Goal: Task Accomplishment & Management: Use online tool/utility

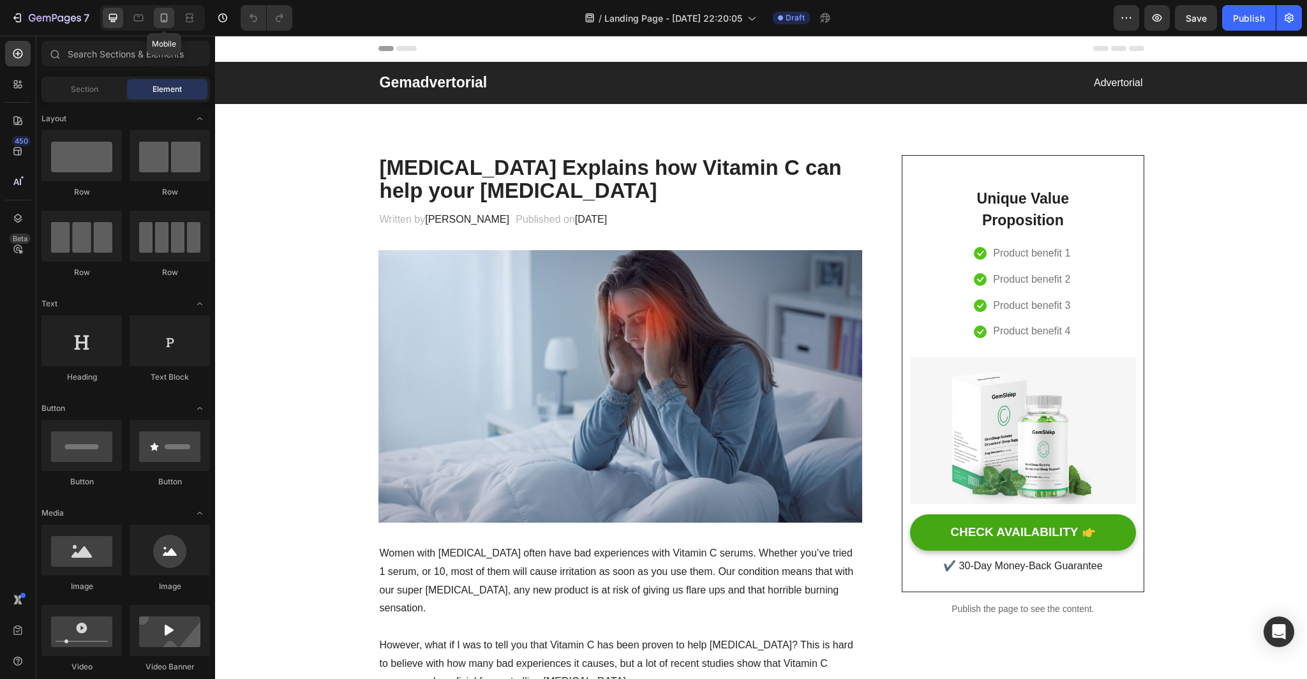
click at [162, 20] on icon at bounding box center [164, 17] width 13 height 13
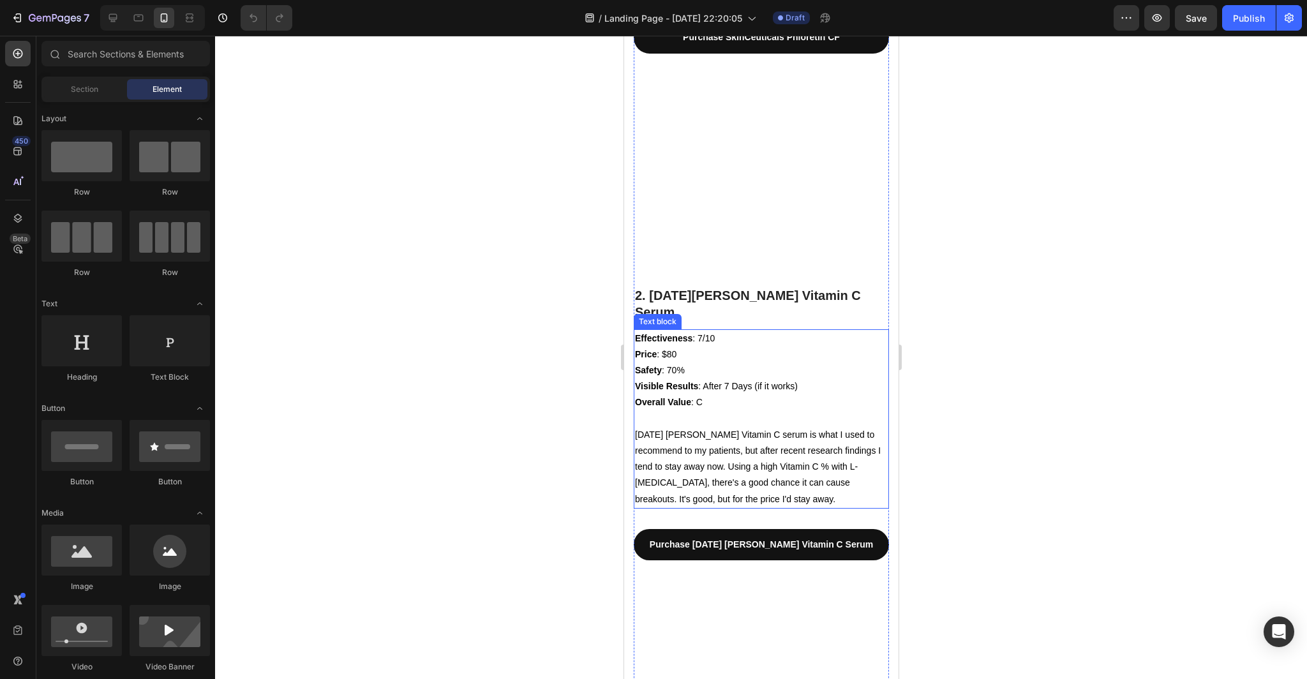
scroll to position [2383, 0]
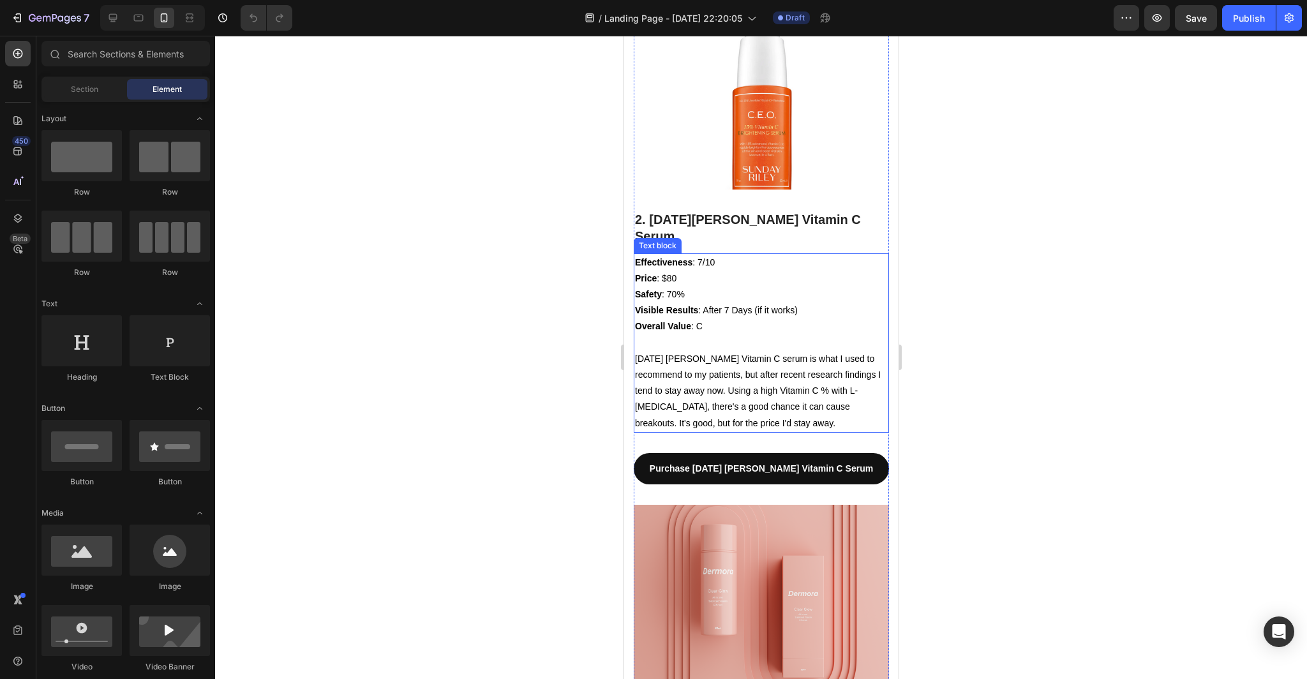
click at [768, 428] on span "Sunday Riley's Vitamin C serum is what I used to recommend to my patients, but …" at bounding box center [757, 390] width 246 height 75
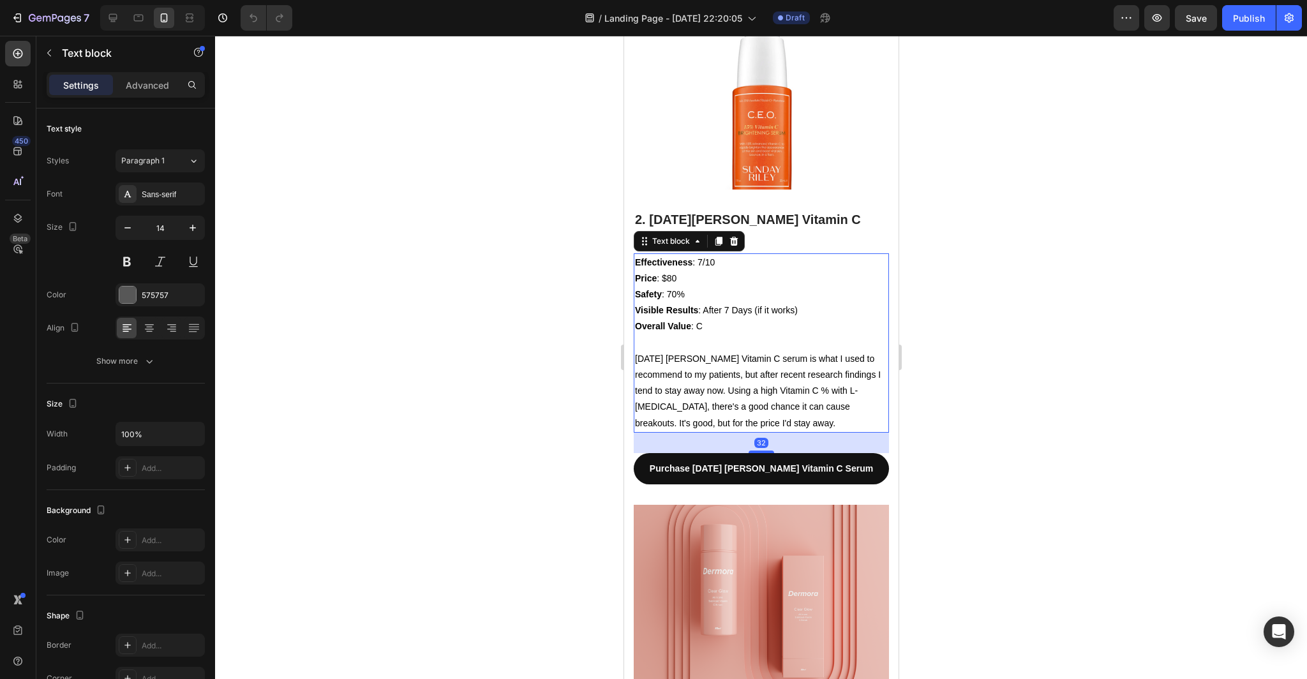
click at [666, 428] on span "Sunday Riley's Vitamin C serum is what I used to recommend to my patients, but …" at bounding box center [757, 390] width 246 height 75
click at [1088, 411] on div at bounding box center [761, 357] width 1092 height 643
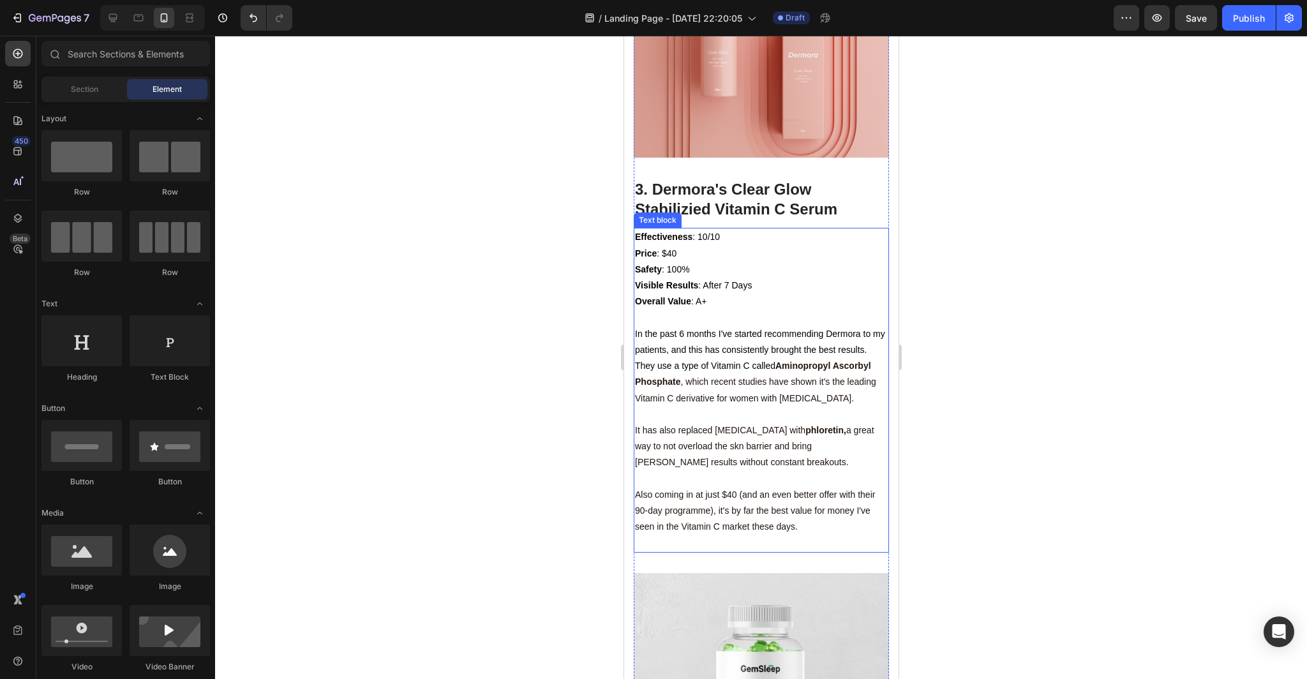
scroll to position [3024, 0]
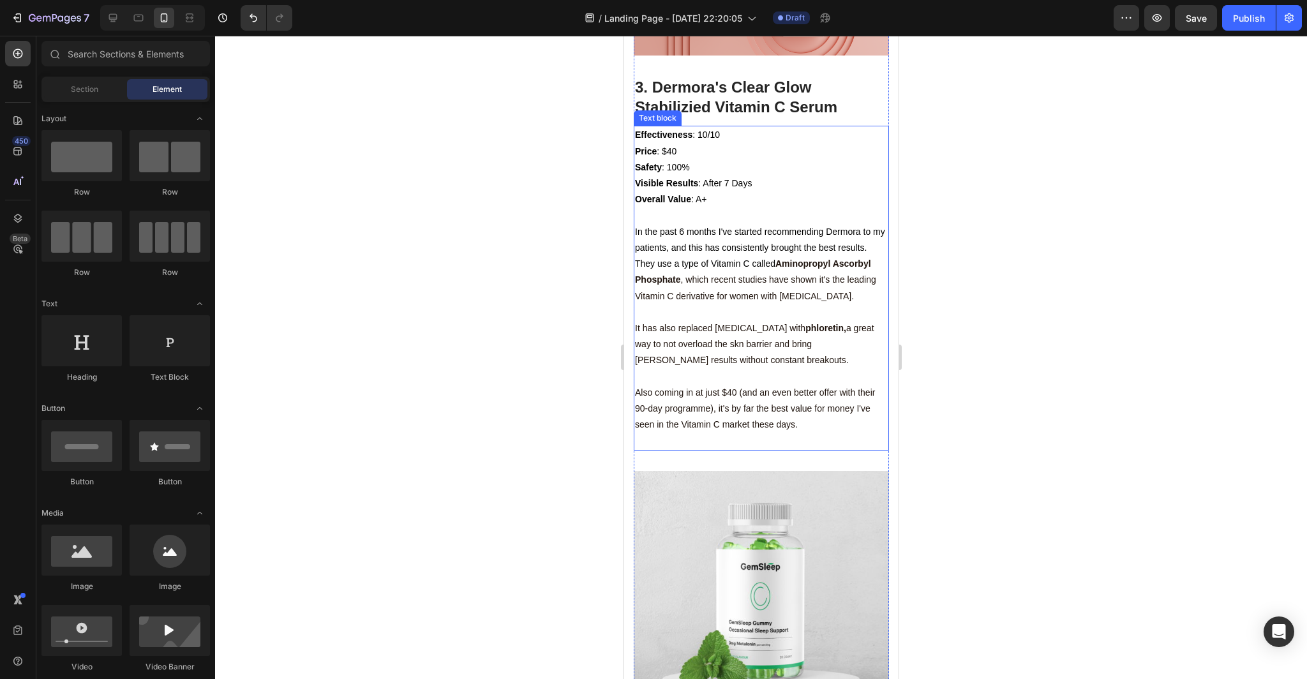
click at [735, 365] on span "It has also replaced niacinamide with phloretin, a great way to not overload th…" at bounding box center [753, 344] width 239 height 42
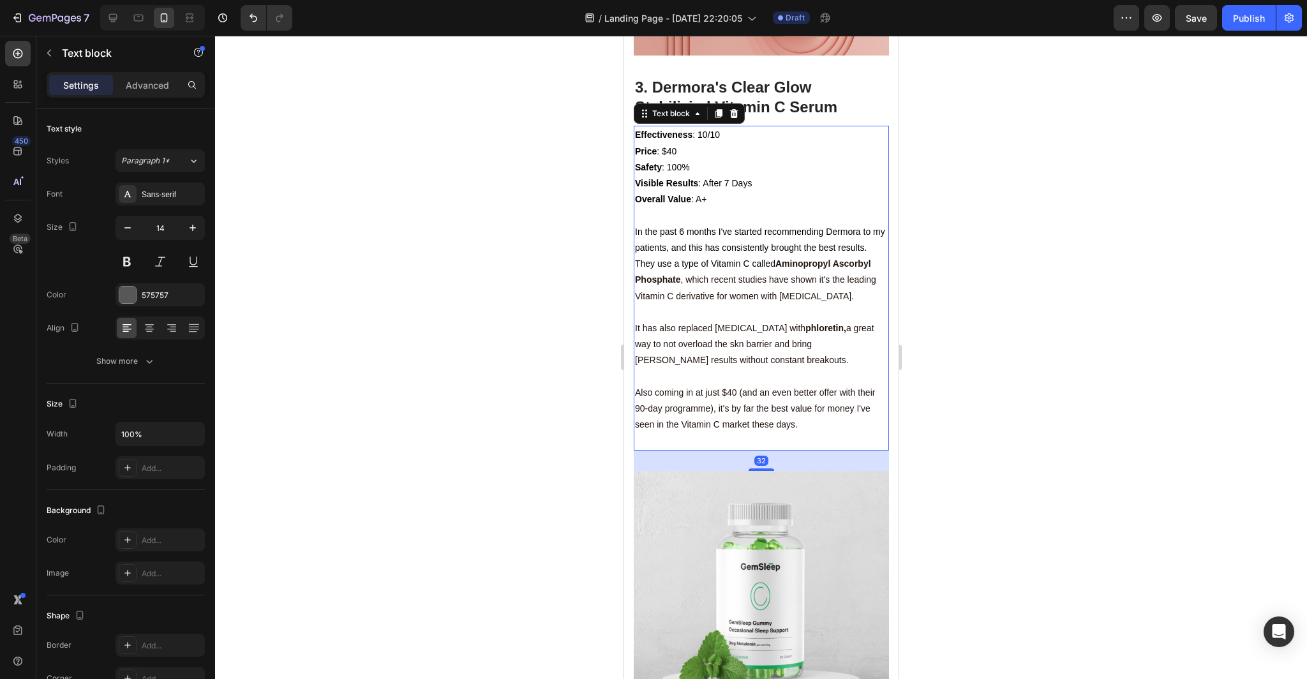
click at [709, 365] on span "It has also replaced niacinamide with phloretin, a great way to not overload th…" at bounding box center [753, 344] width 239 height 42
click at [805, 365] on span "It has also replaced niacinamide with phloretin, a great way to not overload th…" at bounding box center [753, 344] width 239 height 42
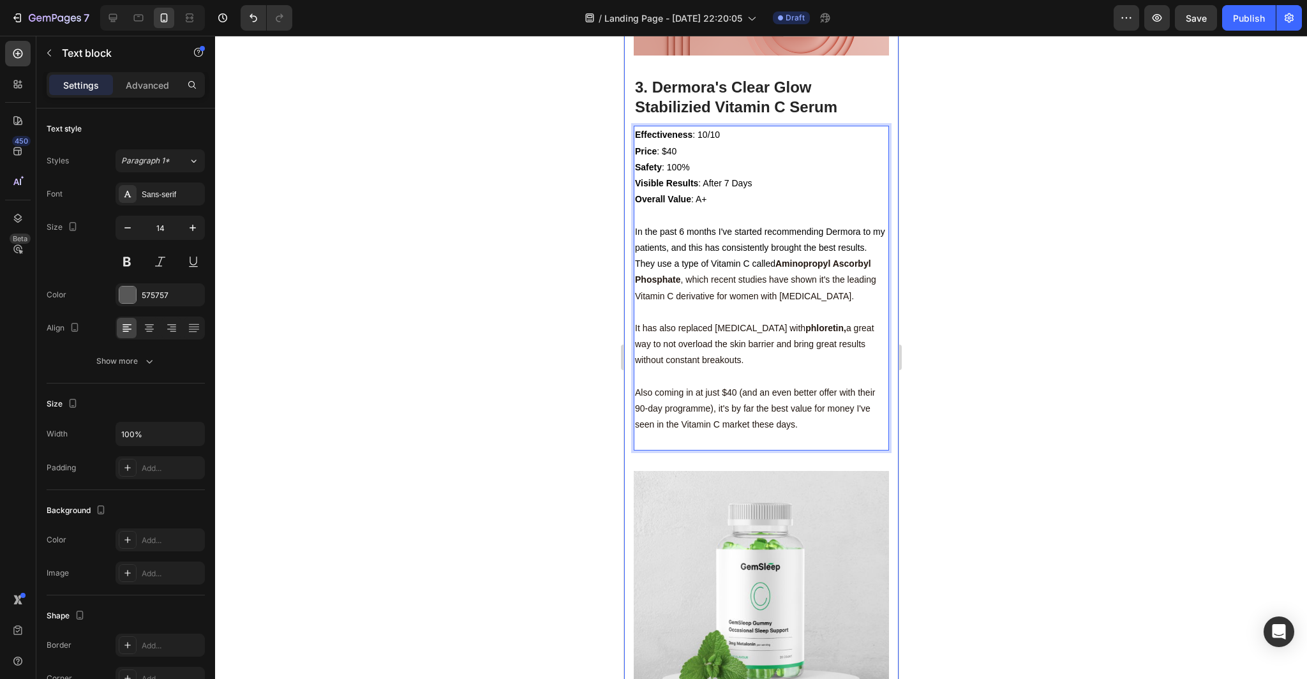
click at [944, 453] on div at bounding box center [761, 357] width 1092 height 643
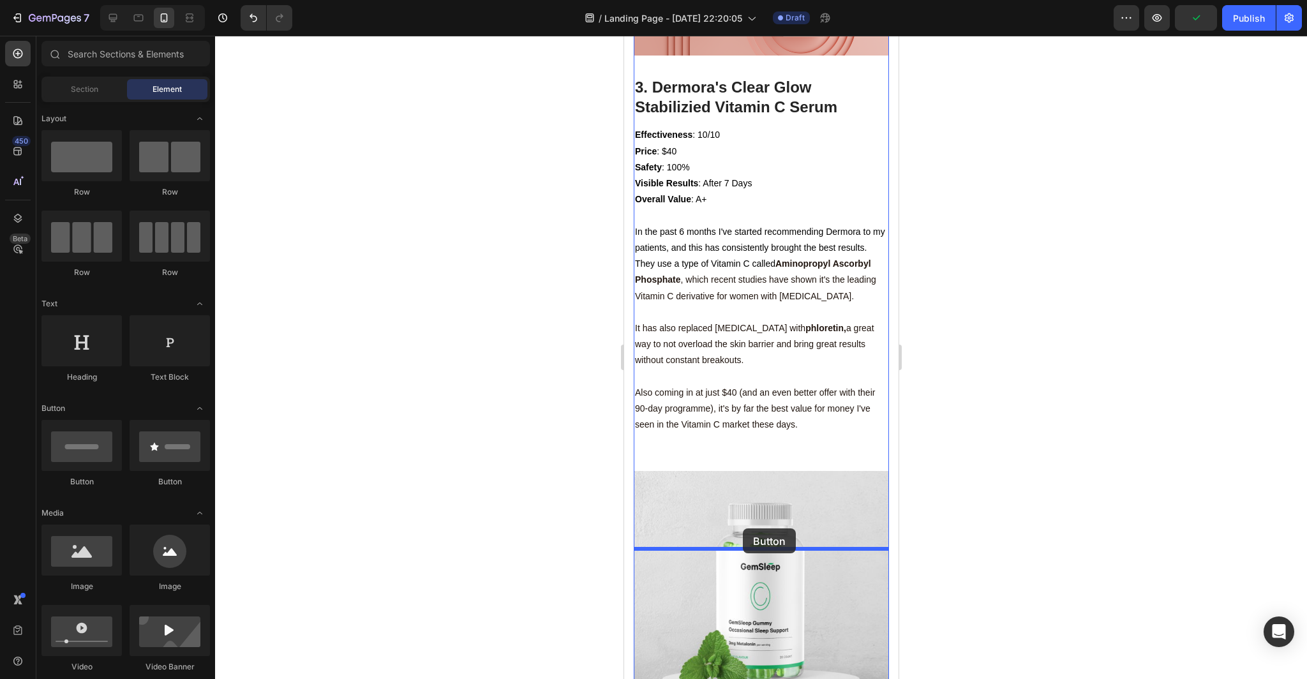
drag, startPoint x: 707, startPoint y: 491, endPoint x: 743, endPoint y: 527, distance: 50.5
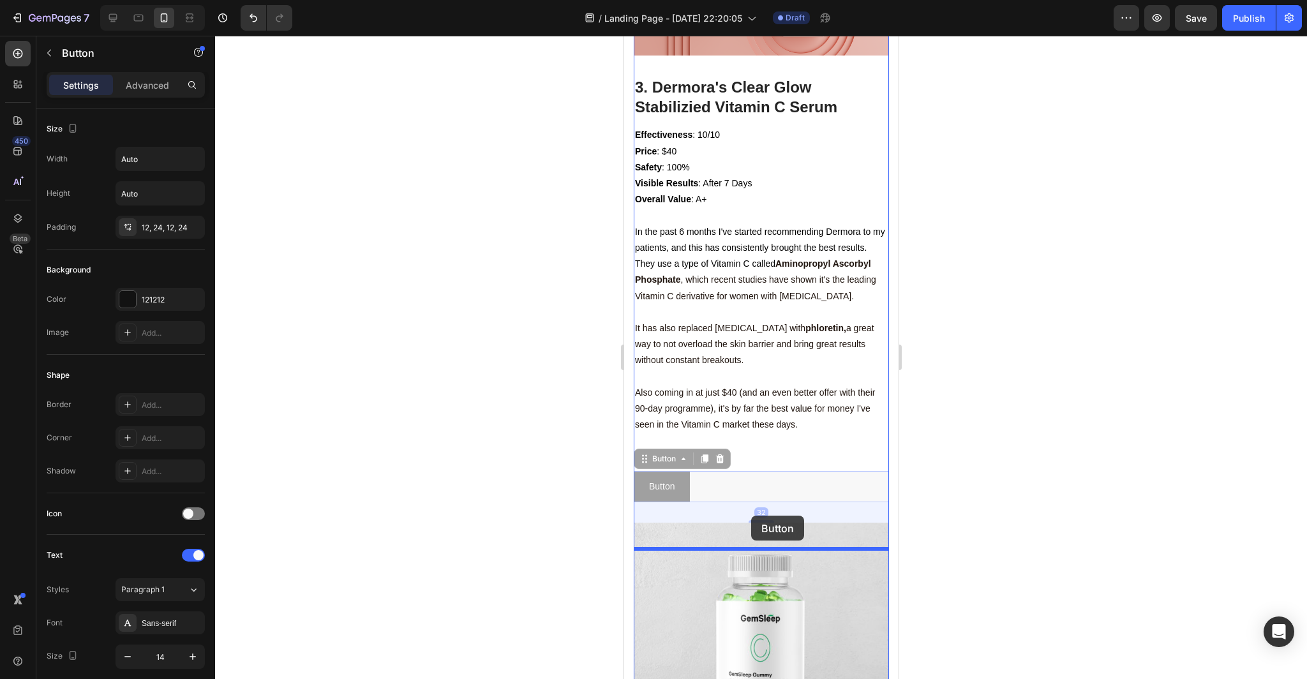
drag, startPoint x: 753, startPoint y: 559, endPoint x: 750, endPoint y: 515, distance: 43.5
click at [750, 515] on div "iPhone 15 Pro Max ( 430 px) iPhone 13 Mini iPhone 13 Pro iPhone 11 Pro Max iPho…" at bounding box center [760, 660] width 274 height 7297
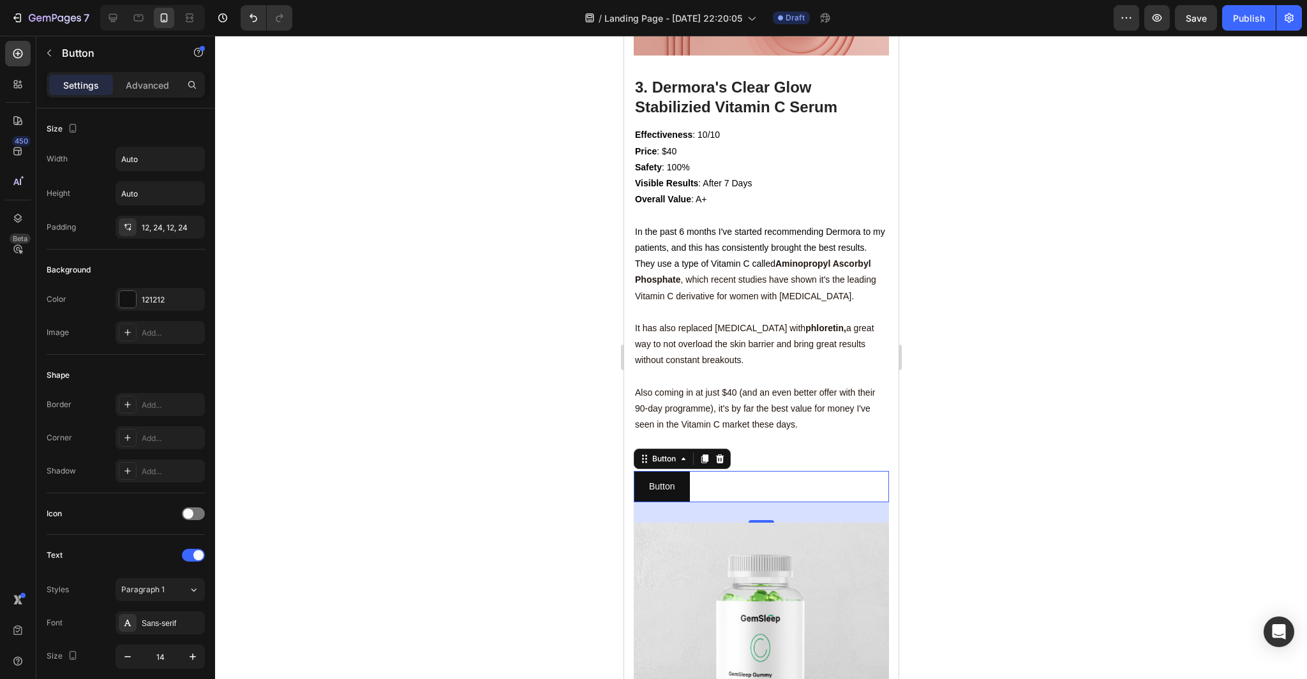
click at [1020, 564] on div at bounding box center [761, 357] width 1092 height 643
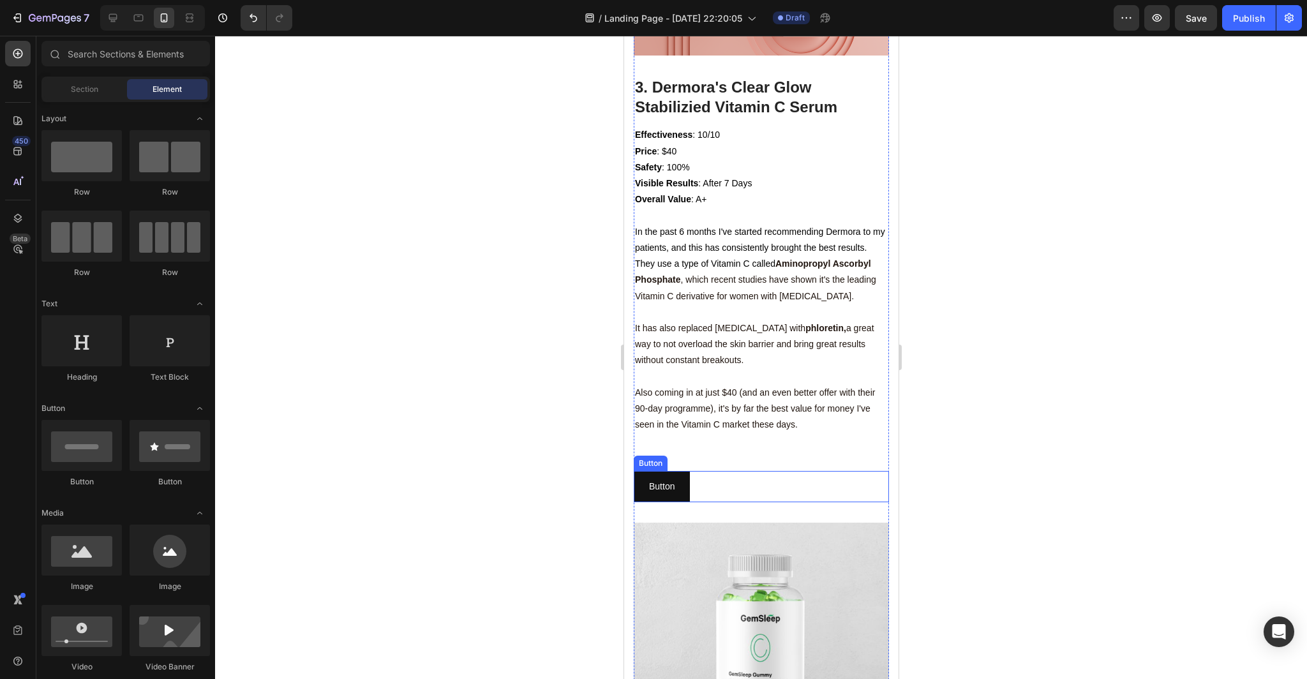
click at [746, 502] on div "Button Button" at bounding box center [760, 486] width 255 height 31
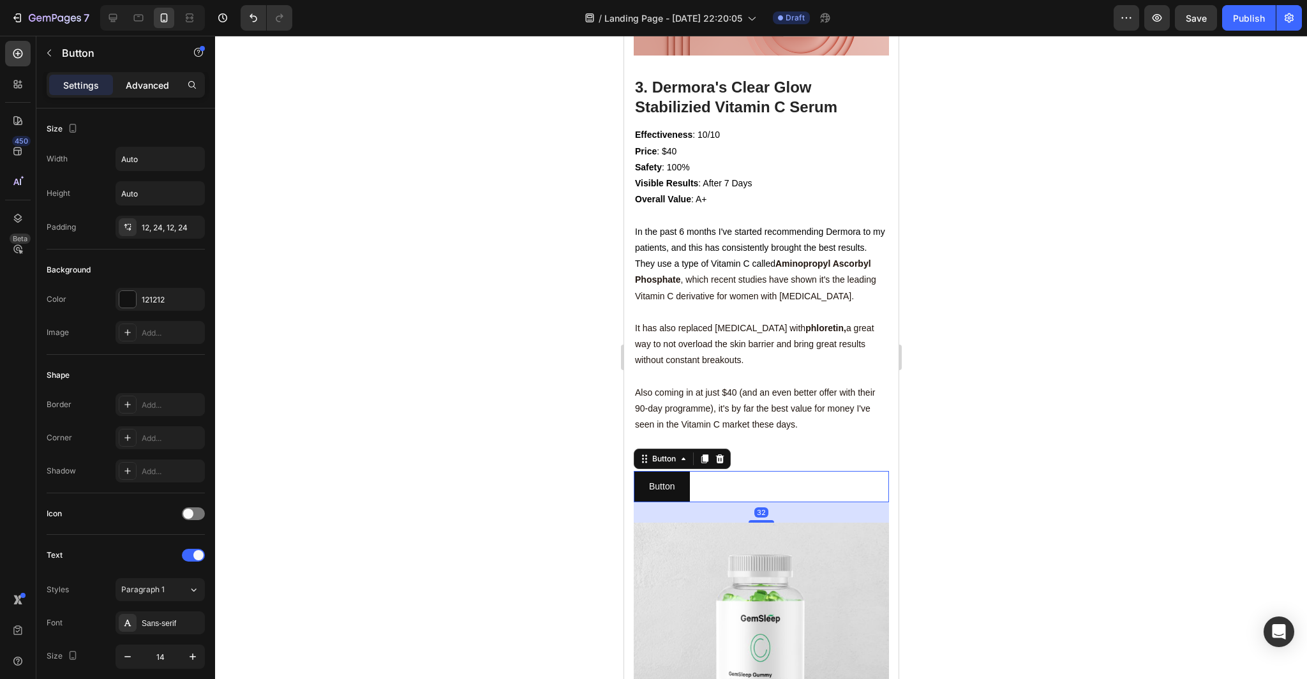
click at [148, 82] on p "Advanced" at bounding box center [147, 84] width 43 height 13
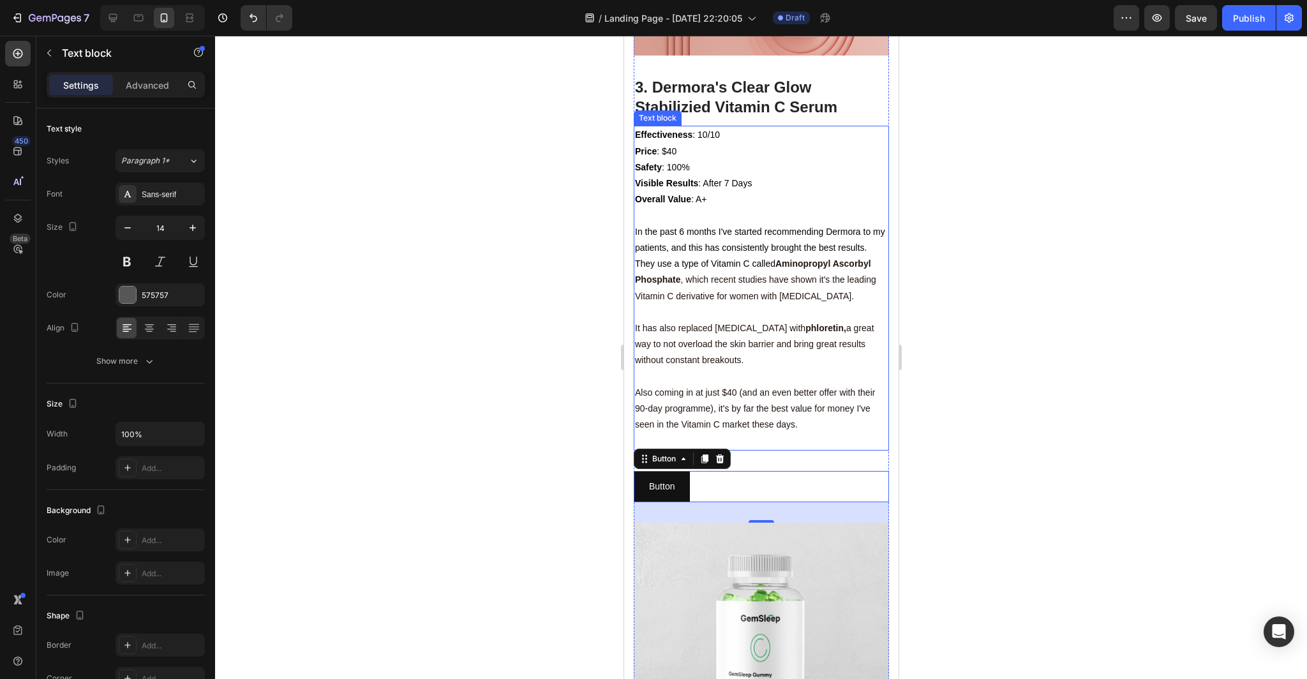
click at [753, 429] on span "Also coming in at just $40 (and an even better offer with their 90-day programm…" at bounding box center [754, 408] width 240 height 42
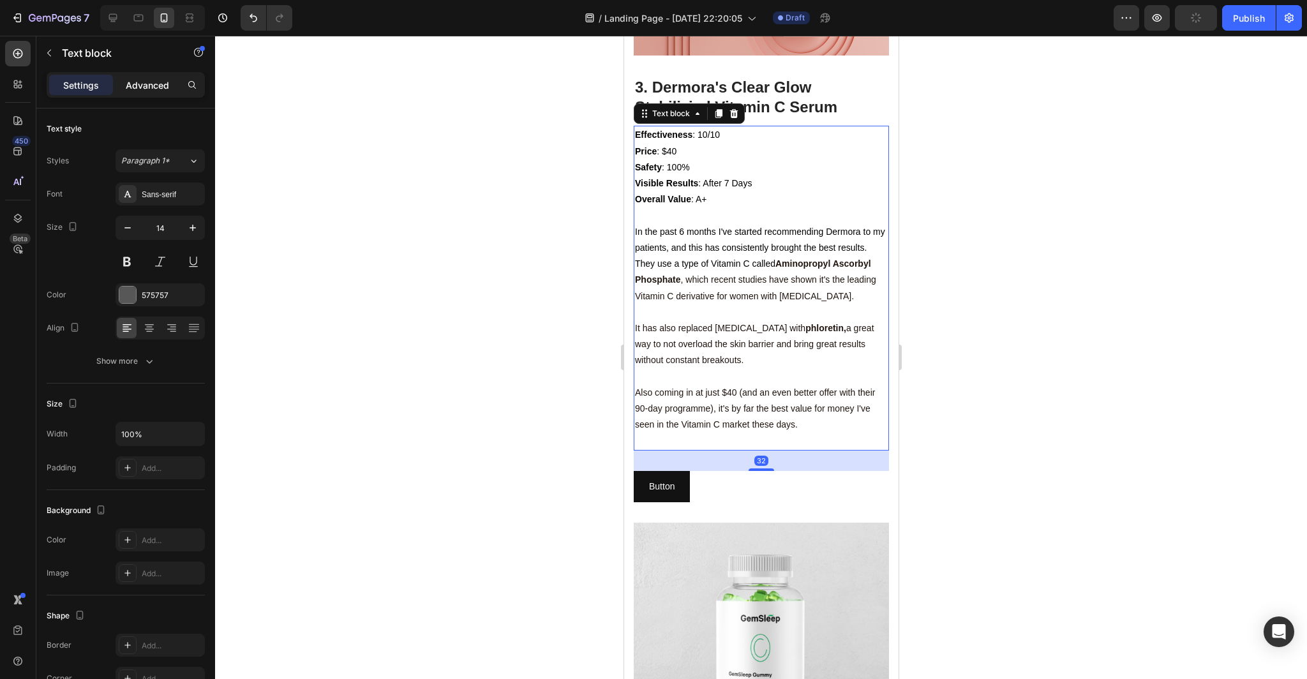
click at [161, 87] on p "Advanced" at bounding box center [147, 84] width 43 height 13
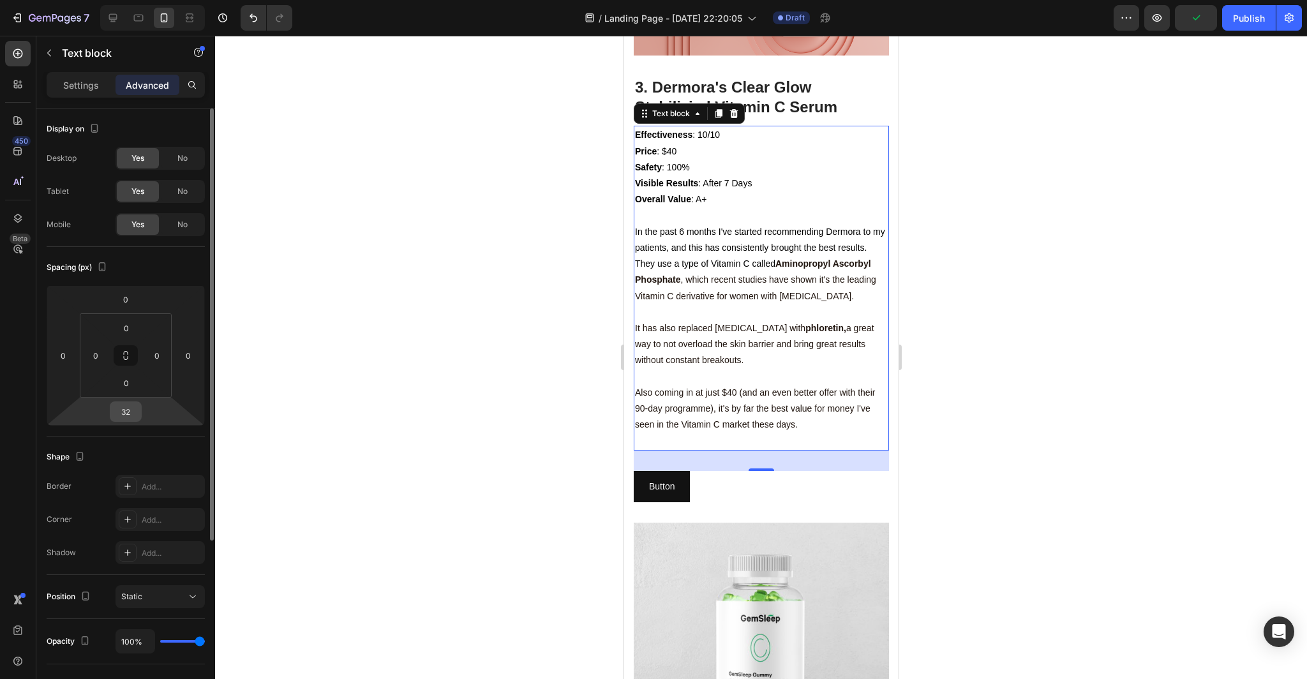
click at [138, 418] on div "32" at bounding box center [126, 411] width 32 height 20
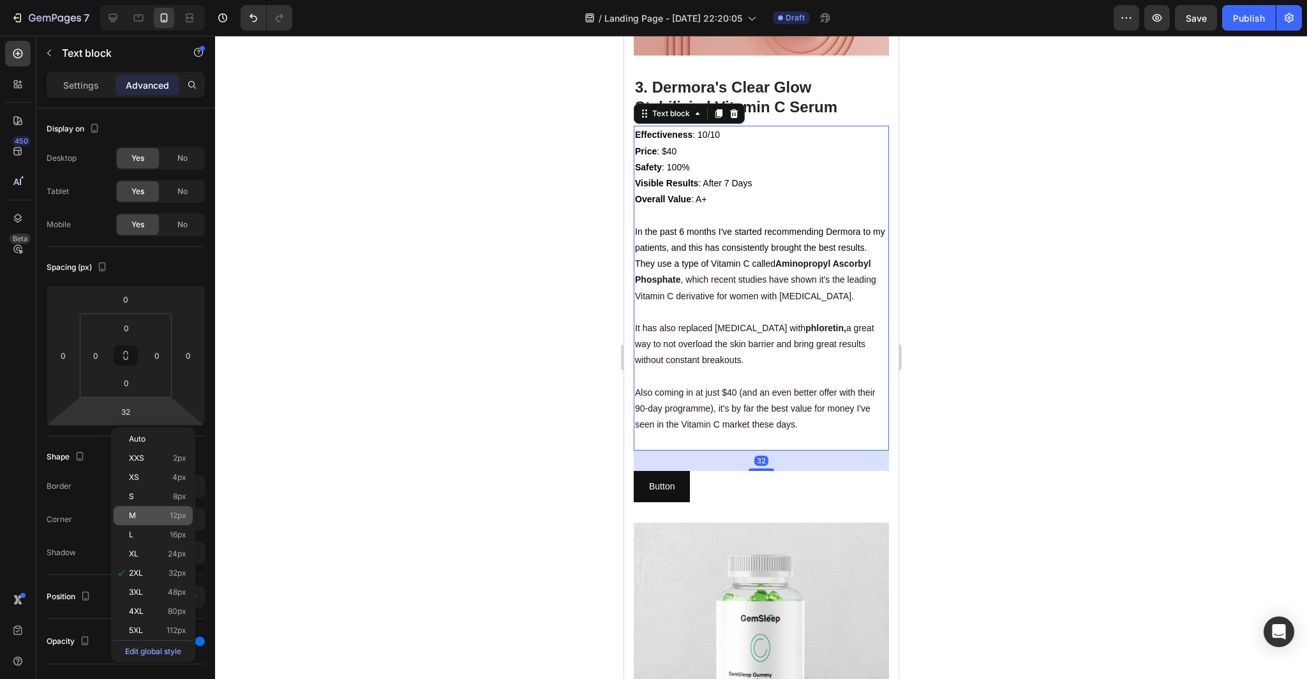
click at [163, 514] on p "M 12px" at bounding box center [157, 515] width 57 height 9
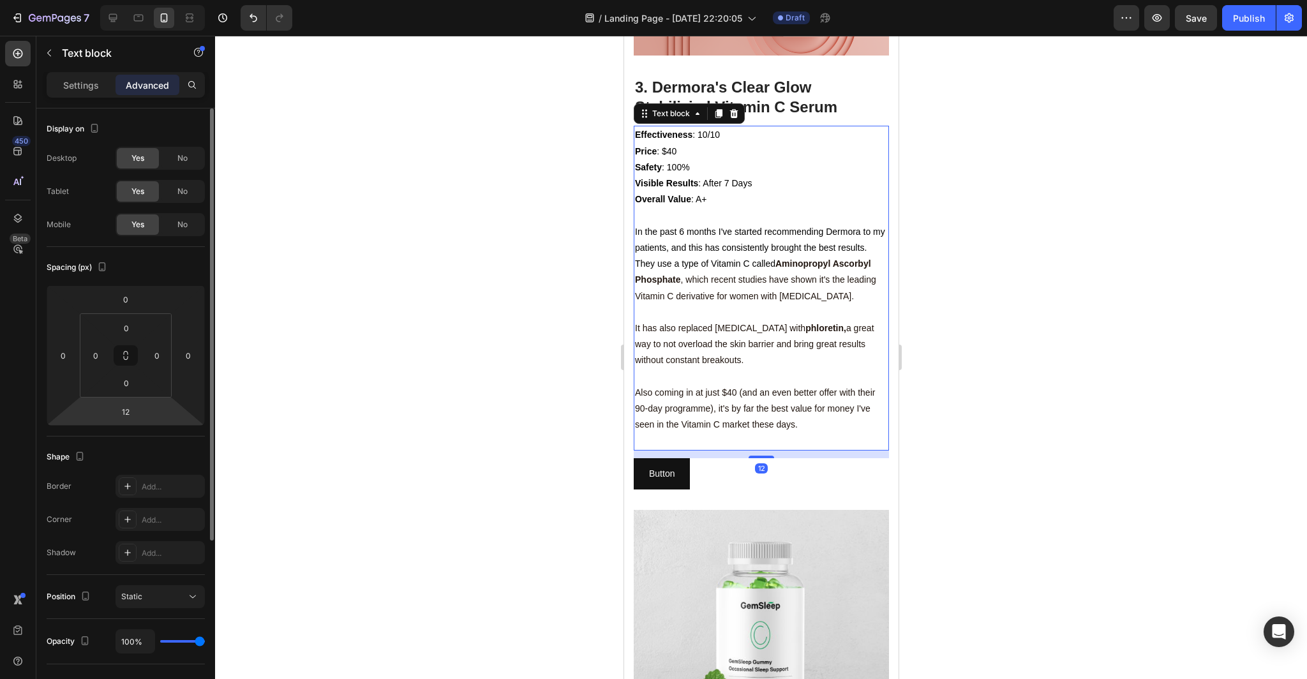
click at [151, 0] on html "7 Version history / Landing Page - [DATE] 22:20:05 Draft Preview Save Publish 4…" at bounding box center [653, 0] width 1307 height 0
click at [156, 0] on html "7 Version history / Landing Page - [DATE] 22:20:05 Draft Preview Save Publish 4…" at bounding box center [653, 0] width 1307 height 0
click at [122, 414] on input "12" at bounding box center [126, 411] width 26 height 19
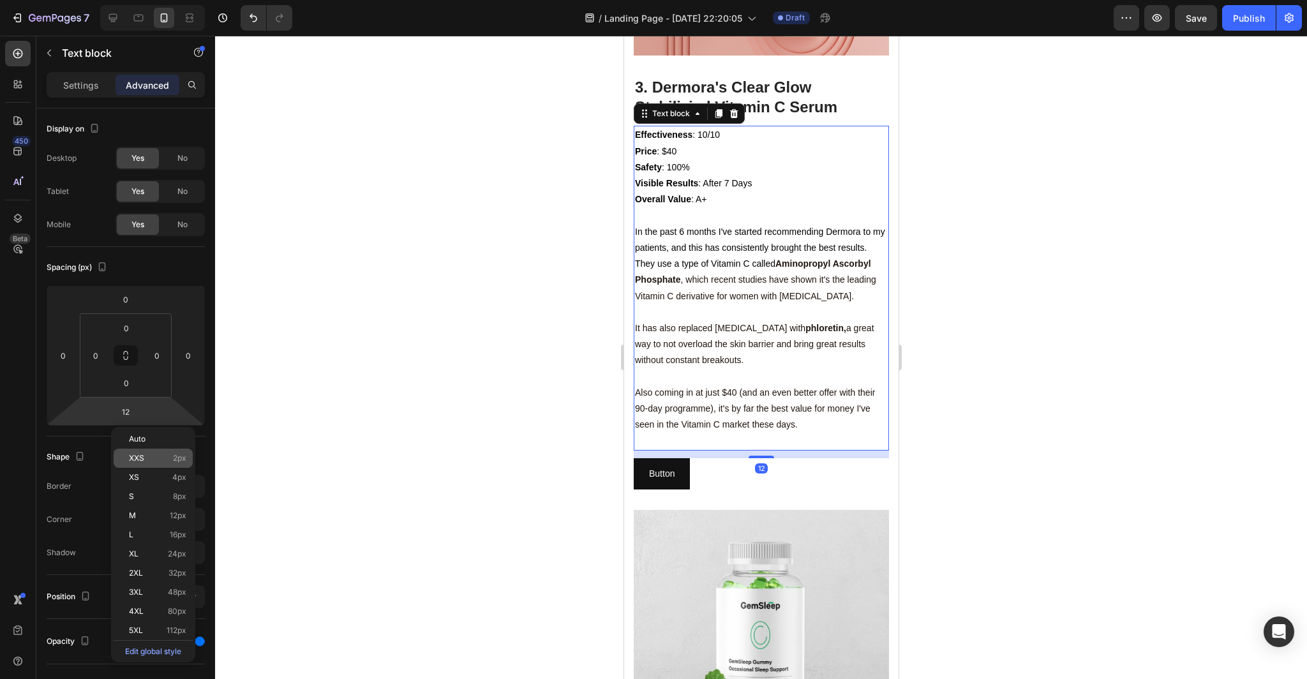
click at [161, 458] on p "XXS 2px" at bounding box center [157, 458] width 57 height 9
type input "2"
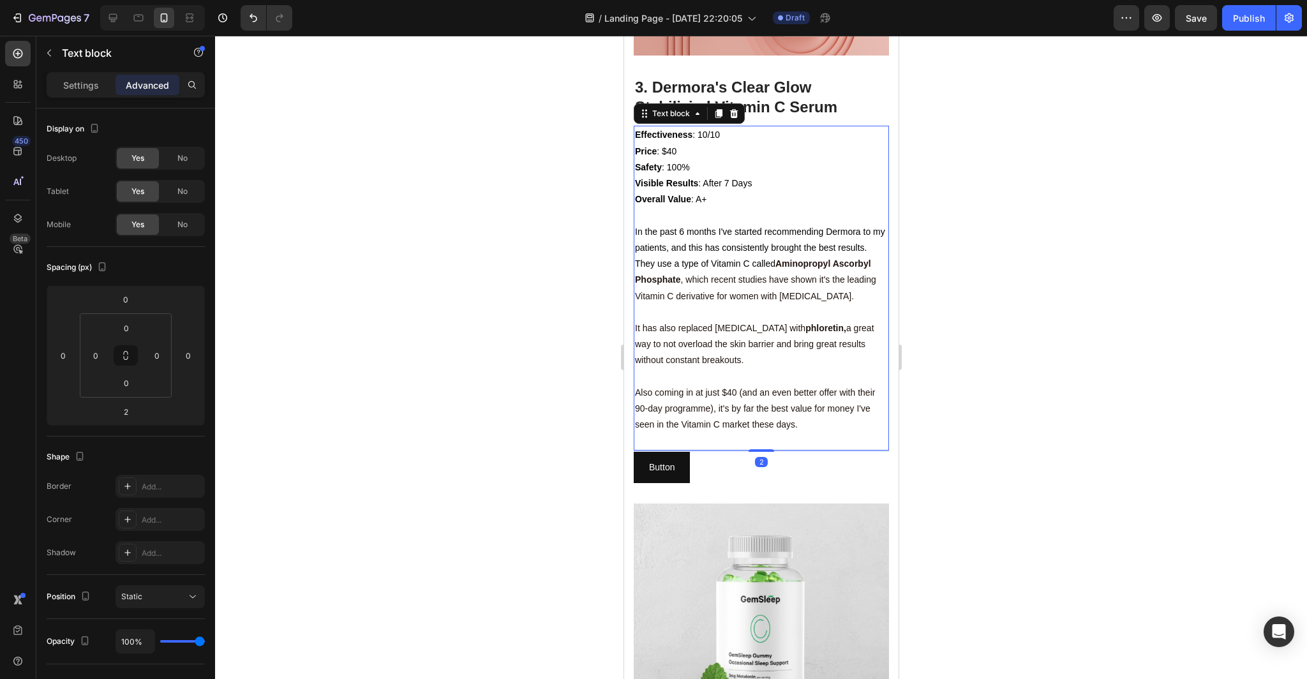
click at [357, 508] on div at bounding box center [761, 357] width 1092 height 643
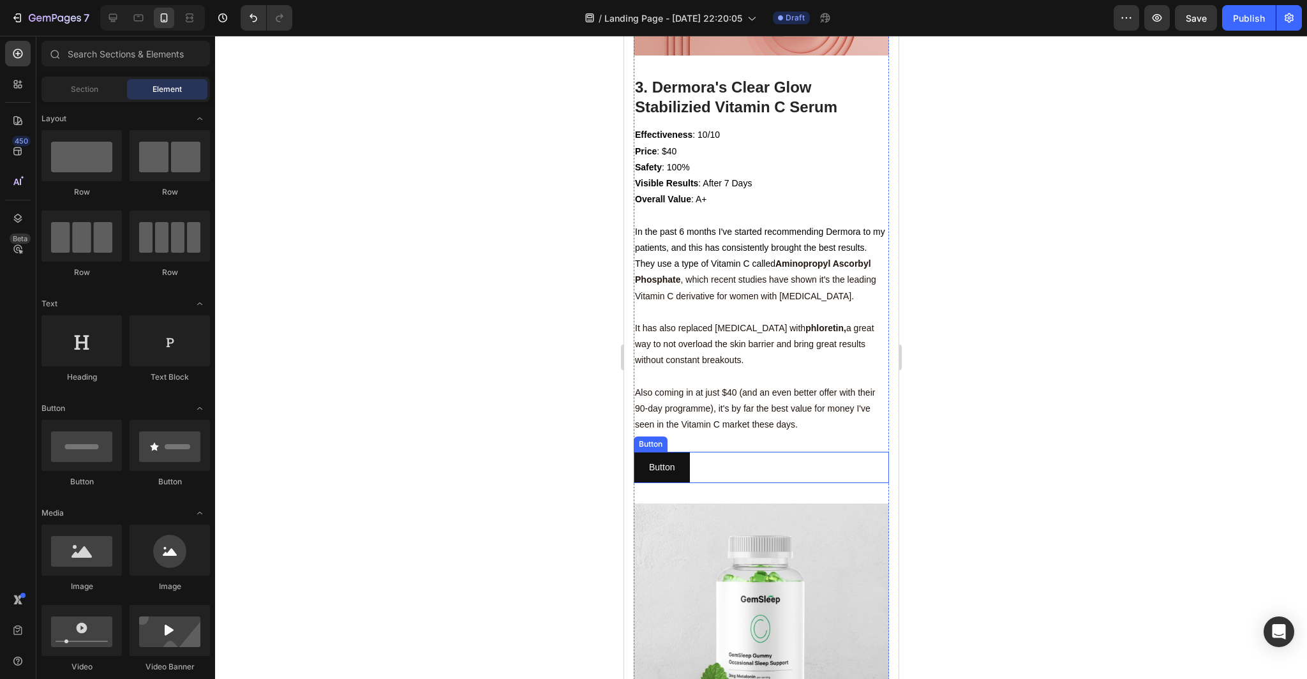
click at [728, 483] on div "Button Button" at bounding box center [760, 467] width 255 height 31
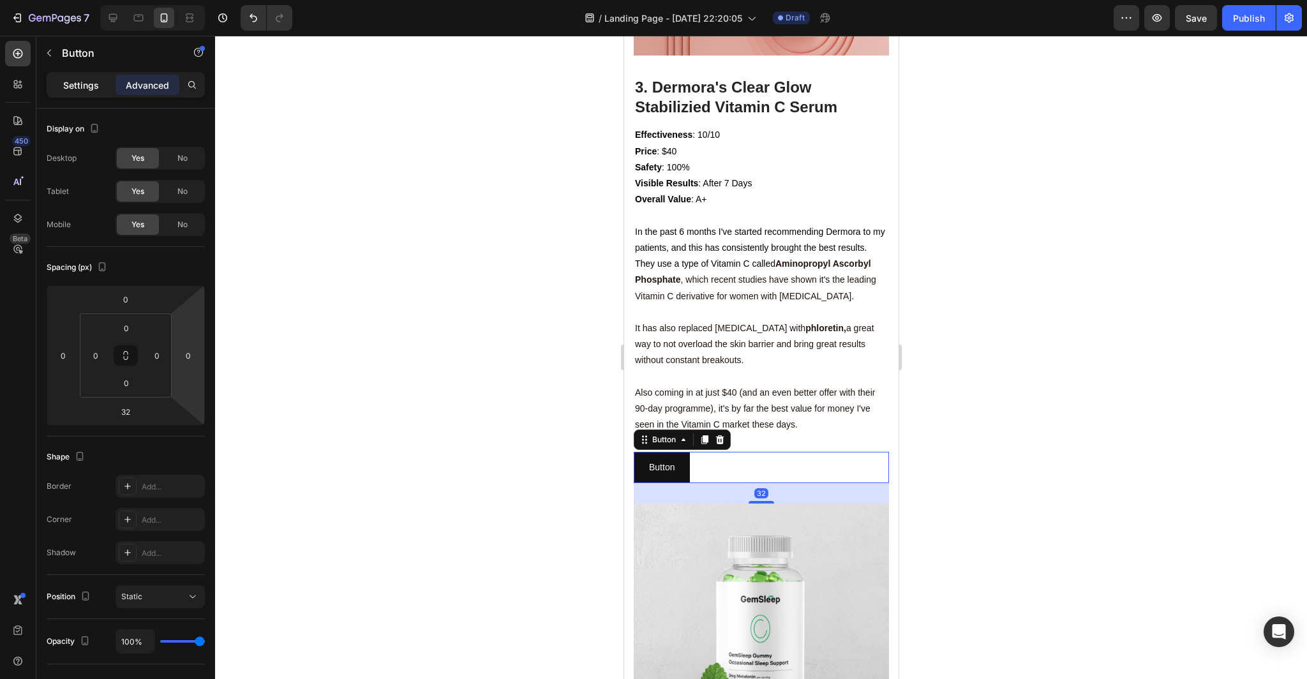
click at [91, 88] on p "Settings" at bounding box center [81, 84] width 36 height 13
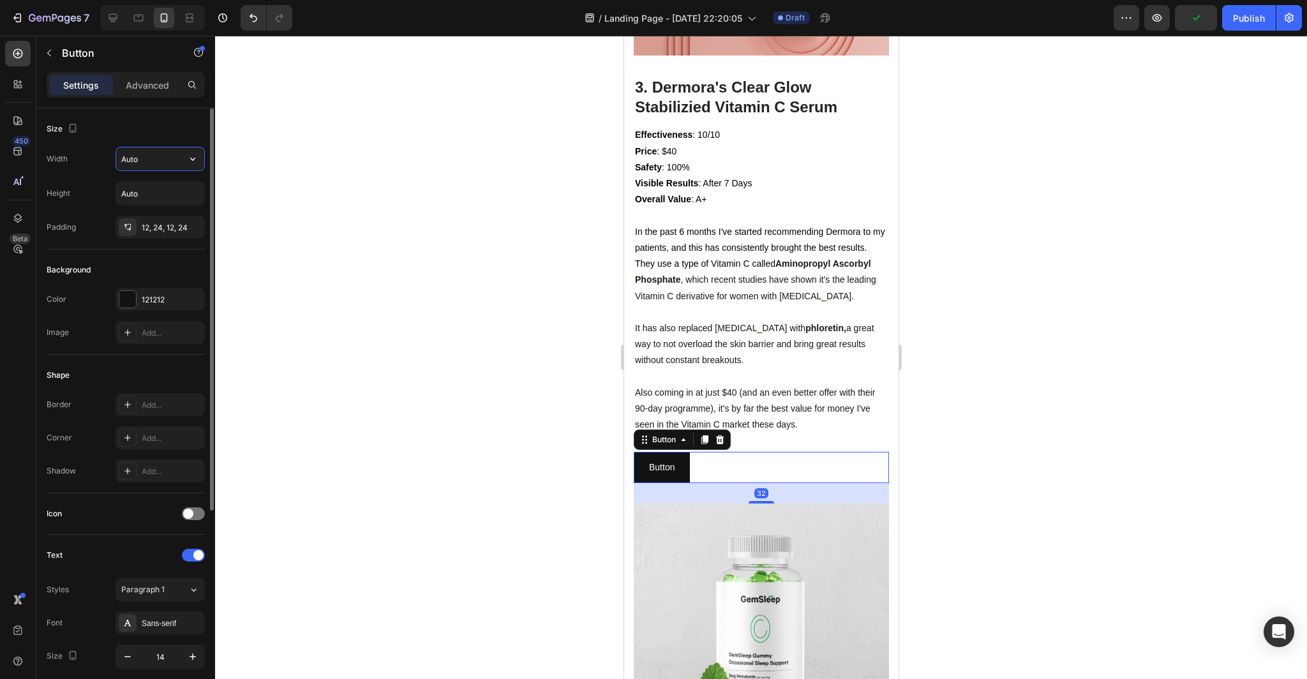
click at [160, 159] on input "Auto" at bounding box center [160, 158] width 88 height 23
click at [186, 160] on icon "button" at bounding box center [192, 158] width 13 height 13
click at [161, 221] on p "Full 100%" at bounding box center [157, 215] width 73 height 11
type input "100%"
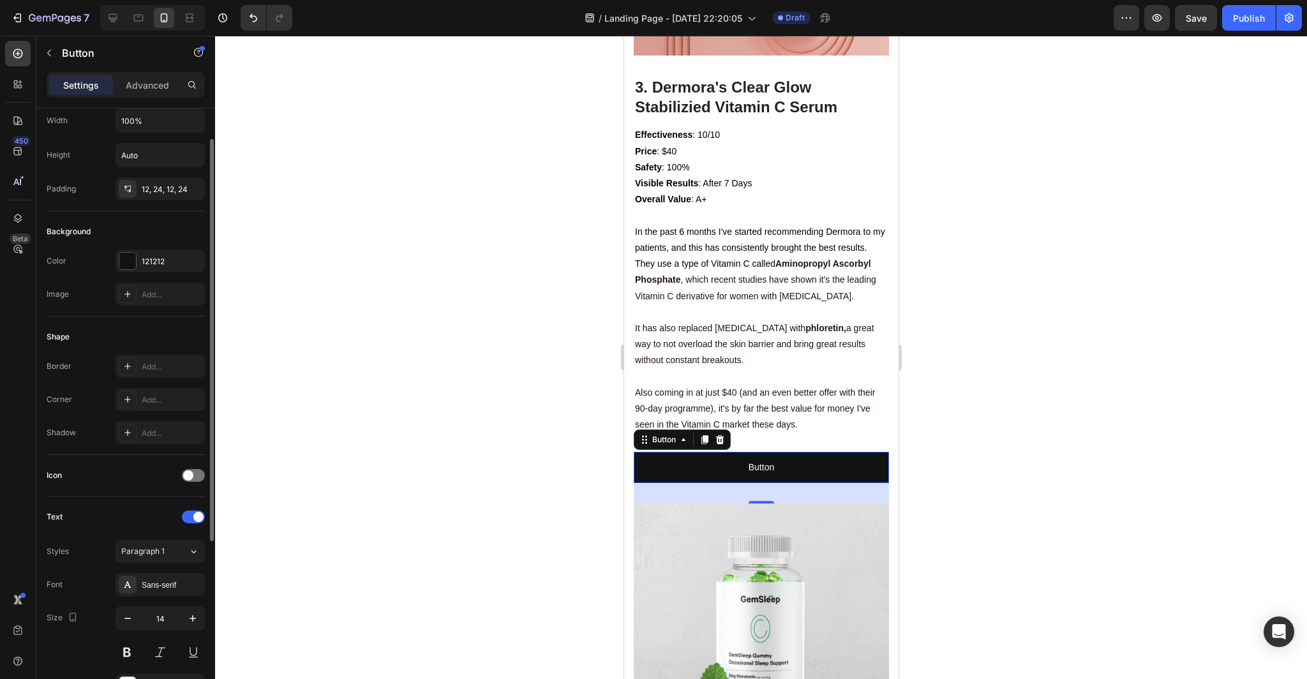
scroll to position [41, 0]
click at [159, 364] on div "Add..." at bounding box center [172, 363] width 60 height 11
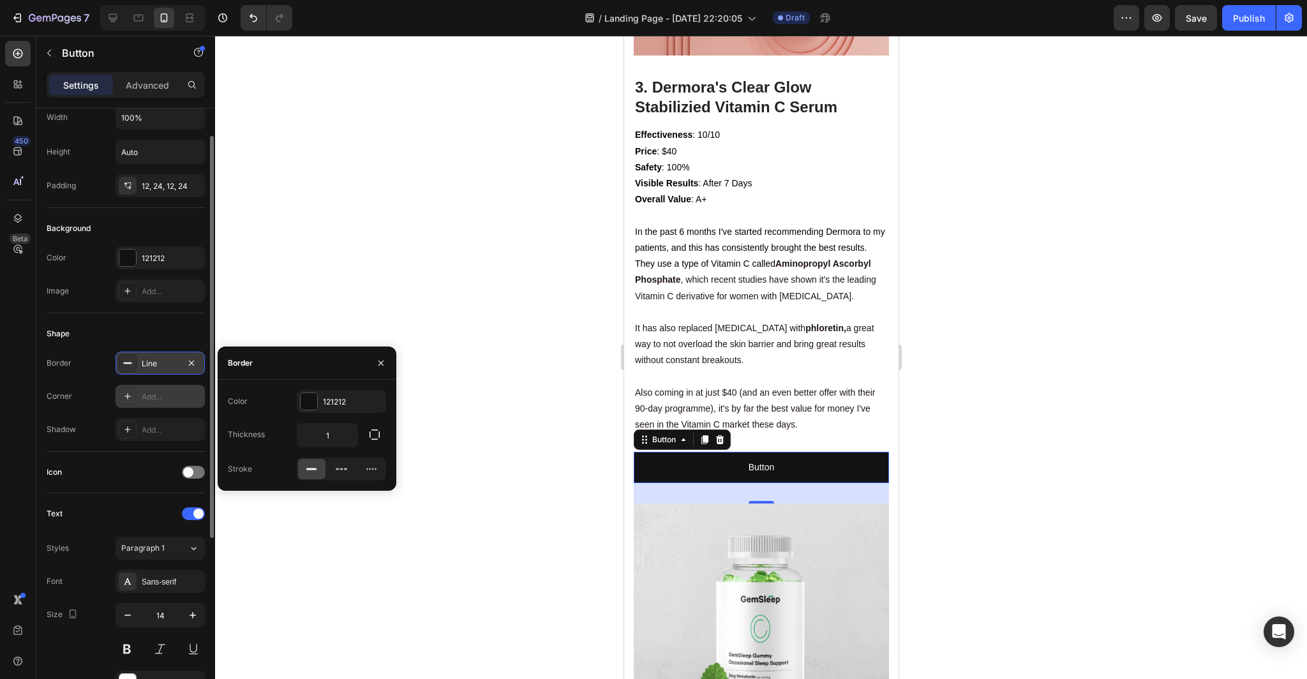
click at [147, 389] on div "Add..." at bounding box center [159, 396] width 89 height 23
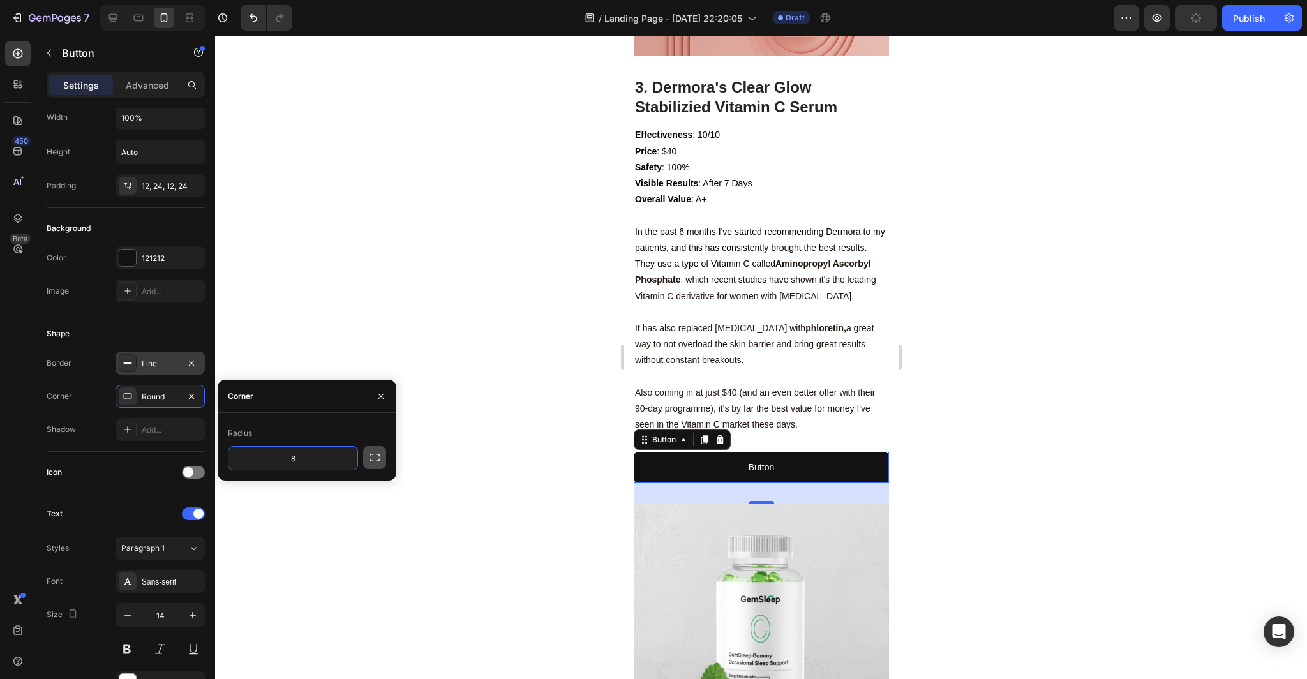
click at [378, 461] on icon "button" at bounding box center [374, 457] width 13 height 13
click at [311, 457] on input "8" at bounding box center [292, 458] width 129 height 23
click at [347, 457] on icon "button" at bounding box center [345, 458] width 5 height 3
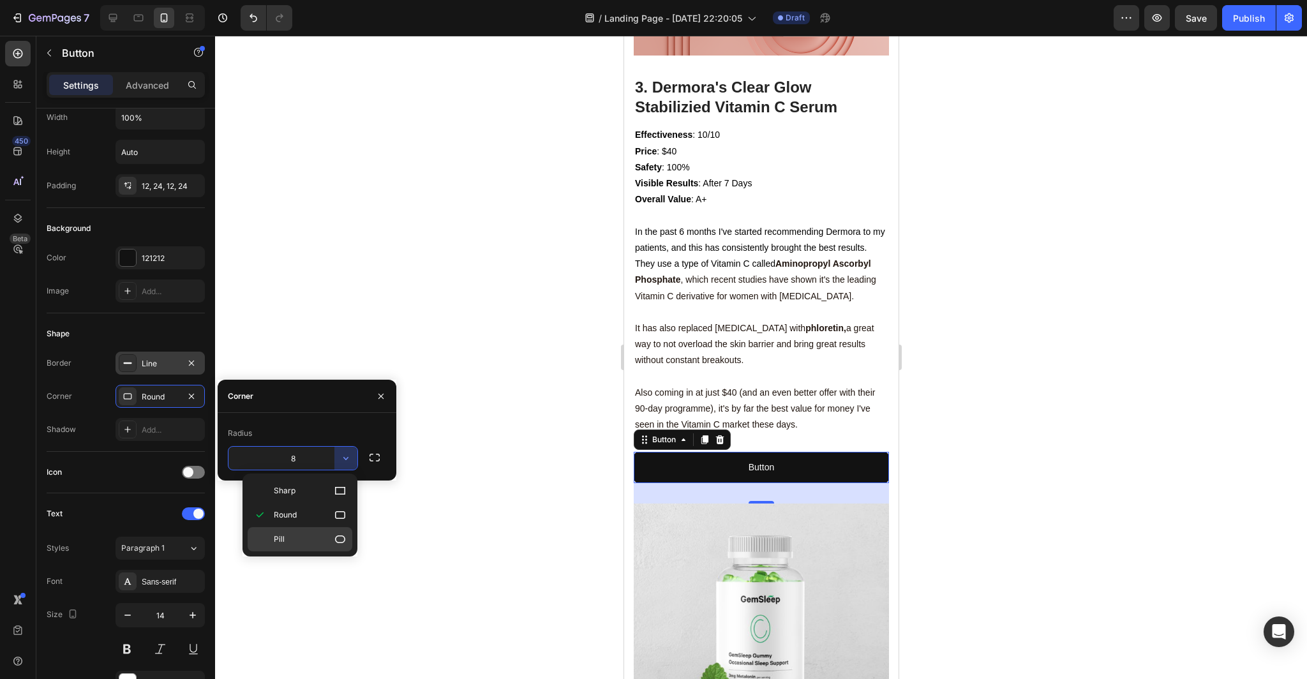
click at [343, 540] on icon at bounding box center [340, 539] width 10 height 8
type input "9999"
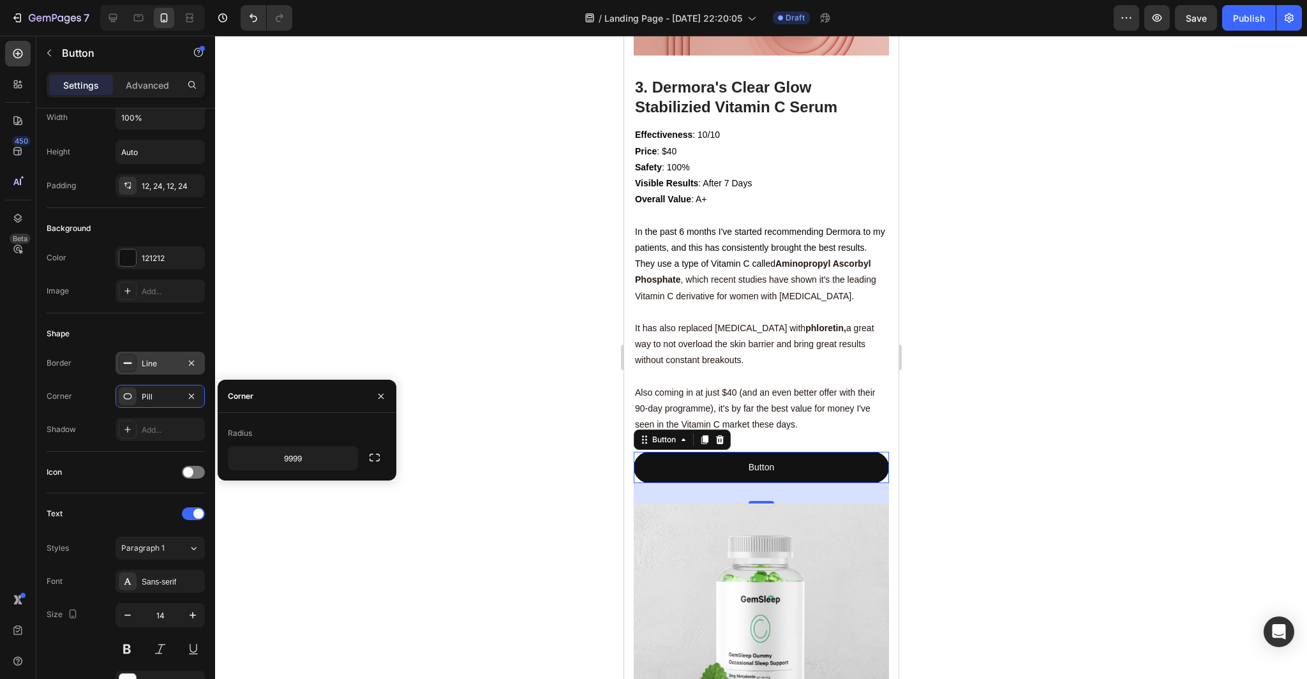
click at [344, 540] on div at bounding box center [761, 357] width 1092 height 643
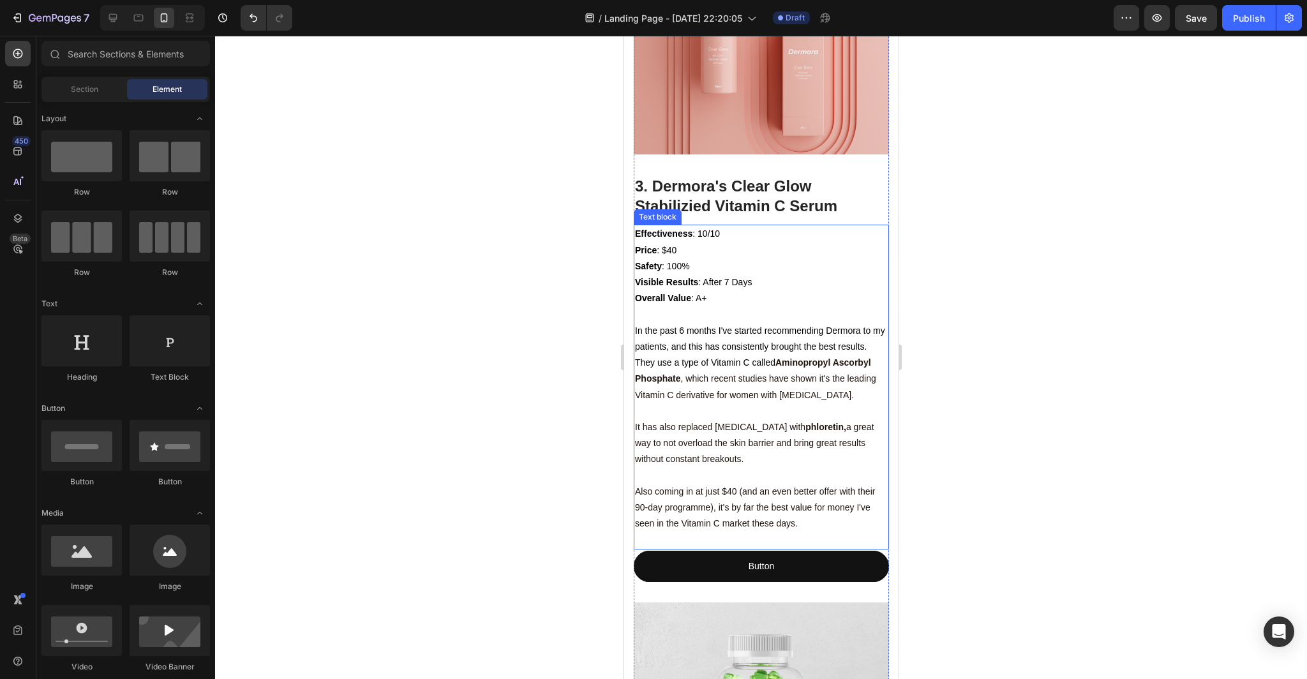
scroll to position [3118, 0]
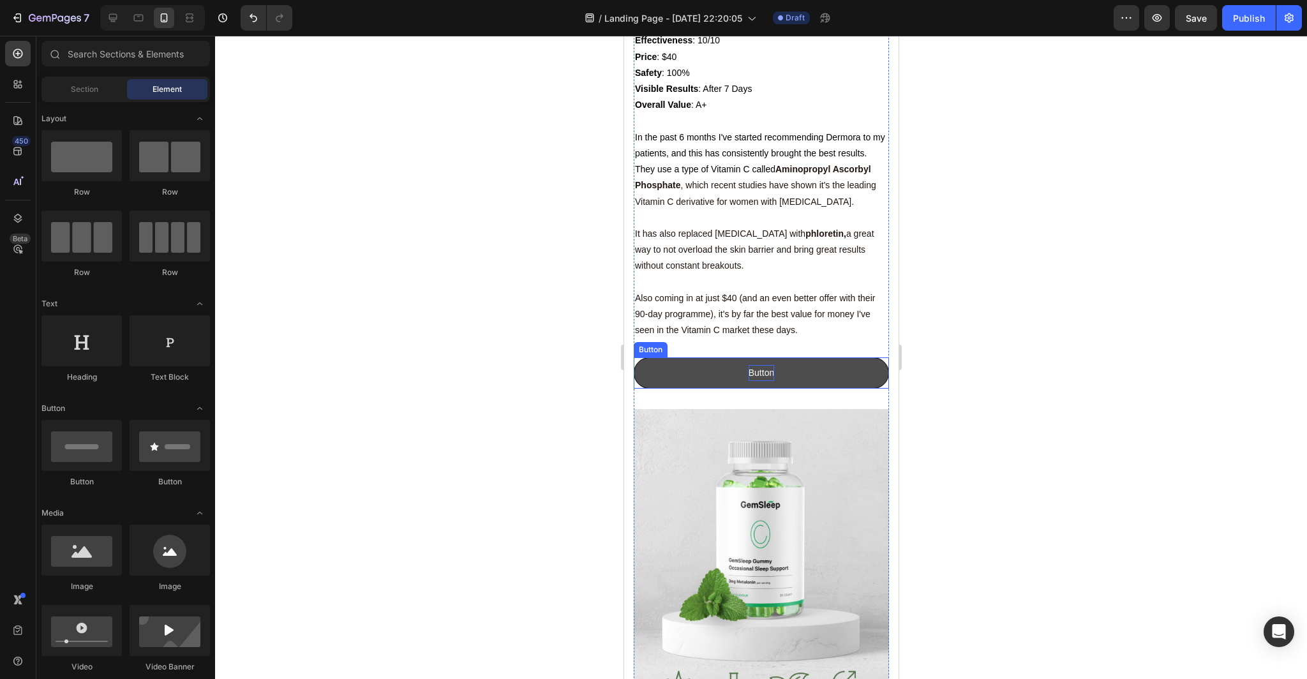
click at [773, 381] on p "Button" at bounding box center [761, 373] width 26 height 16
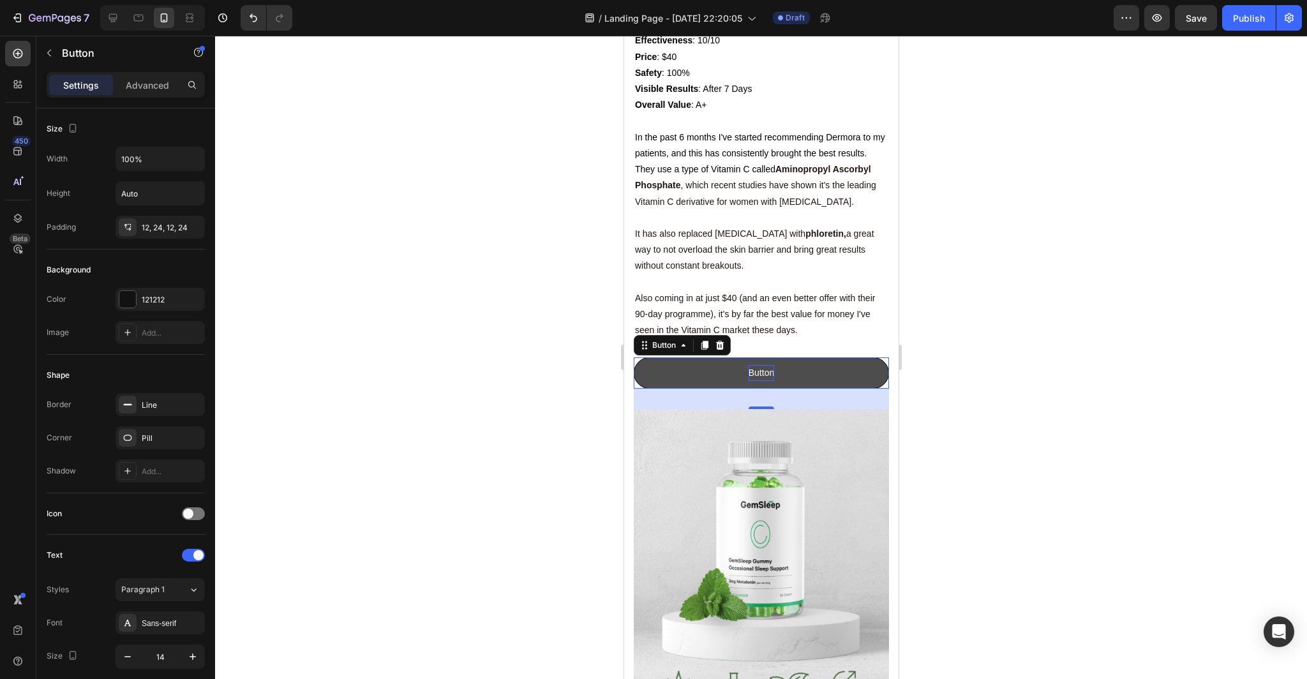
click at [773, 381] on p "Button" at bounding box center [761, 373] width 26 height 16
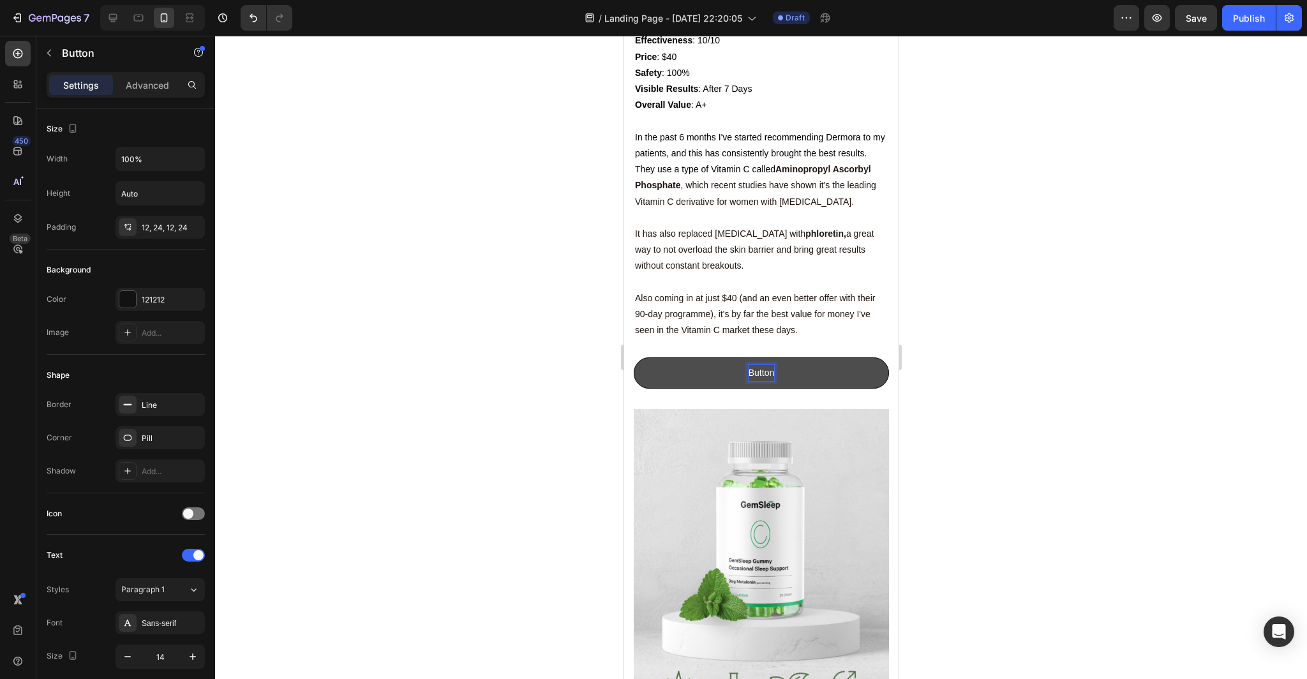
click at [773, 381] on p "Button" at bounding box center [761, 373] width 26 height 16
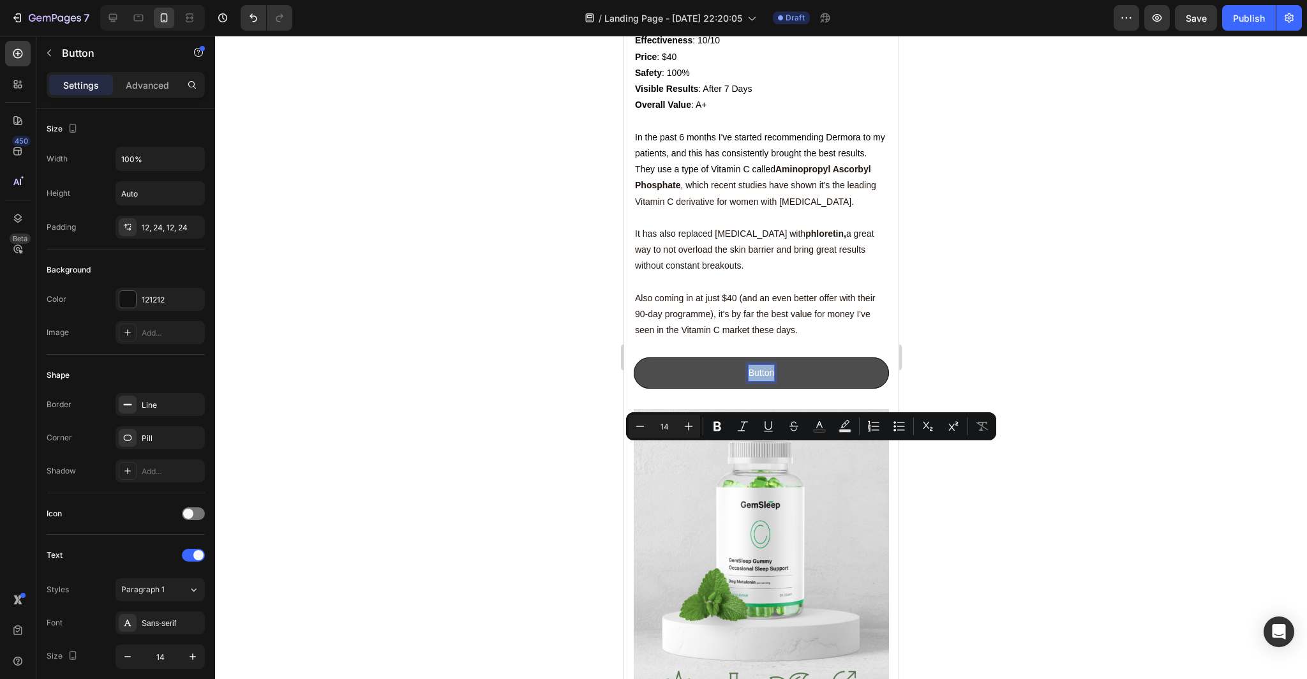
drag, startPoint x: 773, startPoint y: 450, endPoint x: 746, endPoint y: 450, distance: 26.8
click at [746, 389] on button "Button" at bounding box center [760, 372] width 255 height 31
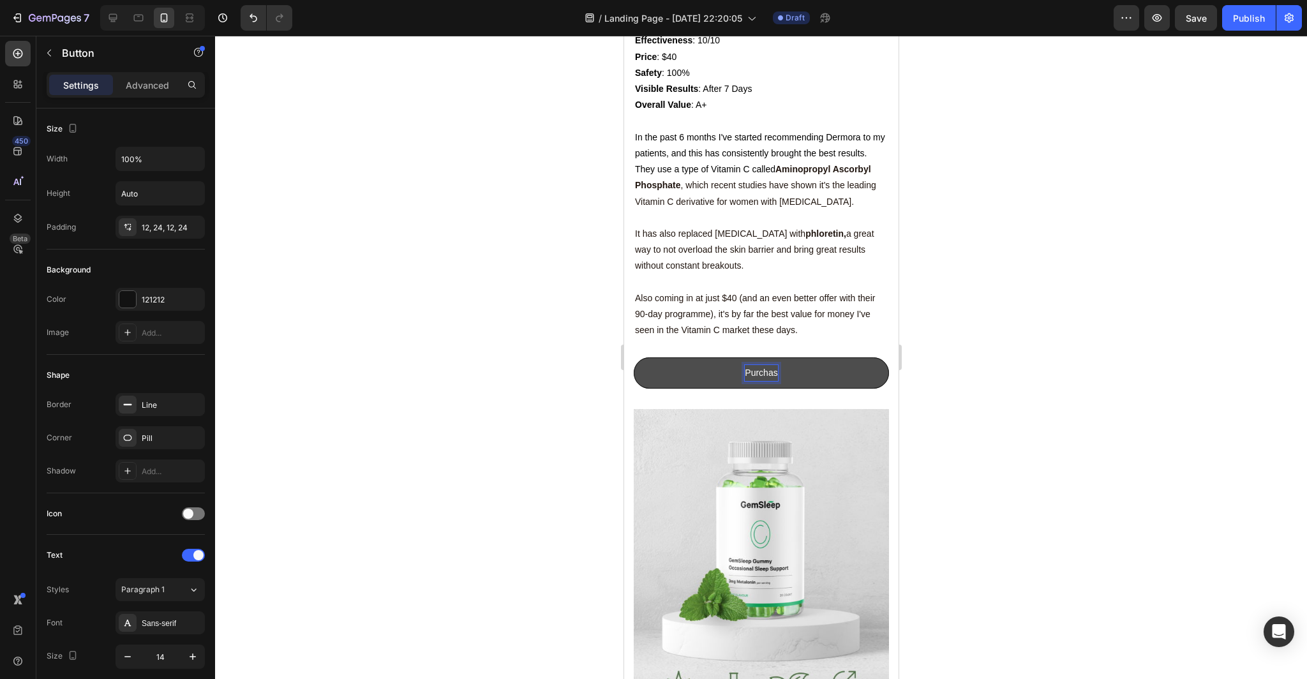
click at [633, 357] on button "Purchas" at bounding box center [760, 372] width 255 height 31
click at [633, 357] on button "Purchase Dermora's" at bounding box center [760, 372] width 255 height 31
click at [633, 357] on button "Purchase Dermora's Clear" at bounding box center [760, 372] width 255 height 31
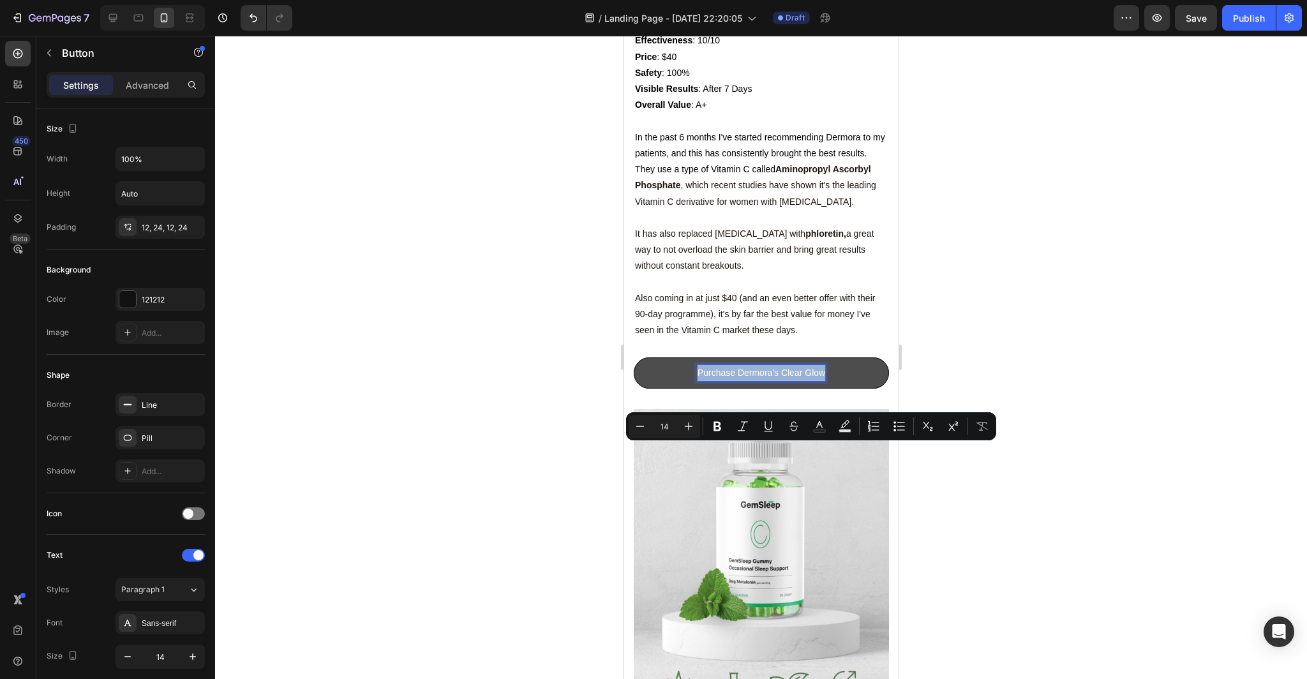
drag, startPoint x: 823, startPoint y: 452, endPoint x: 689, endPoint y: 448, distance: 134.0
click at [689, 389] on button "Purchase Dermora's Clear Glow" at bounding box center [760, 372] width 255 height 31
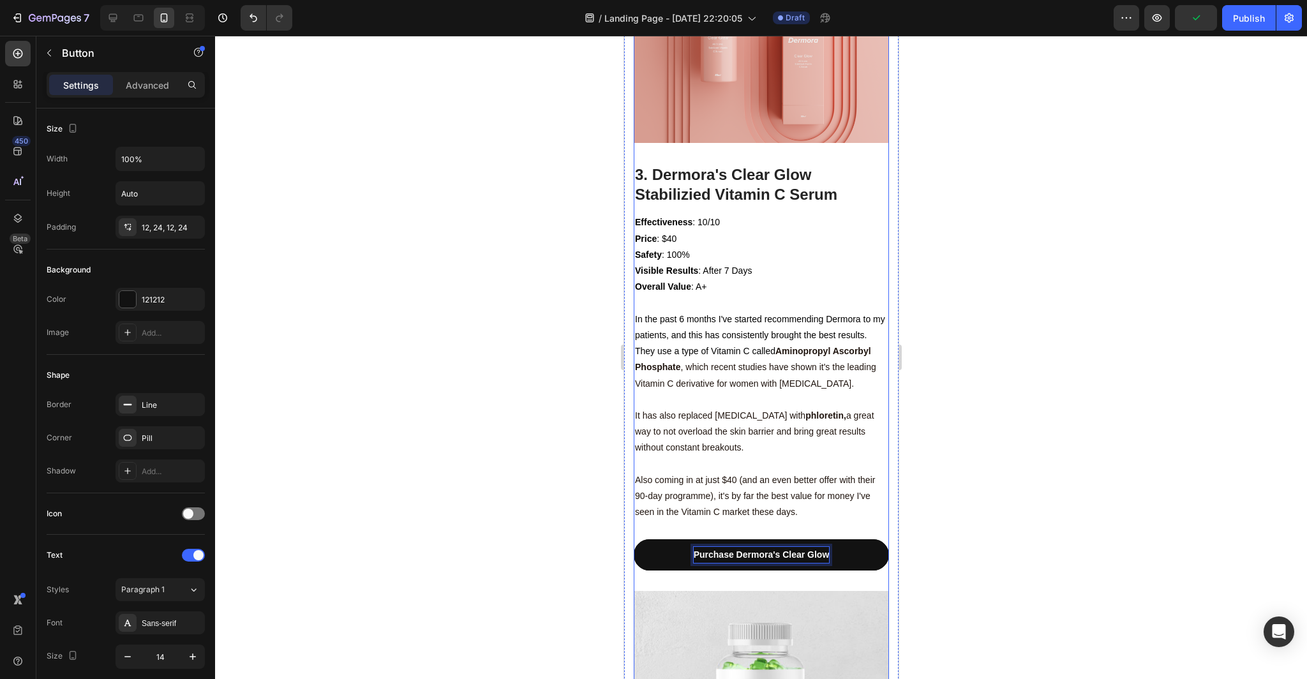
scroll to position [3019, 0]
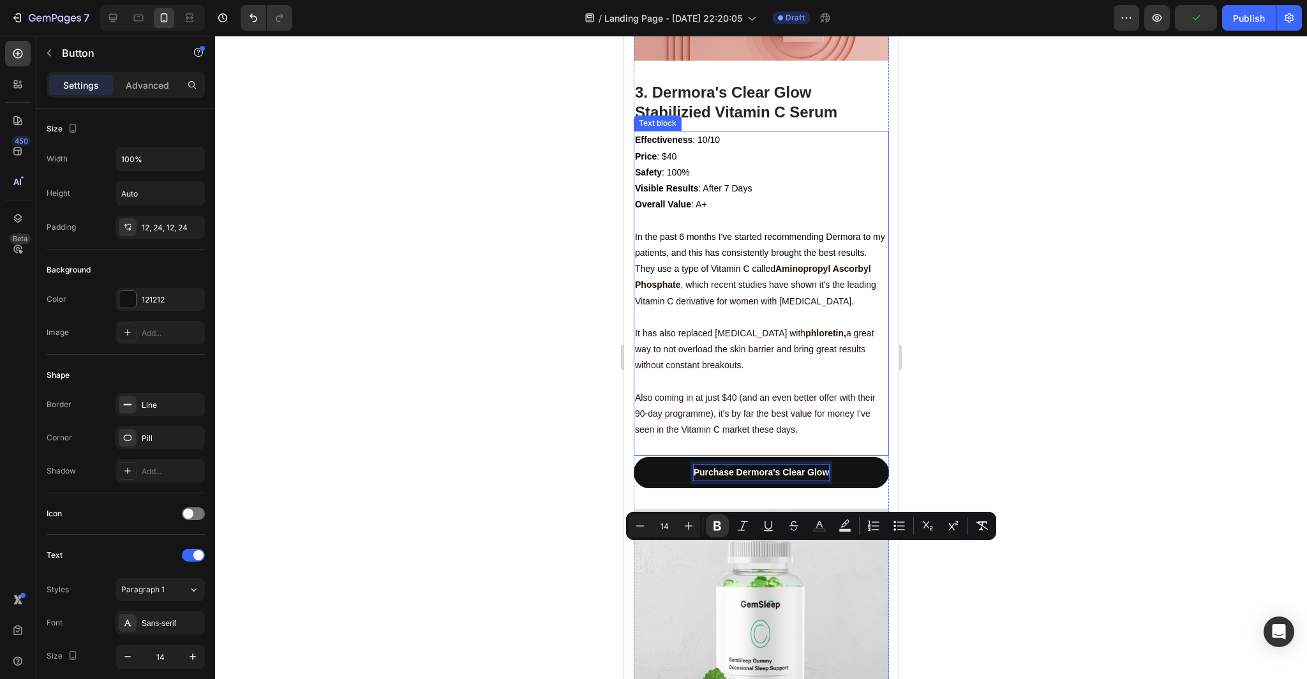
click at [1003, 398] on div at bounding box center [761, 357] width 1092 height 643
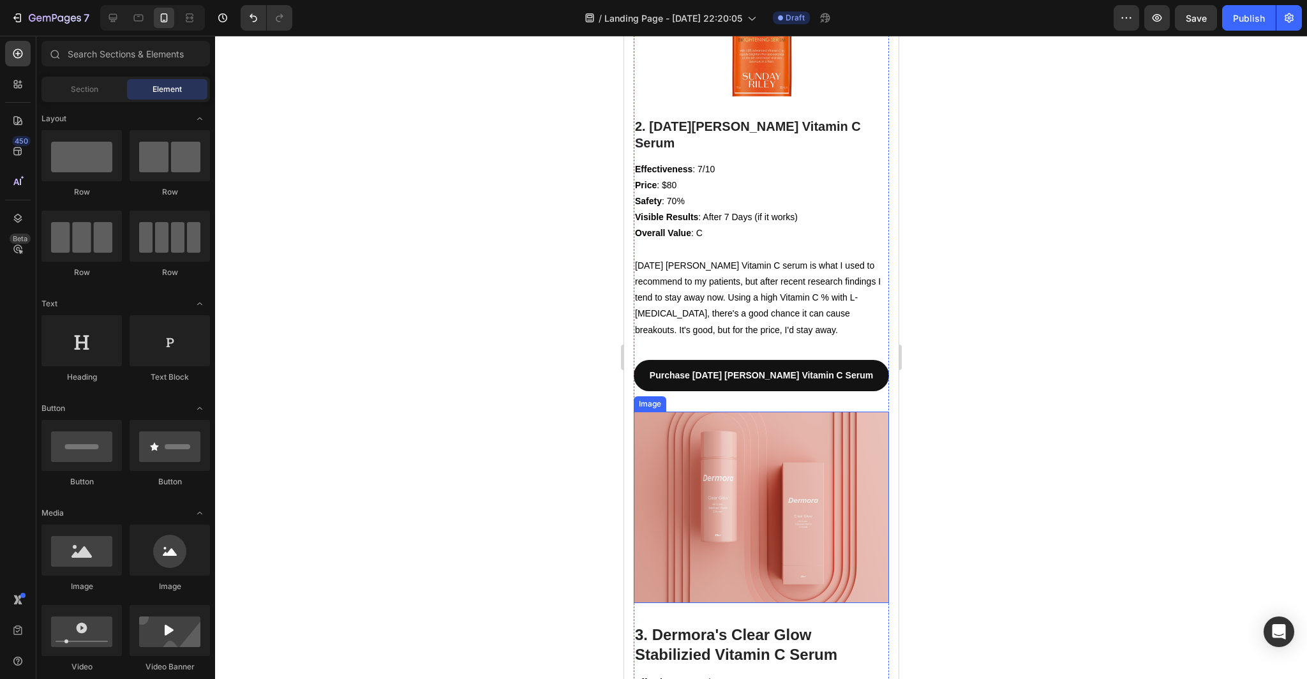
scroll to position [2993, 0]
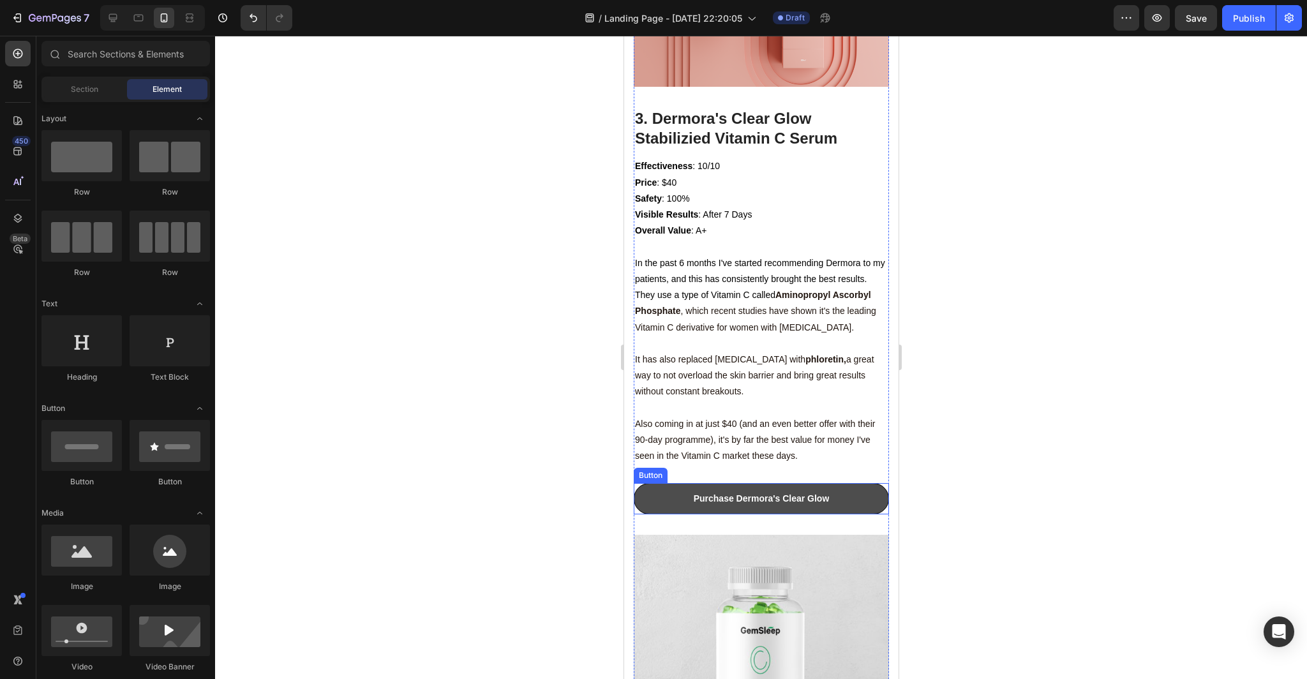
click at [851, 514] on button "Purchase Dermora's Clear Glow" at bounding box center [760, 498] width 255 height 31
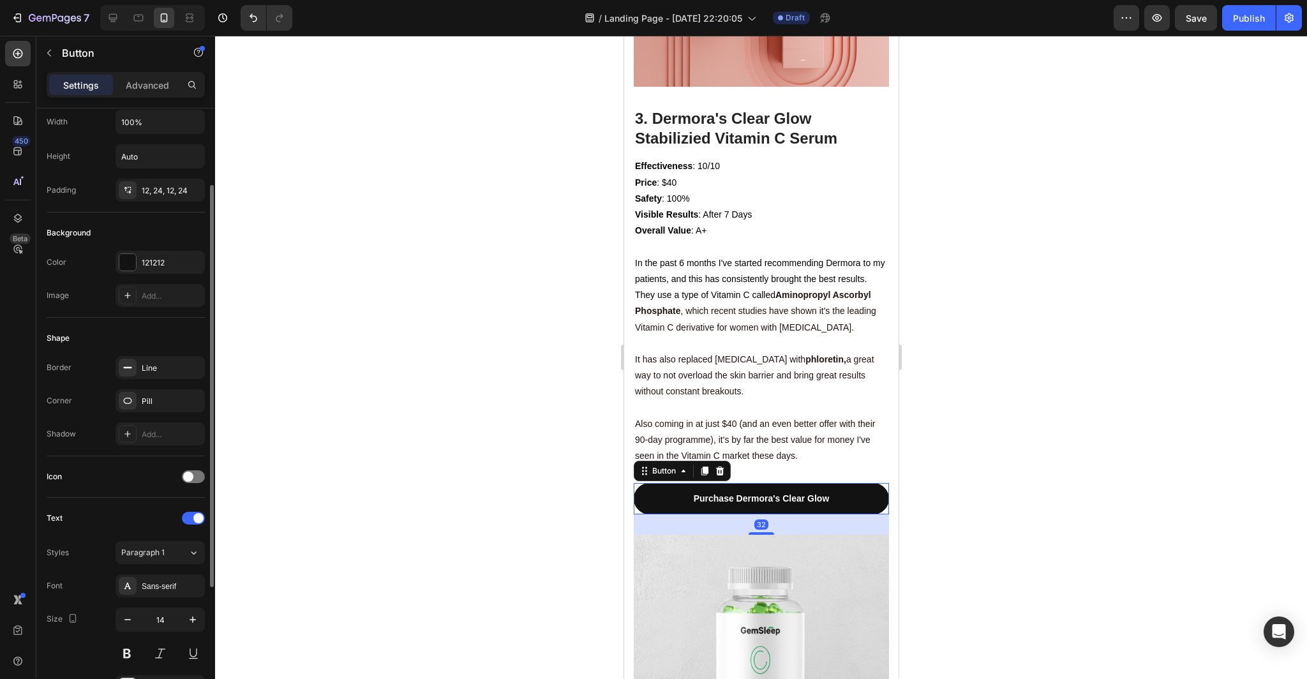
scroll to position [308, 0]
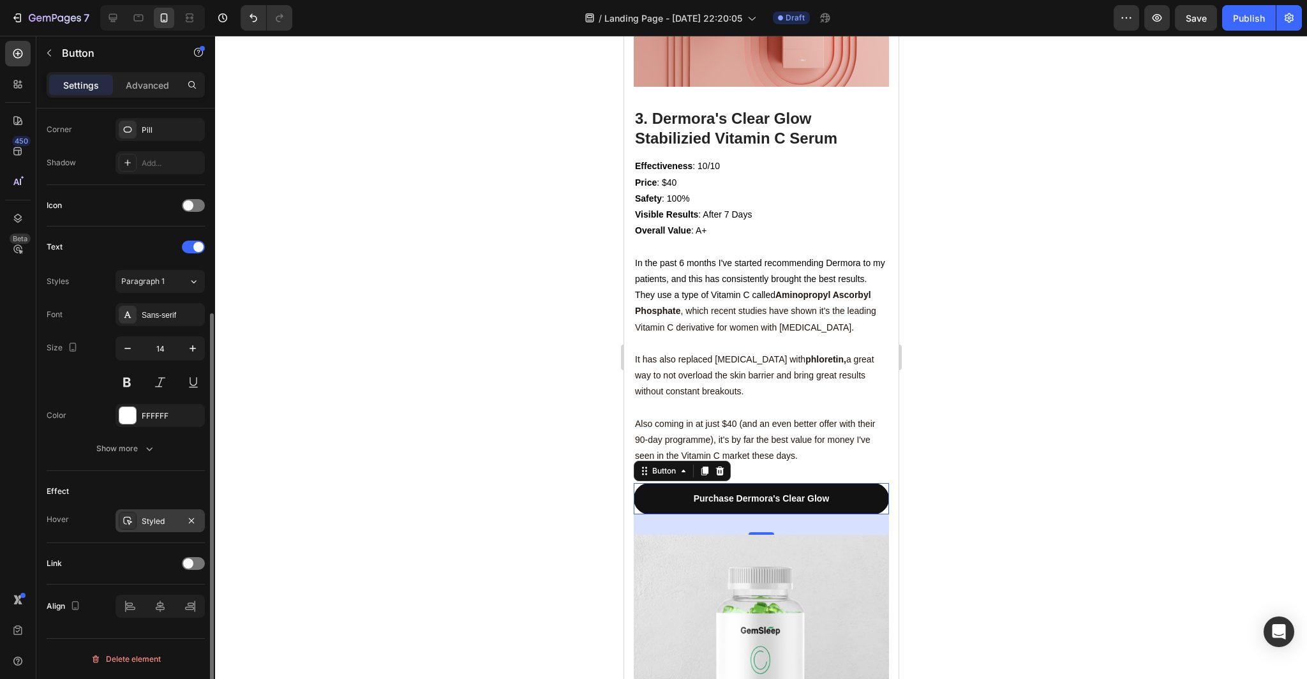
click at [159, 523] on div "Styled" at bounding box center [160, 520] width 37 height 11
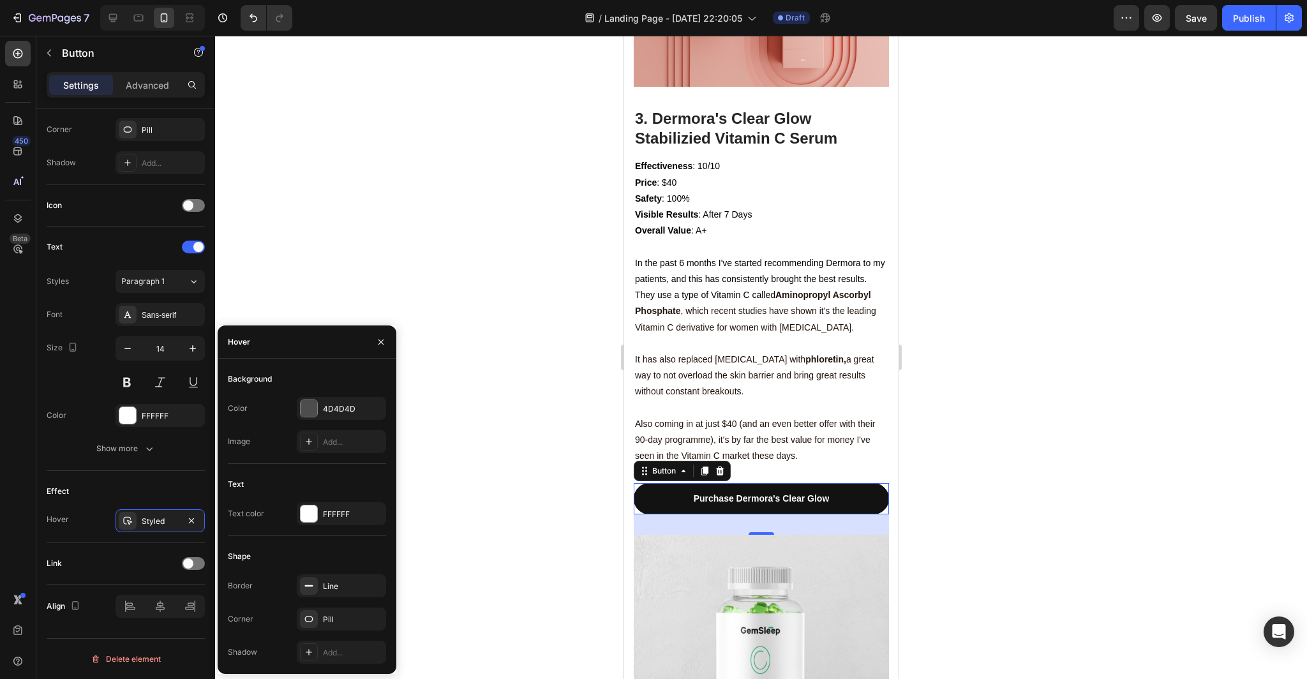
click at [484, 508] on div at bounding box center [761, 357] width 1092 height 643
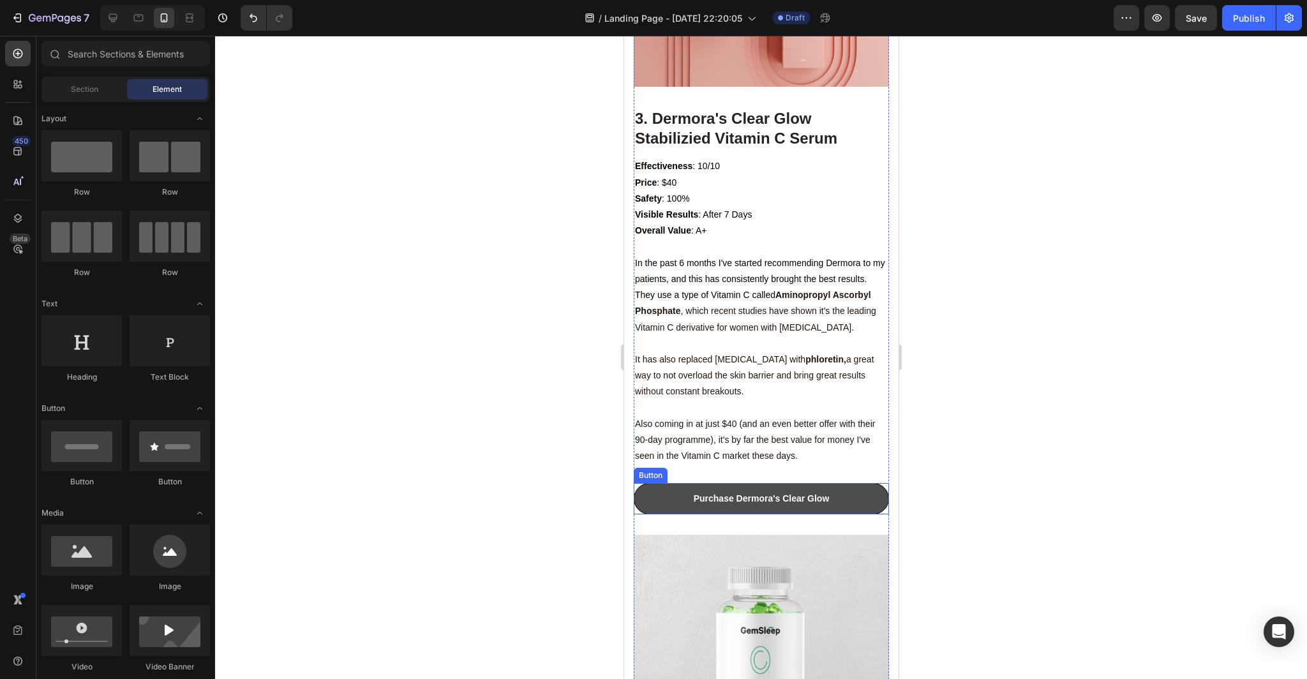
click at [663, 514] on button "Purchase Dermora's Clear Glow" at bounding box center [760, 498] width 255 height 31
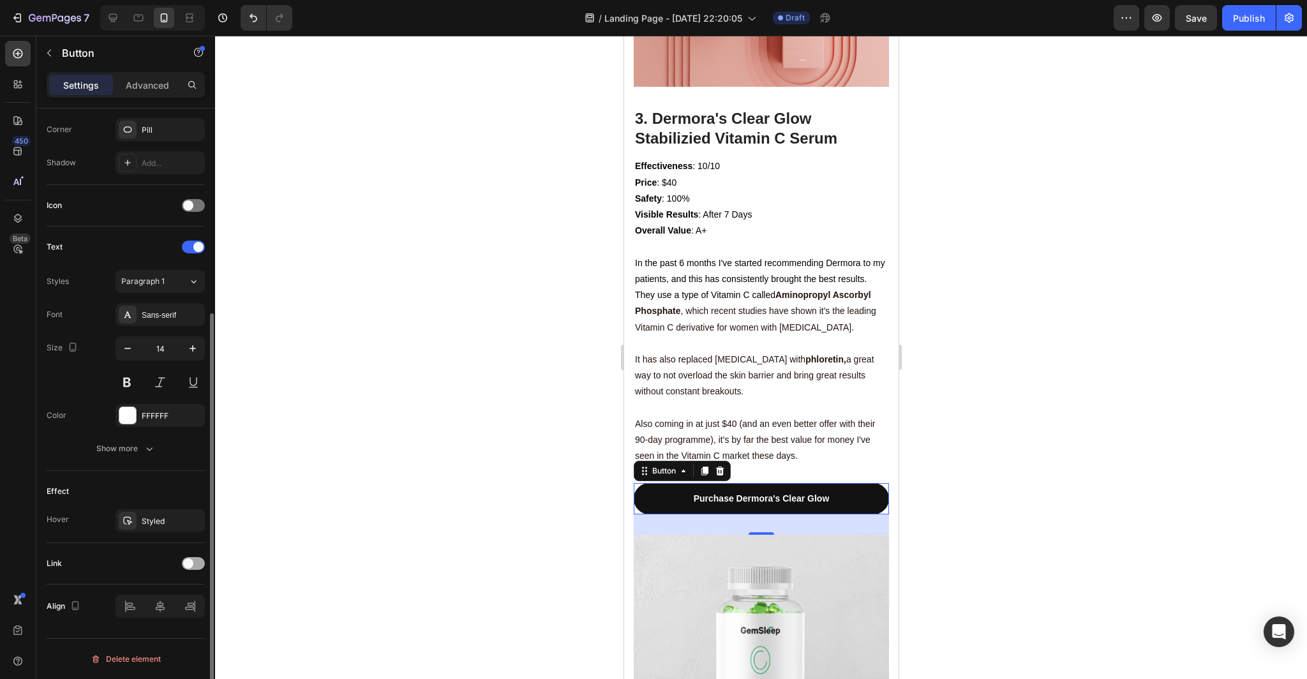
click at [197, 563] on div at bounding box center [193, 563] width 23 height 13
click at [180, 598] on div "Open page" at bounding box center [153, 594] width 65 height 11
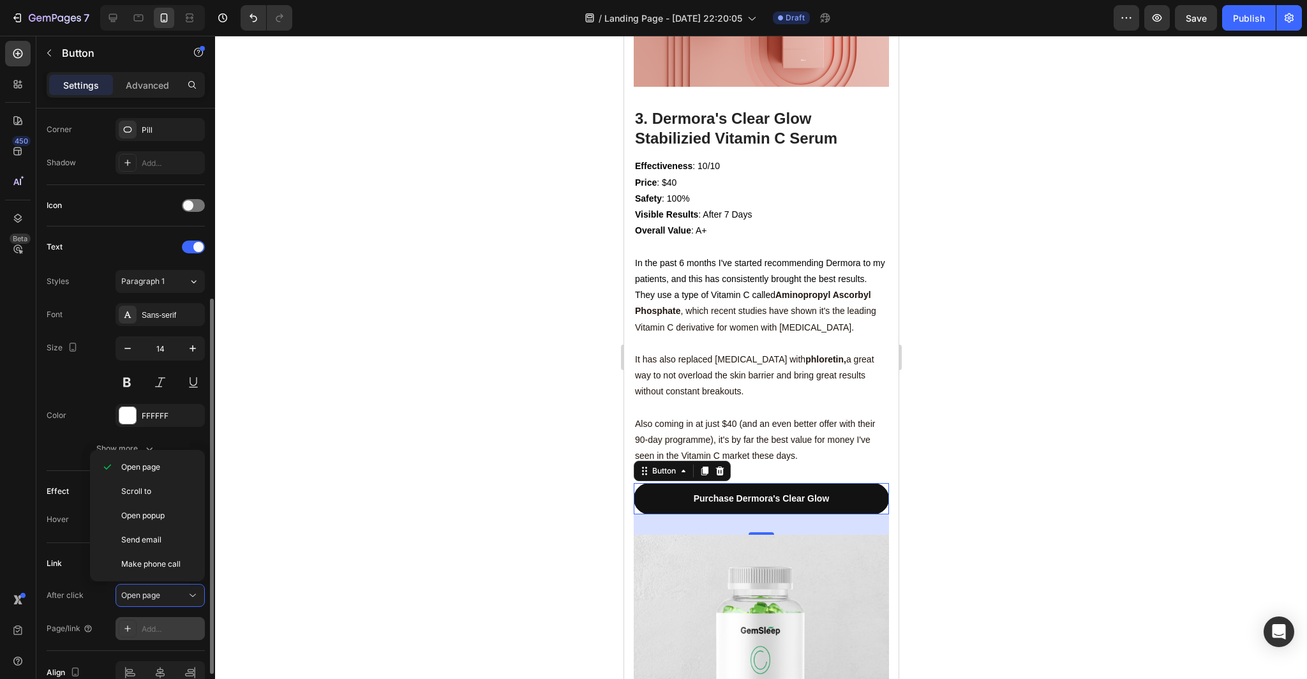
click at [177, 632] on div "Add..." at bounding box center [172, 628] width 60 height 11
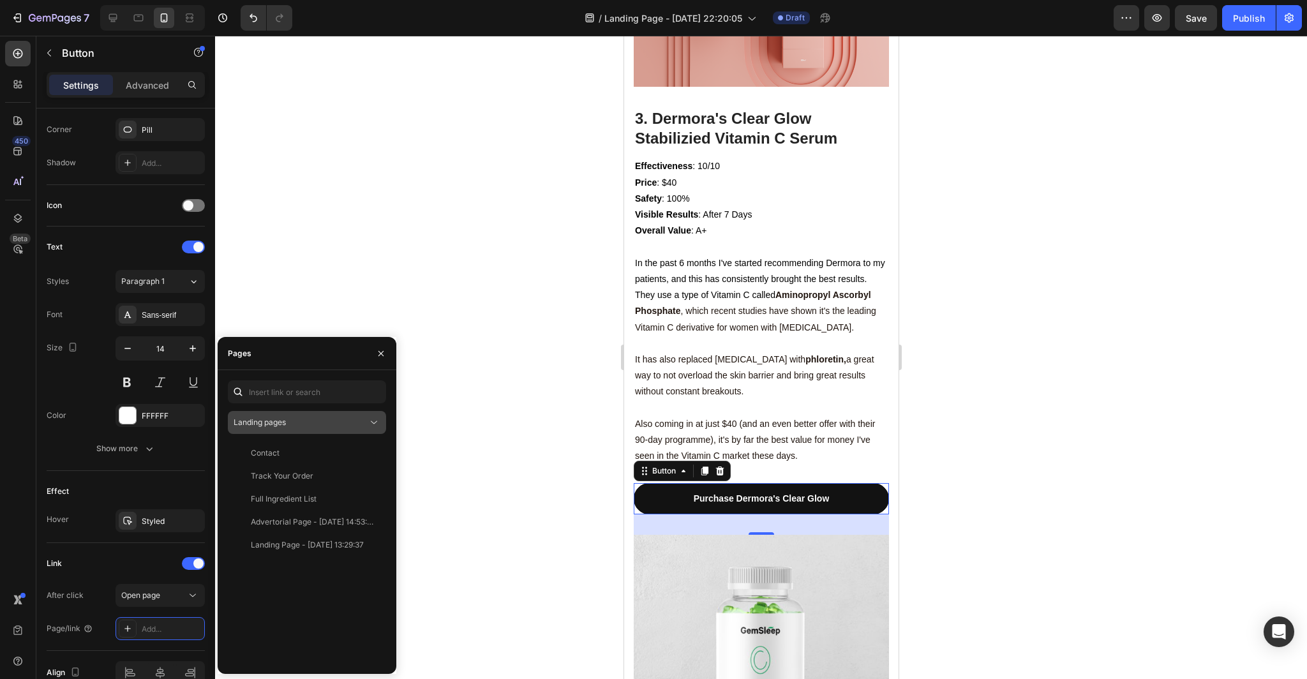
click at [315, 421] on div "Landing pages" at bounding box center [300, 422] width 134 height 11
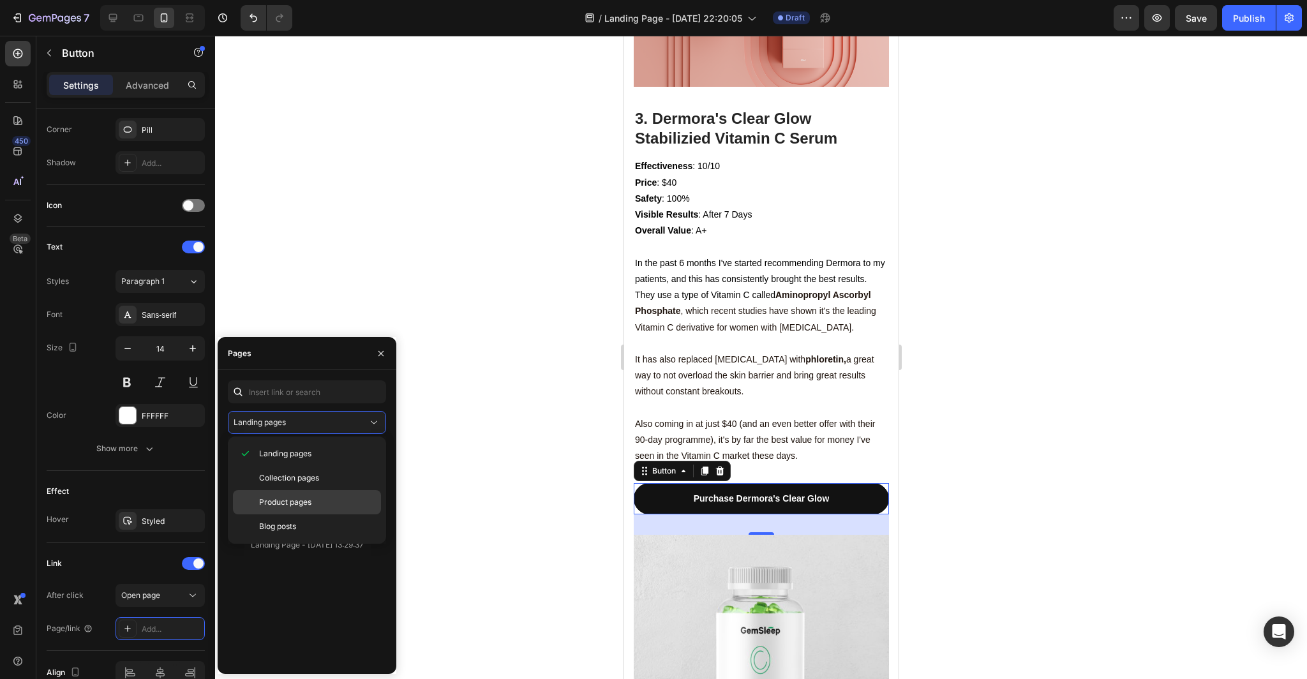
click at [315, 503] on p "Product pages" at bounding box center [317, 501] width 116 height 11
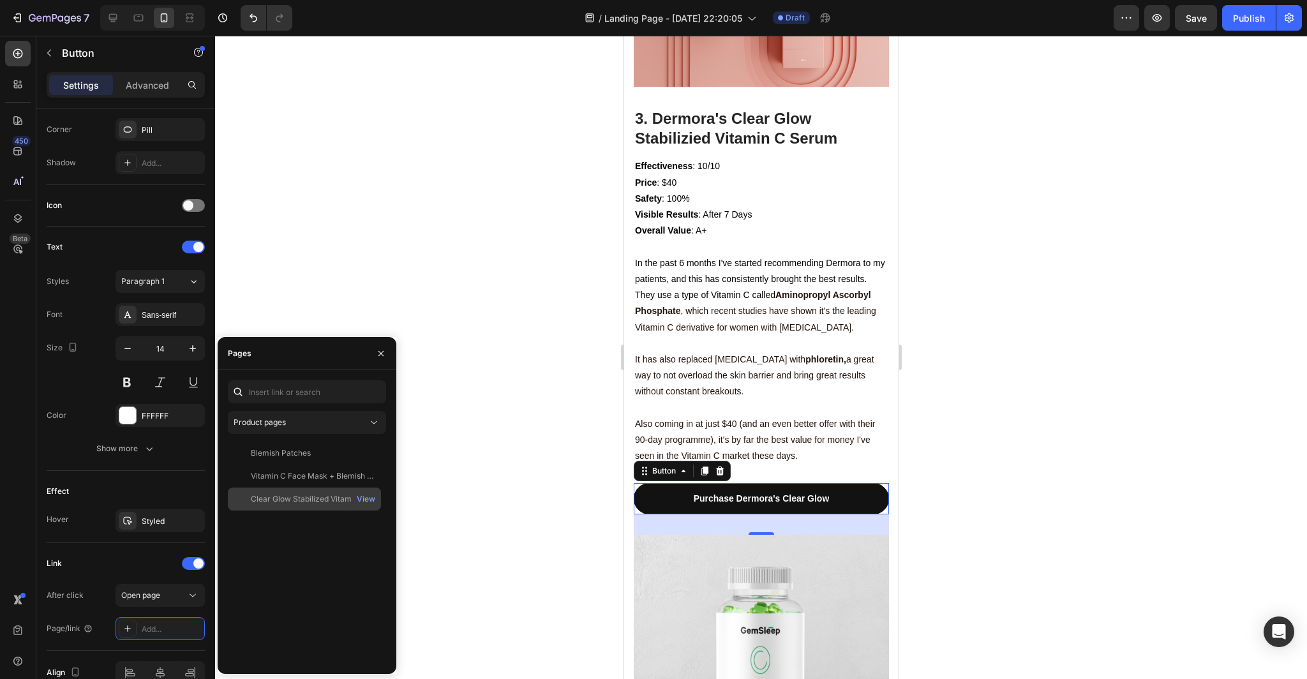
click at [310, 500] on div "Clear Glow Stabilized Vitamin C Serum" at bounding box center [312, 498] width 122 height 11
click at [460, 510] on div at bounding box center [761, 357] width 1092 height 643
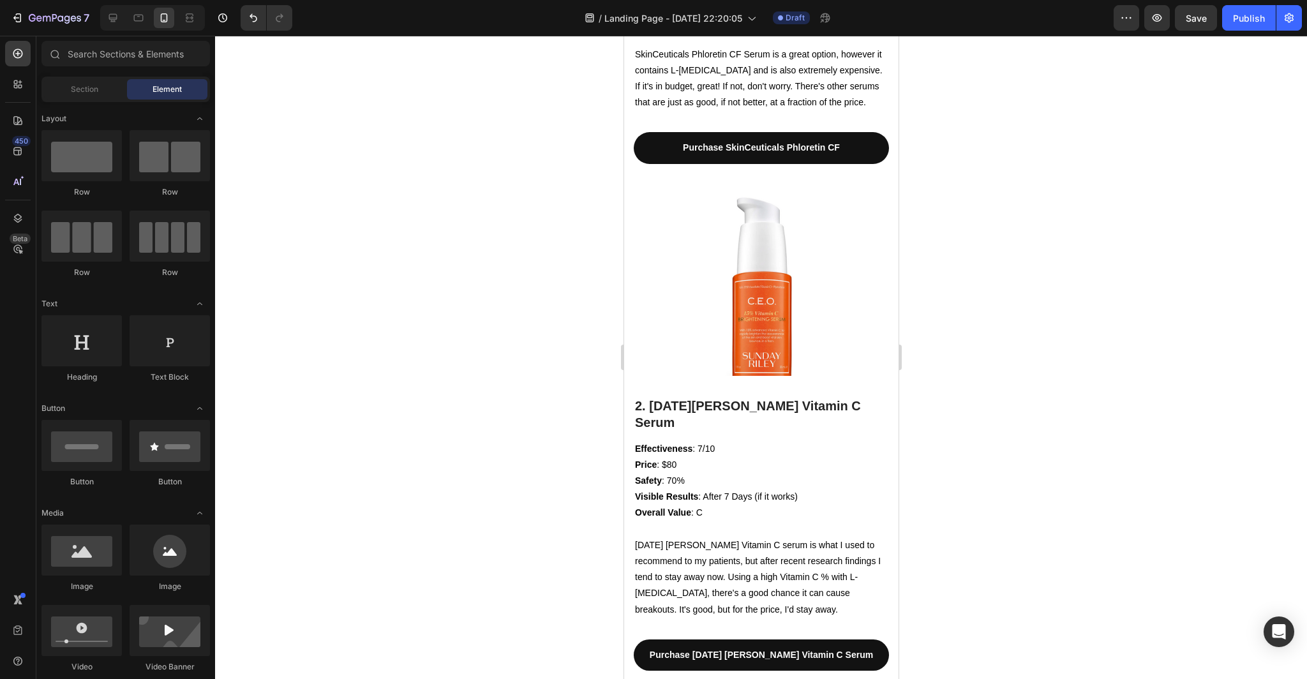
scroll to position [2202, 0]
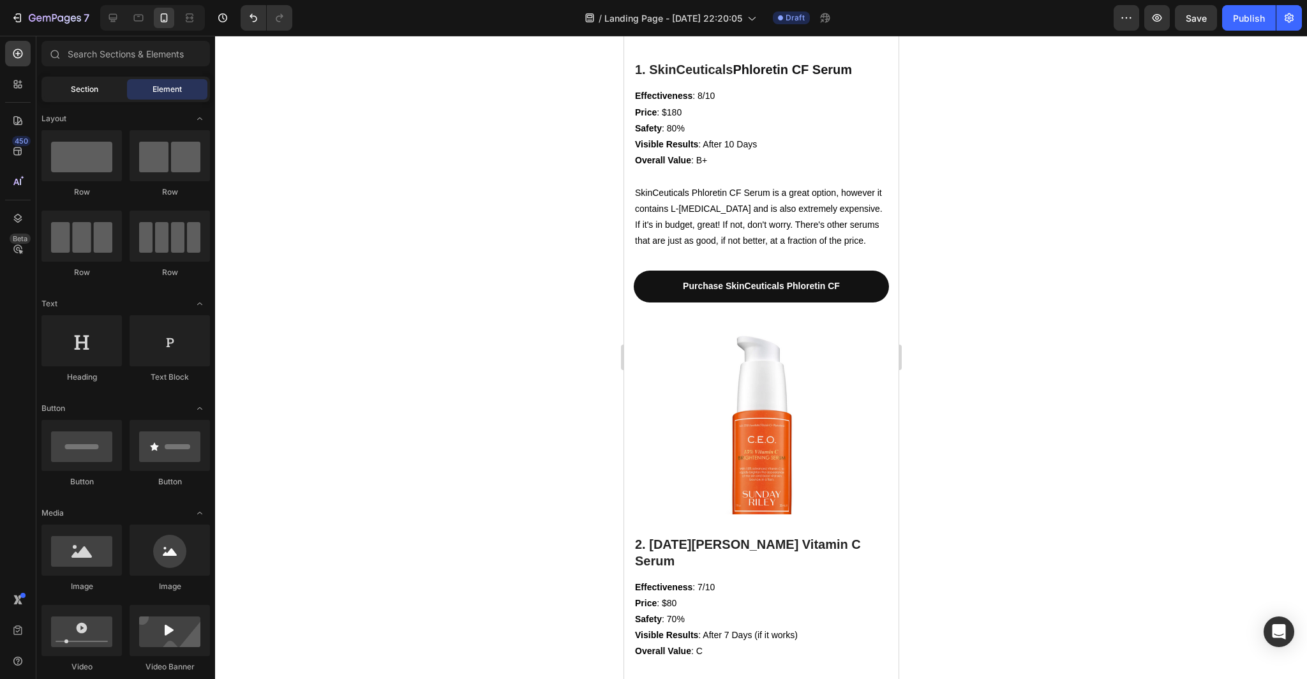
click at [63, 93] on div "Section" at bounding box center [84, 89] width 80 height 20
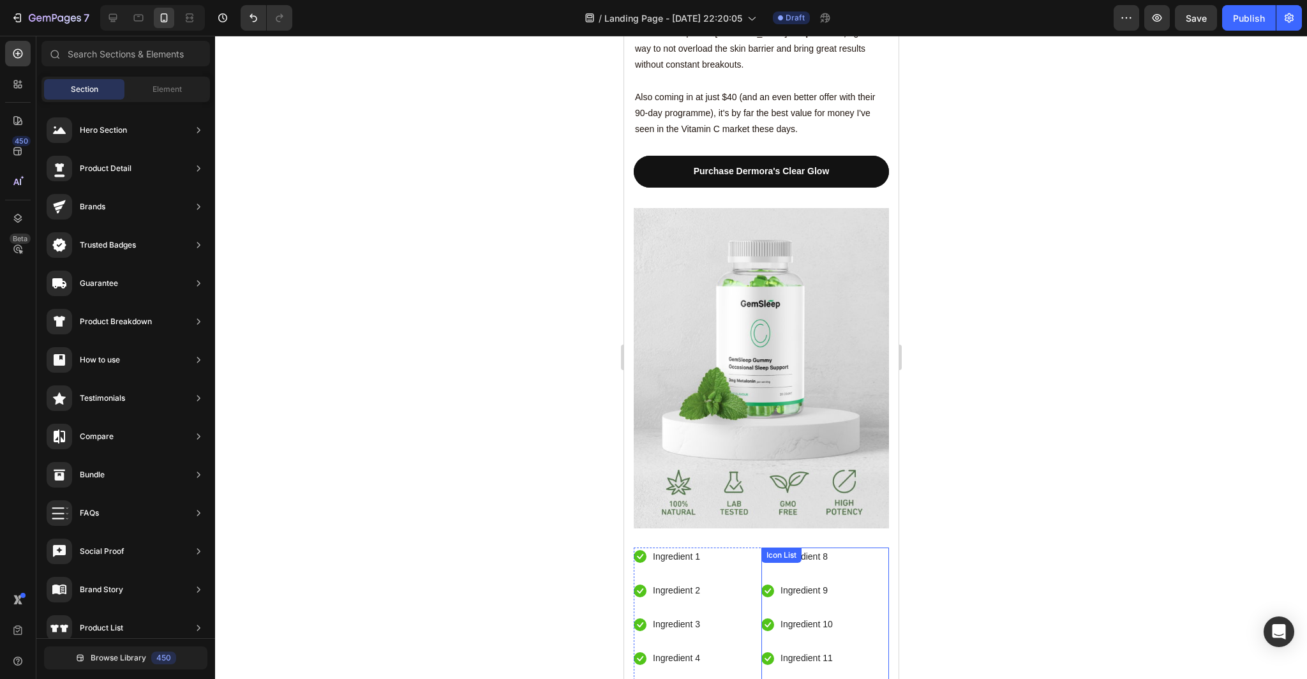
scroll to position [3439, 0]
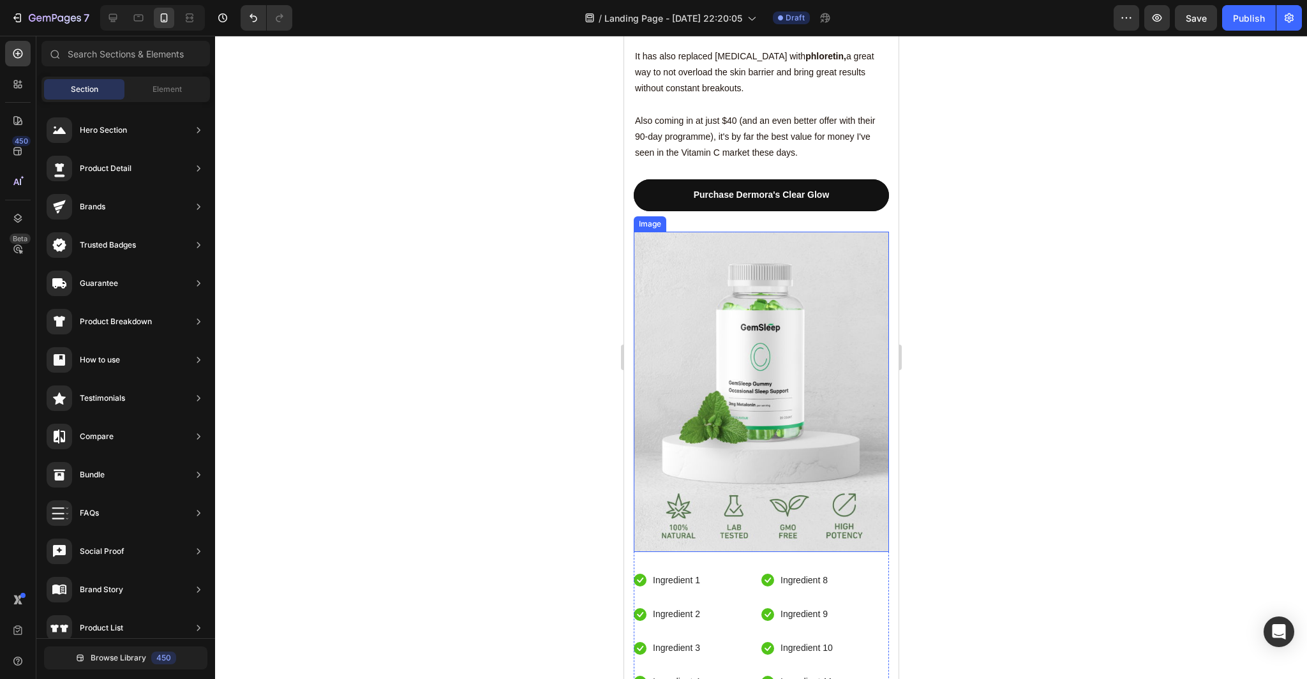
click at [841, 246] on img at bounding box center [760, 392] width 255 height 320
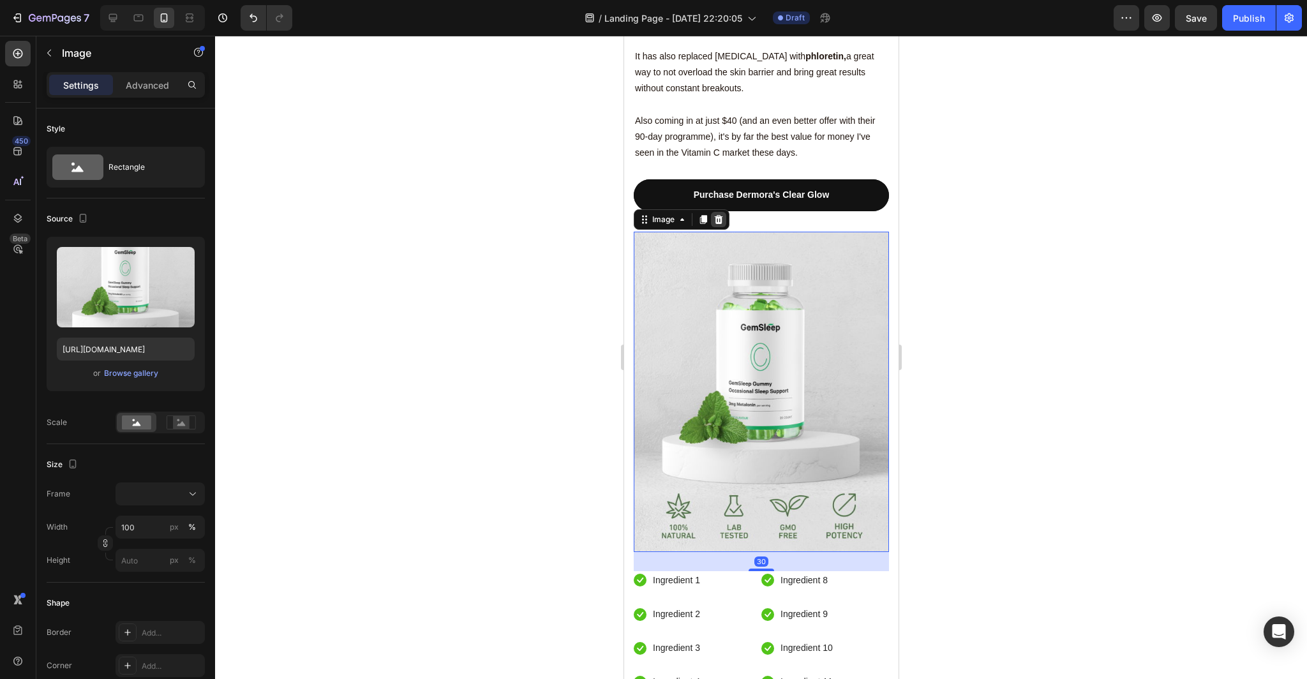
click at [718, 215] on icon at bounding box center [718, 219] width 8 height 9
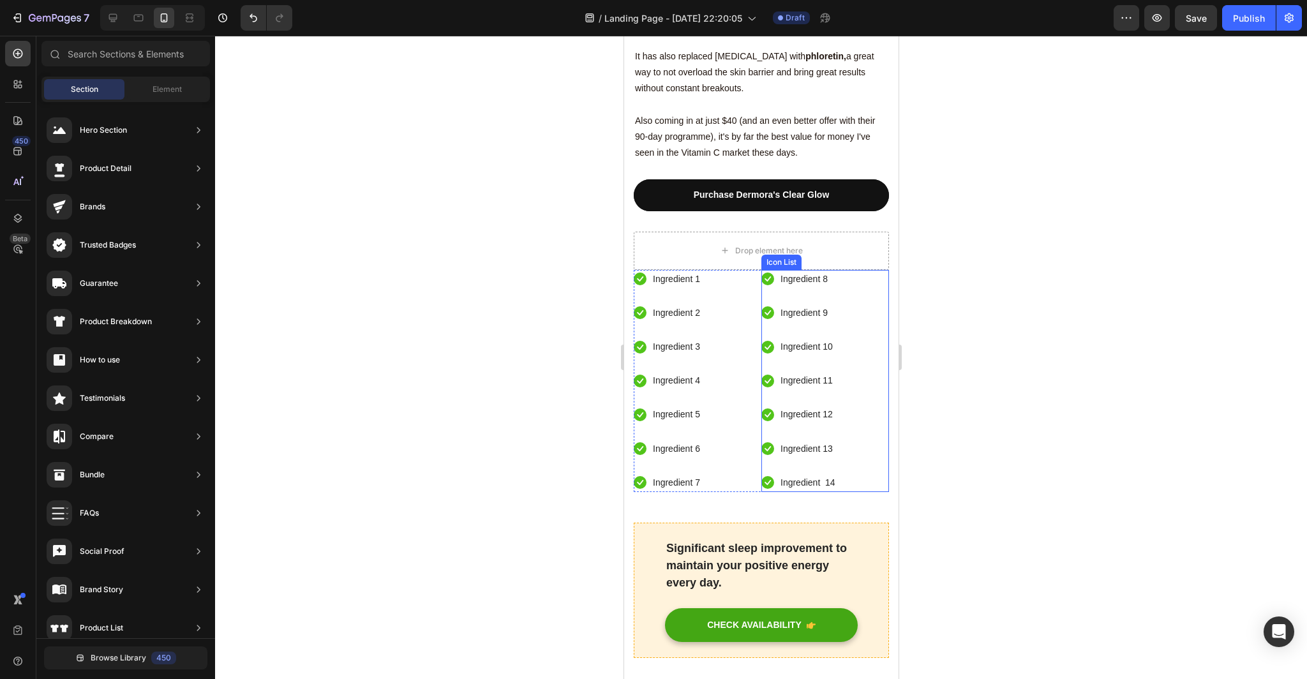
click at [880, 270] on div "Icon Ingredient 8 Text block Icon Ingredient 9 Text block Icon Ingredient 10 Te…" at bounding box center [824, 381] width 128 height 222
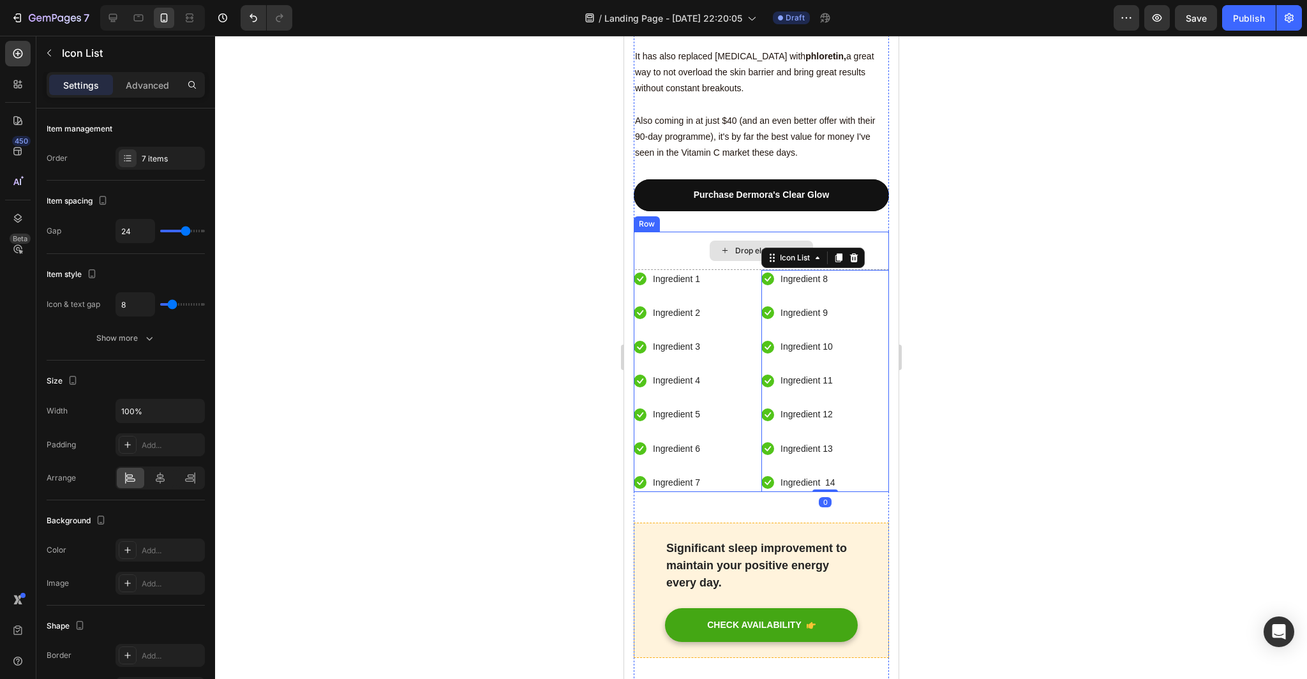
click at [880, 232] on div "Drop element here" at bounding box center [760, 251] width 255 height 38
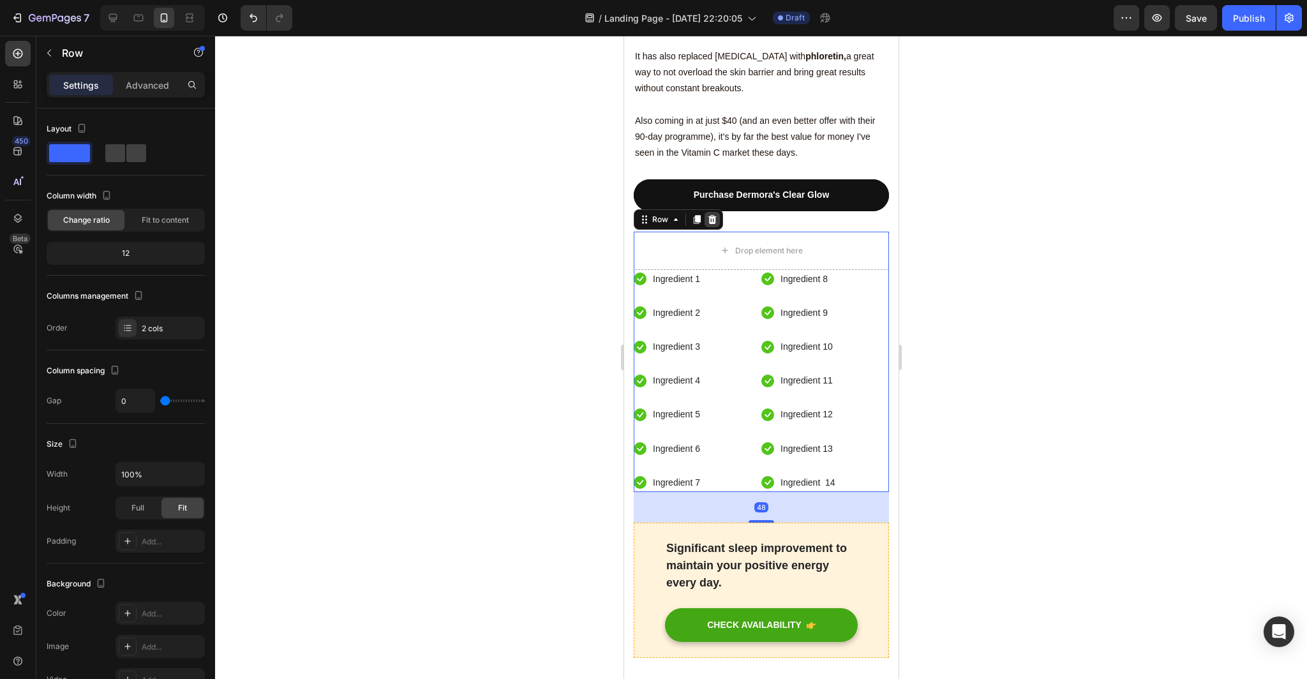
click at [708, 215] on icon at bounding box center [711, 219] width 8 height 9
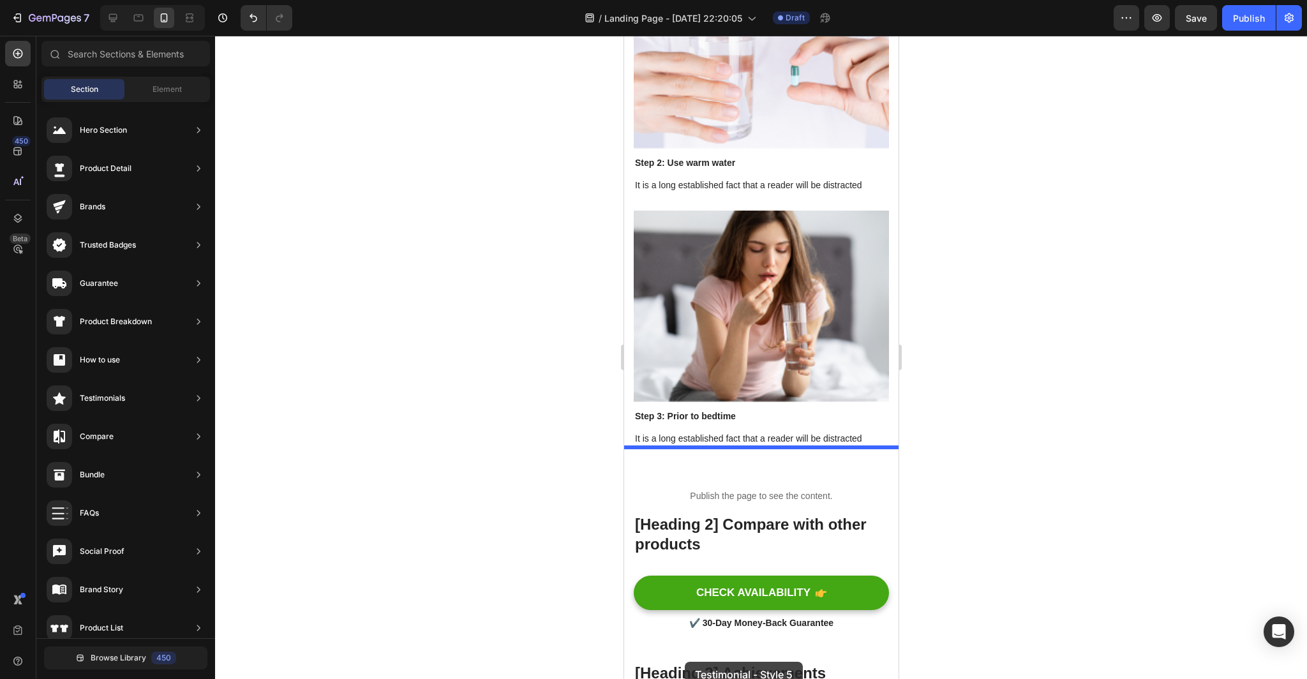
scroll to position [4730, 0]
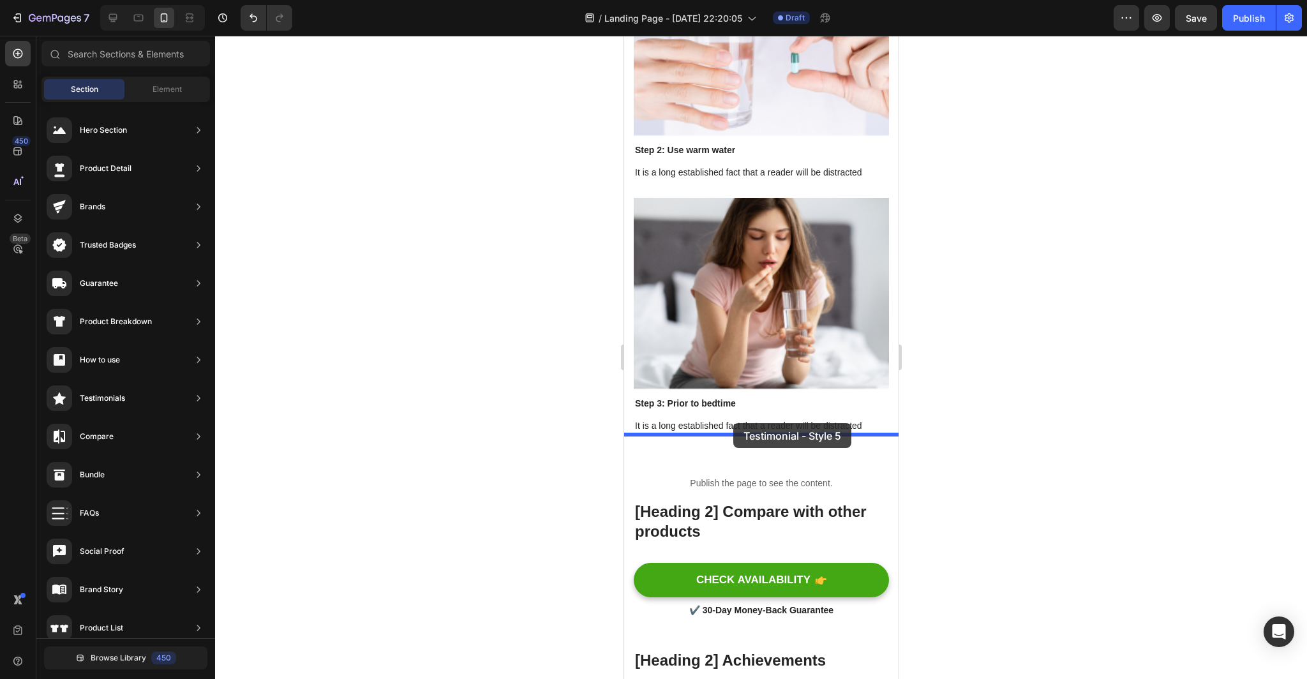
drag, startPoint x: 906, startPoint y: 521, endPoint x: 732, endPoint y: 423, distance: 199.1
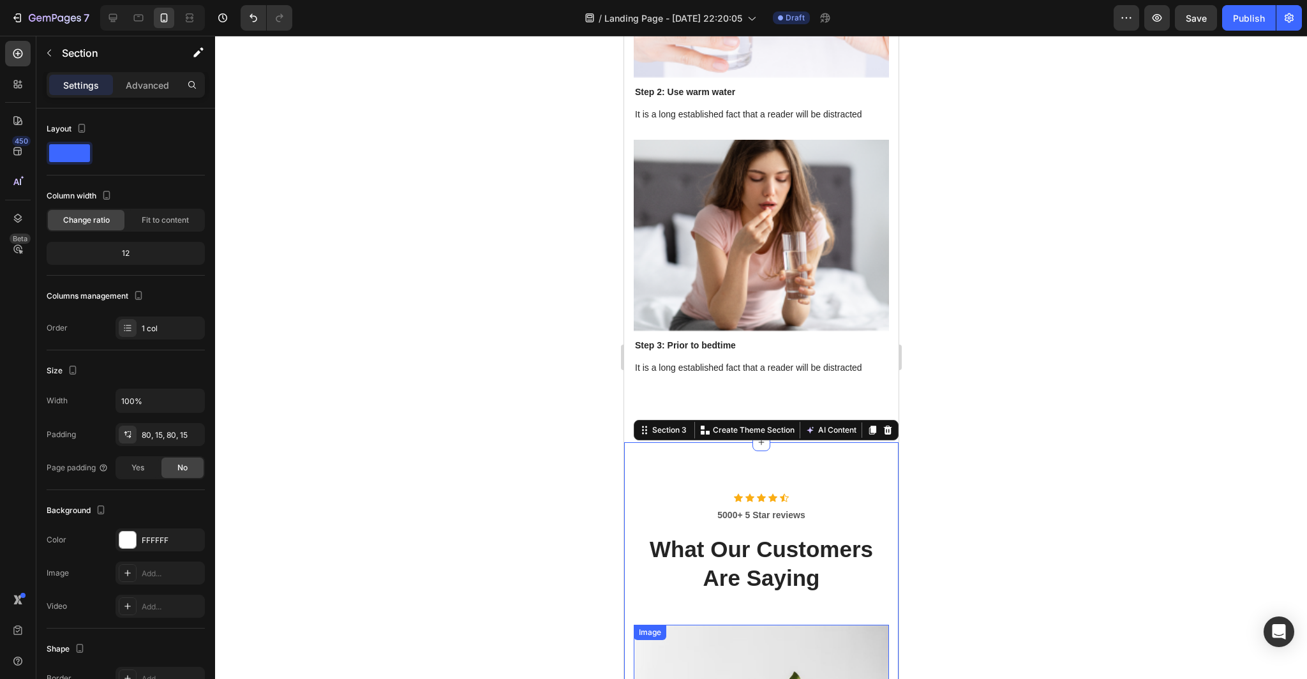
scroll to position [4704, 0]
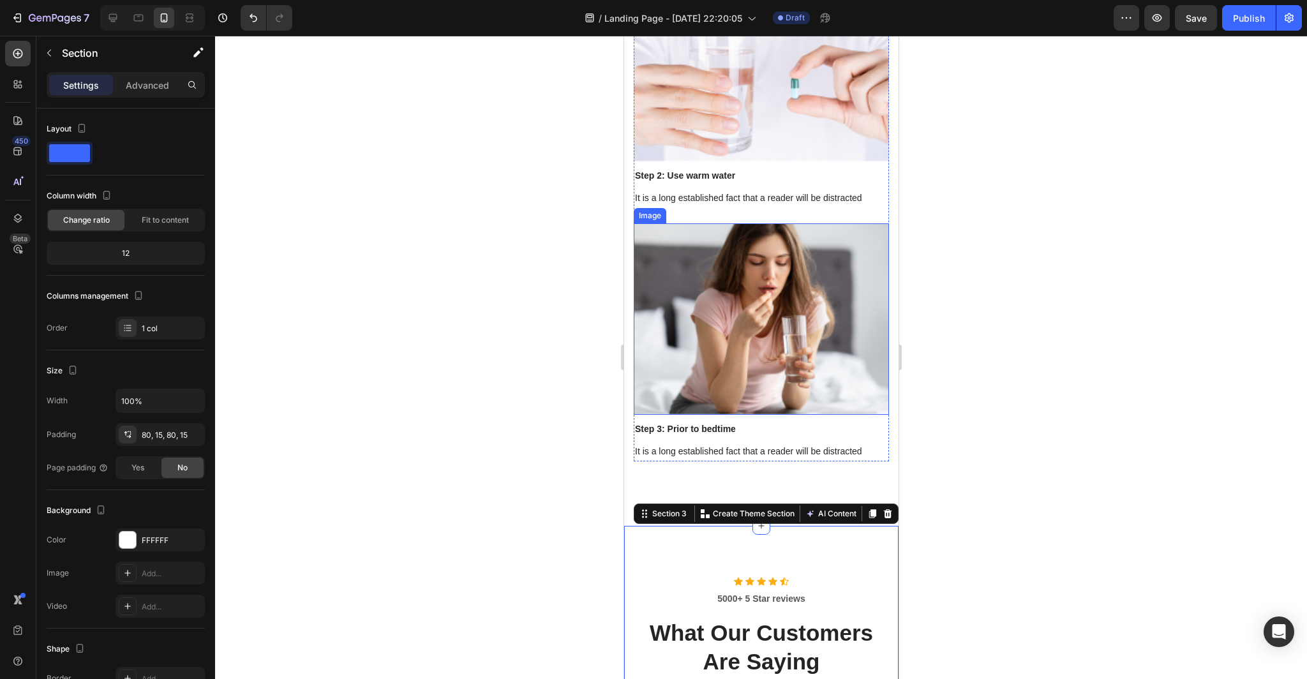
click at [834, 261] on img at bounding box center [760, 319] width 255 height 192
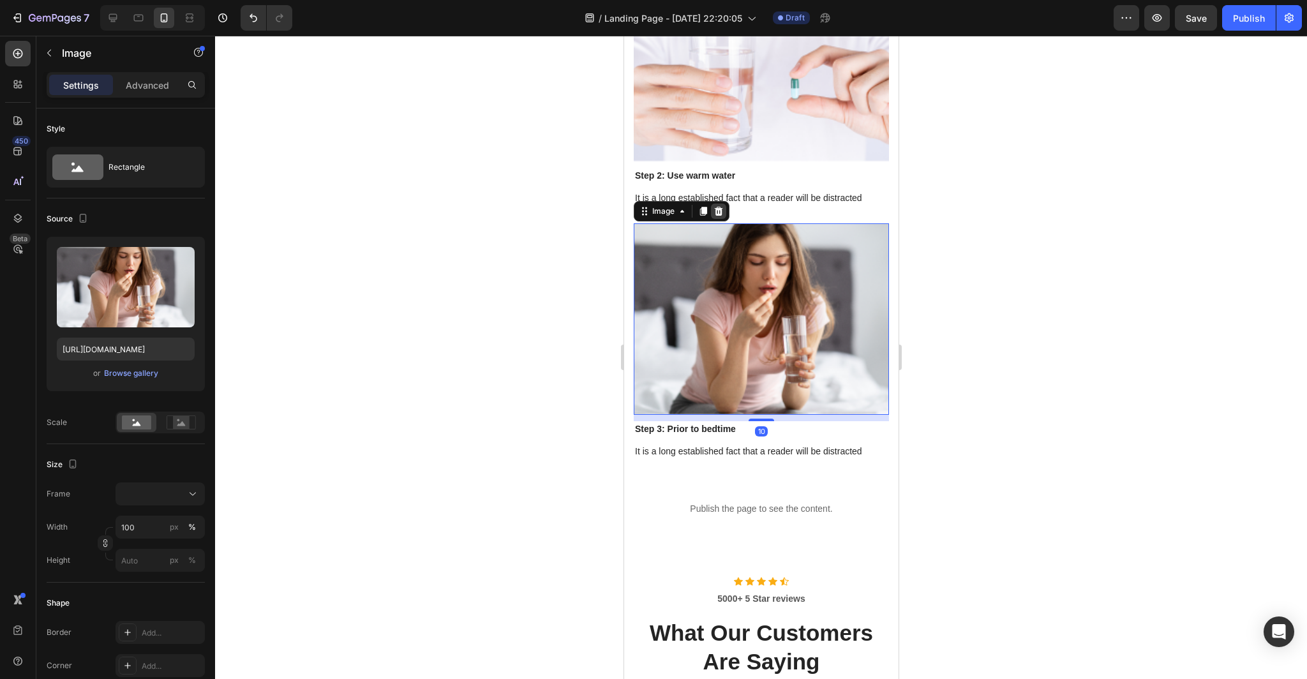
click at [716, 207] on icon at bounding box center [718, 211] width 8 height 9
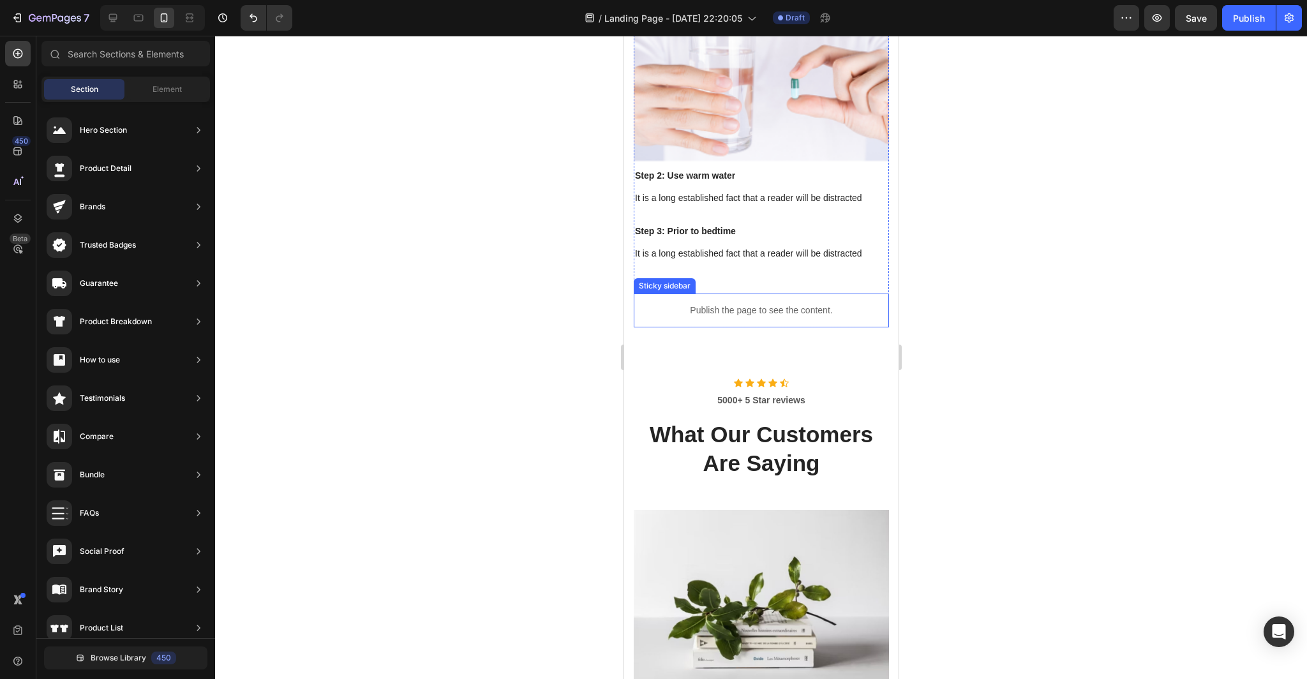
click at [829, 304] on p "Publish the page to see the content." at bounding box center [760, 310] width 255 height 13
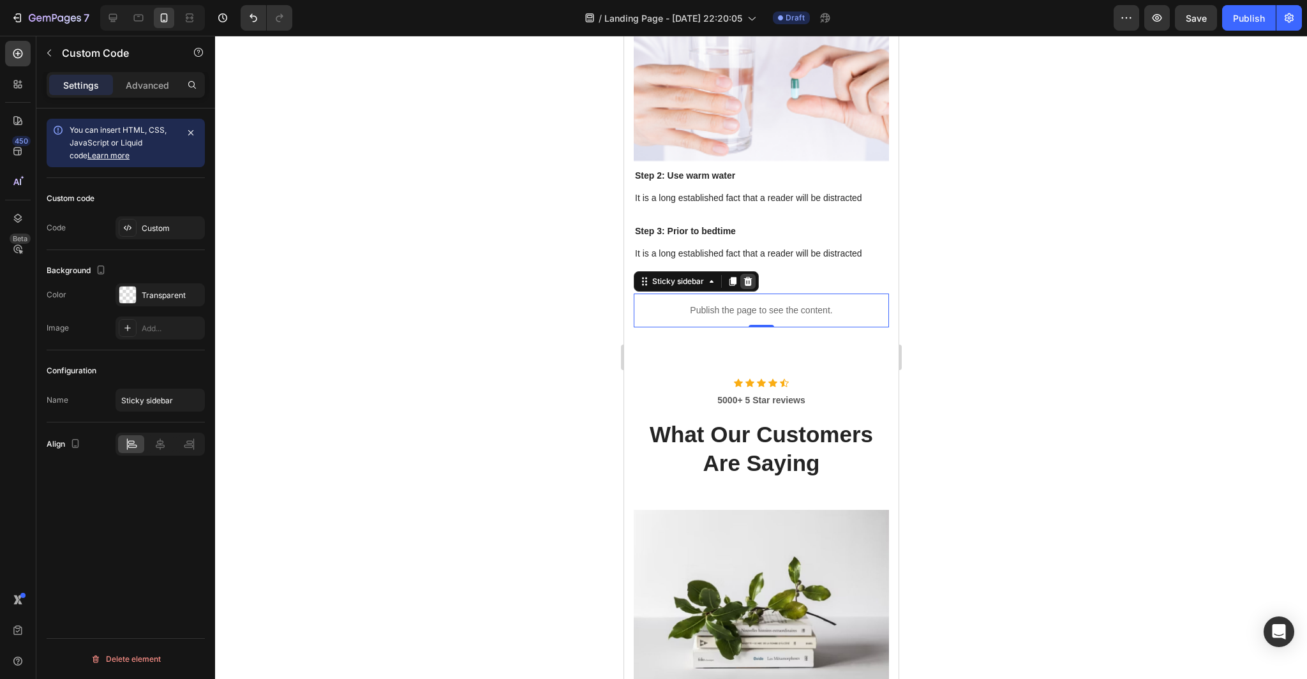
click at [748, 277] on icon at bounding box center [747, 281] width 8 height 9
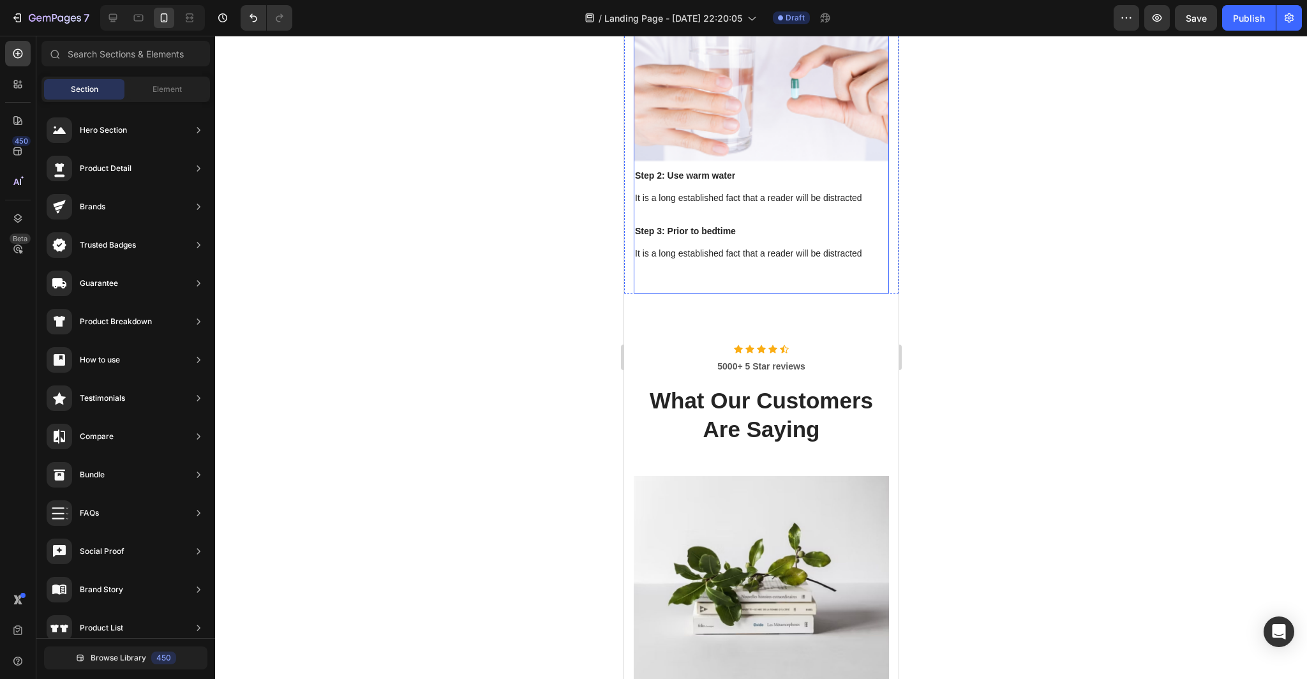
click at [827, 223] on div "Step 3: Prior to bedtime Text block It is a long established fact that a reader…" at bounding box center [760, 243] width 255 height 40
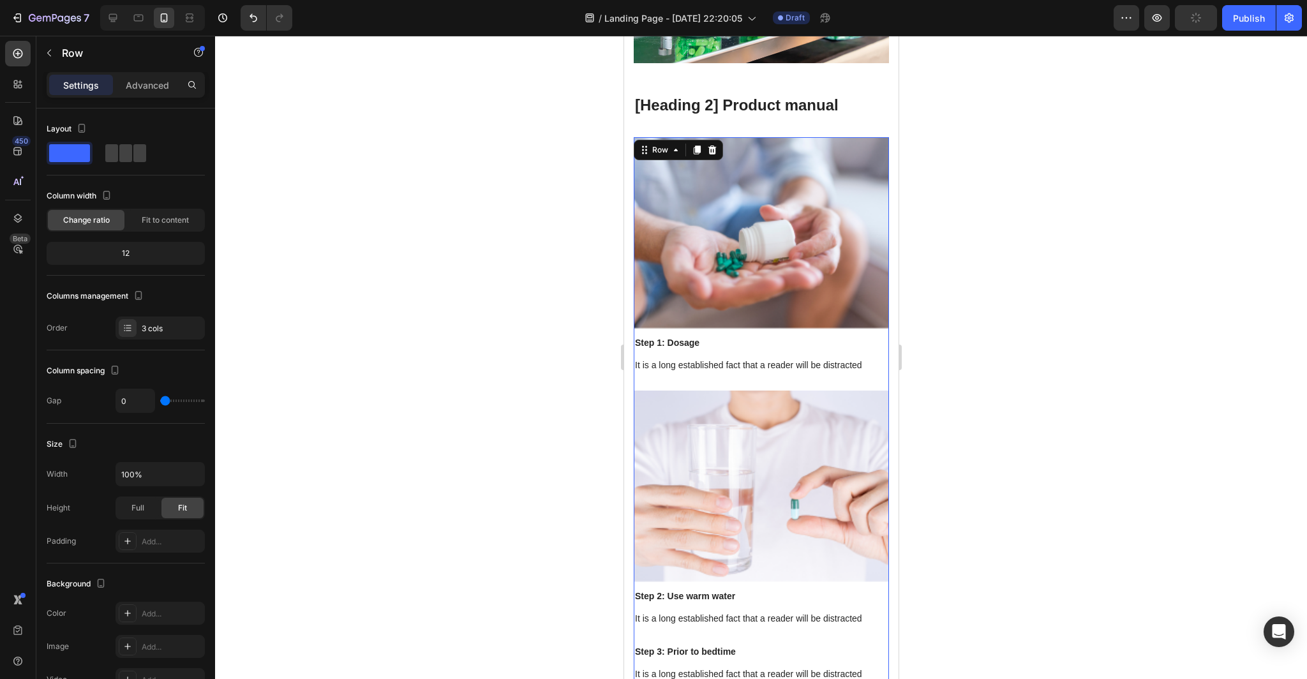
scroll to position [4268, 0]
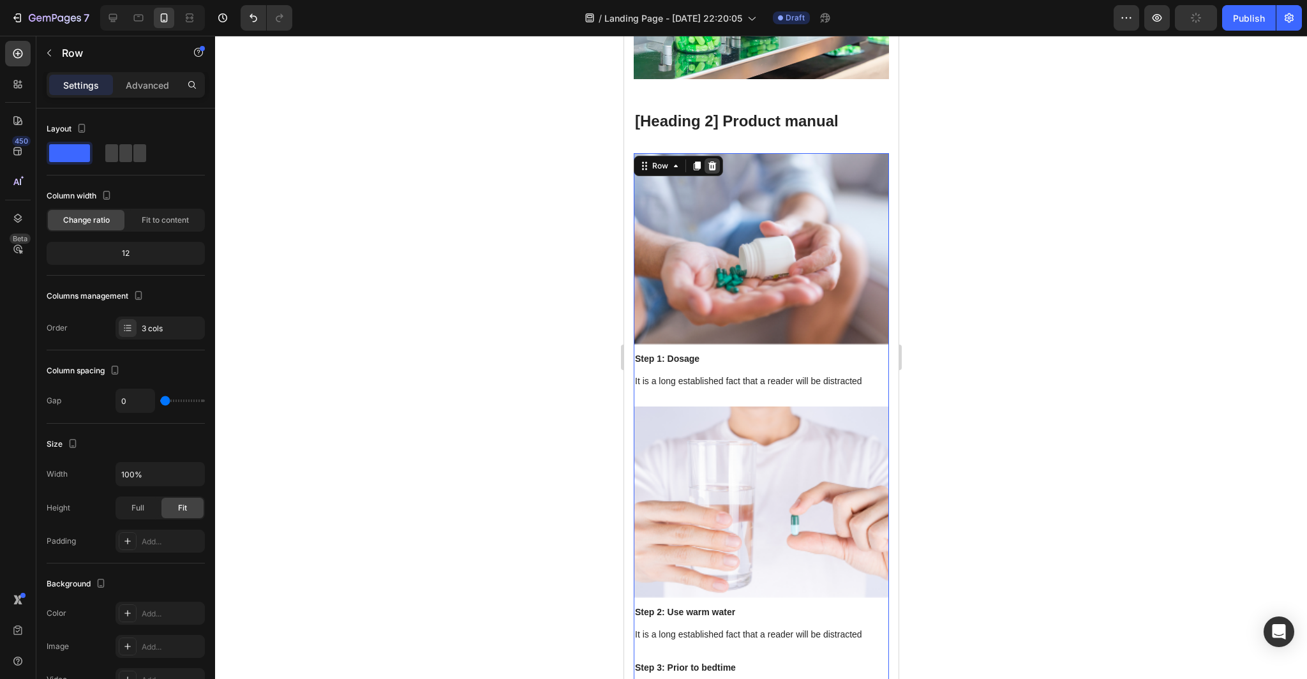
click at [710, 161] on icon at bounding box center [711, 166] width 10 height 10
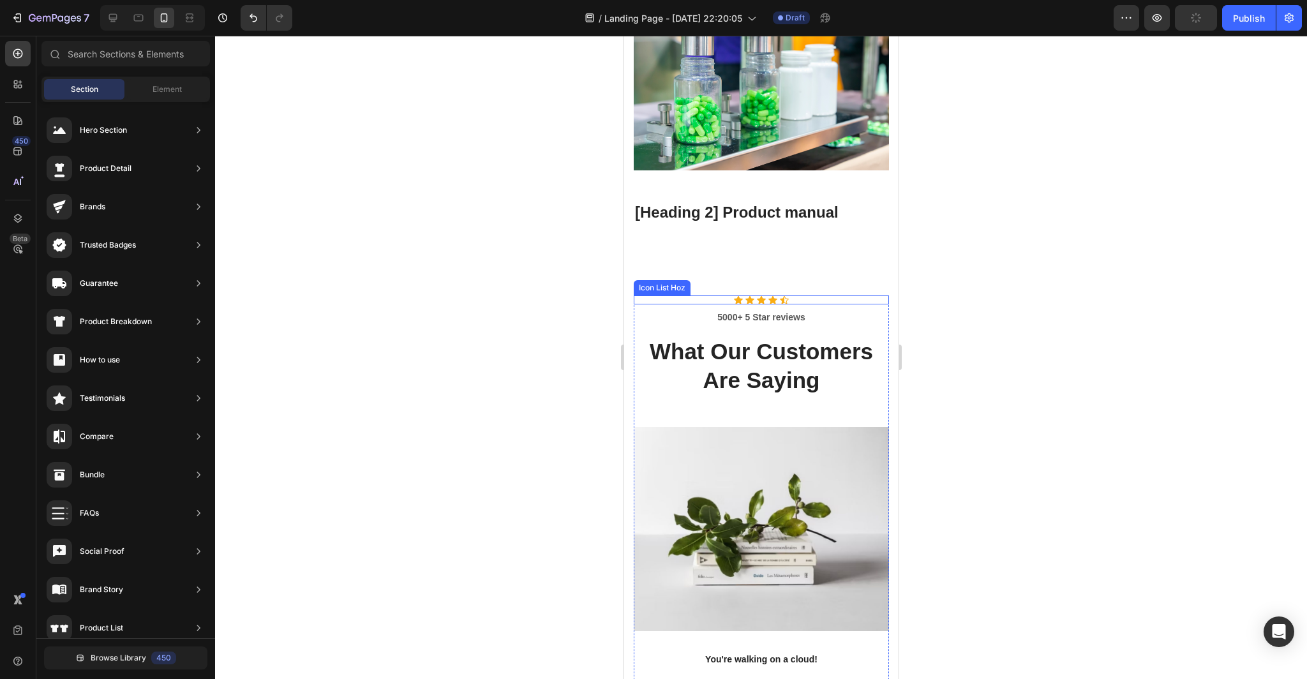
scroll to position [4093, 0]
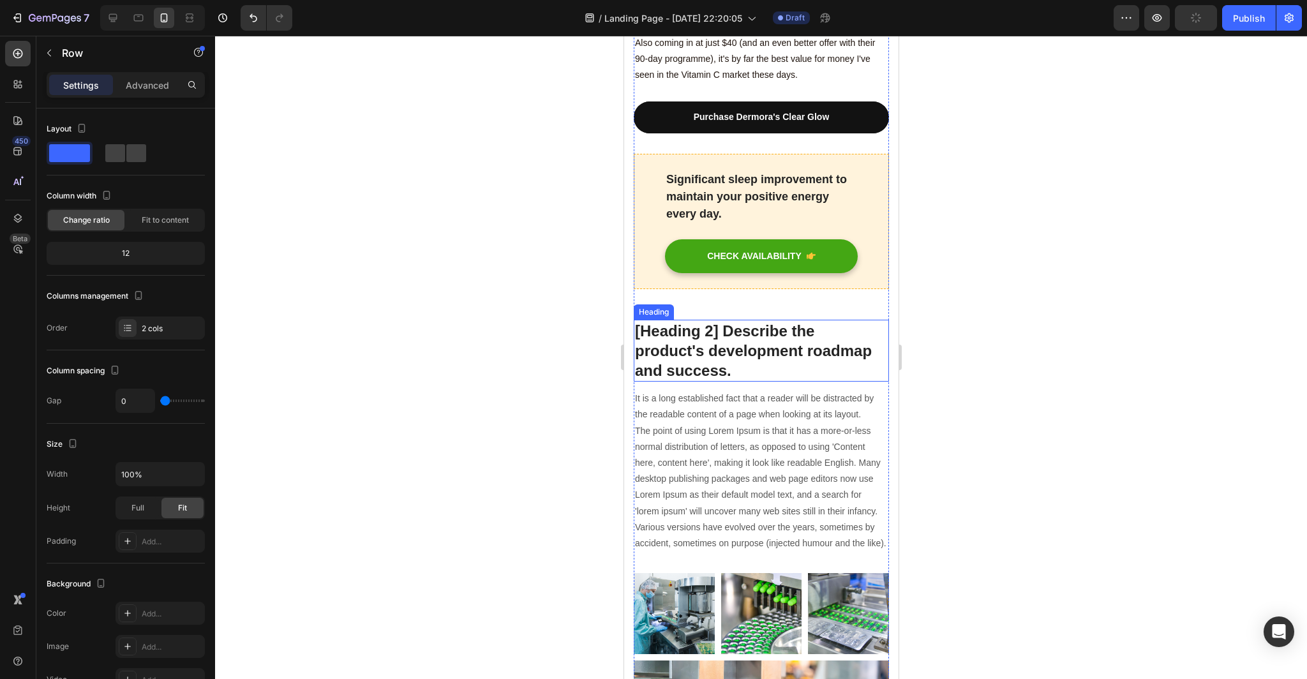
scroll to position [3616, 0]
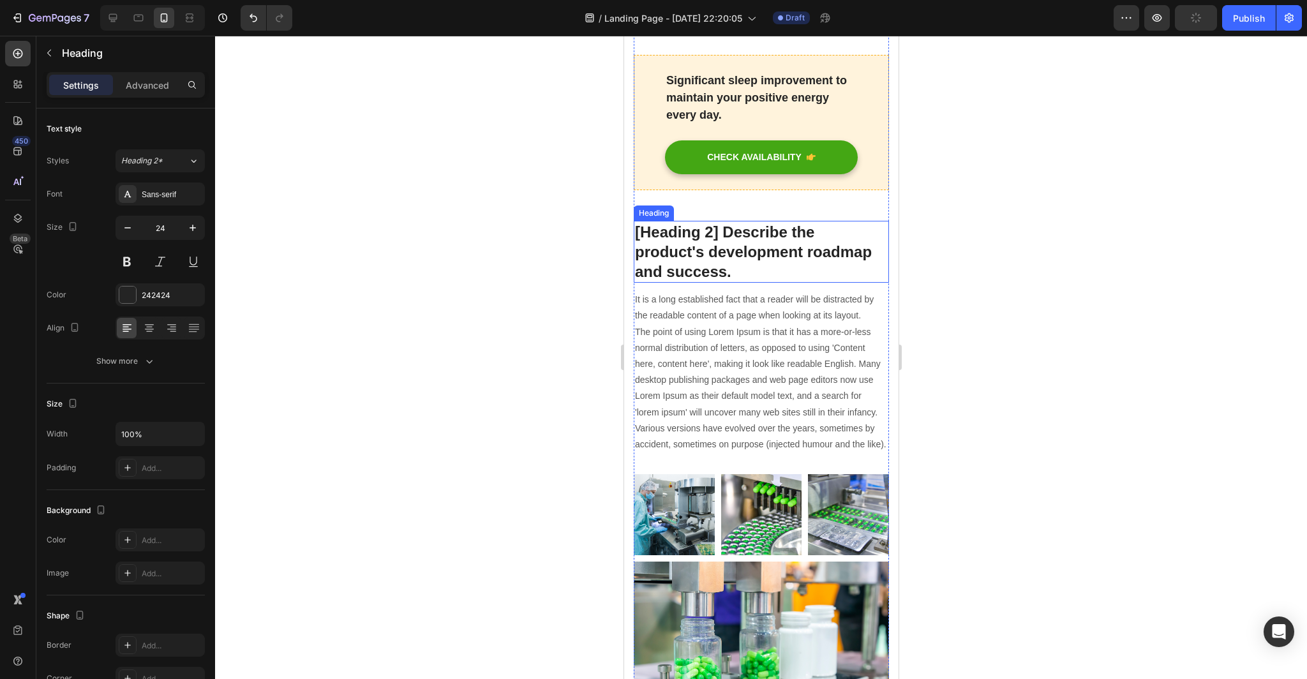
click at [862, 222] on p "[Heading 2] Describe the product's development roadmap and success." at bounding box center [760, 252] width 253 height 60
click at [723, 204] on icon at bounding box center [726, 208] width 8 height 9
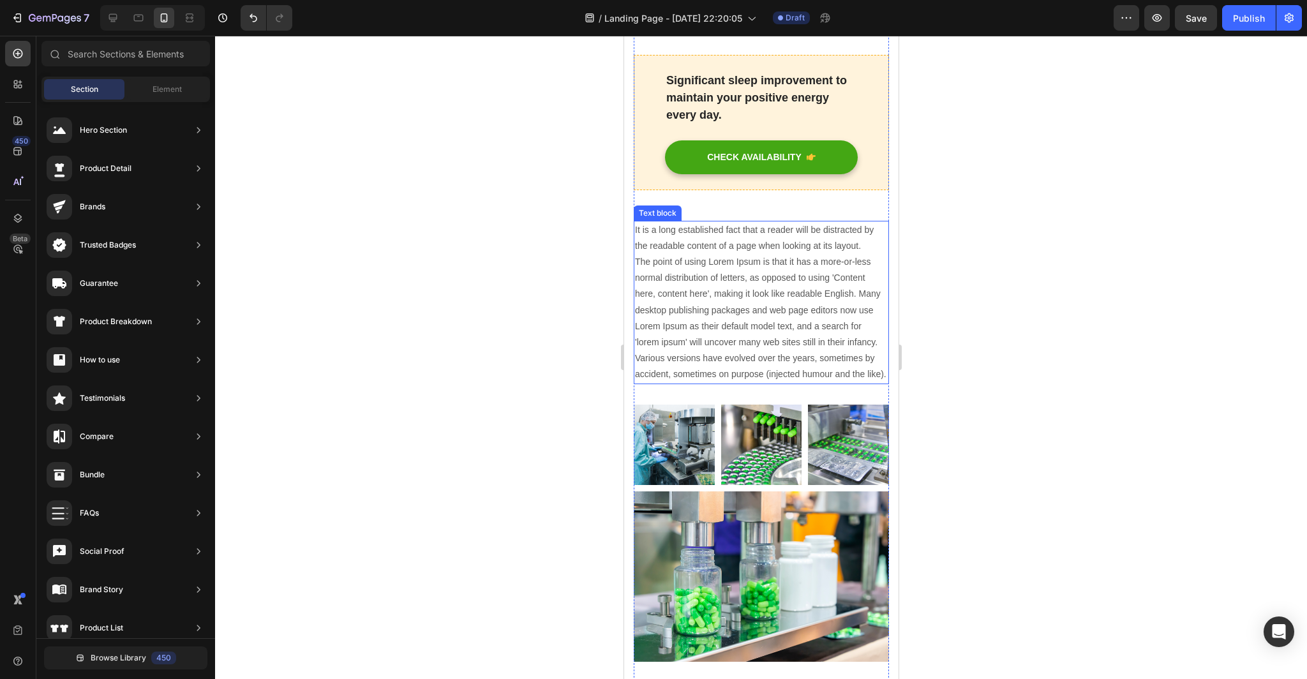
click at [863, 222] on p "It is a long established fact that a reader will be distracted by the readable …" at bounding box center [760, 302] width 253 height 161
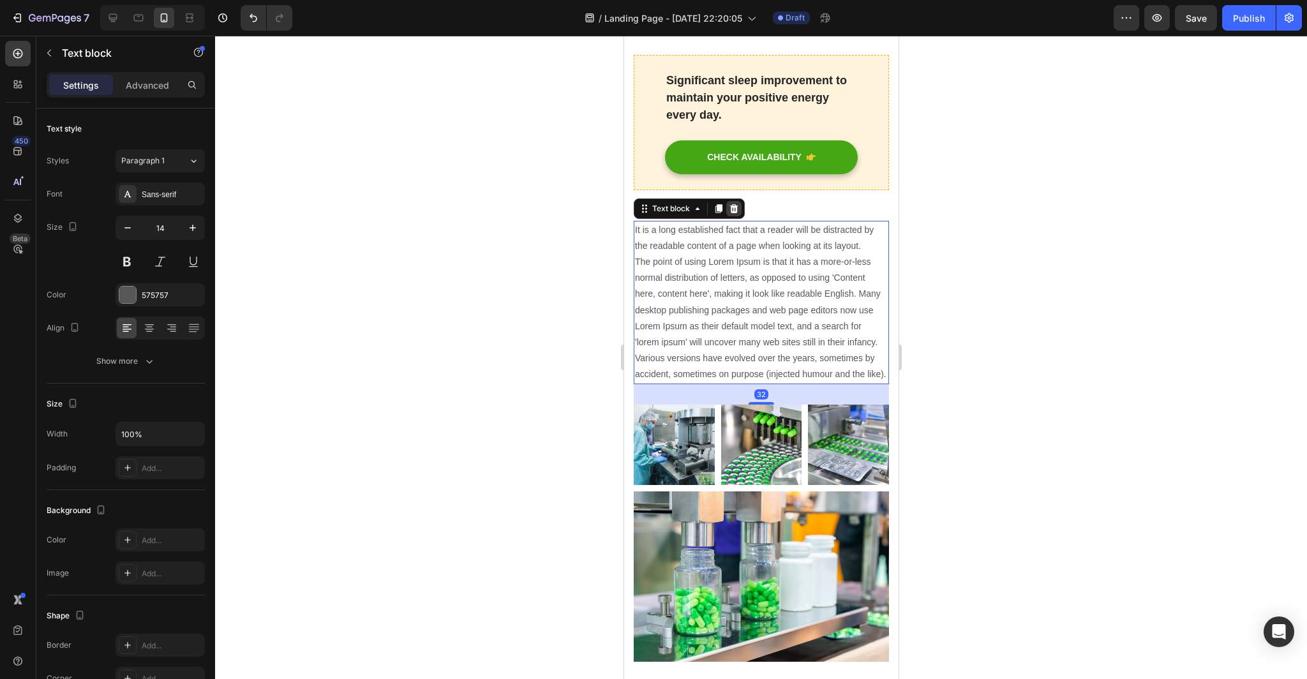
click at [736, 204] on icon at bounding box center [733, 208] width 8 height 9
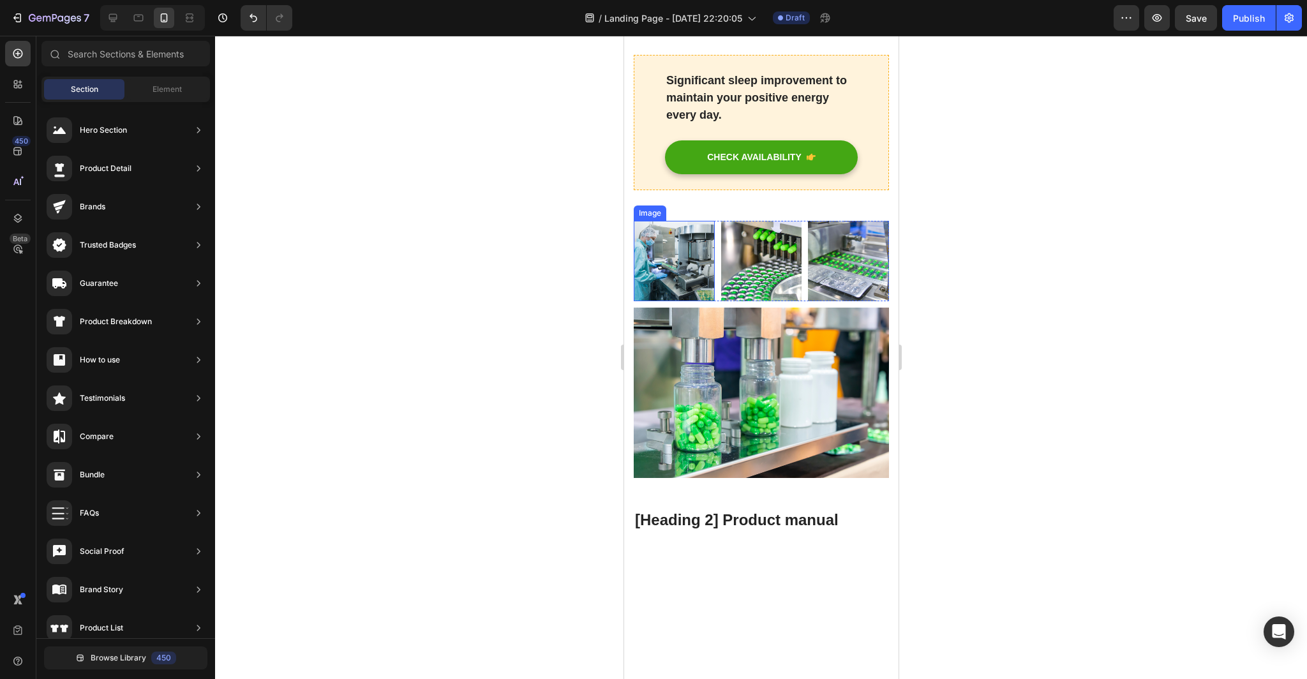
click at [685, 221] on img at bounding box center [673, 261] width 81 height 81
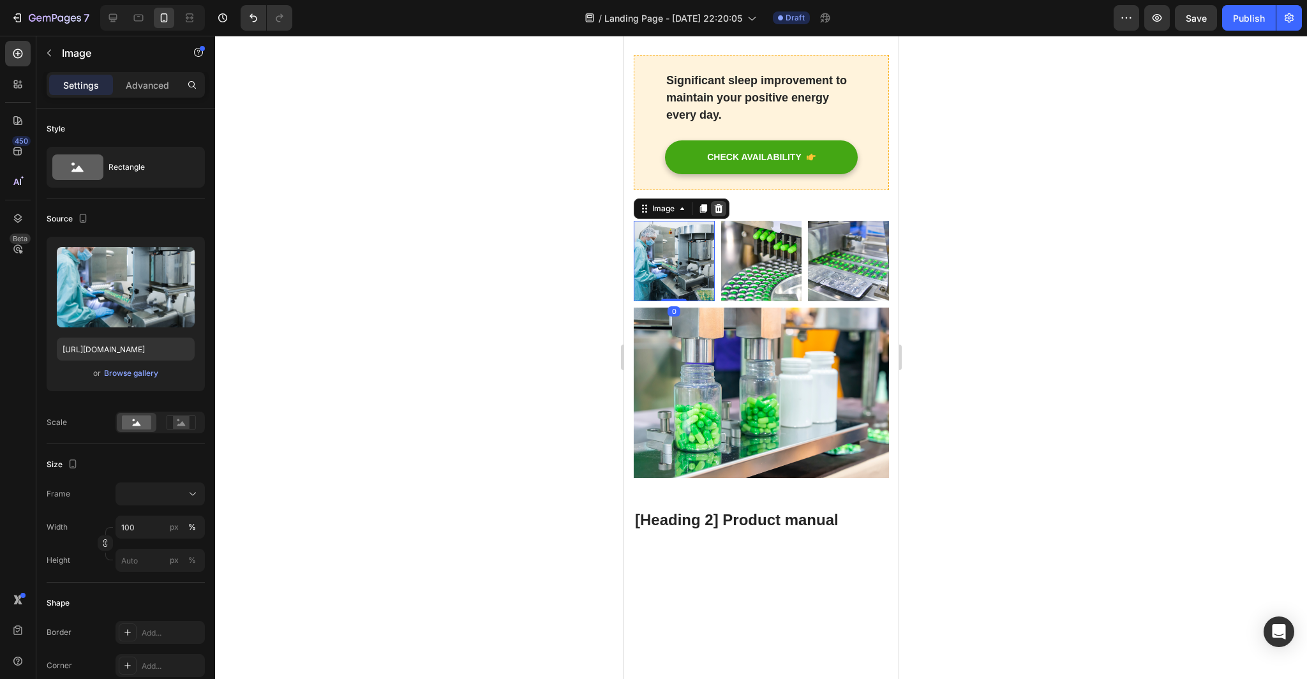
click at [721, 204] on icon at bounding box center [718, 209] width 10 height 10
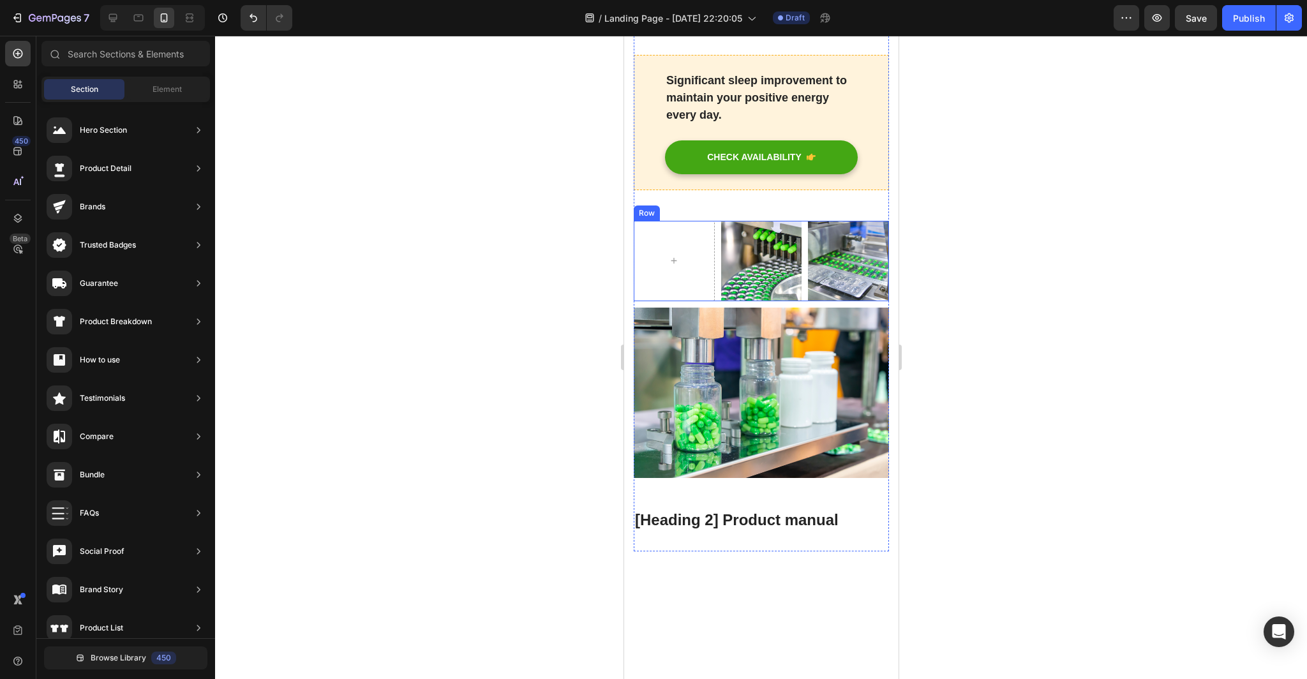
click at [758, 221] on img at bounding box center [760, 261] width 81 height 81
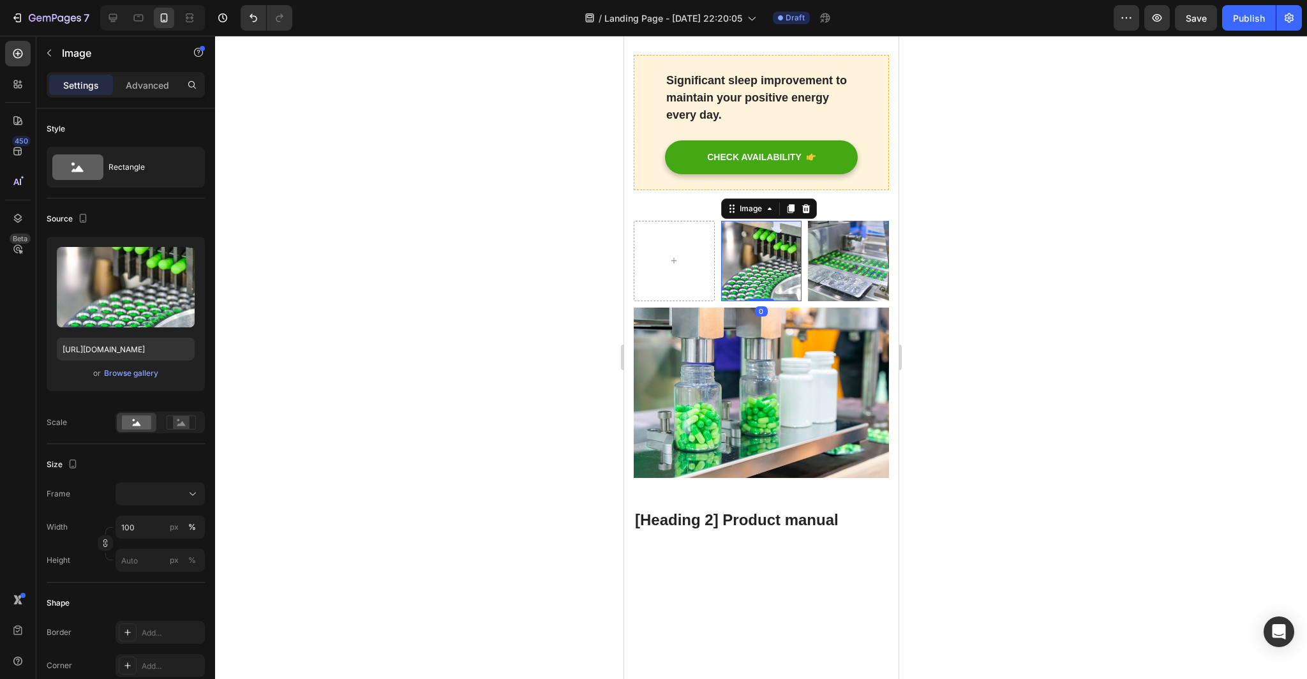
click at [814, 198] on div "Image" at bounding box center [768, 208] width 96 height 20
click at [808, 204] on icon at bounding box center [805, 209] width 10 height 10
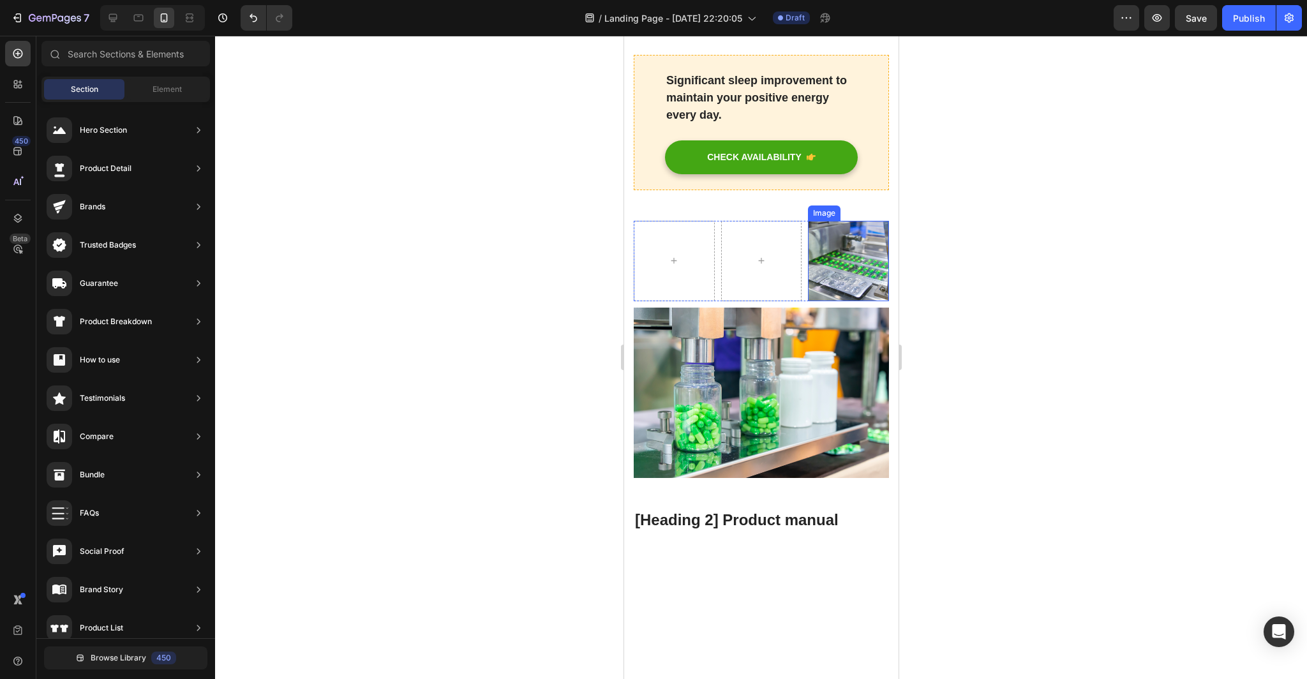
click at [842, 221] on img at bounding box center [847, 261] width 81 height 81
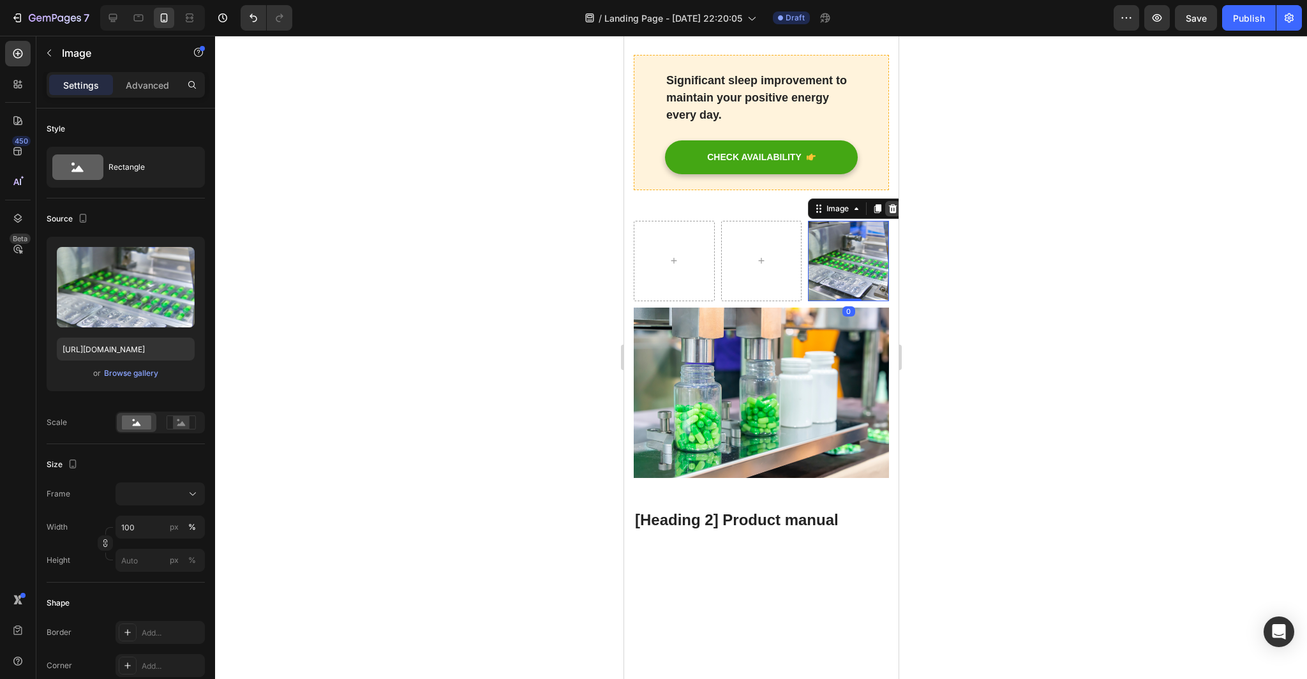
click at [895, 204] on icon at bounding box center [892, 209] width 10 height 10
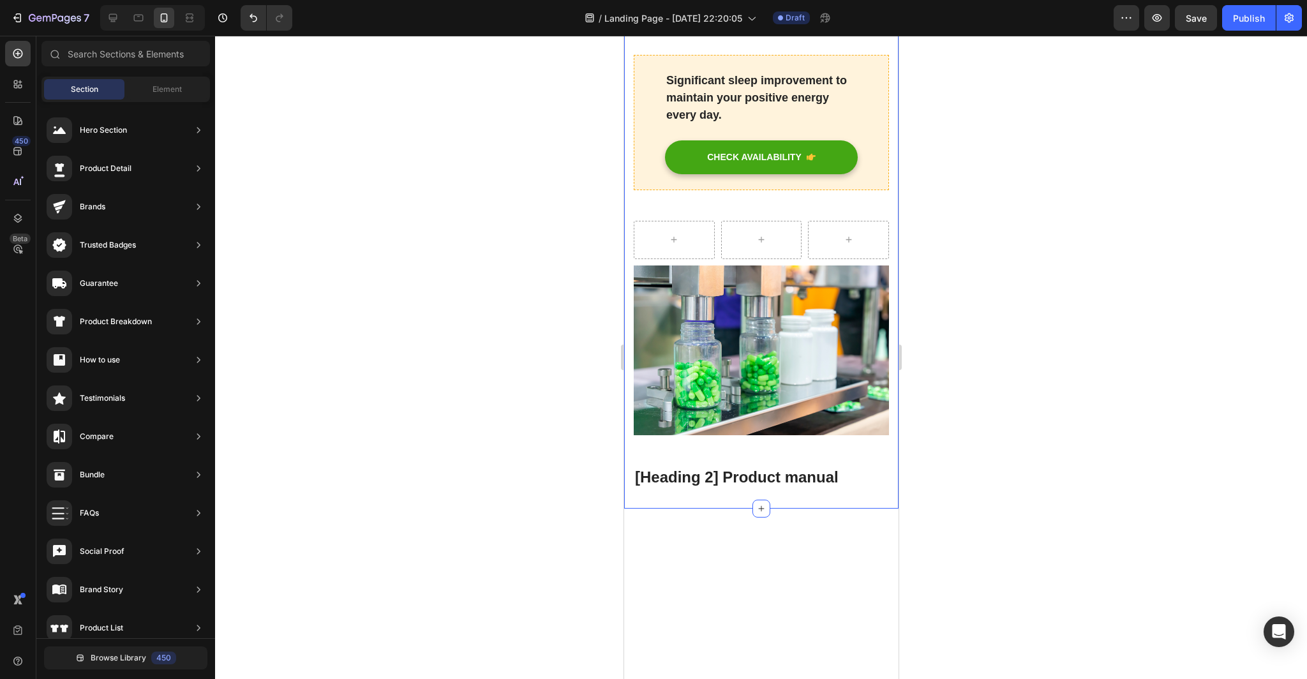
click at [821, 265] on img at bounding box center [760, 350] width 255 height 170
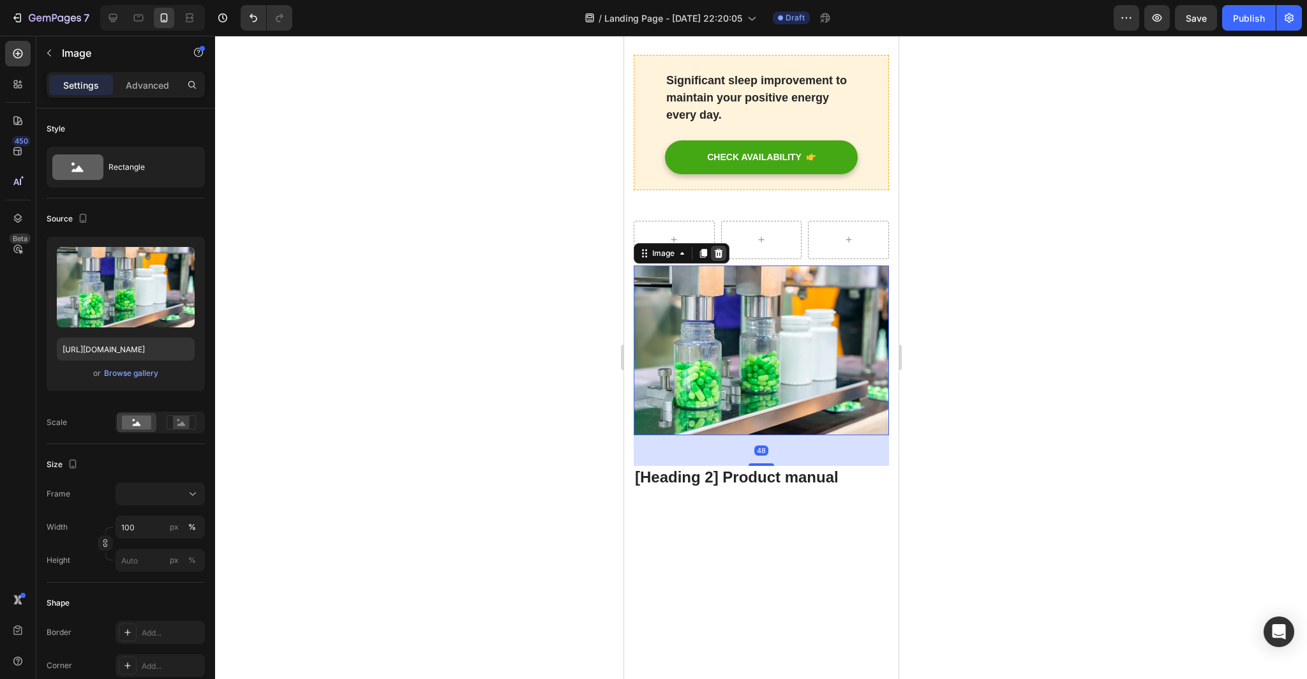
click at [721, 249] on icon at bounding box center [718, 253] width 8 height 9
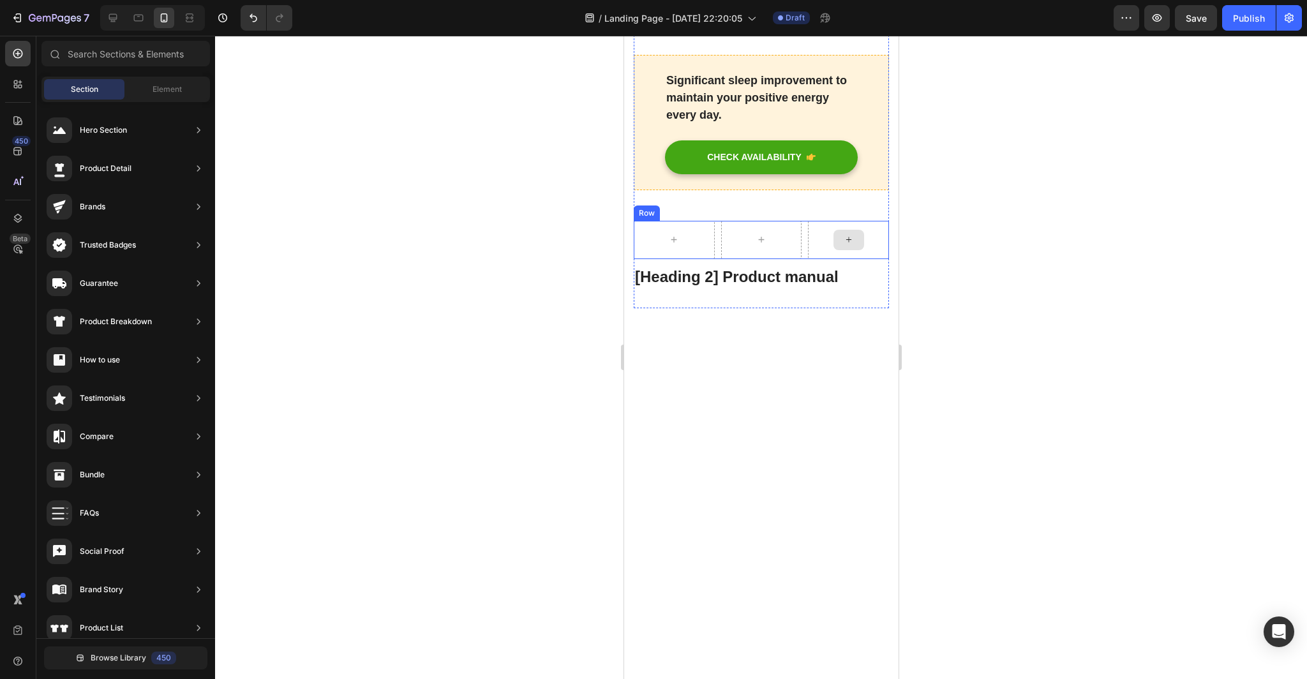
click at [864, 221] on div at bounding box center [847, 240] width 81 height 38
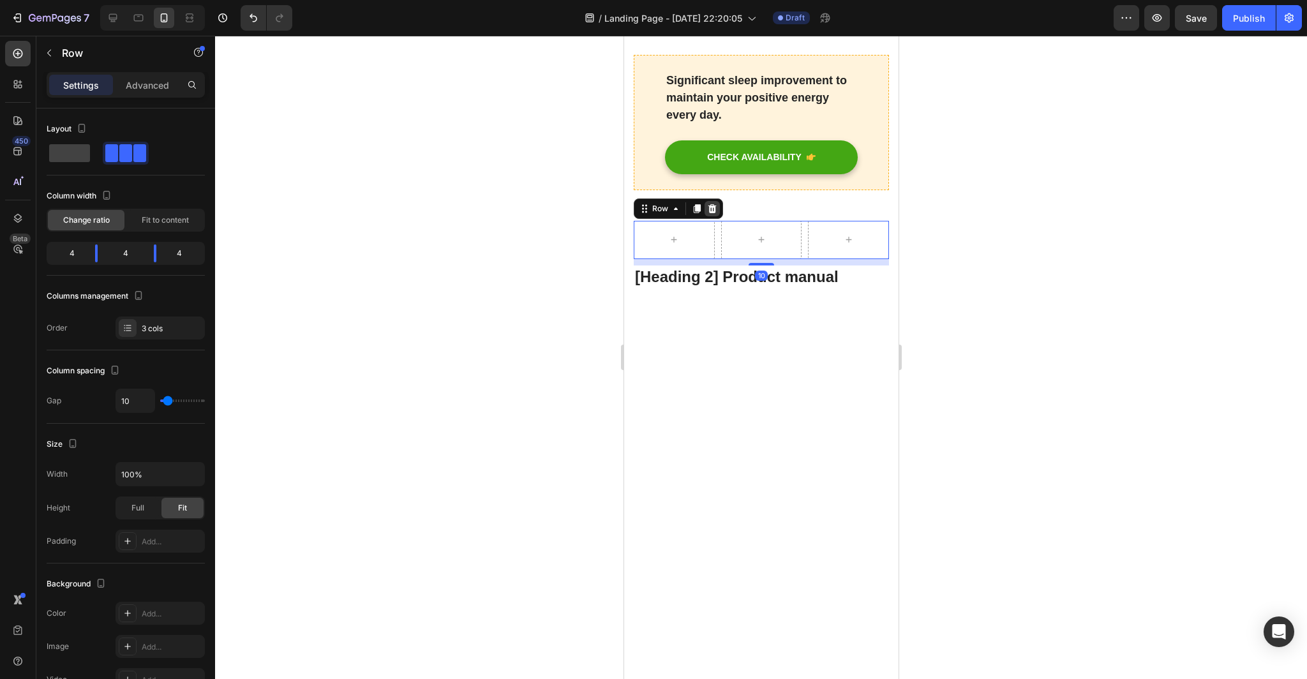
click at [713, 204] on icon at bounding box center [711, 208] width 8 height 9
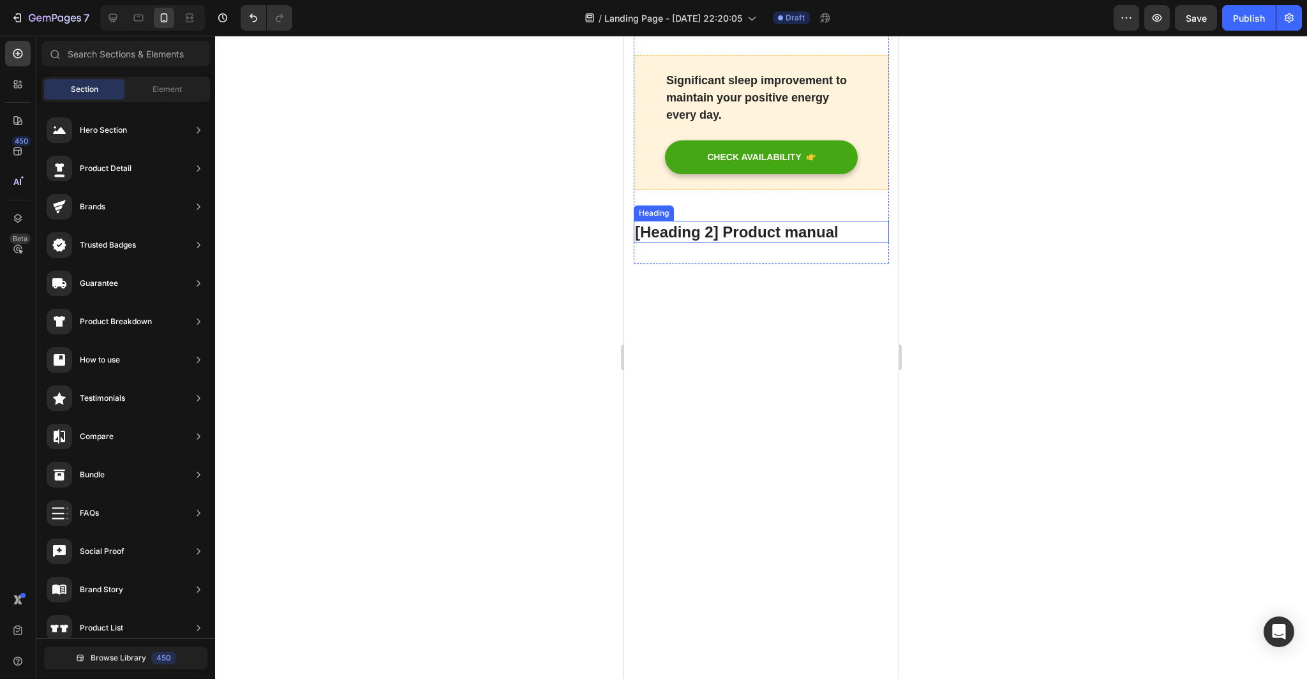
click at [837, 222] on p "[Heading 2] Product manual" at bounding box center [760, 232] width 253 height 20
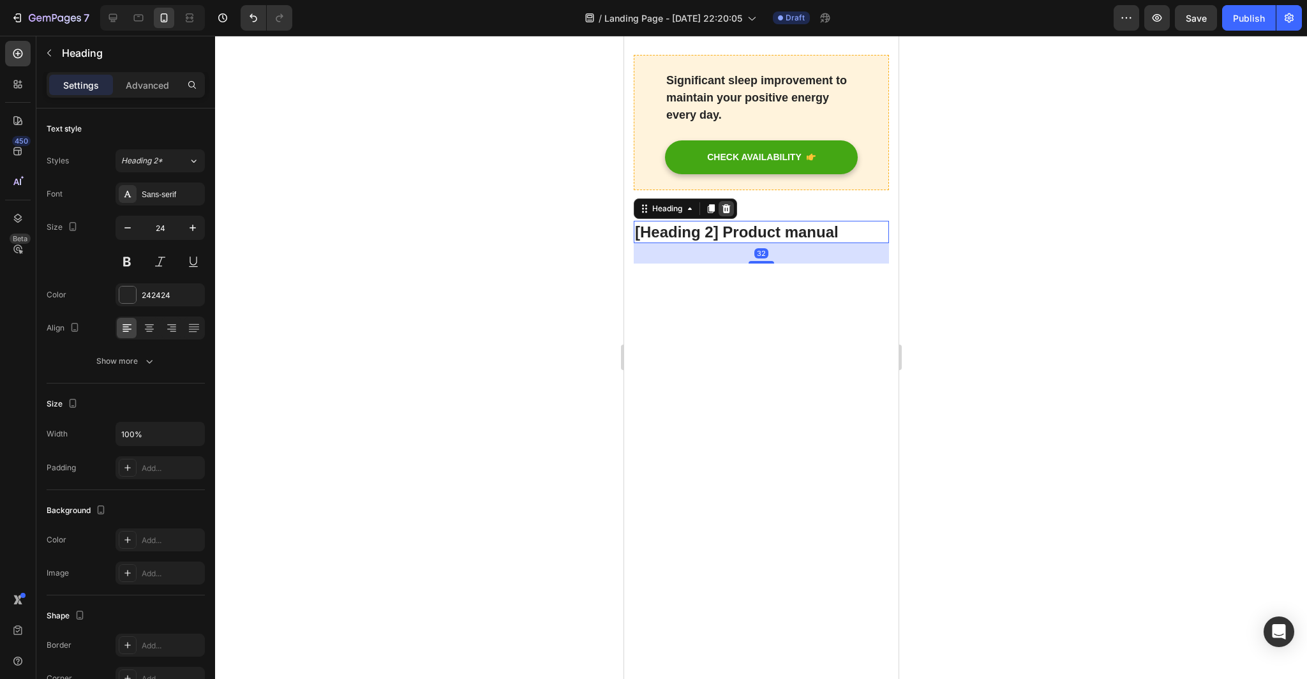
click at [725, 204] on icon at bounding box center [726, 208] width 8 height 9
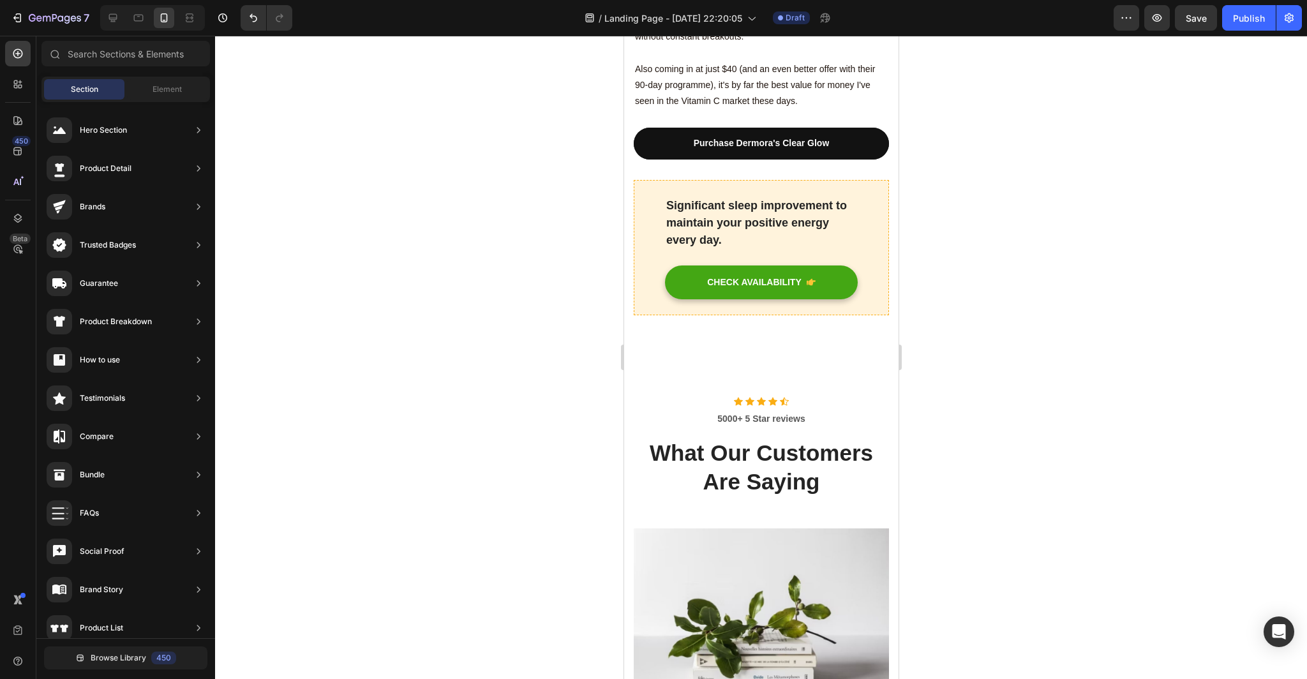
scroll to position [3398, 0]
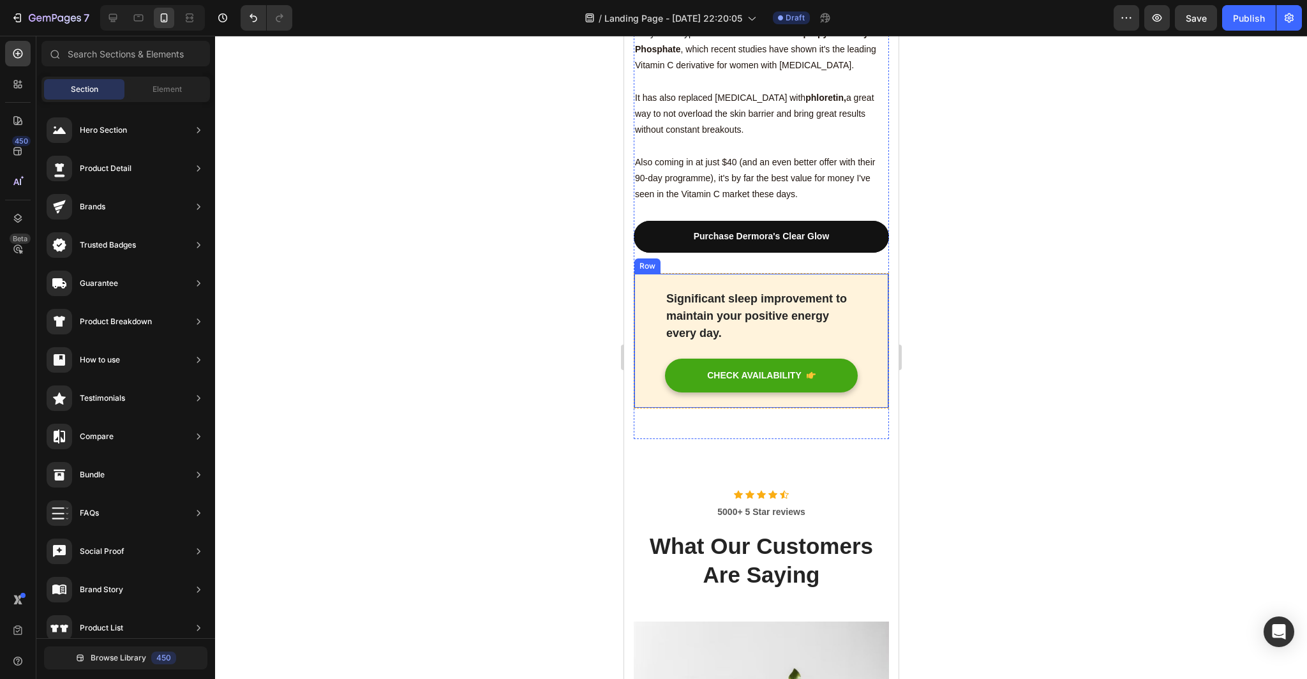
click at [871, 273] on div "Significant sleep improvement to maintain your positive energy every day. Text …" at bounding box center [760, 340] width 255 height 135
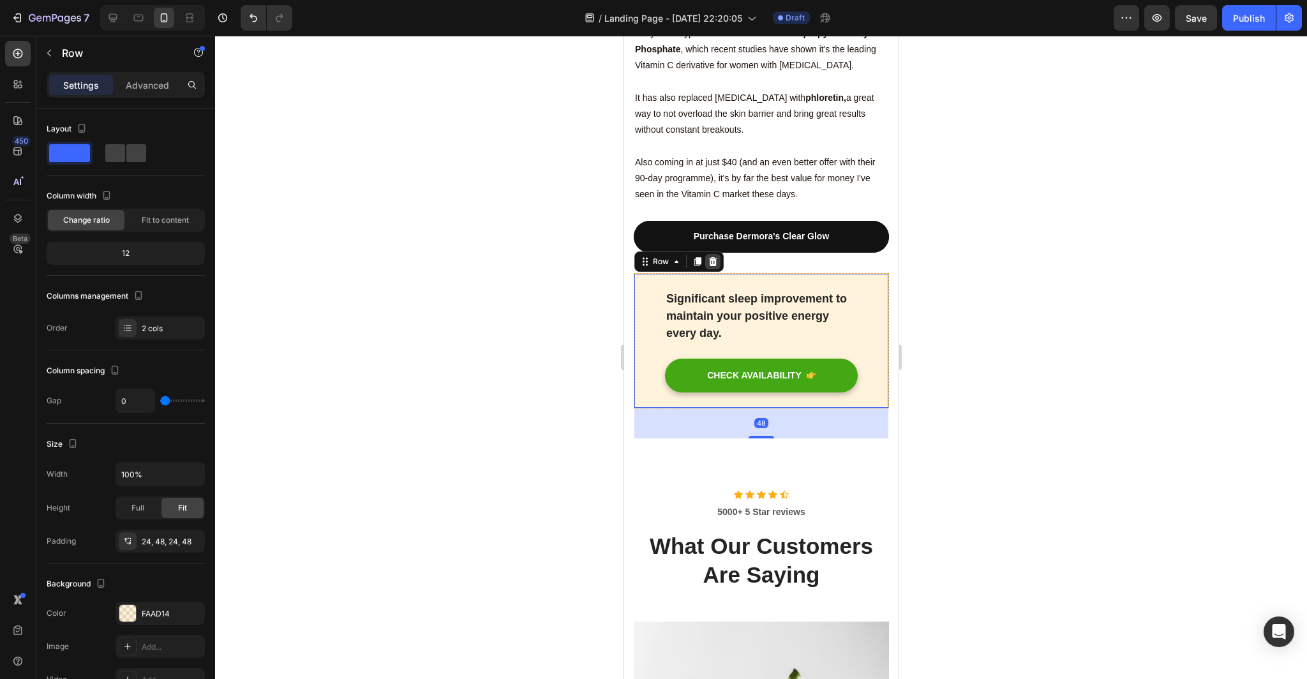
click at [713, 257] on icon at bounding box center [712, 261] width 8 height 9
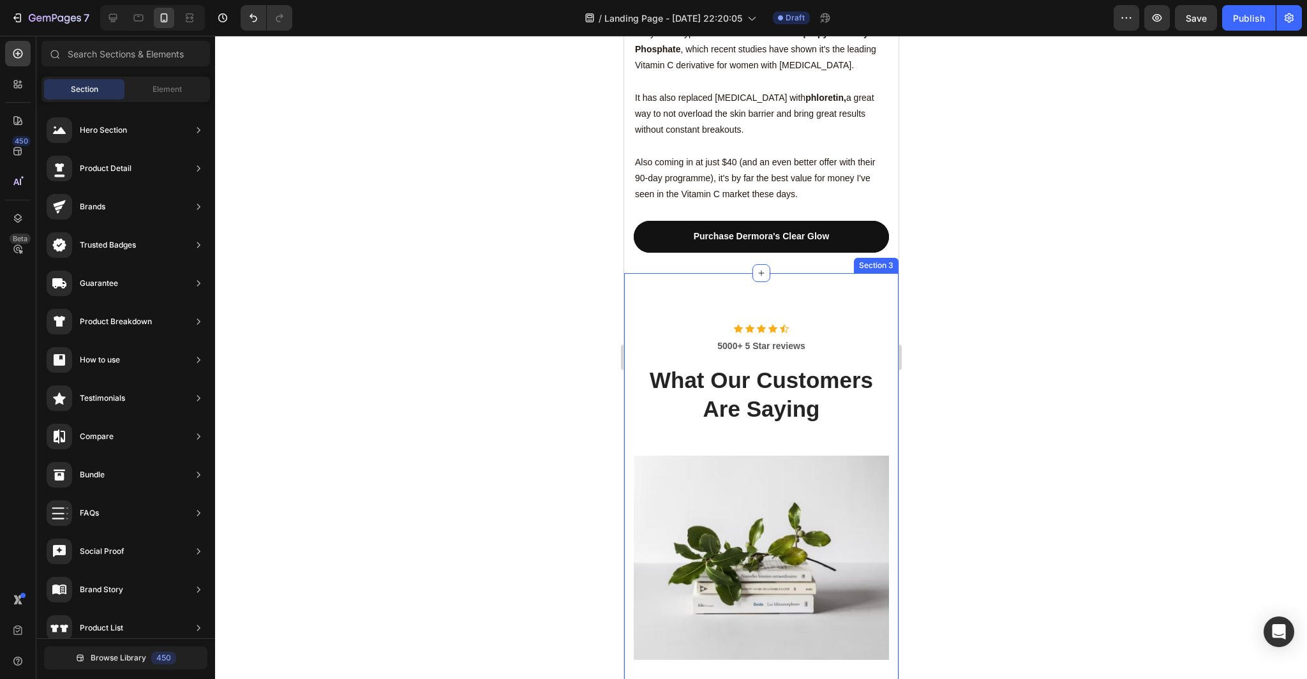
click at [806, 273] on div "Icon Icon Icon Icon Icon Icon List Hoz 5000+ 5 Star reviews Text block What Our…" at bounding box center [760, 578] width 274 height 611
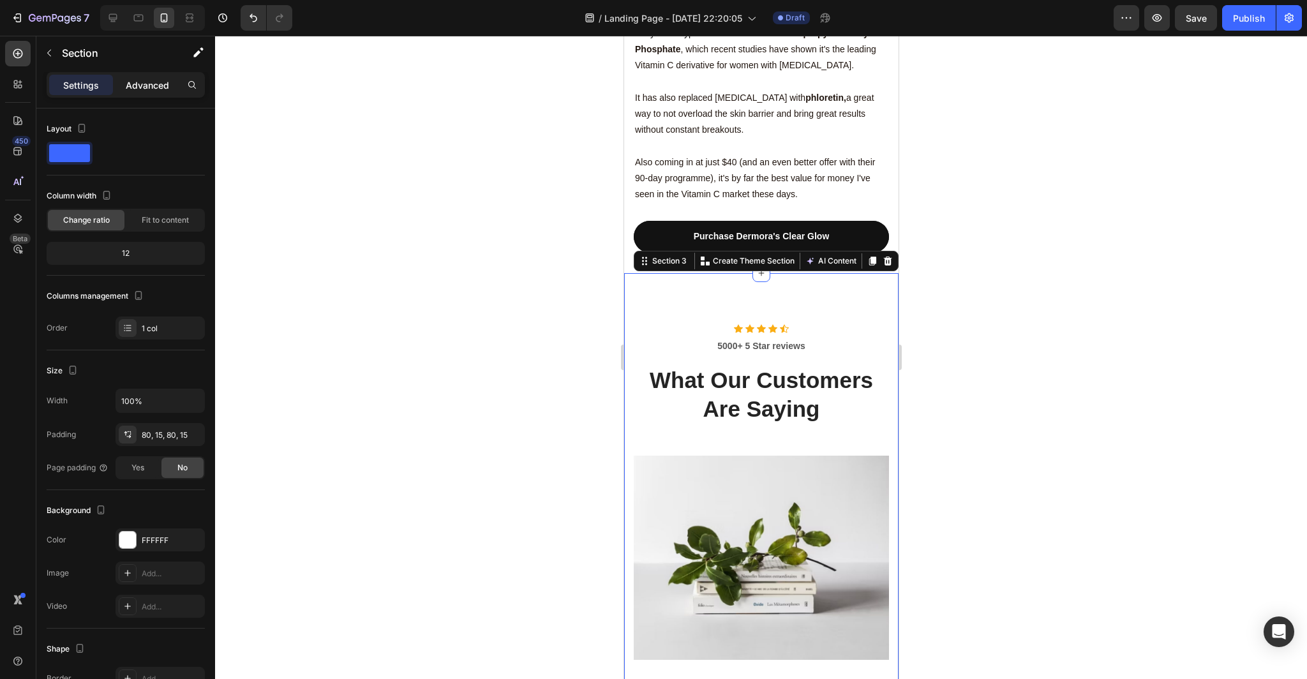
click at [147, 91] on div "Advanced" at bounding box center [147, 85] width 64 height 20
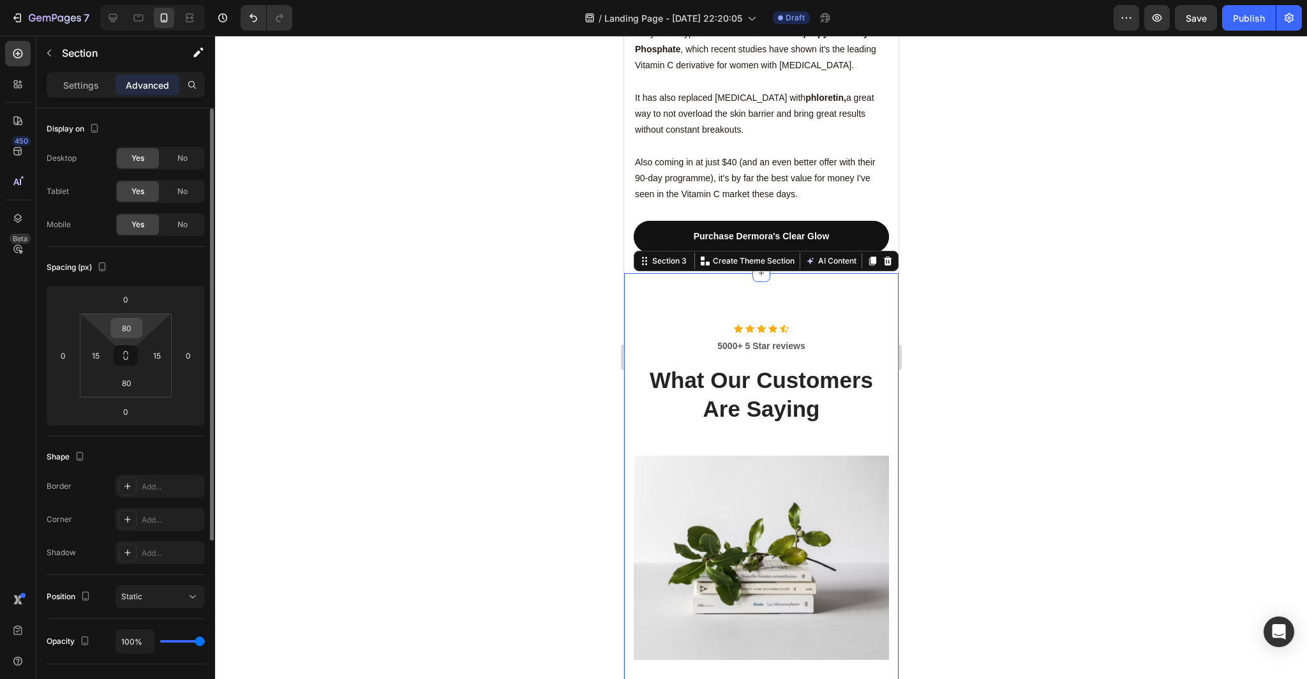
click at [141, 325] on div "80" at bounding box center [126, 328] width 32 height 20
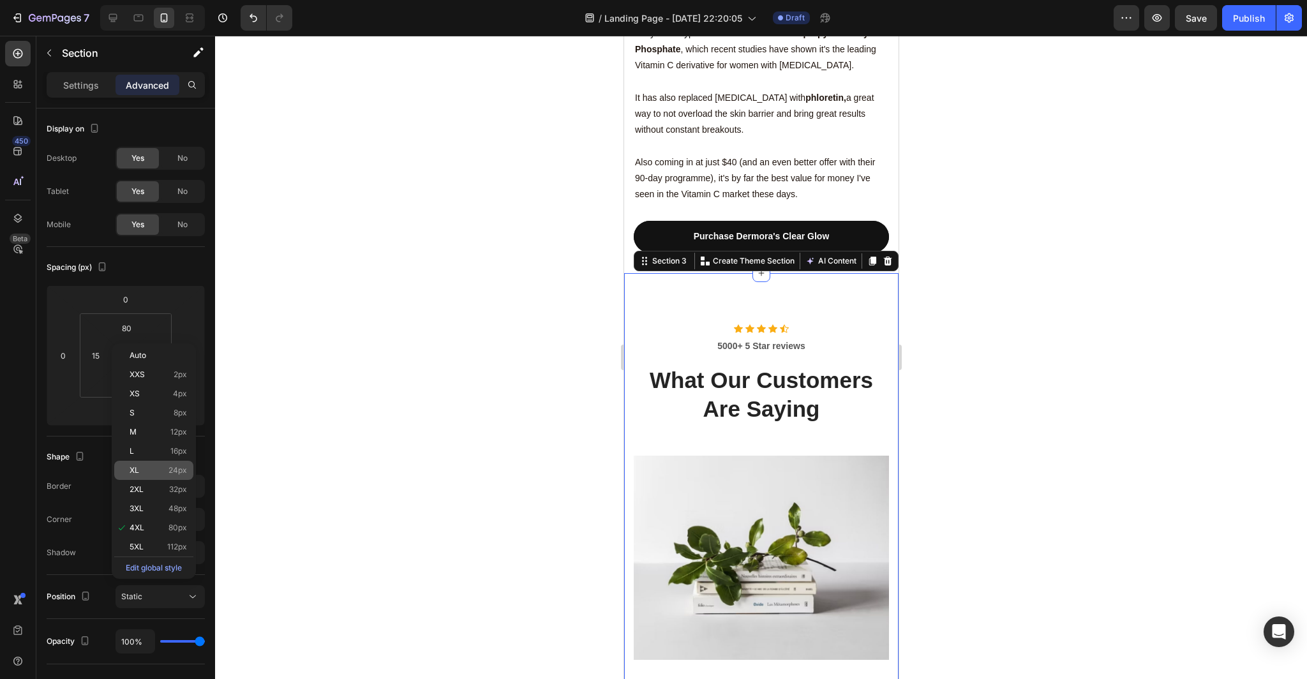
click at [172, 475] on div "XL 24px" at bounding box center [153, 470] width 79 height 19
type input "24"
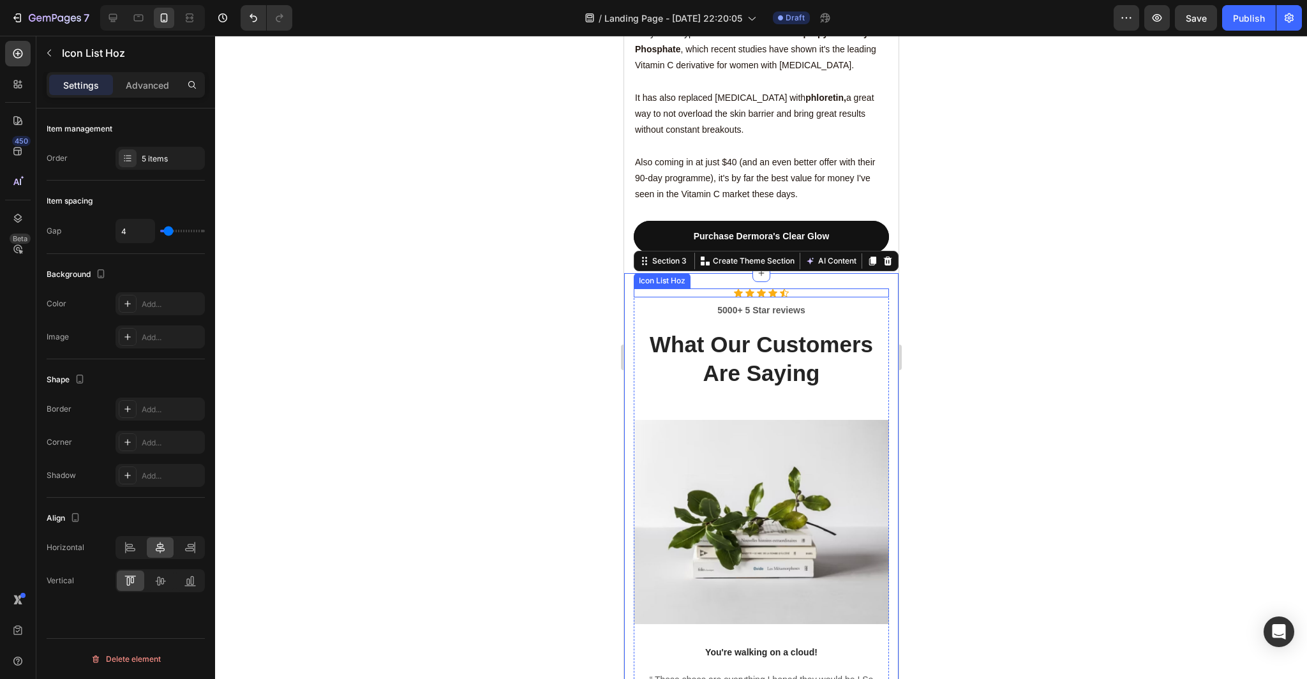
click at [812, 288] on div "Icon Icon Icon Icon Icon" at bounding box center [760, 292] width 255 height 9
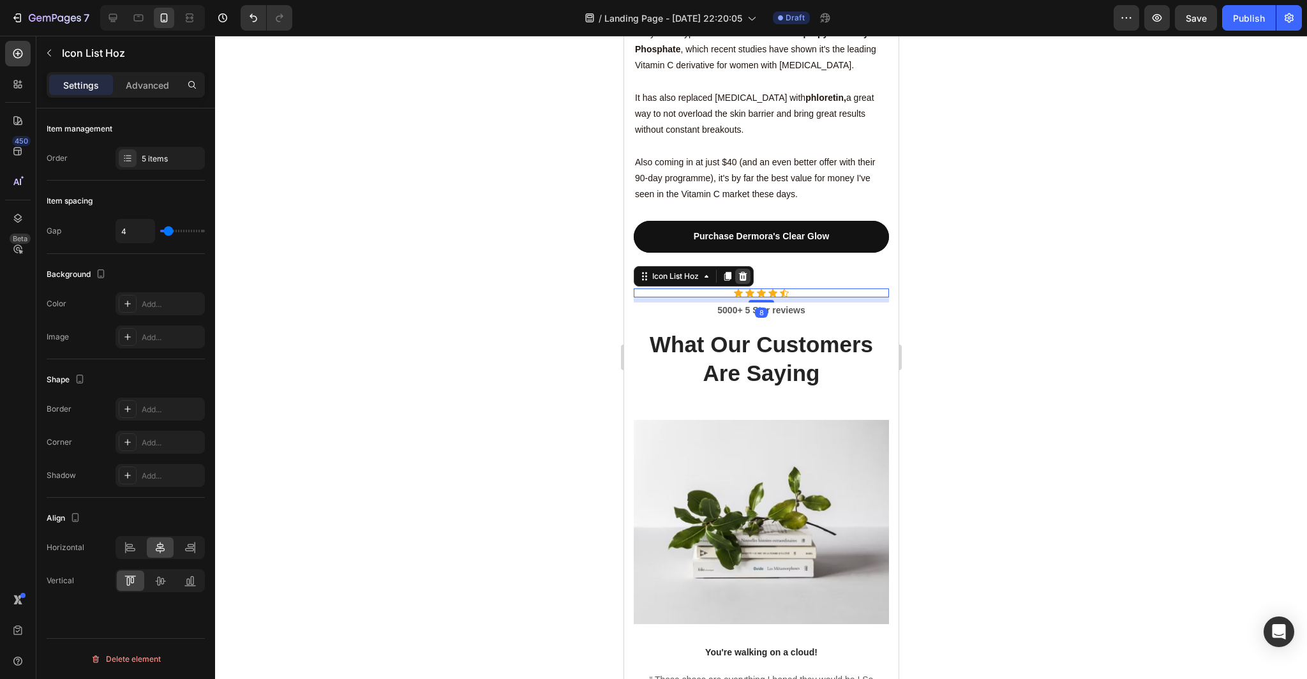
click at [743, 272] on icon at bounding box center [742, 276] width 8 height 9
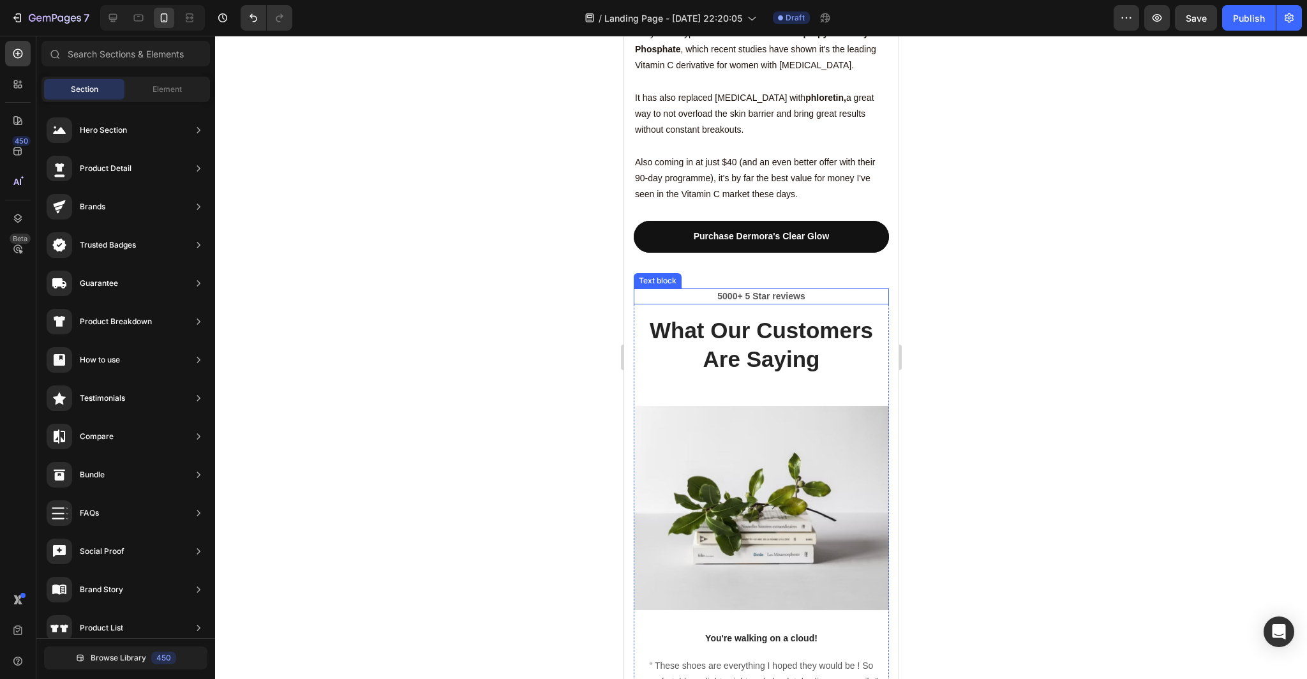
click at [810, 290] on p "5000+ 5 Star reviews" at bounding box center [760, 296] width 253 height 13
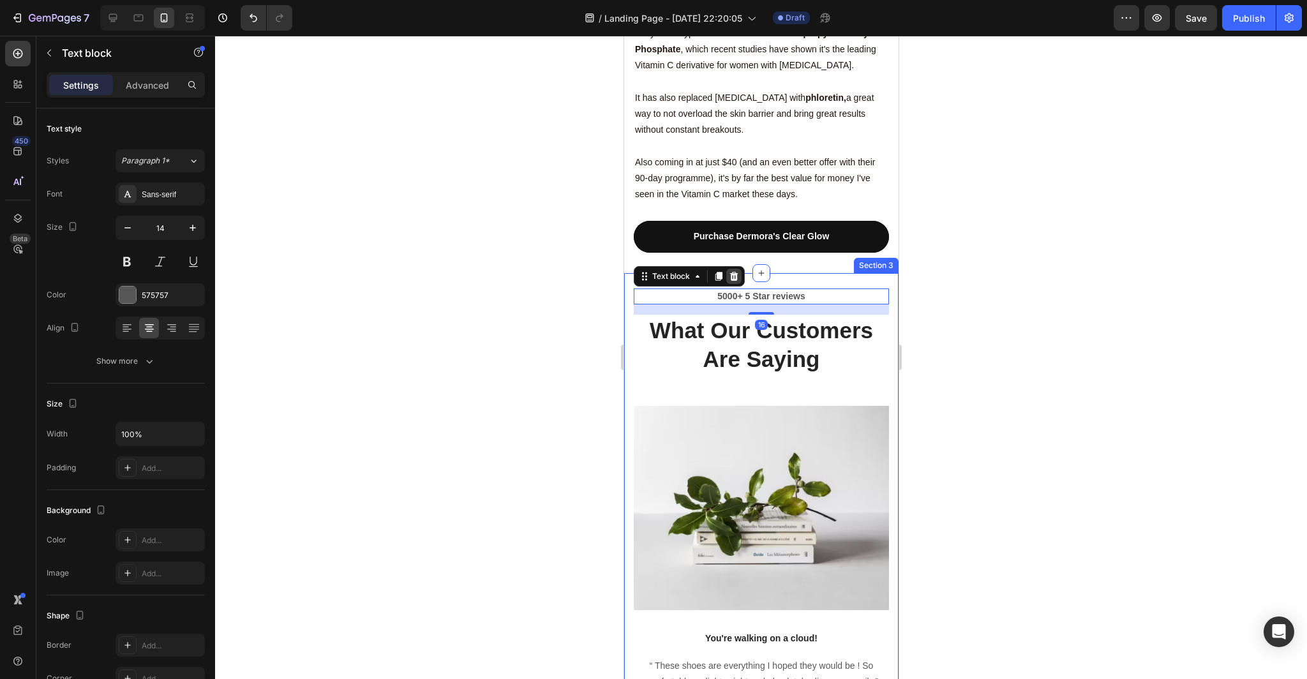
click at [734, 272] on icon at bounding box center [733, 276] width 8 height 9
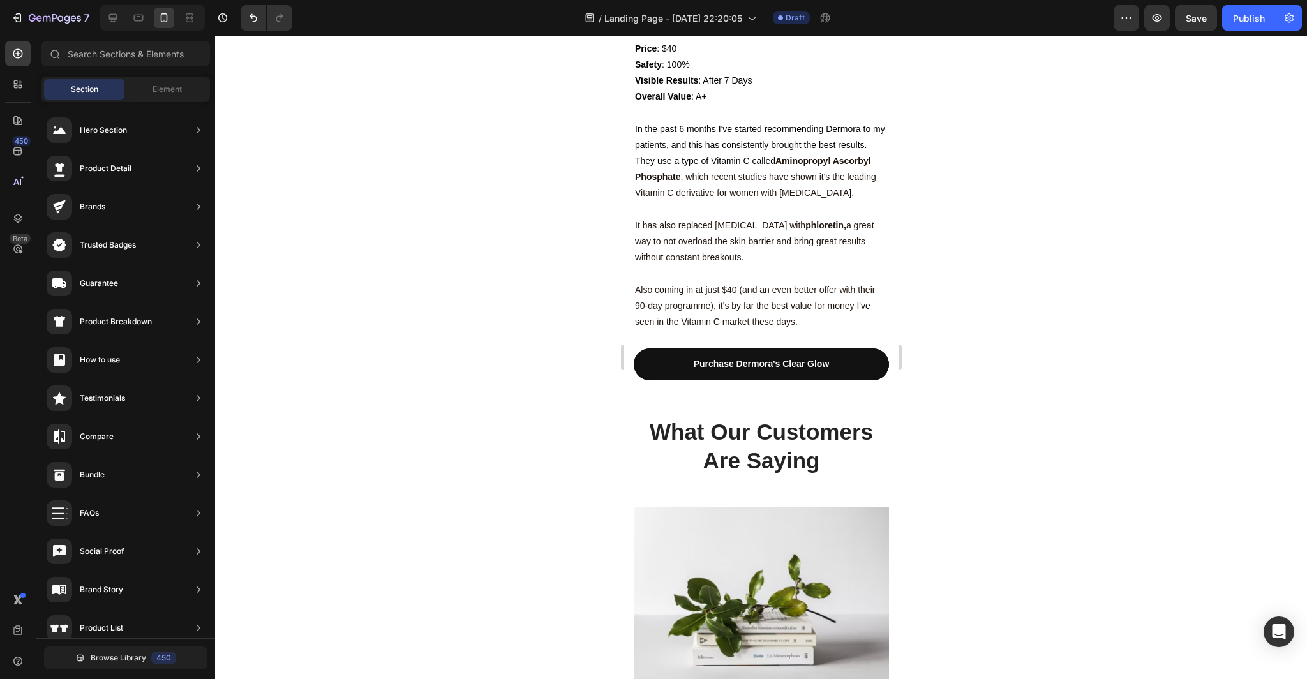
scroll to position [3351, 0]
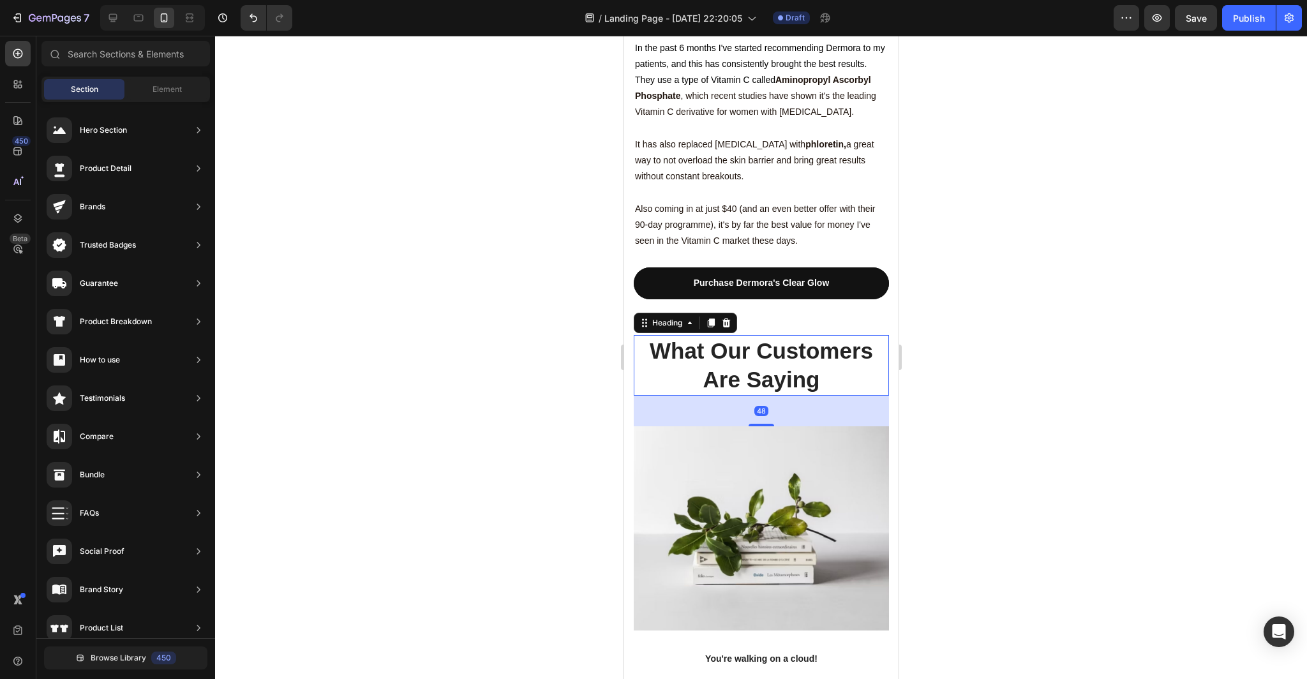
click at [824, 336] on p "What Our Customers Are Saying" at bounding box center [760, 365] width 253 height 58
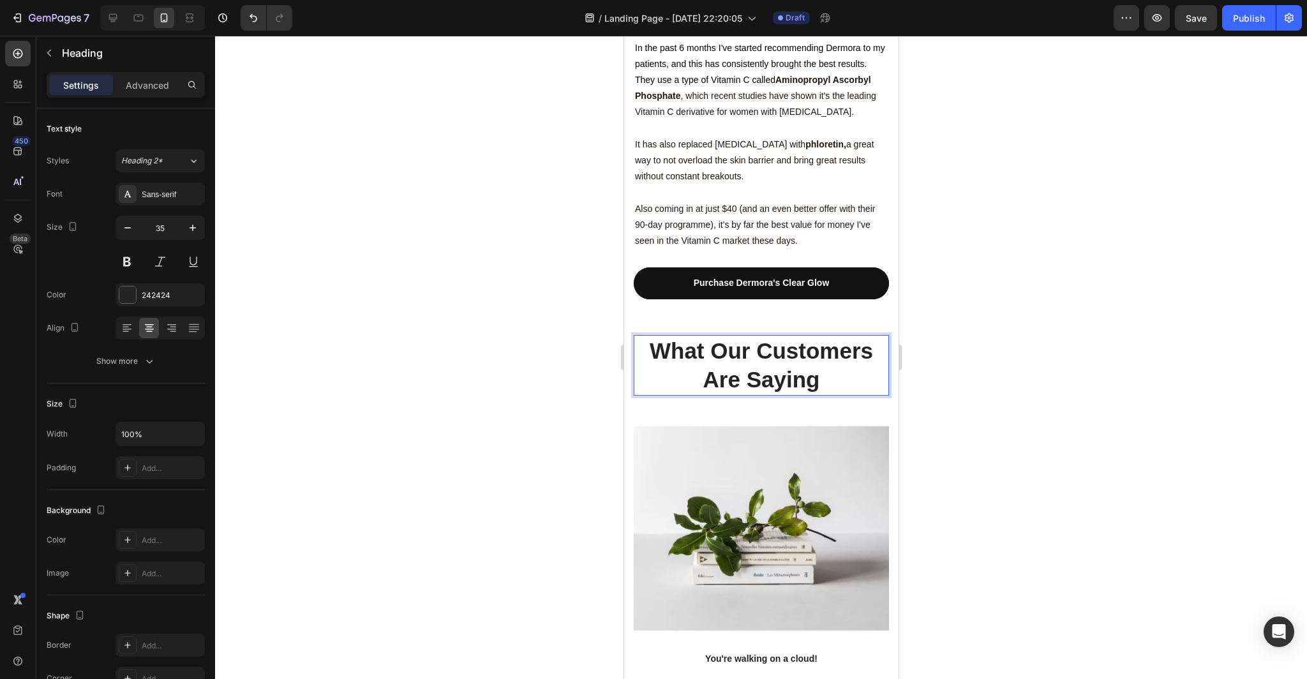
click at [822, 336] on p "What Our Customers Are Saying" at bounding box center [760, 365] width 253 height 58
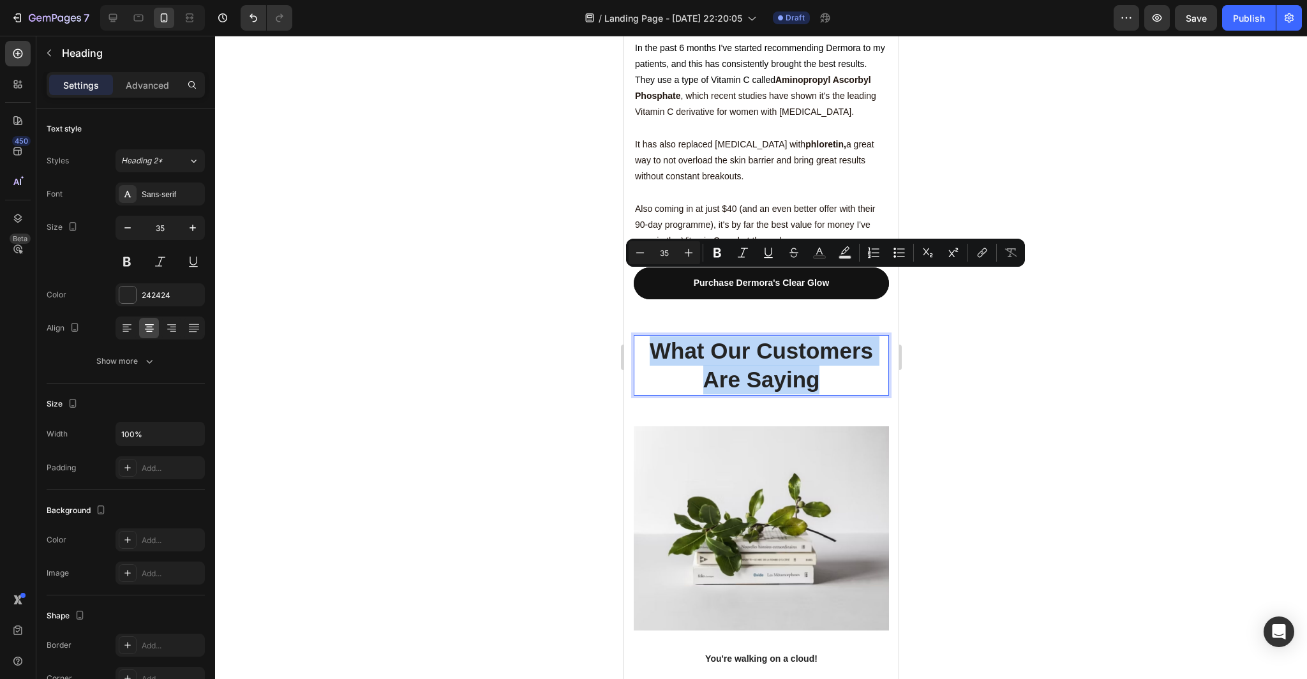
drag, startPoint x: 822, startPoint y: 318, endPoint x: 653, endPoint y: 290, distance: 171.3
click at [653, 336] on p "What Our Customers Are Saying" at bounding box center [760, 365] width 253 height 58
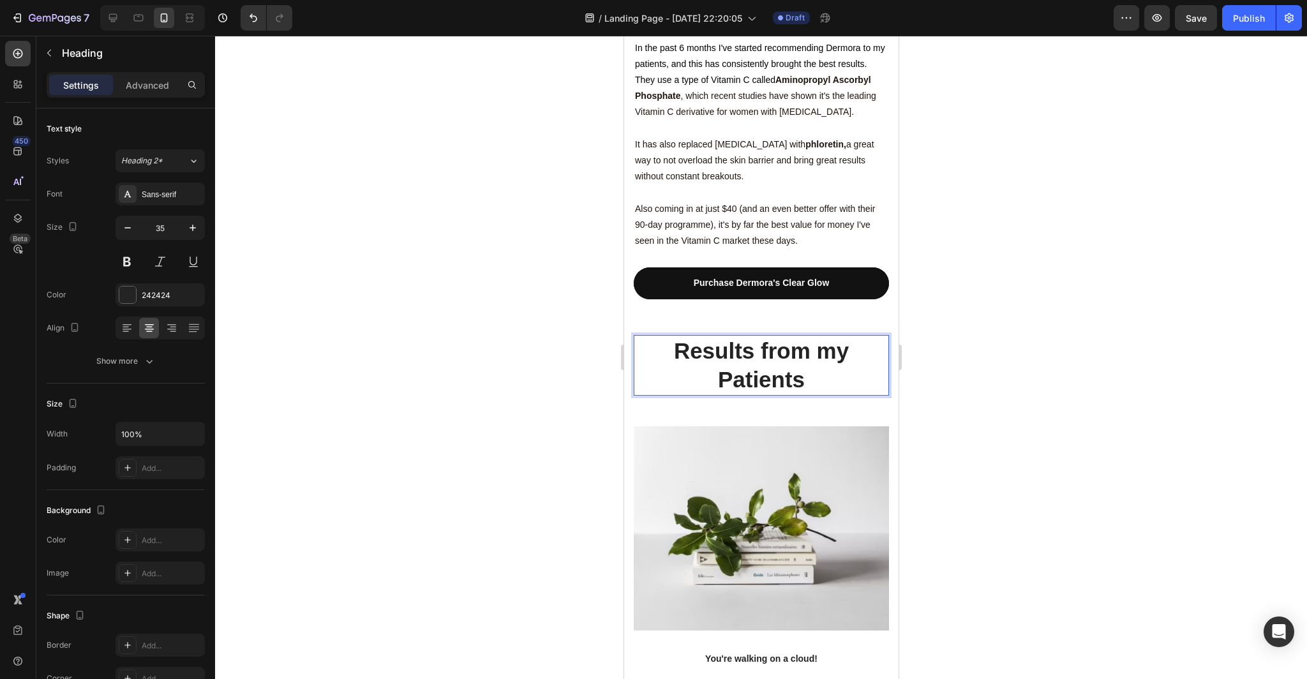
click at [987, 312] on div at bounding box center [761, 357] width 1092 height 643
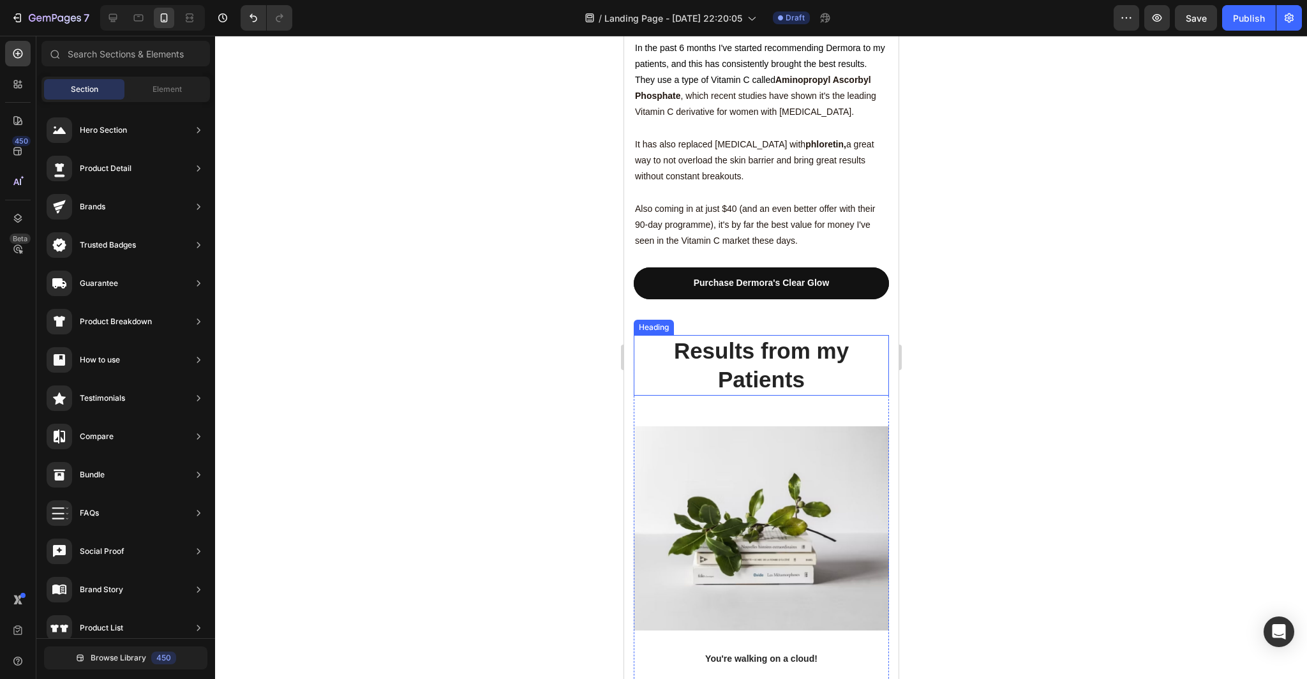
click at [828, 336] on p "Results from my Patients" at bounding box center [760, 365] width 253 height 58
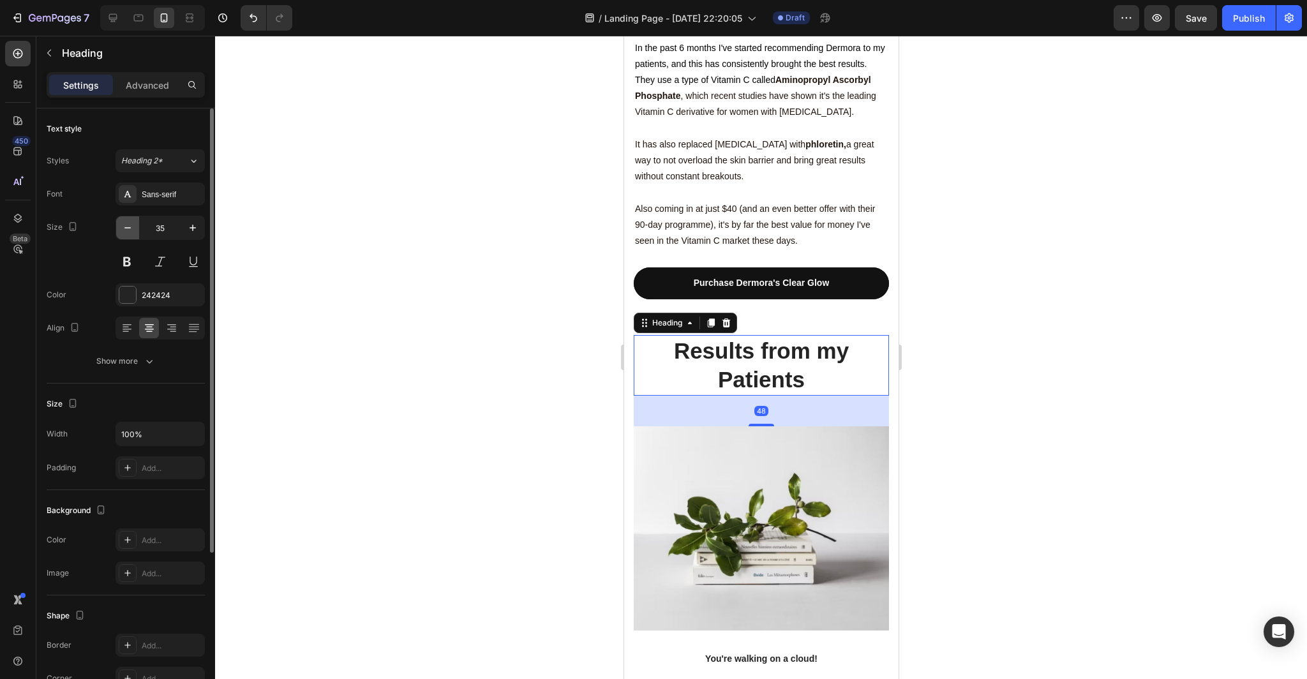
click at [120, 228] on button "button" at bounding box center [127, 227] width 23 height 23
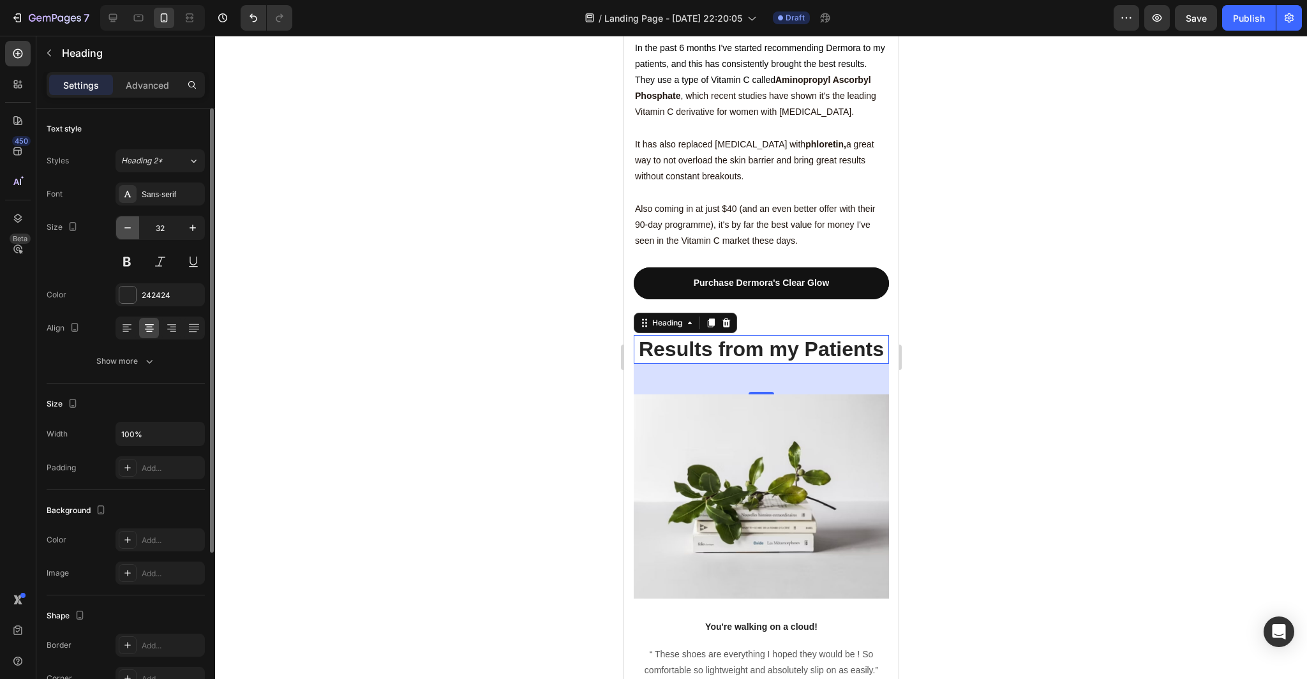
click at [120, 228] on button "button" at bounding box center [127, 227] width 23 height 23
type input "30"
click at [373, 239] on div at bounding box center [761, 357] width 1092 height 643
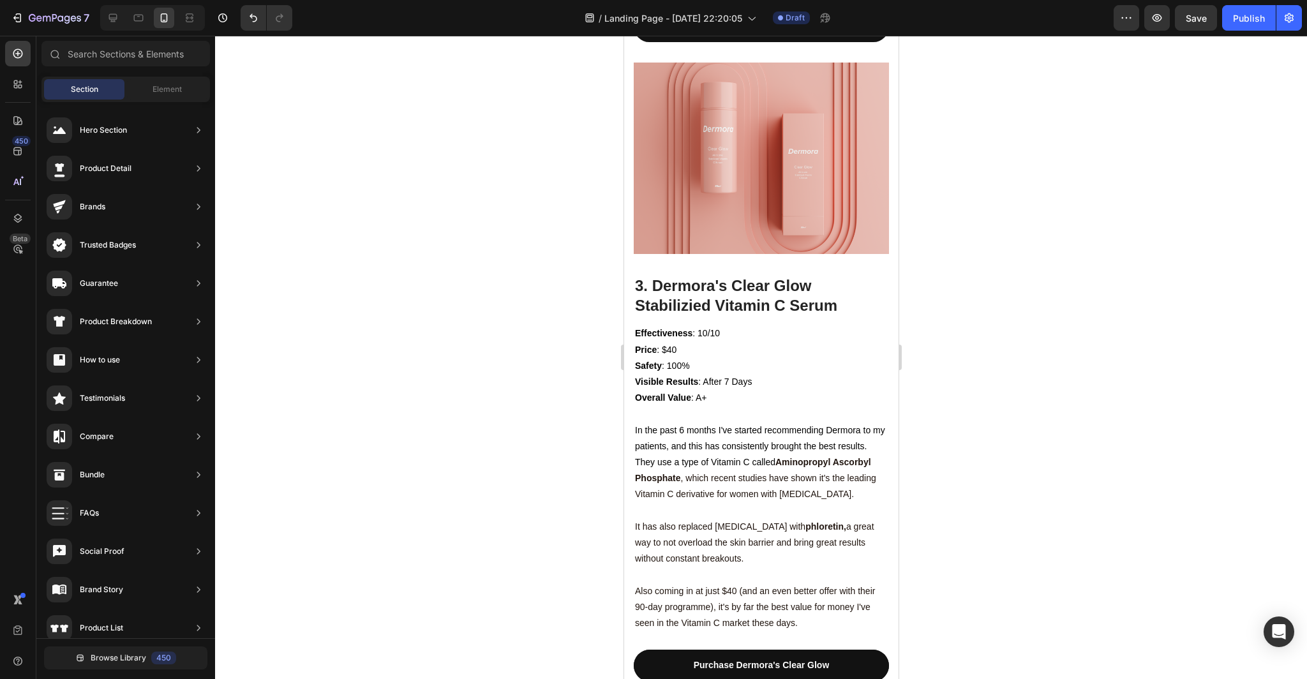
scroll to position [3328, 0]
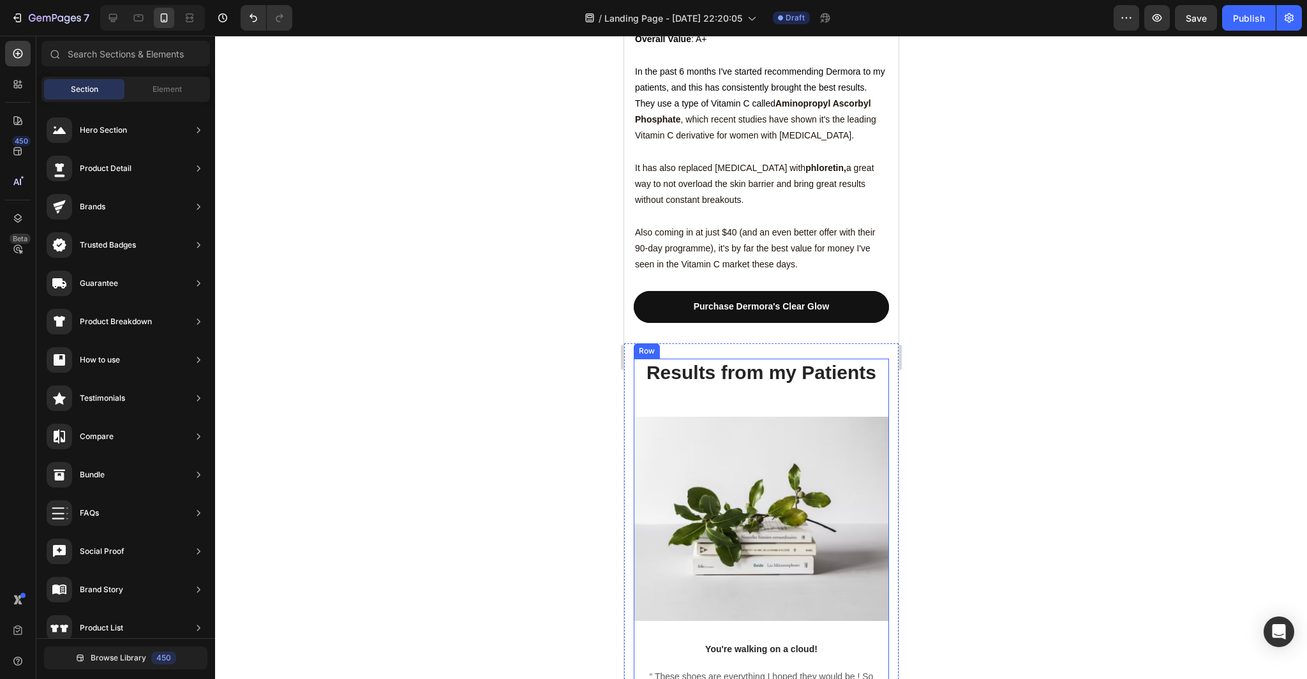
click at [873, 360] on p "Results from my Patients" at bounding box center [760, 372] width 253 height 25
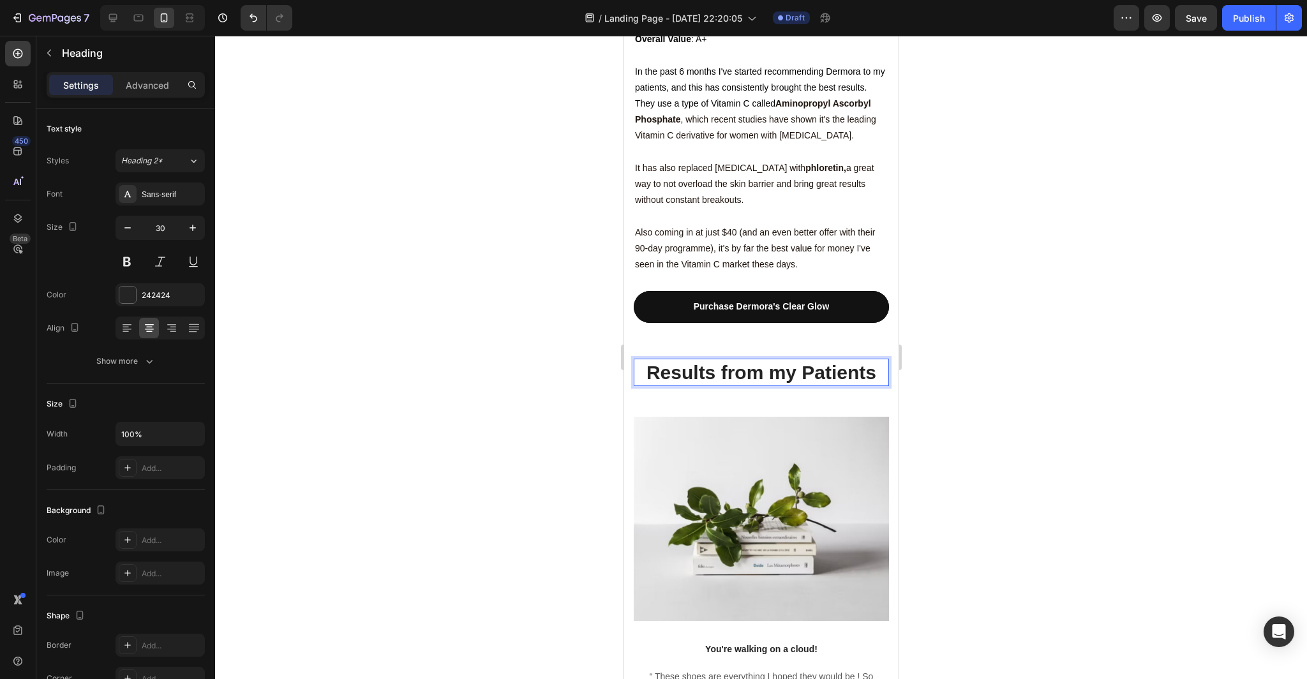
click at [874, 360] on p "Results from my Patients" at bounding box center [760, 372] width 253 height 25
drag, startPoint x: 874, startPoint y: 306, endPoint x: 671, endPoint y: 304, distance: 202.9
click at [671, 360] on p "Results from my Patients" at bounding box center [760, 372] width 253 height 25
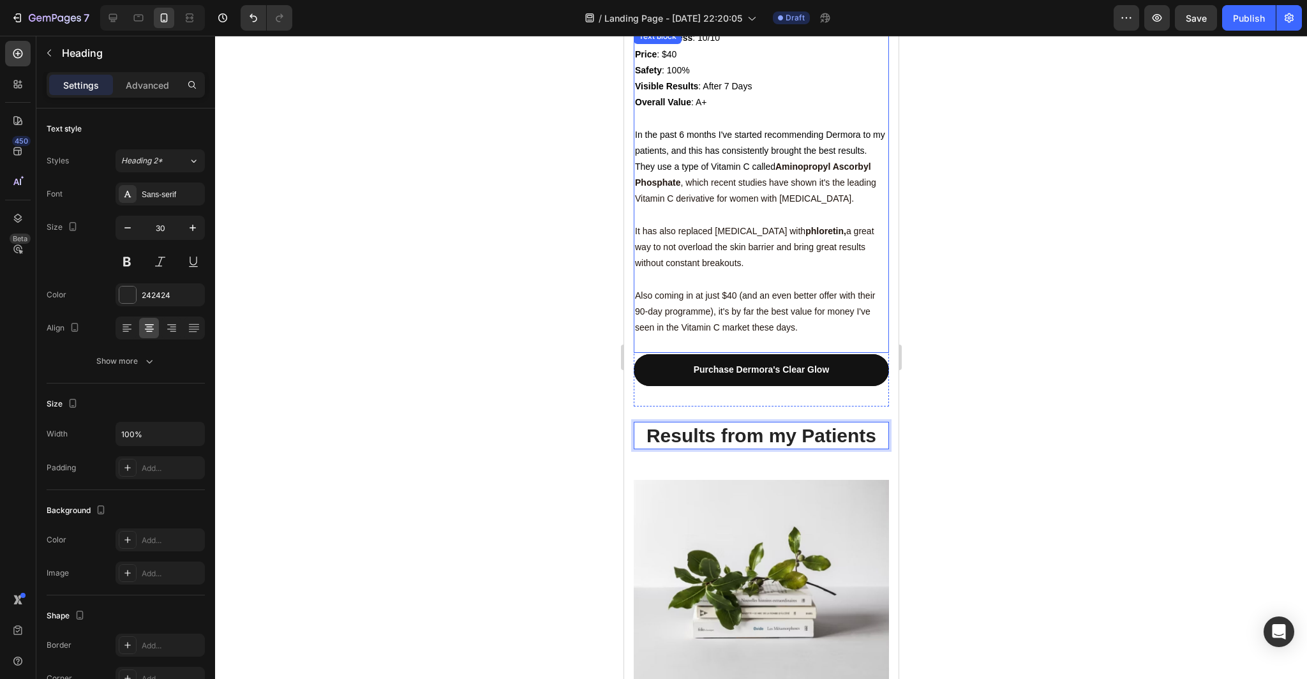
scroll to position [3261, 0]
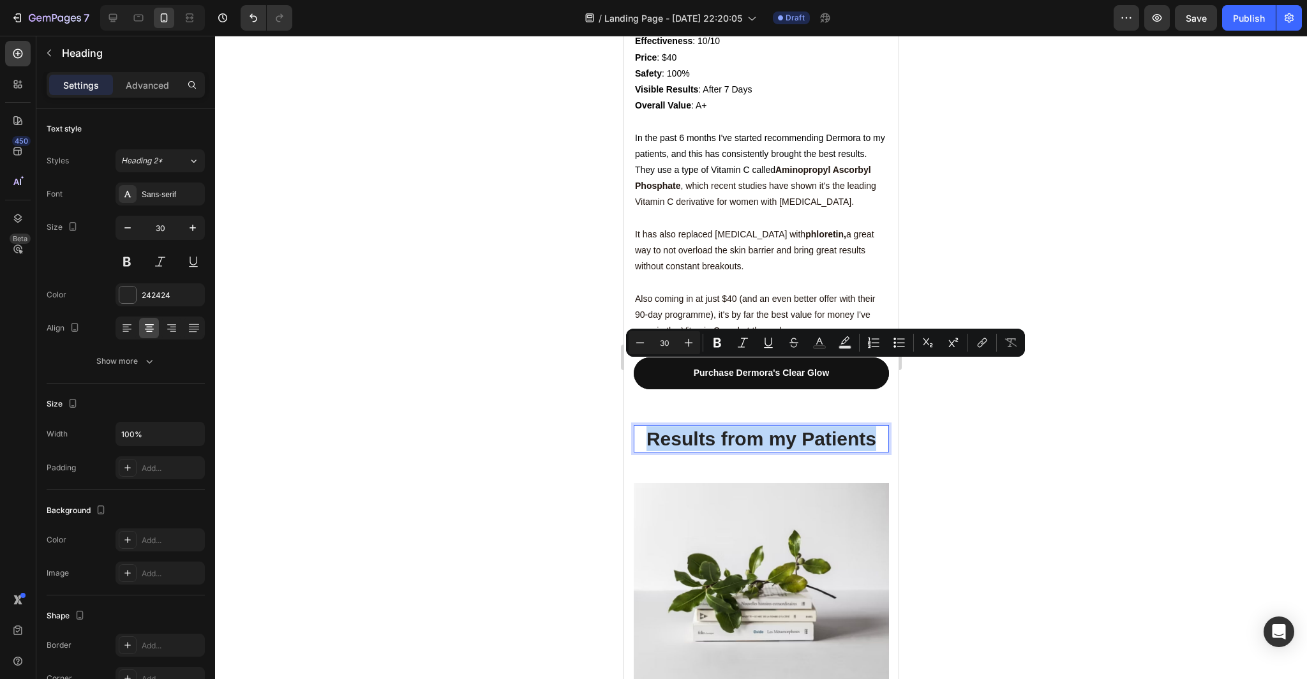
drag, startPoint x: 876, startPoint y: 373, endPoint x: 607, endPoint y: 370, distance: 269.2
click at [623, 370] on html "iPhone 15 Pro Max ( 430 px) iPhone 13 Mini iPhone 13 Pro iPhone 11 Pro Max iPho…" at bounding box center [760, 672] width 274 height 7794
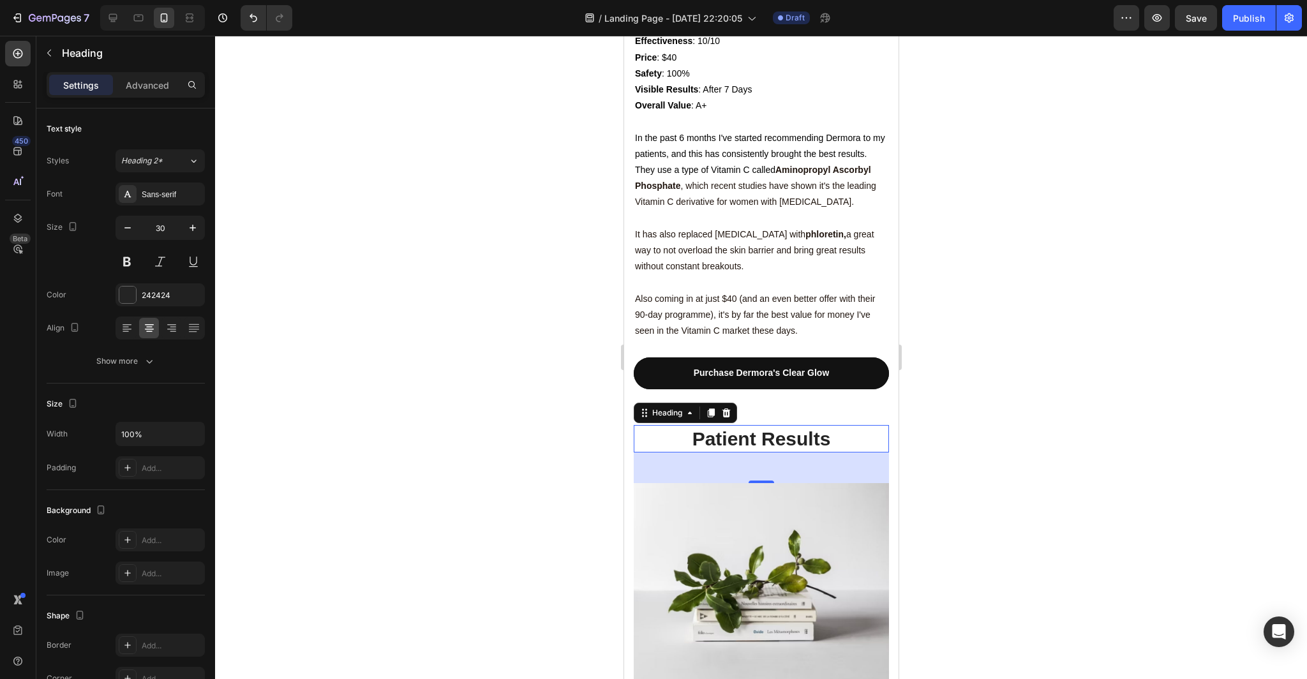
click at [1090, 374] on div at bounding box center [761, 357] width 1092 height 643
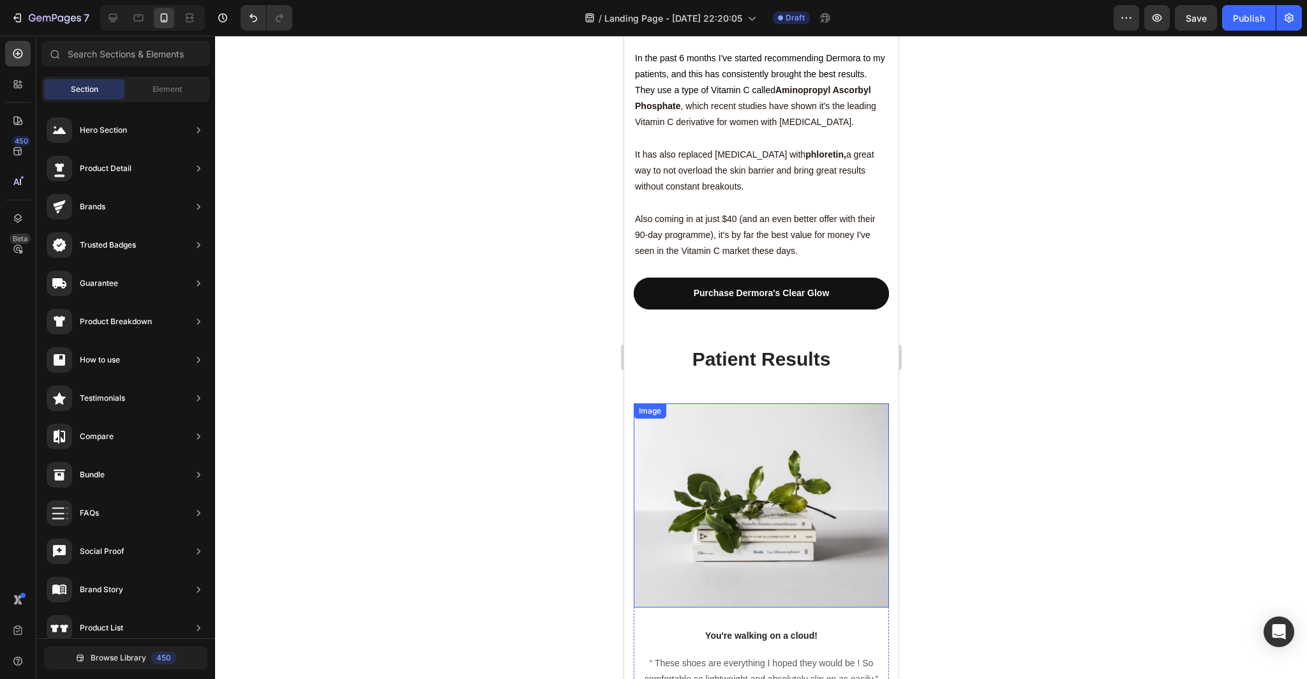
scroll to position [3373, 0]
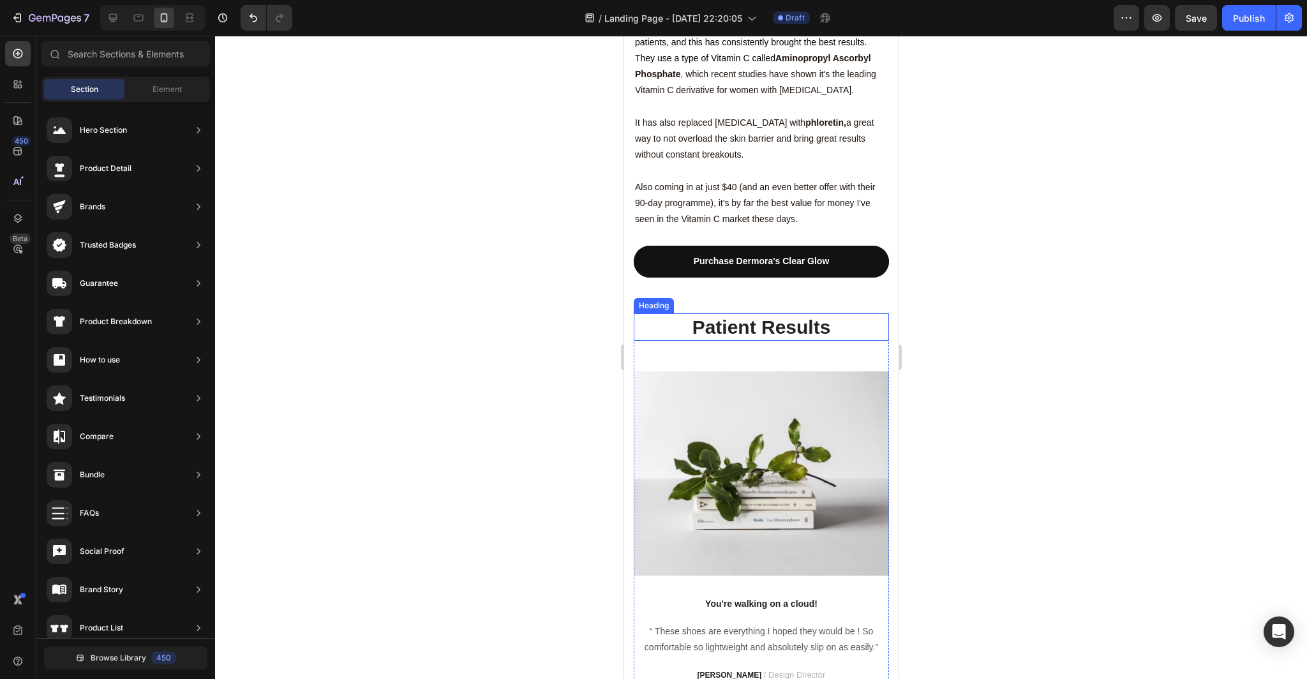
click at [834, 315] on p "Patient Results" at bounding box center [760, 327] width 253 height 25
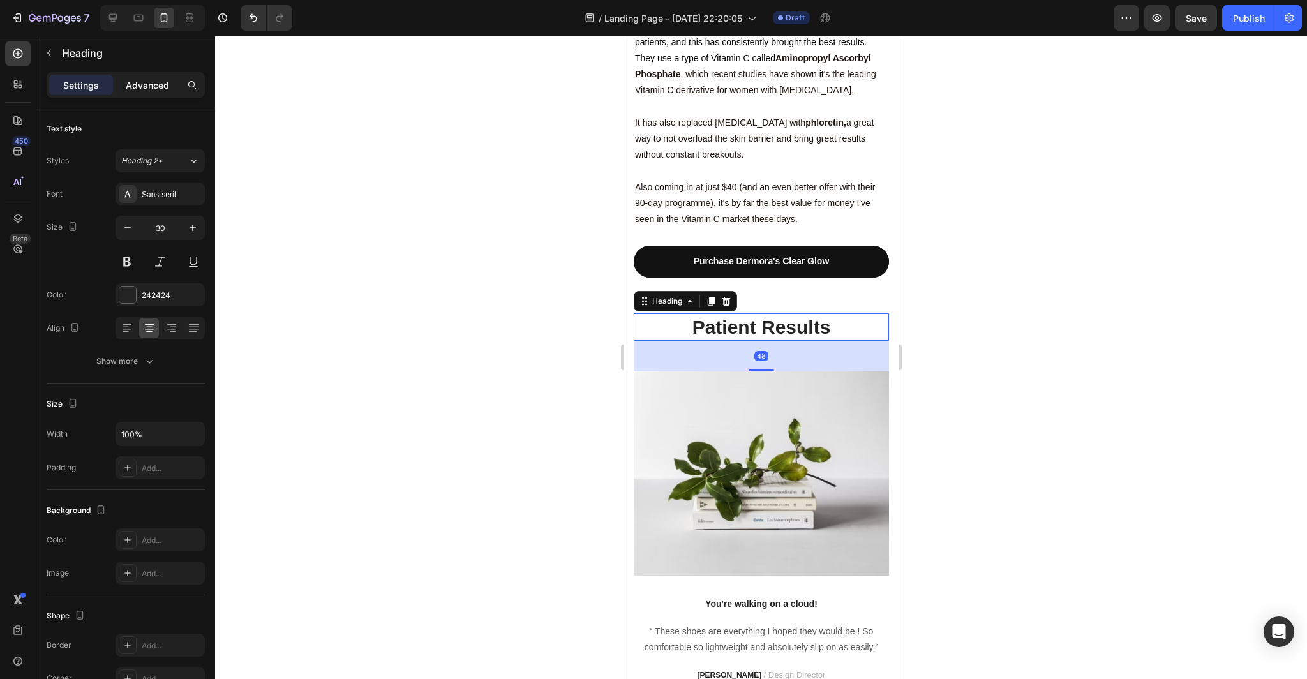
click at [152, 94] on div "Advanced" at bounding box center [147, 85] width 64 height 20
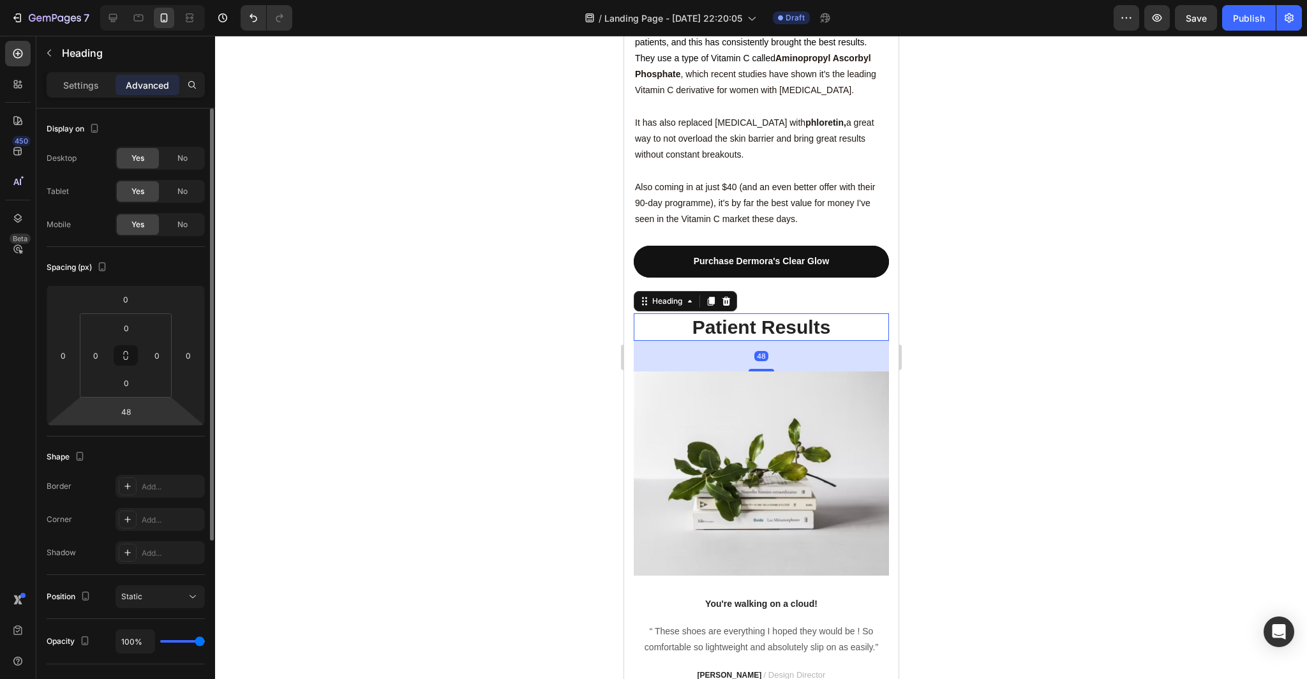
click at [140, 420] on div "48" at bounding box center [126, 411] width 32 height 20
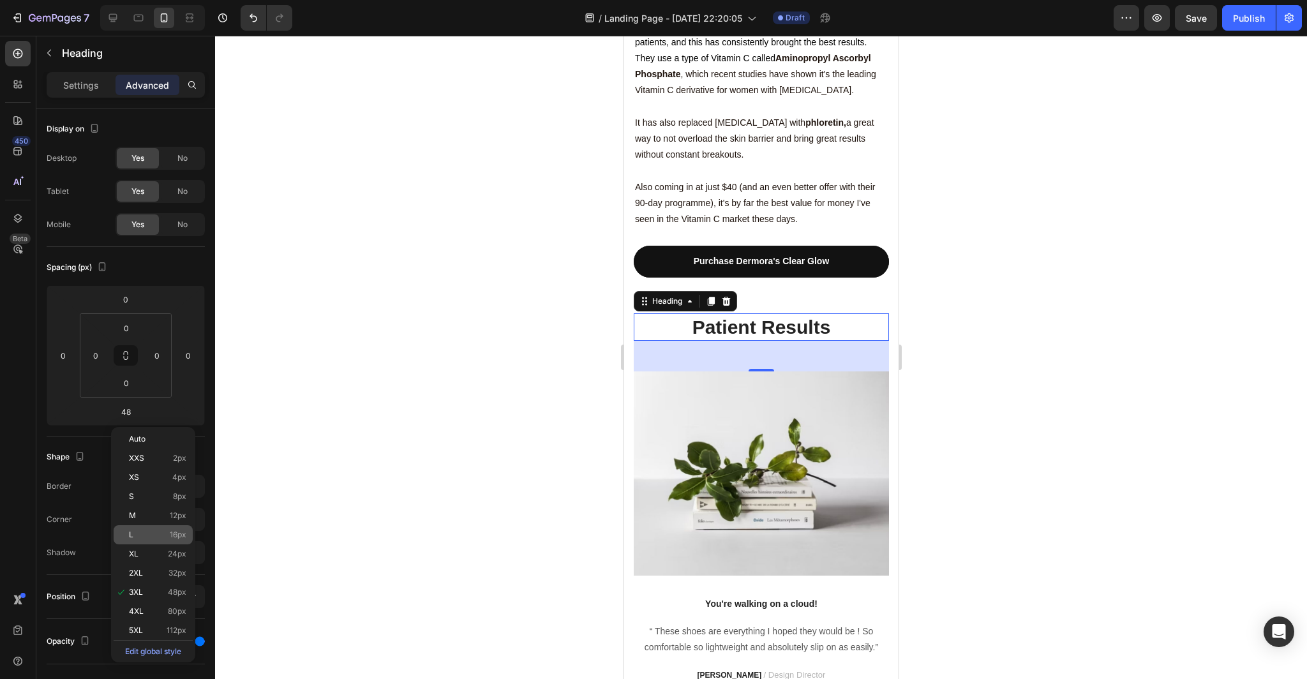
click at [165, 529] on div "L 16px" at bounding box center [153, 534] width 79 height 19
type input "16"
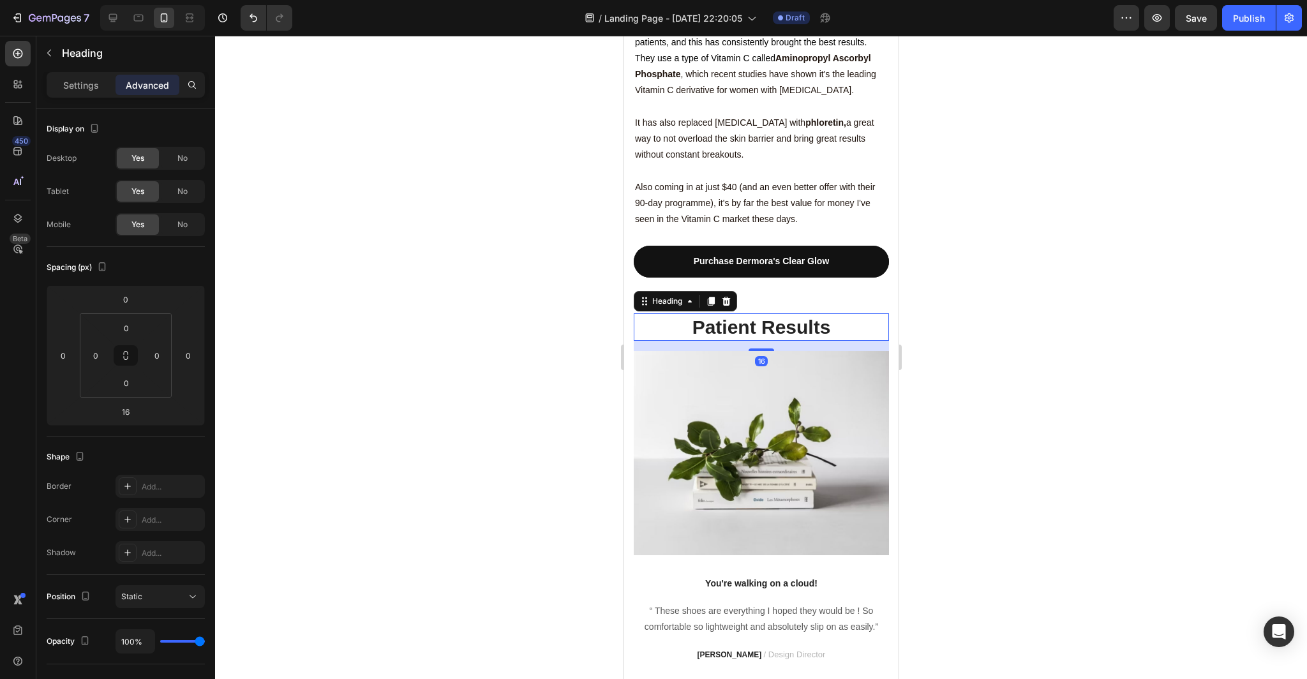
click at [340, 417] on div at bounding box center [761, 357] width 1092 height 643
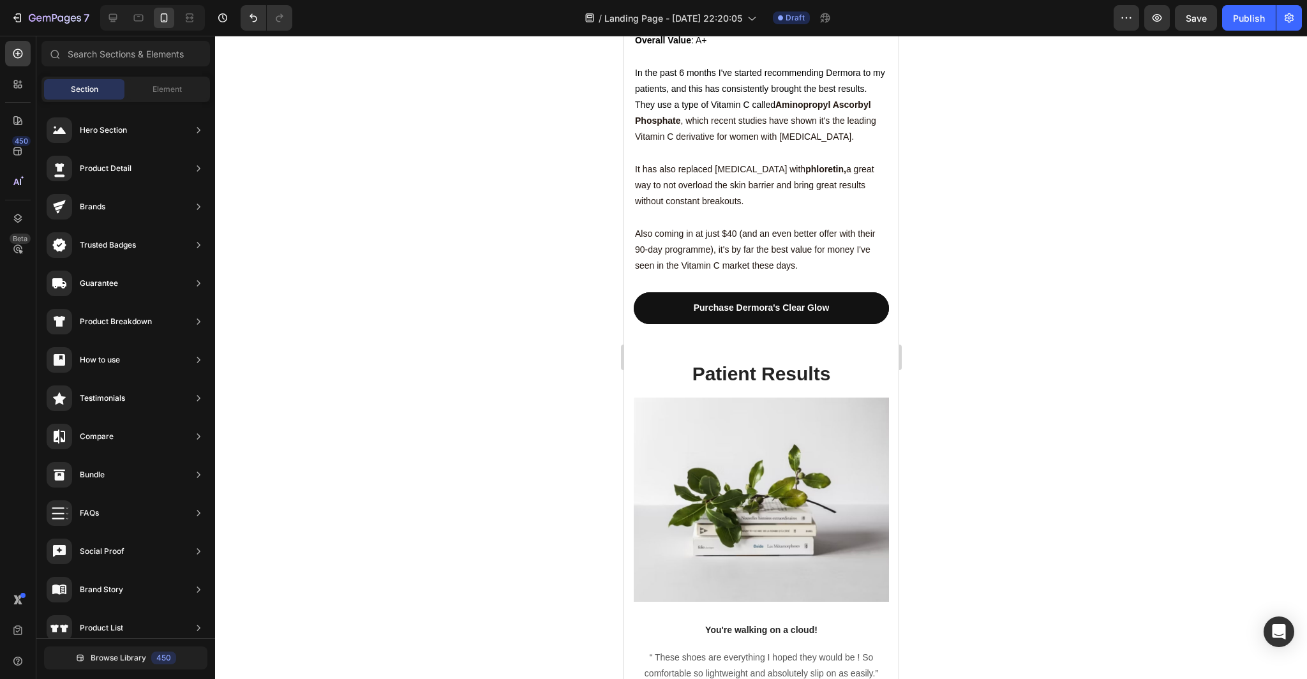
scroll to position [0, 0]
click at [169, 97] on div "Element" at bounding box center [167, 89] width 80 height 20
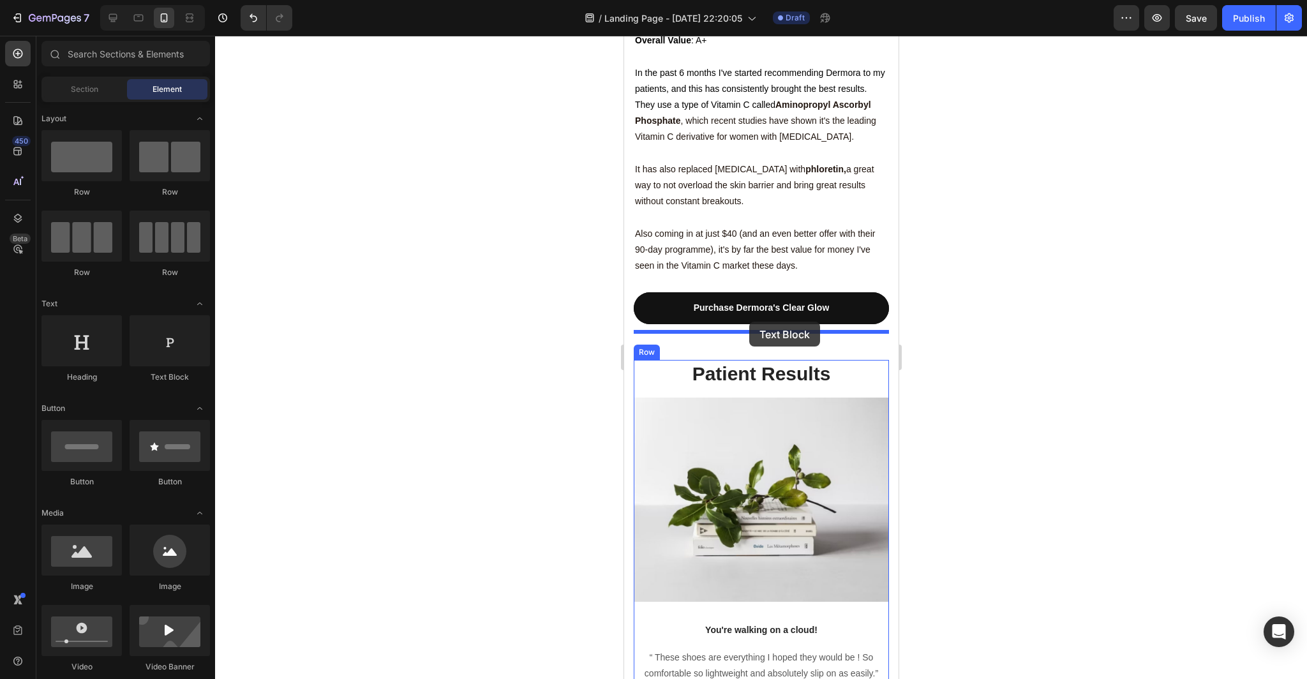
drag, startPoint x: 791, startPoint y: 380, endPoint x: 749, endPoint y: 321, distance: 72.8
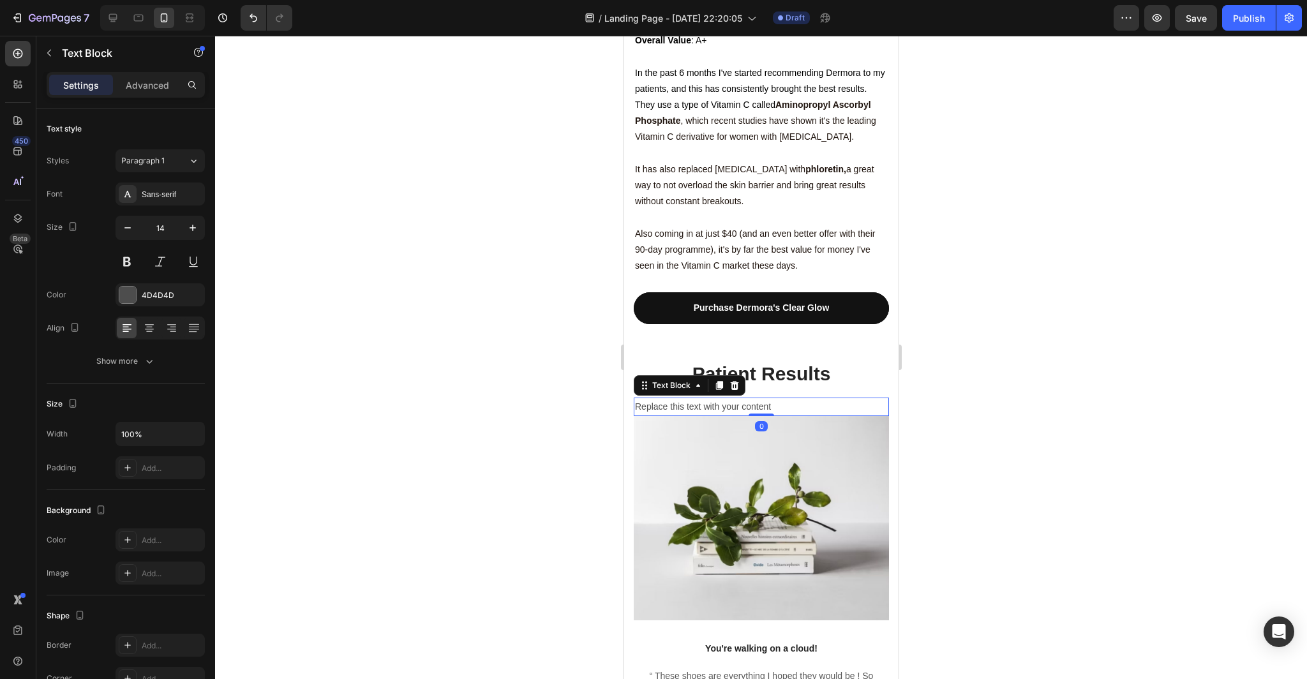
click at [778, 397] on div "Replace this text with your content" at bounding box center [760, 406] width 255 height 19
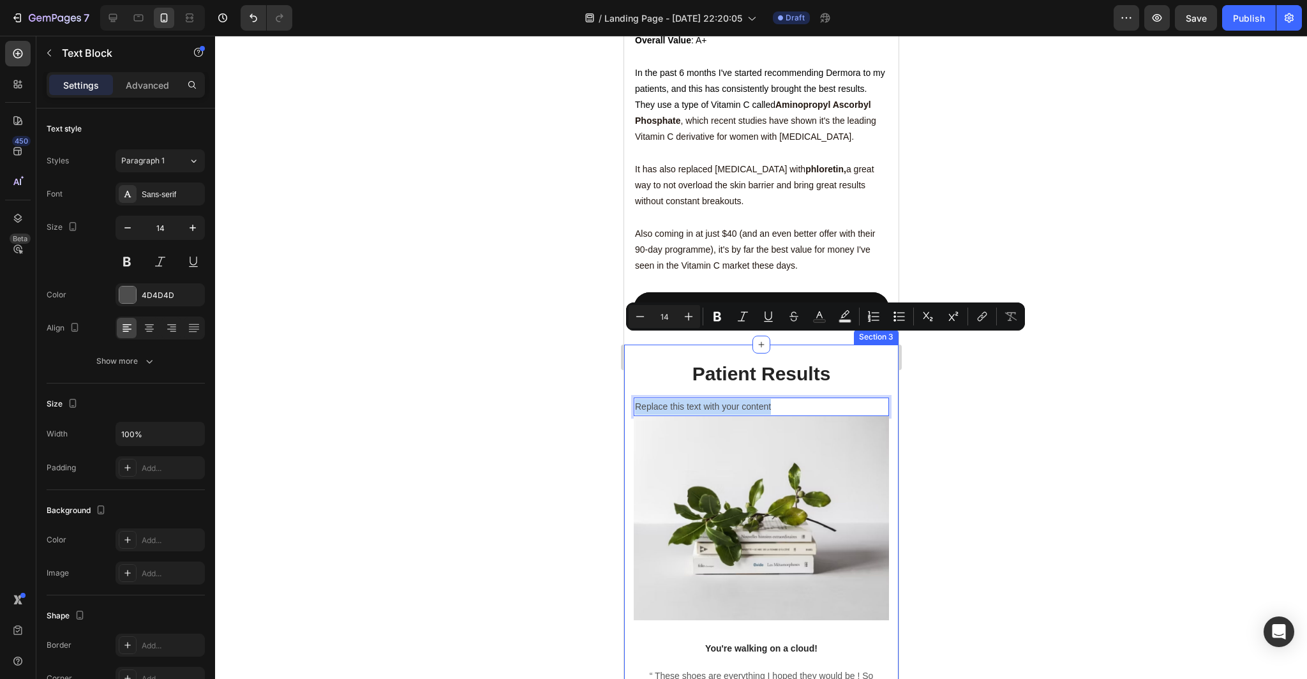
drag, startPoint x: 779, startPoint y: 341, endPoint x: 630, endPoint y: 344, distance: 148.7
click at [630, 344] on div "Patient Results Heading Replace this text with your content Text Block 0 Image …" at bounding box center [760, 594] width 274 height 500
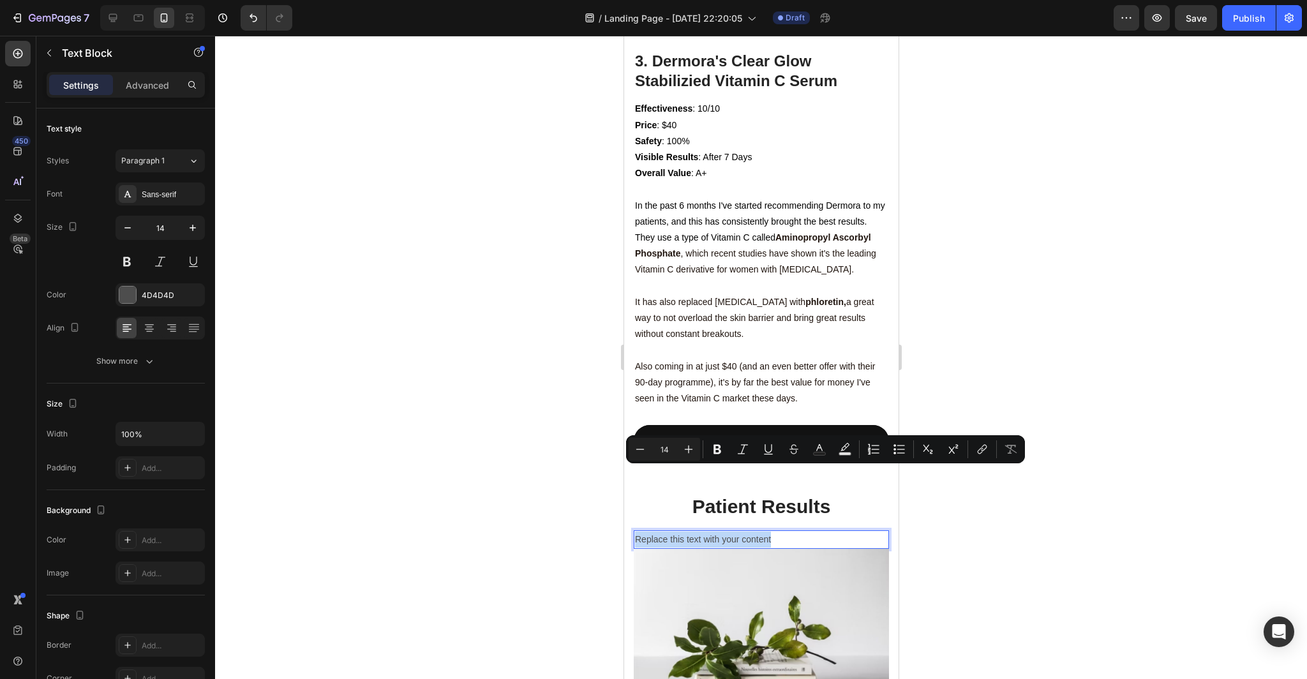
scroll to position [3250, 0]
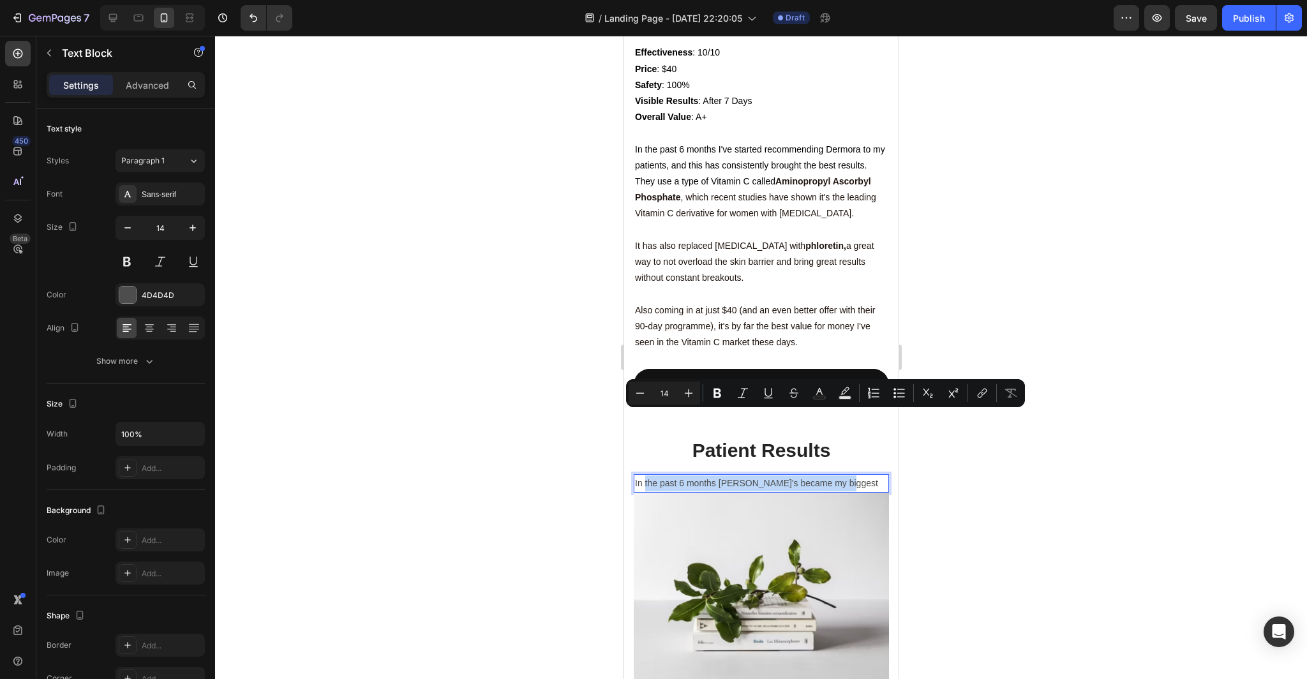
drag, startPoint x: 841, startPoint y: 418, endPoint x: 645, endPoint y: 420, distance: 196.5
click at [644, 475] on p "In the past 6 months Dermora's became my biggest" at bounding box center [760, 483] width 253 height 16
click at [847, 475] on p "In the past 6 months Dermora's became my biggest" at bounding box center [760, 483] width 253 height 16
drag, startPoint x: 844, startPoint y: 418, endPoint x: 810, endPoint y: 419, distance: 34.5
click at [810, 475] on p "In the past 6 months Dermora's became my biggest" at bounding box center [760, 483] width 253 height 16
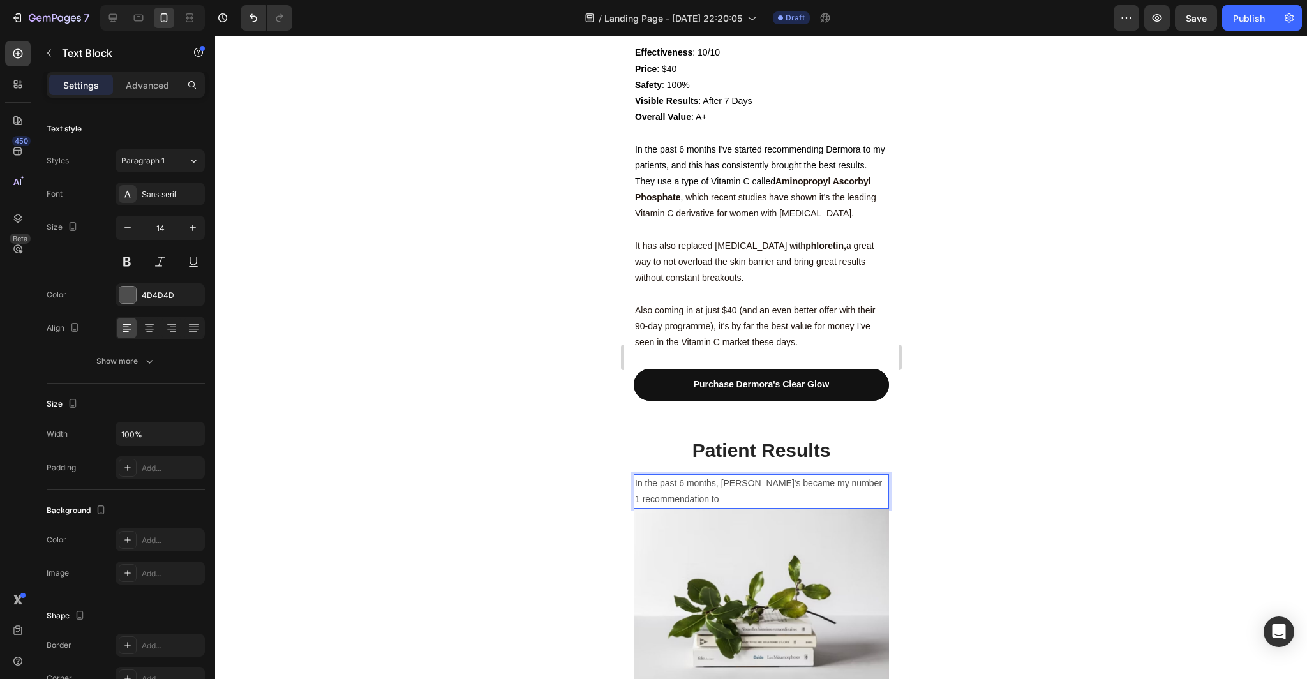
click at [725, 475] on p "In the past 6 months, Dermora's became my number 1 recommendation to" at bounding box center [760, 491] width 253 height 32
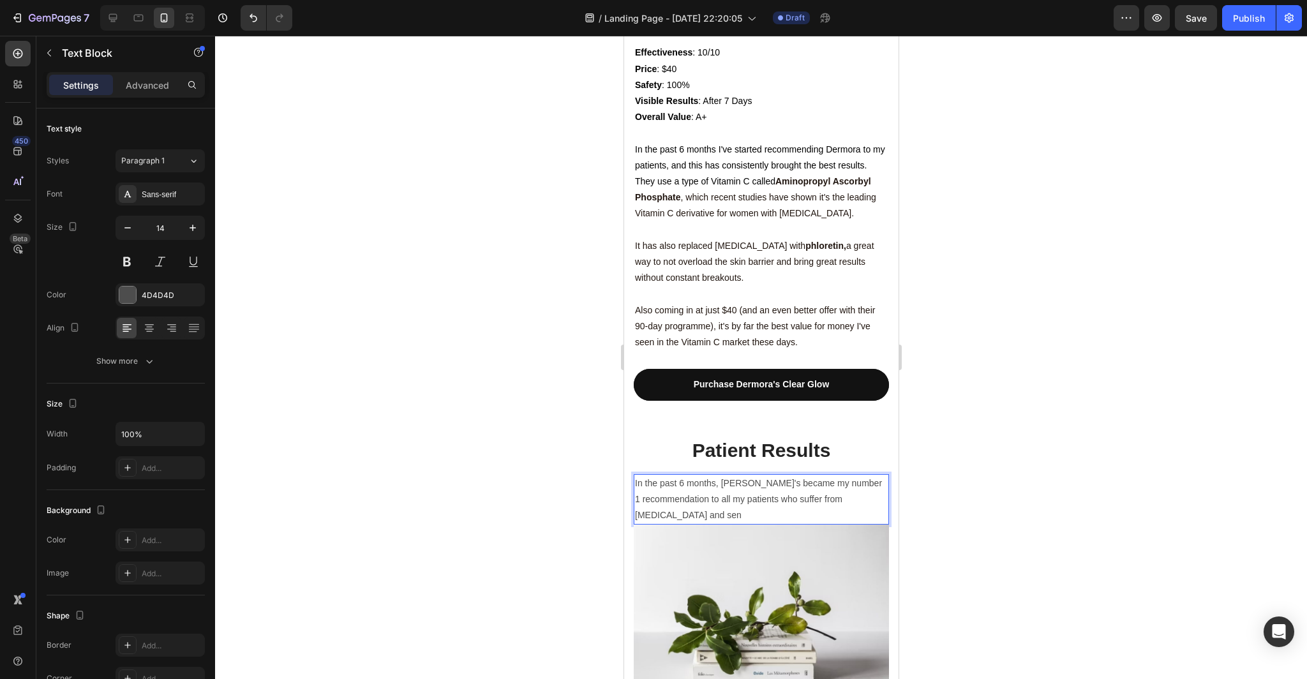
click at [841, 475] on p "In the past 6 months, Dermora's became my number 1 recommendation to all my pat…" at bounding box center [760, 499] width 253 height 48
click at [732, 475] on p "In the past 6 months, Dermora's became my number 1 recommendation to all my pat…" at bounding box center [760, 499] width 253 height 48
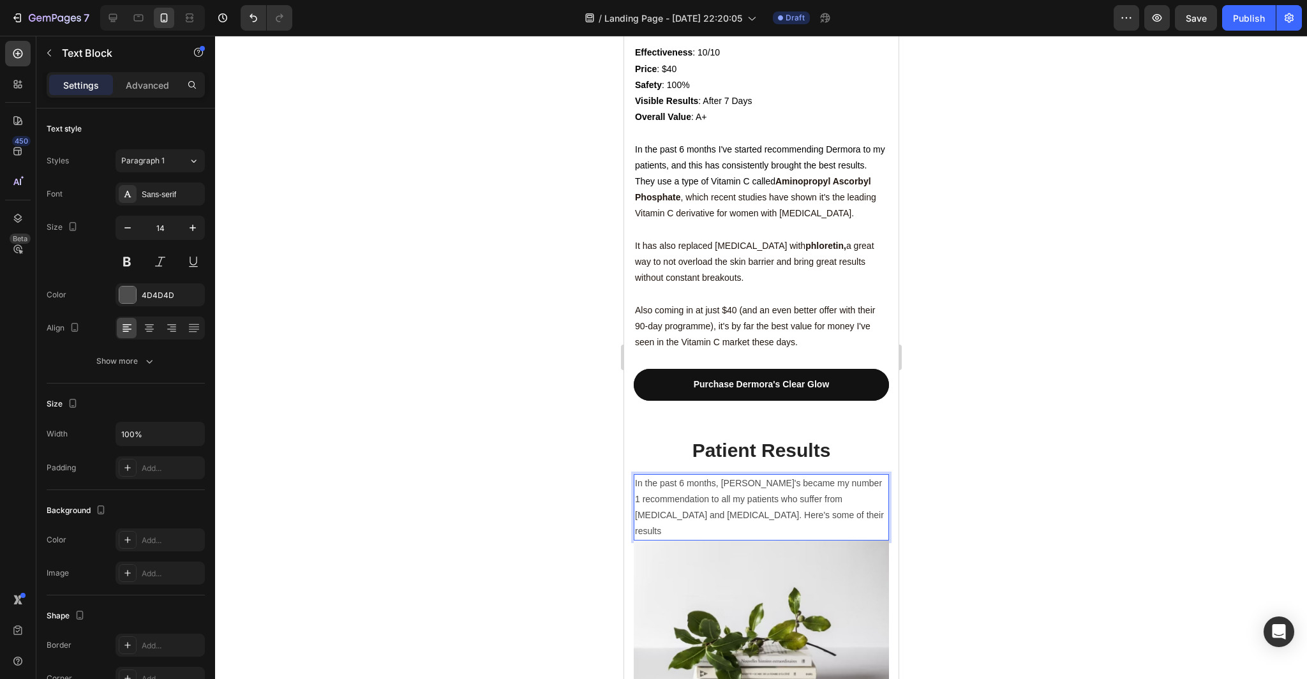
click at [774, 475] on p "In the past 6 months, Dermora's became my number 1 recommendation to all my pat…" at bounding box center [760, 507] width 253 height 64
drag, startPoint x: 851, startPoint y: 451, endPoint x: 822, endPoint y: 451, distance: 29.3
click at [821, 475] on p "In the past 6 months, Dermora's became my number 1 recommendation to all my pat…" at bounding box center [760, 507] width 253 height 64
click at [1028, 439] on div at bounding box center [761, 357] width 1092 height 643
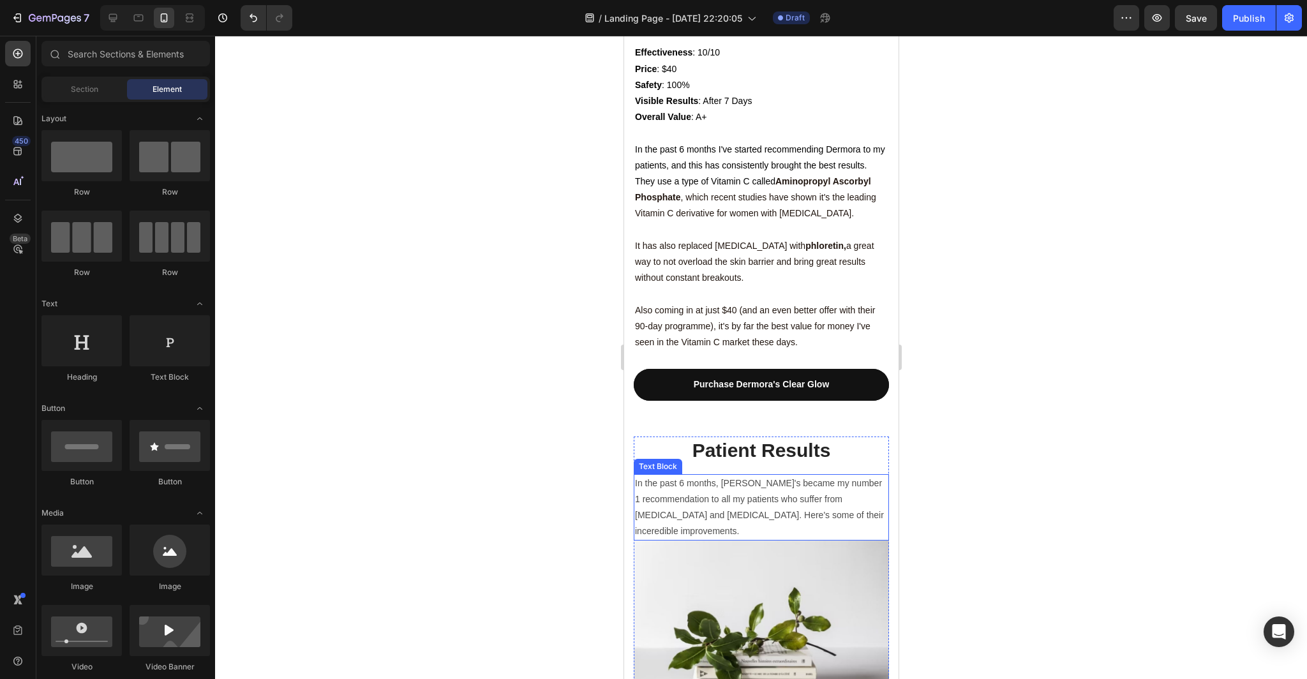
click at [844, 475] on p "In the past 6 months, Dermora's became my number 1 recommendation to all my pat…" at bounding box center [760, 507] width 253 height 64
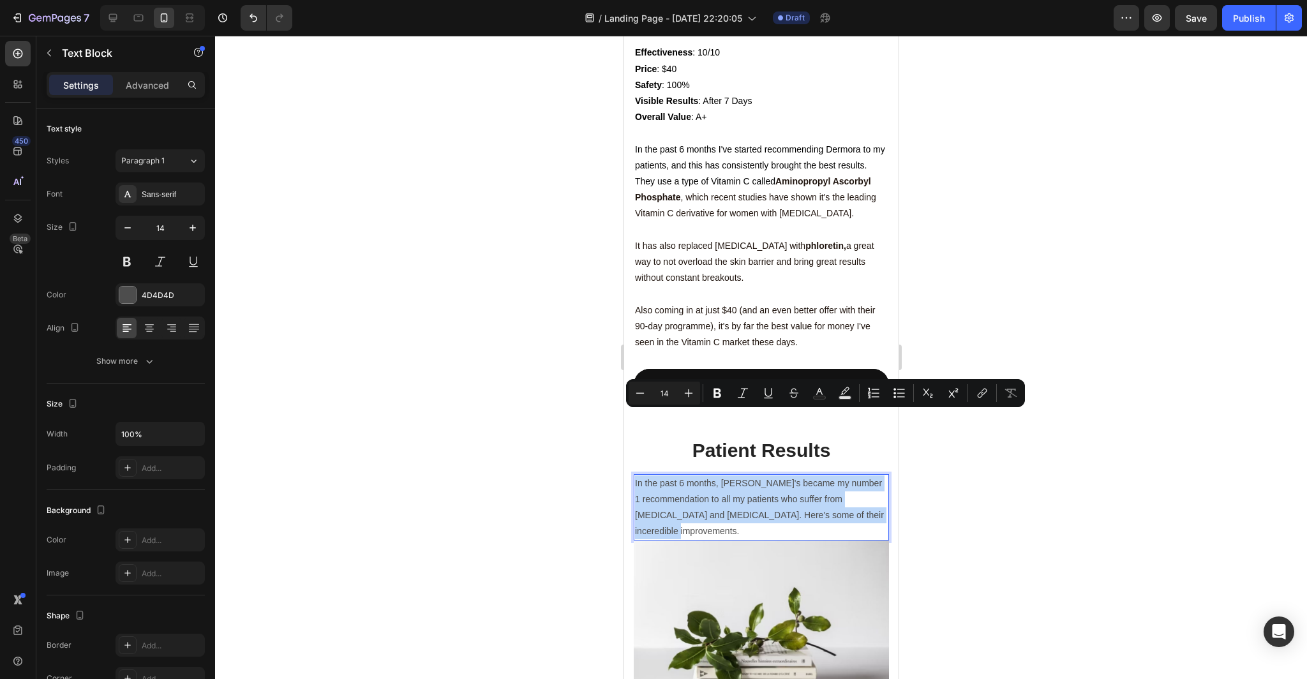
drag, startPoint x: 879, startPoint y: 452, endPoint x: 589, endPoint y: 418, distance: 292.2
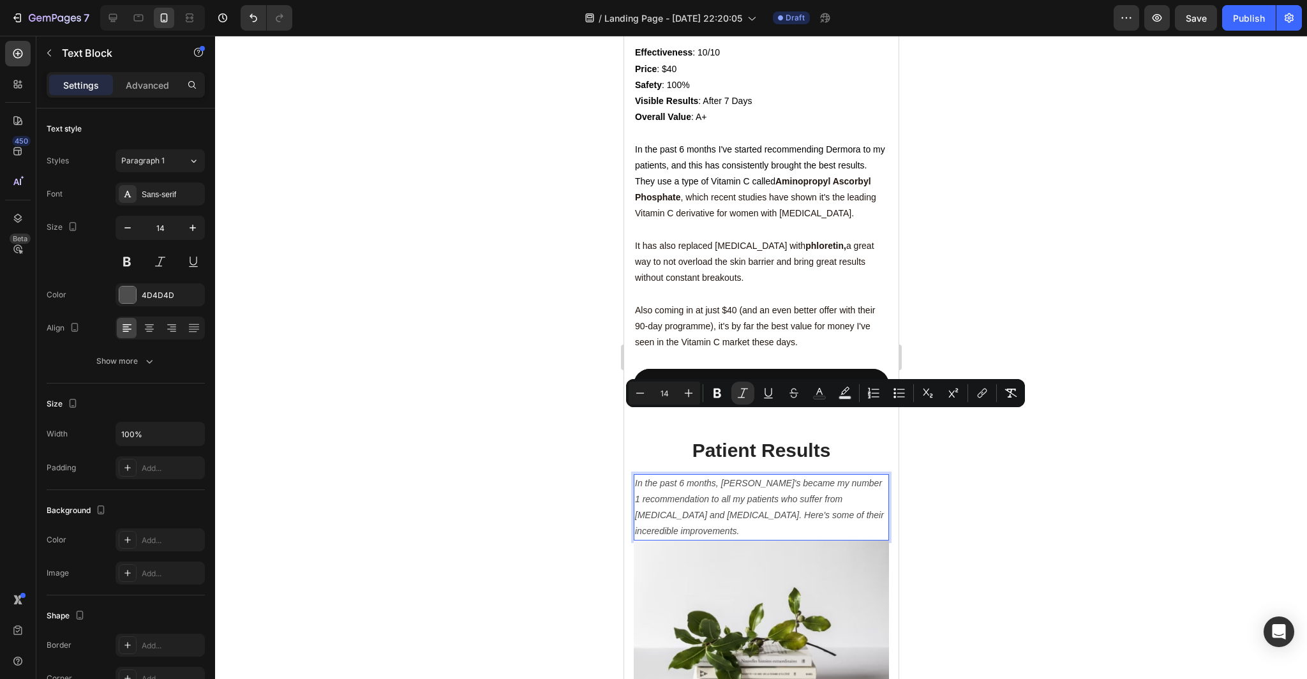
click at [950, 486] on div at bounding box center [761, 357] width 1092 height 643
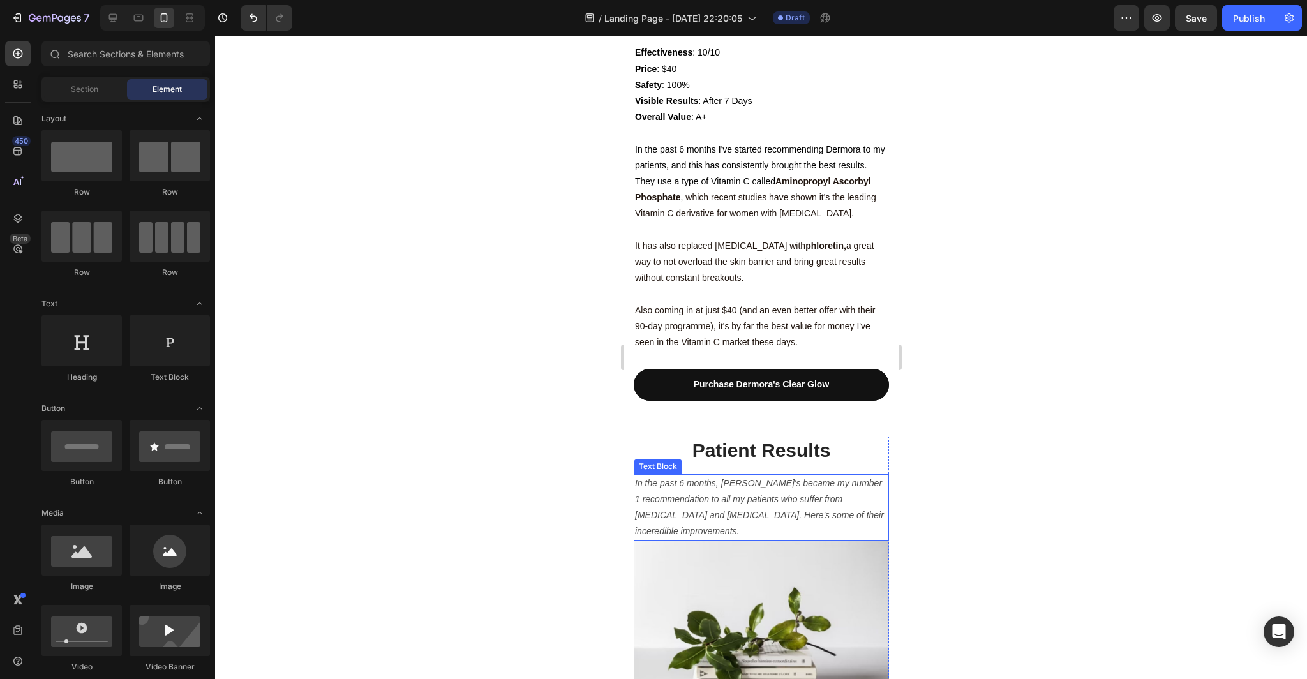
click at [812, 475] on p "In the past 6 months, Dermora's became my number 1 recommendation to all my pat…" at bounding box center [760, 507] width 253 height 64
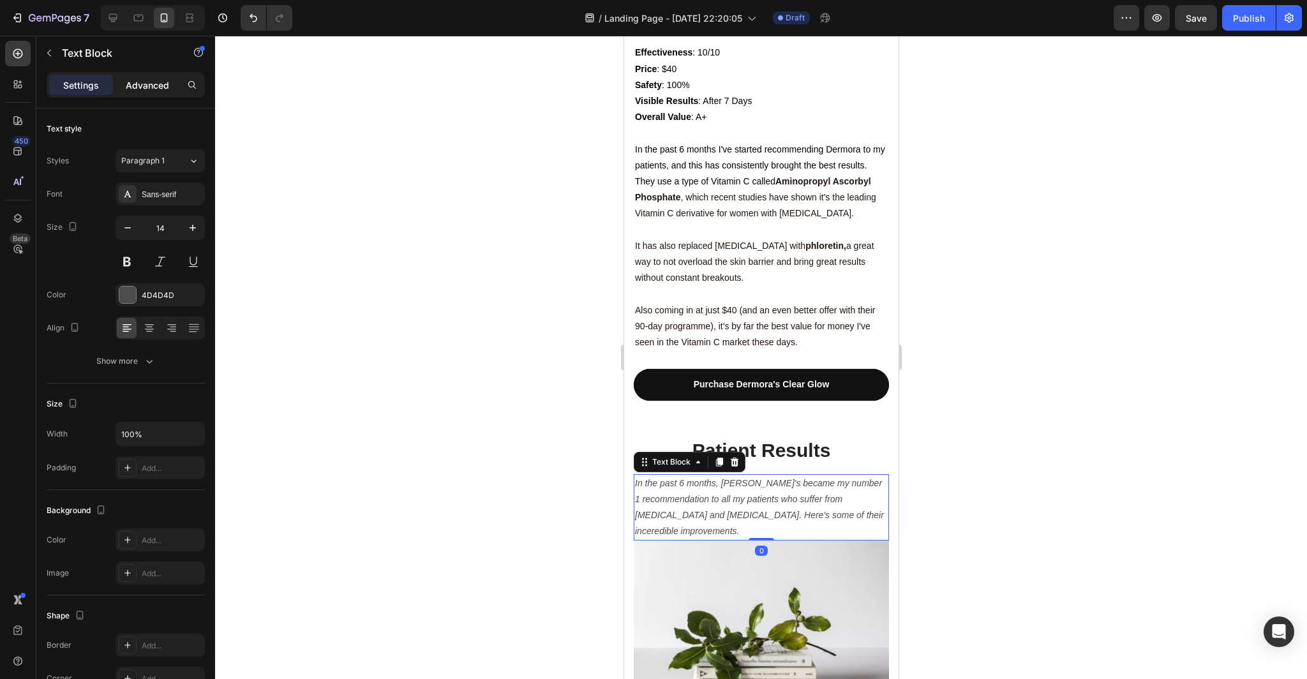
click at [165, 87] on p "Advanced" at bounding box center [147, 84] width 43 height 13
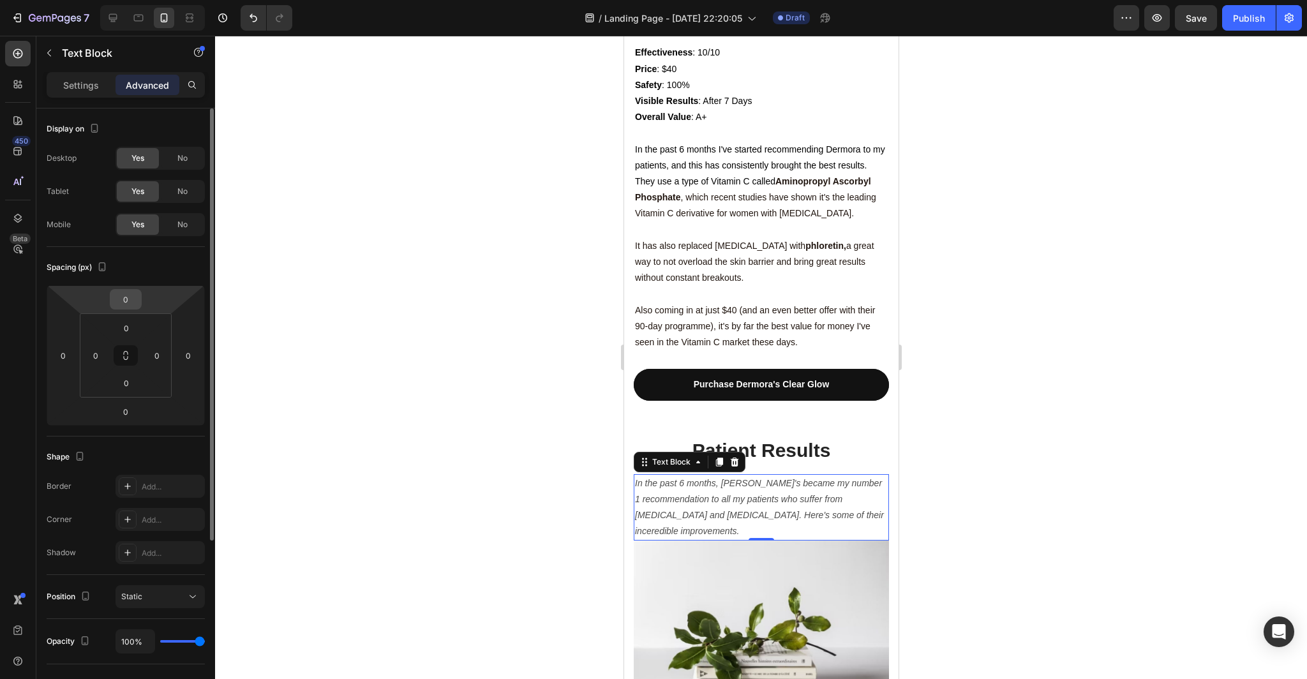
click at [141, 300] on div "0" at bounding box center [126, 299] width 32 height 20
click at [286, 293] on div at bounding box center [761, 357] width 1092 height 643
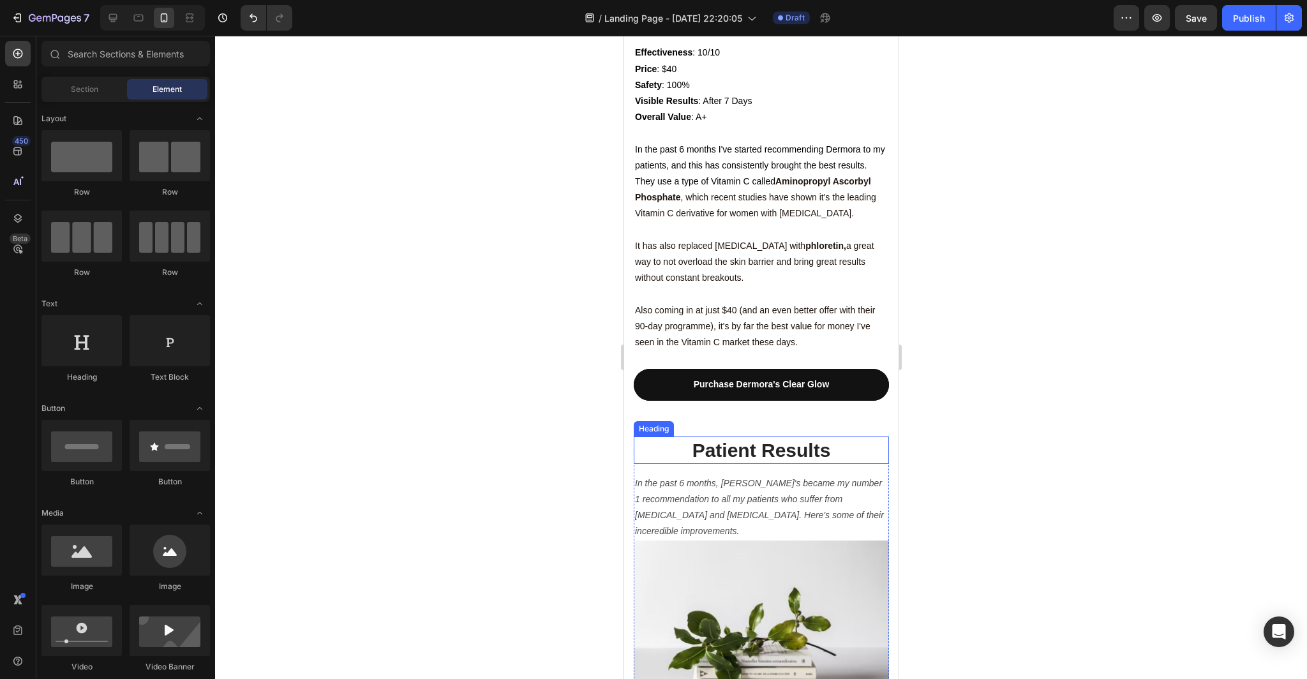
click at [785, 438] on p "Patient Results" at bounding box center [760, 450] width 253 height 25
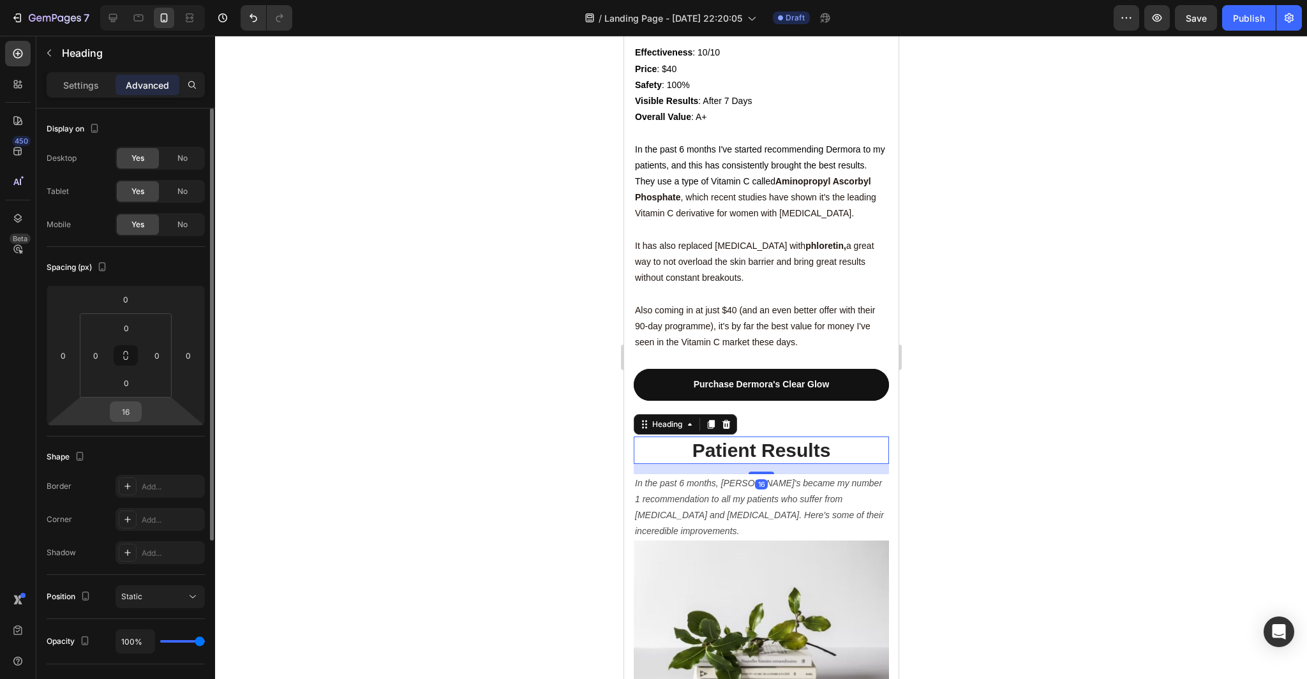
click at [140, 416] on div "16" at bounding box center [126, 411] width 32 height 20
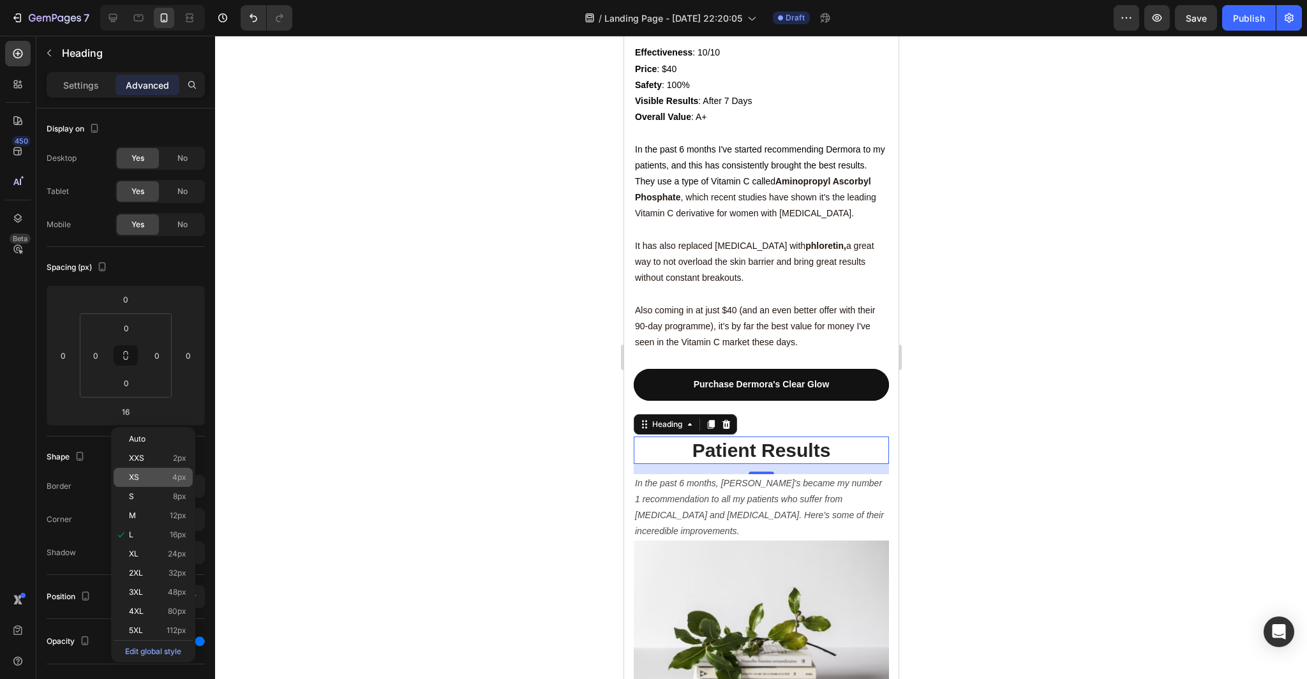
click at [151, 484] on div "XS 4px" at bounding box center [153, 477] width 79 height 19
type input "4"
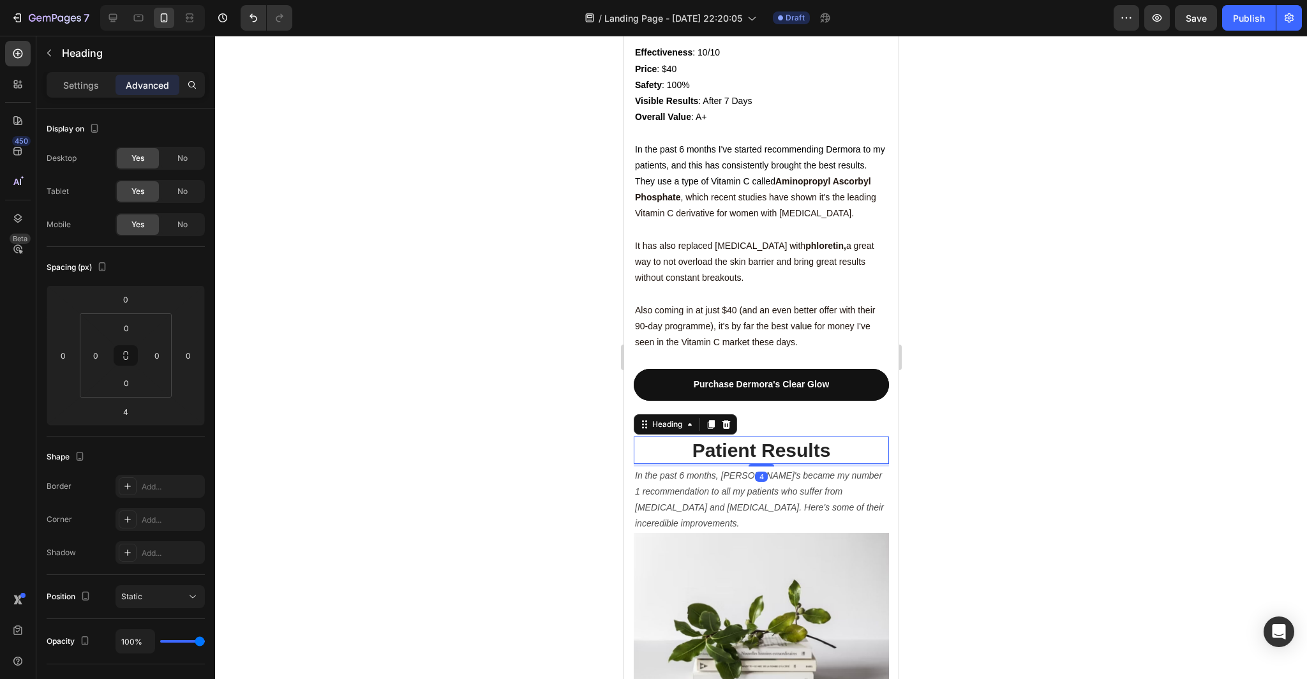
click at [295, 429] on div at bounding box center [761, 357] width 1092 height 643
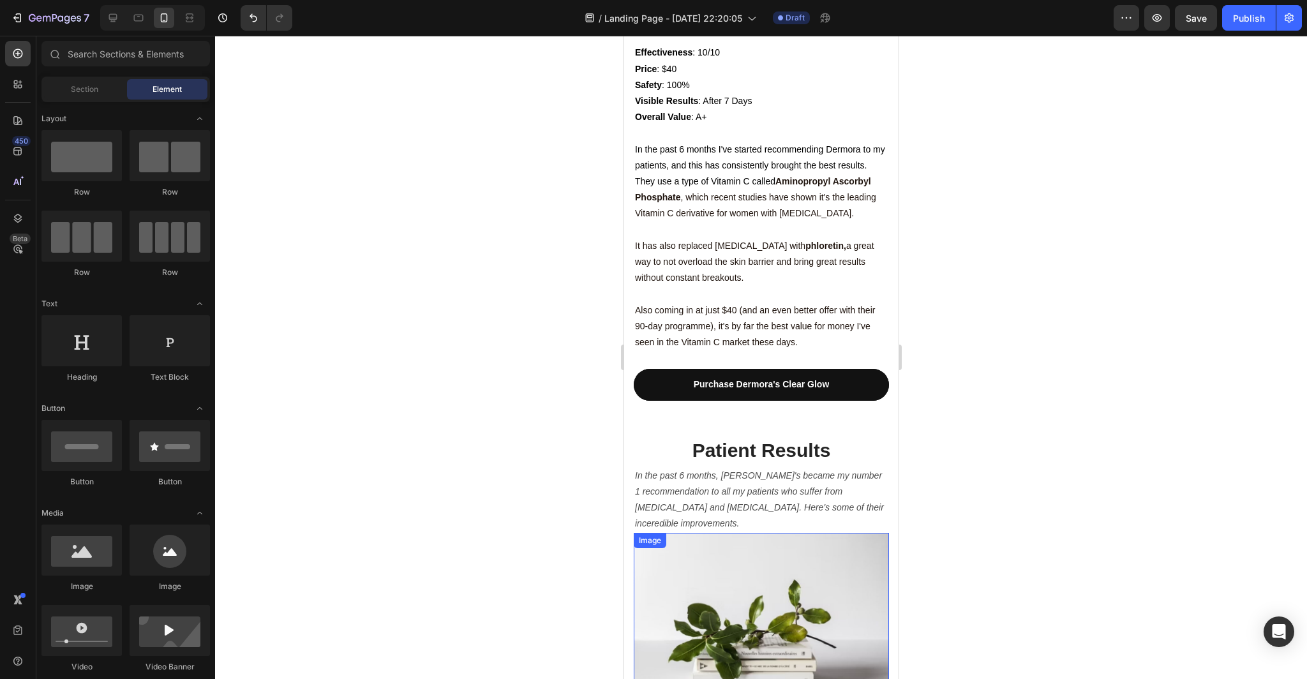
scroll to position [3269, 0]
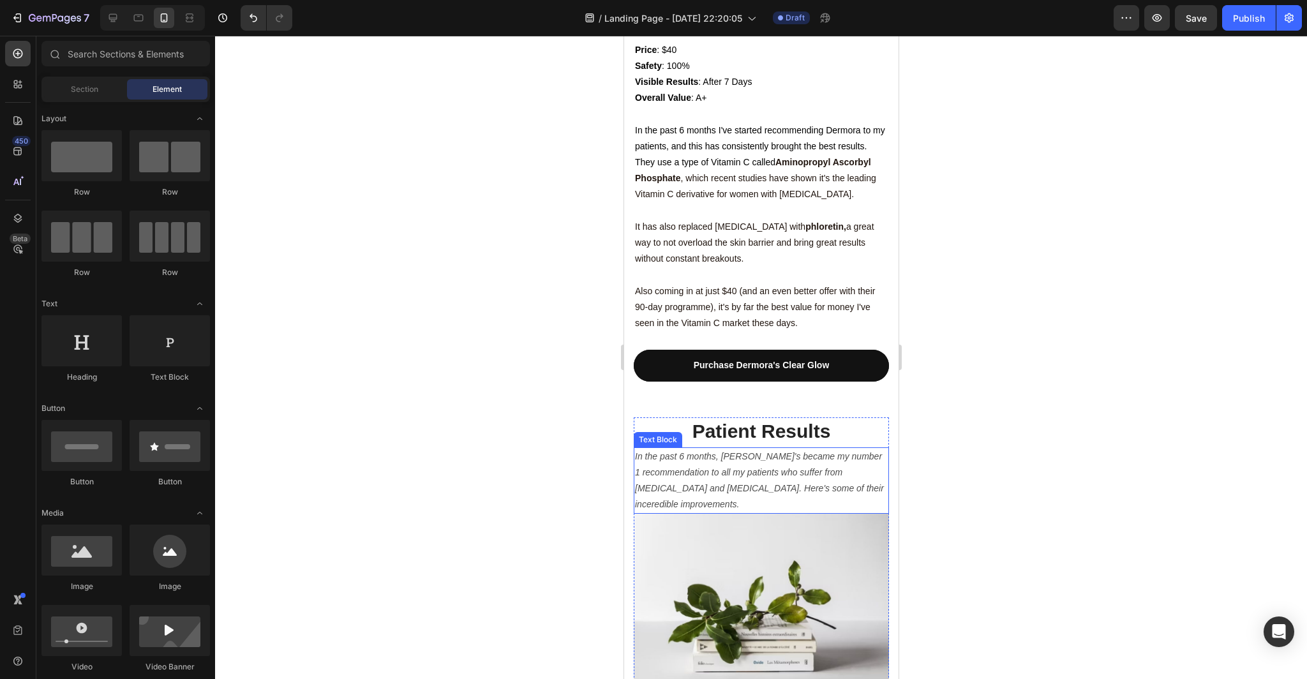
click at [820, 451] on icon "In the past 6 months, Dermora's became my number 1 recommendation to all my pat…" at bounding box center [758, 480] width 249 height 59
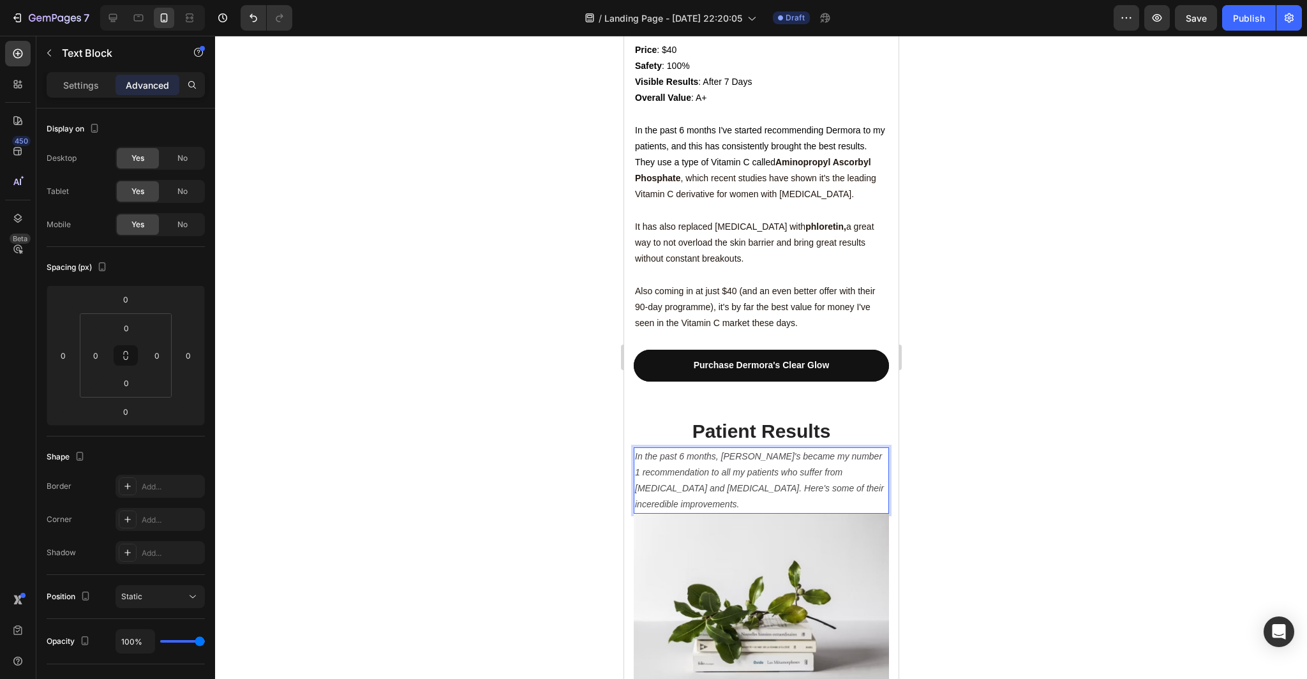
click at [789, 451] on icon "In the past 6 months, Dermora's became my number 1 recommendation to all my pat…" at bounding box center [758, 480] width 249 height 59
click at [1039, 475] on div at bounding box center [761, 357] width 1092 height 643
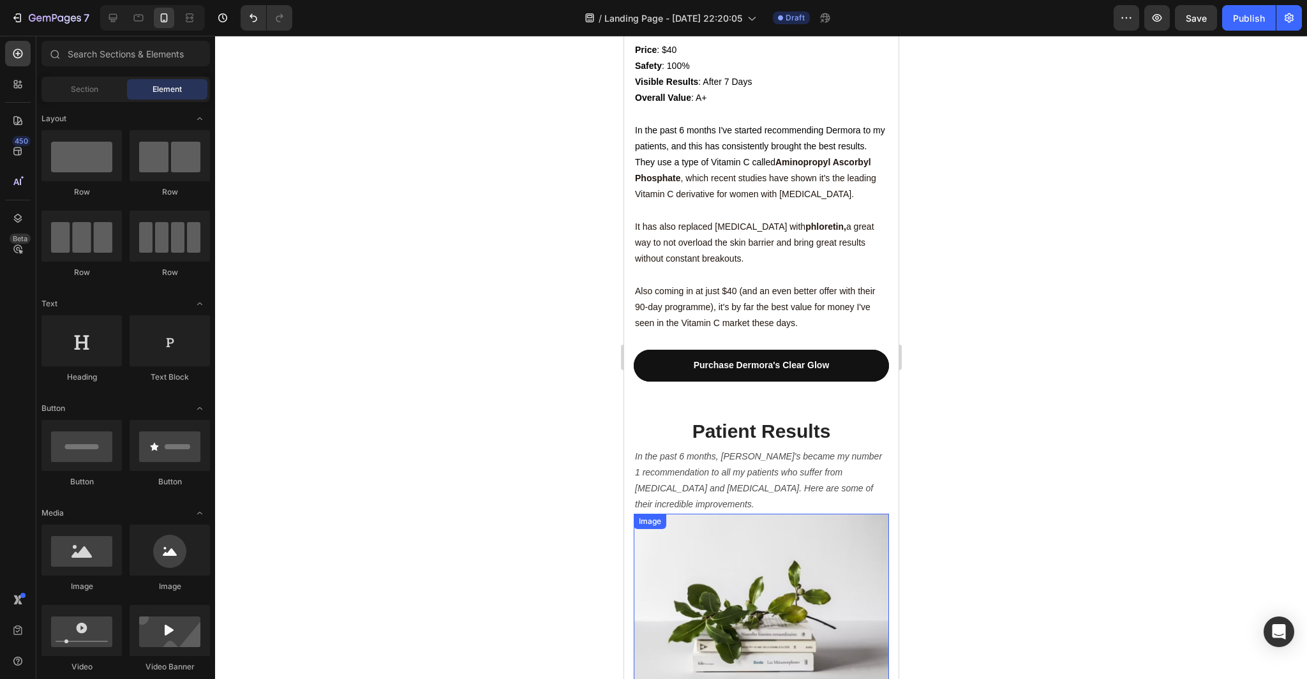
scroll to position [3423, 0]
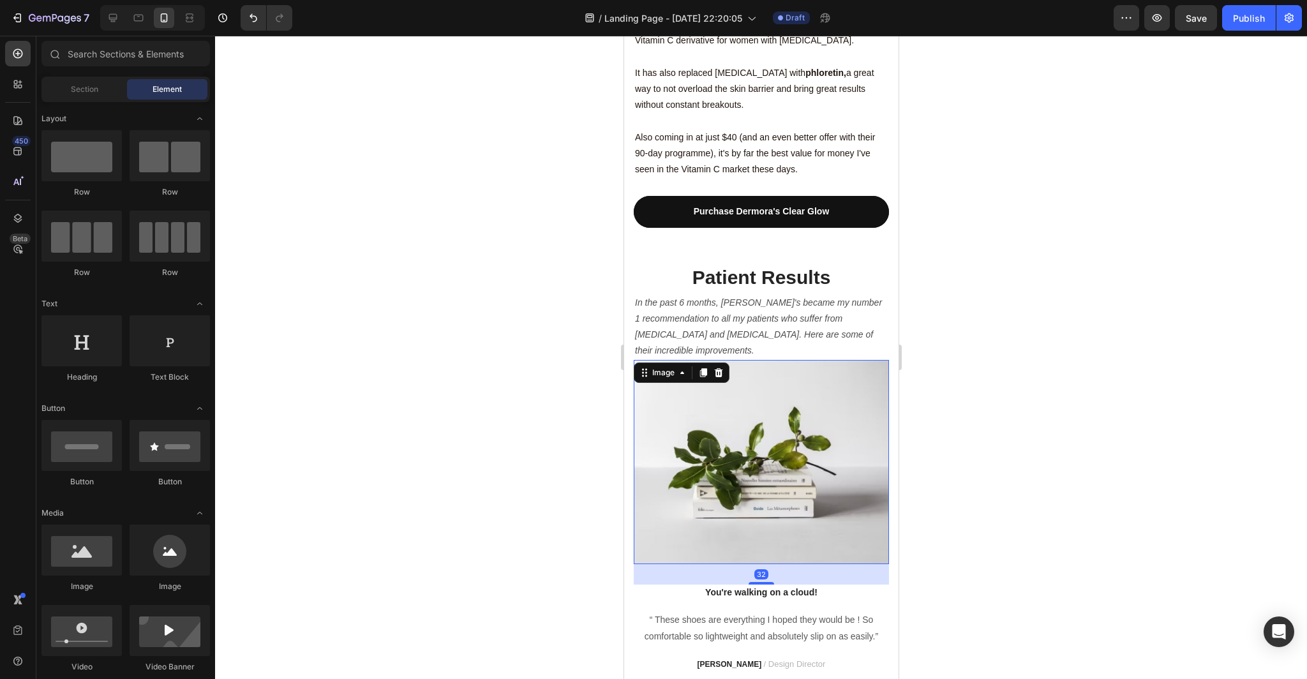
click at [794, 383] on img at bounding box center [760, 462] width 255 height 204
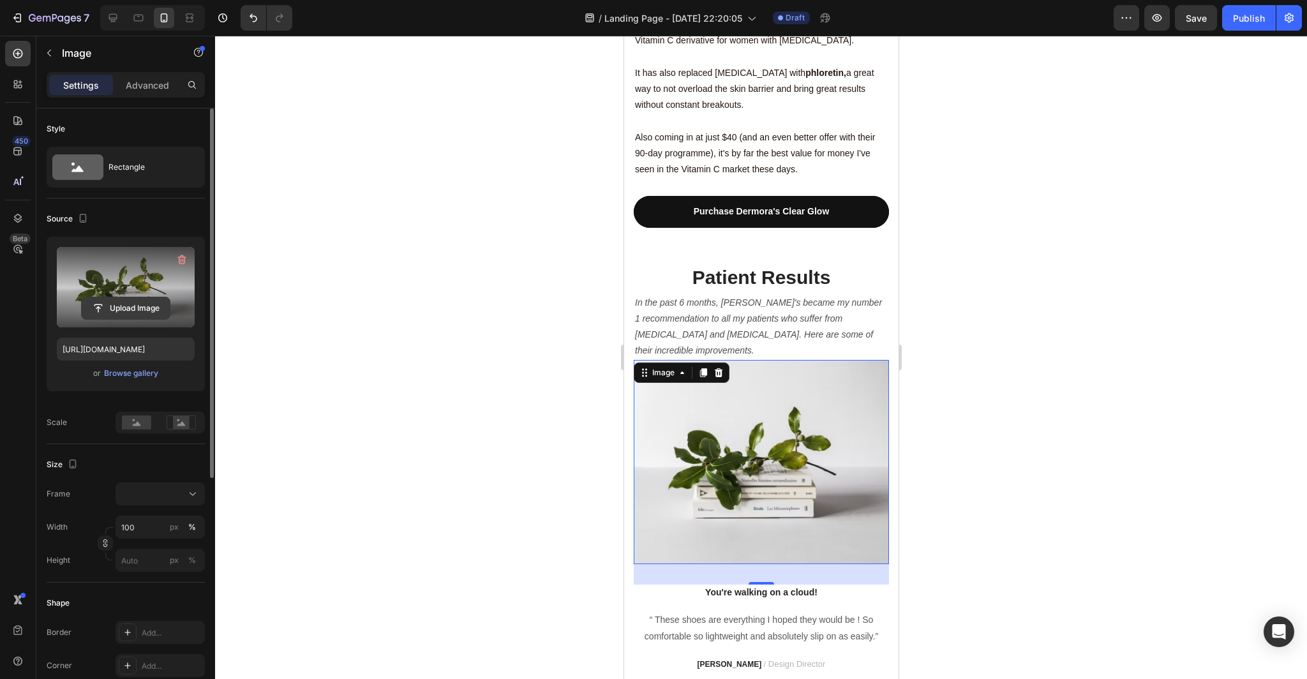
click at [140, 307] on input "file" at bounding box center [126, 308] width 88 height 22
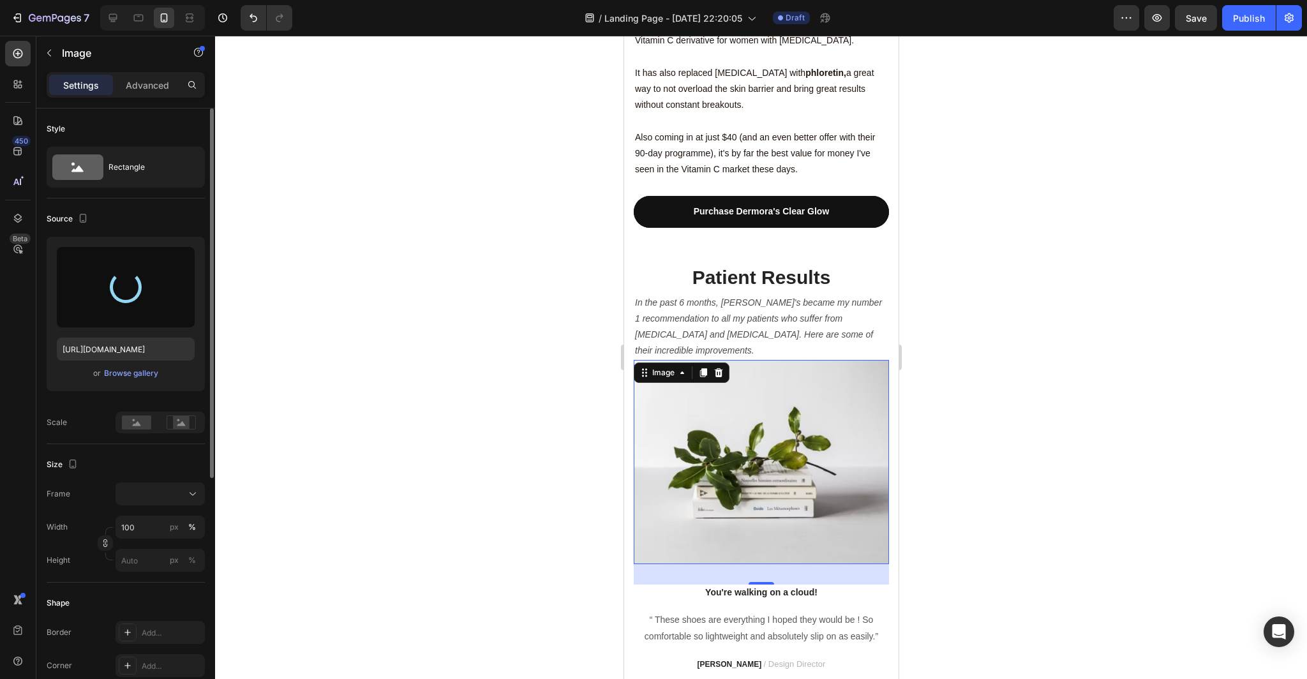
type input "https://cdn.shopify.com/s/files/1/0879/1982/1129/files/gempages_564701457408852…"
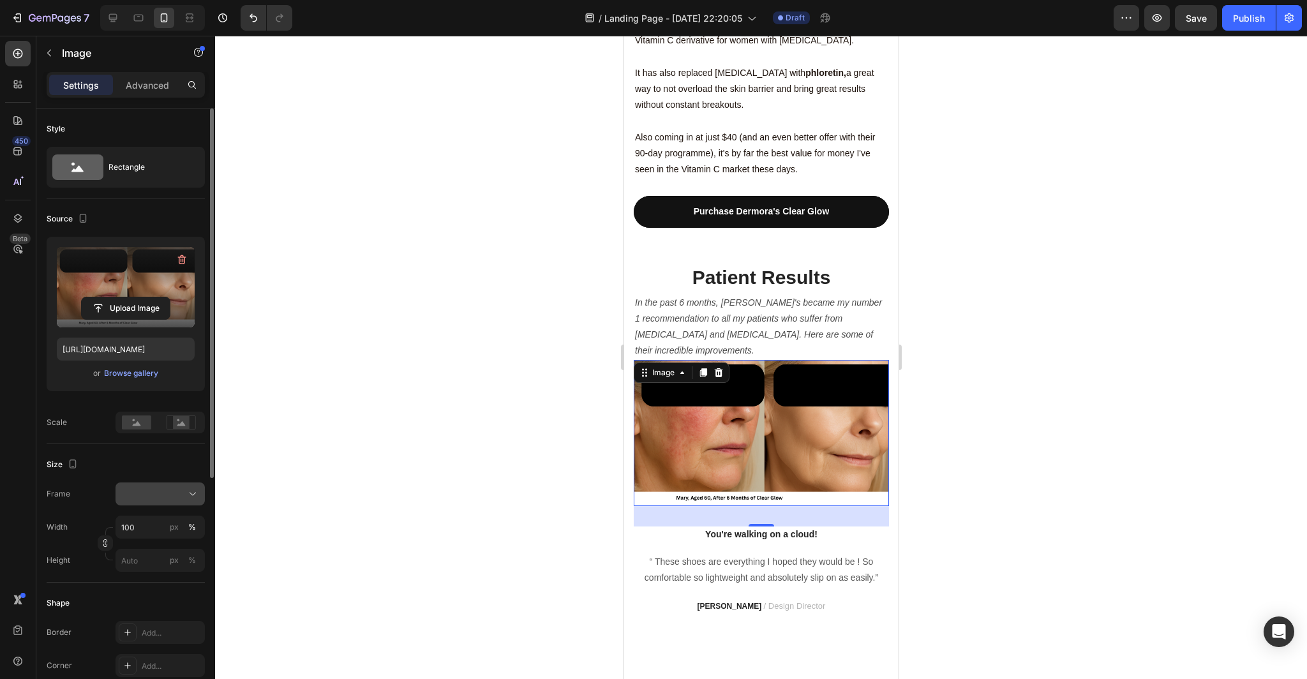
click at [187, 493] on icon at bounding box center [192, 493] width 13 height 13
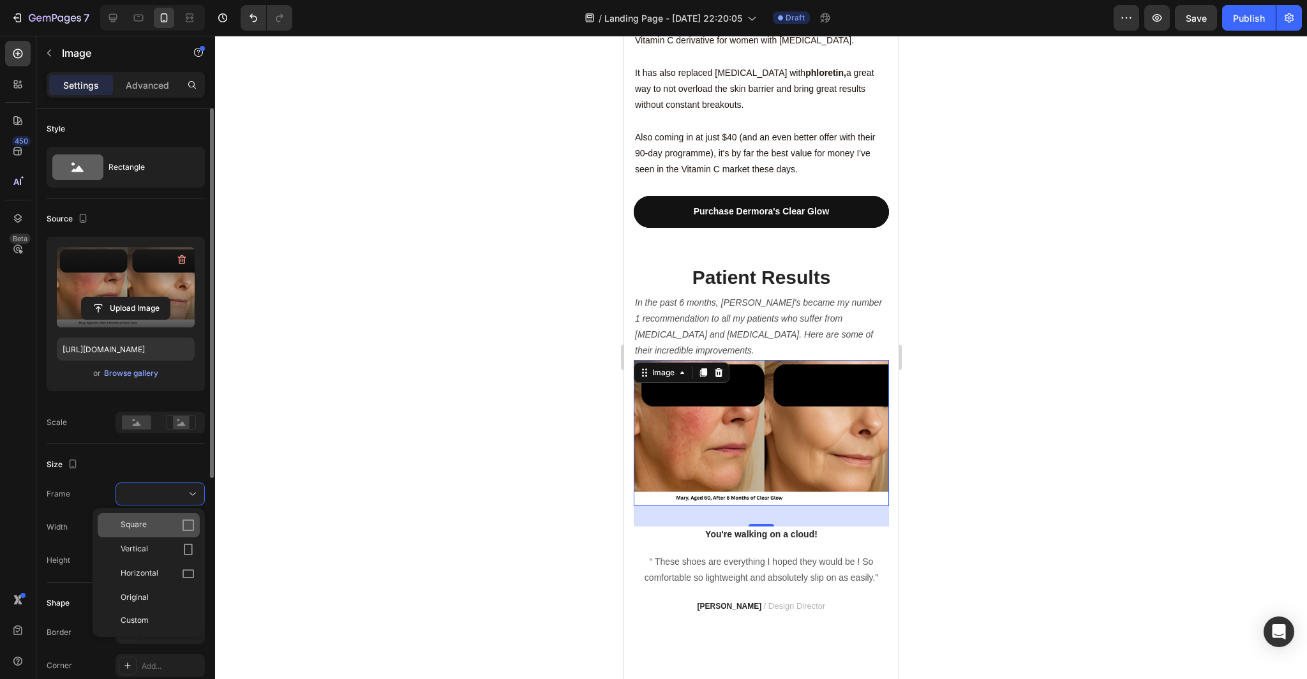
click at [193, 522] on icon at bounding box center [188, 525] width 13 height 13
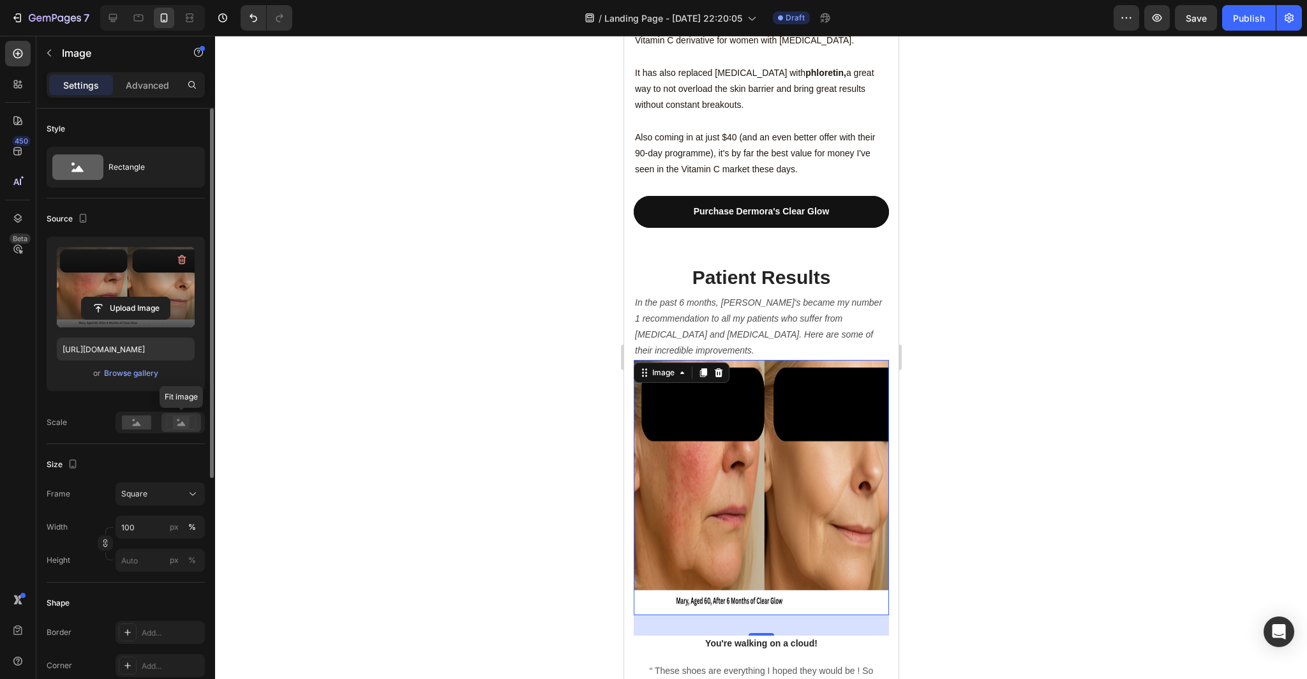
click at [180, 422] on rect at bounding box center [181, 422] width 17 height 13
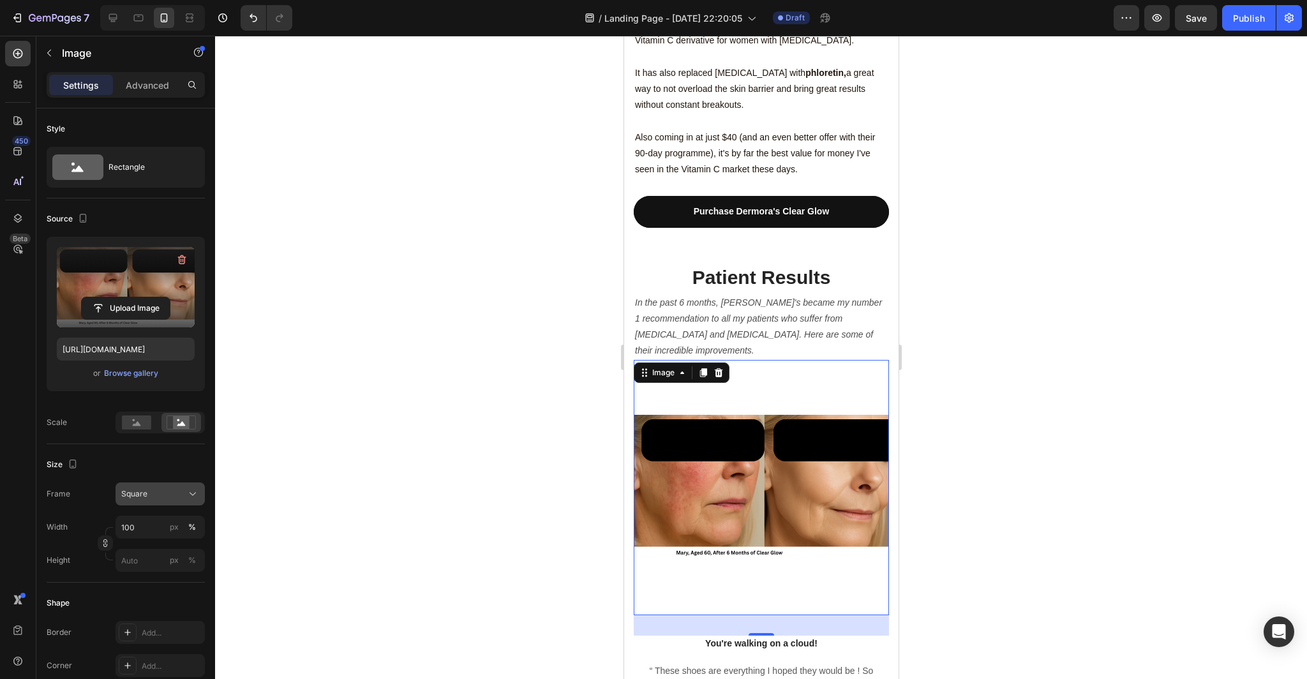
click at [192, 496] on icon at bounding box center [192, 493] width 13 height 13
click at [188, 550] on icon at bounding box center [188, 549] width 13 height 13
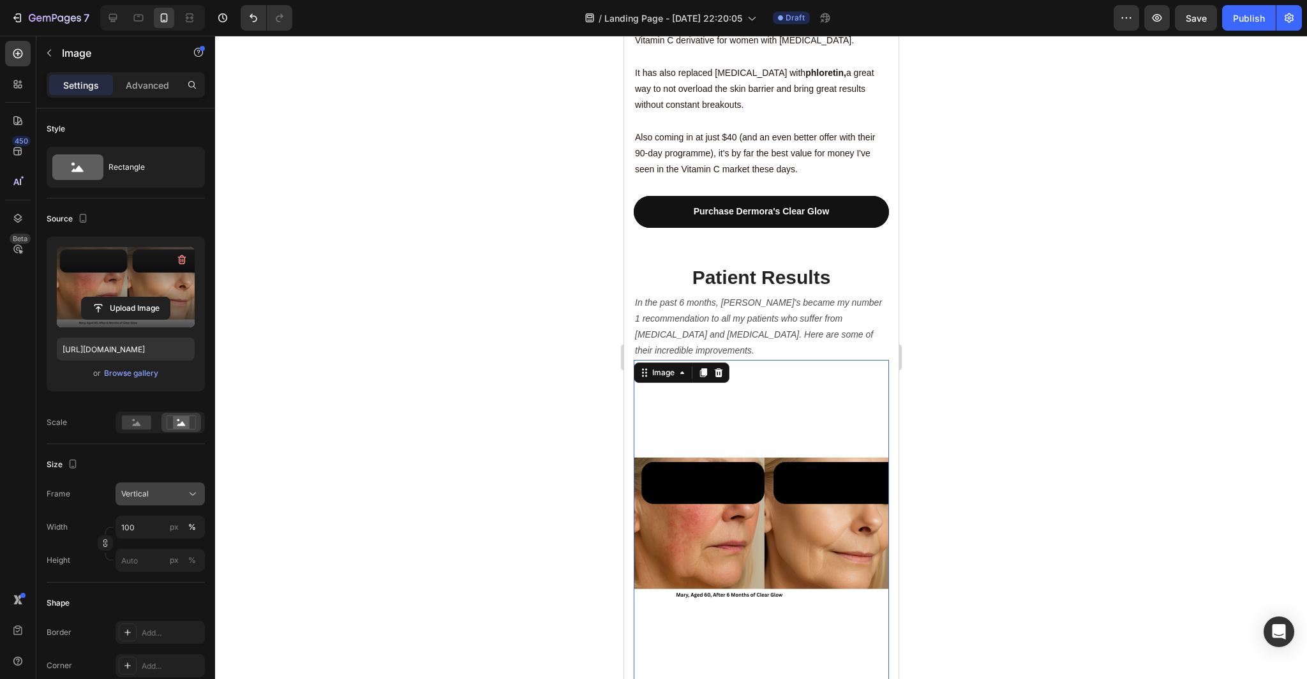
click at [192, 497] on icon at bounding box center [192, 493] width 13 height 13
click at [191, 572] on icon at bounding box center [188, 573] width 13 height 13
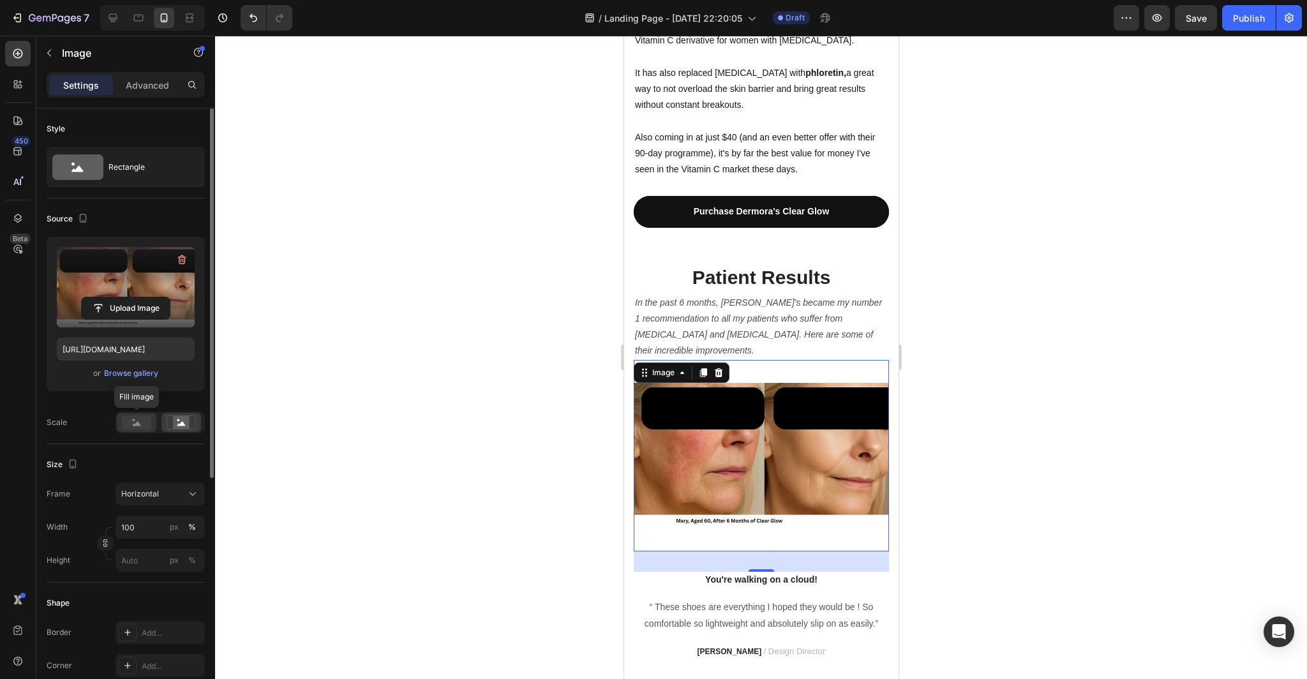
click at [143, 420] on rect at bounding box center [136, 422] width 29 height 14
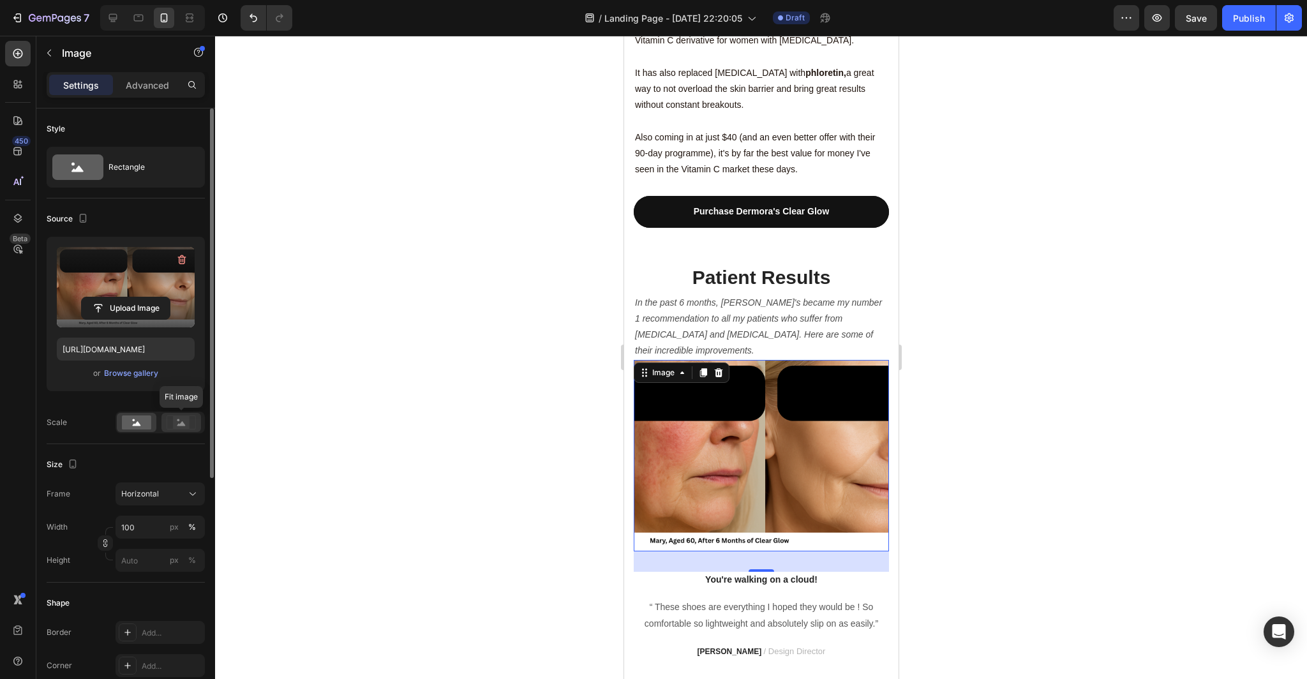
click at [182, 424] on icon at bounding box center [181, 423] width 8 height 4
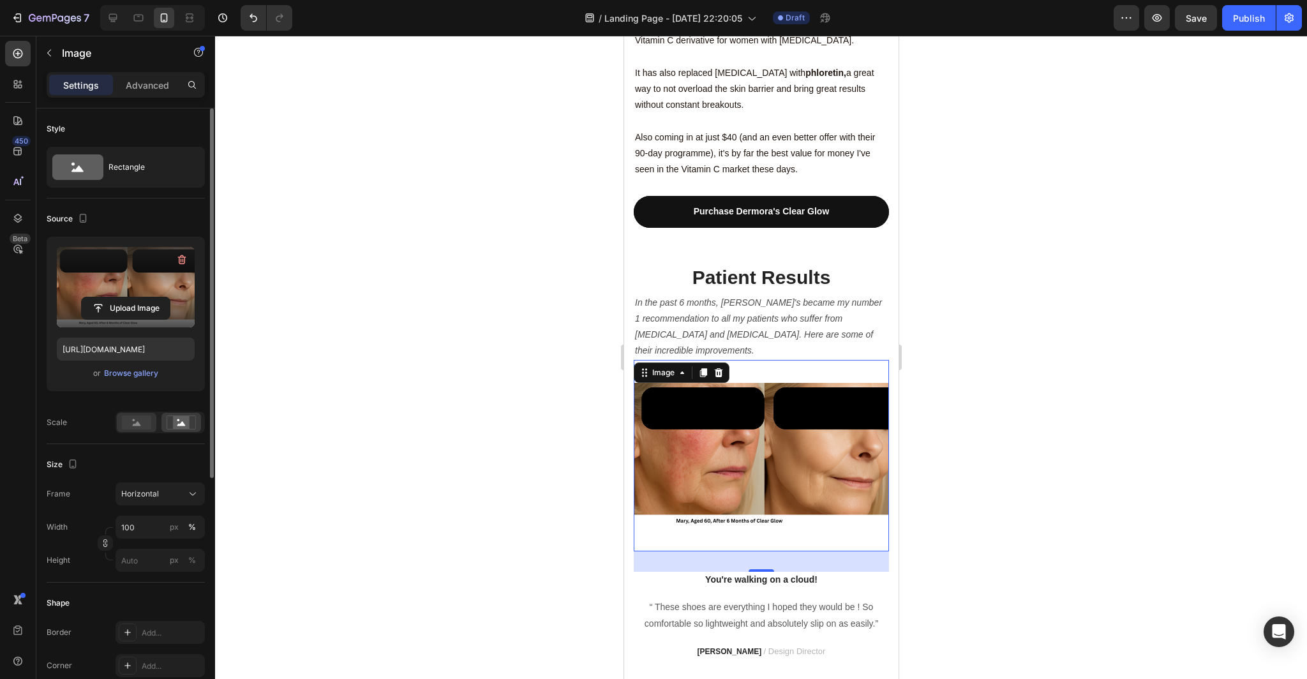
click at [137, 422] on icon at bounding box center [137, 423] width 8 height 4
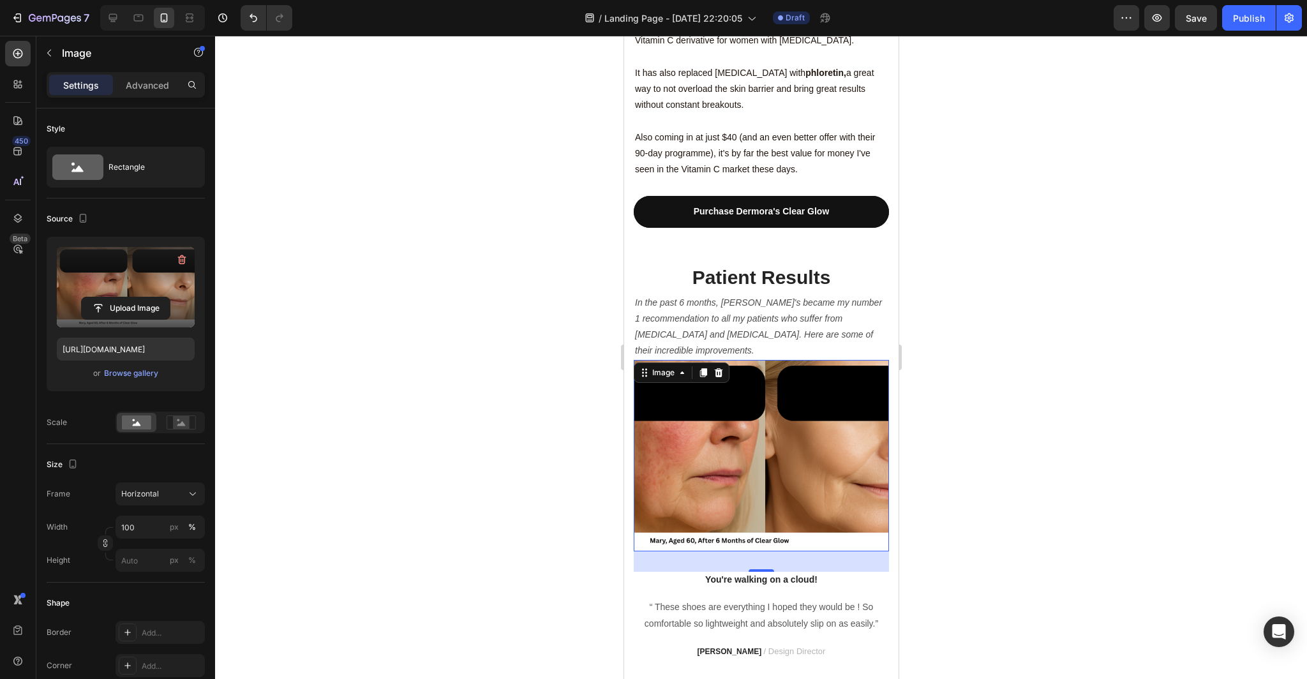
click at [353, 406] on div at bounding box center [761, 357] width 1092 height 643
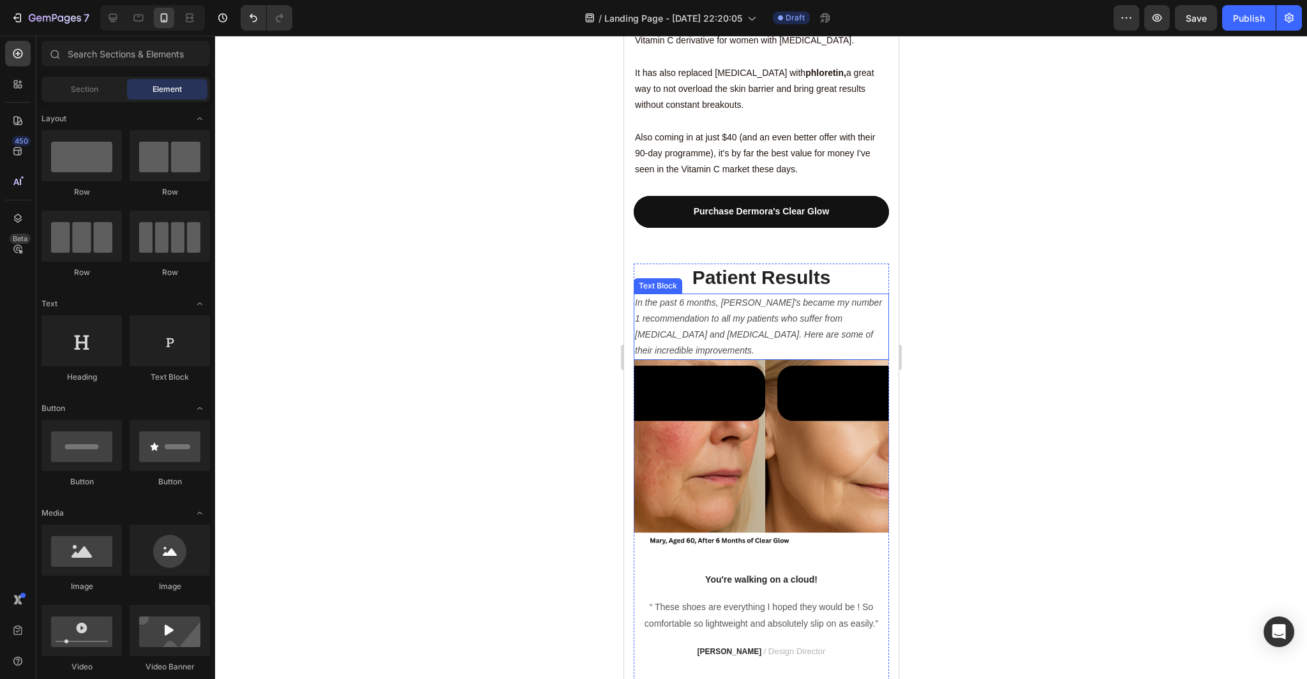
click at [833, 295] on p "In the past 6 months, Dermora's became my number 1 recommendation to all my pat…" at bounding box center [760, 327] width 253 height 64
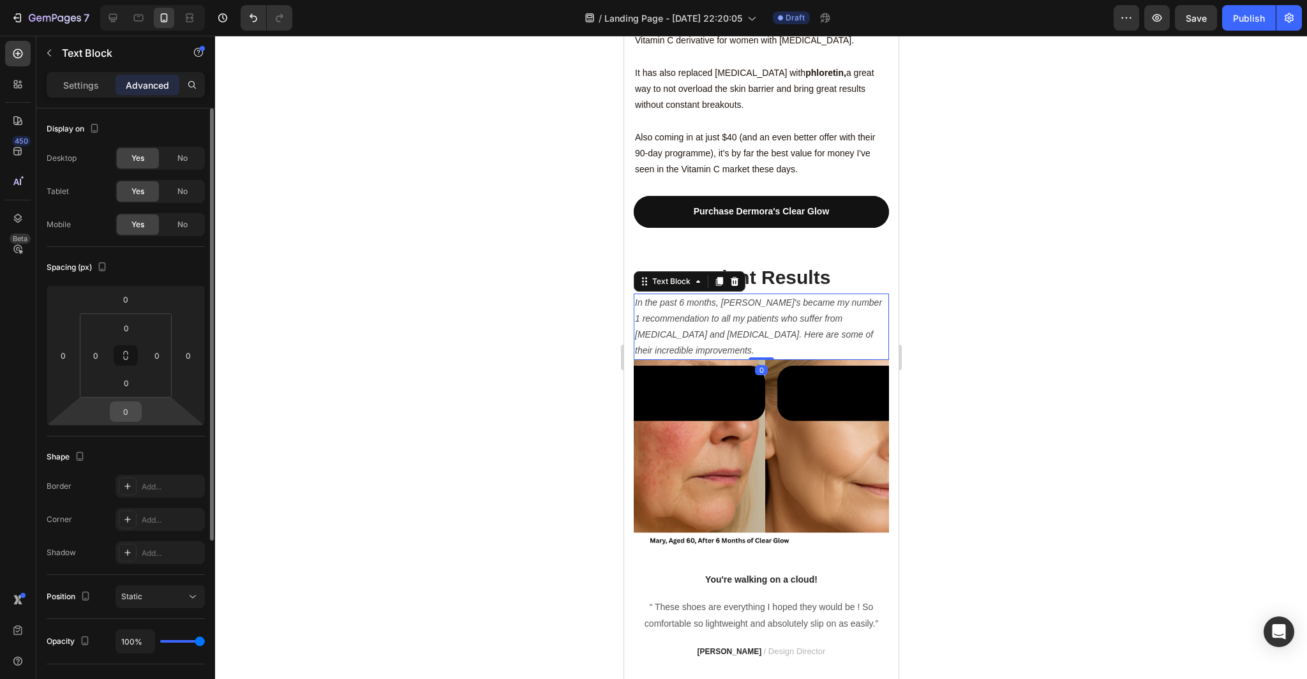
click at [141, 408] on div "0" at bounding box center [126, 411] width 32 height 20
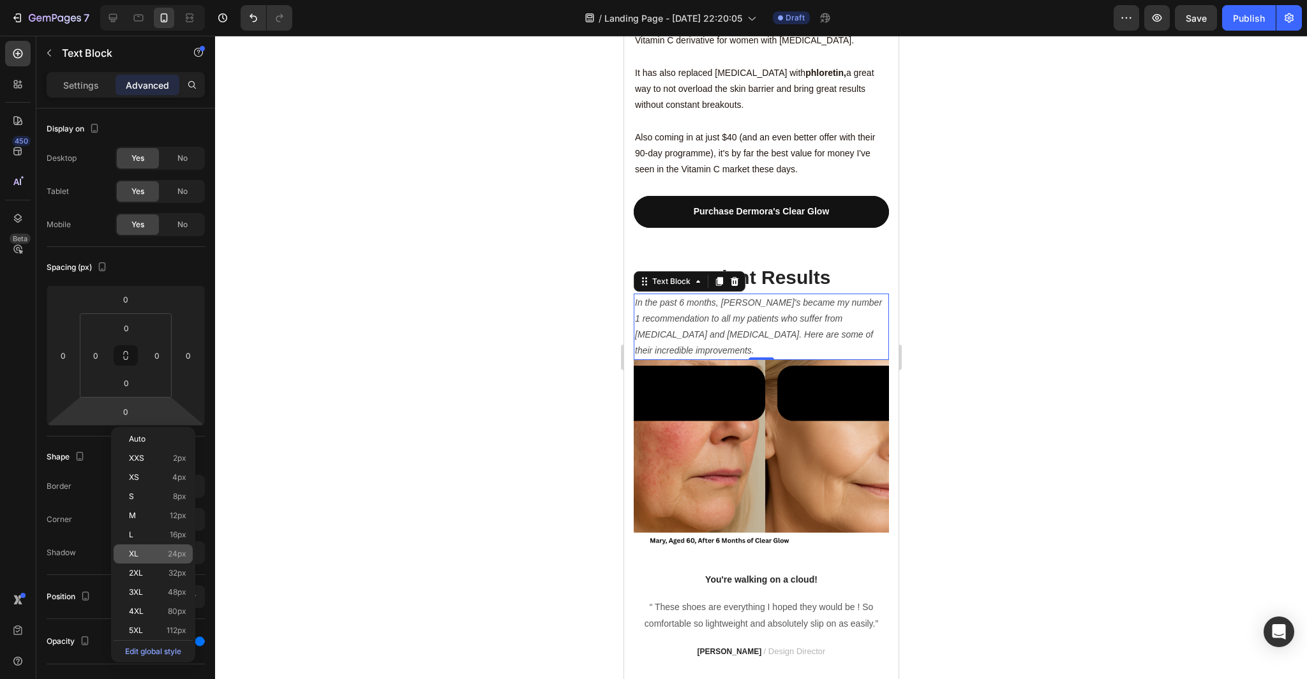
click at [170, 561] on div "XL 24px" at bounding box center [153, 553] width 79 height 19
type input "24"
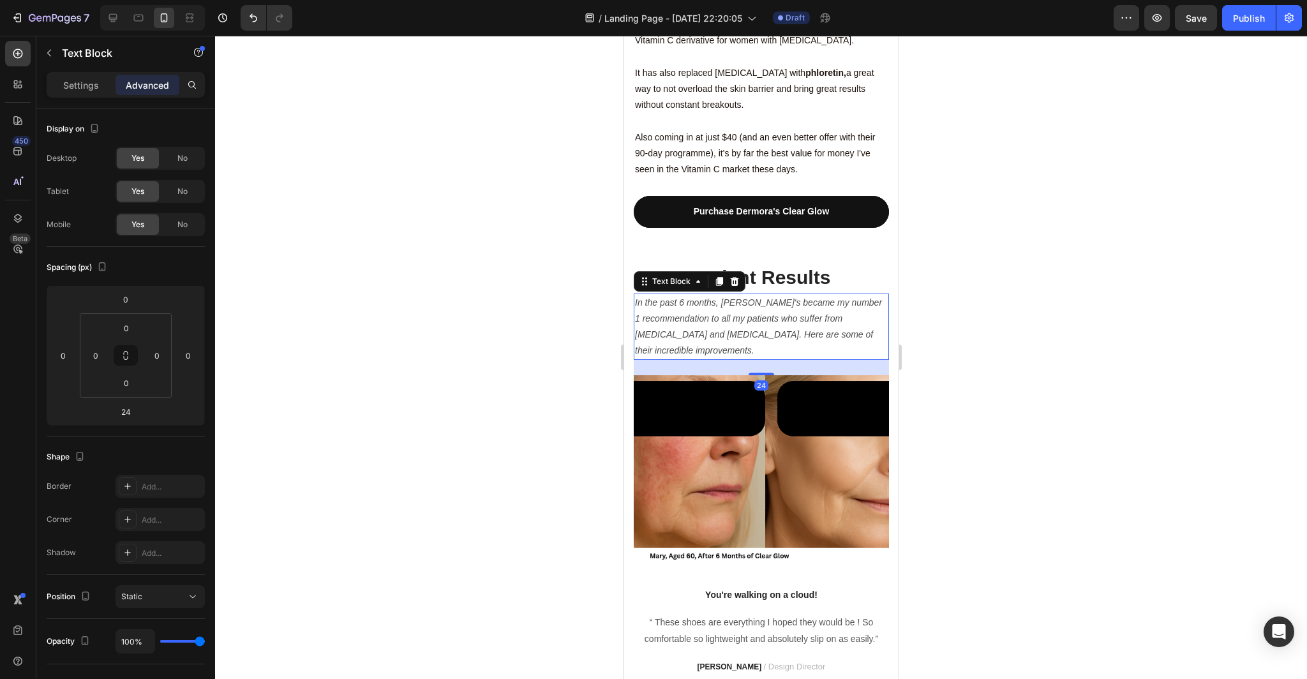
click at [348, 475] on div at bounding box center [761, 357] width 1092 height 643
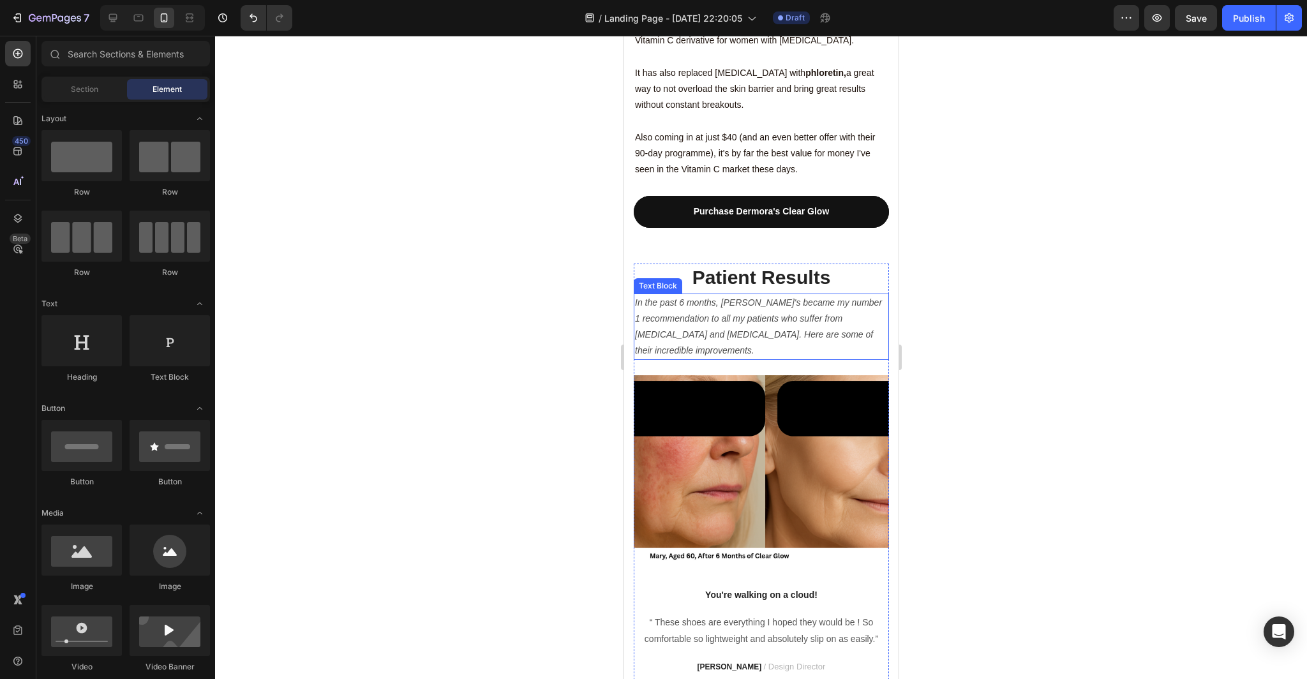
click at [780, 297] on icon "In the past 6 months, Dermora's became my number 1 recommendation to all my pat…" at bounding box center [757, 326] width 247 height 59
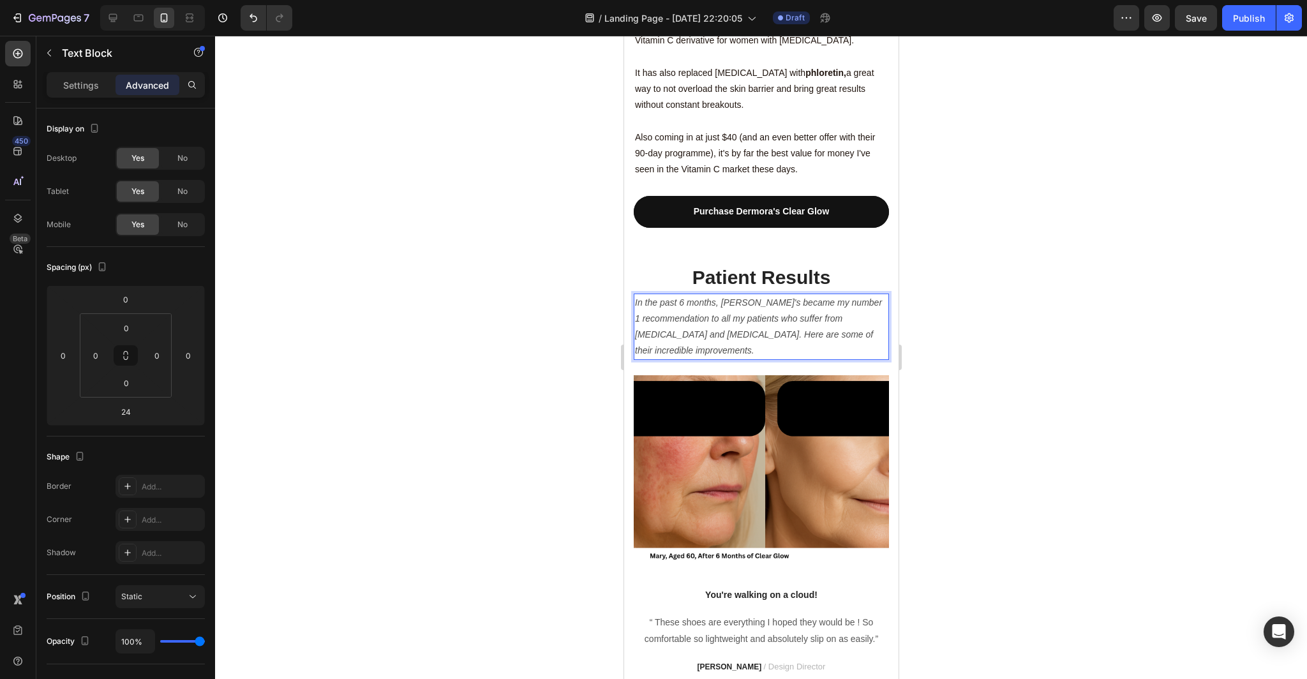
click at [686, 297] on icon "In the past 6 months, Dermora's became my number 1 recommendation to all my pat…" at bounding box center [757, 326] width 247 height 59
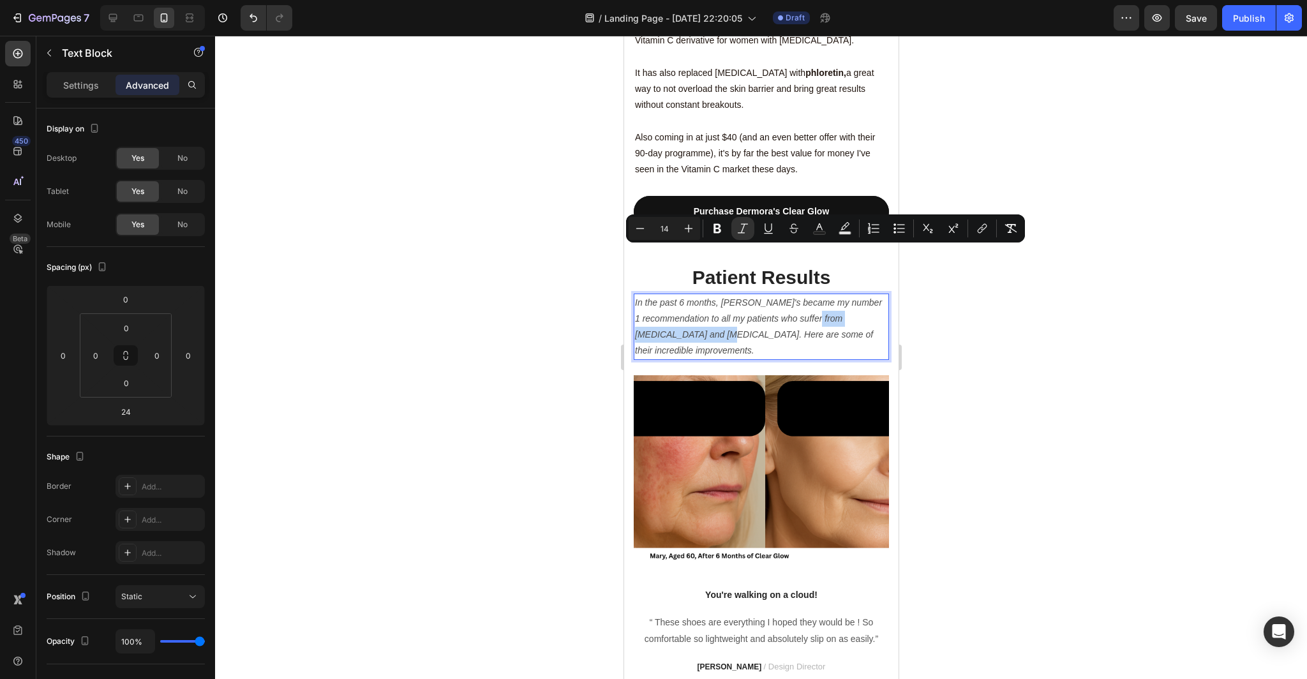
drag, startPoint x: 686, startPoint y: 270, endPoint x: 837, endPoint y: 256, distance: 151.2
click at [837, 297] on icon "In the past 6 months, Dermora's became my number 1 recommendation to all my pat…" at bounding box center [757, 326] width 247 height 59
click at [1083, 308] on div at bounding box center [761, 357] width 1092 height 643
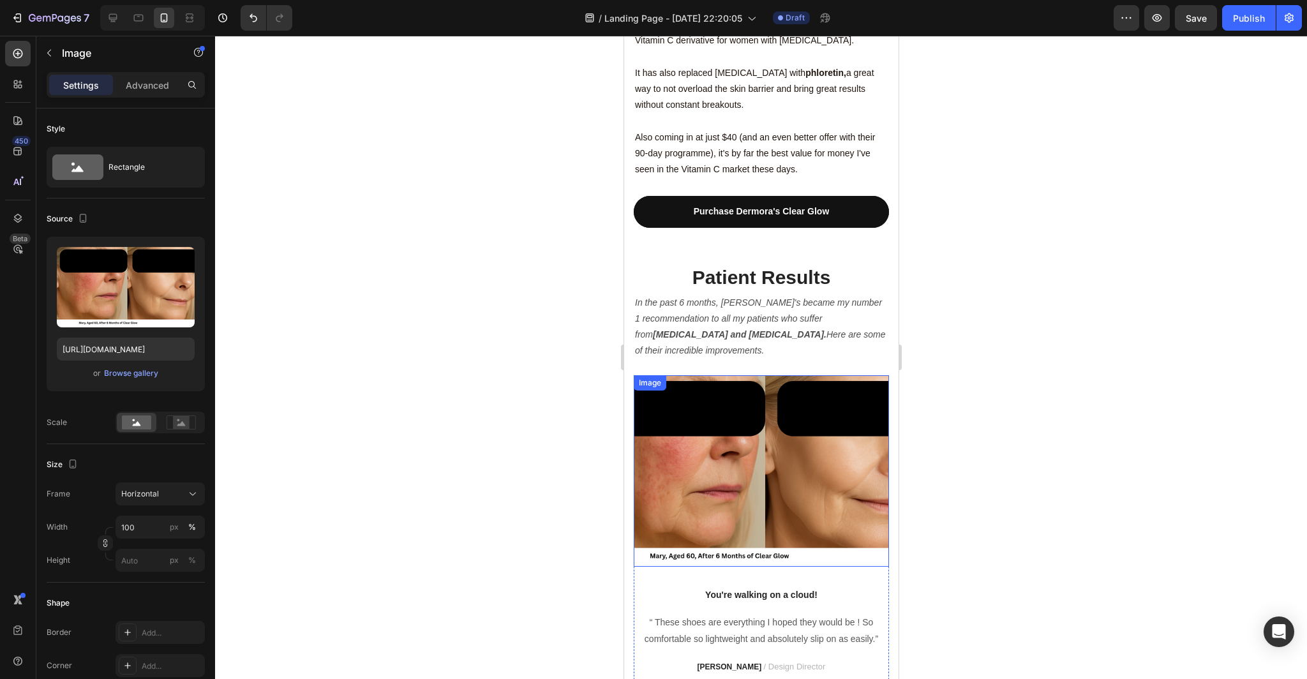
click at [791, 491] on img at bounding box center [760, 470] width 255 height 191
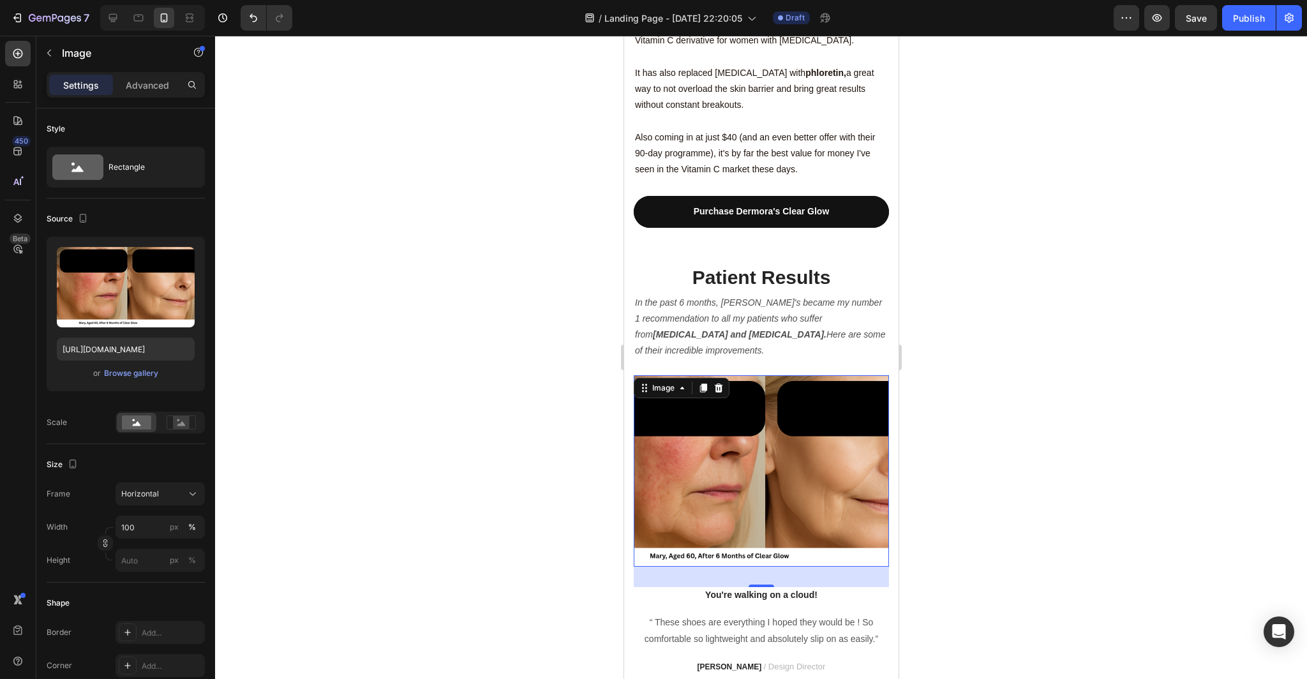
click at [1024, 347] on div at bounding box center [761, 357] width 1092 height 643
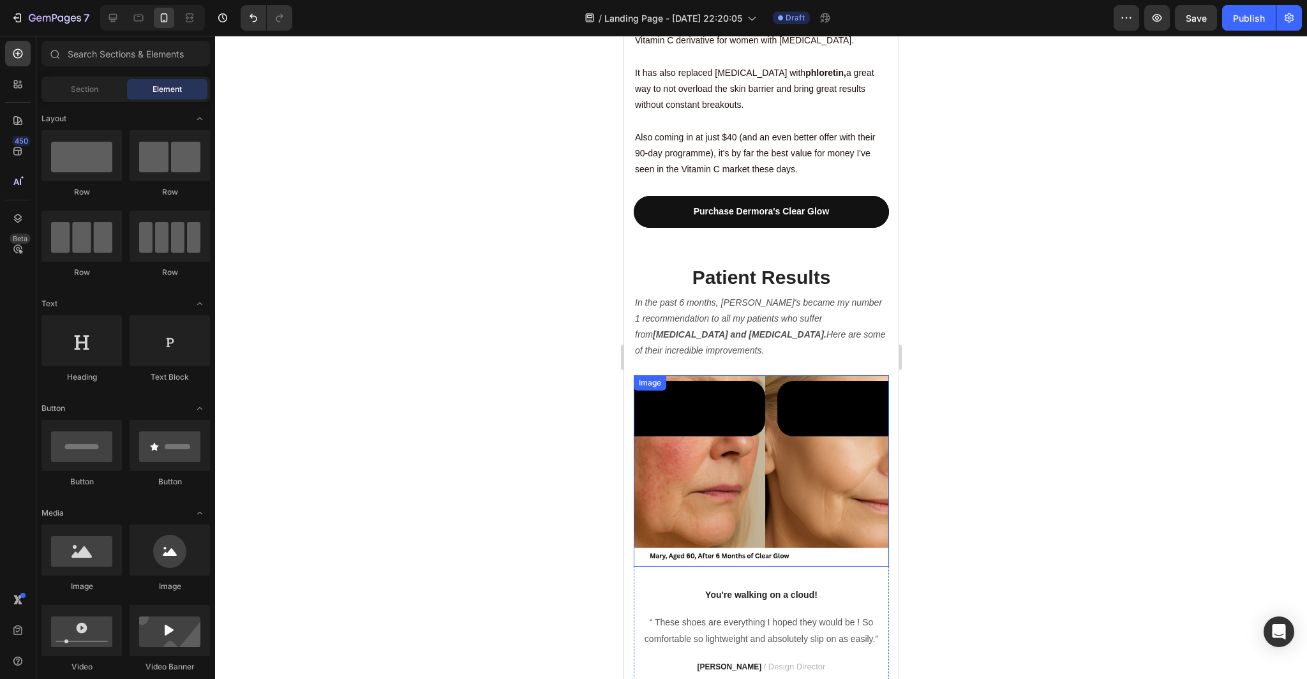
click at [739, 380] on img at bounding box center [760, 470] width 255 height 191
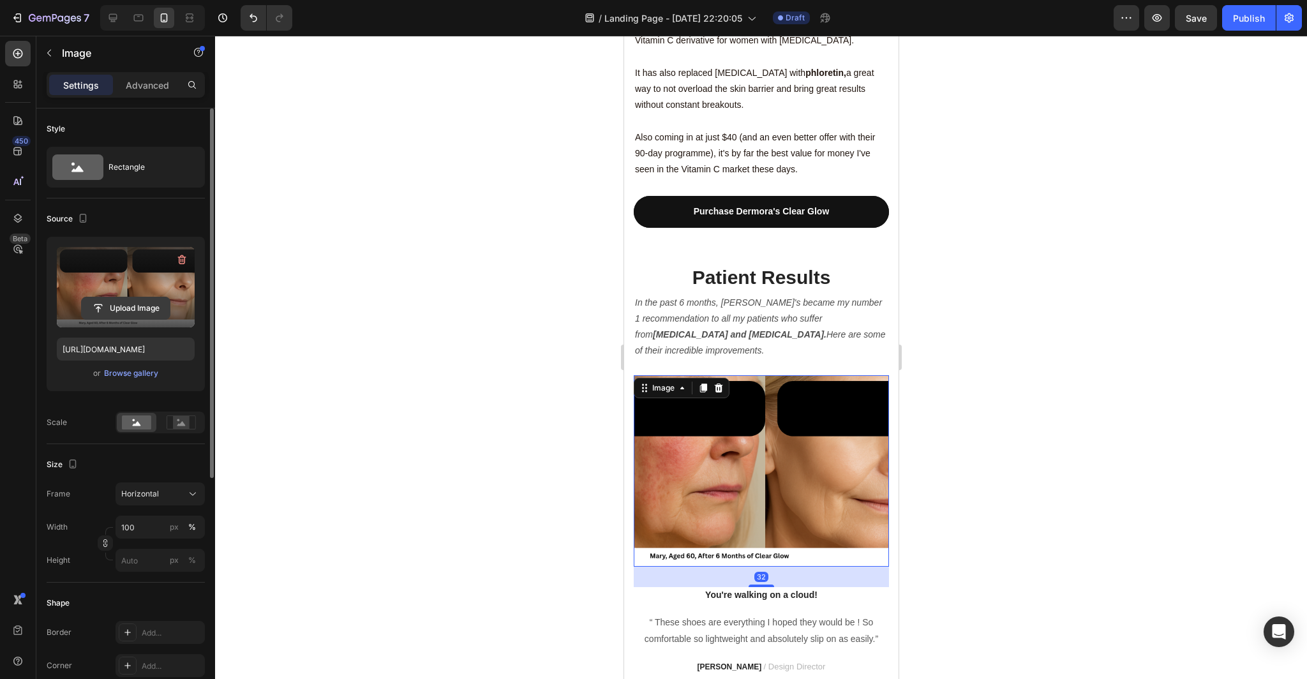
click at [154, 302] on input "file" at bounding box center [126, 308] width 88 height 22
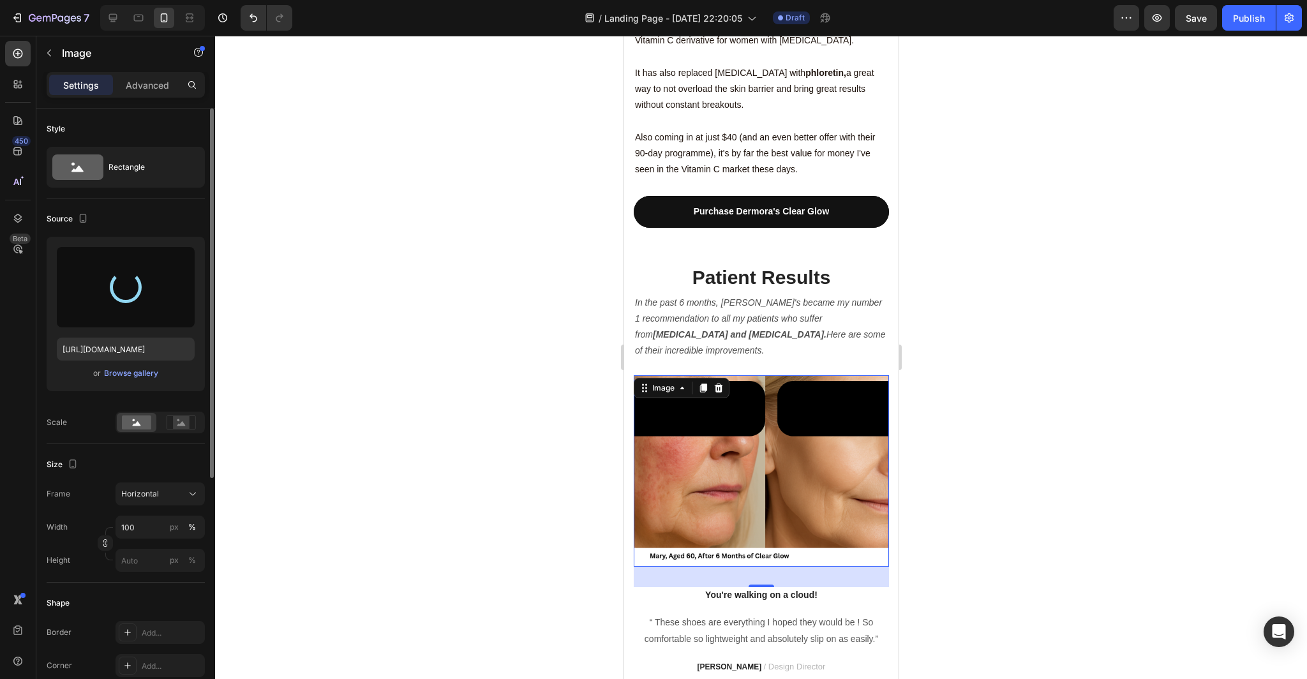
type input "https://cdn.shopify.com/s/files/1/0879/1982/1129/files/gempages_564701457408852…"
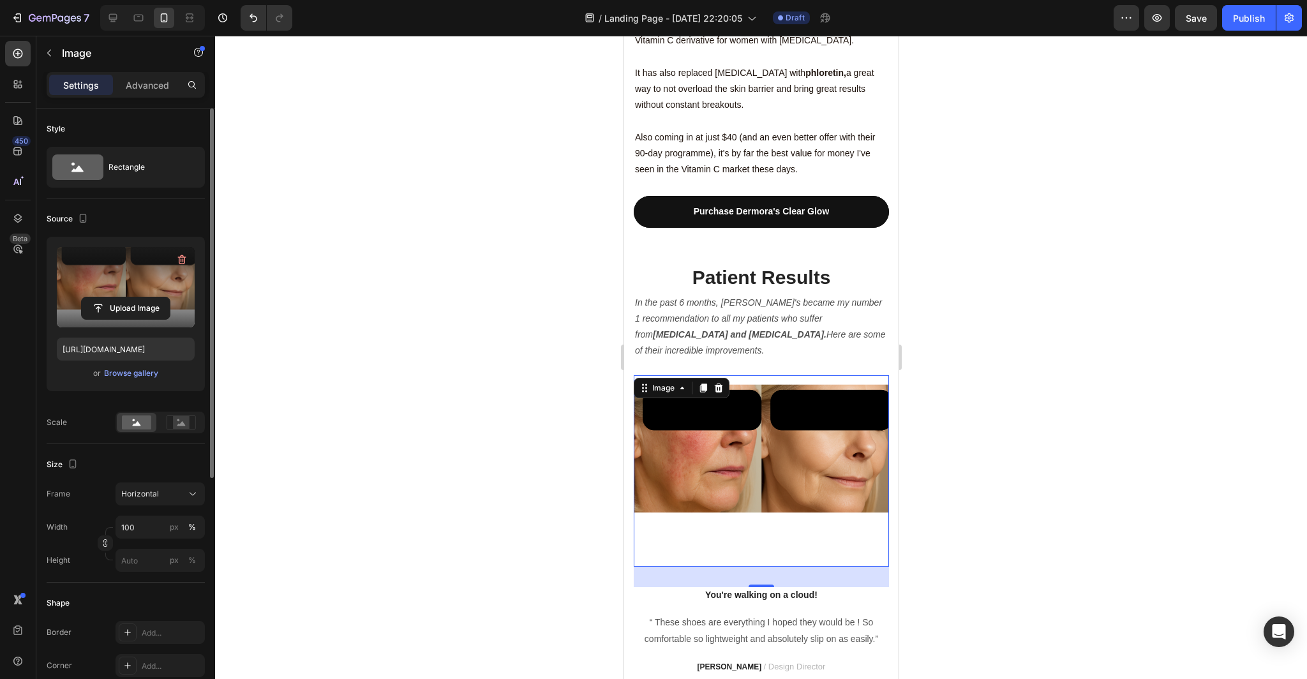
click at [1026, 448] on div at bounding box center [761, 357] width 1092 height 643
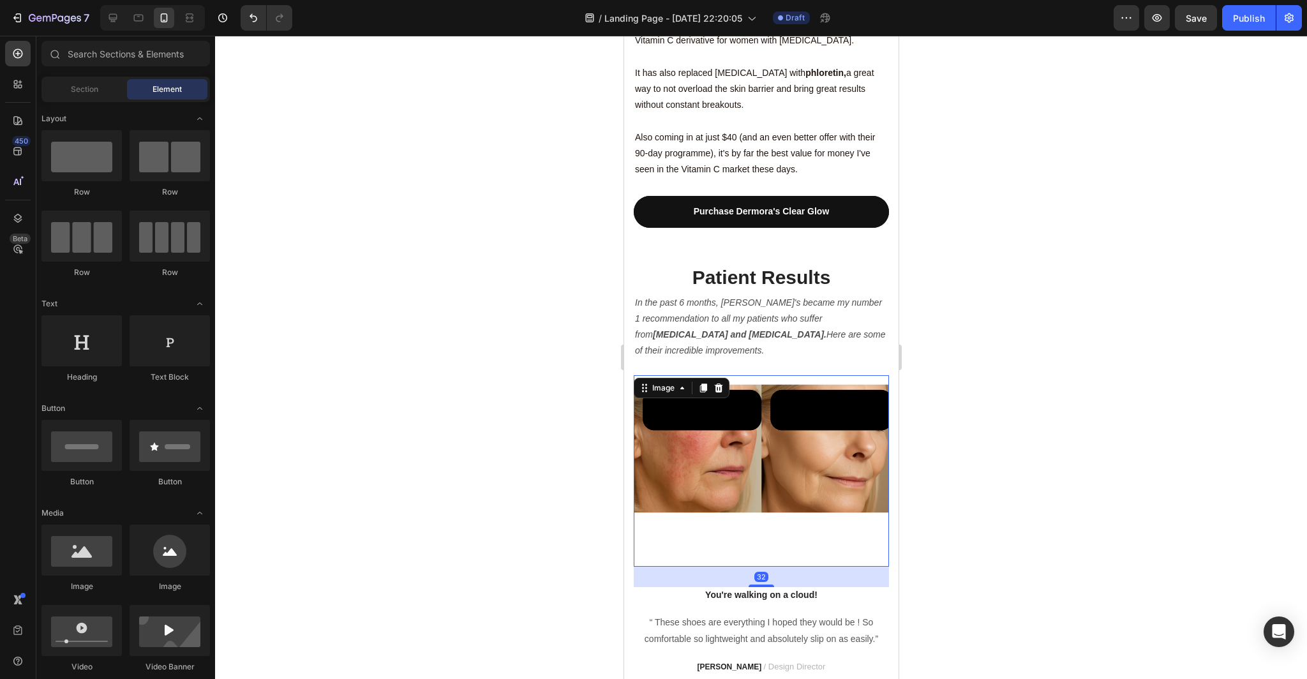
click at [792, 476] on img at bounding box center [760, 470] width 255 height 191
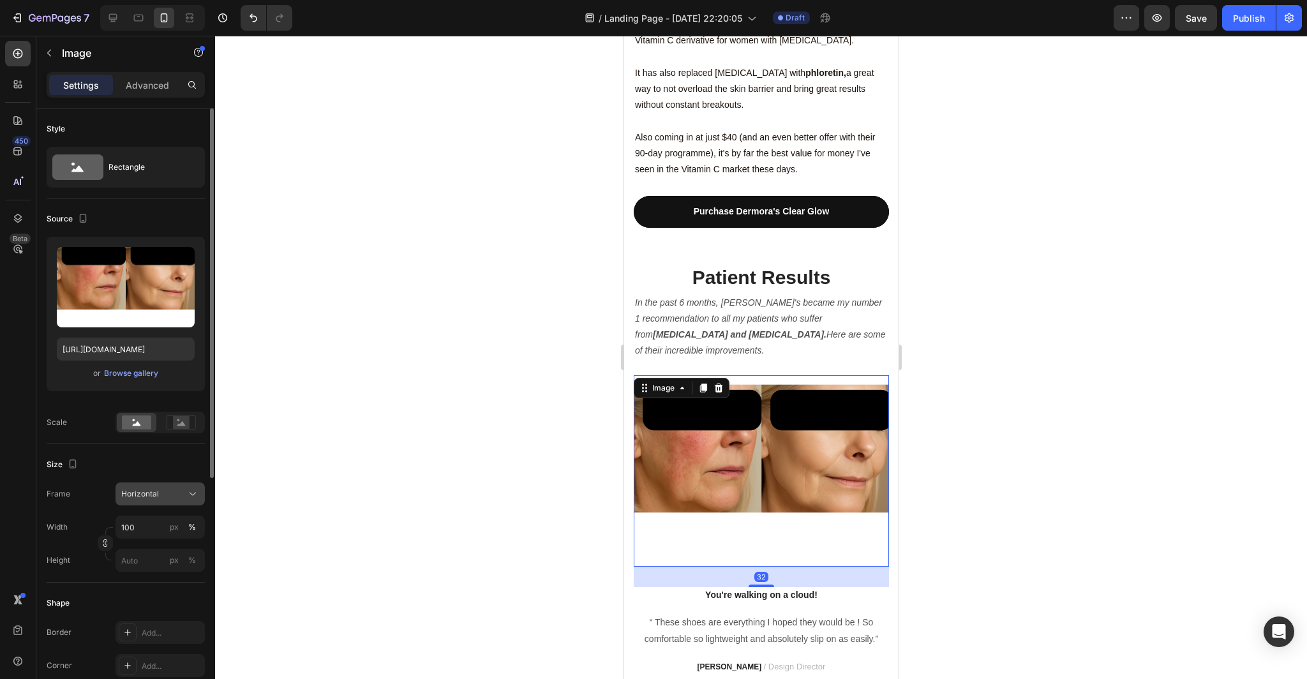
click at [192, 493] on icon at bounding box center [192, 493] width 13 height 13
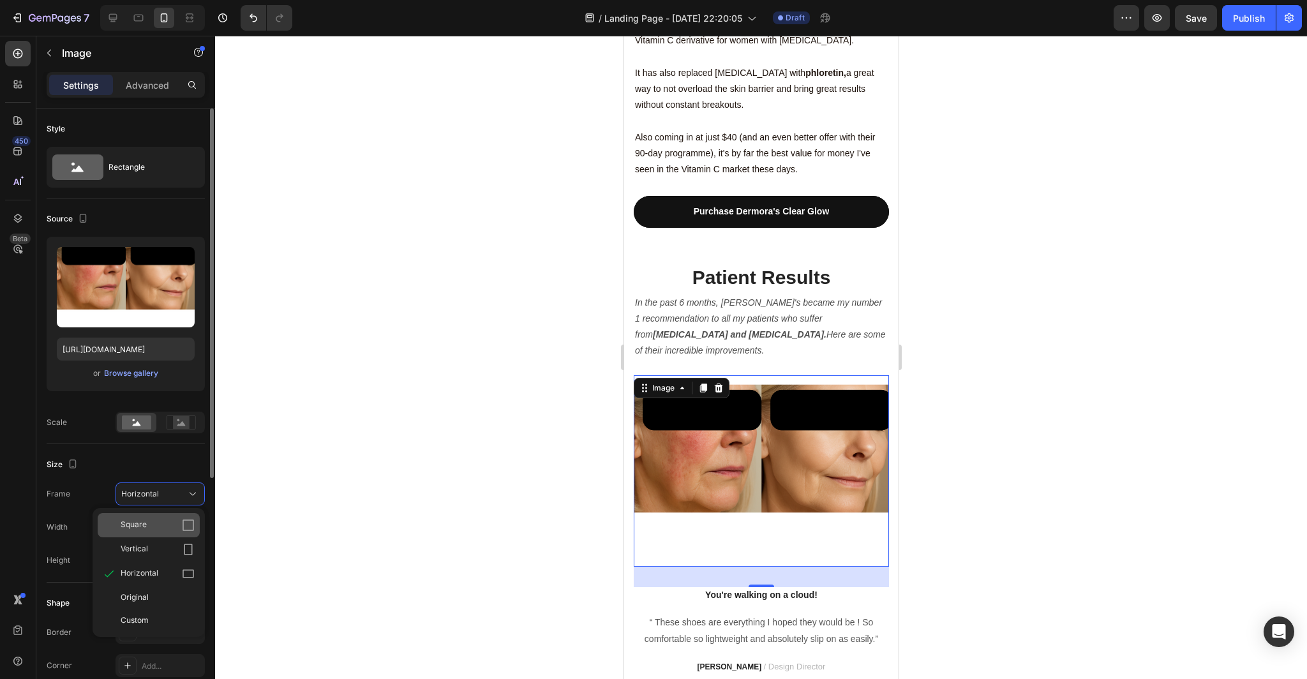
click at [189, 529] on icon at bounding box center [187, 524] width 11 height 11
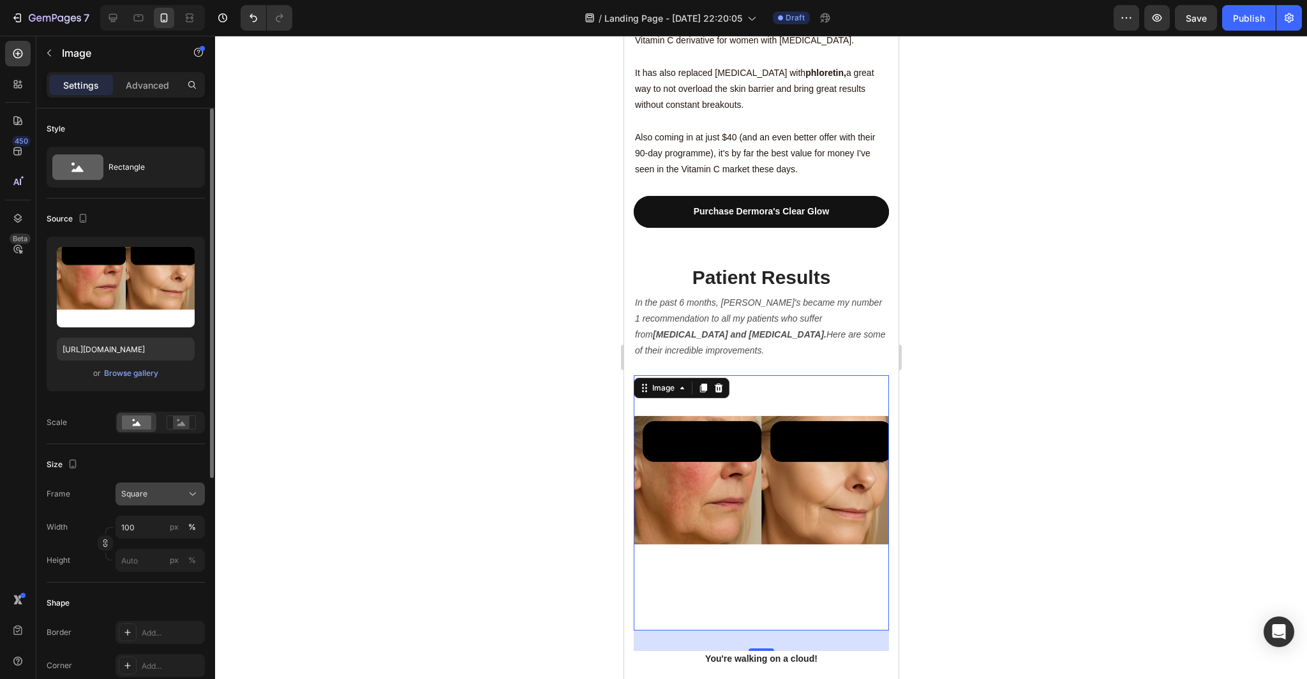
click at [191, 504] on button "Square" at bounding box center [159, 493] width 89 height 23
click at [191, 567] on icon at bounding box center [188, 573] width 13 height 13
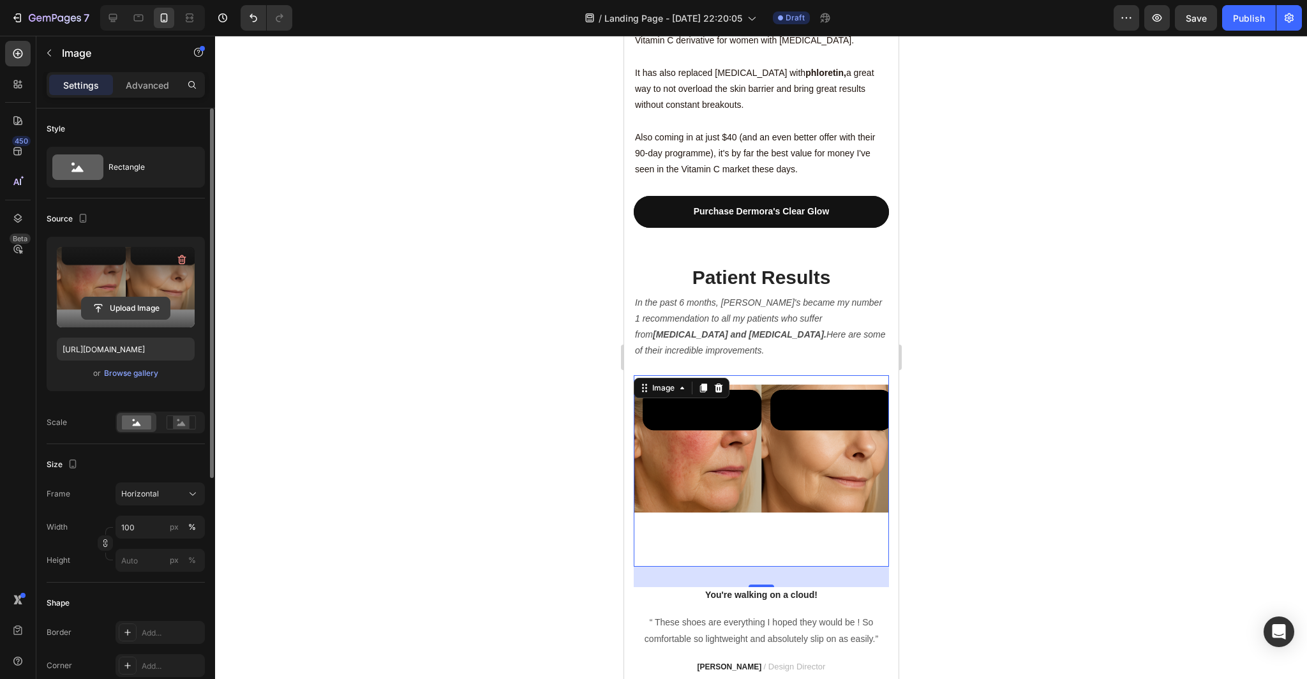
click at [132, 303] on input "file" at bounding box center [126, 308] width 88 height 22
type input "https://cdn.shopify.com/s/files/1/0879/1982/1129/files/gempages_564701457408852…"
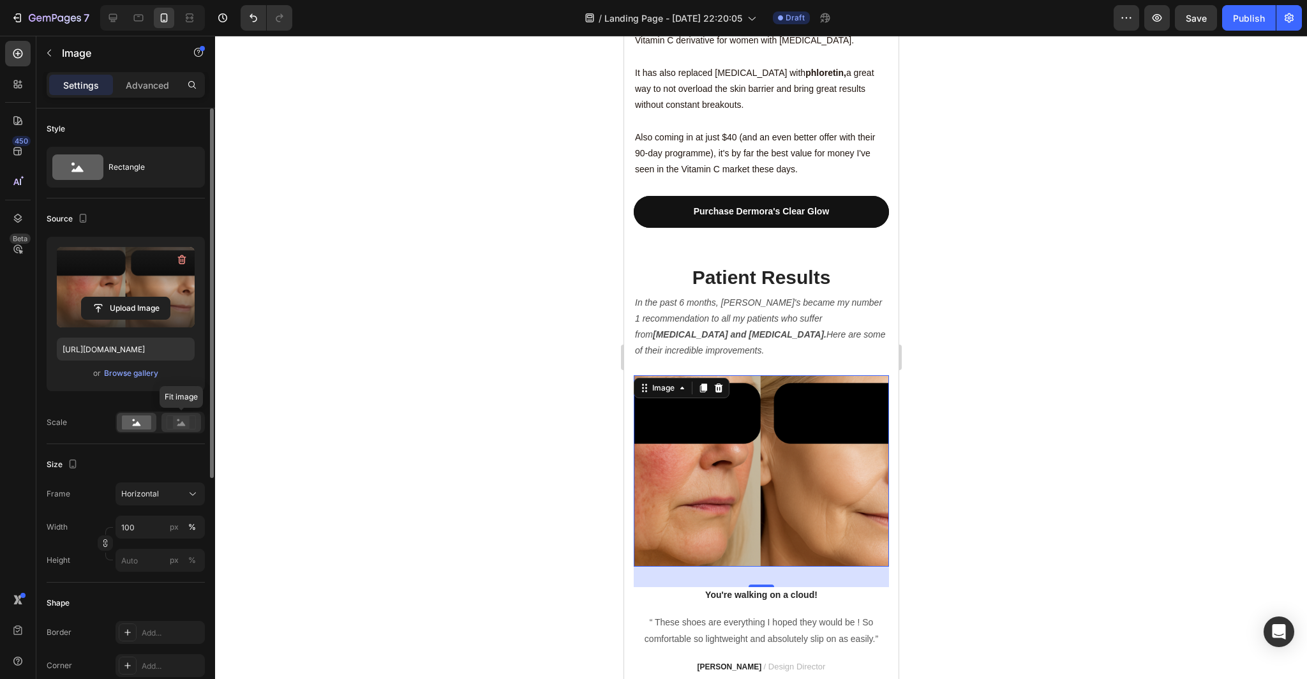
click at [176, 420] on rect at bounding box center [181, 422] width 17 height 13
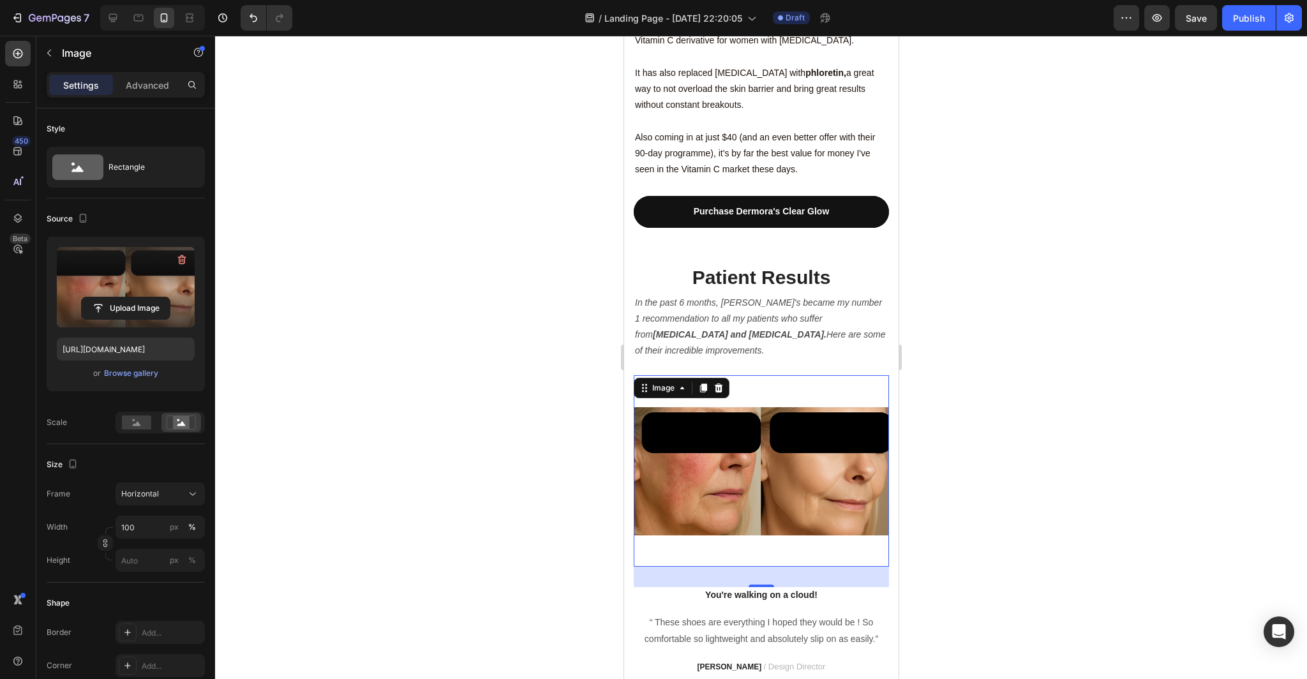
click at [397, 374] on div at bounding box center [761, 357] width 1092 height 643
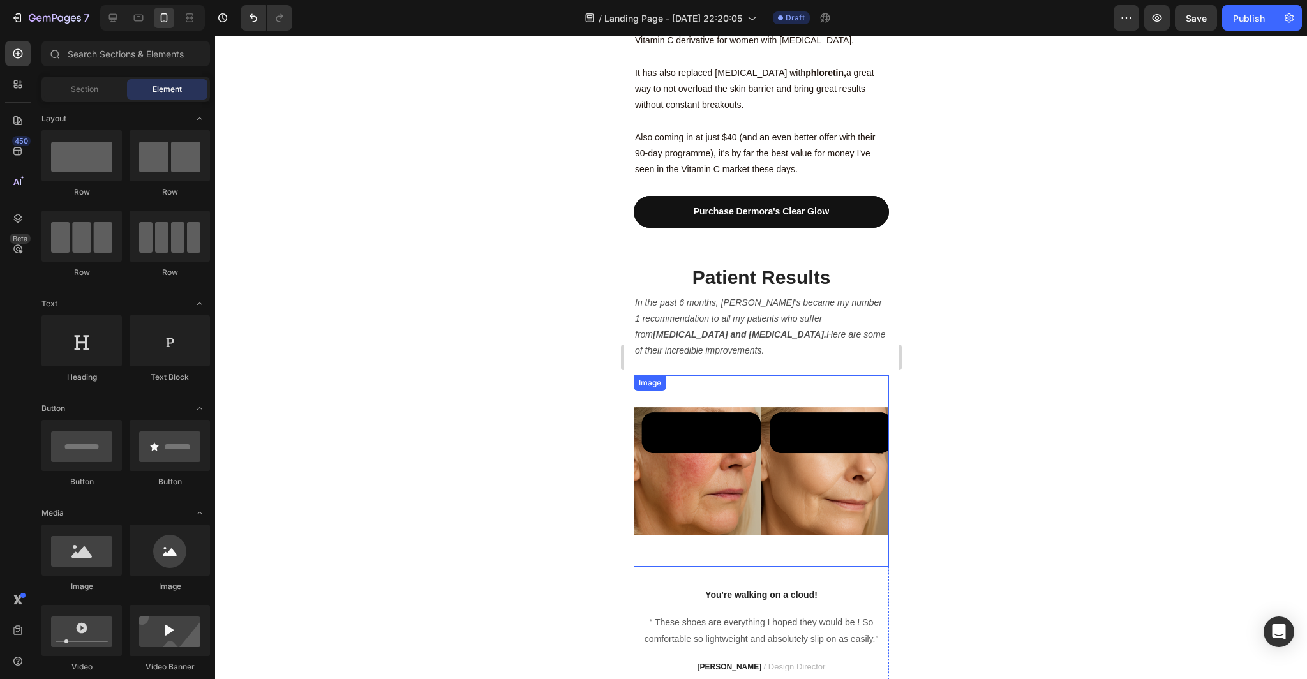
click at [813, 447] on img at bounding box center [760, 470] width 255 height 191
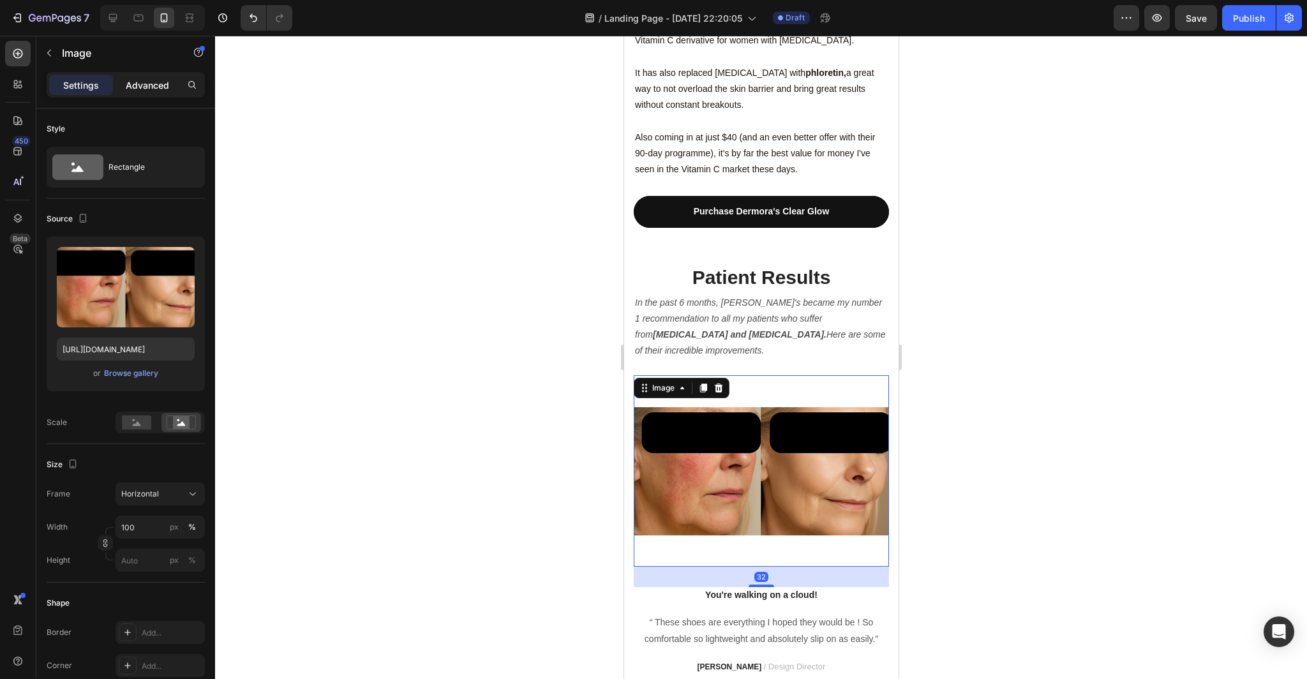
click at [141, 88] on p "Advanced" at bounding box center [147, 84] width 43 height 13
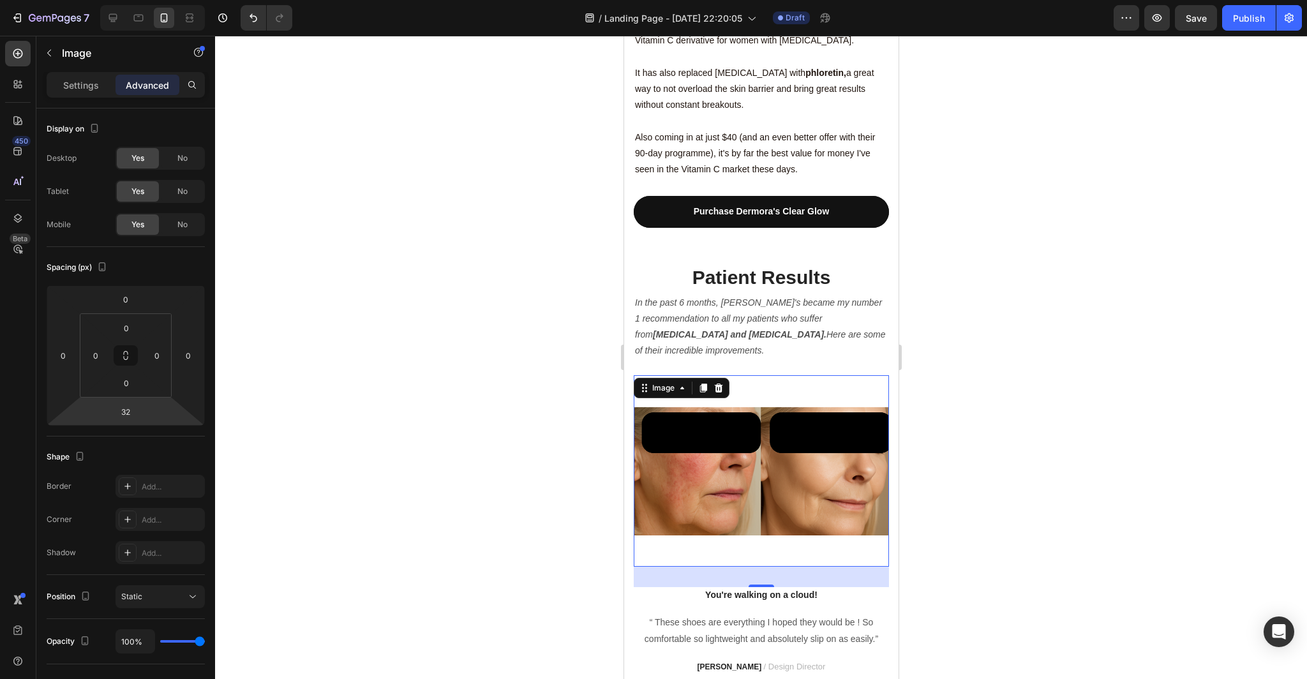
click at [146, 0] on html "7 Version history / Landing Page - [DATE] 22:20:05 Draft Preview Save Publish 4…" at bounding box center [653, 0] width 1307 height 0
type input "2"
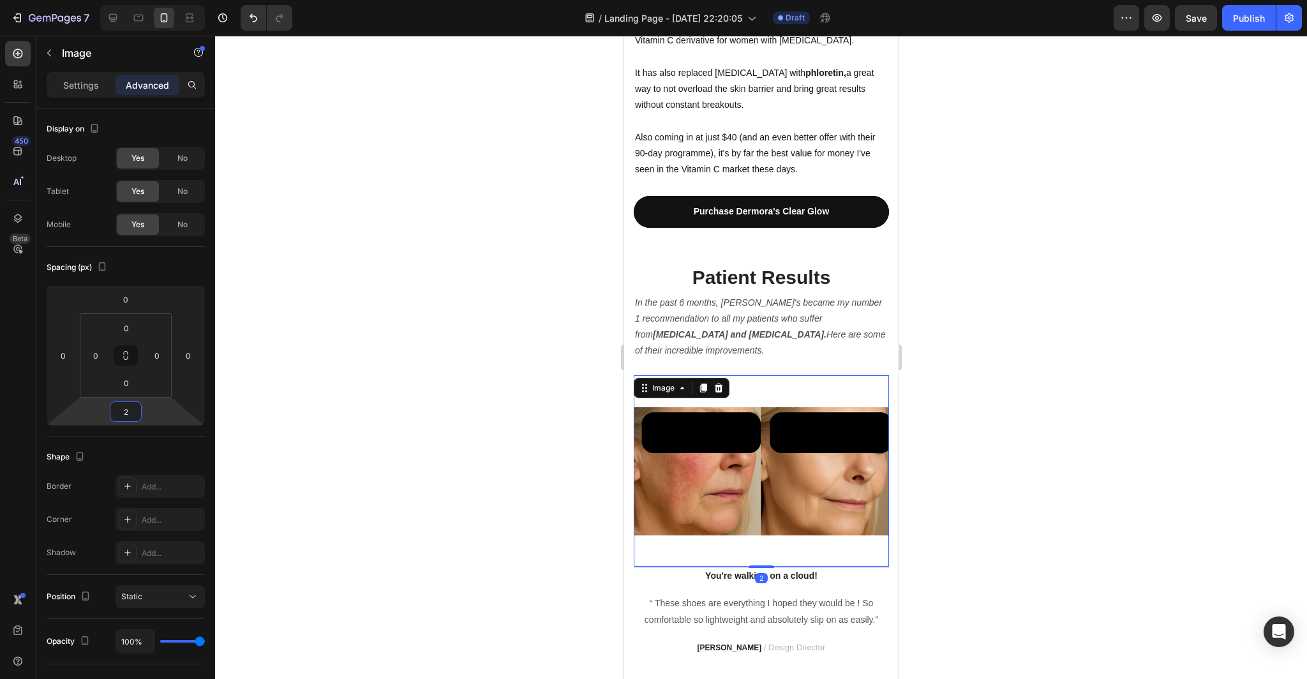
click at [350, 406] on div at bounding box center [761, 357] width 1092 height 643
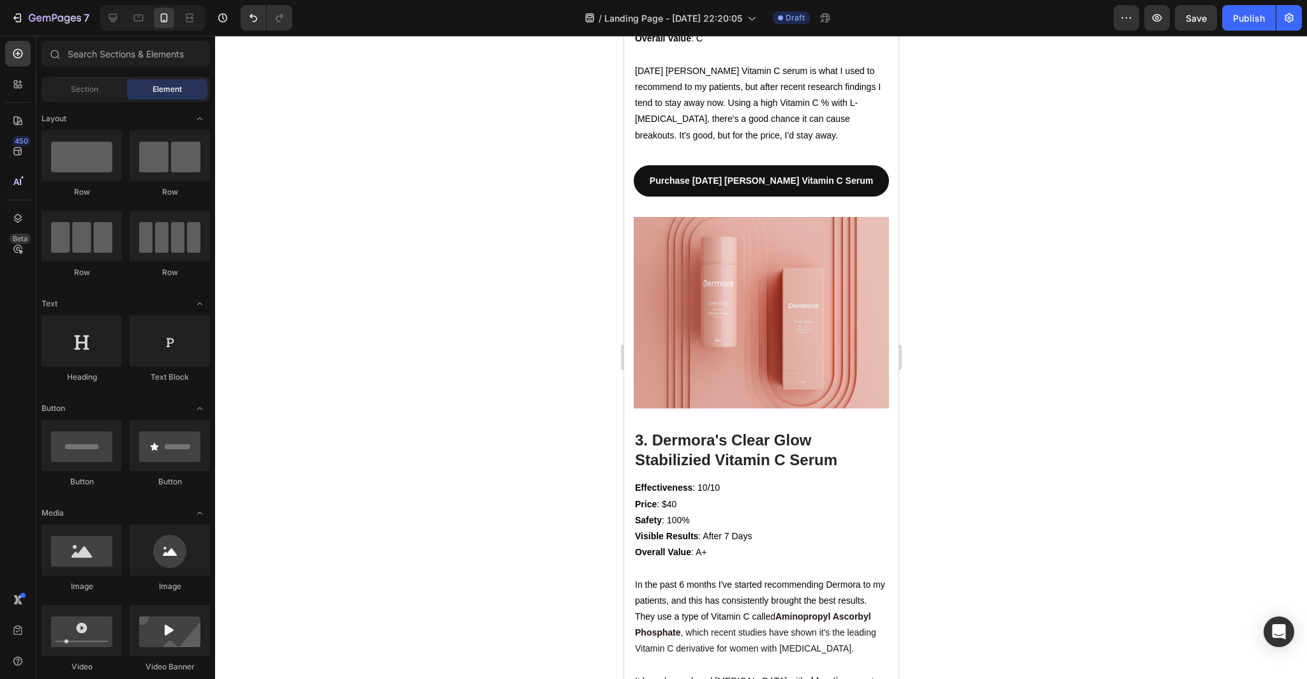
scroll to position [3345, 0]
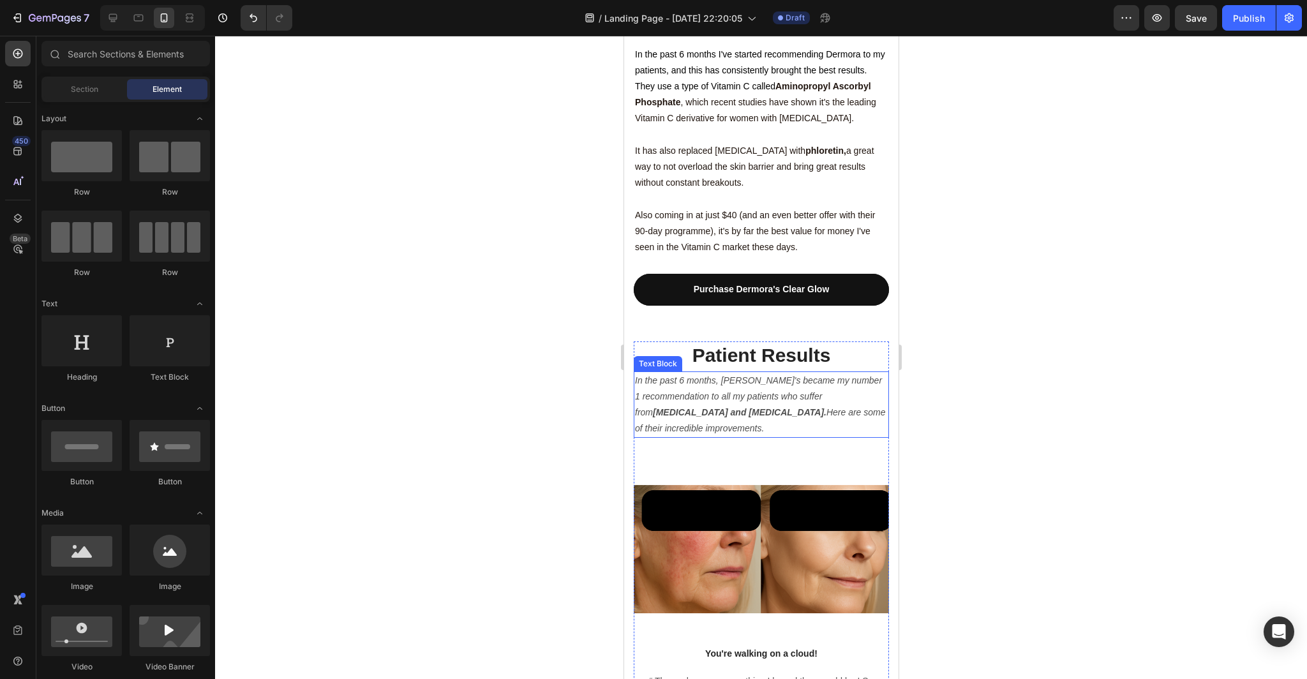
click at [741, 373] on p "In the past 6 months, Dermora's became my number 1 recommendation to all my pat…" at bounding box center [760, 405] width 253 height 64
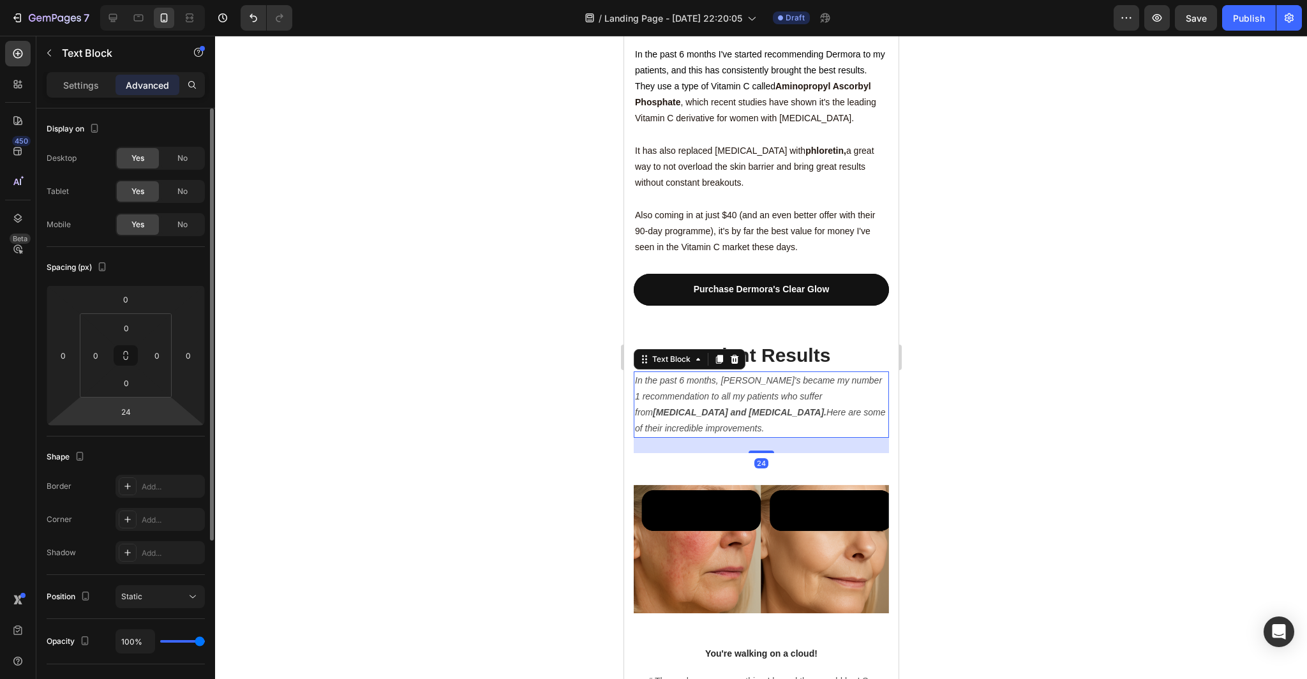
click at [144, 0] on html "7 Version history / Landing Page - [DATE] 22:20:05 Draft Preview Save Publish 4…" at bounding box center [653, 0] width 1307 height 0
click at [130, 417] on input "24" at bounding box center [126, 411] width 26 height 19
type input "2"
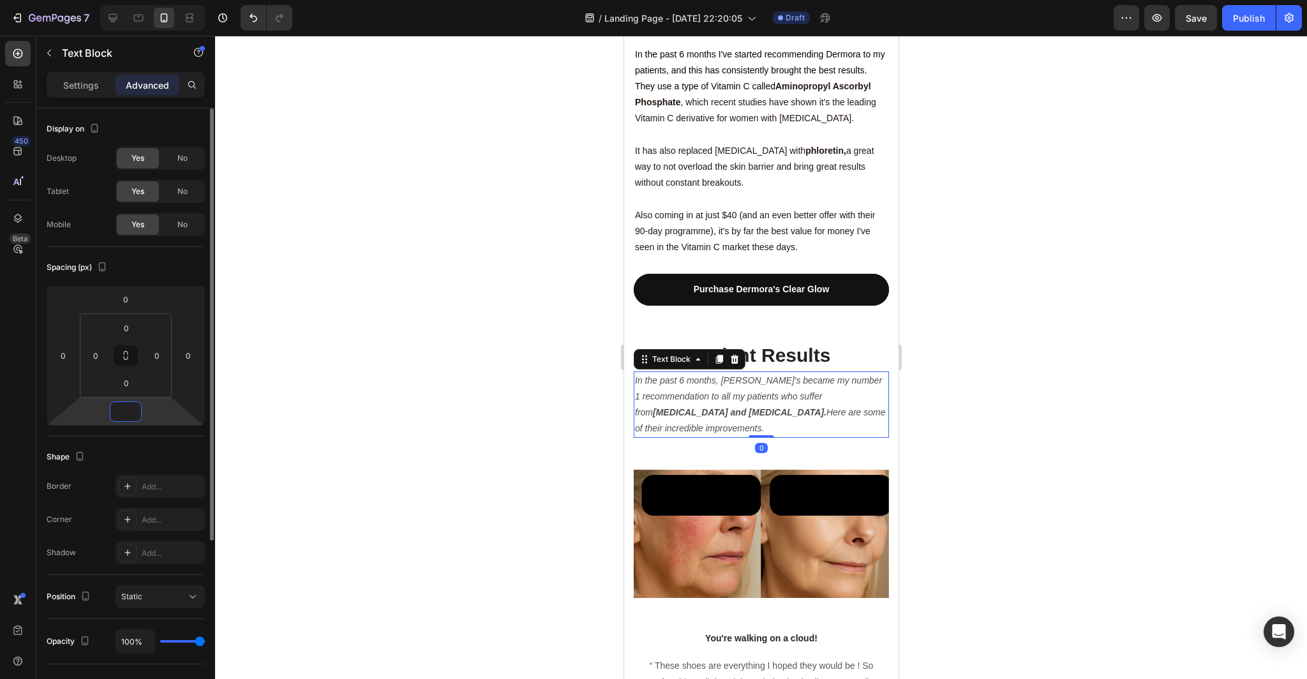
type input "0"
click at [344, 389] on div at bounding box center [761, 357] width 1092 height 643
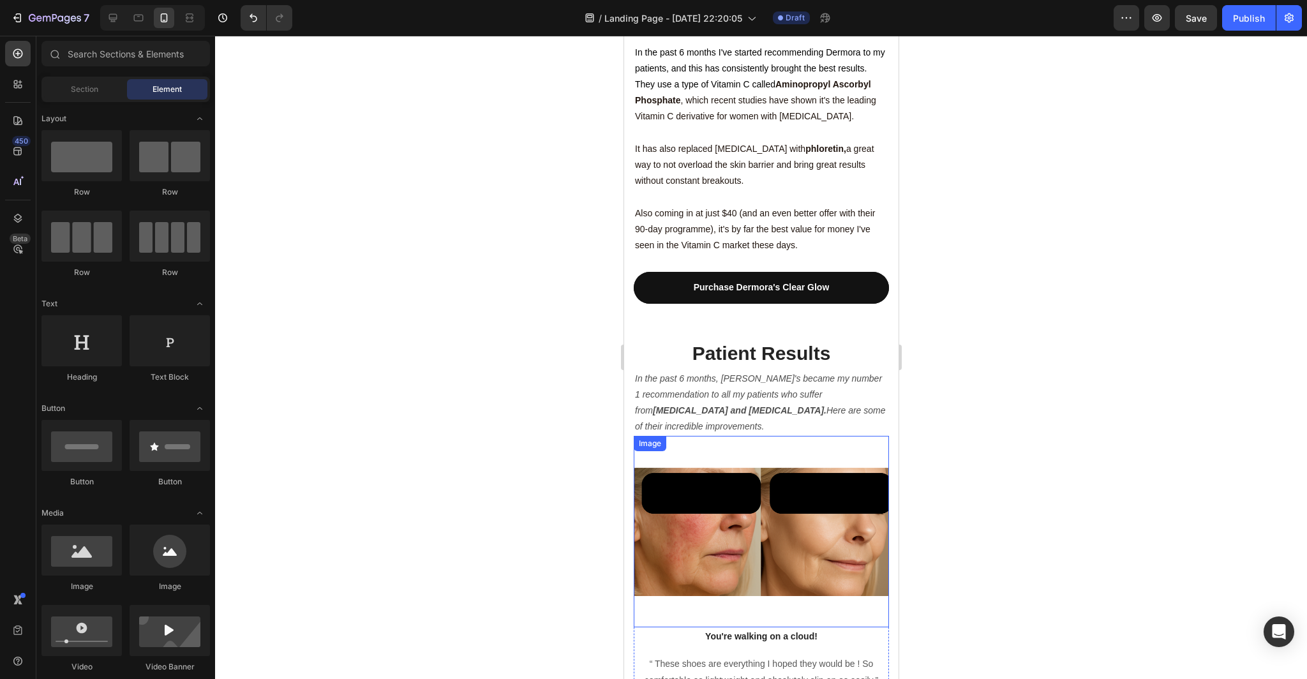
scroll to position [3467, 0]
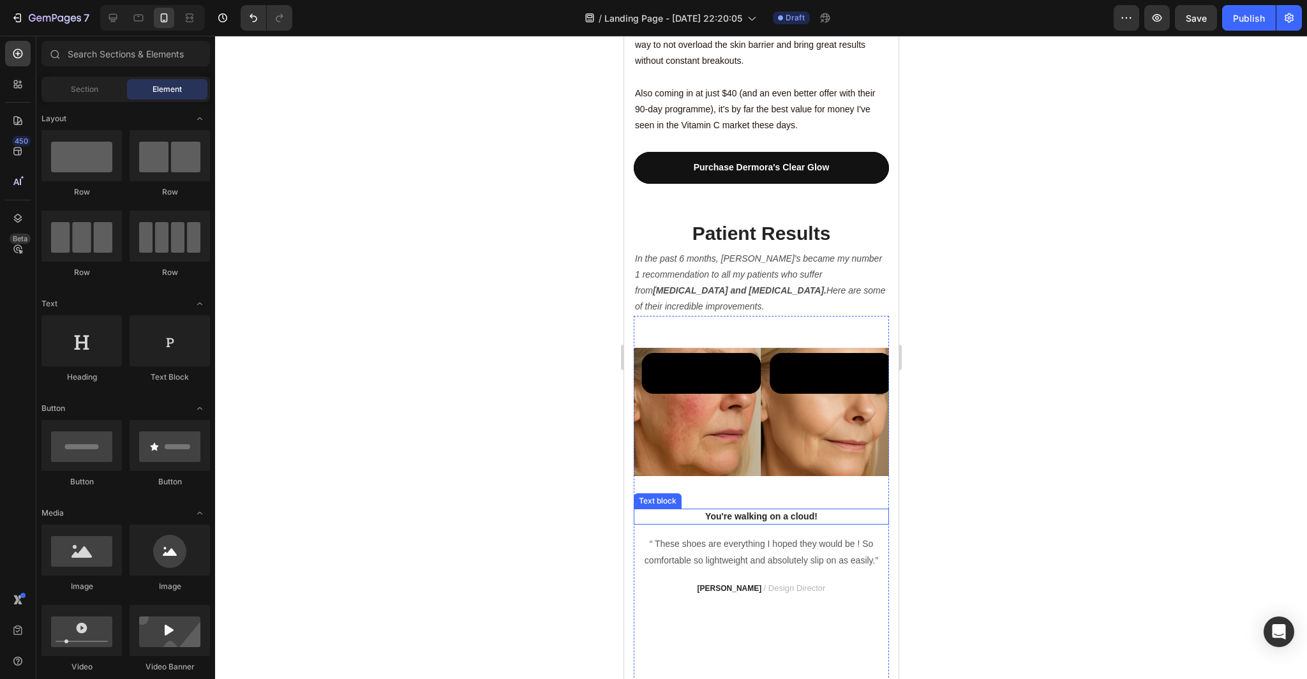
click at [822, 510] on p "You're walking on a cloud!" at bounding box center [760, 516] width 253 height 13
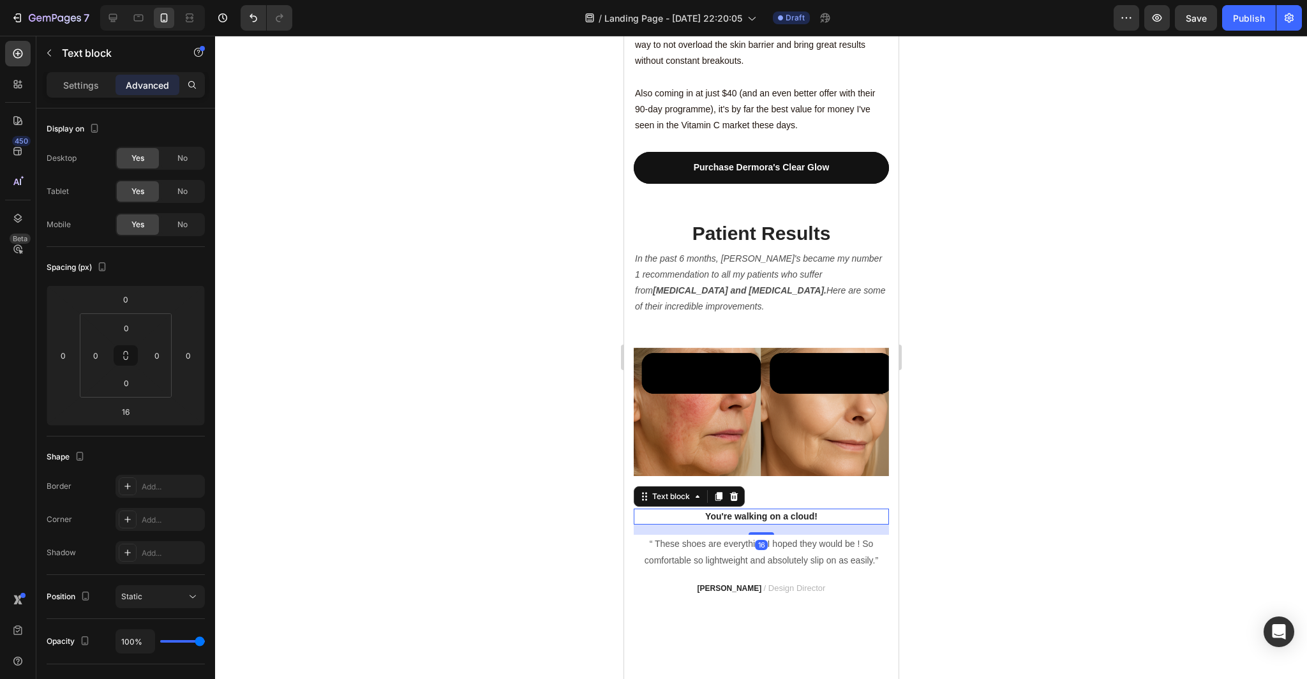
click at [820, 510] on p "You're walking on a cloud!" at bounding box center [760, 516] width 253 height 13
drag, startPoint x: 822, startPoint y: 447, endPoint x: 686, endPoint y: 450, distance: 135.9
drag, startPoint x: 835, startPoint y: 450, endPoint x: 695, endPoint y: 448, distance: 140.4
click at [695, 510] on p "You're walking on a cloud!" at bounding box center [760, 516] width 253 height 13
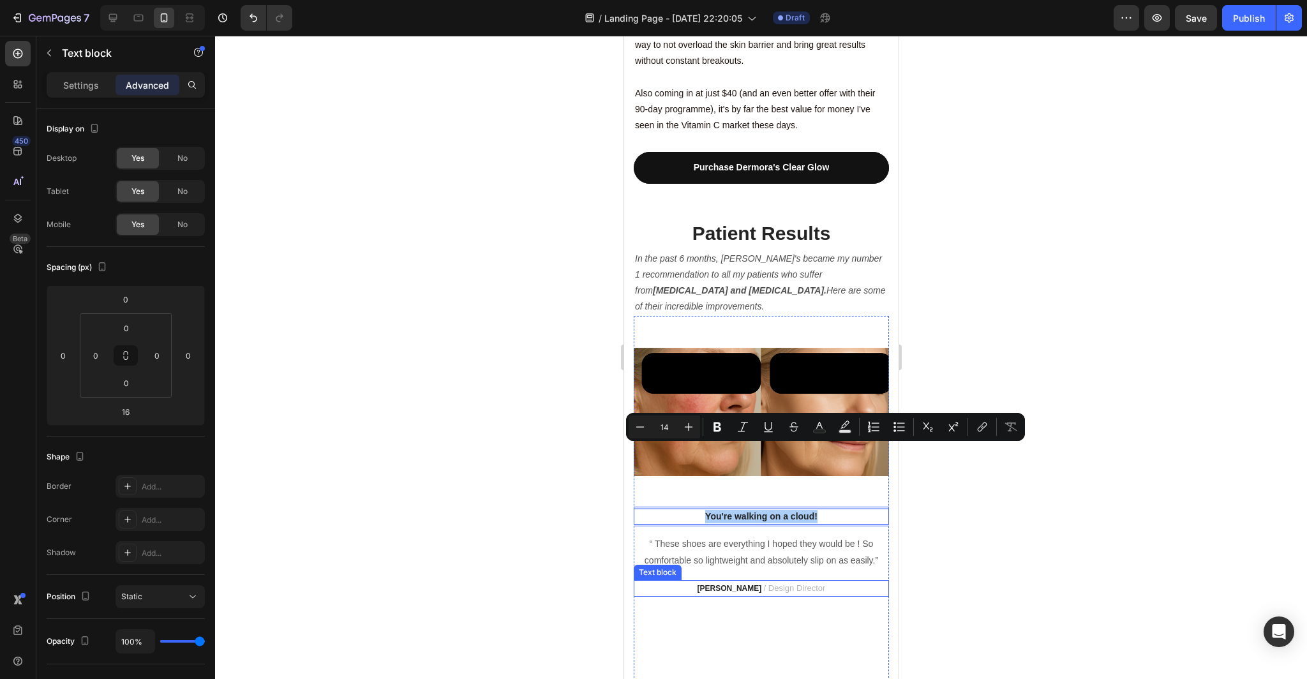
click at [821, 581] on p "RYAN S. / Design Director" at bounding box center [760, 588] width 253 height 15
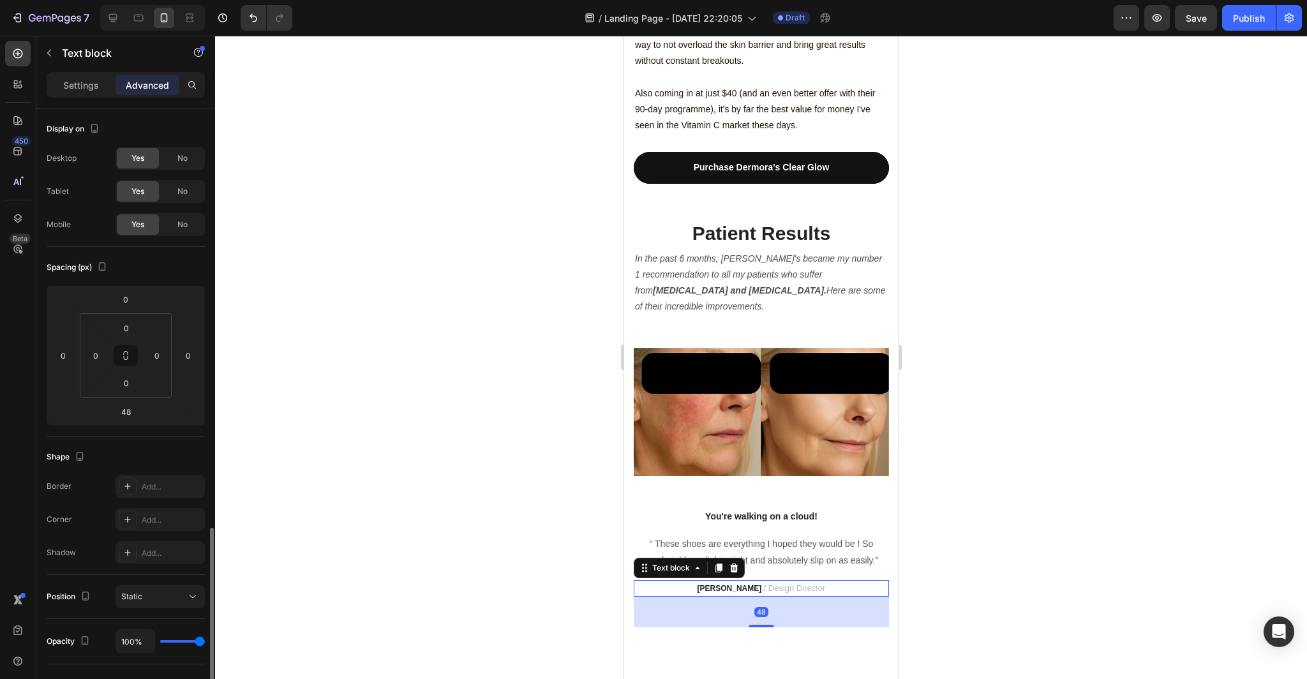
scroll to position [244, 0]
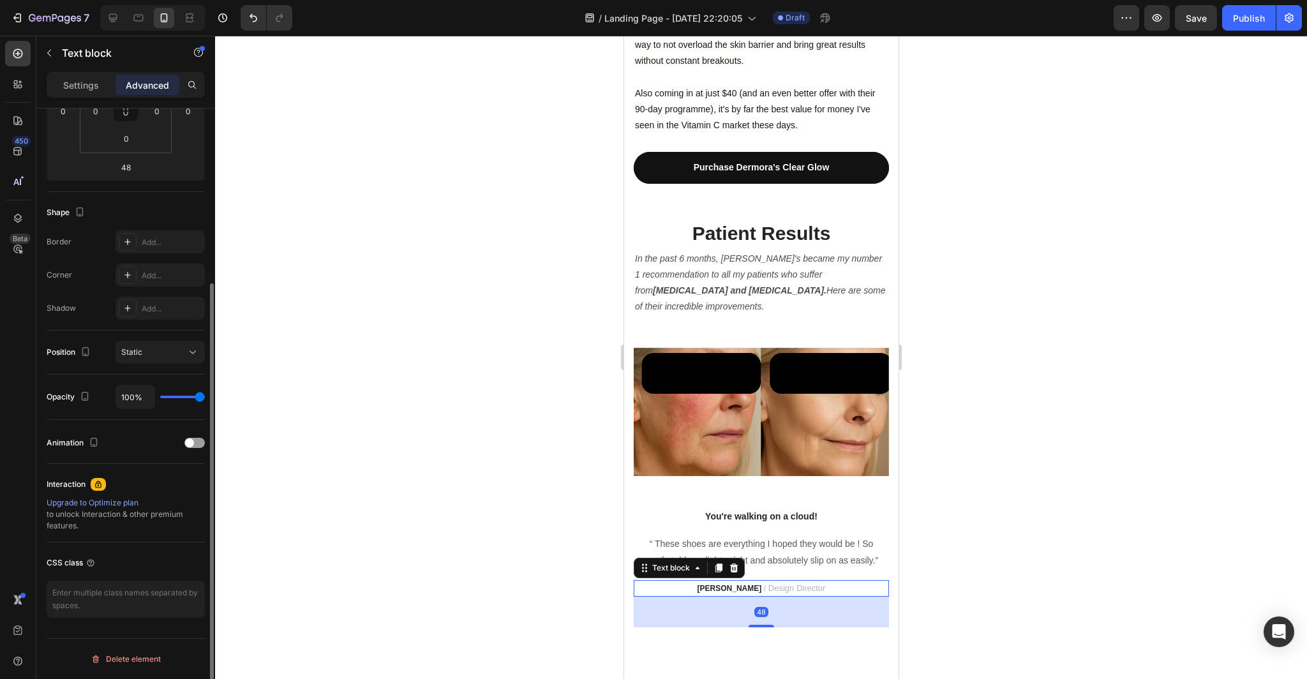
click at [818, 581] on p "RYAN S. / Design Director" at bounding box center [760, 588] width 253 height 15
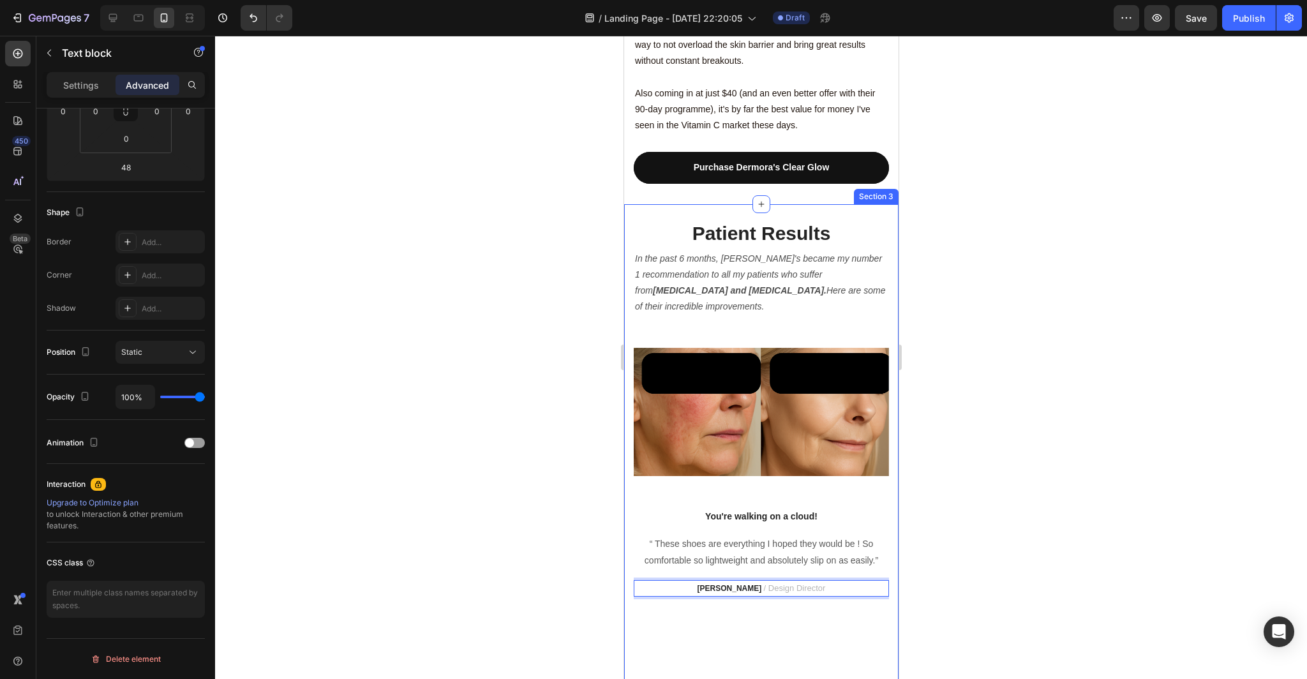
click at [957, 524] on div at bounding box center [761, 357] width 1092 height 643
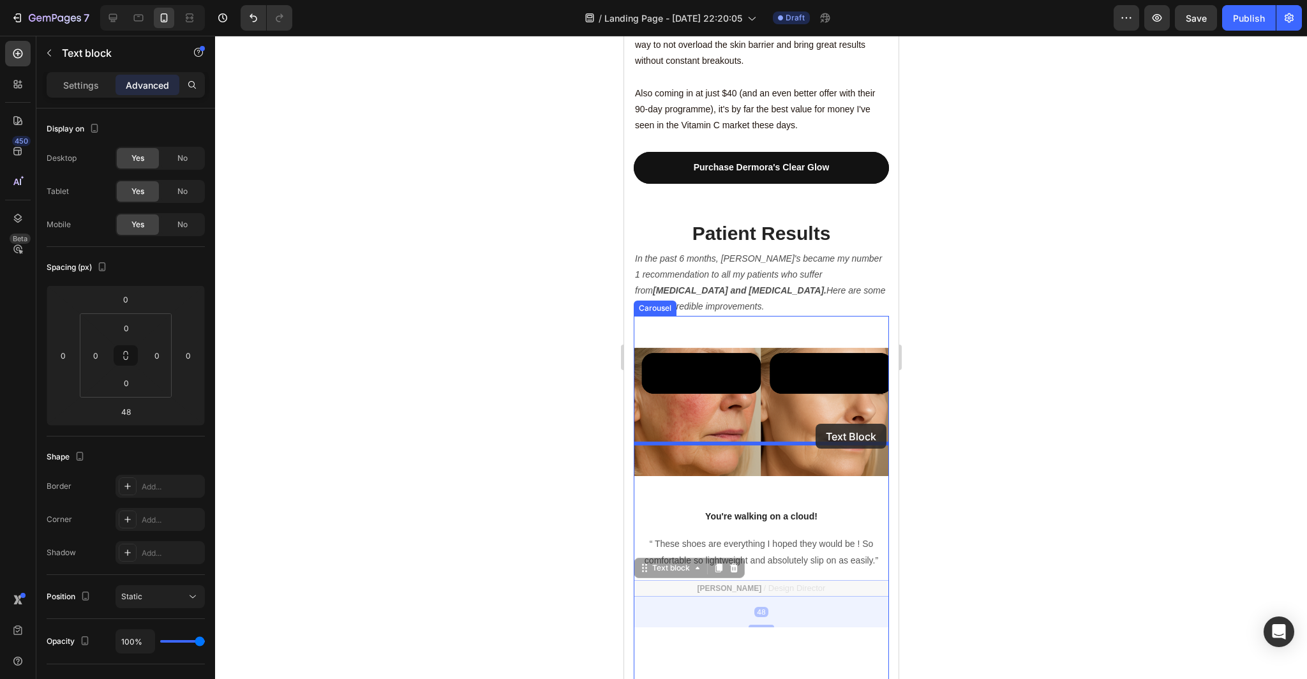
drag, startPoint x: 818, startPoint y: 522, endPoint x: 815, endPoint y: 425, distance: 97.7
click at [815, 425] on div "iPhone 15 Pro Max ( 430 px) iPhone 13 Mini iPhone 13 Pro iPhone 11 Pro Max iPho…" at bounding box center [760, 485] width 274 height 7833
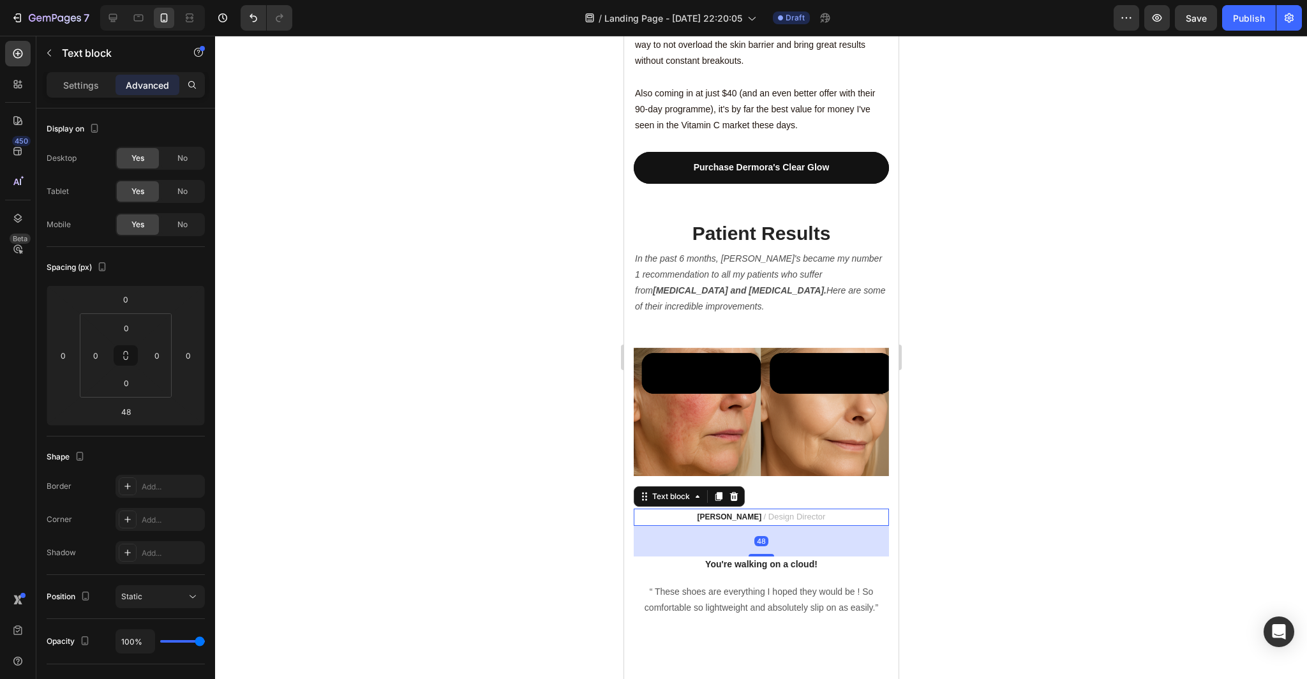
click at [1009, 479] on div at bounding box center [761, 357] width 1092 height 643
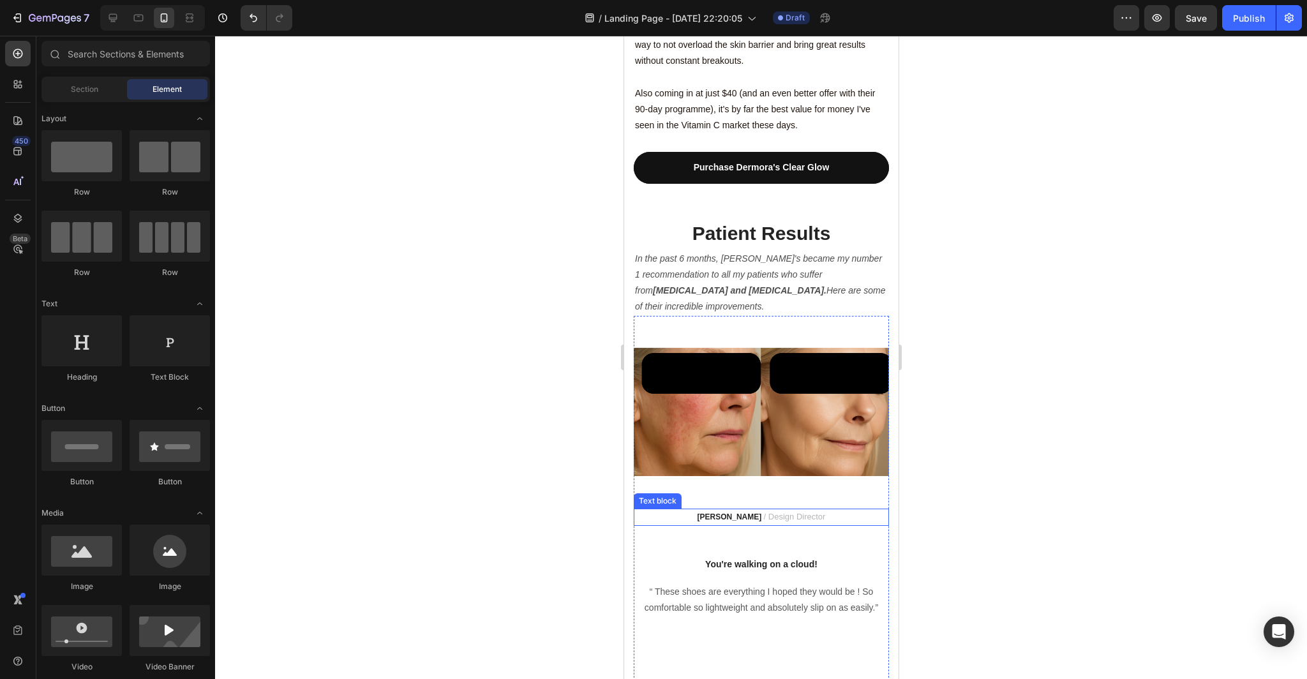
click at [792, 512] on span "/ Design Director" at bounding box center [794, 517] width 62 height 10
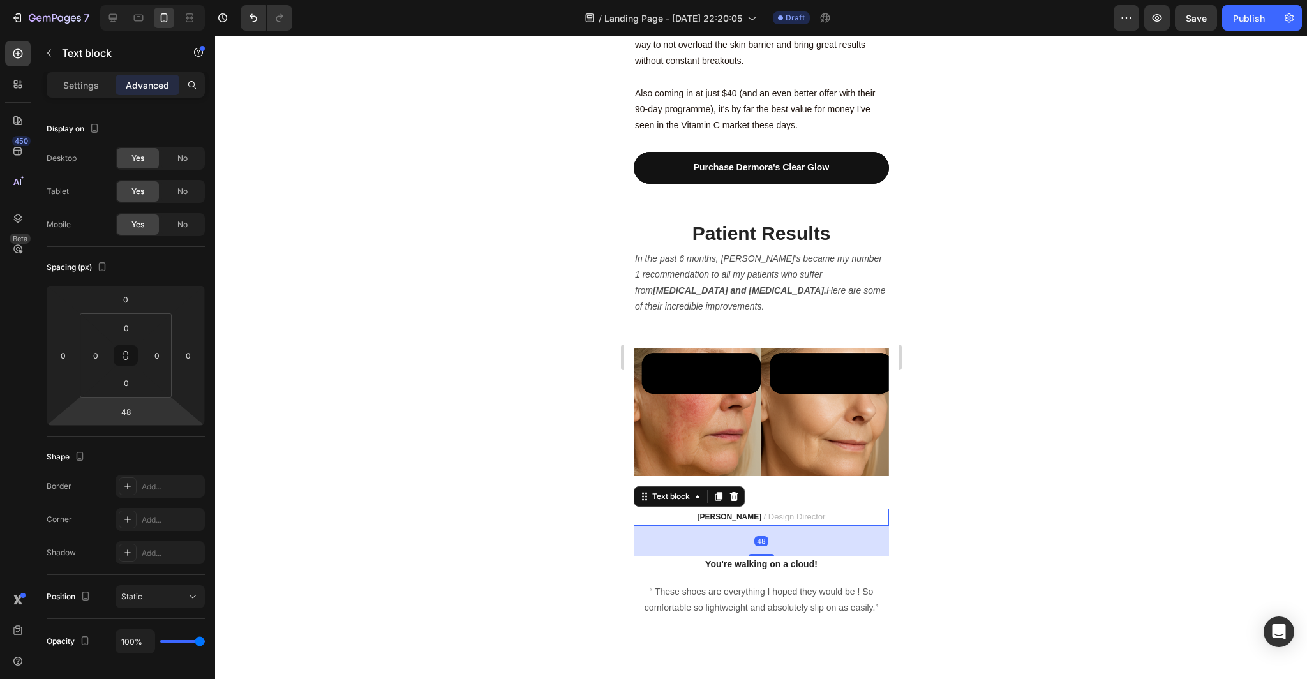
click at [148, 0] on html "7 Version history / Landing Page - [DATE] 22:20:05 Draft Preview Save Publish 4…" at bounding box center [653, 0] width 1307 height 0
type input "3"
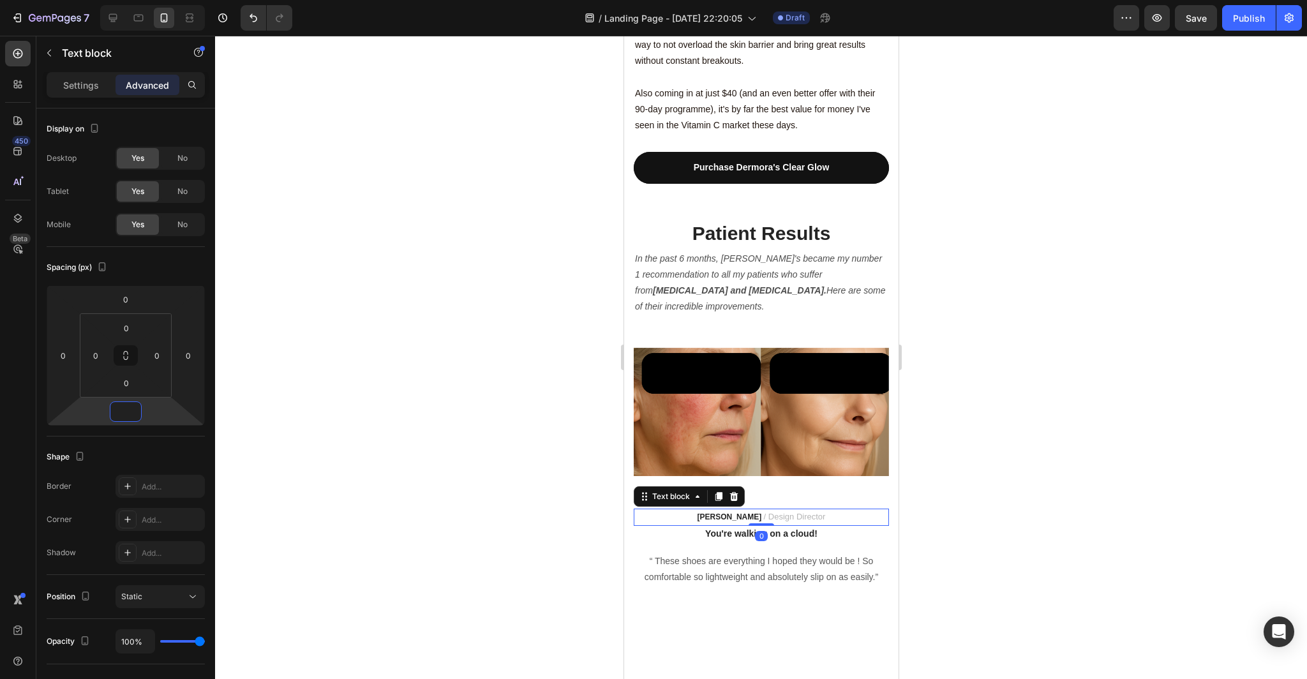
type input "0"
click at [357, 445] on div at bounding box center [761, 357] width 1092 height 643
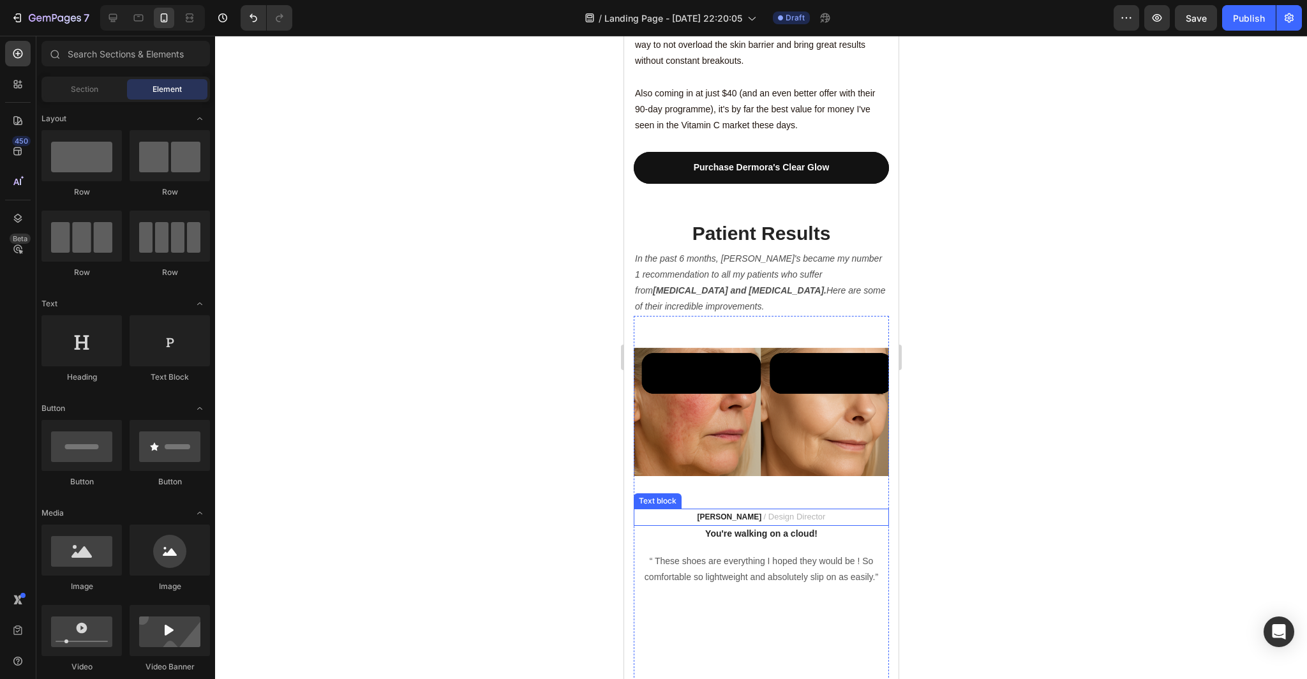
click at [818, 510] on p "RYAN S. / Design Director" at bounding box center [760, 517] width 253 height 15
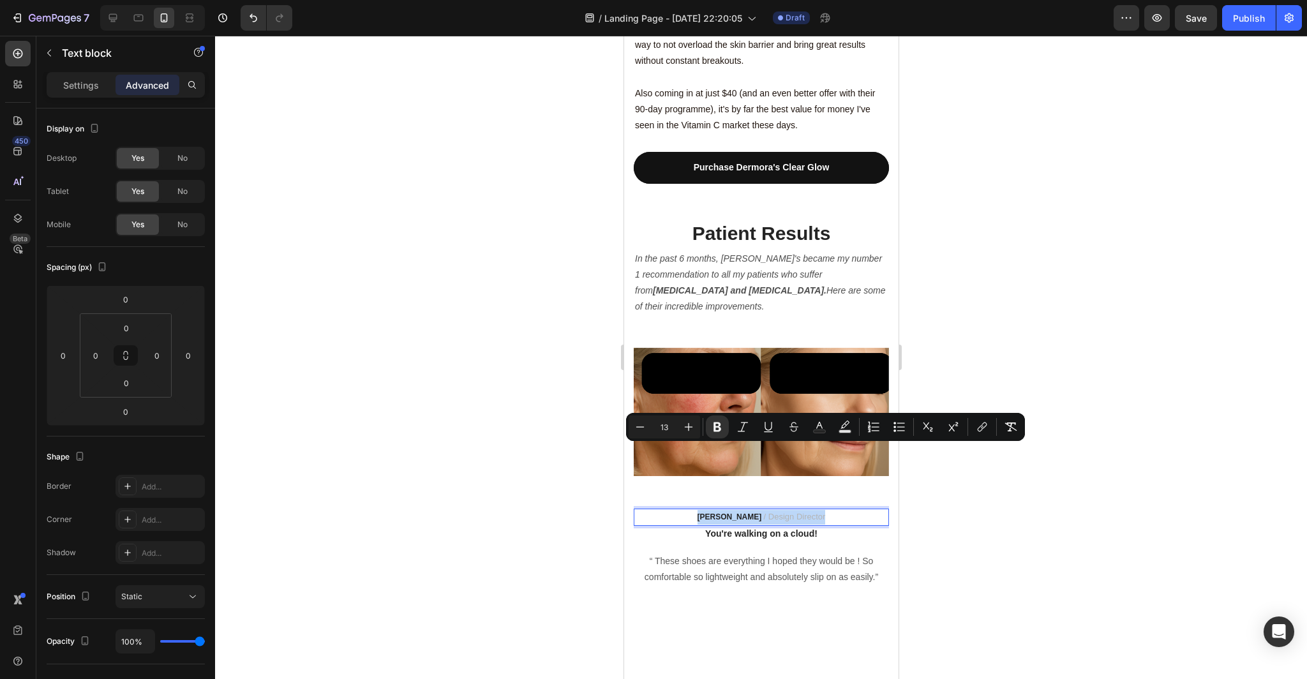
drag, startPoint x: 808, startPoint y: 452, endPoint x: 713, endPoint y: 451, distance: 95.1
click at [713, 510] on p "RYAN S. / Design Director" at bounding box center [760, 517] width 253 height 15
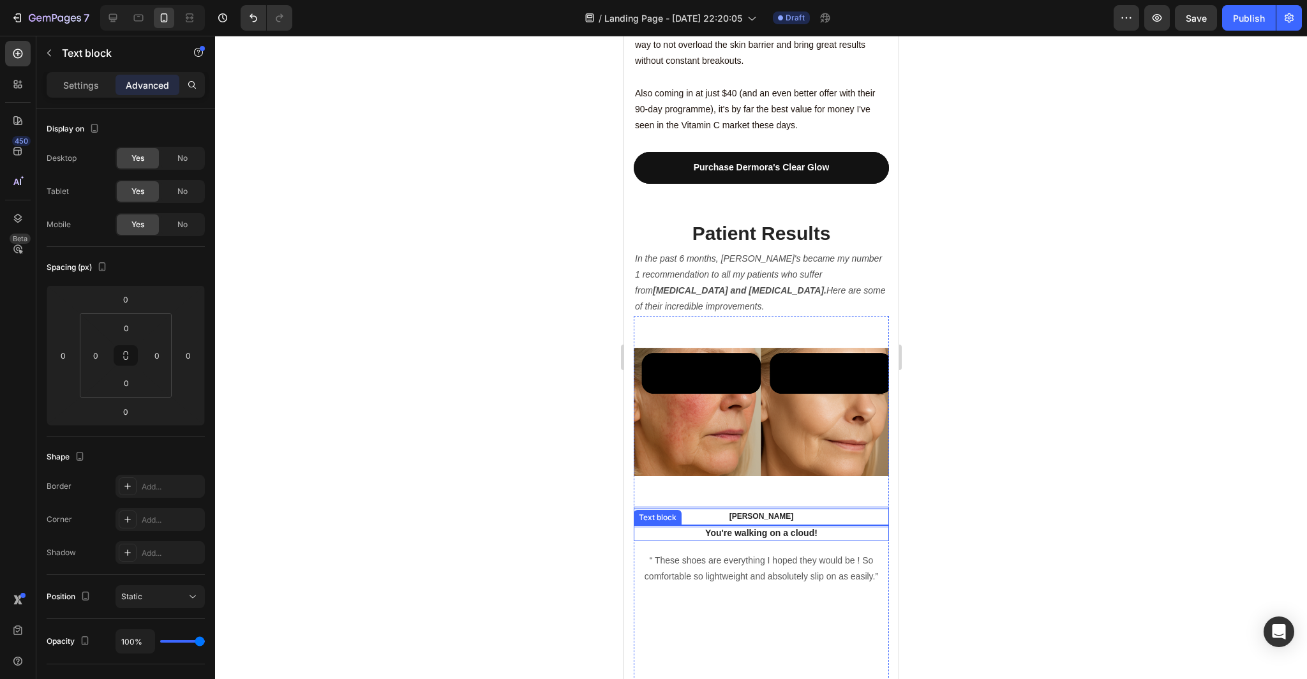
click at [822, 526] on p "You're walking on a cloud!" at bounding box center [760, 532] width 253 height 13
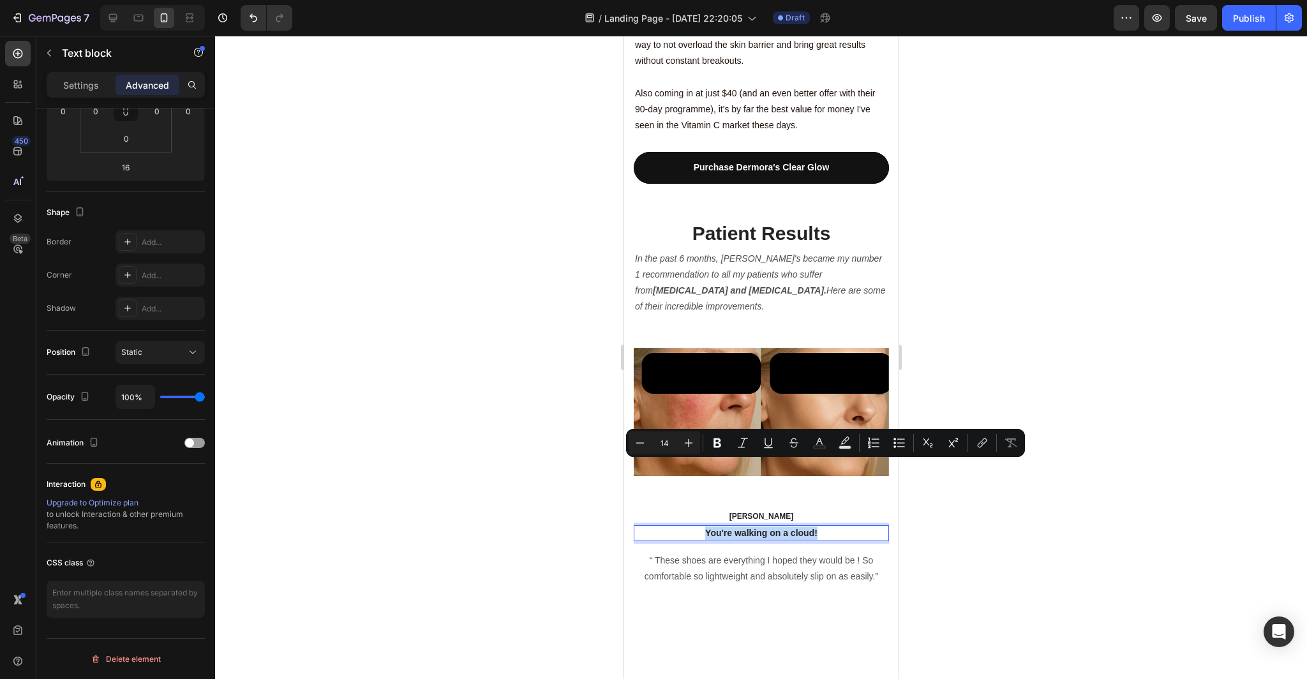
drag, startPoint x: 822, startPoint y: 467, endPoint x: 686, endPoint y: 467, distance: 135.9
click at [686, 526] on p "You're walking on a cloud!" at bounding box center [760, 532] width 253 height 13
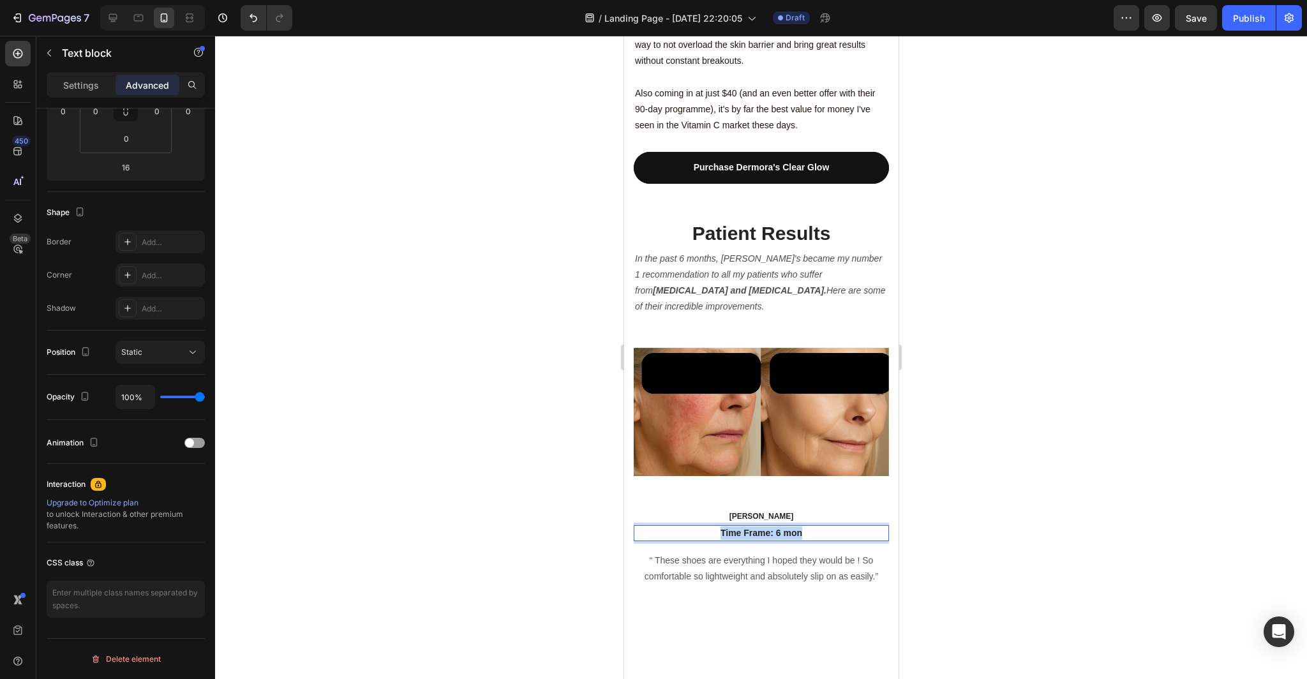
drag, startPoint x: 804, startPoint y: 466, endPoint x: 720, endPoint y: 466, distance: 84.2
click at [720, 526] on p "Time Frame: 6 mon" at bounding box center [760, 532] width 253 height 13
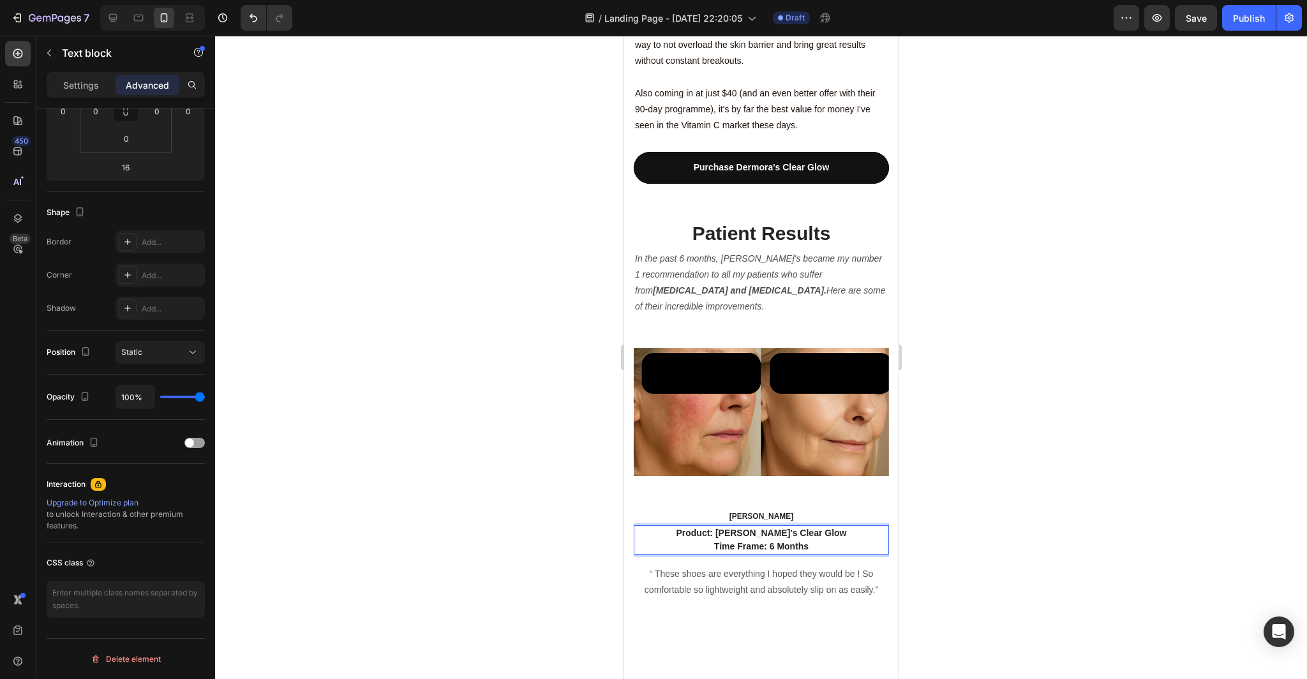
click at [833, 526] on p "Product: Dermora's Clear Glow" at bounding box center [760, 532] width 253 height 13
click at [829, 526] on p "Product: Dermora's Clear Glow" at bounding box center [760, 532] width 253 height 13
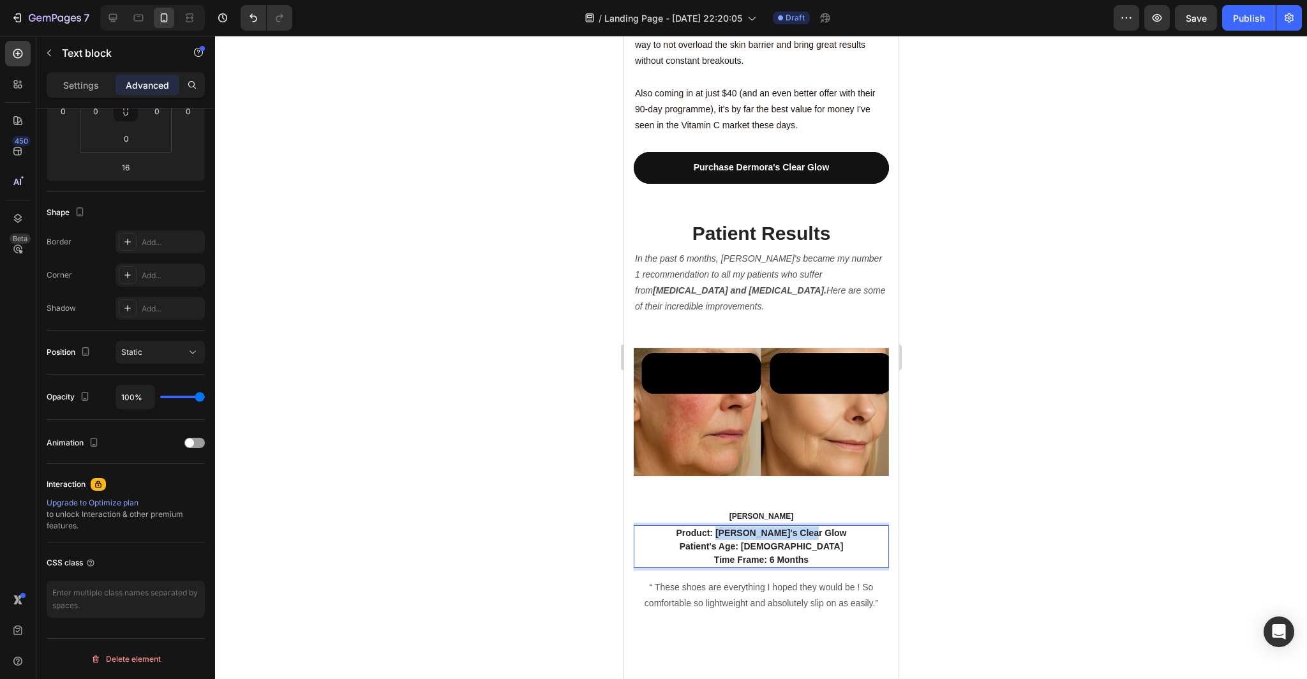
drag, startPoint x: 829, startPoint y: 464, endPoint x: 734, endPoint y: 469, distance: 94.6
click at [734, 526] on p "Product: Dermora's Clear Glow" at bounding box center [760, 532] width 253 height 13
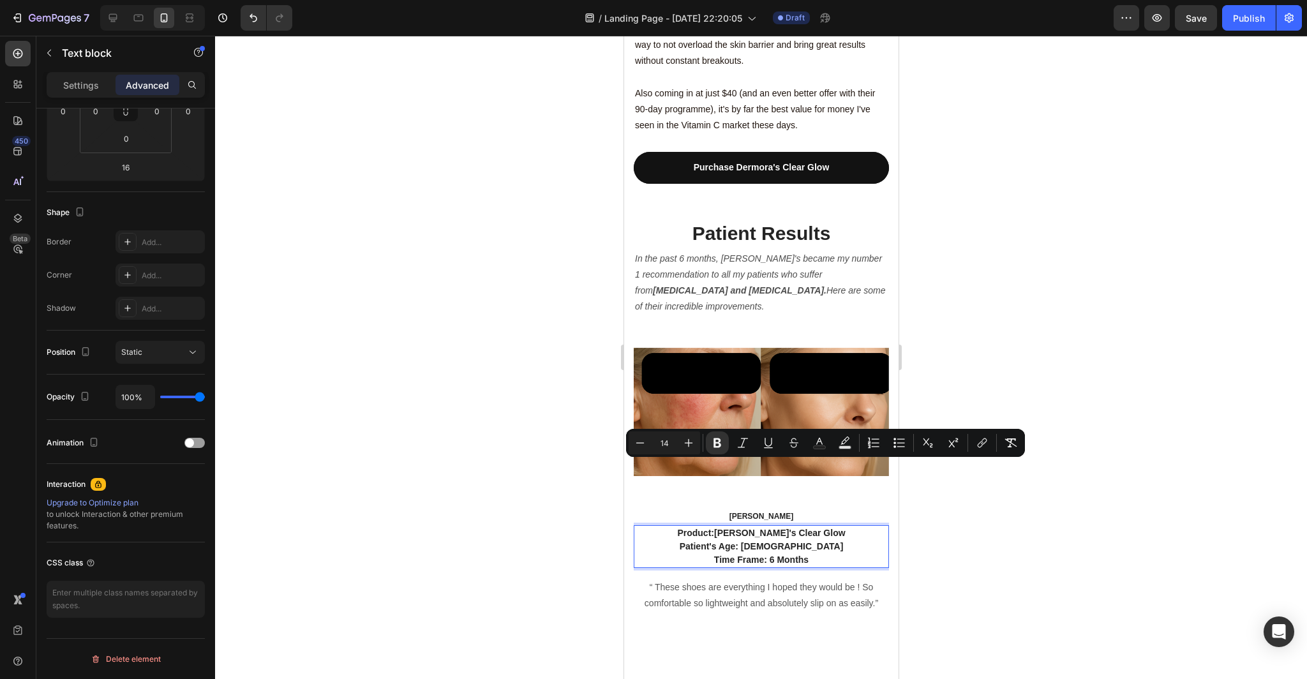
click at [783, 540] on p "Patient's Age: 60" at bounding box center [760, 546] width 253 height 13
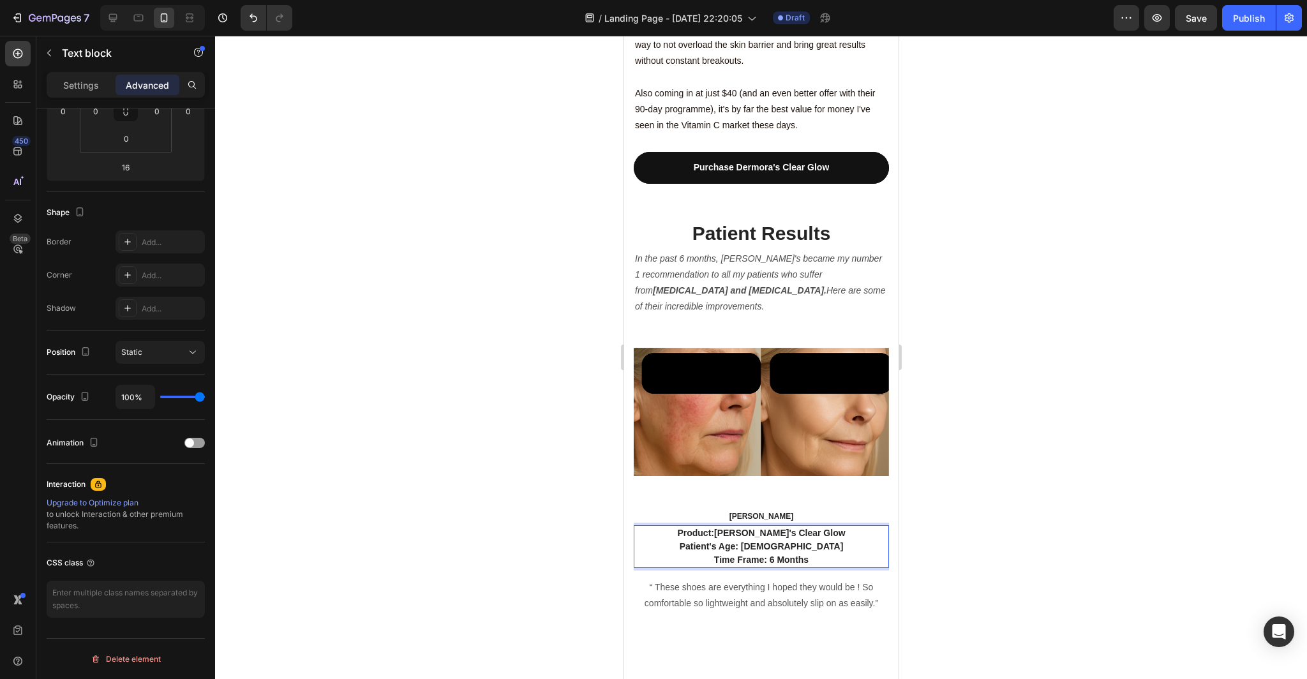
click at [809, 553] on p "Time Frame: 6 Months" at bounding box center [760, 559] width 253 height 13
click at [928, 499] on div at bounding box center [761, 357] width 1092 height 643
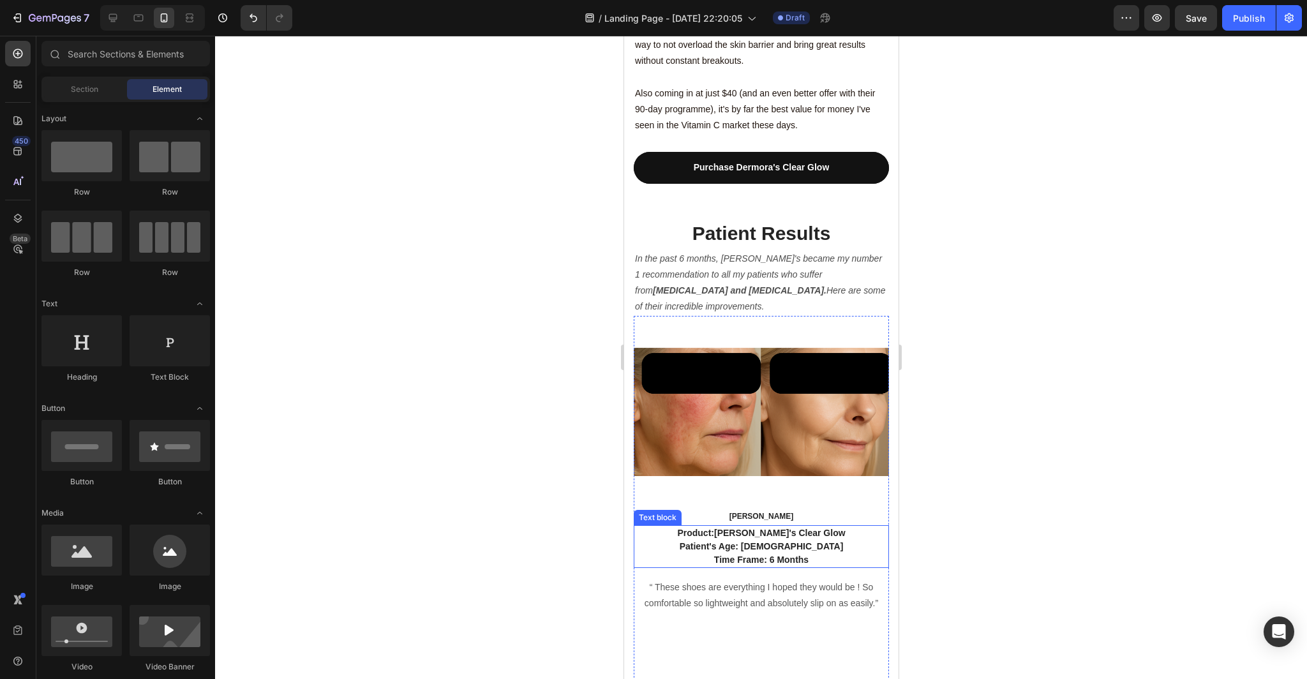
click at [815, 528] on strong "[PERSON_NAME]'s Clear Glow" at bounding box center [778, 533] width 131 height 10
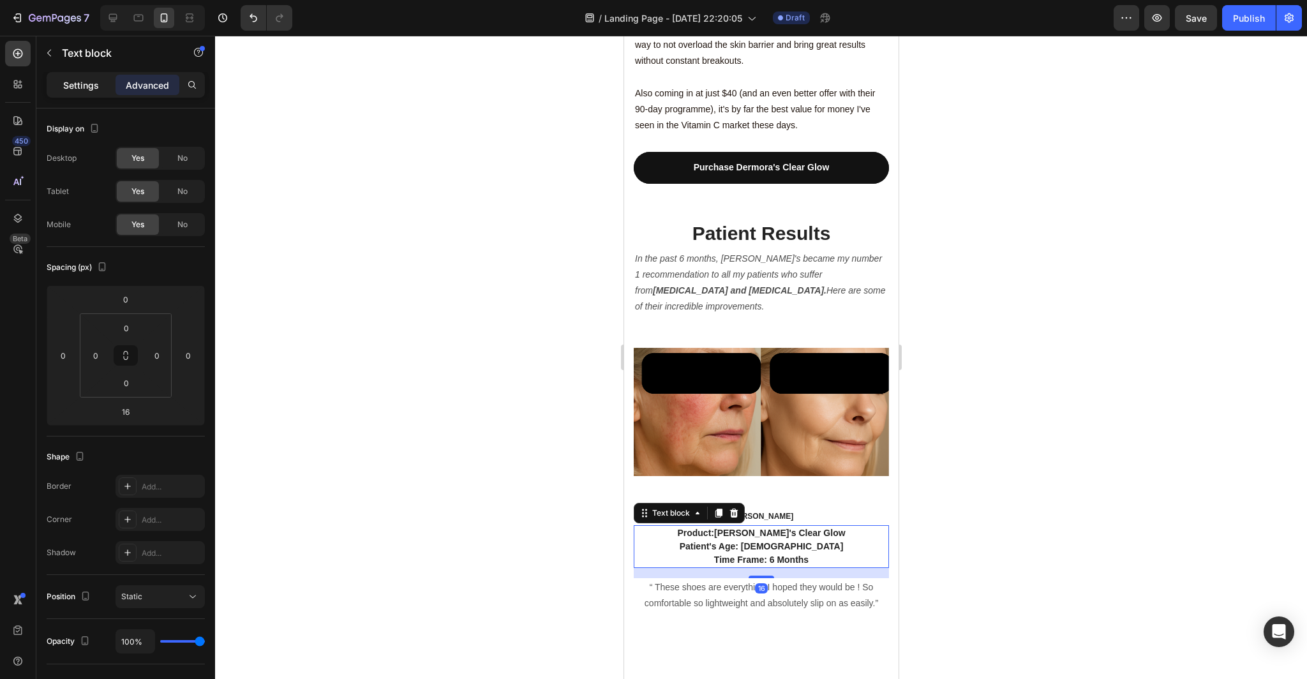
click at [100, 80] on div "Settings" at bounding box center [81, 85] width 64 height 20
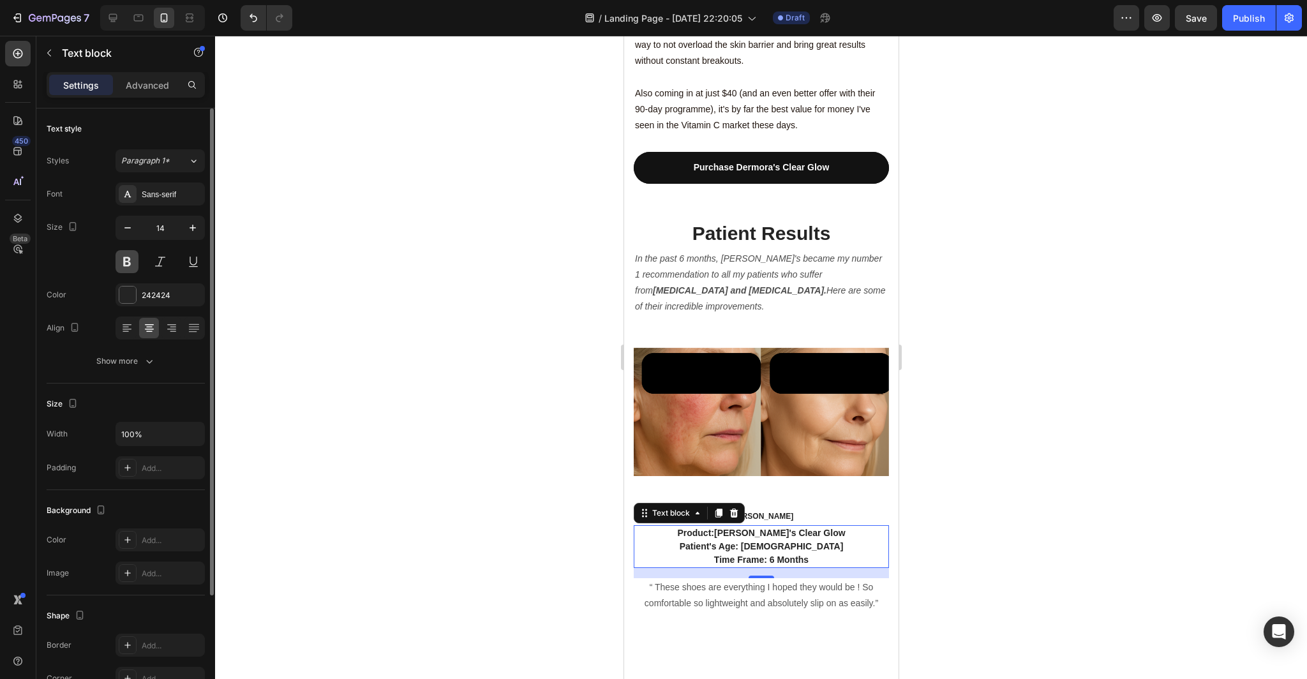
click at [128, 263] on button at bounding box center [126, 261] width 23 height 23
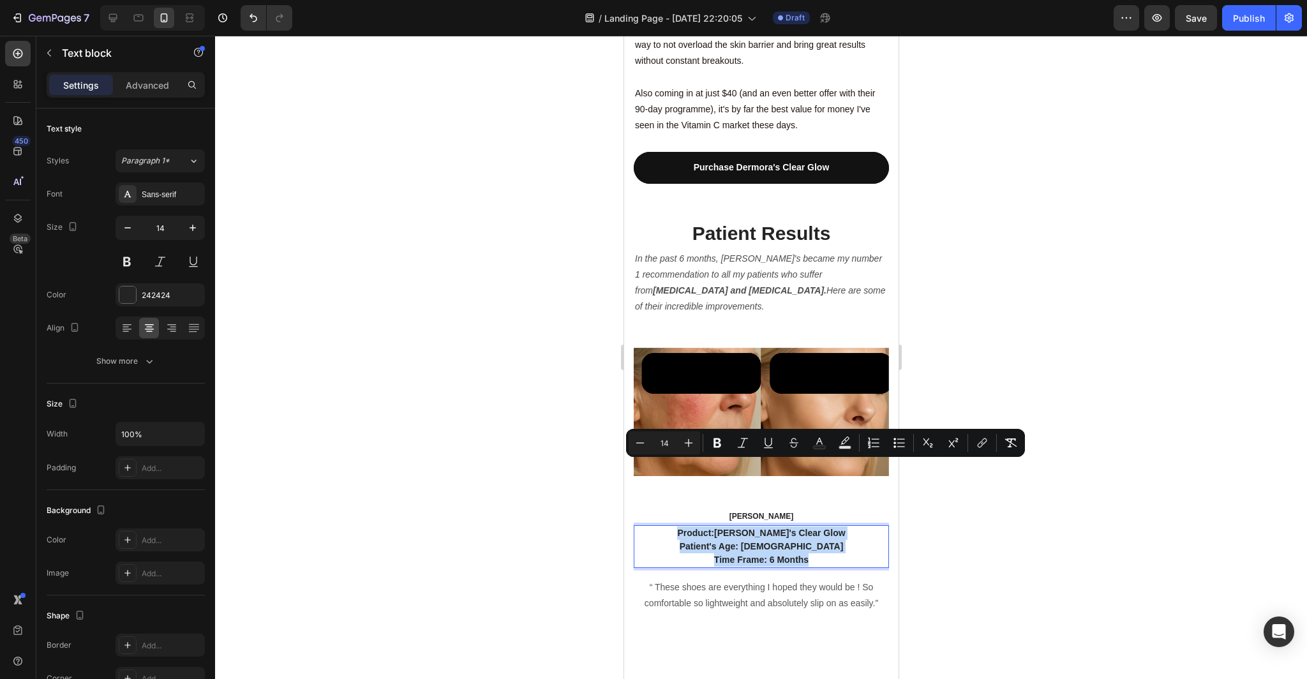
drag, startPoint x: 819, startPoint y: 494, endPoint x: 653, endPoint y: 461, distance: 169.7
click at [653, 525] on div "Product: Dermora's Clear Glow Patient's Age: 60 Time Frame: 6 Months" at bounding box center [760, 546] width 255 height 43
click at [713, 441] on icon "Editor contextual toolbar" at bounding box center [717, 443] width 8 height 10
click at [713, 441] on img at bounding box center [760, 411] width 255 height 191
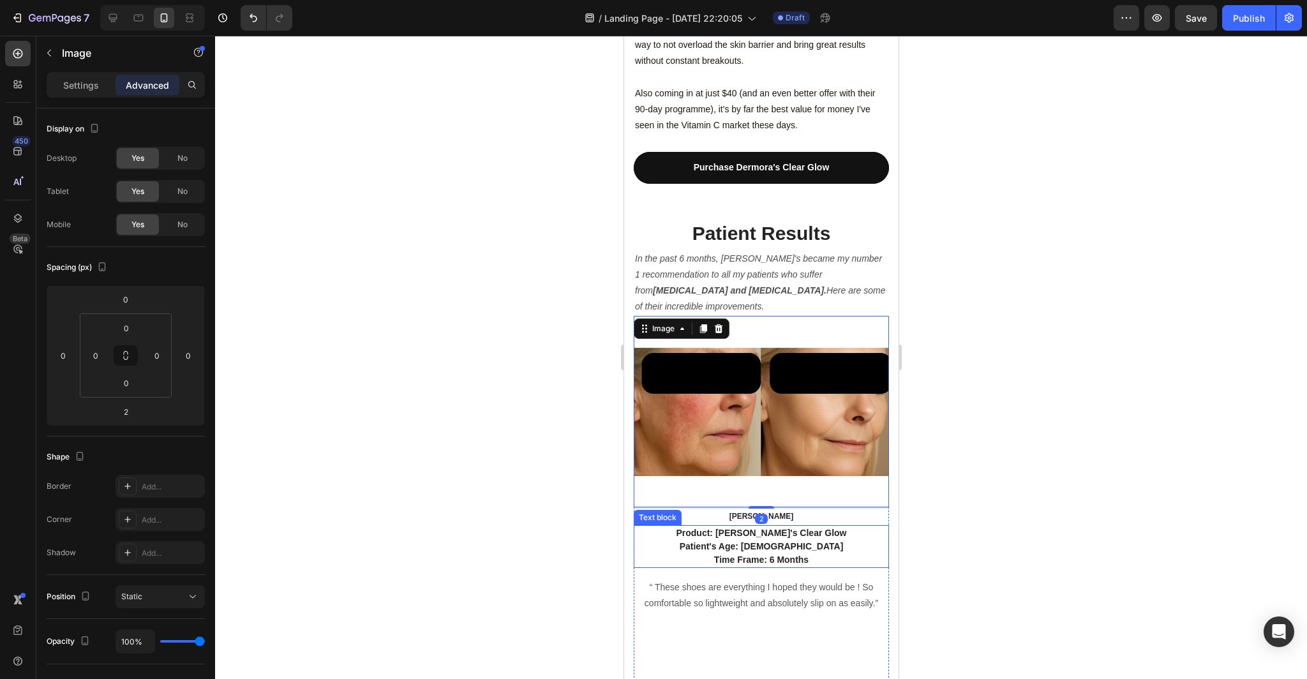
click at [810, 553] on p "Time Frame: 6 Months" at bounding box center [760, 559] width 253 height 13
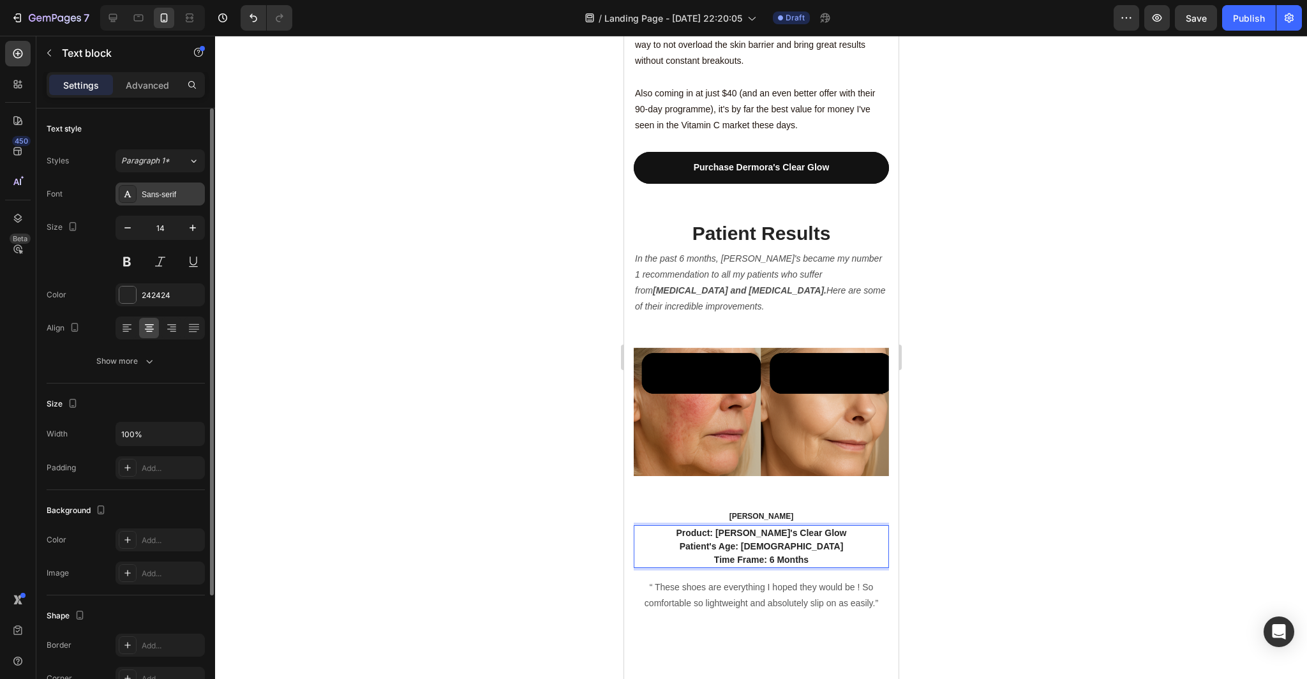
click at [167, 193] on div "Sans-serif" at bounding box center [172, 194] width 60 height 11
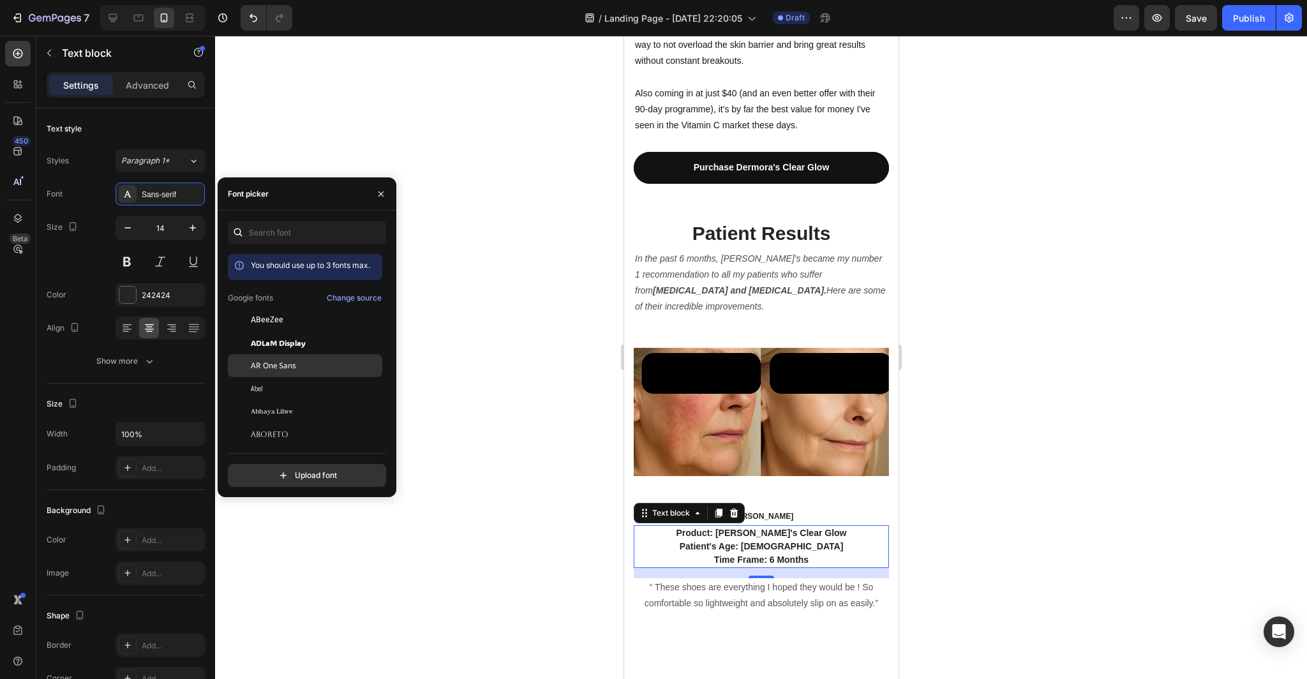
click at [272, 369] on span "AR One Sans" at bounding box center [273, 365] width 45 height 11
click at [286, 366] on div "ABeeZee" at bounding box center [315, 366] width 129 height 11
click at [294, 413] on span "ADLaM Display" at bounding box center [278, 412] width 55 height 11
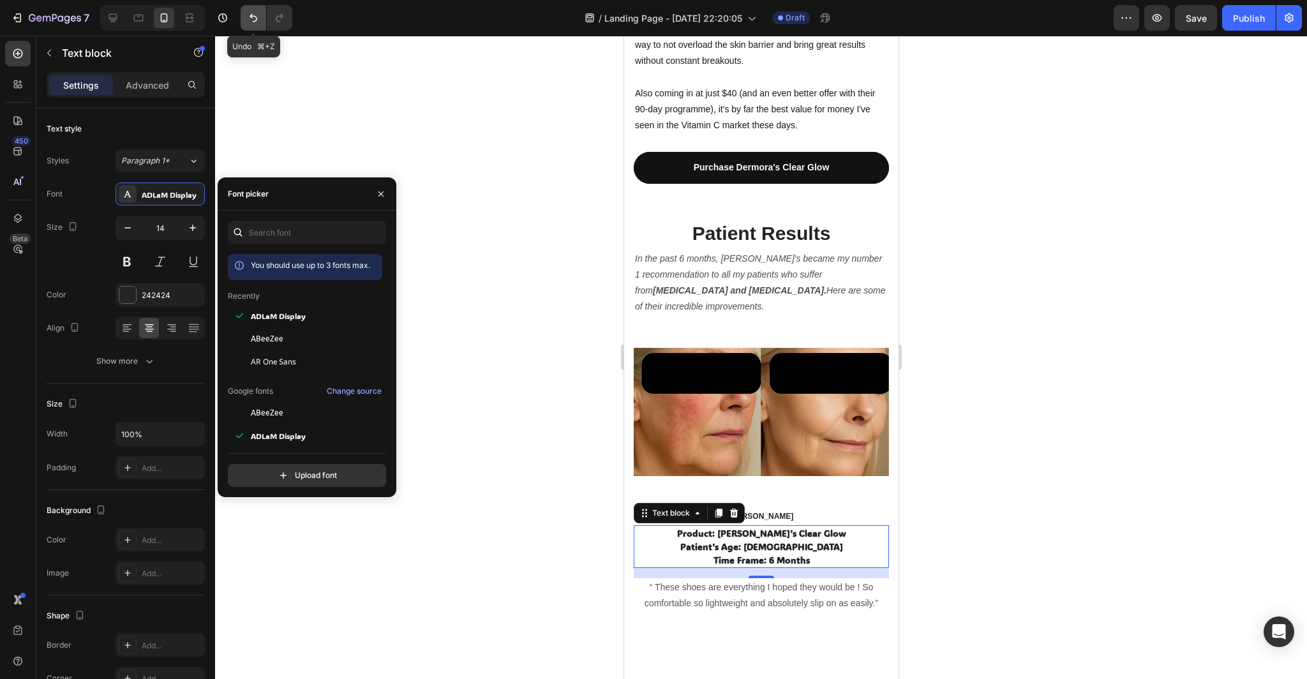
click at [244, 20] on button "Undo/Redo" at bounding box center [254, 18] width 26 height 26
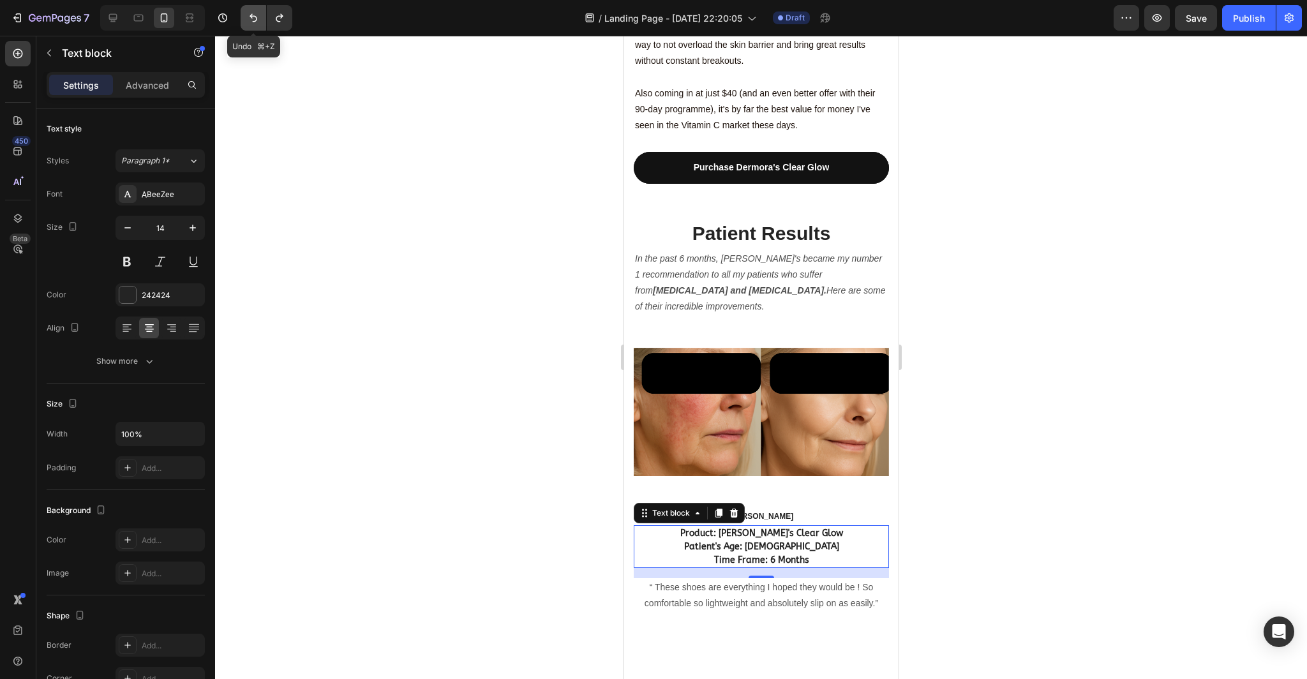
click at [248, 19] on icon "Undo/Redo" at bounding box center [253, 17] width 13 height 13
click at [378, 216] on div at bounding box center [761, 357] width 1092 height 643
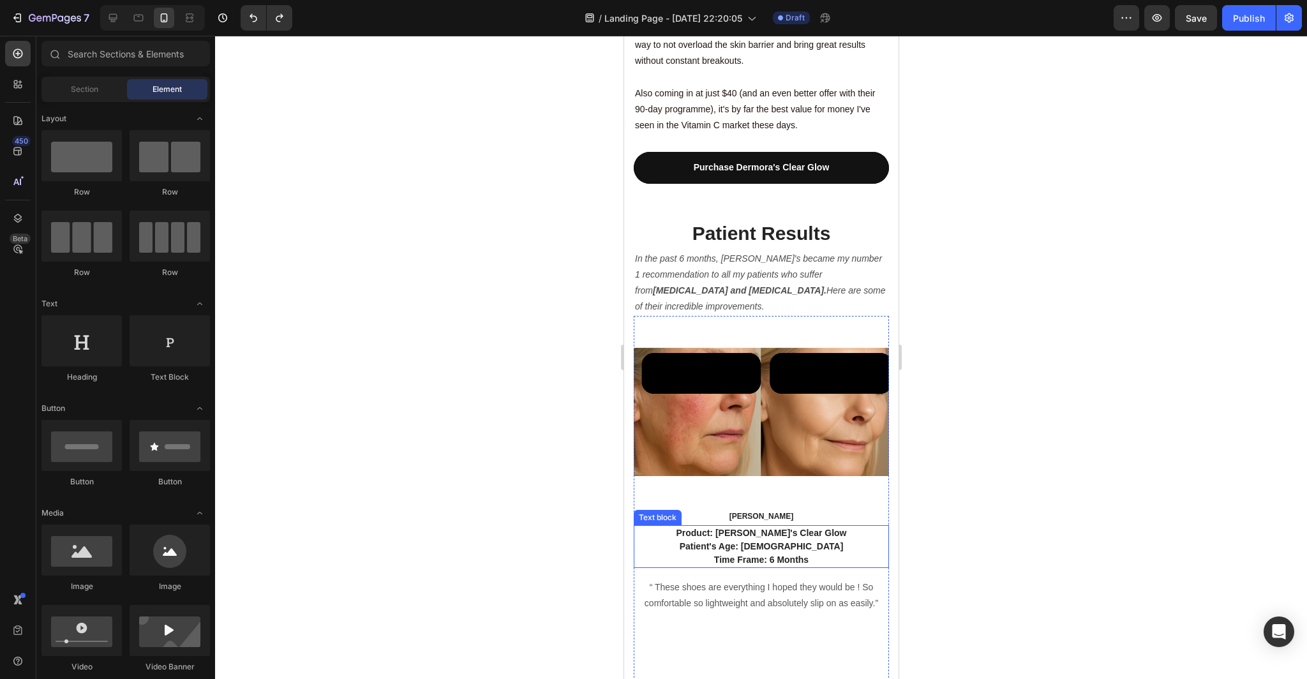
click at [796, 541] on strong "Patient's Age: 60" at bounding box center [761, 546] width 164 height 10
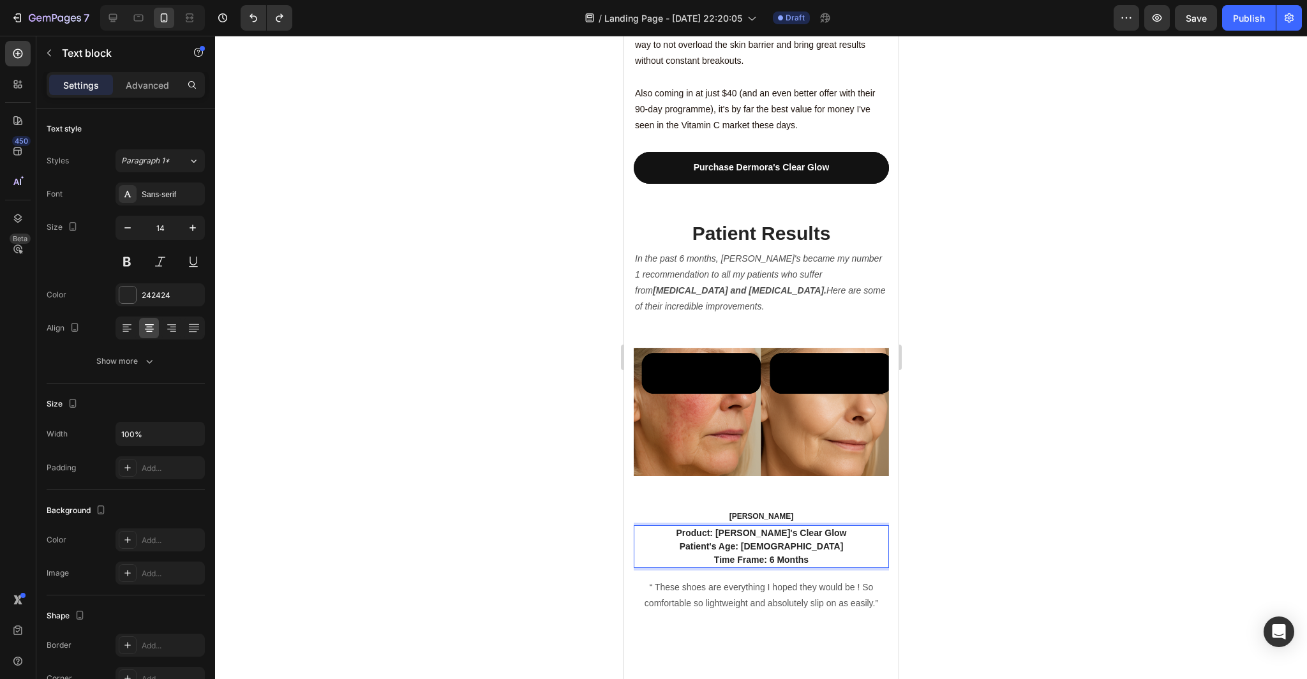
click at [827, 526] on p "Product: Dermora's Clear Glow" at bounding box center [760, 532] width 253 height 13
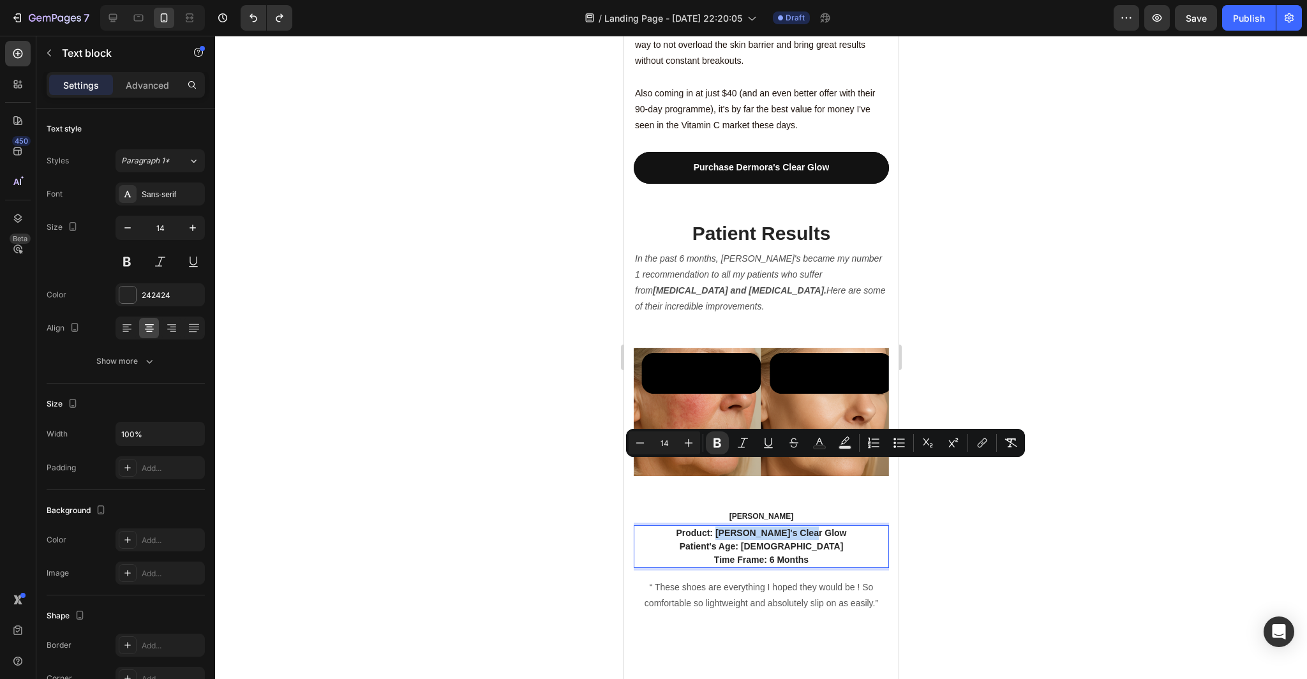
drag, startPoint x: 830, startPoint y: 470, endPoint x: 734, endPoint y: 468, distance: 95.7
click at [734, 526] on p "Product: Dermora's Clear Glow" at bounding box center [760, 532] width 253 height 13
click at [721, 447] on icon "Editor contextual toolbar" at bounding box center [717, 442] width 13 height 13
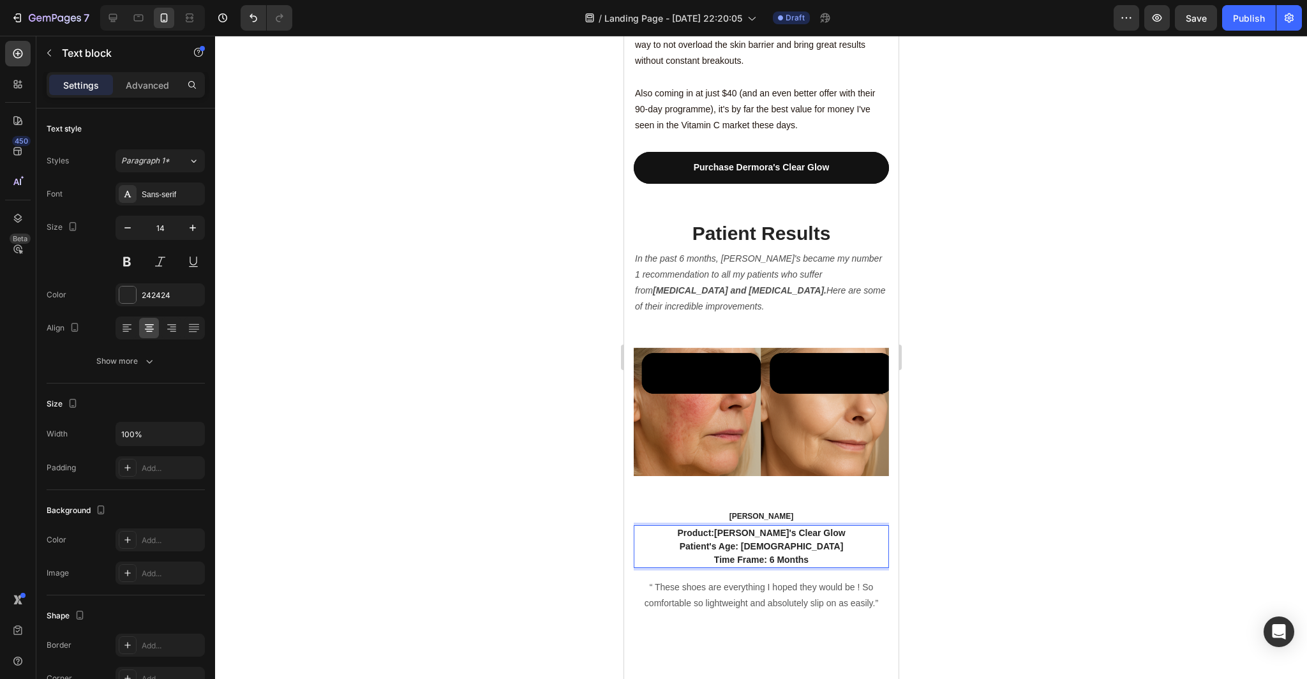
click at [816, 553] on p "Time Frame: 6 Months" at bounding box center [760, 559] width 253 height 13
click at [954, 506] on div at bounding box center [761, 357] width 1092 height 643
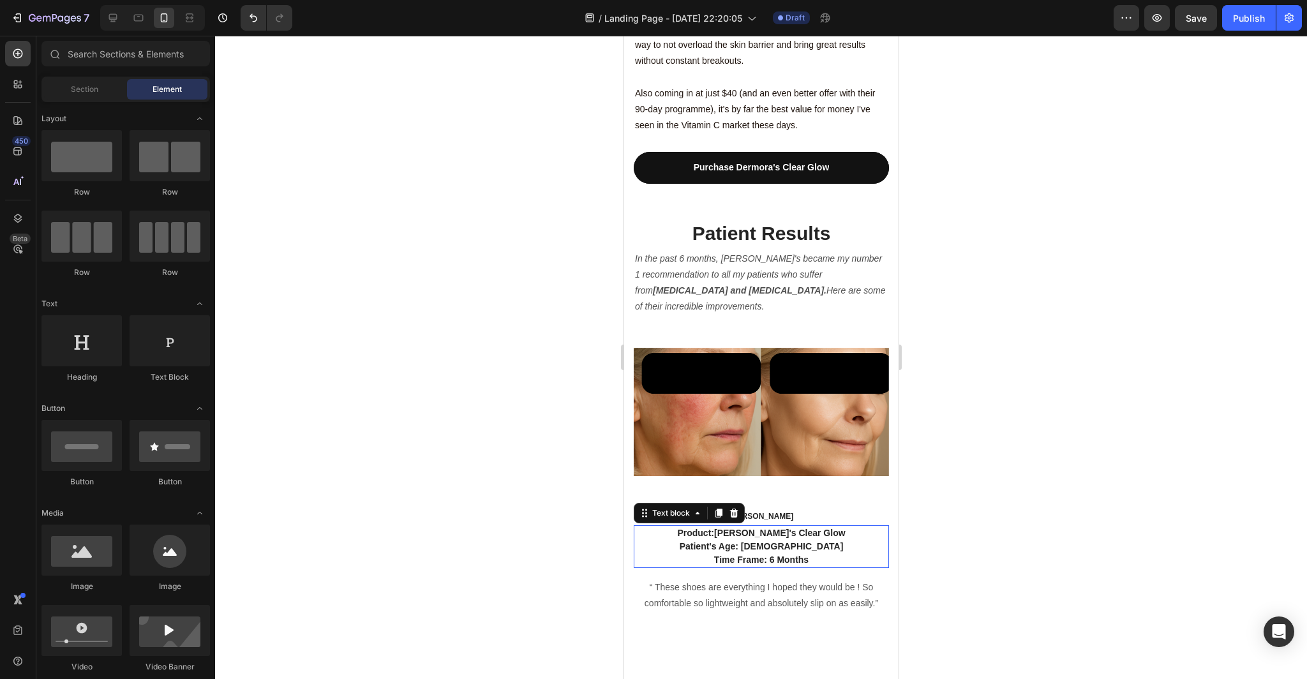
click at [813, 540] on p "Patient's Age: 60" at bounding box center [760, 546] width 253 height 13
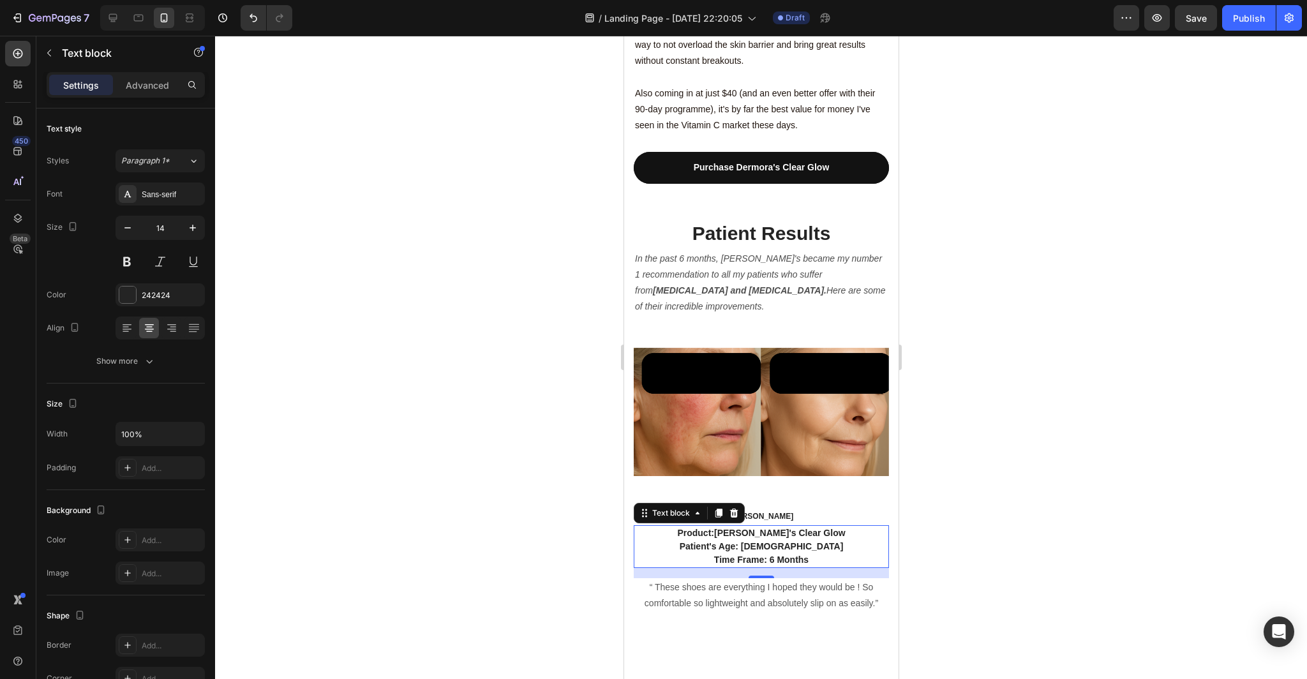
click at [984, 501] on div at bounding box center [761, 357] width 1092 height 643
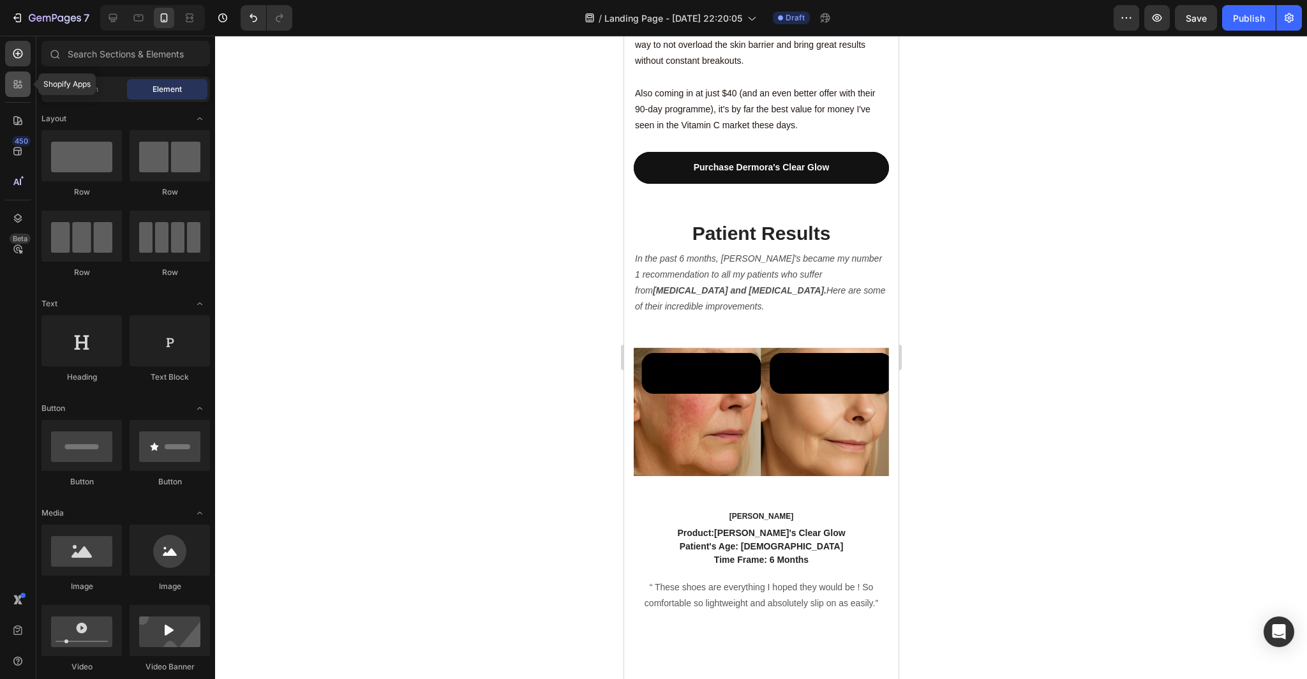
click at [15, 85] on icon at bounding box center [16, 87] width 4 height 4
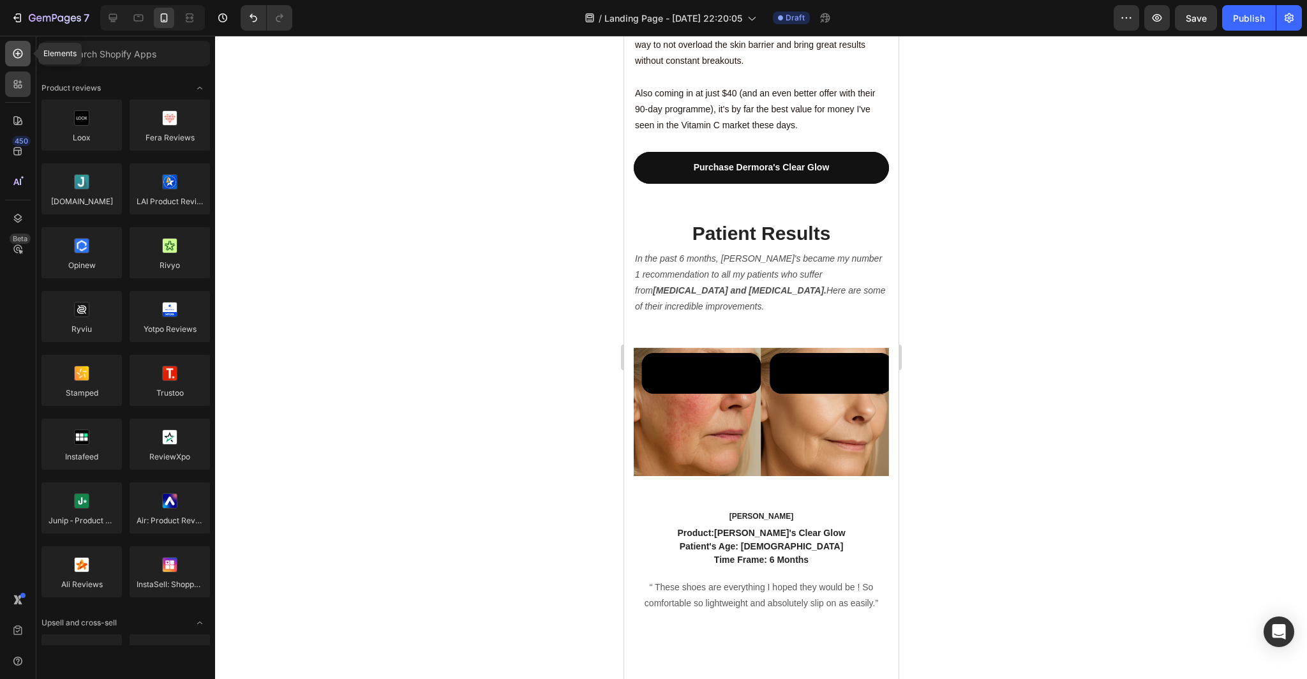
click at [15, 63] on div at bounding box center [18, 54] width 26 height 26
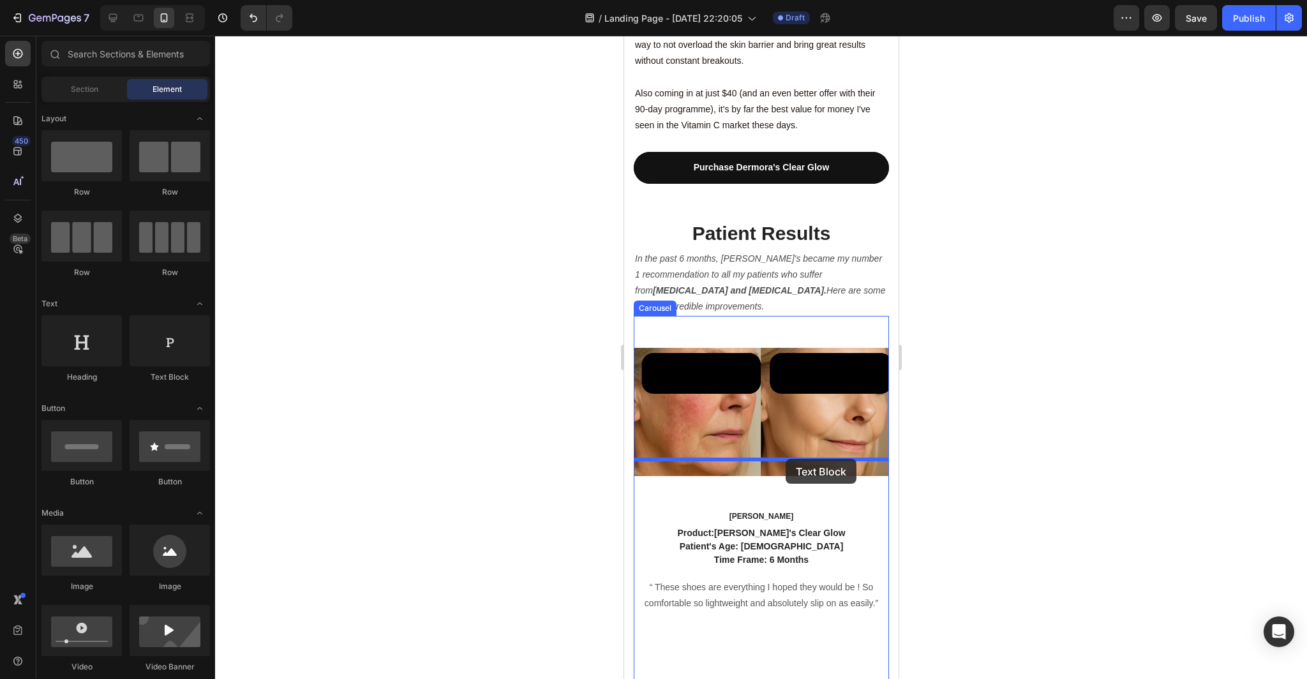
drag, startPoint x: 771, startPoint y: 385, endPoint x: 785, endPoint y: 459, distance: 75.2
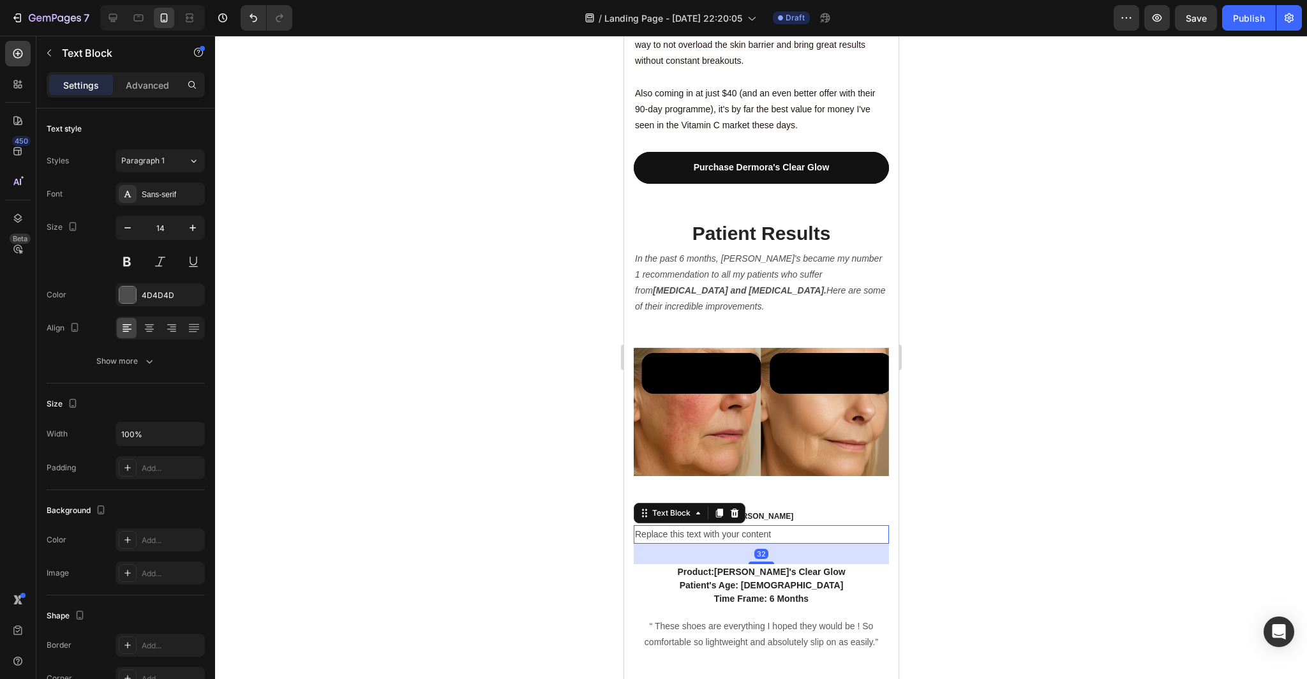
click at [1012, 522] on div at bounding box center [761, 357] width 1092 height 643
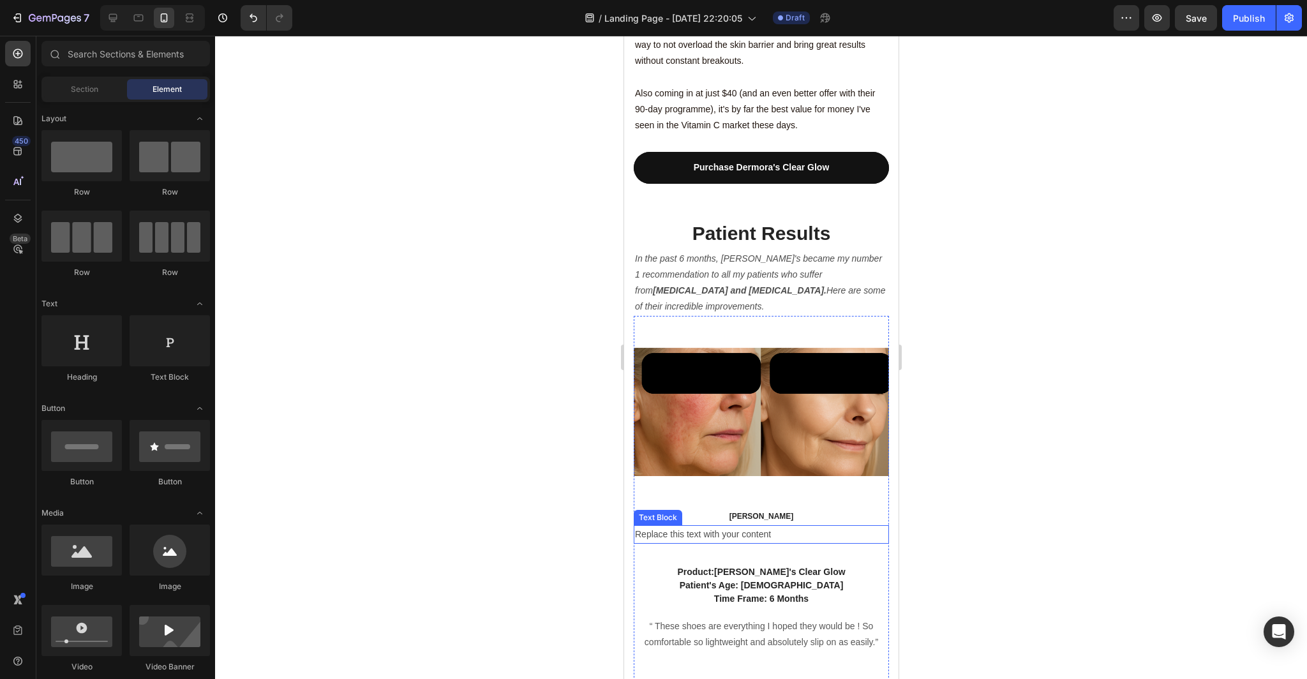
click at [757, 525] on div "Replace this text with your content" at bounding box center [760, 534] width 255 height 19
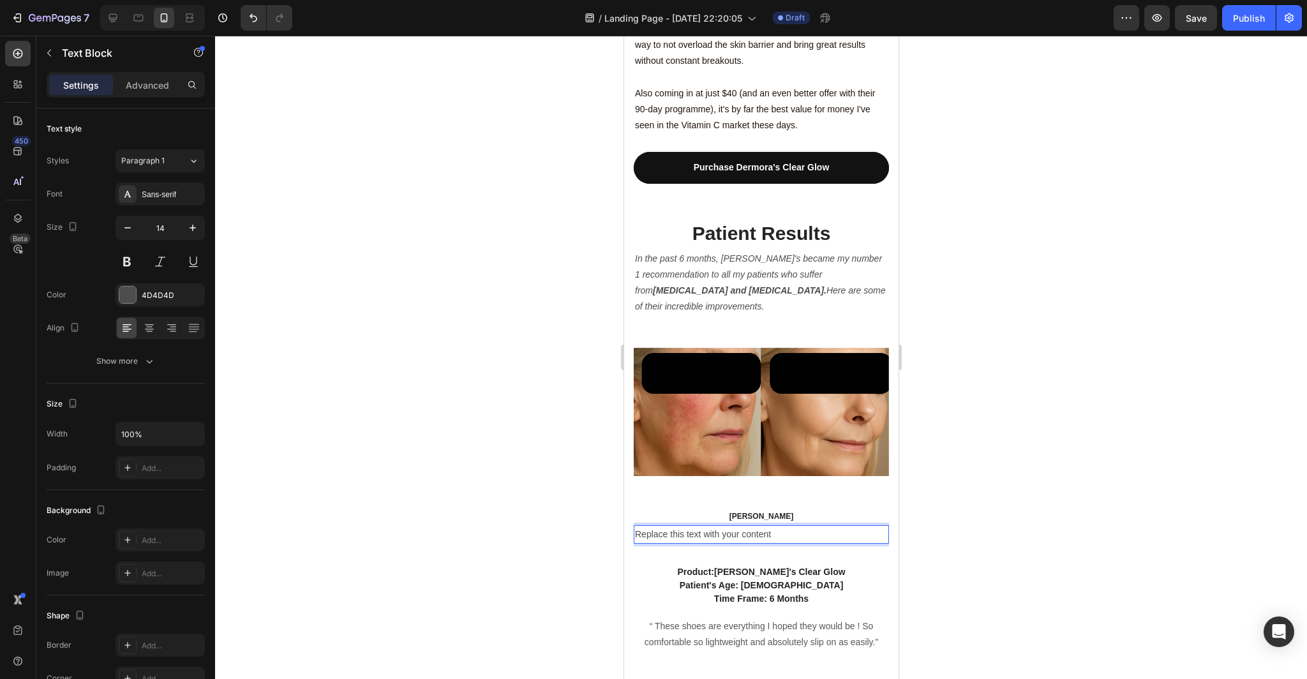
click at [763, 525] on div "Replace this text with your content" at bounding box center [760, 534] width 255 height 19
drag, startPoint x: 773, startPoint y: 470, endPoint x: 615, endPoint y: 465, distance: 157.6
click at [623, 465] on html "iPhone 15 Pro Max ( 430 px) iPhone 13 Mini iPhone 13 Pro iPhone 11 Pro Max iPho…" at bounding box center [760, 485] width 274 height 7833
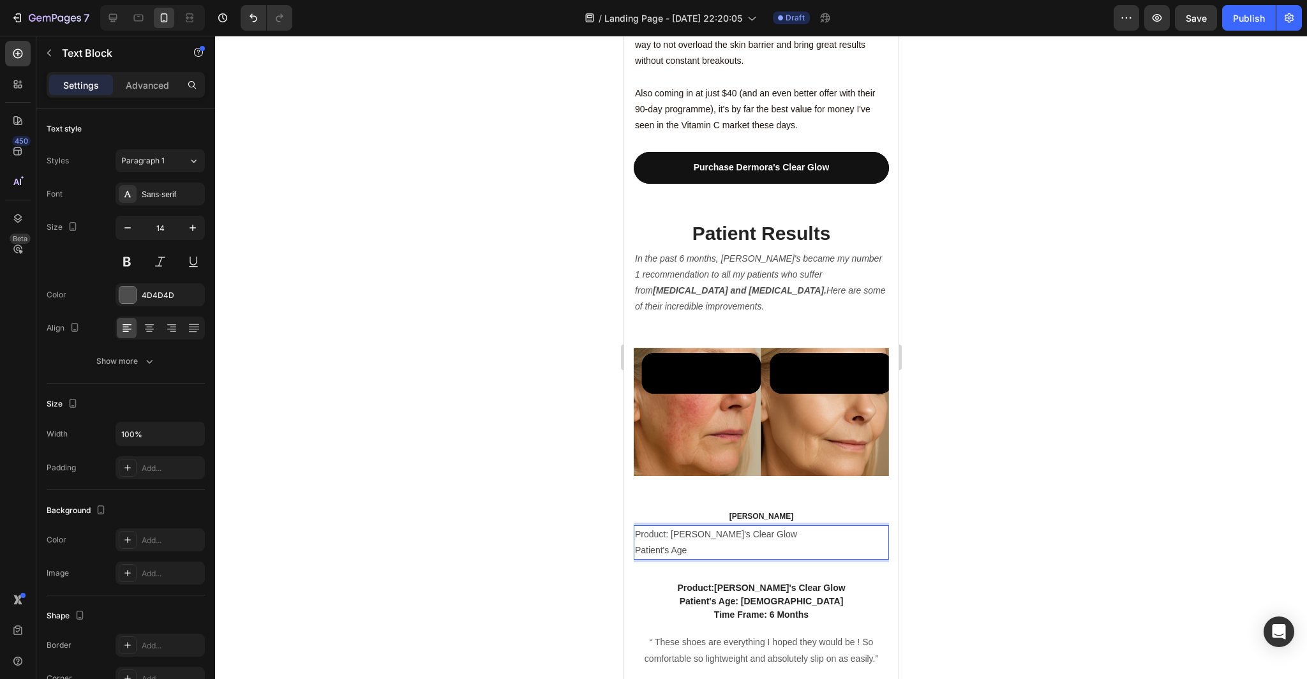
click at [663, 542] on p "Patient's Age" at bounding box center [760, 550] width 253 height 16
click at [693, 542] on p "Patients Age" at bounding box center [760, 550] width 253 height 16
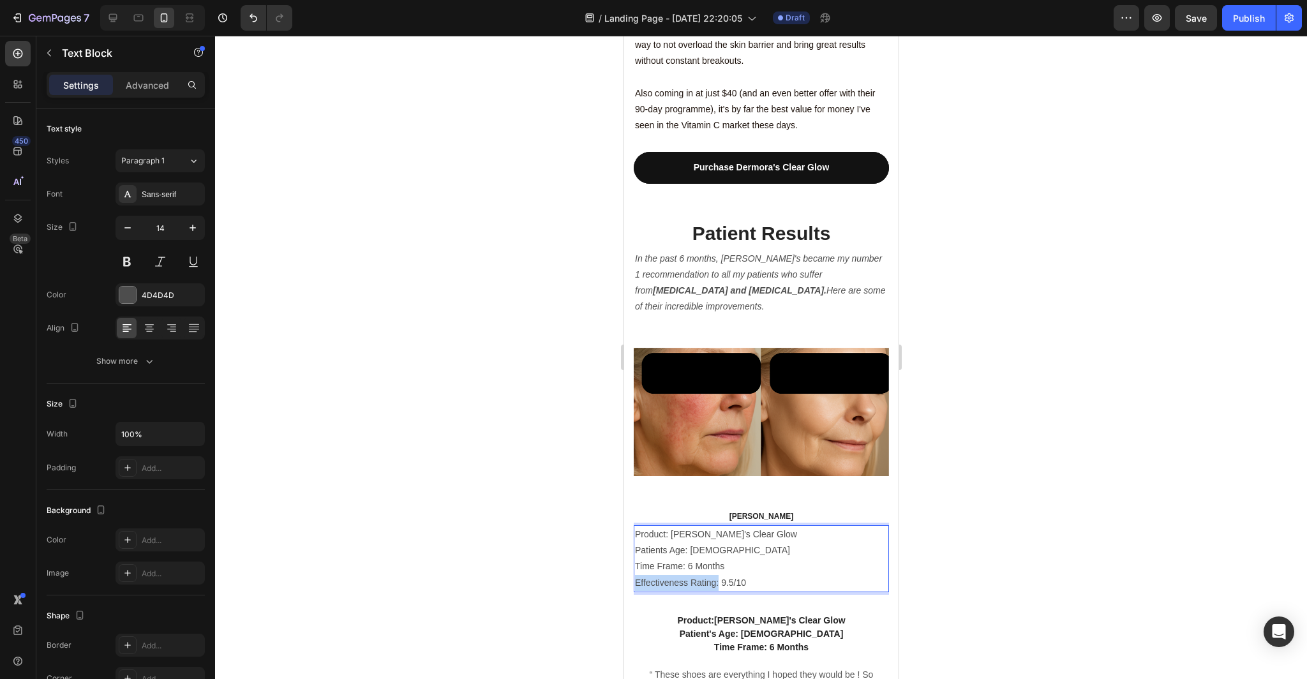
drag, startPoint x: 719, startPoint y: 521, endPoint x: 633, endPoint y: 521, distance: 85.5
click at [634, 575] on p "Effectiveness Rating: 9.5/10" at bounding box center [760, 583] width 253 height 16
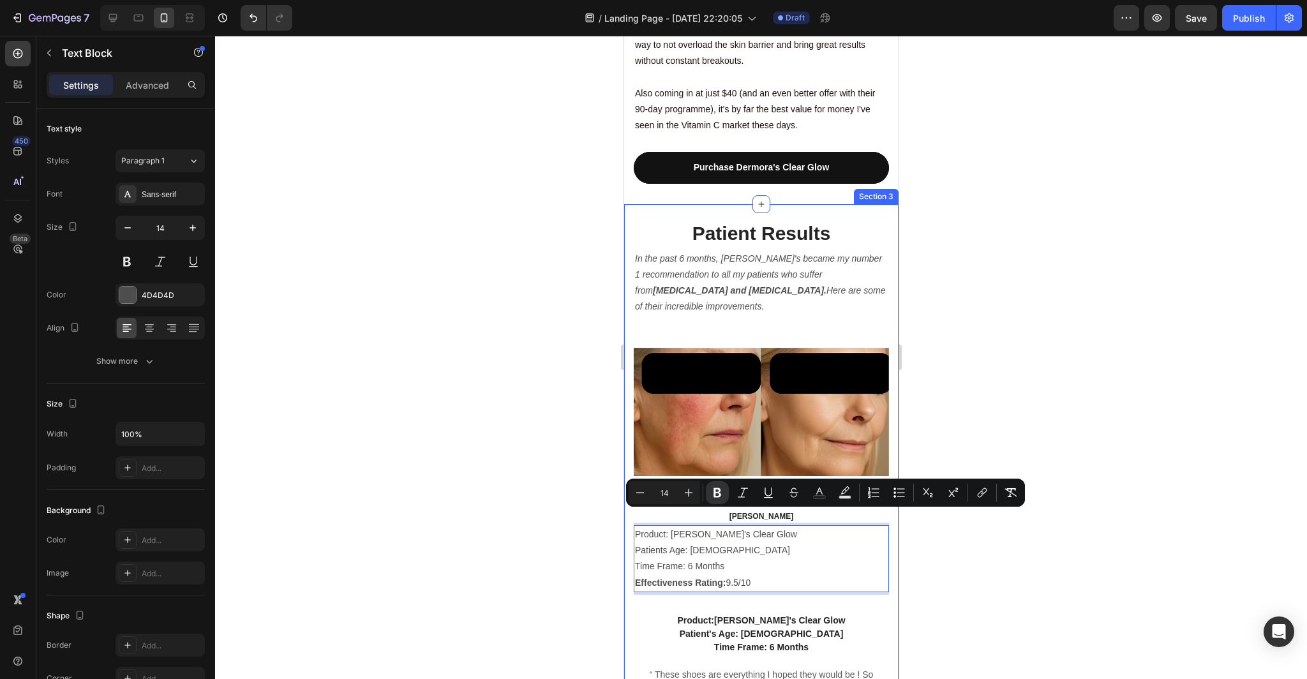
click at [937, 557] on div at bounding box center [761, 357] width 1092 height 643
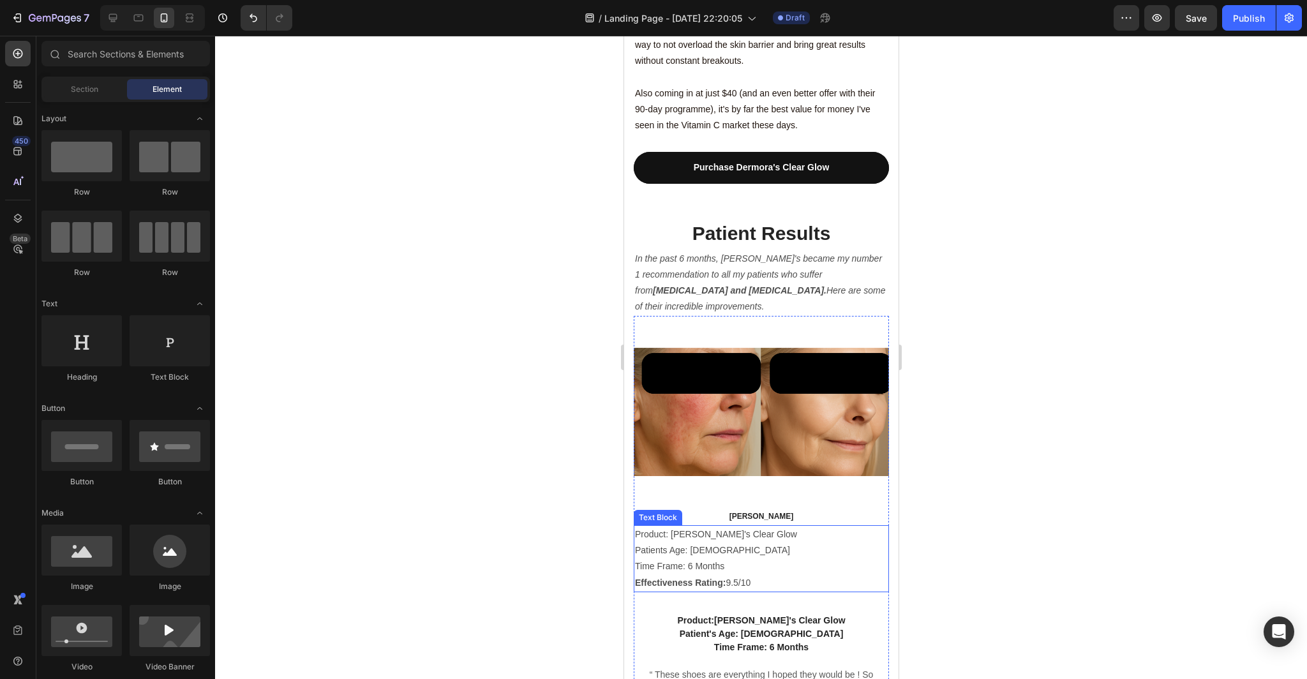
click at [716, 558] on p "Time Frame: 6 Months" at bounding box center [760, 566] width 253 height 16
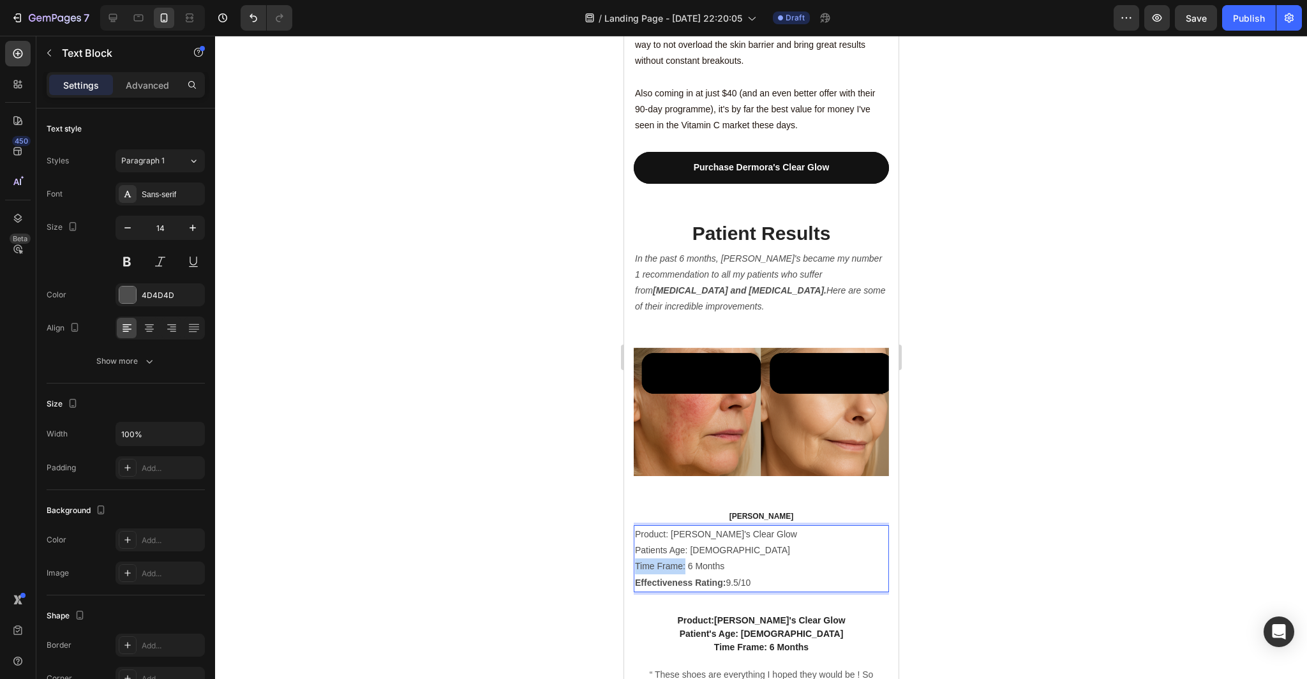
drag, startPoint x: 684, startPoint y: 503, endPoint x: 633, endPoint y: 503, distance: 50.4
click at [633, 525] on div "Product: Dermora's Clear Glow Patients Age: 60 Time Frame: 6 Months Effectivene…" at bounding box center [760, 558] width 255 height 67
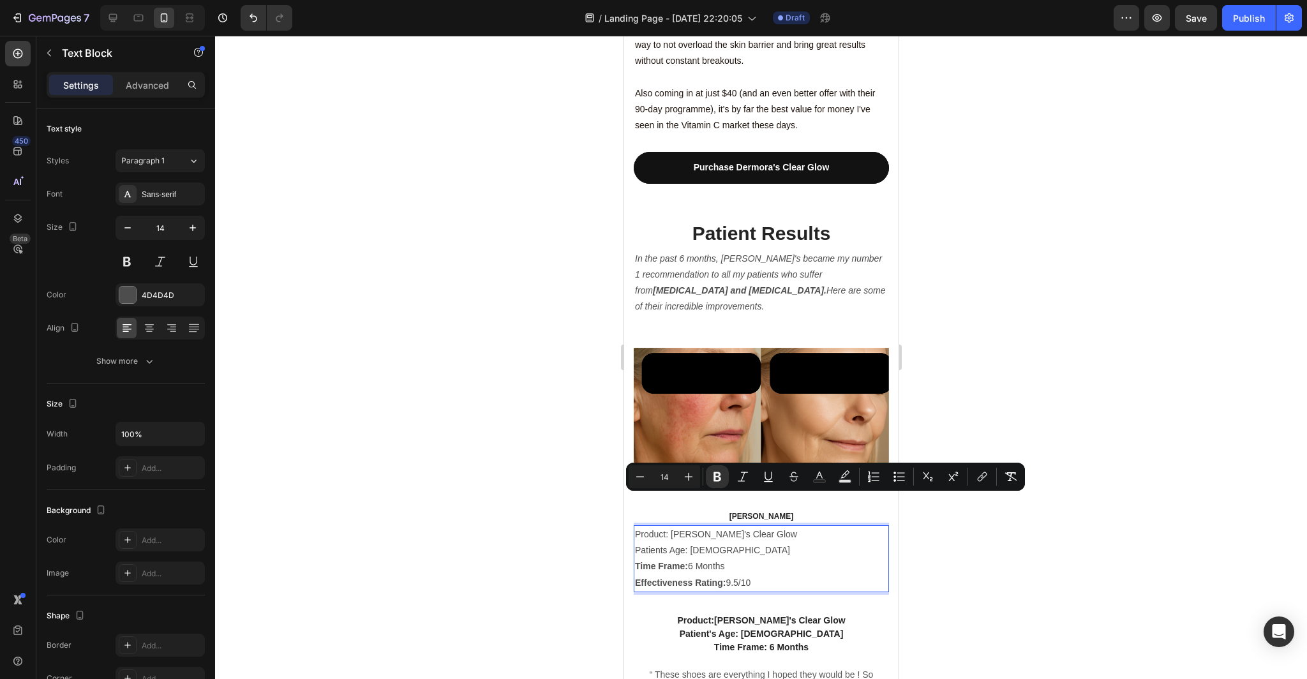
click at [716, 558] on p "Time Frame: 6 Months" at bounding box center [760, 566] width 253 height 16
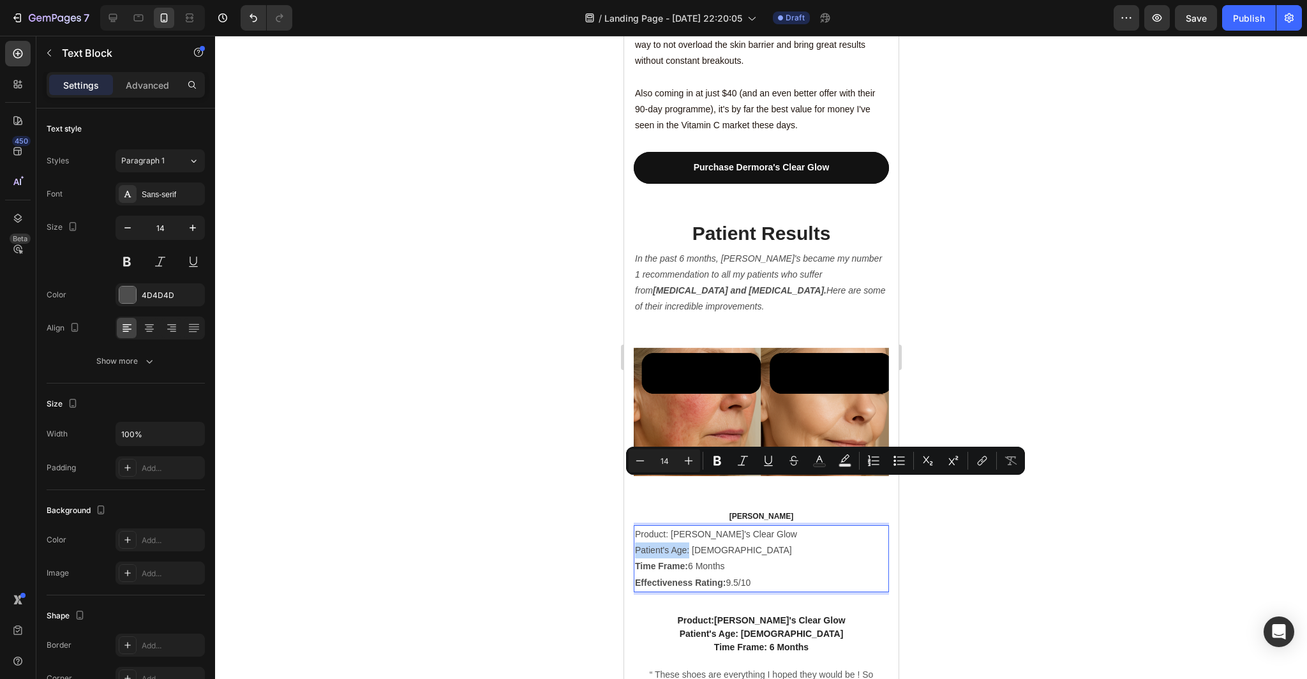
drag, startPoint x: 688, startPoint y: 486, endPoint x: 635, endPoint y: 487, distance: 52.3
click at [635, 542] on p "Patient's Age: 60" at bounding box center [760, 550] width 253 height 16
click at [745, 542] on p "Patient's Age: [DEMOGRAPHIC_DATA]" at bounding box center [760, 550] width 253 height 16
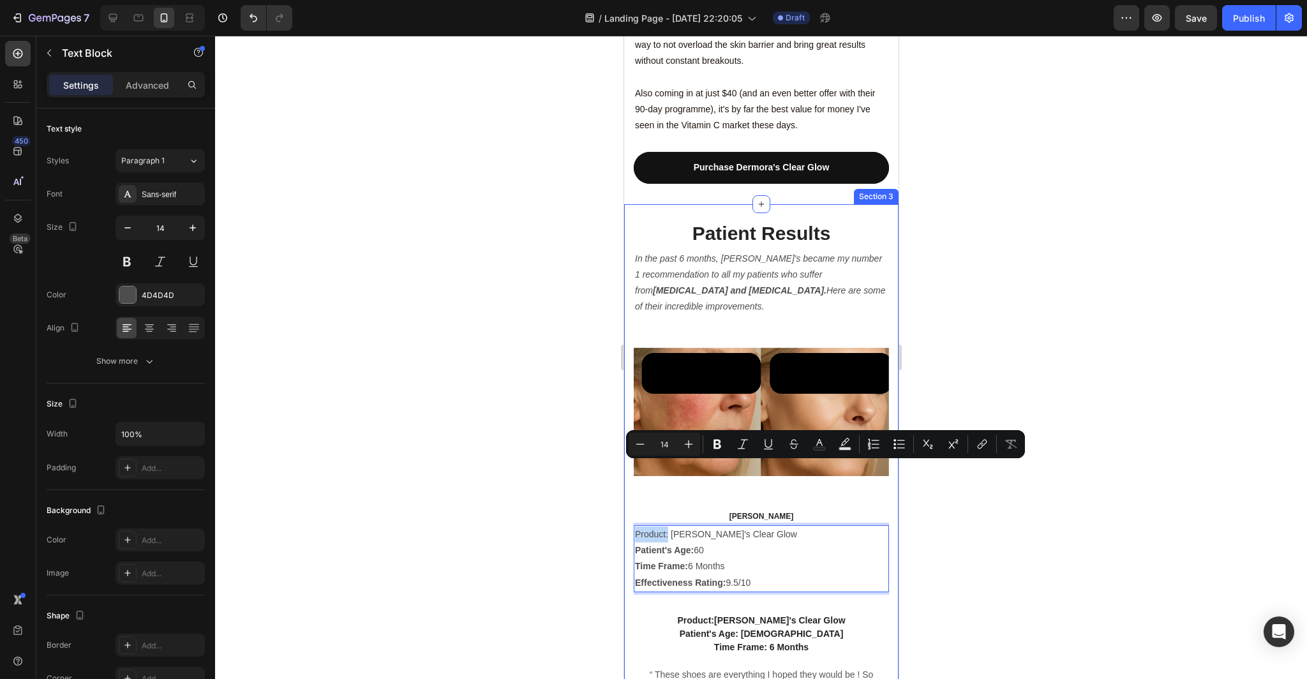
drag, startPoint x: 667, startPoint y: 470, endPoint x: 631, endPoint y: 470, distance: 35.7
click at [631, 470] on div "Patient Results Heading In the past 6 months, Dermora's became my number 1 reco…" at bounding box center [760, 486] width 274 height 565
click at [1104, 599] on div at bounding box center [761, 357] width 1092 height 643
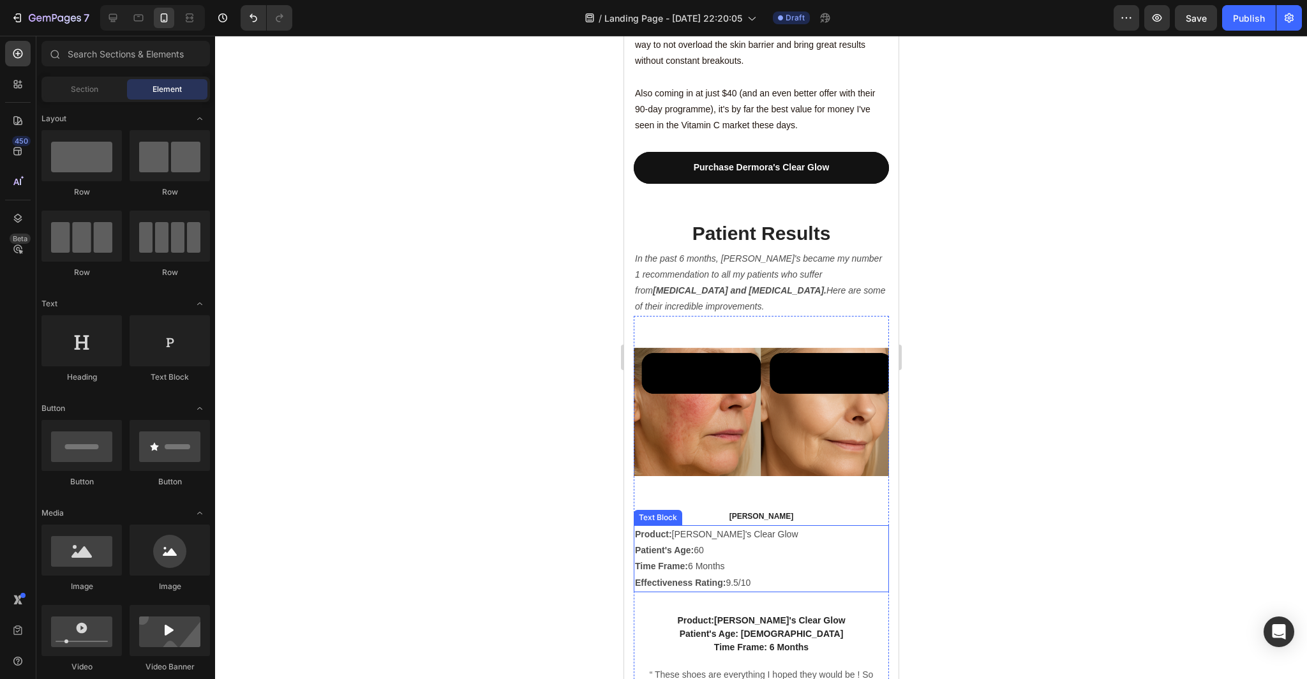
click at [765, 558] on p "Time Frame: 6 Months" at bounding box center [760, 566] width 253 height 16
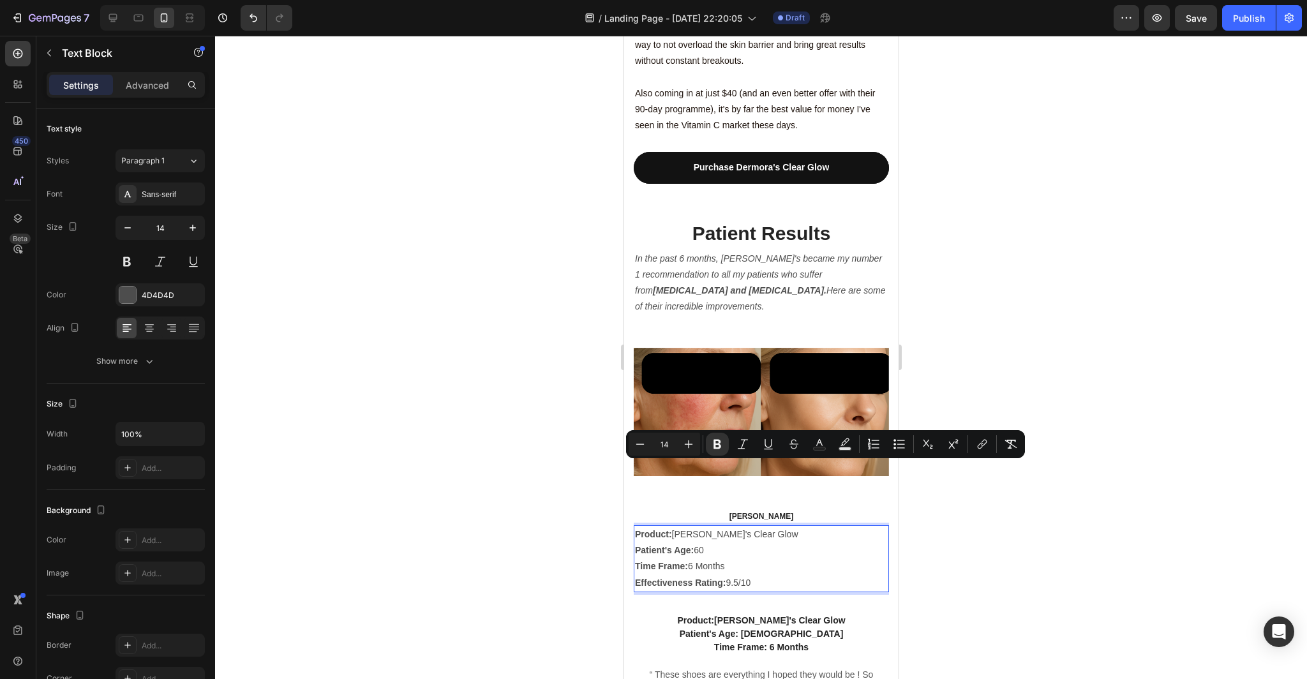
drag, startPoint x: 758, startPoint y: 515, endPoint x: 632, endPoint y: 466, distance: 135.2
click at [819, 448] on rect "Editor contextual toolbar" at bounding box center [819, 448] width 12 height 3
type input "4D4D4D"
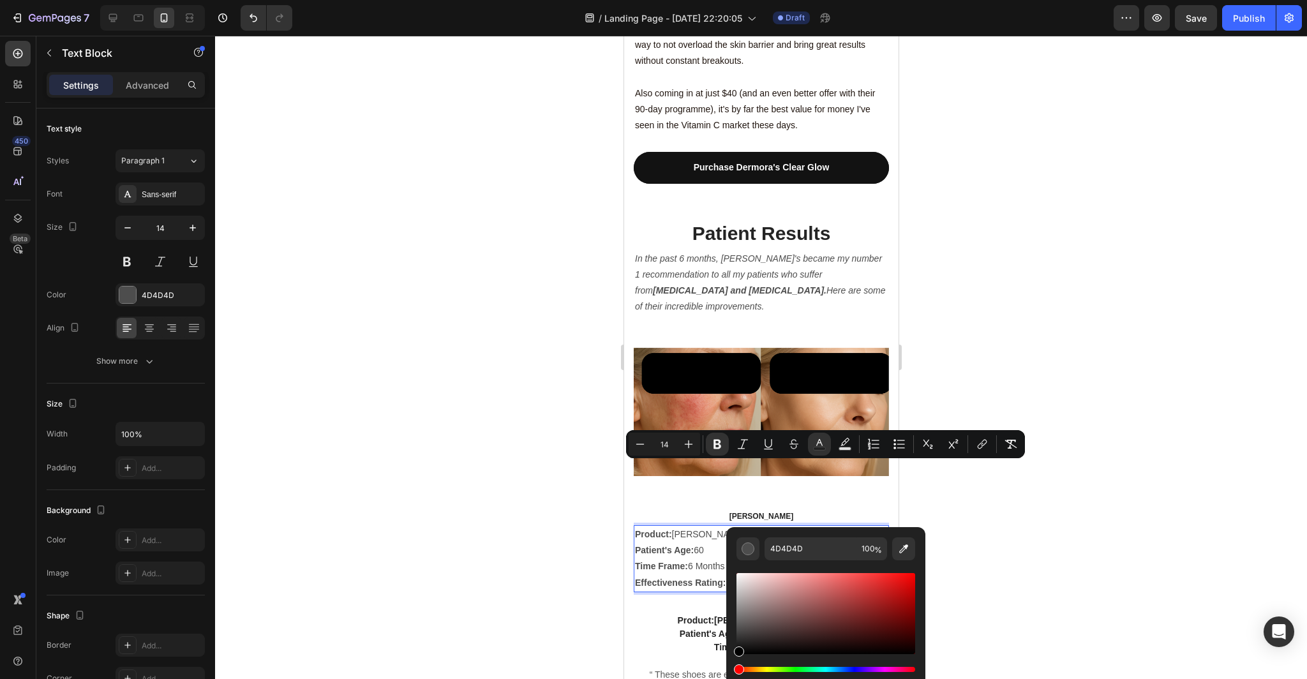
drag, startPoint x: 737, startPoint y: 632, endPoint x: 737, endPoint y: 674, distance: 42.1
click at [737, 674] on div "Editor contextual toolbar" at bounding box center [825, 629] width 179 height 119
type input "000000"
click at [466, 525] on div at bounding box center [761, 357] width 1092 height 643
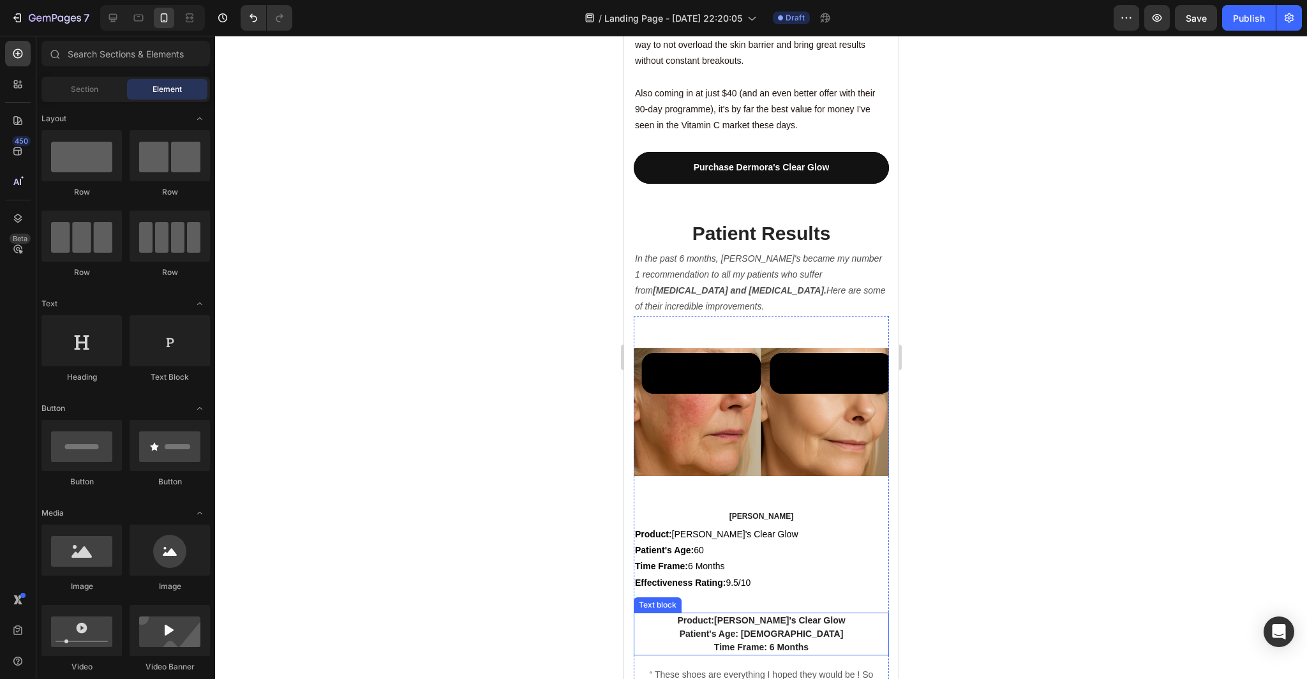
click at [818, 627] on p "Patient's Age: 60" at bounding box center [760, 633] width 253 height 13
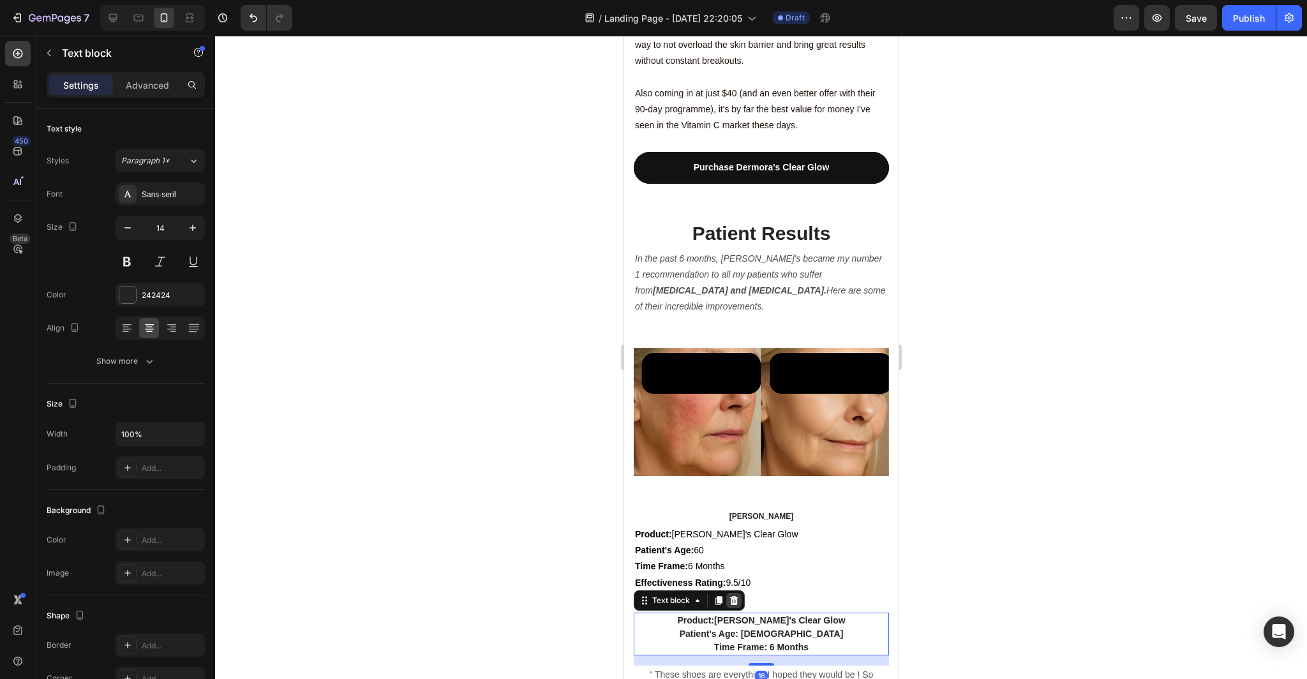
click at [731, 596] on icon at bounding box center [733, 600] width 8 height 9
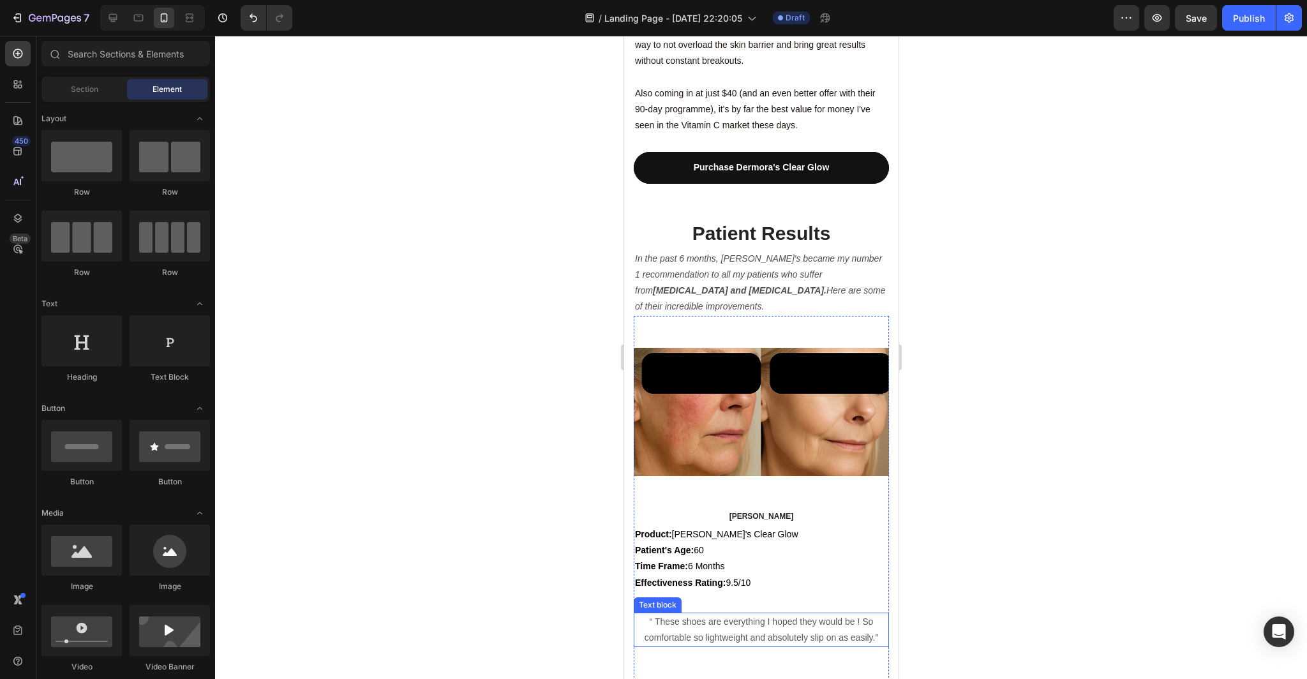
click at [859, 614] on p "“ These shoes are everything I hoped they would be ! So comfortable so lightwei…" at bounding box center [760, 630] width 253 height 32
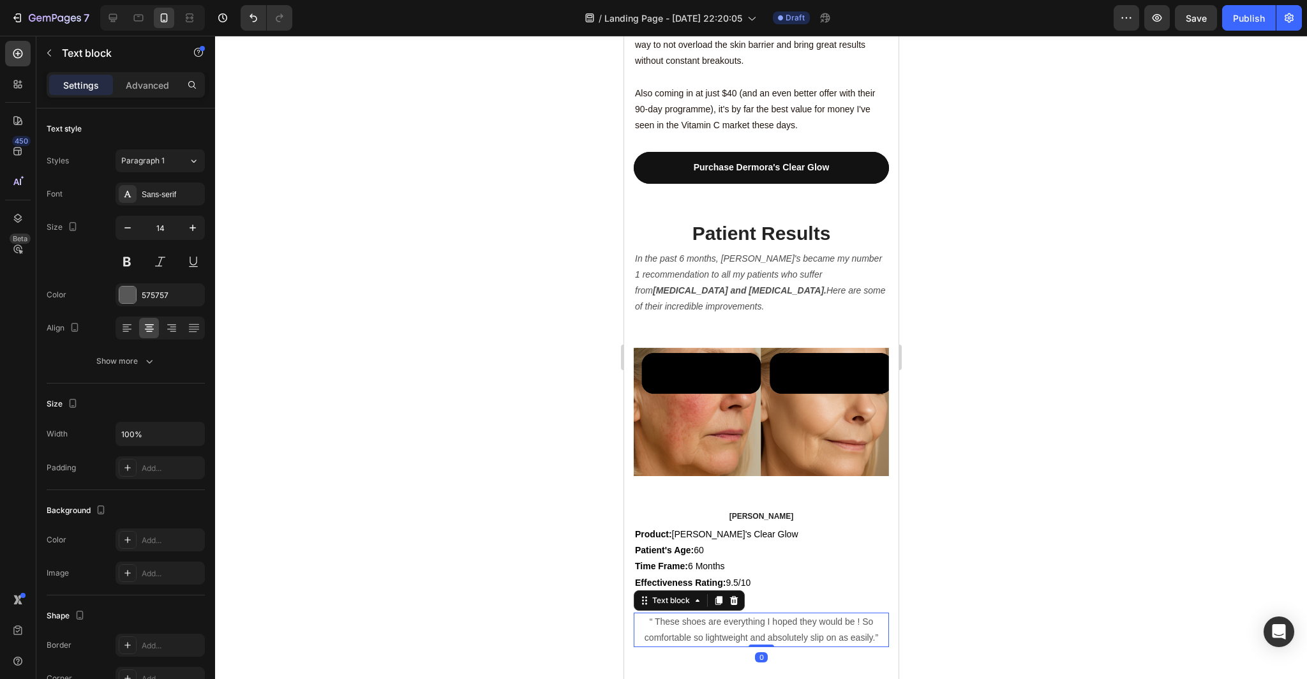
click at [882, 614] on p "“ These shoes are everything I hoped they would be ! So comfortable so lightwei…" at bounding box center [760, 630] width 253 height 32
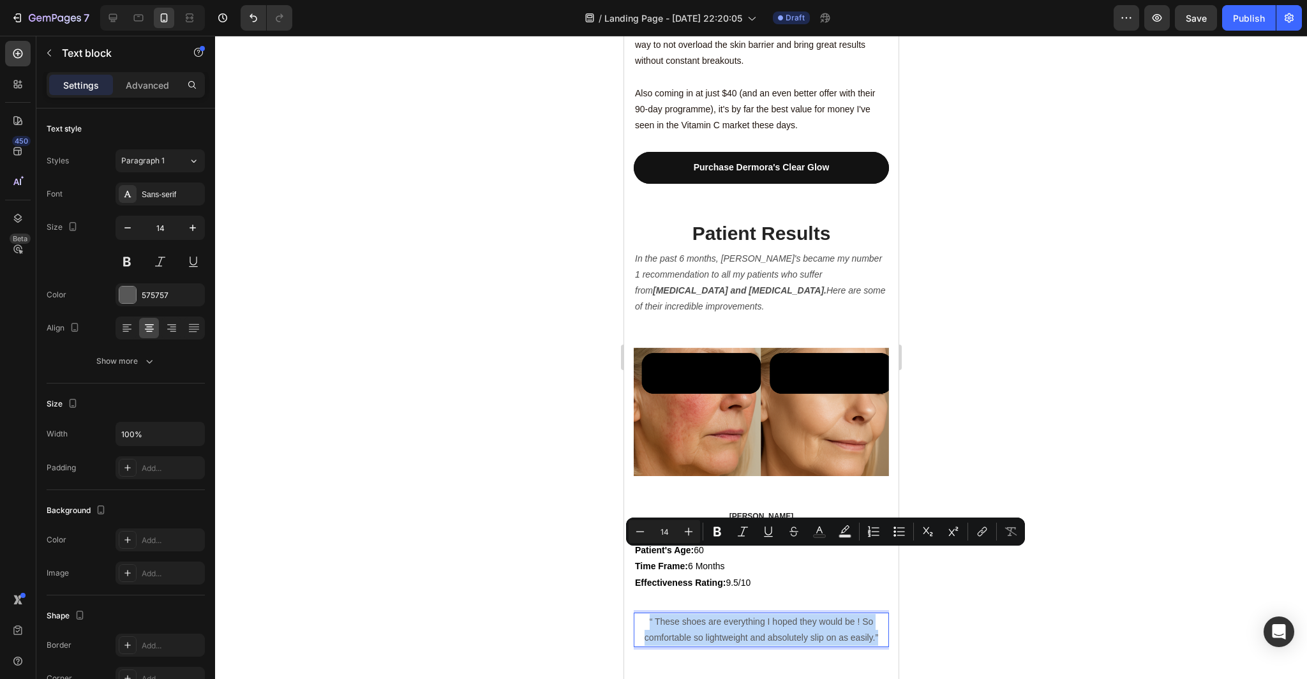
drag, startPoint x: 880, startPoint y: 575, endPoint x: 643, endPoint y: 558, distance: 237.9
click at [643, 614] on p "“ These shoes are everything I hoped they would be ! So comfortable so lightwei…" at bounding box center [760, 630] width 253 height 32
drag, startPoint x: 833, startPoint y: 575, endPoint x: 642, endPoint y: 556, distance: 191.0
click at [642, 614] on p ""Clear Glow has been a game changer for me, I'm so glad Dr Marcus recommended i…" at bounding box center [760, 630] width 253 height 32
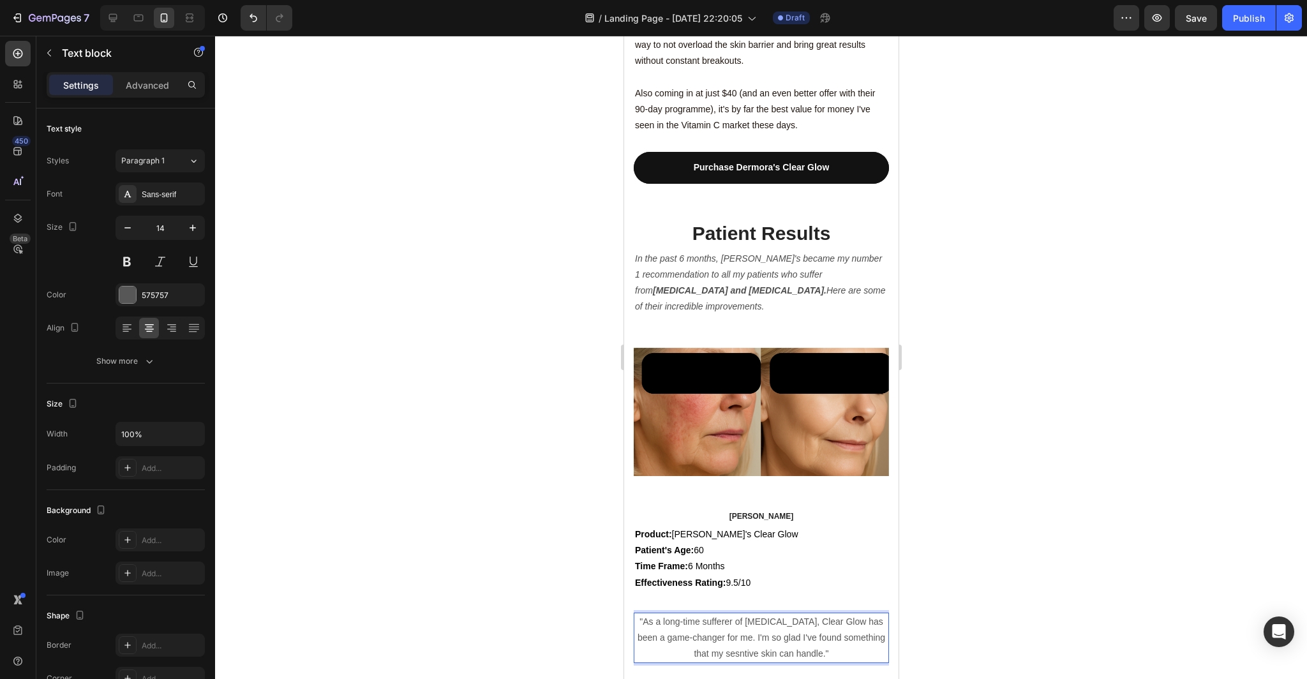
click at [991, 558] on div at bounding box center [761, 357] width 1092 height 643
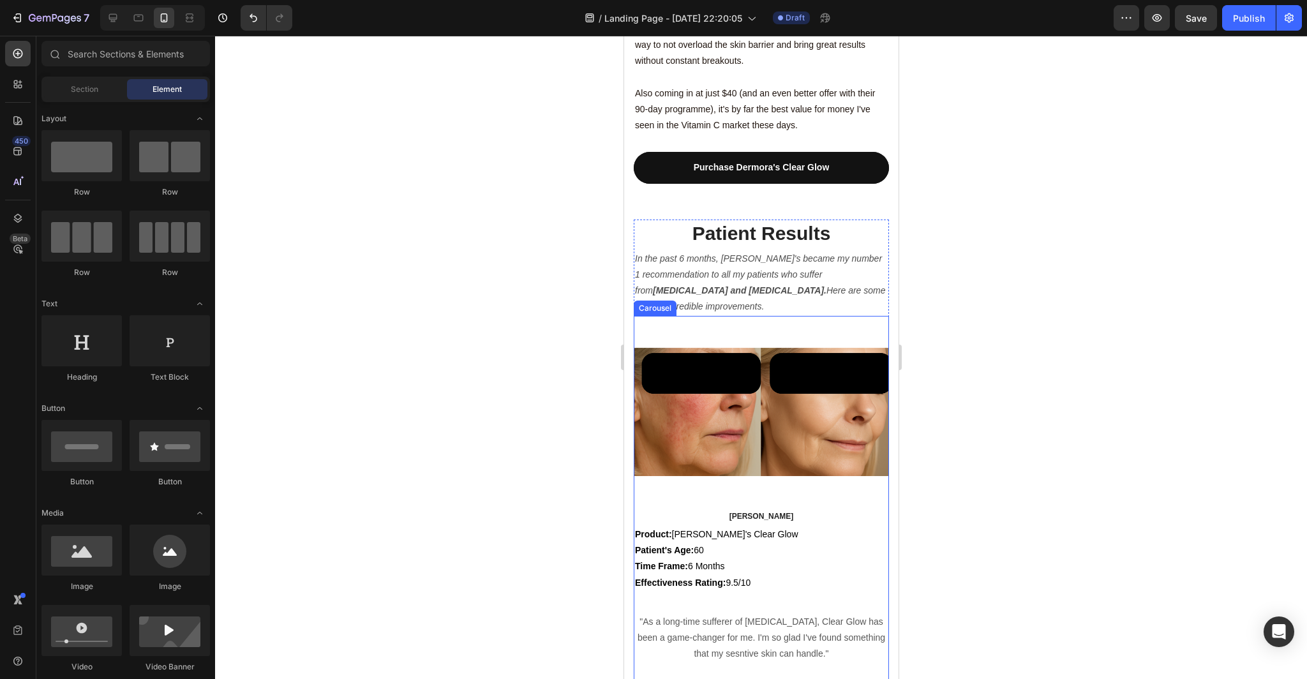
click at [794, 614] on p ""As a long-time sufferer of Rosacea, Clear Glow has been a game-changer for me.…" at bounding box center [760, 638] width 253 height 48
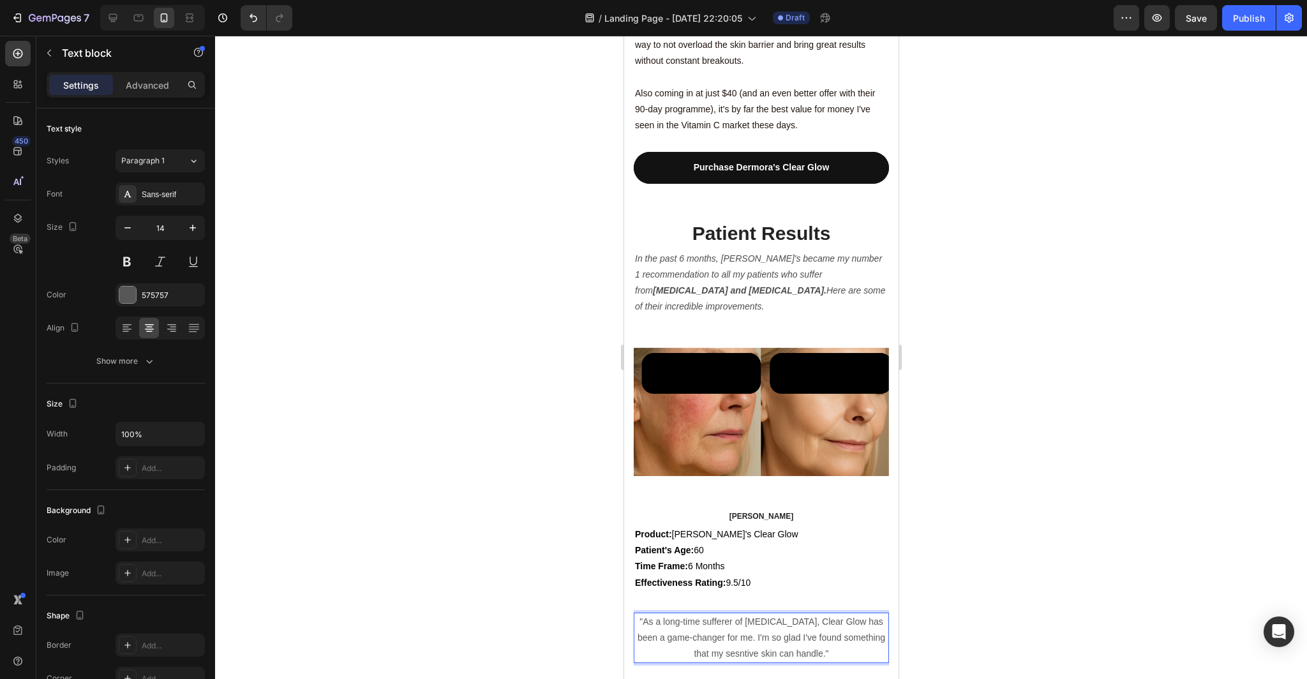
click at [732, 614] on p ""As a long-time sufferer of Rosacea, Clear Glow has been a game-changer for me.…" at bounding box center [760, 638] width 253 height 48
click at [1069, 562] on div at bounding box center [761, 357] width 1092 height 643
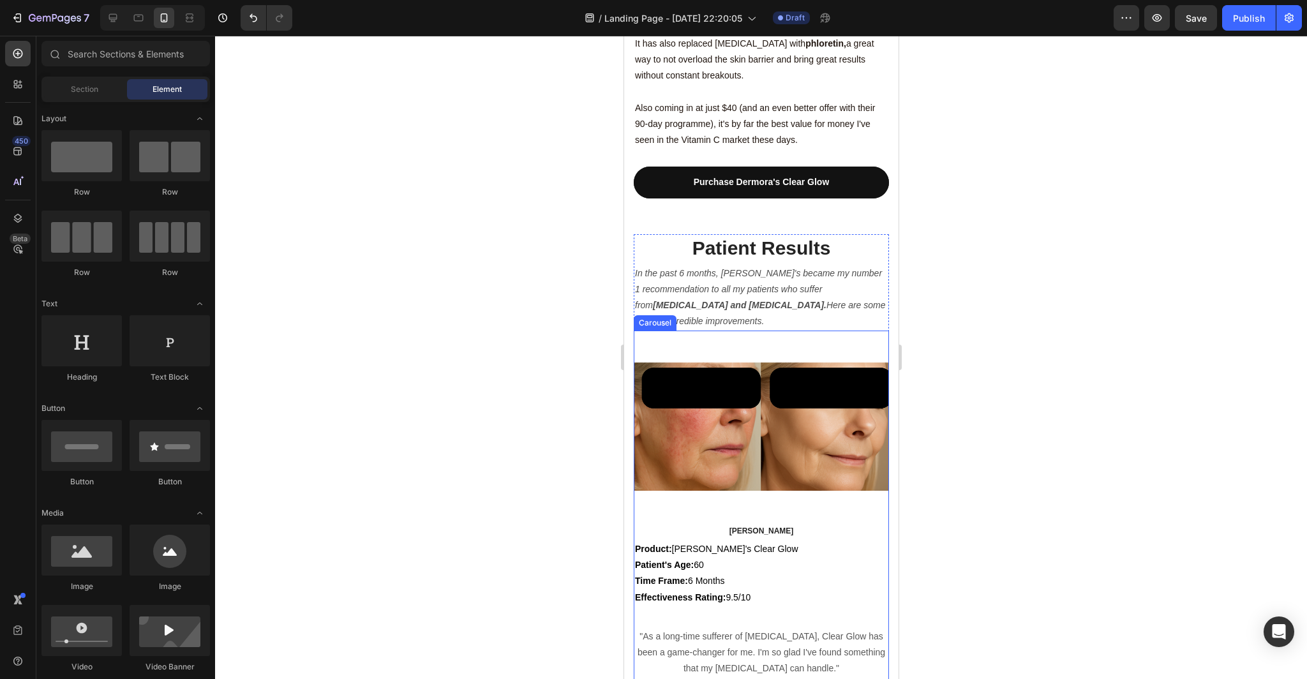
scroll to position [3490, 0]
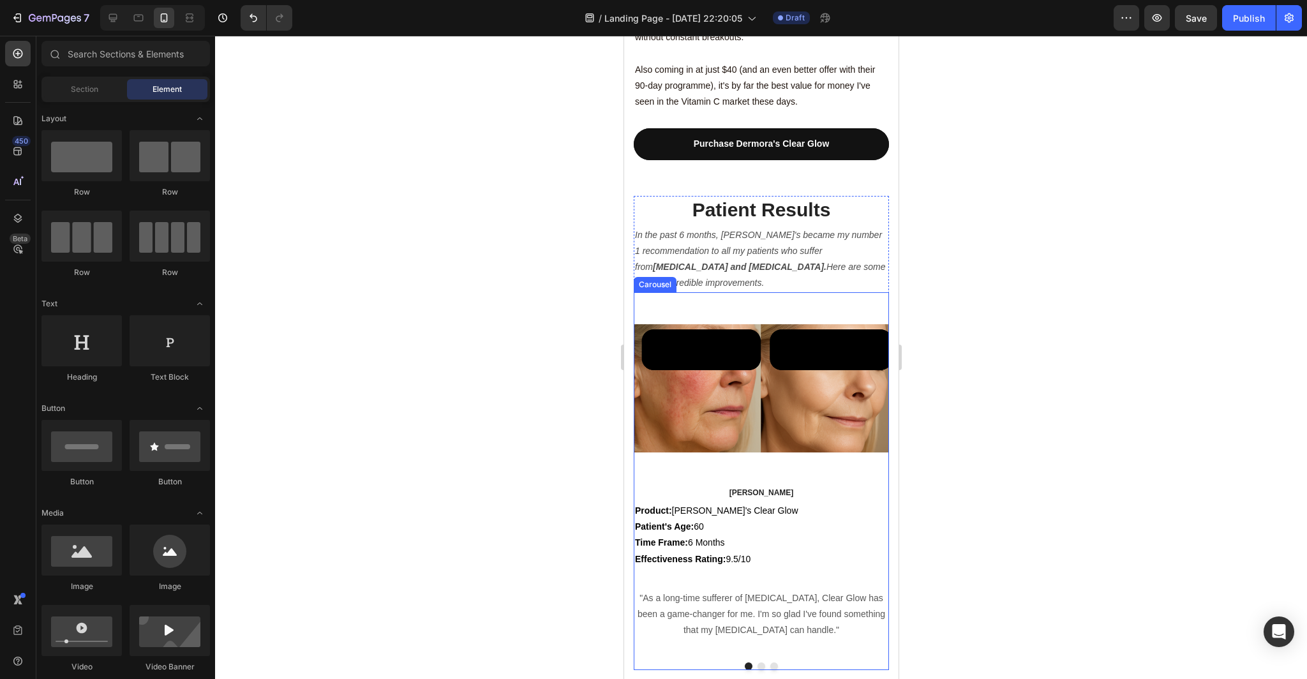
click at [761, 662] on button "Dot" at bounding box center [761, 666] width 8 height 8
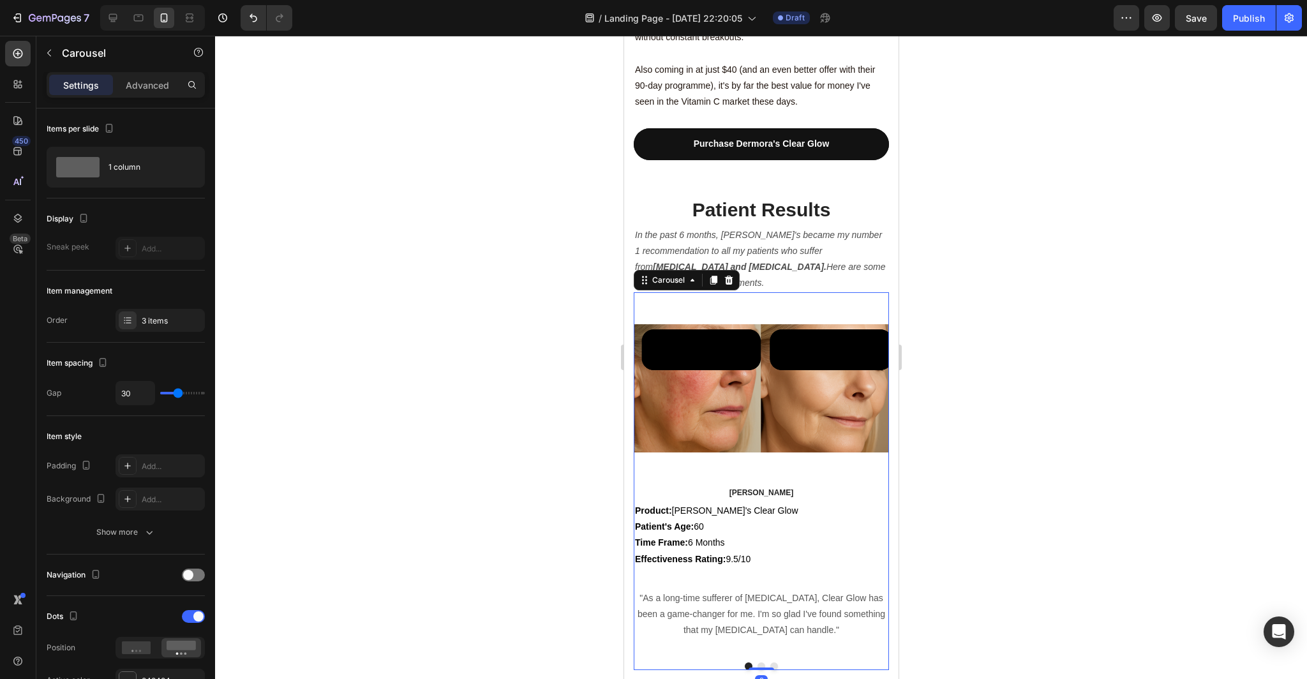
click at [762, 662] on button "Dot" at bounding box center [761, 666] width 8 height 8
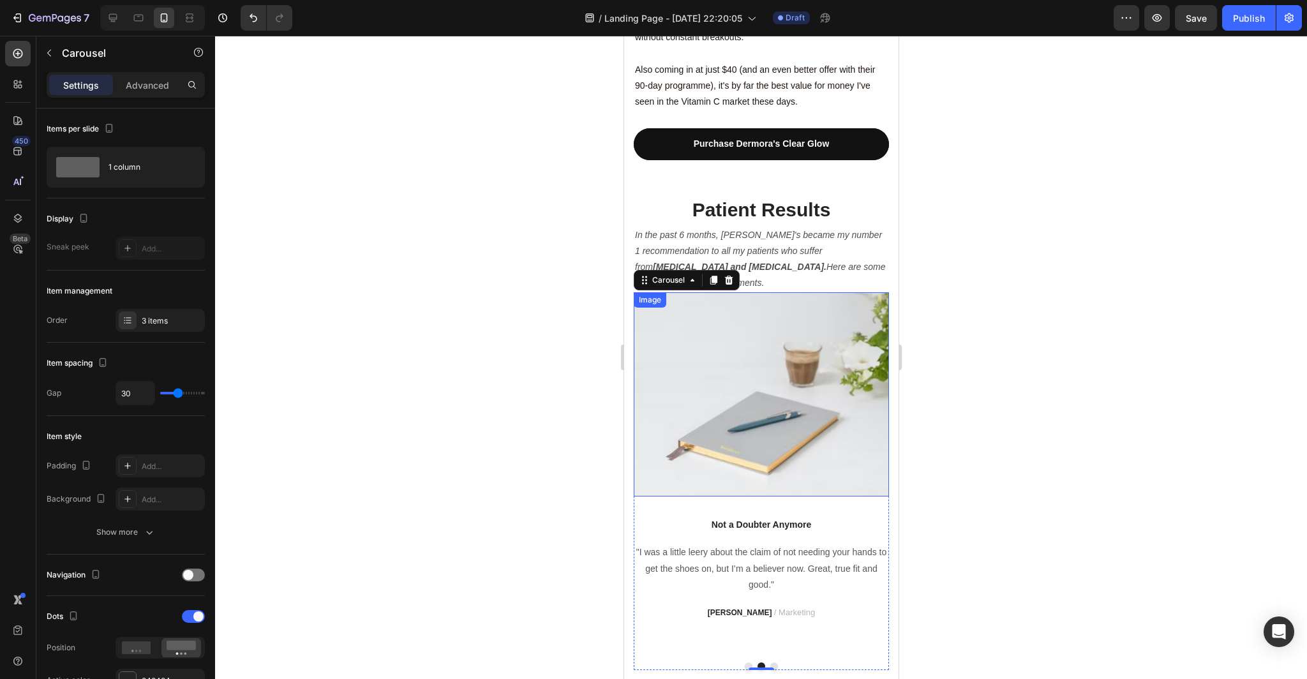
click at [792, 322] on img at bounding box center [760, 394] width 255 height 204
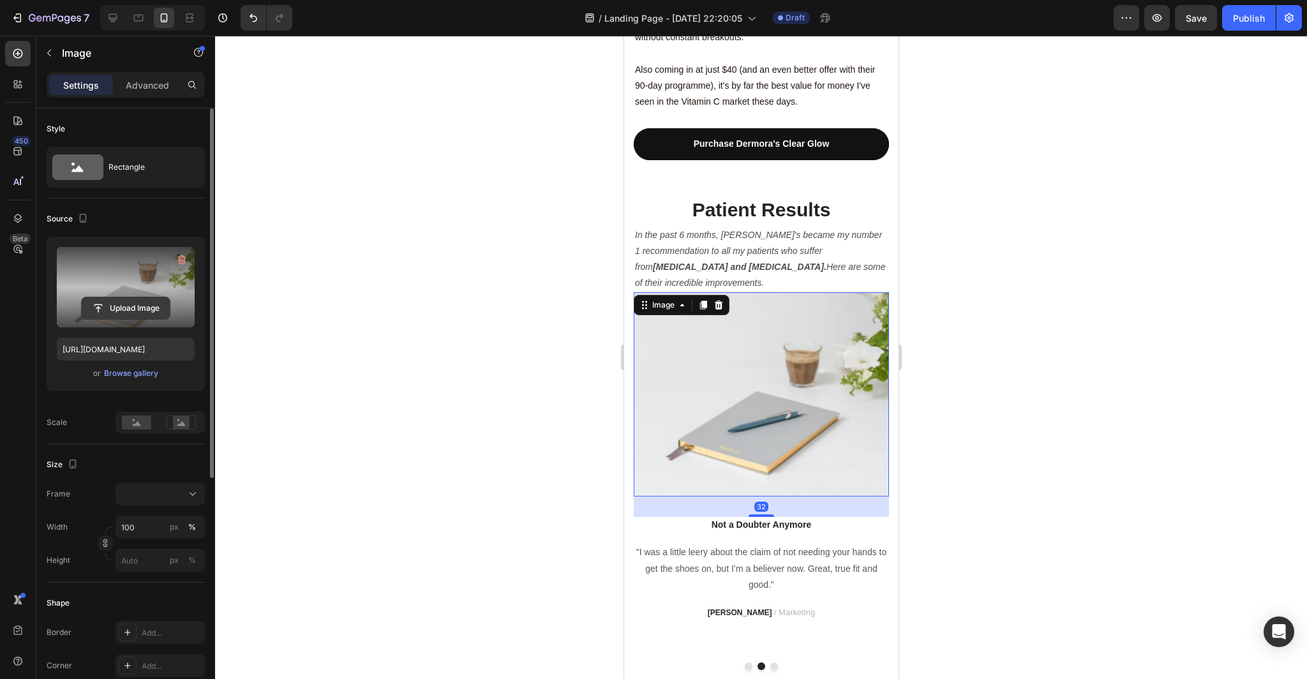
click at [116, 310] on input "file" at bounding box center [126, 308] width 88 height 22
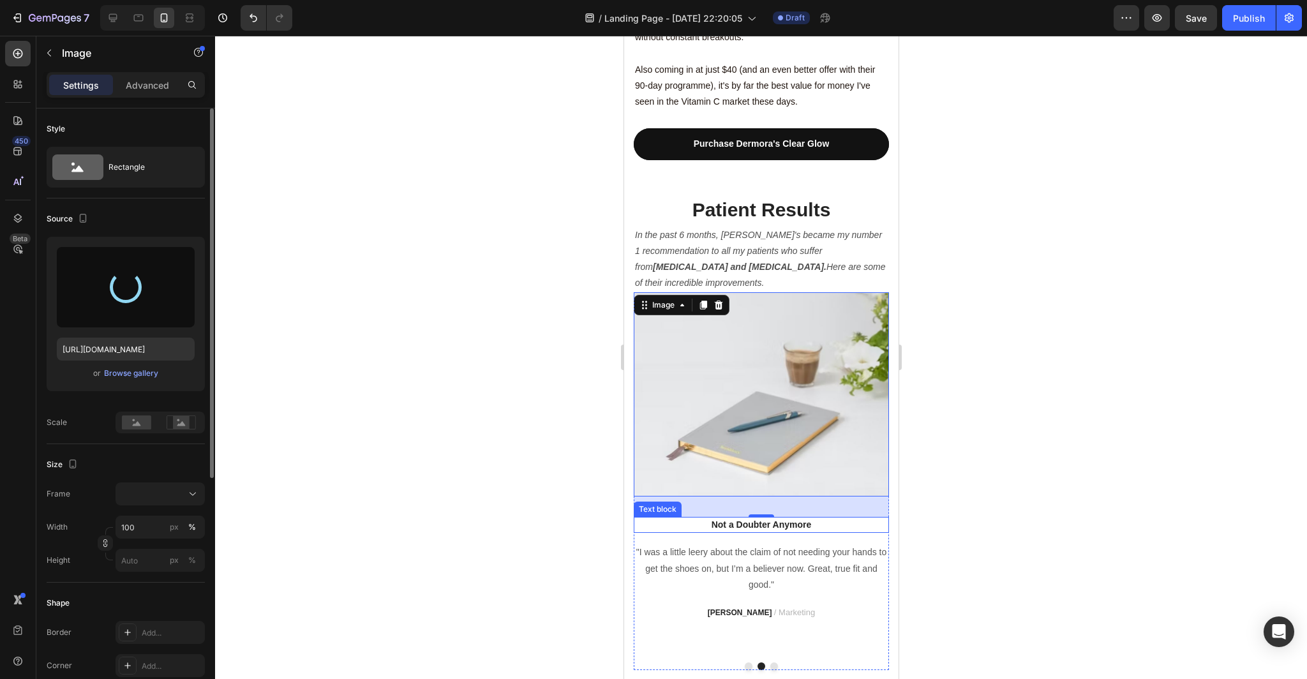
type input "https://cdn.shopify.com/s/files/1/0879/1982/1129/files/gempages_564701457408852…"
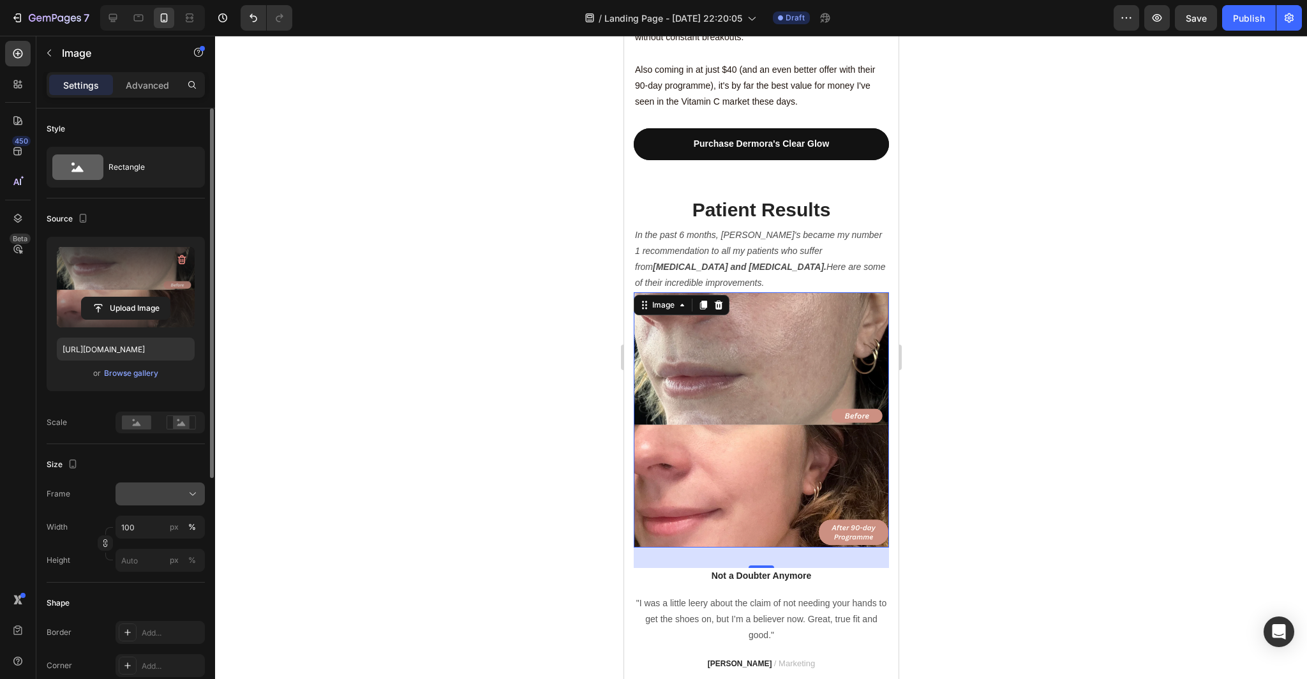
click at [192, 500] on icon at bounding box center [192, 493] width 13 height 13
click at [189, 573] on icon at bounding box center [188, 573] width 13 height 13
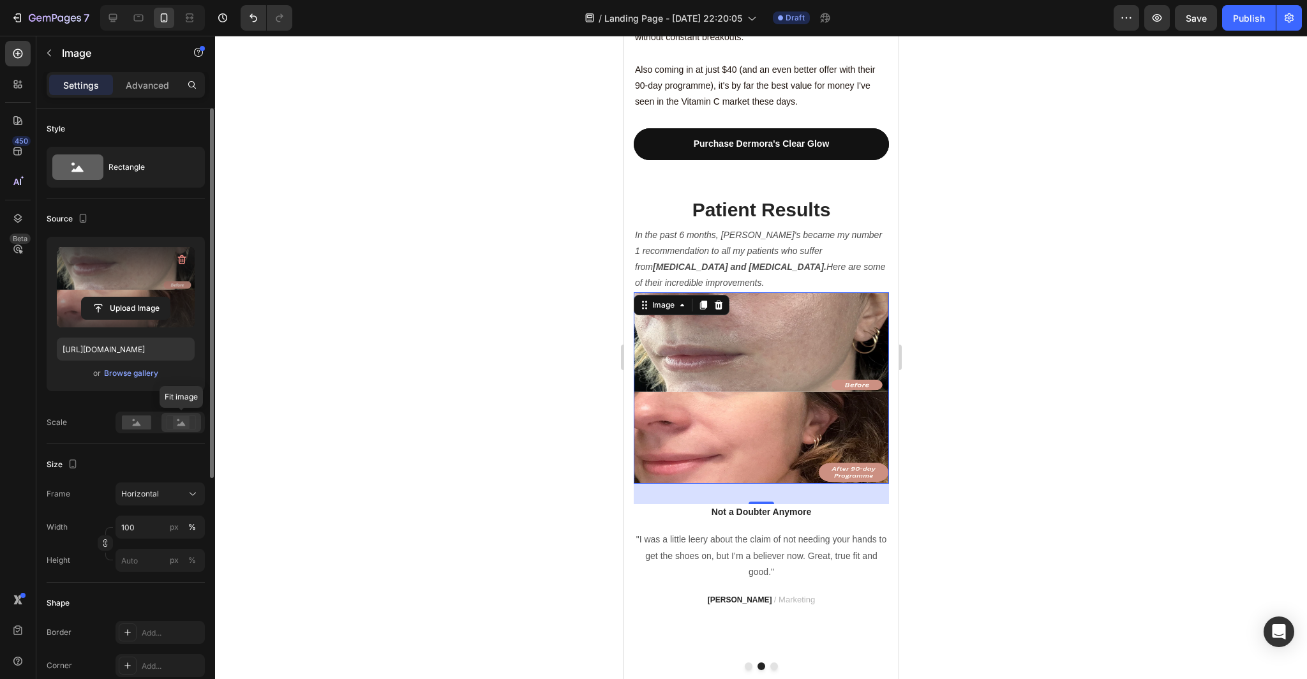
click at [182, 416] on rect at bounding box center [181, 422] width 17 height 13
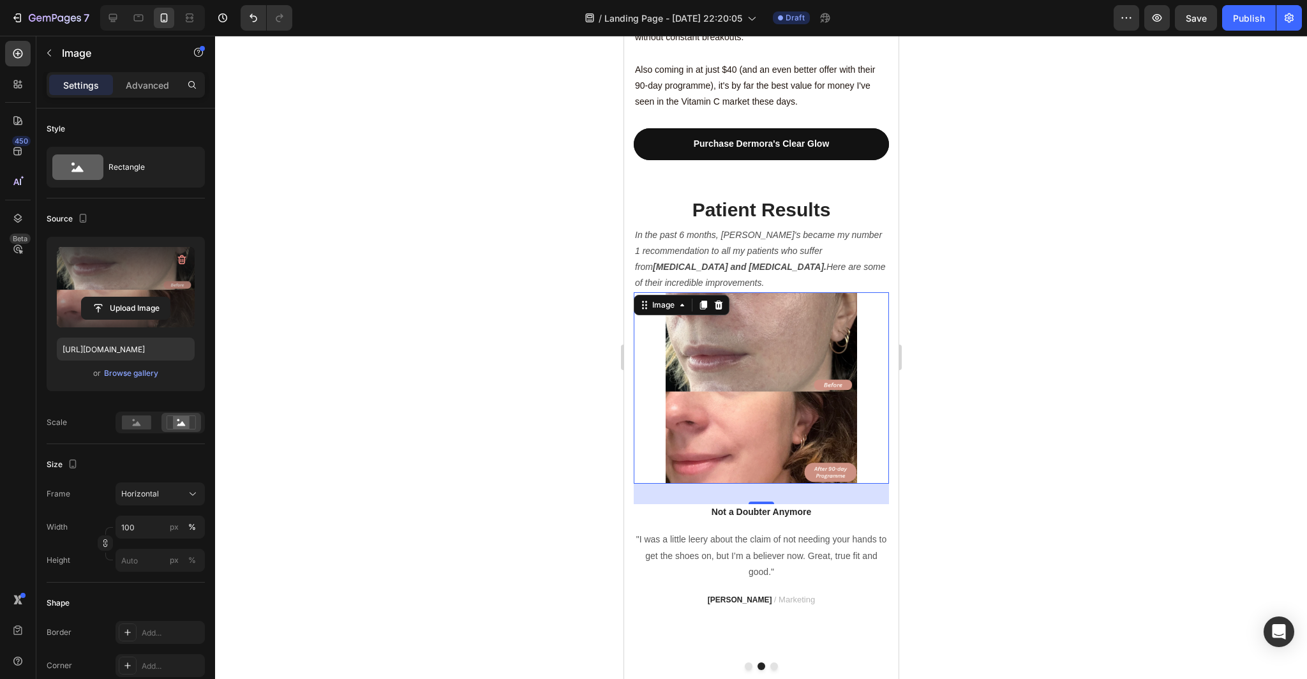
click at [303, 398] on div at bounding box center [761, 357] width 1092 height 643
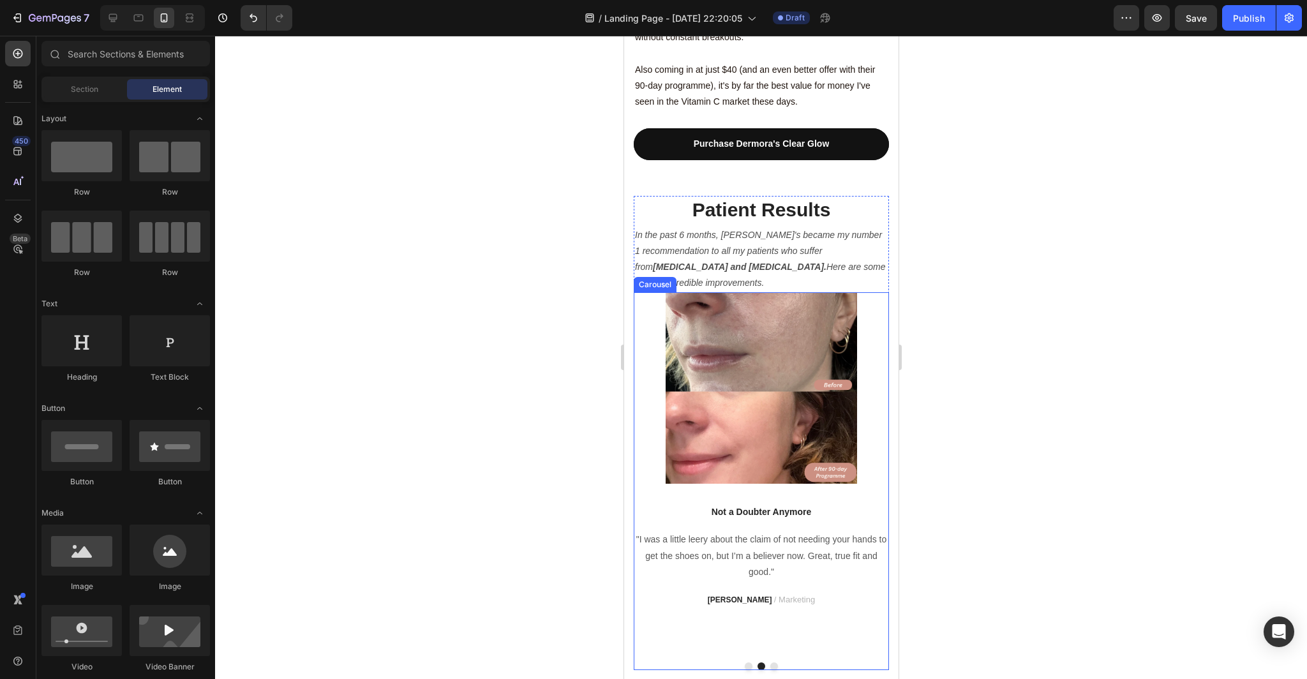
click at [749, 662] on button "Dot" at bounding box center [748, 666] width 8 height 8
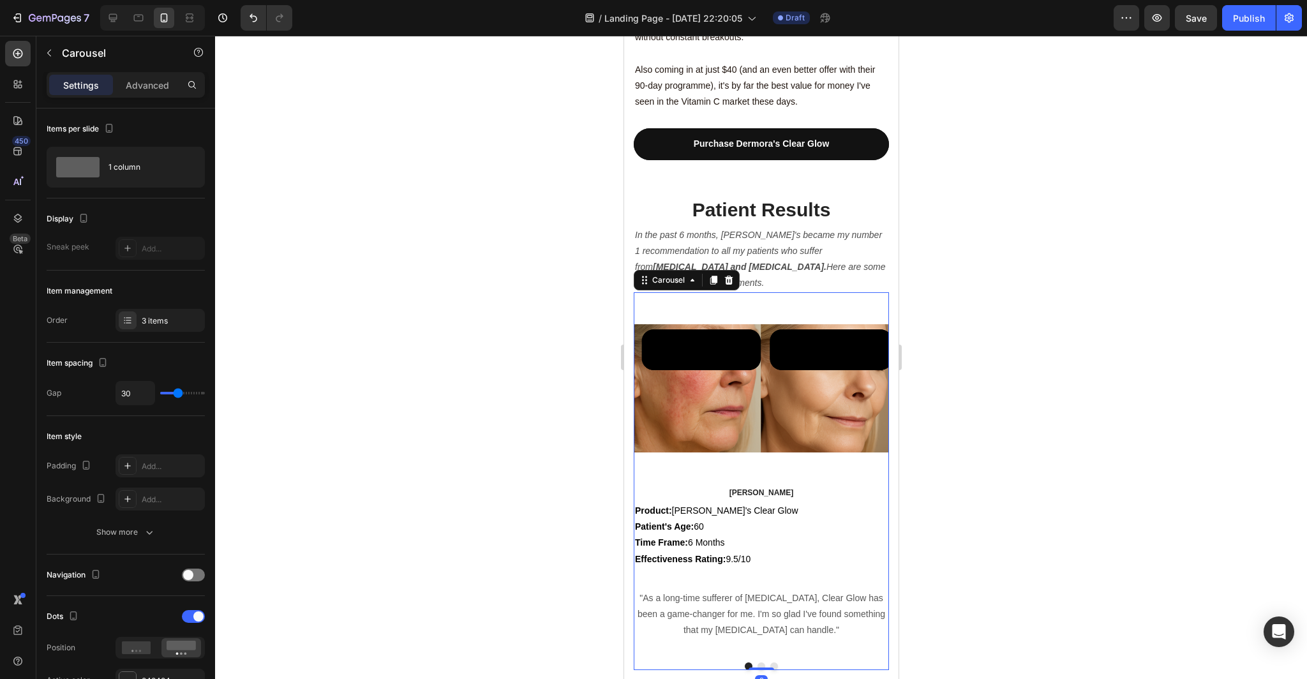
click at [760, 662] on button "Dot" at bounding box center [761, 666] width 8 height 8
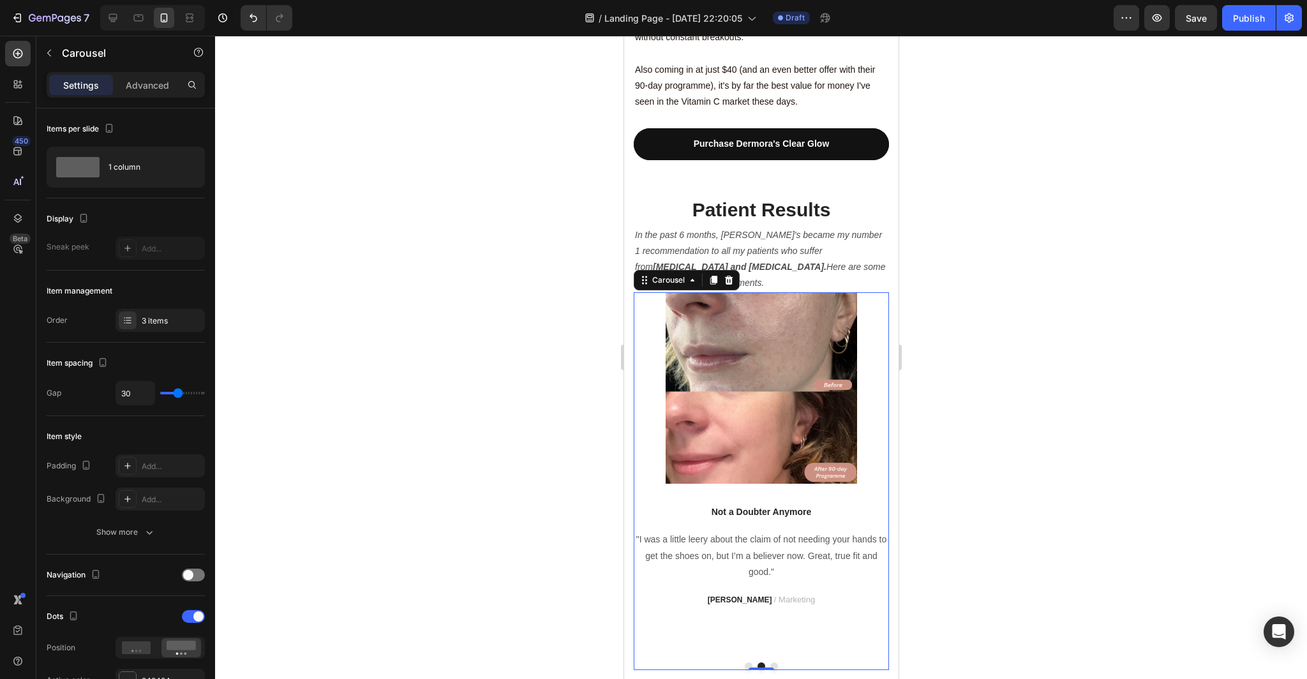
click at [988, 563] on div at bounding box center [761, 357] width 1092 height 643
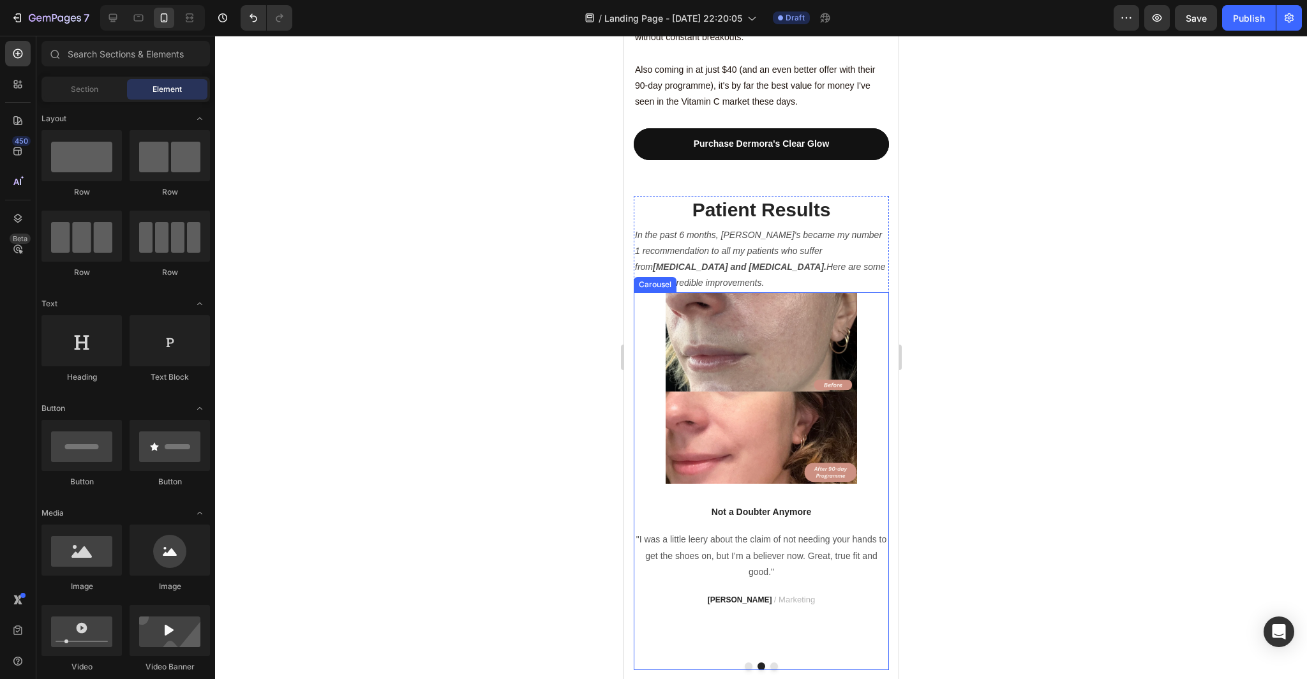
click at [750, 662] on button "Dot" at bounding box center [748, 666] width 8 height 8
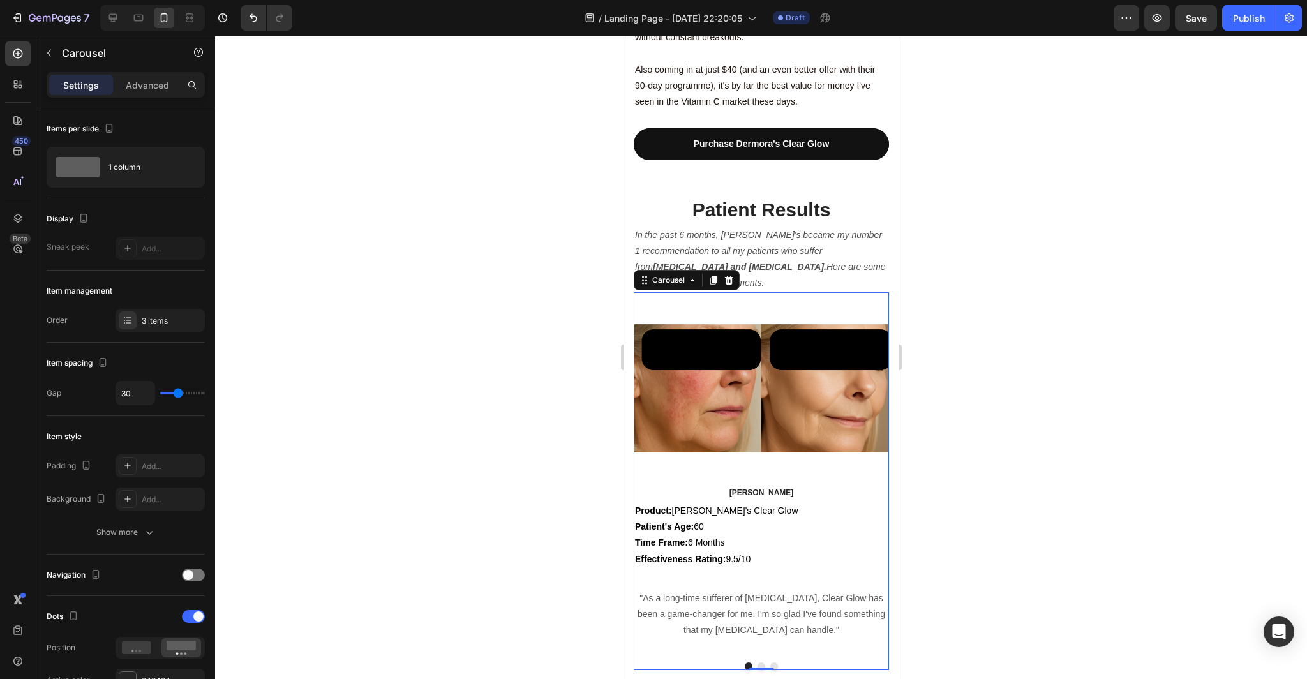
click at [760, 662] on button "Dot" at bounding box center [761, 666] width 8 height 8
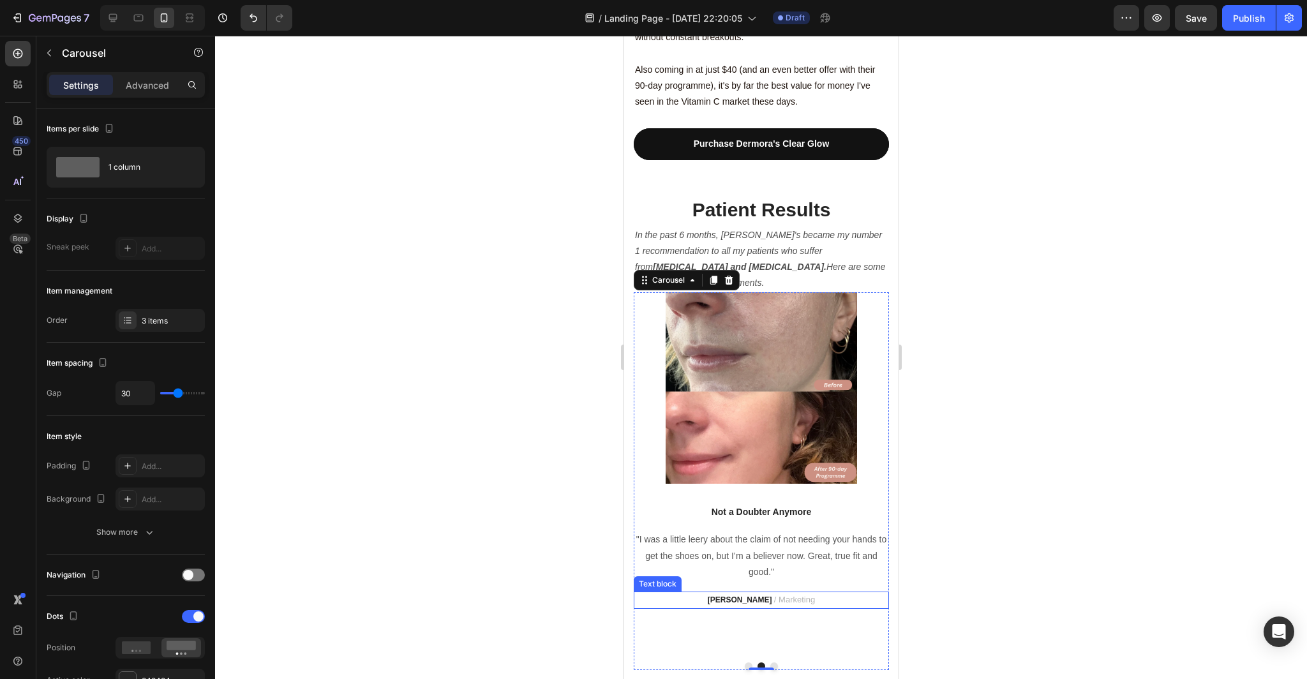
click at [815, 593] on p "[PERSON_NAME] / Marketing" at bounding box center [760, 600] width 253 height 15
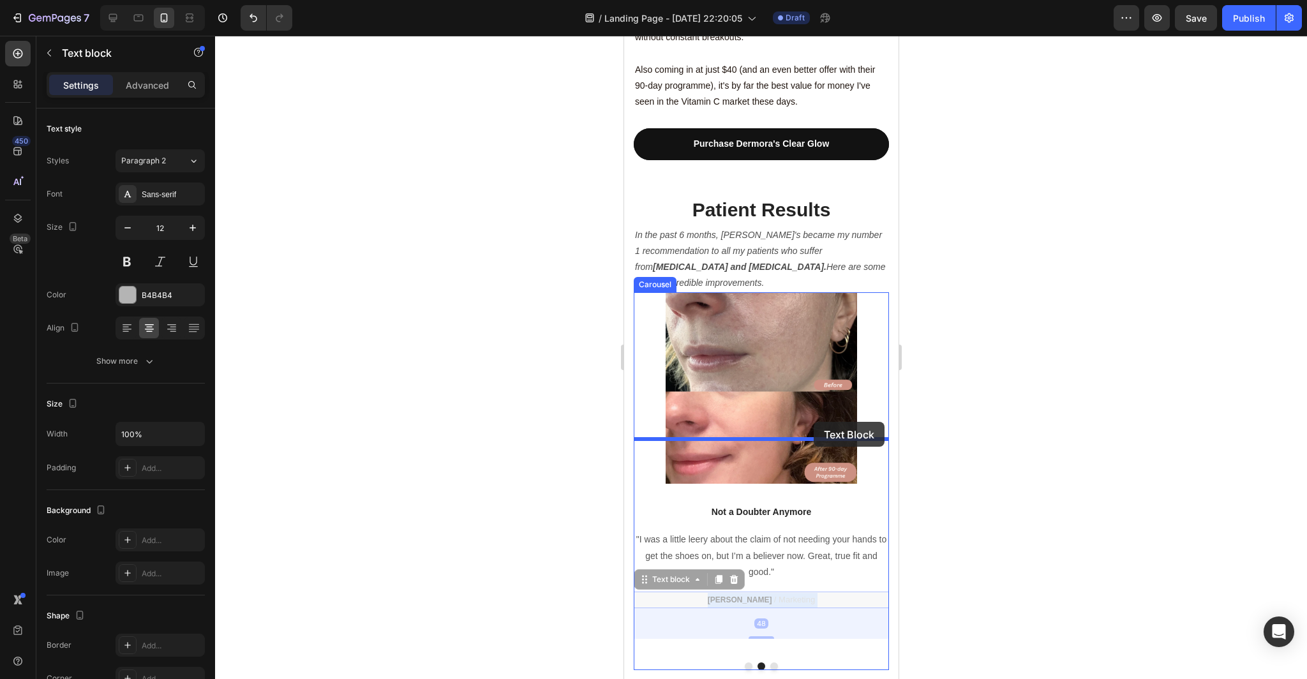
drag, startPoint x: 815, startPoint y: 529, endPoint x: 813, endPoint y: 422, distance: 107.8
click at [813, 422] on div "iPhone 15 Pro Max ( 430 px) iPhone 13 Mini iPhone 13 Pro iPhone 11 Pro Max iPho…" at bounding box center [760, 462] width 274 height 7833
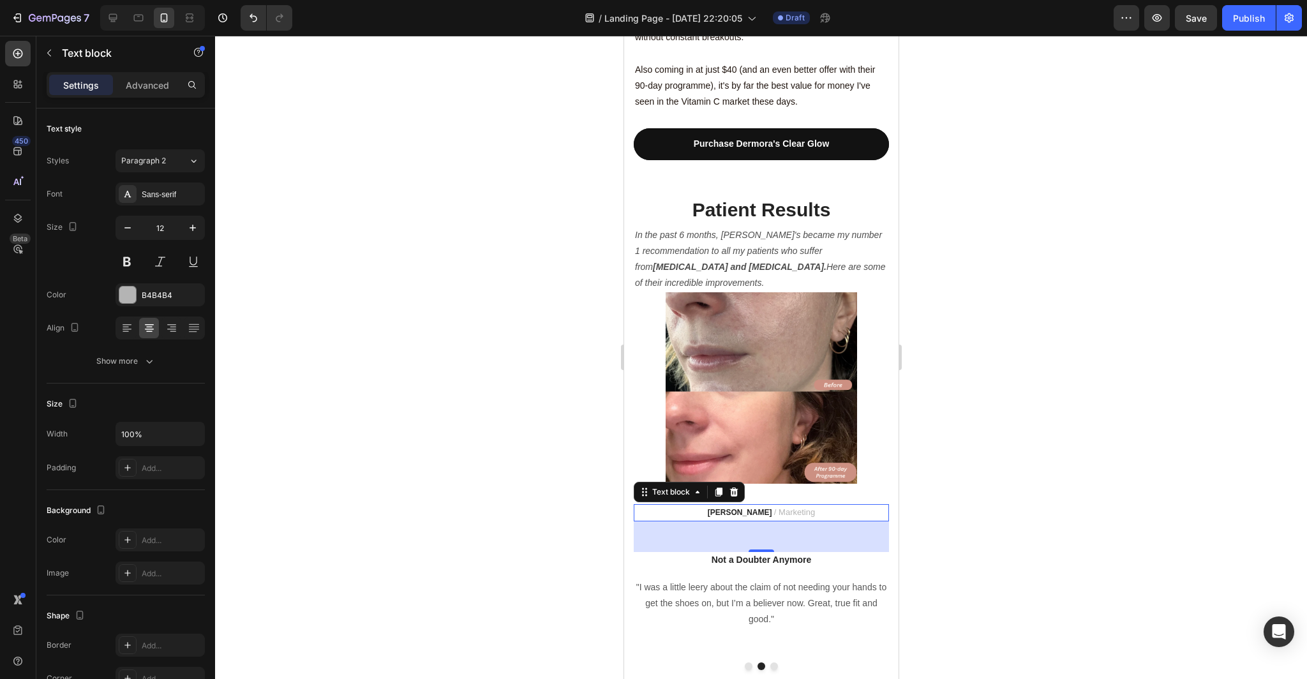
click at [984, 441] on div at bounding box center [761, 357] width 1092 height 643
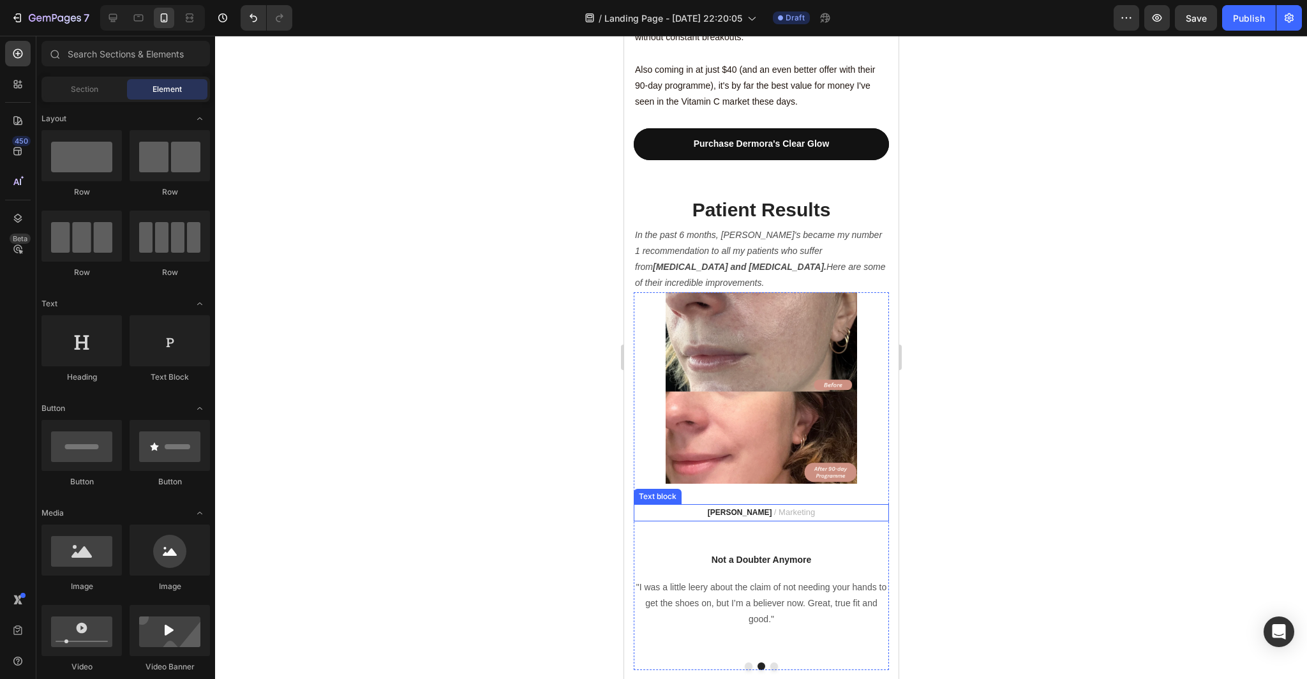
click at [804, 395] on img at bounding box center [760, 387] width 255 height 191
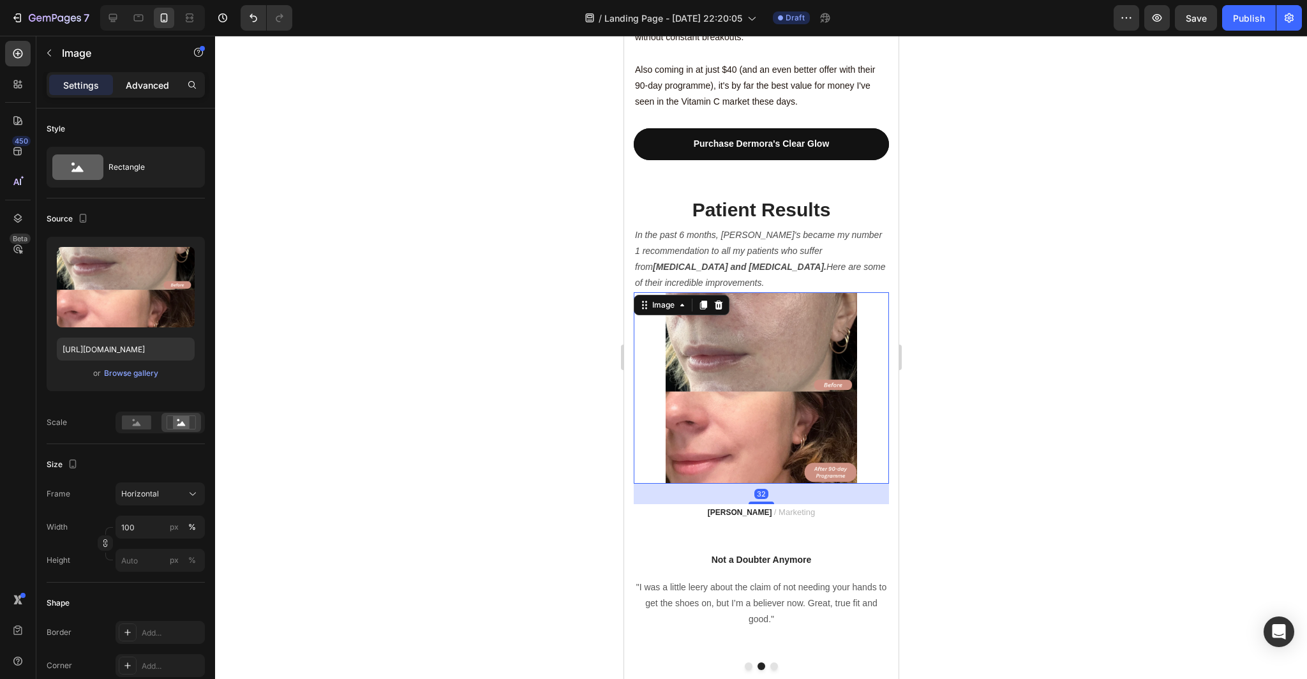
click at [145, 85] on p "Advanced" at bounding box center [147, 84] width 43 height 13
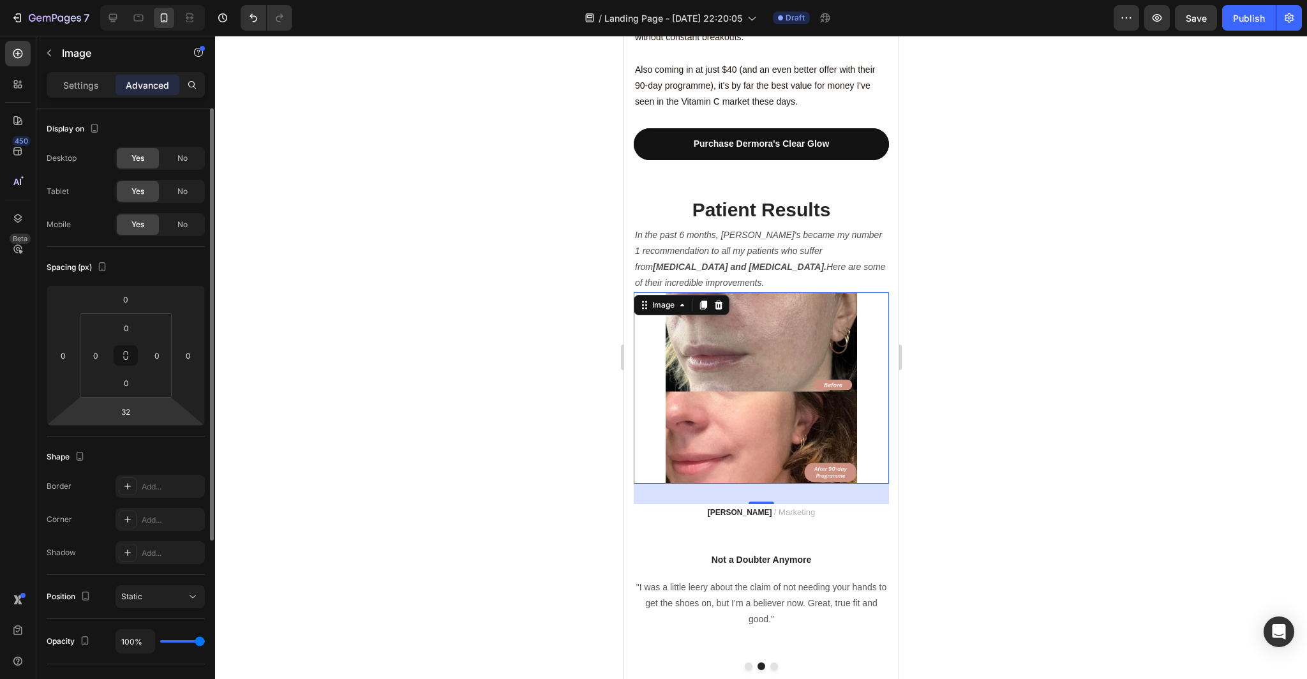
click at [143, 0] on html "7 Version history / Landing Page - [DATE] 22:20:05 Draft Preview Save Publish 4…" at bounding box center [653, 0] width 1307 height 0
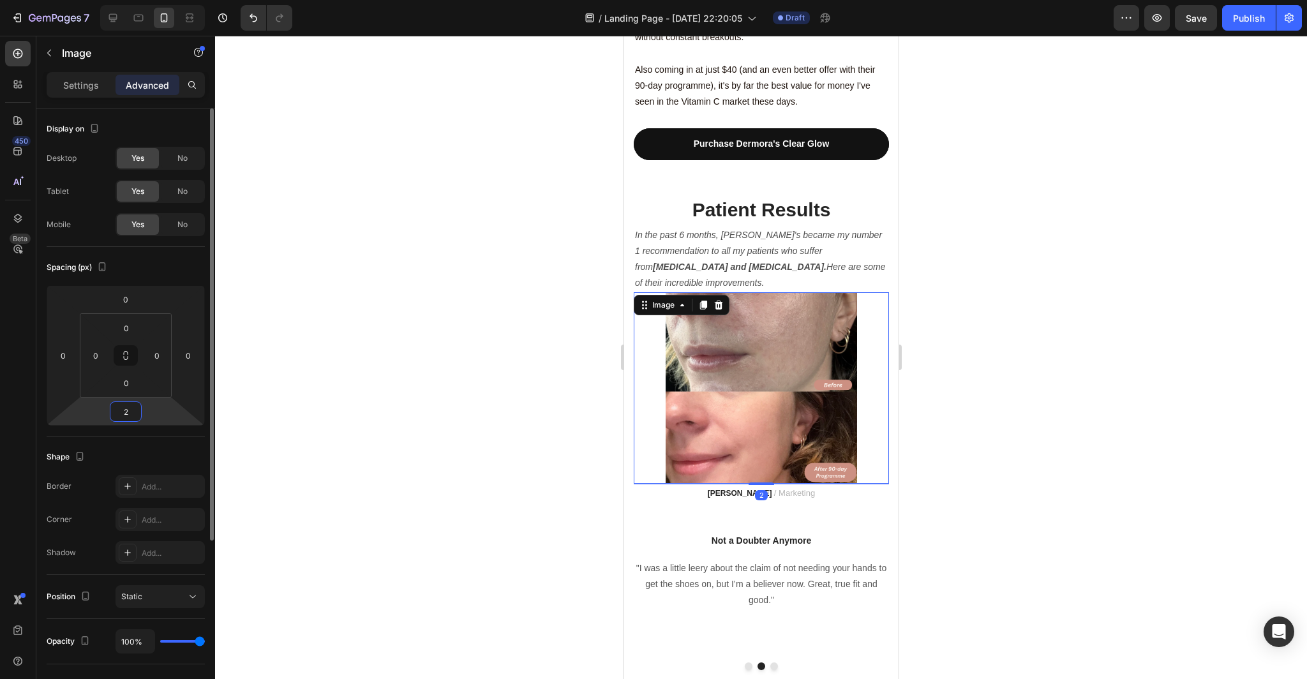
type input "0"
click at [301, 427] on div at bounding box center [761, 357] width 1092 height 643
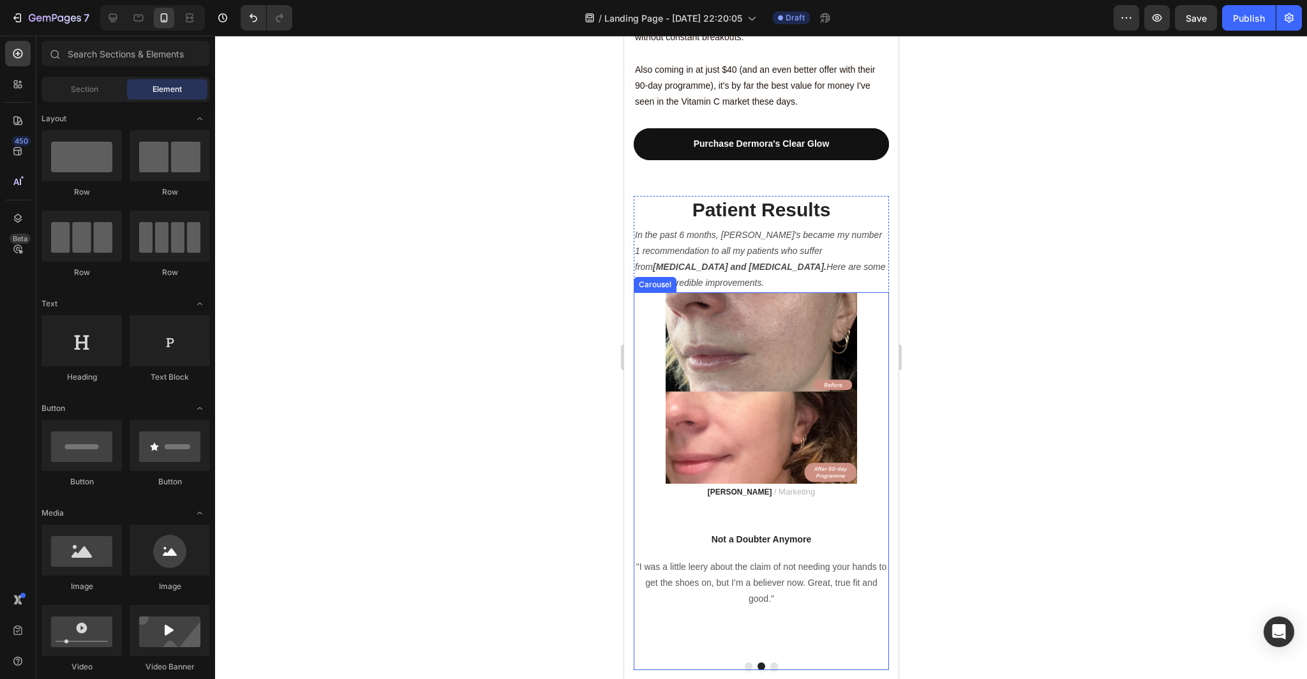
click at [750, 662] on div at bounding box center [760, 666] width 255 height 8
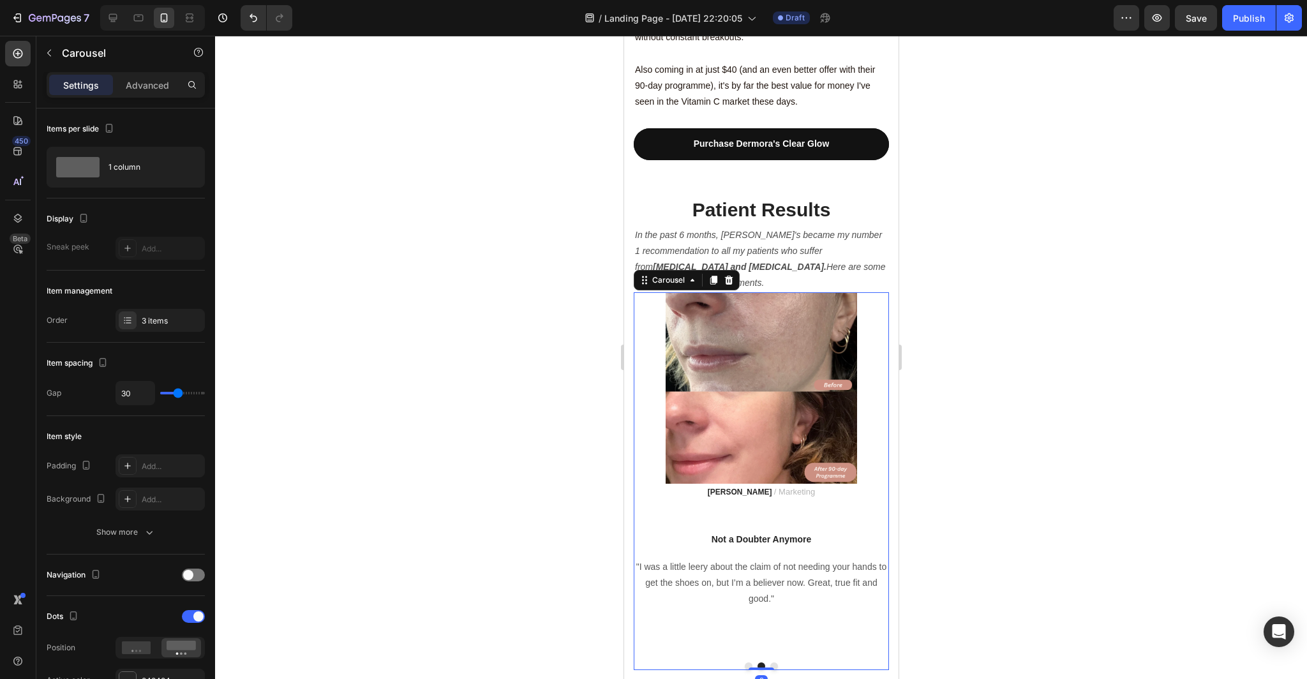
click at [748, 662] on button "Dot" at bounding box center [748, 666] width 8 height 8
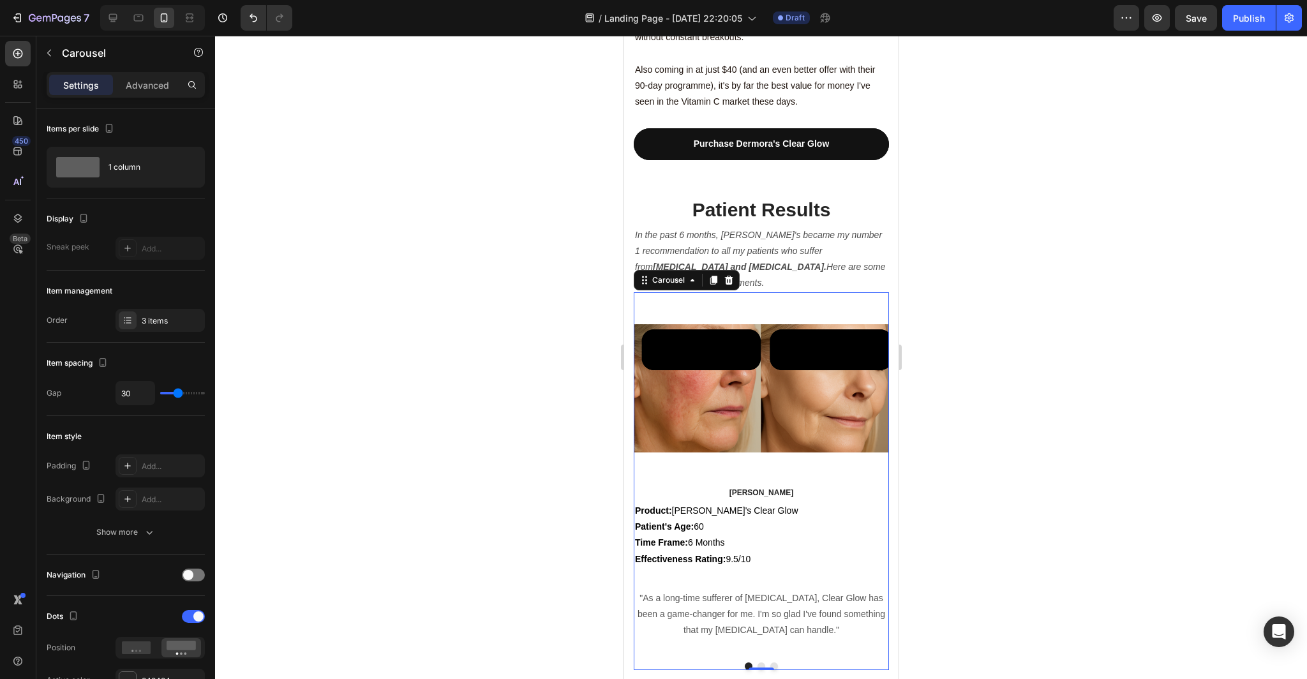
click at [762, 662] on button "Dot" at bounding box center [761, 666] width 8 height 8
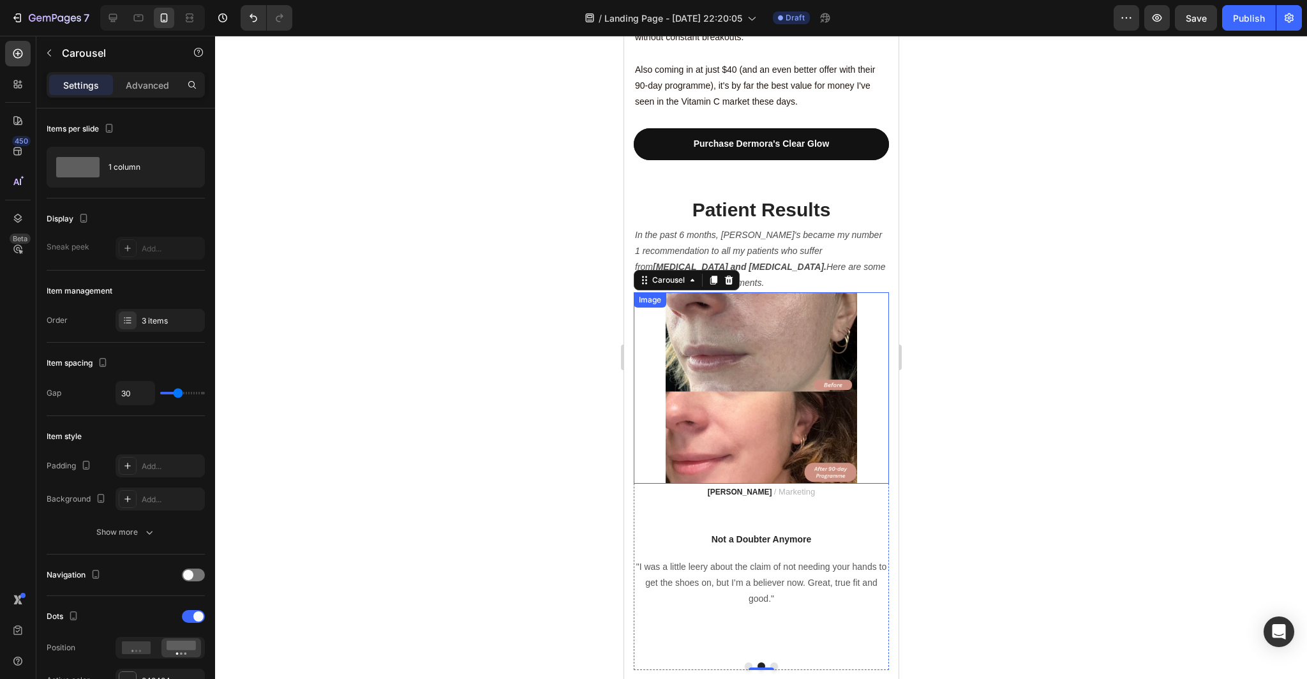
click at [799, 388] on img at bounding box center [760, 387] width 255 height 191
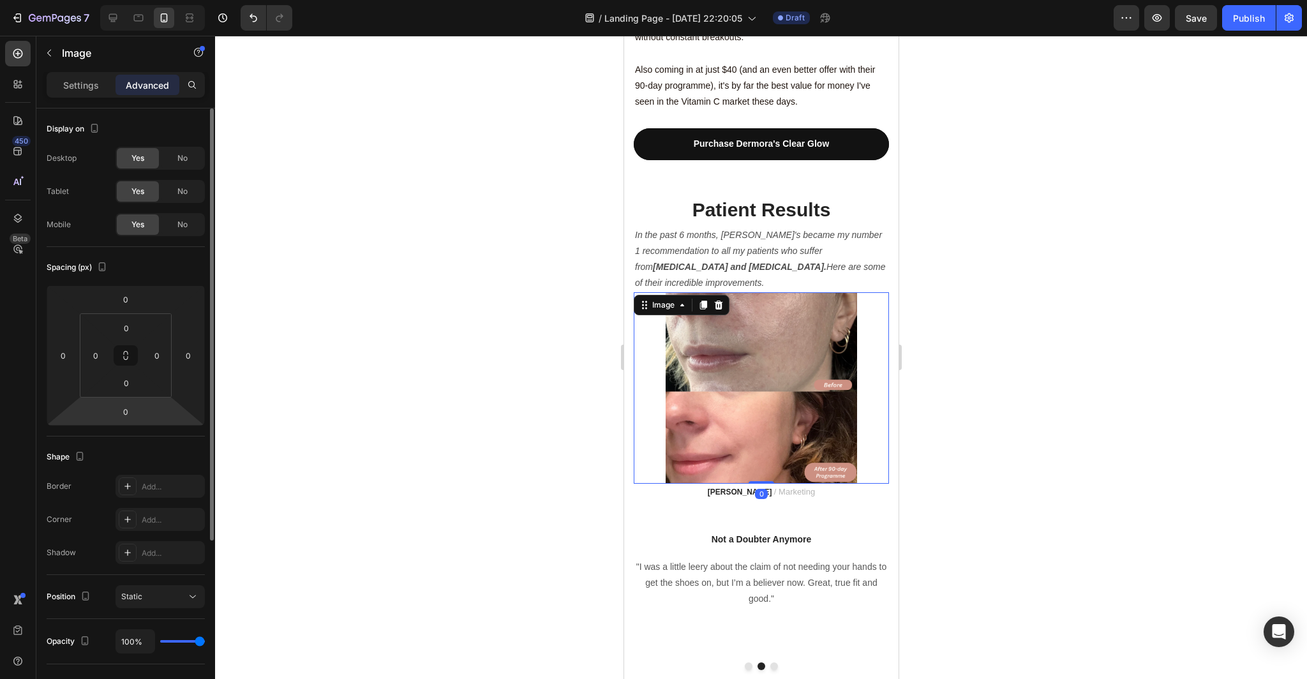
click at [144, 0] on html "7 Version history / Landing Page - [DATE] 22:20:05 Draft Preview Save Publish 4…" at bounding box center [653, 0] width 1307 height 0
click at [134, 413] on input "0" at bounding box center [126, 411] width 26 height 19
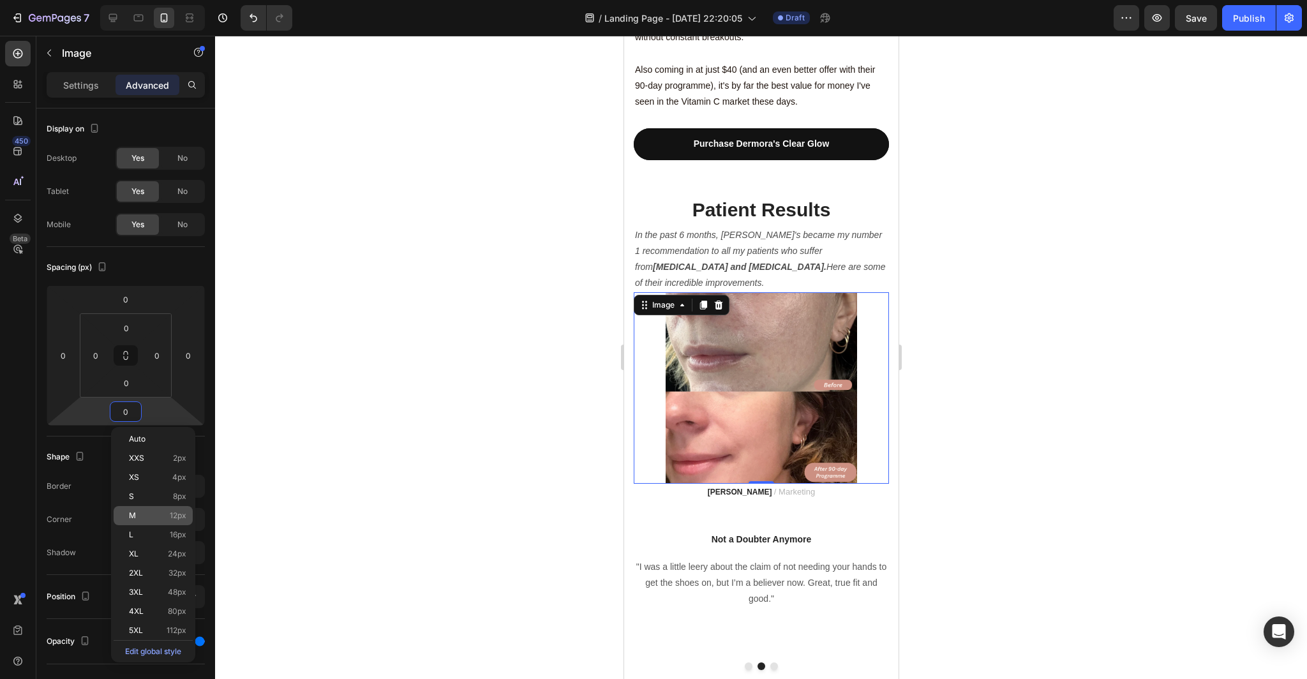
click at [151, 513] on p "M 12px" at bounding box center [157, 515] width 57 height 9
type input "12"
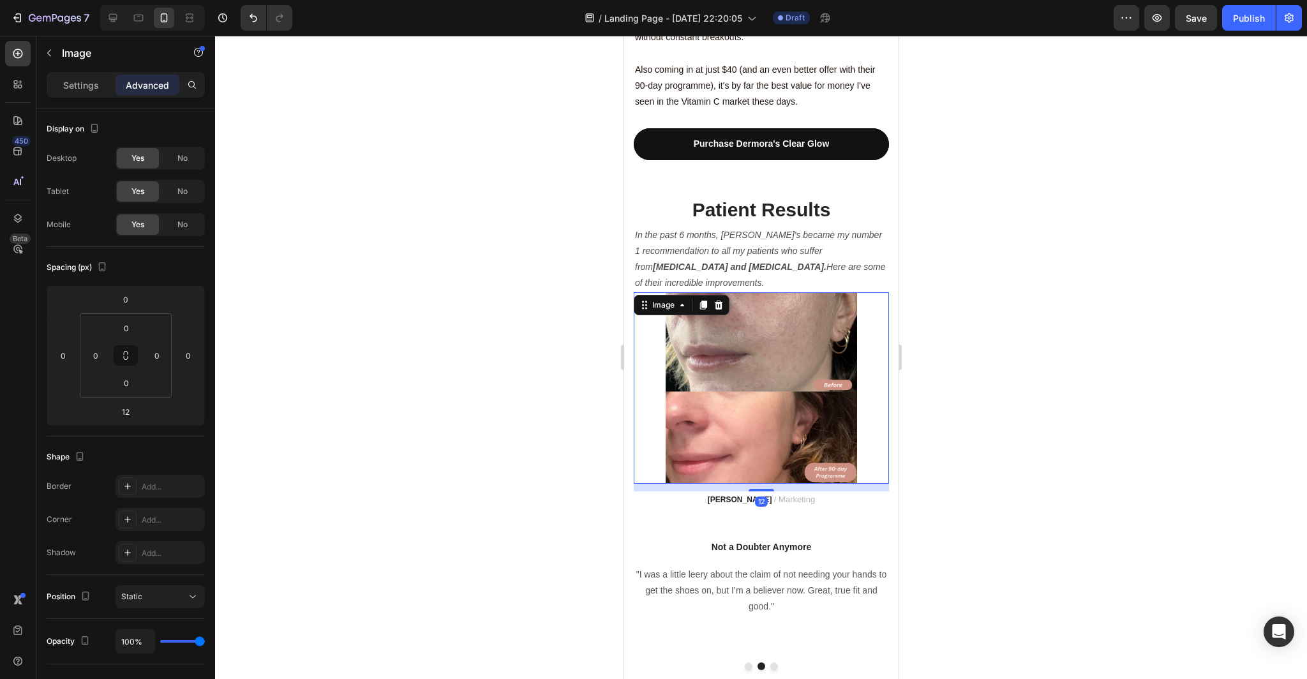
click at [302, 500] on div at bounding box center [761, 357] width 1092 height 643
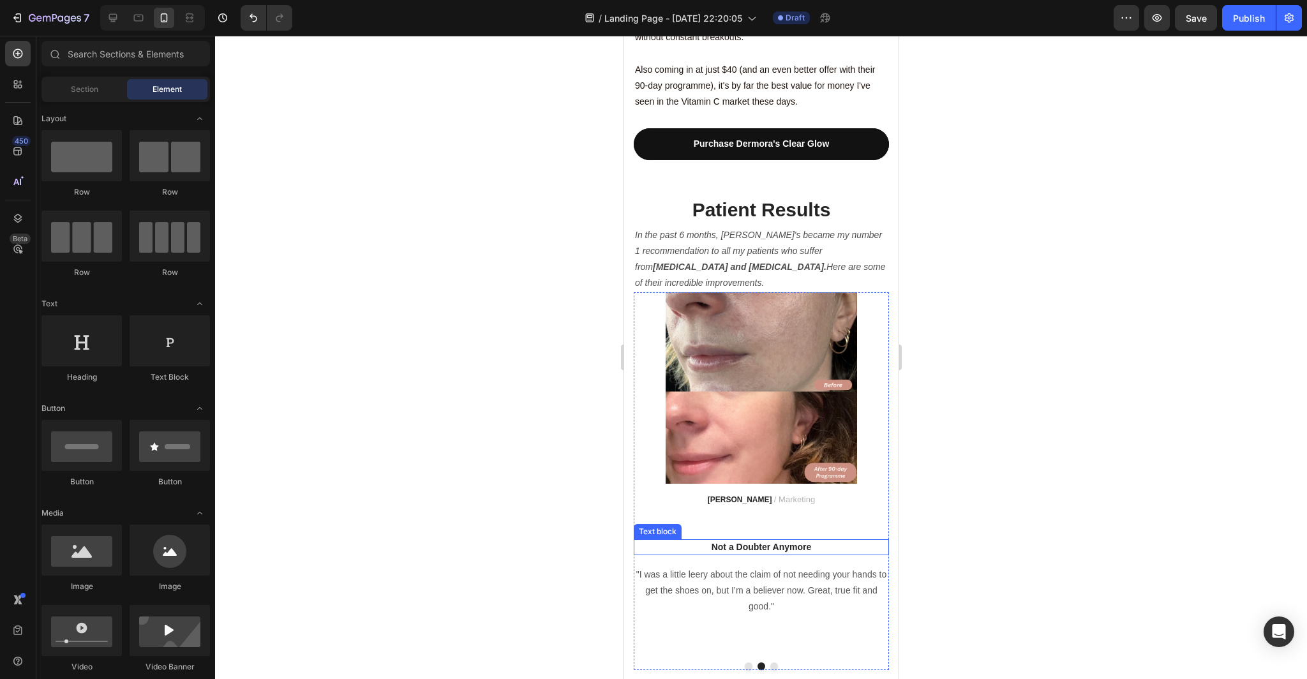
click at [811, 540] on p "Not a Doubter Anymore" at bounding box center [760, 546] width 253 height 13
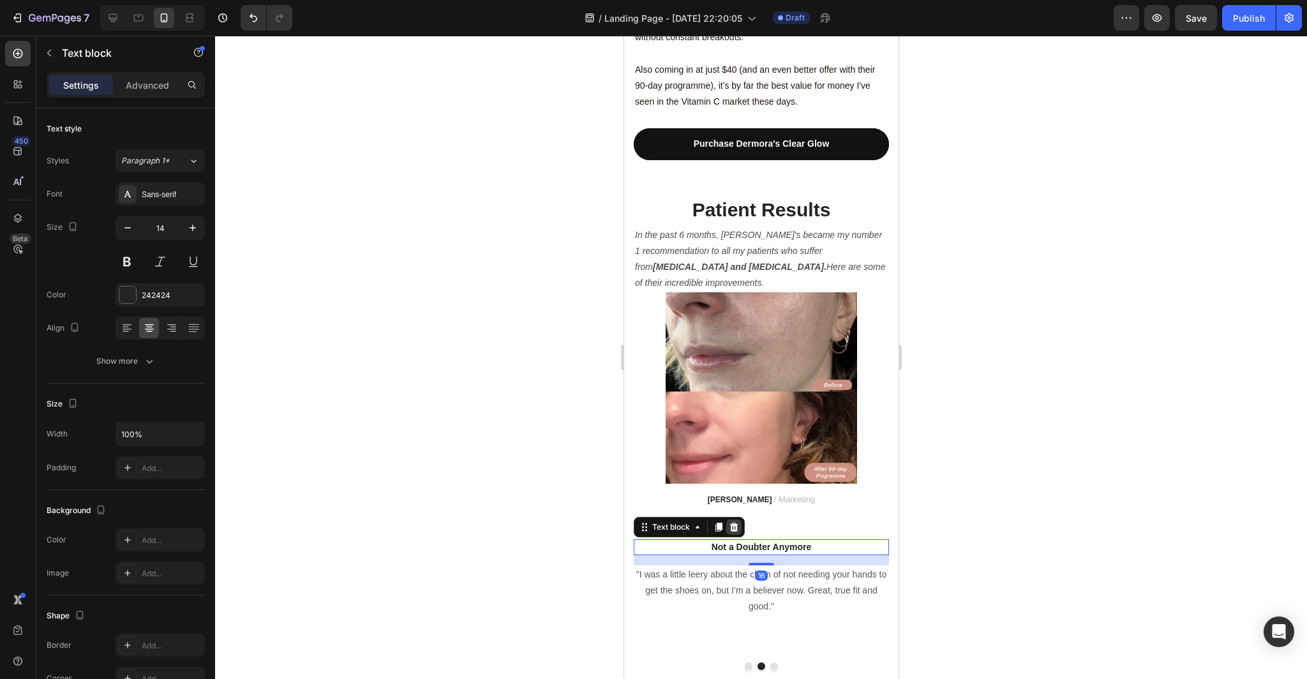
click at [734, 522] on icon at bounding box center [733, 527] width 10 height 10
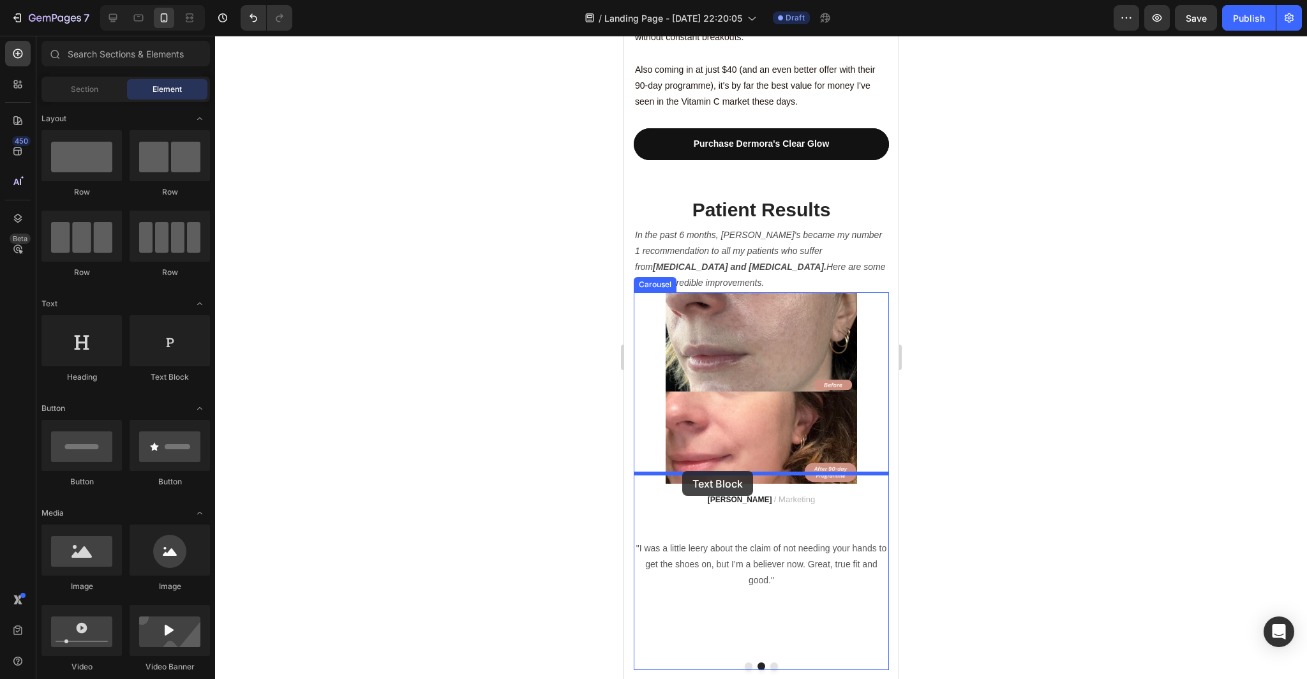
drag, startPoint x: 799, startPoint y: 393, endPoint x: 681, endPoint y: 471, distance: 140.8
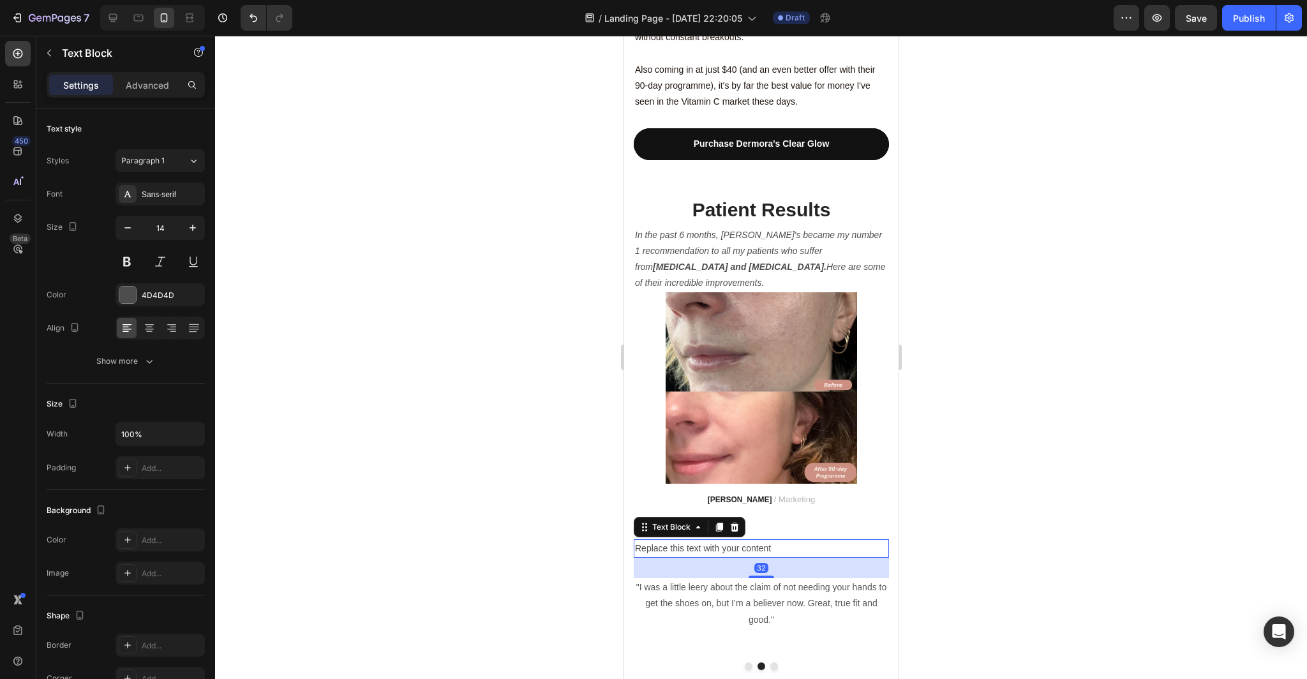
click at [995, 522] on div at bounding box center [761, 357] width 1092 height 643
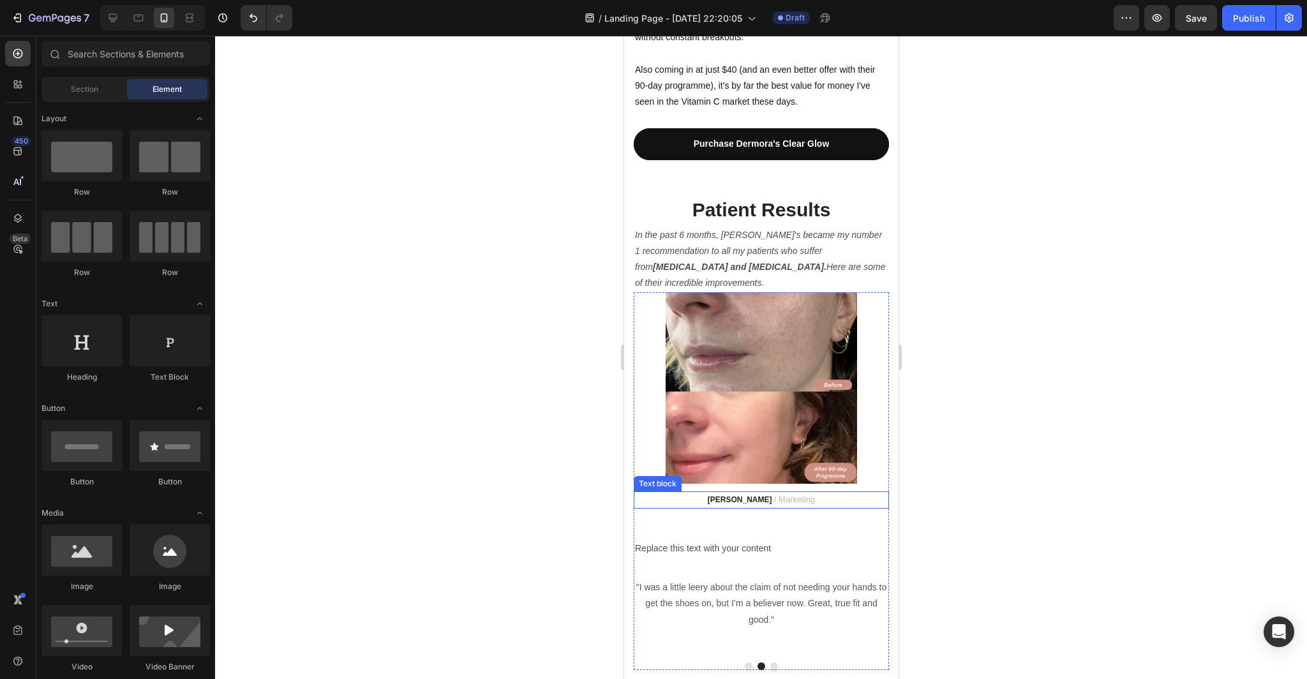
click at [794, 494] on span "/ Marketing" at bounding box center [793, 499] width 41 height 10
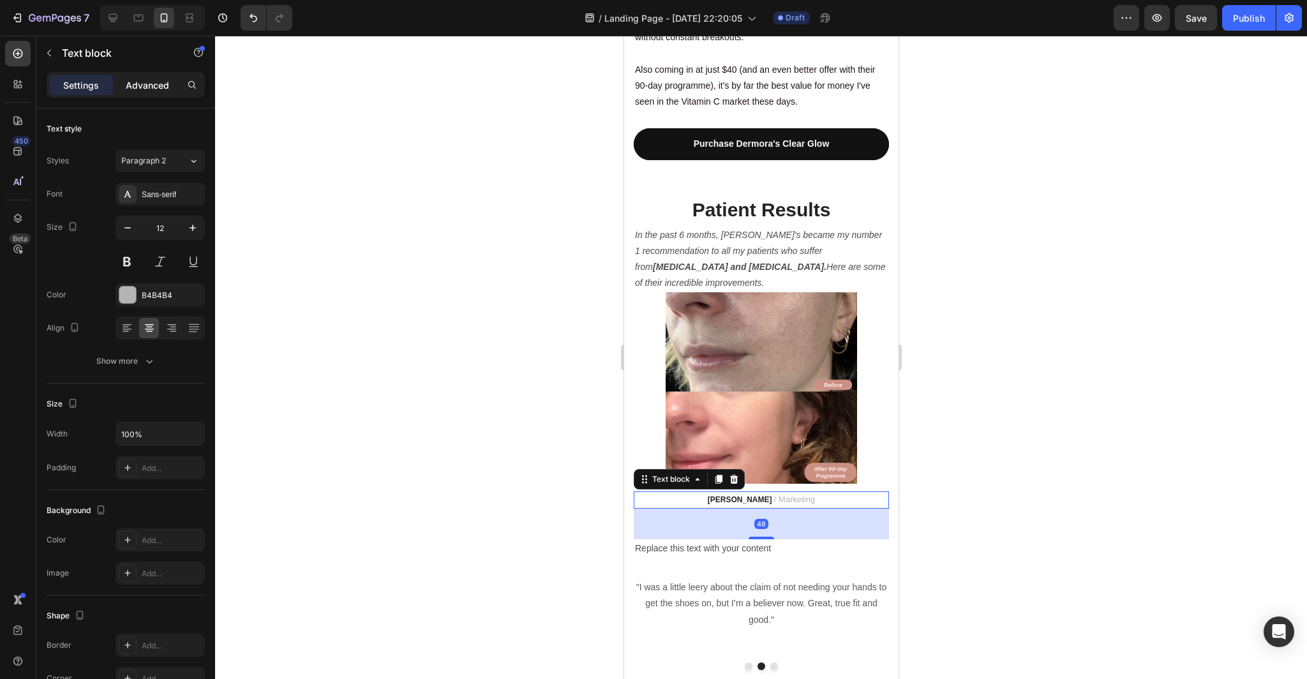
click at [158, 89] on p "Advanced" at bounding box center [147, 84] width 43 height 13
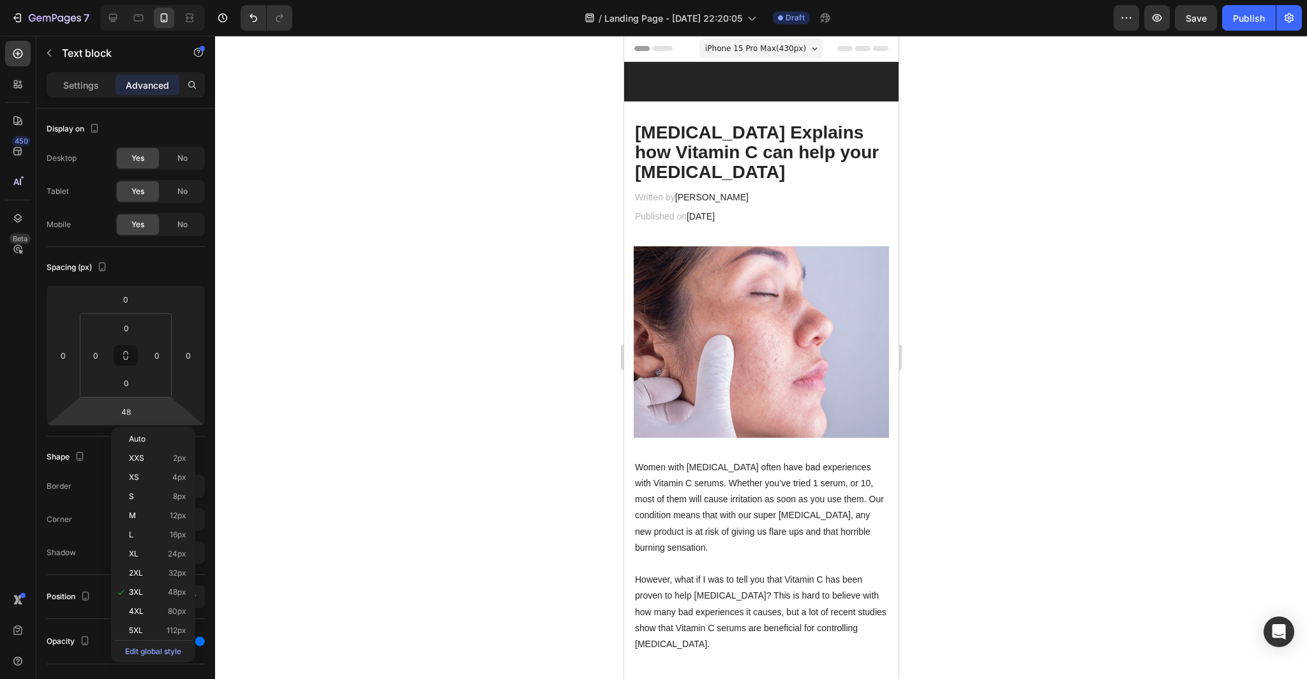
scroll to position [3490, 0]
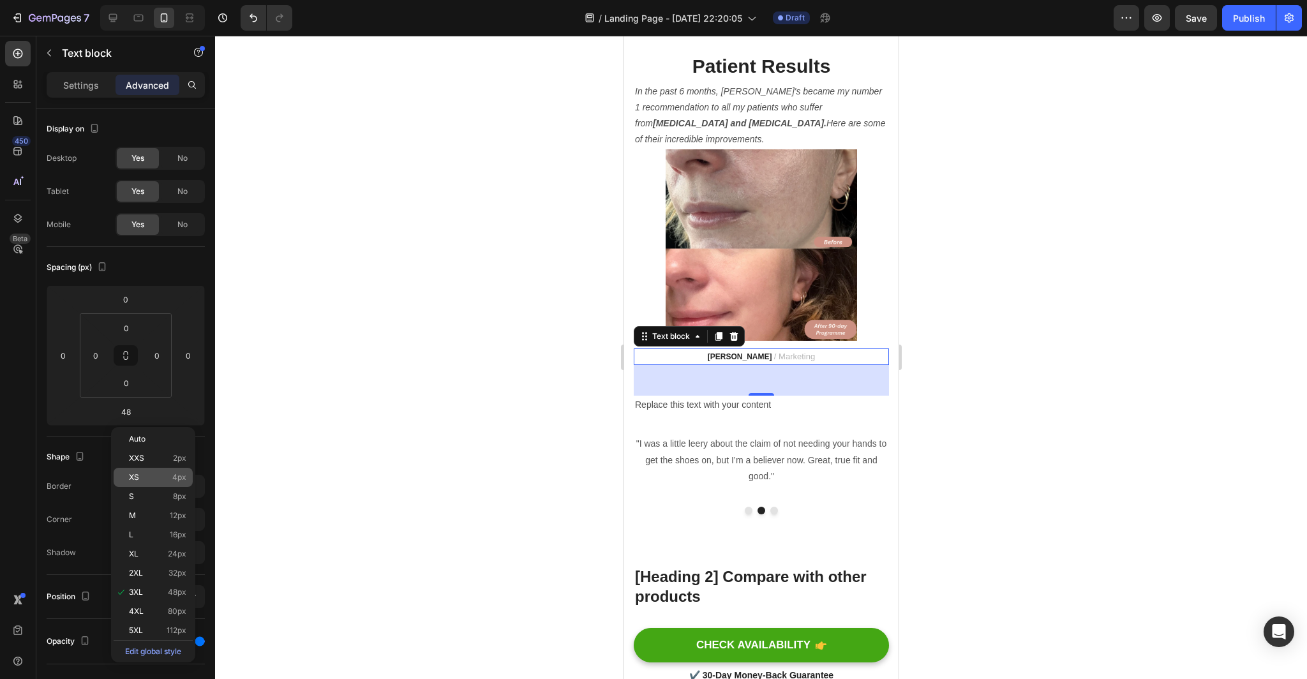
click at [164, 483] on div "XS 4px" at bounding box center [153, 477] width 79 height 19
type input "4"
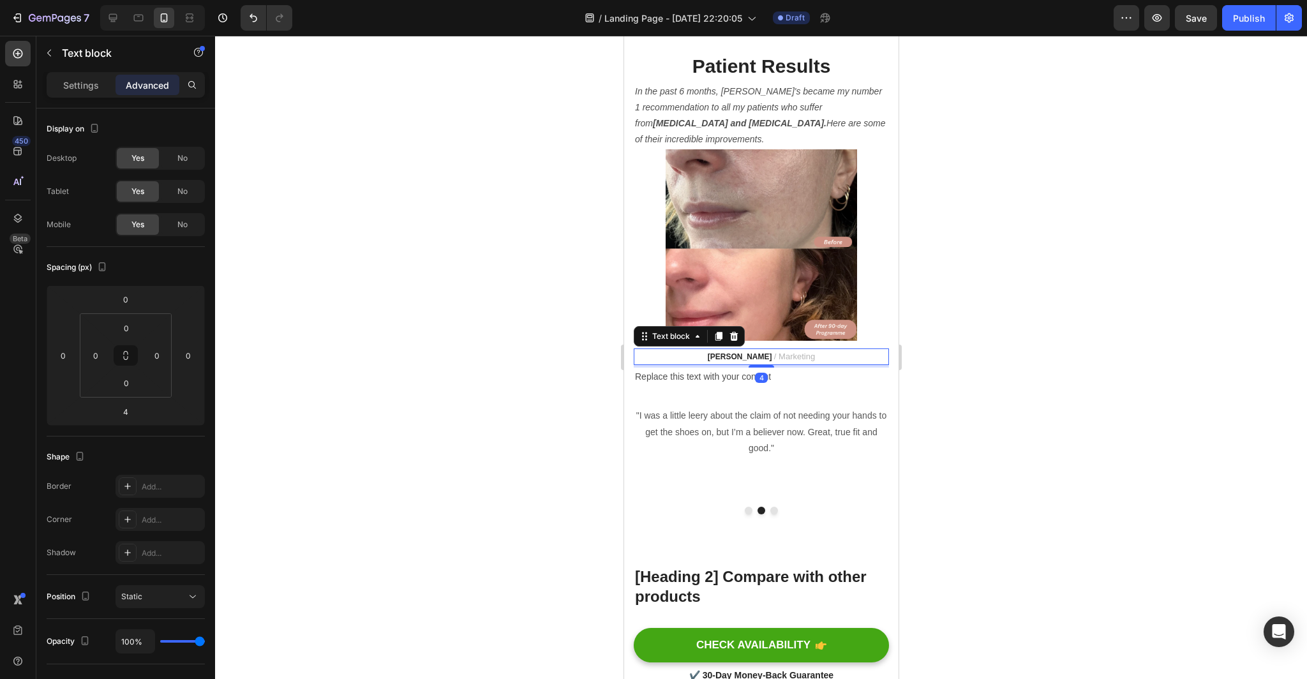
click at [362, 471] on div at bounding box center [761, 357] width 1092 height 643
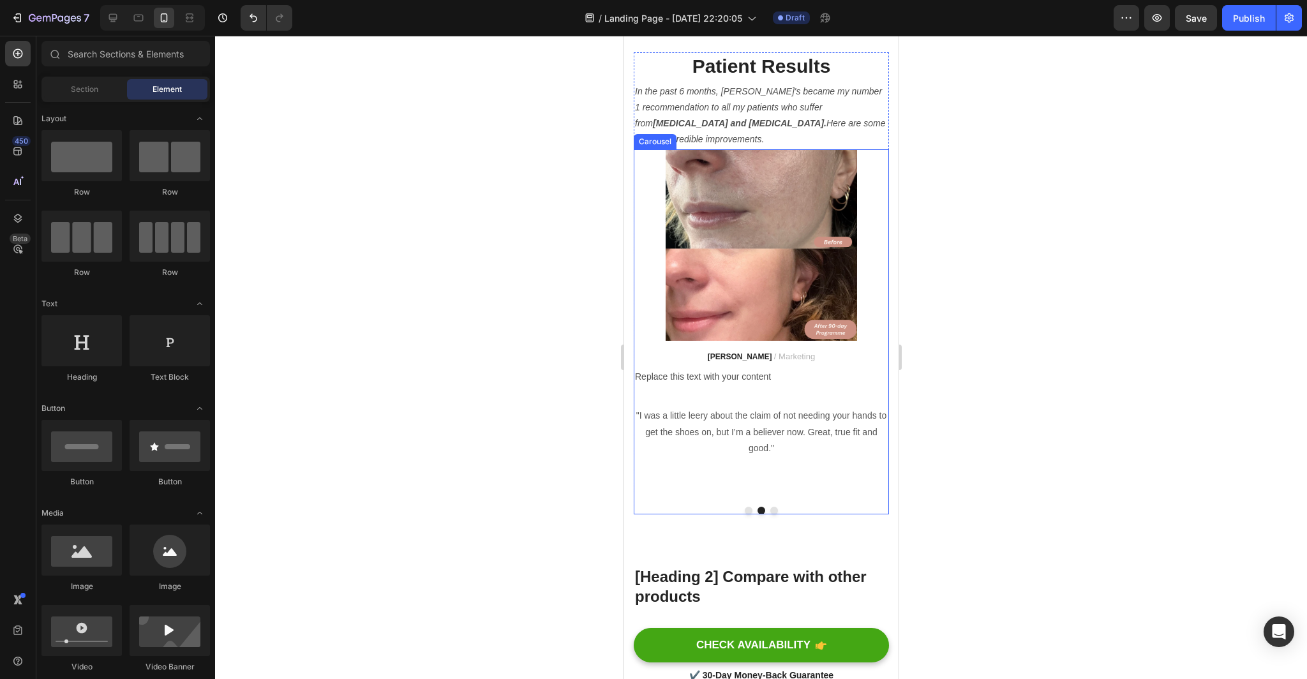
click at [748, 514] on button "Dot" at bounding box center [748, 511] width 8 height 8
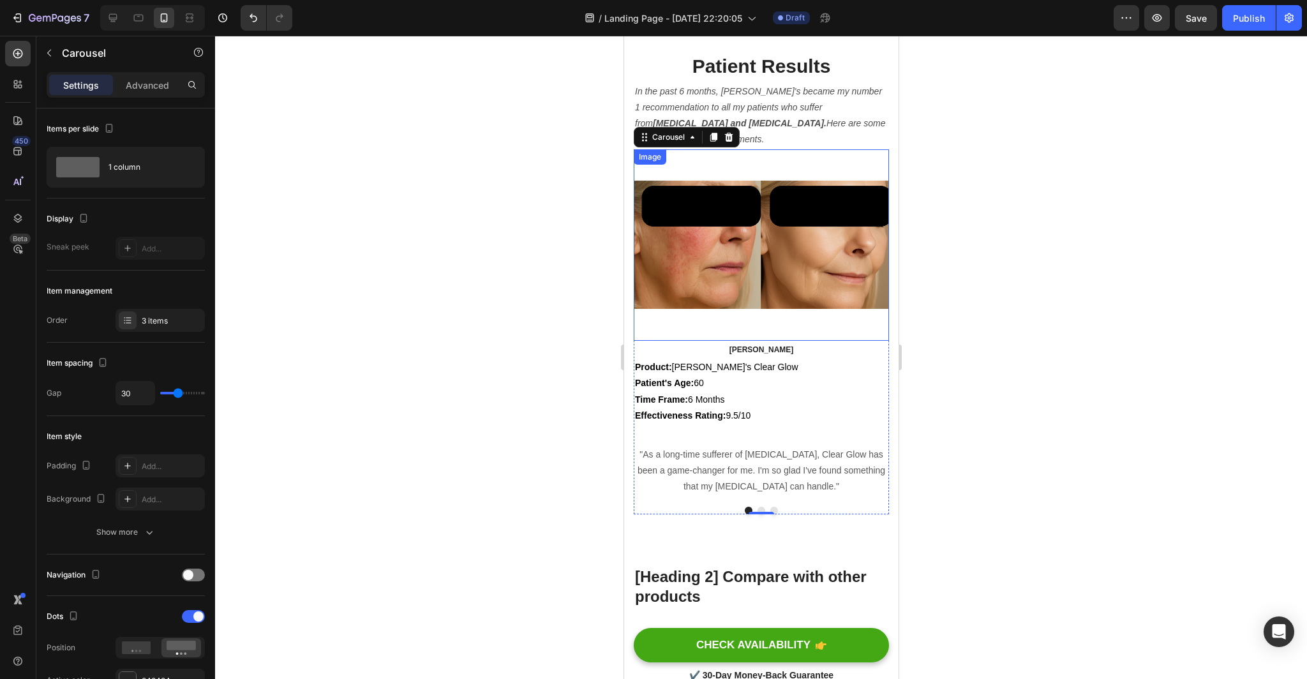
click at [803, 341] on img at bounding box center [760, 244] width 255 height 191
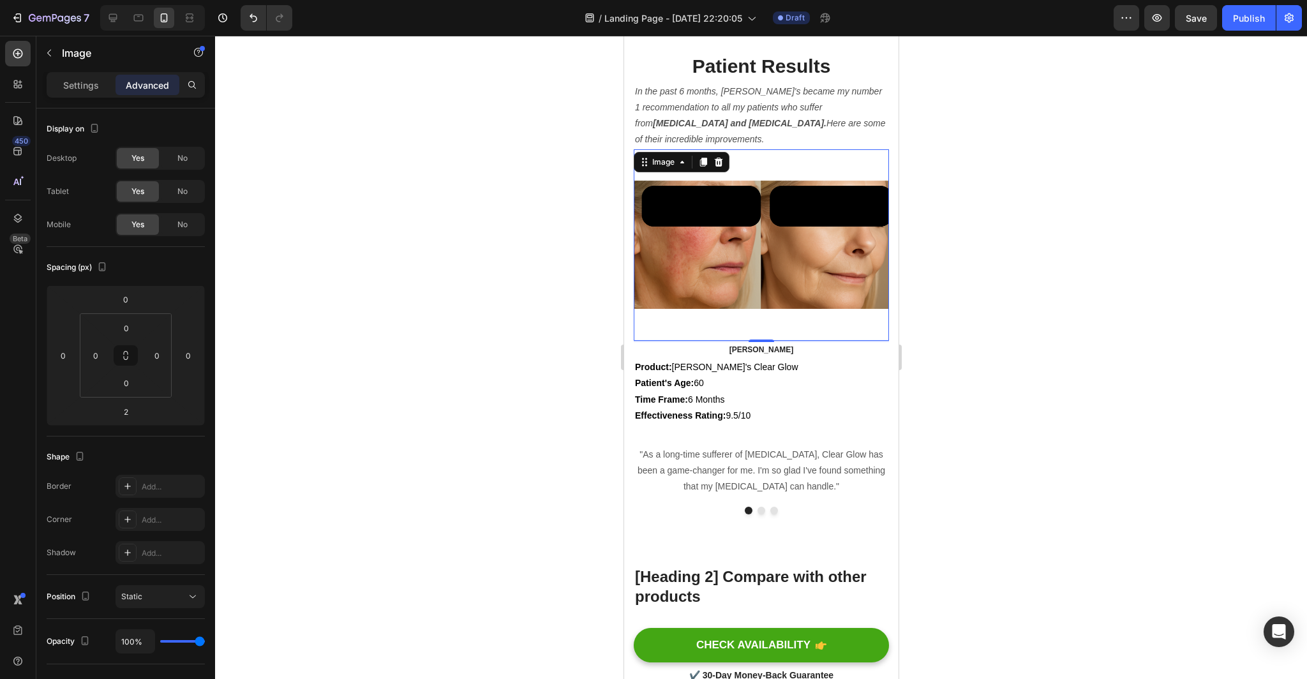
click at [1015, 397] on div at bounding box center [761, 357] width 1092 height 643
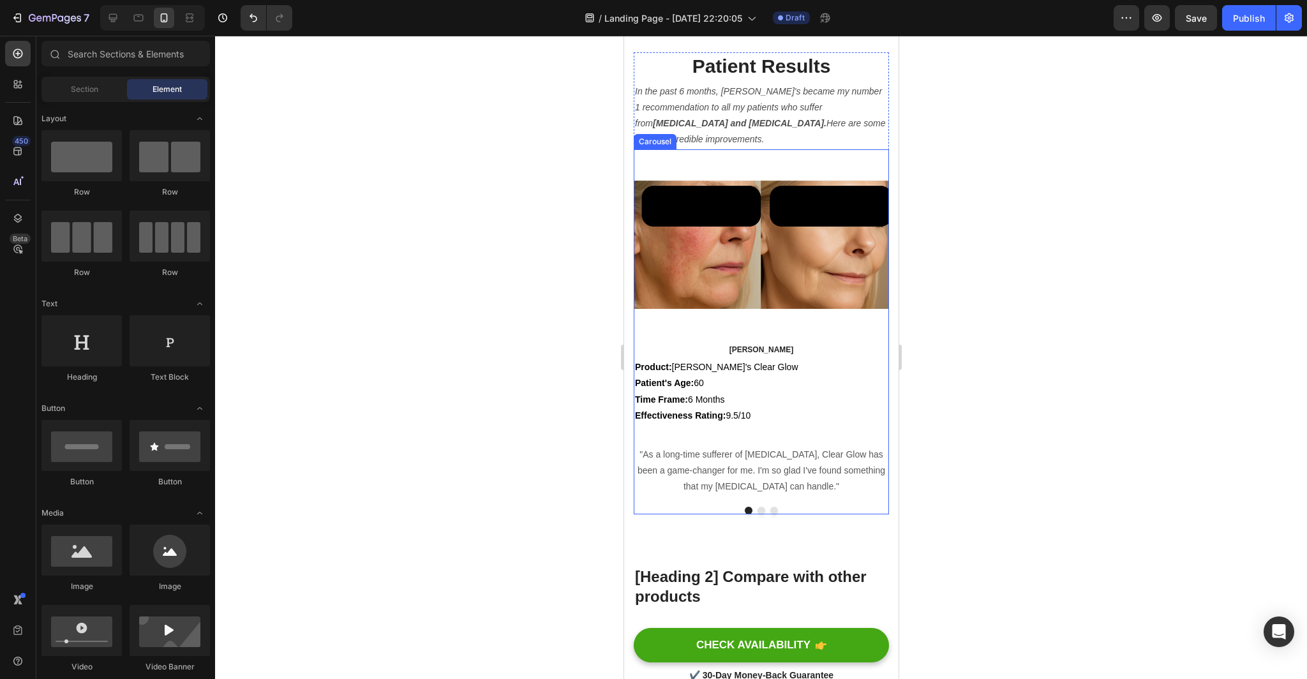
click at [761, 514] on button "Dot" at bounding box center [761, 511] width 8 height 8
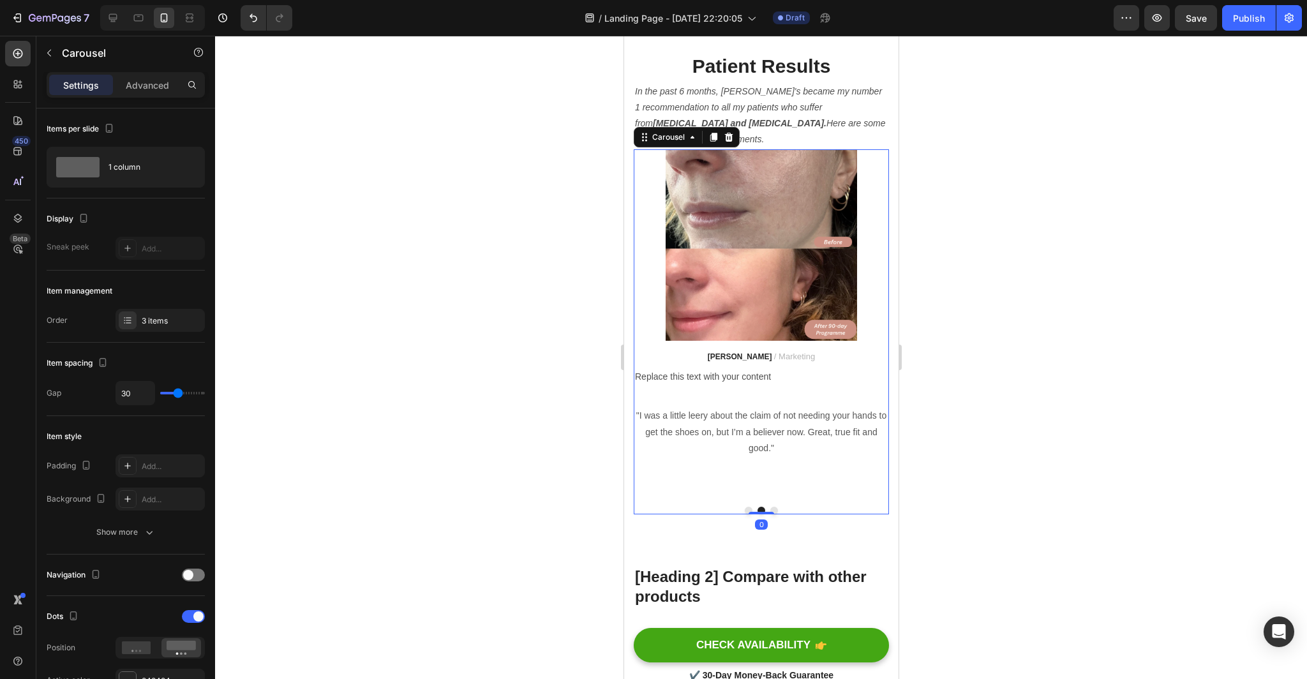
click at [1041, 325] on div at bounding box center [761, 357] width 1092 height 643
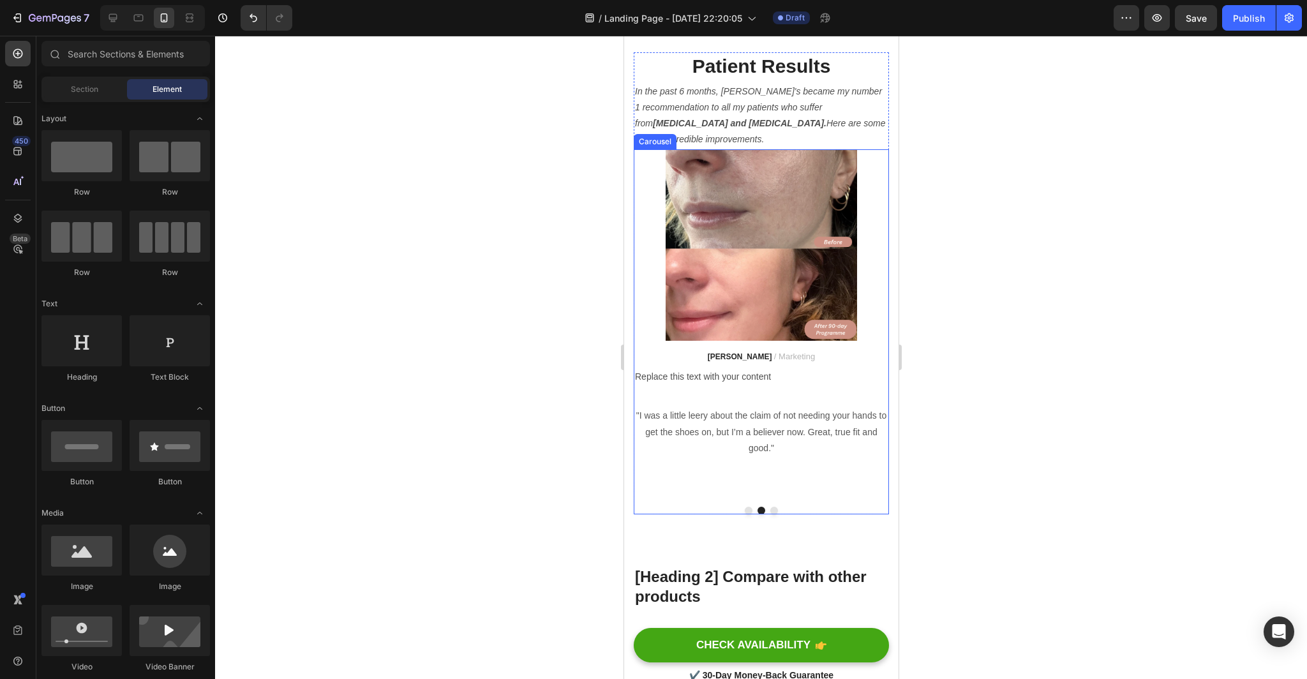
click at [807, 364] on p "[PERSON_NAME] / Marketing" at bounding box center [760, 357] width 253 height 15
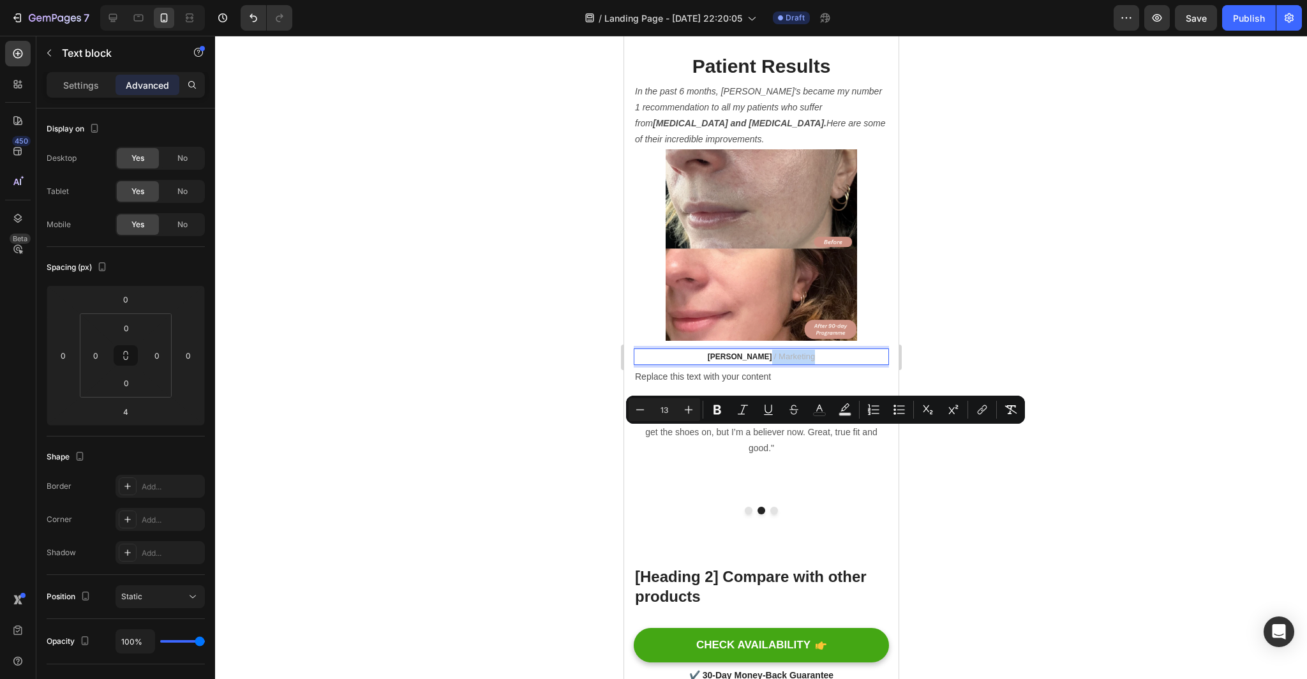
drag, startPoint x: 807, startPoint y: 435, endPoint x: 761, endPoint y: 436, distance: 46.0
click at [761, 364] on p "[PERSON_NAME] / Marketing" at bounding box center [760, 357] width 253 height 15
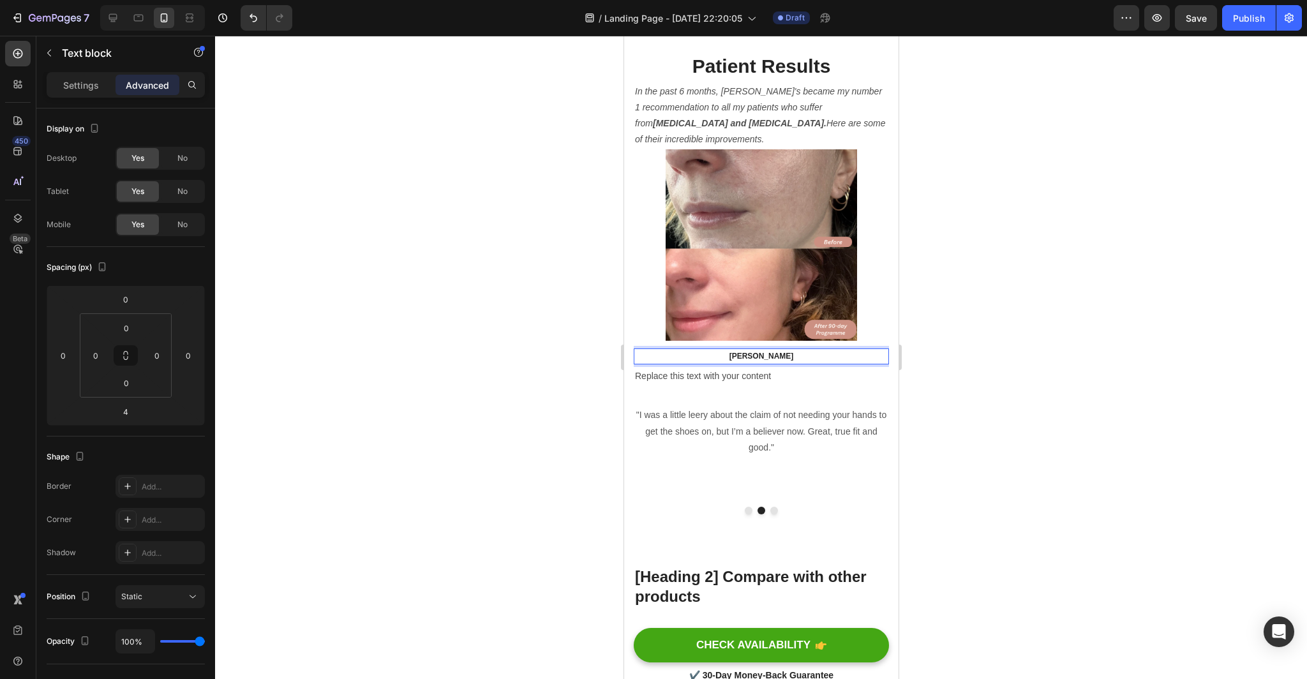
click at [1021, 450] on div at bounding box center [761, 357] width 1092 height 643
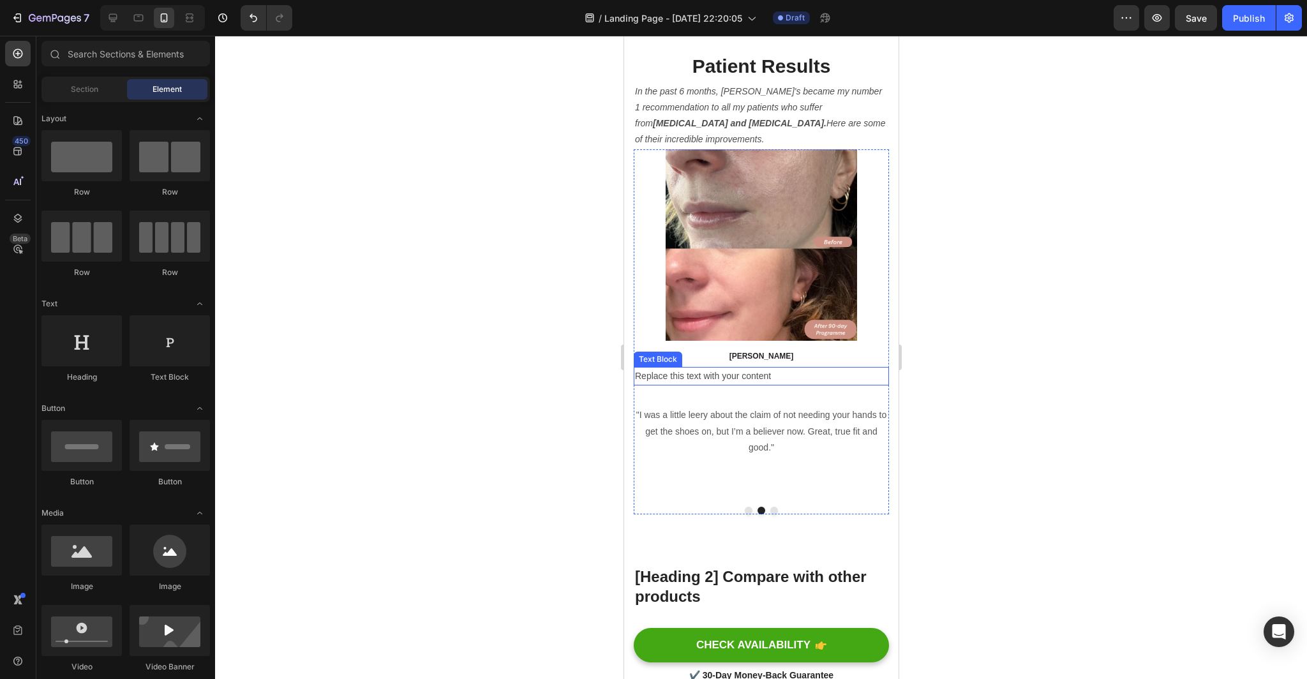
click at [774, 385] on div "Replace this text with your content" at bounding box center [760, 376] width 255 height 19
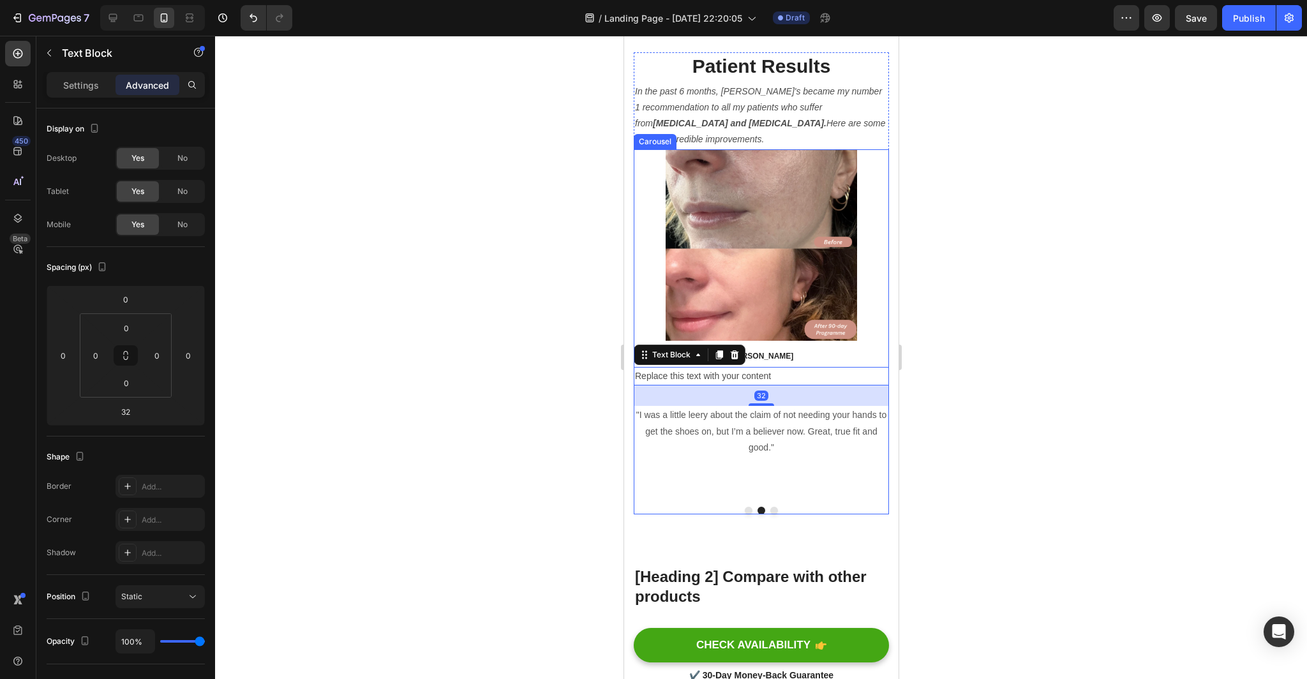
click at [746, 514] on button "Dot" at bounding box center [748, 511] width 8 height 8
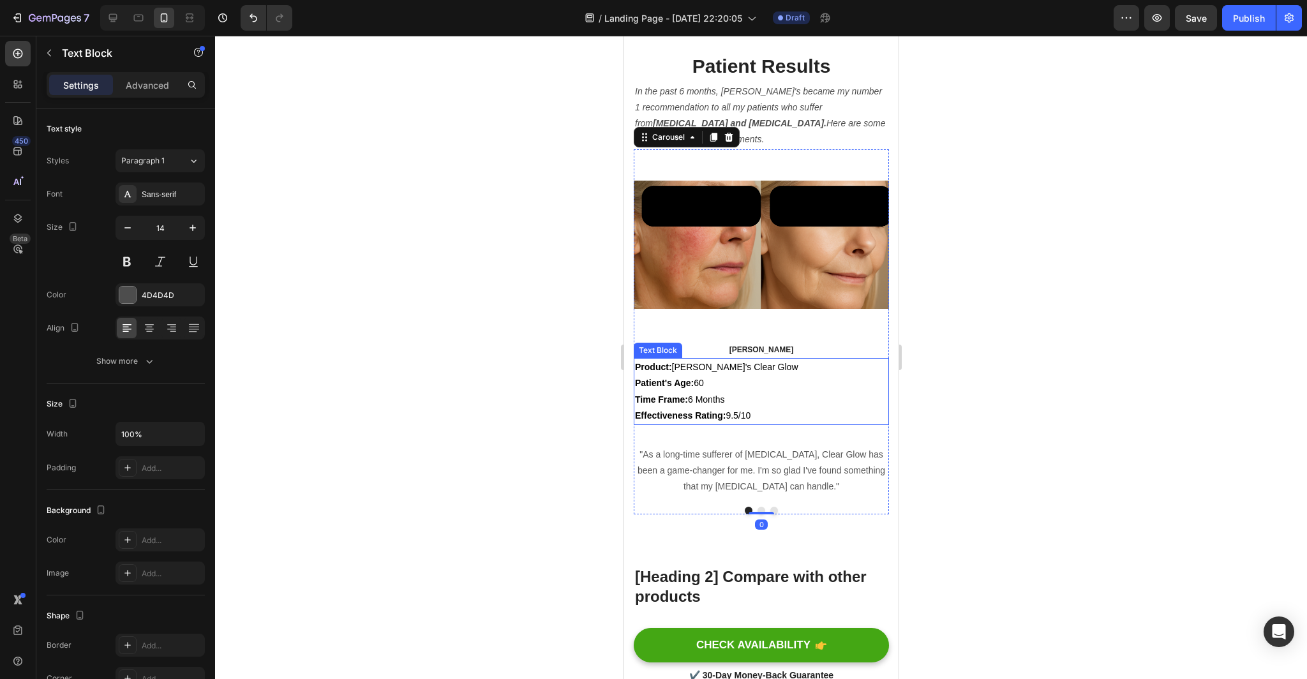
click at [744, 408] on p "Time Frame: 6 Months" at bounding box center [760, 400] width 253 height 16
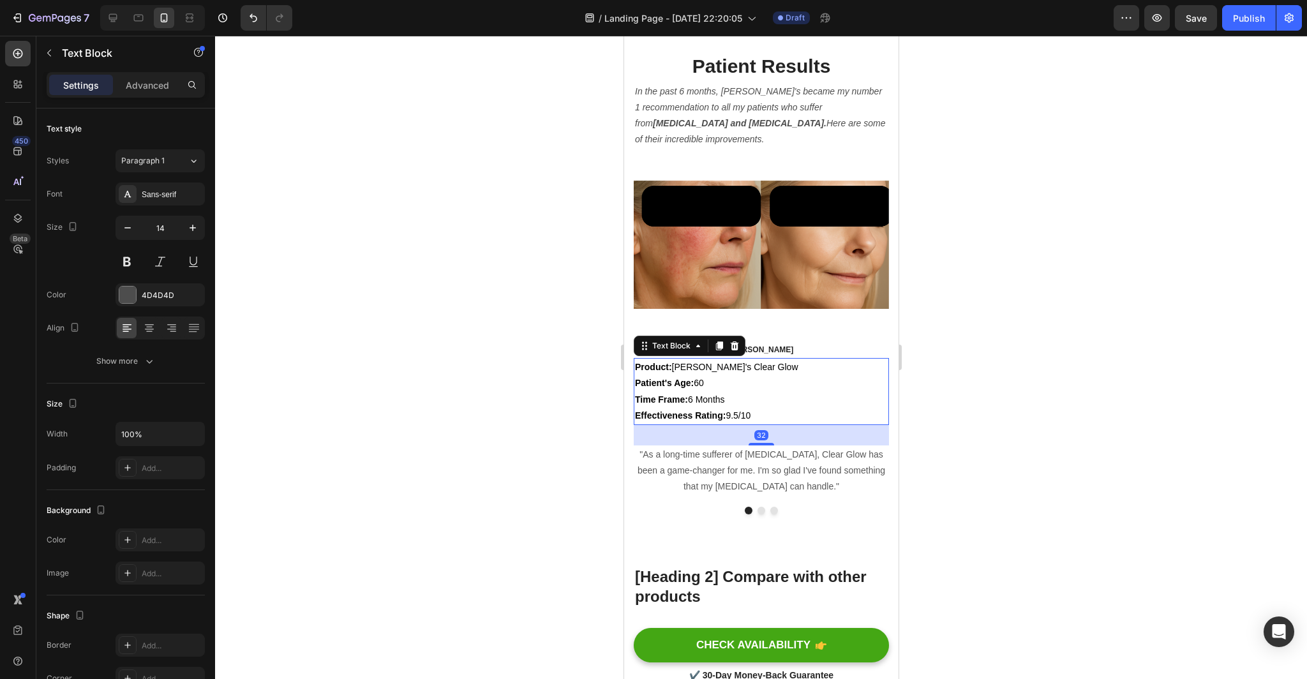
click at [752, 424] on p "Effectiveness Rating: 9.5/10" at bounding box center [760, 416] width 253 height 16
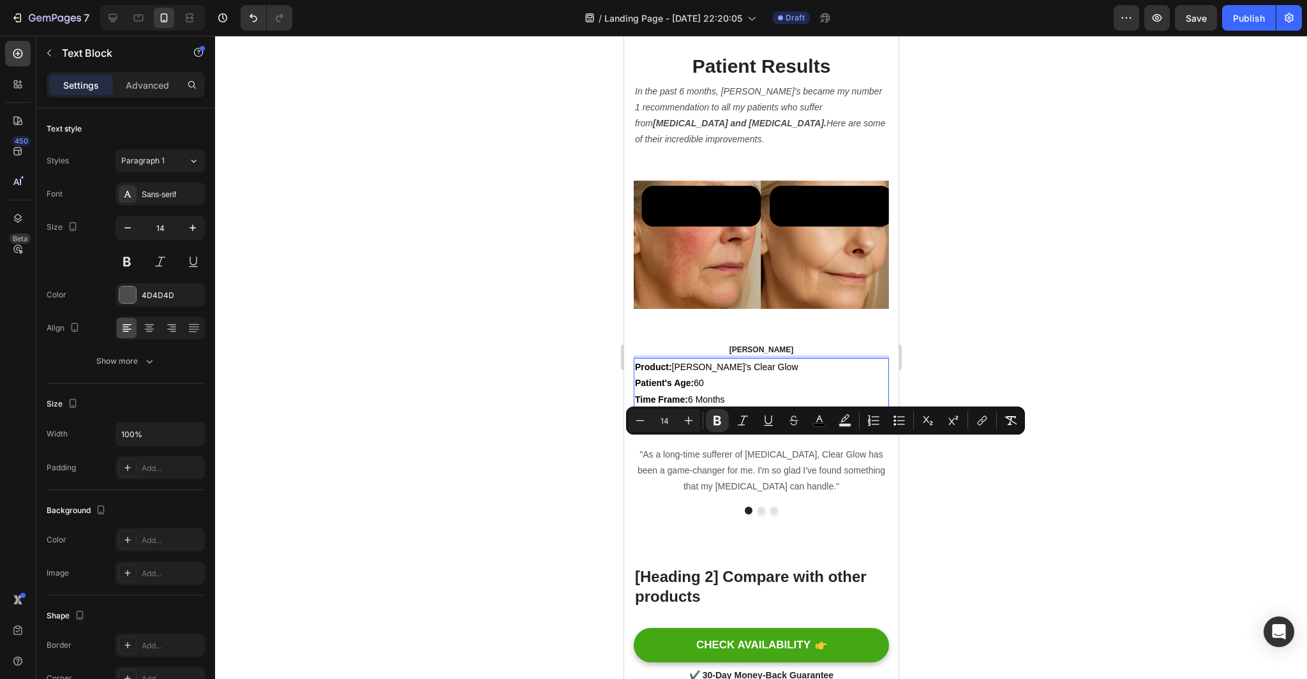
drag, startPoint x: 756, startPoint y: 491, endPoint x: 635, endPoint y: 443, distance: 130.5
click at [634, 425] on div "Product: [PERSON_NAME]'s Clear Glow Patient's Age: [DEMOGRAPHIC_DATA] Time Fram…" at bounding box center [760, 391] width 255 height 67
copy div "Product: [PERSON_NAME]'s Clear Glow Patient's Age: [DEMOGRAPHIC_DATA] Time Fram…"
click at [1049, 525] on div at bounding box center [761, 357] width 1092 height 643
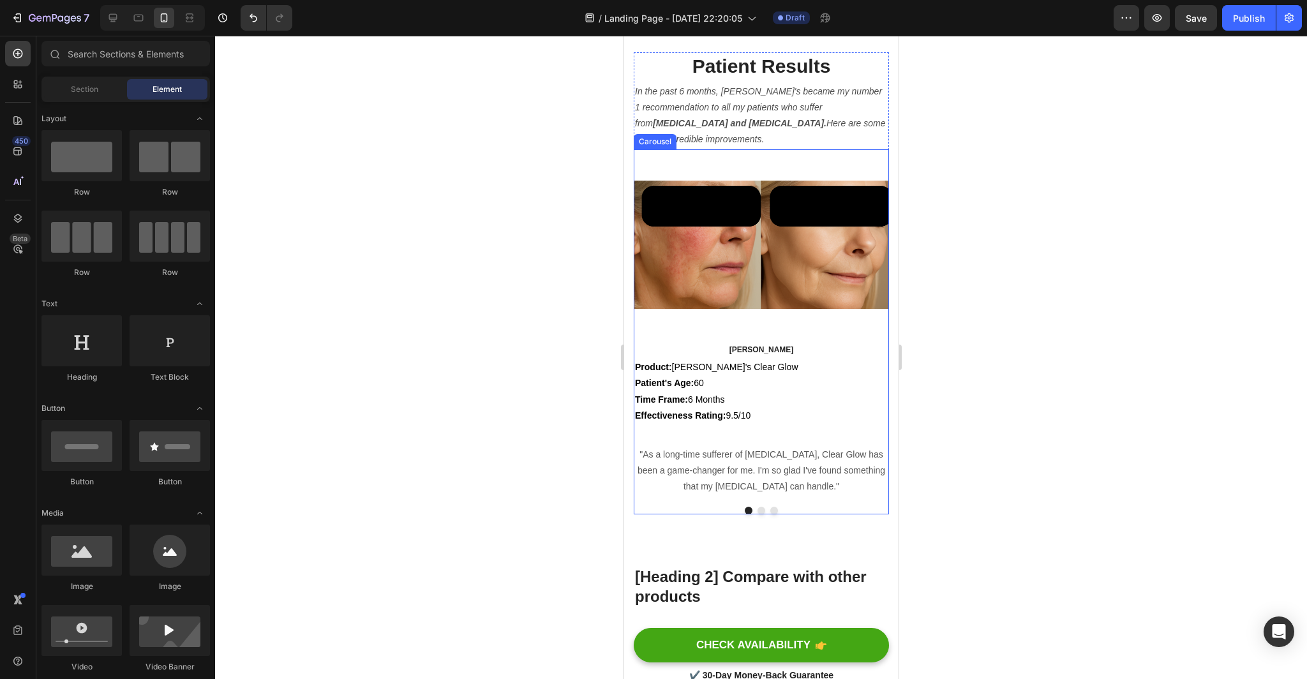
click at [759, 514] on button "Dot" at bounding box center [761, 511] width 8 height 8
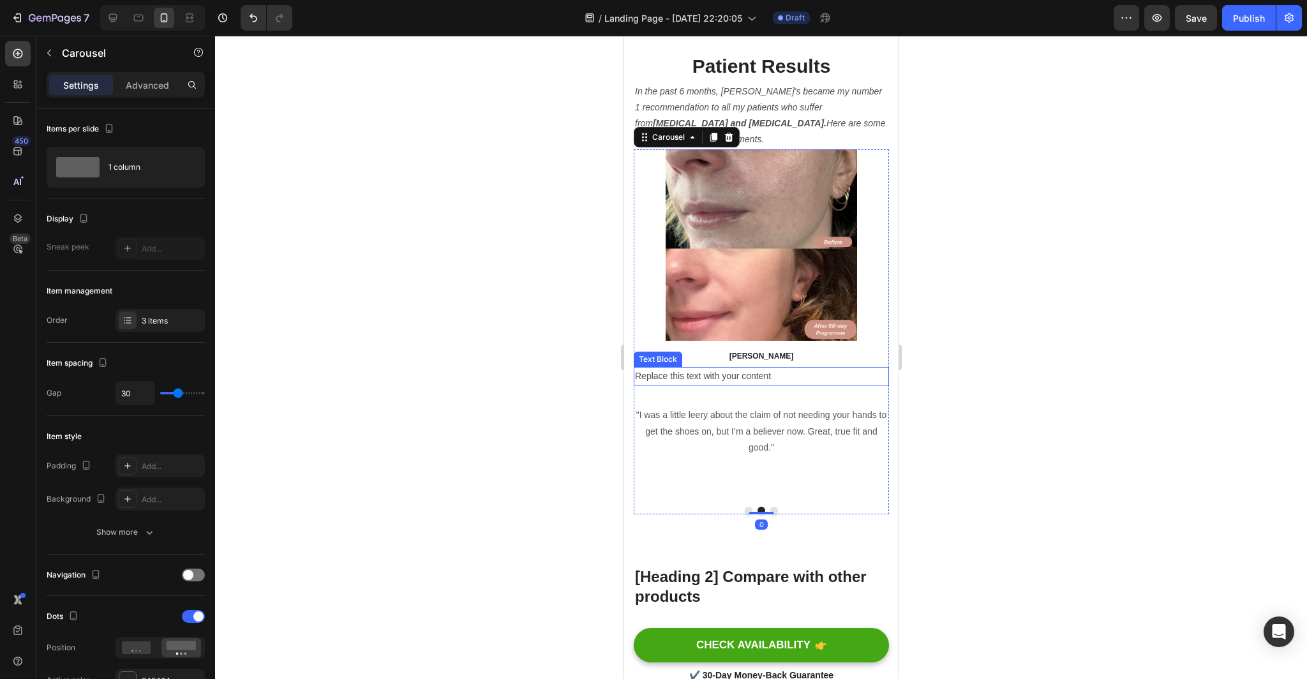
click at [773, 385] on div "Replace this text with your content" at bounding box center [760, 376] width 255 height 19
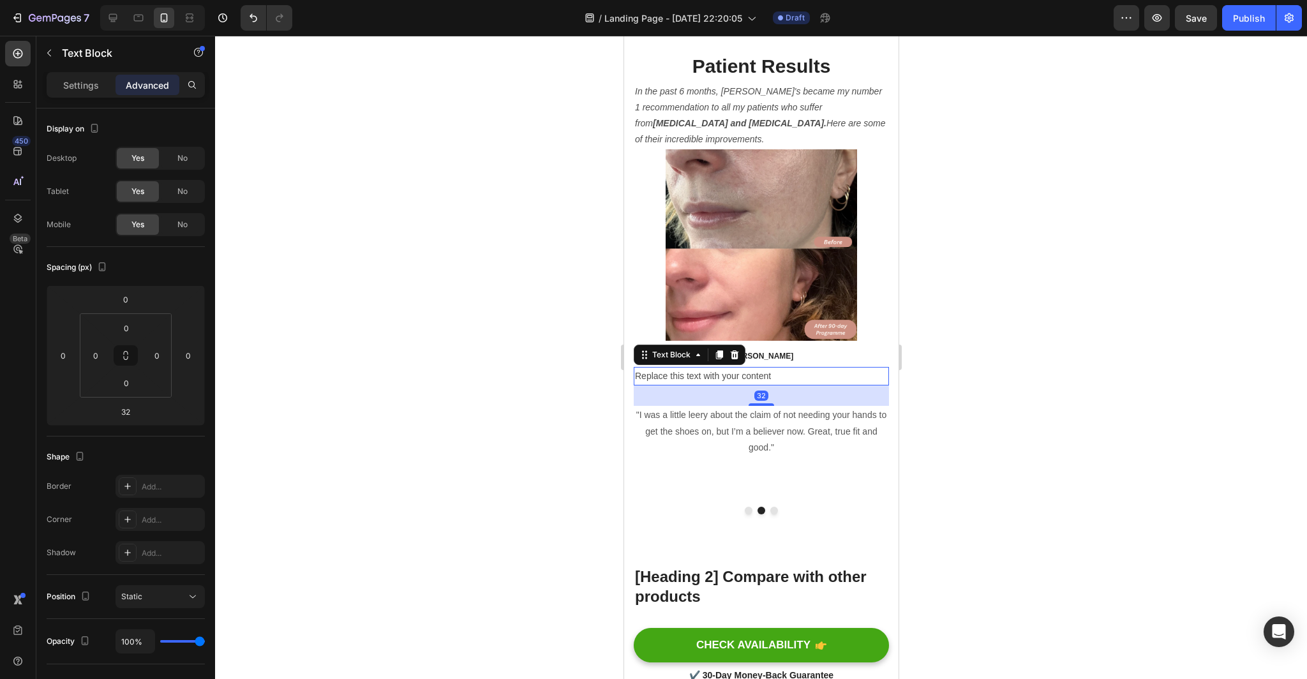
click at [773, 385] on div "Replace this text with your content" at bounding box center [760, 376] width 255 height 19
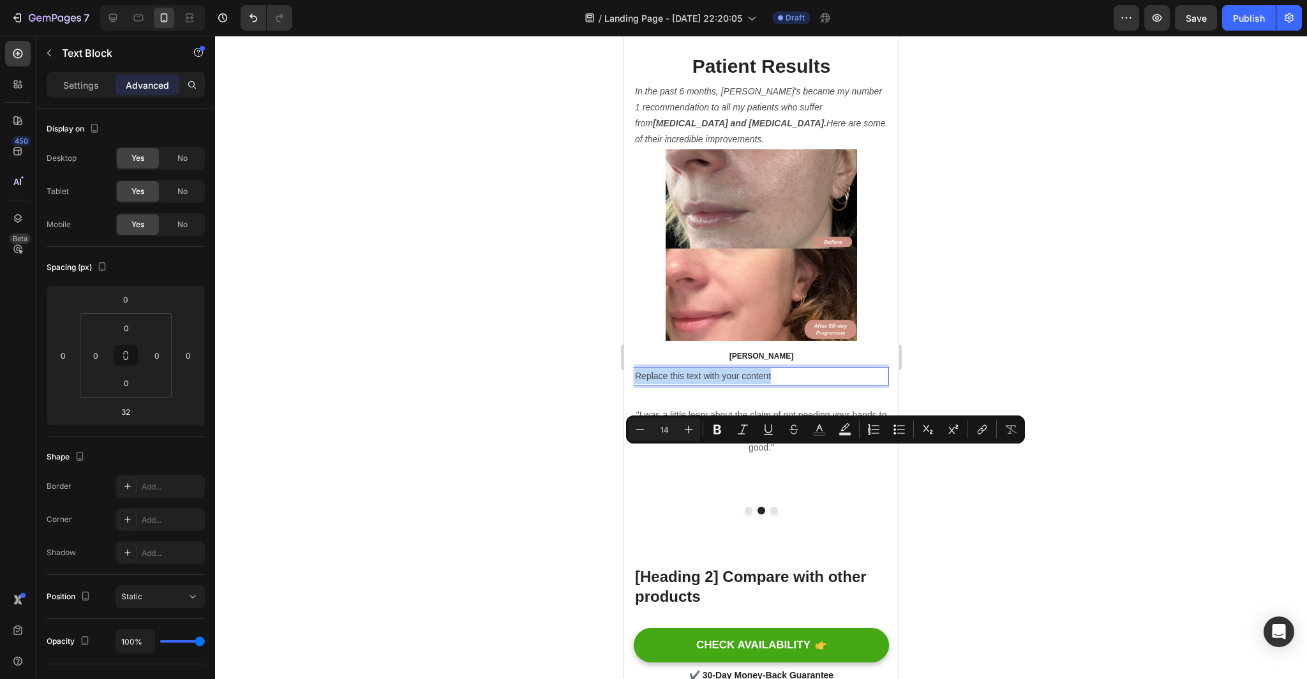
drag, startPoint x: 773, startPoint y: 452, endPoint x: 662, endPoint y: 452, distance: 111.0
click at [662, 384] on p "Replace this text with your content" at bounding box center [760, 376] width 253 height 16
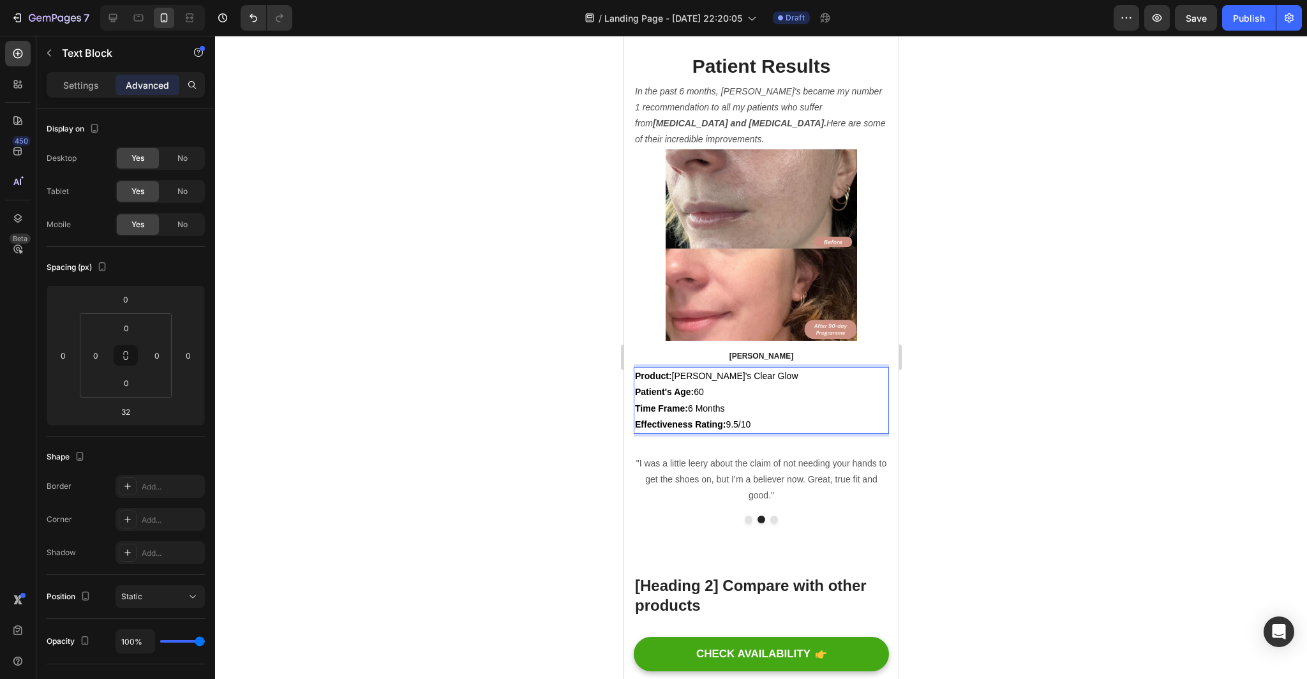
click at [931, 502] on div at bounding box center [761, 357] width 1092 height 643
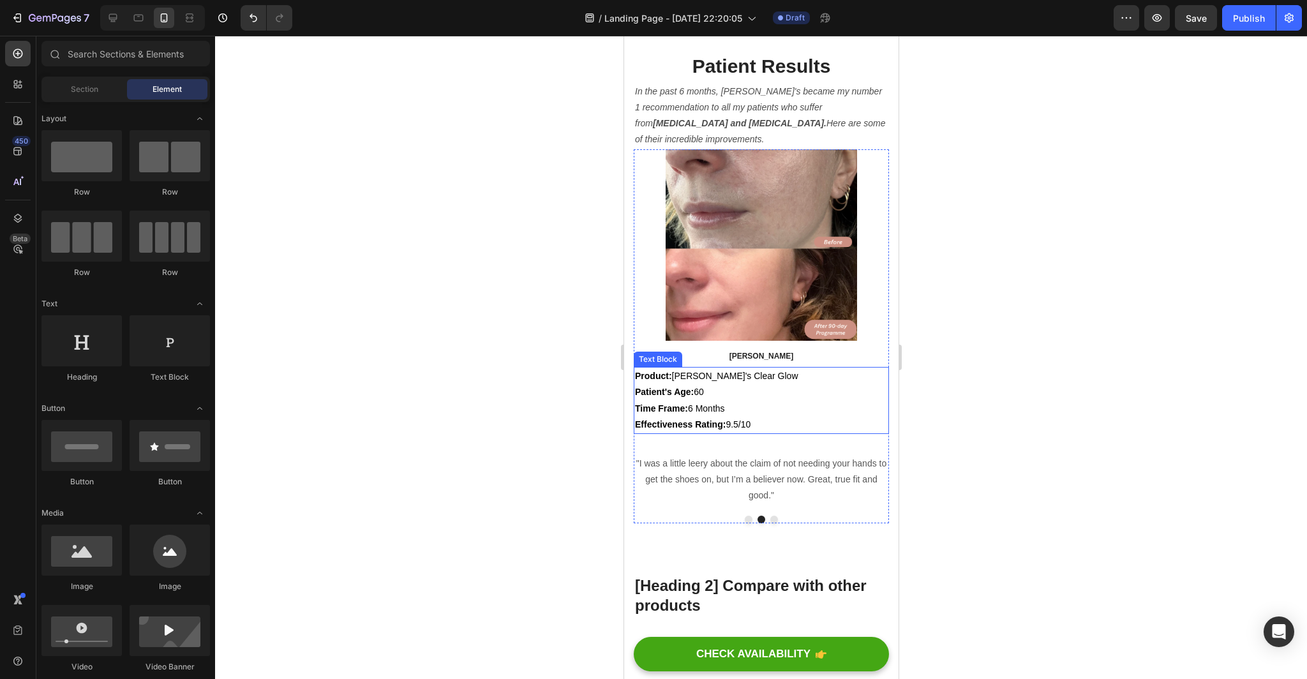
click at [720, 400] on p "Patient's Age: [DEMOGRAPHIC_DATA]" at bounding box center [760, 392] width 253 height 16
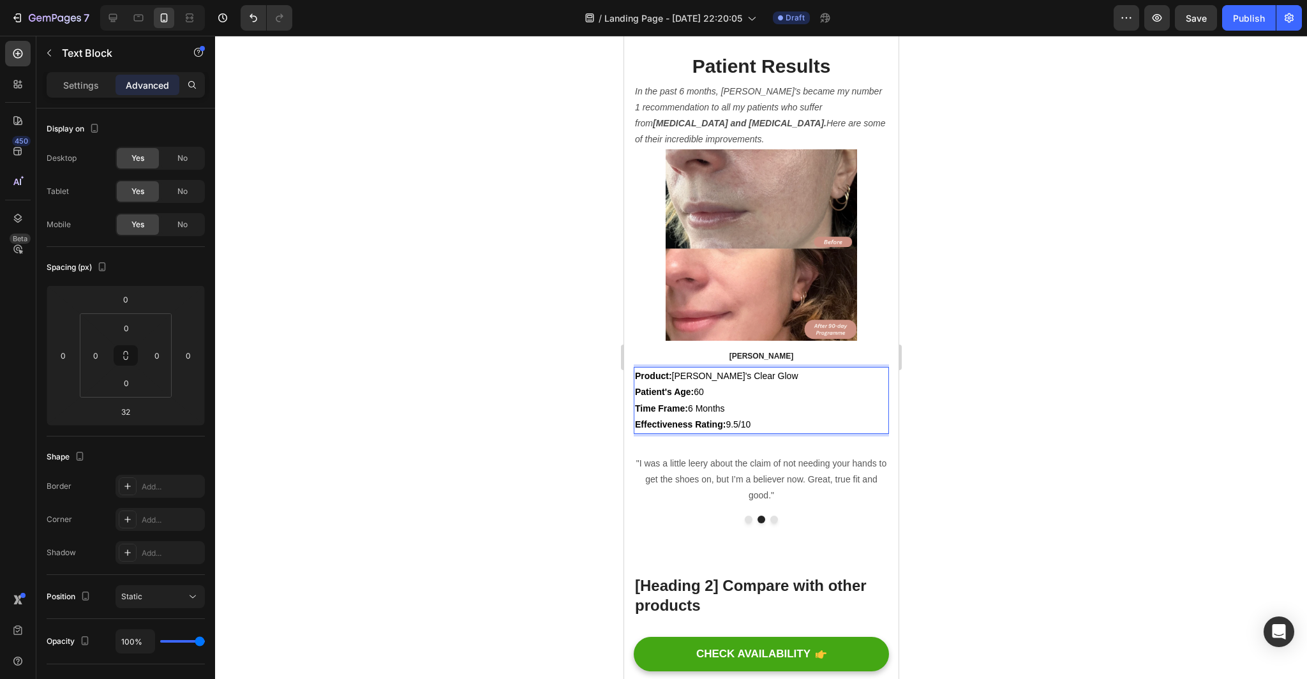
click at [703, 397] on span "Patient's Age: [DEMOGRAPHIC_DATA]" at bounding box center [668, 392] width 69 height 10
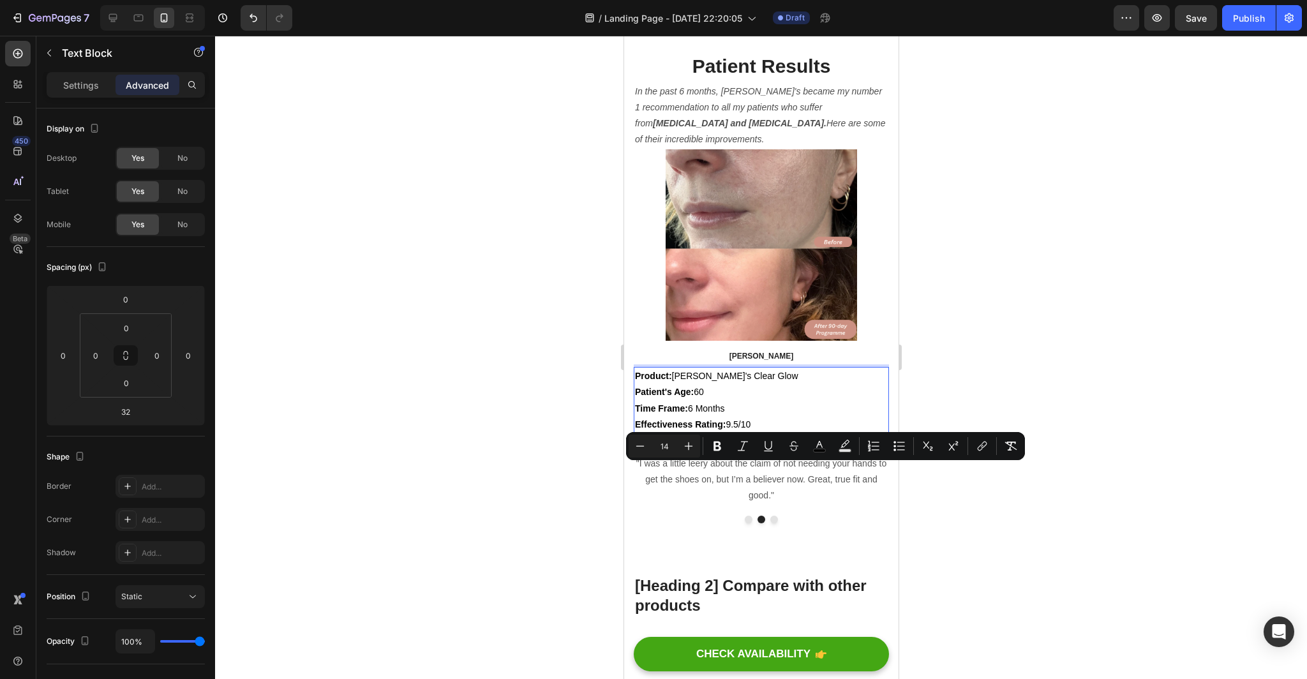
click at [703, 397] on span "Patient's Age: [DEMOGRAPHIC_DATA]" at bounding box center [668, 392] width 69 height 10
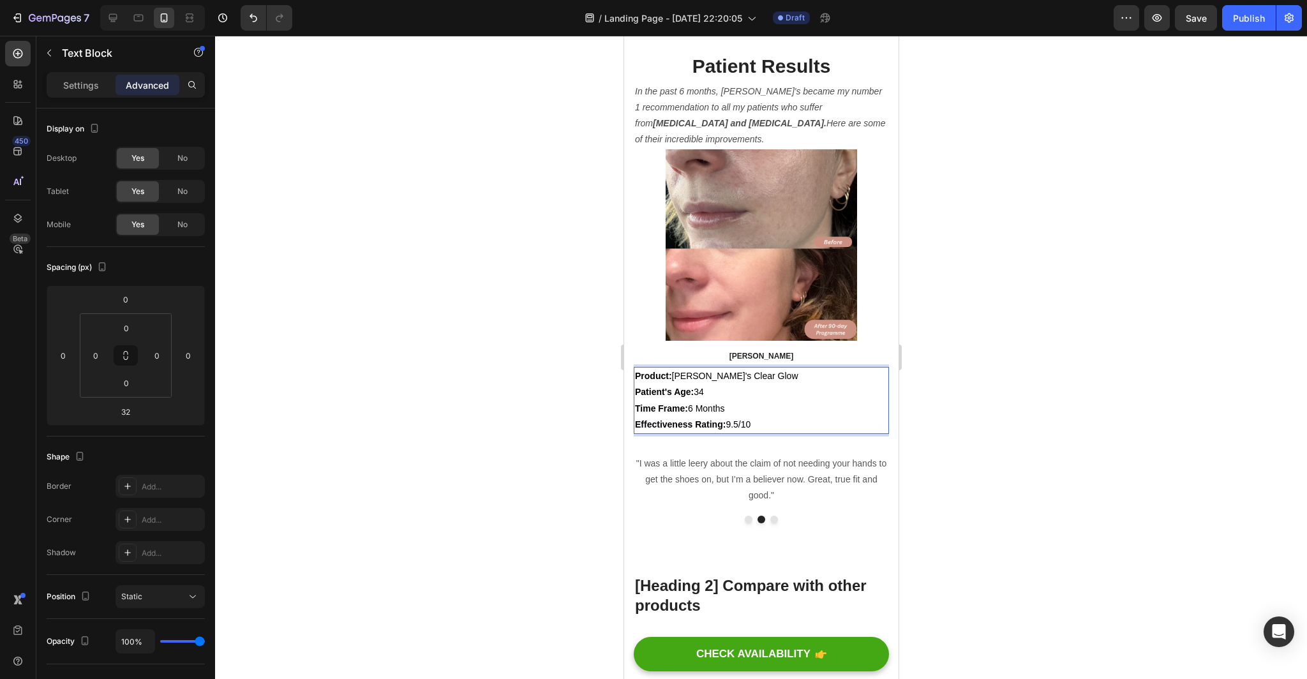
click at [957, 482] on div at bounding box center [761, 357] width 1092 height 643
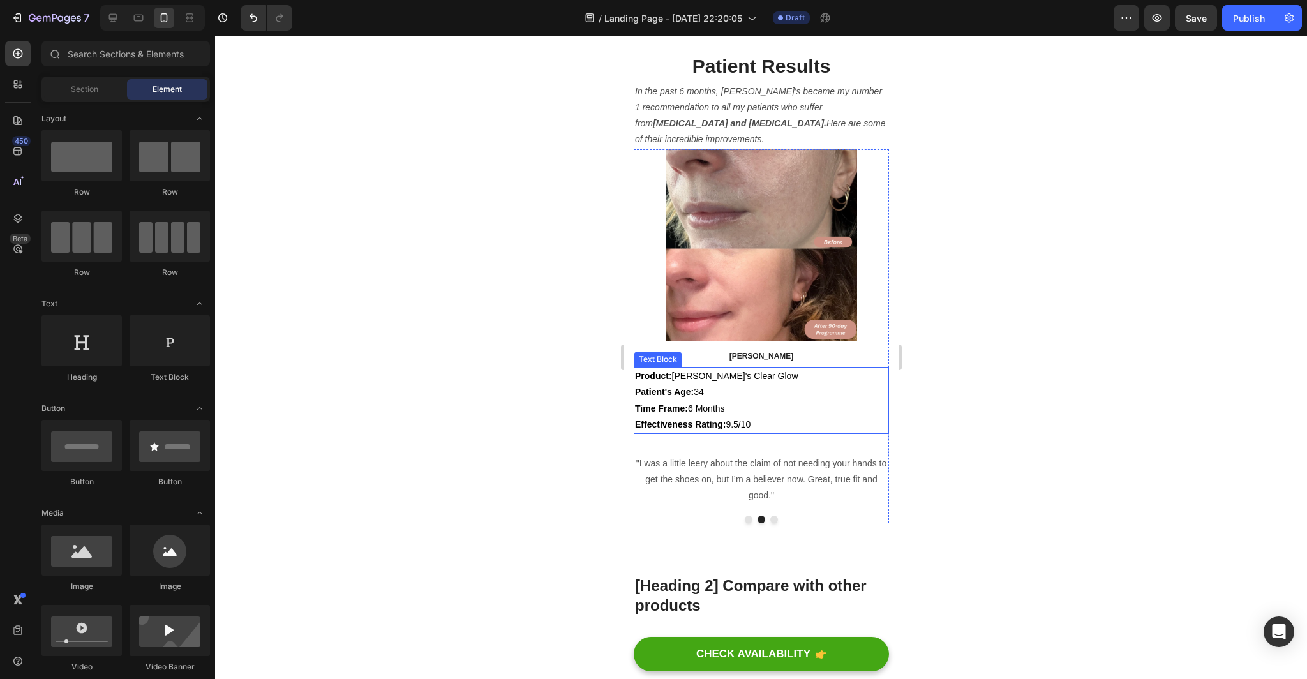
click at [738, 417] on p "Time Frame: 6 Months" at bounding box center [760, 409] width 253 height 16
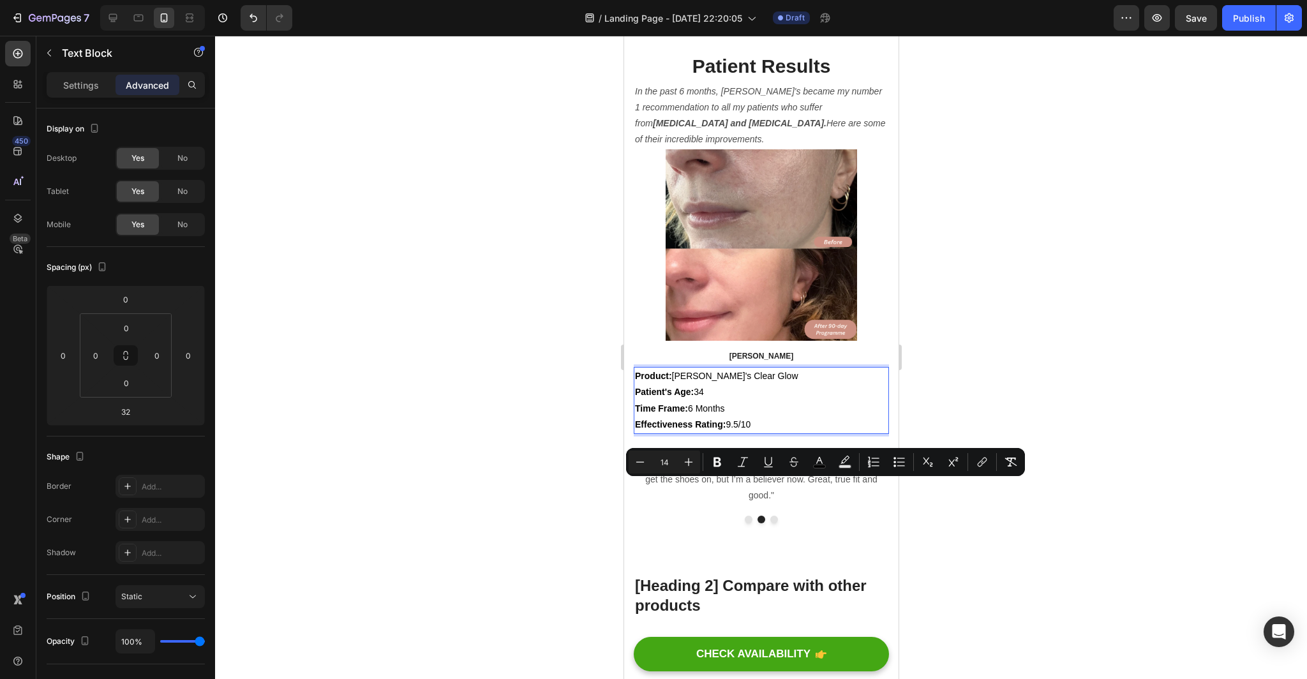
drag, startPoint x: 725, startPoint y: 488, endPoint x: 689, endPoint y: 489, distance: 36.4
click at [689, 413] on span "Time Frame: 6 Months" at bounding box center [679, 408] width 90 height 10
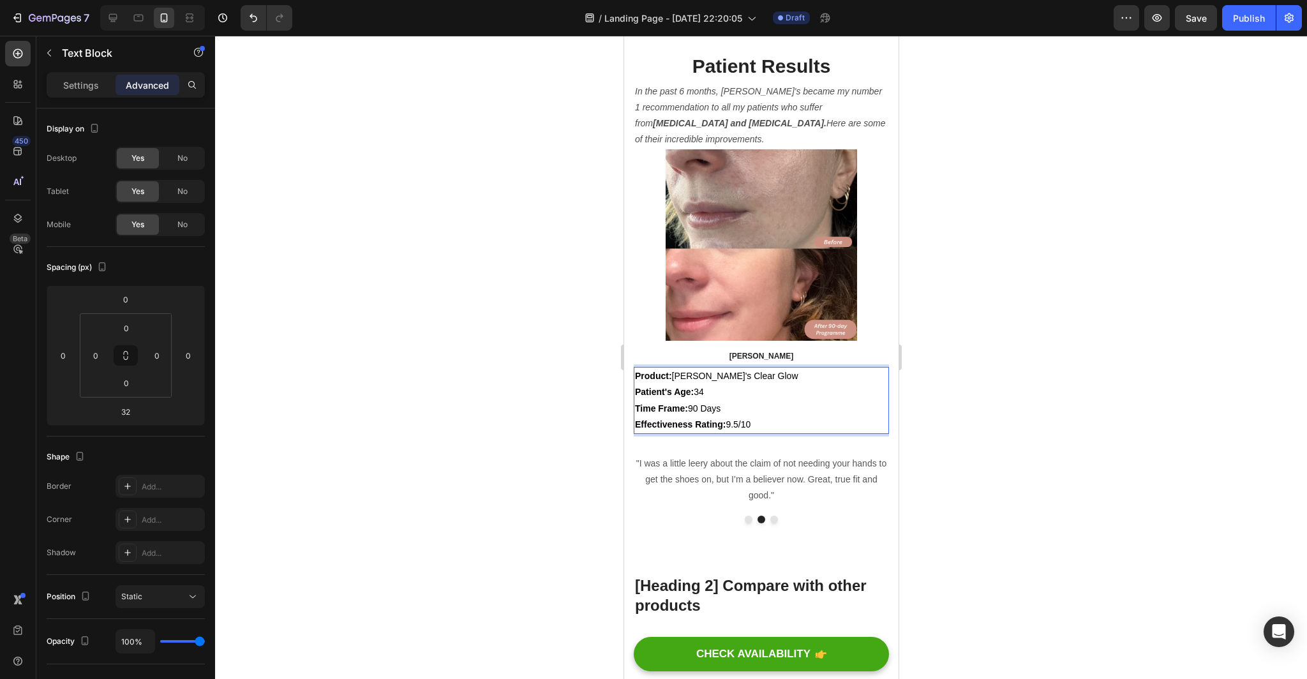
click at [738, 429] on span "Effectiveness Rating: 9.5/10" at bounding box center [691, 424] width 115 height 10
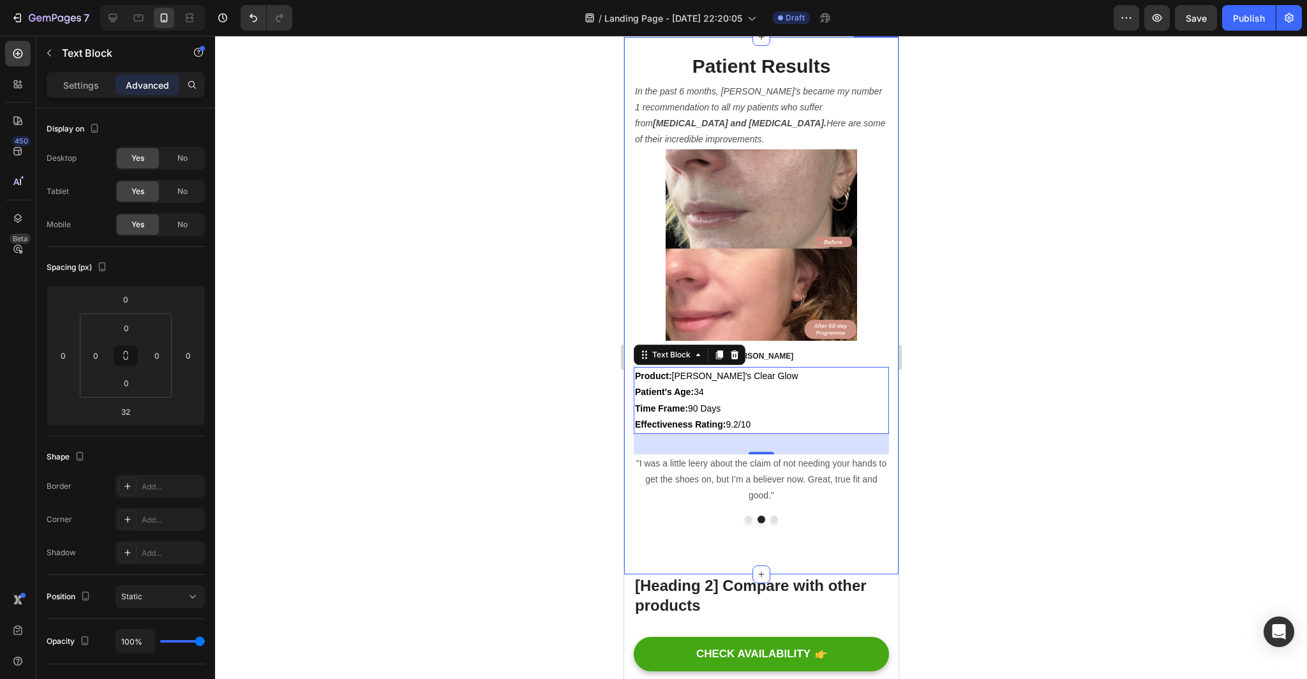
click at [943, 520] on div at bounding box center [761, 357] width 1092 height 643
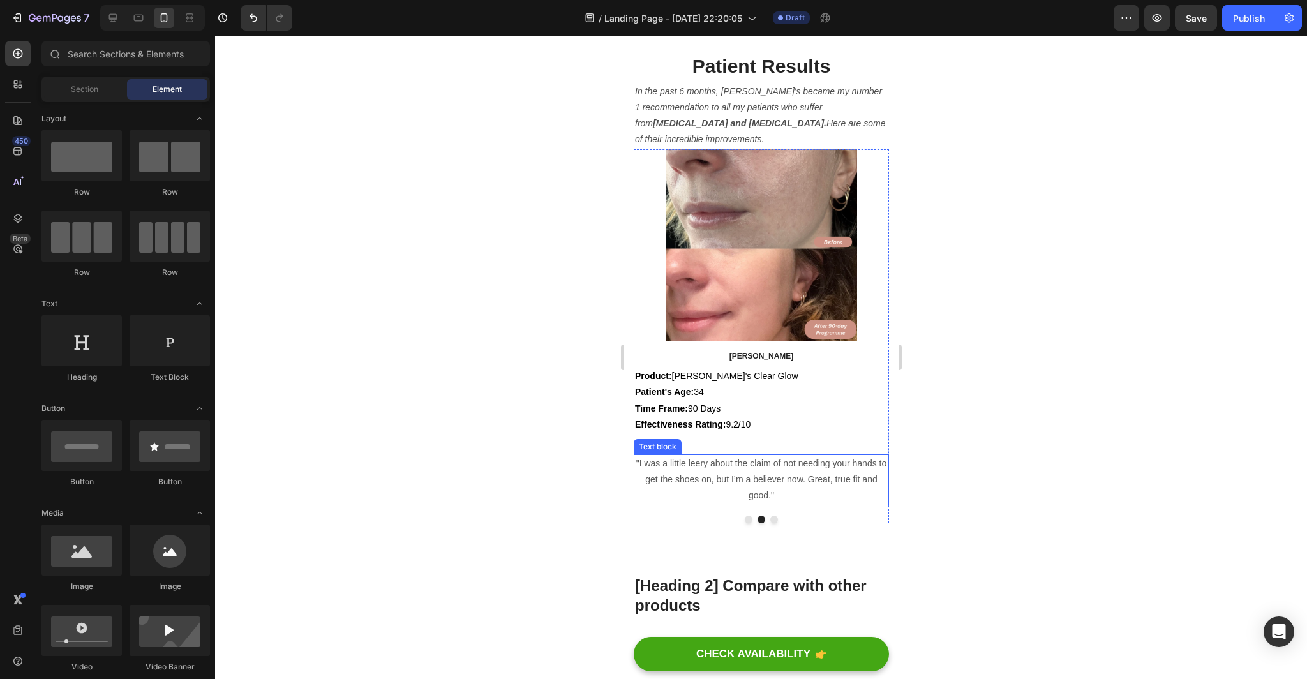
click at [799, 504] on p ""I was a little leery about the claim of not needing your hands to get the shoe…" at bounding box center [760, 479] width 253 height 48
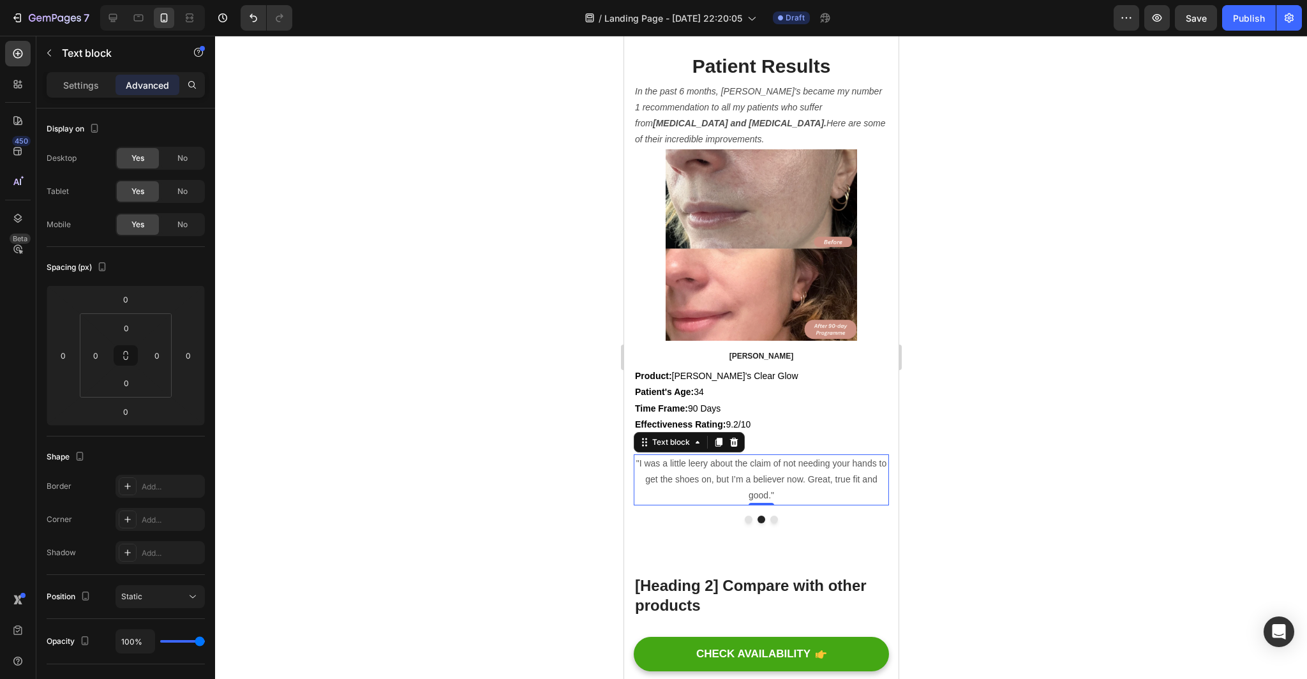
click at [777, 504] on p ""I was a little leery about the claim of not needing your hands to get the shoe…" at bounding box center [760, 479] width 253 height 48
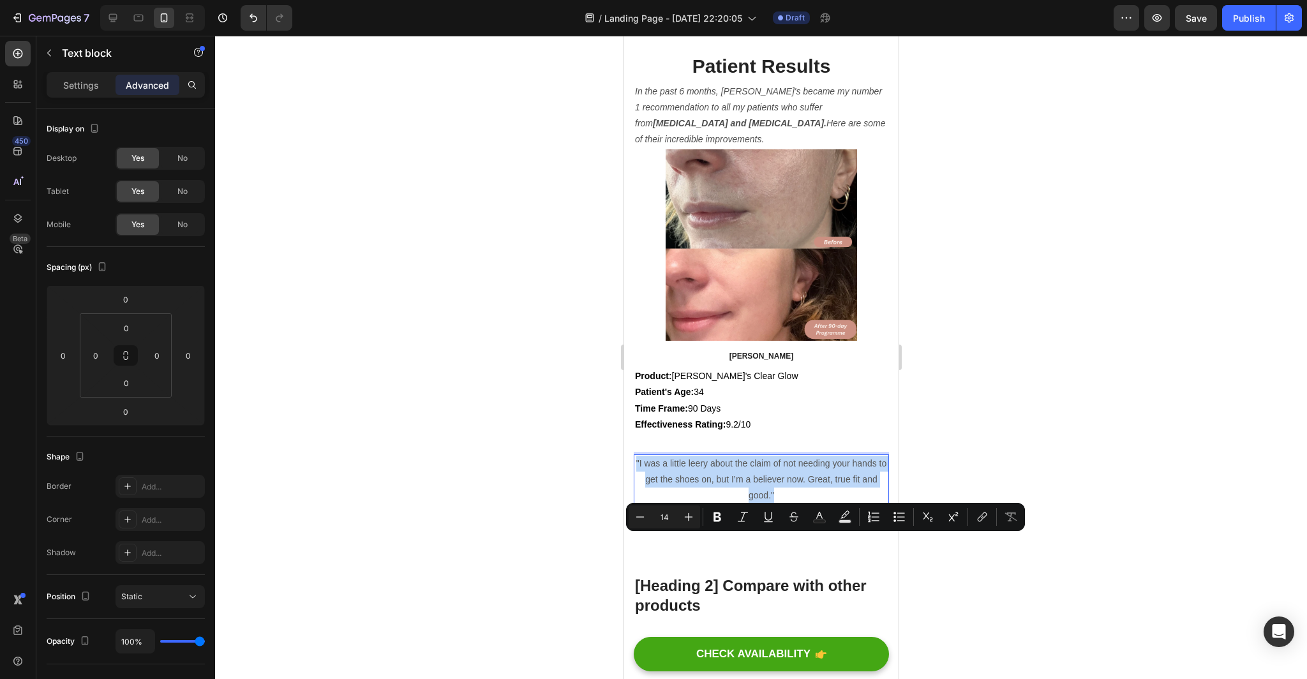
drag, startPoint x: 777, startPoint y: 574, endPoint x: 633, endPoint y: 545, distance: 147.0
click at [633, 505] on div ""I was a little leery about the claim of not needing your hands to get the shoe…" at bounding box center [760, 479] width 255 height 51
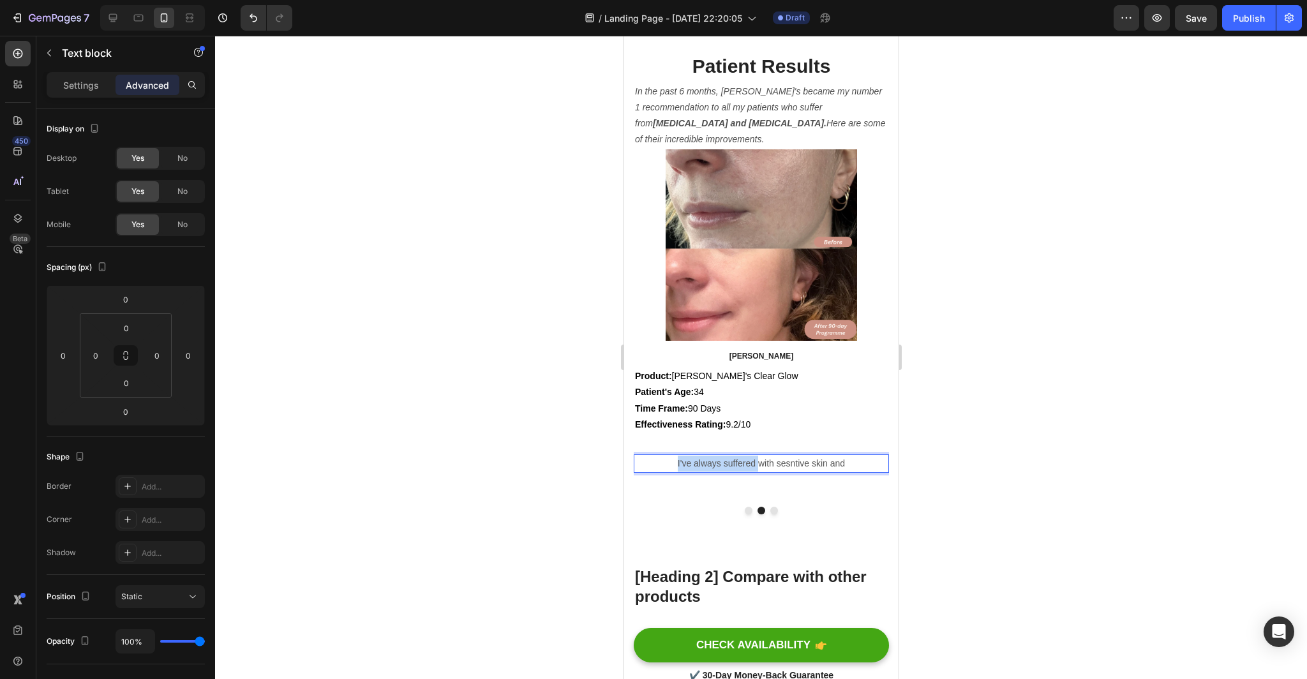
drag, startPoint x: 850, startPoint y: 538, endPoint x: 757, endPoint y: 538, distance: 92.5
click at [797, 471] on p "I've always suffered with sesntive skin and" at bounding box center [760, 463] width 253 height 16
click at [848, 471] on p "I've always suffered with [MEDICAL_DATA] and" at bounding box center [760, 463] width 253 height 16
click at [841, 471] on p "I've always suffered with [MEDICAL_DATA]" at bounding box center [760, 463] width 253 height 16
drag, startPoint x: 866, startPoint y: 544, endPoint x: 639, endPoint y: 543, distance: 227.1
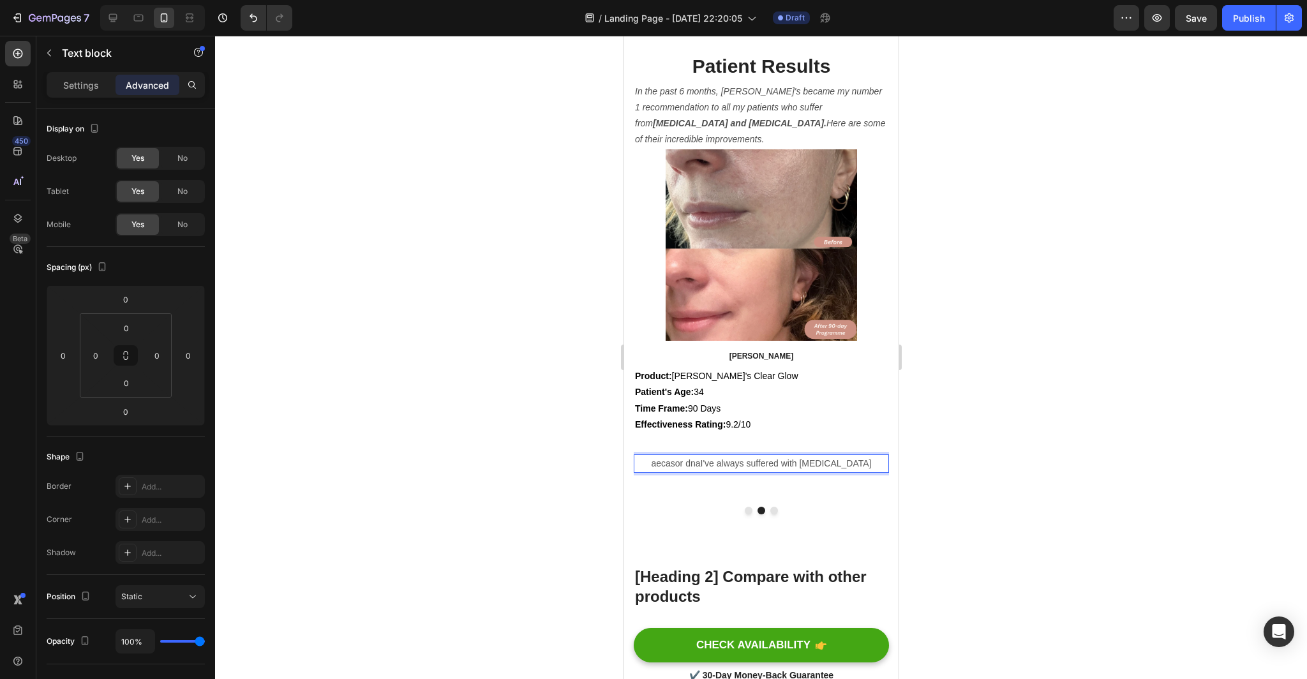
click at [639, 471] on p "aecasor dnaI've always suffered with [MEDICAL_DATA]" at bounding box center [760, 463] width 253 height 16
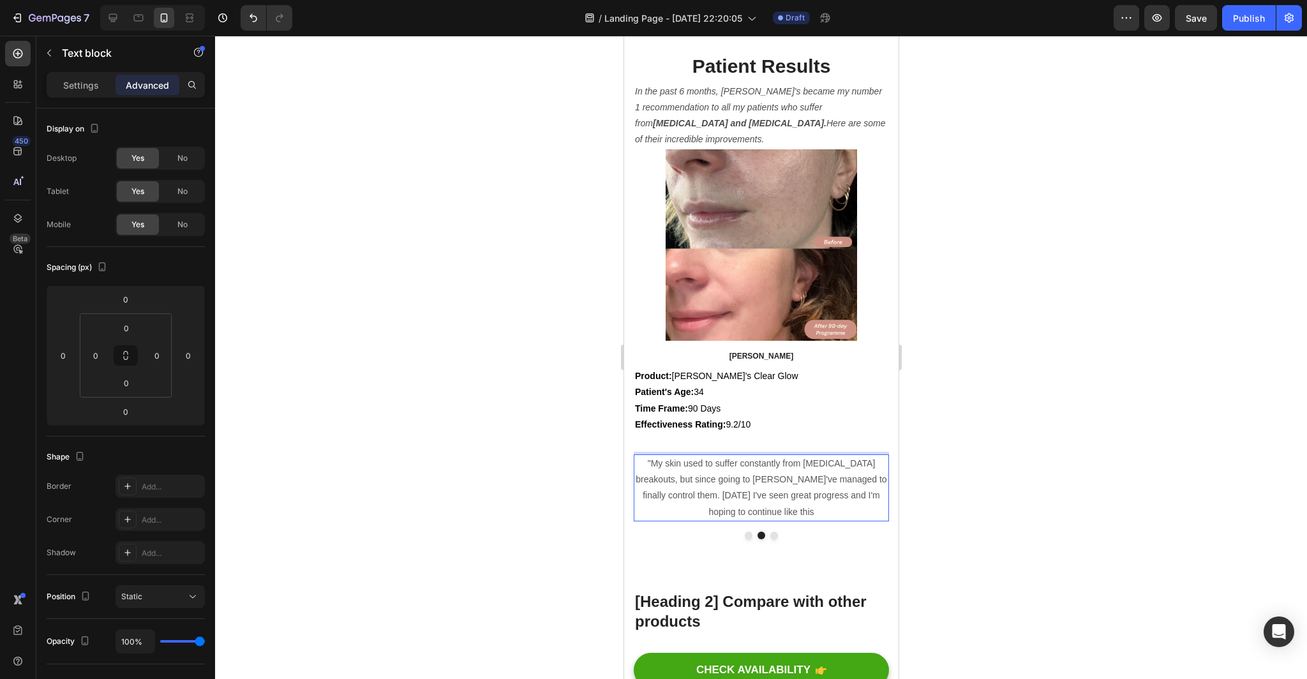
click at [982, 608] on div at bounding box center [761, 357] width 1092 height 643
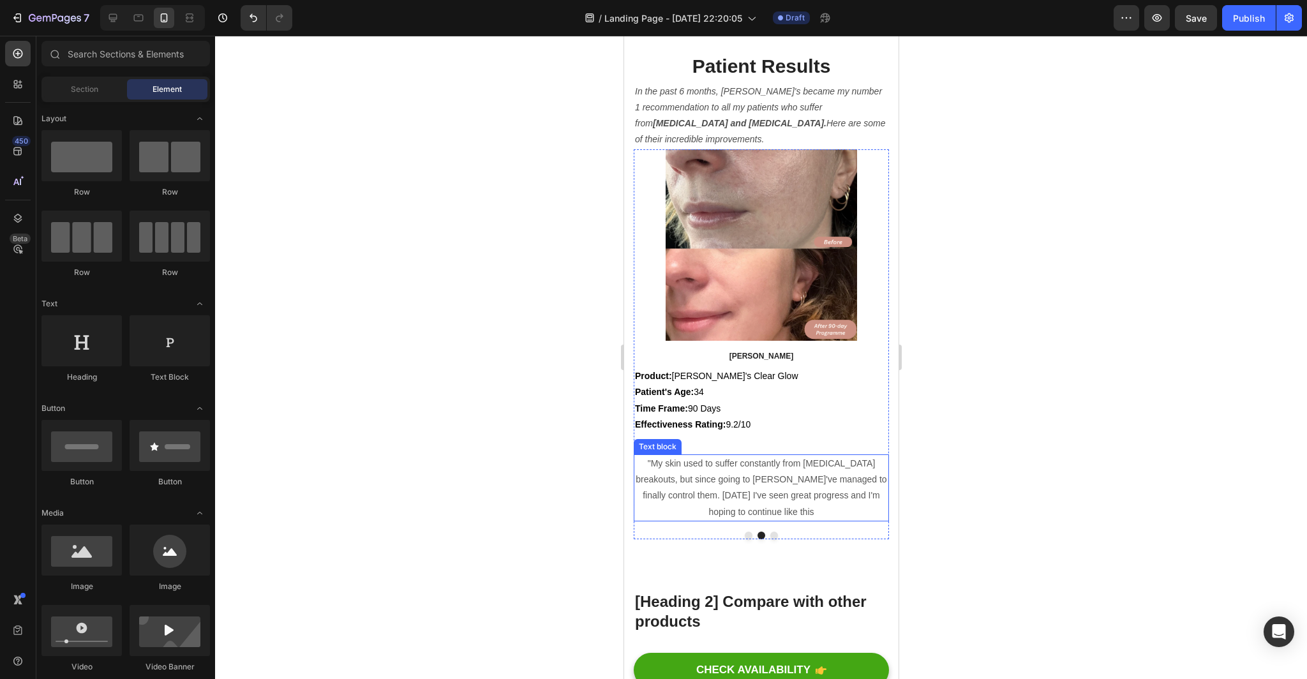
click at [835, 520] on p ""My skin used to suffer constantly from [MEDICAL_DATA] breakouts, but since goi…" at bounding box center [760, 487] width 253 height 64
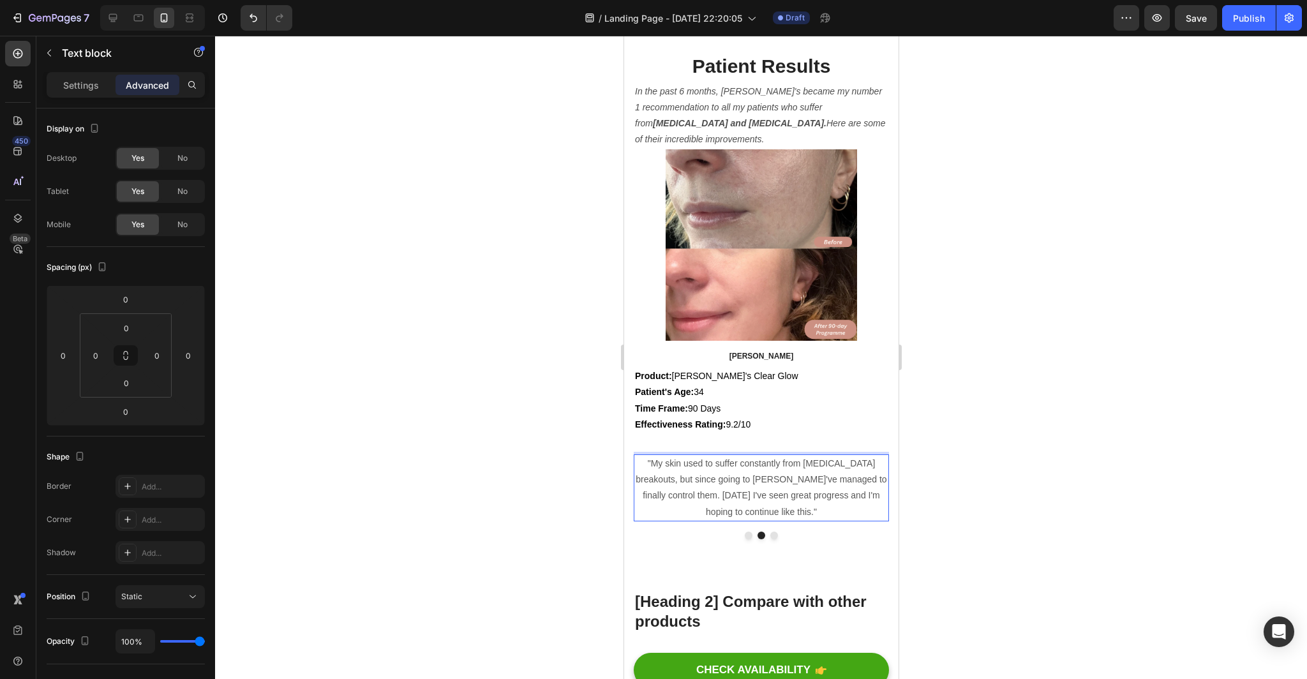
click at [1045, 559] on div at bounding box center [761, 357] width 1092 height 643
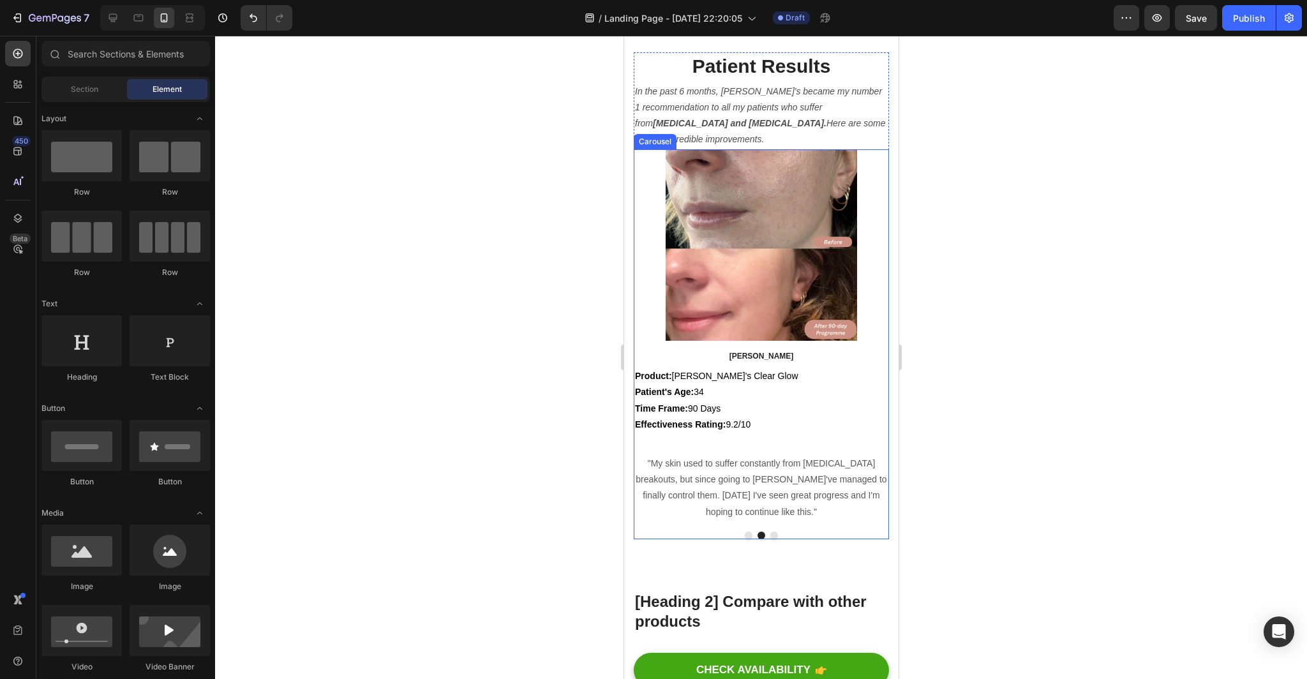
click at [747, 539] on button "Dot" at bounding box center [748, 535] width 8 height 8
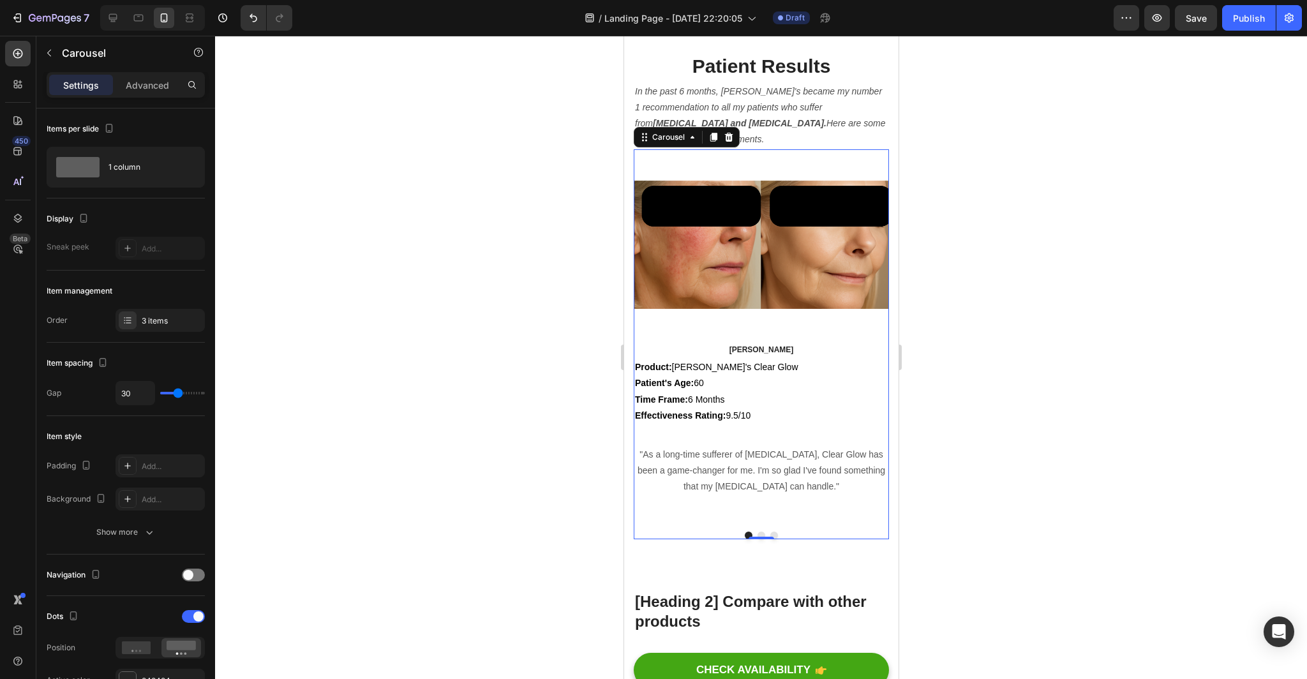
click at [760, 539] on button "Dot" at bounding box center [761, 535] width 8 height 8
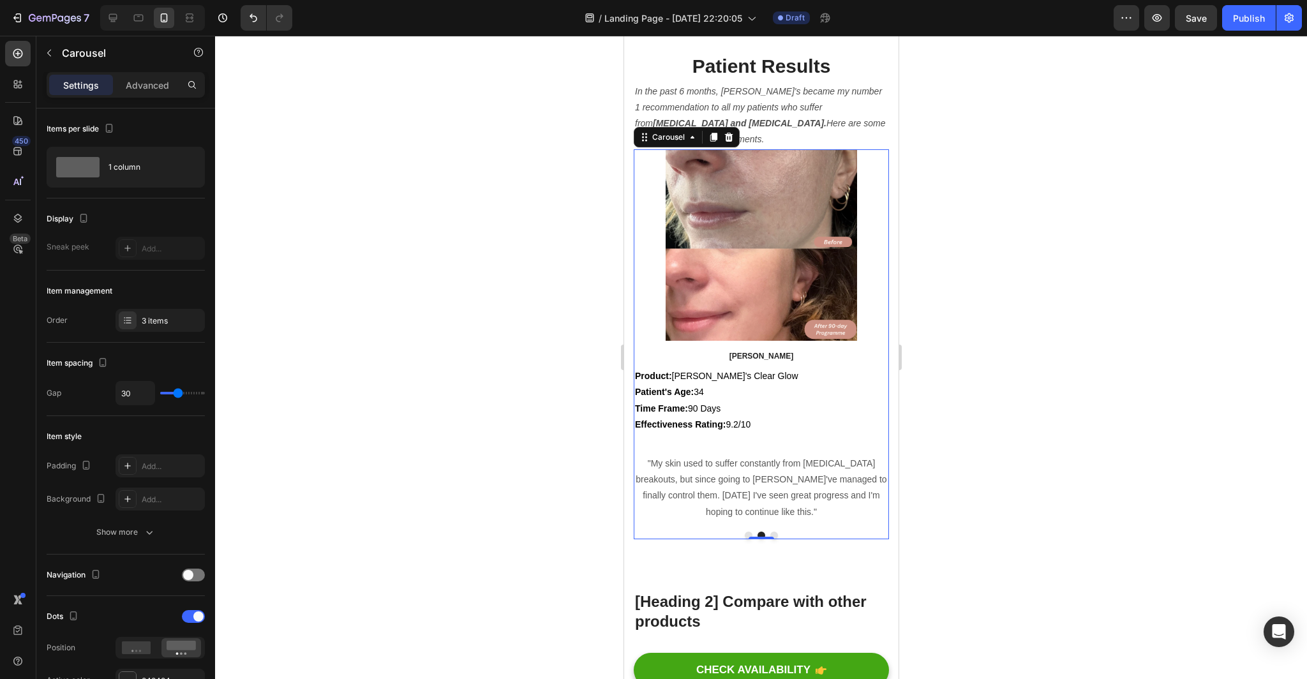
click at [748, 539] on button "Dot" at bounding box center [748, 535] width 8 height 8
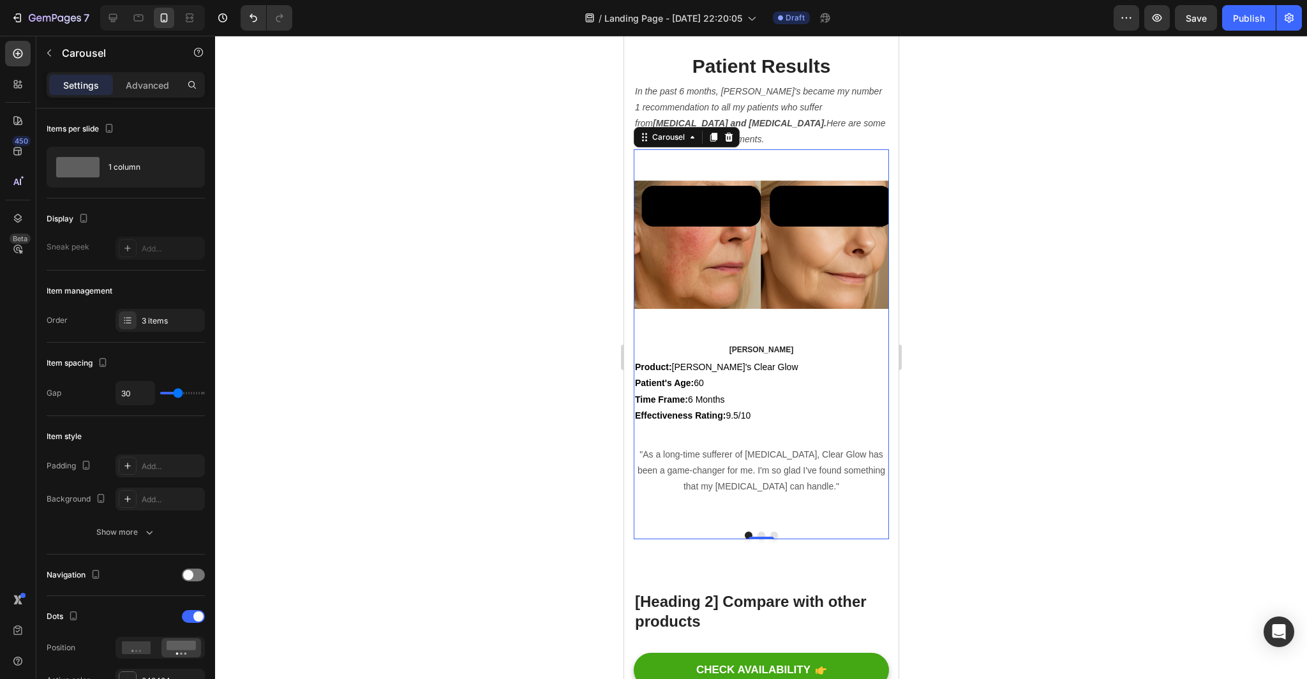
click at [762, 539] on button "Dot" at bounding box center [761, 535] width 8 height 8
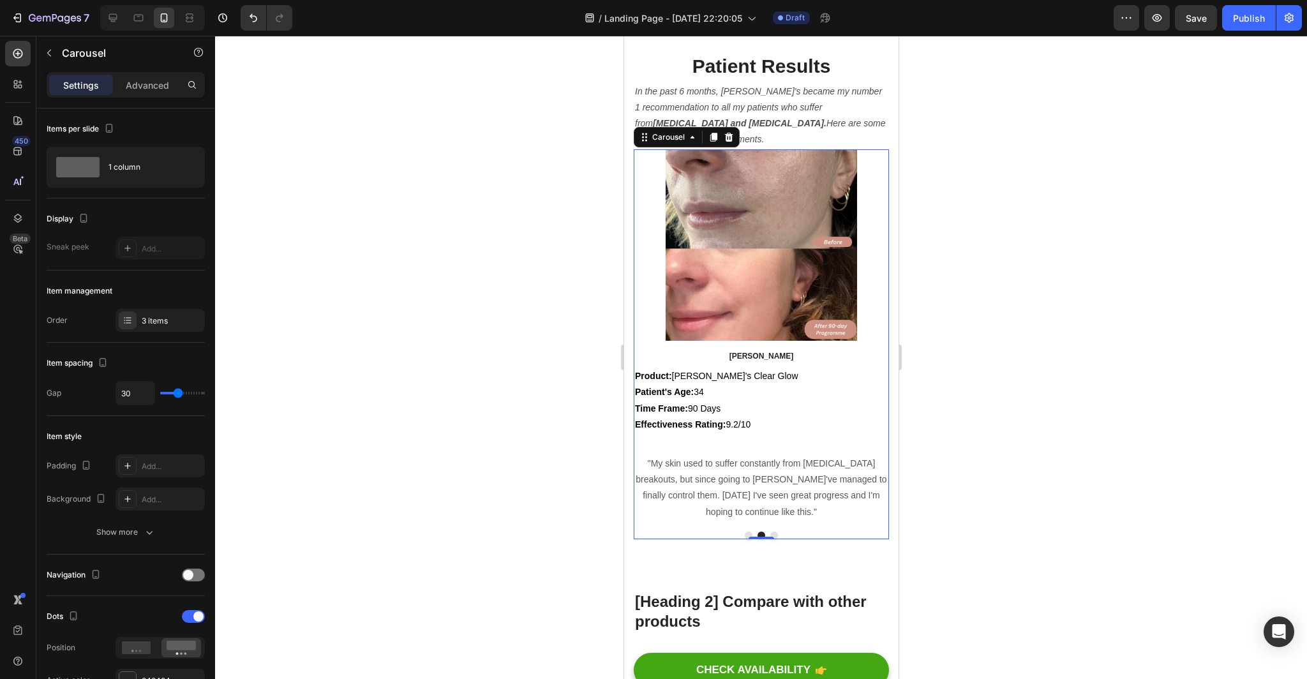
click at [774, 539] on button "Dot" at bounding box center [773, 535] width 8 height 8
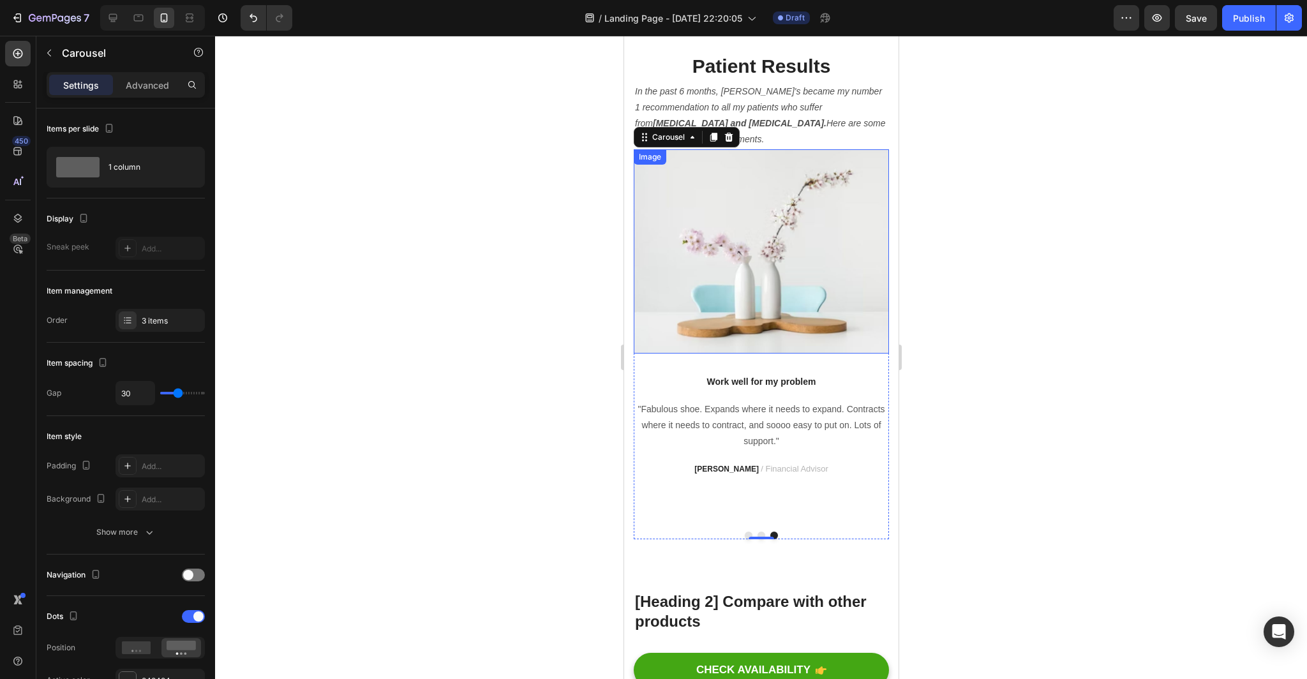
click at [759, 322] on img at bounding box center [760, 251] width 255 height 204
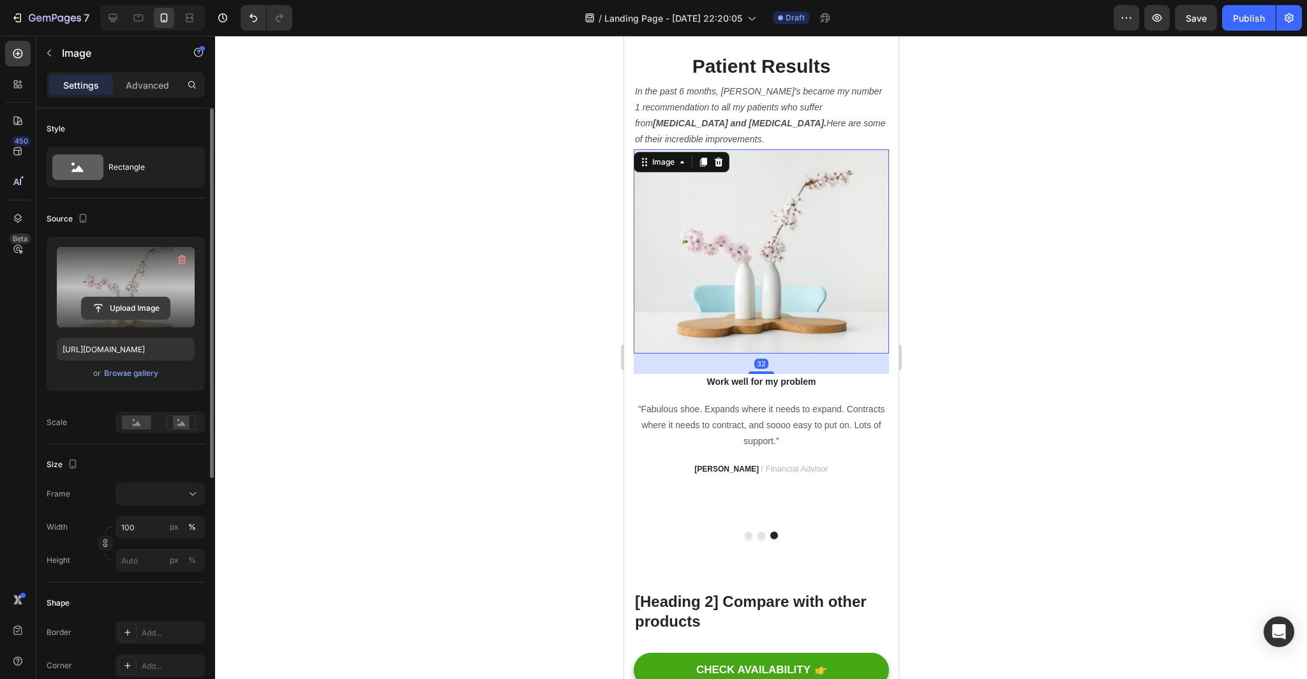
click at [154, 308] on input "file" at bounding box center [126, 308] width 88 height 22
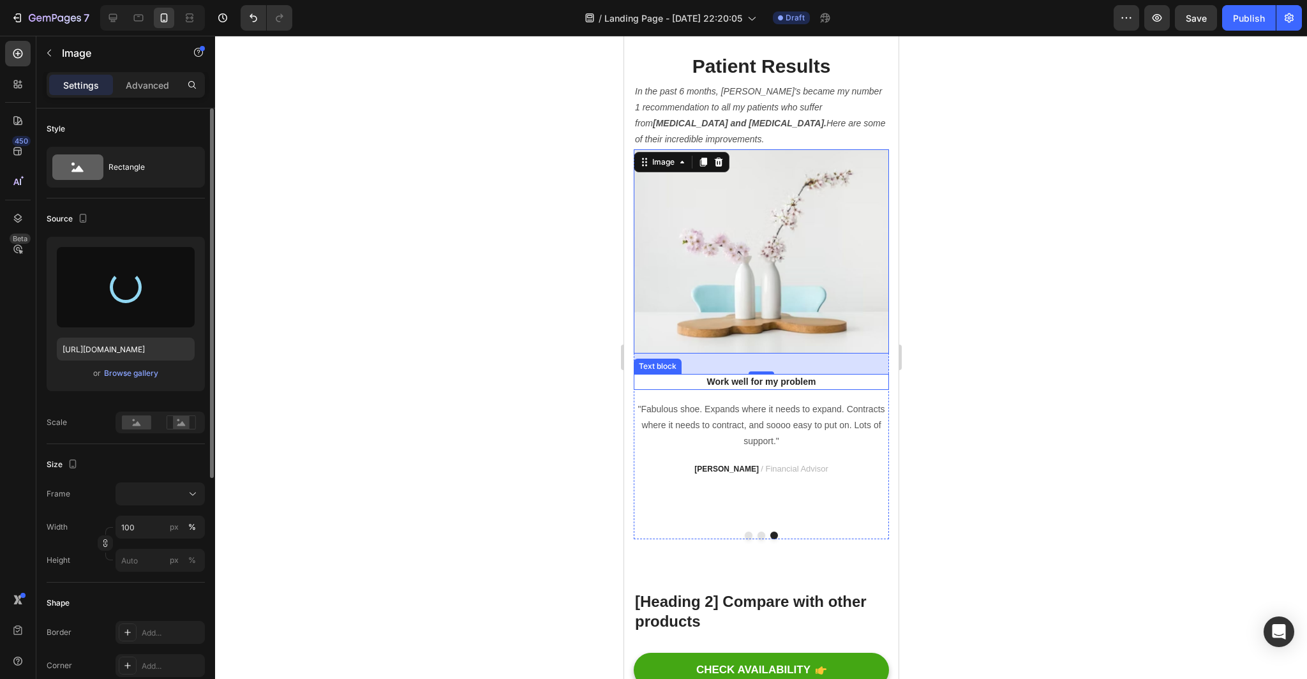
type input "[URL][DOMAIN_NAME]"
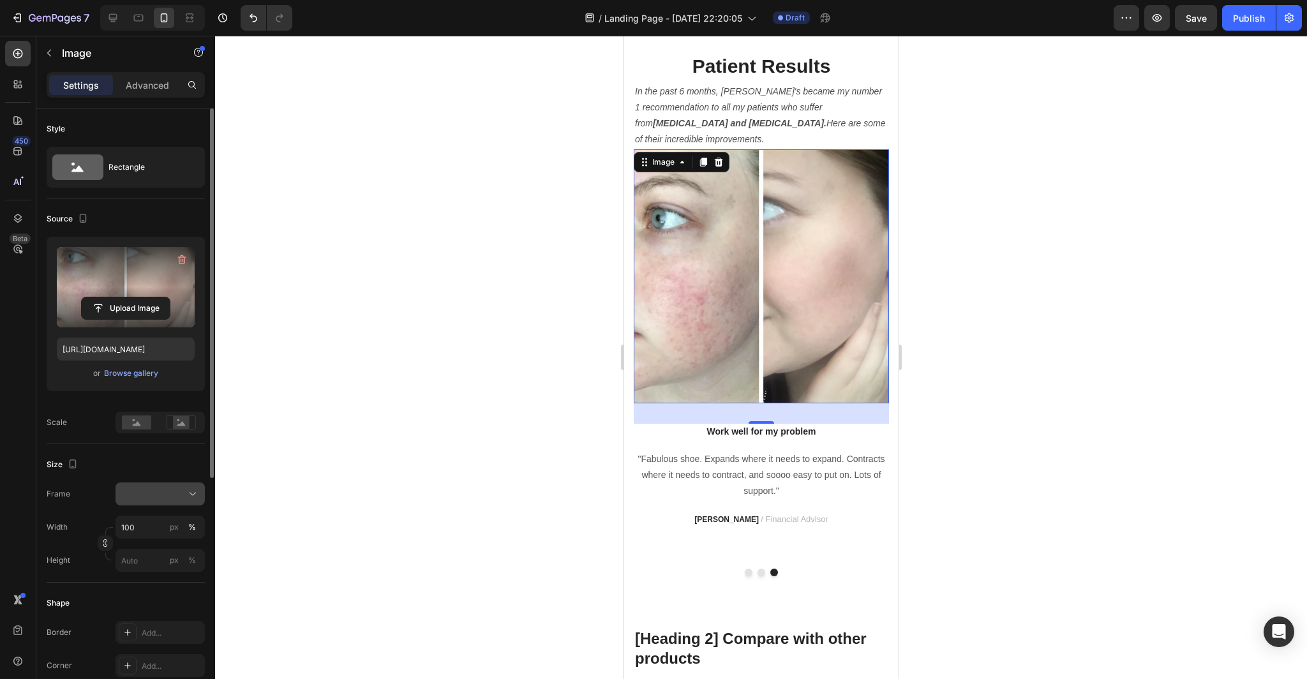
click at [194, 492] on icon at bounding box center [192, 493] width 13 height 13
click at [195, 574] on div "Horizontal" at bounding box center [149, 573] width 102 height 24
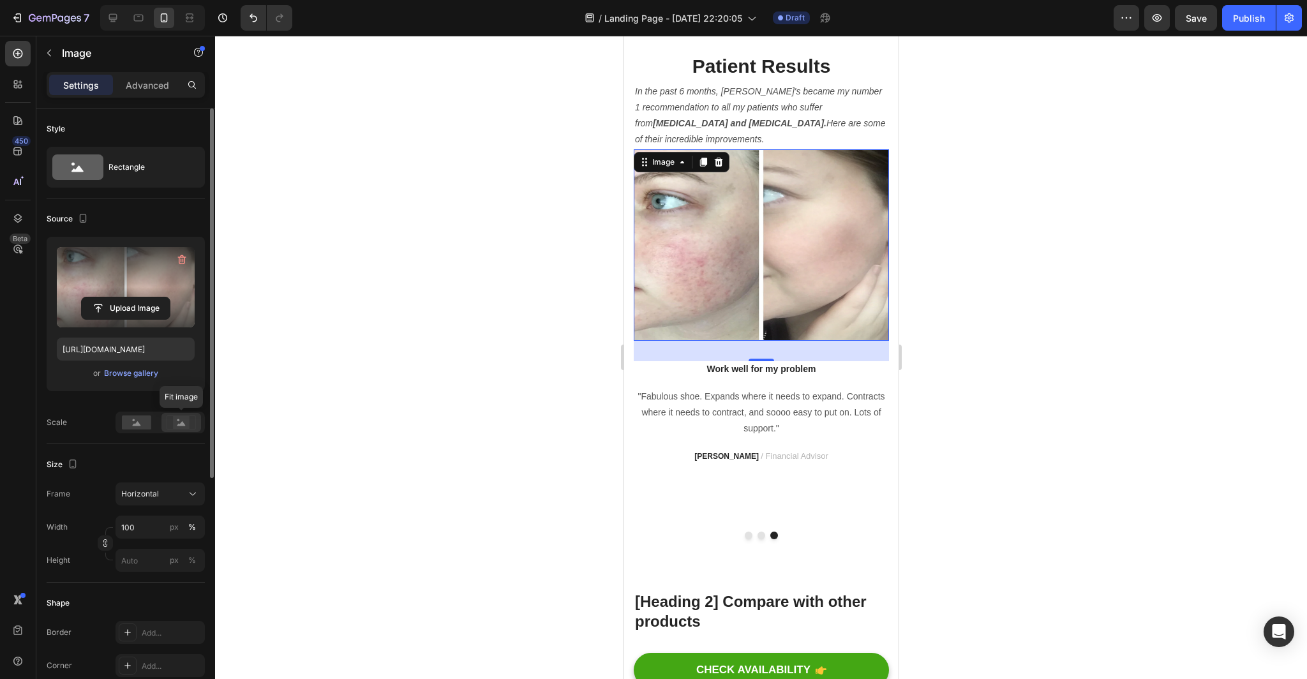
click at [188, 421] on rect at bounding box center [181, 422] width 17 height 13
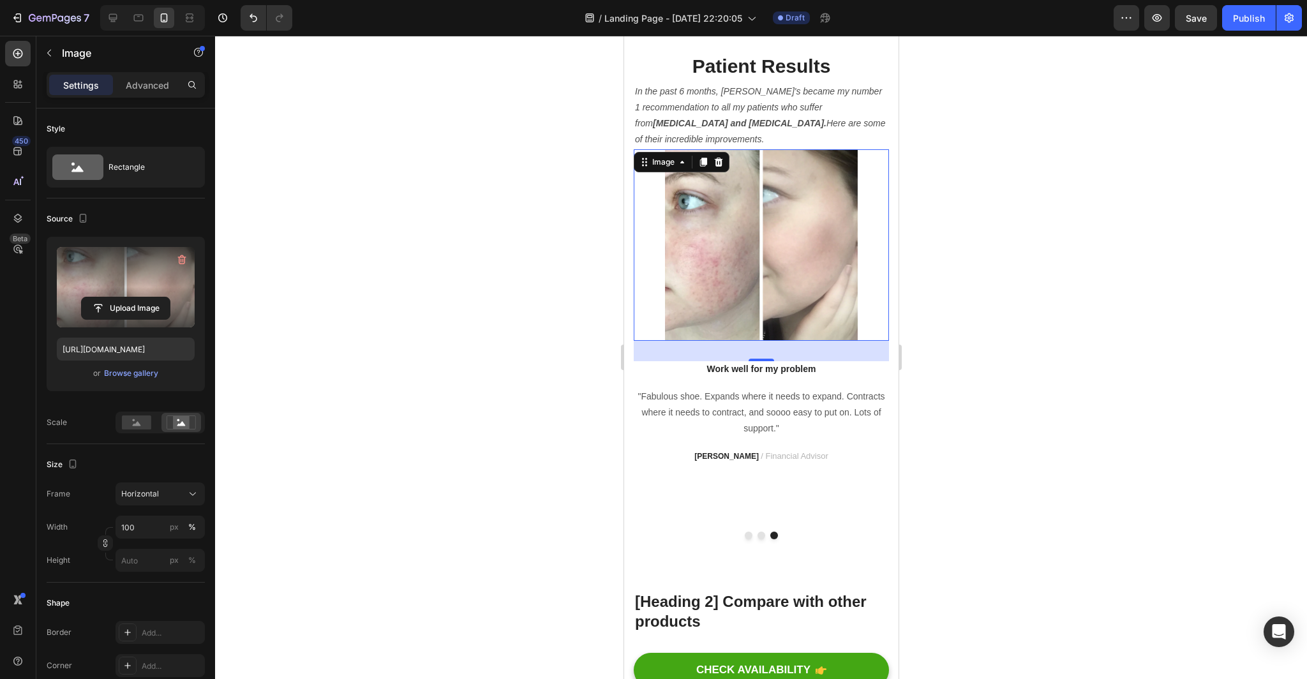
click at [407, 394] on div at bounding box center [761, 357] width 1092 height 643
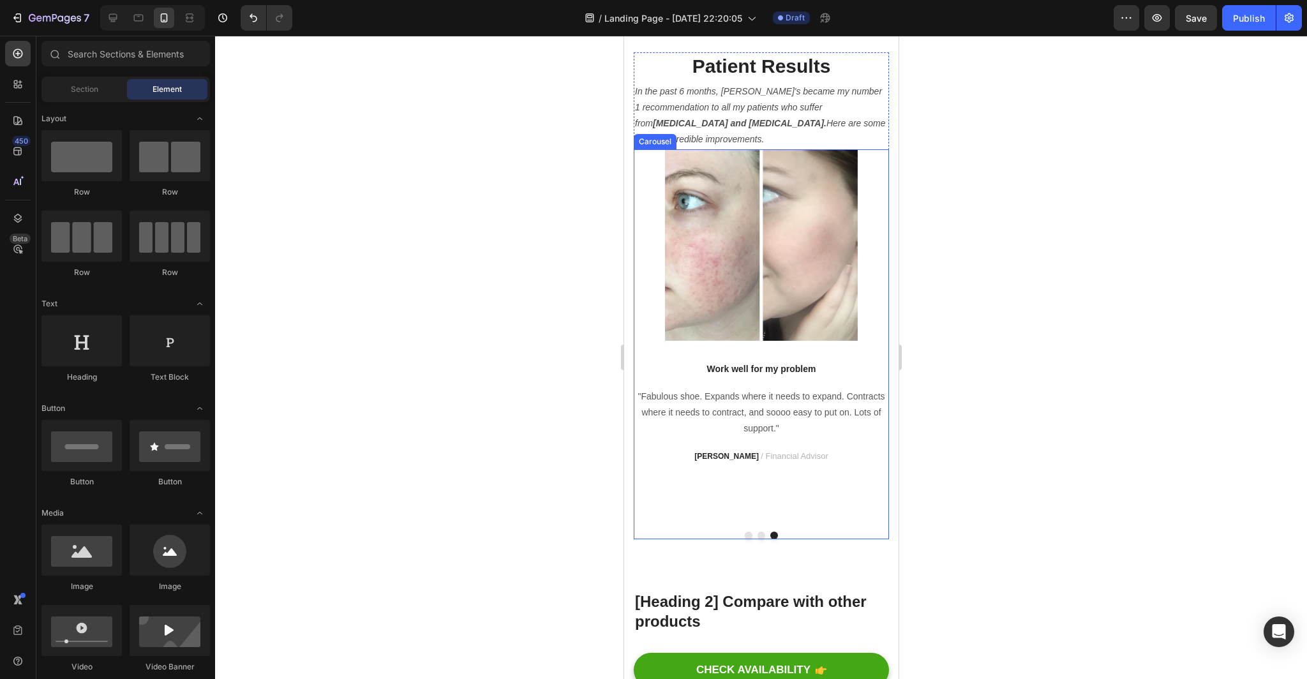
click at [761, 539] on button "Dot" at bounding box center [761, 535] width 8 height 8
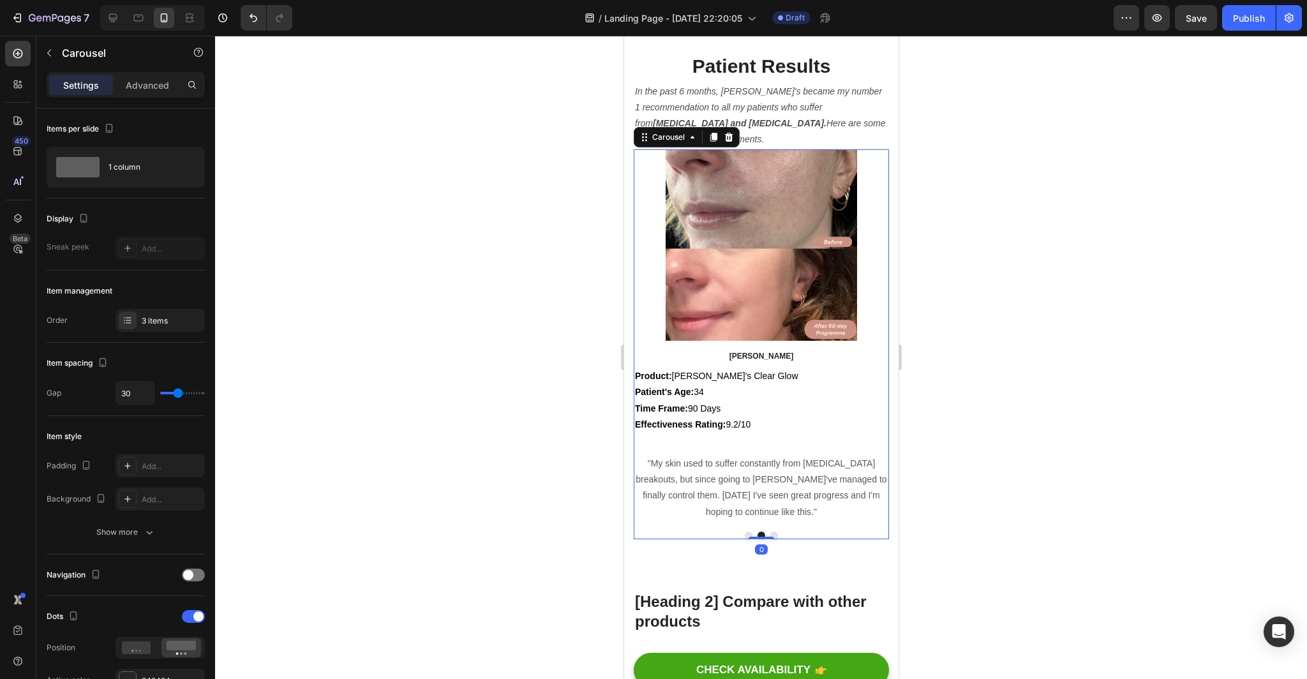
click at [744, 539] on button "Dot" at bounding box center [748, 535] width 8 height 8
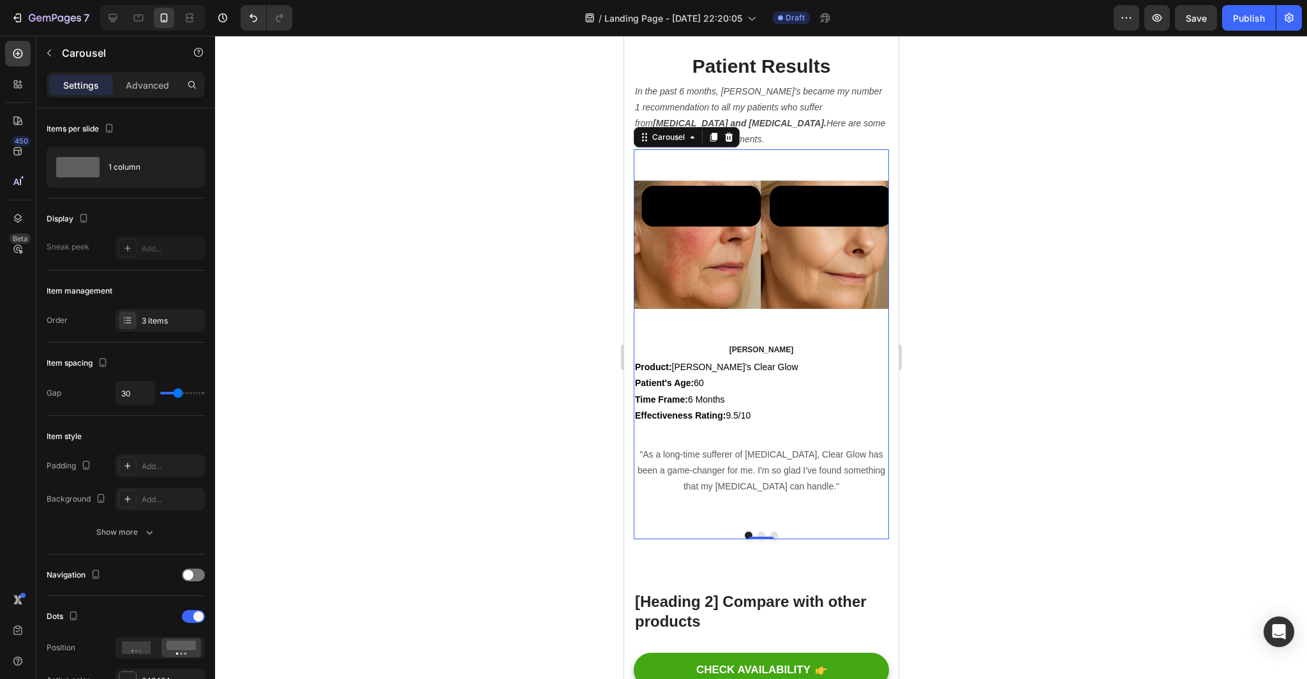
click at [760, 539] on button "Dot" at bounding box center [761, 535] width 8 height 8
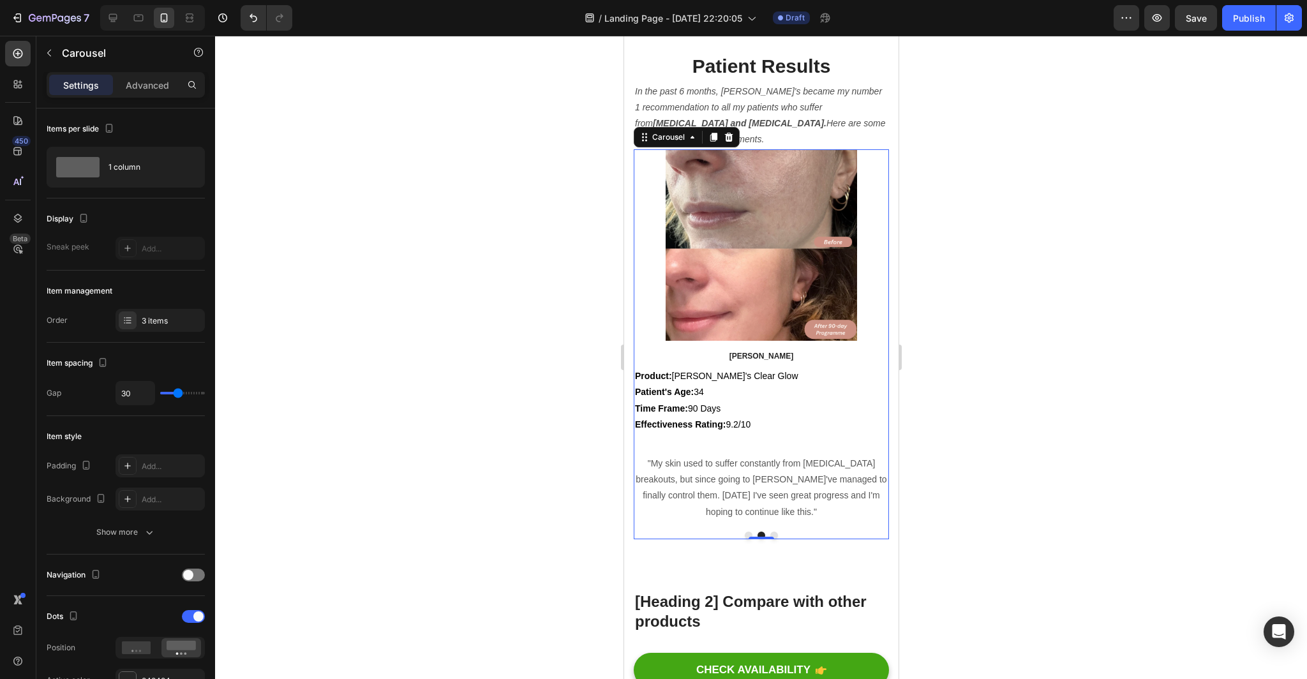
click at [773, 539] on button "Dot" at bounding box center [773, 535] width 8 height 8
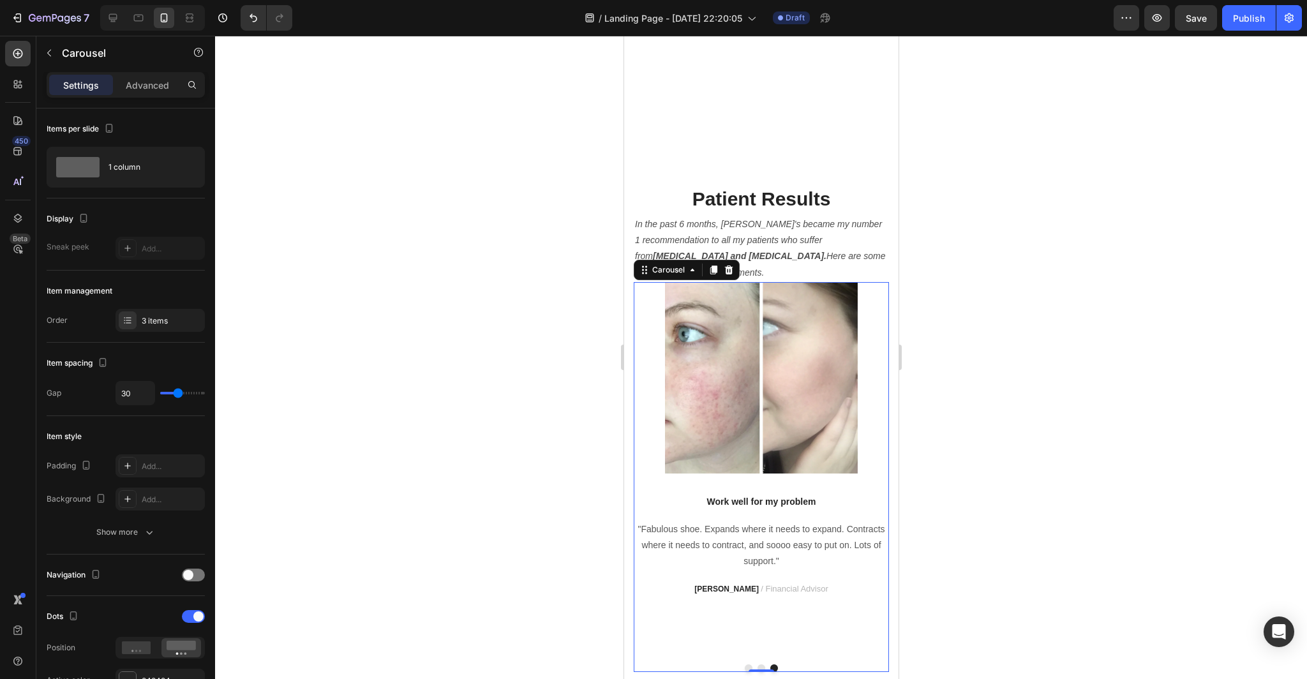
scroll to position [3190, 0]
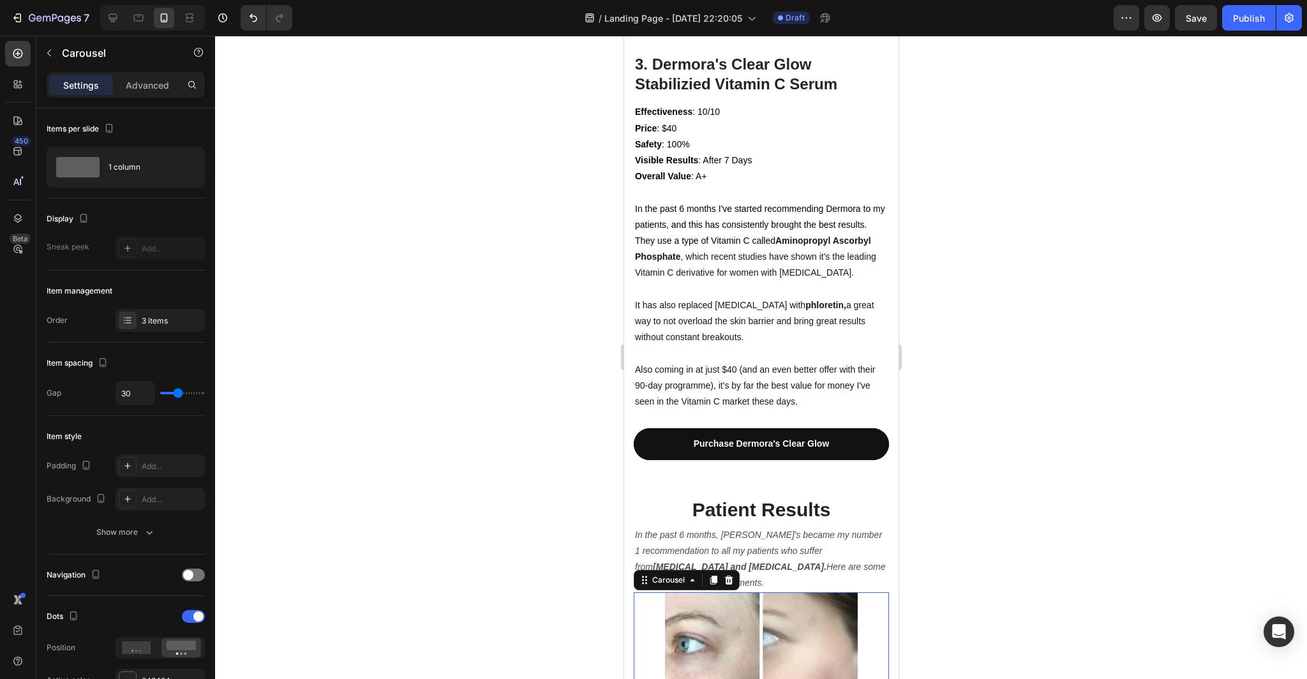
click at [1109, 383] on div at bounding box center [761, 357] width 1092 height 643
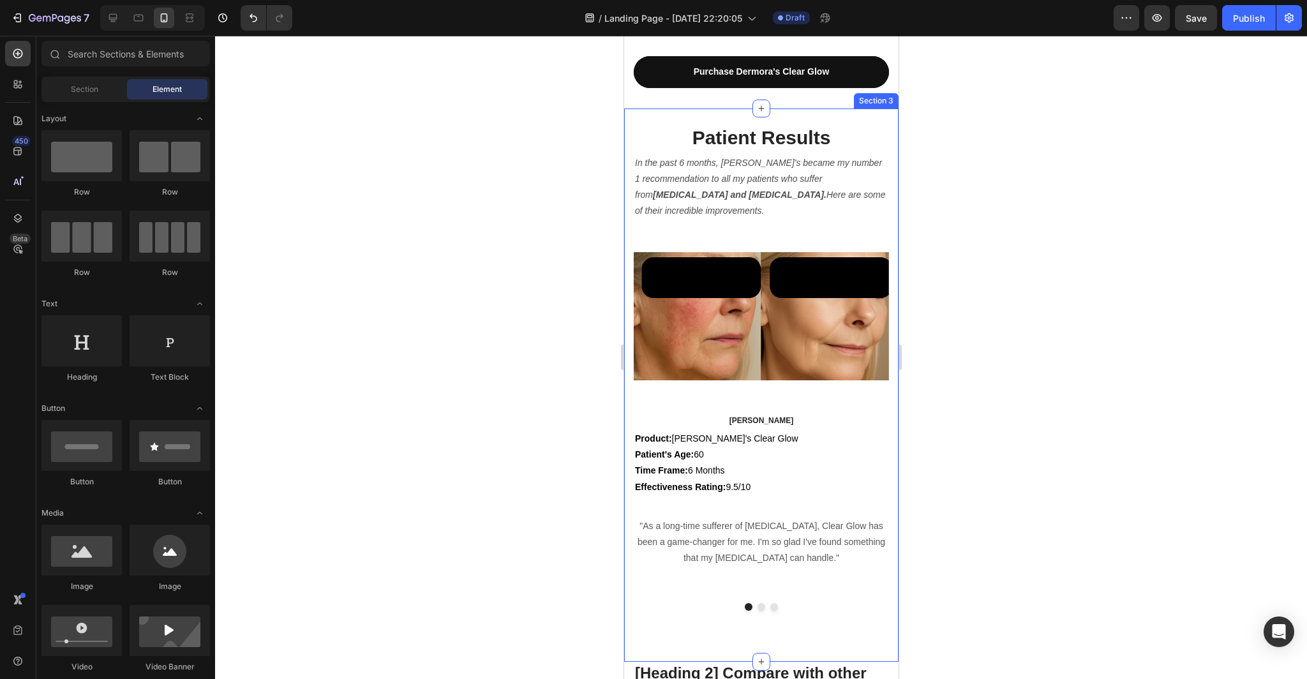
scroll to position [3560, 0]
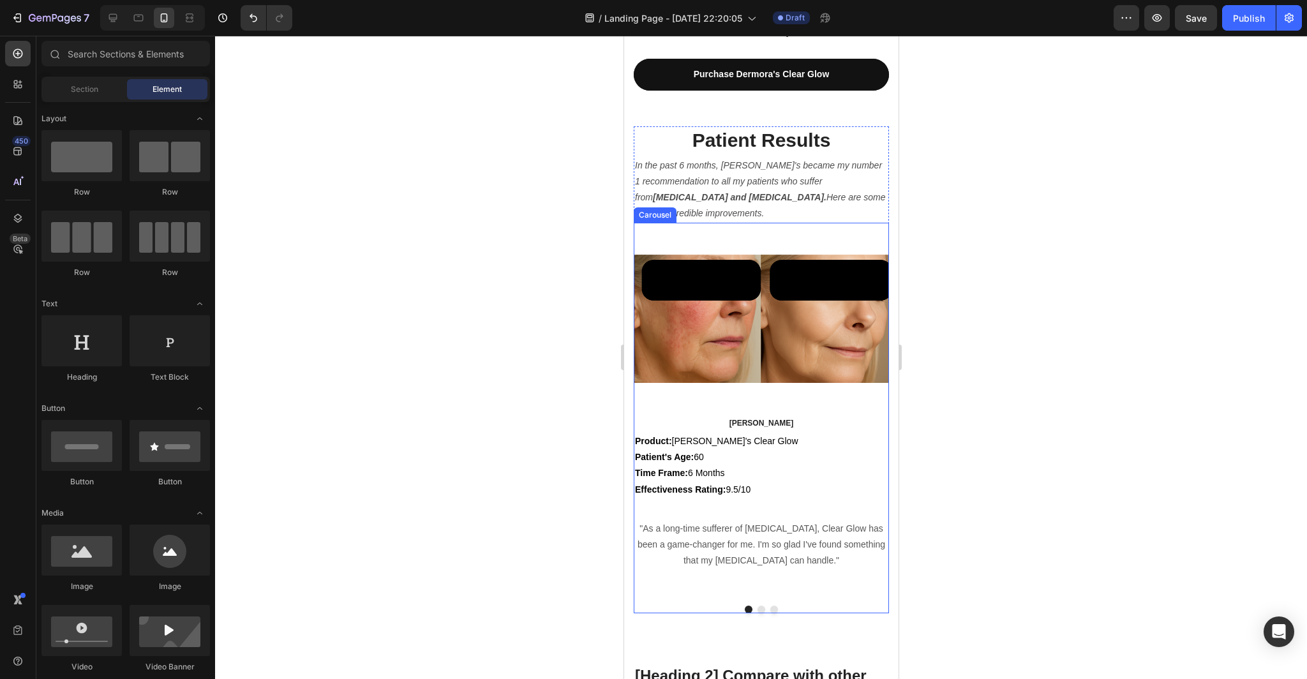
click at [760, 605] on button "Dot" at bounding box center [761, 609] width 8 height 8
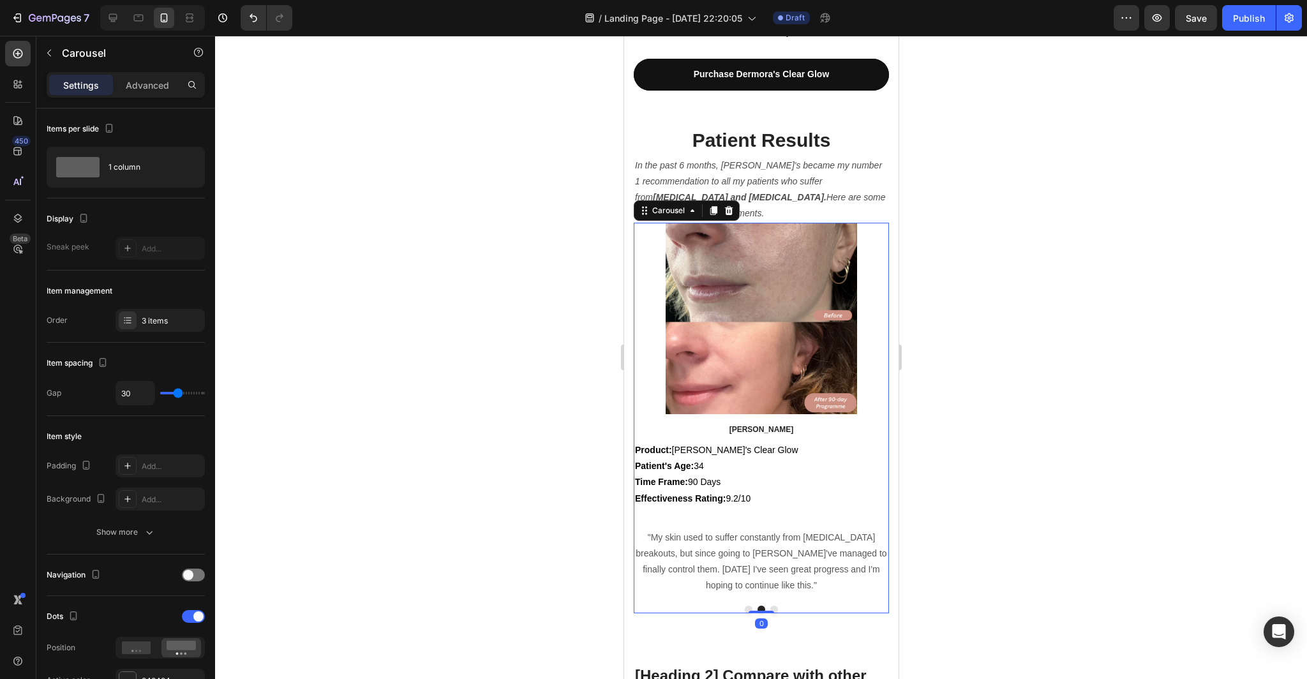
click at [774, 605] on button "Dot" at bounding box center [773, 609] width 8 height 8
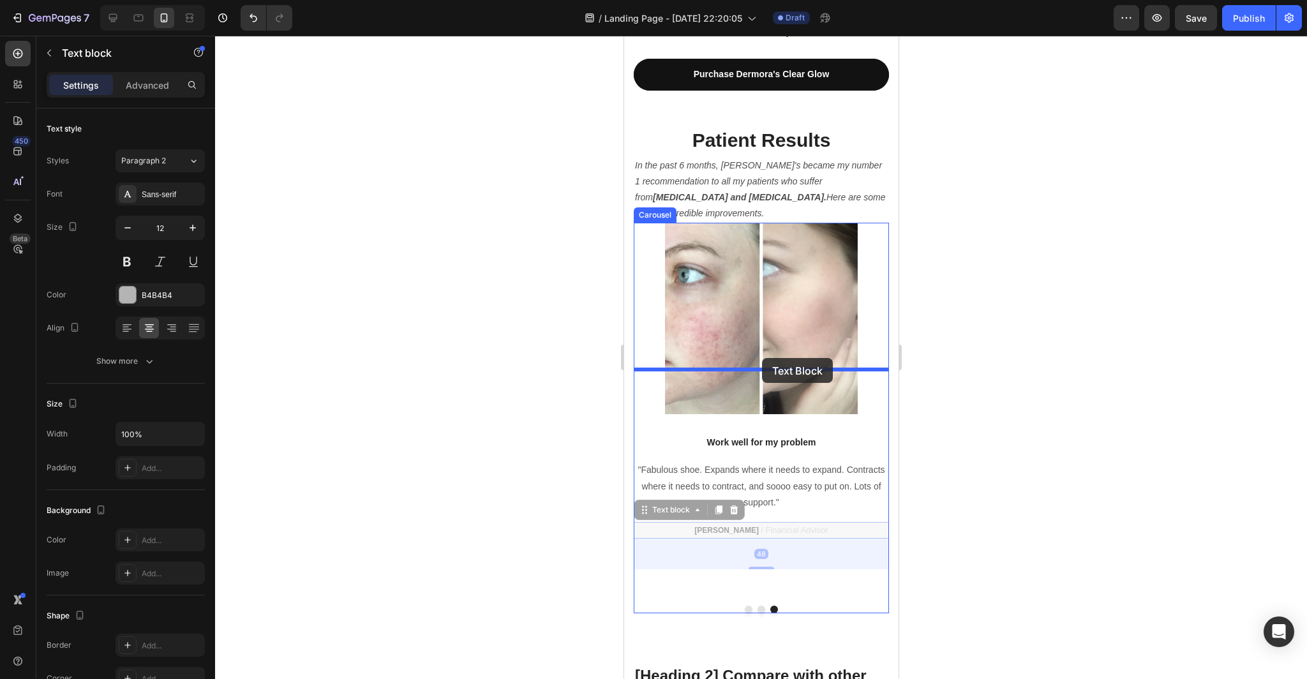
drag, startPoint x: 761, startPoint y: 465, endPoint x: 761, endPoint y: 358, distance: 107.2
click at [761, 358] on div "iPhone 15 Pro Max ( 430 px) iPhone 13 Mini iPhone 13 Pro iPhone 11 Pro Max iPho…" at bounding box center [760, 399] width 274 height 7846
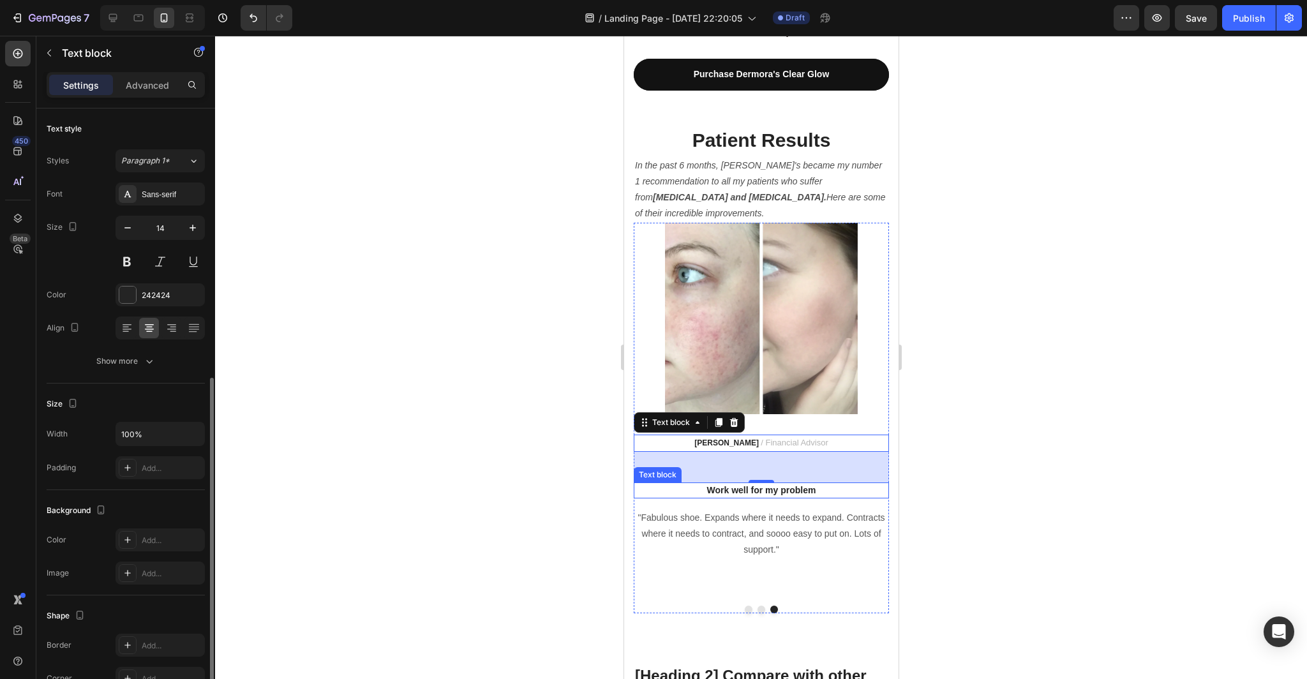
click at [821, 484] on p "Work well for my problem" at bounding box center [760, 490] width 253 height 13
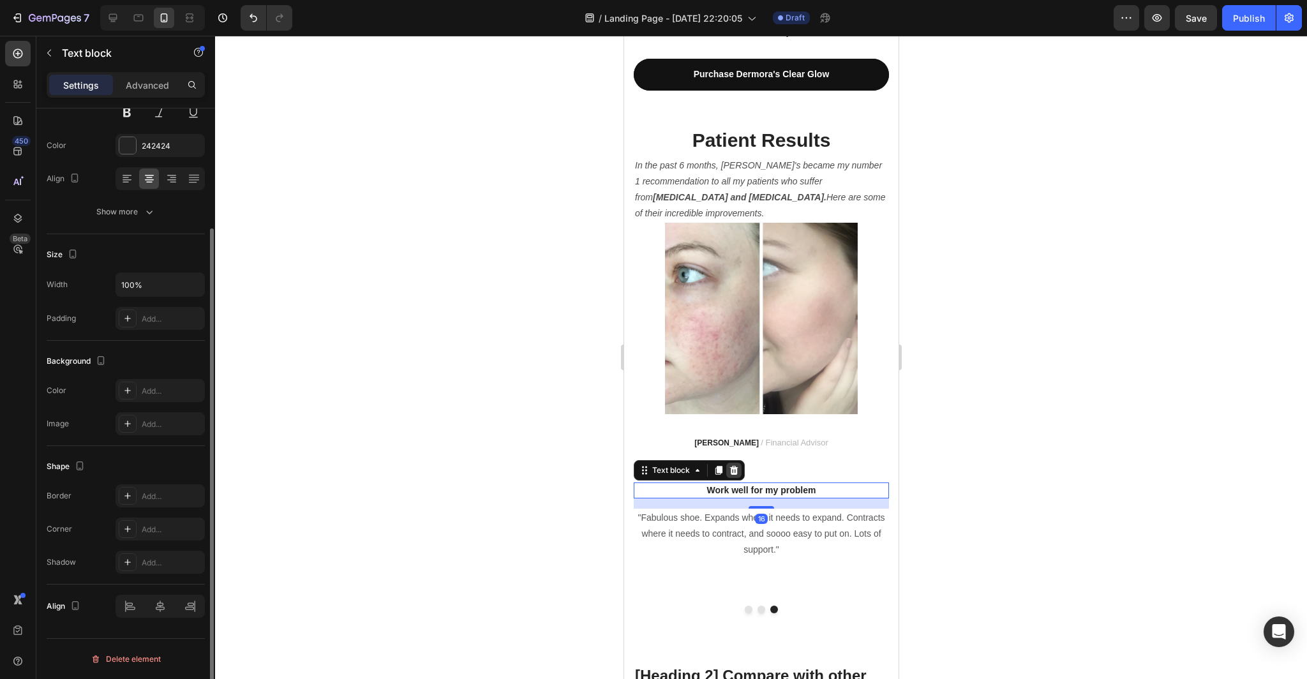
click at [730, 466] on icon at bounding box center [733, 470] width 8 height 9
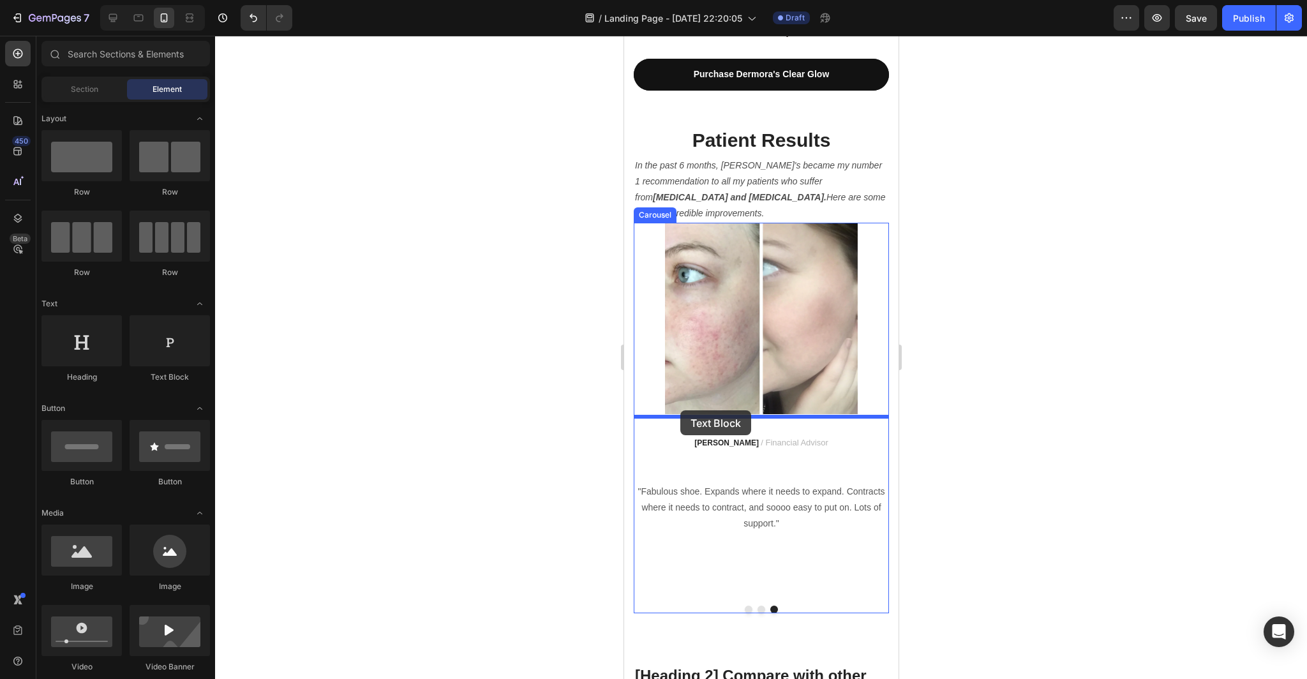
drag, startPoint x: 789, startPoint y: 383, endPoint x: 681, endPoint y: 409, distance: 110.9
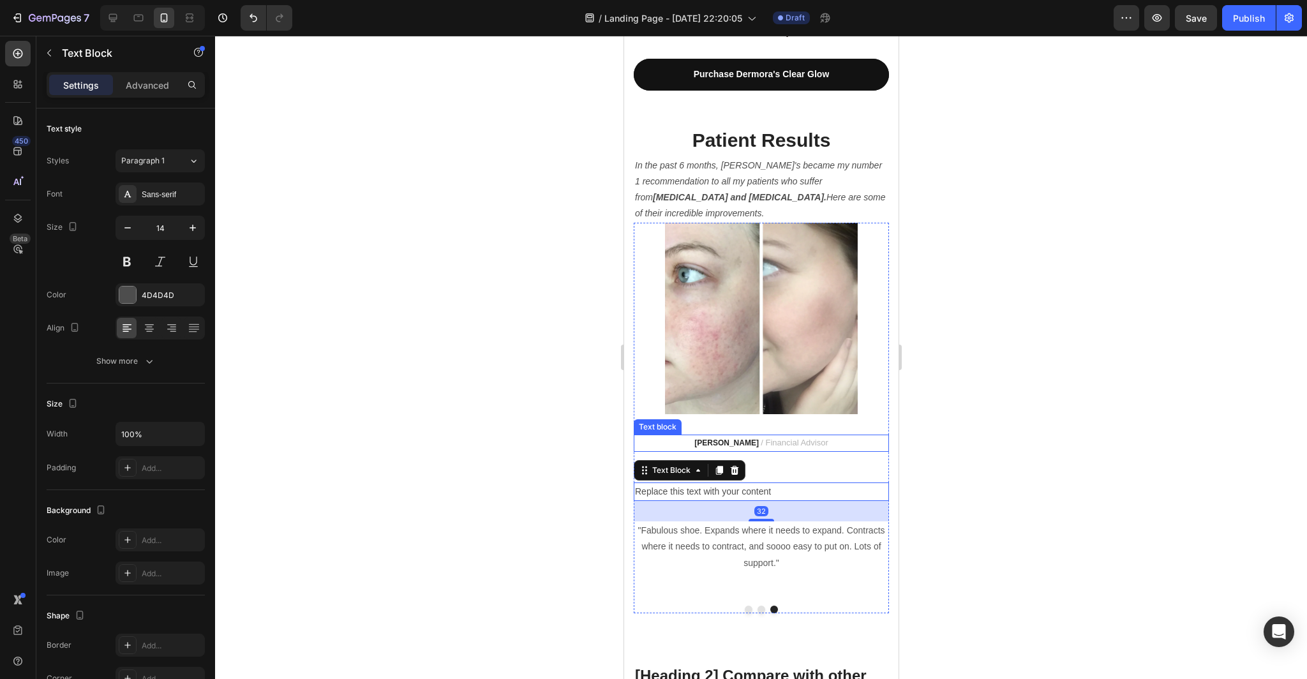
click at [805, 438] on span "/ Financial Advisor" at bounding box center [794, 443] width 68 height 10
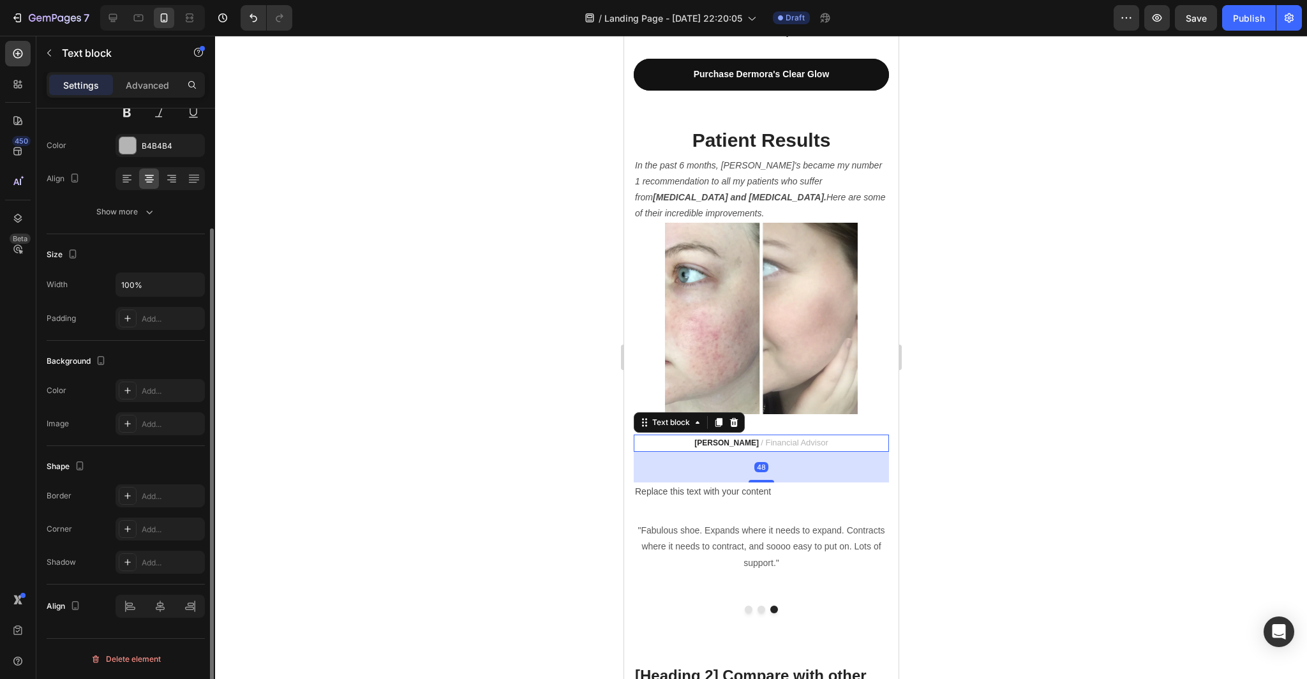
click at [766, 462] on div "48" at bounding box center [760, 467] width 14 height 10
click at [158, 85] on p "Advanced" at bounding box center [147, 84] width 43 height 13
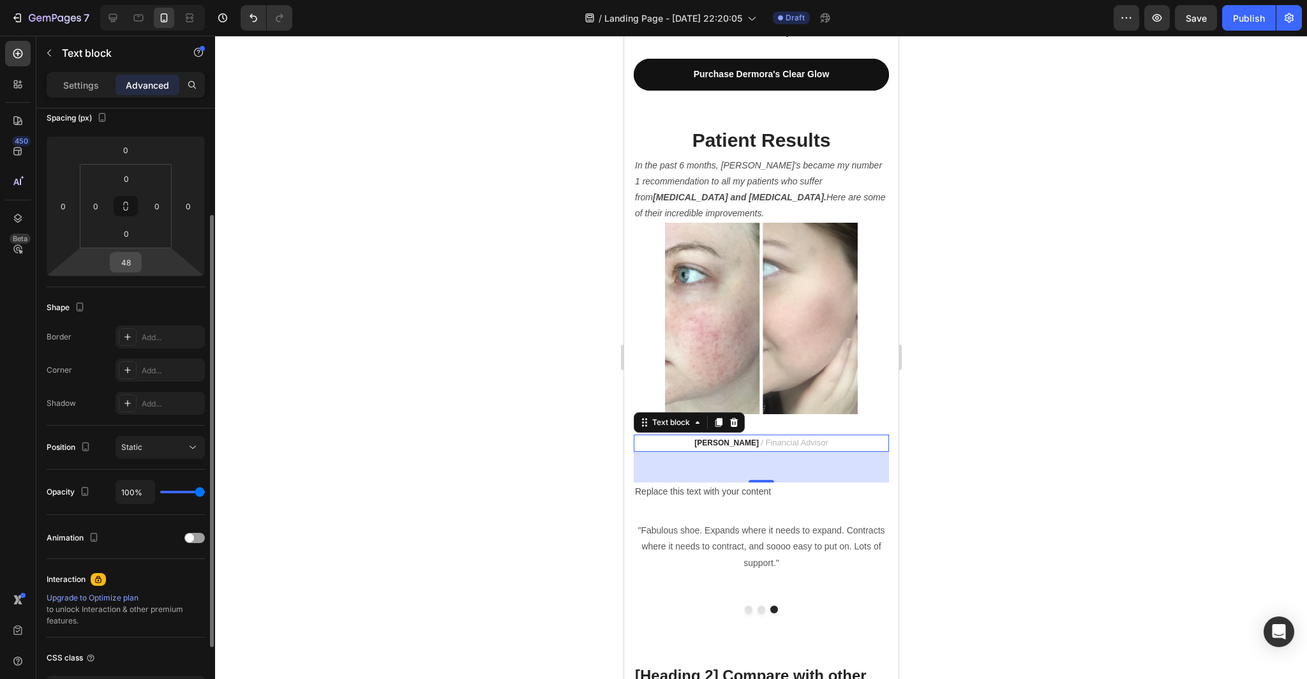
click at [137, 262] on input "48" at bounding box center [126, 262] width 26 height 19
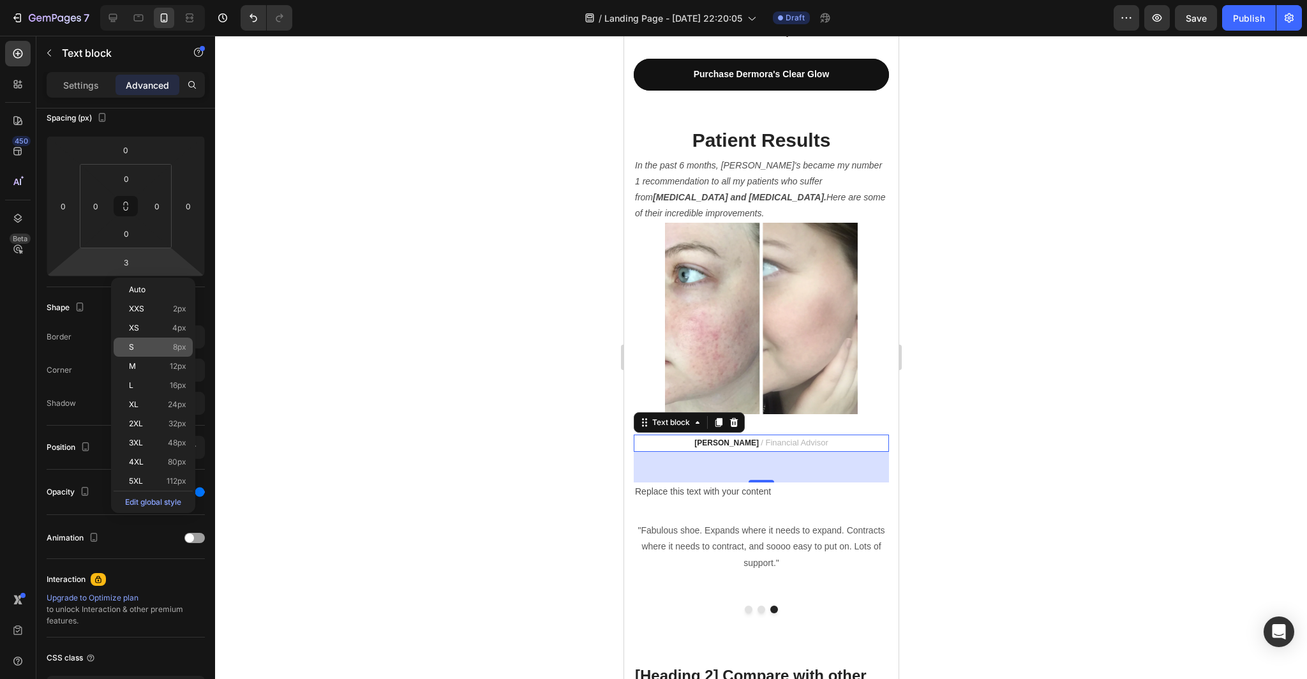
click at [155, 346] on p "S 8px" at bounding box center [157, 347] width 57 height 9
type input "8"
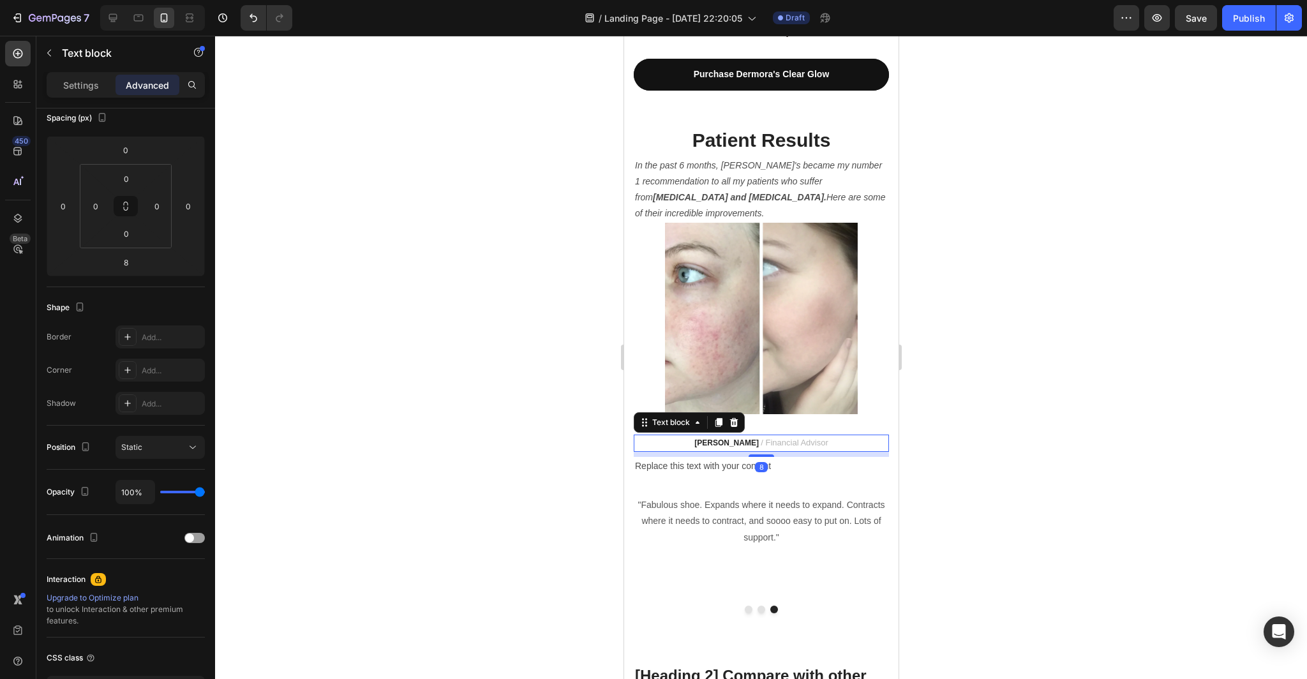
click at [337, 393] on div at bounding box center [761, 357] width 1092 height 643
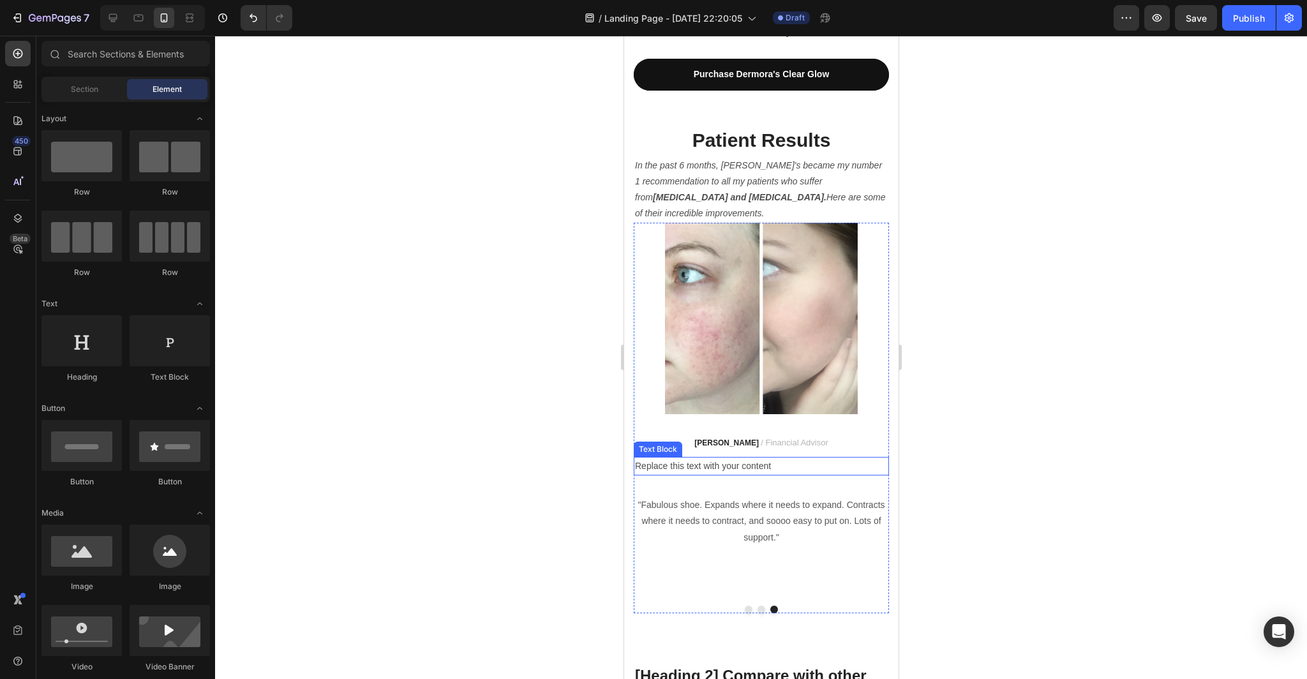
click at [768, 457] on div "Replace this text with your content" at bounding box center [760, 466] width 255 height 19
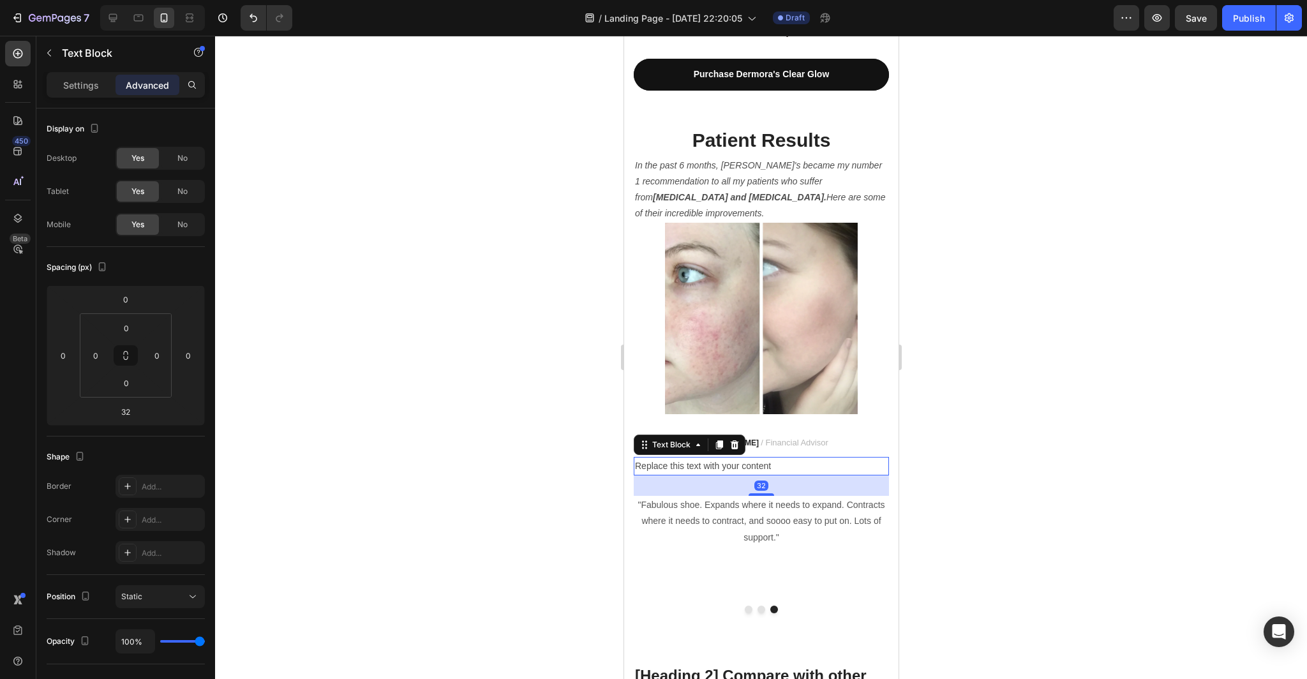
click at [789, 457] on div "Replace this text with your content" at bounding box center [760, 466] width 255 height 19
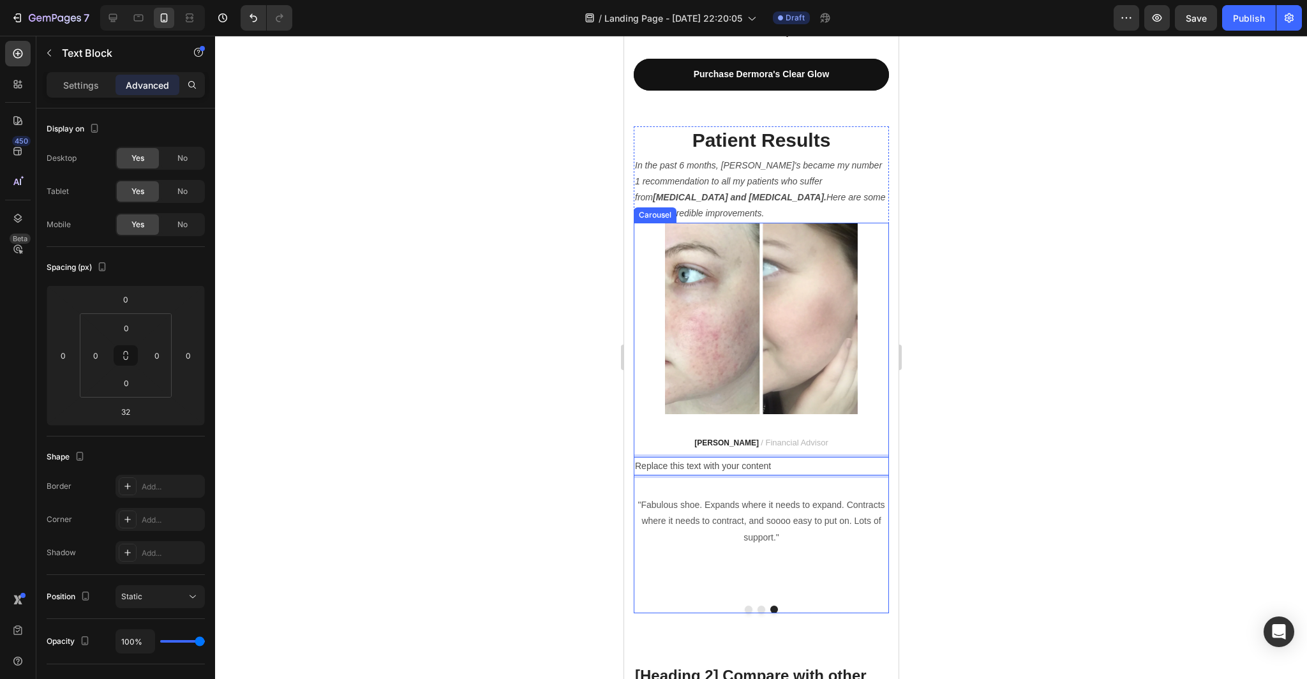
click at [759, 605] on button "Dot" at bounding box center [761, 609] width 8 height 8
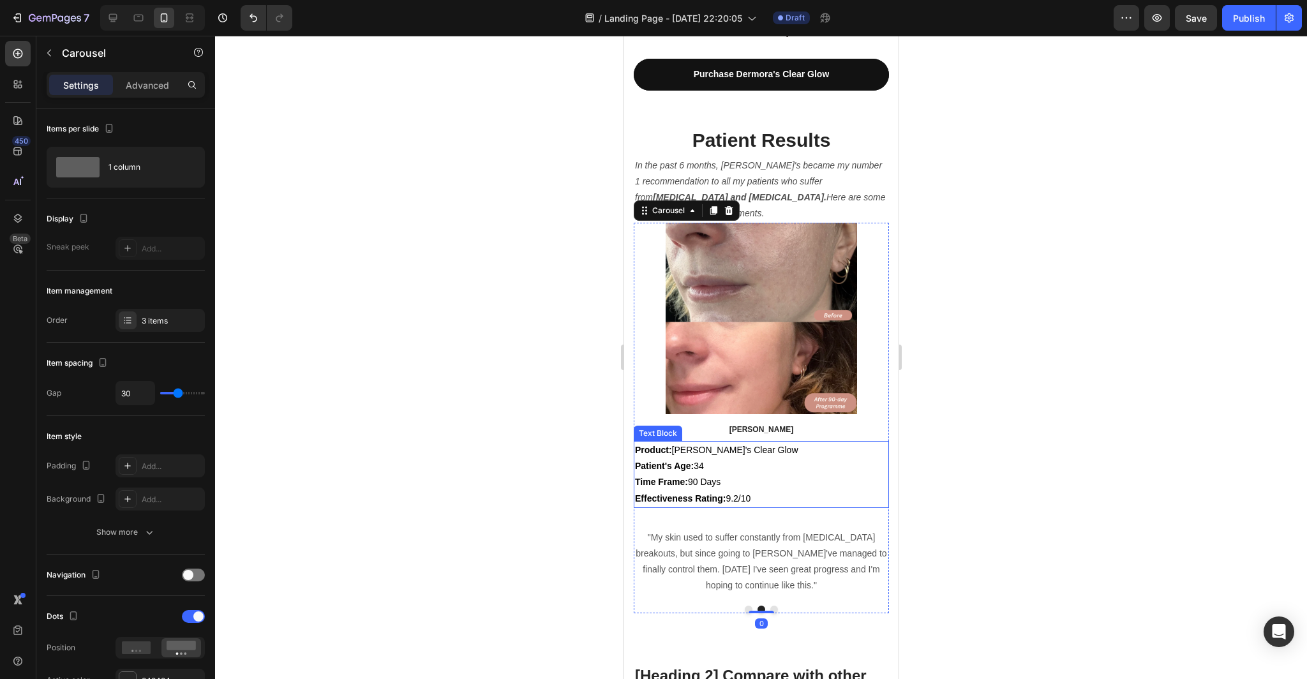
click at [772, 491] on p "Effectiveness Rating: 9.2/10" at bounding box center [760, 499] width 253 height 16
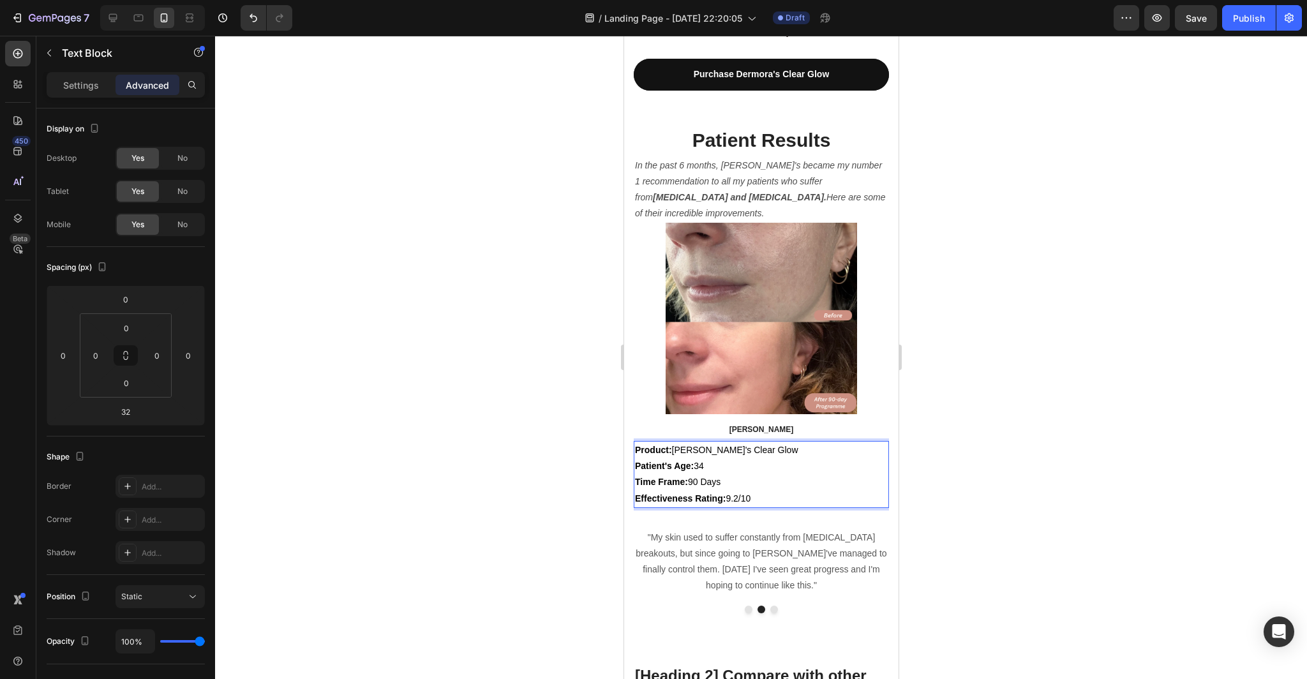
click at [772, 491] on p "Effectiveness Rating: 9.2/10" at bounding box center [760, 499] width 253 height 16
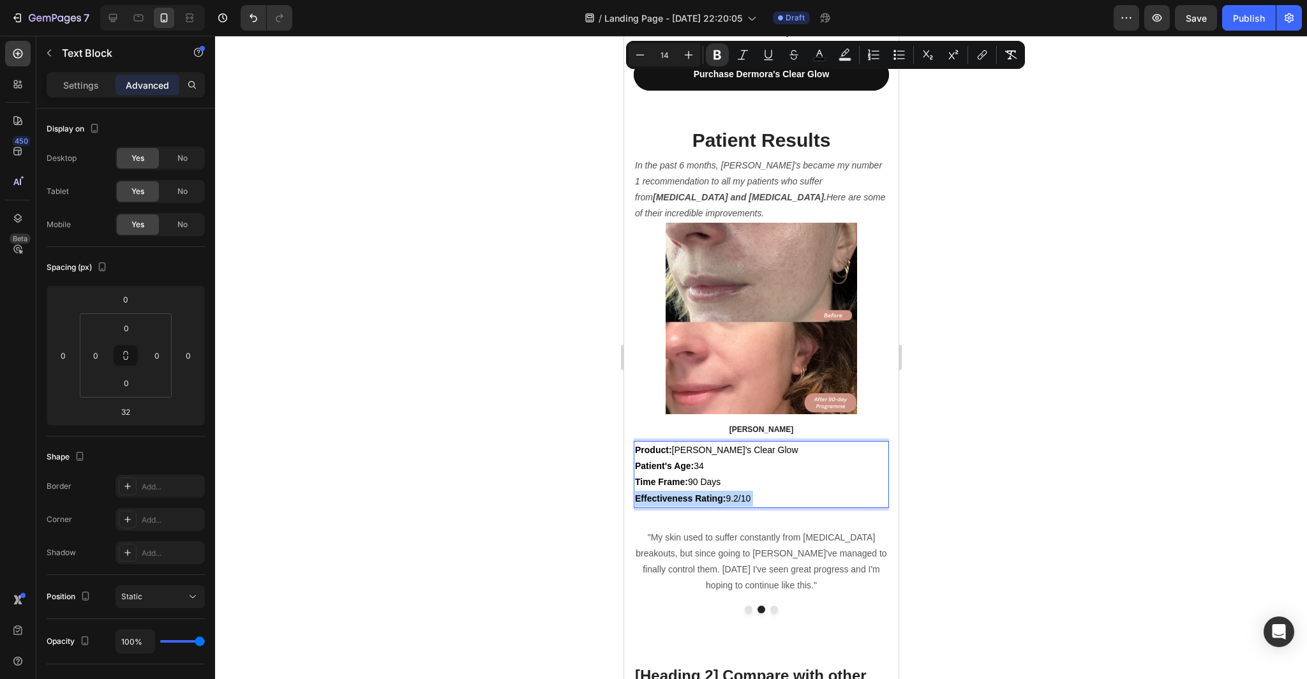
drag, startPoint x: 772, startPoint y: 430, endPoint x: 658, endPoint y: 384, distance: 123.1
click at [658, 441] on div "Product: [PERSON_NAME]'s Clear Glow Patient's Age: [DEMOGRAPHIC_DATA] Time Fram…" at bounding box center [760, 474] width 255 height 67
click at [995, 443] on div at bounding box center [761, 357] width 1092 height 643
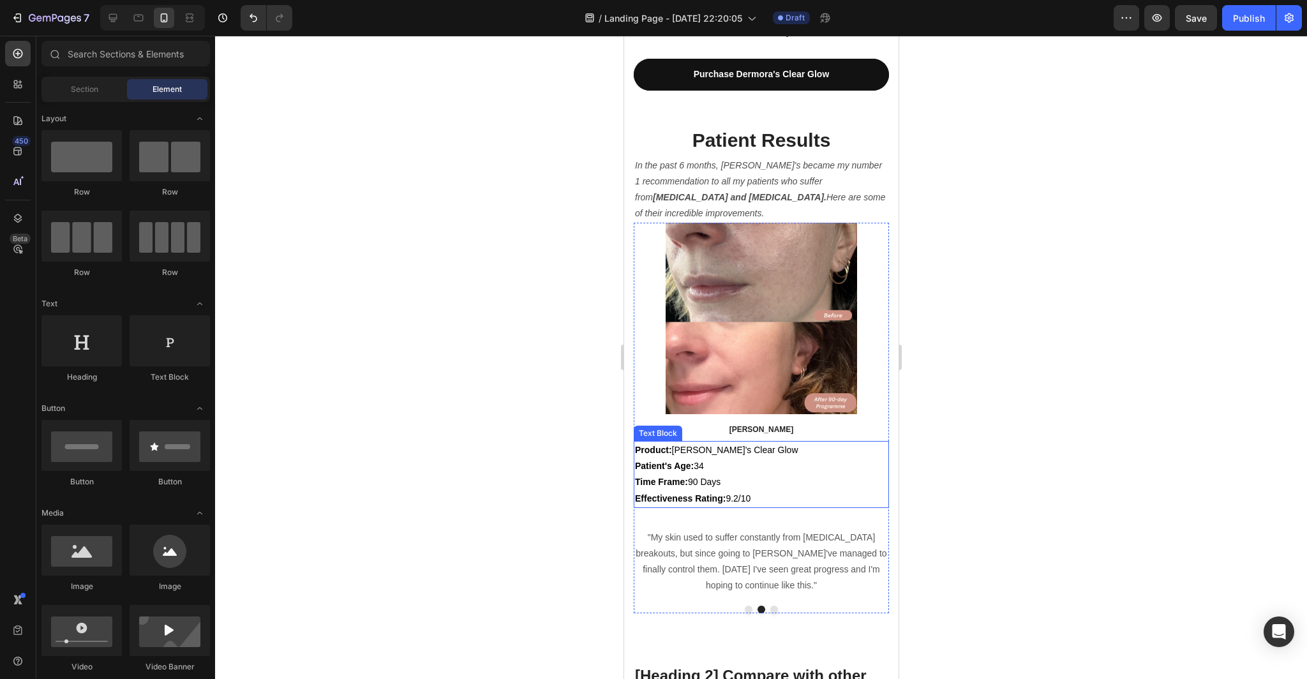
click at [790, 474] on p "Time Frame: 90 Days" at bounding box center [760, 482] width 253 height 16
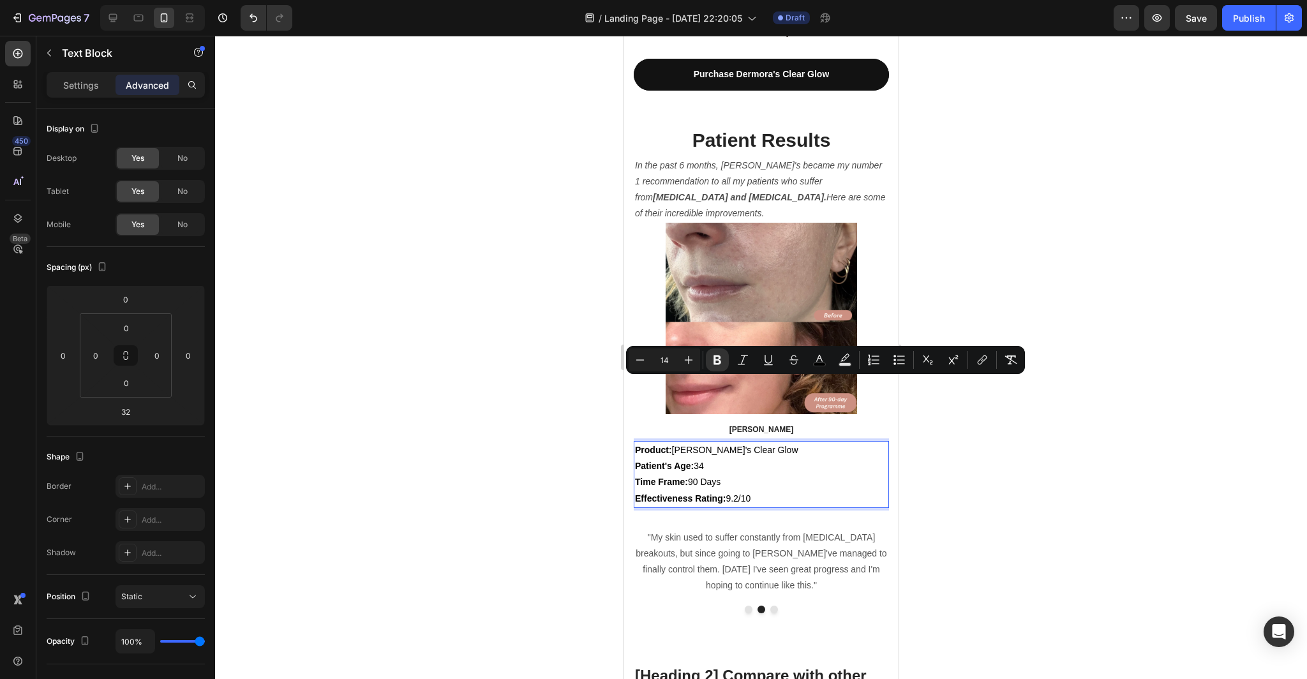
drag, startPoint x: 752, startPoint y: 433, endPoint x: 635, endPoint y: 381, distance: 127.3
click at [635, 441] on div "Product: [PERSON_NAME]'s Clear Glow Patient's Age: [DEMOGRAPHIC_DATA] Time Fram…" at bounding box center [760, 474] width 255 height 67
copy div "Product: [PERSON_NAME]'s Clear Glow Patient's Age: [DEMOGRAPHIC_DATA] Time Fram…"
click at [973, 447] on div at bounding box center [761, 357] width 1092 height 643
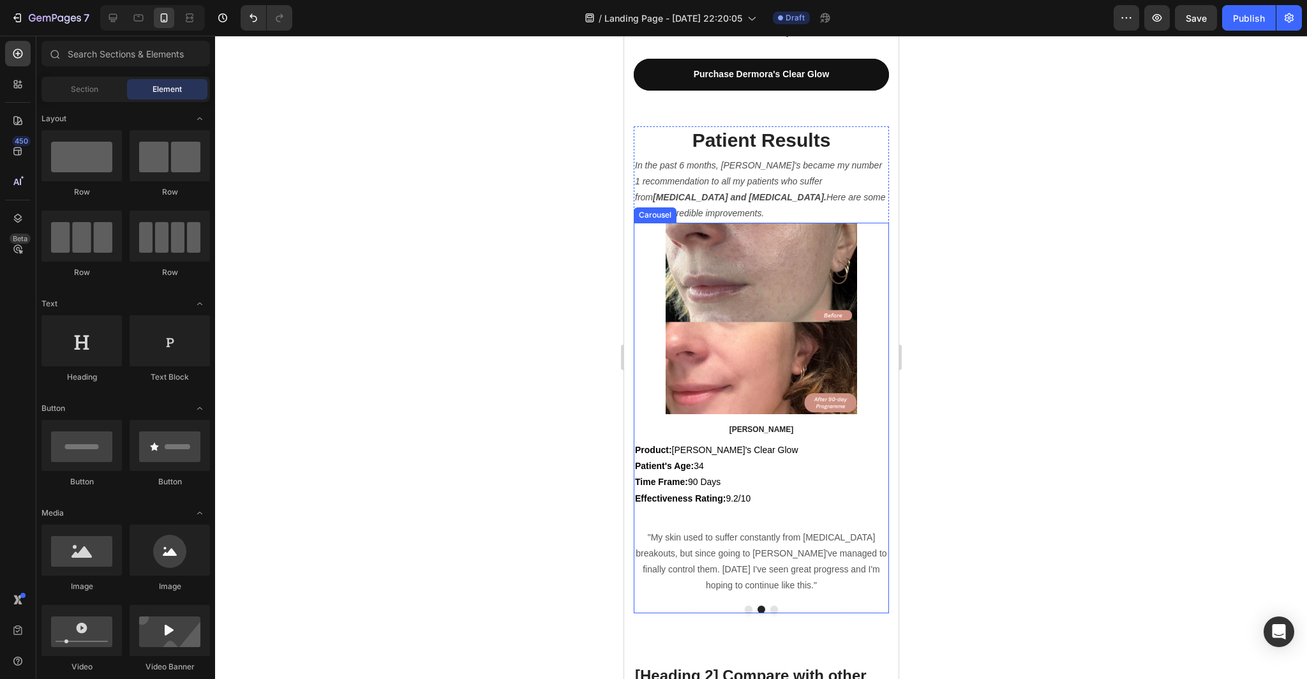
click at [773, 605] on button "Dot" at bounding box center [773, 609] width 8 height 8
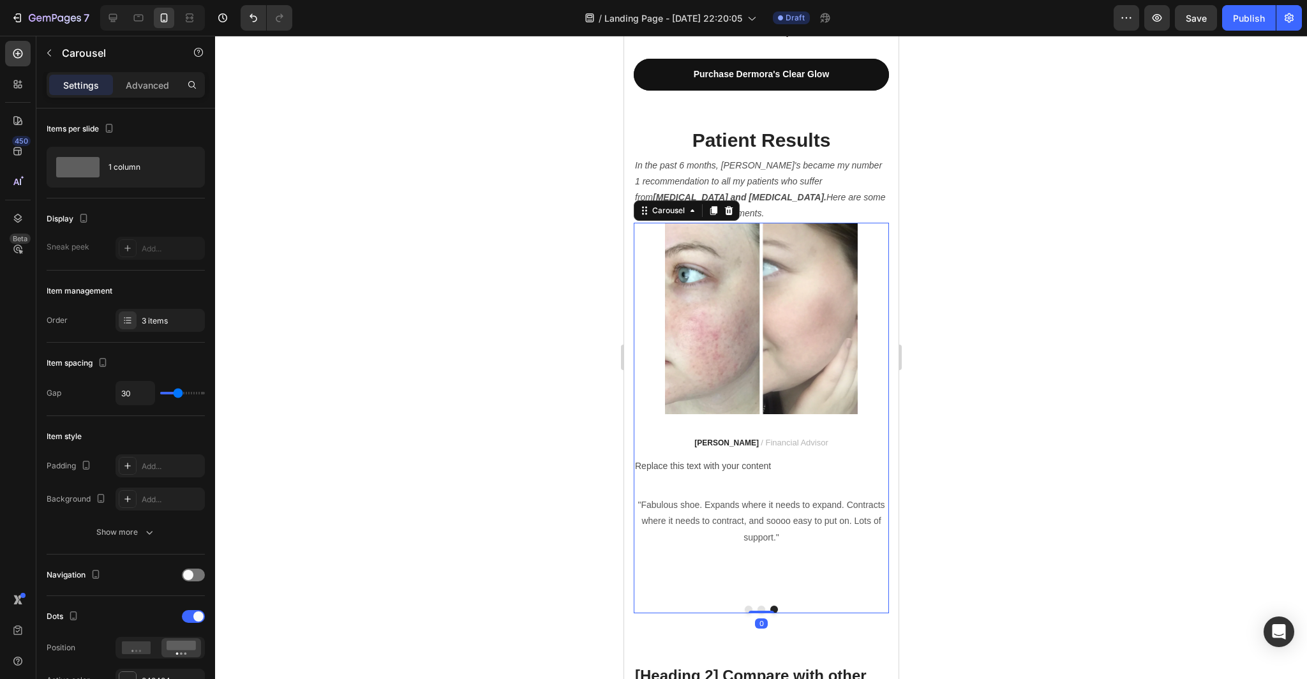
click at [755, 458] on p "Replace this text with your content" at bounding box center [760, 466] width 253 height 16
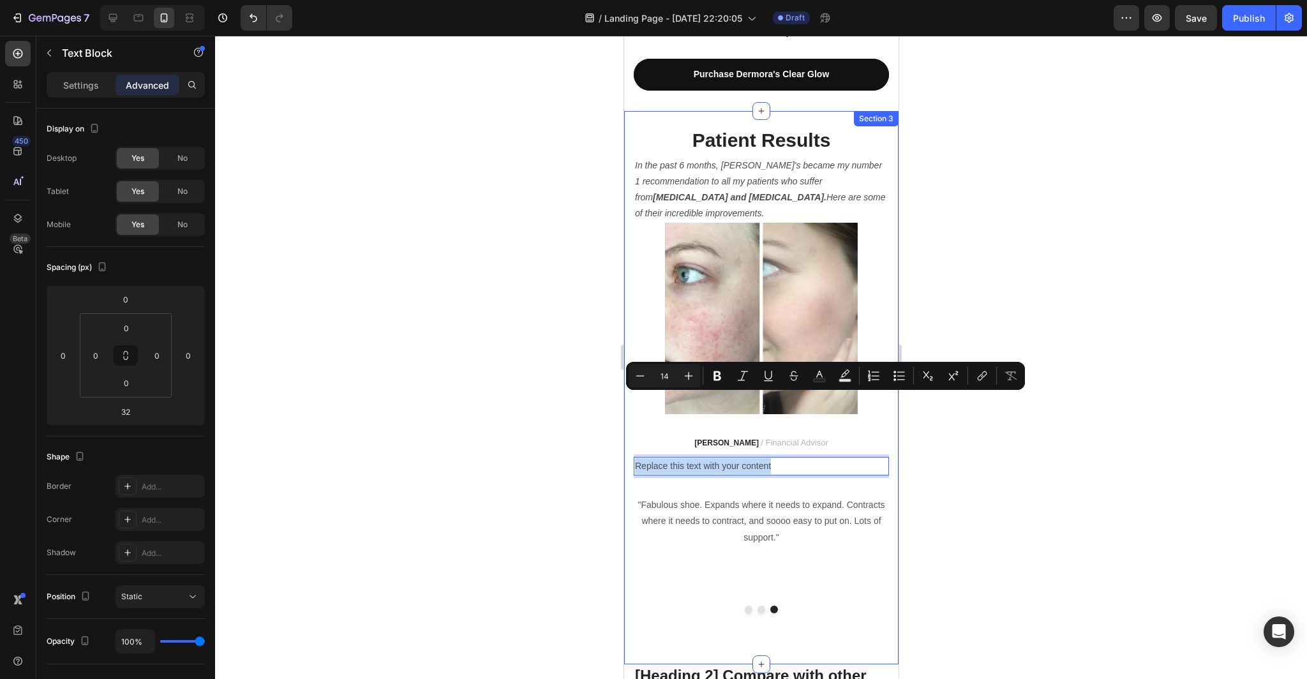
drag, startPoint x: 781, startPoint y: 397, endPoint x: 628, endPoint y: 398, distance: 153.1
click at [628, 398] on div "Patient Results Heading In the past 6 months, [PERSON_NAME]'s became my number …" at bounding box center [760, 387] width 274 height 553
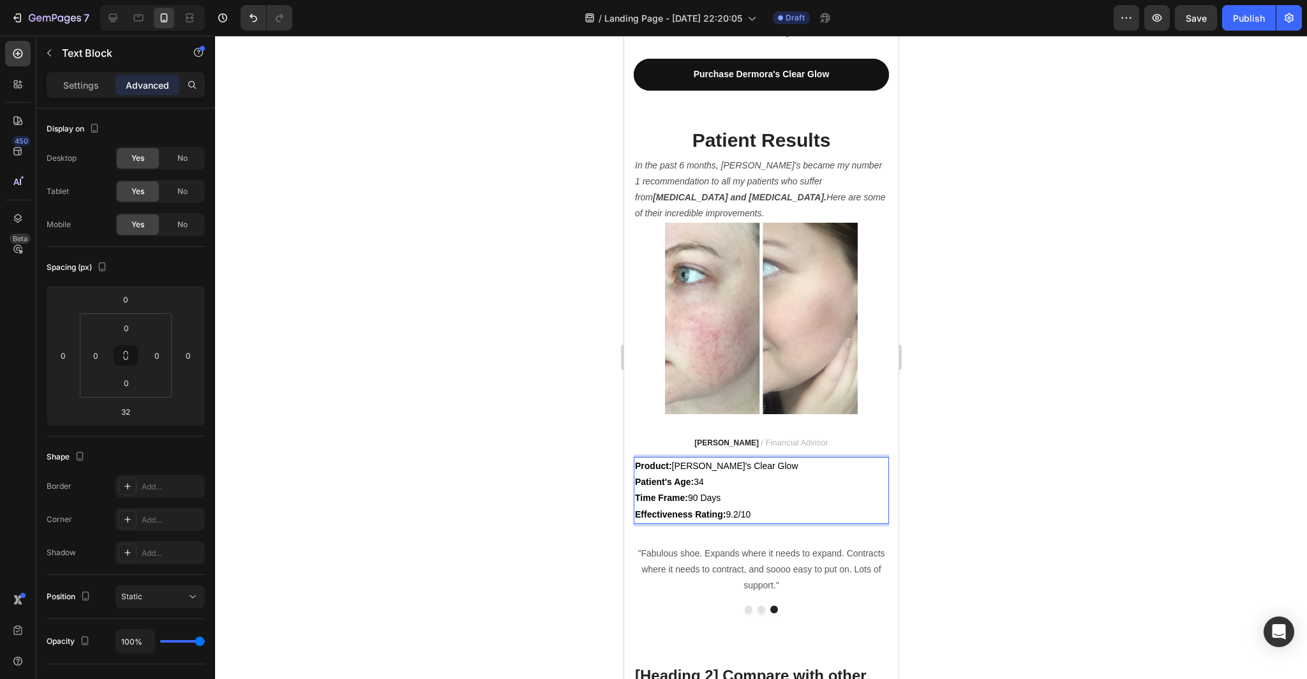
click at [703, 477] on span "Patient's Age: [DEMOGRAPHIC_DATA]" at bounding box center [668, 482] width 69 height 10
click at [716, 492] on span "Time Frame: 90 Days" at bounding box center [676, 497] width 85 height 10
click at [750, 509] on span "Effectiveness Rating: 9.2/10" at bounding box center [691, 514] width 115 height 10
click at [737, 509] on span "Effectiveness Rating: 9.2/10" at bounding box center [691, 514] width 115 height 10
click at [739, 509] on span "Effectiveness Rating: 9.2/10" at bounding box center [691, 514] width 115 height 10
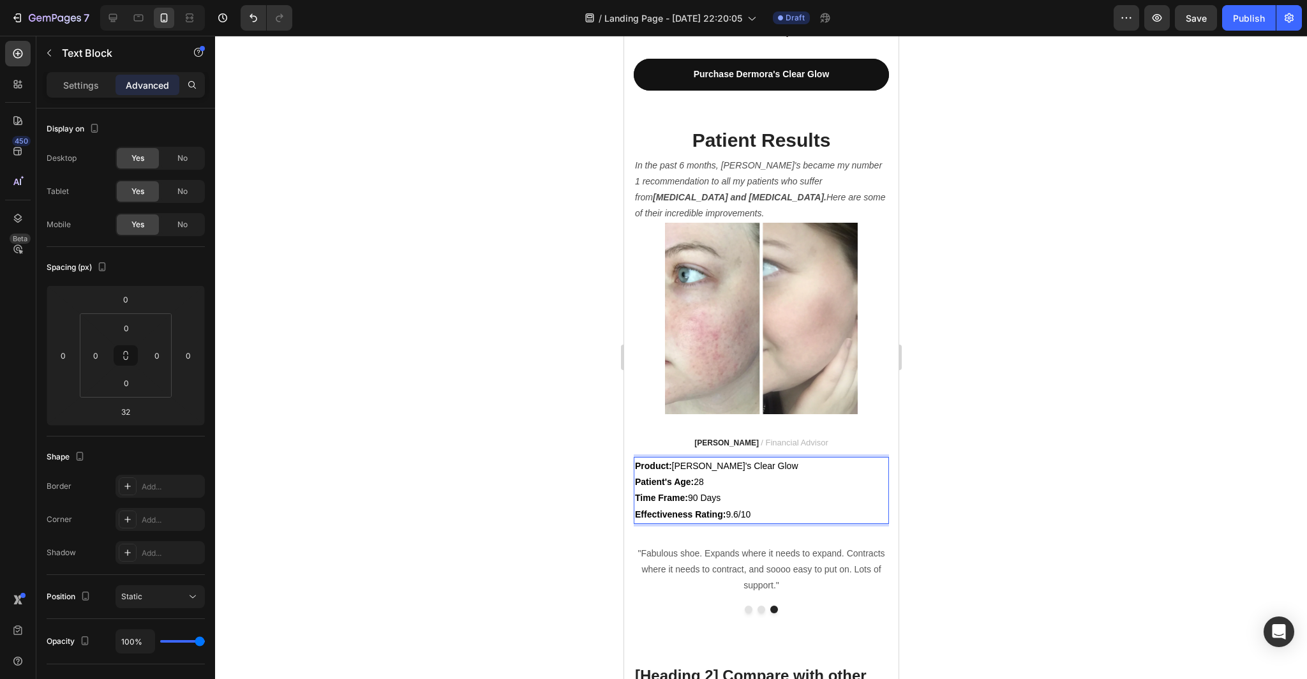
click at [1005, 460] on div at bounding box center [761, 357] width 1092 height 643
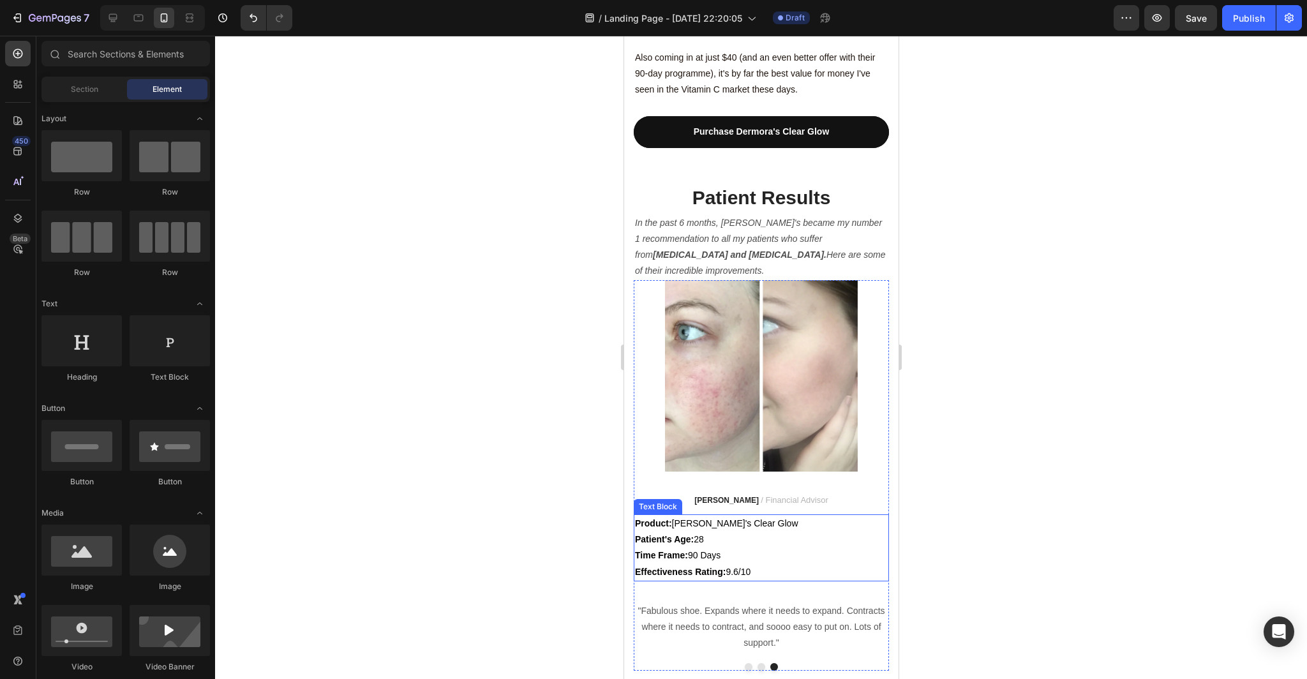
scroll to position [3489, 0]
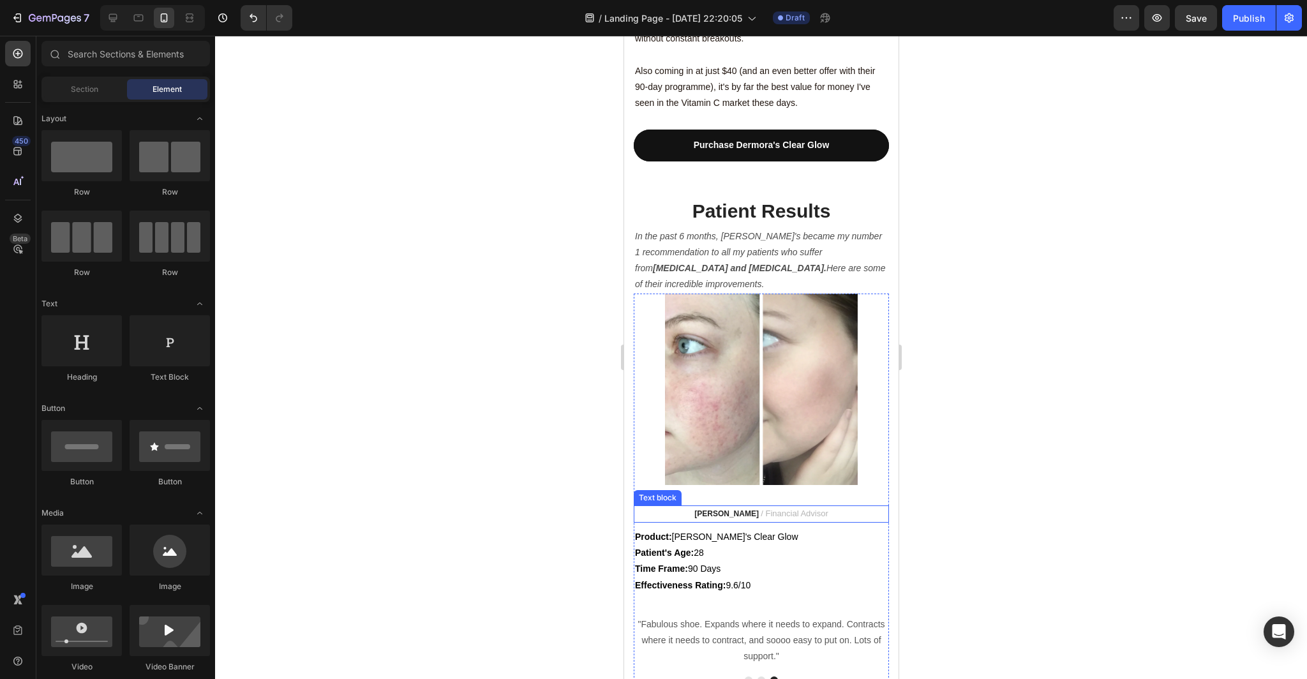
click at [814, 507] on p "[PERSON_NAME] / Financial Advisor" at bounding box center [760, 514] width 253 height 15
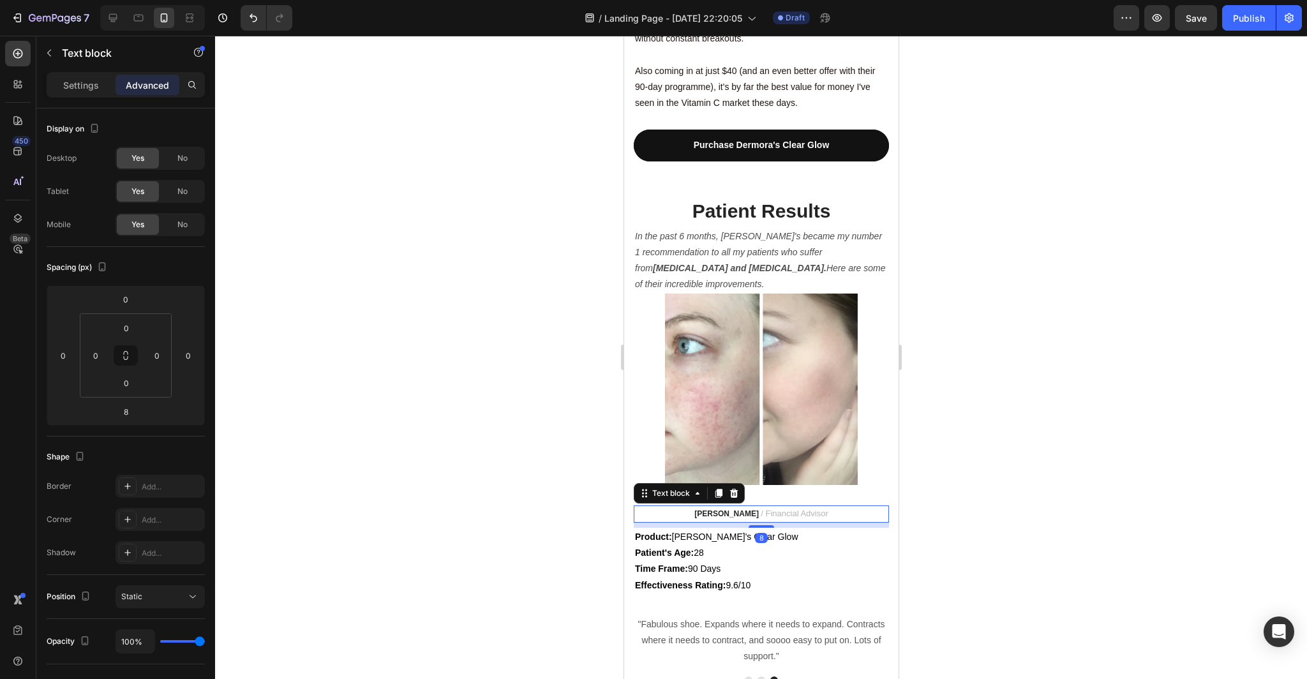
click at [814, 507] on p "[PERSON_NAME] / Financial Advisor" at bounding box center [760, 514] width 253 height 15
drag, startPoint x: 815, startPoint y: 448, endPoint x: 704, endPoint y: 448, distance: 110.4
click at [704, 507] on p "[PERSON_NAME] / Financial Advisor" at bounding box center [760, 514] width 253 height 15
click at [767, 508] on span "/ Financial Advisor" at bounding box center [794, 513] width 68 height 10
drag, startPoint x: 820, startPoint y: 447, endPoint x: 693, endPoint y: 452, distance: 127.7
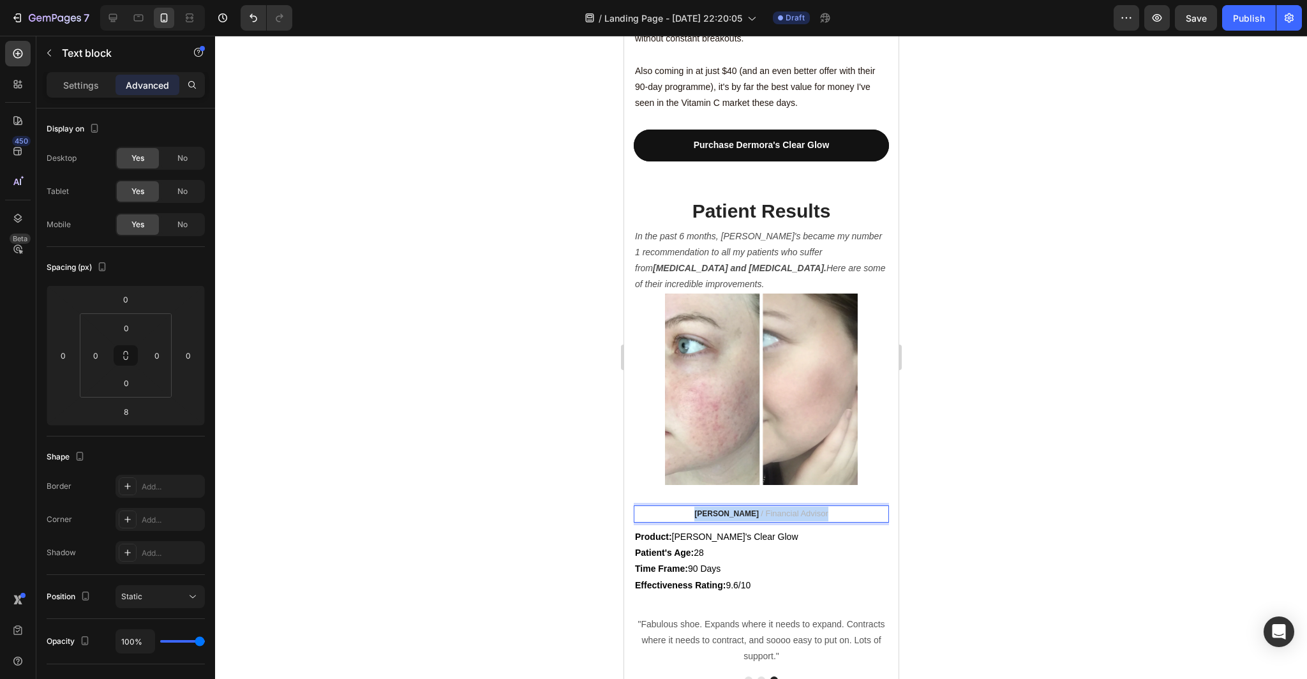
click at [693, 507] on p "[PERSON_NAME] / Financial Advisor" at bounding box center [760, 514] width 253 height 15
click at [748, 676] on button "Dot" at bounding box center [748, 680] width 8 height 8
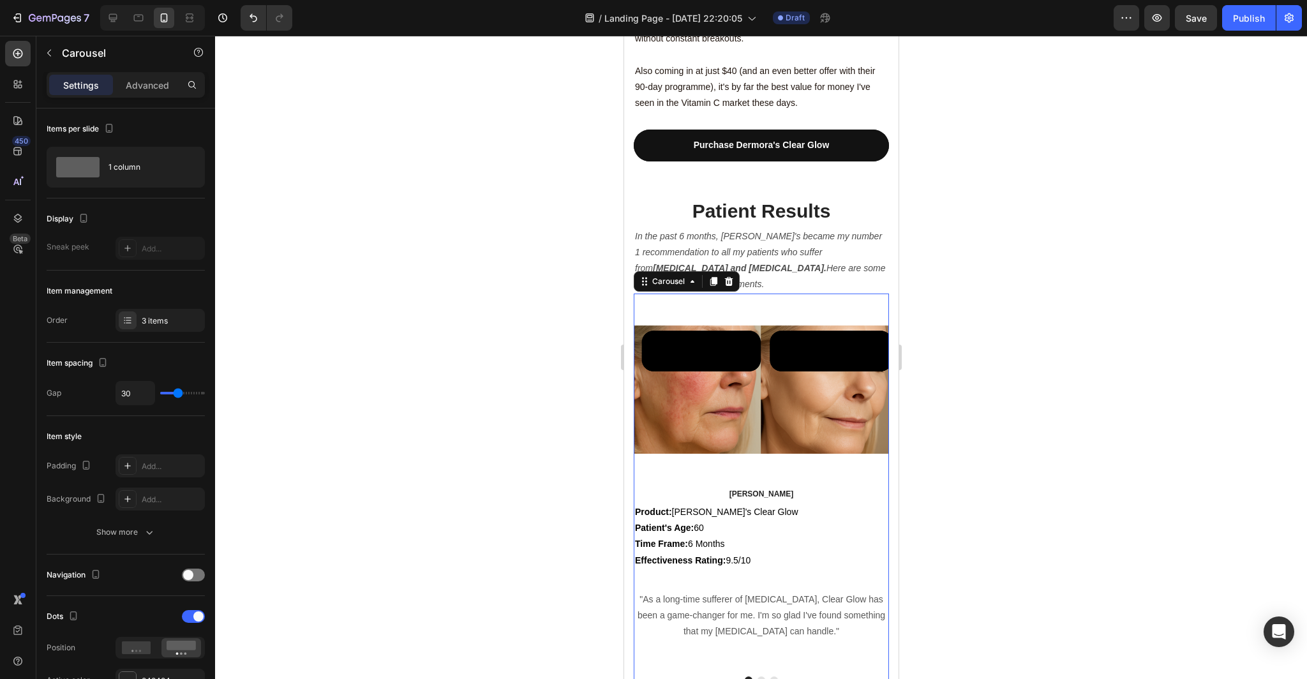
click at [762, 676] on button "Dot" at bounding box center [761, 680] width 8 height 8
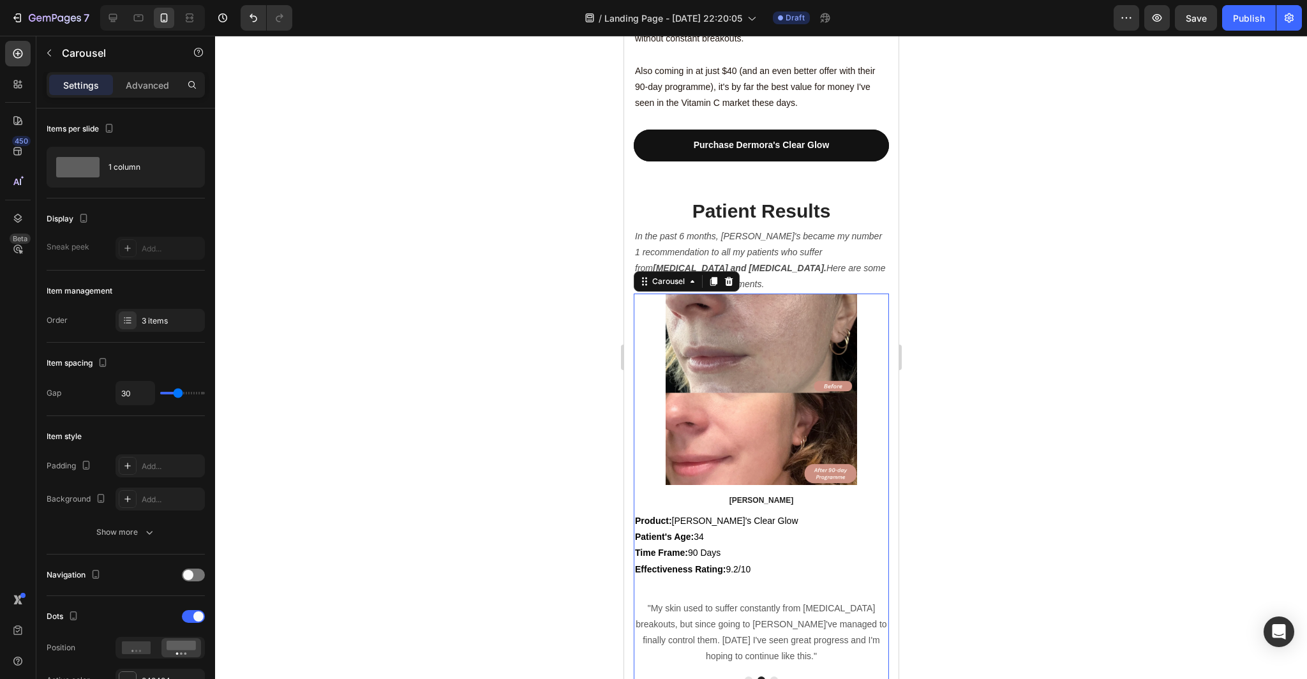
click at [773, 676] on button "Dot" at bounding box center [773, 680] width 8 height 8
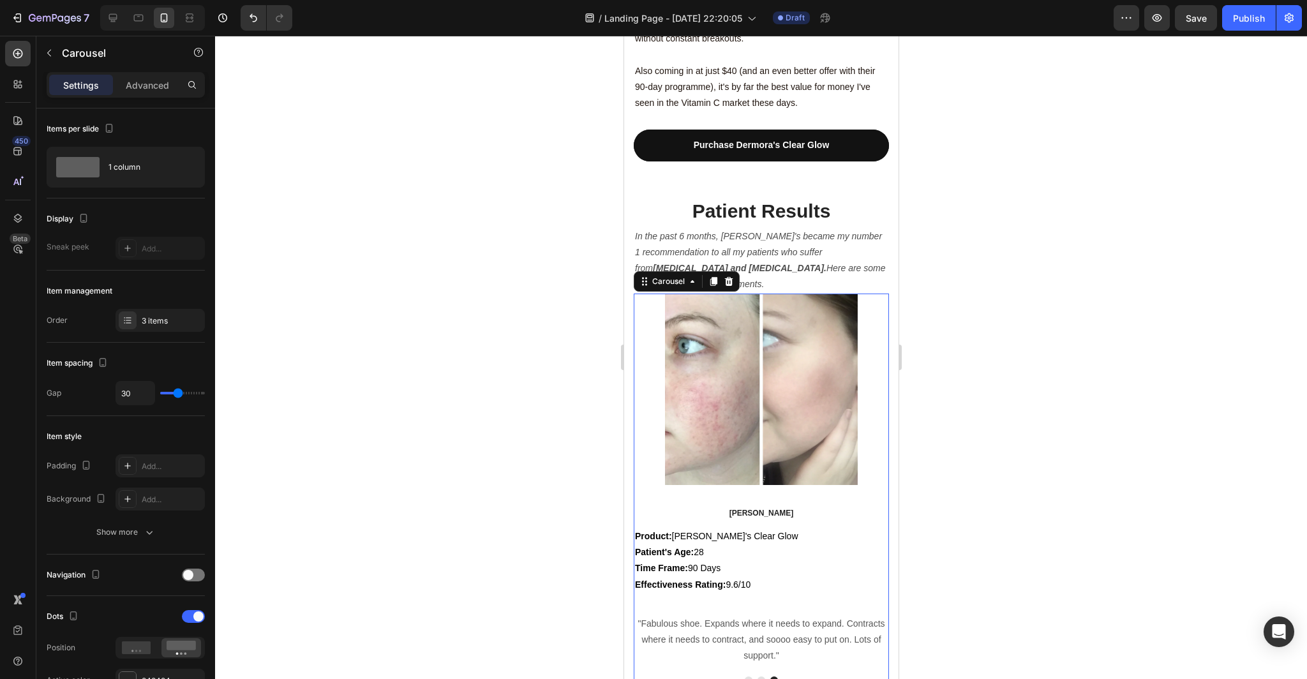
click at [778, 507] on p "[PERSON_NAME]" at bounding box center [760, 514] width 253 height 14
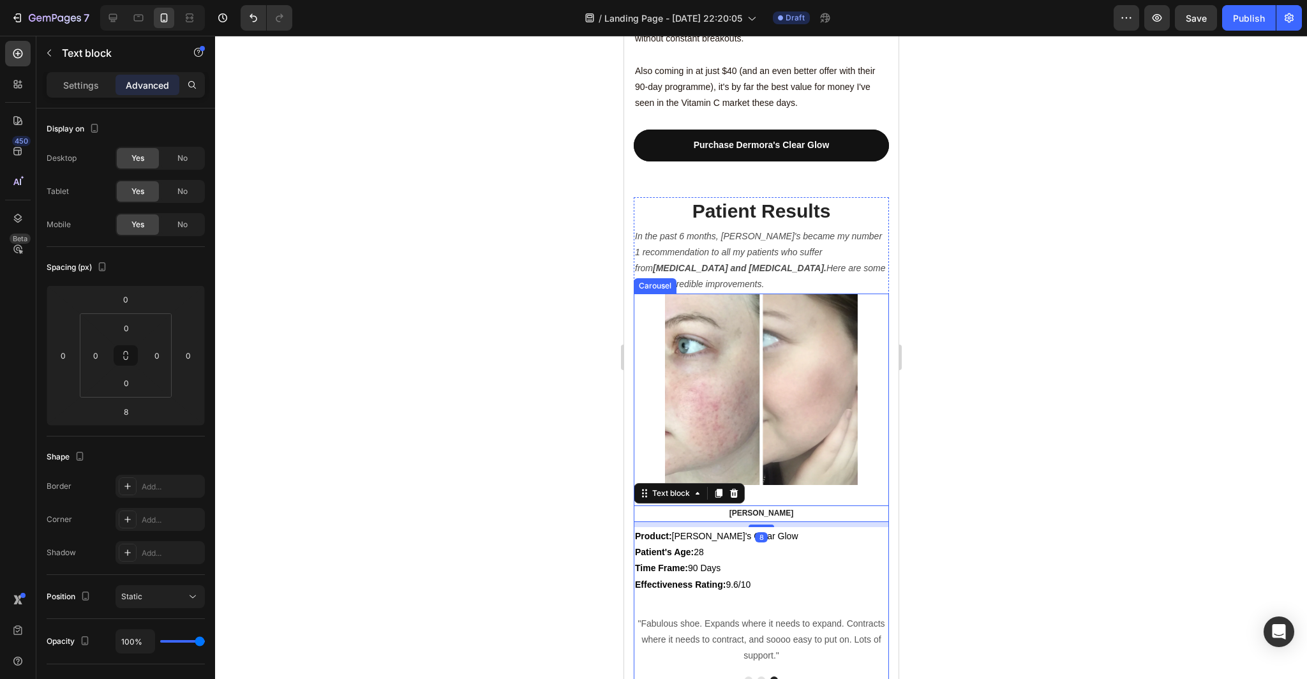
click at [797, 423] on div "Image [PERSON_NAME] Text block 8 Product: [PERSON_NAME]'s Clear Glow Patient's …" at bounding box center [760, 479] width 255 height 372
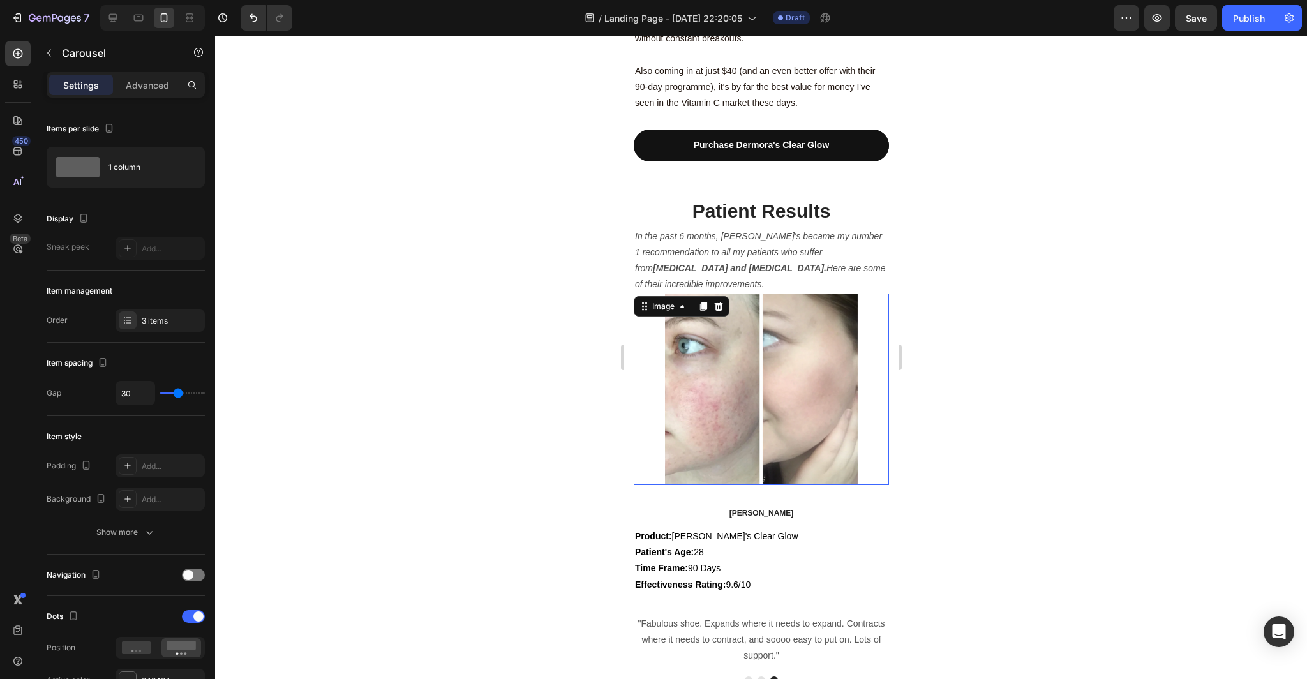
click at [793, 381] on img at bounding box center [760, 388] width 255 height 191
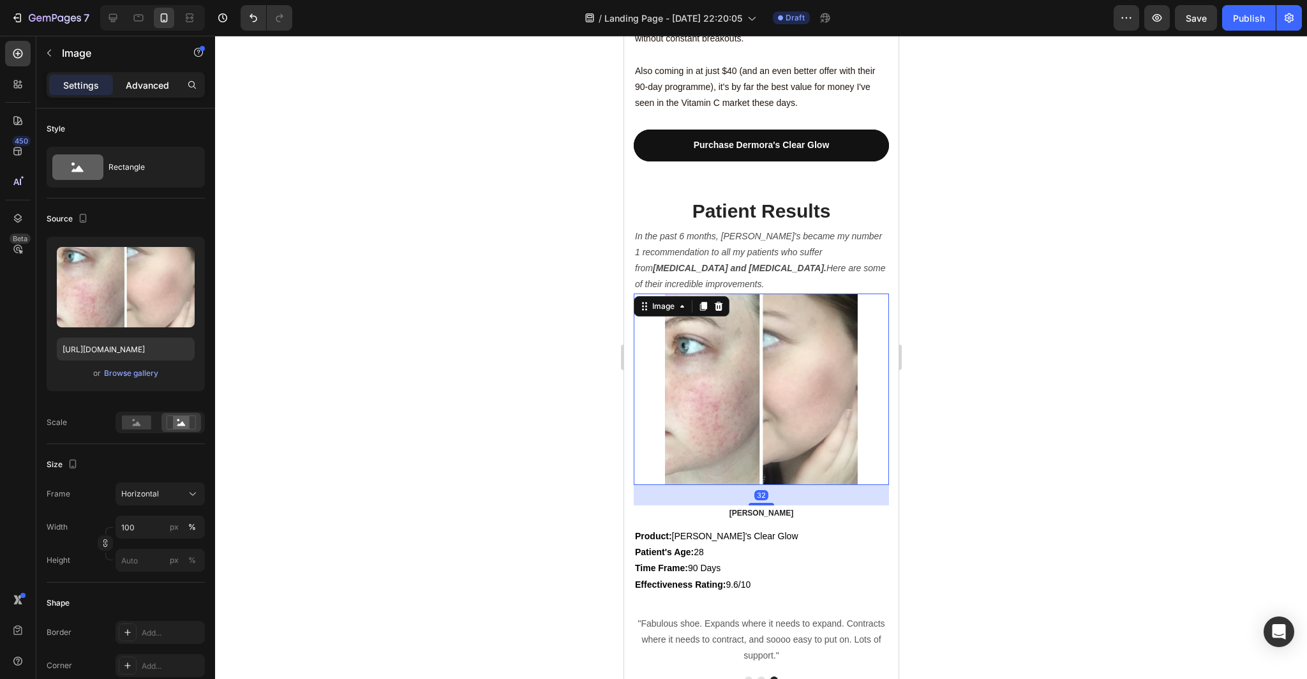
click at [156, 91] on p "Advanced" at bounding box center [147, 84] width 43 height 13
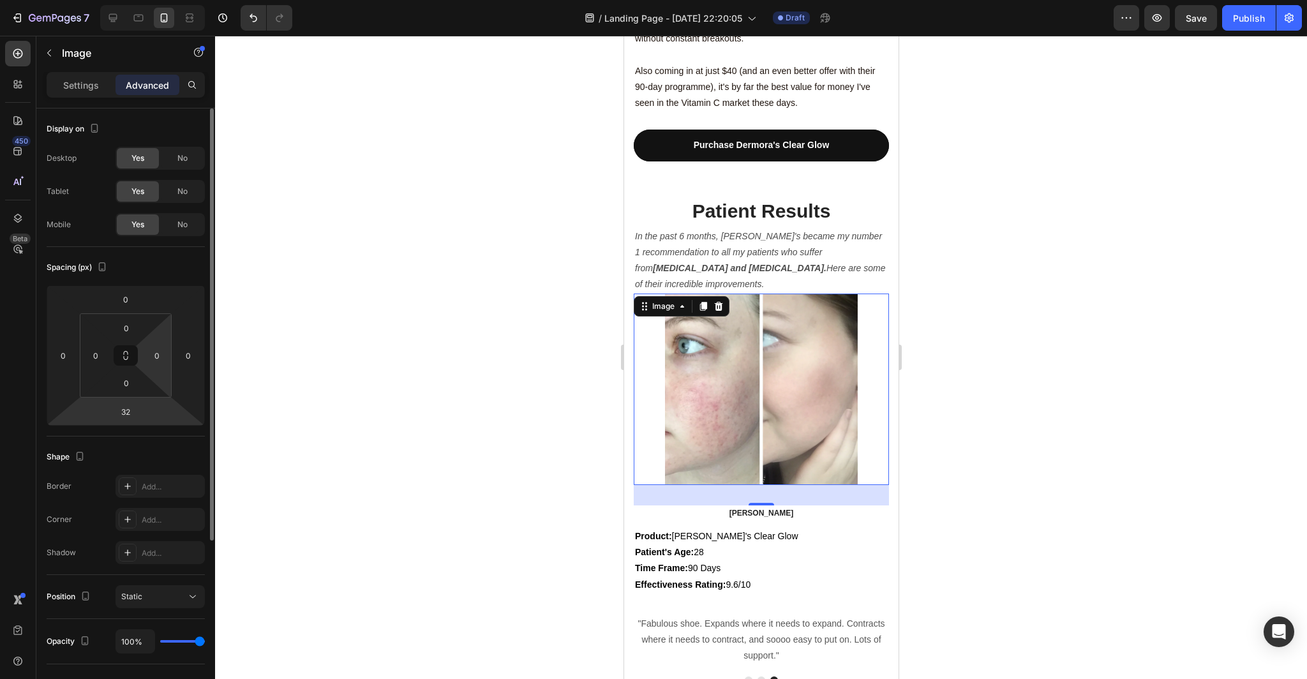
click at [151, 0] on html "7 Version history / Landing Page - [DATE] 22:20:05 Draft Preview Save Publish 4…" at bounding box center [653, 0] width 1307 height 0
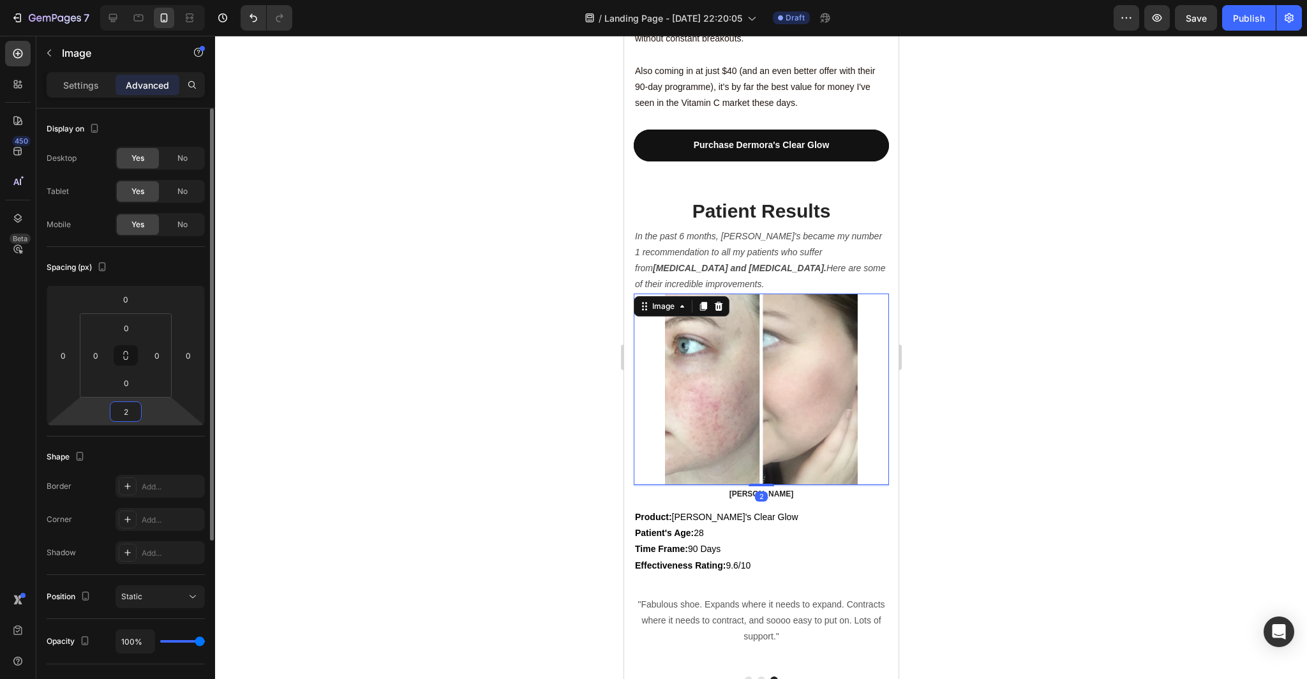
click at [141, 419] on div "2" at bounding box center [126, 411] width 32 height 20
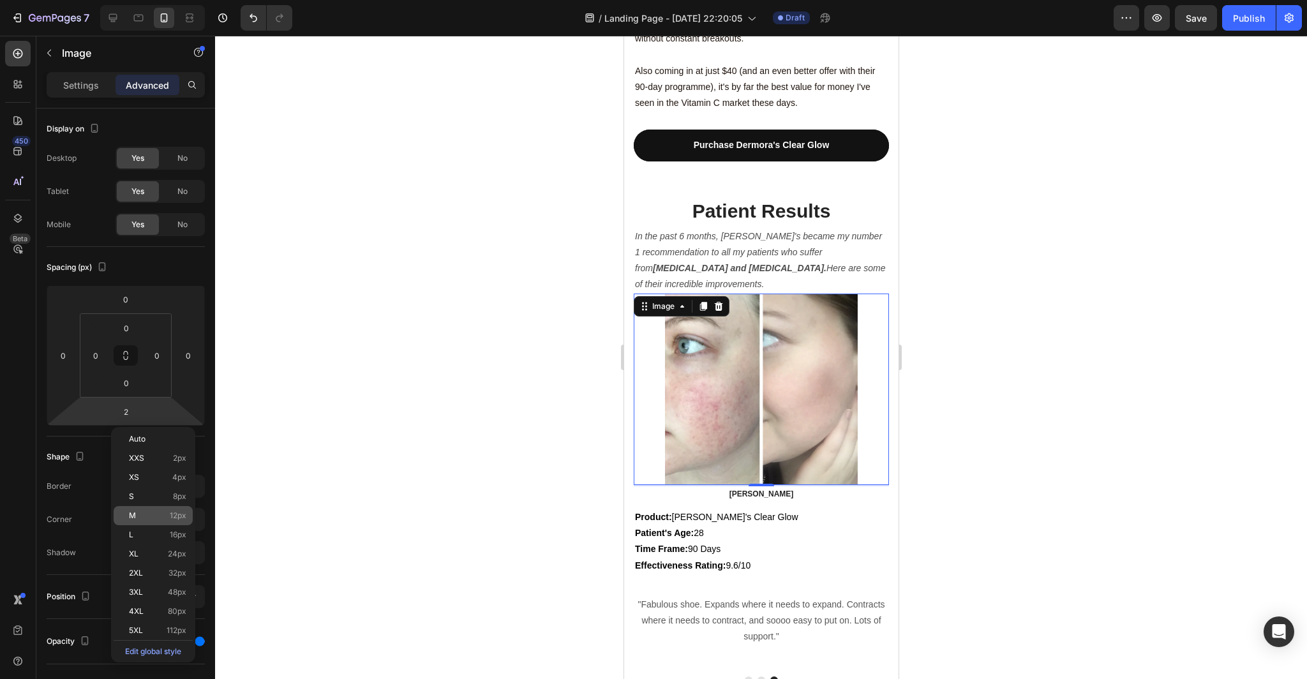
click at [162, 510] on div "M 12px" at bounding box center [153, 515] width 79 height 19
type input "12"
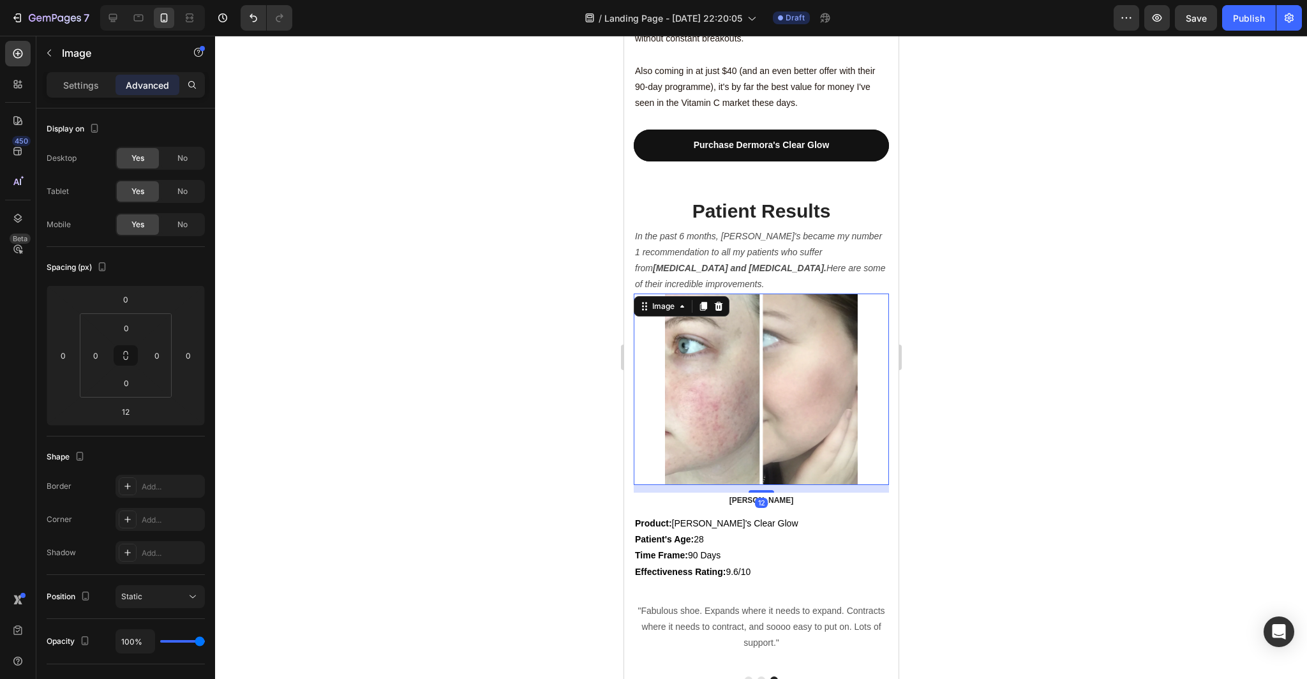
click at [332, 481] on div at bounding box center [761, 357] width 1092 height 643
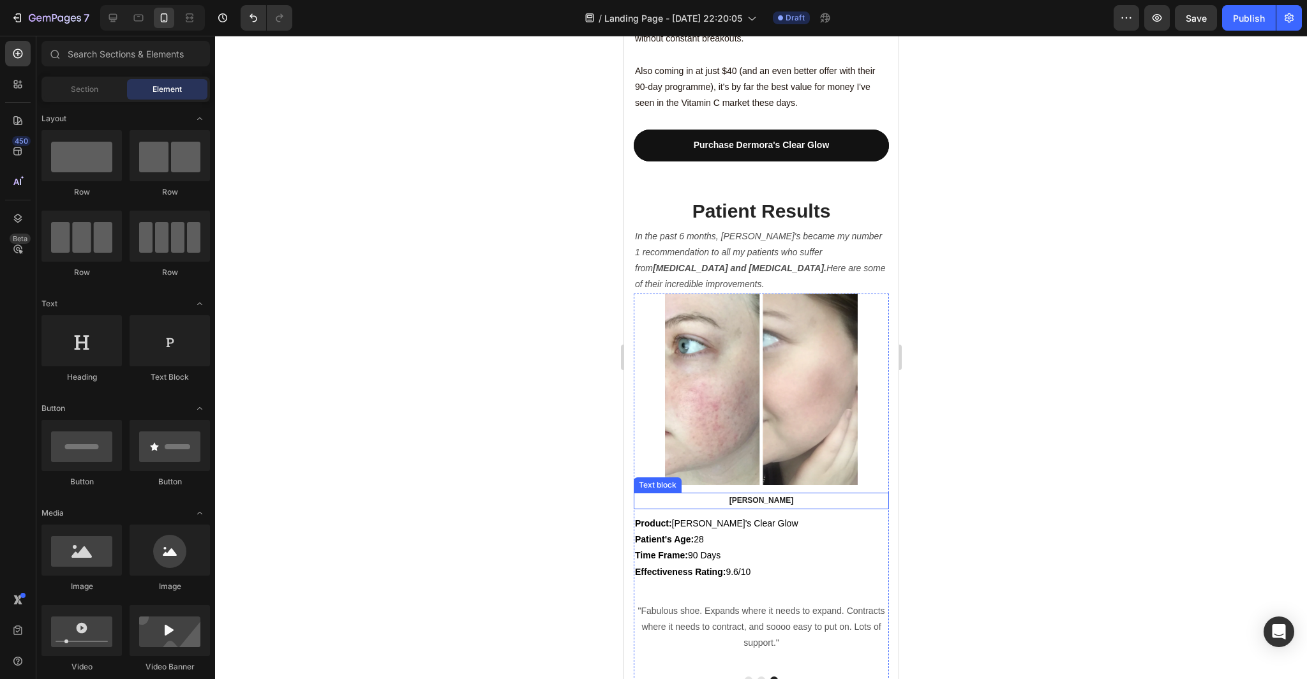
click at [734, 494] on p "[PERSON_NAME]" at bounding box center [760, 501] width 253 height 14
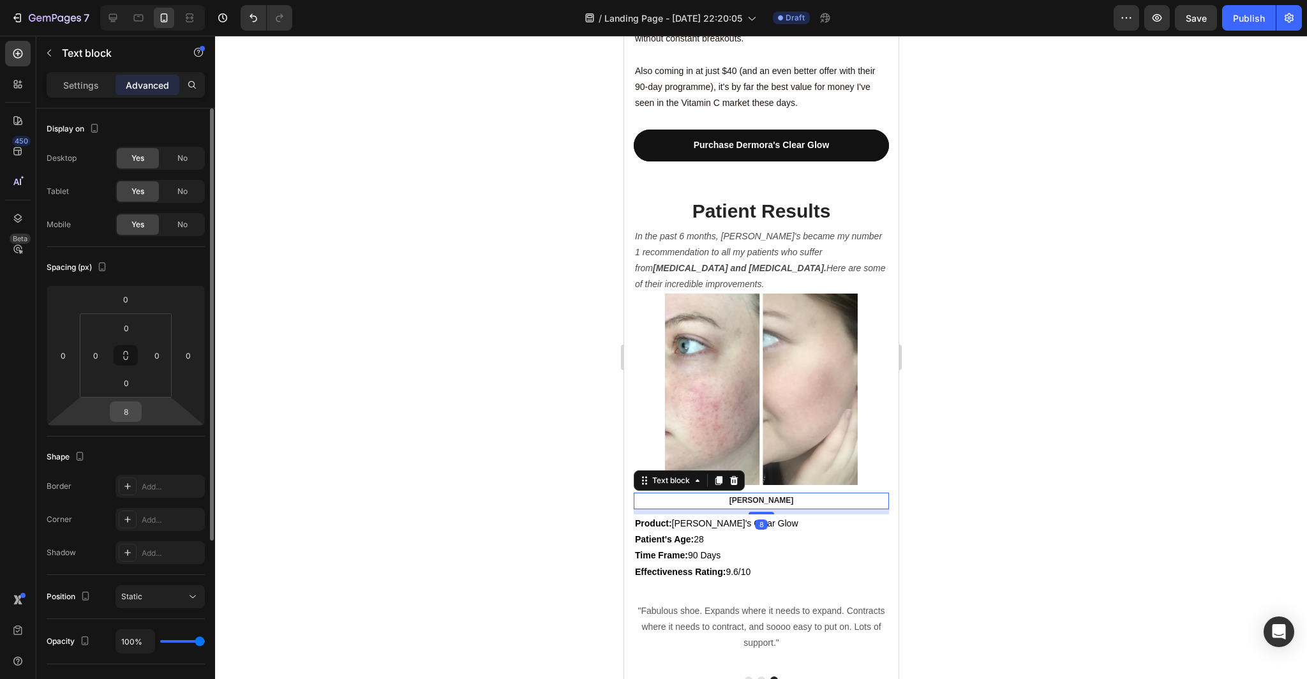
click at [139, 408] on div "8" at bounding box center [126, 411] width 32 height 20
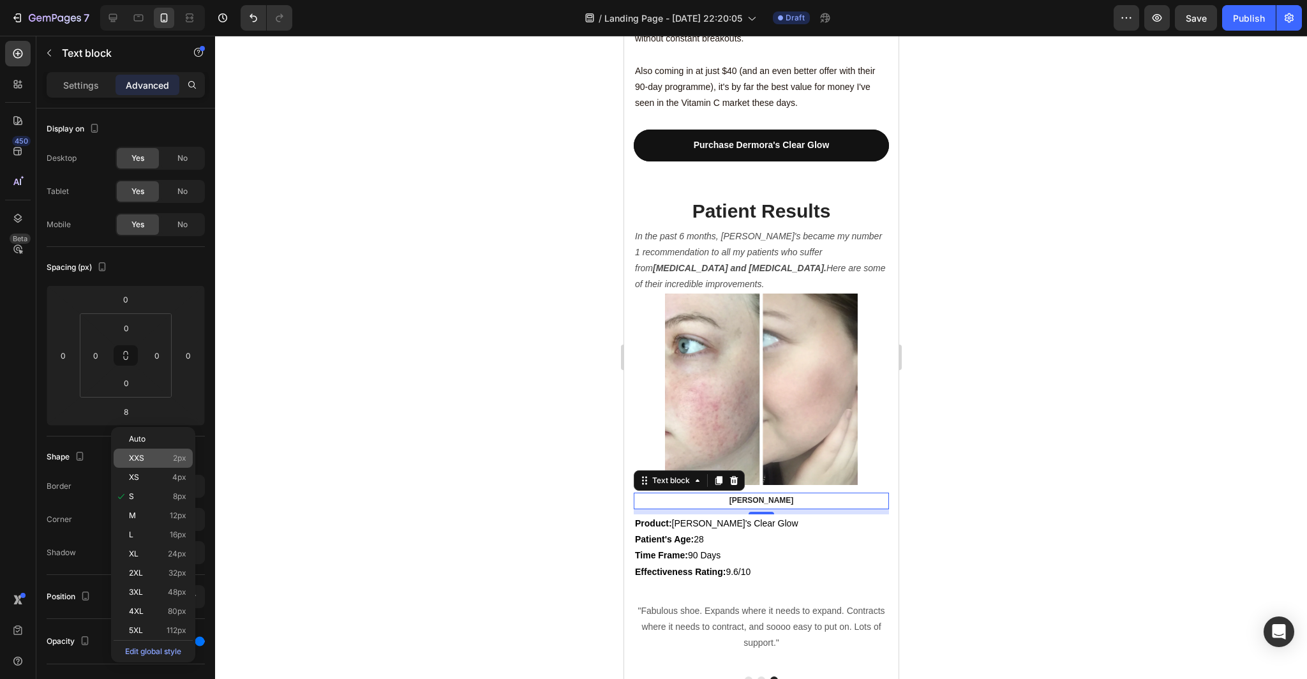
click at [156, 456] on p "XXS 2px" at bounding box center [157, 458] width 57 height 9
type input "2"
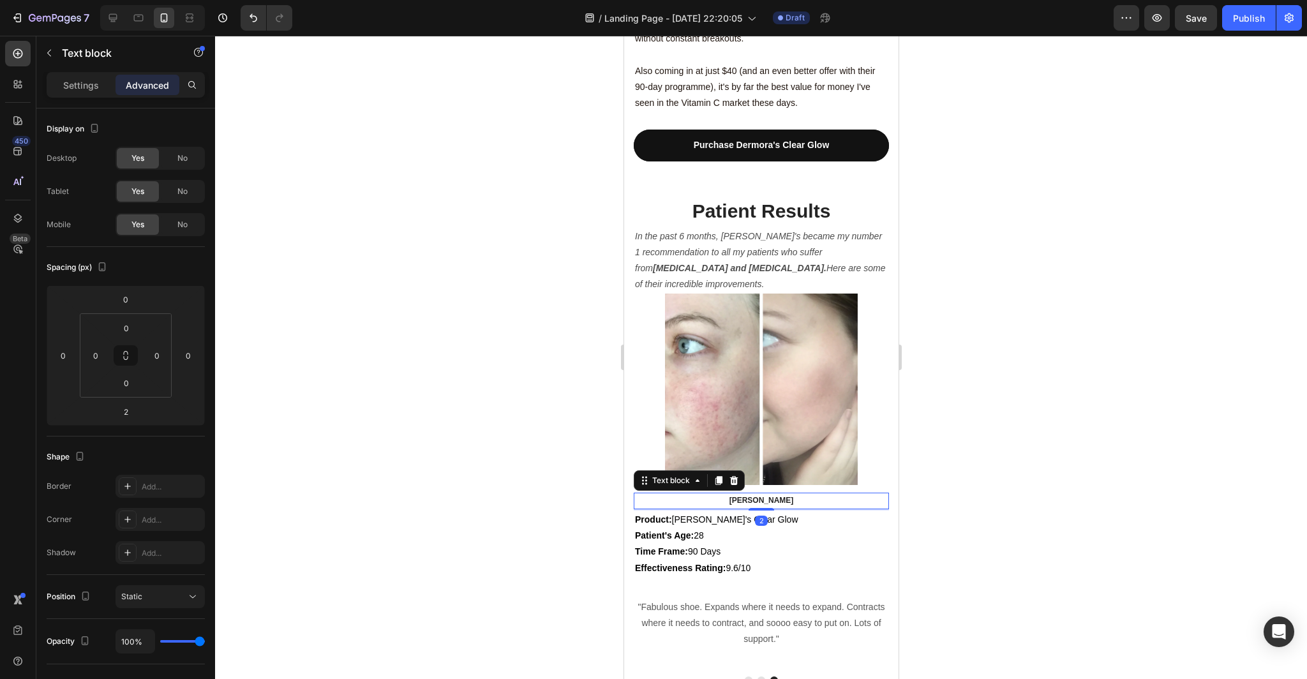
click at [374, 463] on div at bounding box center [761, 357] width 1092 height 643
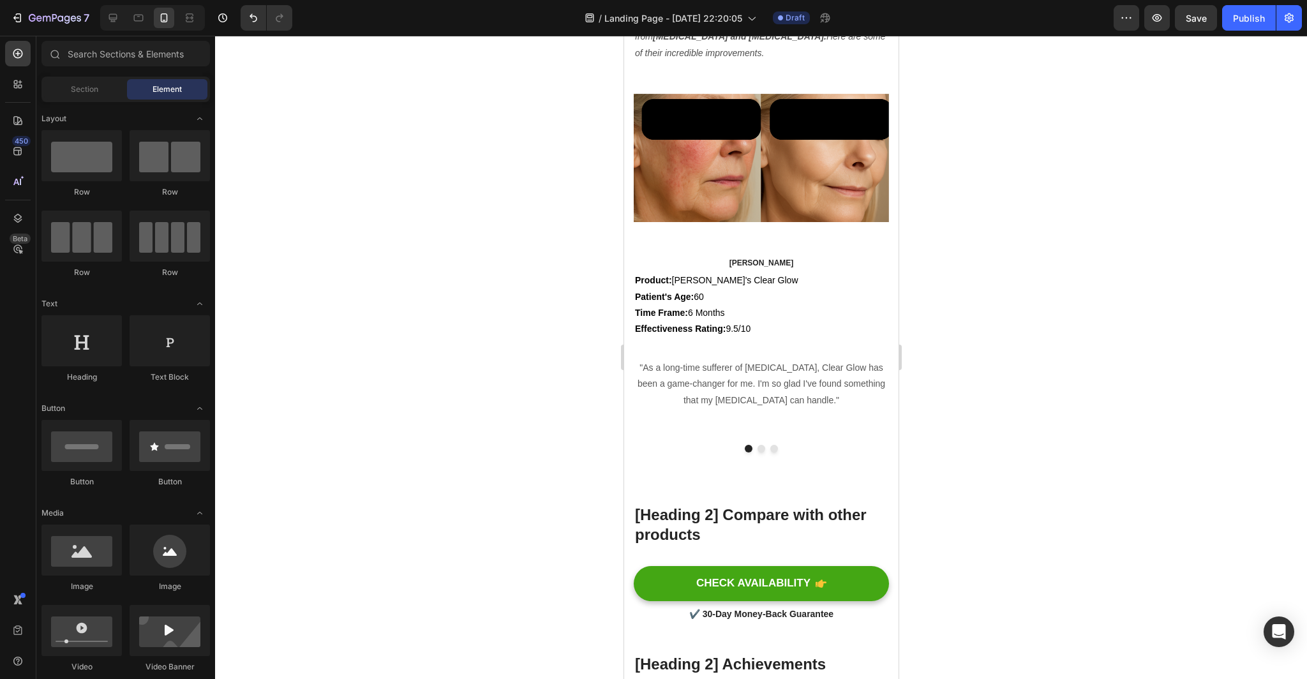
scroll to position [3748, 0]
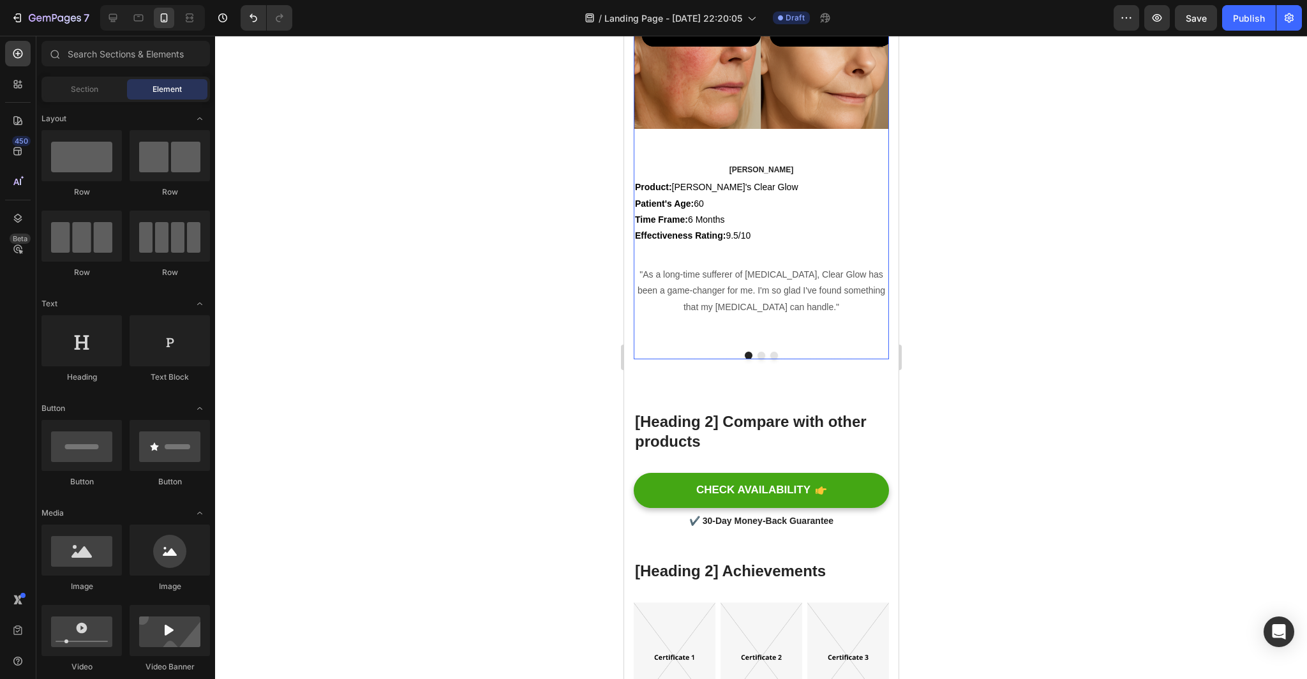
click at [774, 353] on button "Dot" at bounding box center [773, 356] width 8 height 8
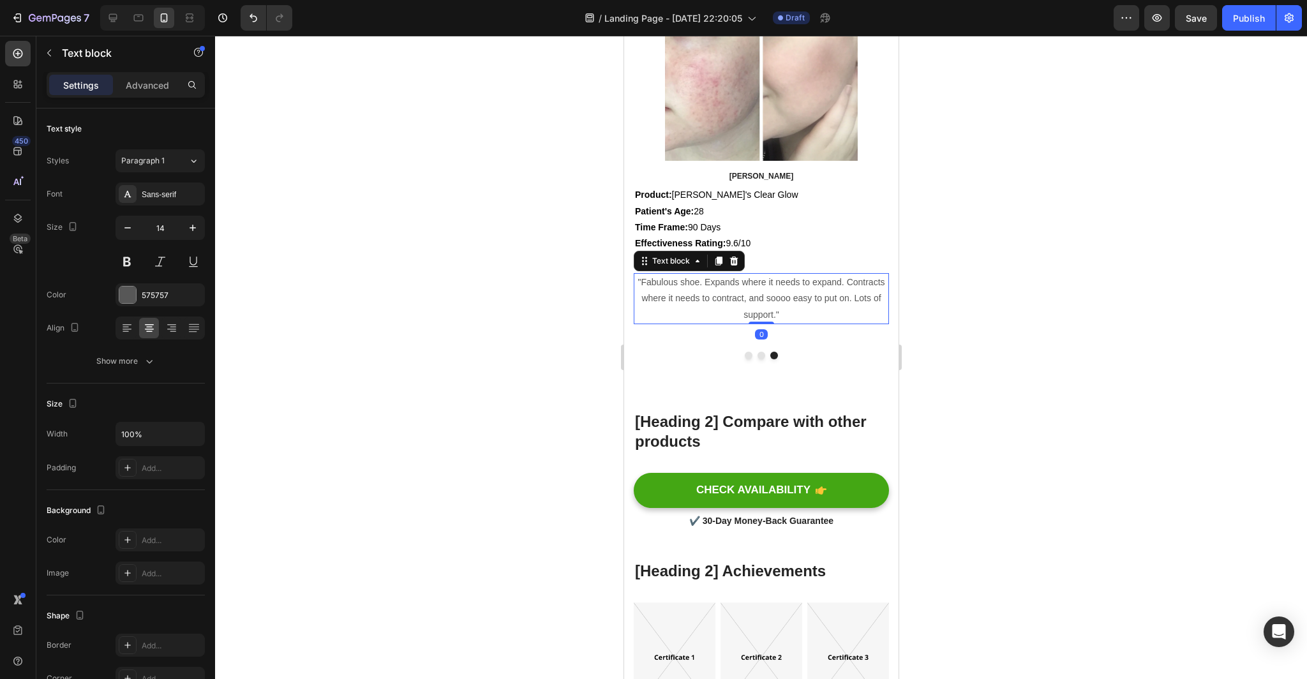
click at [796, 307] on p ""Fabulous shoe. Expands where it needs to expand. Contracts where it needs to c…" at bounding box center [760, 298] width 253 height 48
click at [789, 307] on p ""Fabulous shoe. Expands where it needs to expand. Contracts where it needs to c…" at bounding box center [760, 298] width 253 height 48
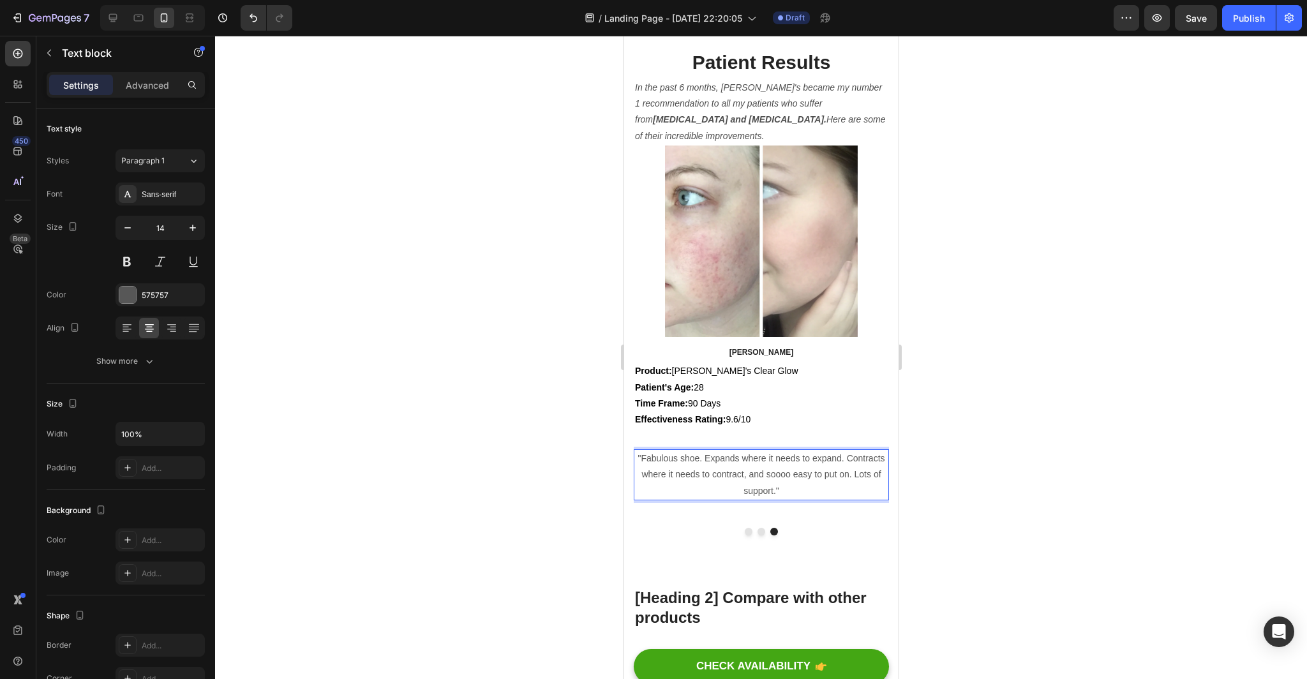
scroll to position [3573, 0]
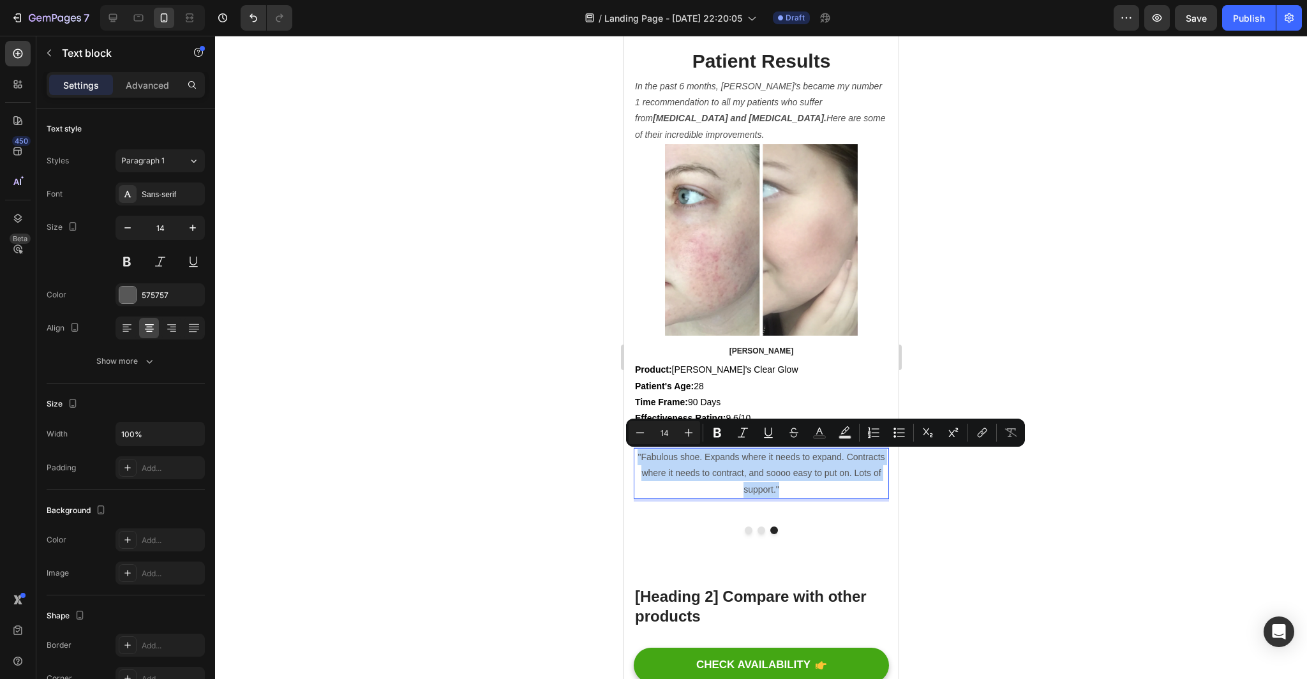
drag, startPoint x: 782, startPoint y: 489, endPoint x: 634, endPoint y: 460, distance: 150.9
click at [634, 460] on p ""Fabulous shoe. Expands where it needs to expand. Contracts where it needs to c…" at bounding box center [760, 473] width 253 height 48
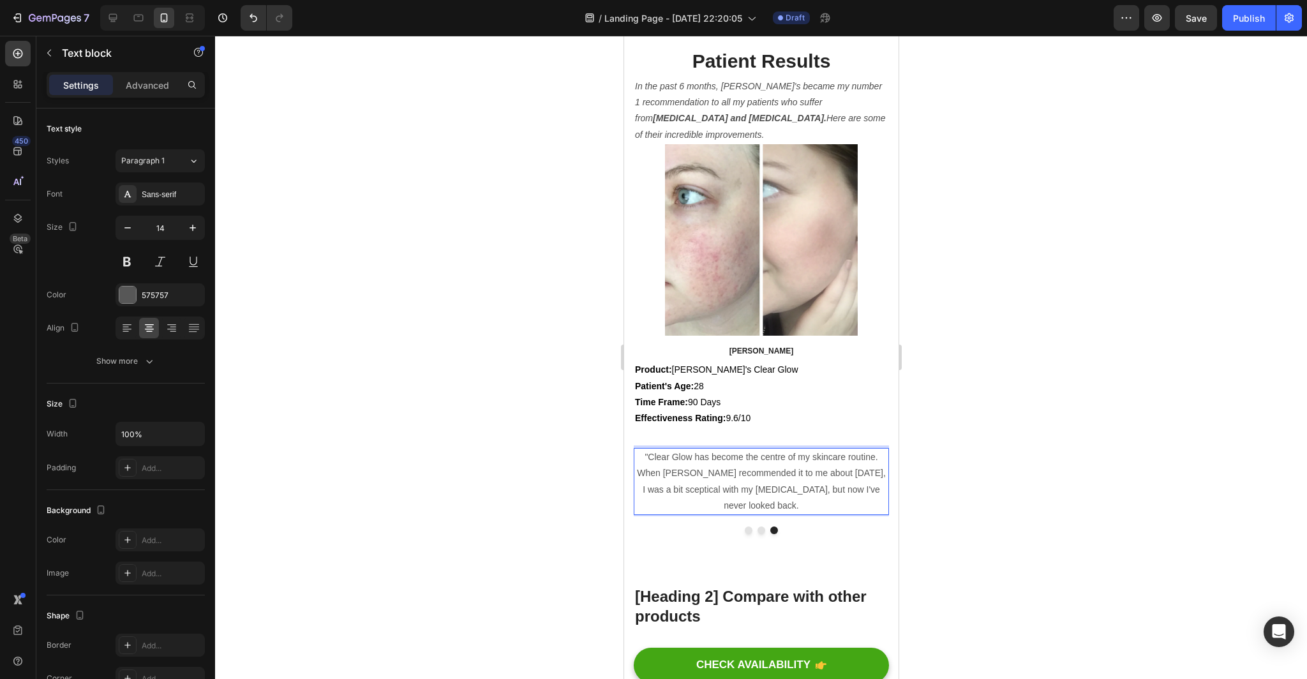
click at [988, 537] on div at bounding box center [761, 357] width 1092 height 643
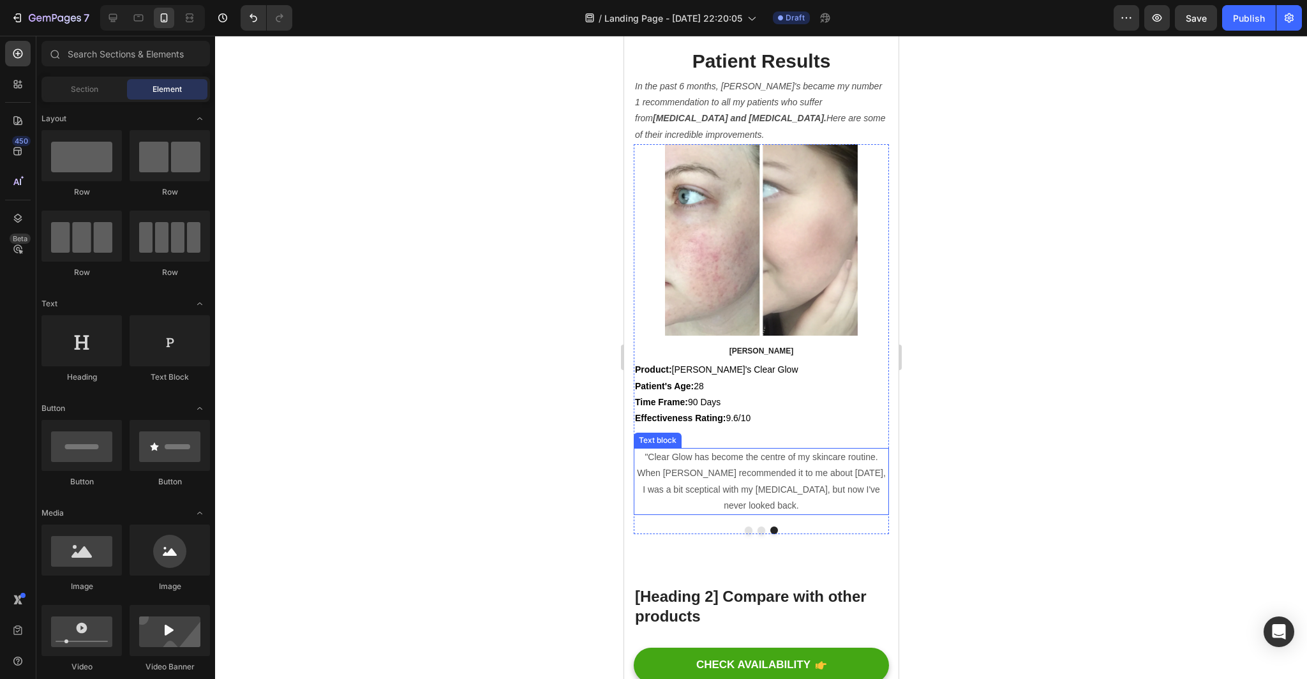
scroll to position [3489, 0]
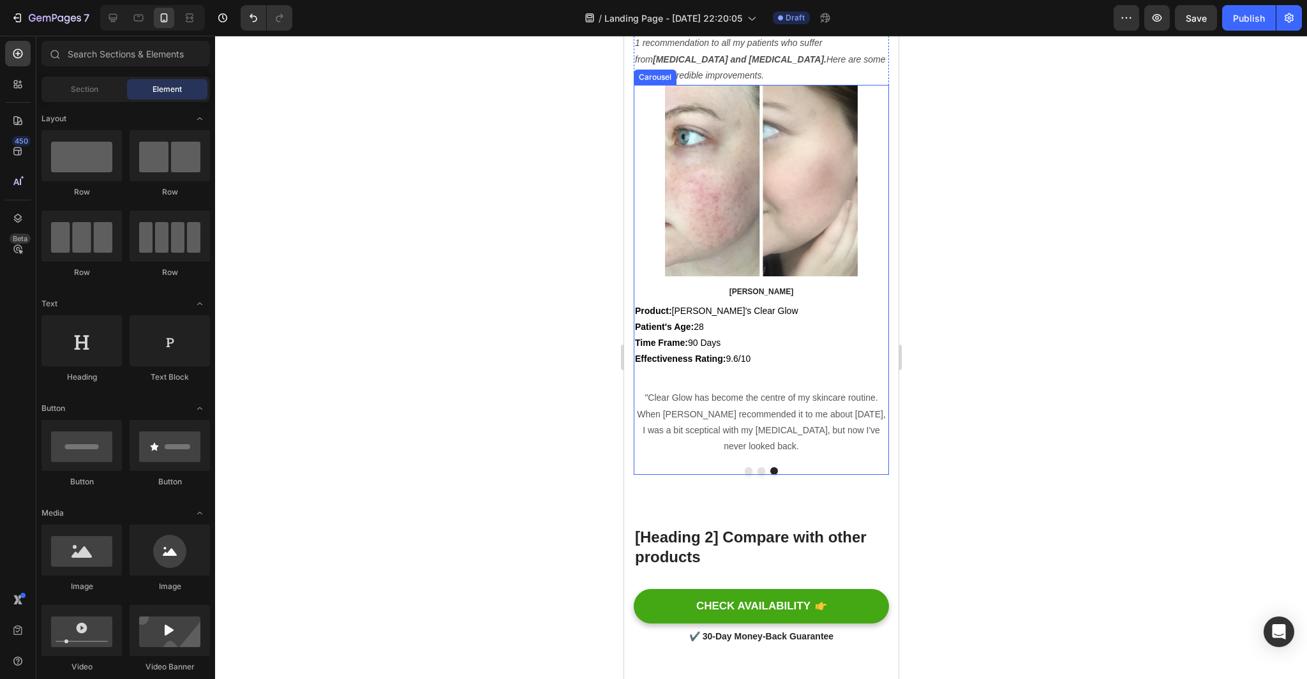
click at [760, 470] on button "Dot" at bounding box center [761, 471] width 8 height 8
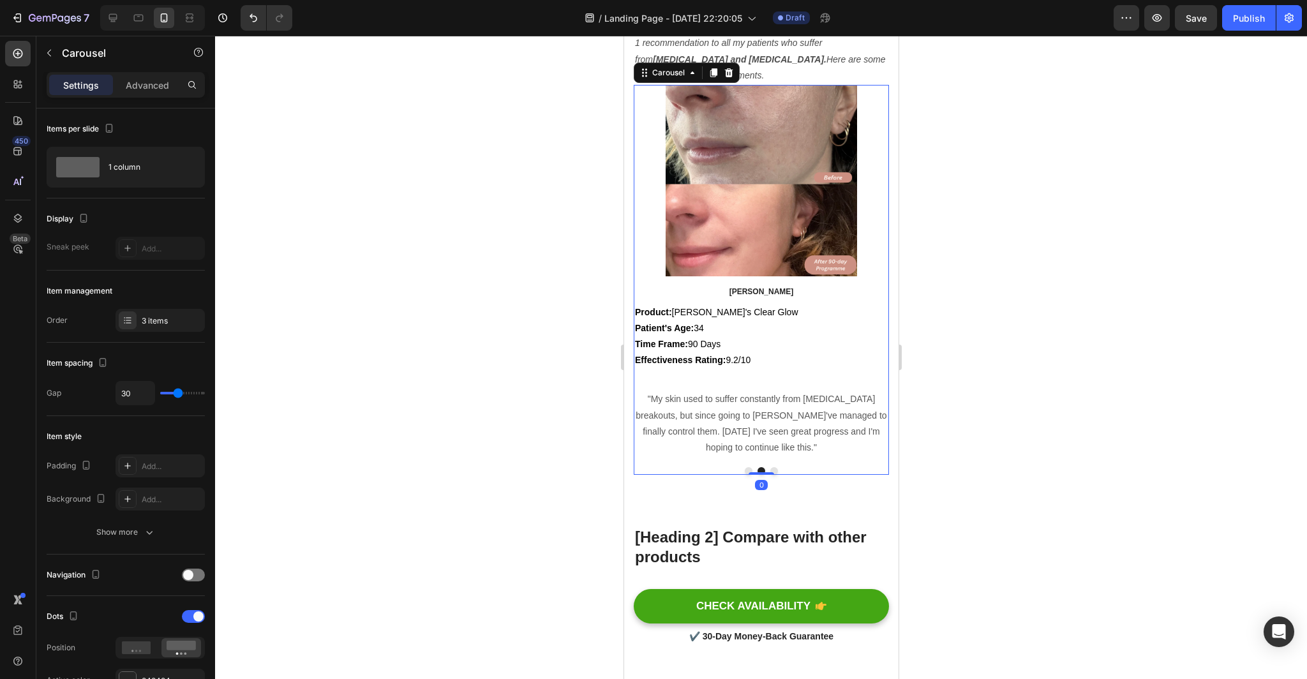
click at [748, 471] on button "Dot" at bounding box center [748, 471] width 8 height 8
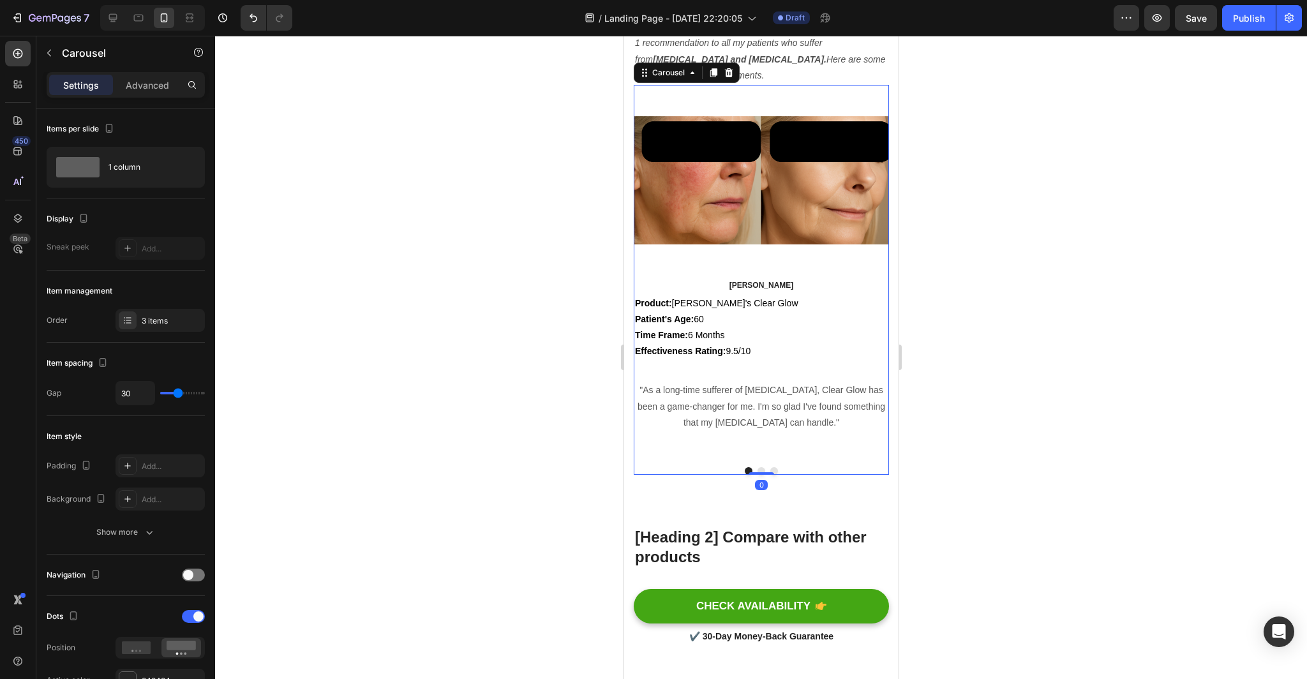
click at [760, 470] on button "Dot" at bounding box center [761, 471] width 8 height 8
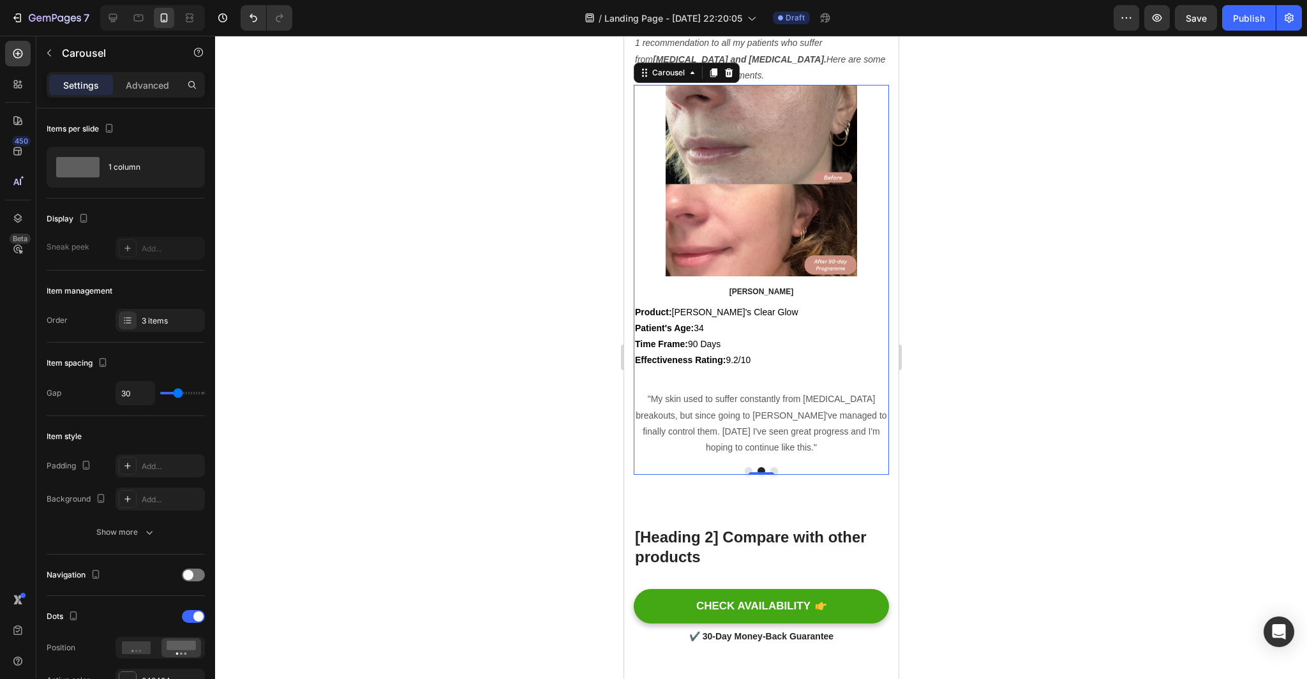
click at [773, 470] on button "Dot" at bounding box center [773, 471] width 8 height 8
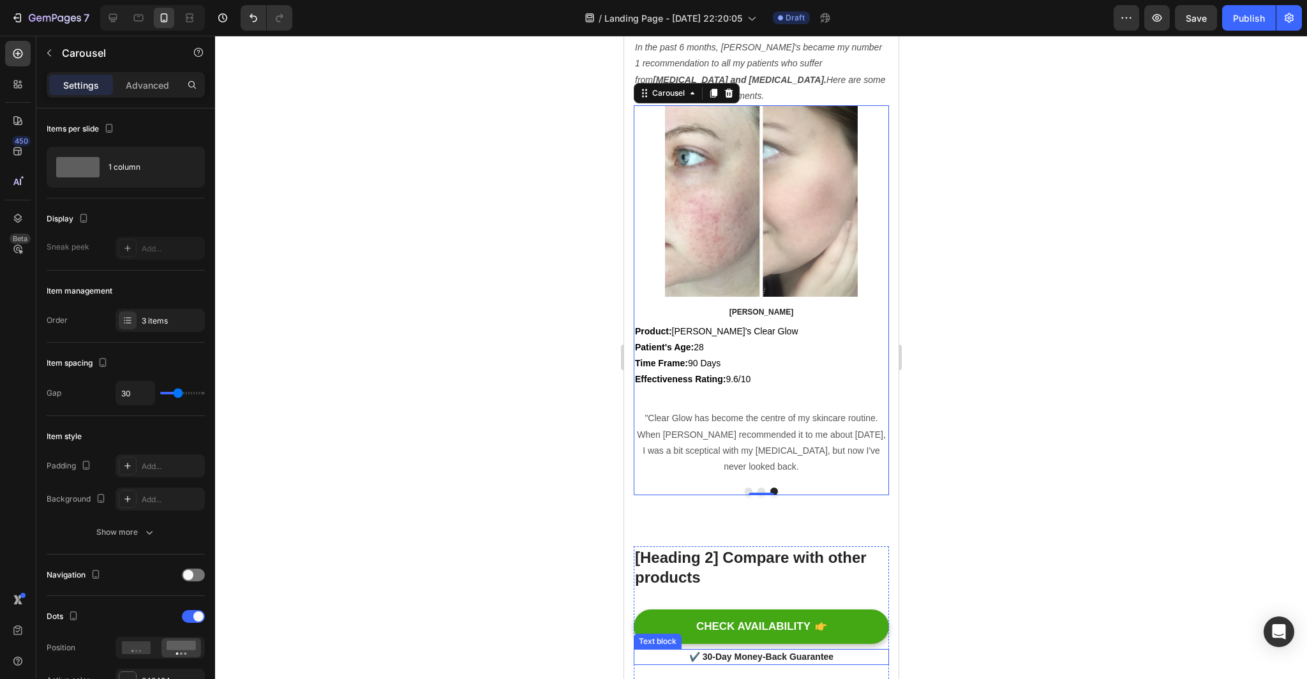
scroll to position [3345, 0]
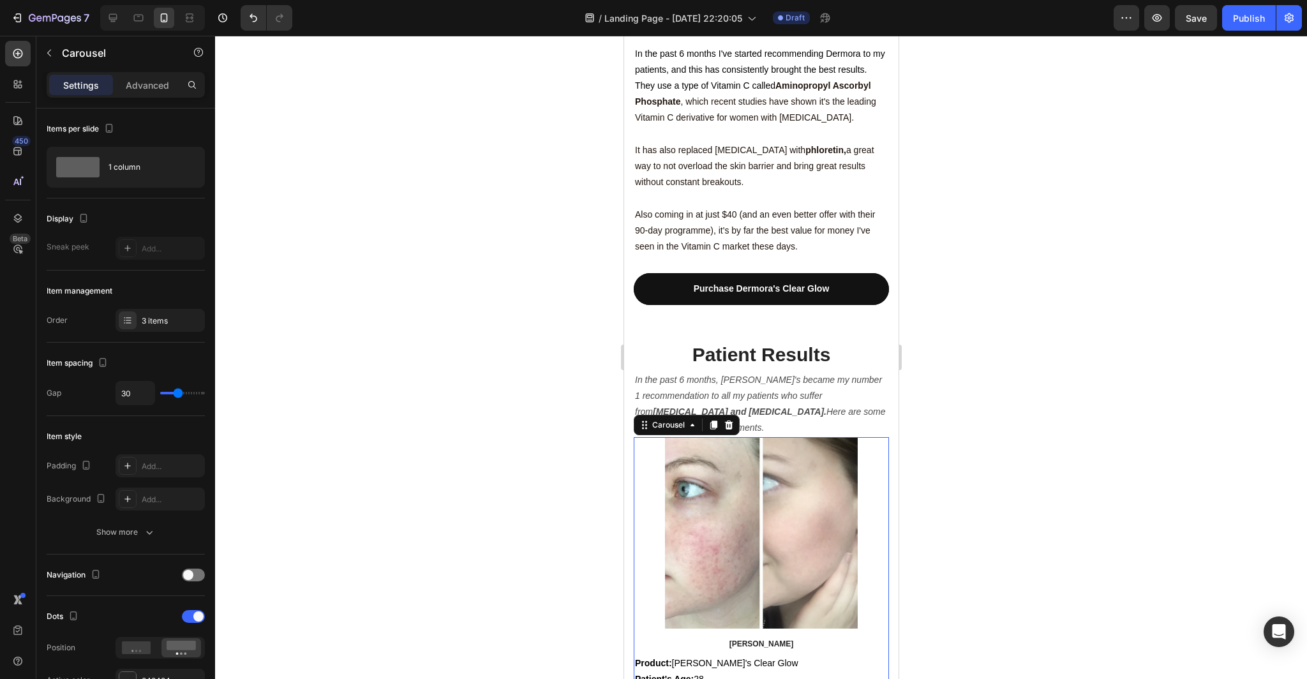
click at [1174, 395] on div at bounding box center [761, 357] width 1092 height 643
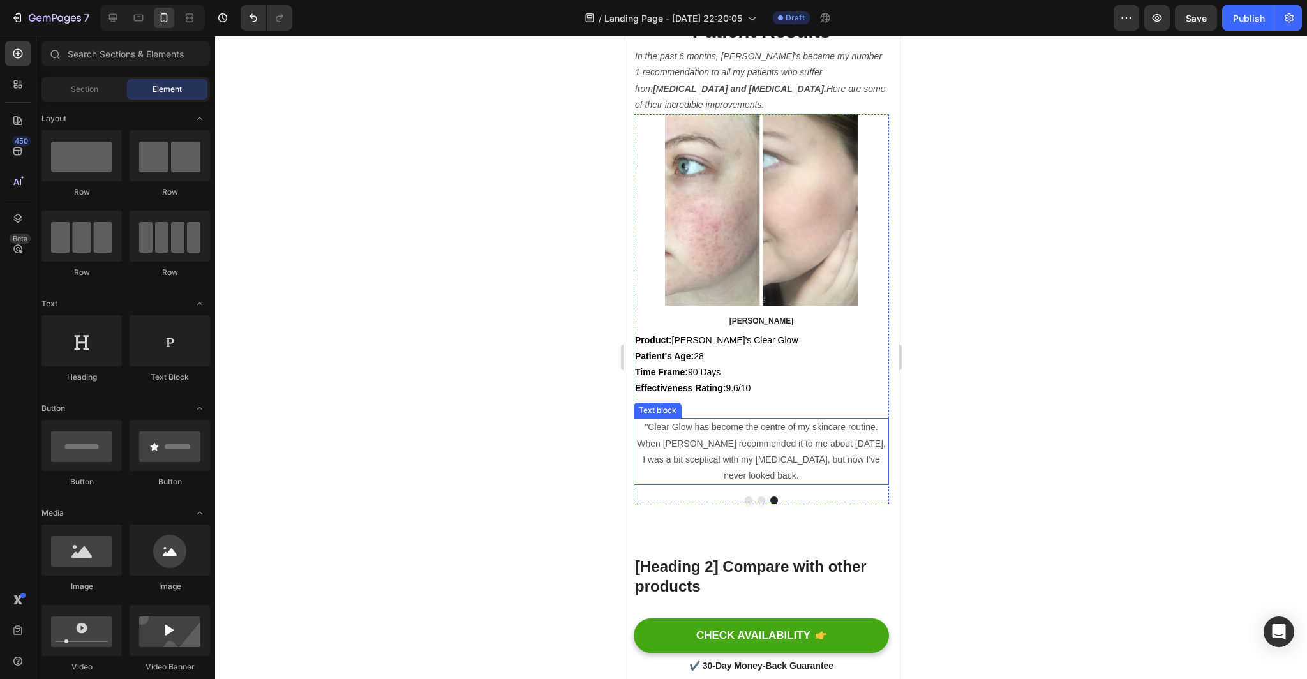
scroll to position [3525, 0]
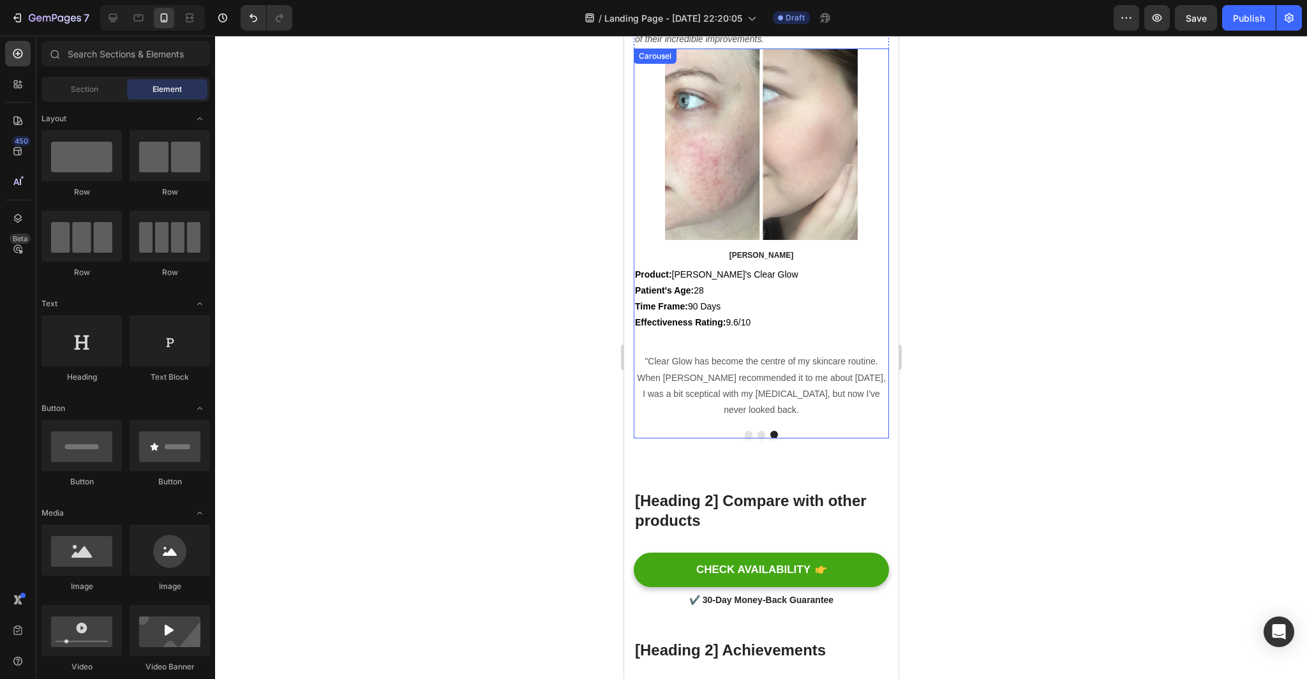
click at [760, 431] on button "Dot" at bounding box center [761, 435] width 8 height 8
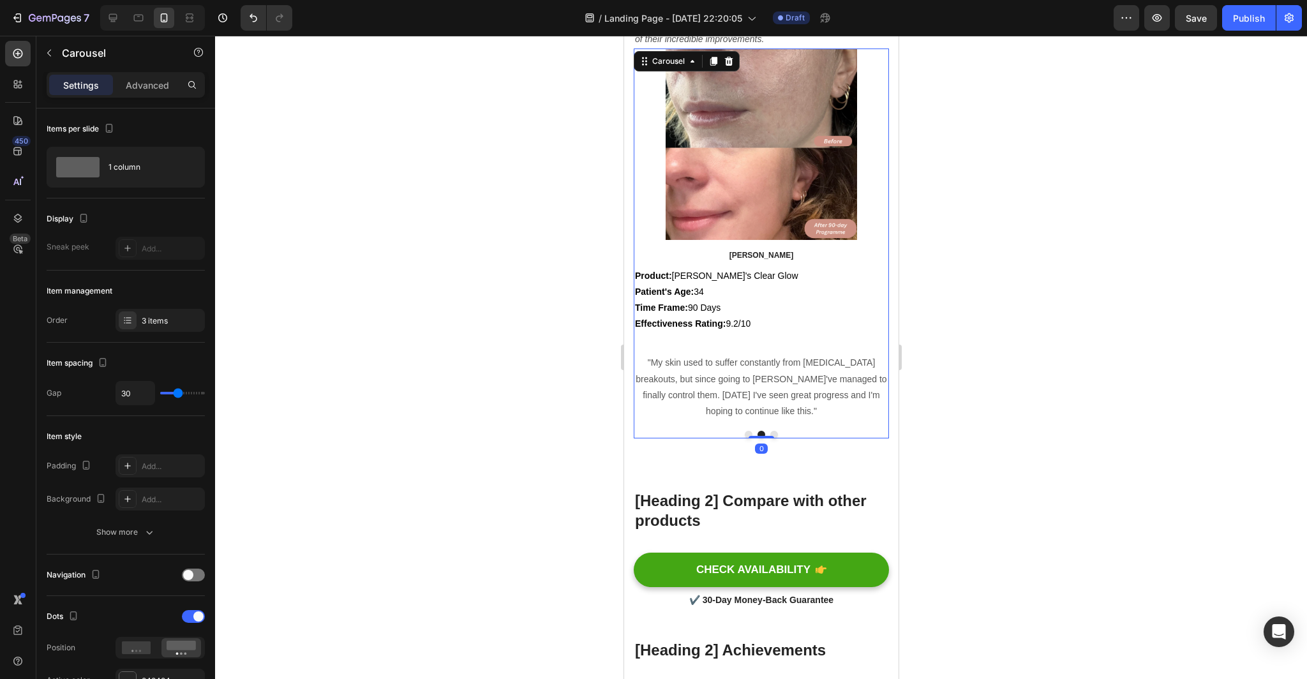
click at [748, 434] on button "Dot" at bounding box center [748, 435] width 8 height 8
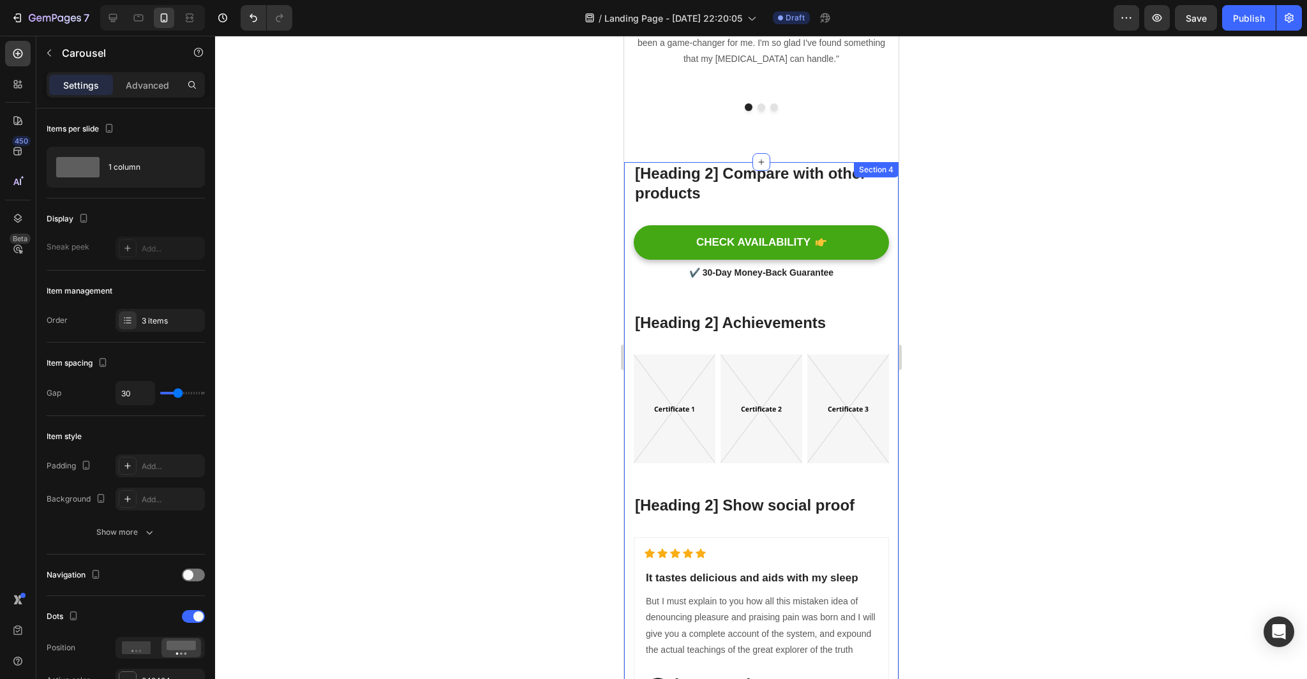
scroll to position [3836, 0]
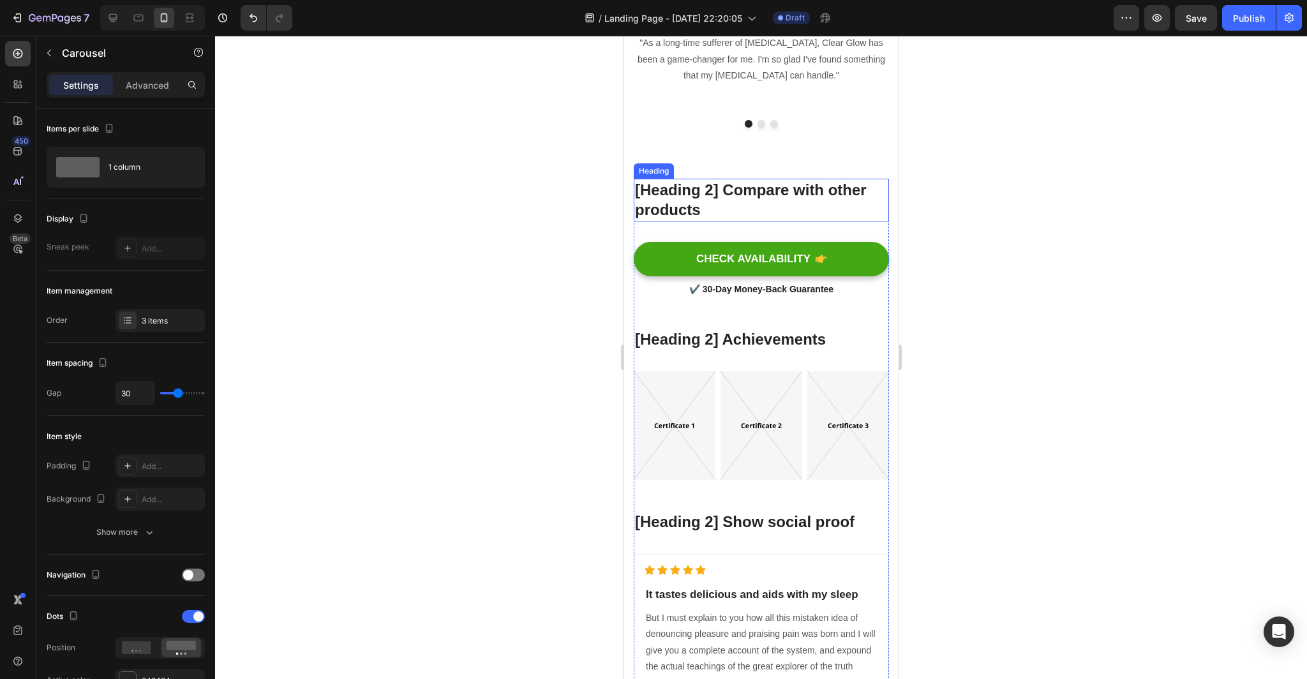
click at [834, 205] on p "[Heading 2] Compare with other products" at bounding box center [760, 200] width 253 height 40
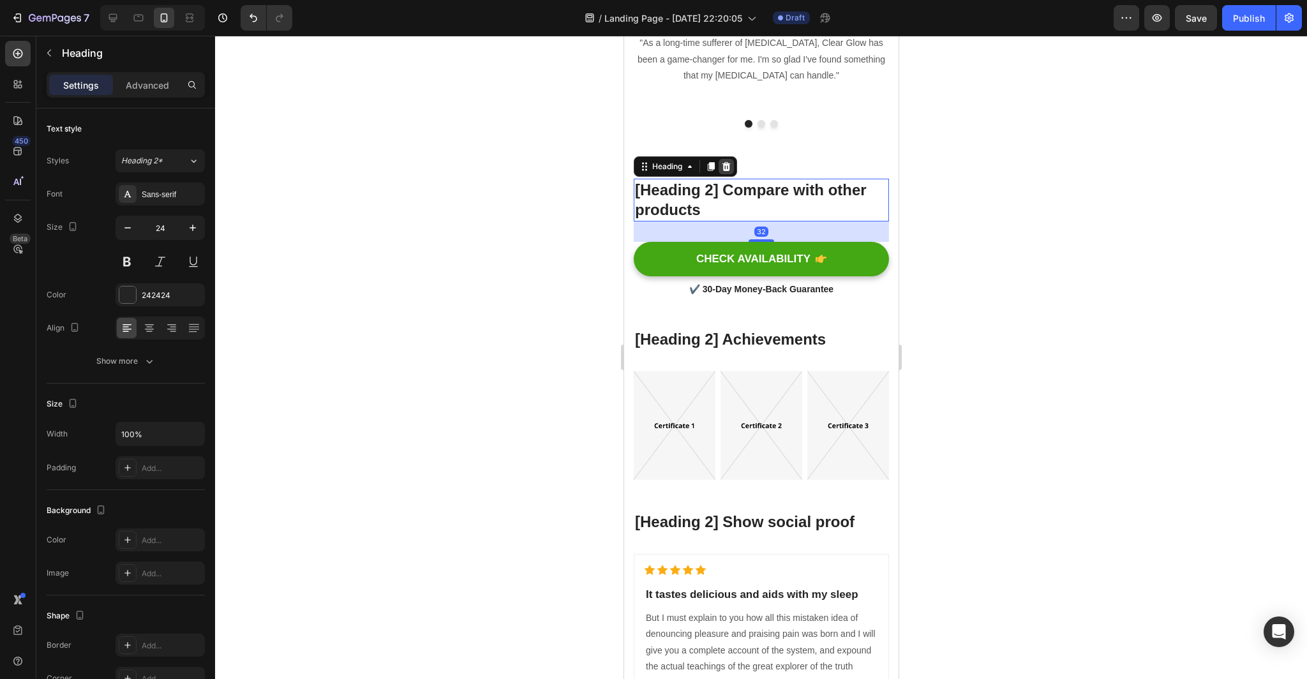
click at [730, 166] on icon at bounding box center [725, 166] width 10 height 10
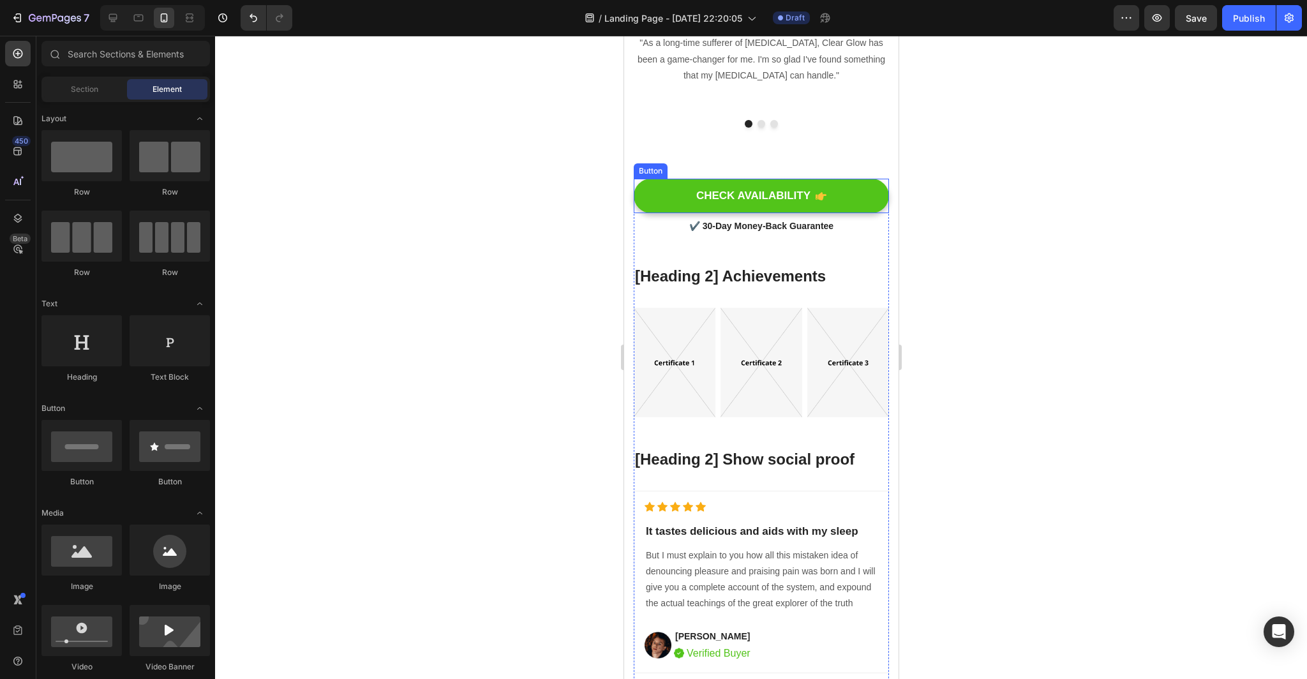
click at [885, 199] on button "CHECK AVAILABILITY" at bounding box center [760, 196] width 255 height 34
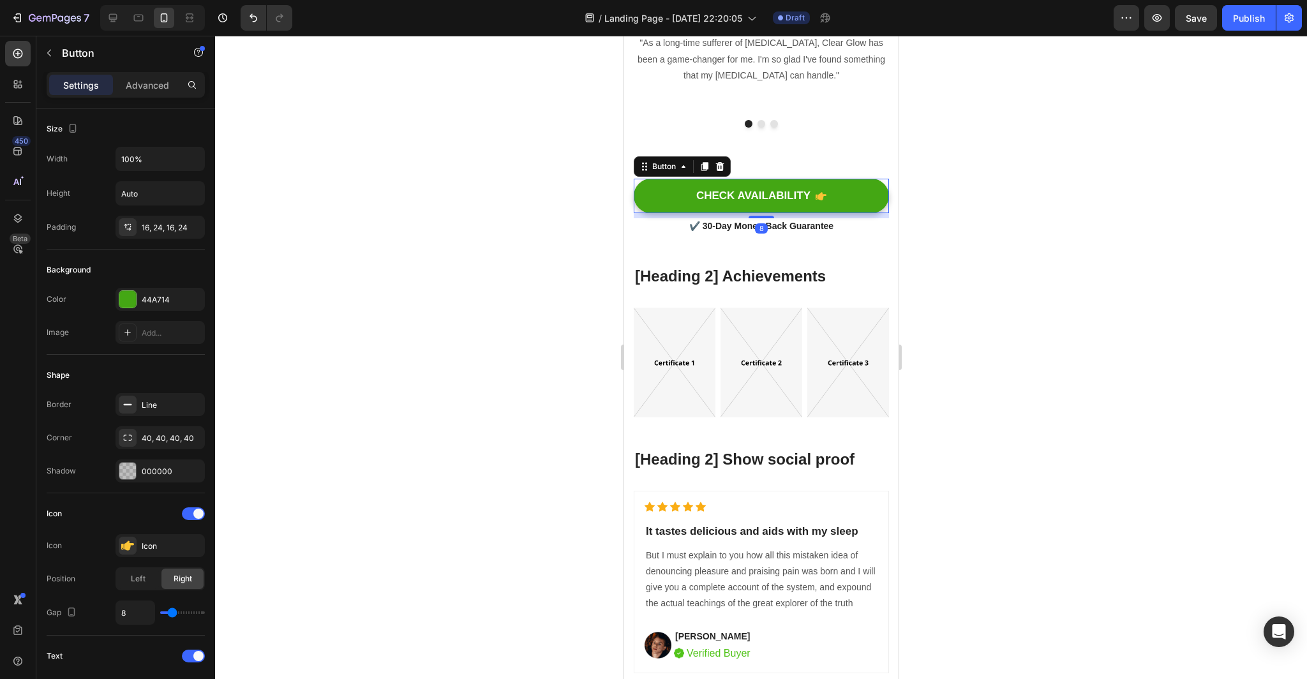
click at [715, 158] on div "Button" at bounding box center [681, 166] width 97 height 20
click at [719, 165] on icon at bounding box center [719, 166] width 8 height 9
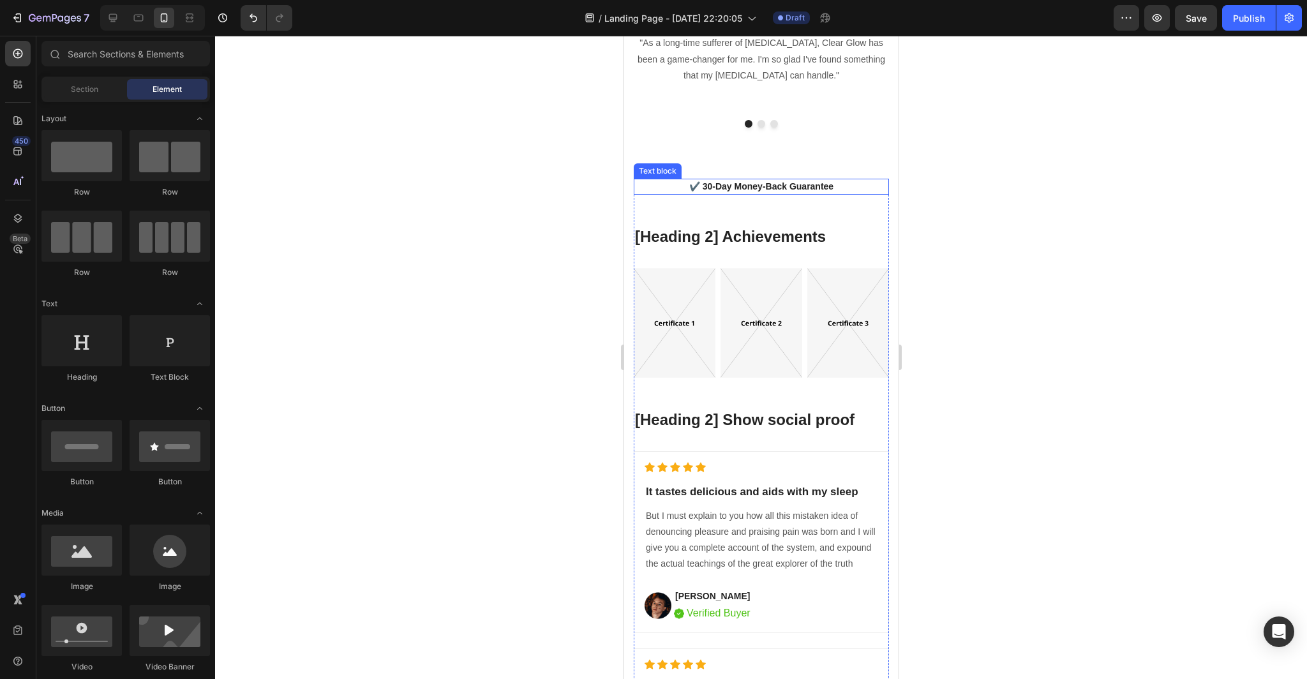
click at [848, 188] on p "✔️ 30-Day Money-Back Guarantee" at bounding box center [760, 186] width 253 height 13
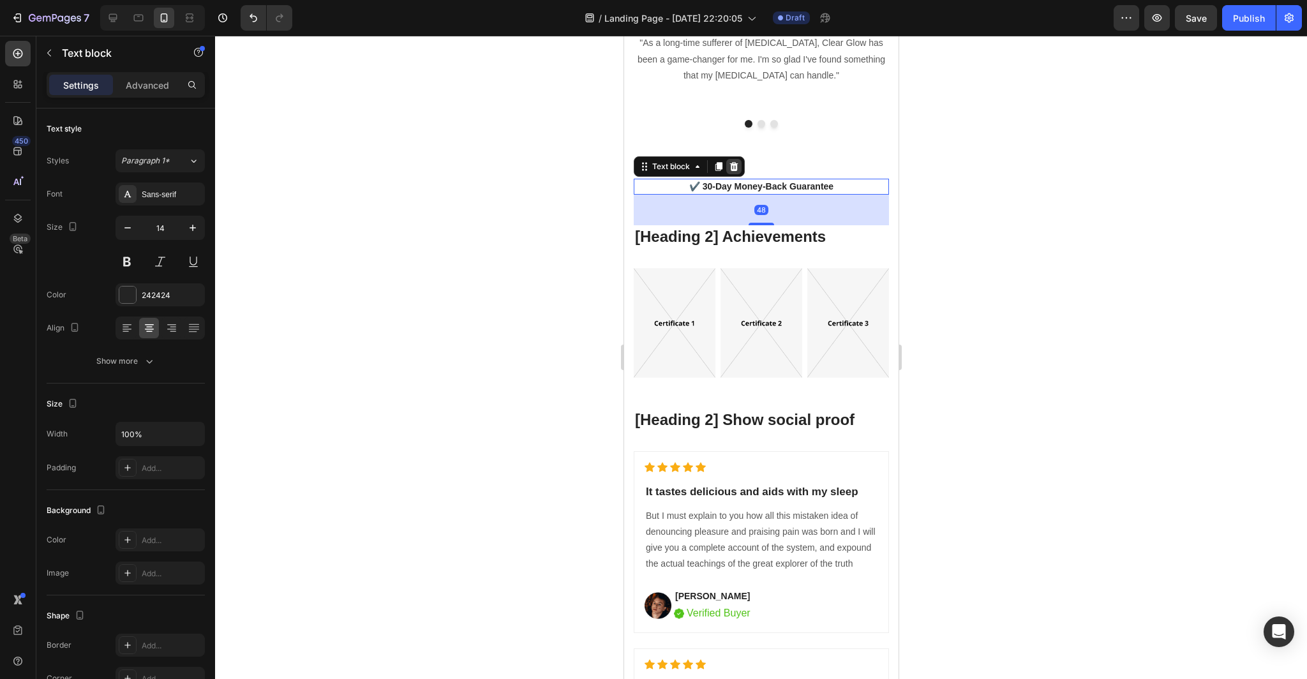
click at [736, 167] on icon at bounding box center [733, 166] width 8 height 9
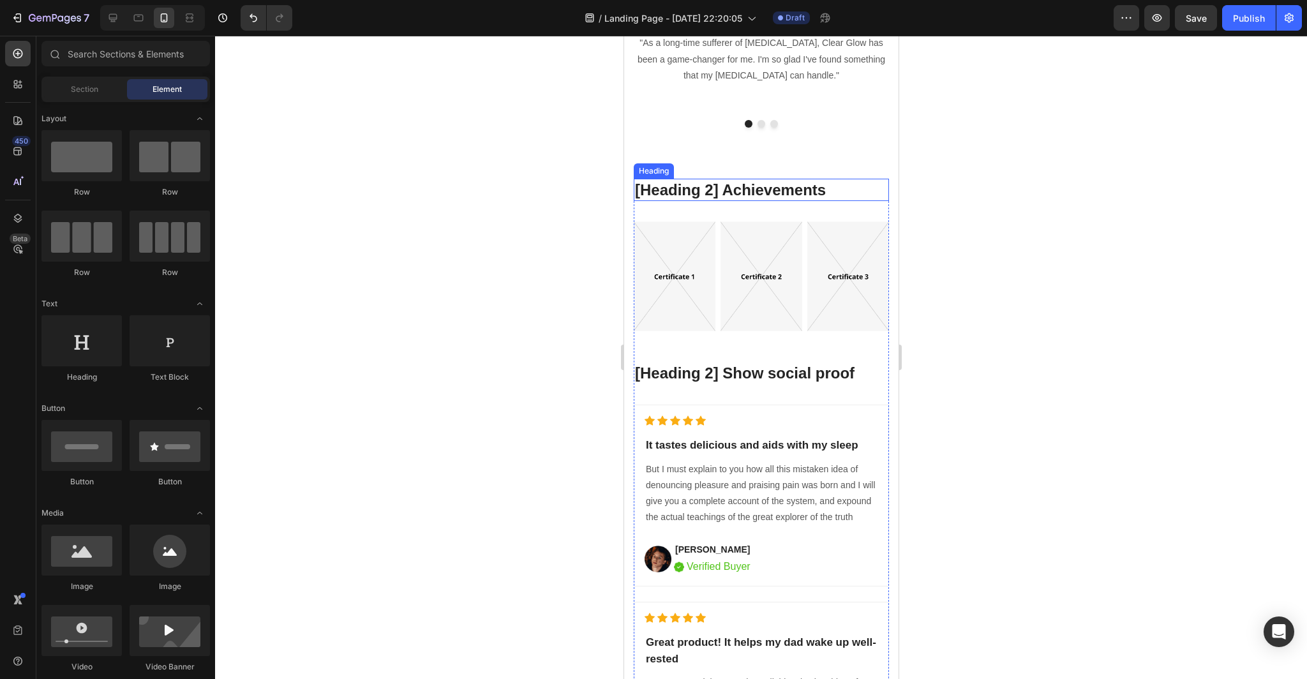
click at [864, 191] on p "[Heading 2] Achievements" at bounding box center [760, 190] width 253 height 20
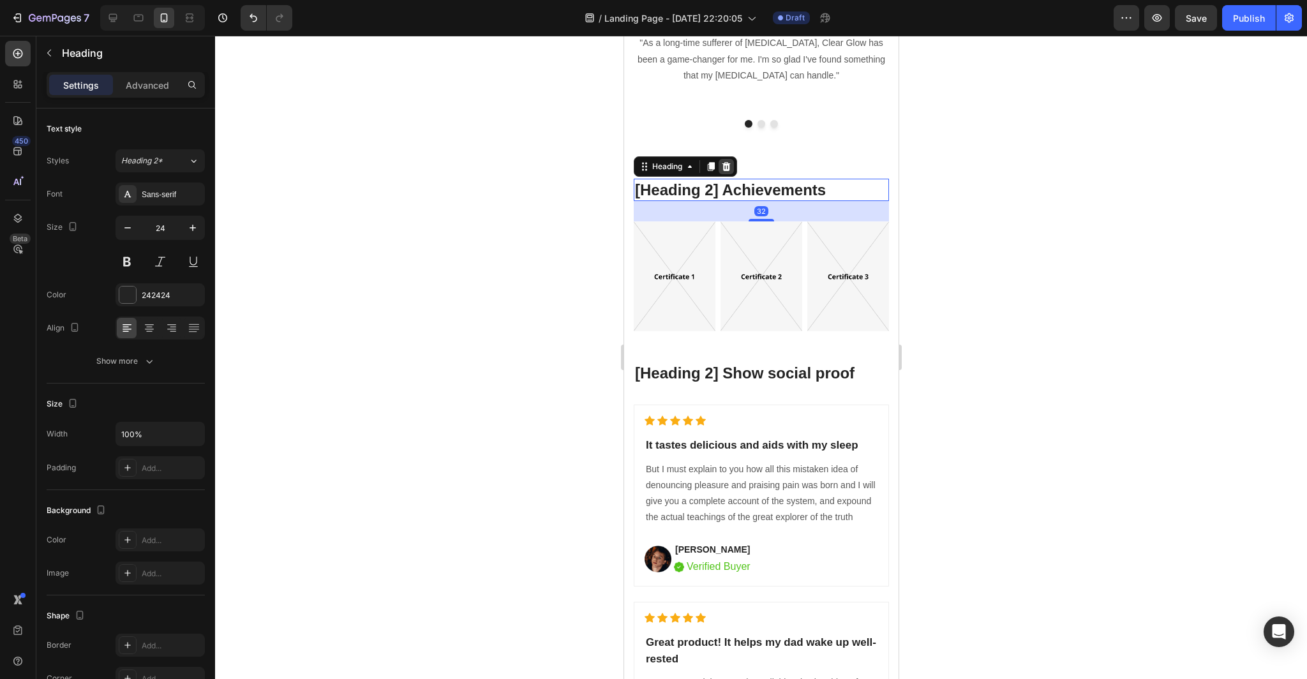
click at [731, 167] on div at bounding box center [725, 166] width 15 height 15
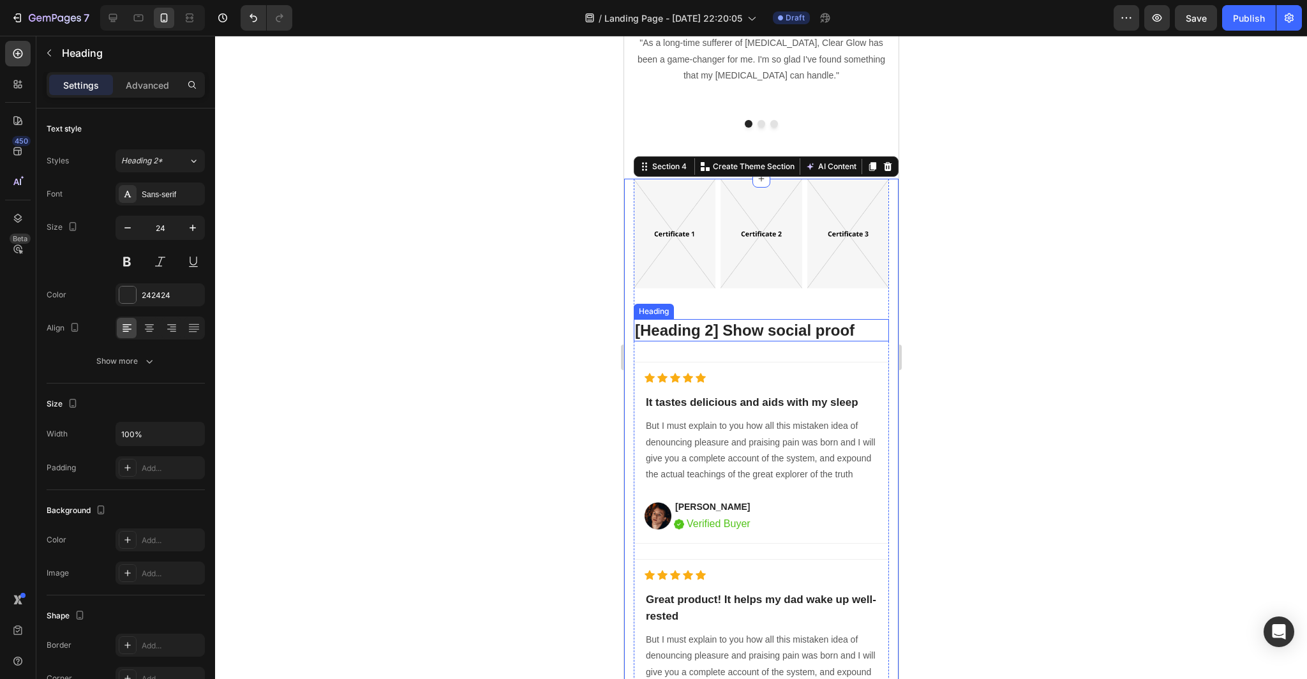
click at [792, 320] on p "[Heading 2] Show social proof" at bounding box center [760, 330] width 253 height 20
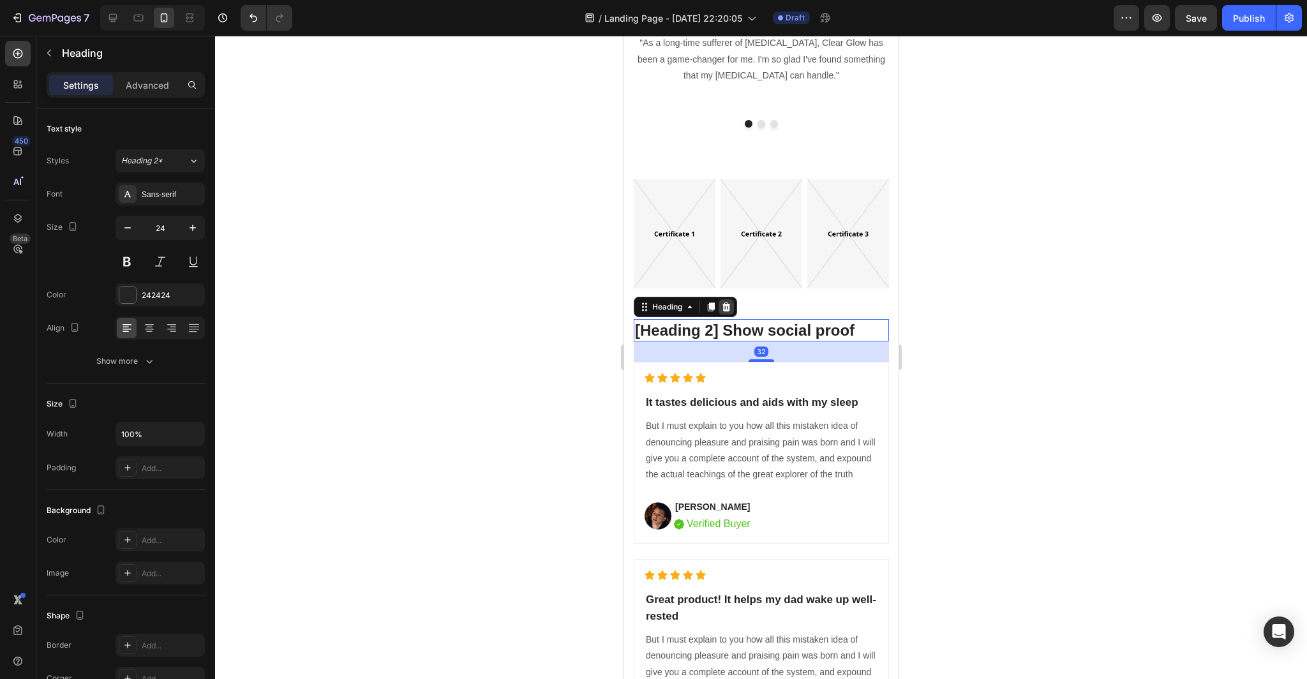
click at [720, 304] on div at bounding box center [725, 306] width 15 height 15
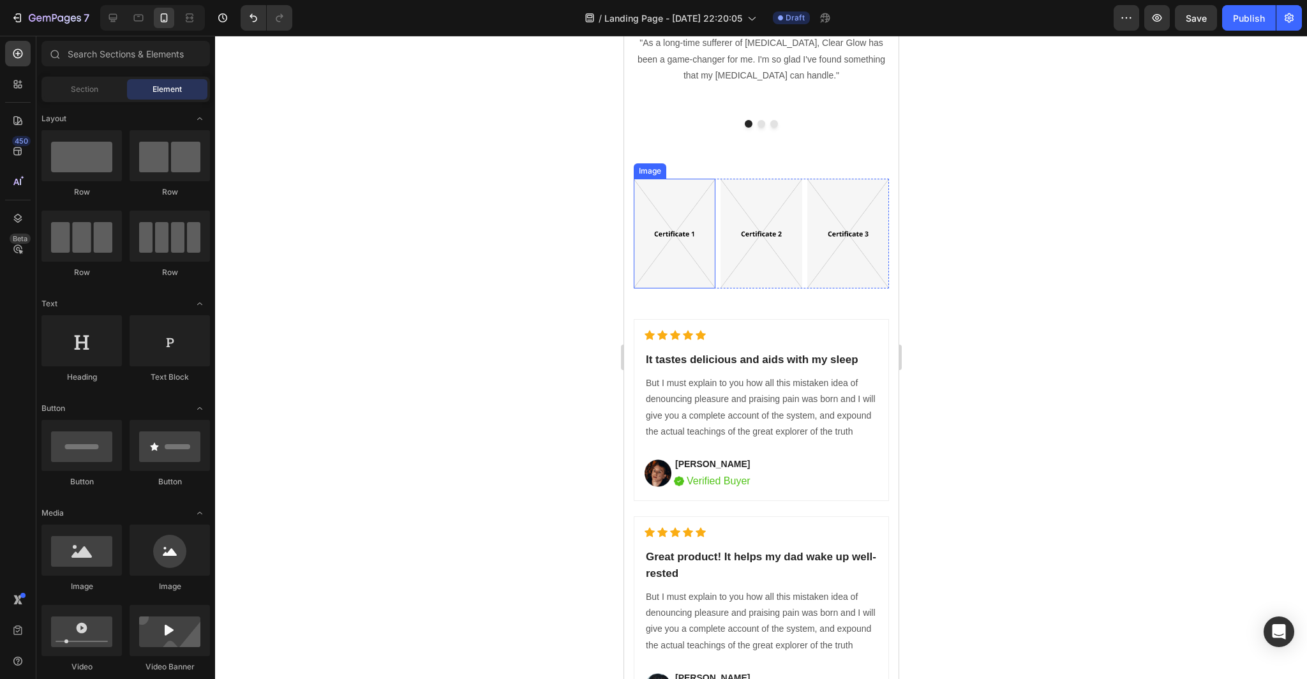
click at [695, 205] on img at bounding box center [674, 234] width 82 height 110
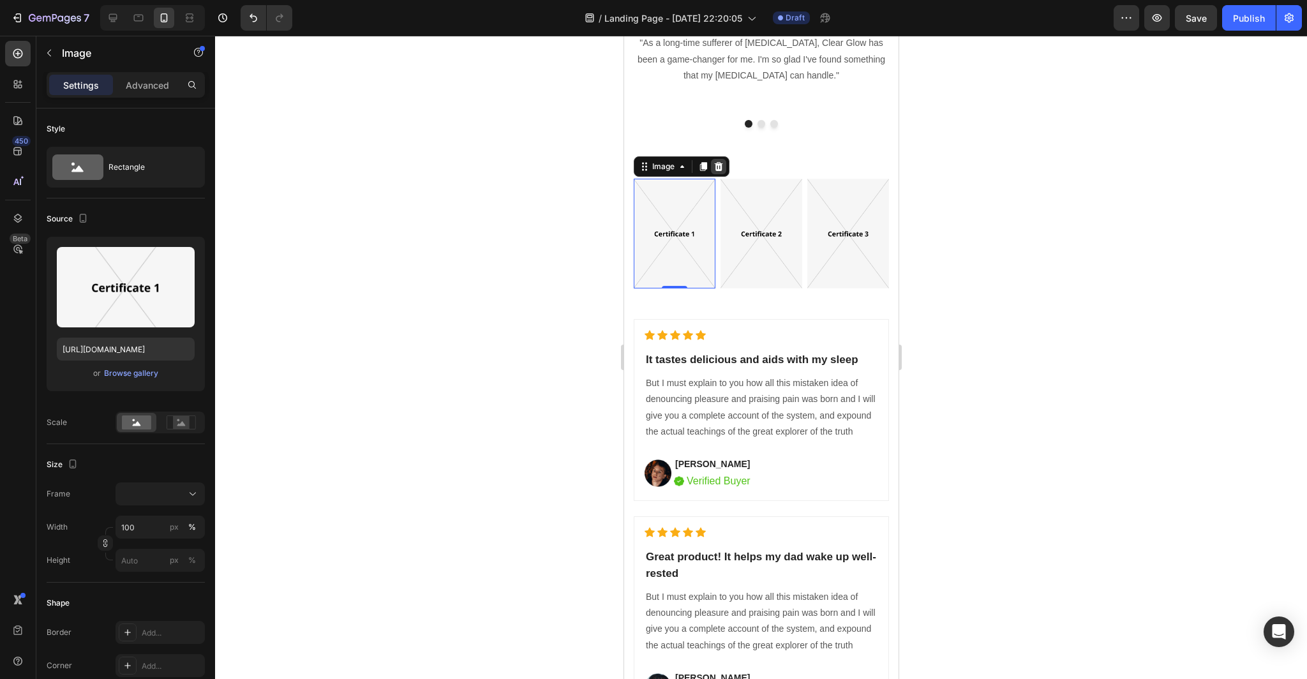
click at [722, 162] on icon at bounding box center [718, 166] width 10 height 10
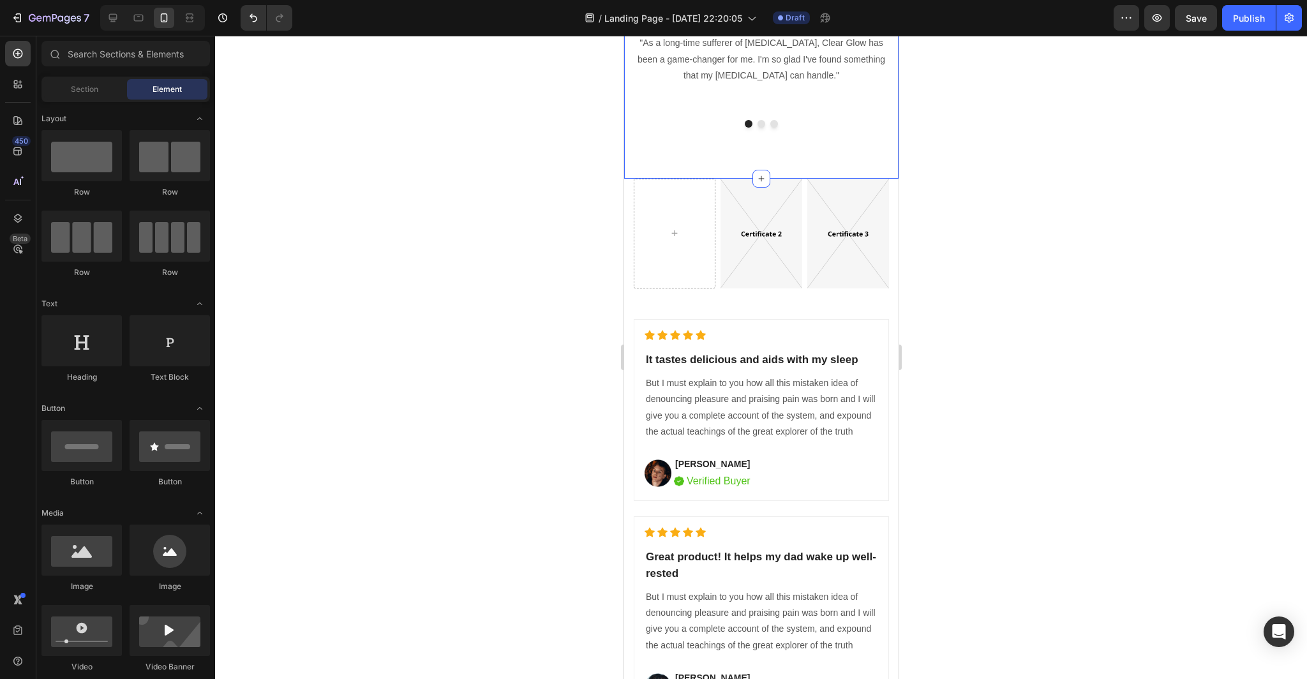
click at [751, 205] on img at bounding box center [761, 234] width 82 height 110
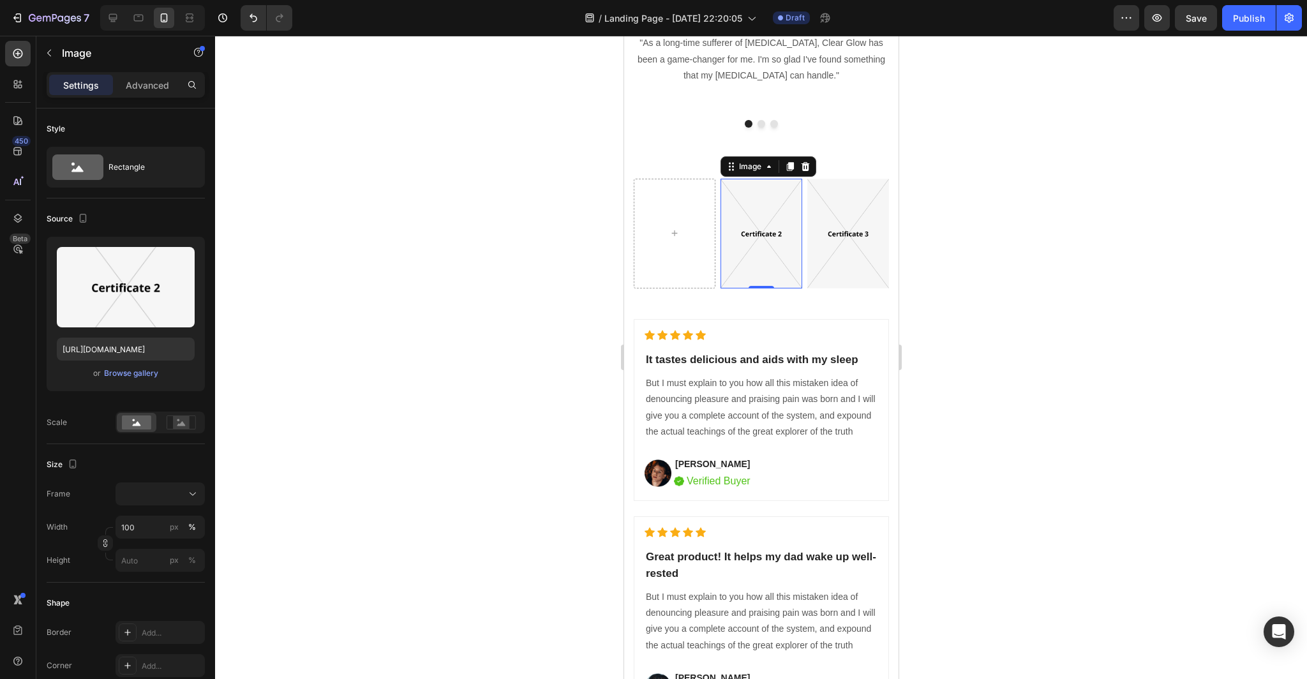
click at [813, 165] on div "Image" at bounding box center [768, 166] width 96 height 20
click at [808, 165] on icon at bounding box center [804, 166] width 10 height 10
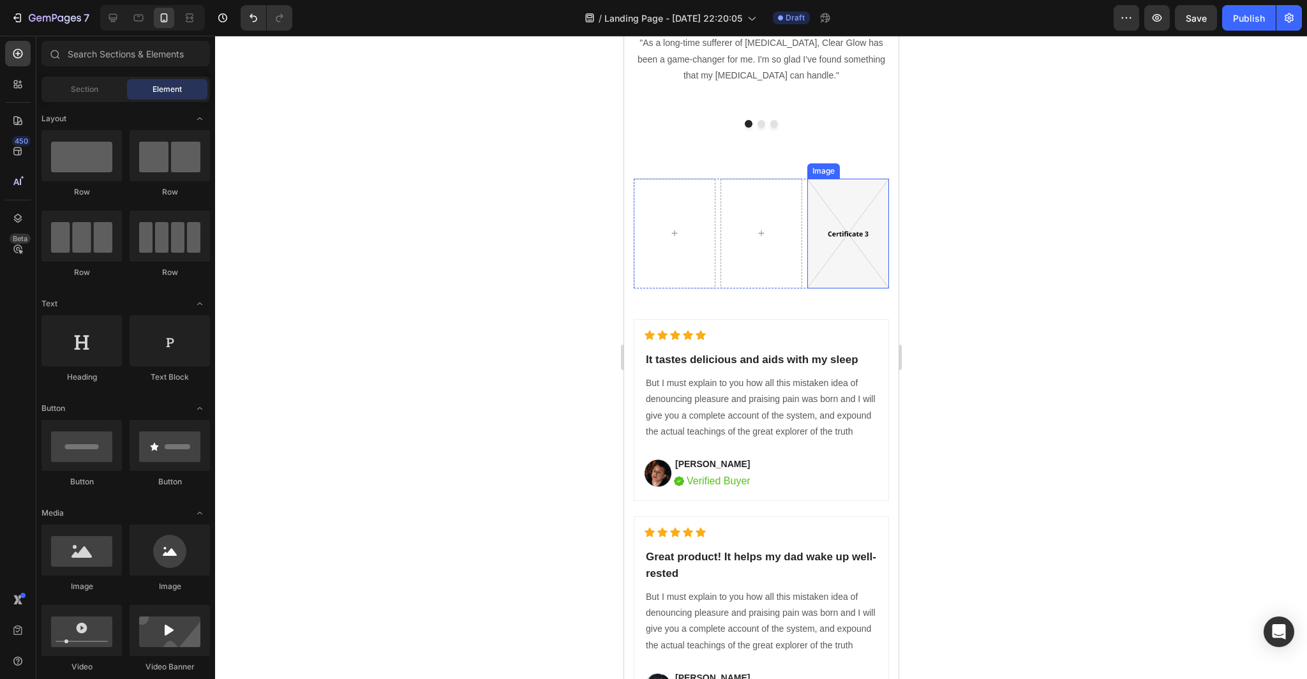
click at [831, 230] on img at bounding box center [847, 234] width 82 height 110
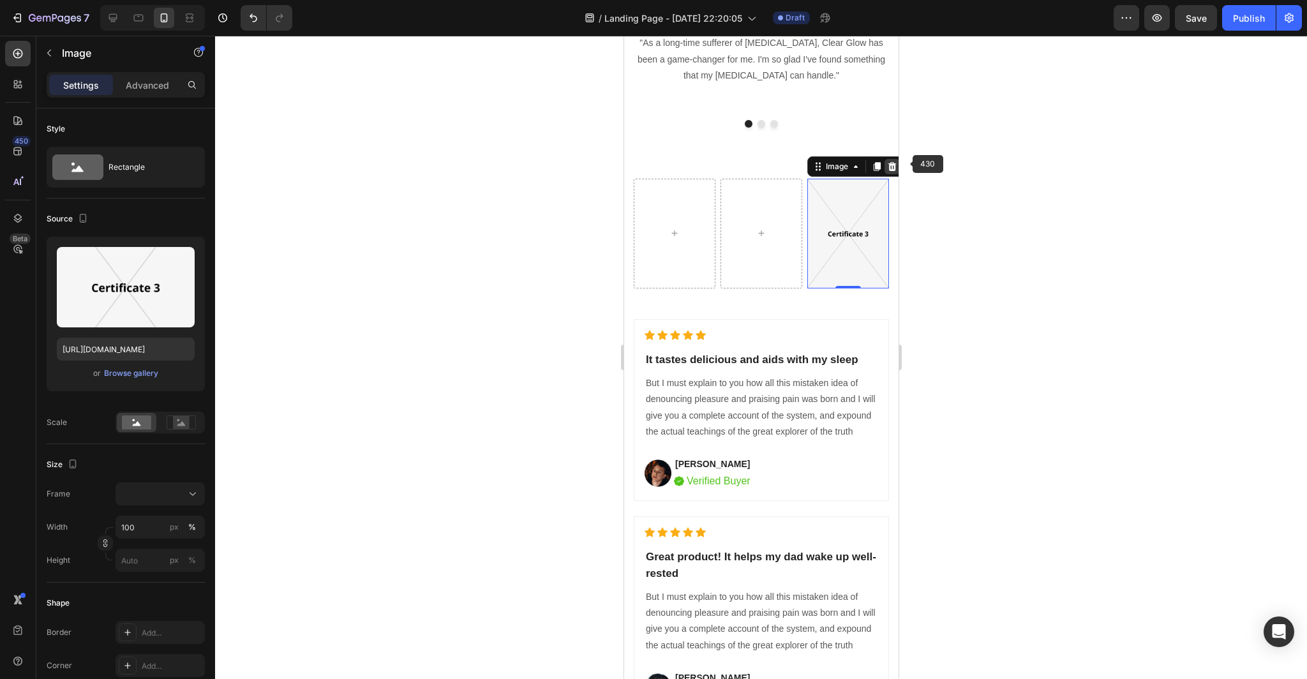
click at [894, 165] on icon at bounding box center [891, 166] width 8 height 9
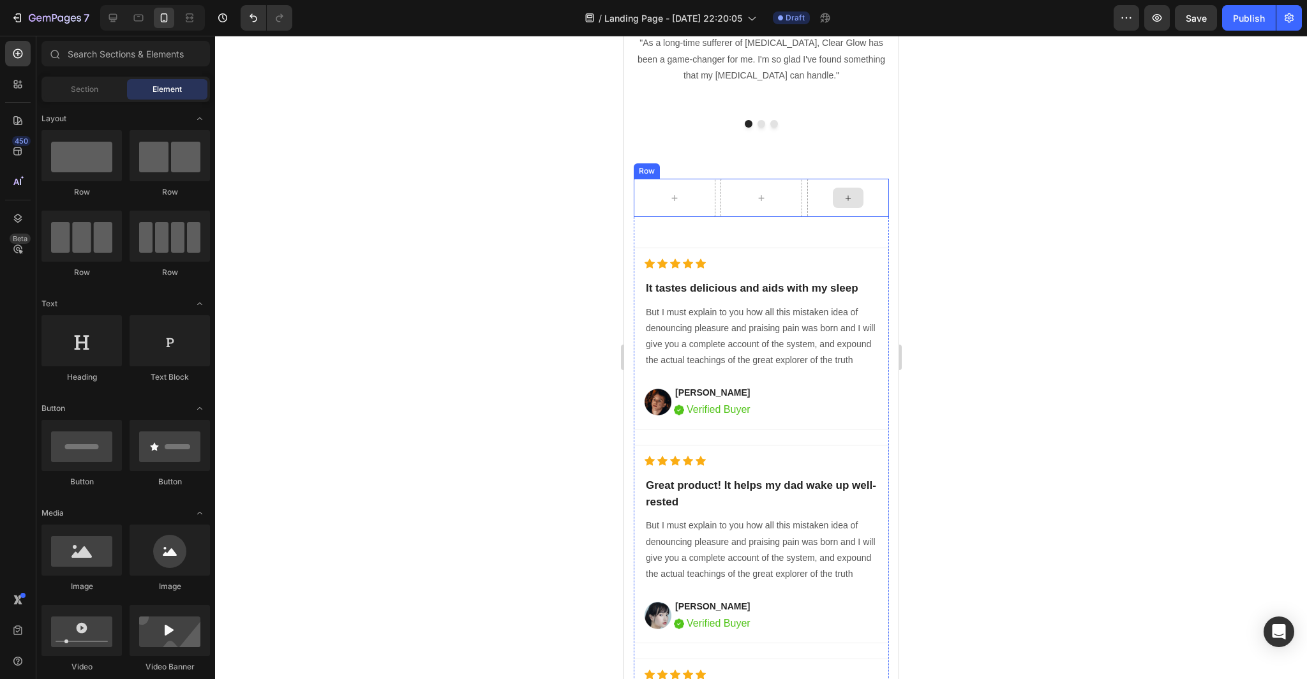
click at [874, 204] on div at bounding box center [847, 198] width 82 height 38
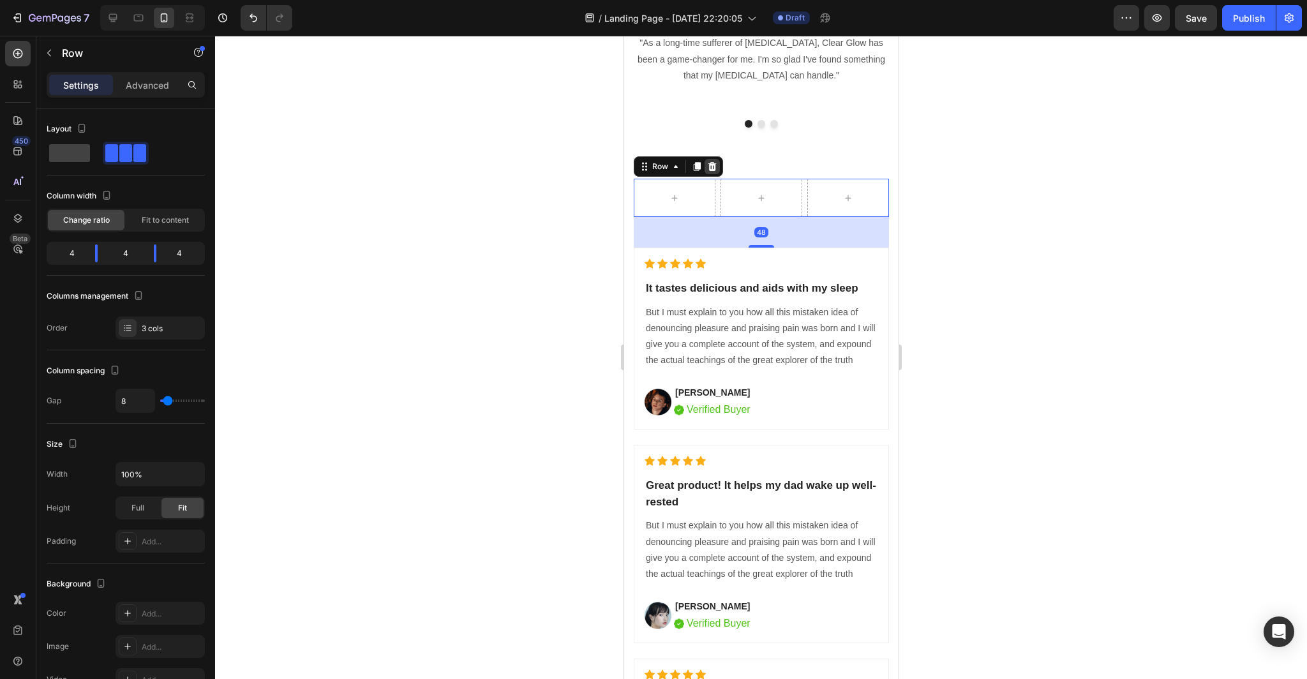
click at [713, 168] on icon at bounding box center [711, 166] width 8 height 9
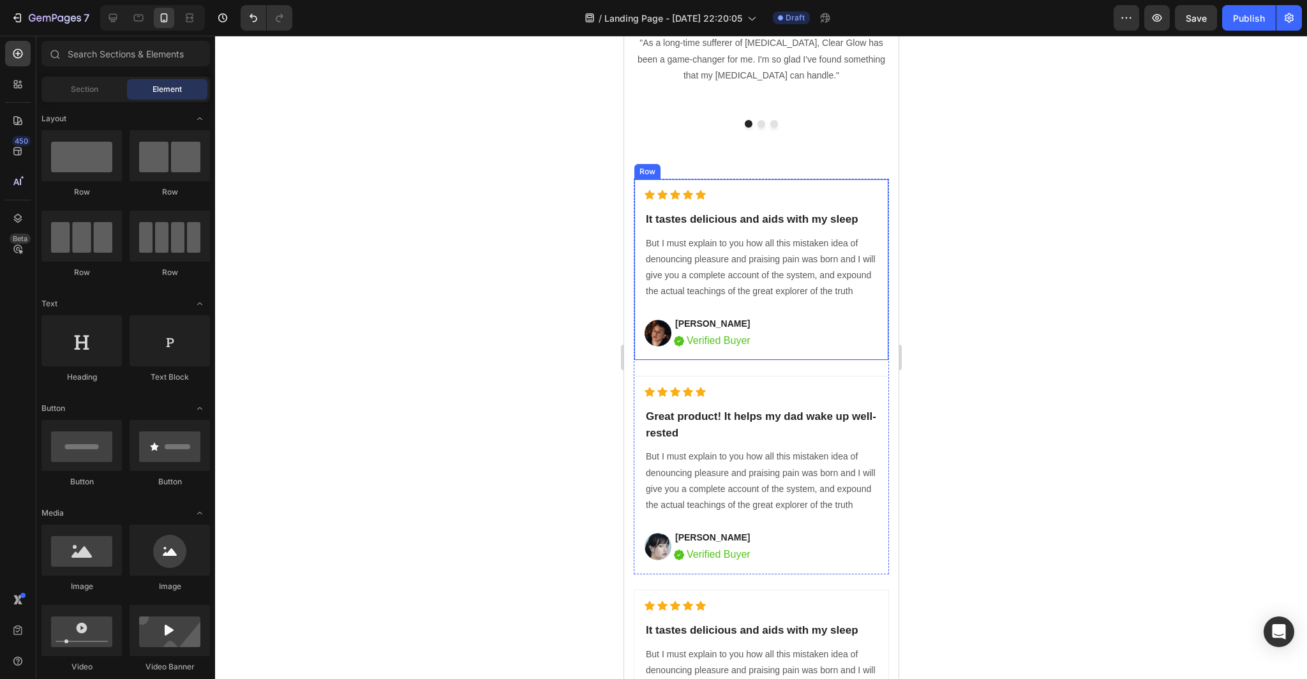
click at [834, 201] on div "Icon Icon Icon Icon Icon Icon List Hoz It tastes delicious and aids with my sle…" at bounding box center [760, 269] width 233 height 160
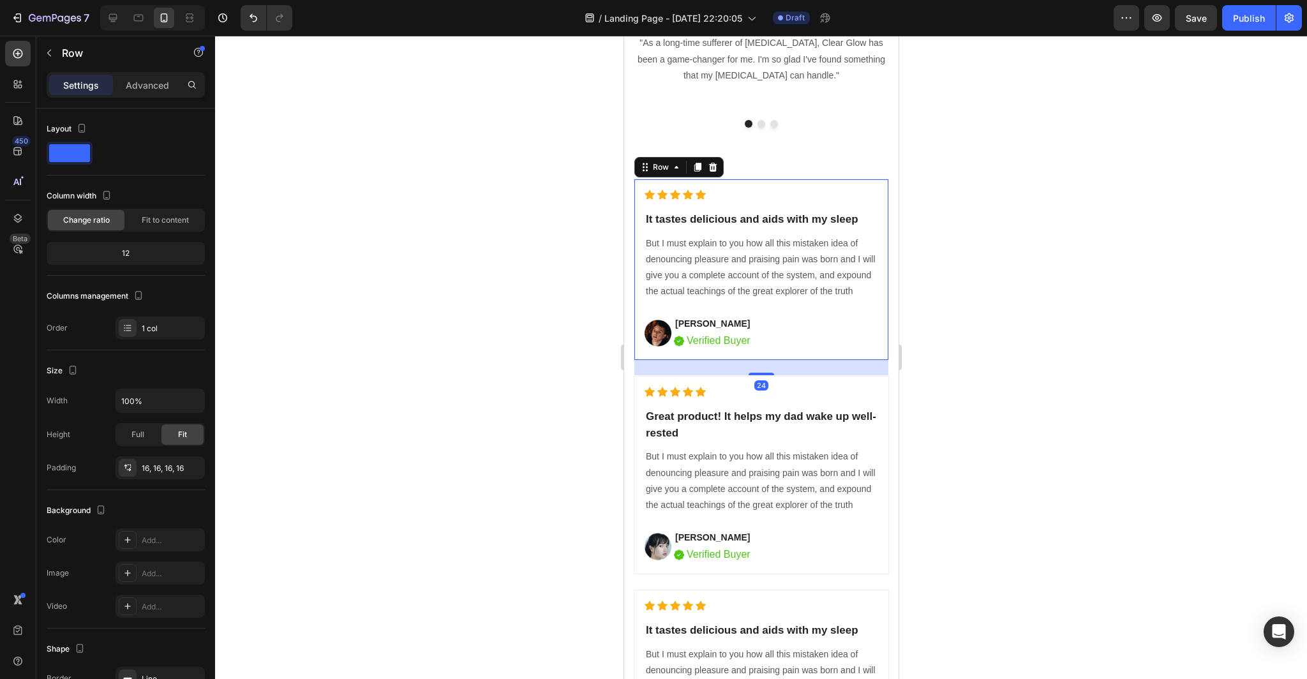
click at [715, 169] on icon at bounding box center [712, 167] width 10 height 10
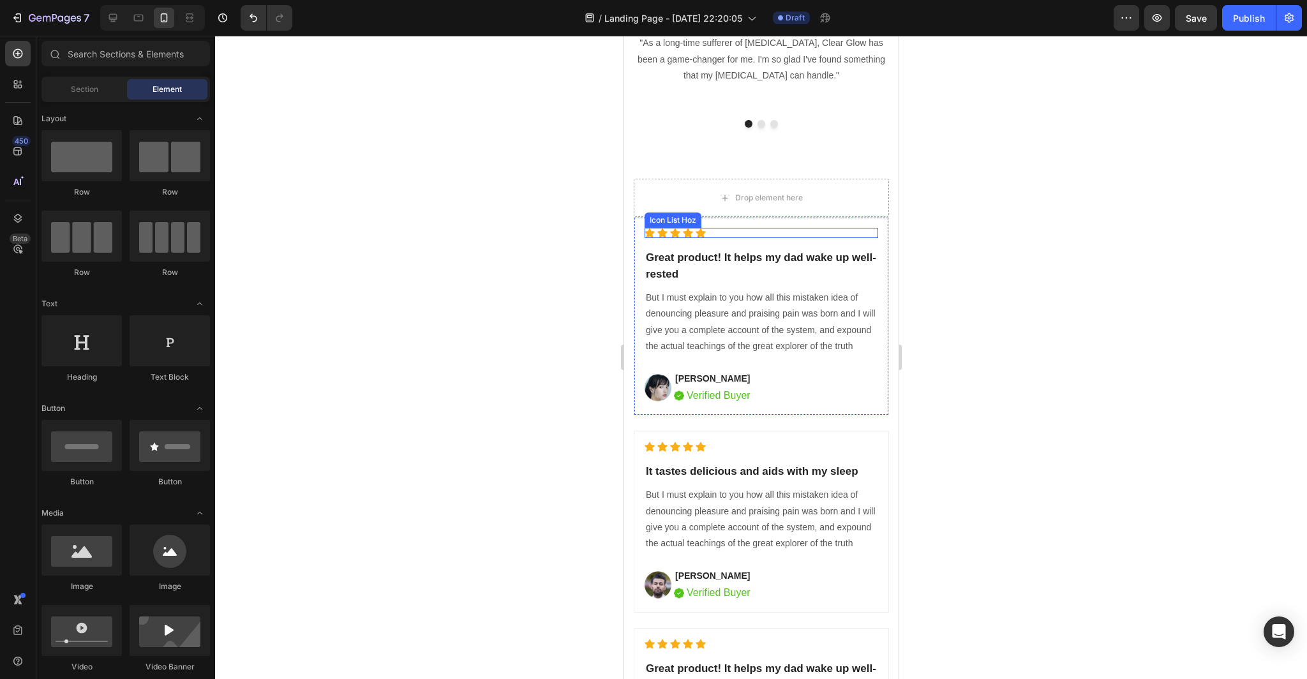
click at [853, 235] on div "Icon Icon Icon Icon Icon" at bounding box center [760, 233] width 233 height 10
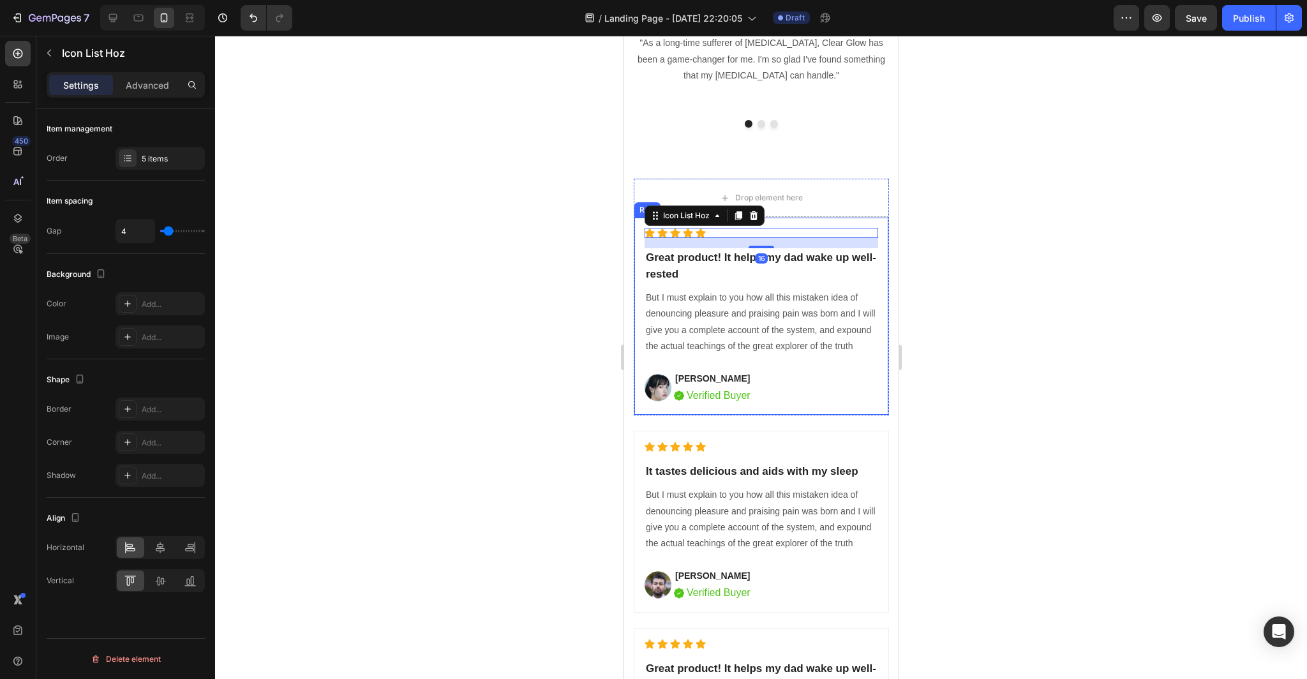
click at [878, 221] on div "Icon Icon Icon Icon Icon Icon List Hoz 16 Great product! It helps my dad wake u…" at bounding box center [760, 316] width 255 height 198
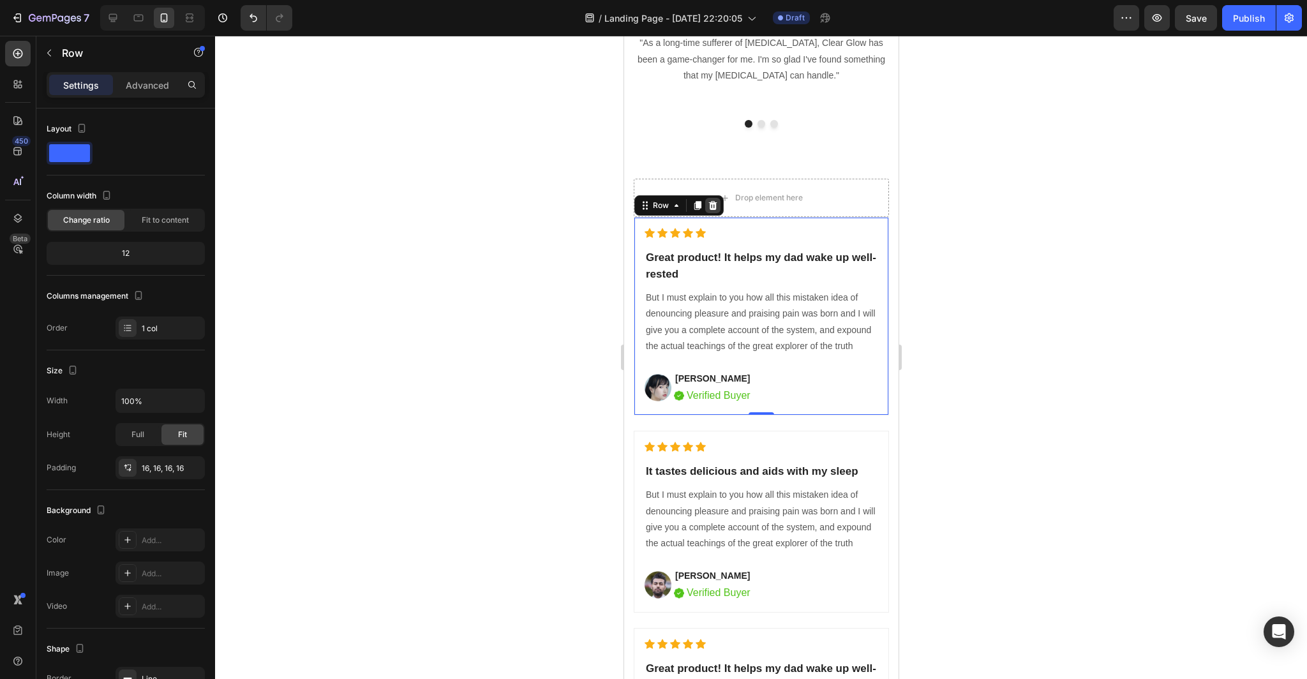
click at [713, 200] on icon at bounding box center [712, 205] width 10 height 10
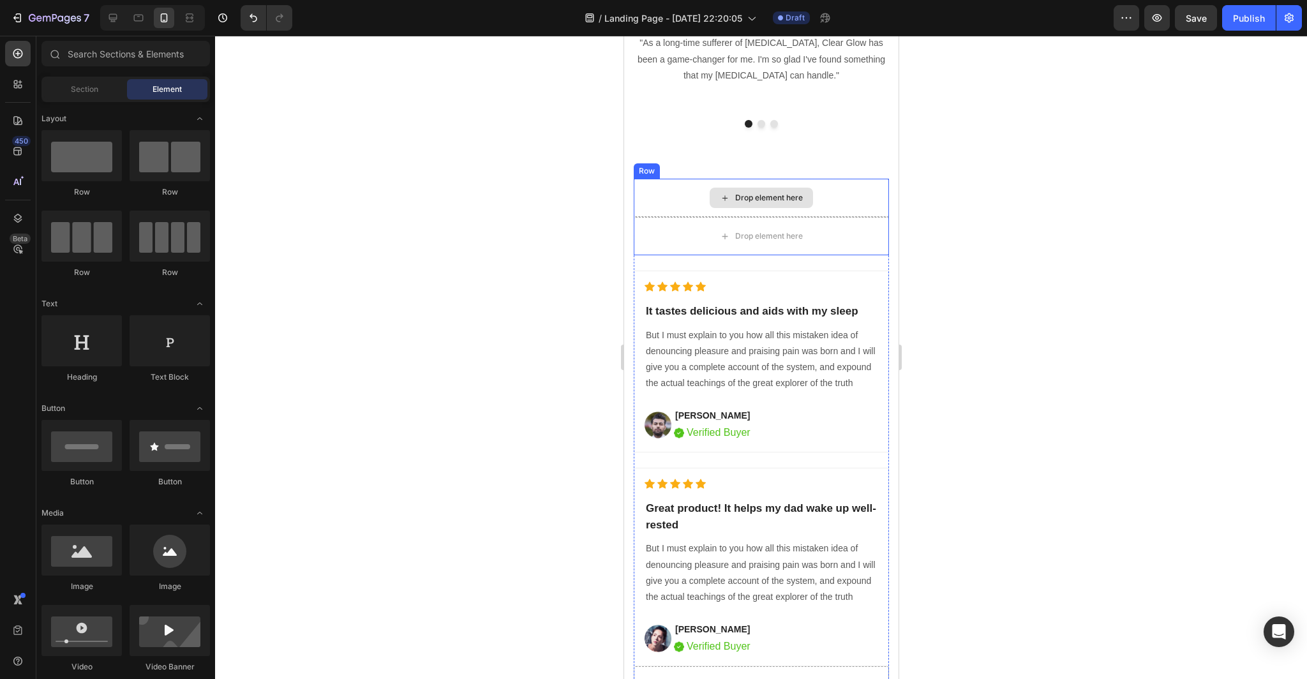
click at [877, 199] on div "Drop element here" at bounding box center [760, 198] width 255 height 38
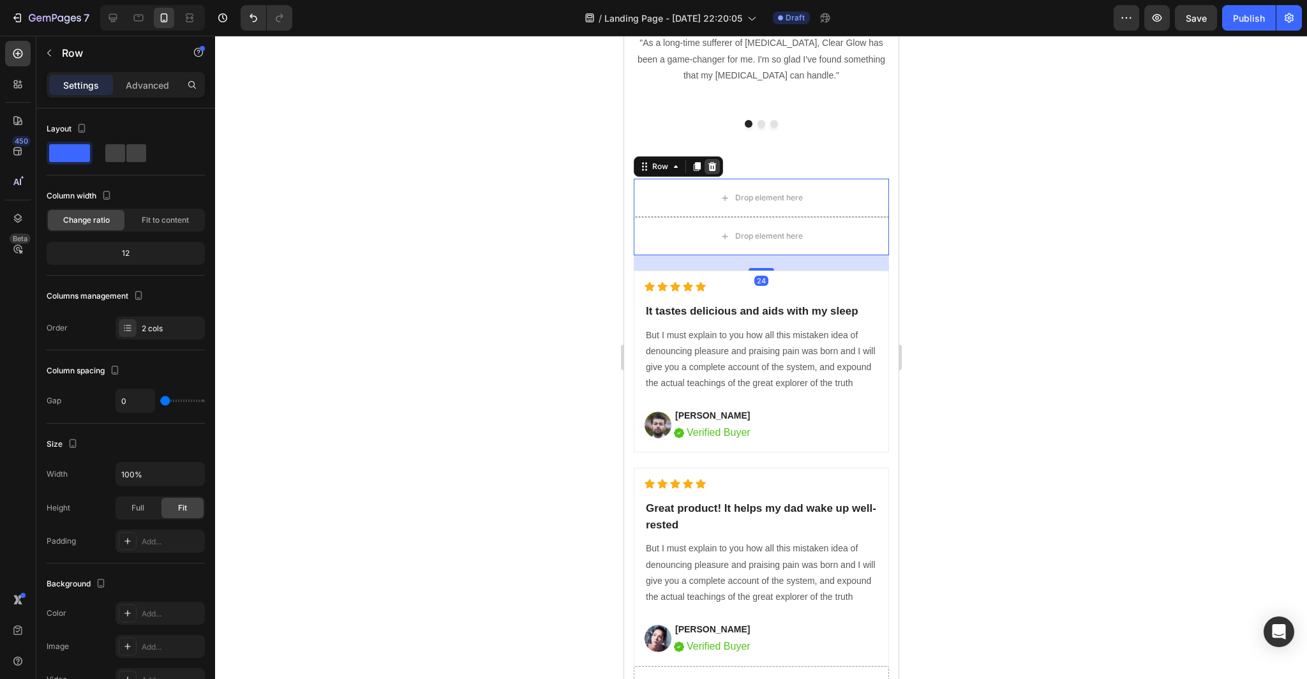
click at [712, 167] on icon at bounding box center [711, 166] width 10 height 10
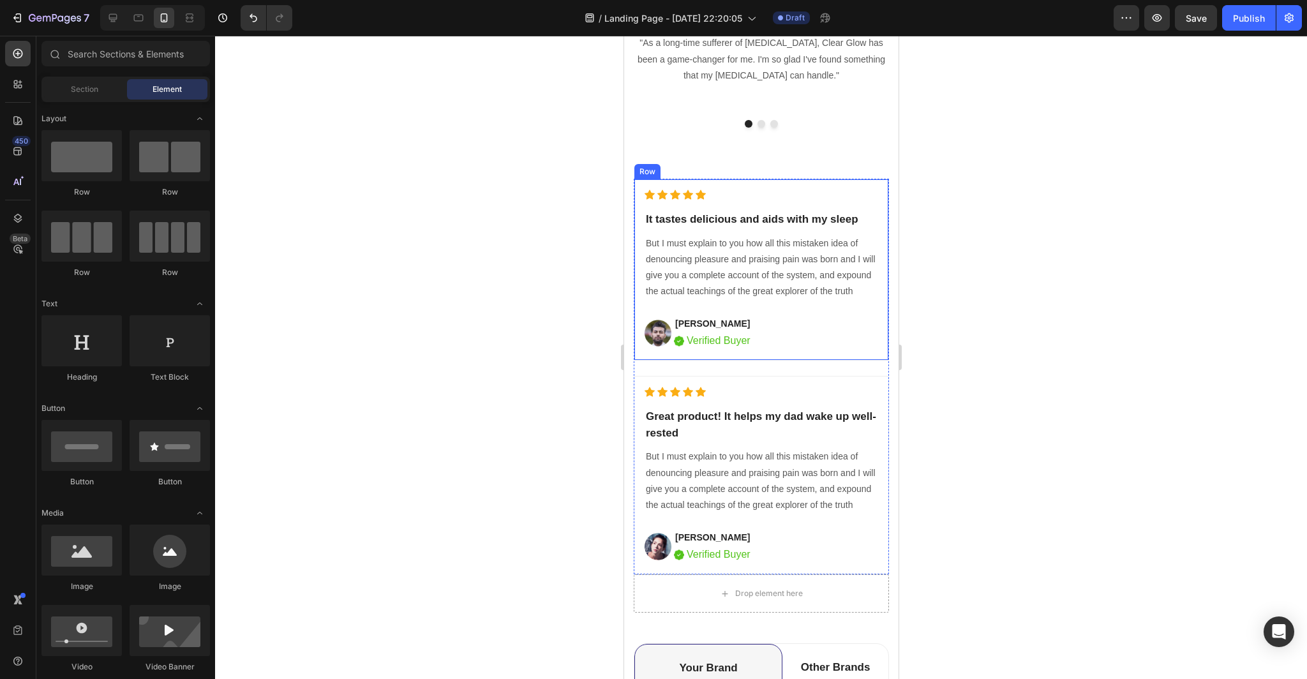
click at [877, 200] on div "Icon Icon Icon Icon Icon Icon List Hoz It tastes delicious and aids with my sle…" at bounding box center [760, 269] width 233 height 160
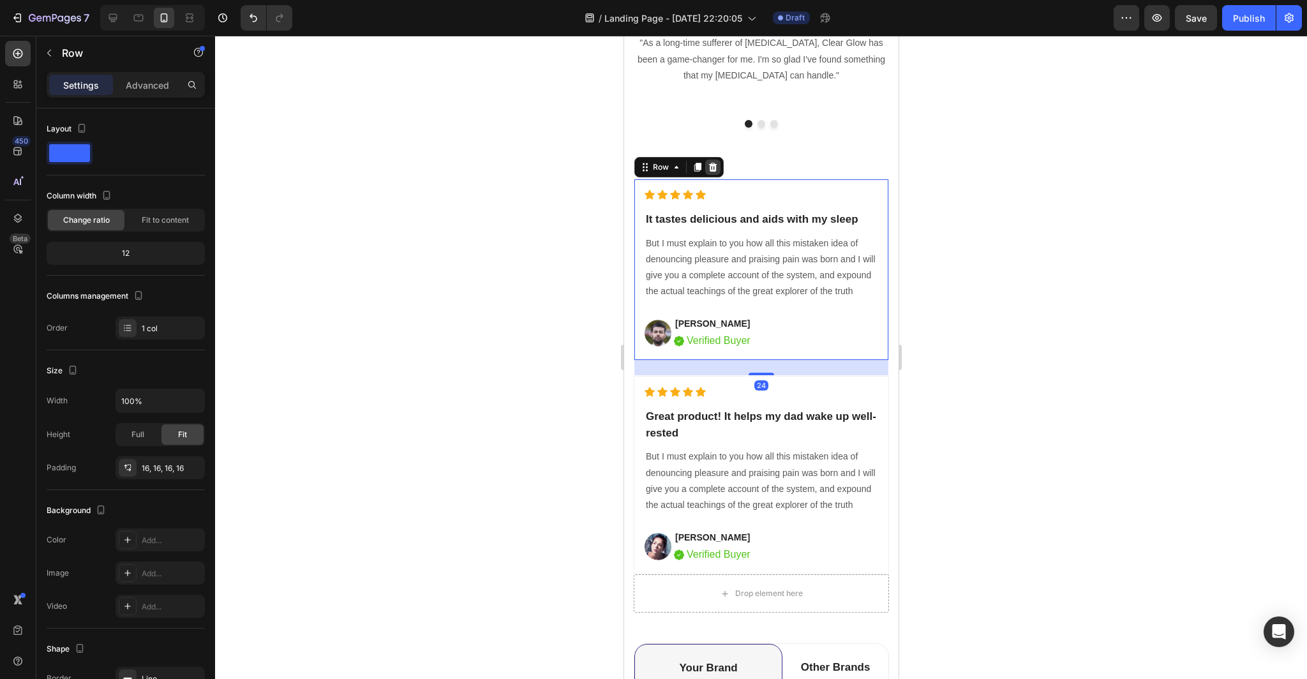
click at [713, 169] on icon at bounding box center [712, 167] width 10 height 10
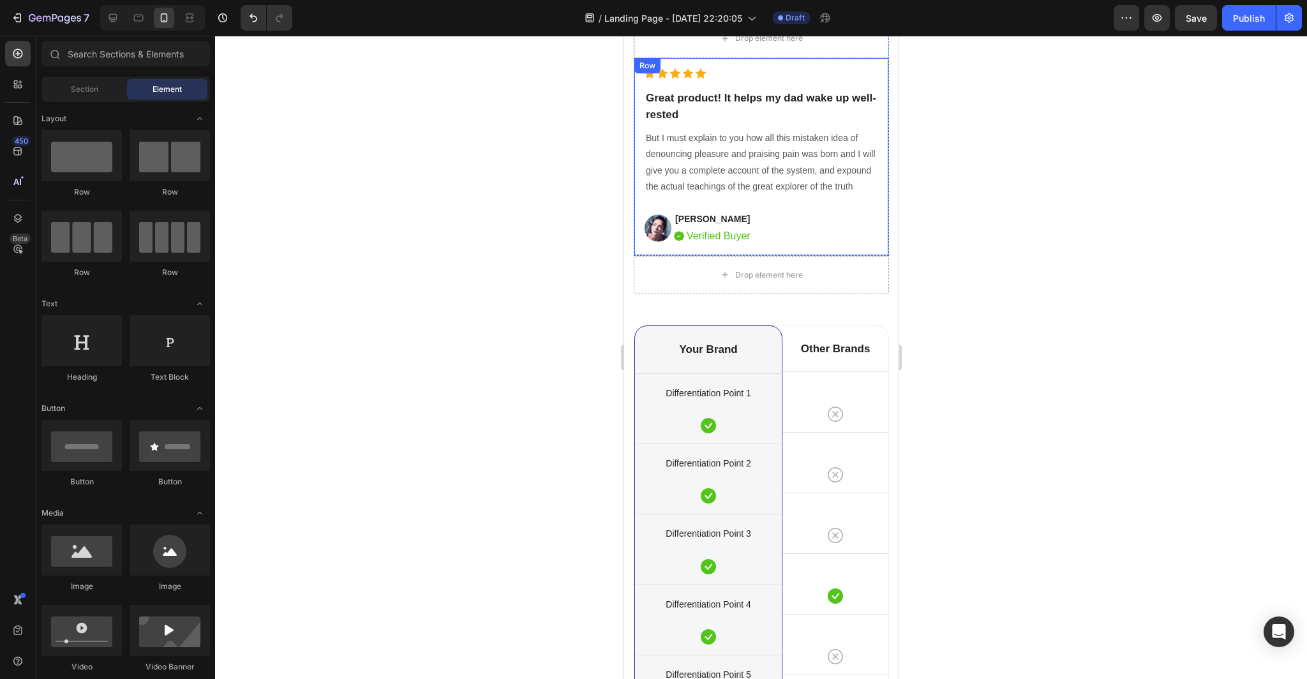
scroll to position [3807, 0]
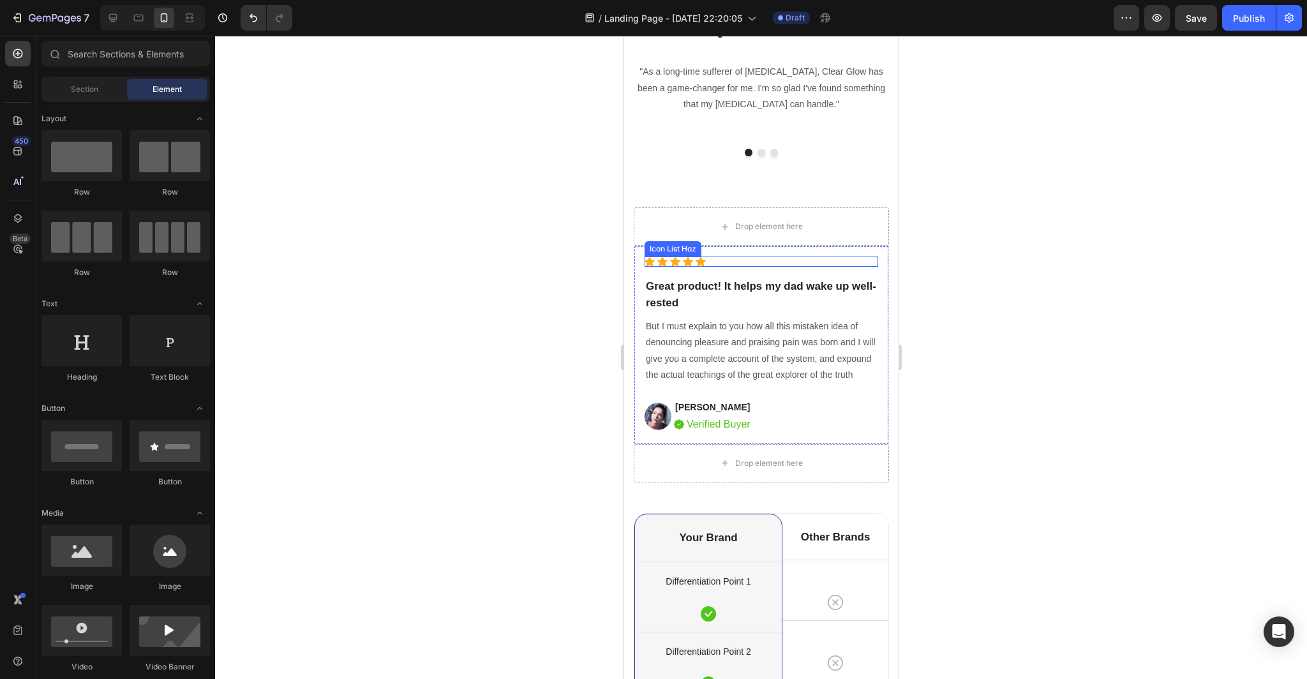
click at [869, 264] on div "Icon Icon Icon Icon Icon" at bounding box center [760, 261] width 233 height 10
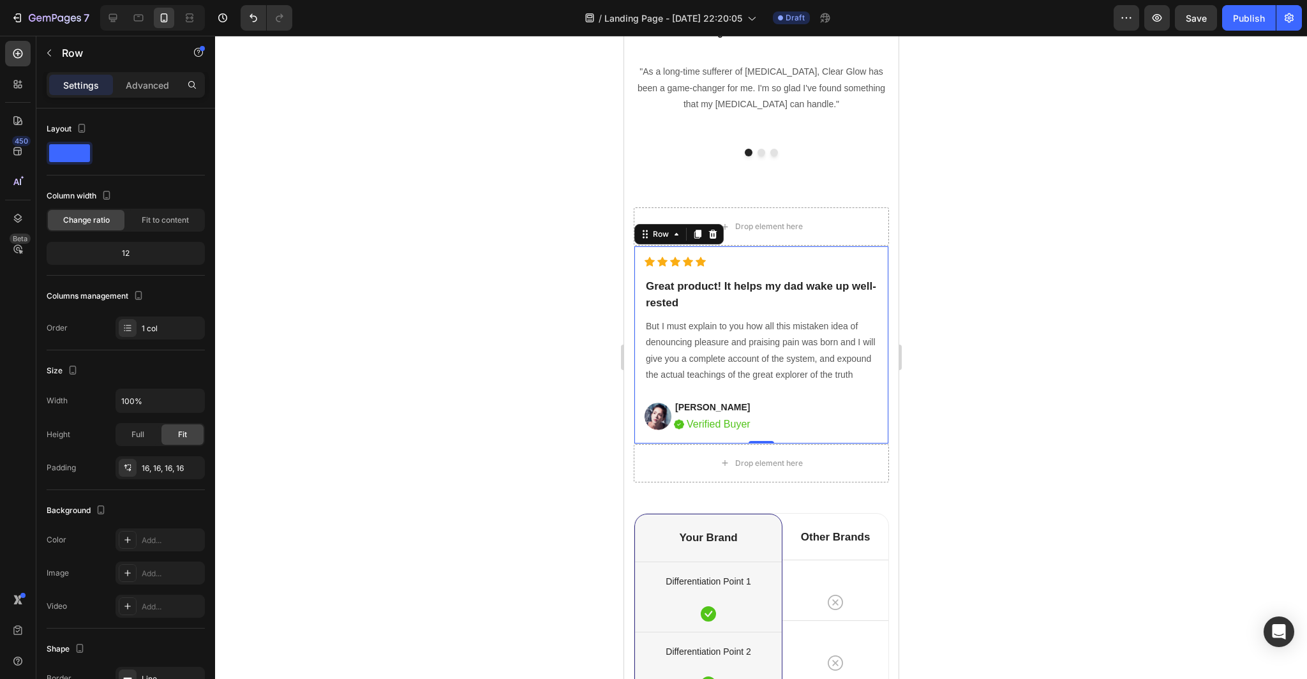
click at [882, 256] on div "Icon Icon Icon Icon Icon Icon List Hoz Great product! It helps my dad wake up w…" at bounding box center [760, 345] width 255 height 198
click at [715, 234] on icon at bounding box center [712, 234] width 8 height 9
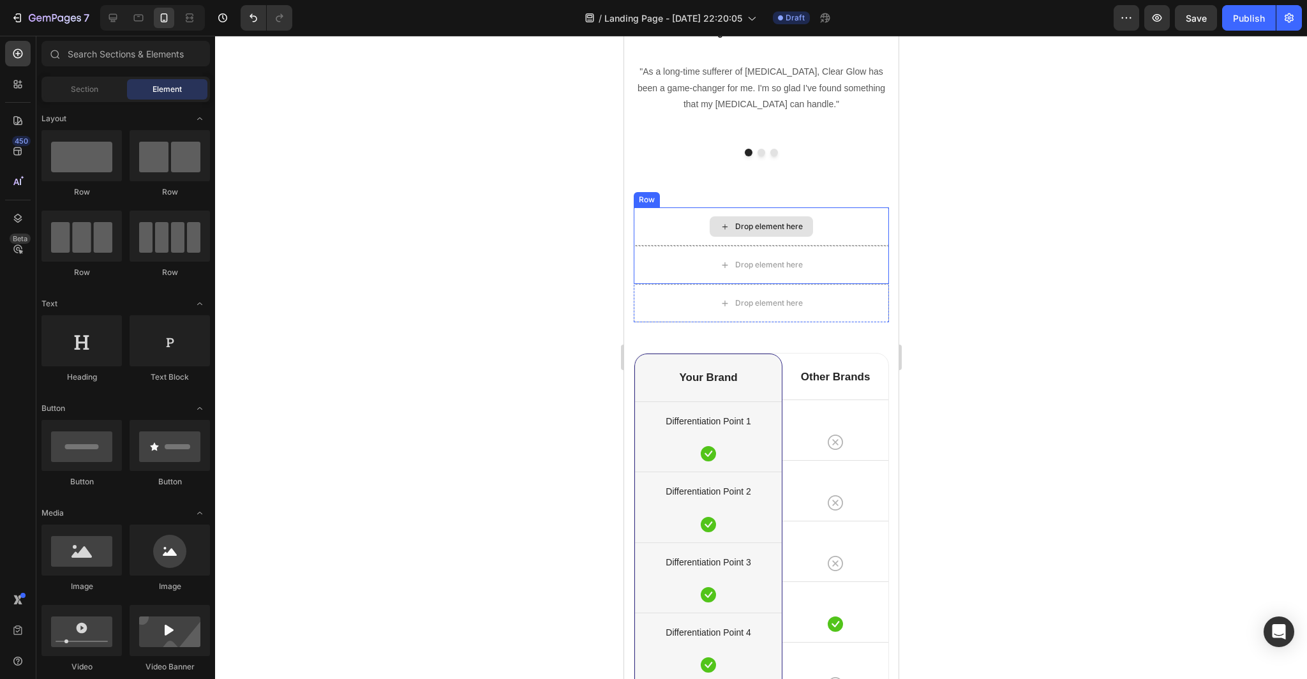
click at [863, 228] on div "Drop element here" at bounding box center [760, 226] width 255 height 38
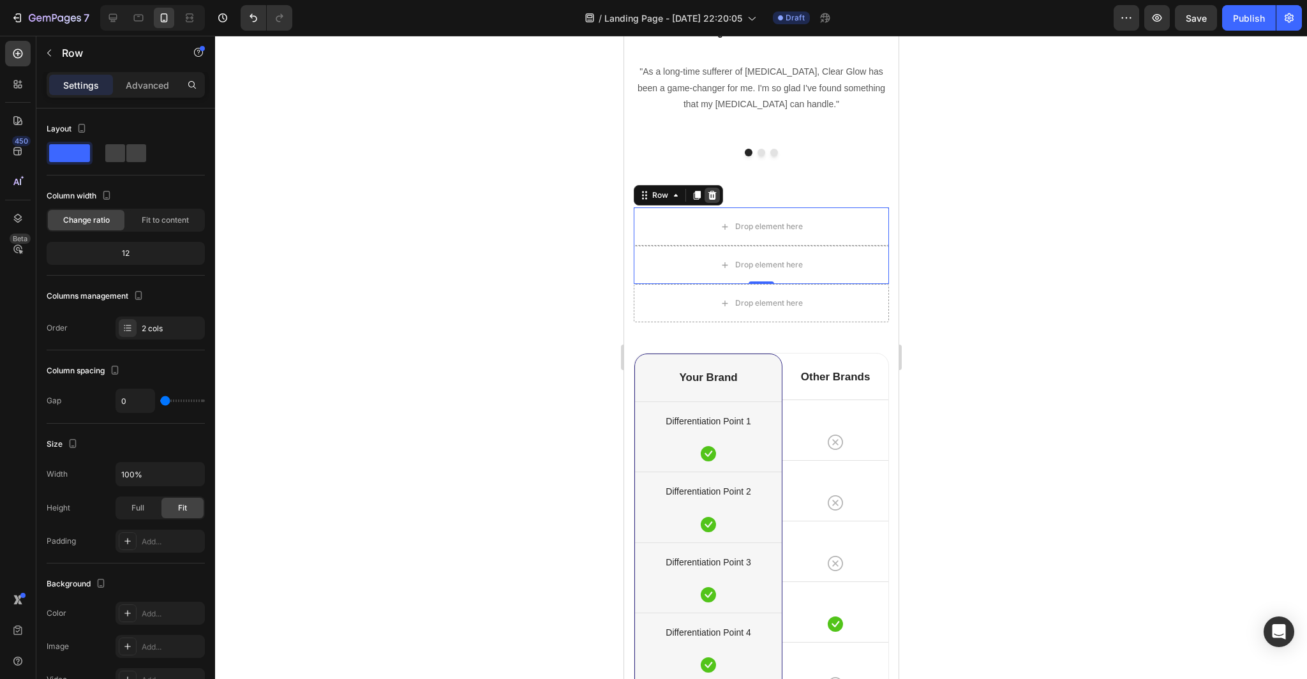
click at [711, 196] on icon at bounding box center [711, 195] width 10 height 10
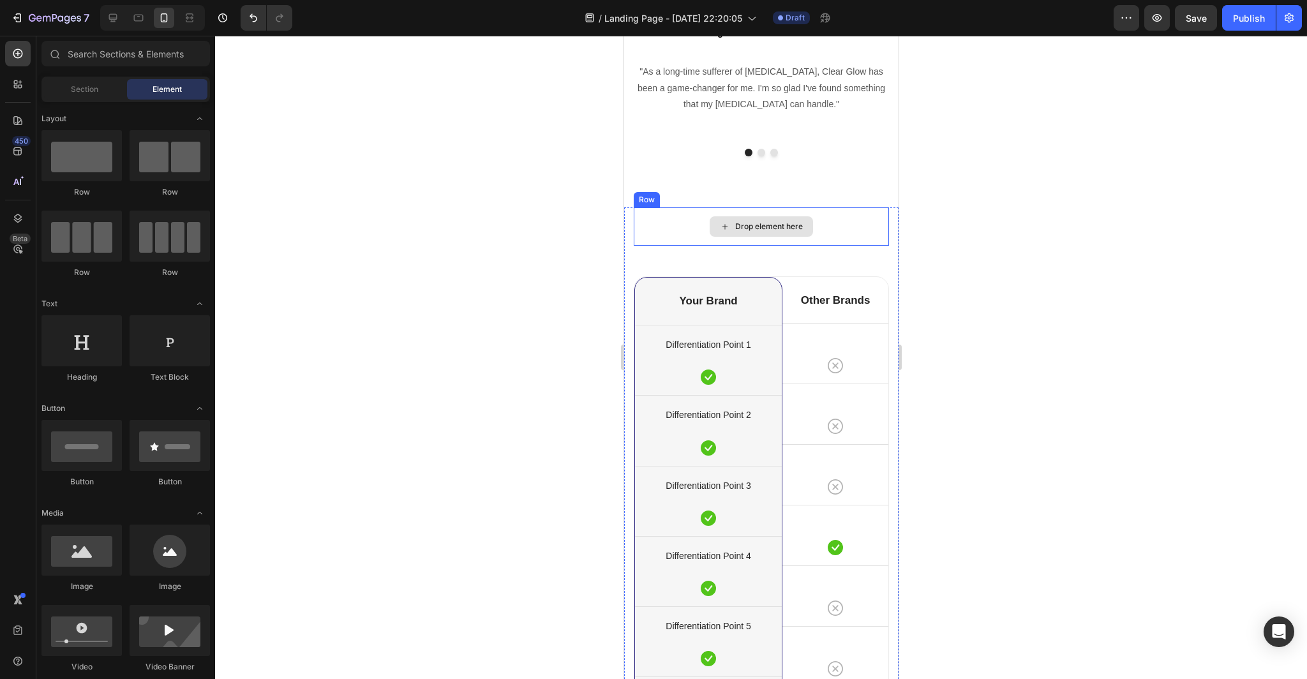
click at [876, 228] on div "Drop element here" at bounding box center [760, 226] width 255 height 38
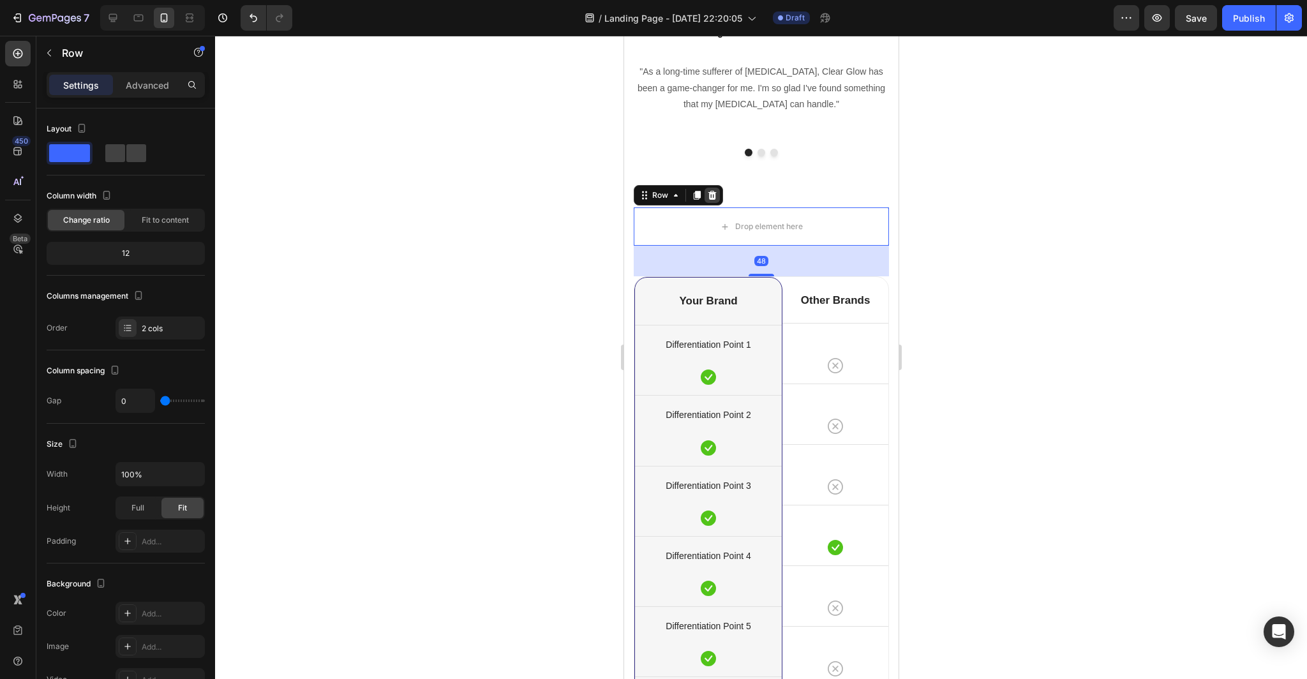
click at [713, 196] on icon at bounding box center [711, 195] width 8 height 9
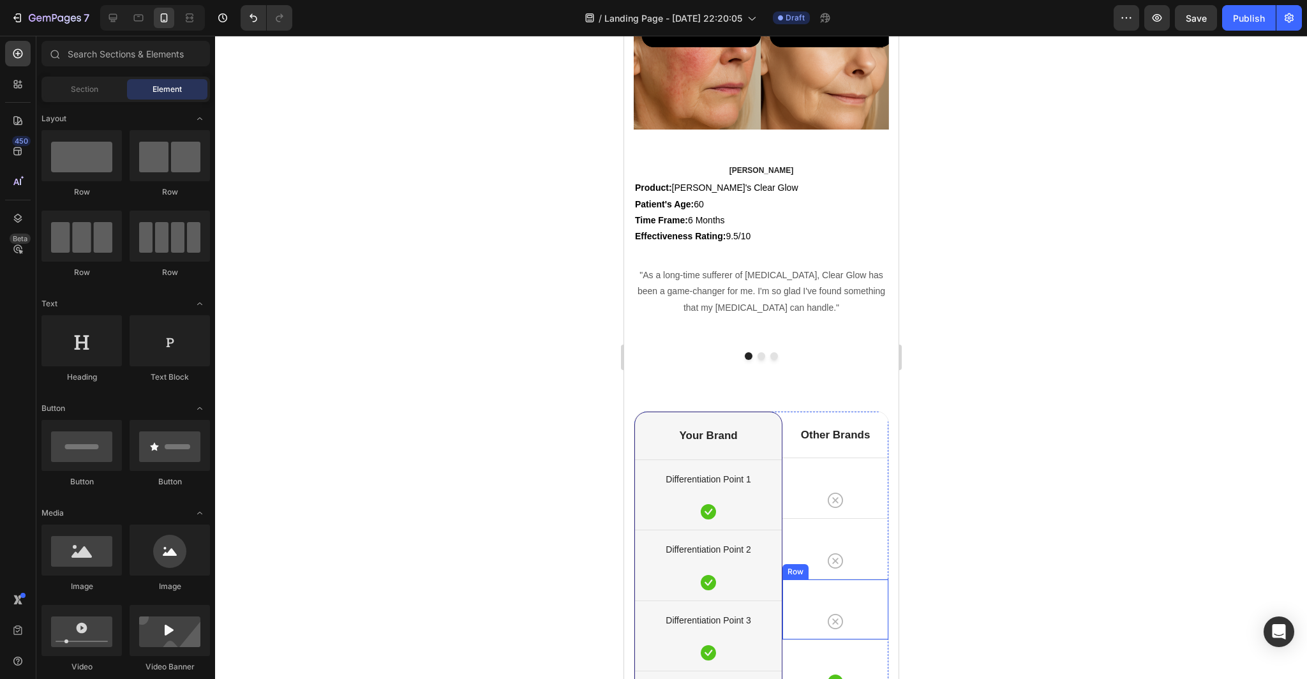
scroll to position [3728, 0]
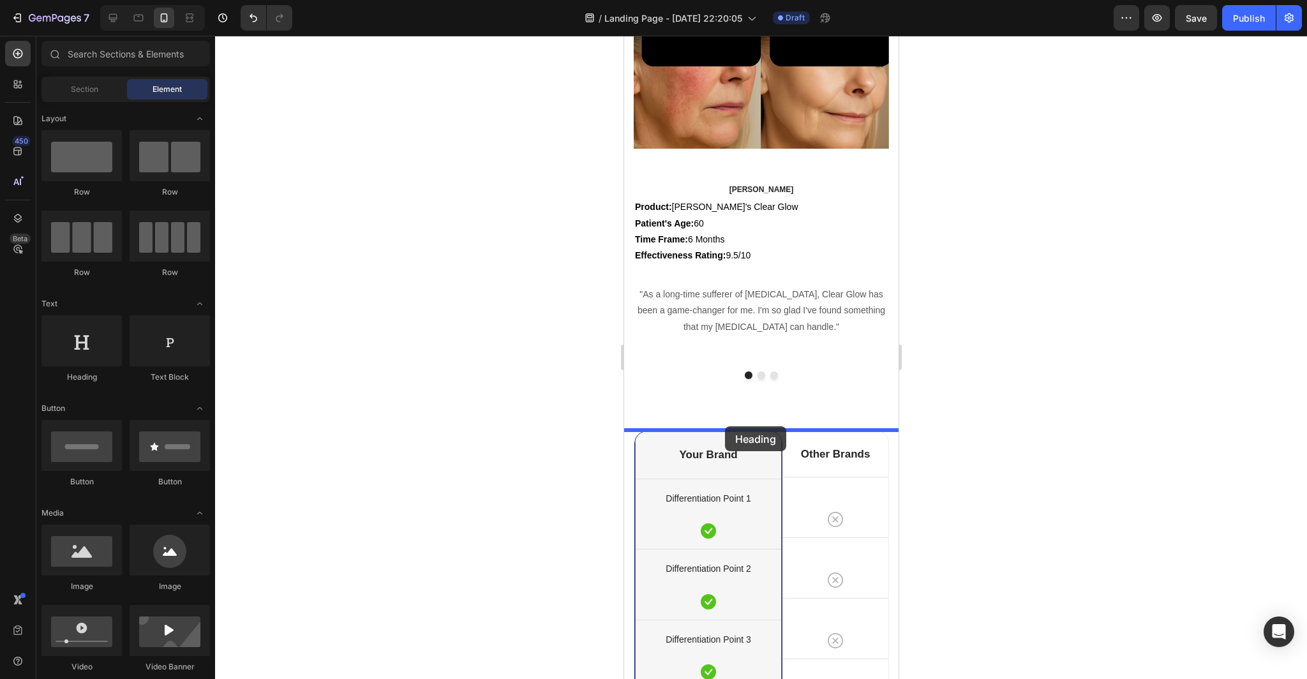
drag, startPoint x: 712, startPoint y: 394, endPoint x: 724, endPoint y: 427, distance: 34.7
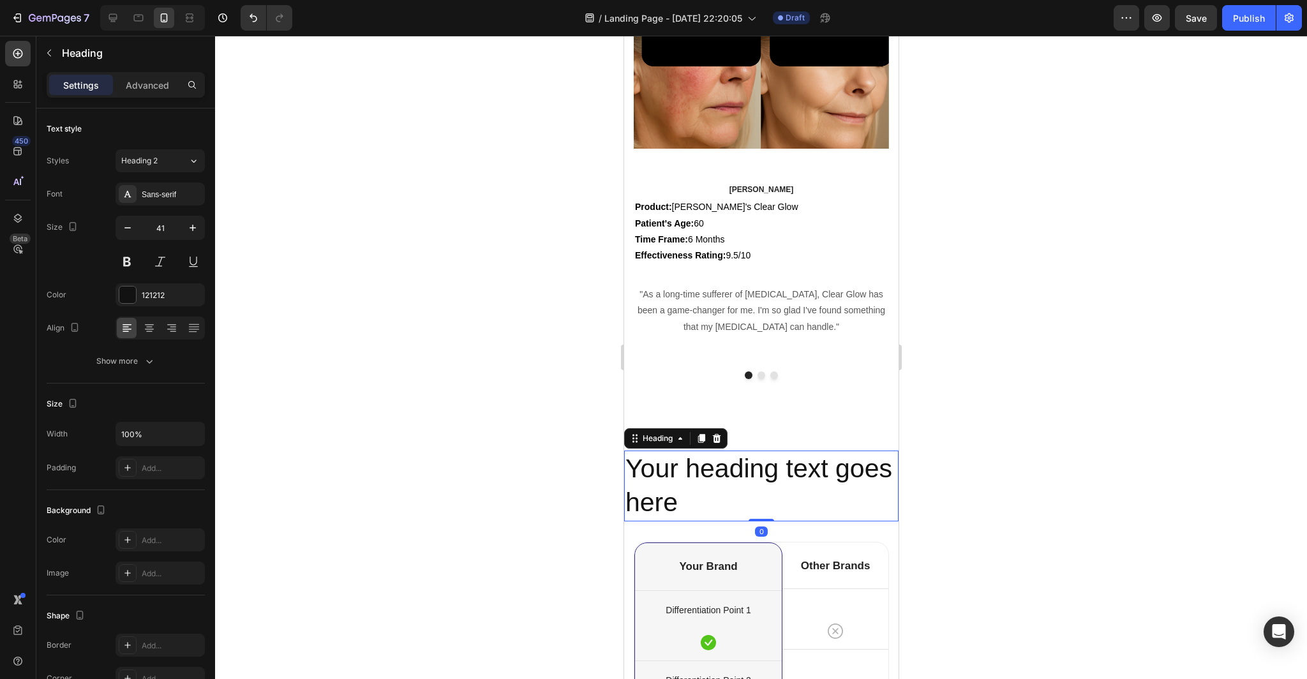
click at [778, 411] on div "Patient Results Heading In the past 6 months, [PERSON_NAME]'s became my number …" at bounding box center [760, 153] width 274 height 553
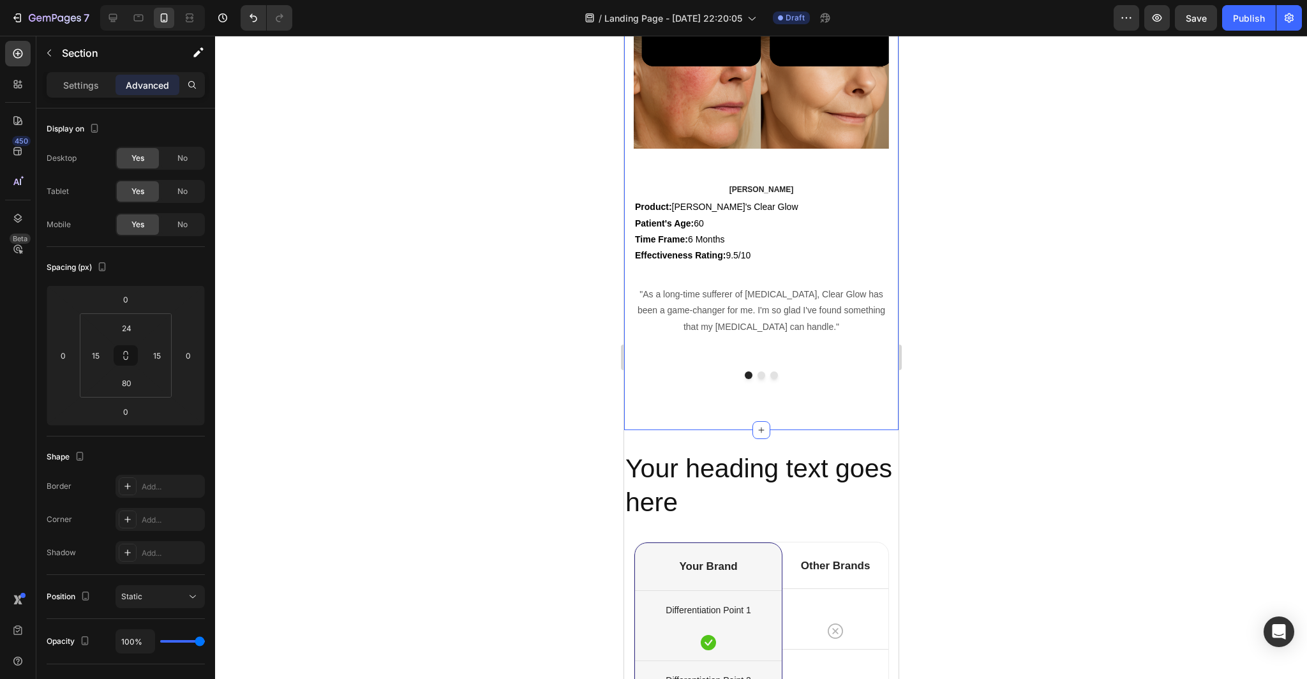
click at [778, 411] on div "Patient Results Heading In the past 6 months, [PERSON_NAME]'s became my number …" at bounding box center [760, 153] width 274 height 553
click at [142, 0] on html "7 Version history / Landing Page - [DATE] 22:20:05 Draft Preview Save Publish 4…" at bounding box center [653, 0] width 1307 height 0
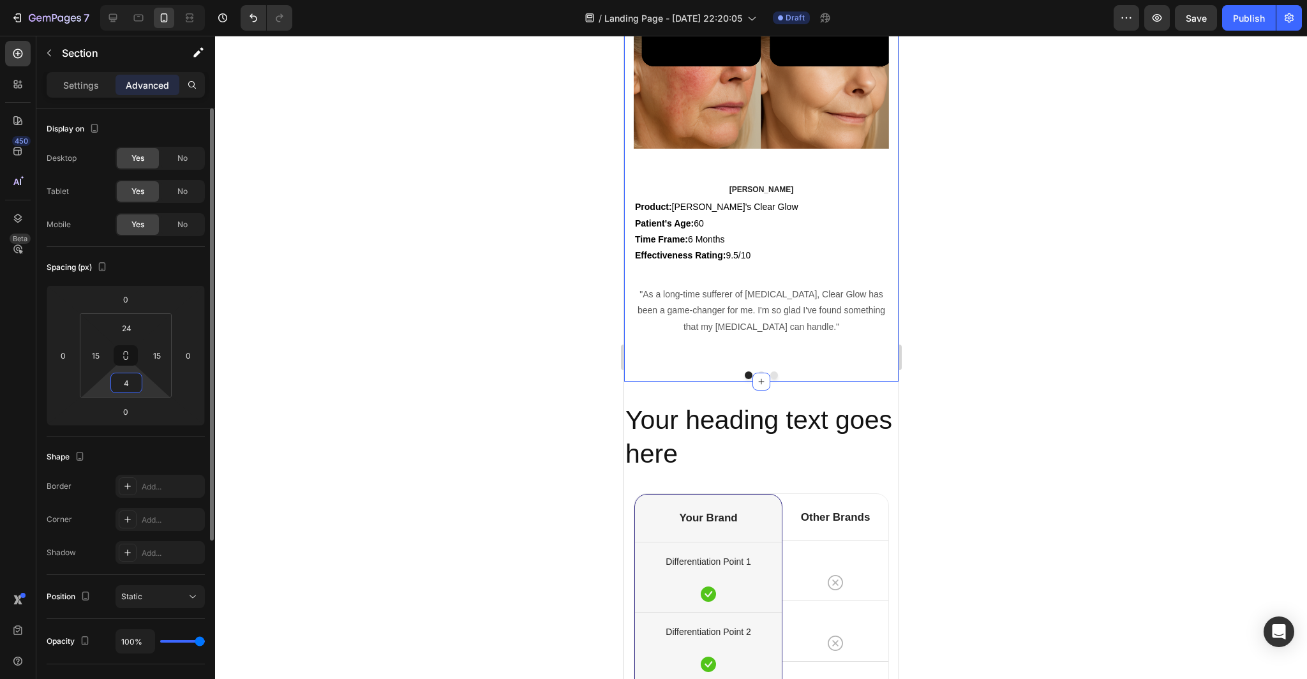
click at [138, 388] on input "4" at bounding box center [127, 382] width 26 height 19
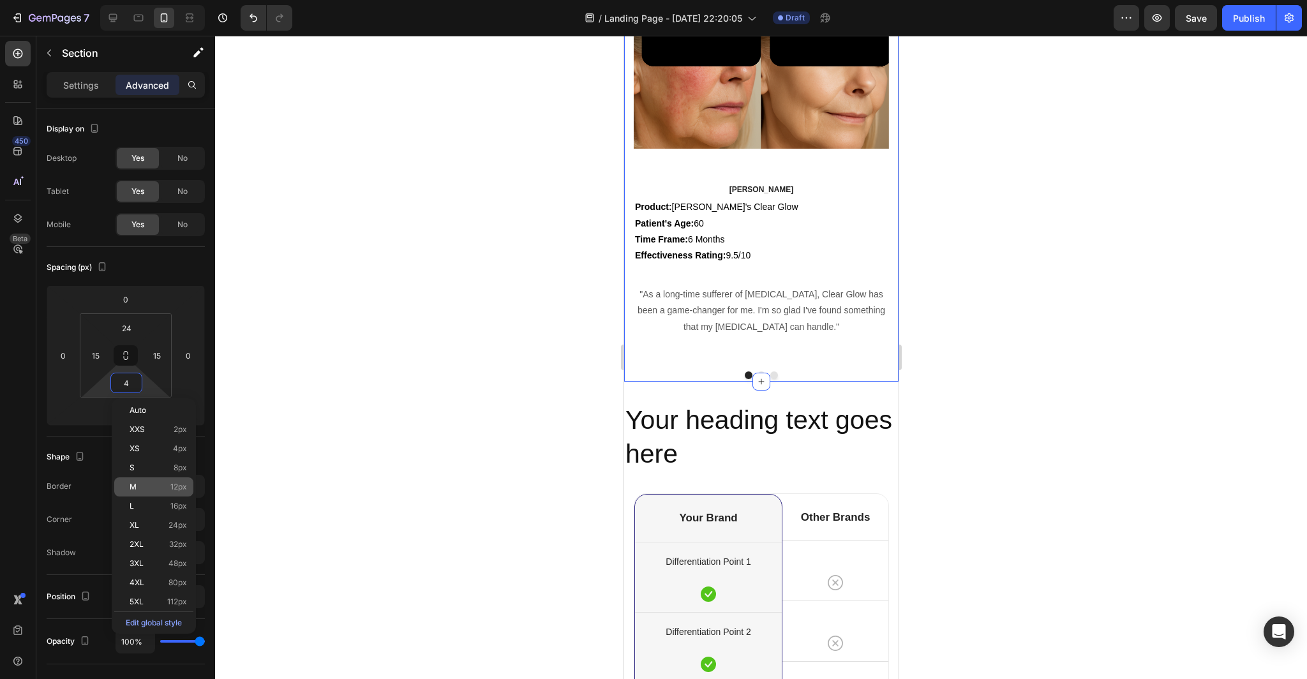
click at [161, 488] on p "M 12px" at bounding box center [158, 486] width 57 height 9
type input "12"
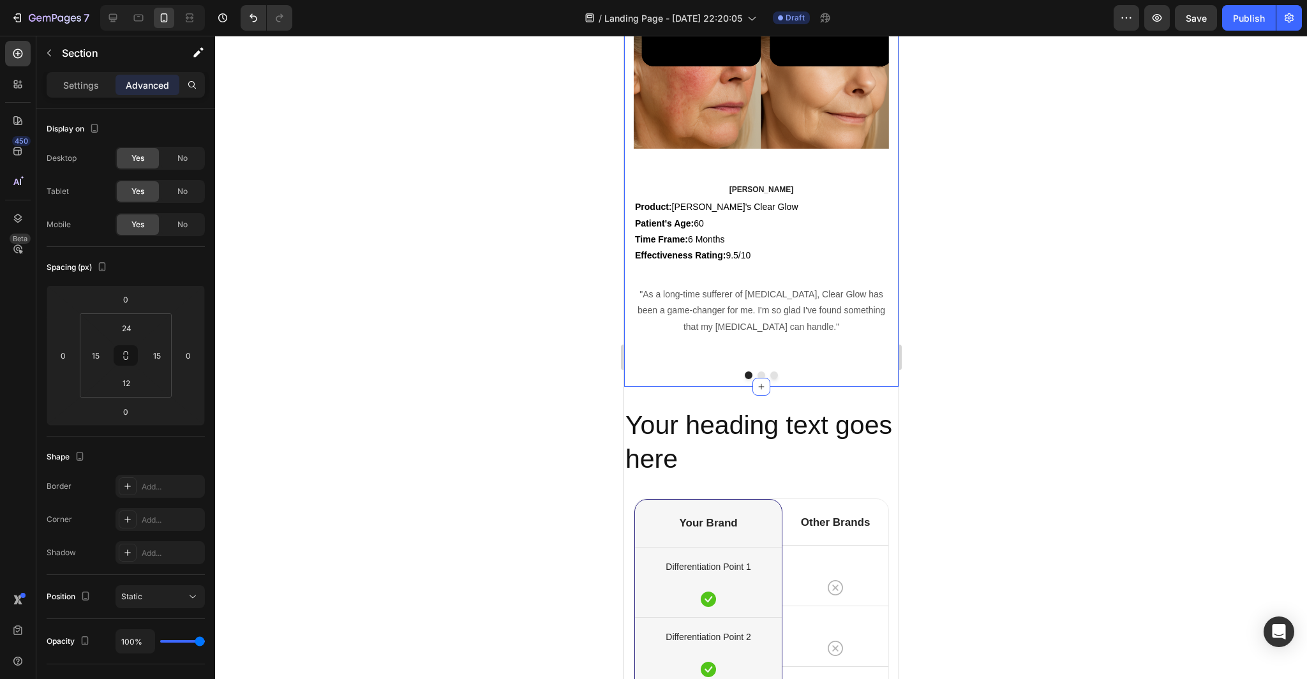
click at [286, 461] on div at bounding box center [761, 357] width 1092 height 643
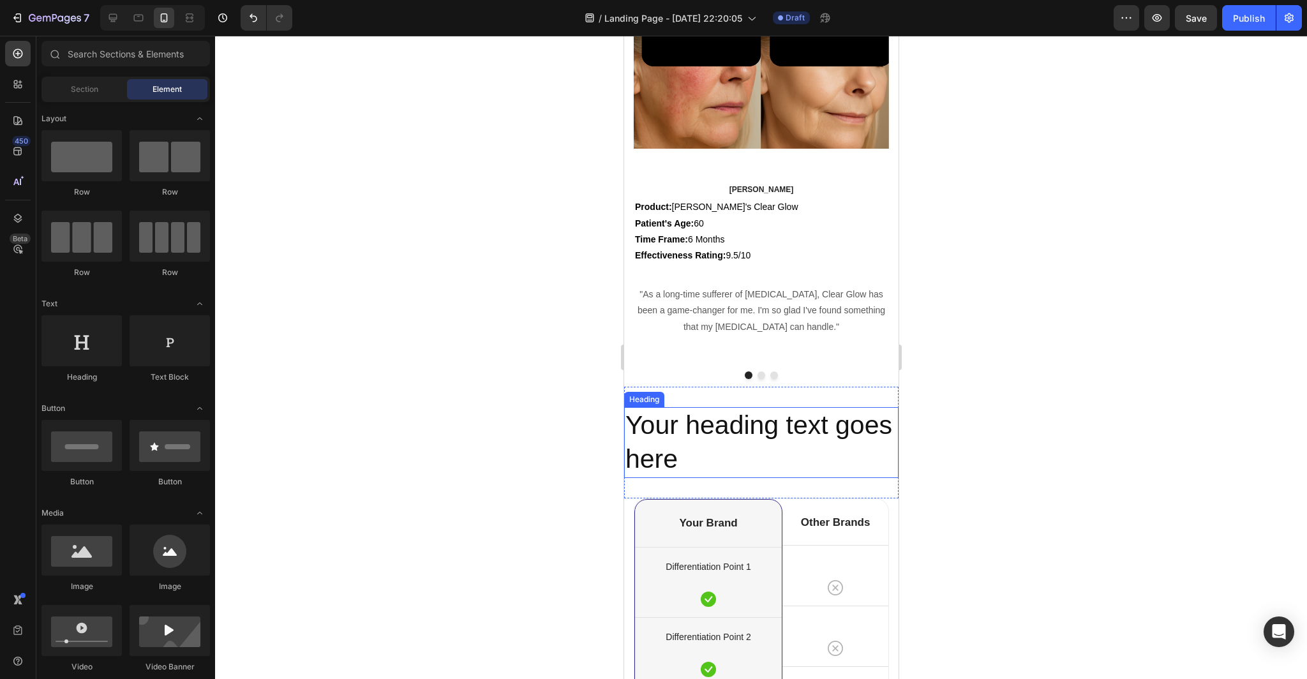
click at [715, 444] on h2 "Your heading text goes here" at bounding box center [760, 442] width 274 height 71
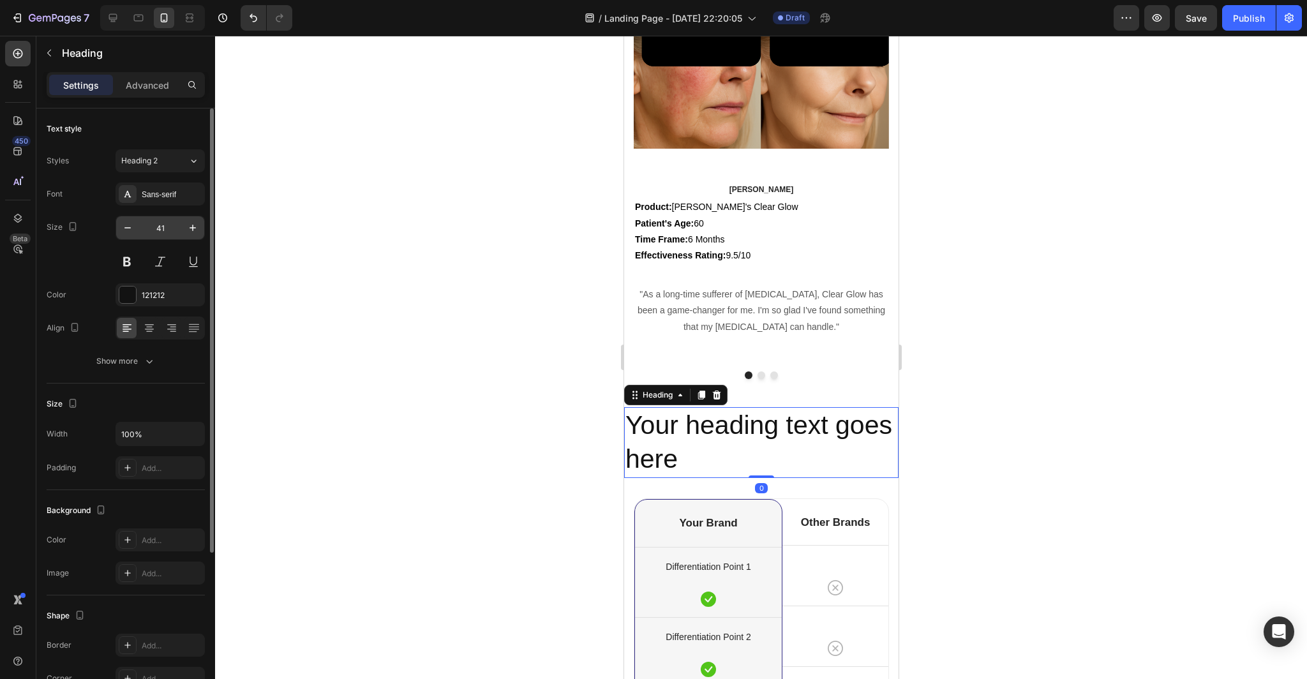
click at [169, 227] on input "41" at bounding box center [160, 227] width 42 height 23
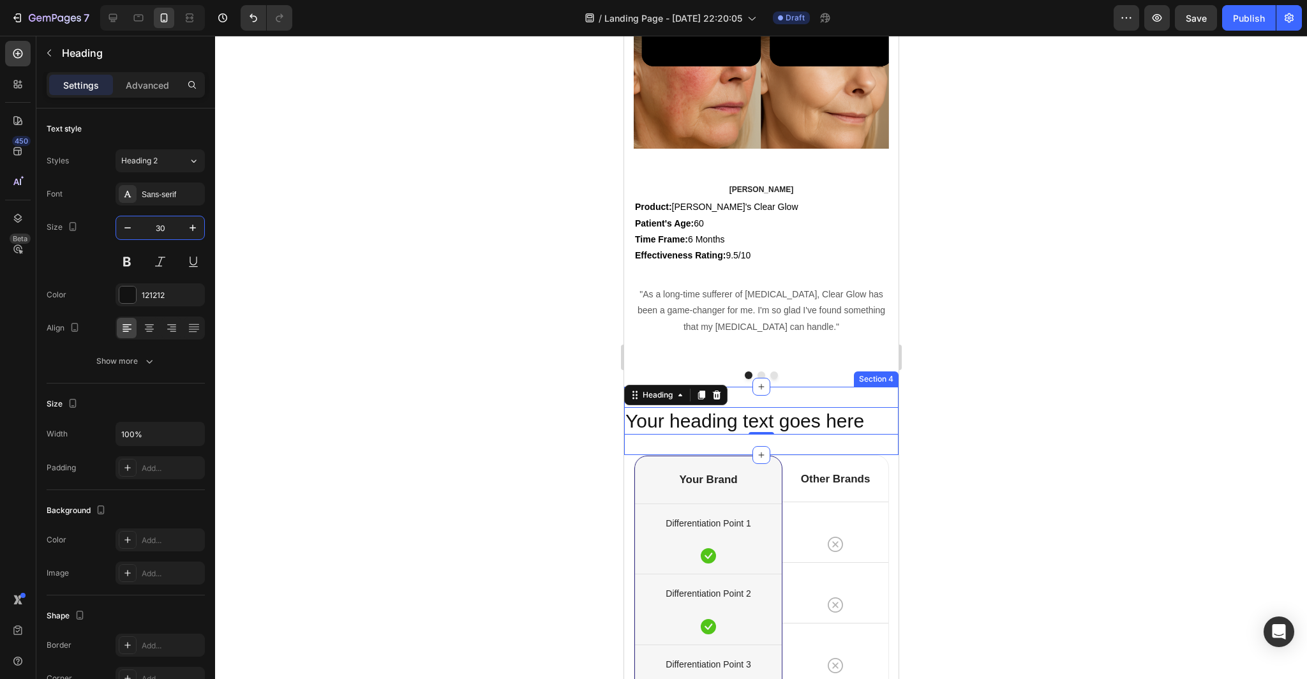
type input "30"
click at [863, 418] on h2 "Your heading text goes here" at bounding box center [760, 420] width 274 height 27
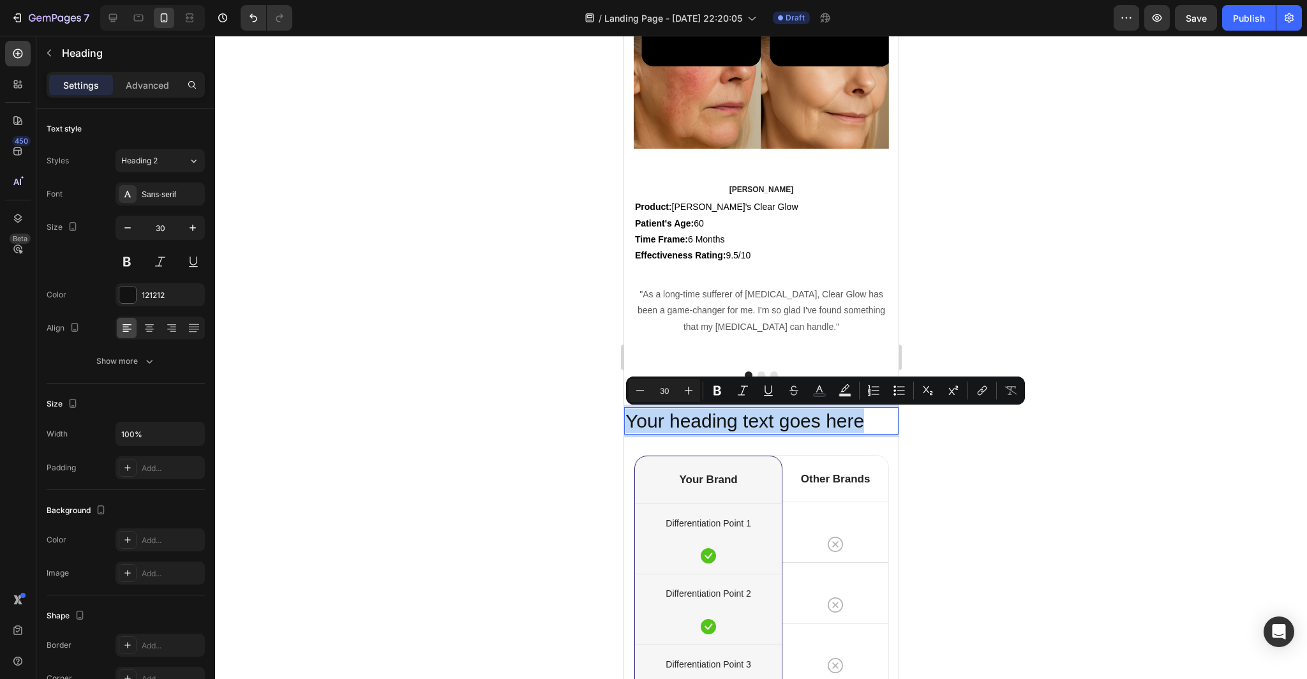
drag, startPoint x: 864, startPoint y: 419, endPoint x: 615, endPoint y: 417, distance: 249.5
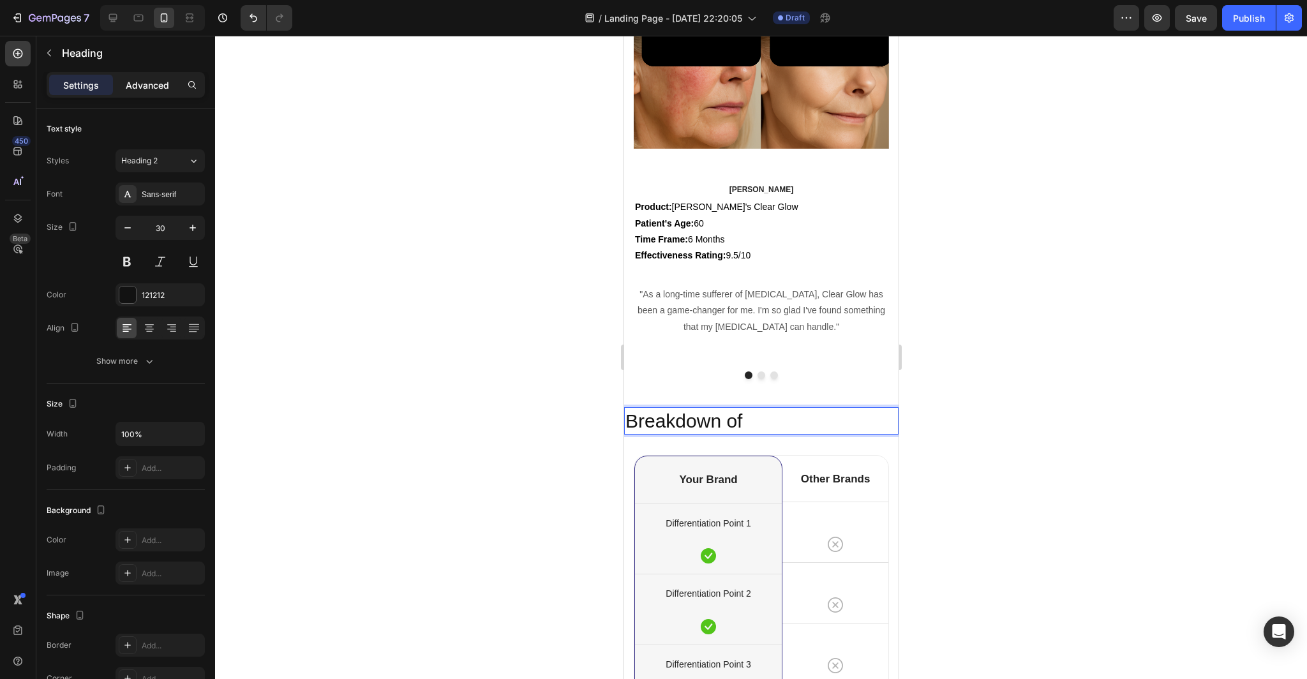
click at [151, 80] on p "Advanced" at bounding box center [147, 84] width 43 height 13
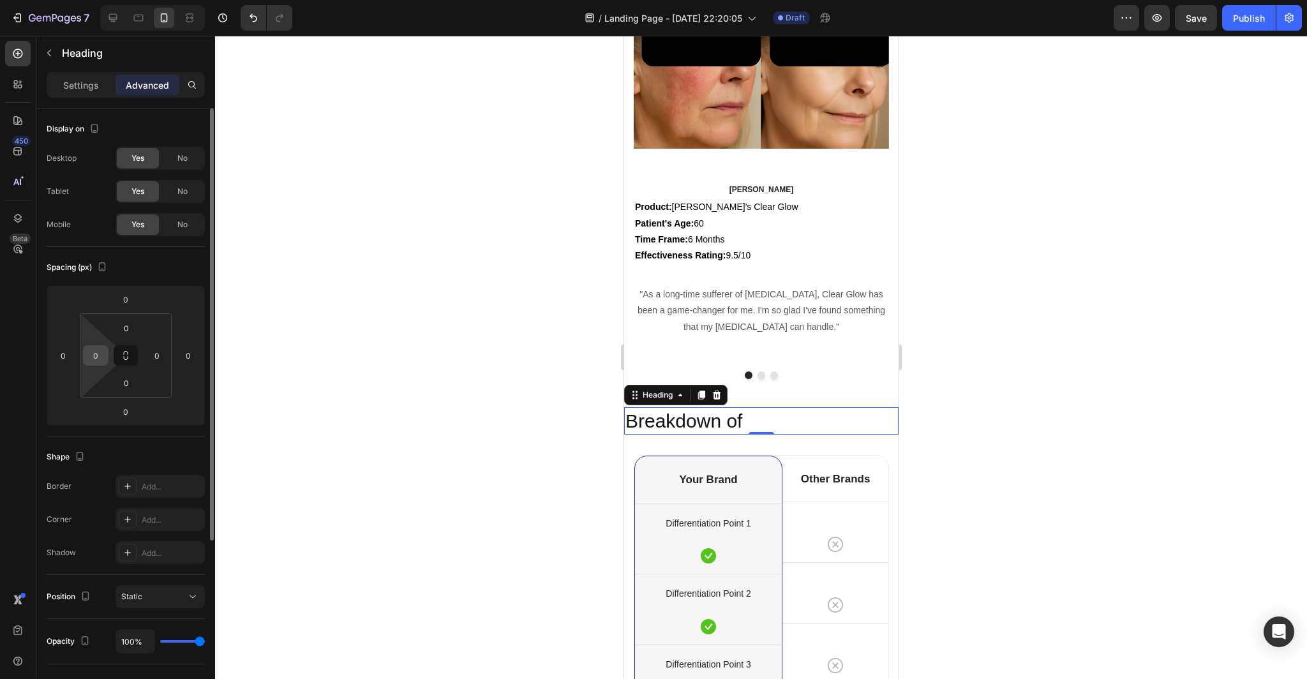
click at [100, 358] on input "0" at bounding box center [95, 355] width 19 height 19
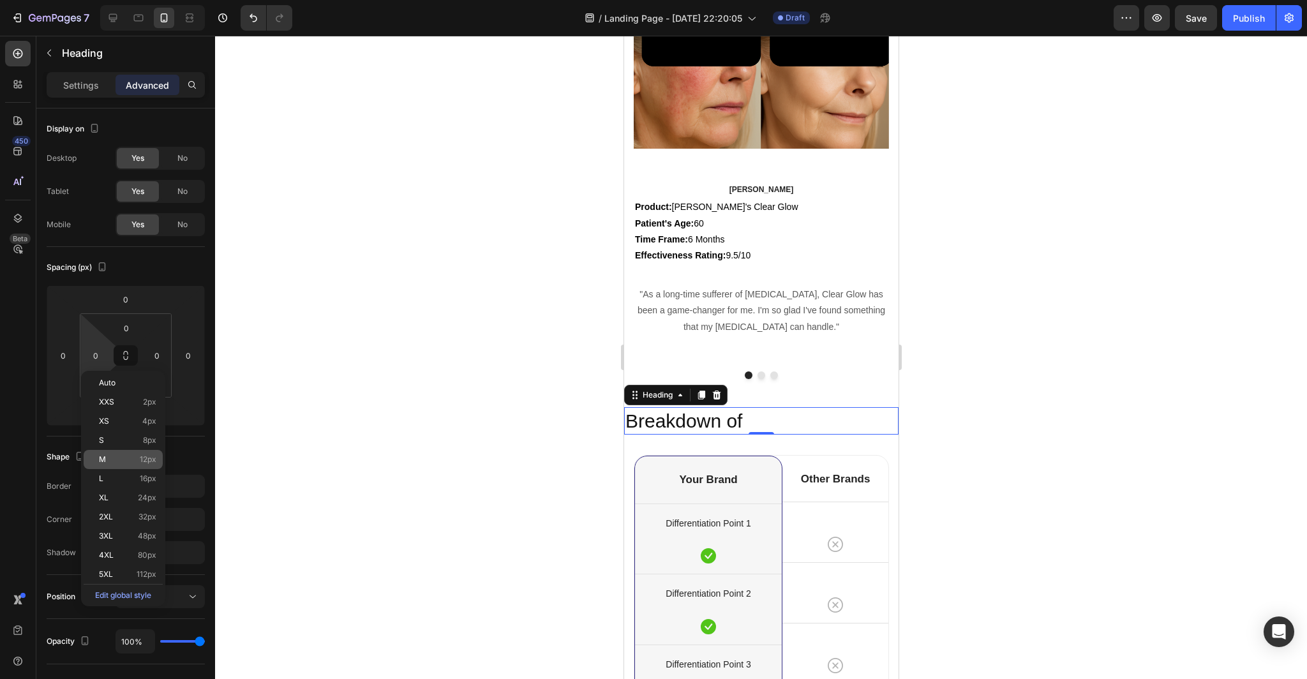
click at [128, 463] on p "M 12px" at bounding box center [127, 459] width 57 height 9
type input "12"
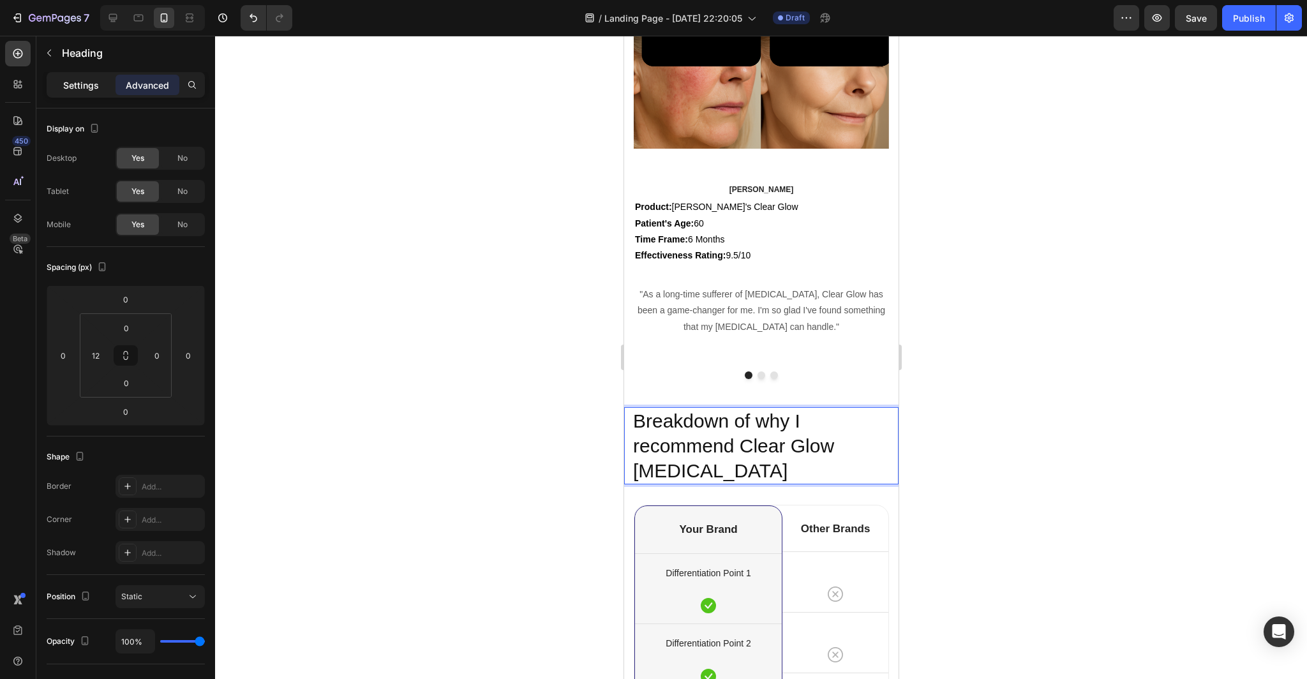
click at [87, 89] on p "Settings" at bounding box center [81, 84] width 36 height 13
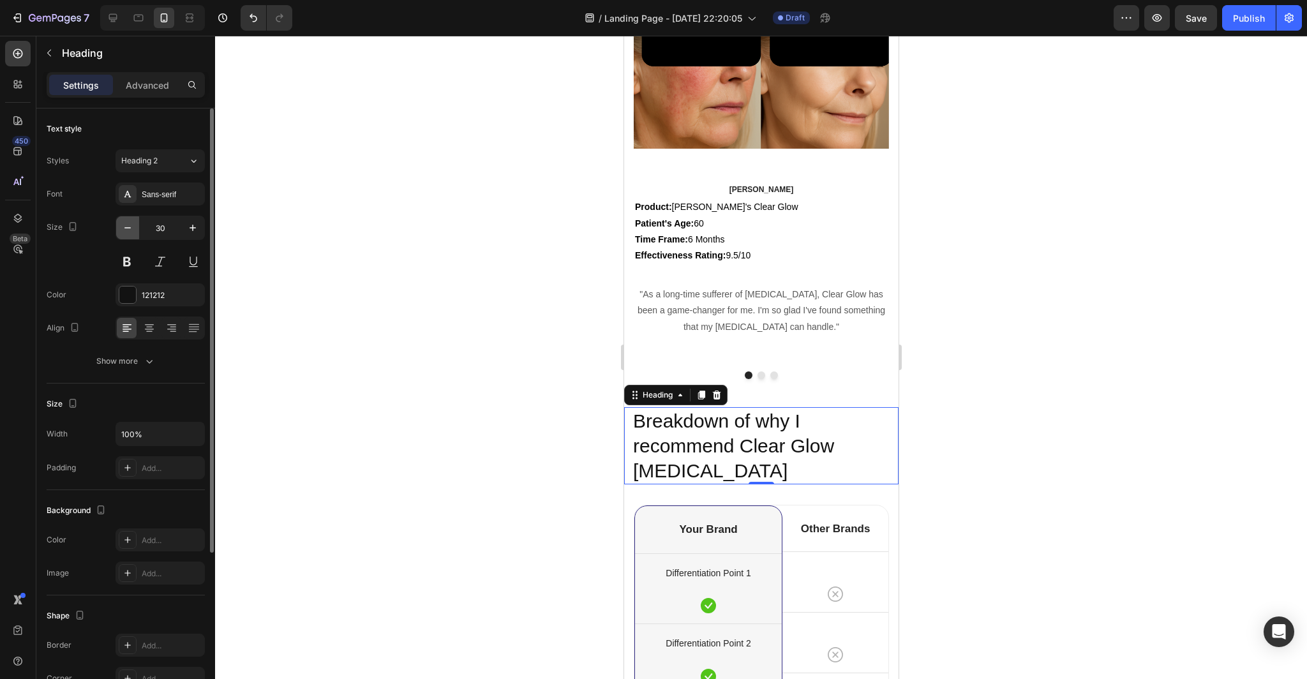
click at [128, 232] on icon "button" at bounding box center [127, 227] width 13 height 13
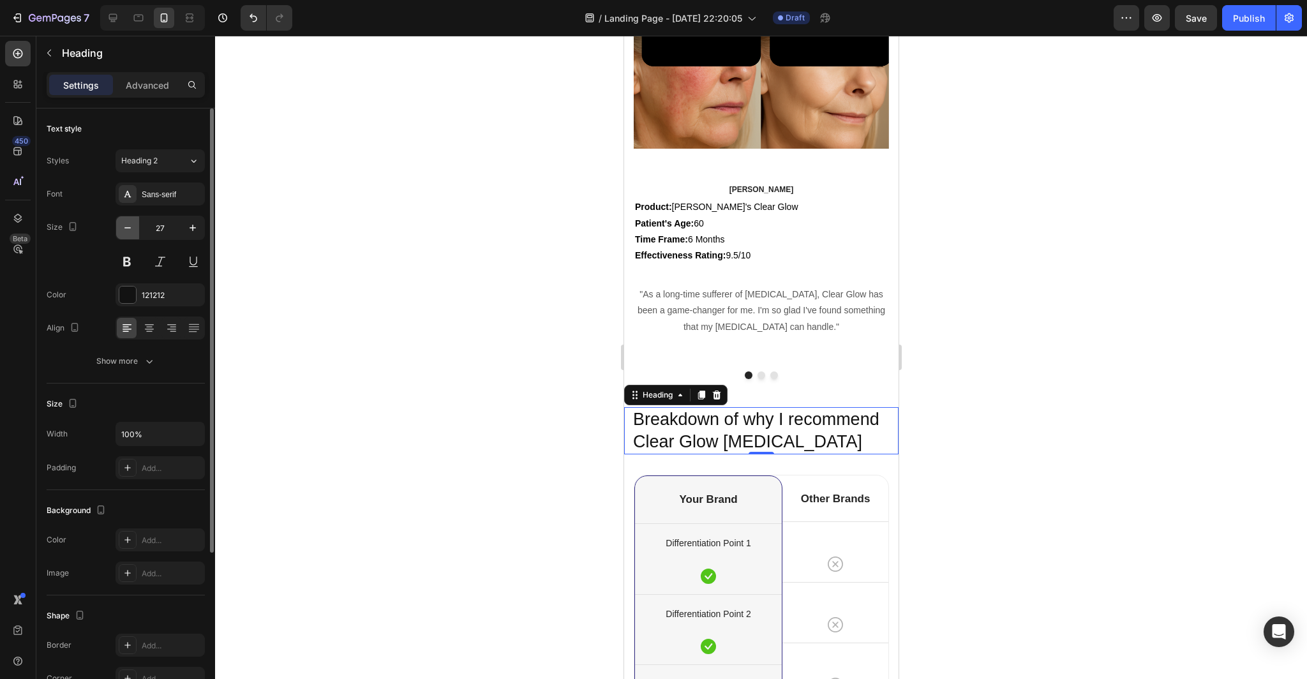
click at [128, 232] on icon "button" at bounding box center [127, 227] width 13 height 13
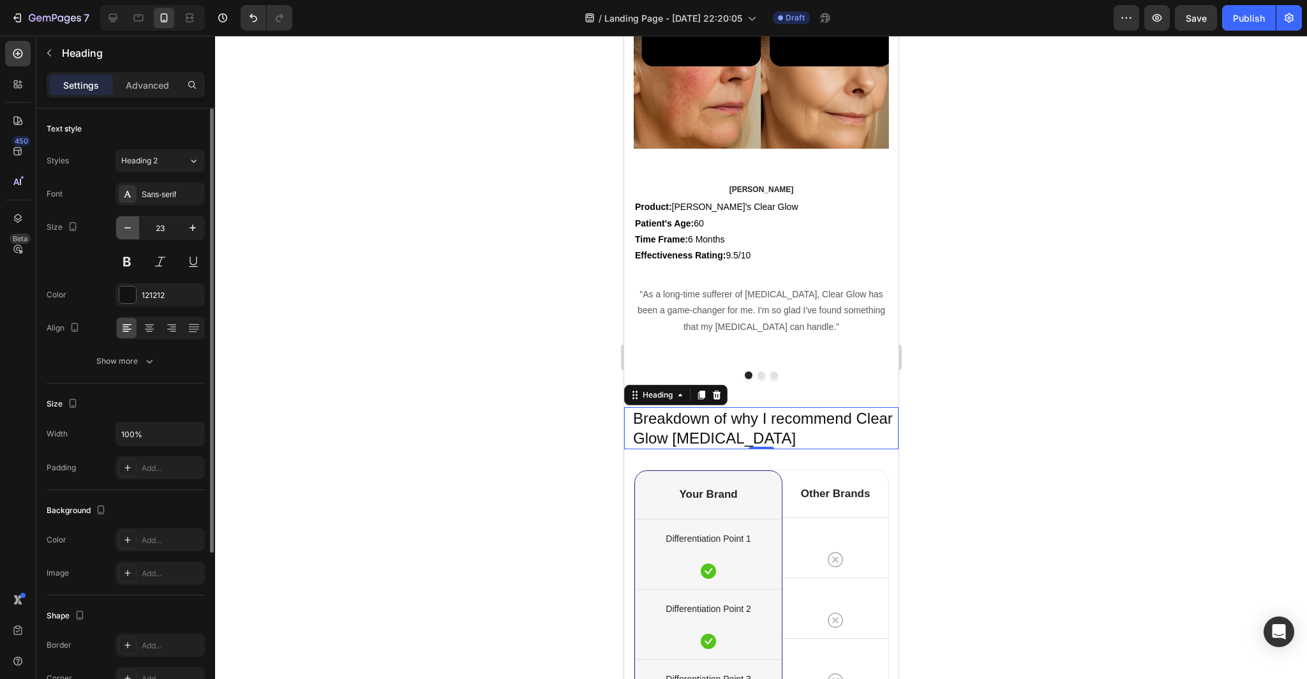
click at [128, 232] on icon "button" at bounding box center [127, 227] width 13 height 13
type input "20"
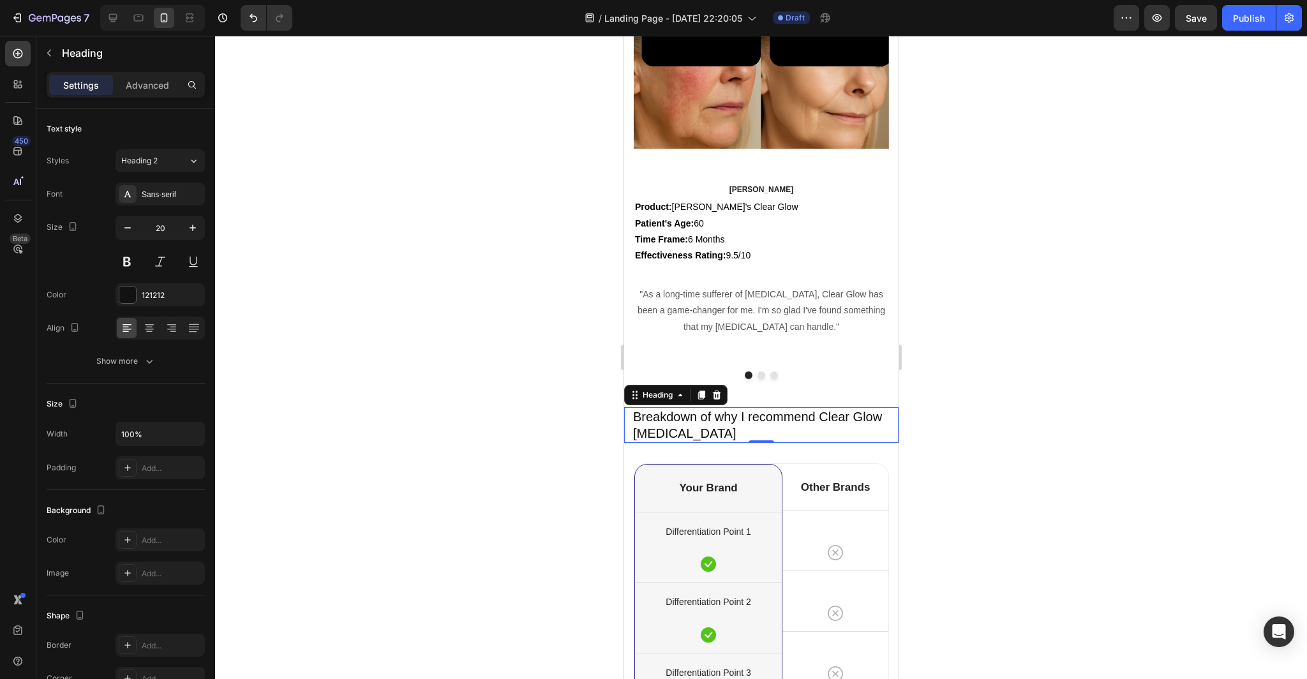
click at [444, 397] on div at bounding box center [761, 357] width 1092 height 643
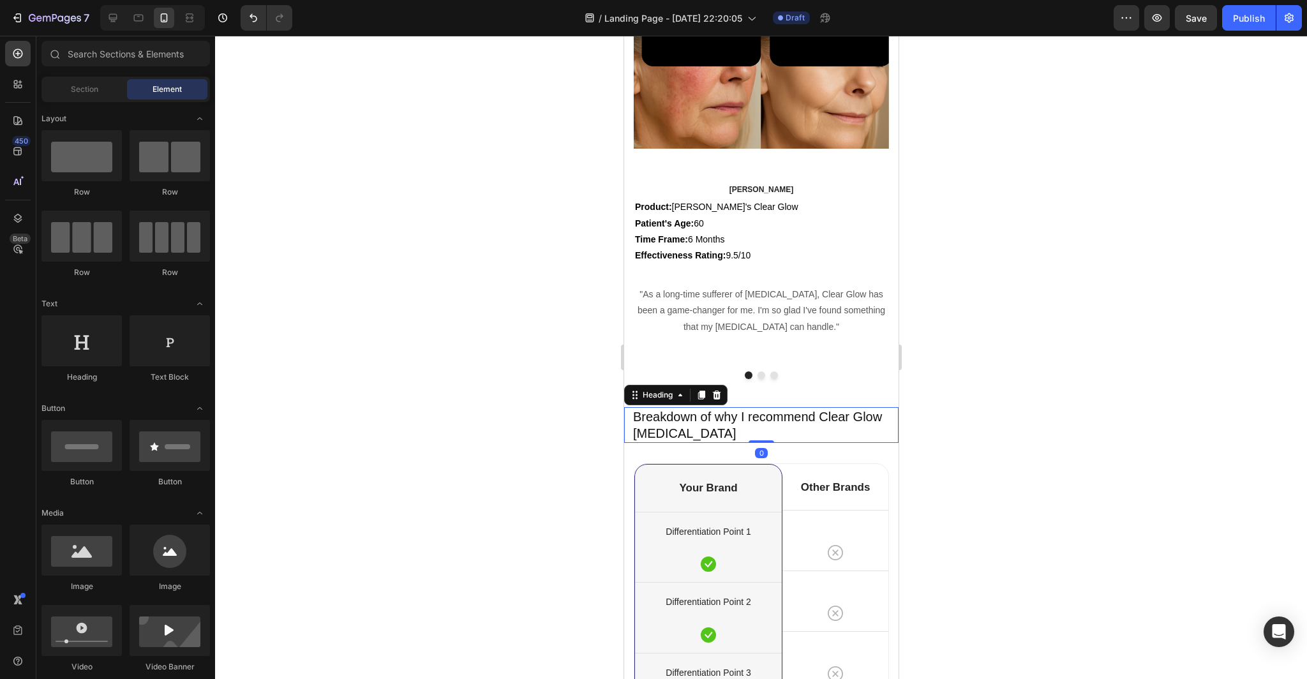
click at [742, 431] on p "Breakdown of why I recommend Clear Glow [MEDICAL_DATA]" at bounding box center [764, 424] width 264 height 33
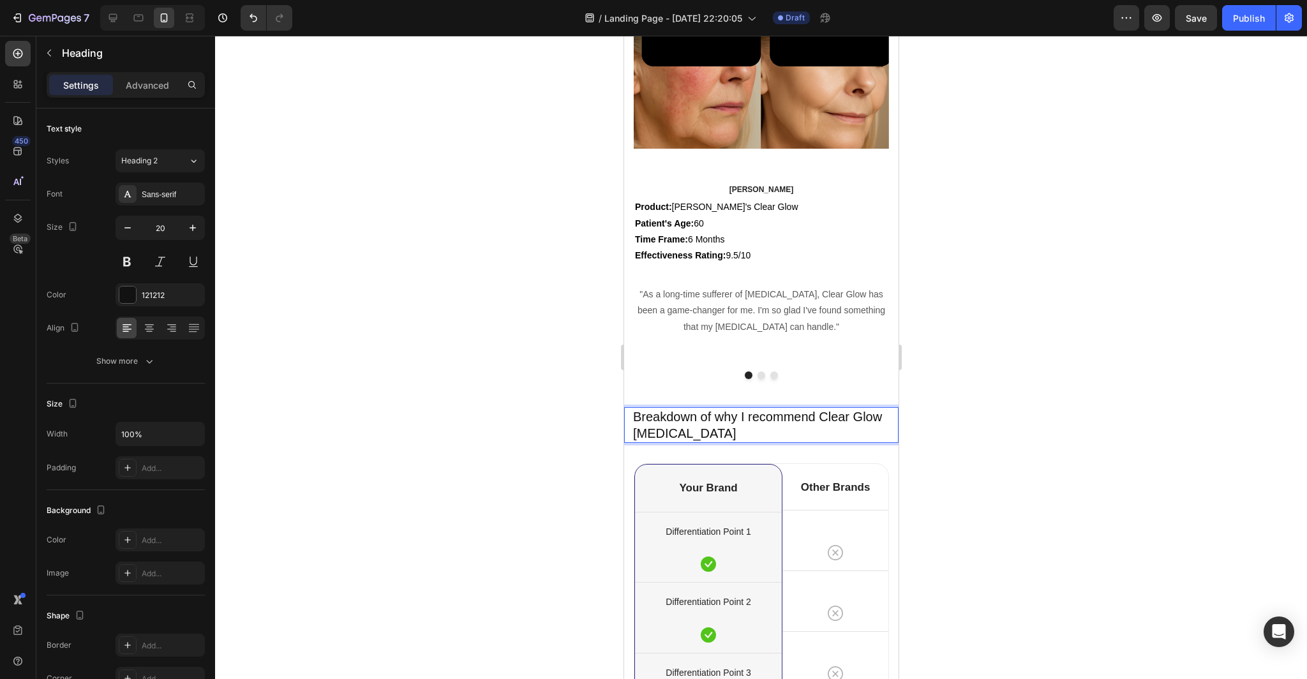
drag, startPoint x: 736, startPoint y: 434, endPoint x: 636, endPoint y: 418, distance: 100.8
click at [635, 417] on p "Breakdown of why I recommend Clear Glow [MEDICAL_DATA]" at bounding box center [764, 424] width 264 height 33
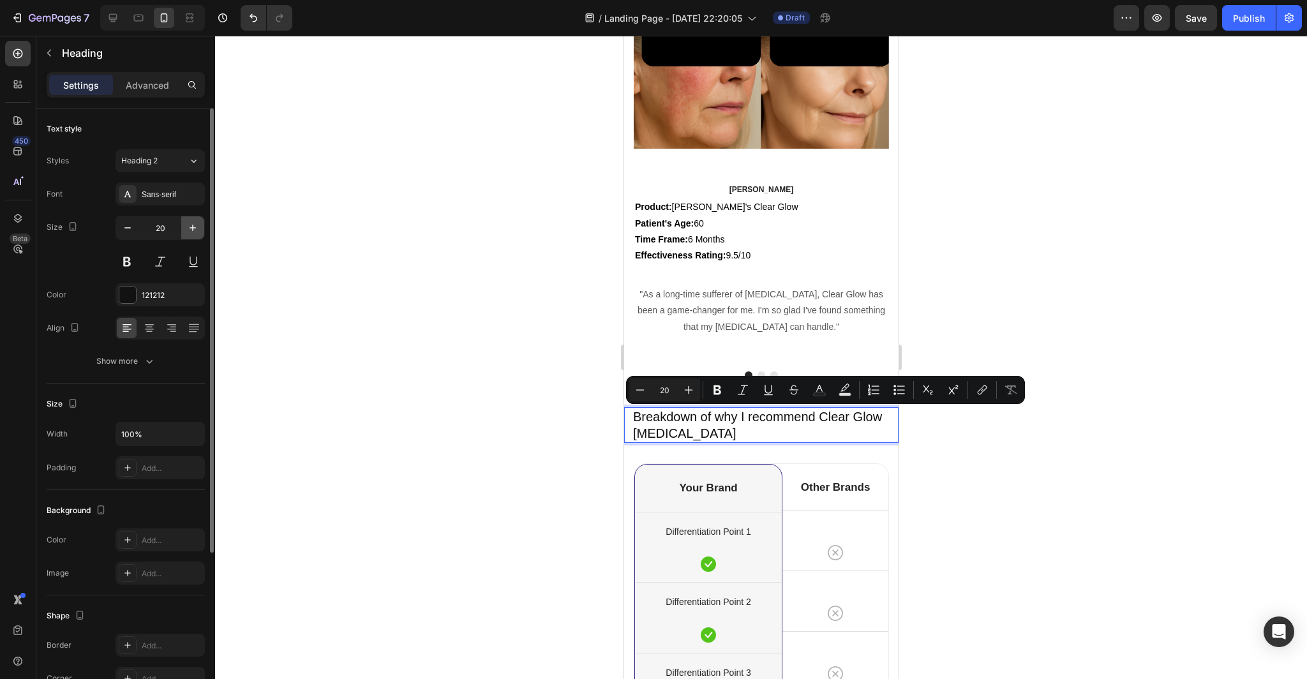
click at [194, 229] on icon "button" at bounding box center [192, 227] width 13 height 13
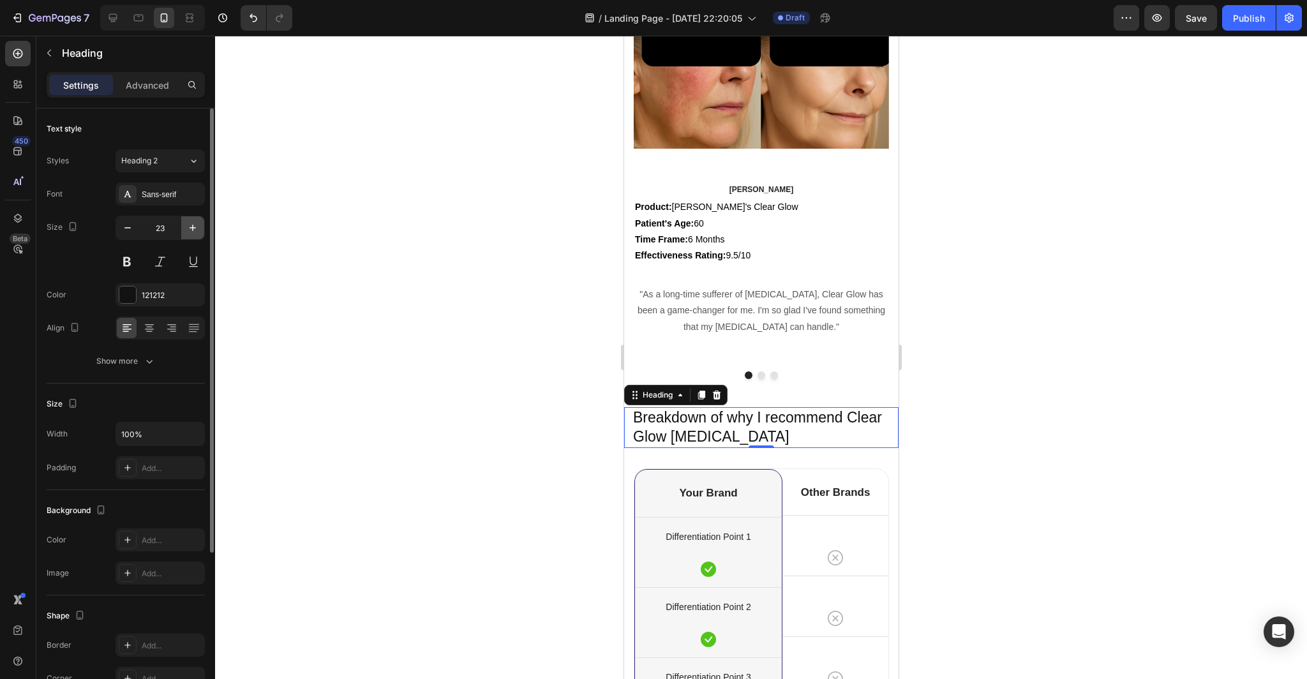
click at [194, 229] on icon "button" at bounding box center [192, 227] width 13 height 13
type input "24"
click at [131, 263] on button at bounding box center [126, 261] width 23 height 23
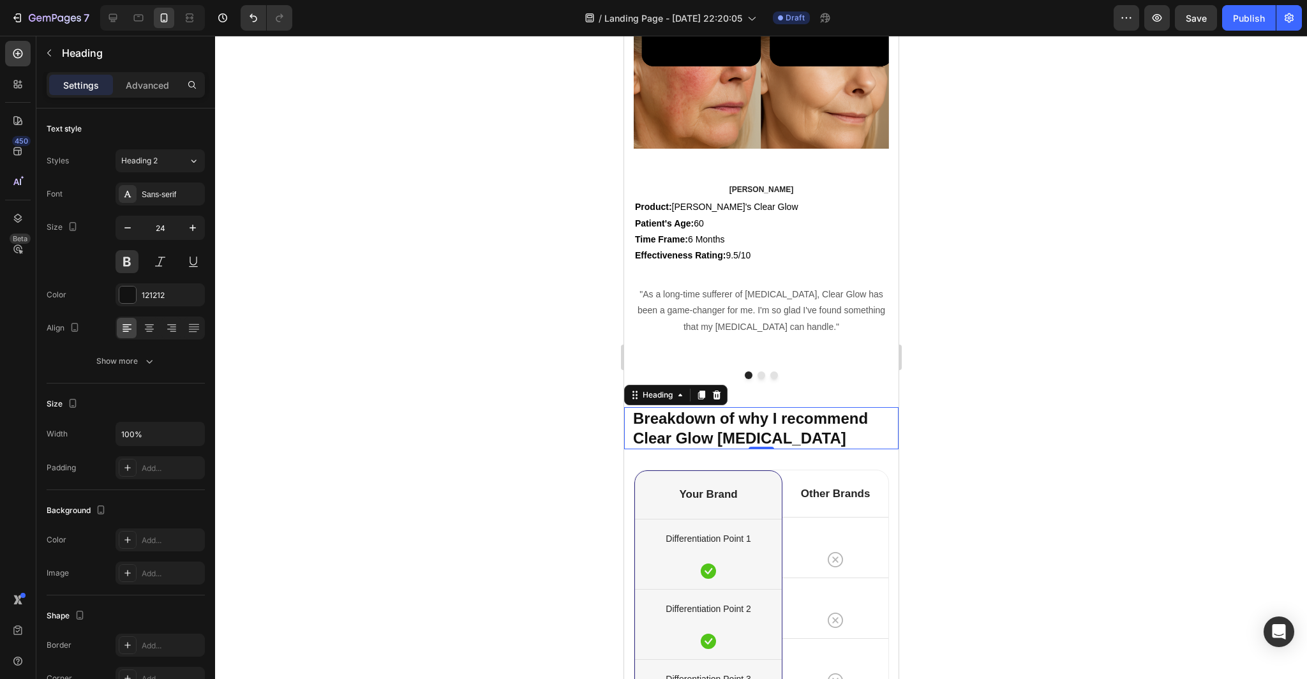
click at [447, 419] on div at bounding box center [761, 357] width 1092 height 643
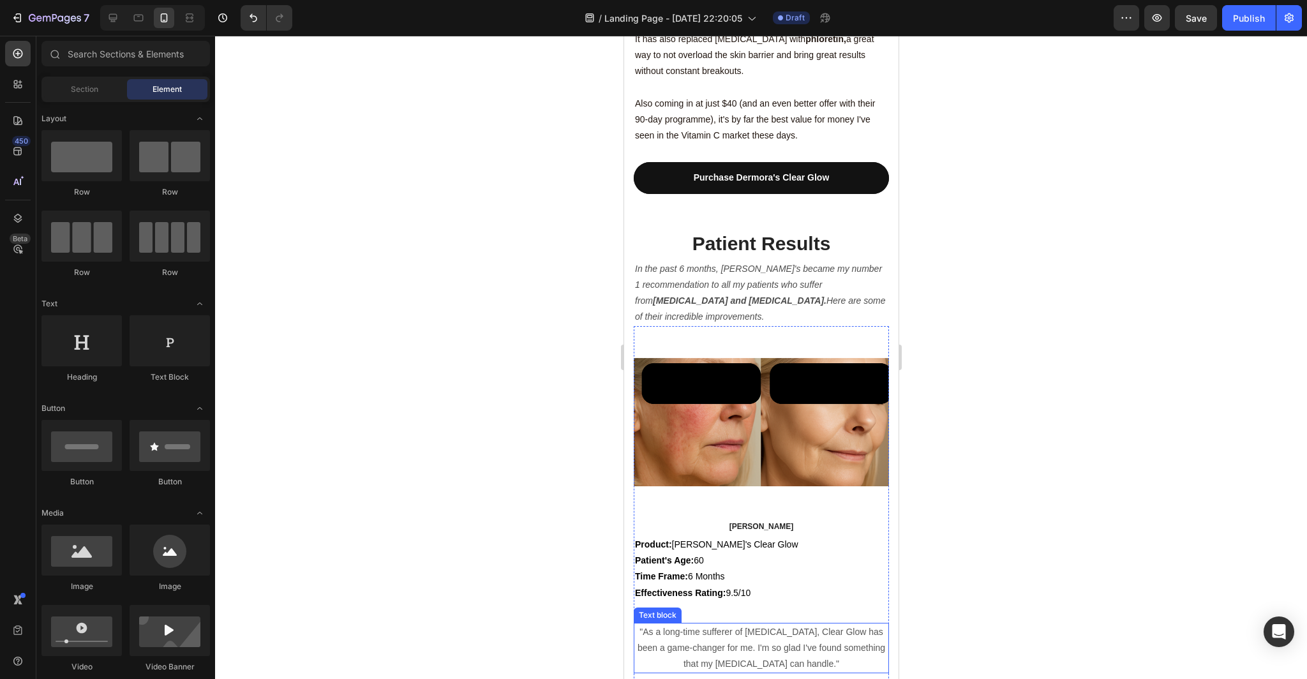
scroll to position [3470, 0]
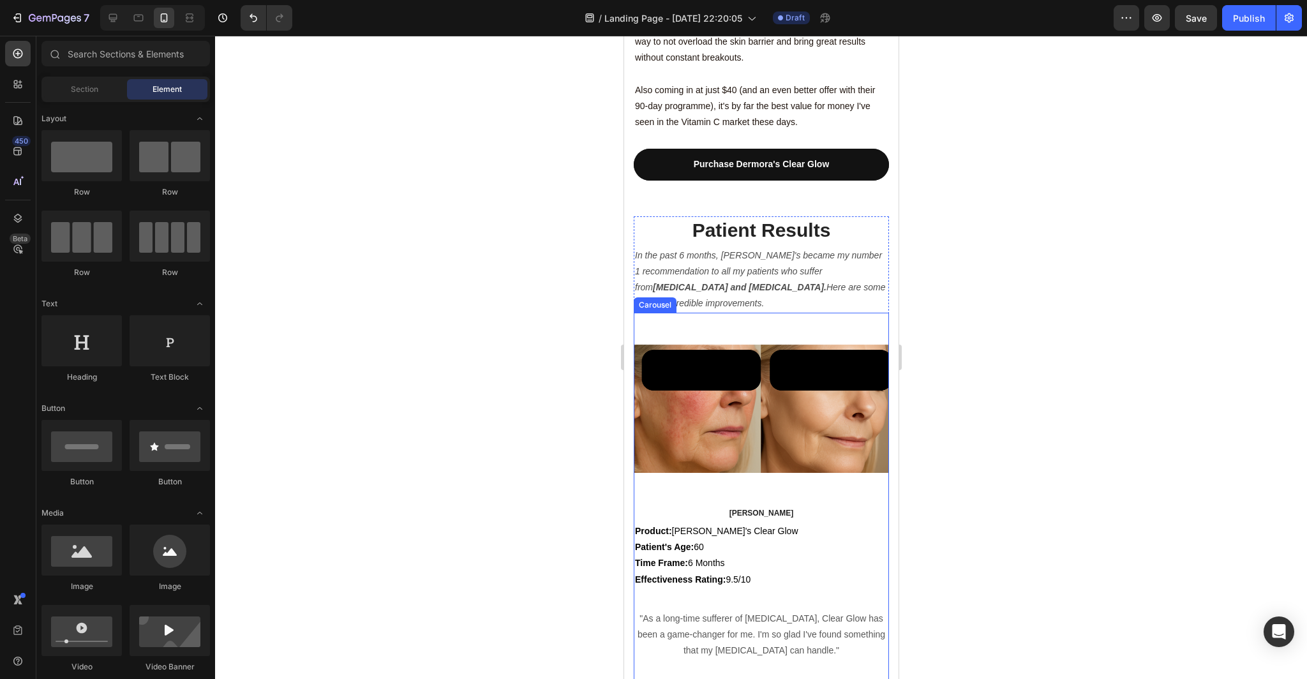
click at [761, 635] on div "Image [PERSON_NAME] S Text block Product: [PERSON_NAME]'s Clear Glow Patient's …" at bounding box center [760, 508] width 255 height 390
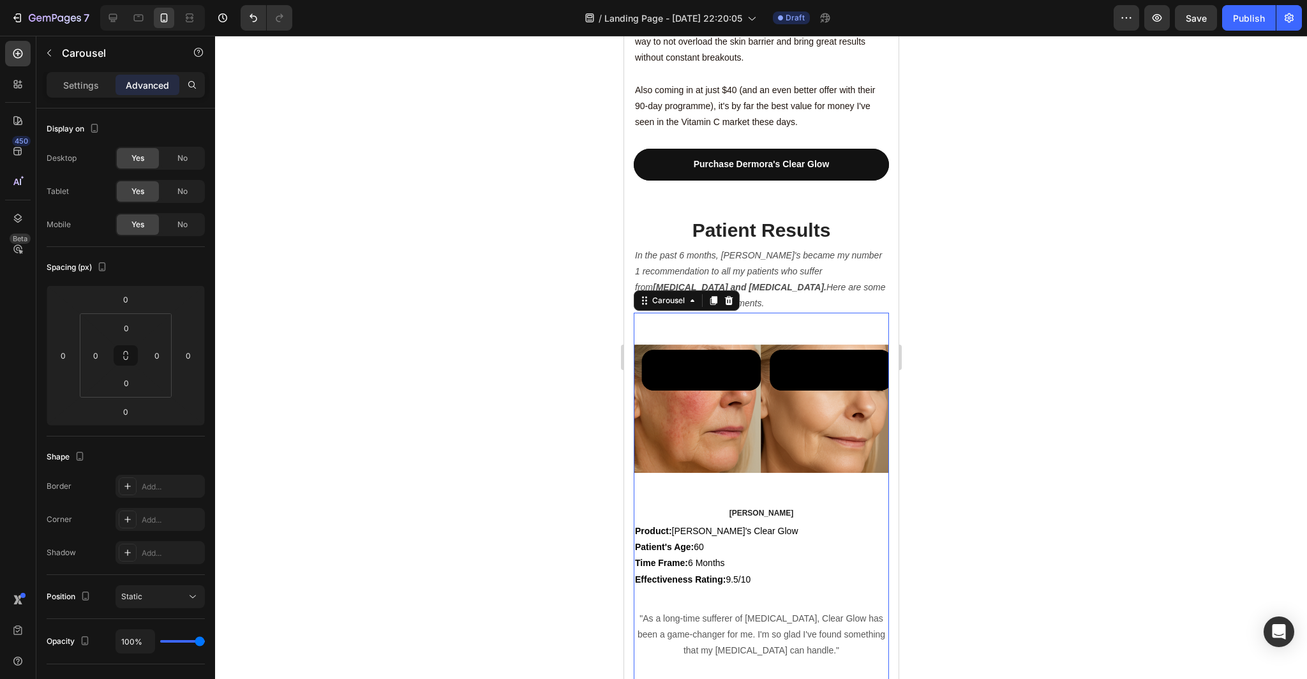
click at [1043, 533] on div at bounding box center [761, 357] width 1092 height 643
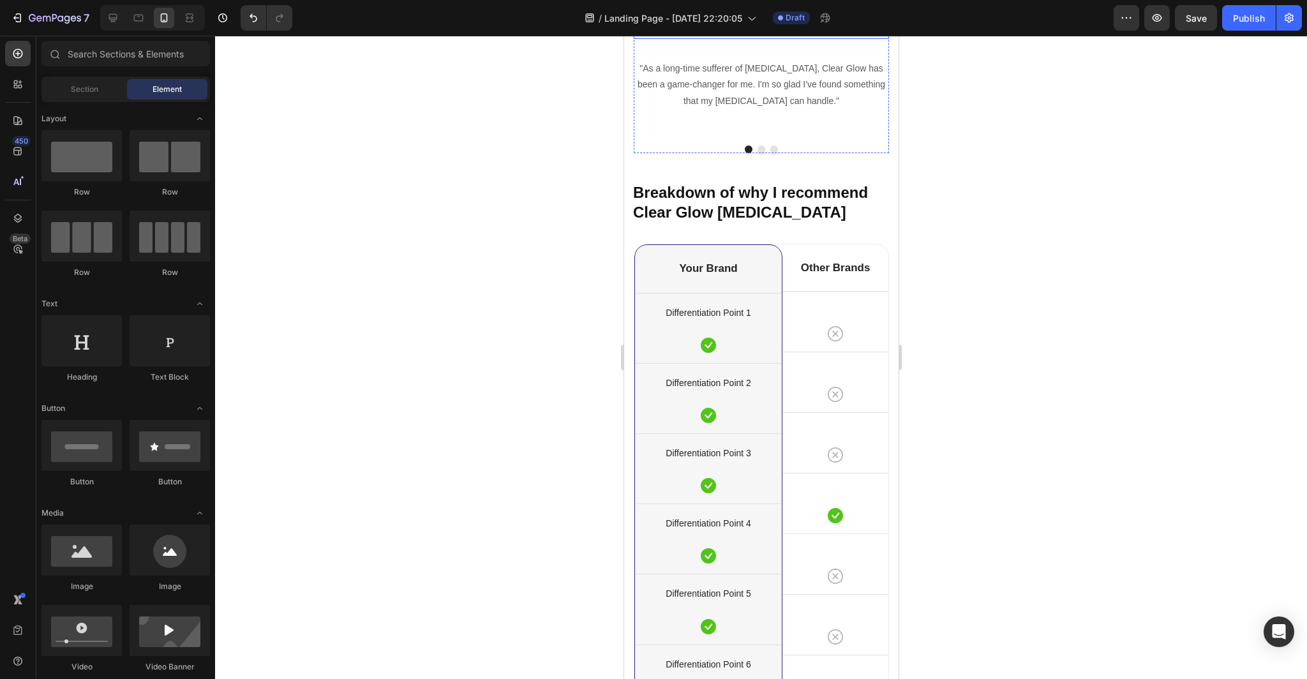
scroll to position [3964, 0]
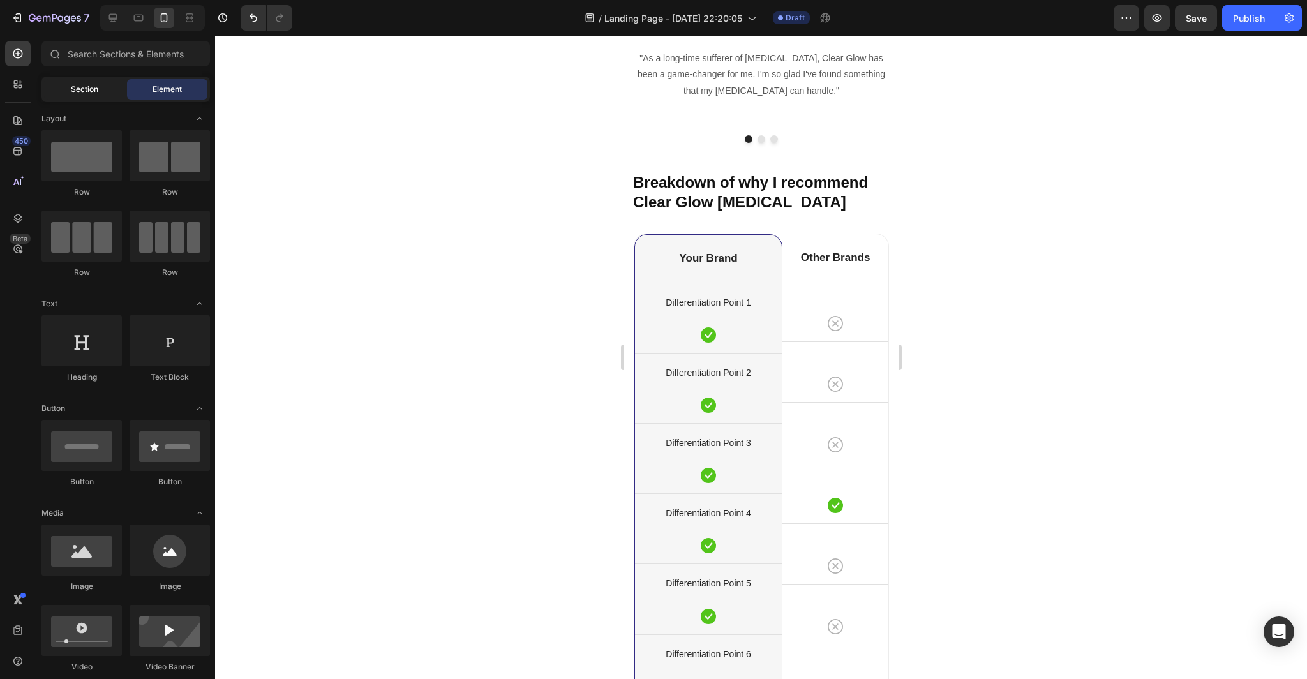
click at [98, 89] on span "Section" at bounding box center [84, 89] width 27 height 11
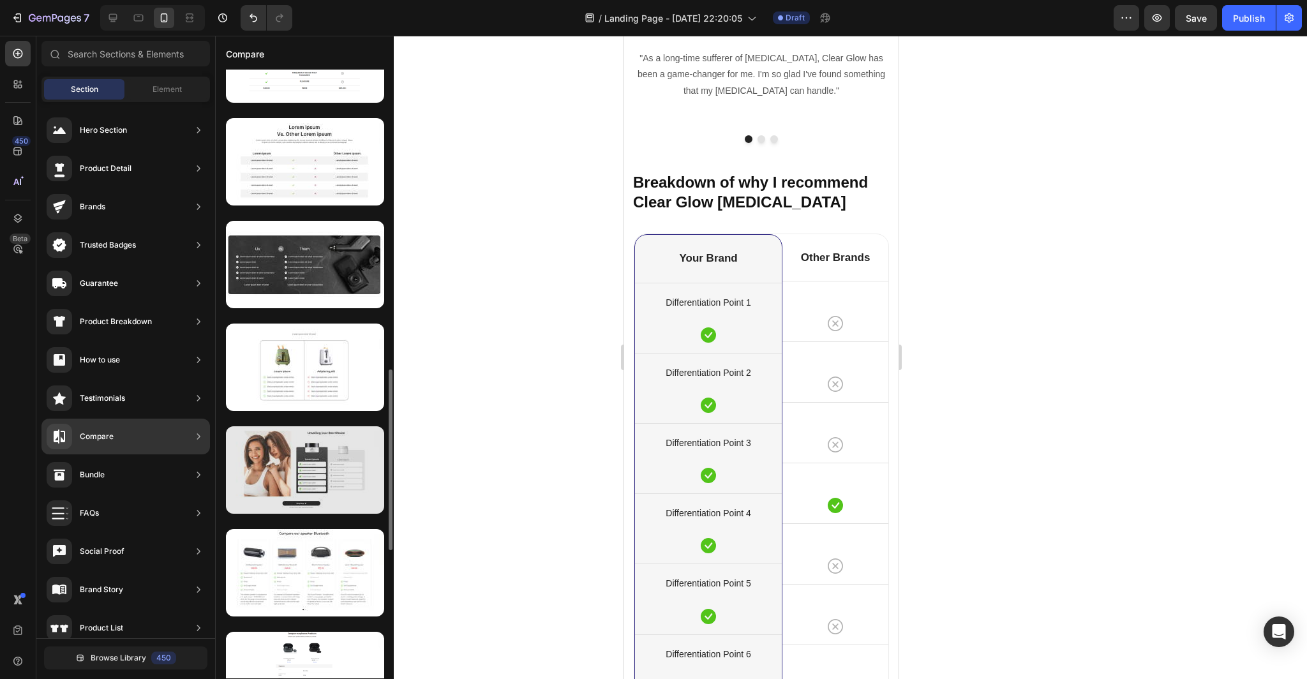
scroll to position [1016, 0]
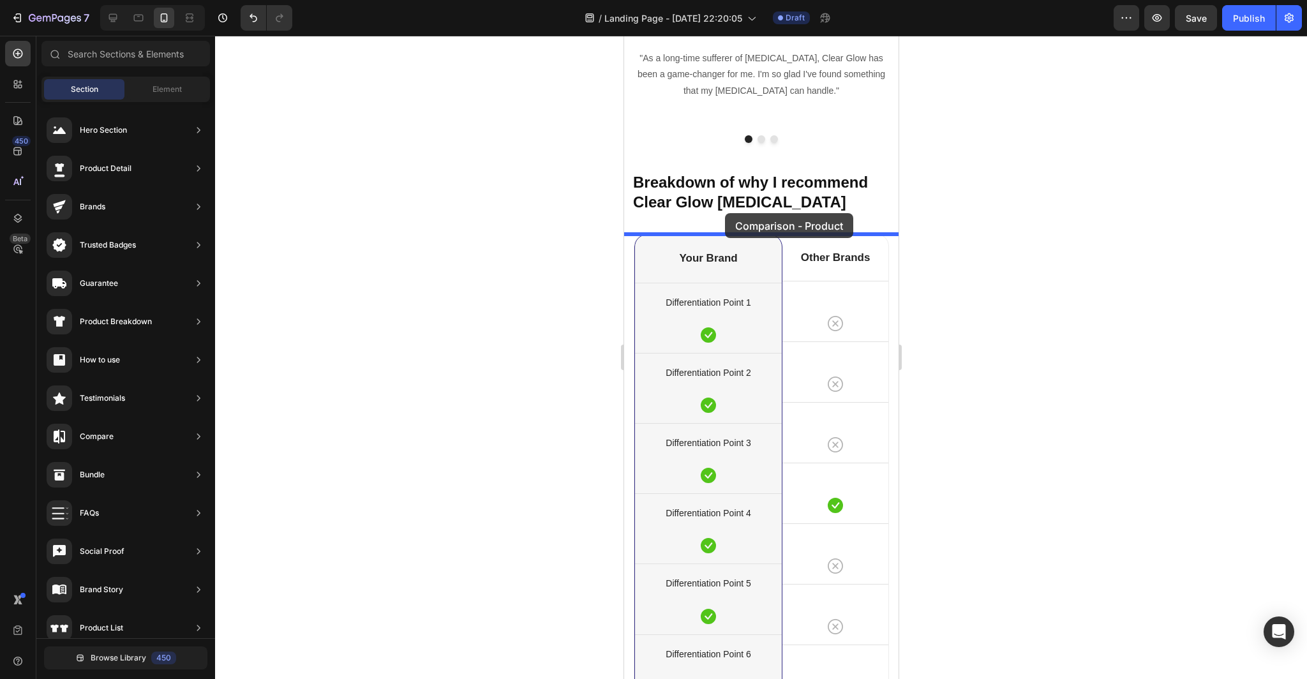
drag, startPoint x: 931, startPoint y: 370, endPoint x: 723, endPoint y: 213, distance: 260.0
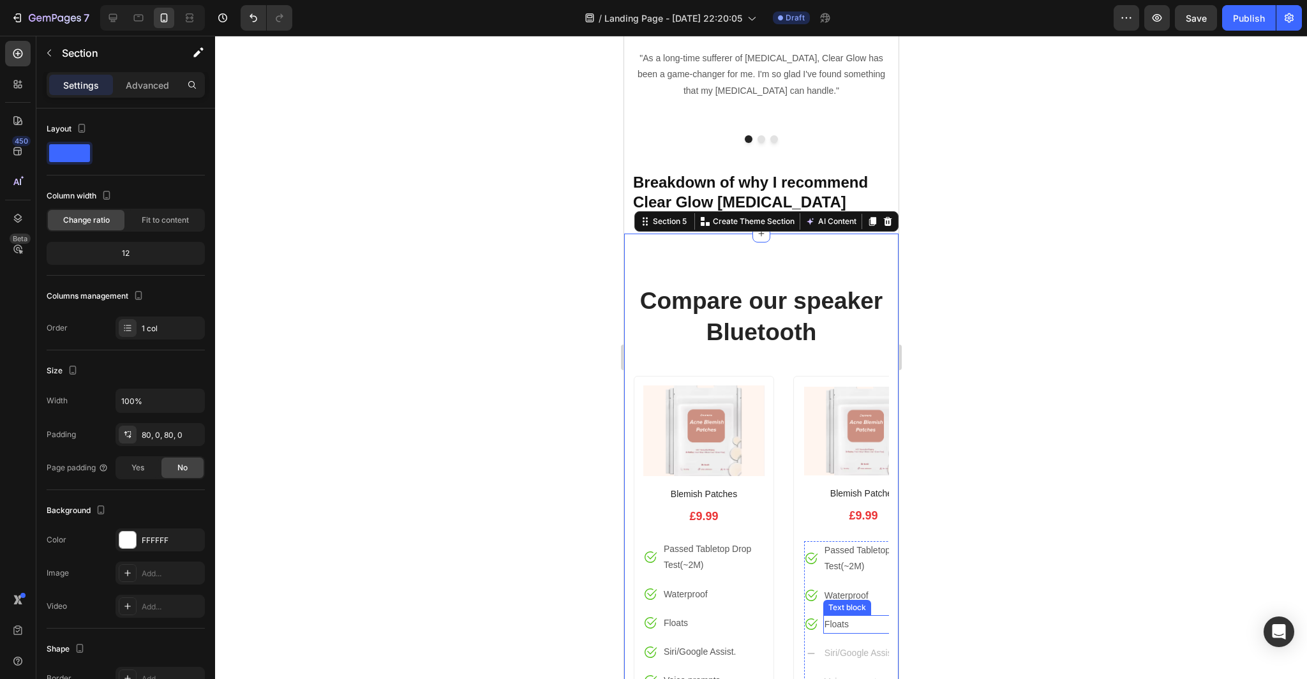
scroll to position [4147, 0]
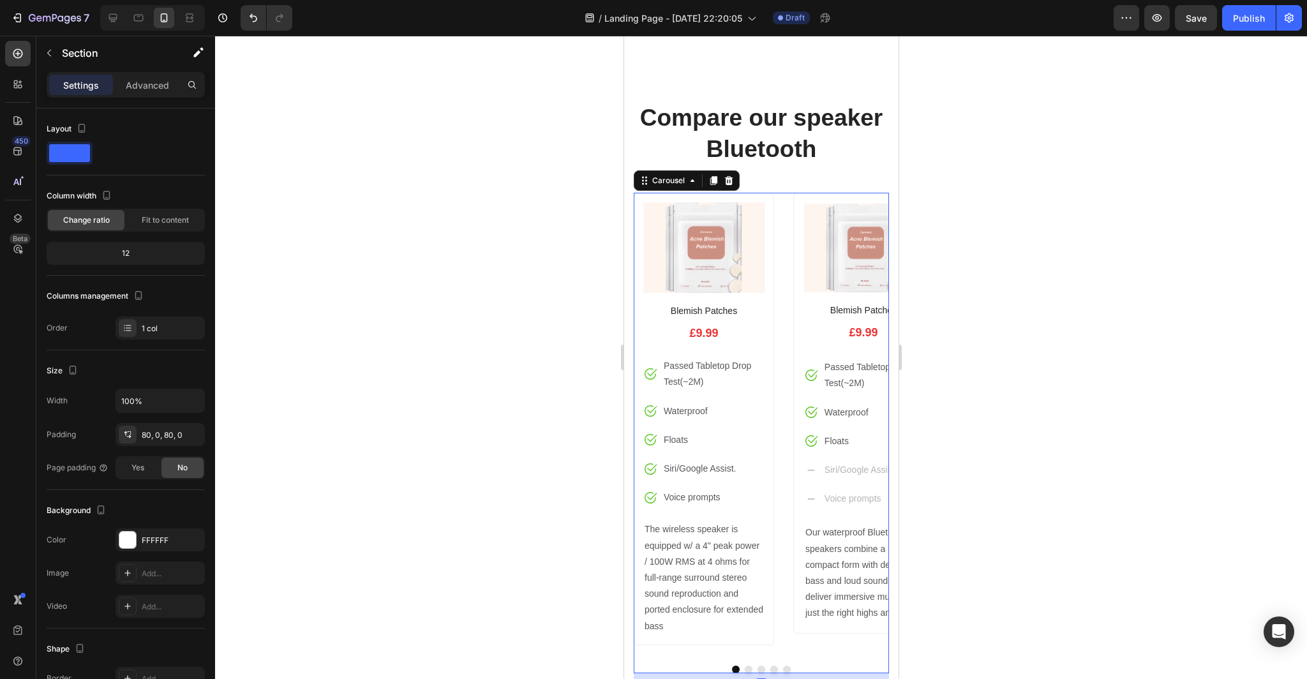
click at [749, 668] on button "Dot" at bounding box center [748, 669] width 8 height 8
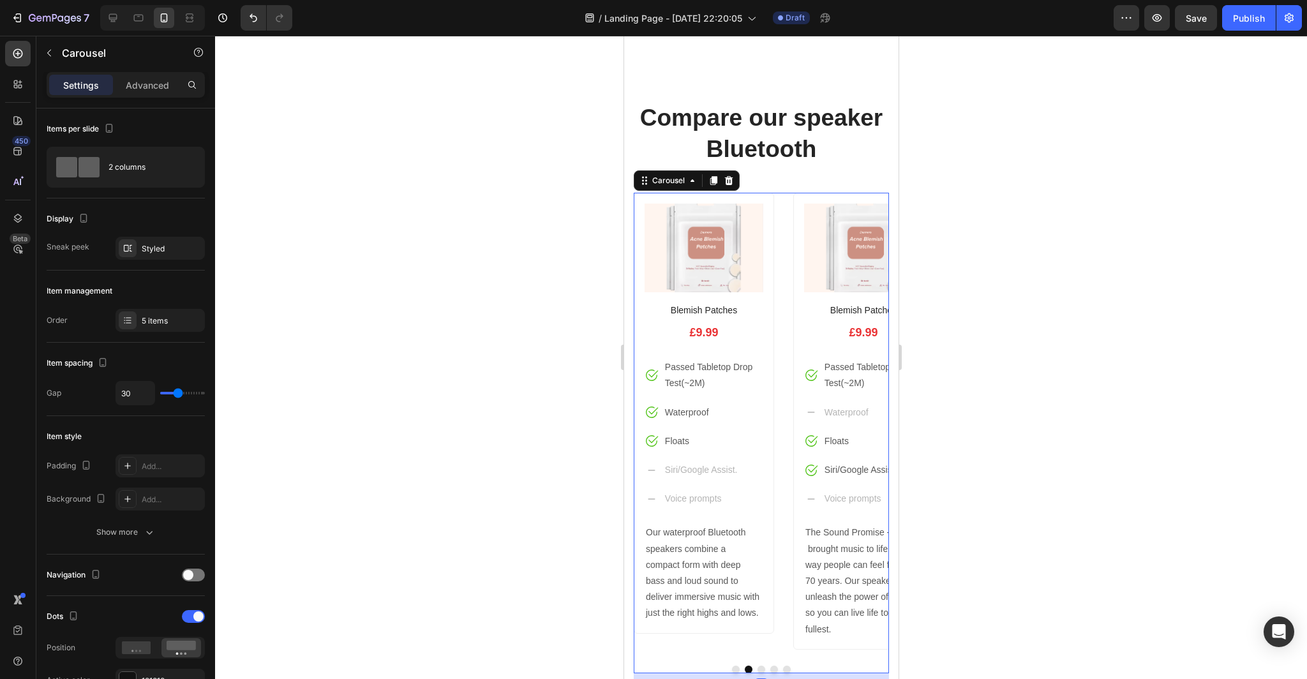
click at [762, 668] on button "Dot" at bounding box center [761, 669] width 8 height 8
click at [772, 667] on button "Dot" at bounding box center [773, 669] width 8 height 8
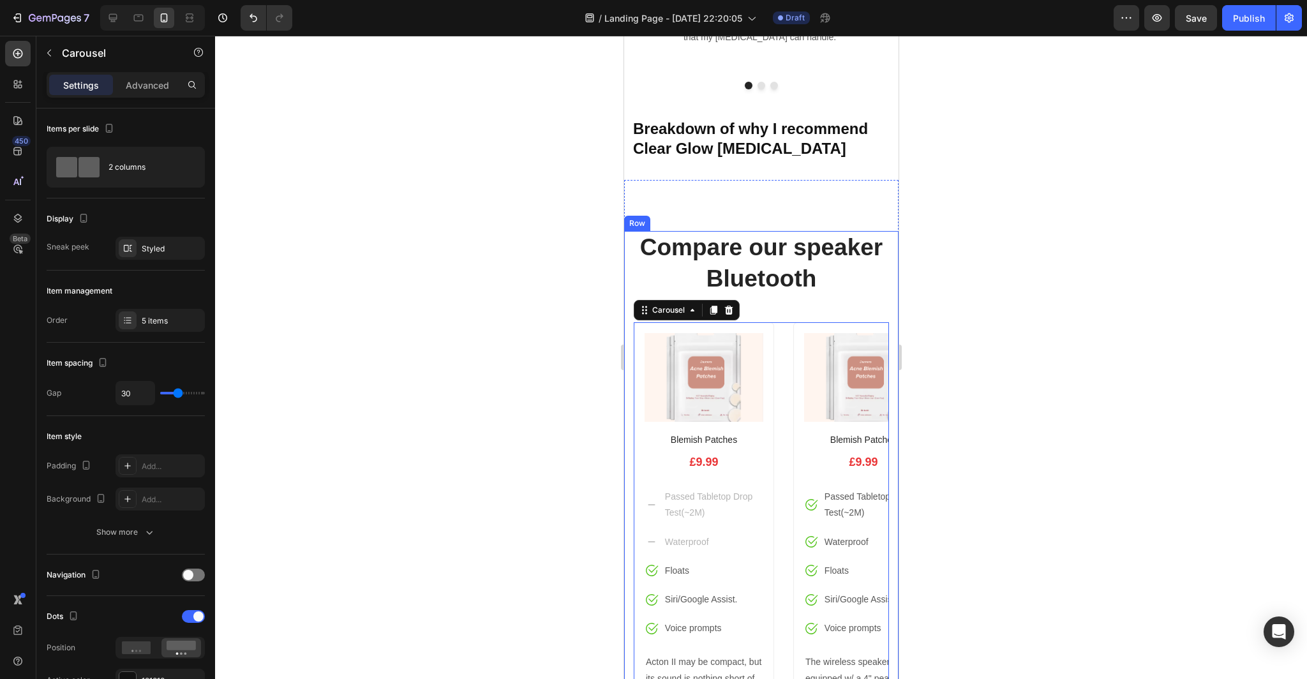
scroll to position [4290, 0]
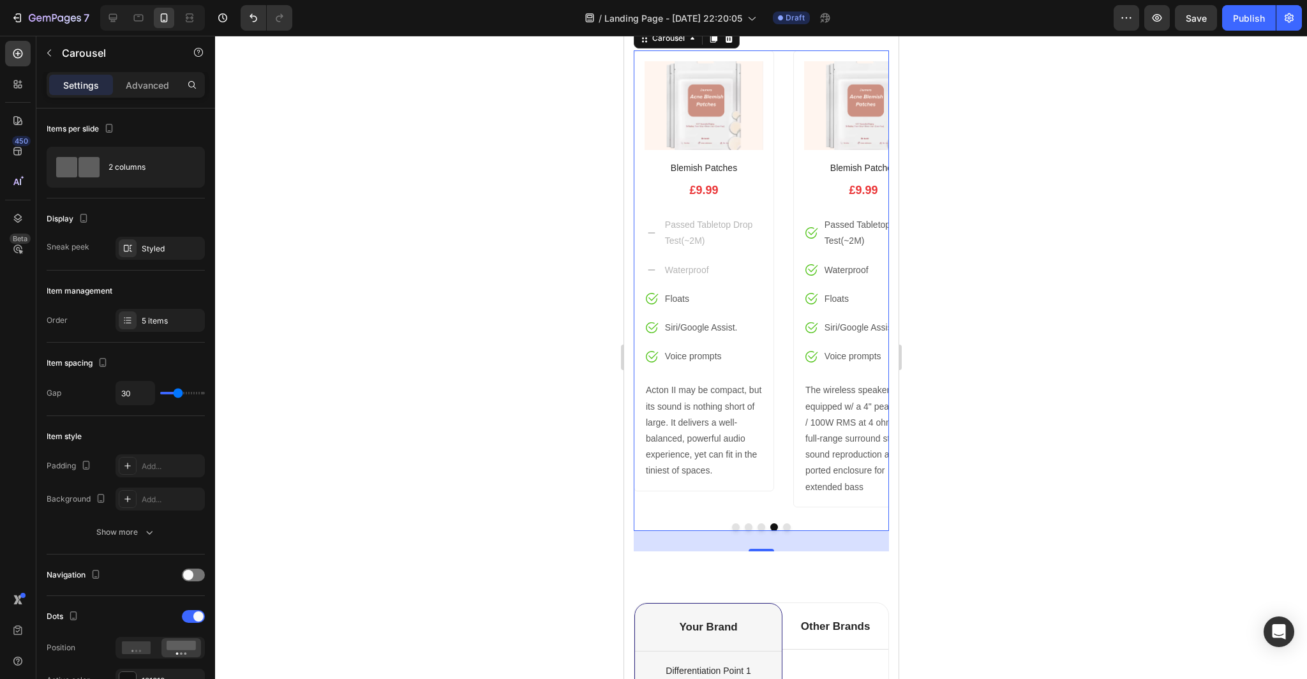
click at [736, 527] on button "Dot" at bounding box center [735, 527] width 8 height 8
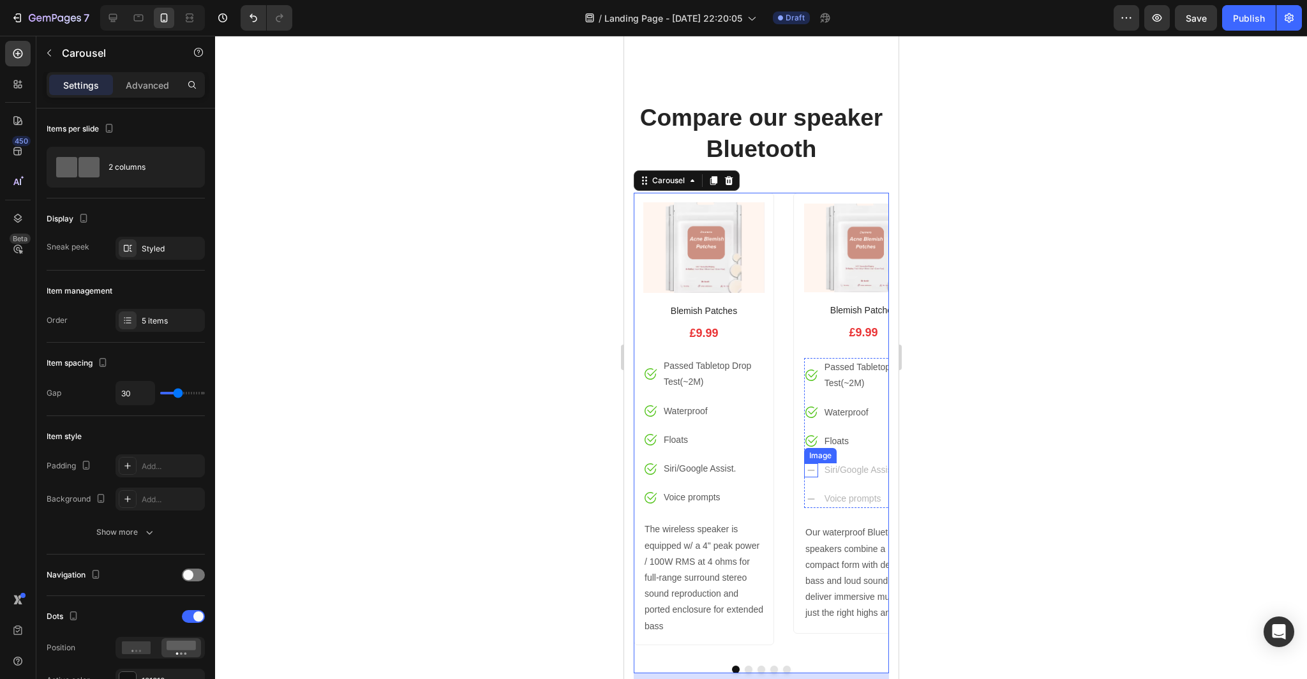
scroll to position [4048, 0]
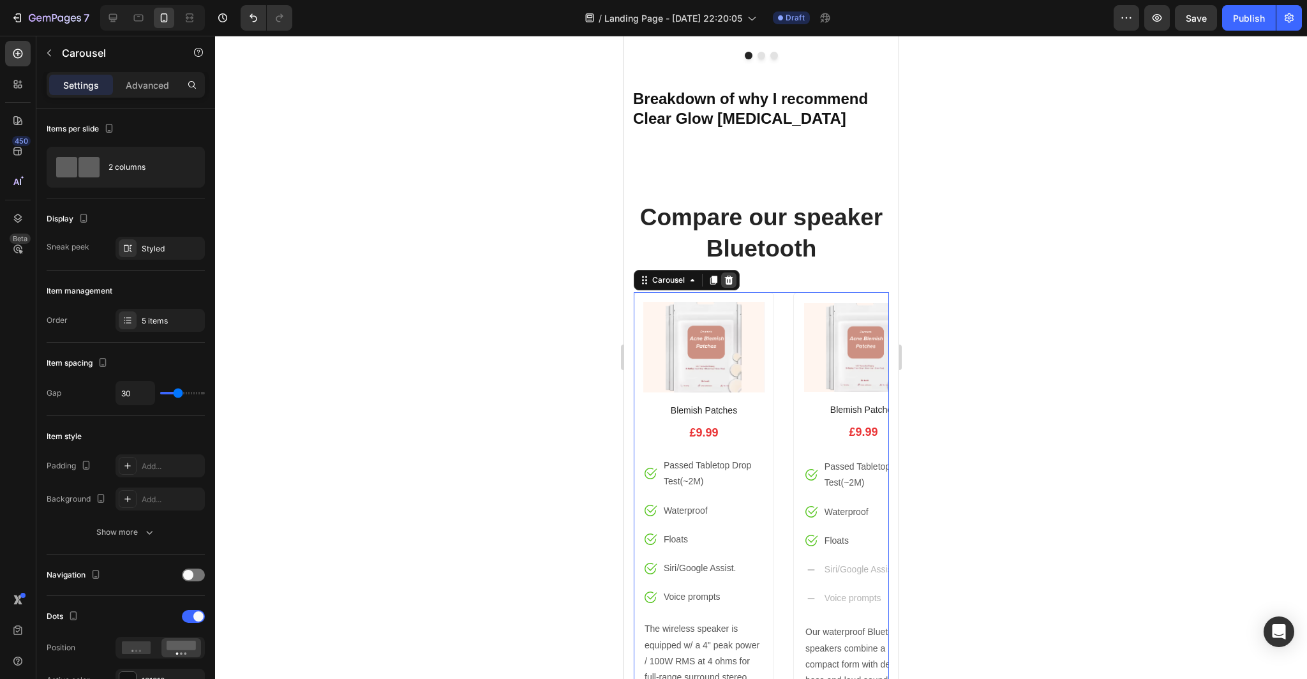
click at [730, 281] on icon at bounding box center [728, 280] width 8 height 9
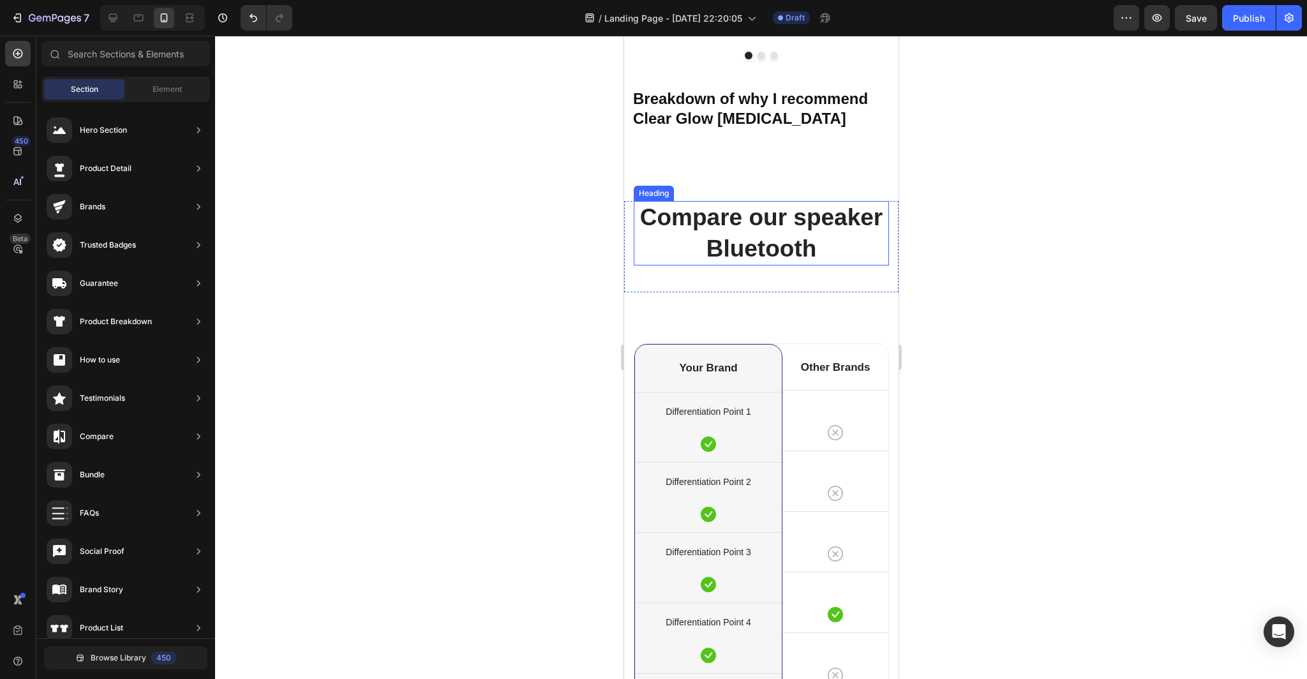
scroll to position [4047, 0]
click at [249, 13] on icon "Undo/Redo" at bounding box center [253, 17] width 13 height 13
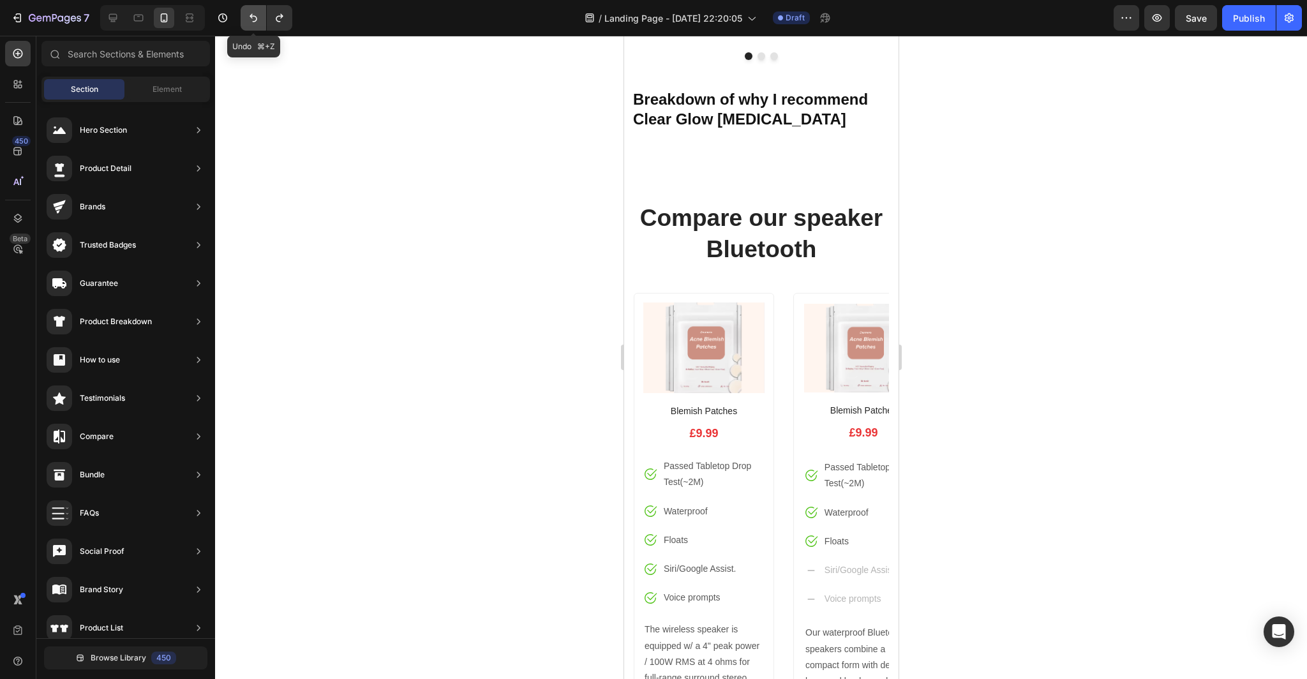
click at [249, 13] on icon "Undo/Redo" at bounding box center [253, 17] width 13 height 13
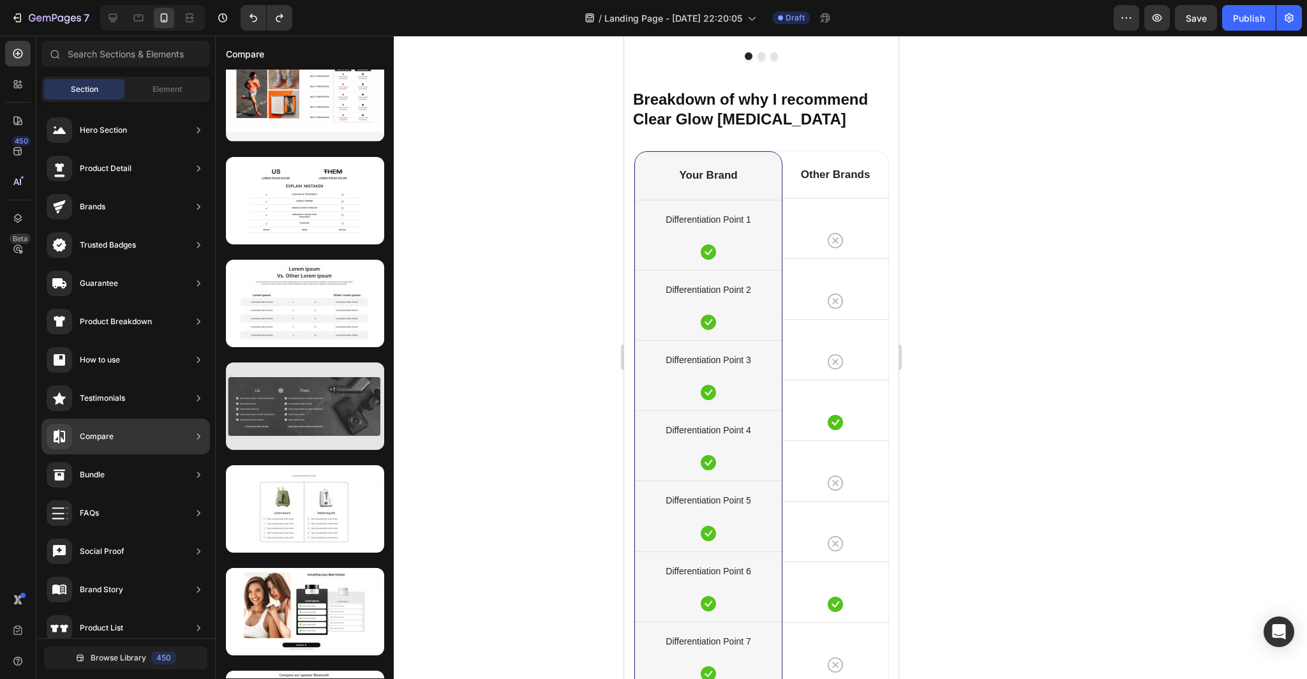
scroll to position [0, 0]
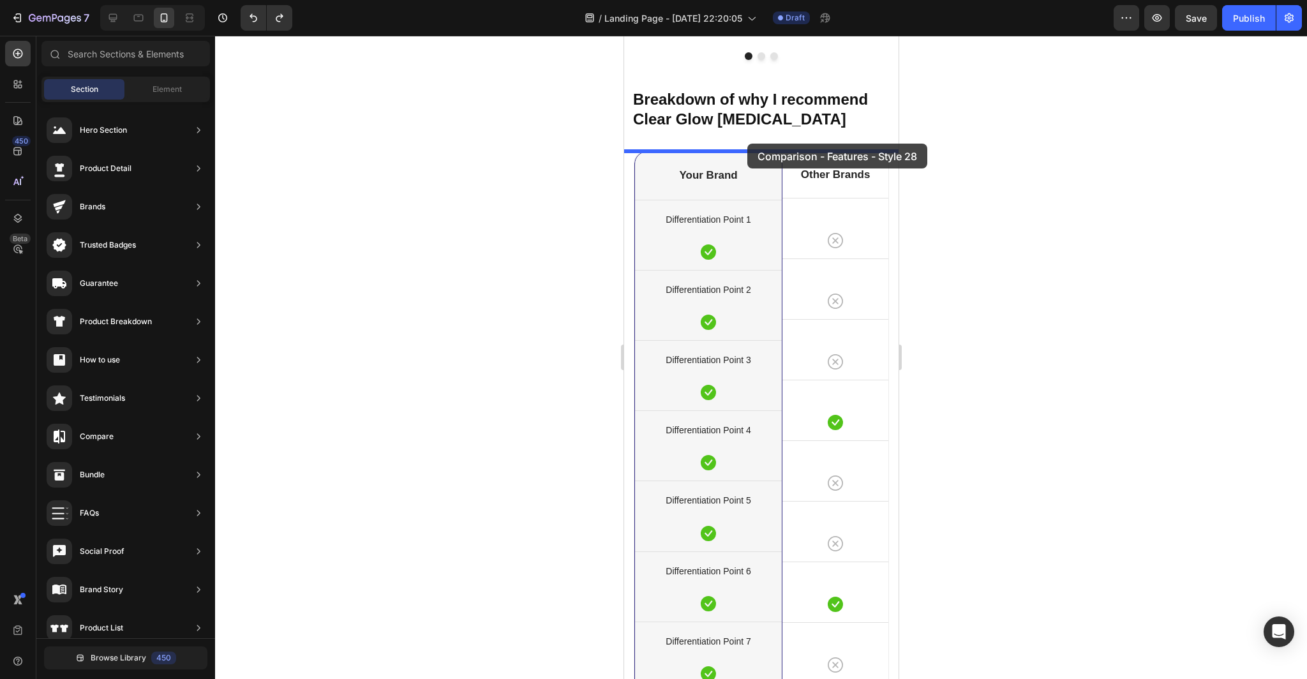
drag, startPoint x: 933, startPoint y: 162, endPoint x: 745, endPoint y: 144, distance: 188.5
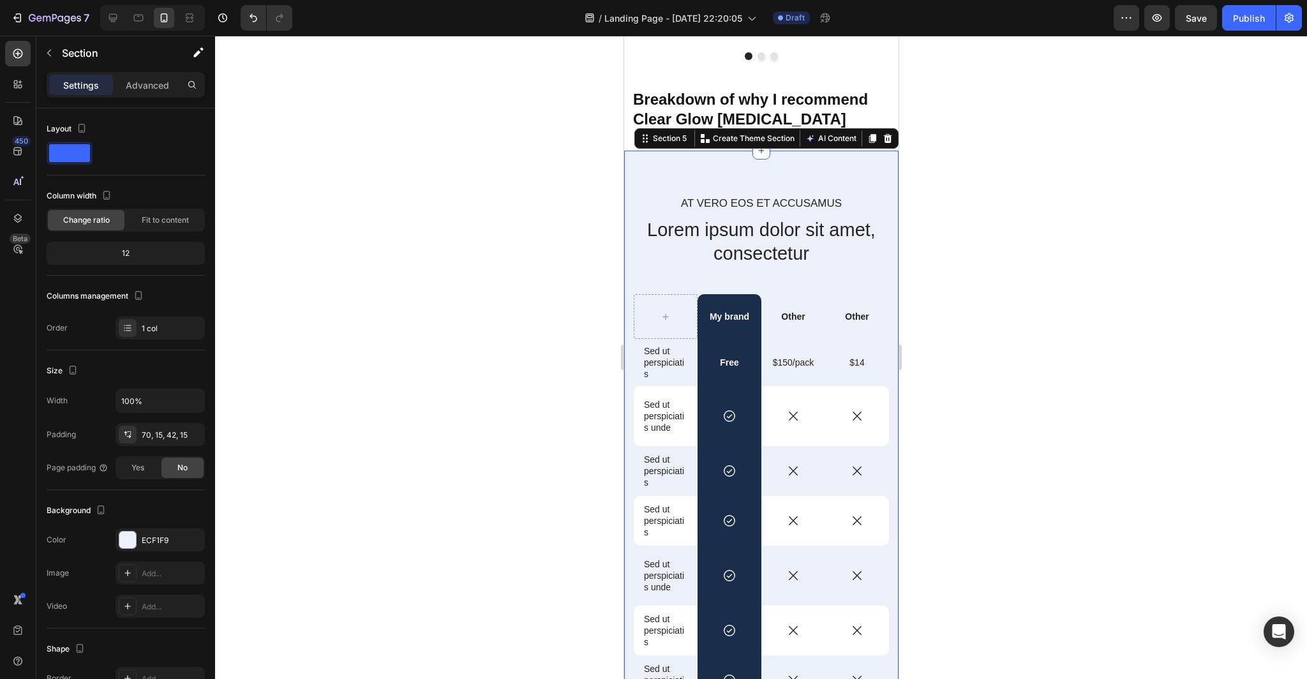
click at [1055, 299] on div at bounding box center [761, 357] width 1092 height 643
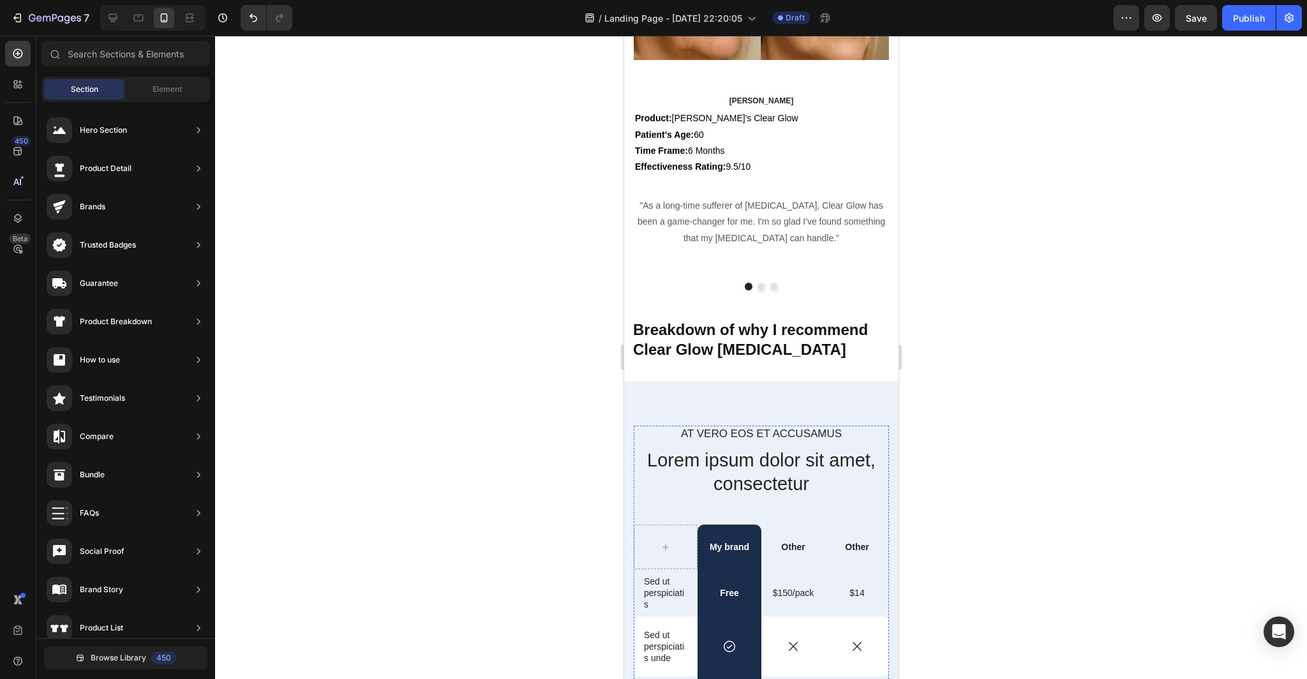
scroll to position [3888, 0]
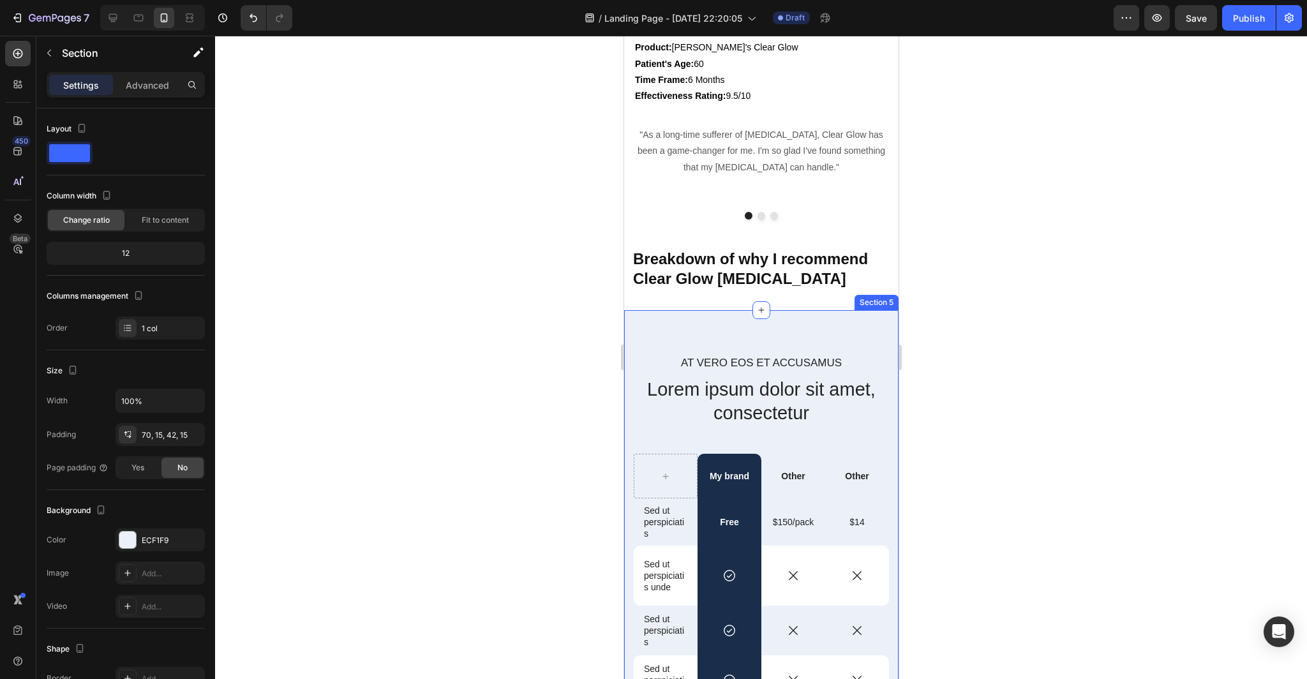
click at [809, 334] on div "At vero eos et accusamus Text Block Lorem ipsum dolor sit amet, consectetur Hea…" at bounding box center [760, 646] width 274 height 672
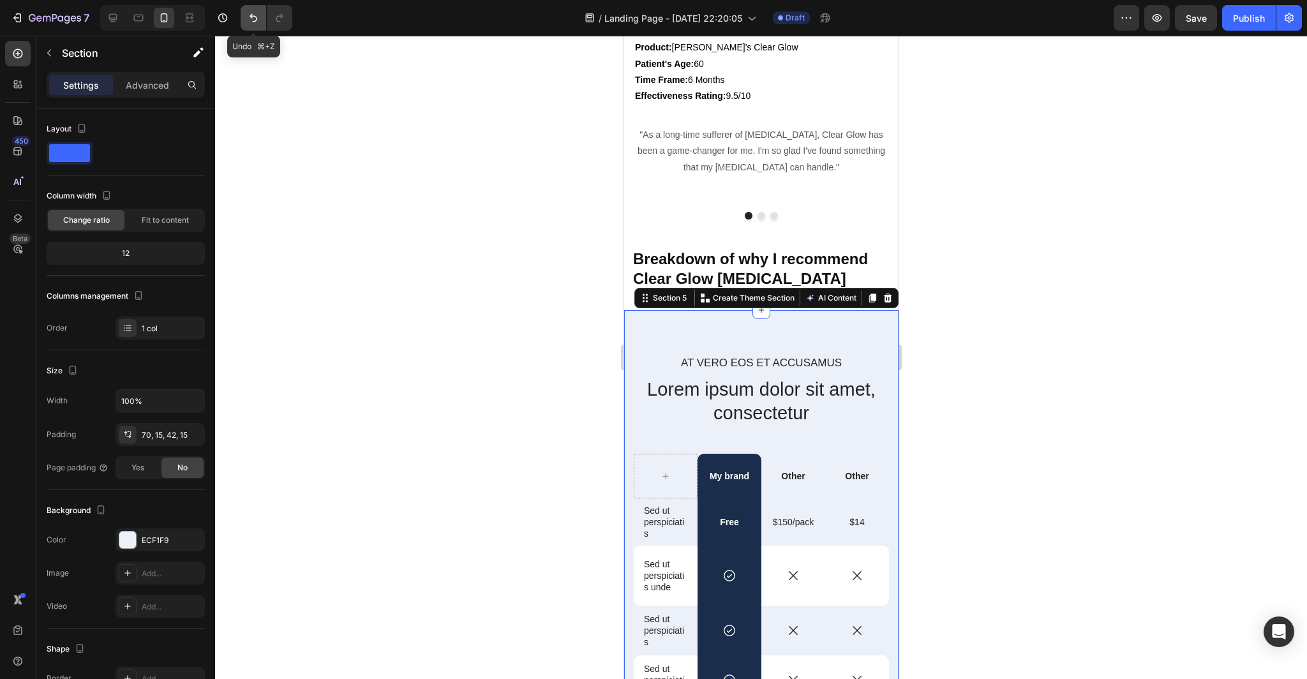
click at [251, 15] on icon "Undo/Redo" at bounding box center [253, 18] width 8 height 8
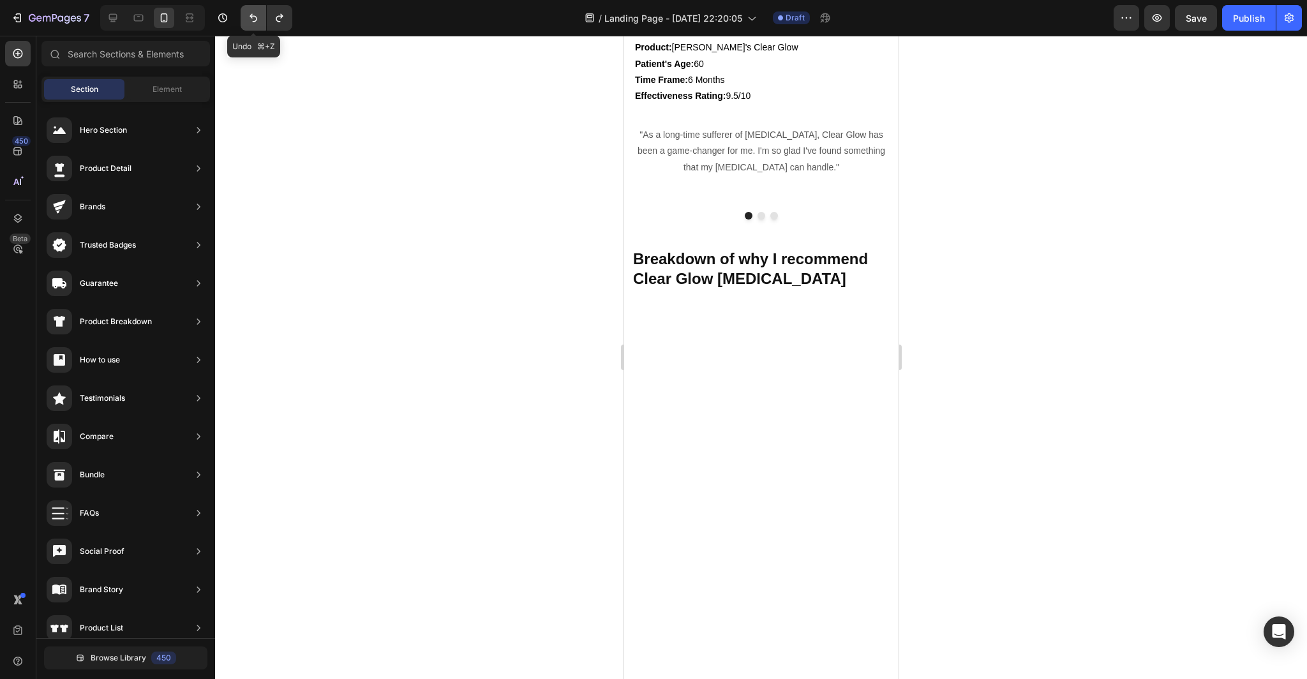
click at [253, 22] on icon "Undo/Redo" at bounding box center [253, 17] width 13 height 13
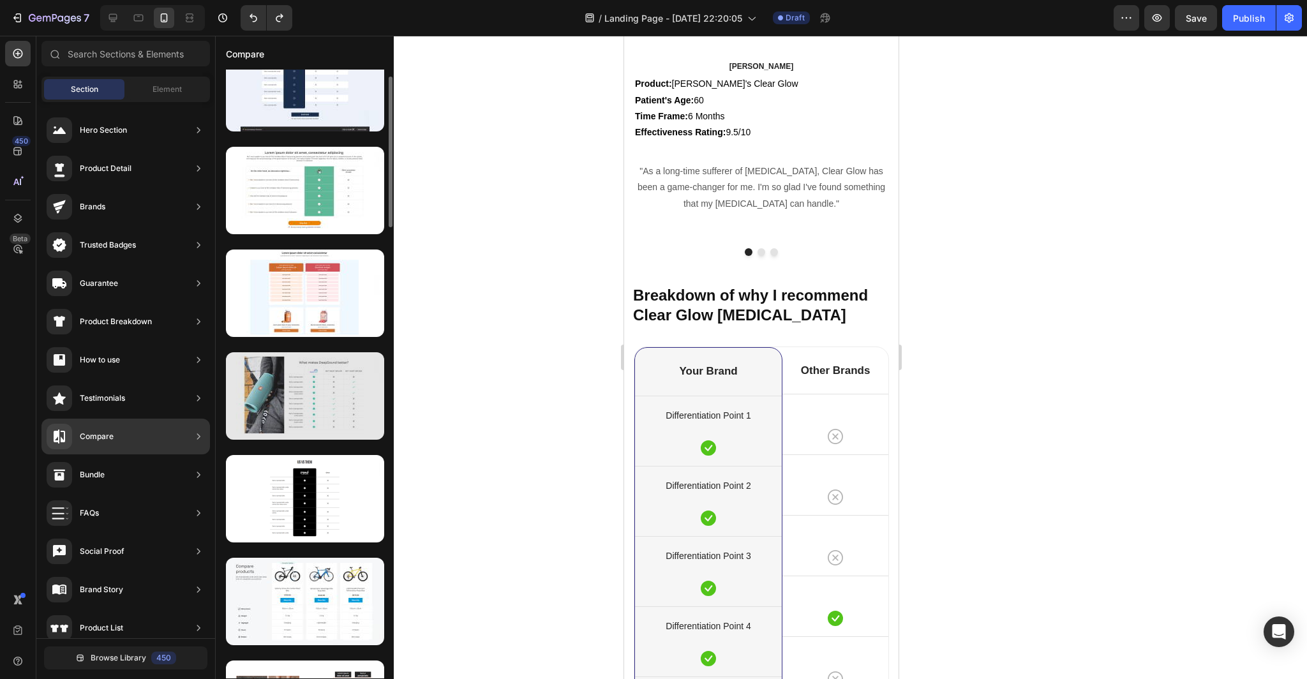
scroll to position [30, 0]
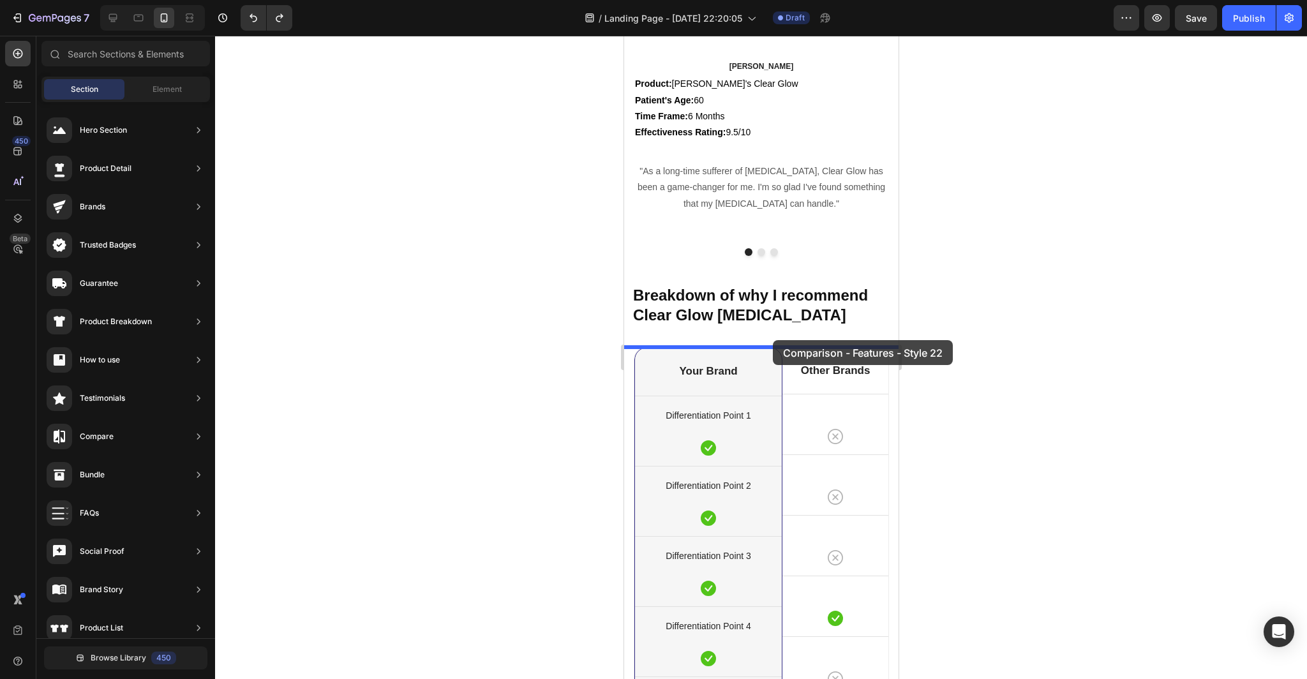
drag, startPoint x: 943, startPoint y: 516, endPoint x: 772, endPoint y: 340, distance: 245.4
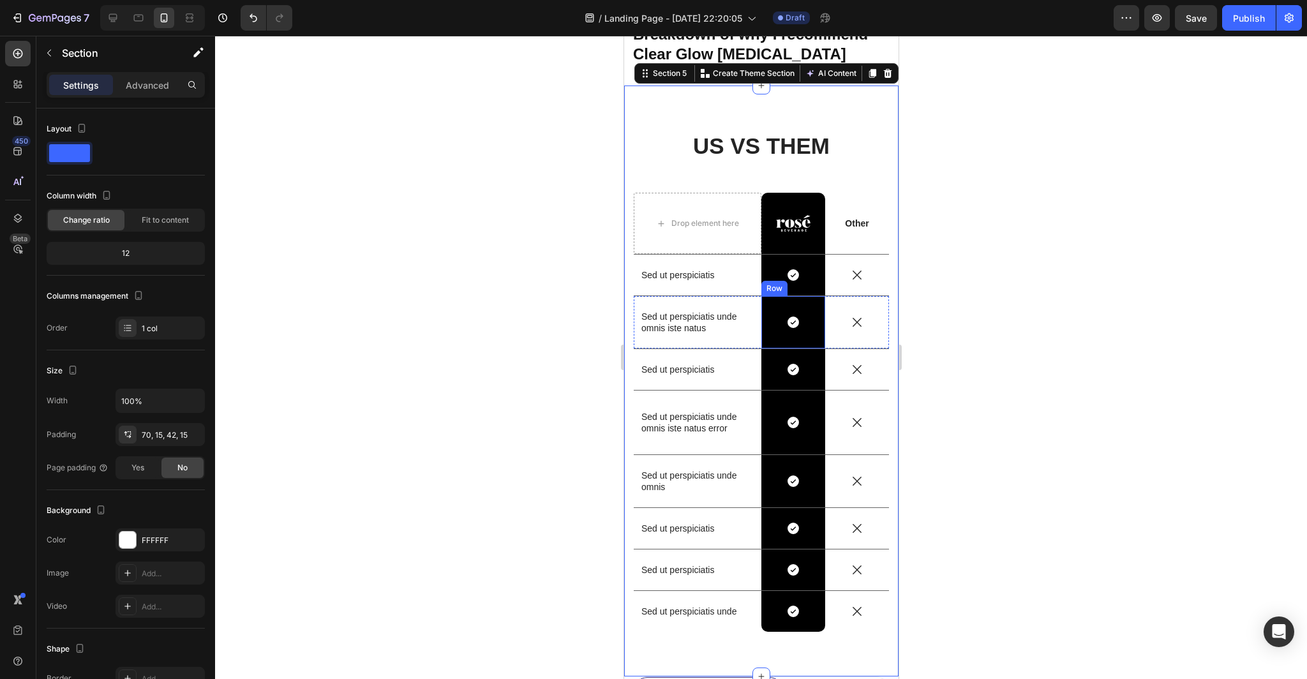
scroll to position [4117, 0]
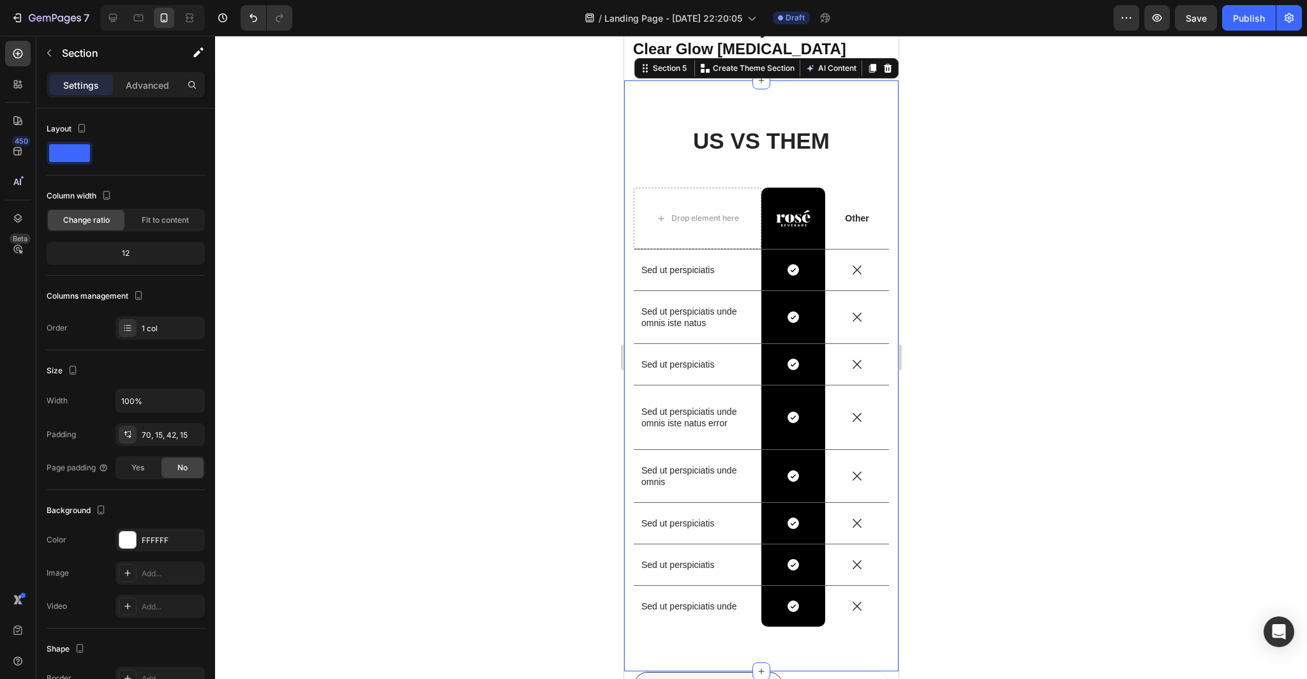
click at [1134, 402] on div at bounding box center [761, 357] width 1092 height 643
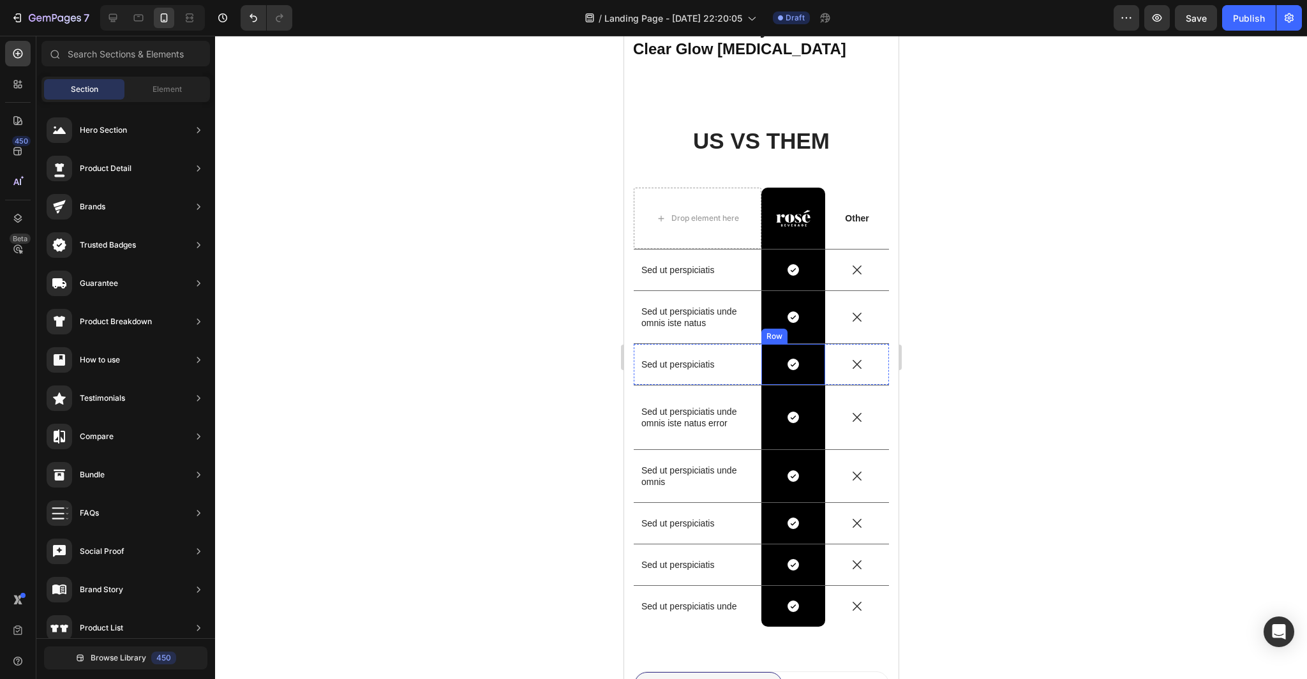
scroll to position [3967, 0]
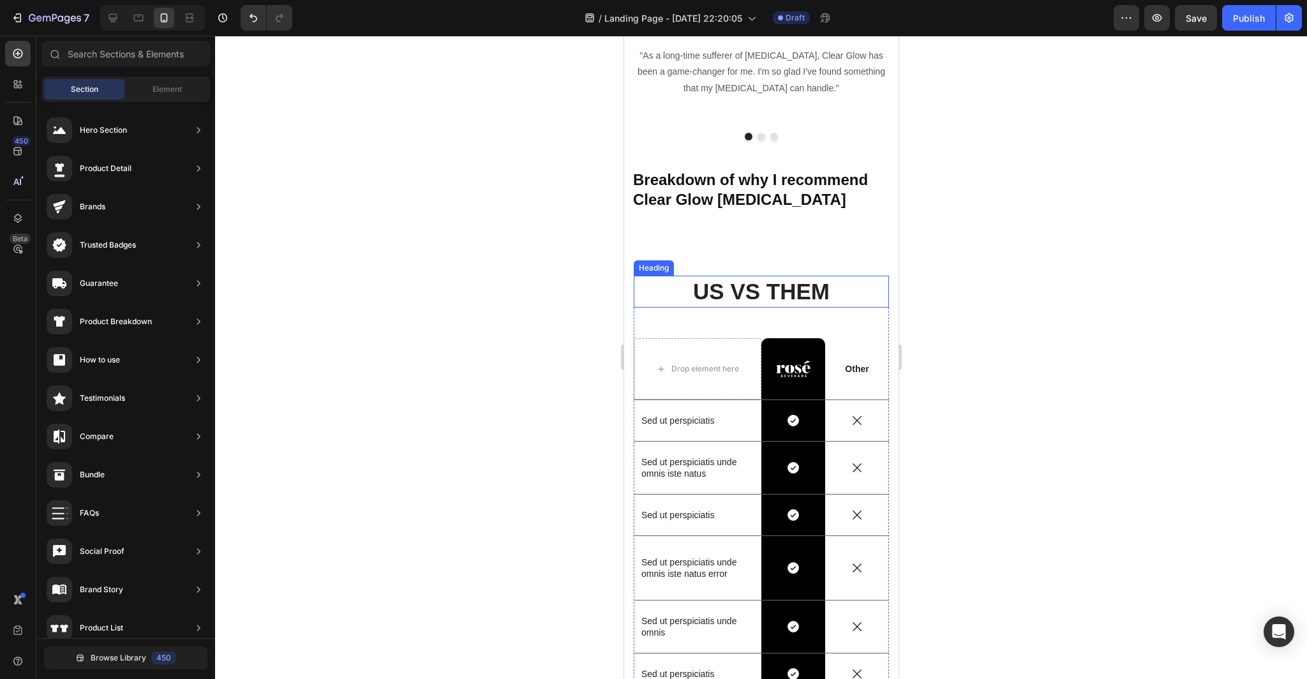
click at [844, 286] on h2 "US VS THEM" at bounding box center [760, 292] width 255 height 32
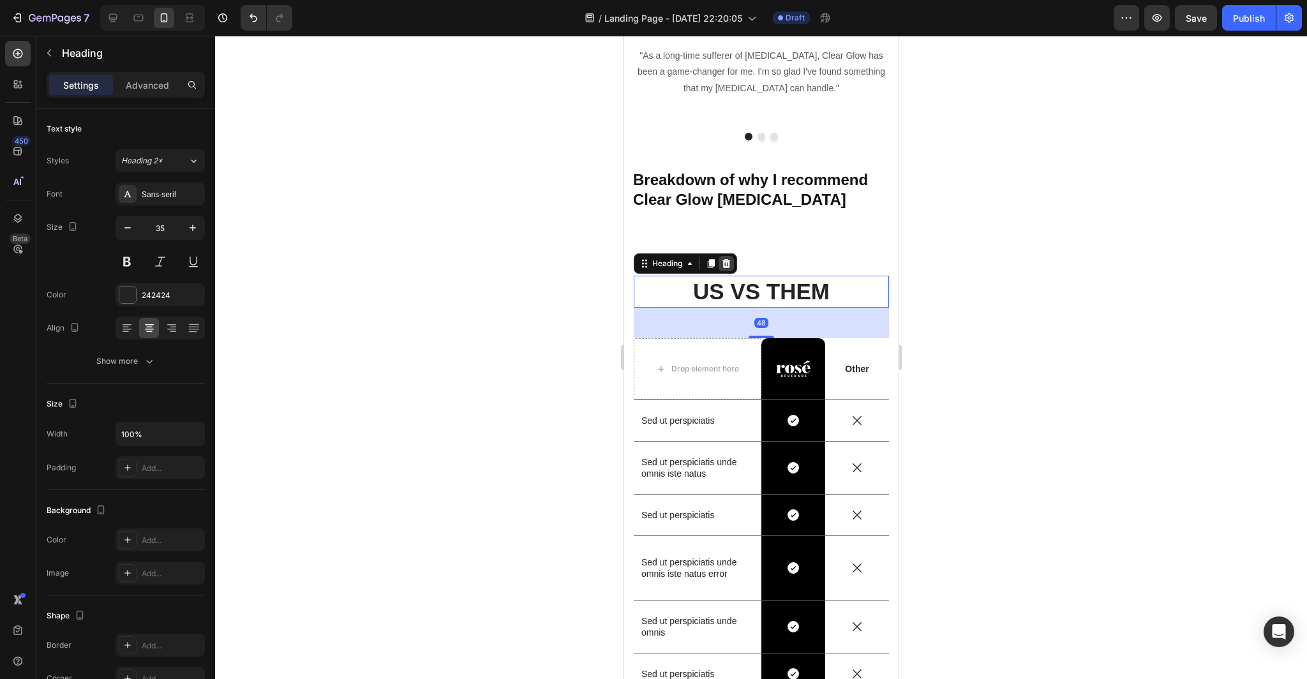
click at [723, 258] on icon at bounding box center [725, 263] width 10 height 10
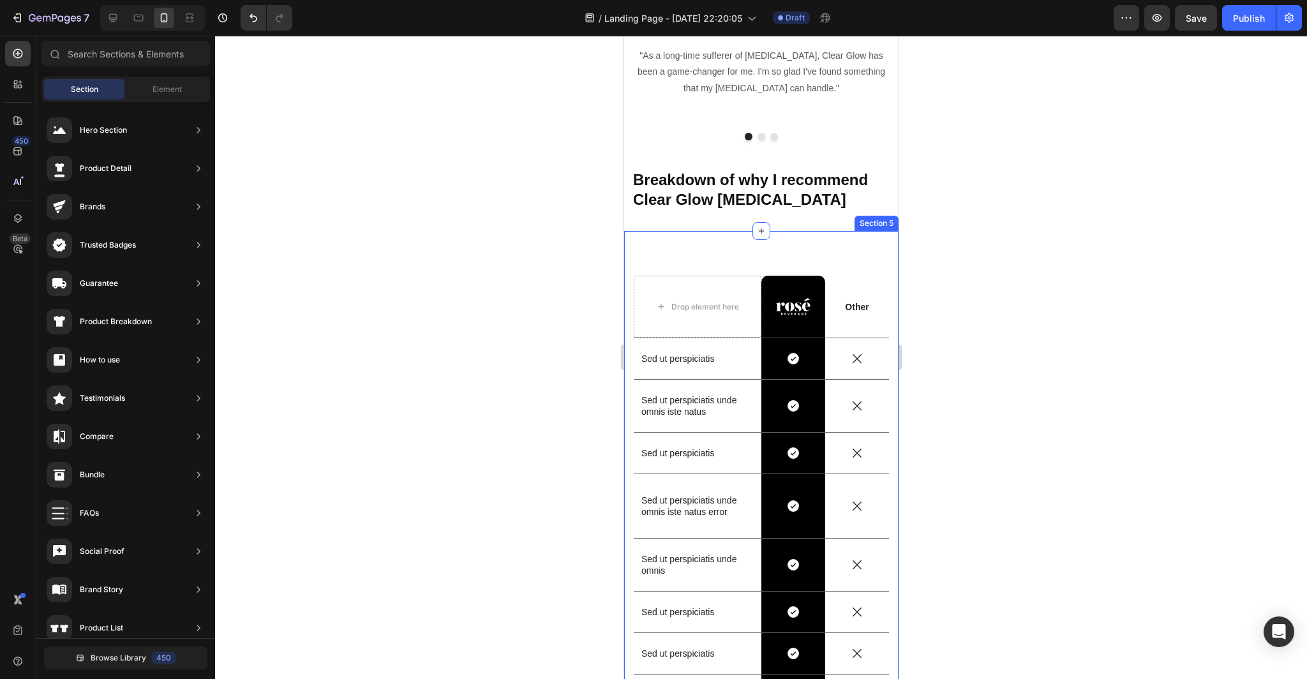
click at [761, 249] on div "Drop element here Image Row Other Text Block Row Sed ut perspiciatis Text Block…" at bounding box center [760, 495] width 274 height 528
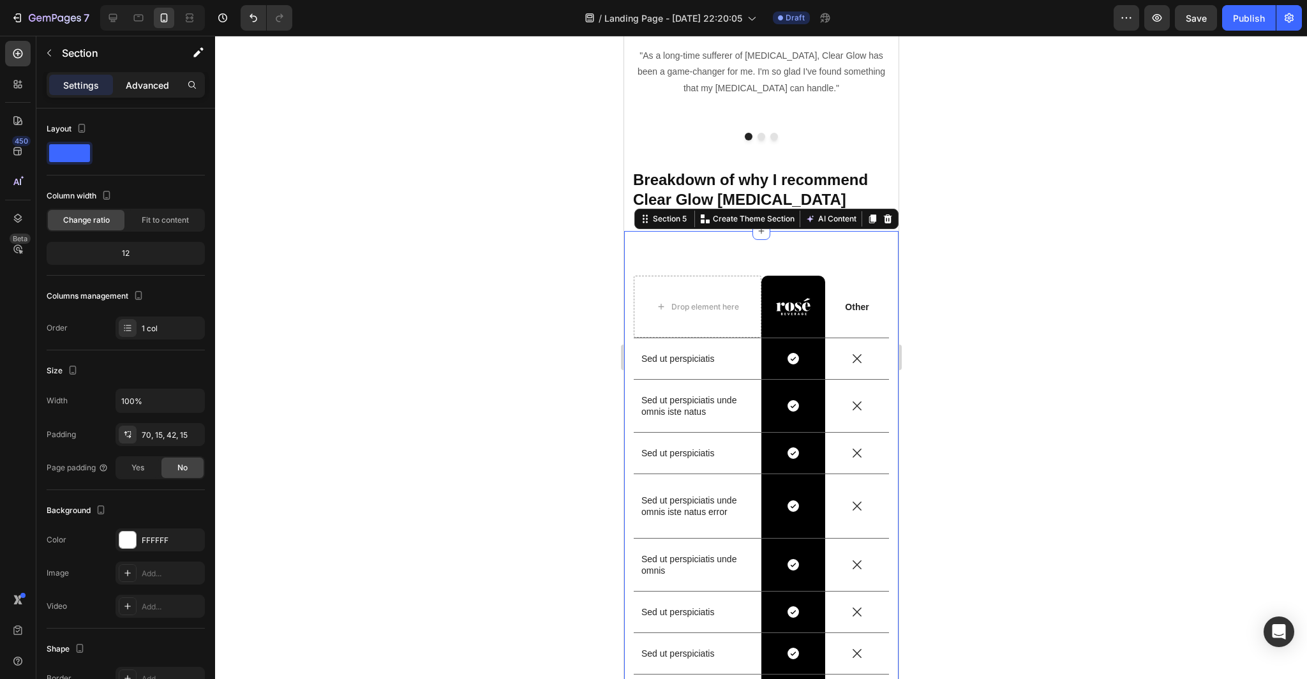
click at [146, 87] on p "Advanced" at bounding box center [147, 84] width 43 height 13
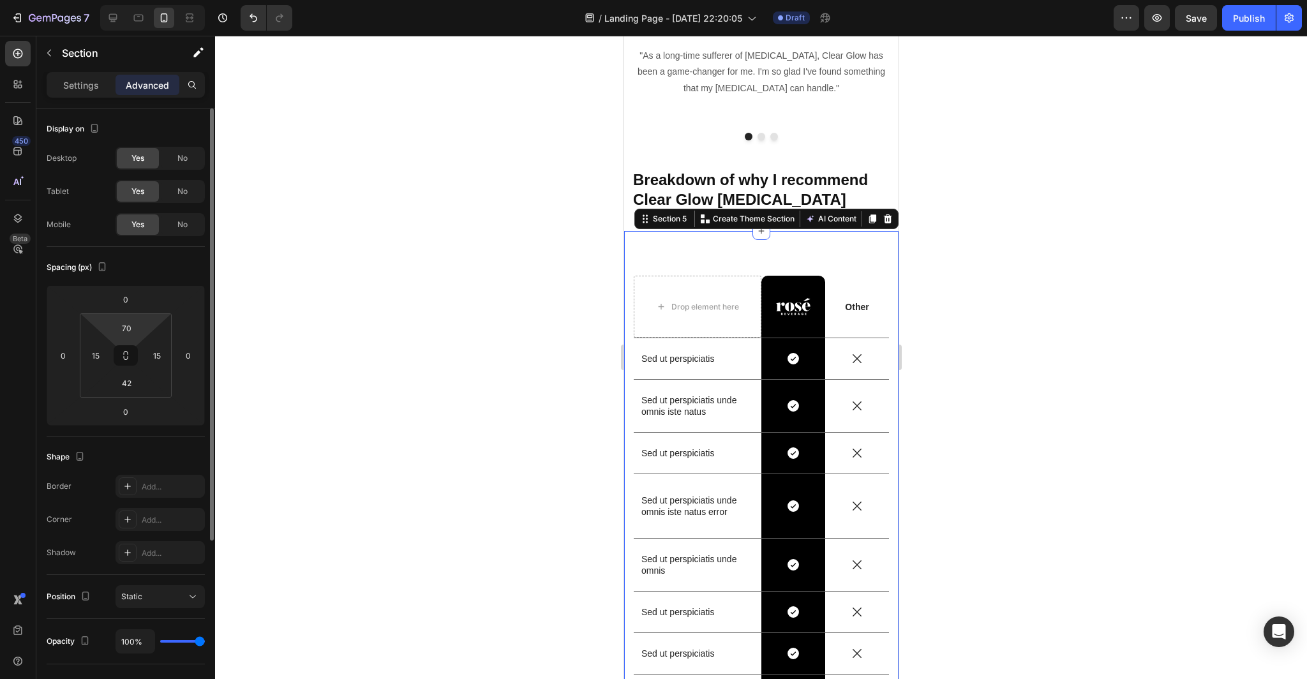
click at [145, 0] on html "7 Version history / Landing Page - [DATE] 22:20:05 Draft Preview Save Publish 4…" at bounding box center [653, 0] width 1307 height 0
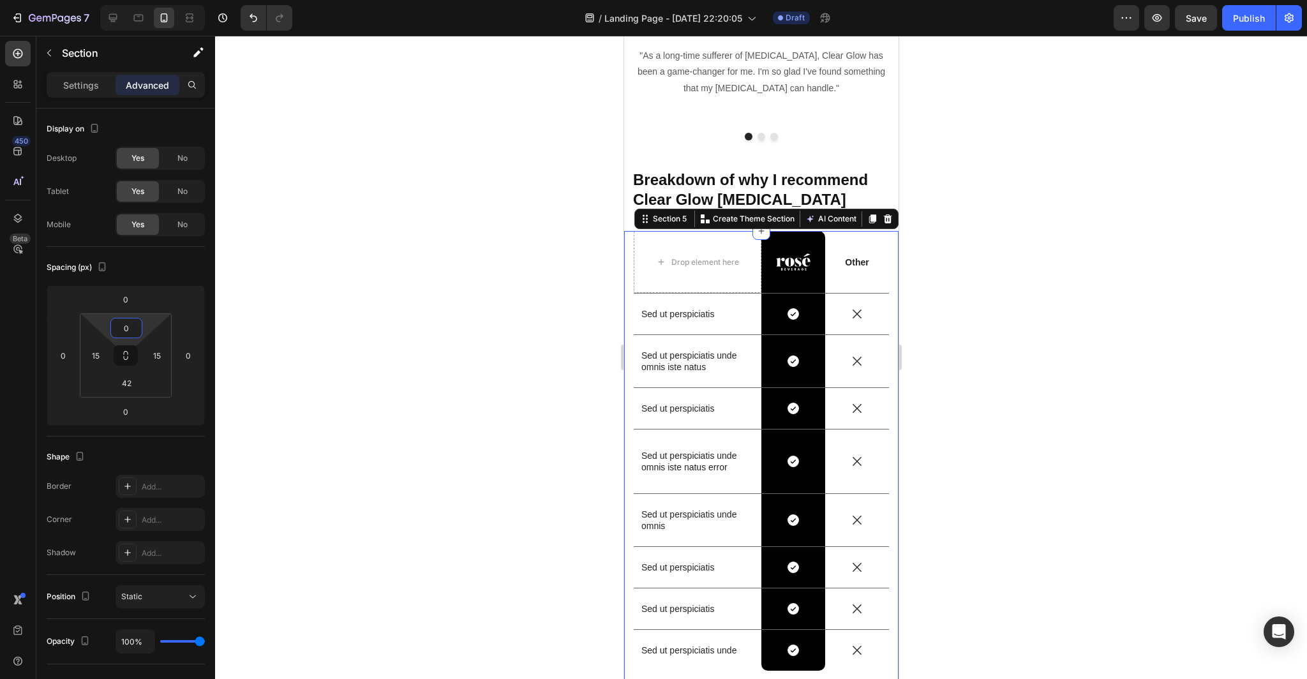
type input "0"
click at [358, 324] on div at bounding box center [761, 357] width 1092 height 643
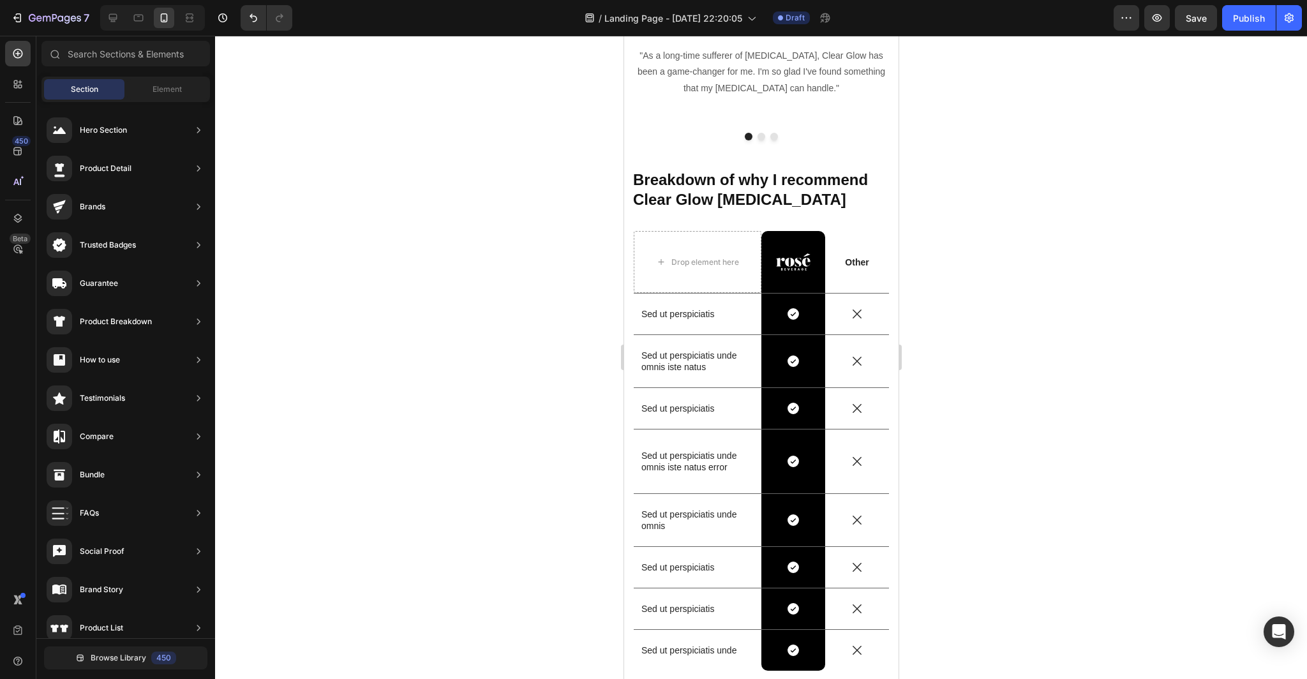
click at [1088, 459] on div at bounding box center [761, 357] width 1092 height 643
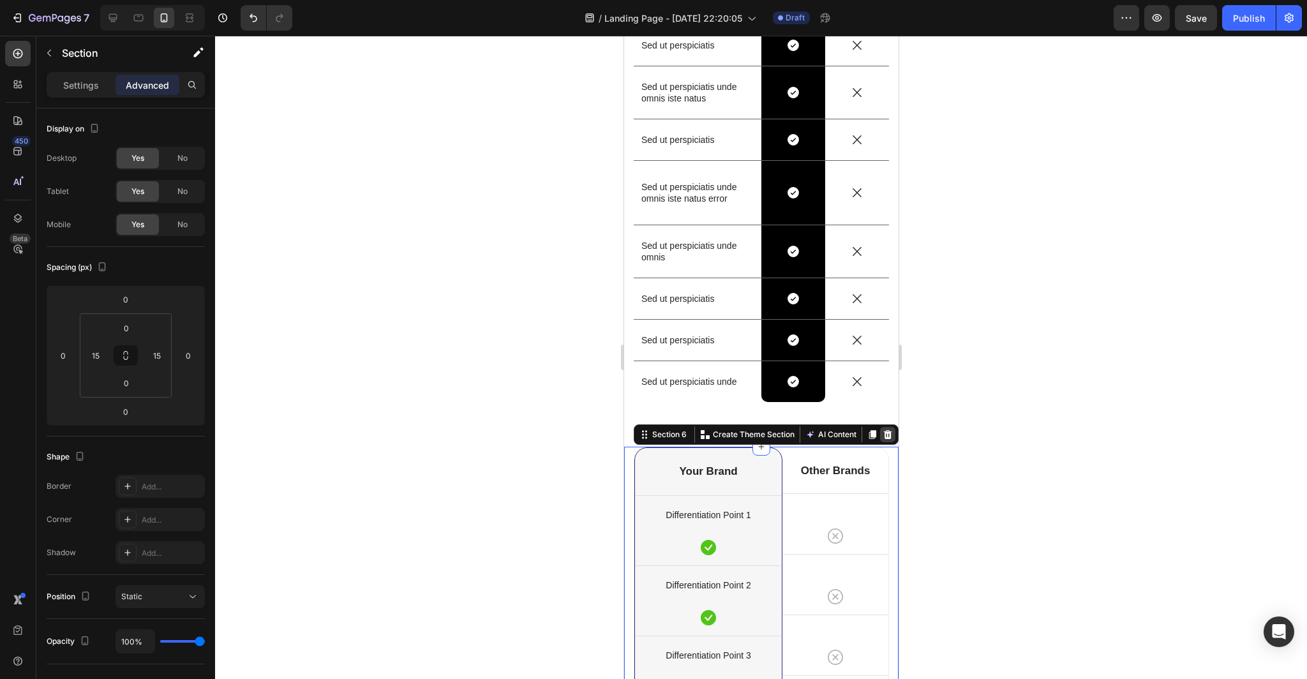
click at [892, 438] on div at bounding box center [886, 434] width 15 height 15
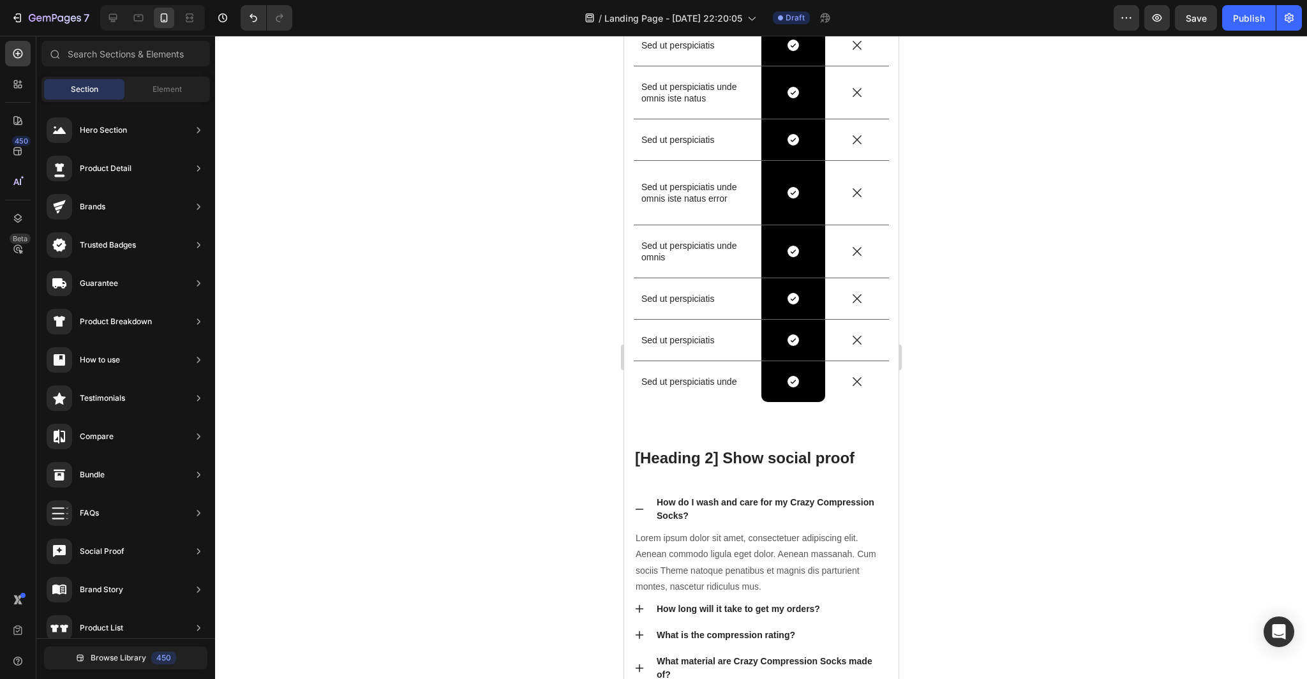
scroll to position [4402, 0]
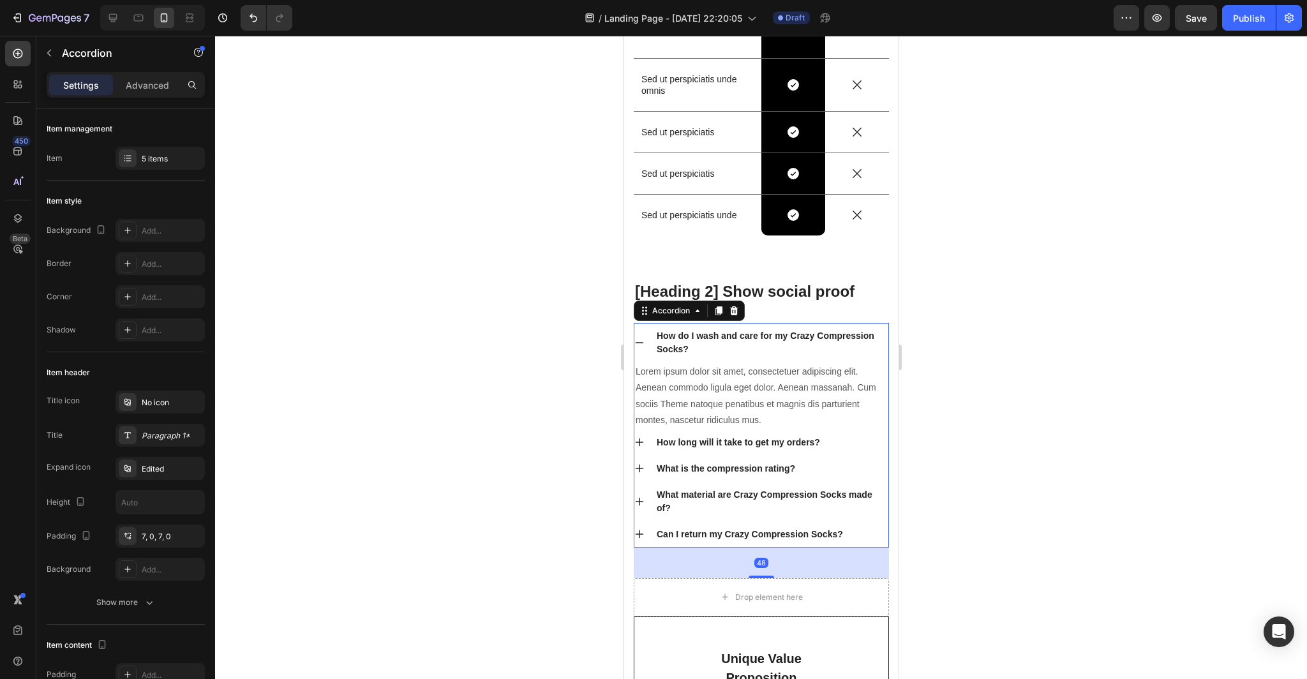
click at [762, 346] on div "How do I wash and care for my Crazy Compression Socks?" at bounding box center [770, 342] width 233 height 31
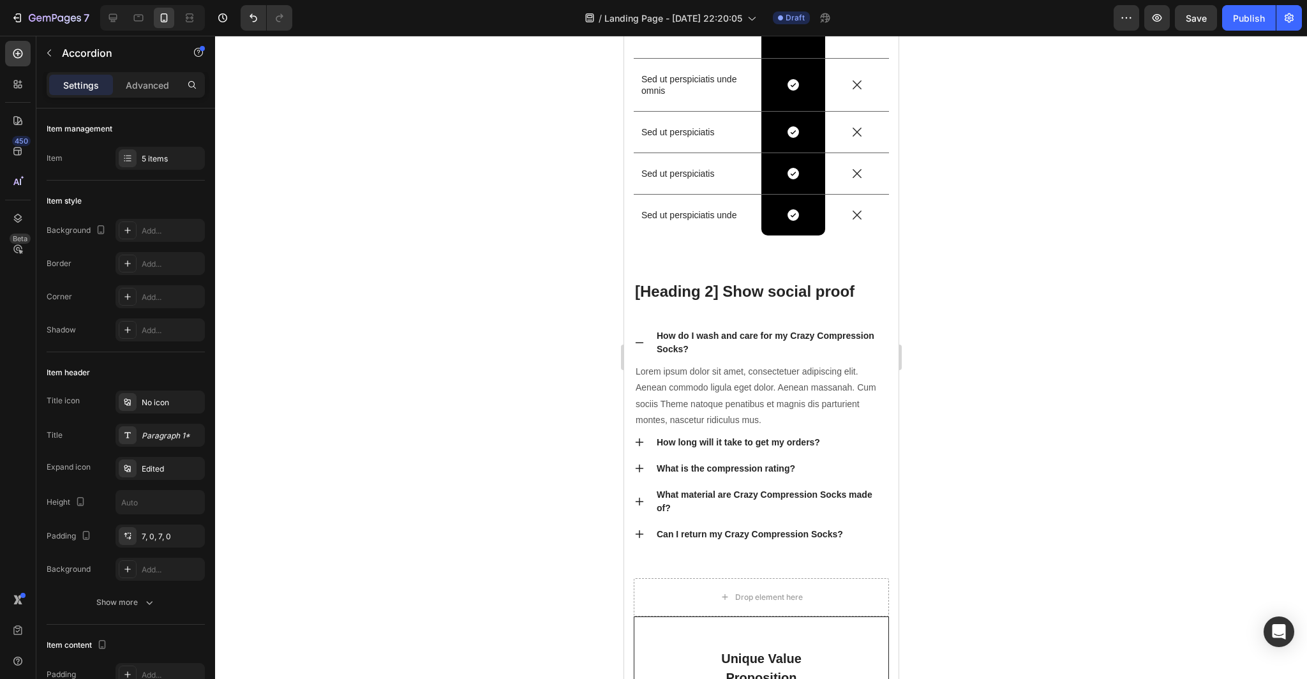
click at [639, 341] on icon at bounding box center [638, 342] width 10 height 10
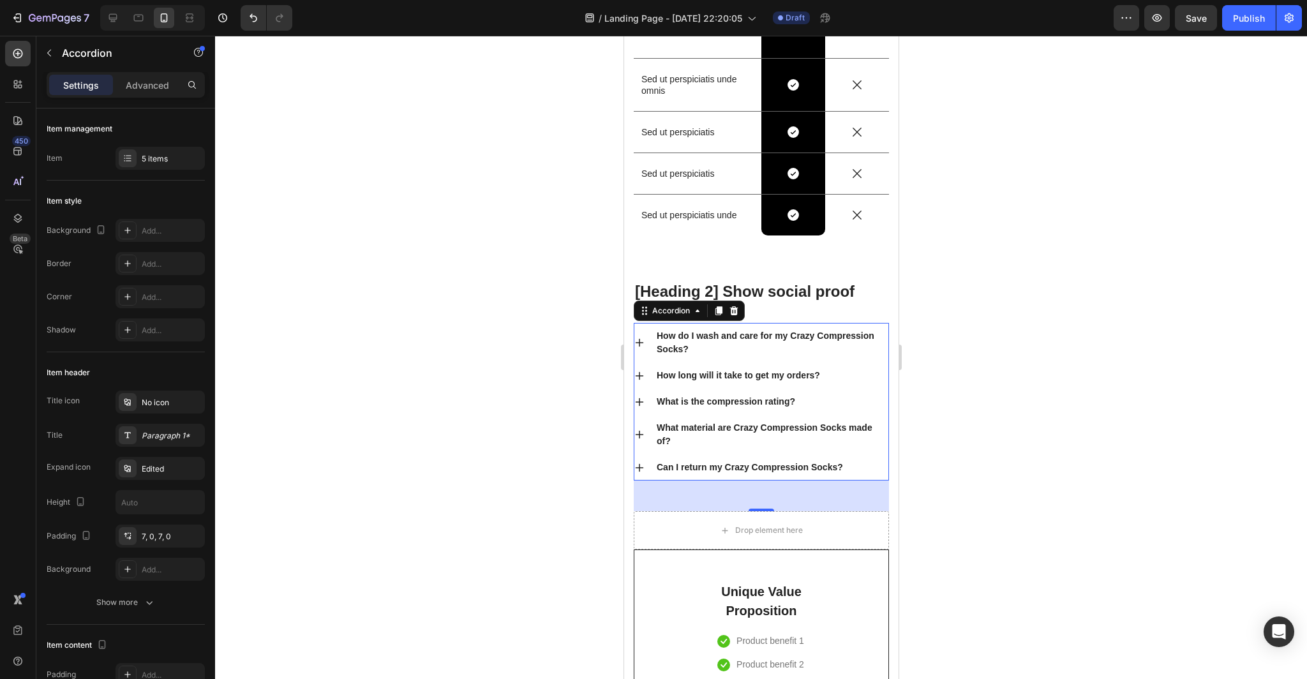
click at [1106, 426] on div at bounding box center [761, 357] width 1092 height 643
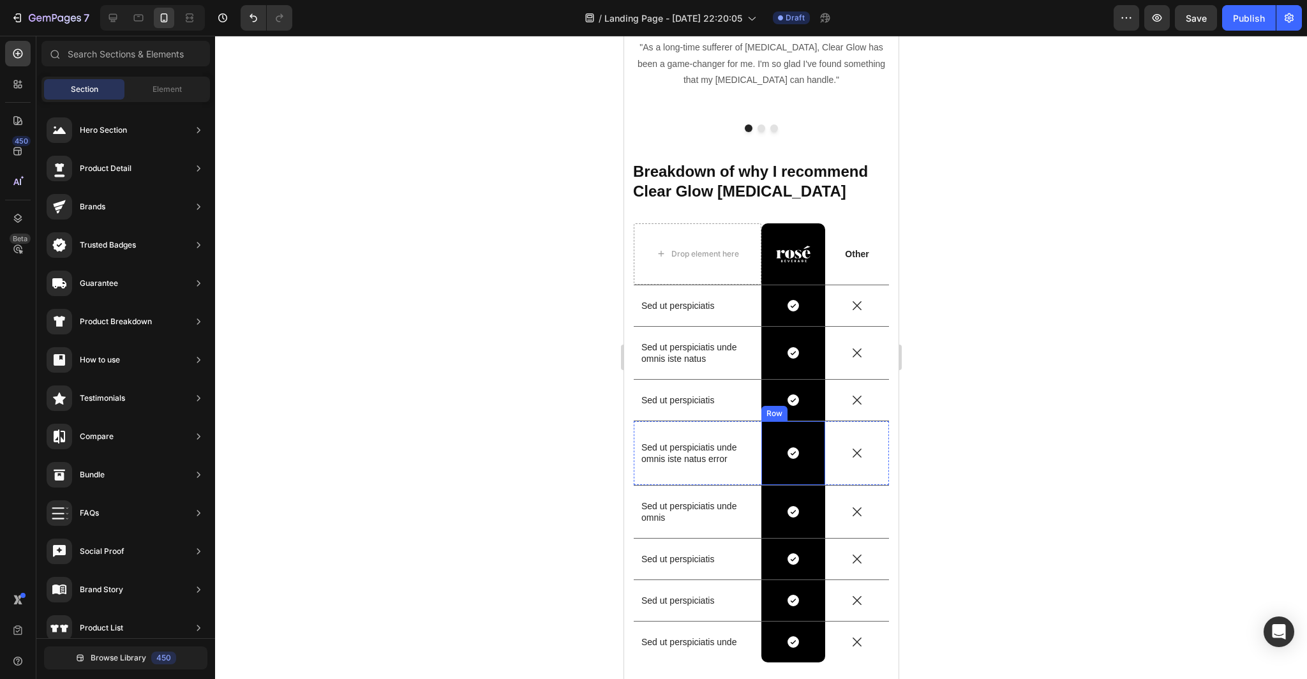
scroll to position [3786, 0]
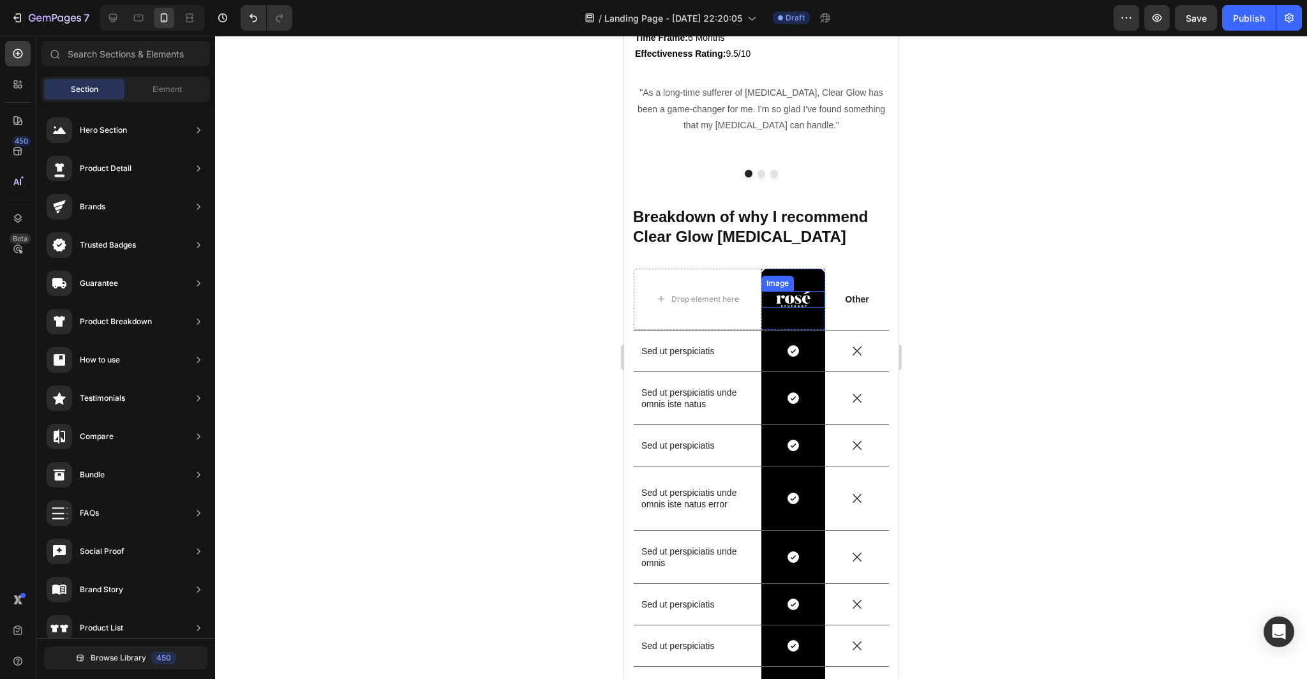
click at [808, 300] on img at bounding box center [792, 299] width 34 height 17
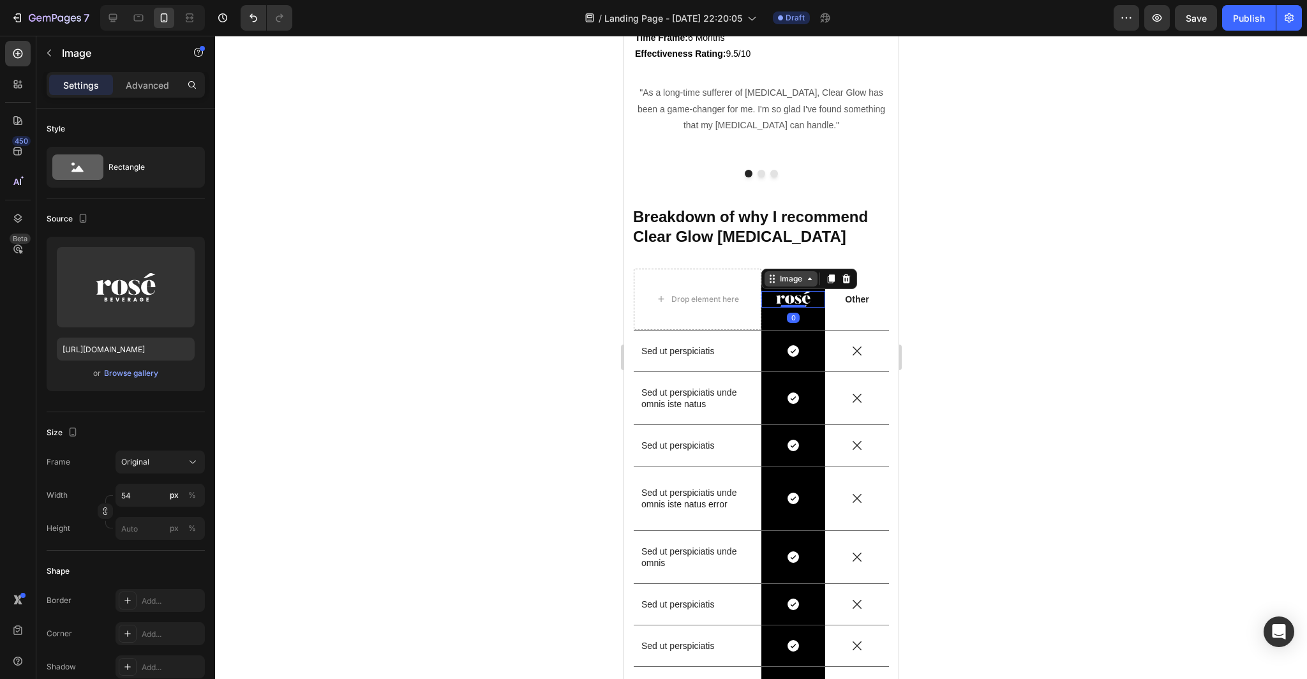
click at [801, 279] on div "Image" at bounding box center [789, 278] width 27 height 11
click at [803, 281] on div "Image" at bounding box center [789, 278] width 27 height 11
click at [871, 300] on p "Other" at bounding box center [856, 298] width 61 height 11
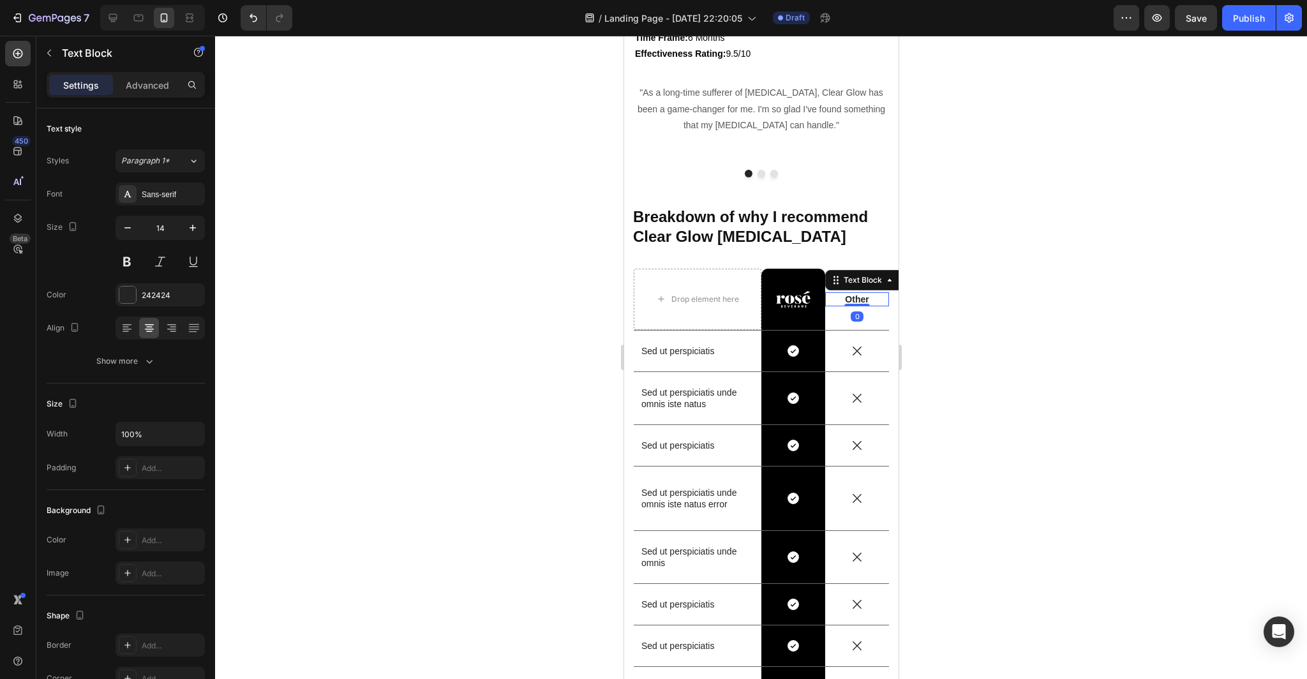
click at [871, 299] on p "Other" at bounding box center [856, 298] width 61 height 11
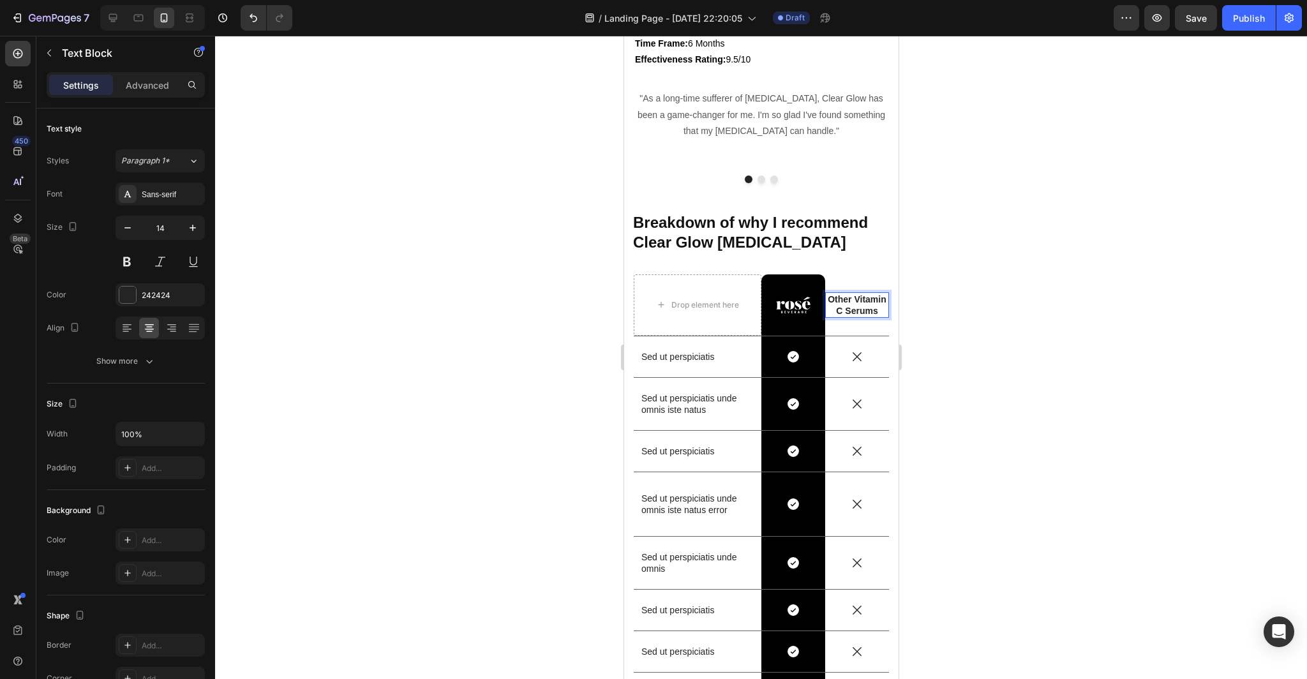
click at [1028, 316] on div at bounding box center [761, 357] width 1092 height 643
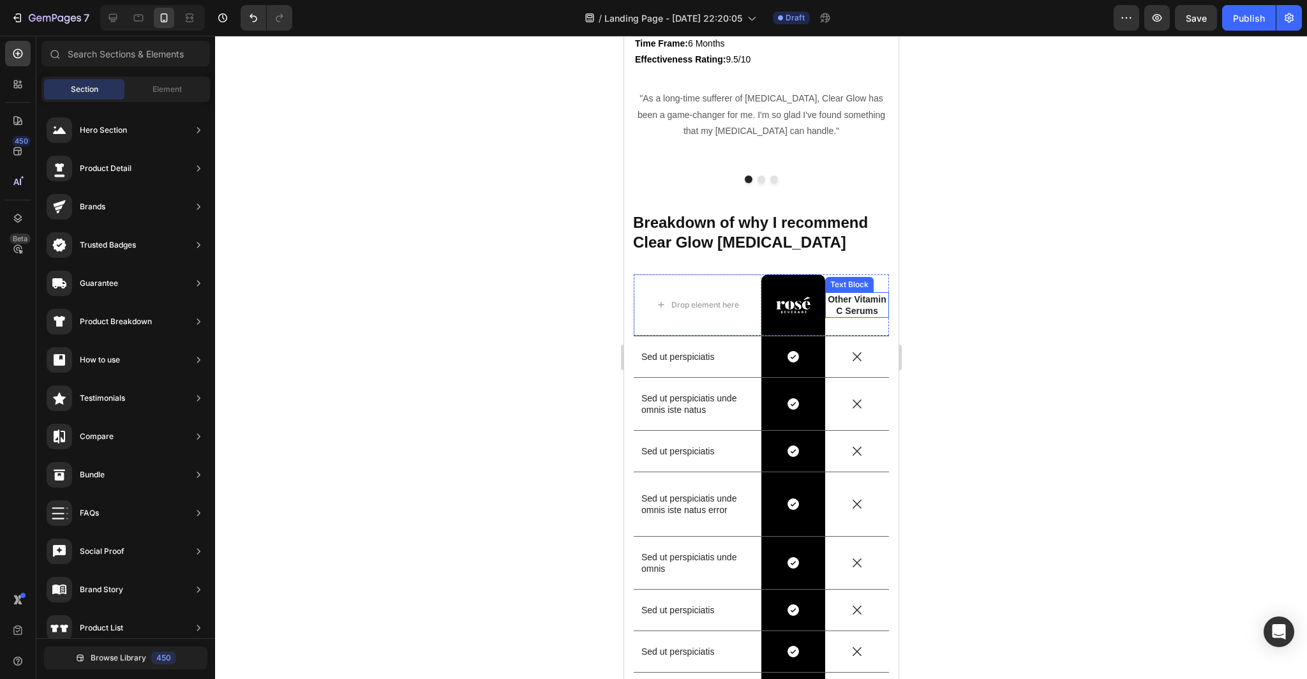
click at [859, 305] on p "Other Vitamin C Serums" at bounding box center [856, 304] width 61 height 23
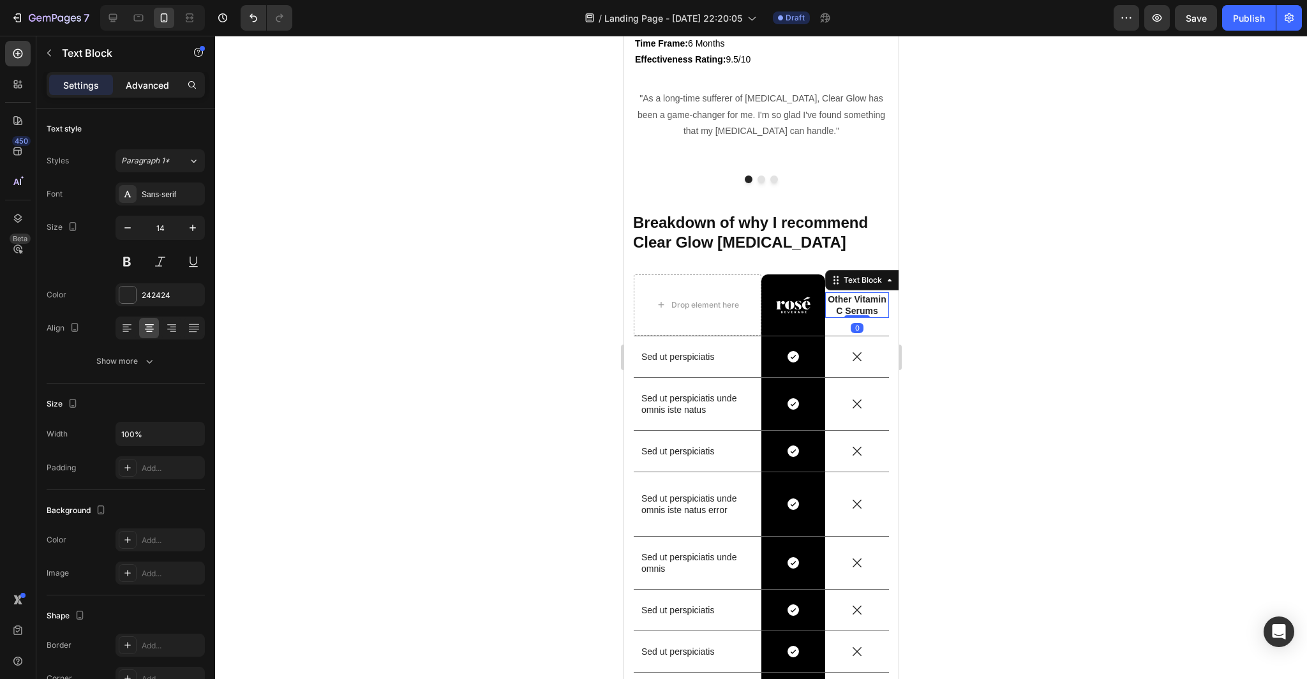
click at [142, 85] on p "Advanced" at bounding box center [147, 84] width 43 height 13
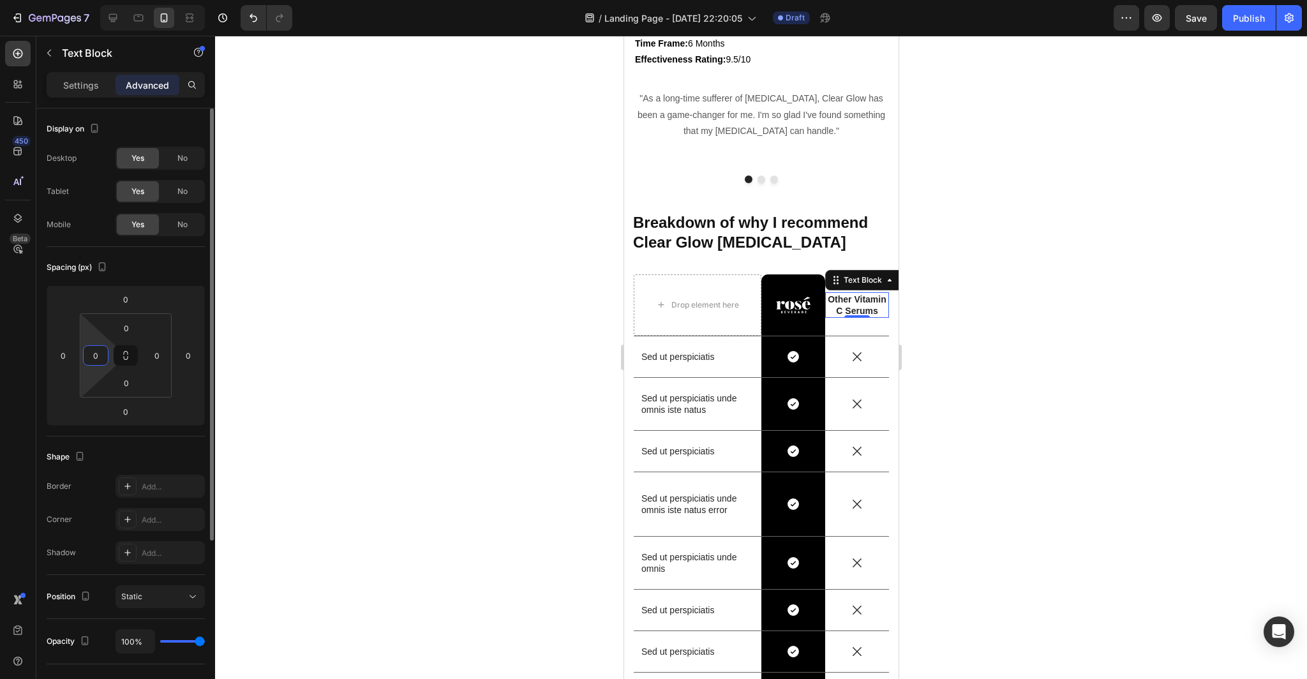
click at [98, 359] on input "0" at bounding box center [95, 355] width 19 height 19
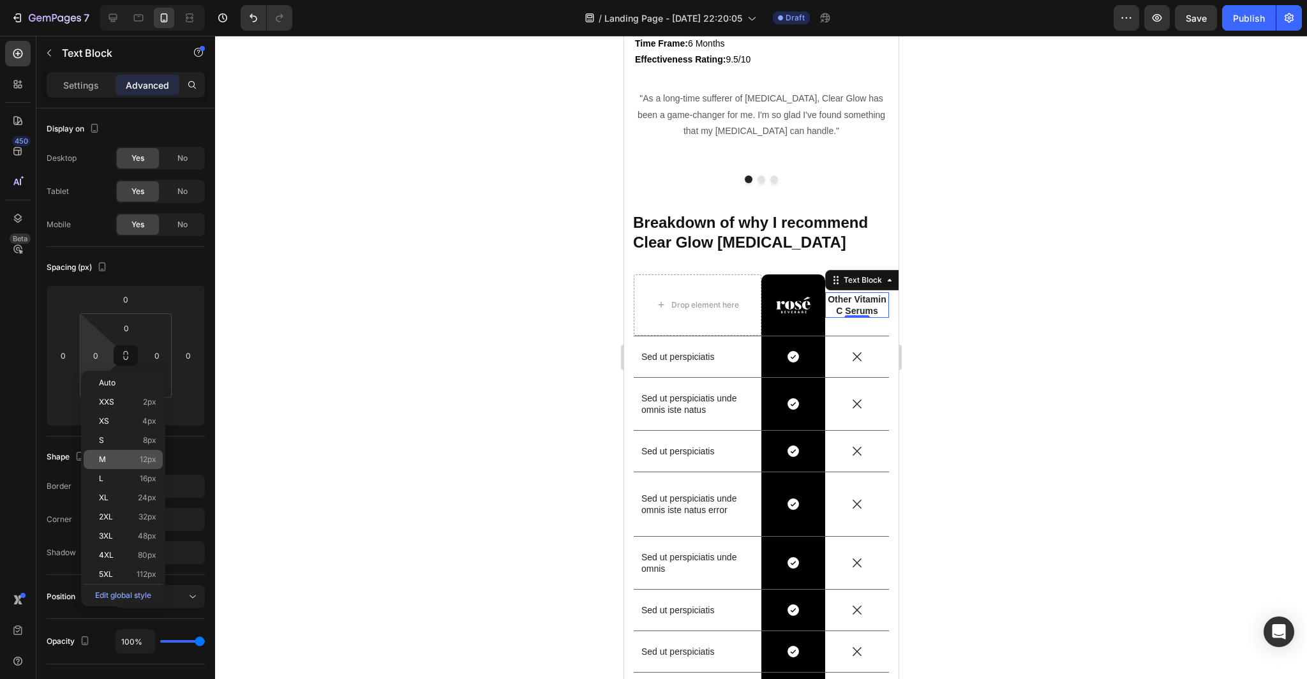
click at [126, 457] on p "M 12px" at bounding box center [127, 459] width 57 height 9
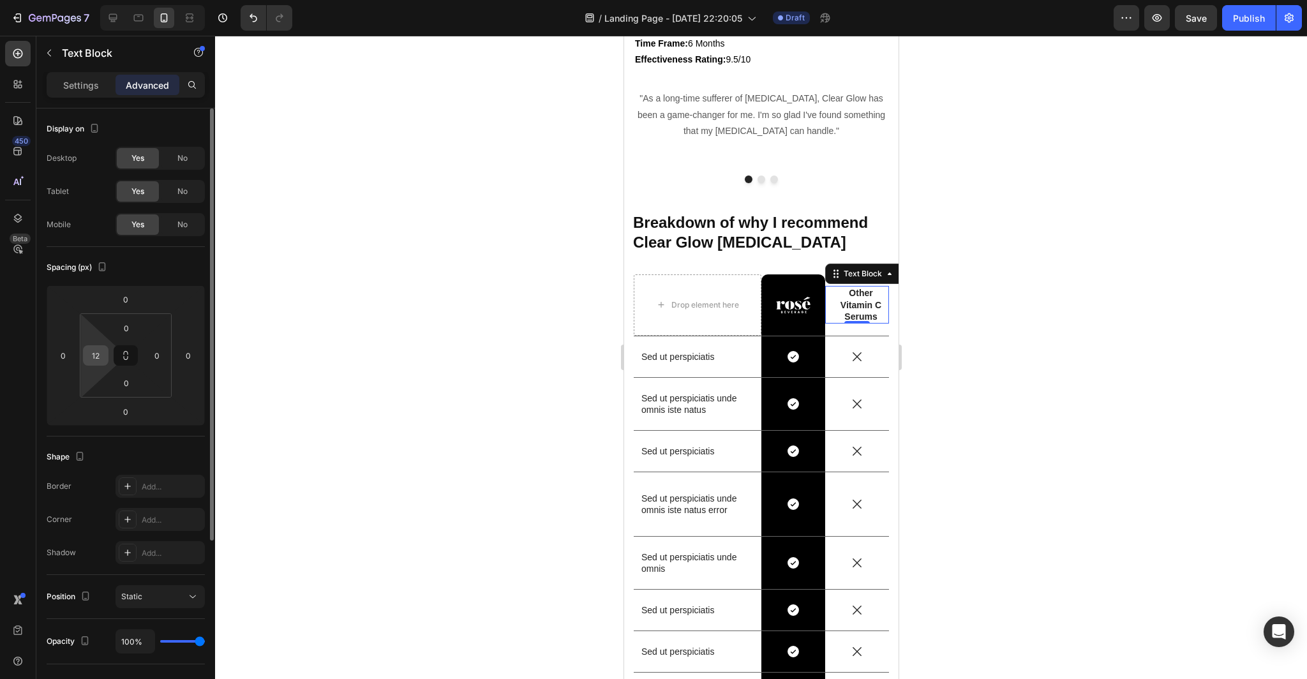
click at [106, 360] on div "12" at bounding box center [96, 355] width 26 height 20
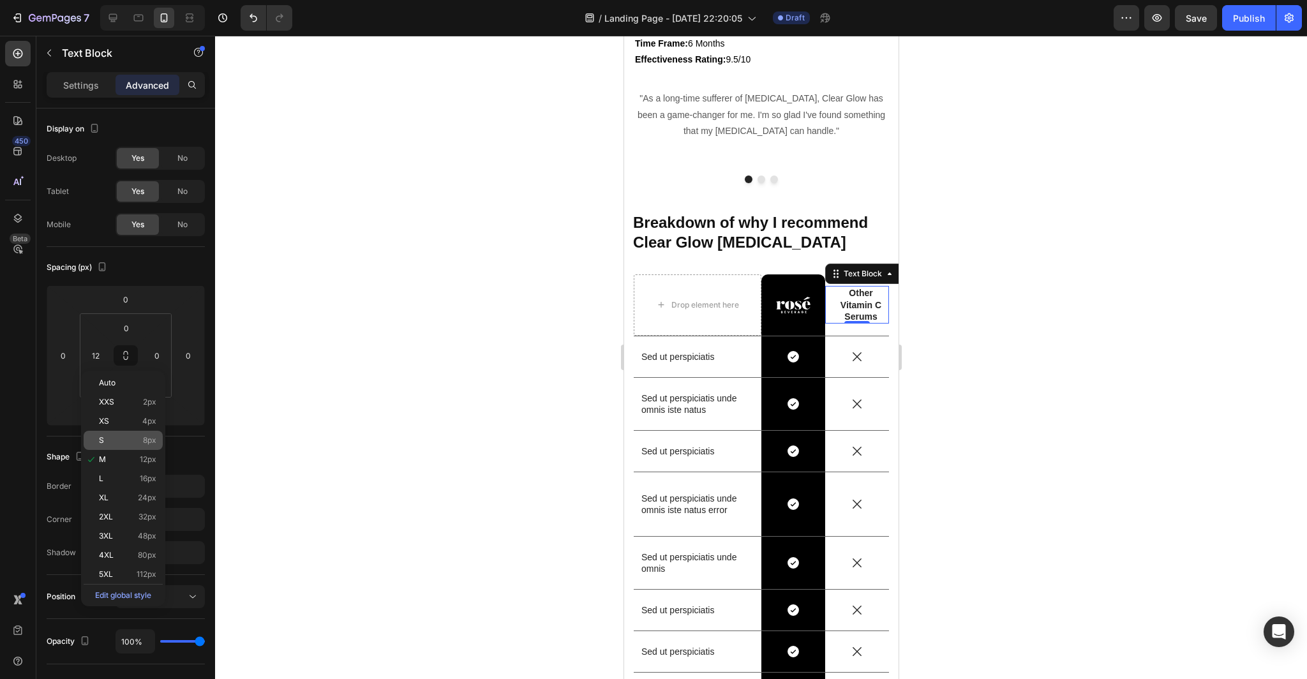
click at [121, 438] on p "S 8px" at bounding box center [127, 440] width 57 height 9
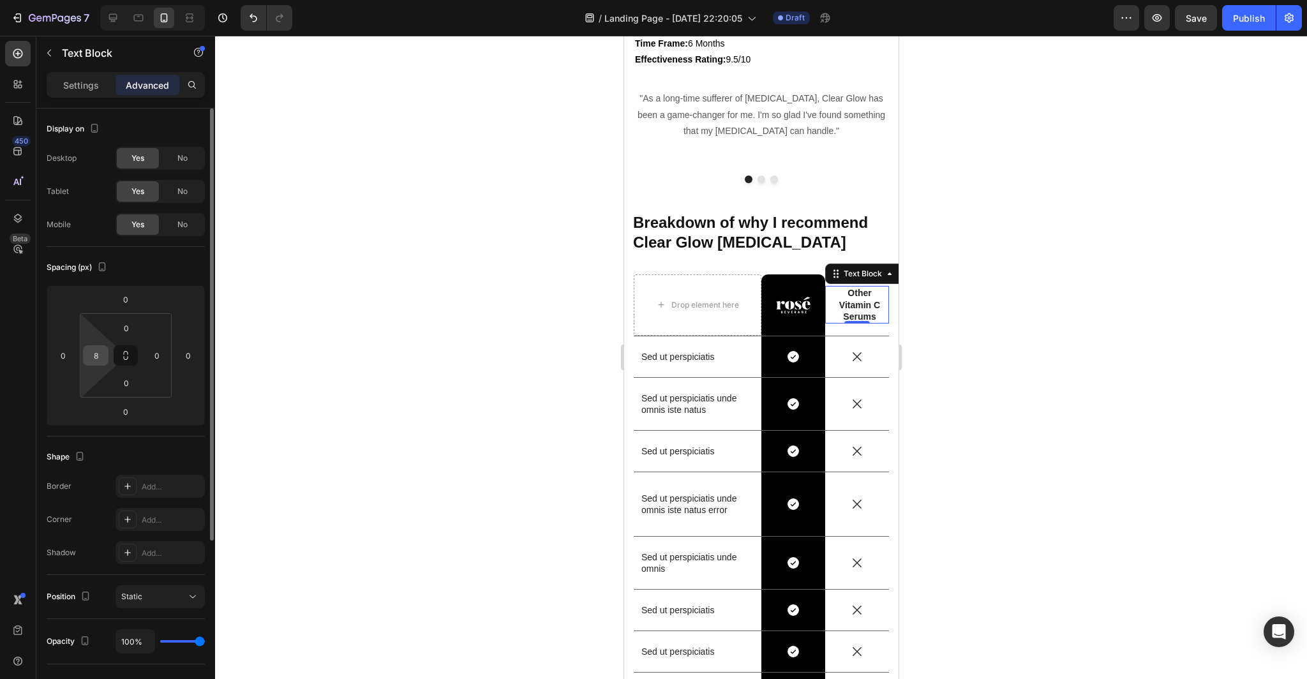
click at [106, 362] on div "8" at bounding box center [96, 355] width 26 height 20
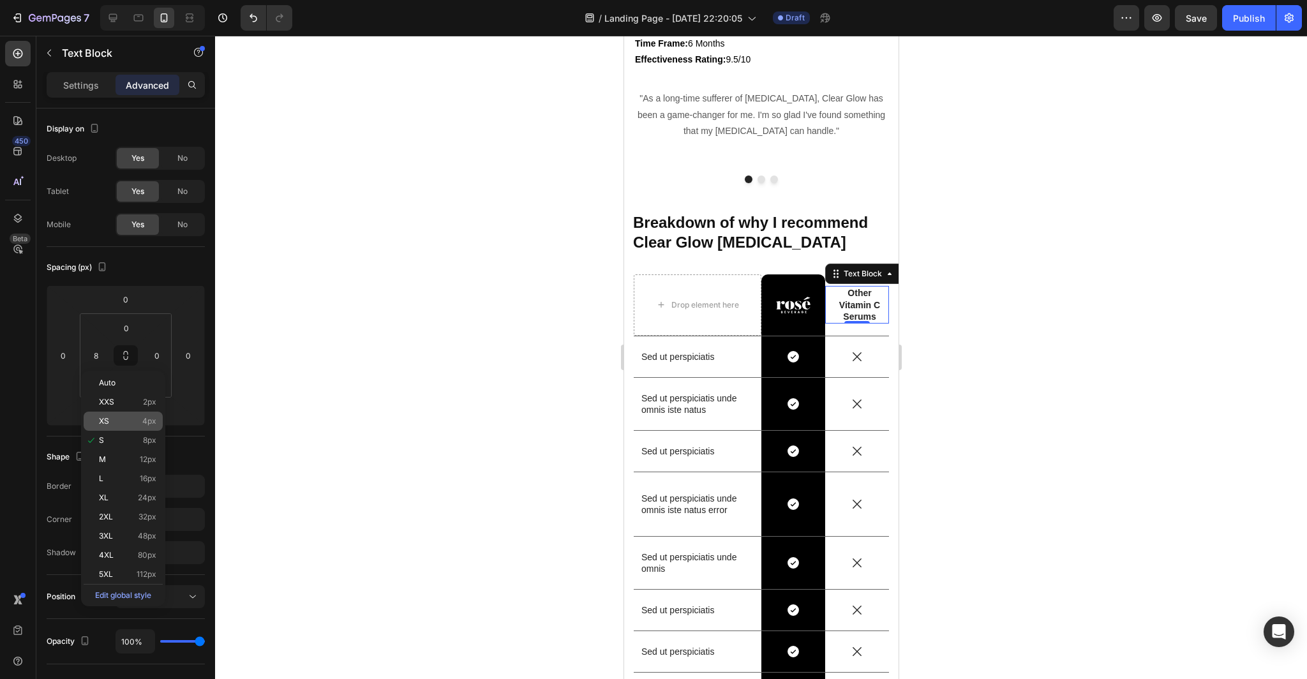
click at [115, 420] on p "XS 4px" at bounding box center [127, 421] width 57 height 9
type input "4"
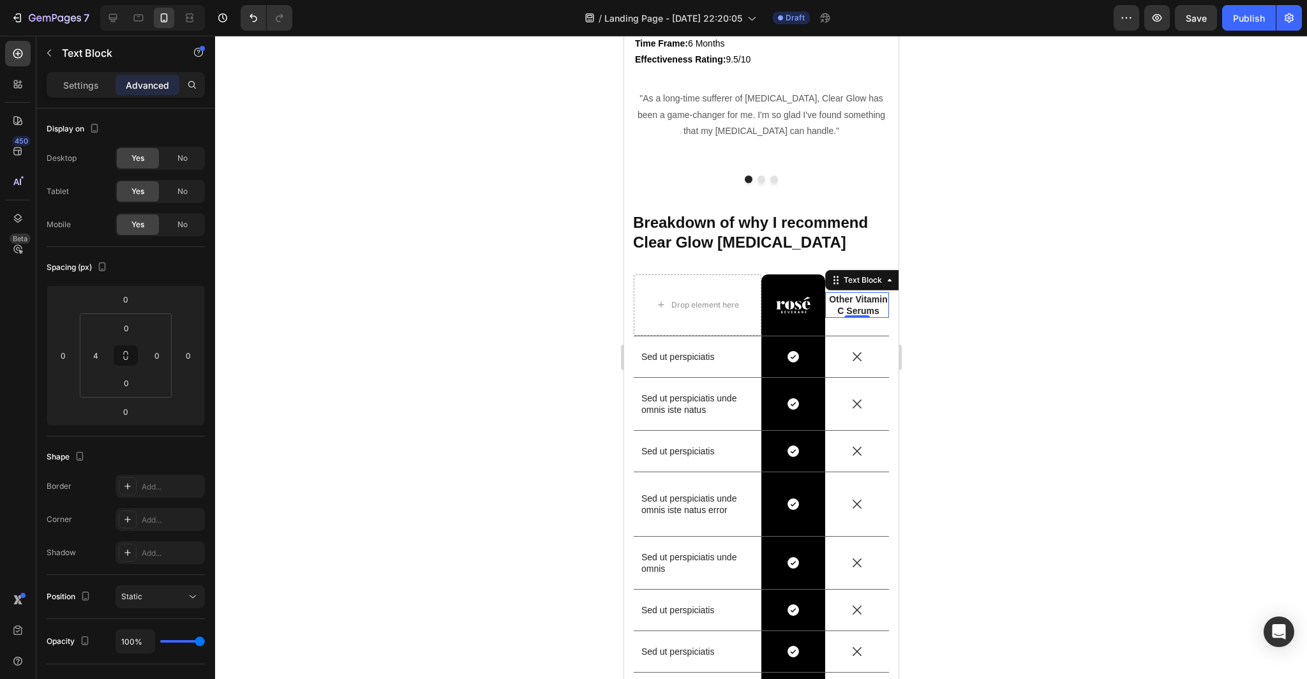
click at [343, 386] on div at bounding box center [761, 357] width 1092 height 643
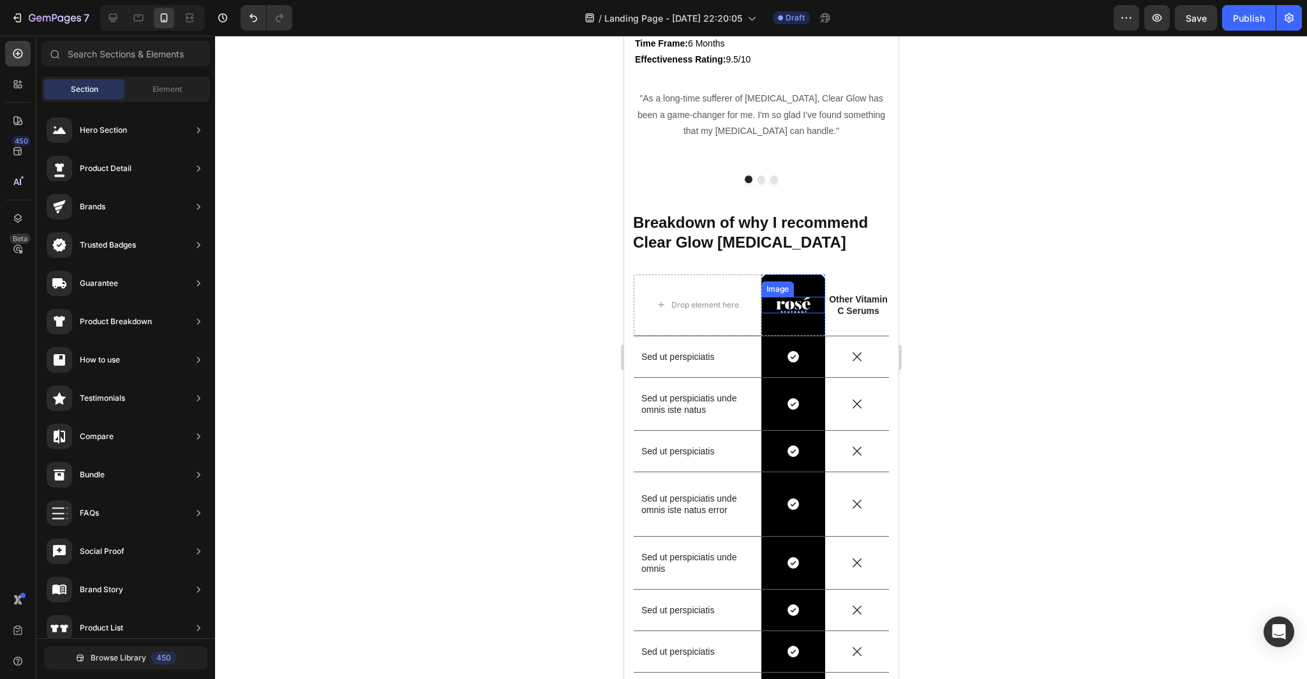
click at [806, 303] on img at bounding box center [792, 305] width 34 height 17
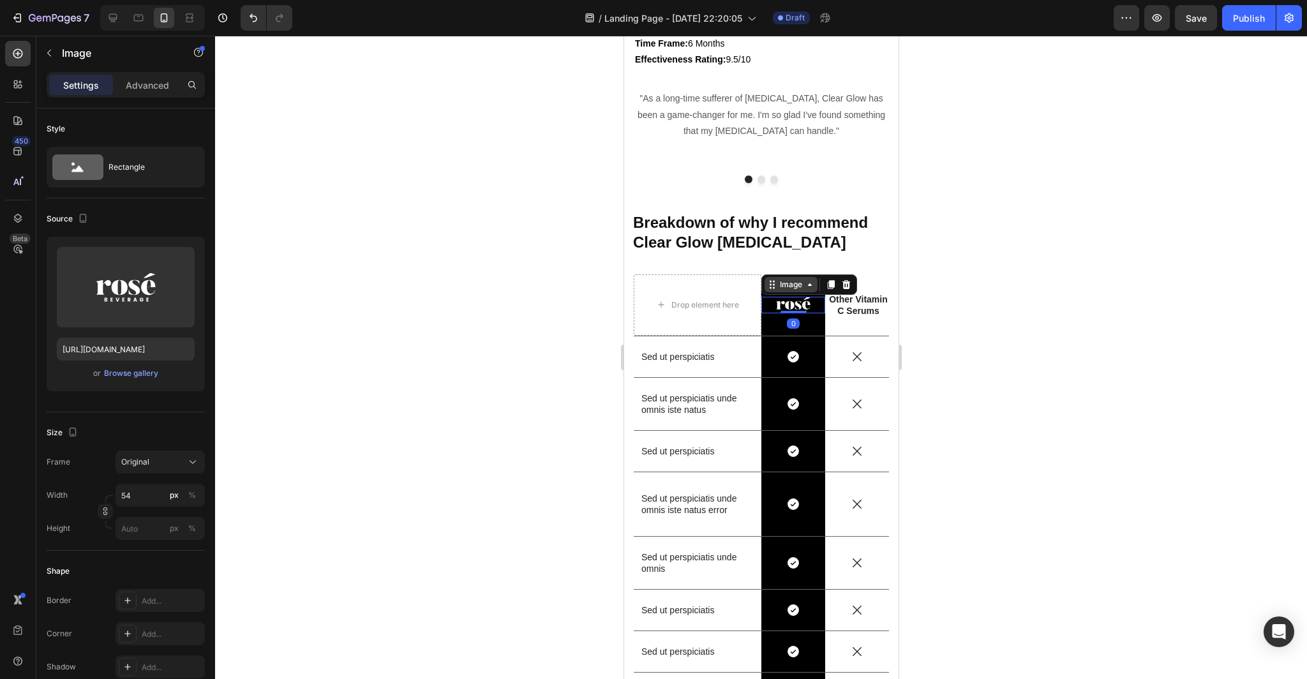
click at [811, 290] on div "Image" at bounding box center [790, 284] width 53 height 15
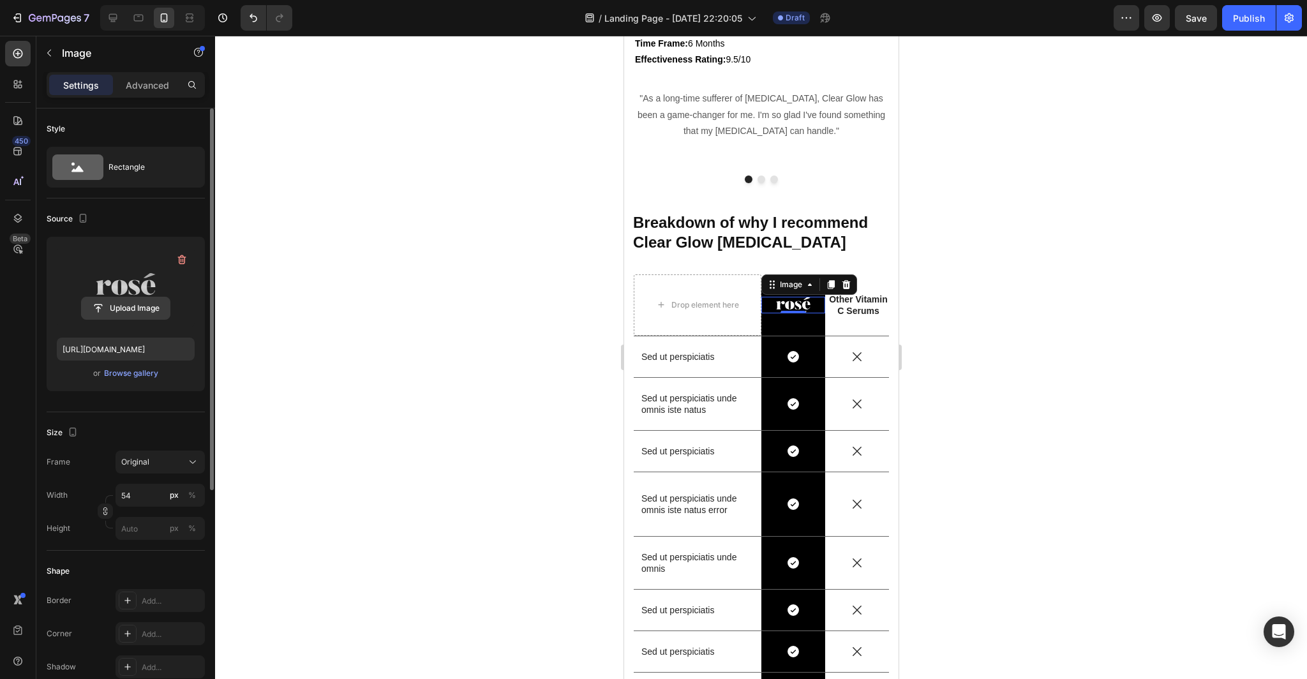
click at [138, 306] on input "file" at bounding box center [126, 308] width 88 height 22
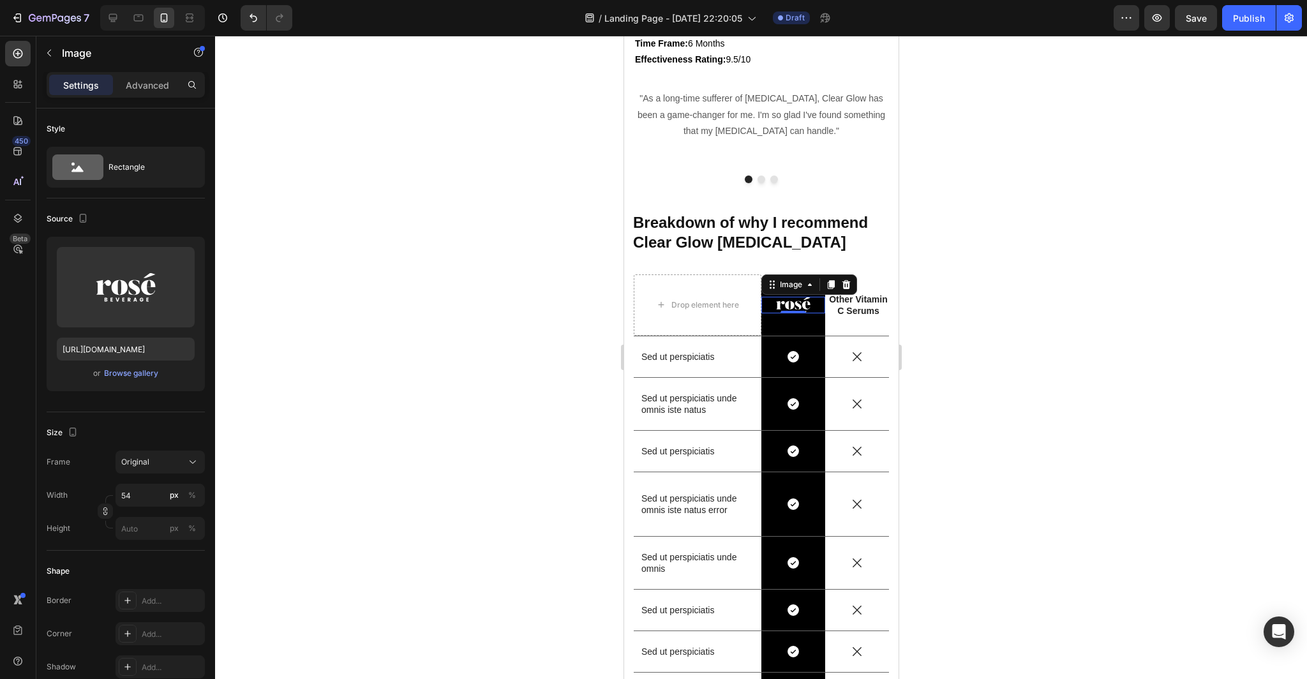
click at [1028, 360] on div at bounding box center [761, 357] width 1092 height 643
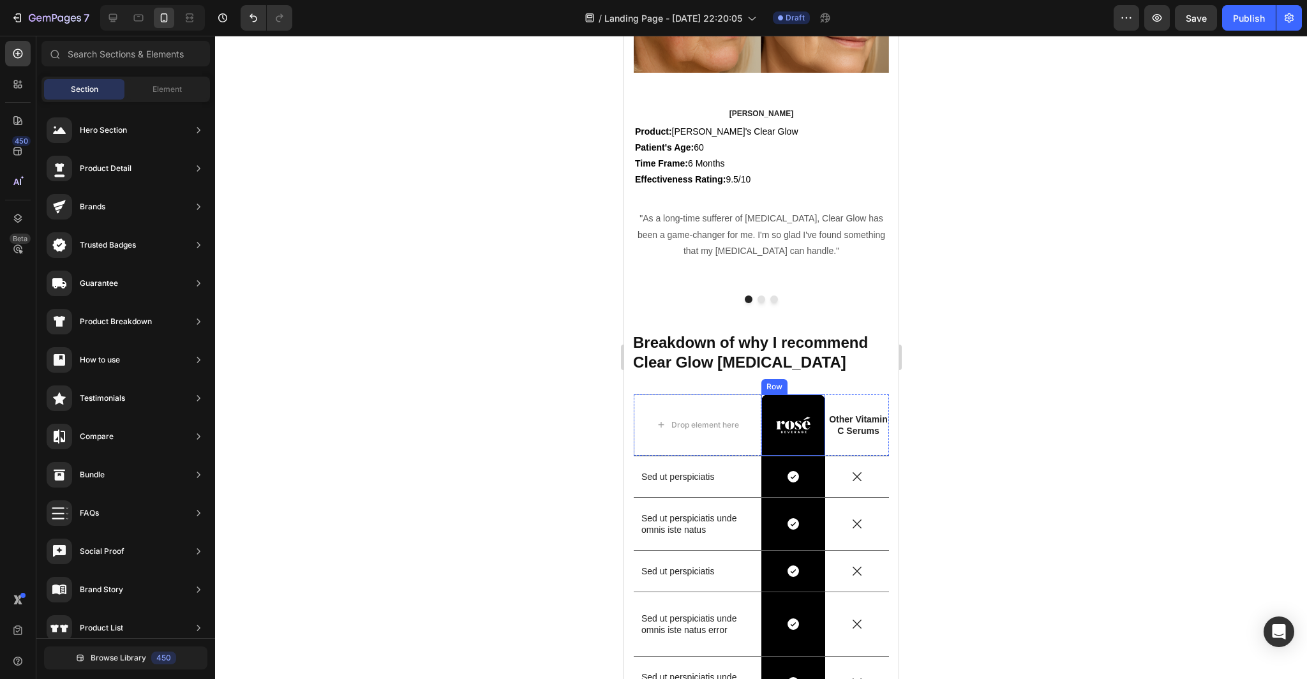
scroll to position [3569, 0]
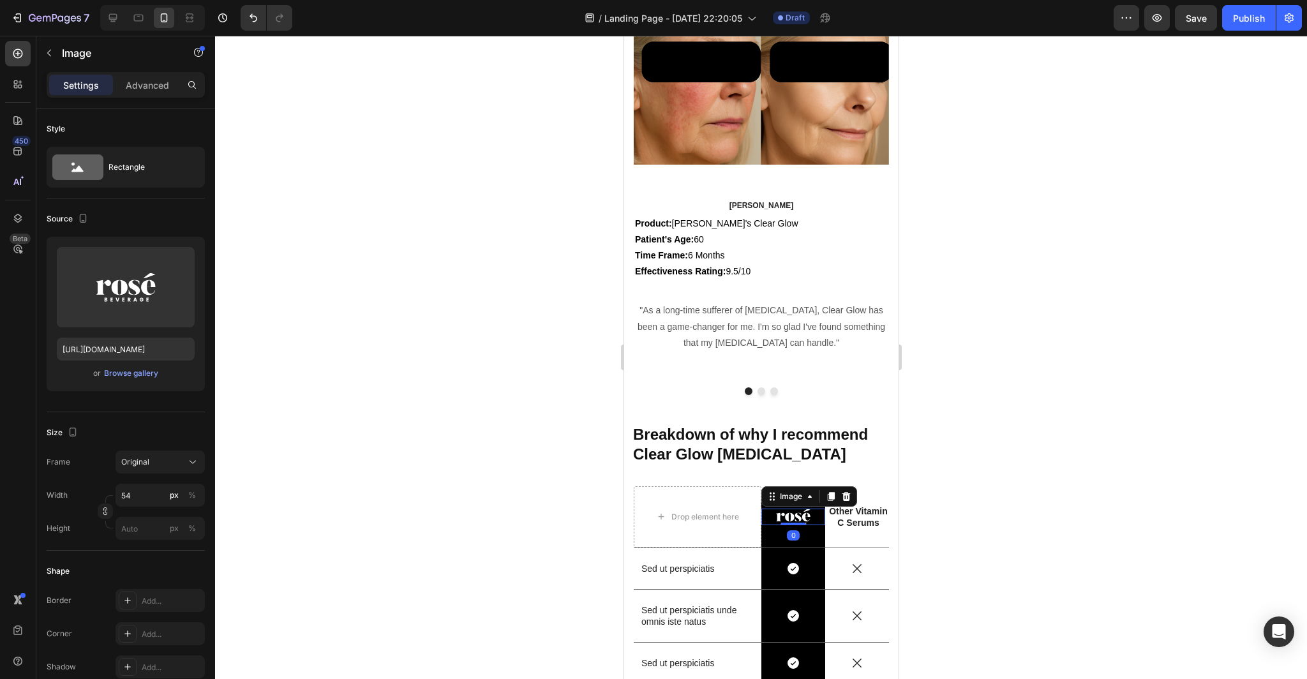
click at [807, 518] on img at bounding box center [792, 516] width 34 height 17
click at [850, 492] on icon at bounding box center [845, 496] width 10 height 10
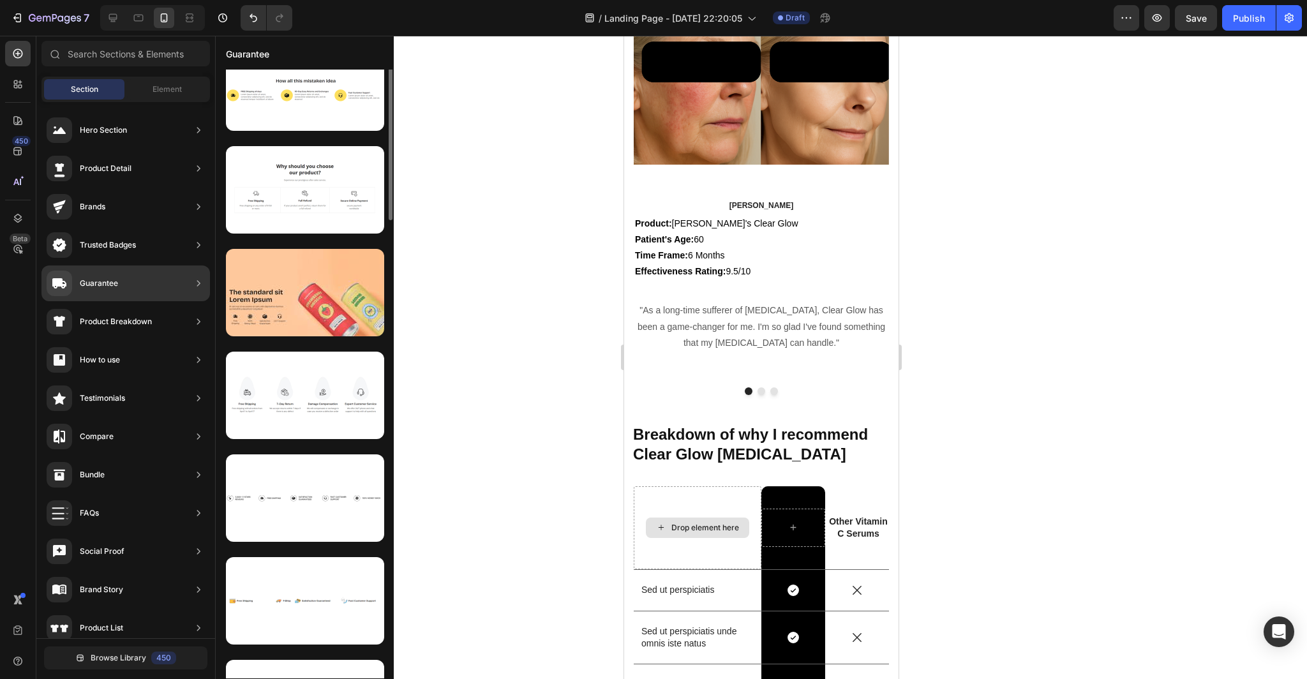
scroll to position [0, 0]
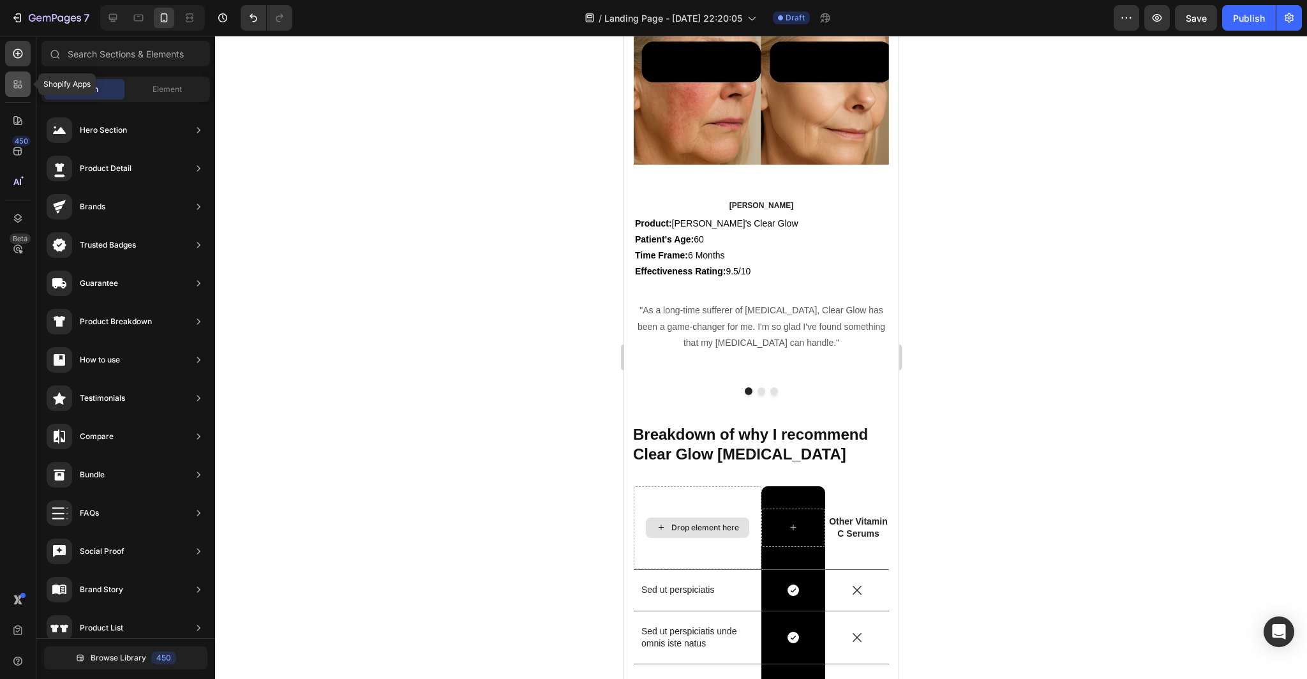
click at [21, 85] on icon at bounding box center [21, 87] width 4 height 4
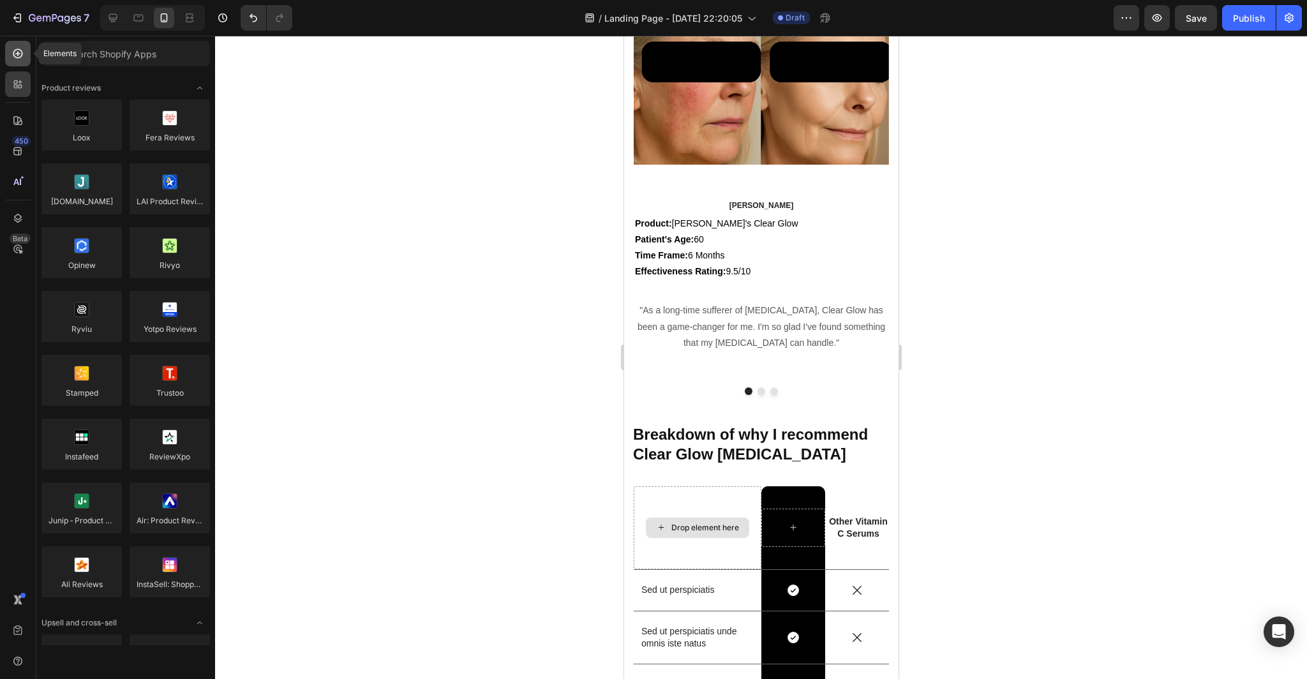
click at [17, 50] on icon at bounding box center [17, 53] width 13 height 13
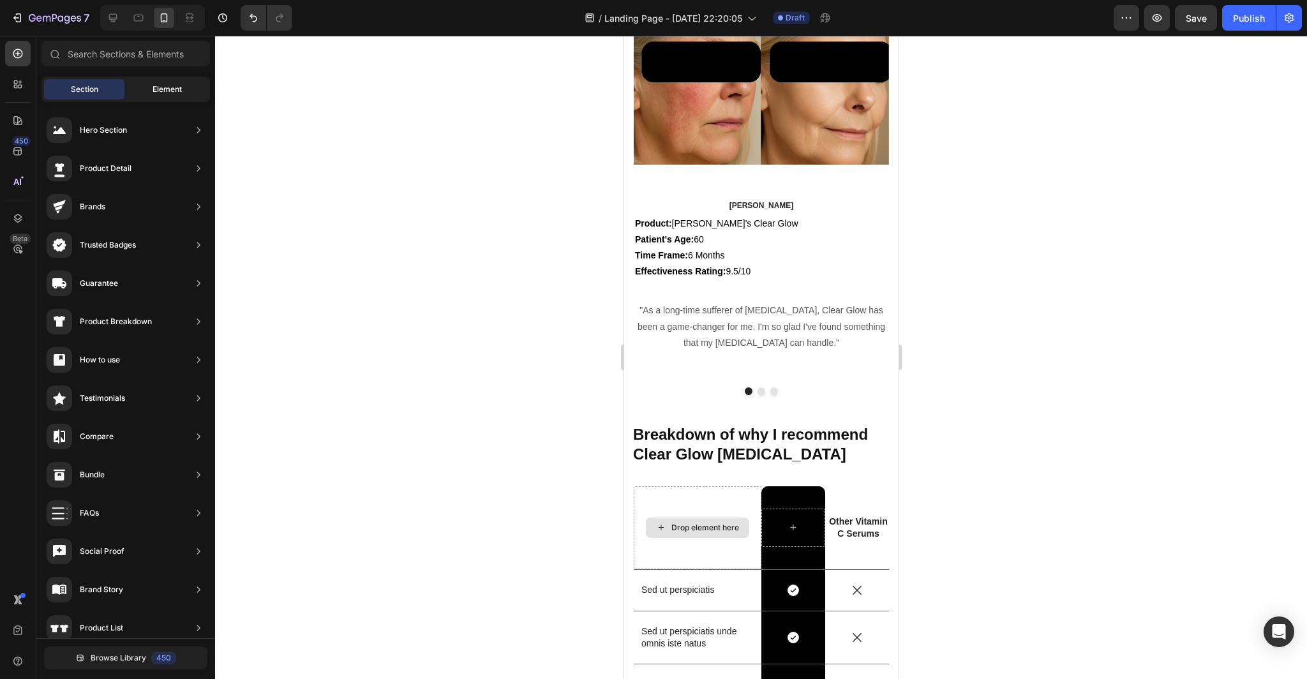
click at [158, 89] on span "Element" at bounding box center [166, 89] width 29 height 11
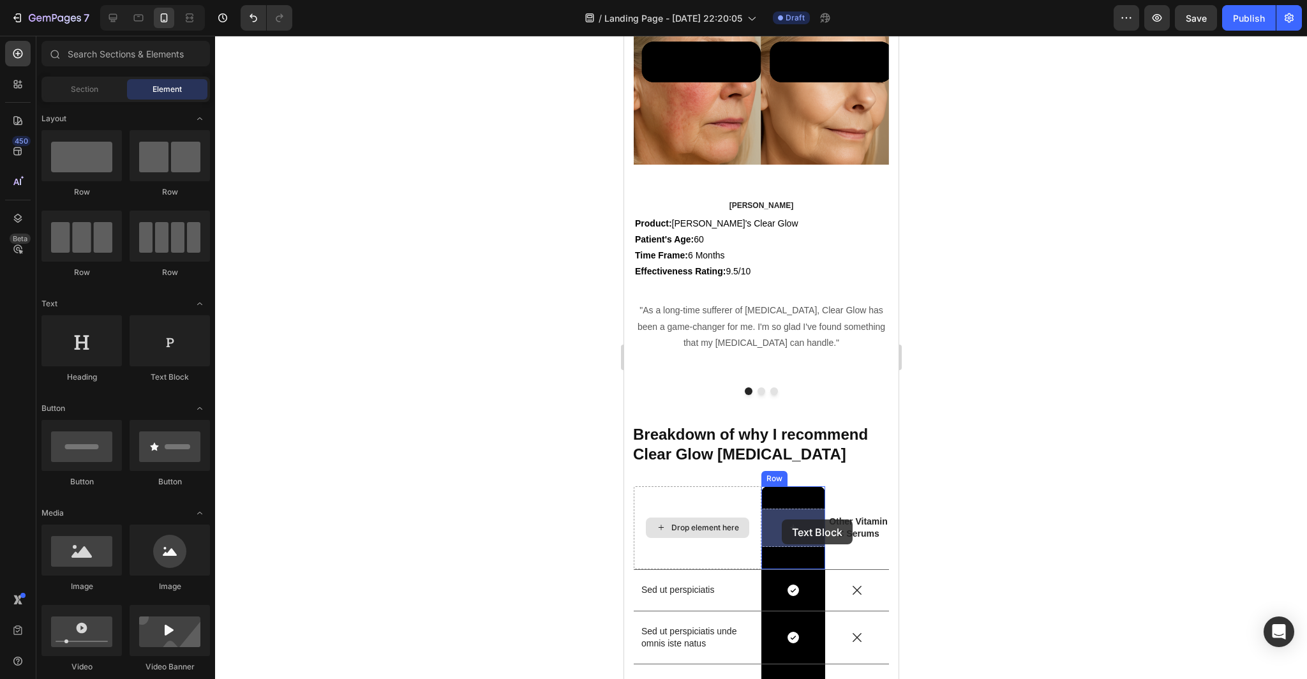
drag, startPoint x: 781, startPoint y: 382, endPoint x: 779, endPoint y: 518, distance: 135.9
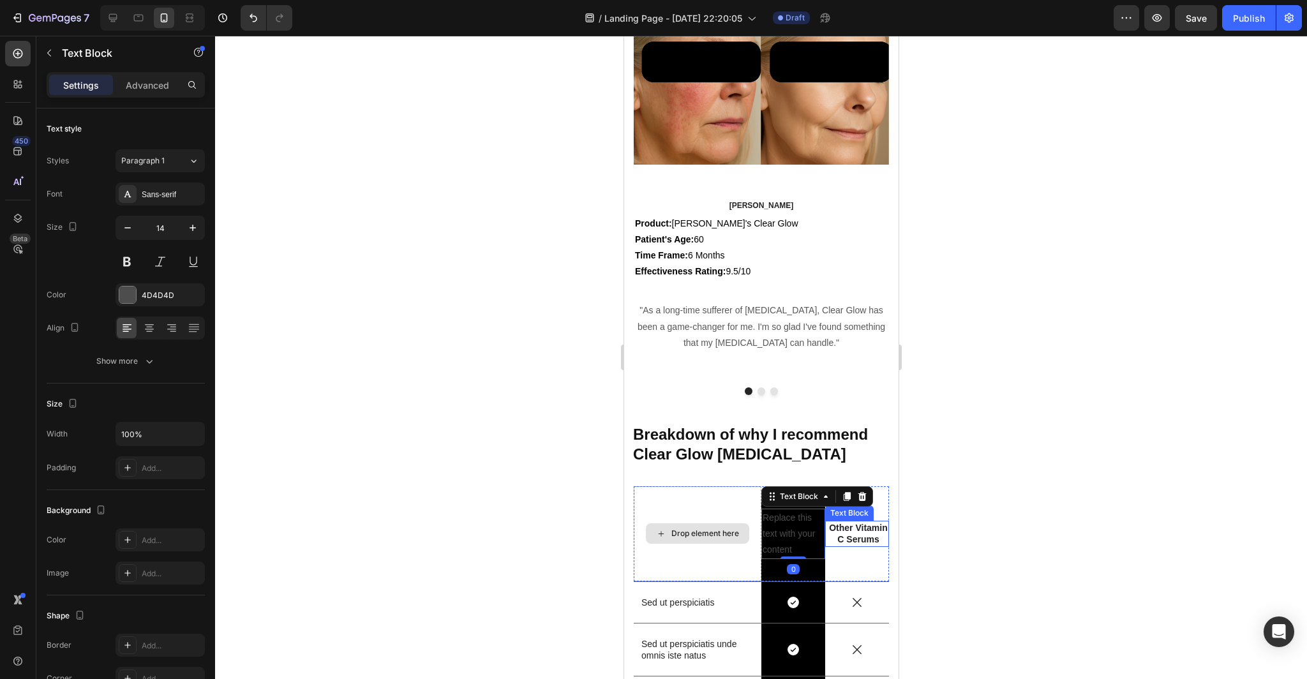
click at [906, 544] on div at bounding box center [761, 357] width 1092 height 643
click at [800, 550] on div "Replace this text with your content" at bounding box center [792, 533] width 64 height 51
drag, startPoint x: 796, startPoint y: 550, endPoint x: 782, endPoint y: 535, distance: 20.3
drag, startPoint x: 796, startPoint y: 551, endPoint x: 764, endPoint y: 514, distance: 48.9
click at [764, 514] on p "Replace this text with your content" at bounding box center [792, 534] width 61 height 48
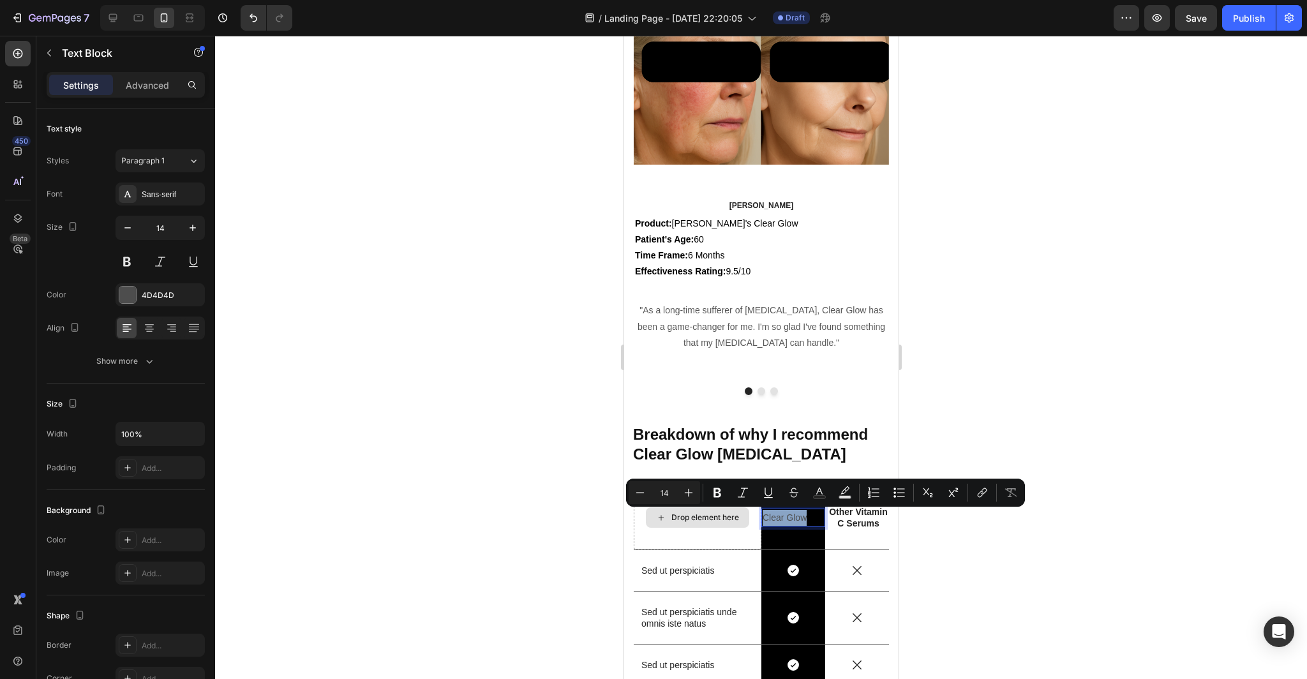
drag, startPoint x: 810, startPoint y: 516, endPoint x: 762, endPoint y: 517, distance: 47.9
click at [762, 517] on p "Clear Glow" at bounding box center [792, 518] width 61 height 16
click at [150, 325] on icon at bounding box center [149, 328] width 13 height 13
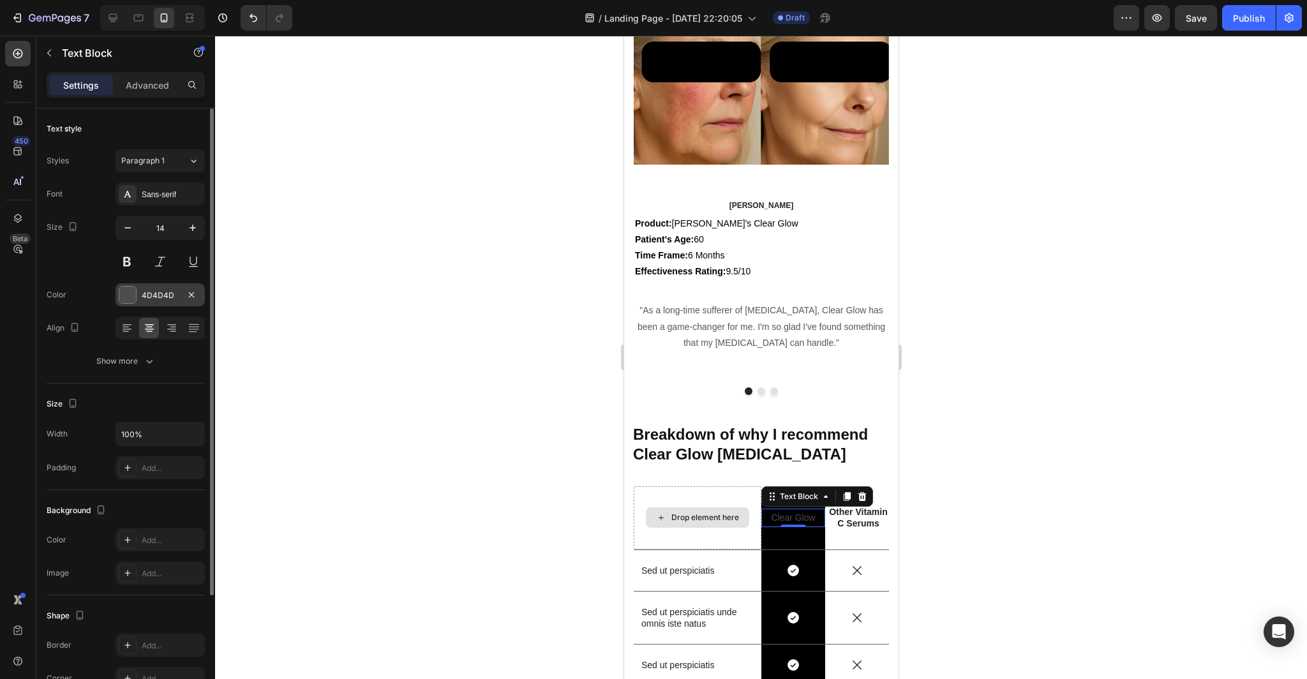
click at [161, 296] on div "4D4D4D" at bounding box center [160, 295] width 37 height 11
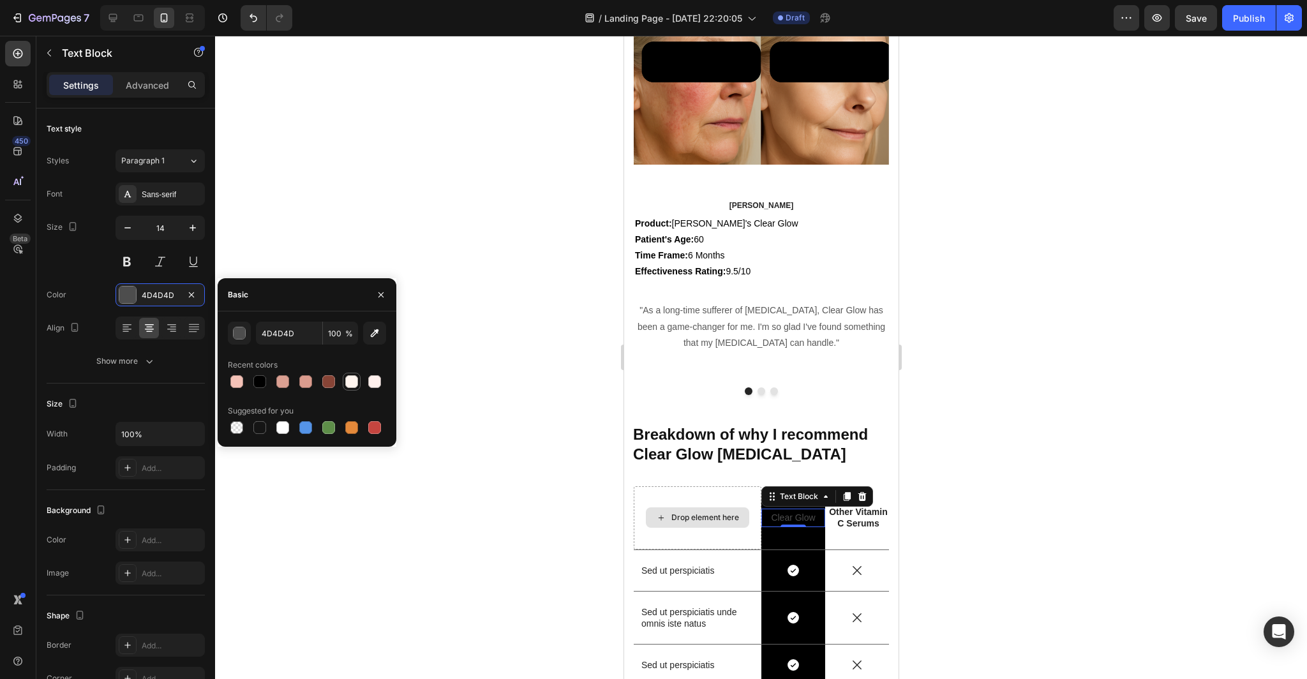
click at [352, 383] on div at bounding box center [351, 381] width 13 height 13
type input "FFF5EF"
click at [129, 259] on button at bounding box center [126, 261] width 23 height 23
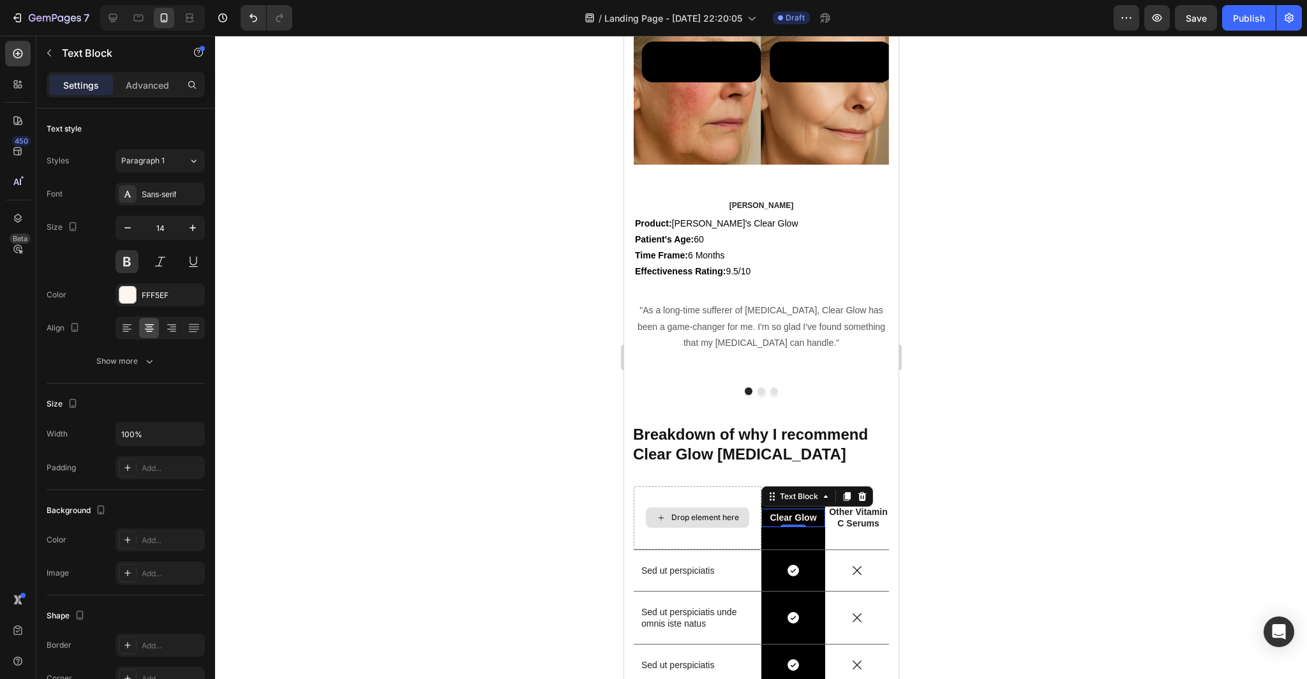
click at [341, 343] on div at bounding box center [761, 357] width 1092 height 643
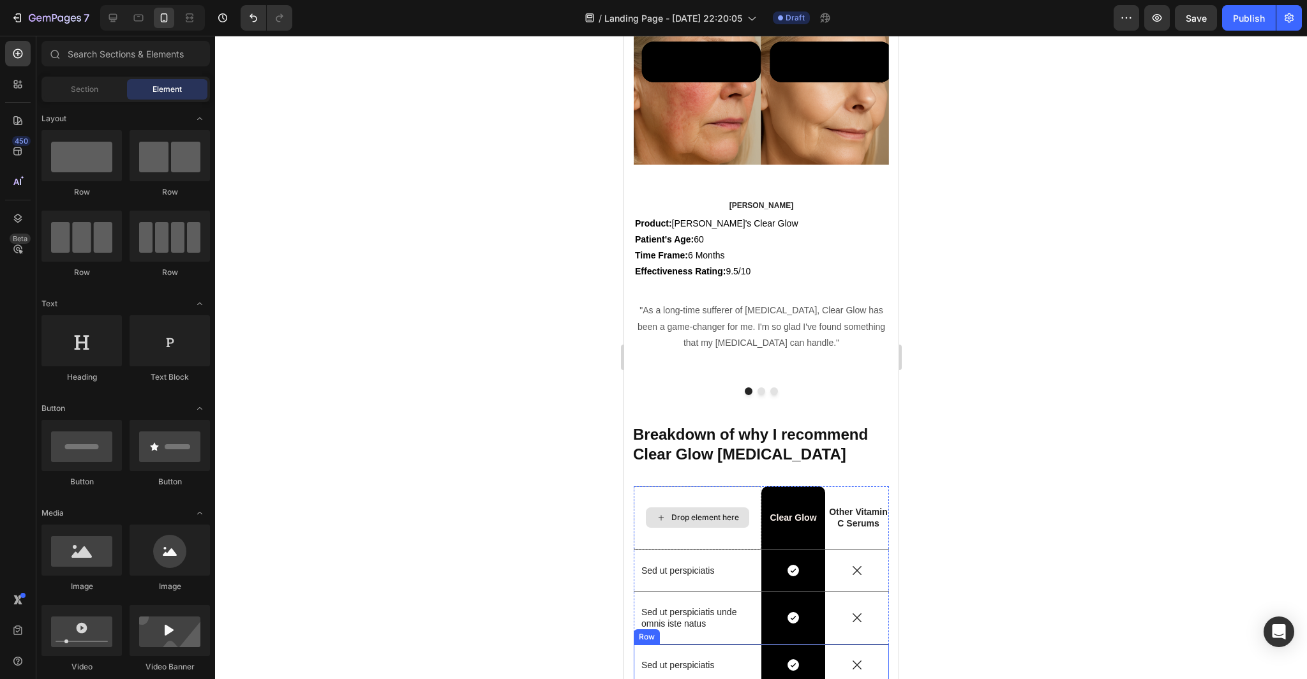
scroll to position [3622, 0]
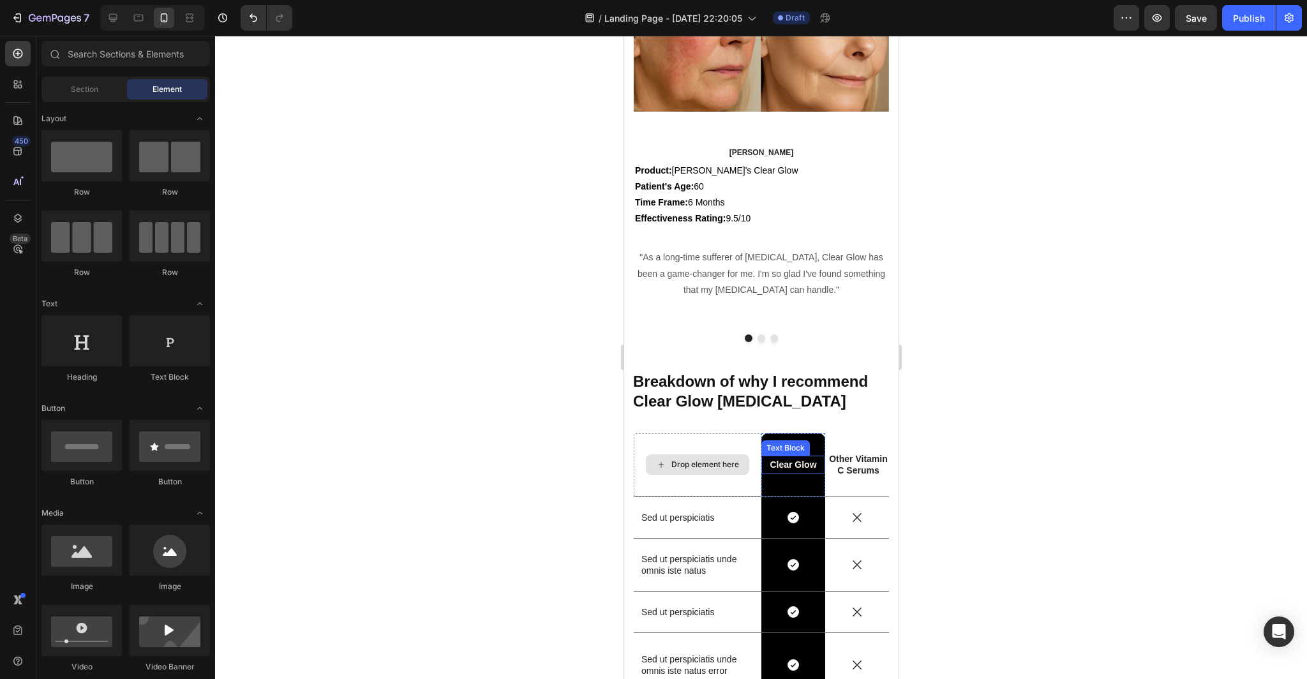
click at [808, 466] on p "Clear Glow" at bounding box center [792, 465] width 61 height 16
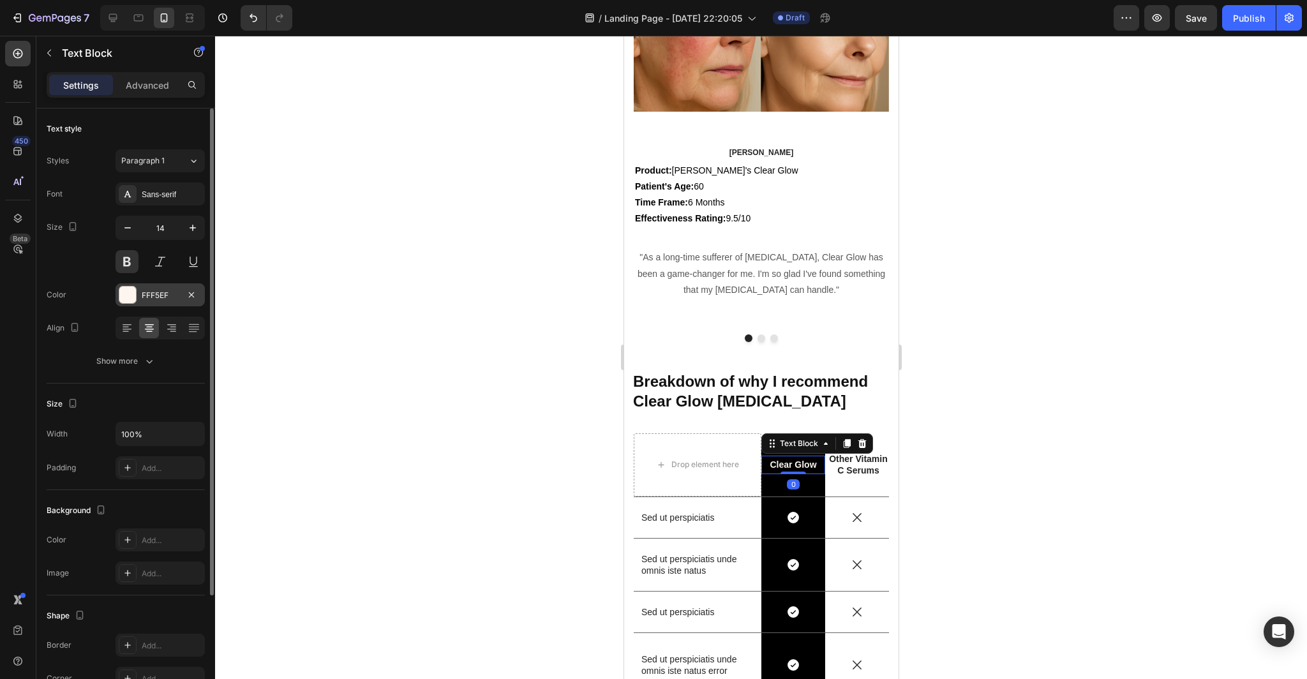
click at [167, 292] on div "FFF5EF" at bounding box center [160, 295] width 37 height 11
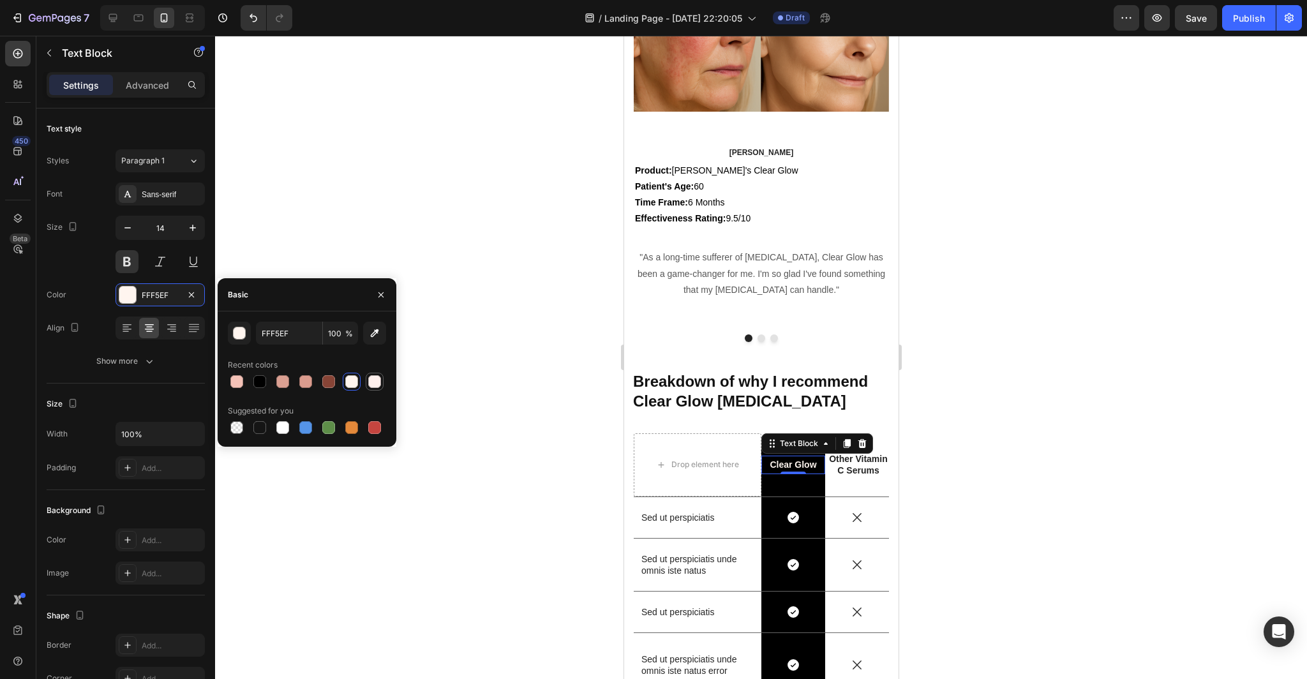
click at [370, 381] on div at bounding box center [374, 381] width 13 height 13
type input "FFF0ED"
click at [441, 269] on div at bounding box center [761, 357] width 1092 height 643
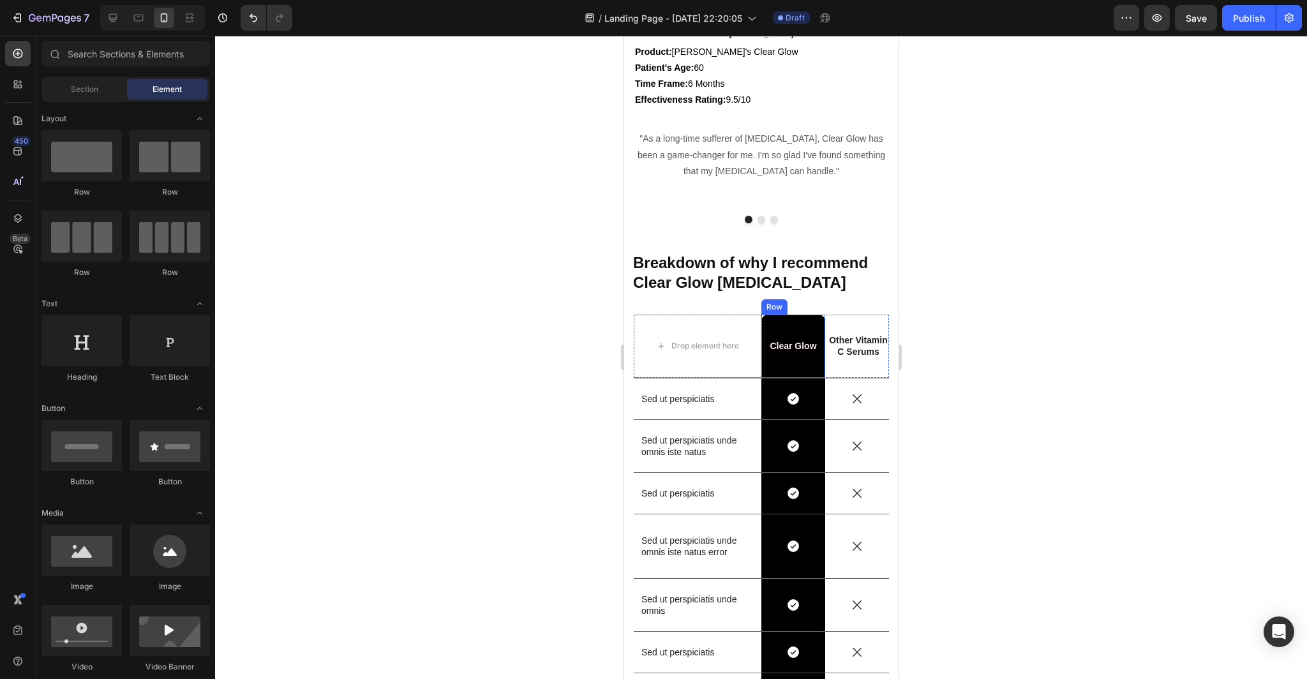
scroll to position [3904, 0]
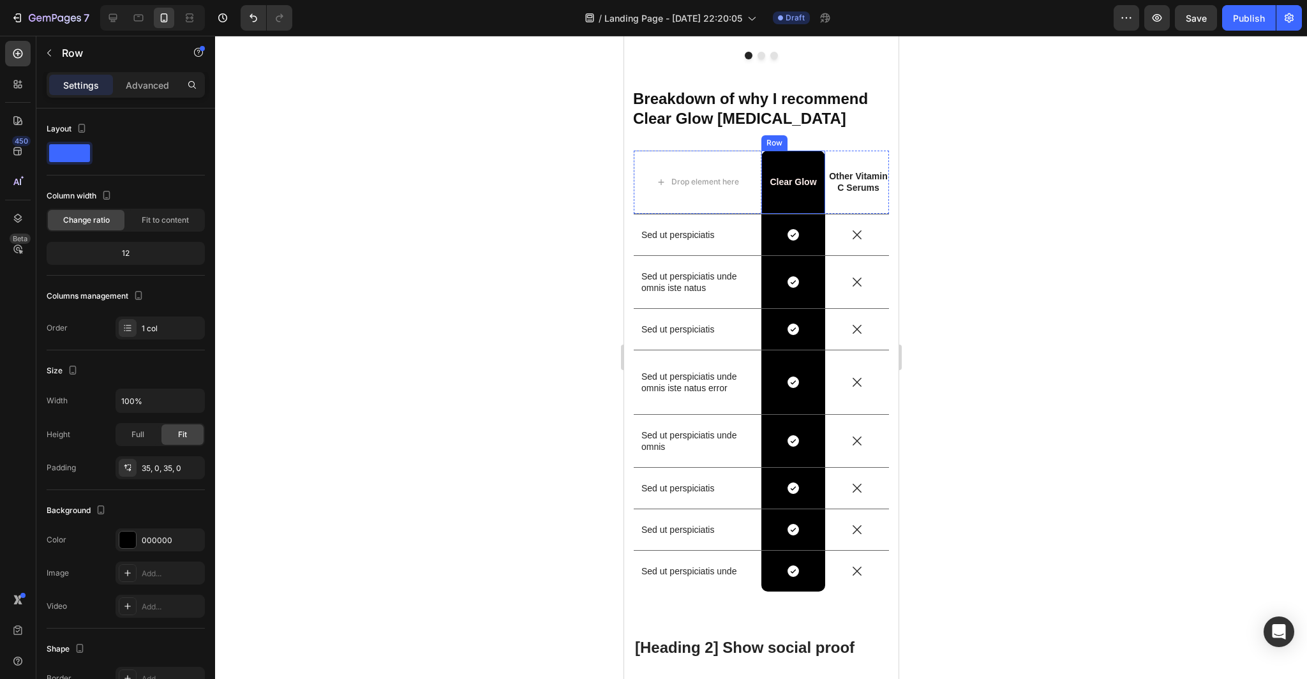
click at [807, 163] on div "Clear Glow Text Block Row" at bounding box center [792, 182] width 64 height 63
click at [128, 91] on p "Advanced" at bounding box center [147, 84] width 43 height 13
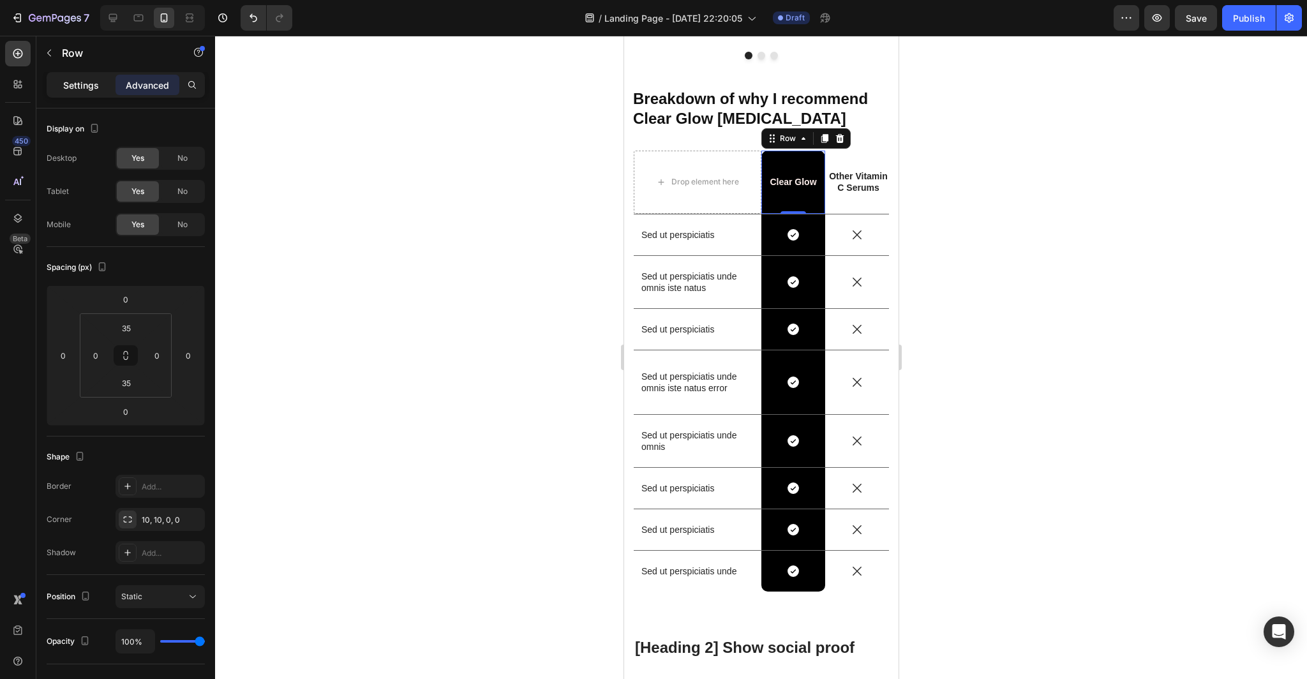
click at [87, 85] on p "Settings" at bounding box center [81, 84] width 36 height 13
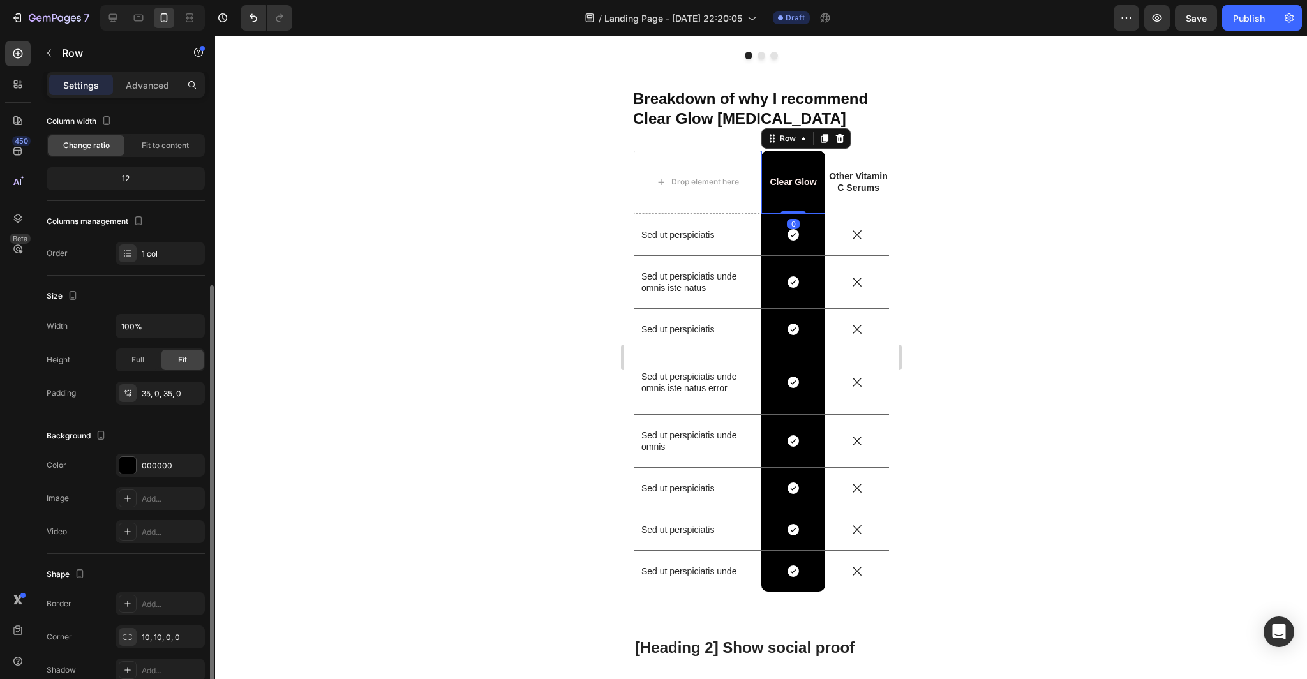
scroll to position [138, 0]
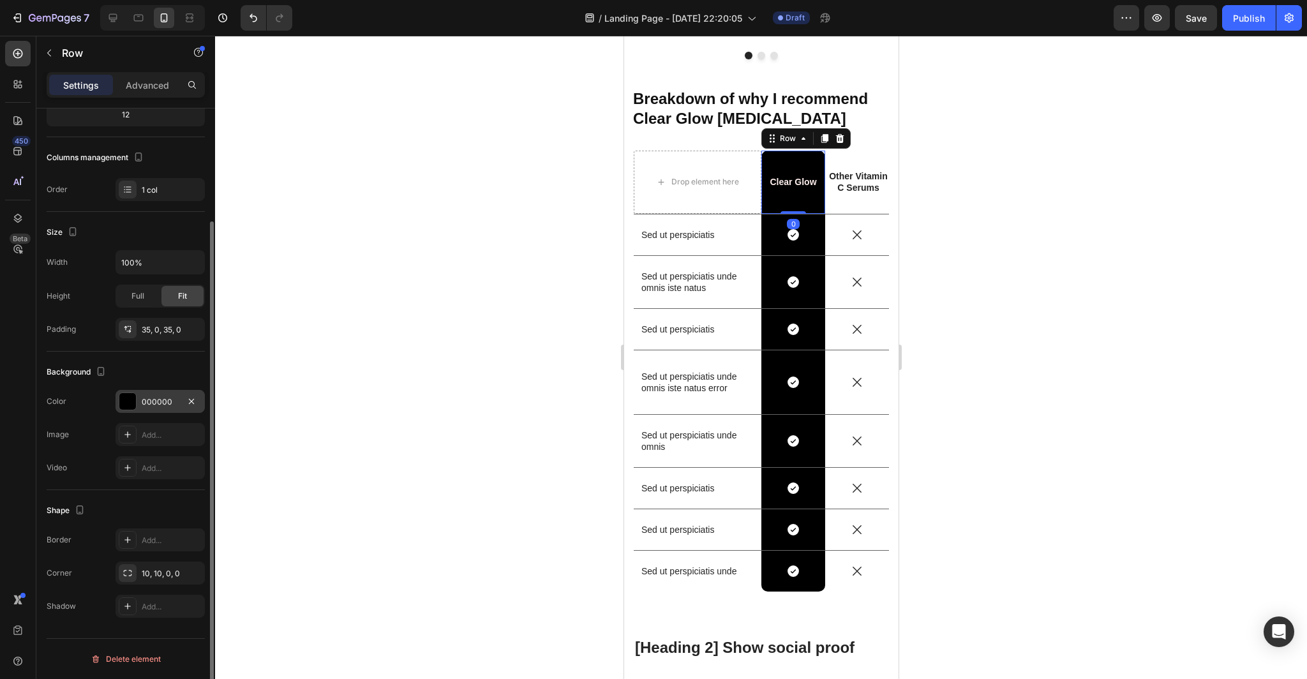
click at [154, 404] on div "000000" at bounding box center [160, 401] width 37 height 11
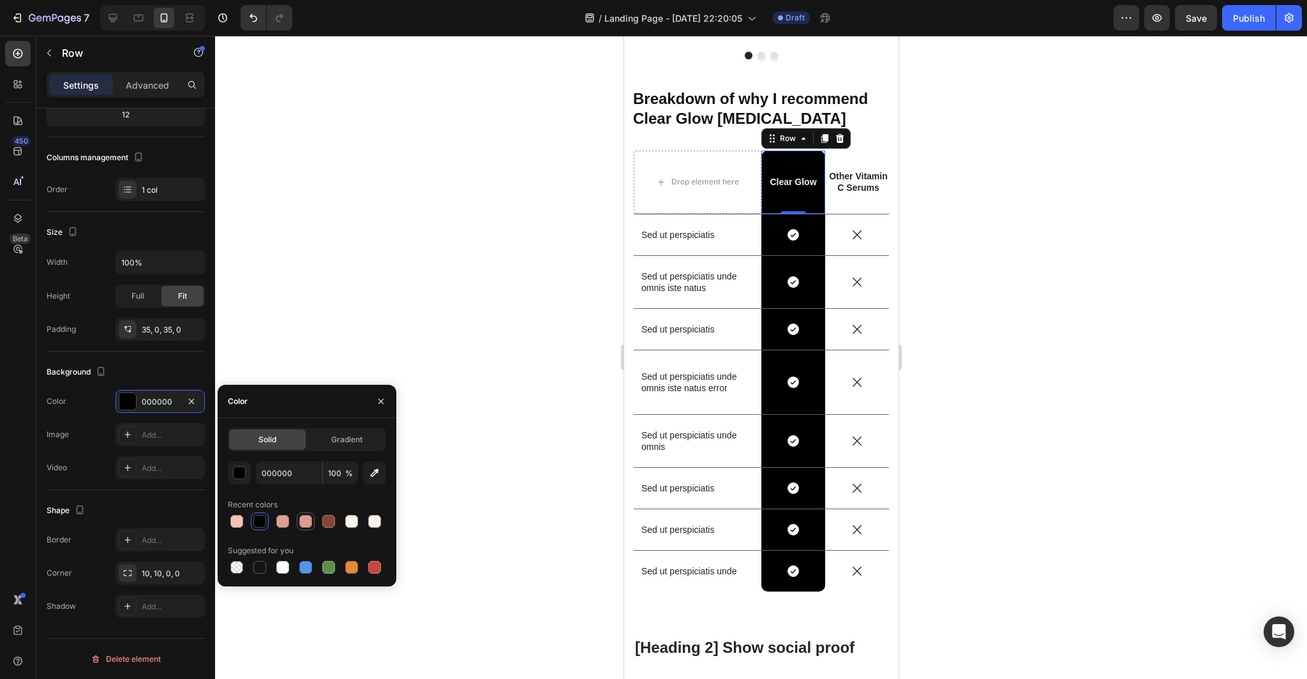
click at [302, 523] on div at bounding box center [305, 521] width 13 height 13
type input "DB9C8E"
click at [816, 215] on div "Icon Row" at bounding box center [792, 234] width 64 height 41
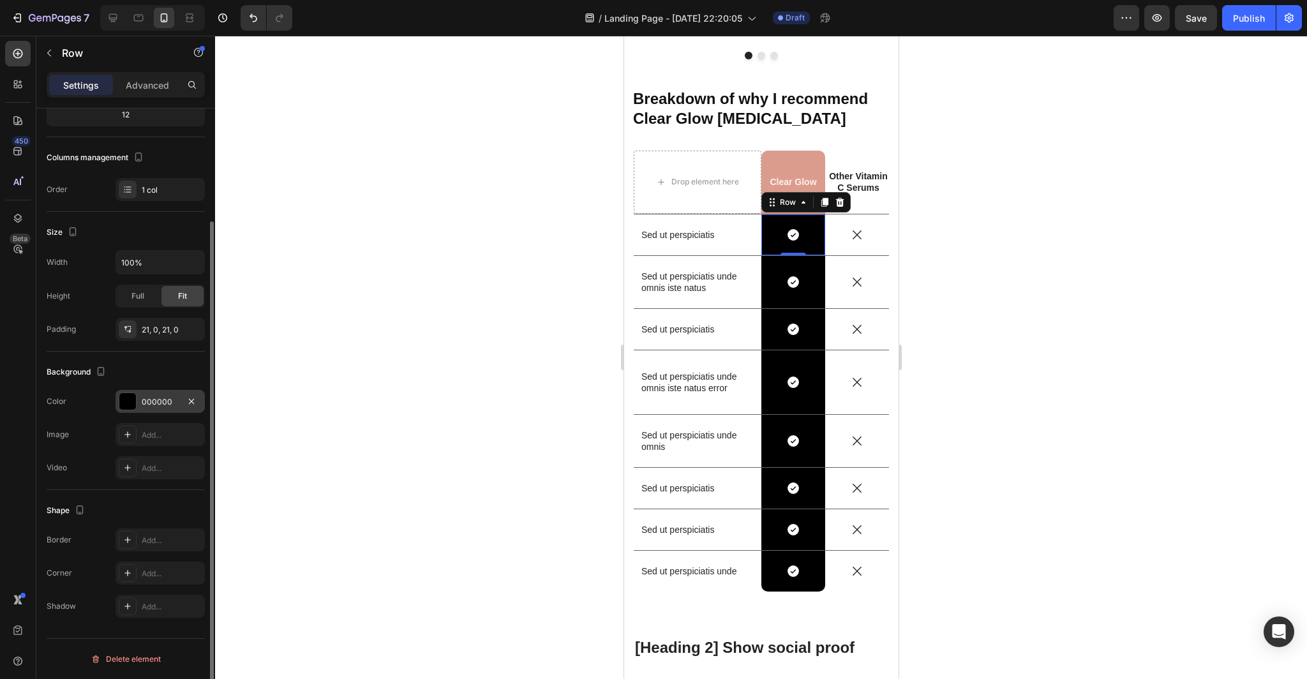
click at [161, 396] on div "000000" at bounding box center [160, 401] width 37 height 11
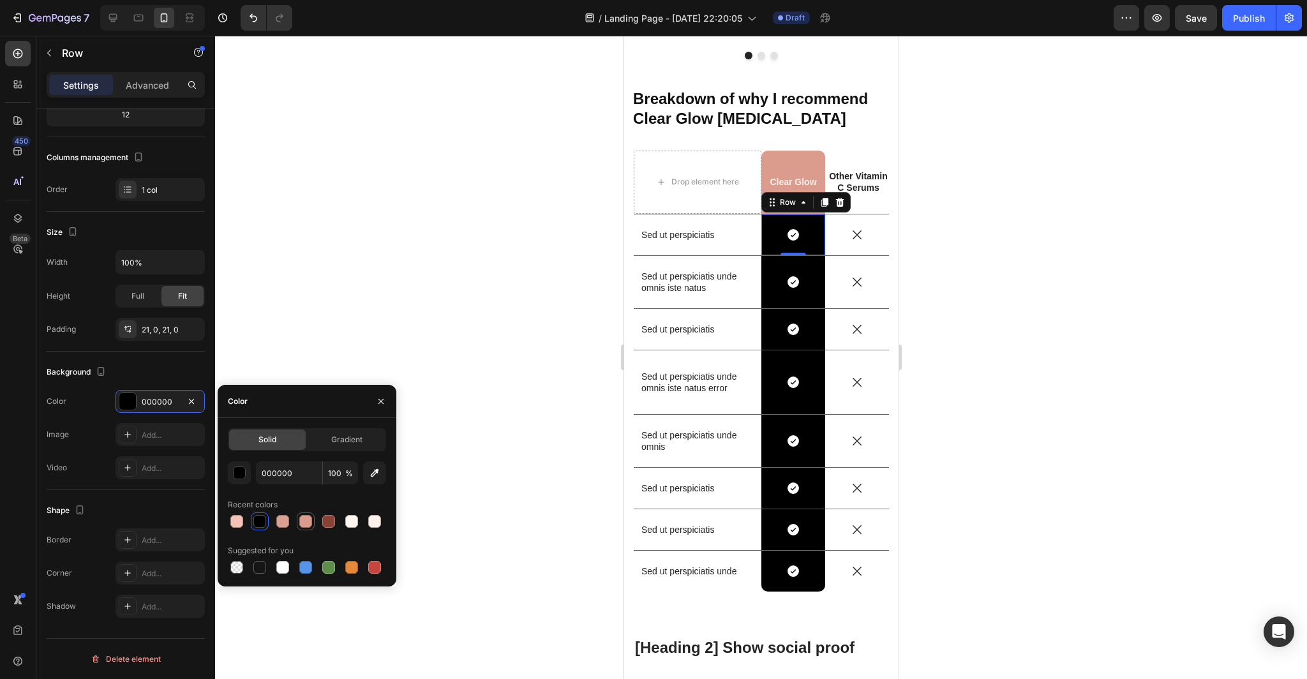
click at [305, 524] on div at bounding box center [305, 521] width 13 height 13
type input "DB9C8E"
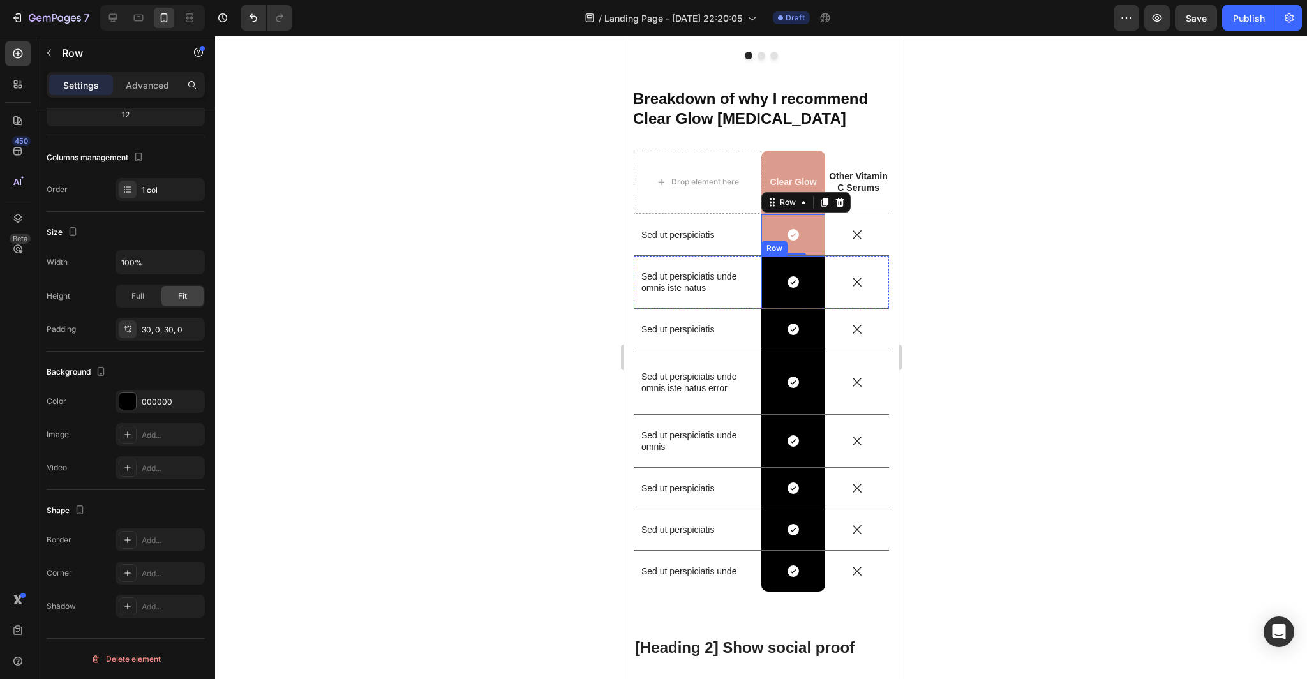
click at [816, 267] on div "Icon Row" at bounding box center [792, 282] width 64 height 52
click at [806, 179] on p "Clear Glow" at bounding box center [792, 182] width 61 height 16
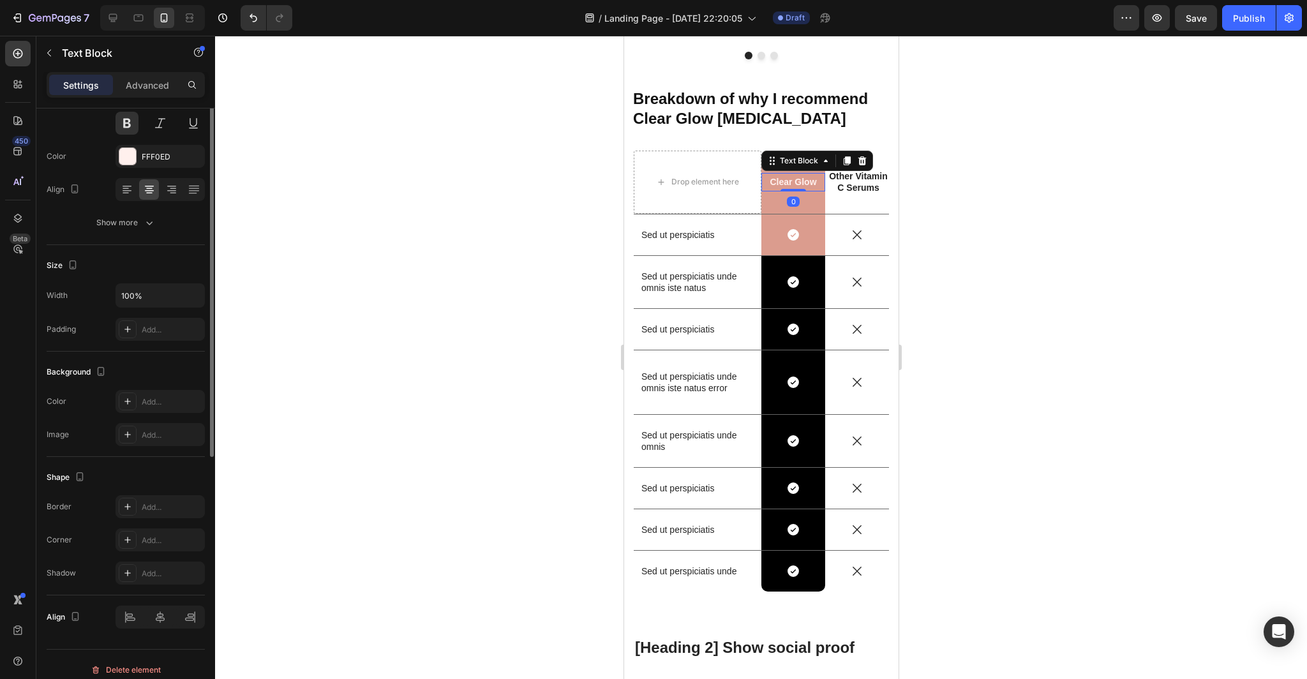
scroll to position [0, 0]
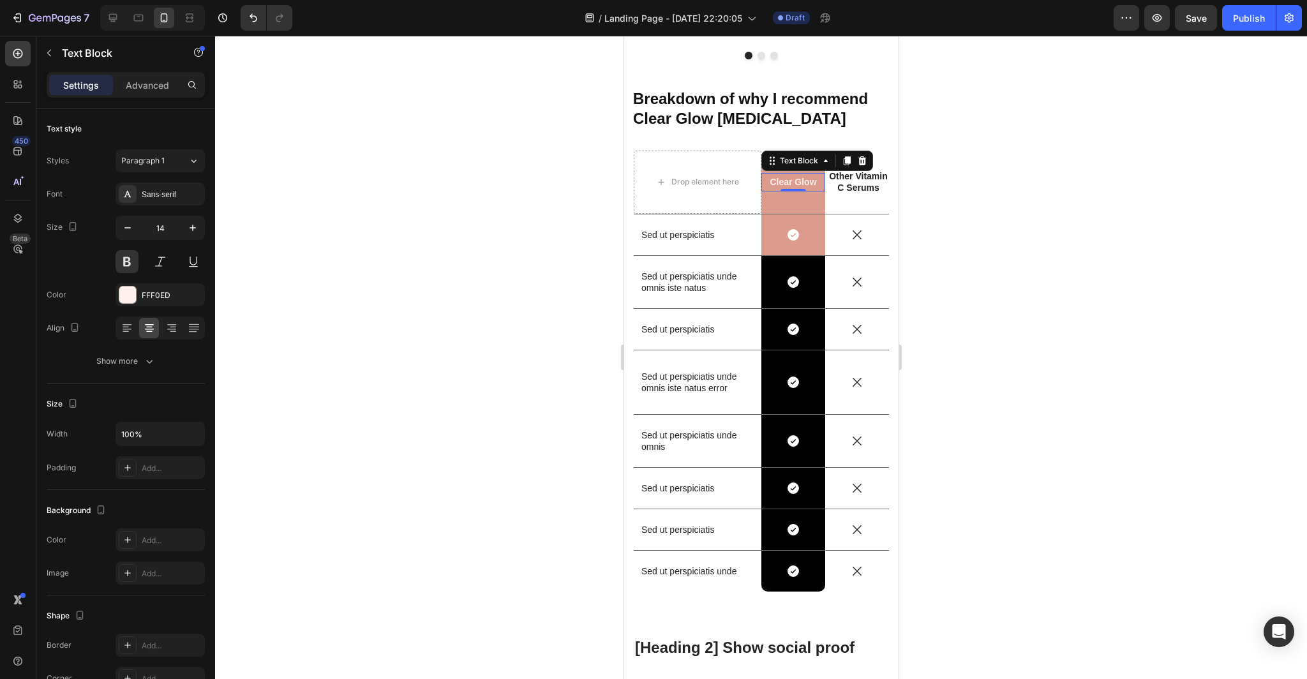
click at [1106, 224] on div at bounding box center [761, 357] width 1092 height 643
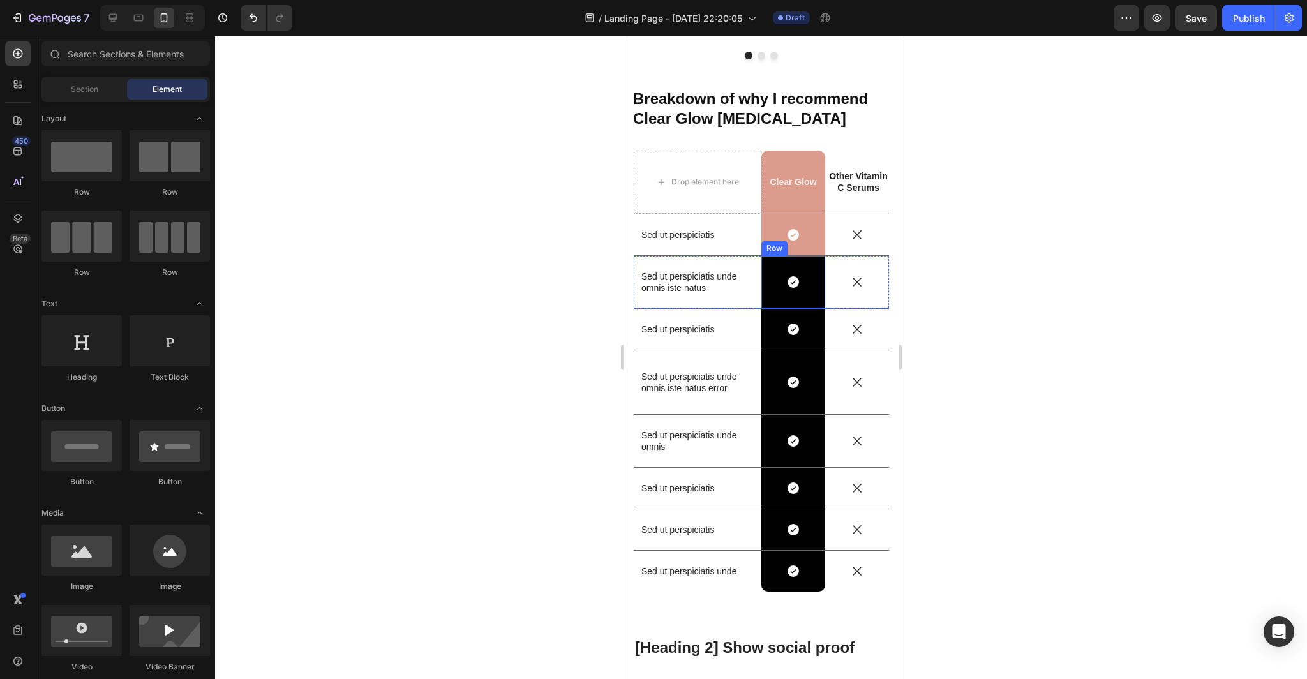
click at [809, 265] on div "Icon Row" at bounding box center [792, 282] width 64 height 52
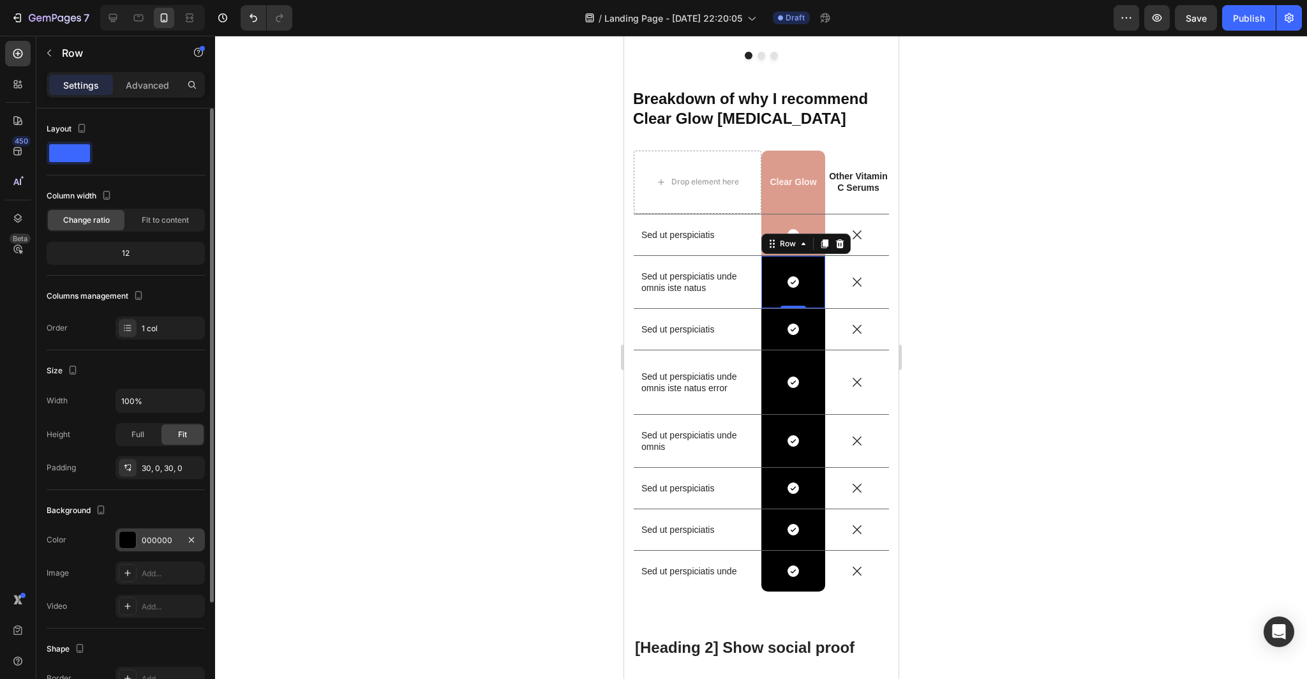
click at [168, 539] on div "000000" at bounding box center [160, 540] width 37 height 11
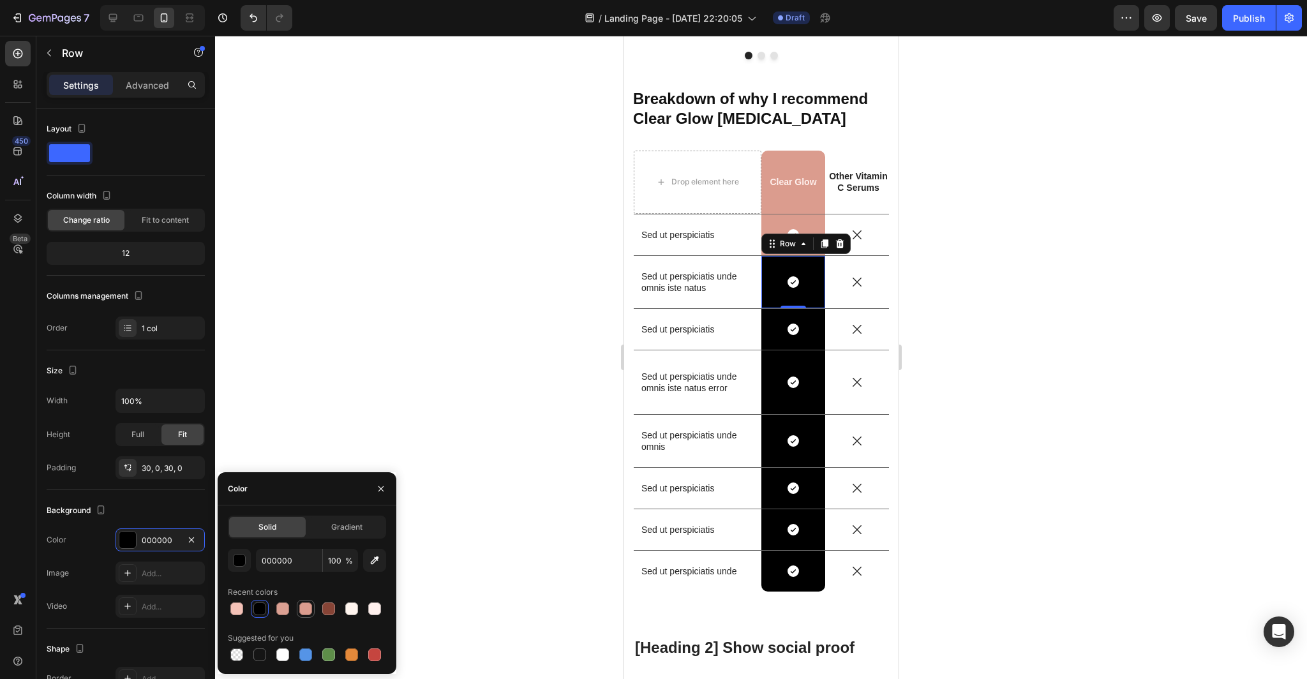
click at [302, 609] on div at bounding box center [305, 608] width 13 height 13
type input "DB9C8E"
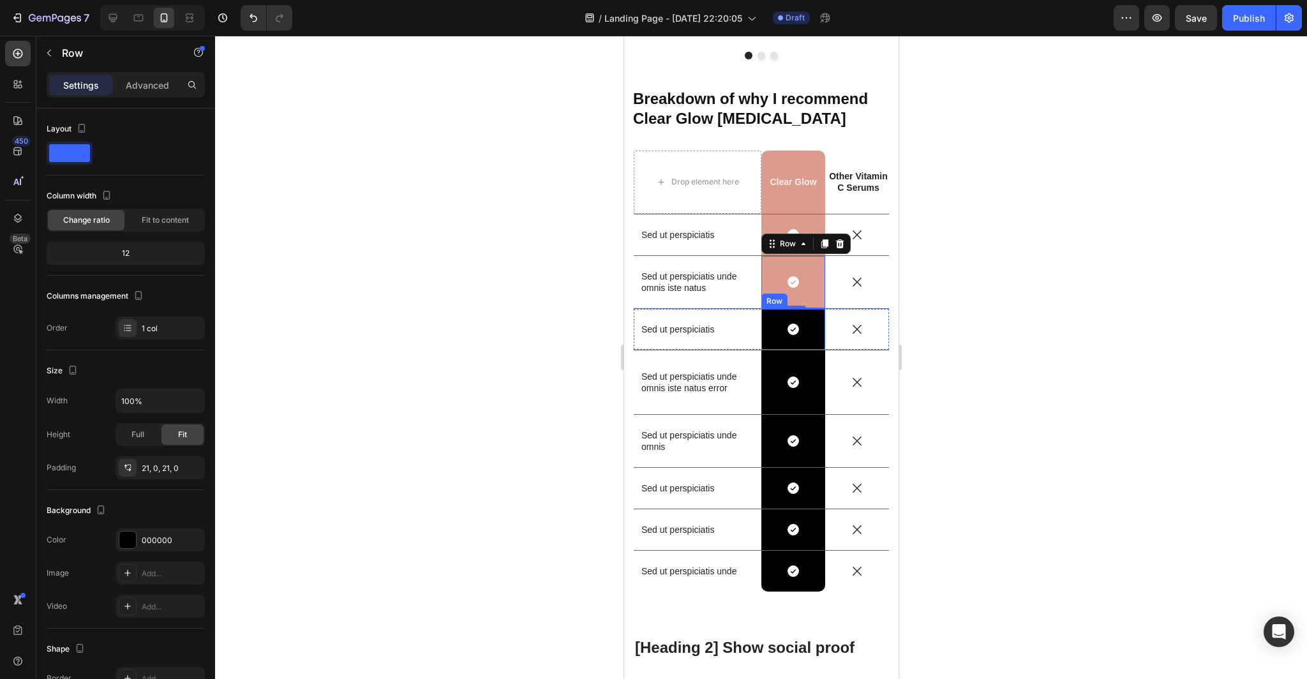
click at [806, 316] on div "Icon Row" at bounding box center [792, 329] width 64 height 41
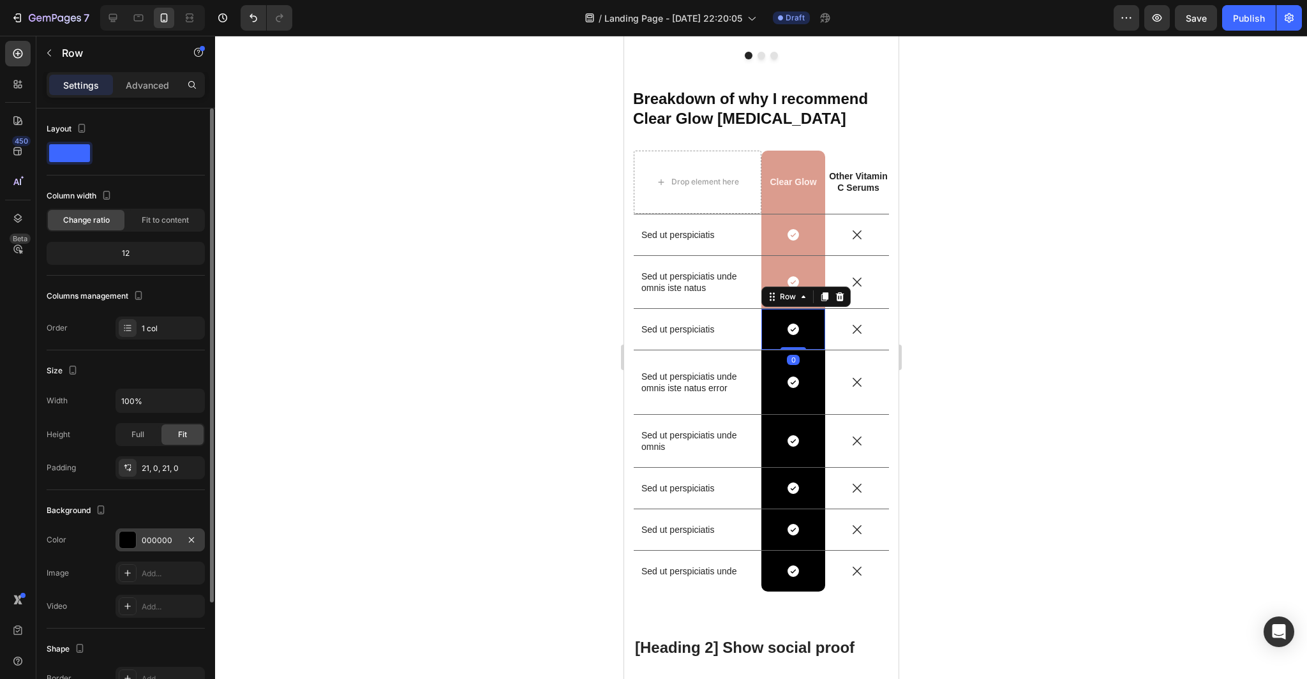
click at [155, 541] on div "000000" at bounding box center [160, 540] width 37 height 11
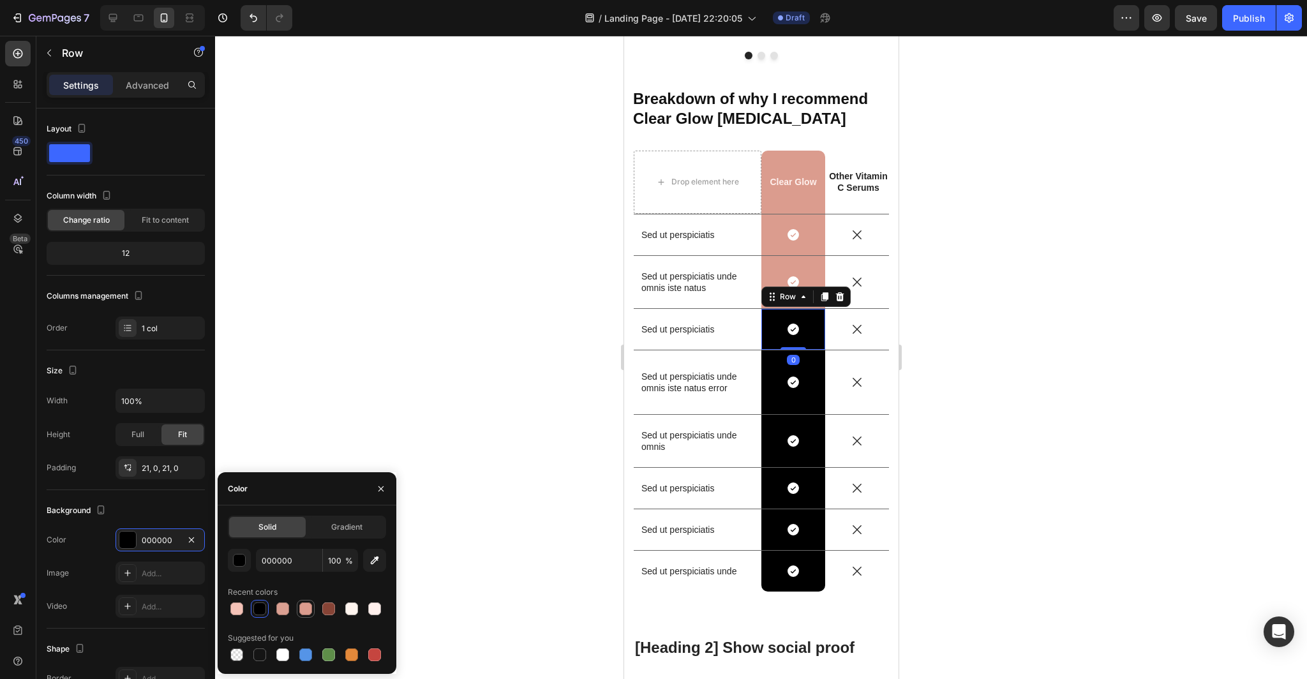
click at [309, 606] on div at bounding box center [305, 608] width 13 height 13
type input "DB9C8E"
click at [811, 362] on div "Icon Row" at bounding box center [792, 382] width 64 height 64
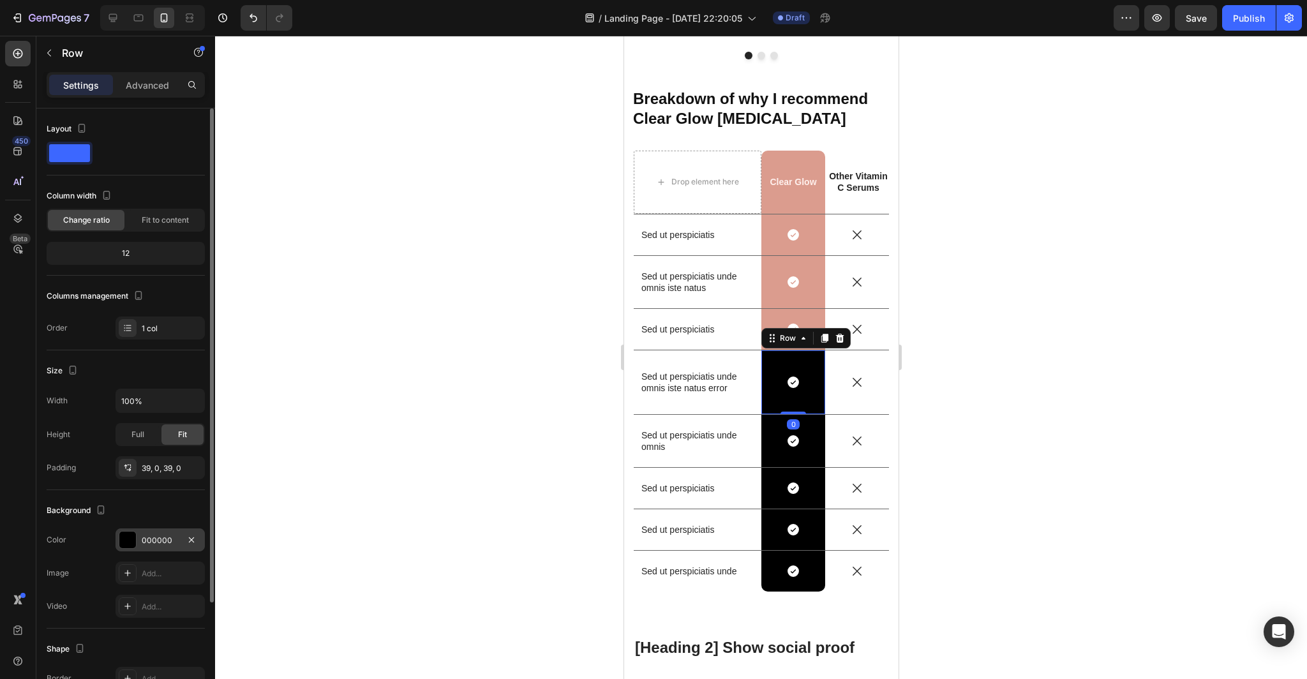
click at [174, 542] on div "000000" at bounding box center [160, 540] width 37 height 11
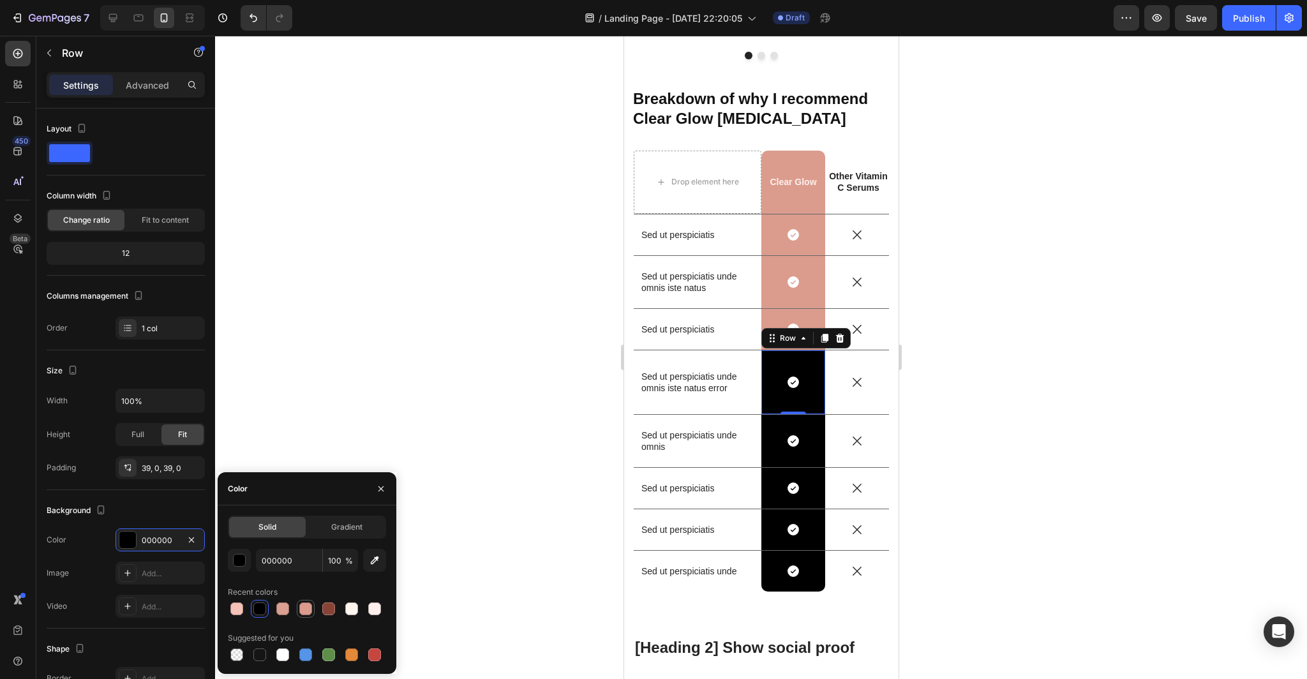
click at [310, 611] on div at bounding box center [305, 608] width 13 height 13
type input "DB9C8E"
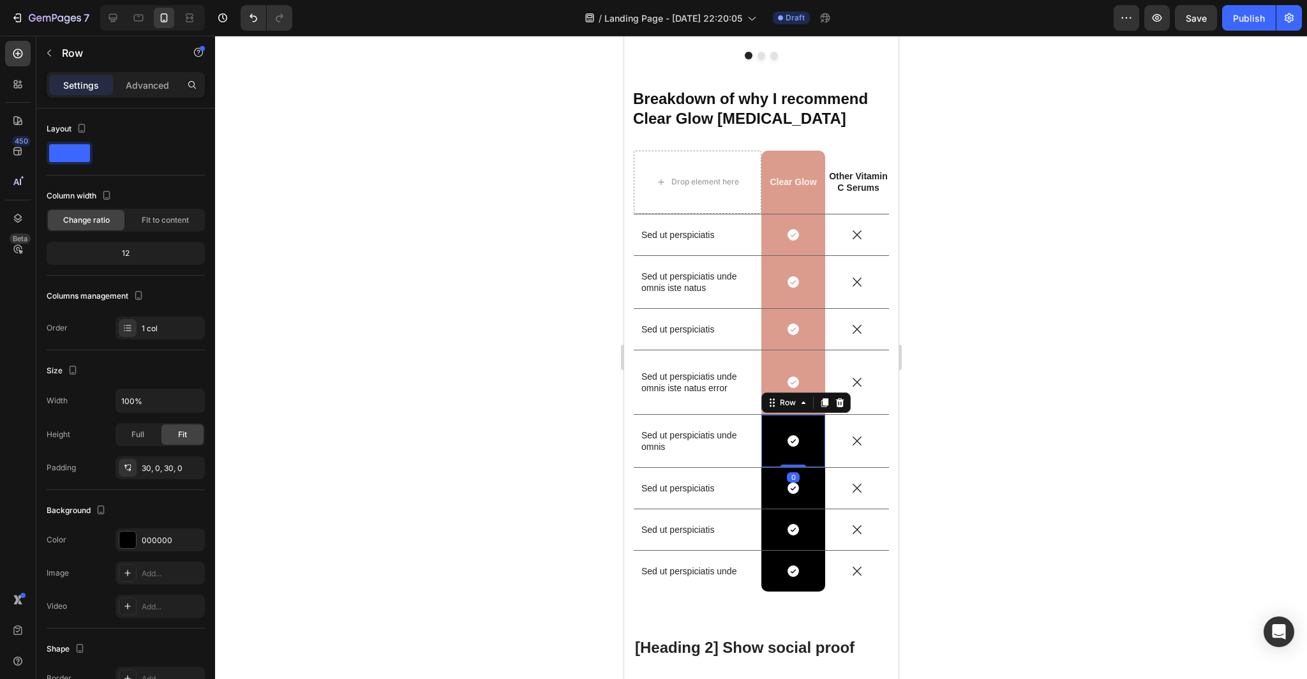
click at [813, 430] on div "Icon Row 0" at bounding box center [792, 441] width 64 height 52
click at [168, 540] on div "000000" at bounding box center [160, 540] width 37 height 11
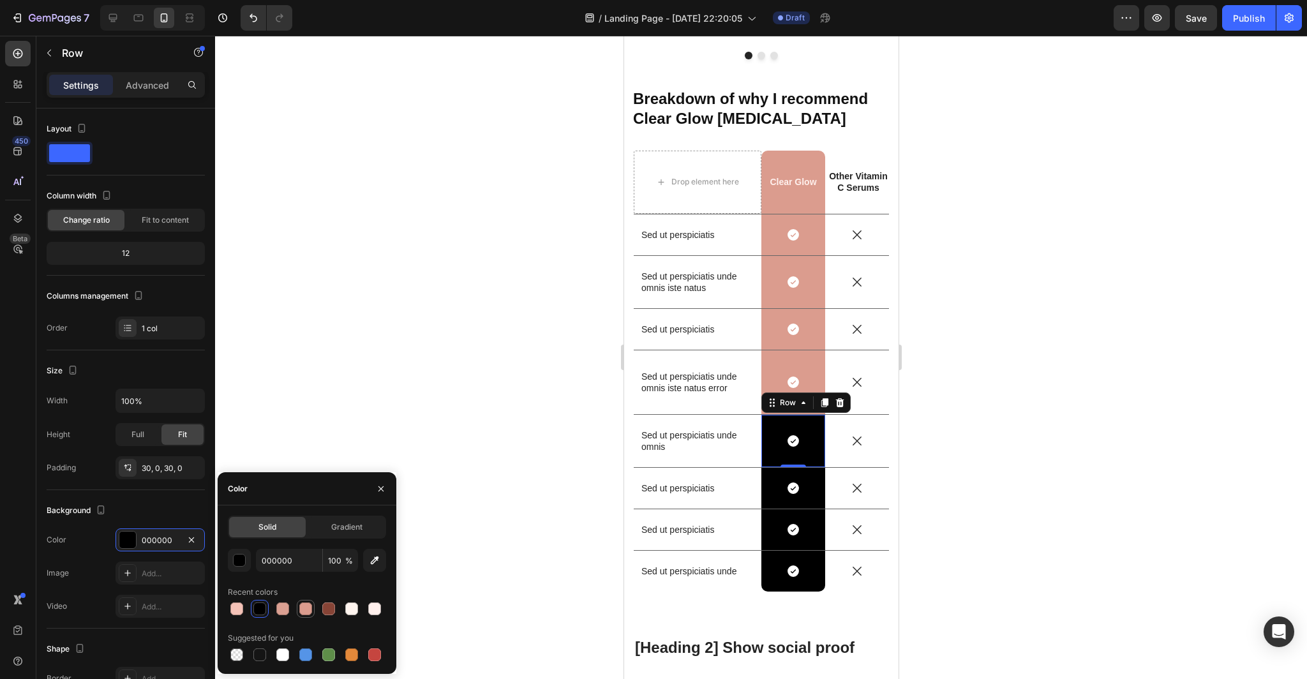
click at [309, 614] on div at bounding box center [305, 608] width 13 height 13
type input "DB9C8E"
click at [813, 475] on div "Icon Row" at bounding box center [792, 488] width 64 height 41
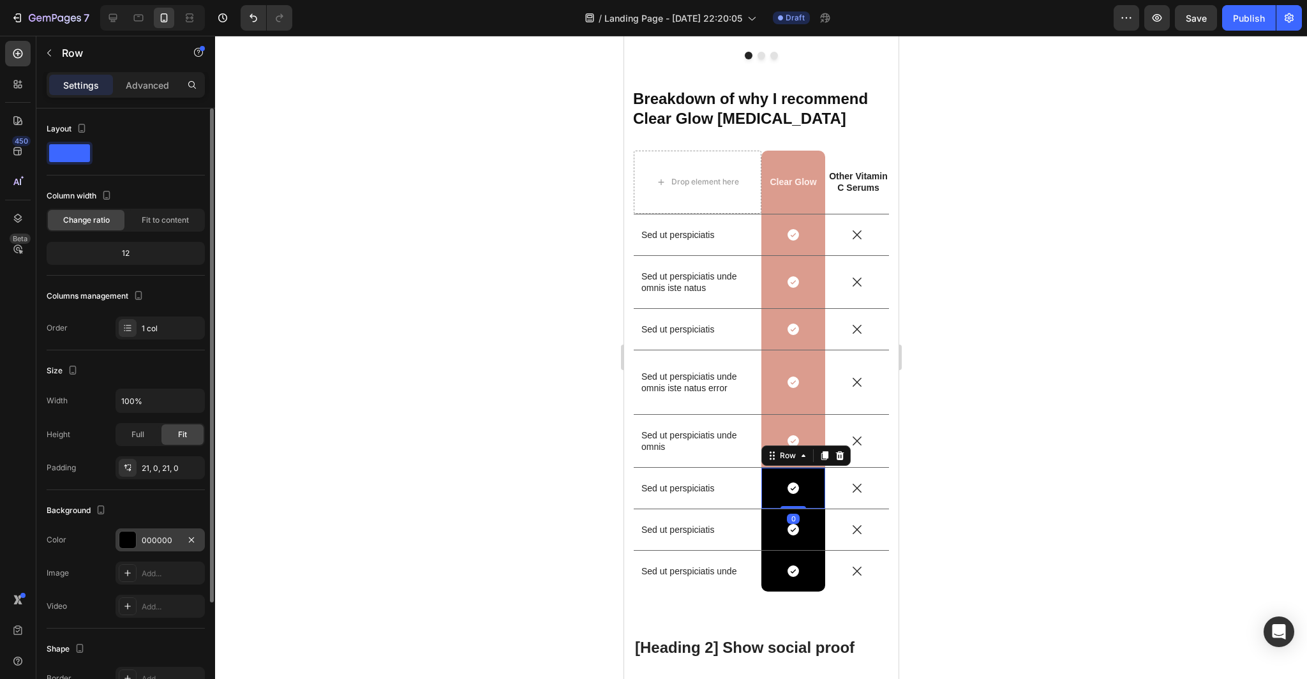
click at [170, 535] on div "000000" at bounding box center [160, 540] width 37 height 11
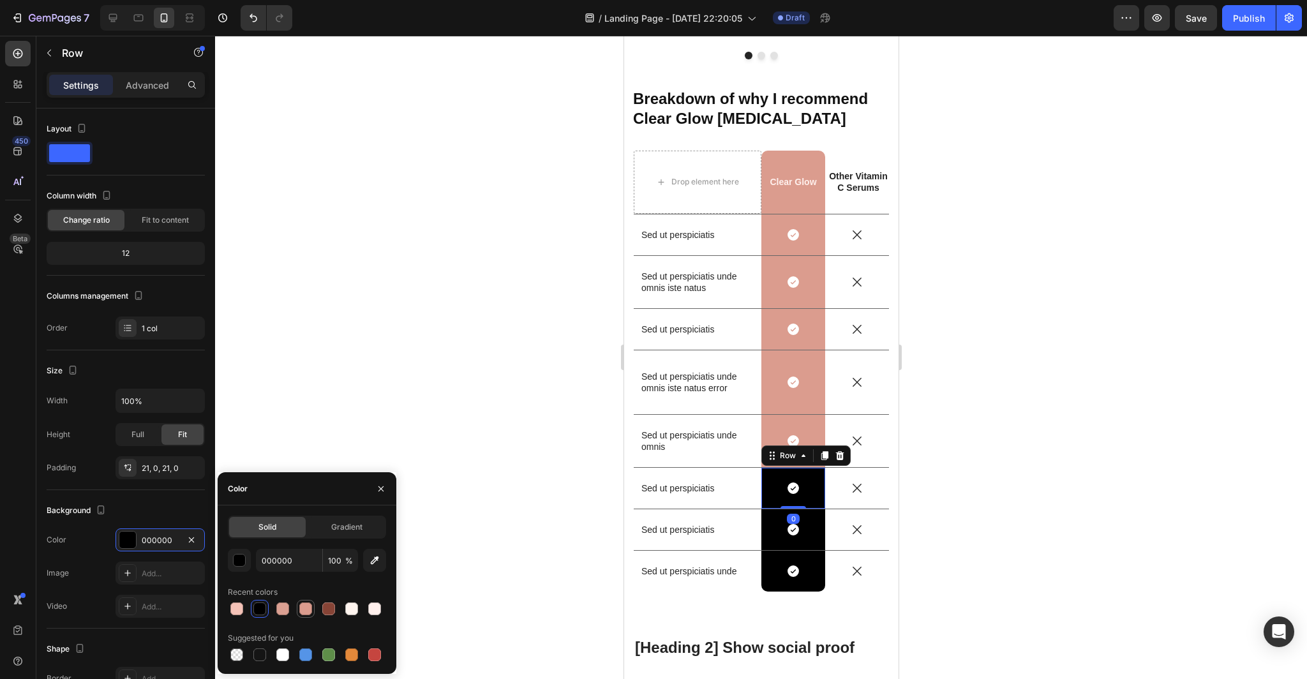
click at [308, 612] on div at bounding box center [305, 608] width 13 height 13
type input "DB9C8E"
click at [812, 519] on div "Icon Row 0" at bounding box center [792, 529] width 64 height 41
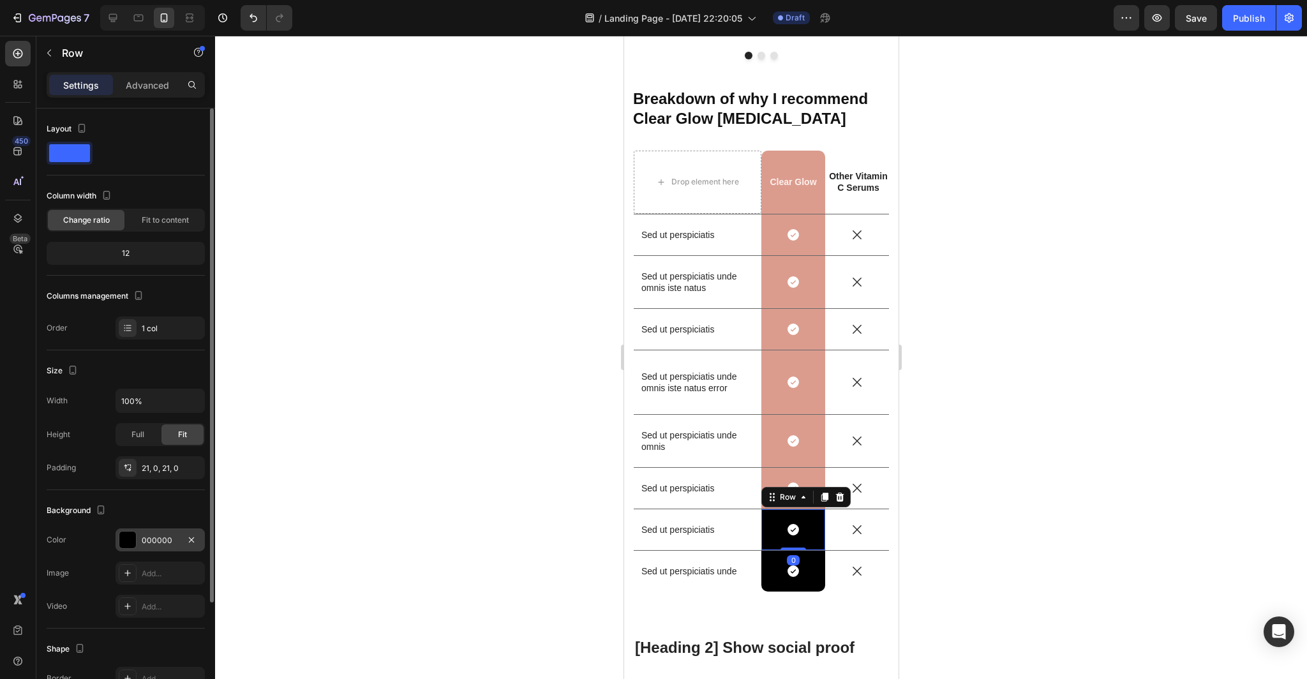
click at [157, 535] on div "000000" at bounding box center [160, 540] width 37 height 11
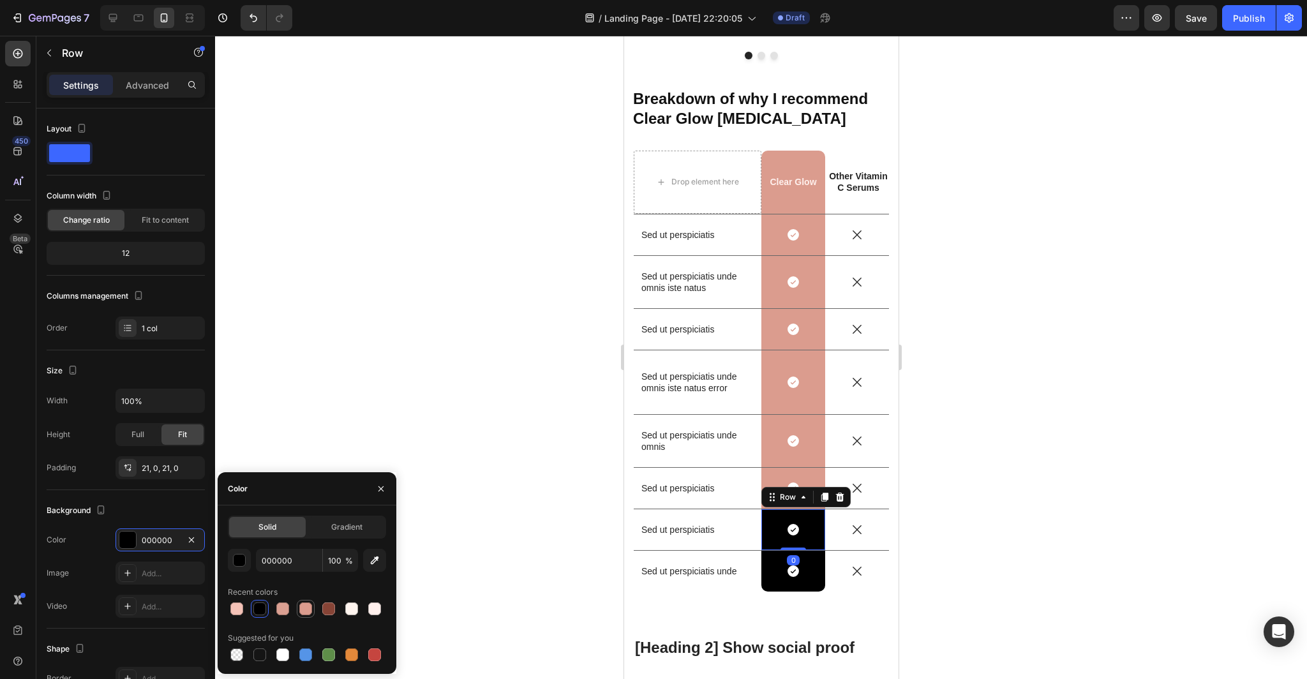
click at [306, 610] on div at bounding box center [305, 608] width 13 height 13
type input "DB9C8E"
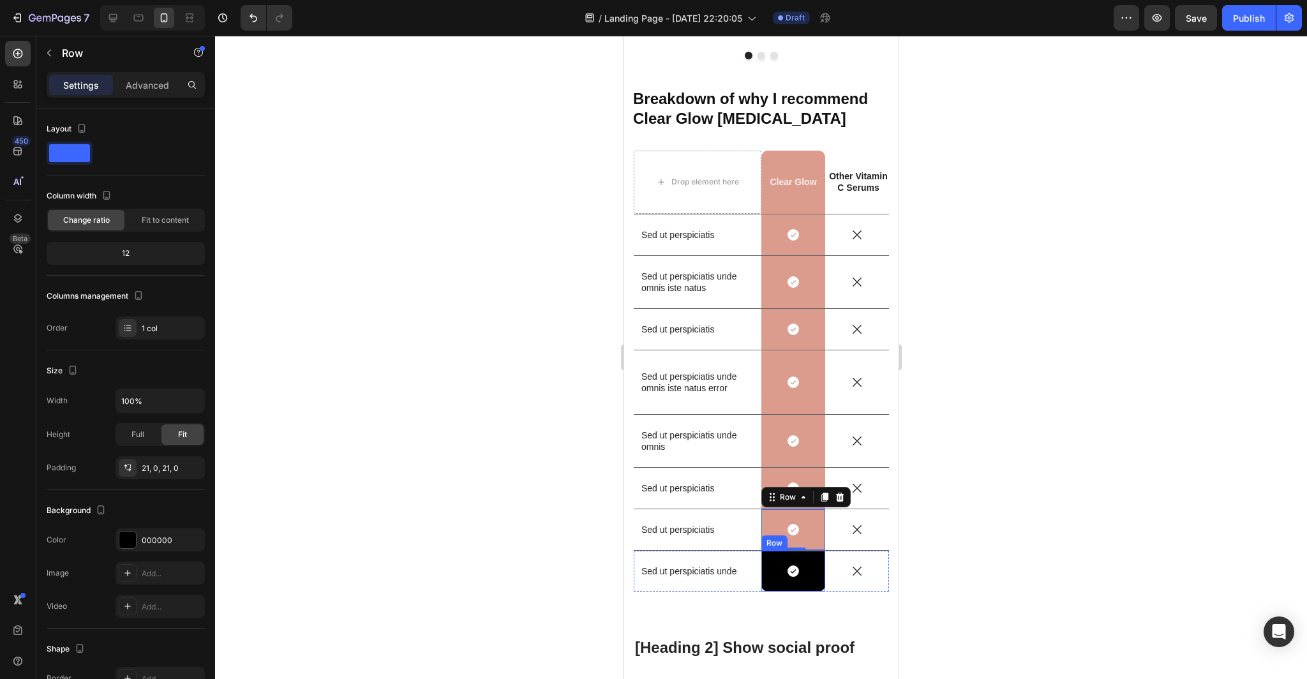
click at [811, 557] on div "Icon Row" at bounding box center [792, 571] width 64 height 41
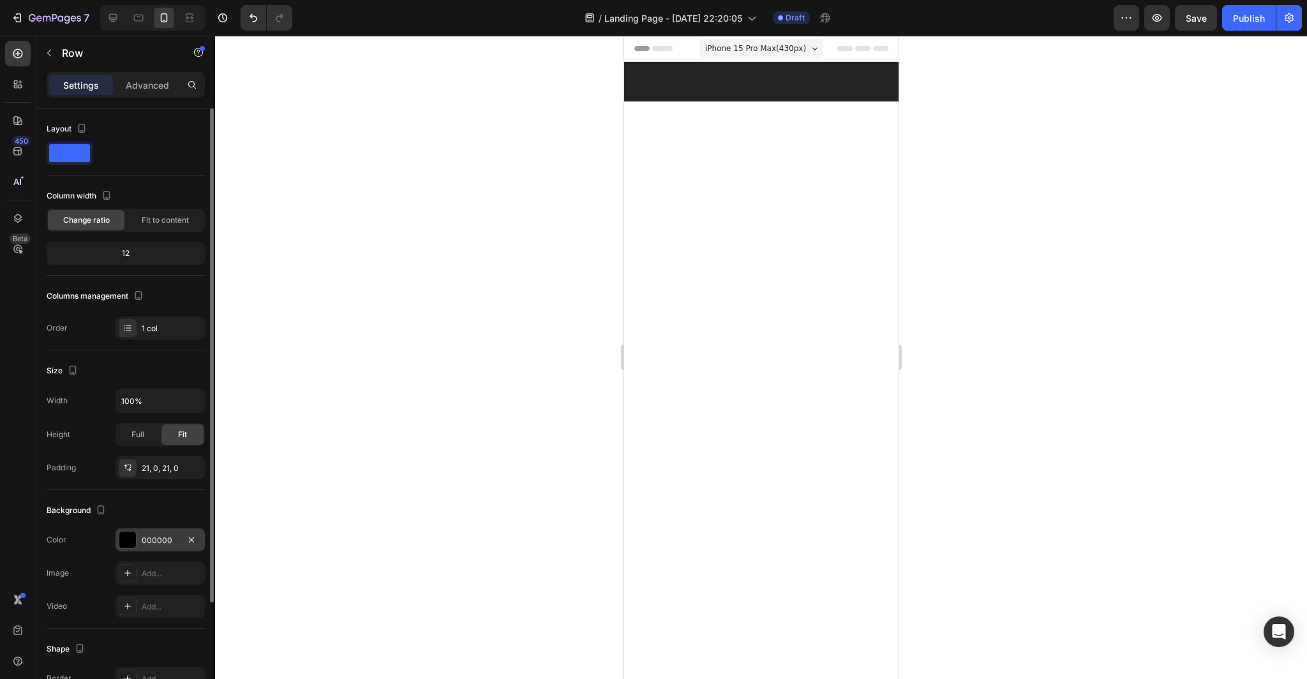
scroll to position [3904, 0]
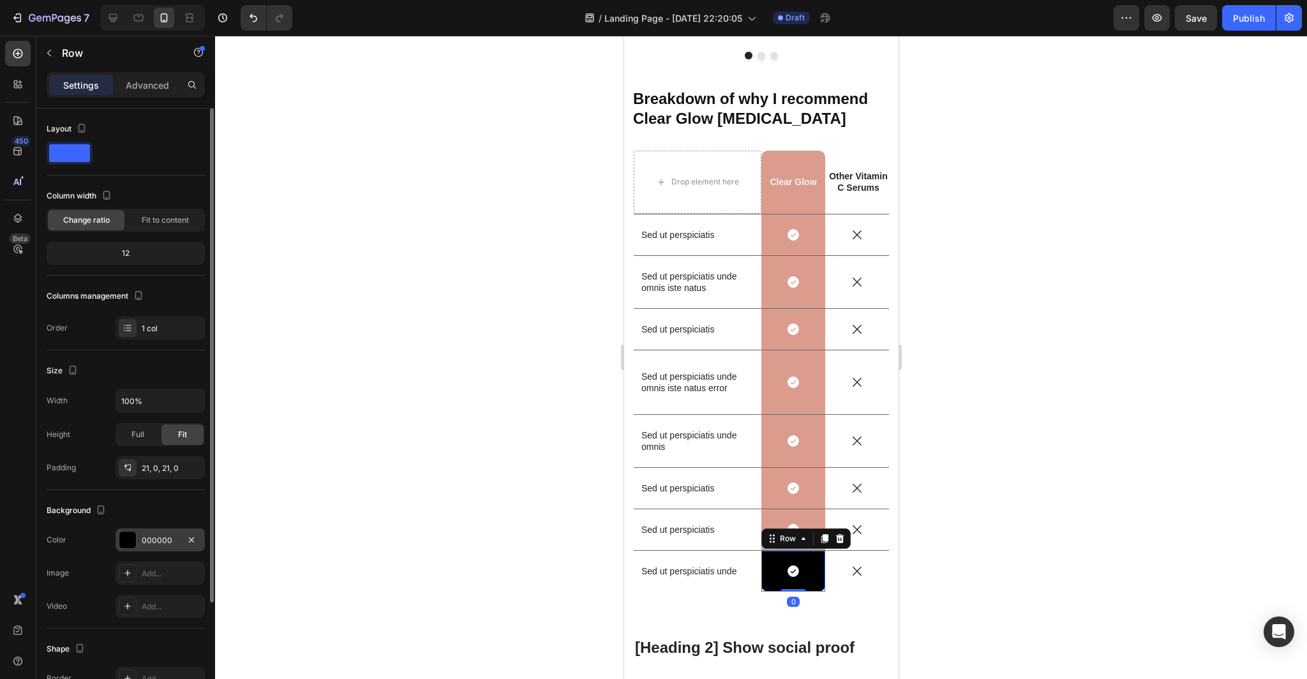
click at [142, 543] on div "000000" at bounding box center [160, 540] width 37 height 11
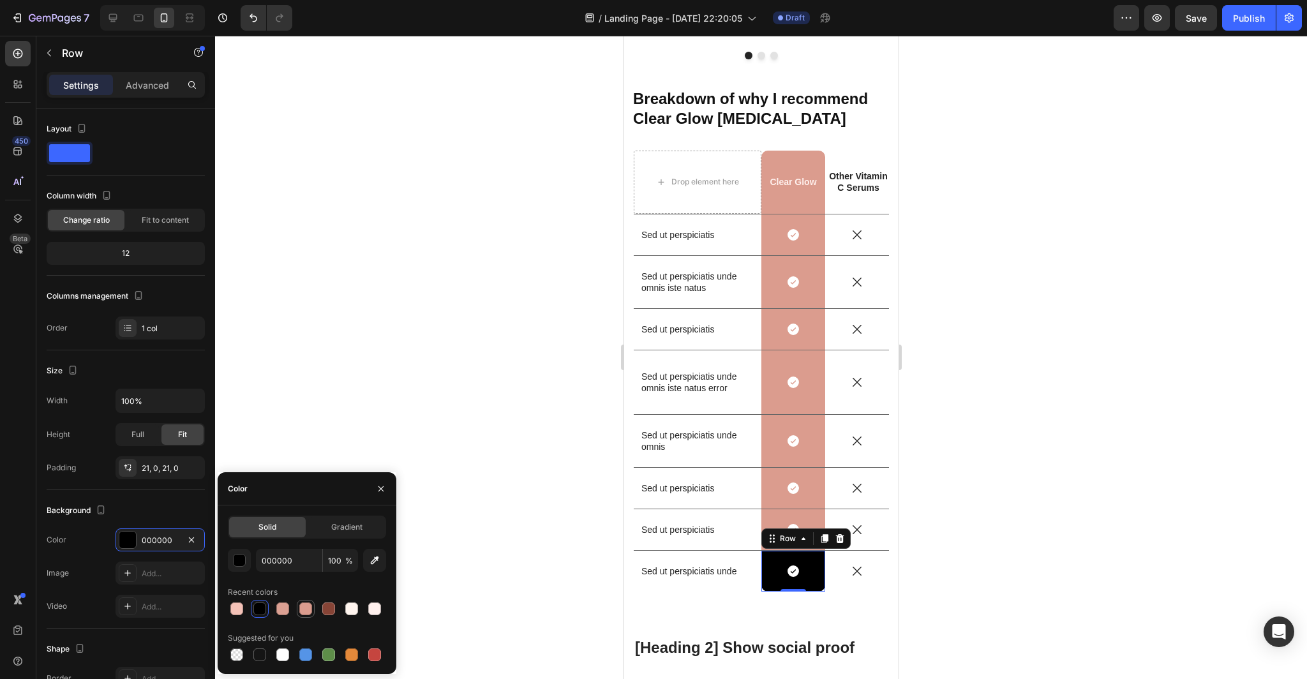
click at [307, 614] on div at bounding box center [305, 608] width 13 height 13
type input "DB9C8E"
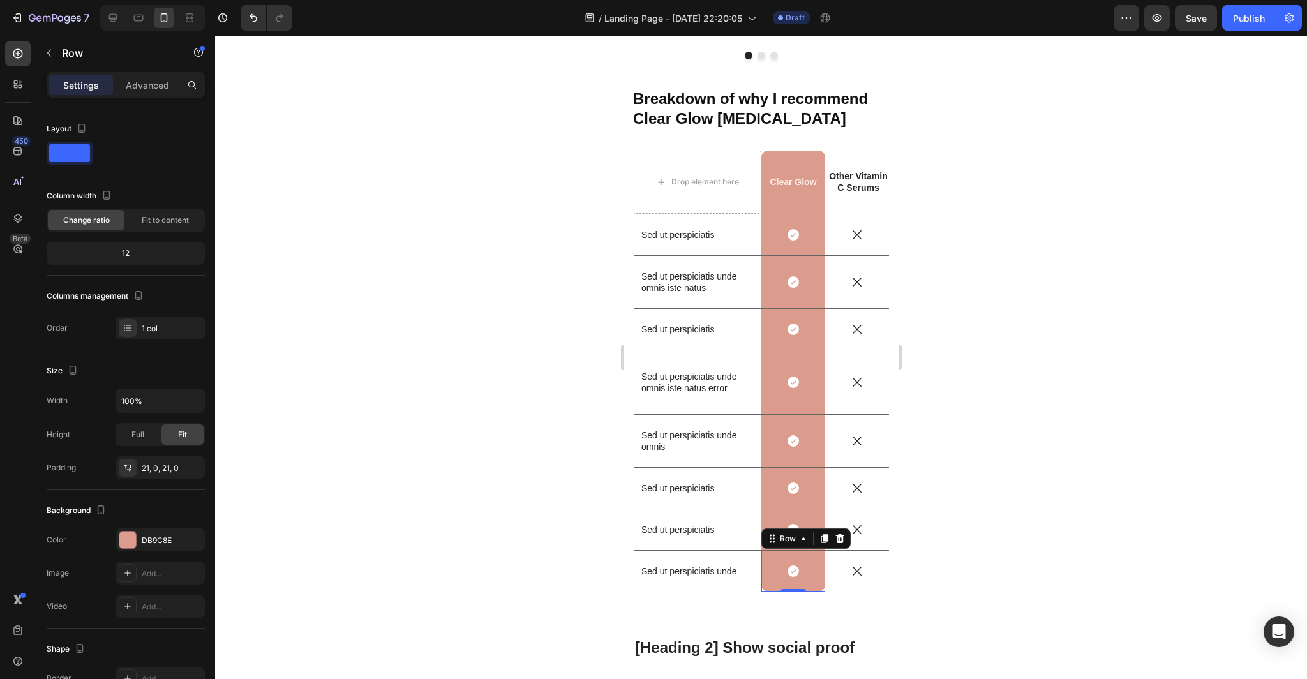
click at [1048, 315] on div at bounding box center [761, 357] width 1092 height 643
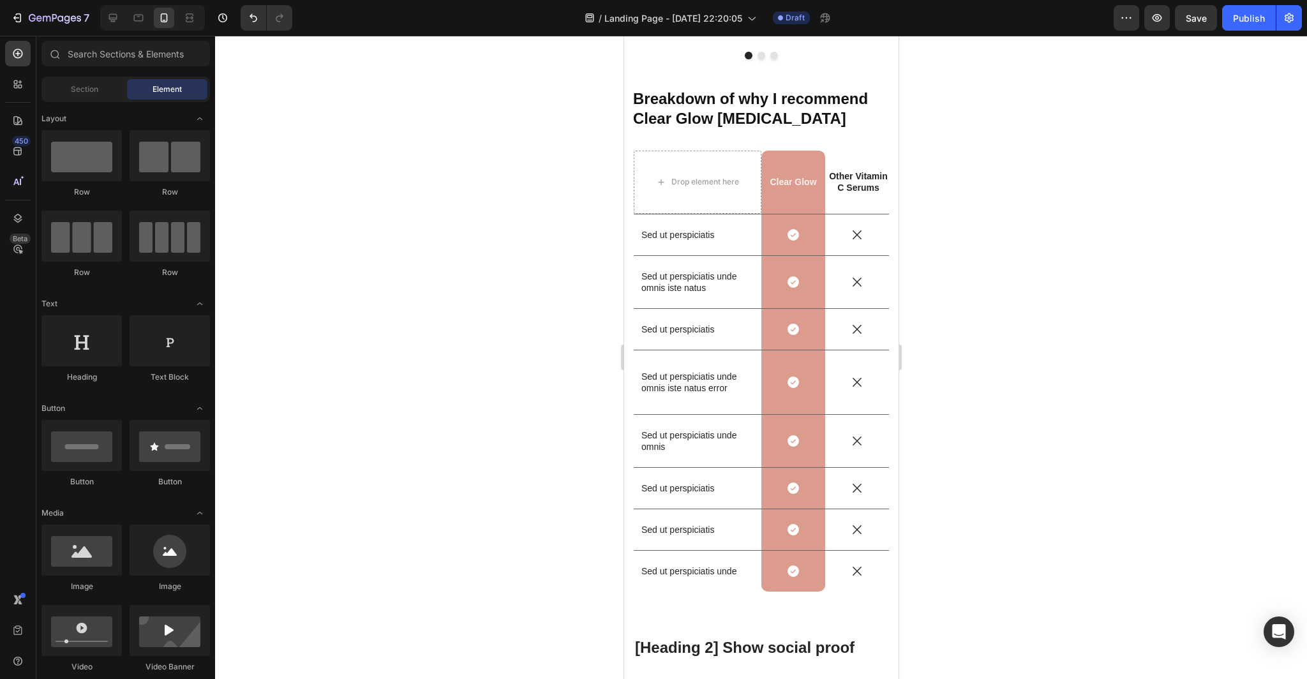
click at [1008, 230] on div at bounding box center [761, 357] width 1092 height 643
click at [714, 233] on p "Sed ut perspiciatis" at bounding box center [697, 234] width 112 height 11
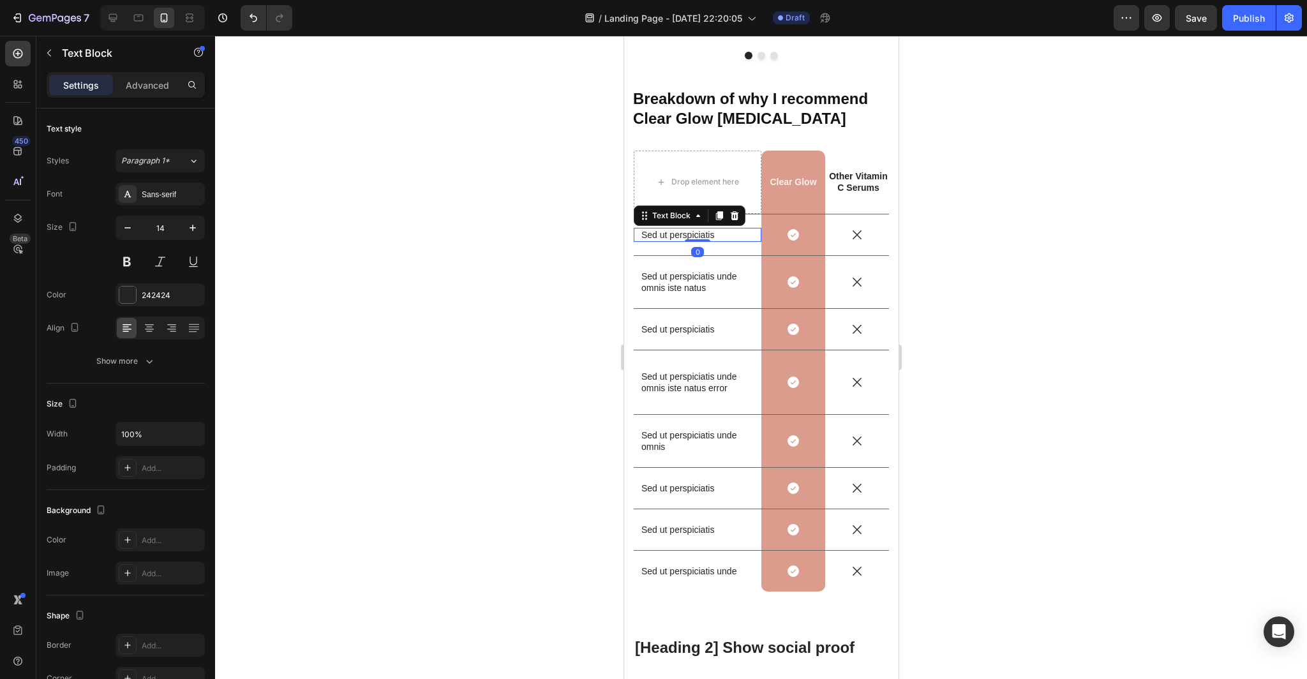
click at [714, 233] on p "Sed ut perspiciatis" at bounding box center [697, 234] width 112 height 11
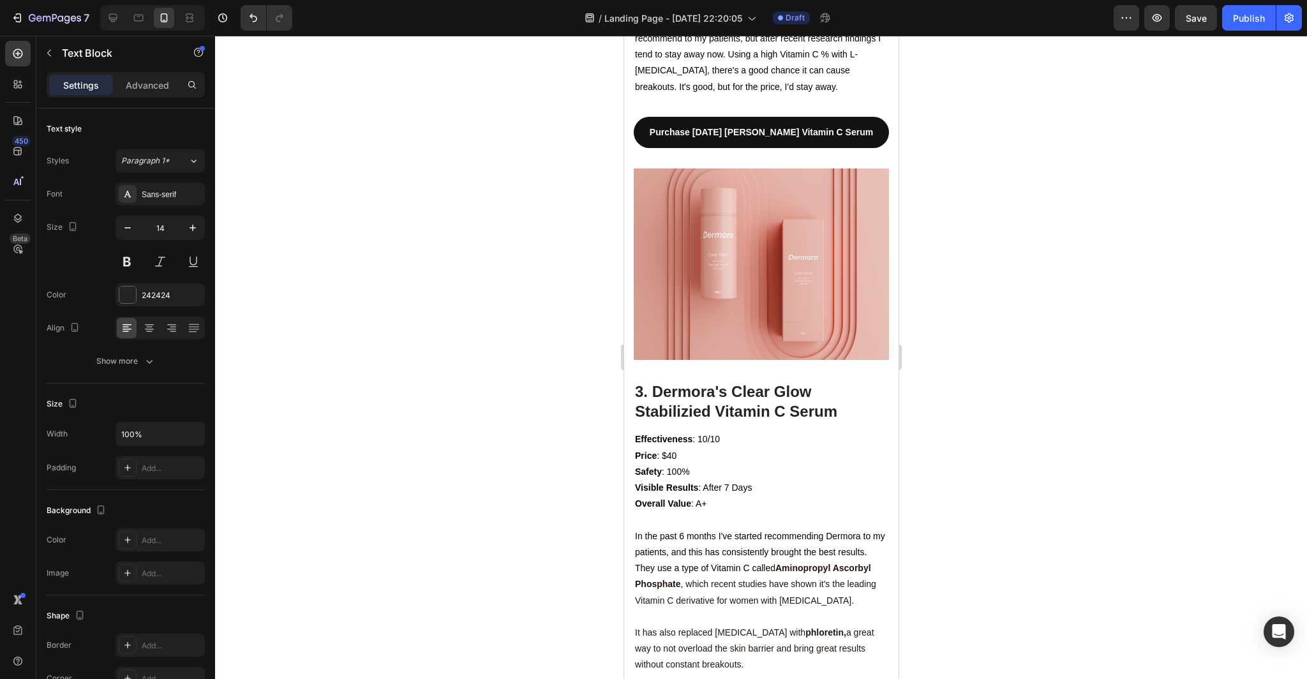
scroll to position [2904, 0]
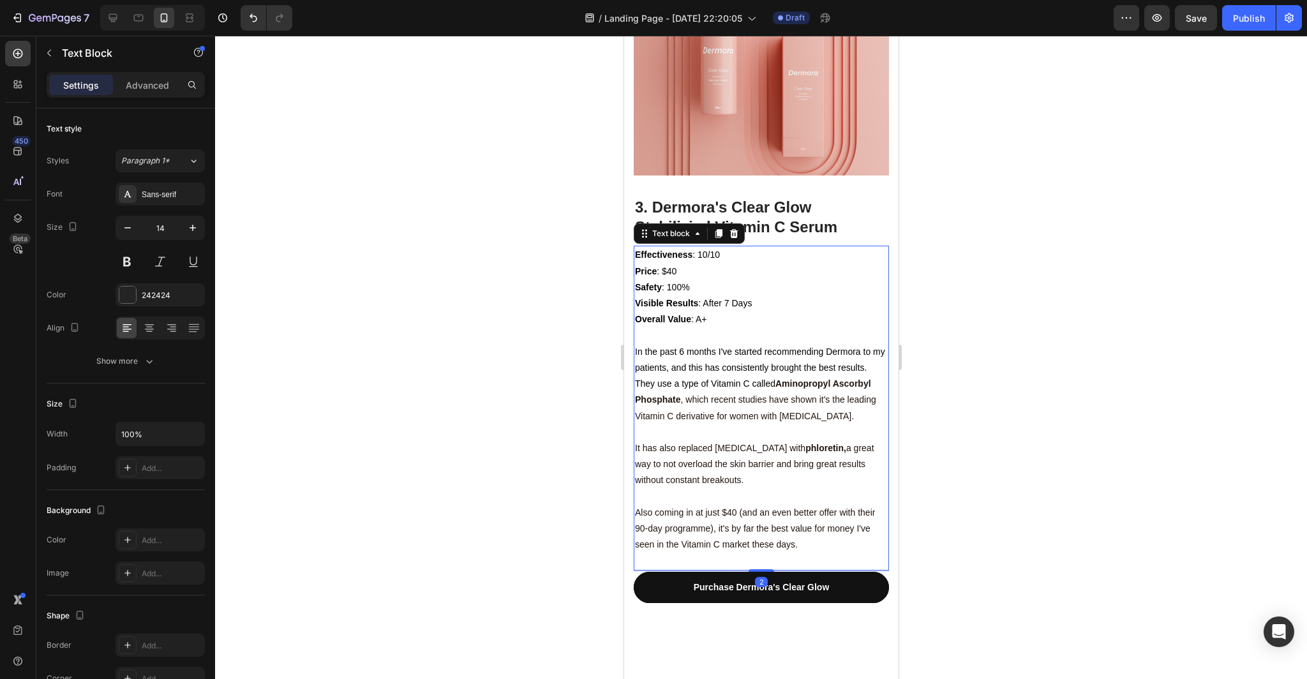
click at [744, 389] on span "In the past 6 months I've started recommending Dermora to my patients, and this…" at bounding box center [759, 367] width 250 height 42
click at [695, 420] on span "Aminopropyl Ascorbyl Phosphate , which recent studies have shown it's the leadi…" at bounding box center [754, 399] width 241 height 42
drag, startPoint x: 679, startPoint y: 479, endPoint x: 779, endPoint y: 464, distance: 100.6
click at [779, 420] on span "Aminopropyl Ascorbyl Phosphate , which recent studies have shown it's the leadi…" at bounding box center [754, 399] width 241 height 42
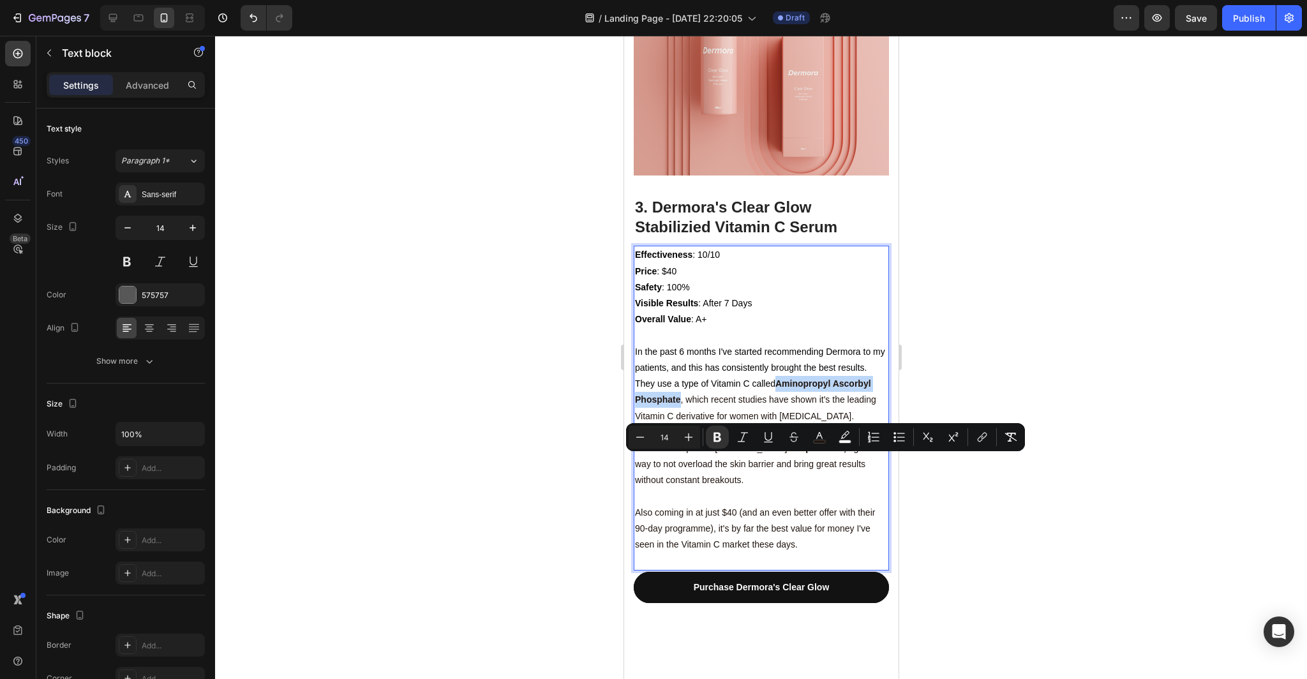
copy strong "Aminopropyl Ascorbyl Phosphate"
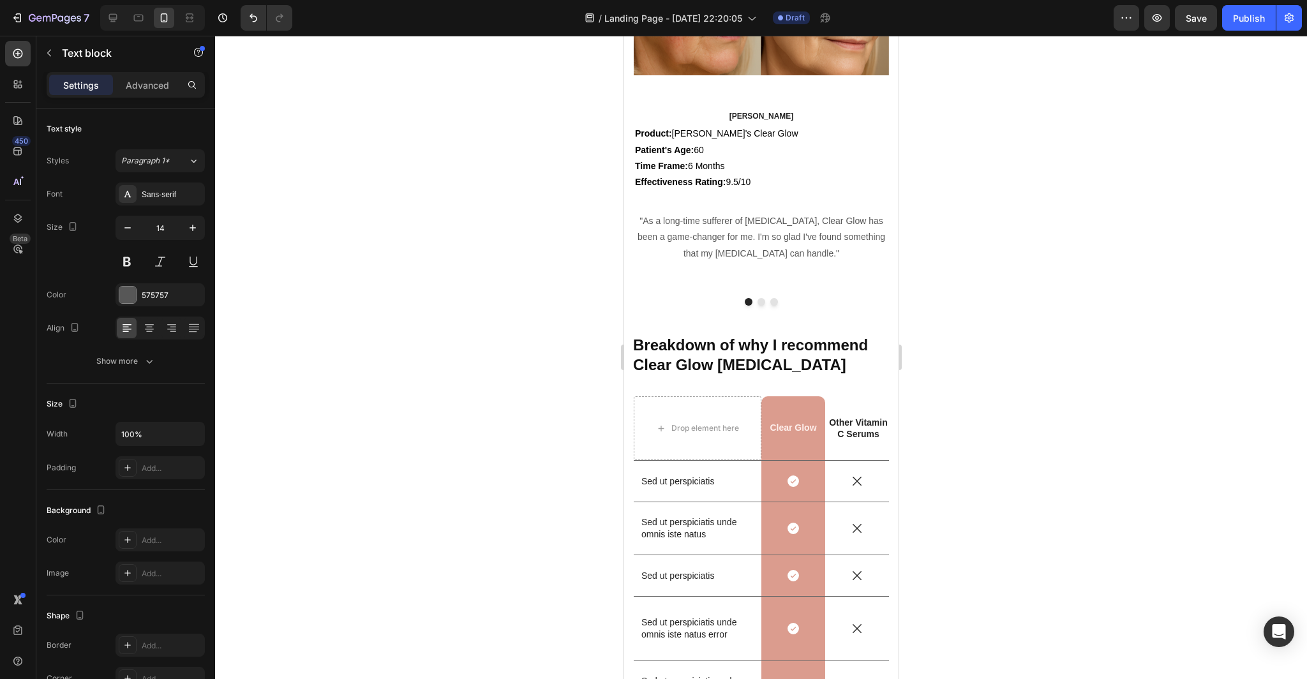
scroll to position [4062, 0]
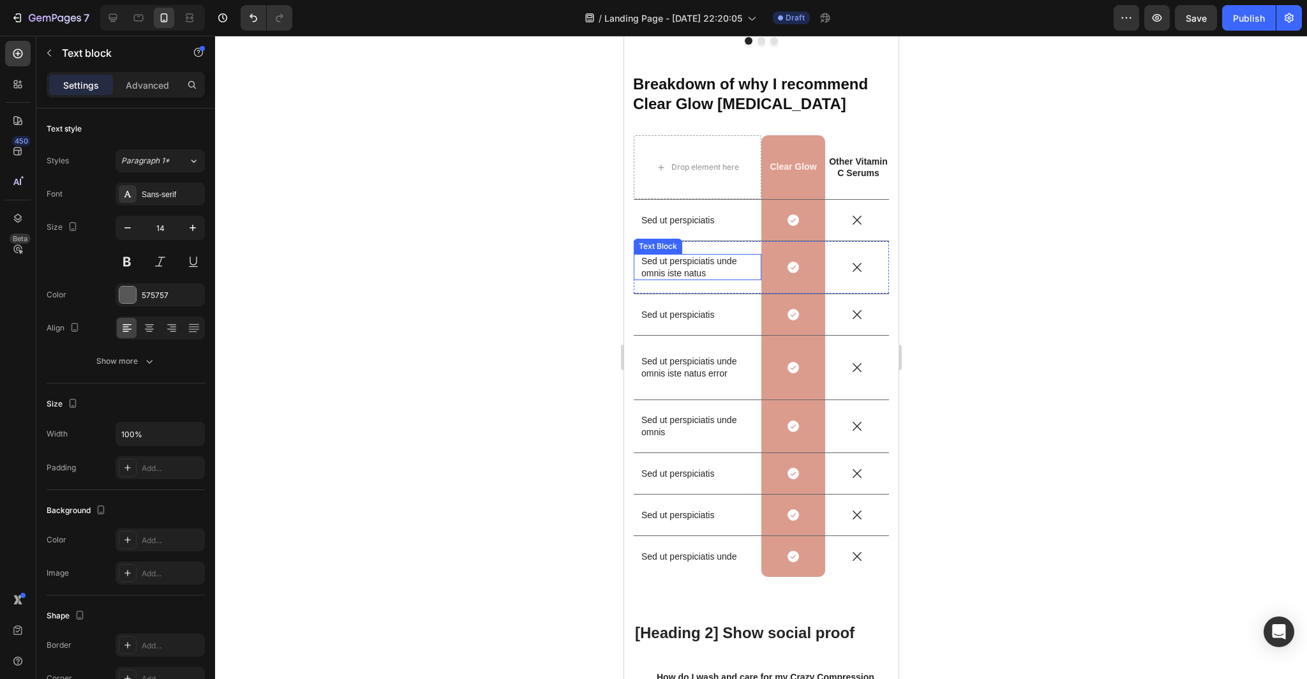
click at [714, 223] on p "Sed ut perspiciatis" at bounding box center [697, 219] width 112 height 11
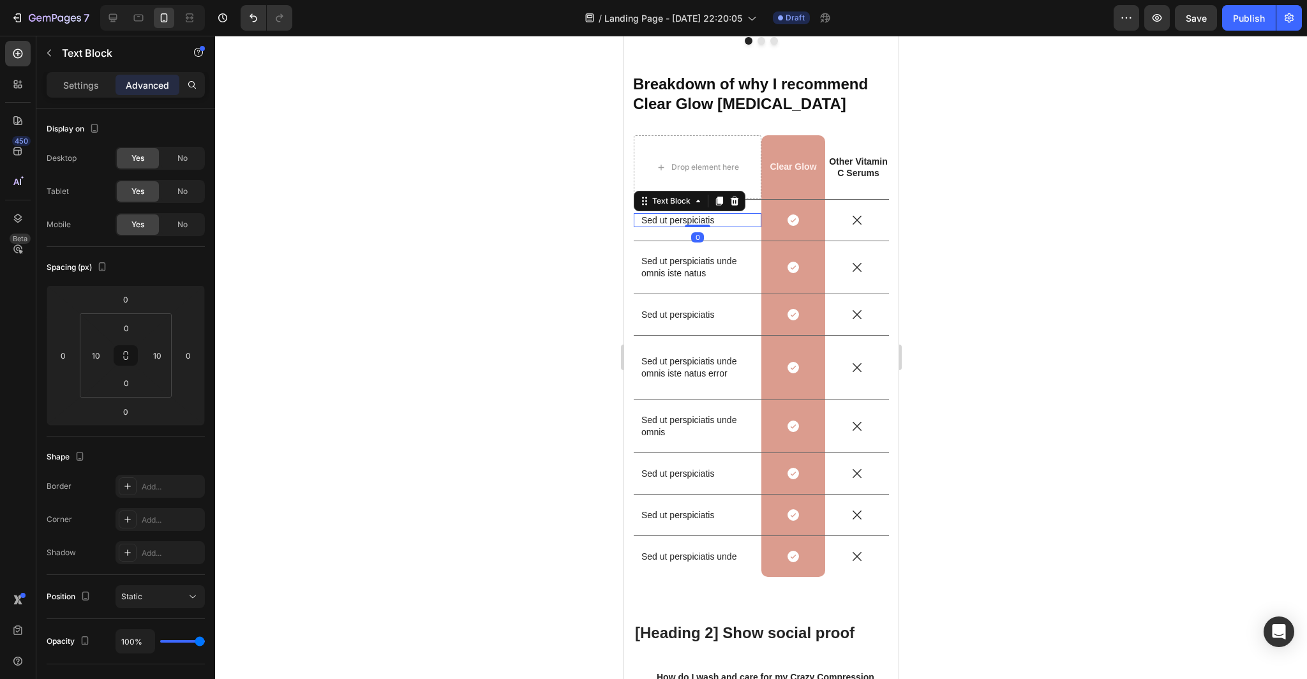
click at [714, 223] on p "Sed ut perspiciatis" at bounding box center [697, 219] width 112 height 11
drag, startPoint x: 714, startPoint y: 220, endPoint x: 645, endPoint y: 221, distance: 68.9
click at [645, 221] on p "Sed ut perspiciatis" at bounding box center [697, 219] width 112 height 11
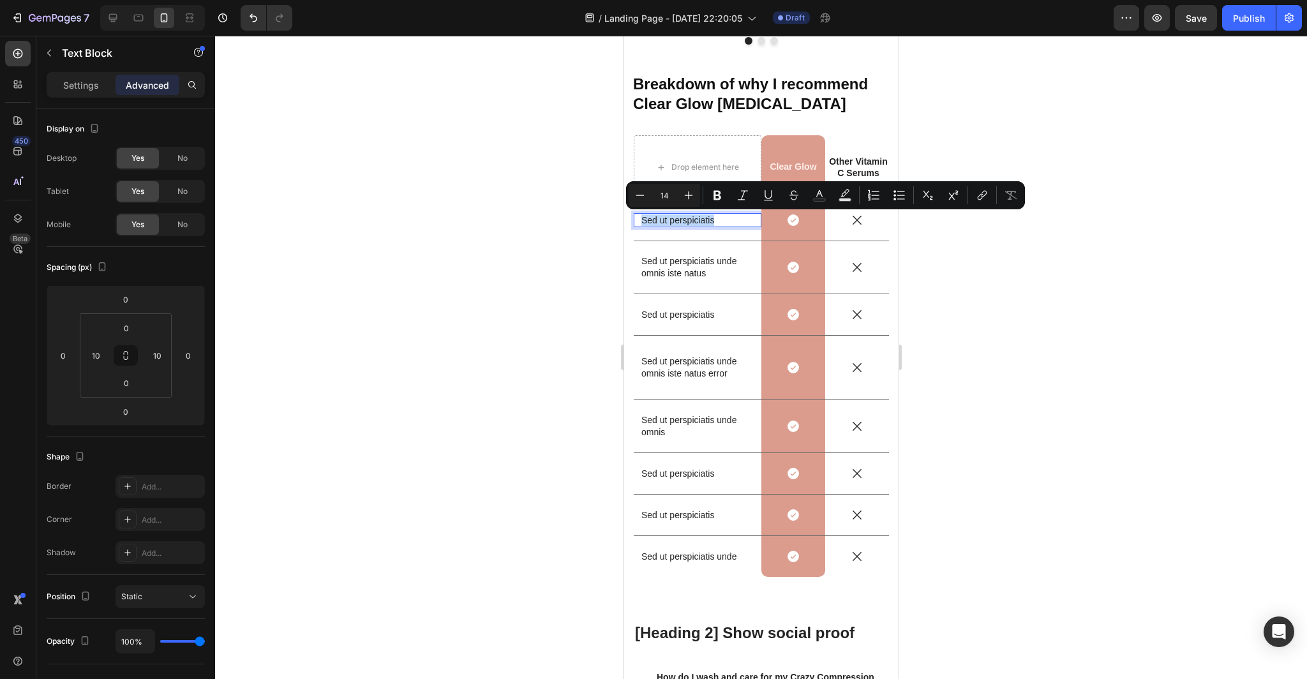
drag, startPoint x: 716, startPoint y: 219, endPoint x: 637, endPoint y: 222, distance: 79.8
click at [637, 222] on div "Sed ut perspiciatis Text Block 0" at bounding box center [697, 220] width 128 height 14
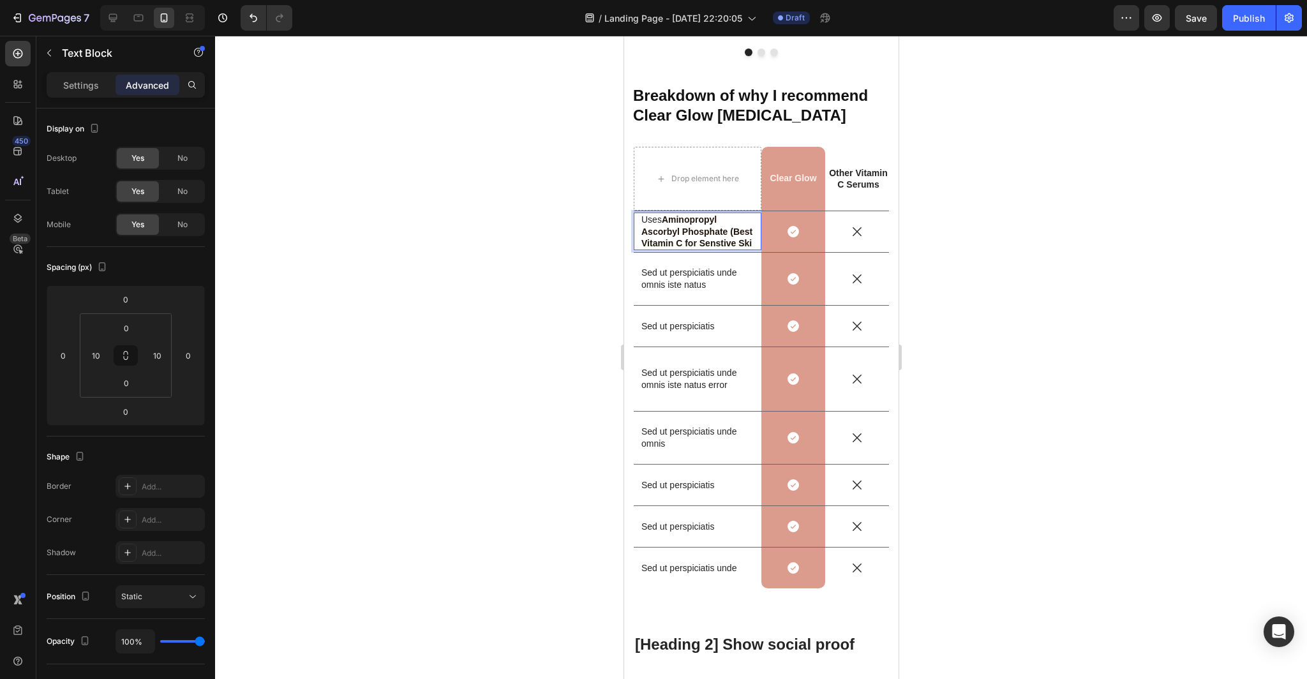
scroll to position [4049, 0]
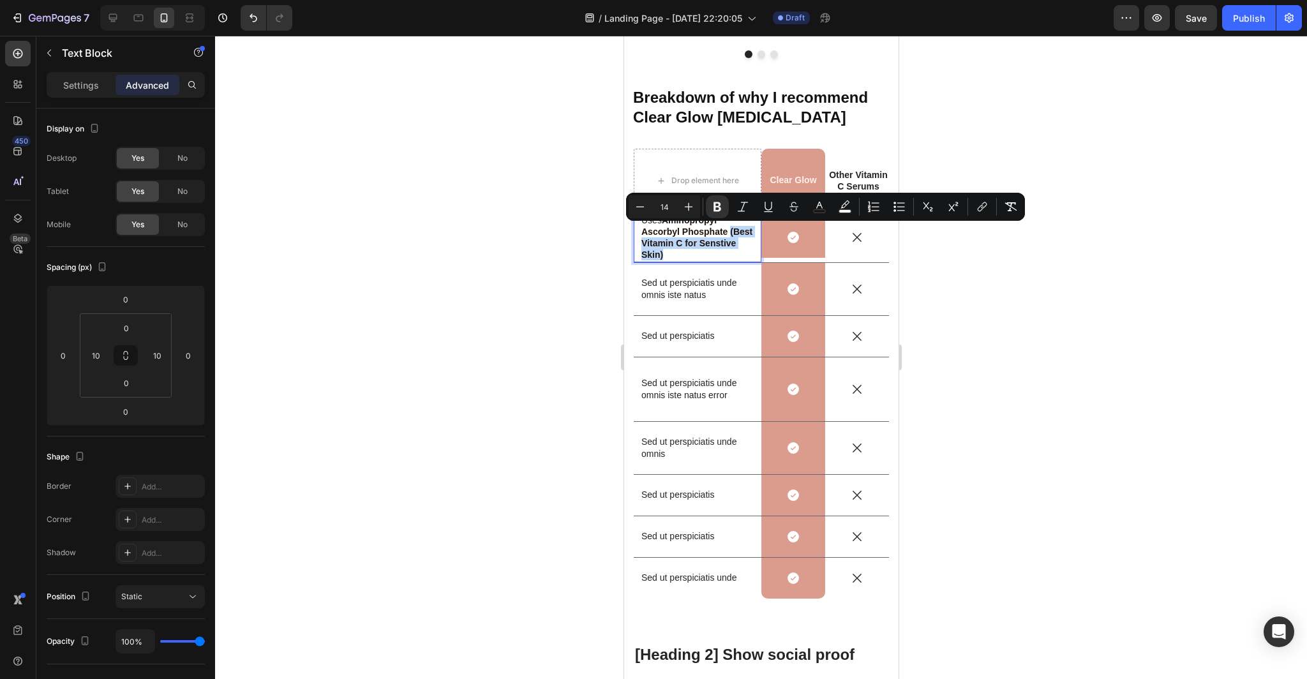
drag, startPoint x: 669, startPoint y: 254, endPoint x: 730, endPoint y: 233, distance: 64.8
click at [730, 233] on p "Uses Aminopropyl Ascorbyl Phosphate (Best Vitamin C for Senstive Skin)" at bounding box center [697, 237] width 112 height 47
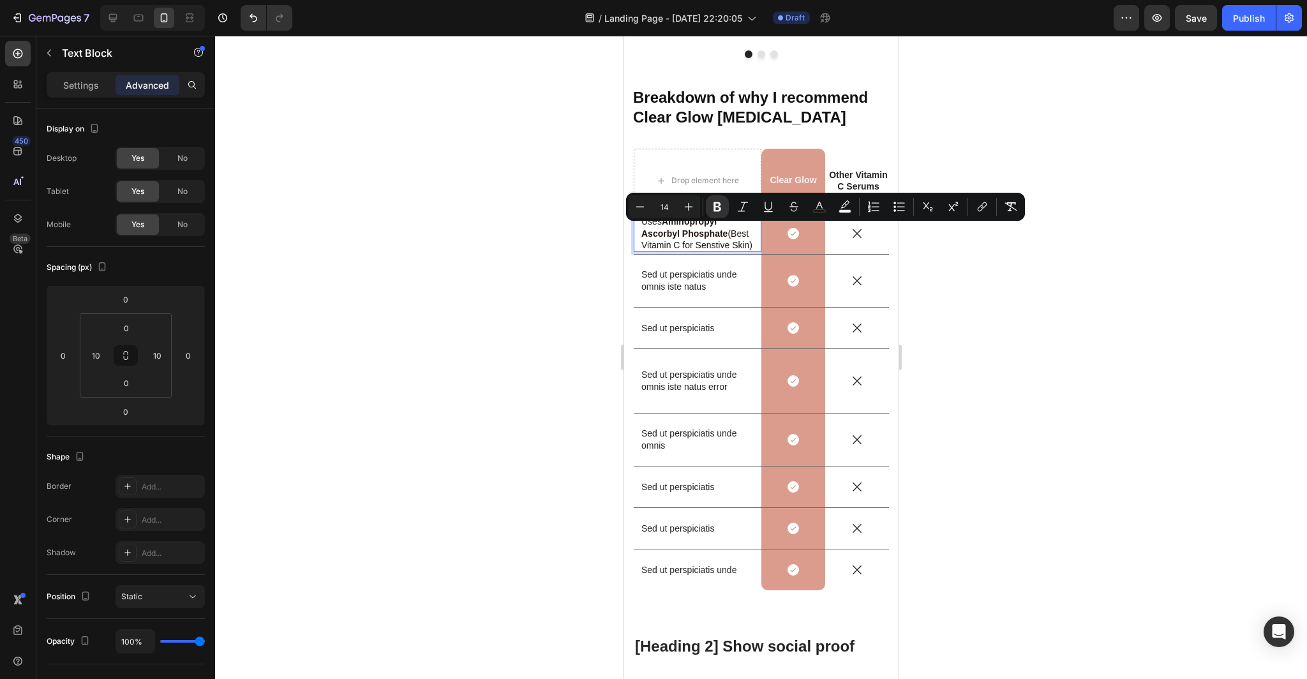
scroll to position [4051, 0]
click at [1033, 302] on div at bounding box center [761, 357] width 1092 height 643
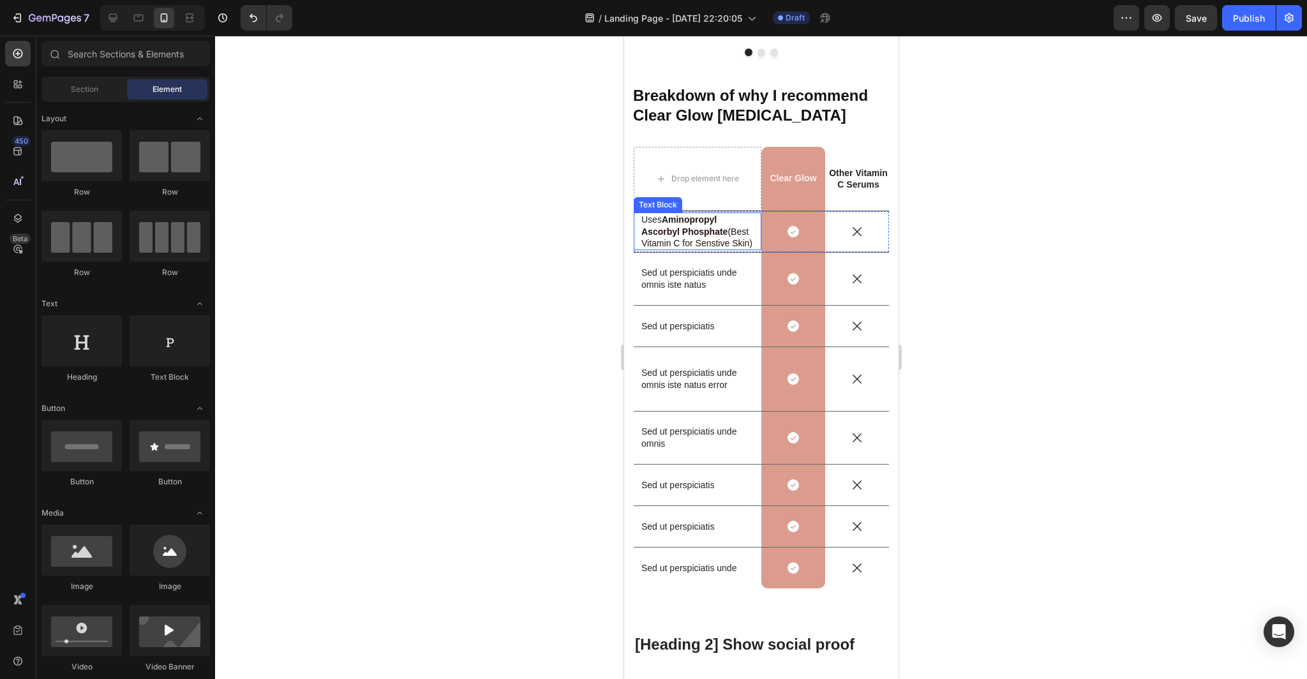
click at [746, 220] on p "Uses Aminopropyl Ascorbyl Phosphate (Best Vitamin C for Senstive Skin)" at bounding box center [697, 231] width 112 height 35
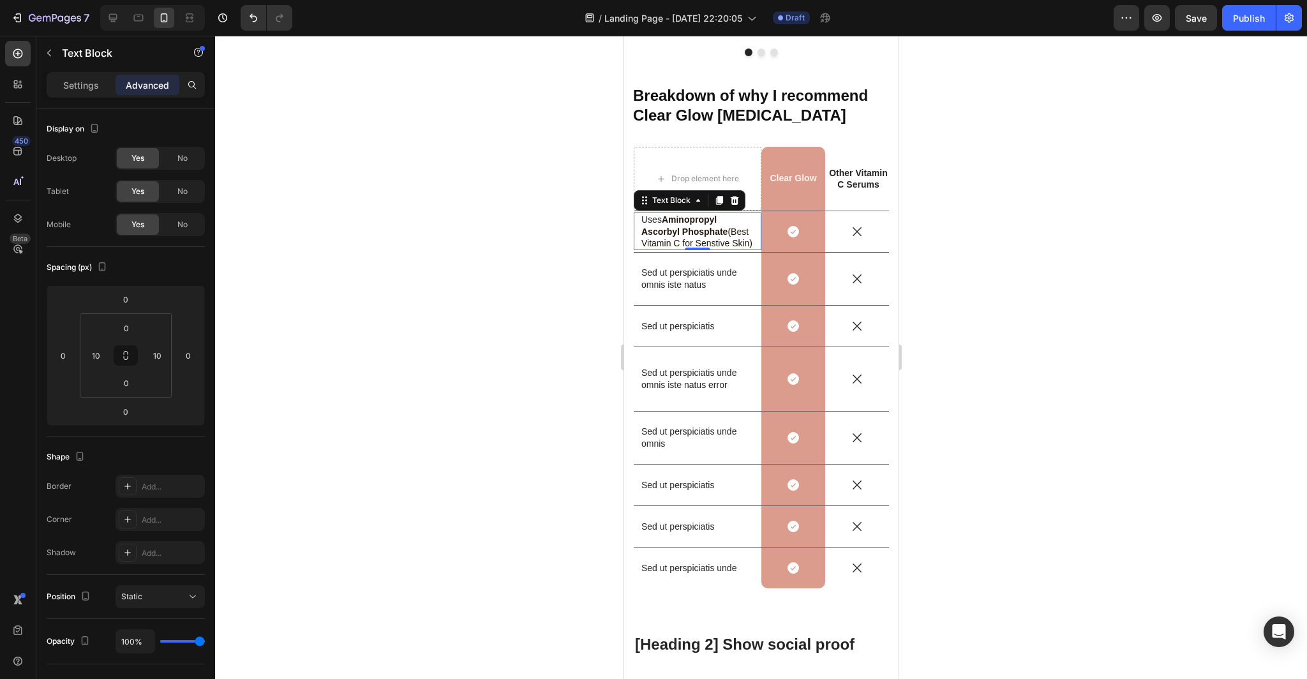
click at [537, 449] on div at bounding box center [761, 357] width 1092 height 643
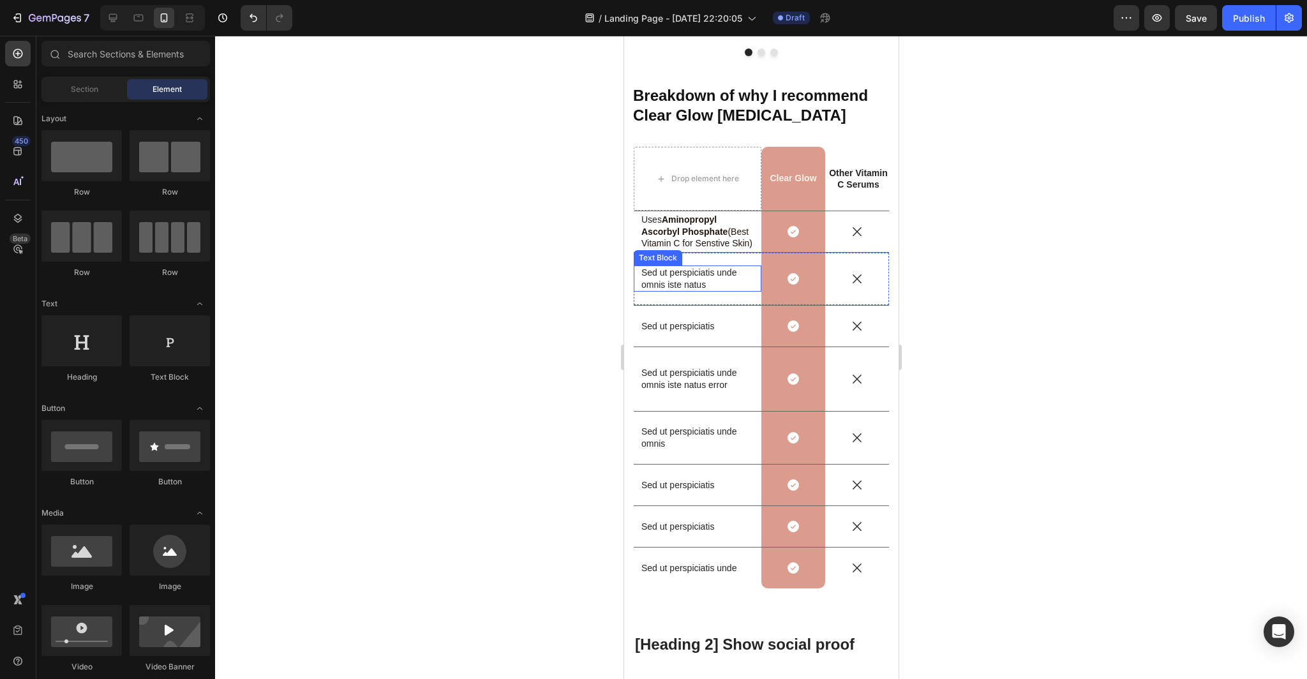
click at [712, 281] on p "Sed ut perspiciatis unde omnis iste natus" at bounding box center [697, 278] width 112 height 23
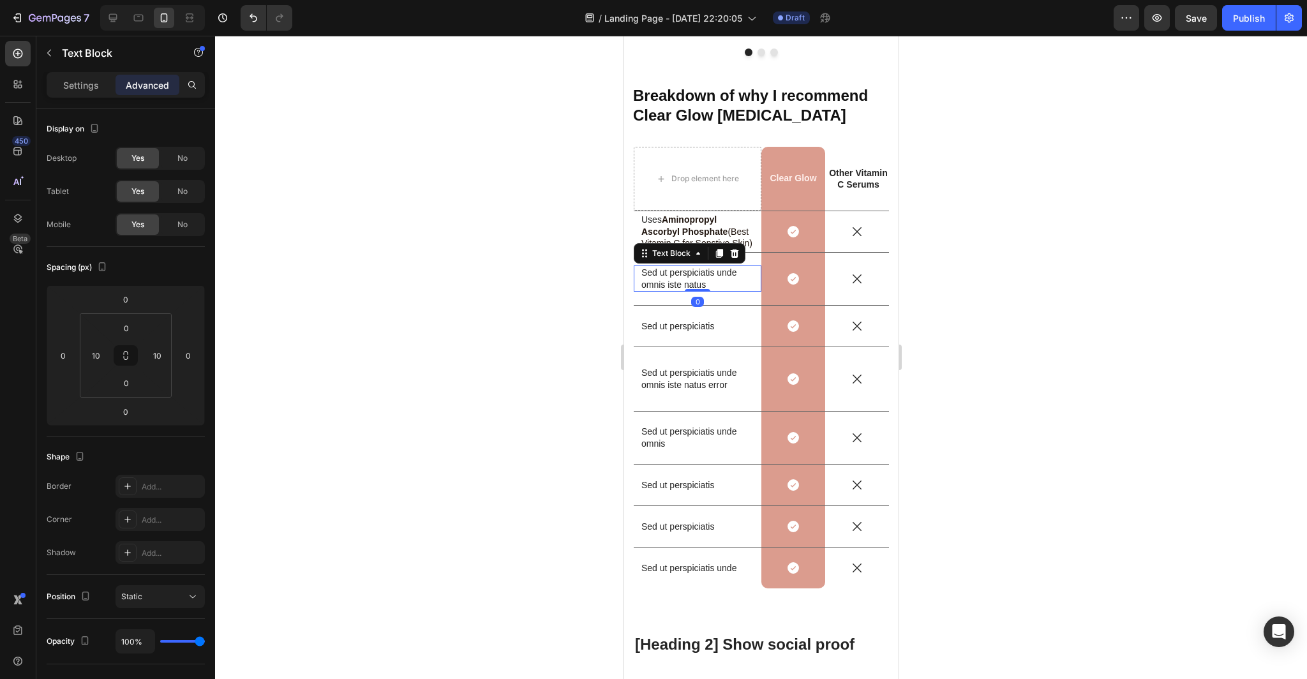
click at [707, 282] on p "Sed ut perspiciatis unde omnis iste natus" at bounding box center [697, 278] width 112 height 23
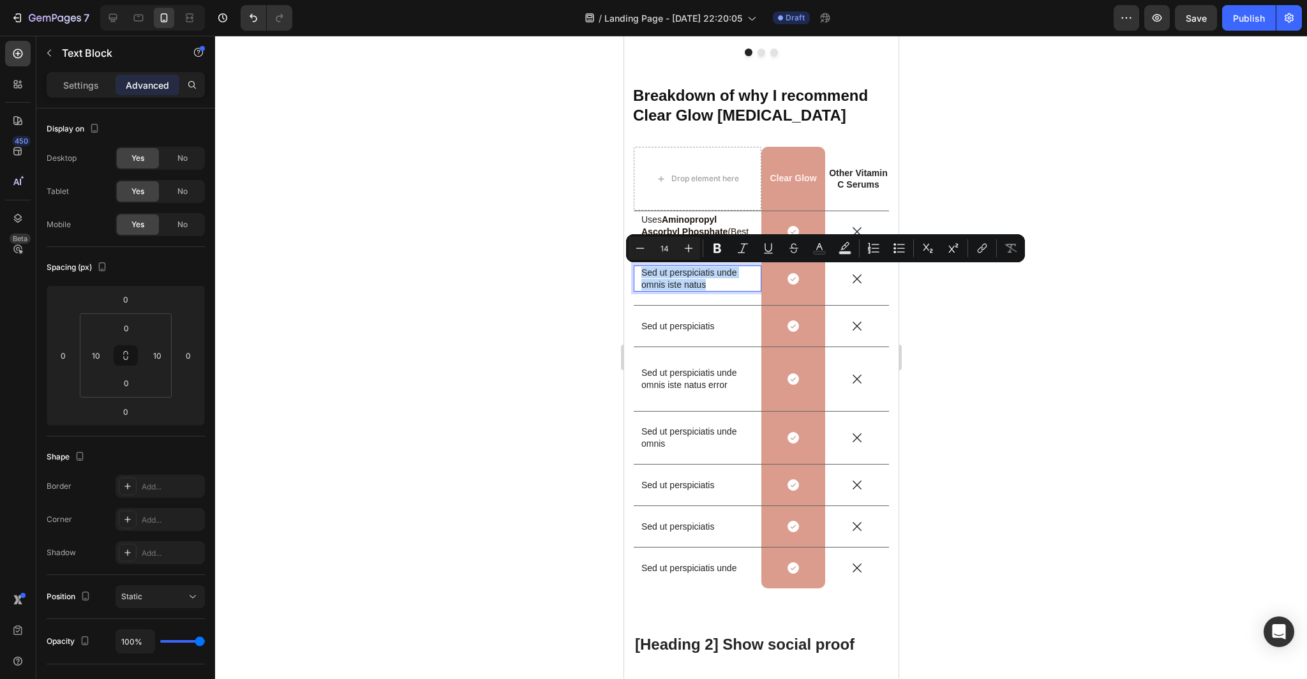
drag, startPoint x: 706, startPoint y: 286, endPoint x: 636, endPoint y: 273, distance: 70.7
click at [636, 273] on div "Sed ut perspiciatis unde omnis iste natus Text Block 0" at bounding box center [697, 278] width 128 height 26
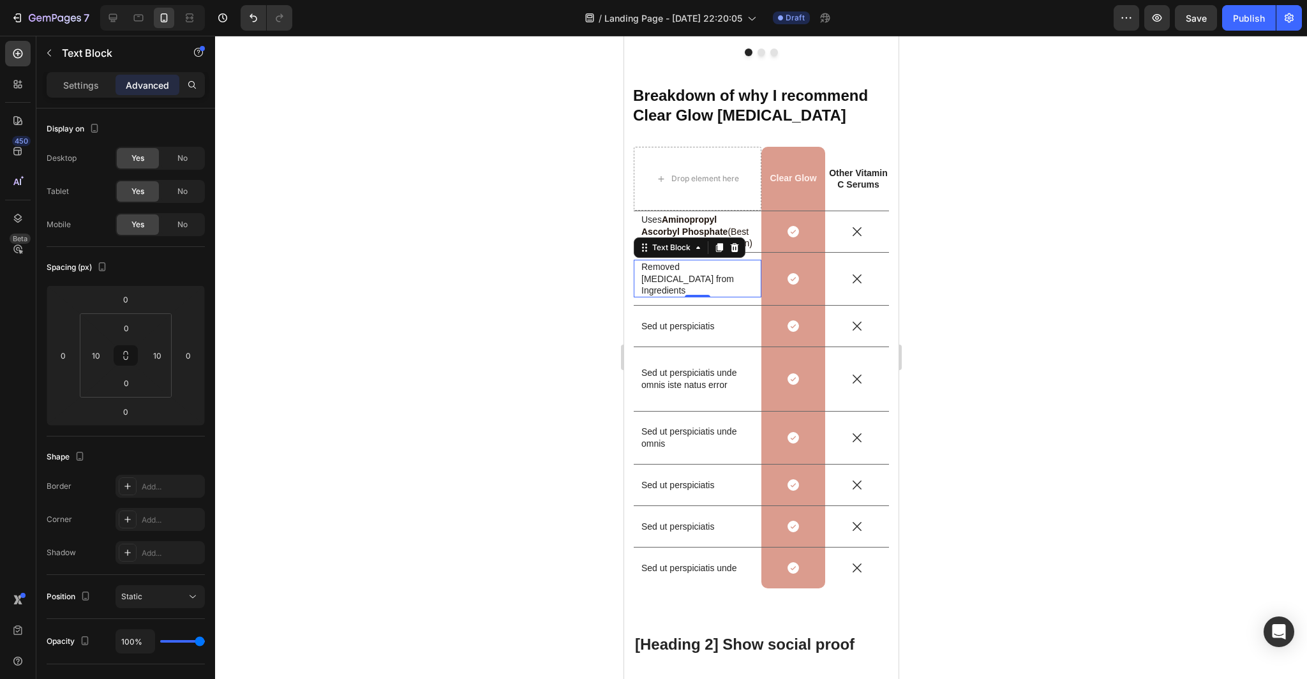
click at [1092, 288] on div at bounding box center [761, 357] width 1092 height 643
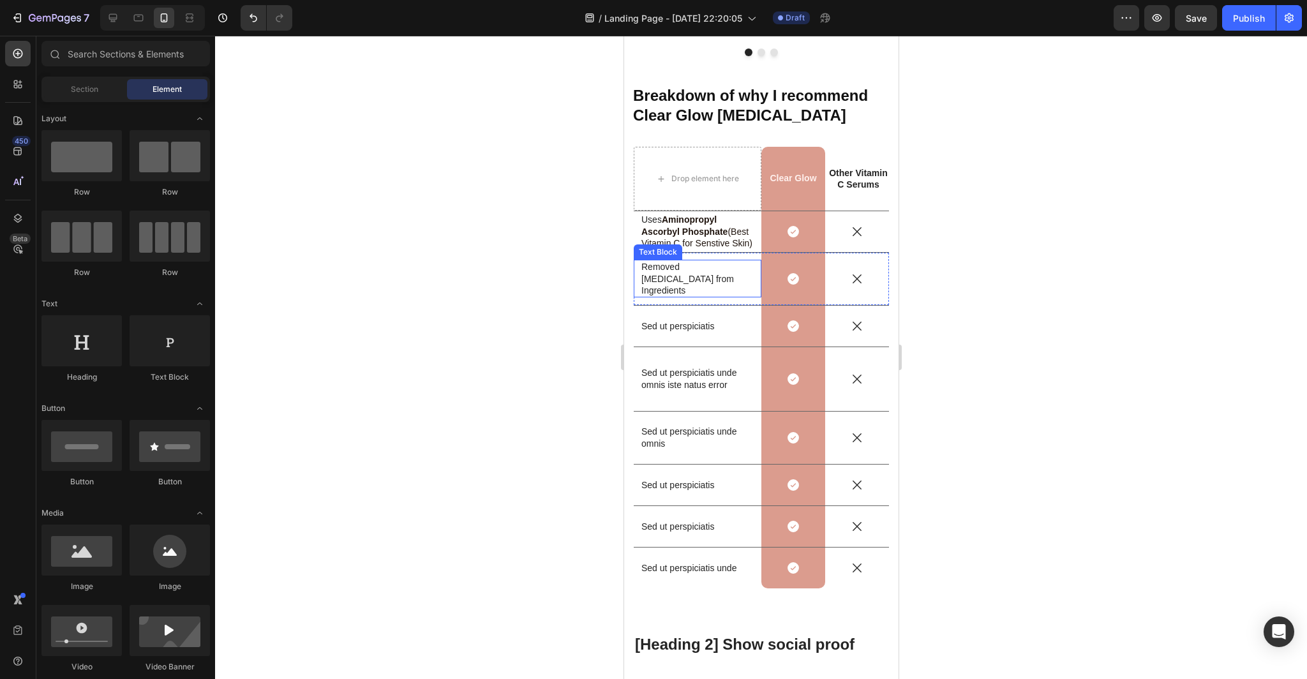
click at [729, 272] on p "Removed Niacinamide from Ingredients" at bounding box center [697, 278] width 112 height 35
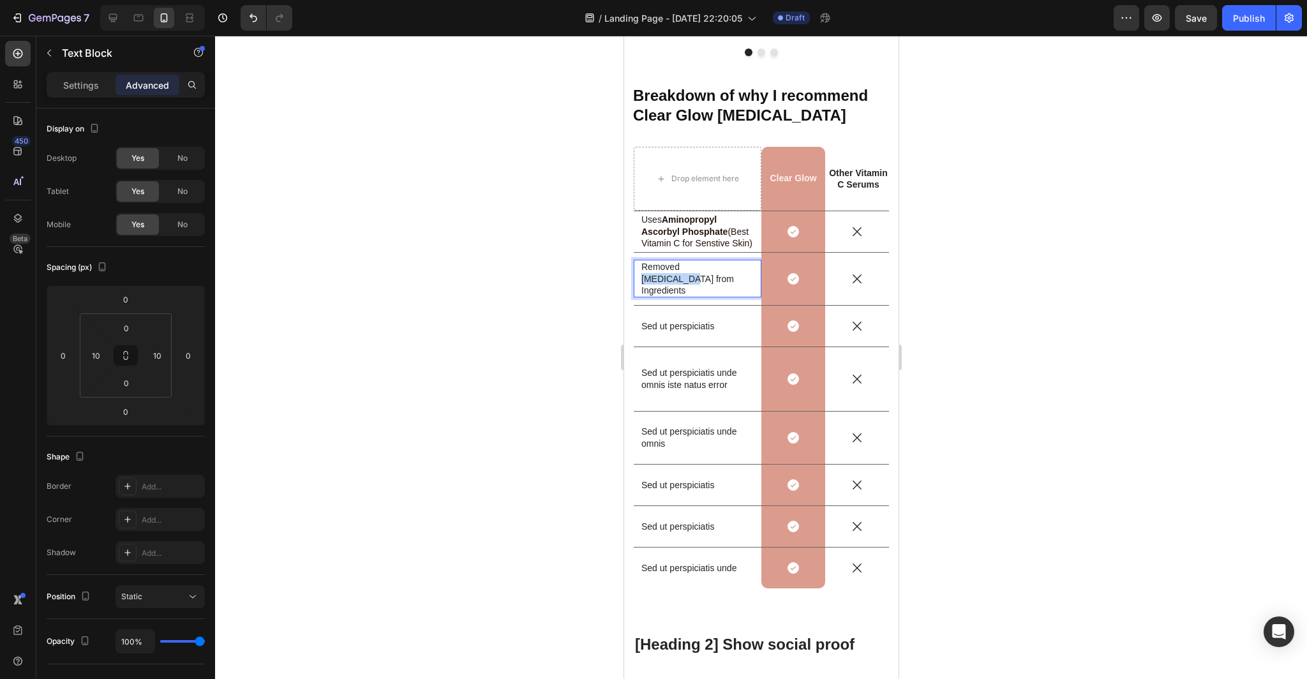
drag, startPoint x: 729, startPoint y: 272, endPoint x: 683, endPoint y: 276, distance: 46.1
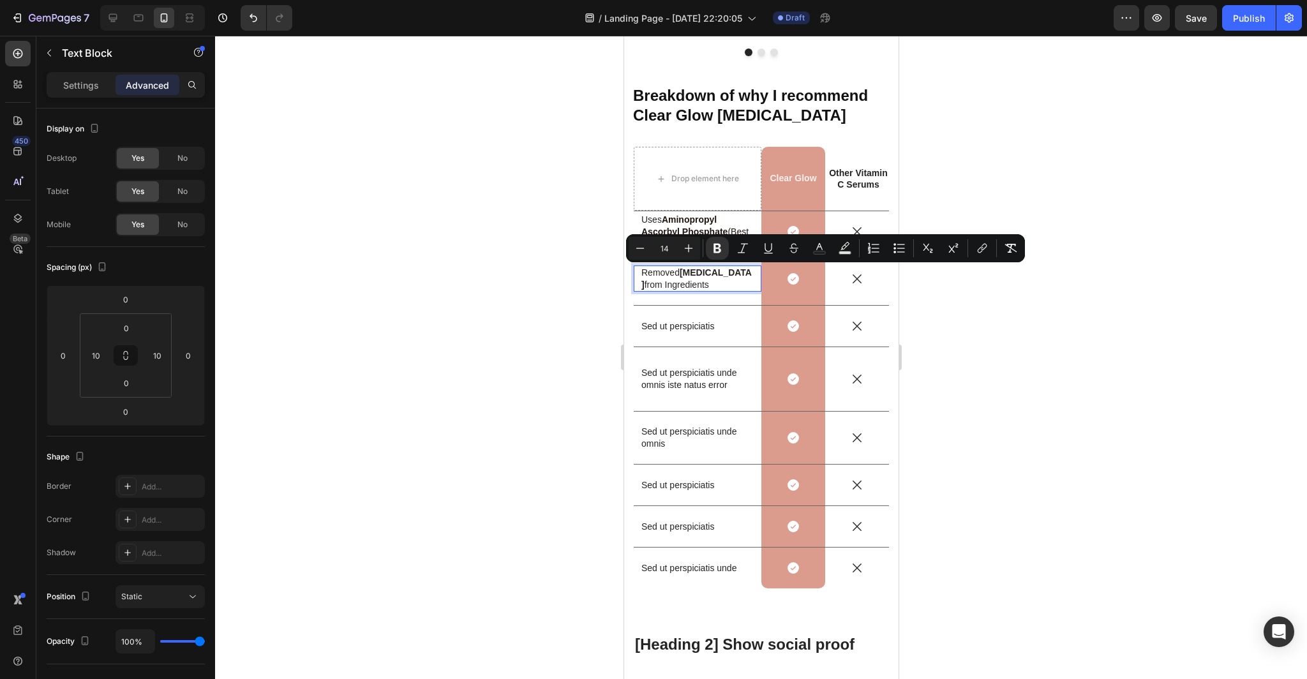
click at [1018, 294] on div at bounding box center [761, 357] width 1092 height 643
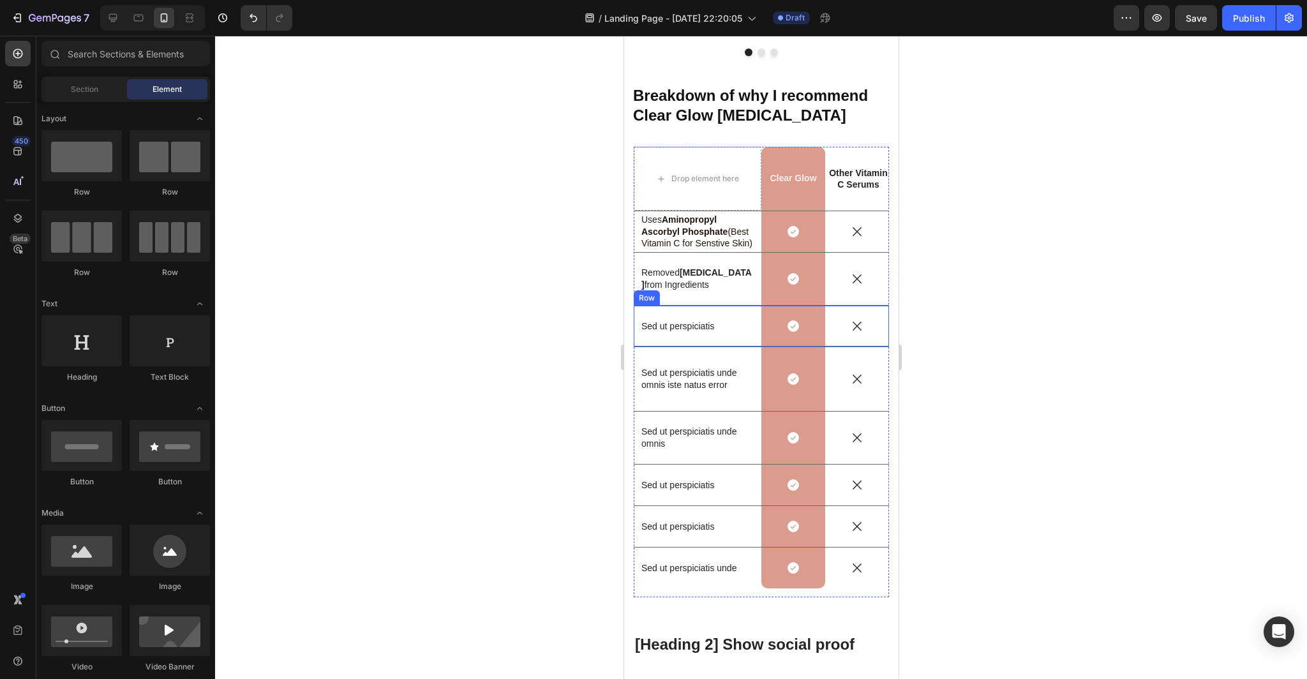
click at [719, 322] on p "Sed ut perspiciatis" at bounding box center [697, 325] width 112 height 11
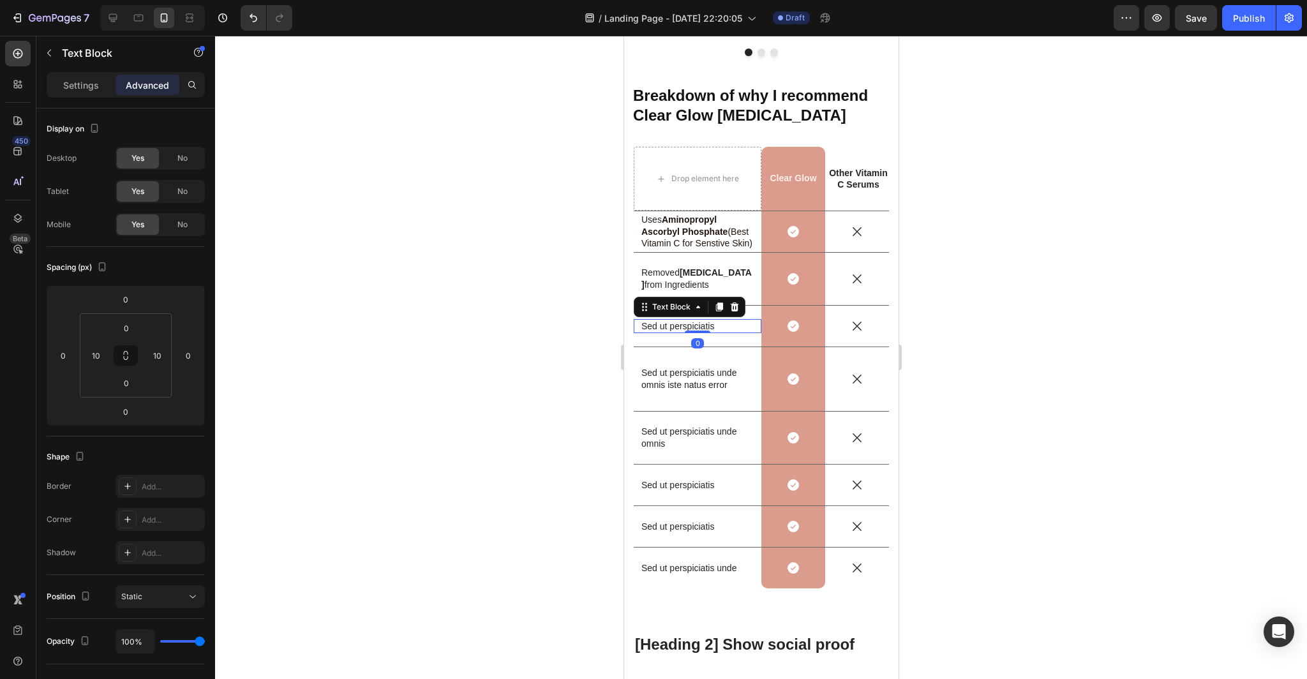
click at [717, 324] on p "Sed ut perspiciatis" at bounding box center [697, 325] width 112 height 11
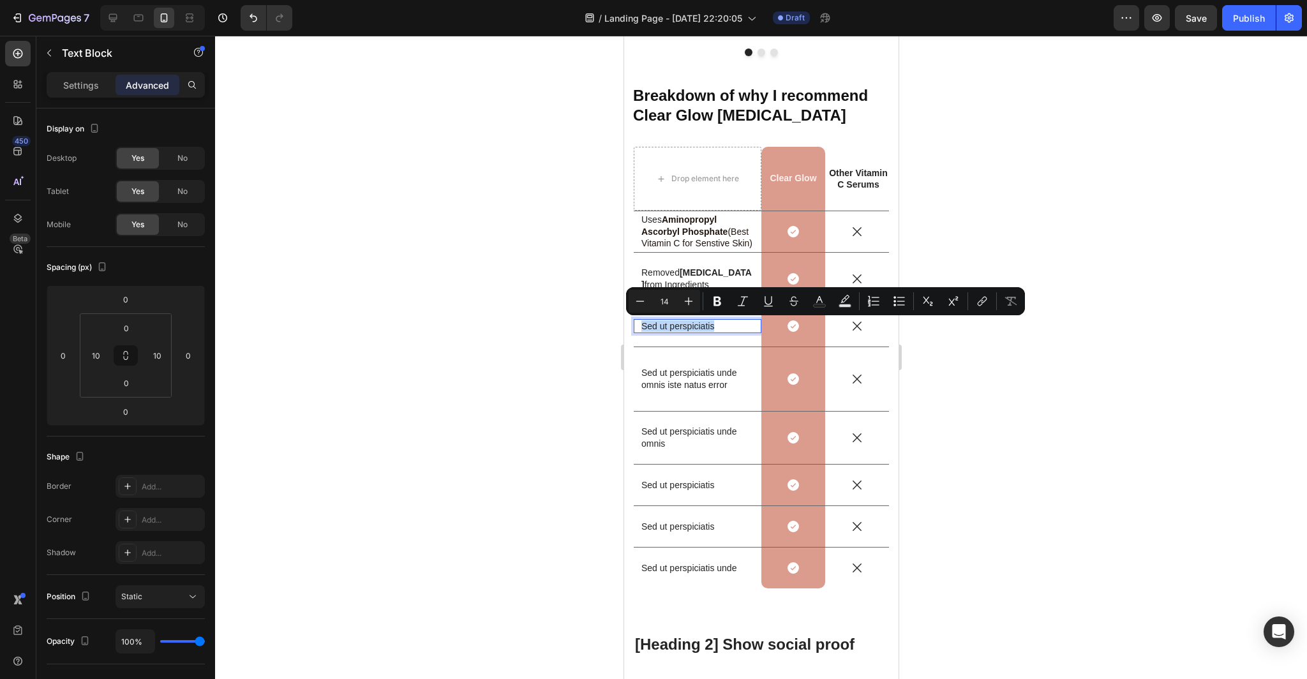
drag, startPoint x: 717, startPoint y: 324, endPoint x: 639, endPoint y: 323, distance: 78.5
click at [639, 323] on div "Sed ut perspiciatis Text Block 0" at bounding box center [697, 326] width 128 height 14
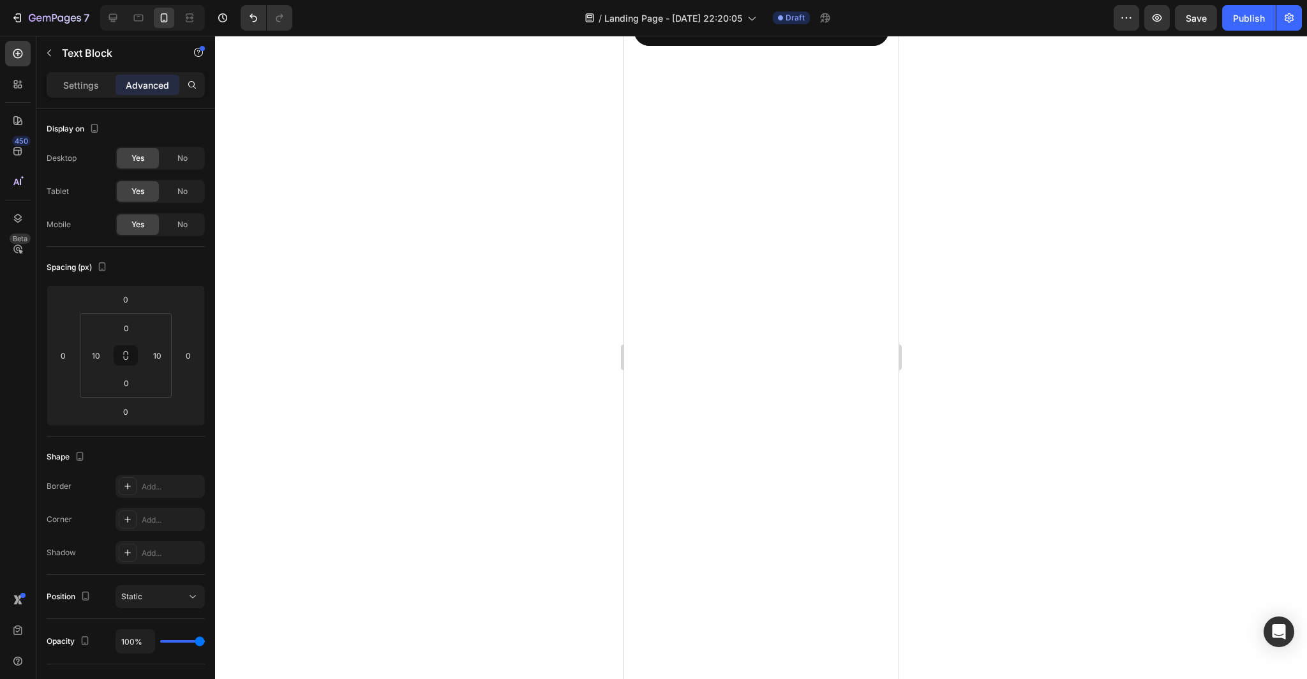
type input "16"
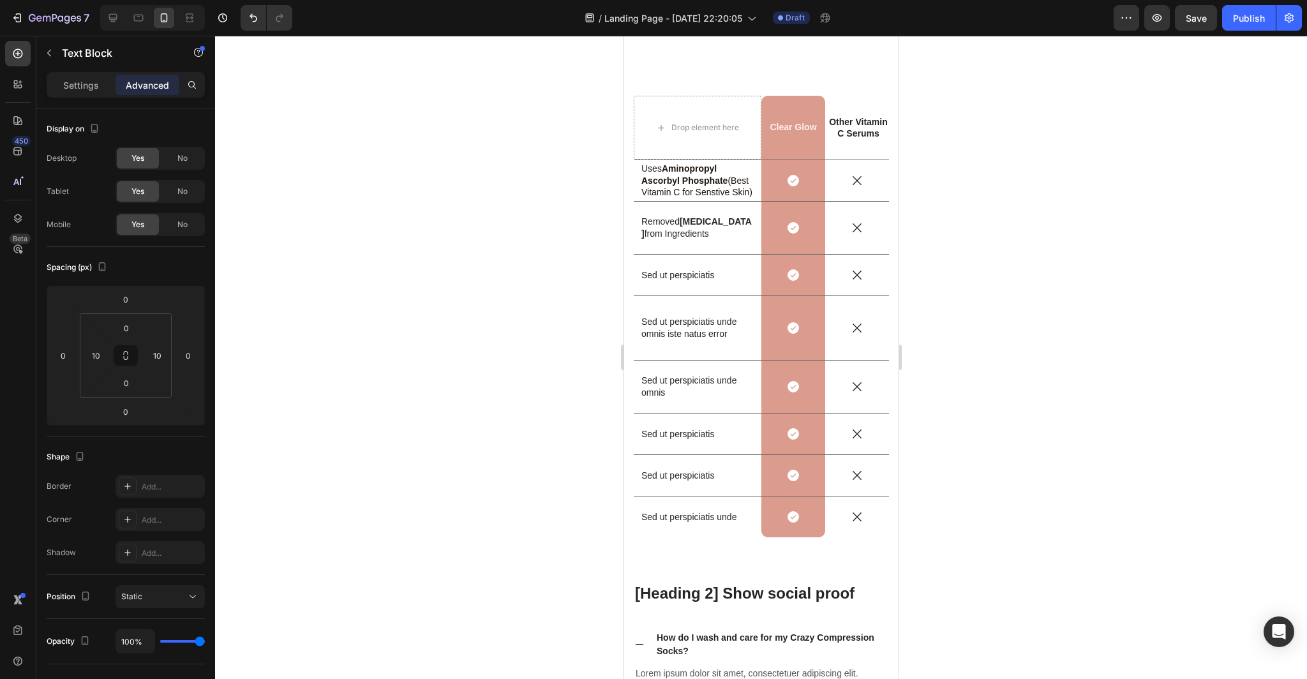
scroll to position [4050, 0]
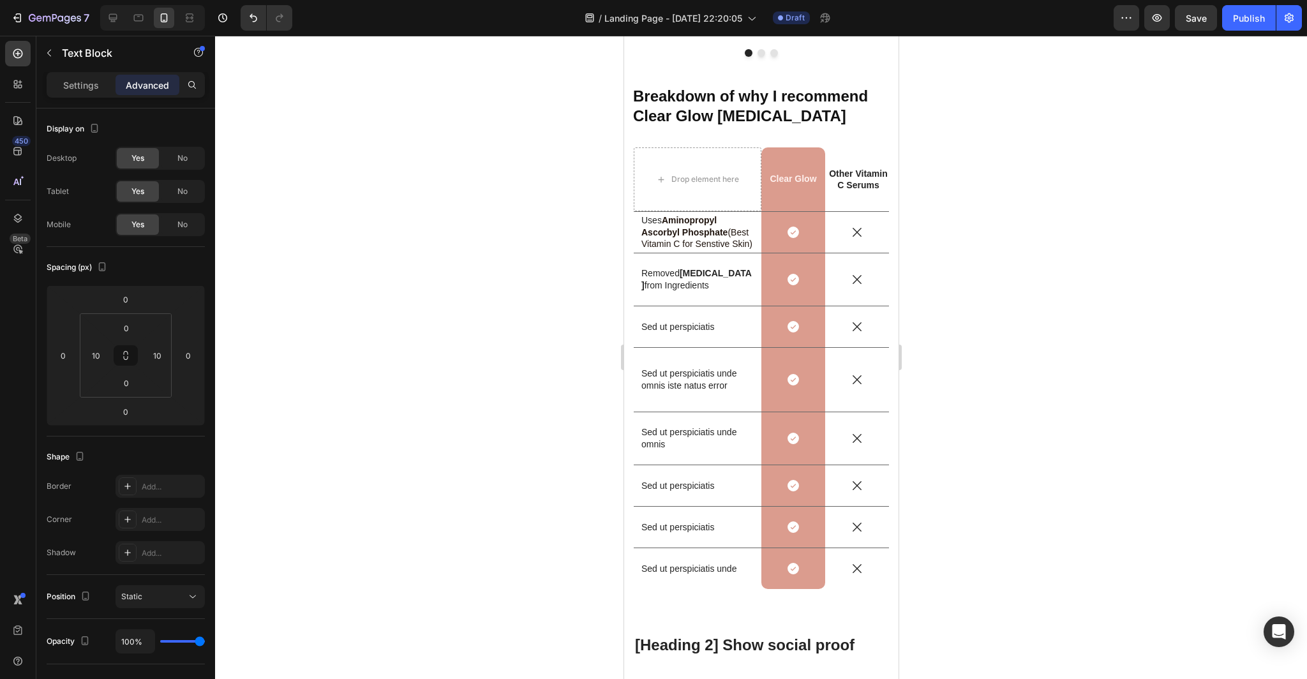
click at [1039, 343] on div at bounding box center [761, 357] width 1092 height 643
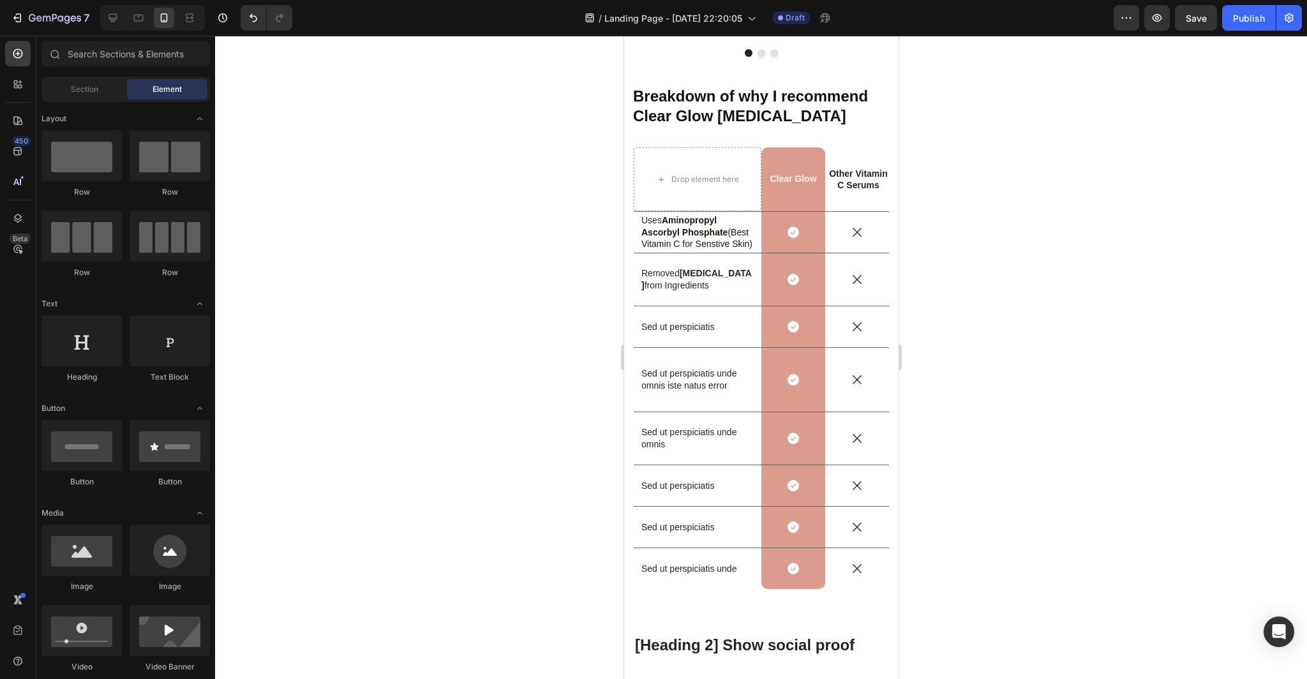
click at [1039, 343] on div at bounding box center [761, 357] width 1092 height 643
click at [709, 324] on p "Sed ut perspiciatis" at bounding box center [697, 326] width 112 height 11
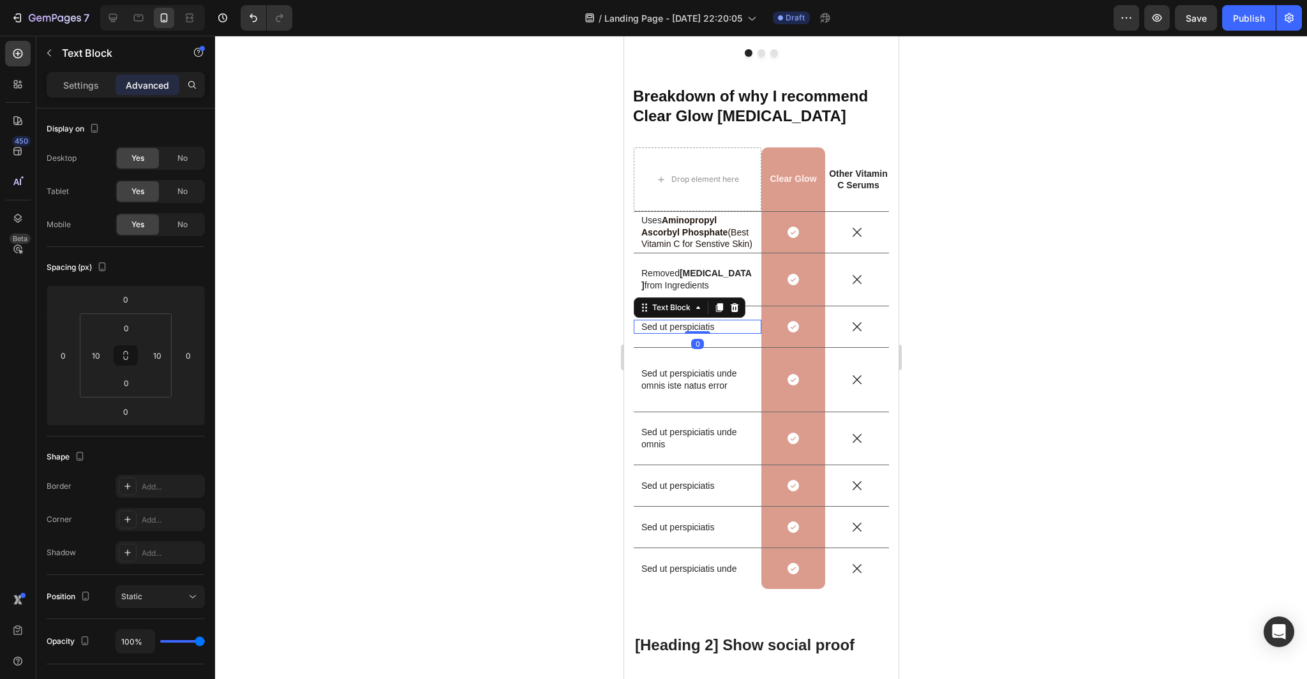
click at [716, 324] on p "Sed ut perspiciatis" at bounding box center [697, 326] width 112 height 11
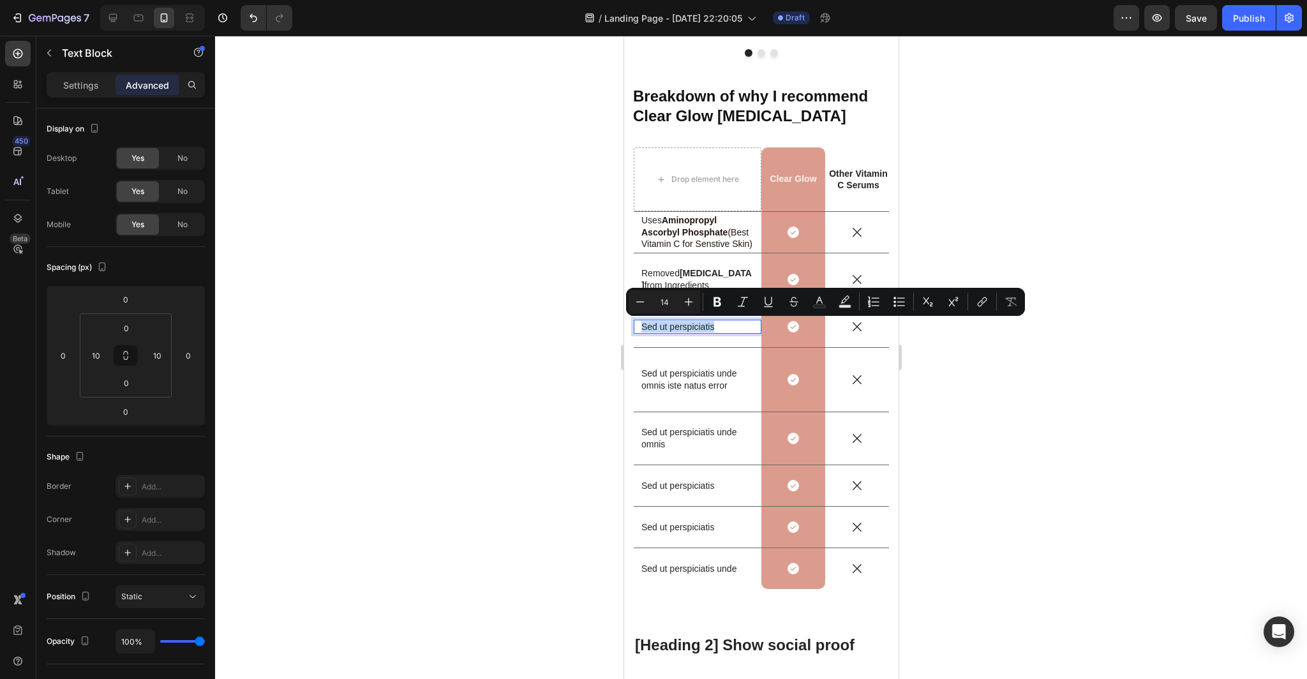
drag, startPoint x: 716, startPoint y: 324, endPoint x: 638, endPoint y: 327, distance: 77.9
click at [638, 327] on div "Sed ut perspiciatis Text Block 0" at bounding box center [697, 327] width 128 height 14
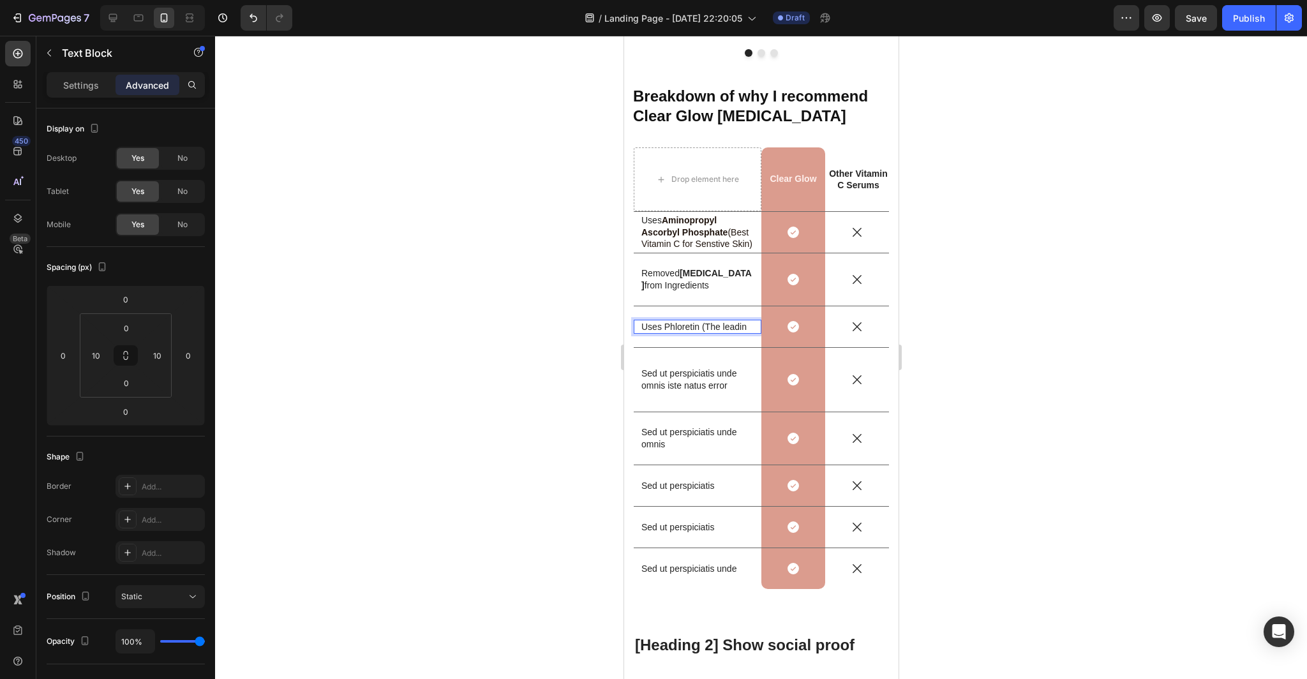
scroll to position [4045, 0]
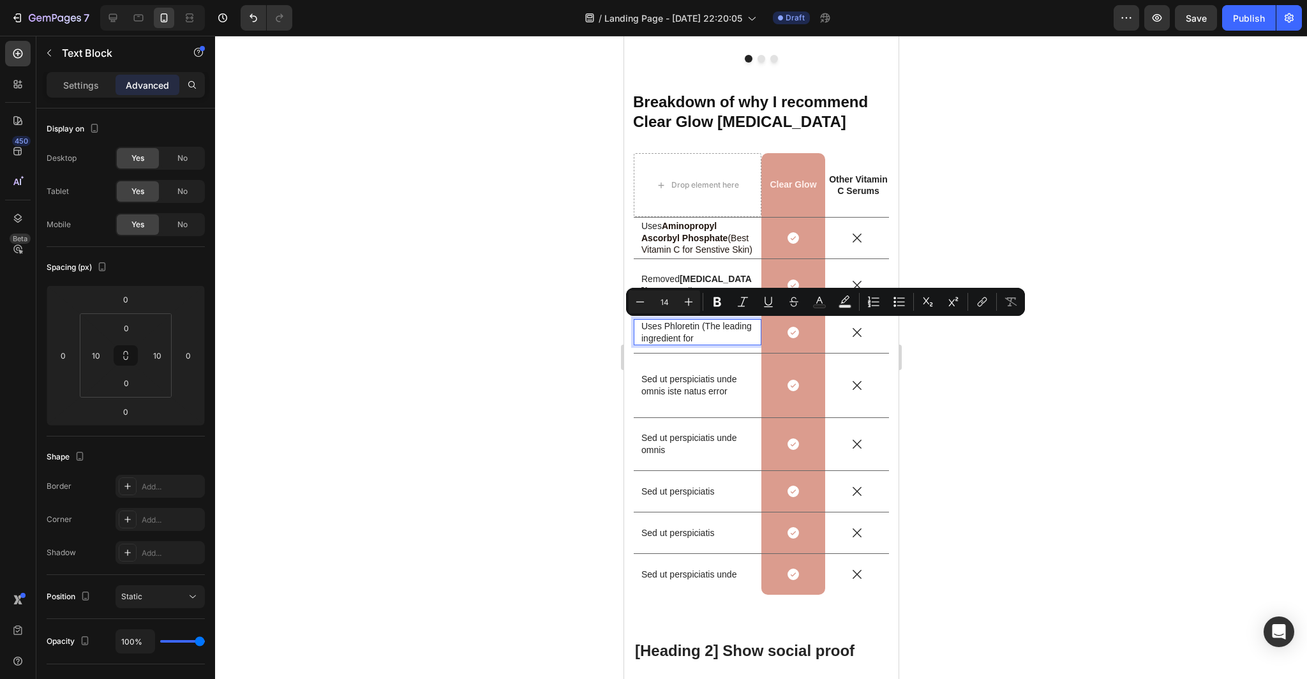
drag, startPoint x: 694, startPoint y: 340, endPoint x: 645, endPoint y: 327, distance: 50.9
click at [645, 327] on p "Uses Phloretin (The leading ingredient for" at bounding box center [697, 331] width 112 height 23
click at [686, 337] on p "Uses Phloretin (The leading ingredient for" at bounding box center [697, 331] width 112 height 23
drag, startPoint x: 698, startPoint y: 341, endPoint x: 703, endPoint y: 329, distance: 13.2
click at [703, 329] on p "Uses Phloretin (The leading ingredient for" at bounding box center [697, 331] width 112 height 23
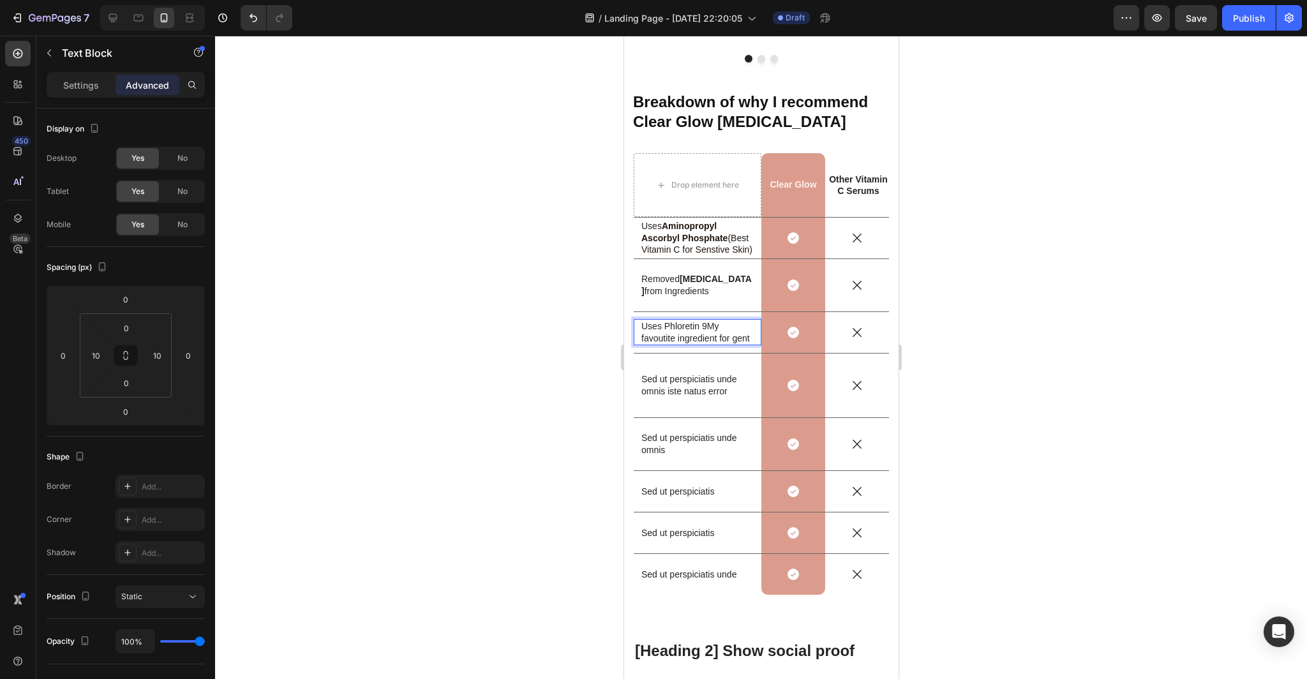
scroll to position [4039, 0]
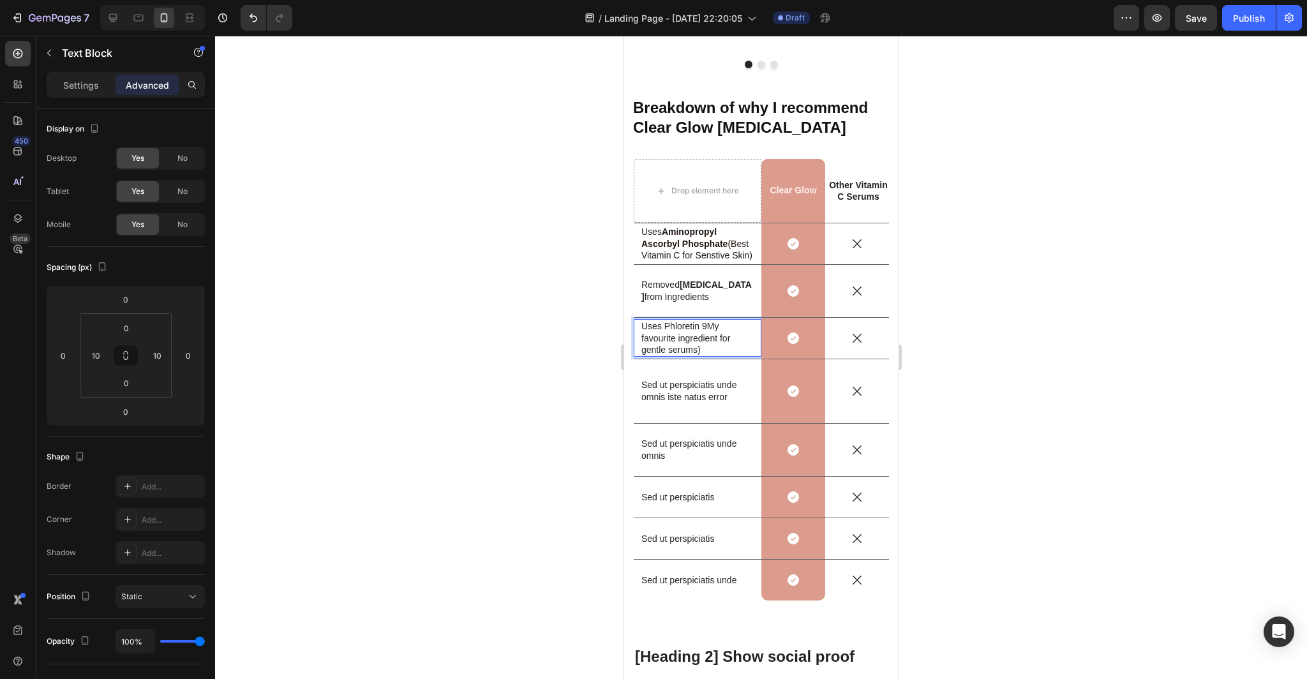
click at [706, 323] on p "Uses Phloretin 9My favourite ingredient for gentle serums)" at bounding box center [697, 337] width 112 height 35
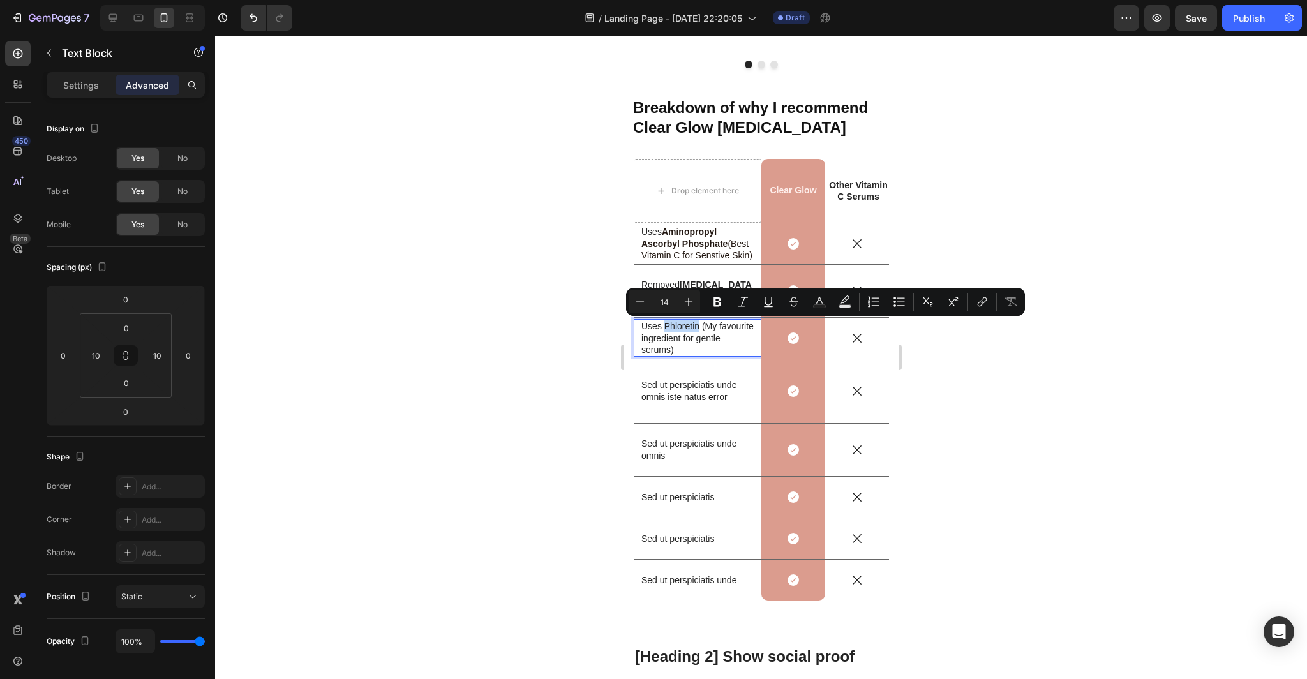
drag, startPoint x: 699, startPoint y: 327, endPoint x: 665, endPoint y: 329, distance: 34.5
click at [665, 329] on p "Uses Phloretin (My favourite ingredient for gentle serums)" at bounding box center [697, 337] width 112 height 35
click at [556, 406] on div at bounding box center [761, 357] width 1092 height 643
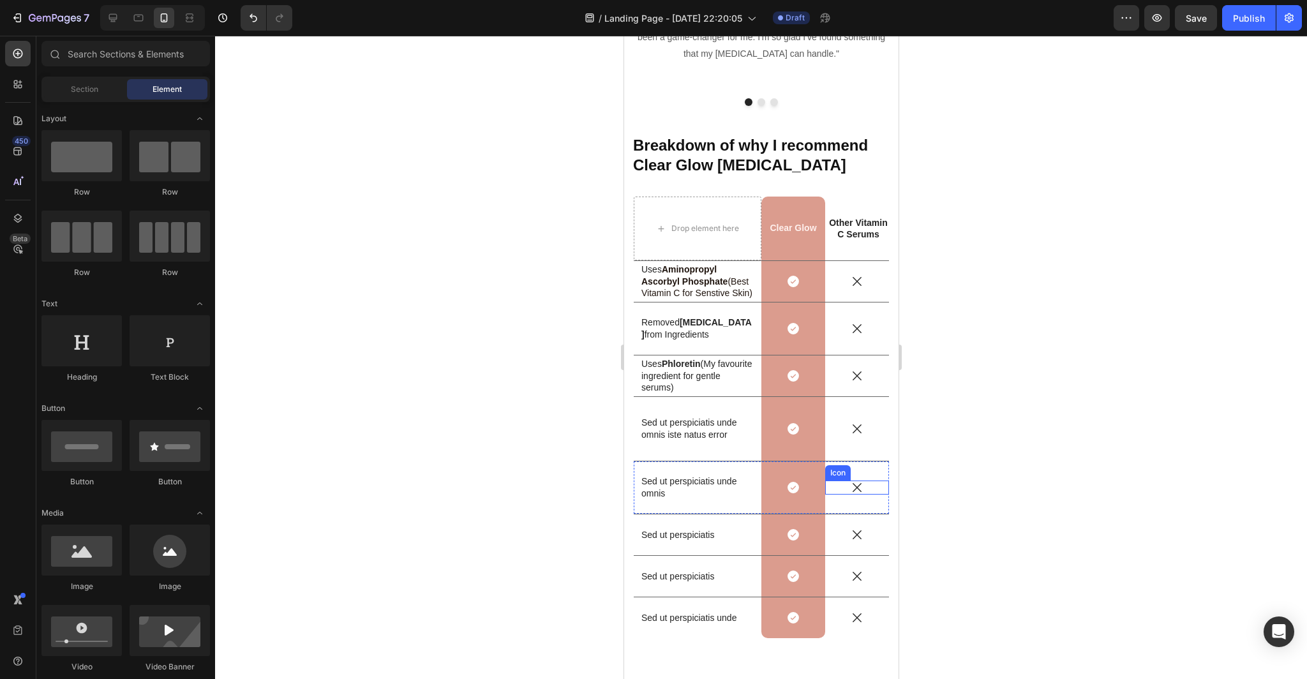
scroll to position [4018, 0]
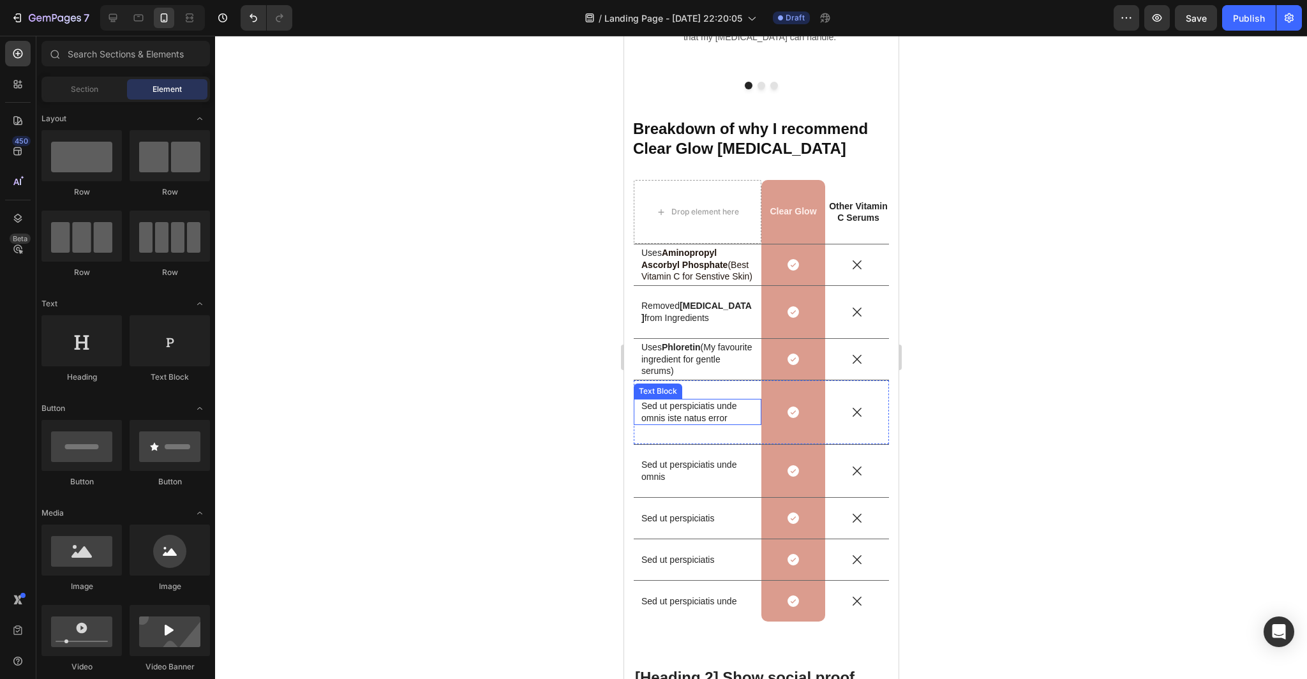
click at [729, 415] on p "Sed ut perspiciatis unde omnis iste natus error" at bounding box center [697, 411] width 112 height 23
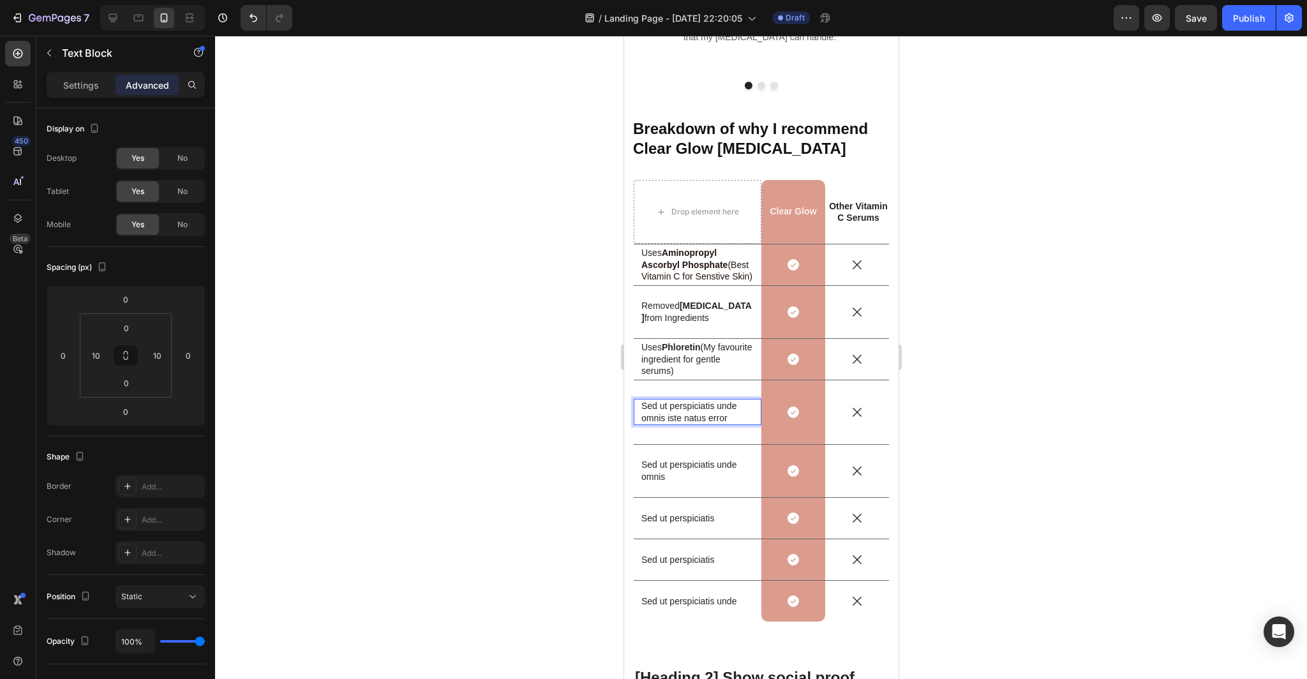
click at [728, 418] on p "Sed ut perspiciatis unde omnis iste natus error" at bounding box center [697, 411] width 112 height 23
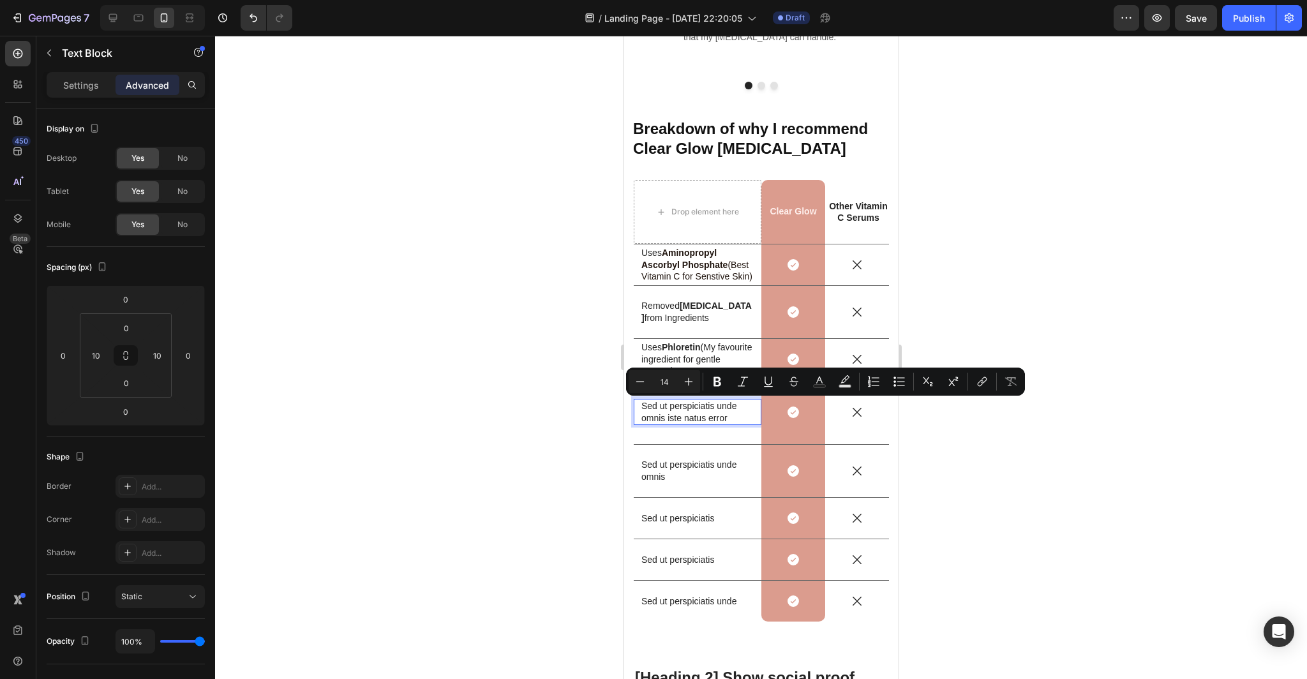
drag, startPoint x: 728, startPoint y: 418, endPoint x: 641, endPoint y: 410, distance: 87.8
click at [641, 410] on p "Sed ut perspiciatis unde omnis iste natus error" at bounding box center [697, 411] width 112 height 23
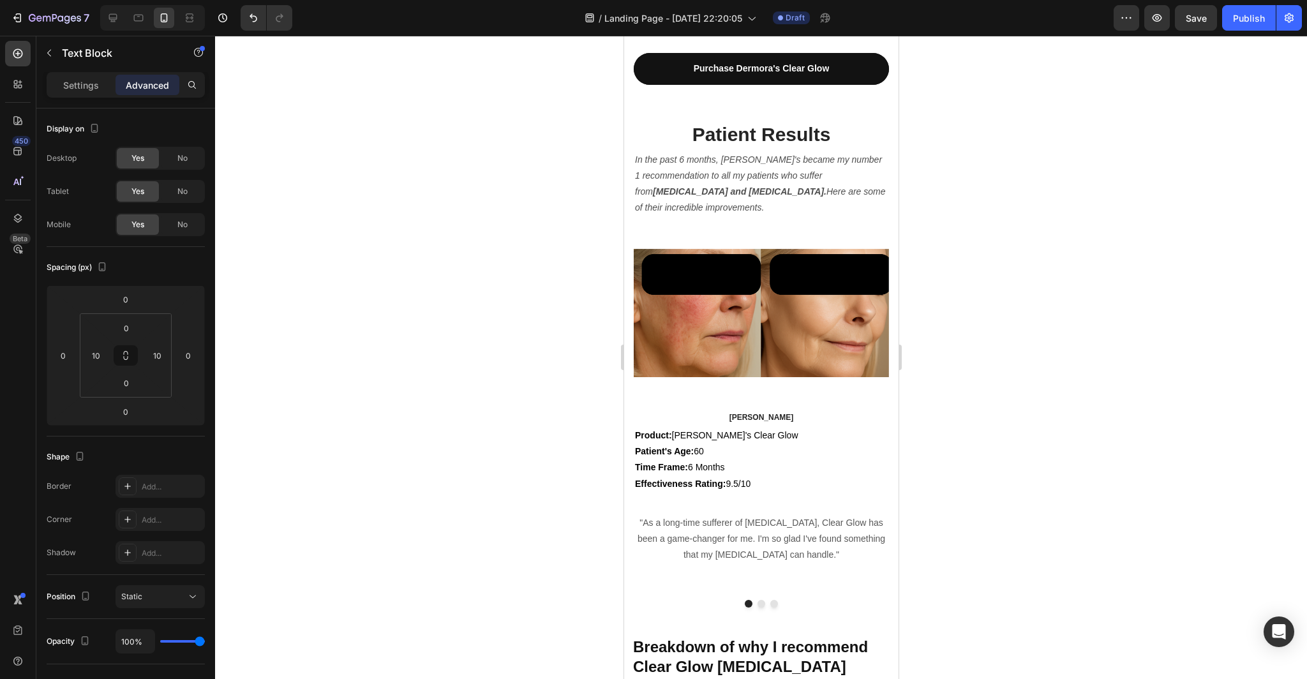
type input "16"
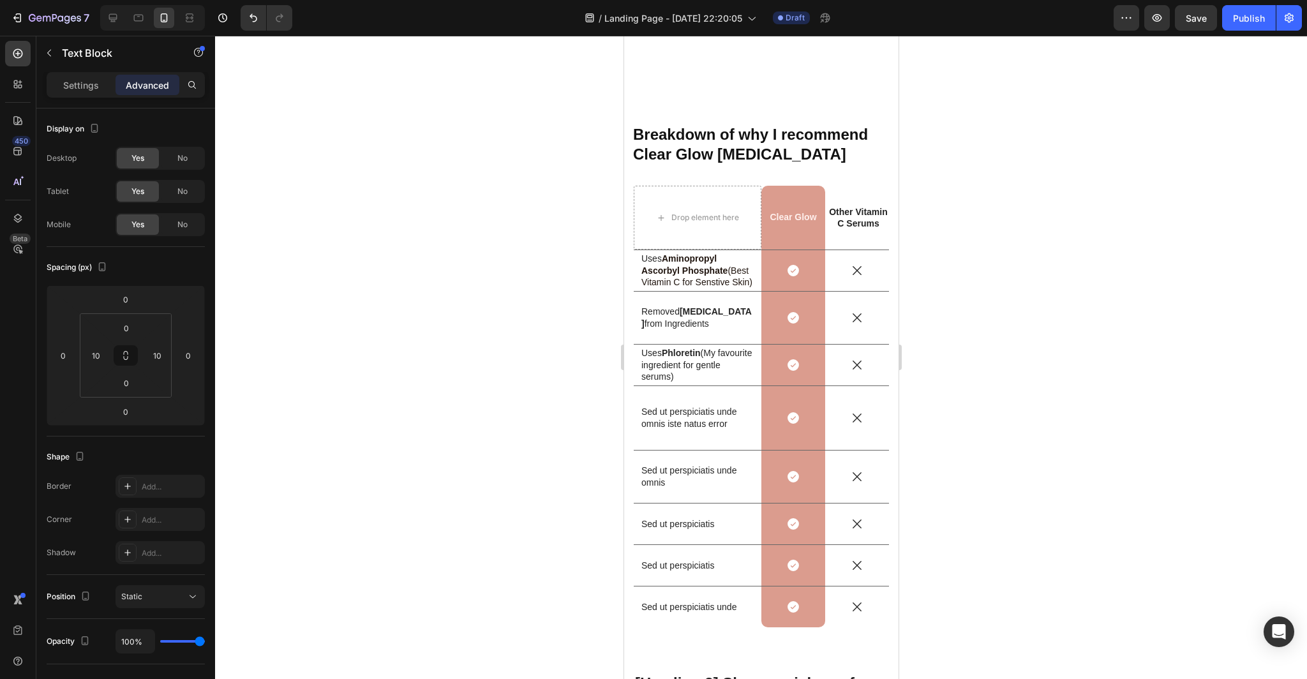
scroll to position [4102, 0]
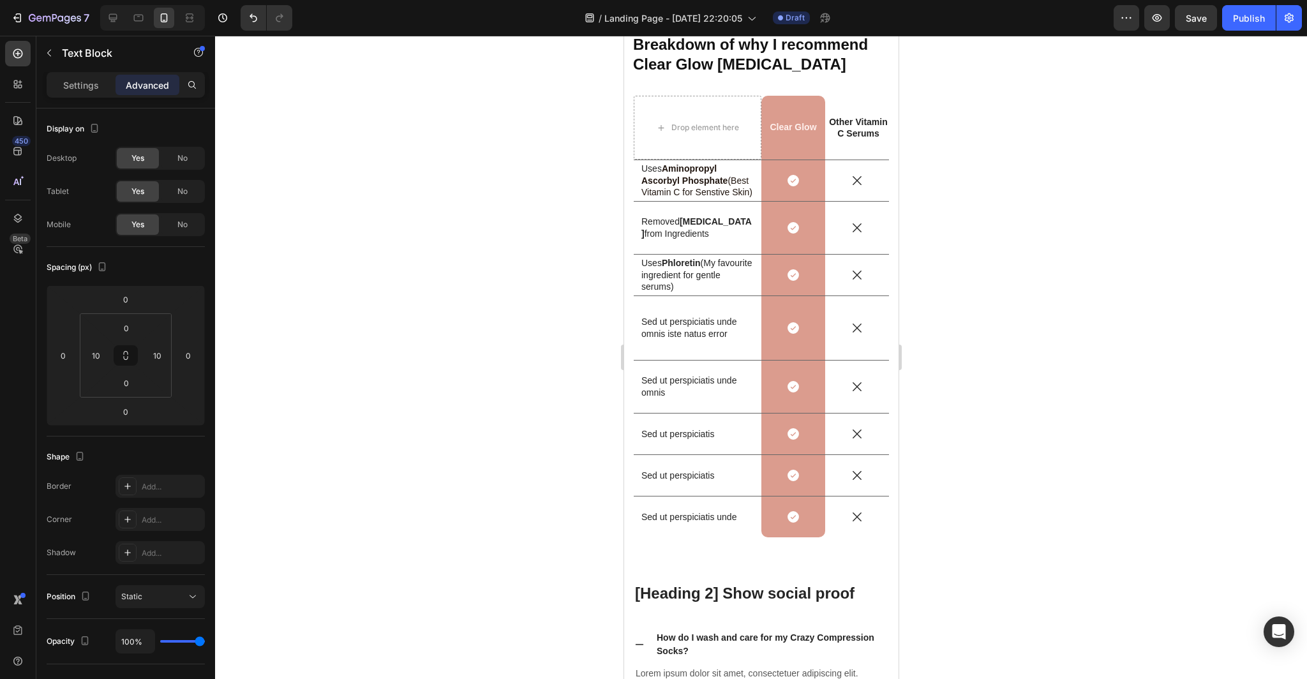
click at [728, 328] on p "Sed ut perspiciatis unde omnis iste natus error" at bounding box center [697, 327] width 112 height 23
click at [728, 335] on p "Sed ut perspiciatis unde omnis iste natus error" at bounding box center [697, 327] width 112 height 23
click at [487, 344] on div at bounding box center [761, 357] width 1092 height 643
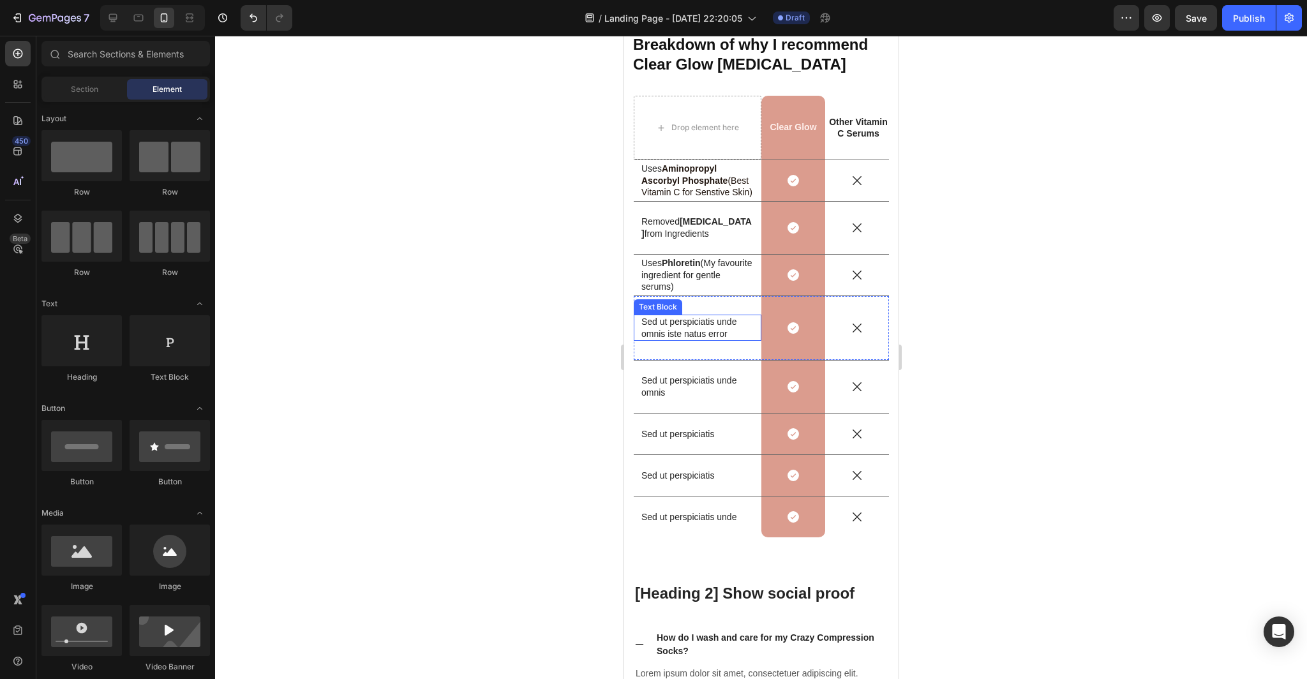
click at [732, 335] on p "Sed ut perspiciatis unde omnis iste natus error" at bounding box center [697, 327] width 112 height 23
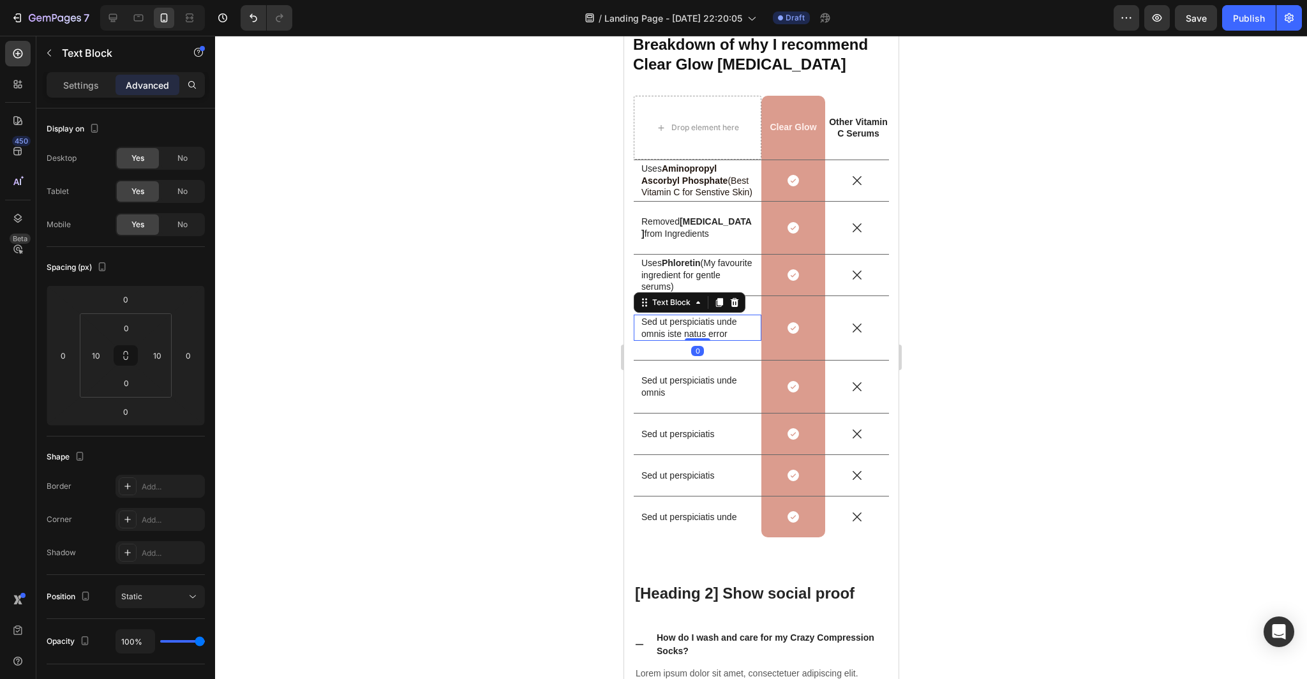
click at [1087, 322] on div at bounding box center [761, 357] width 1092 height 643
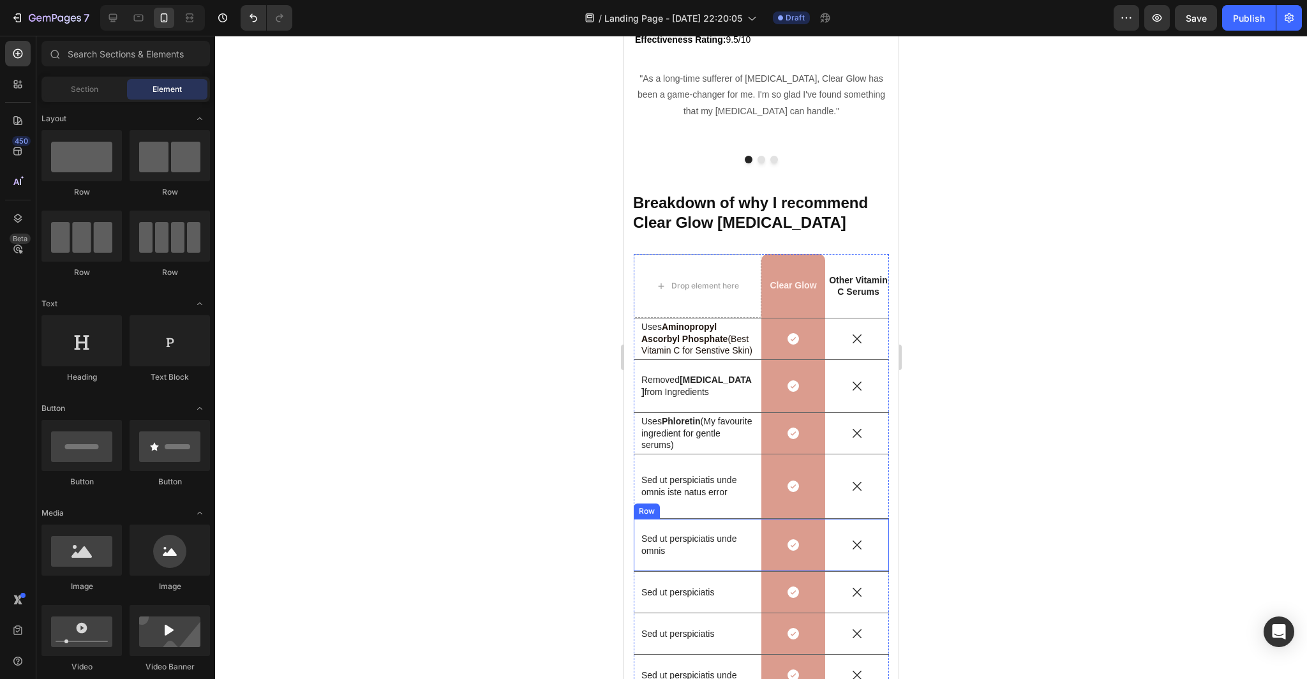
scroll to position [3943, 0]
click at [700, 441] on p "Uses Phloretin (My favourite ingredient for gentle serums)" at bounding box center [697, 433] width 112 height 35
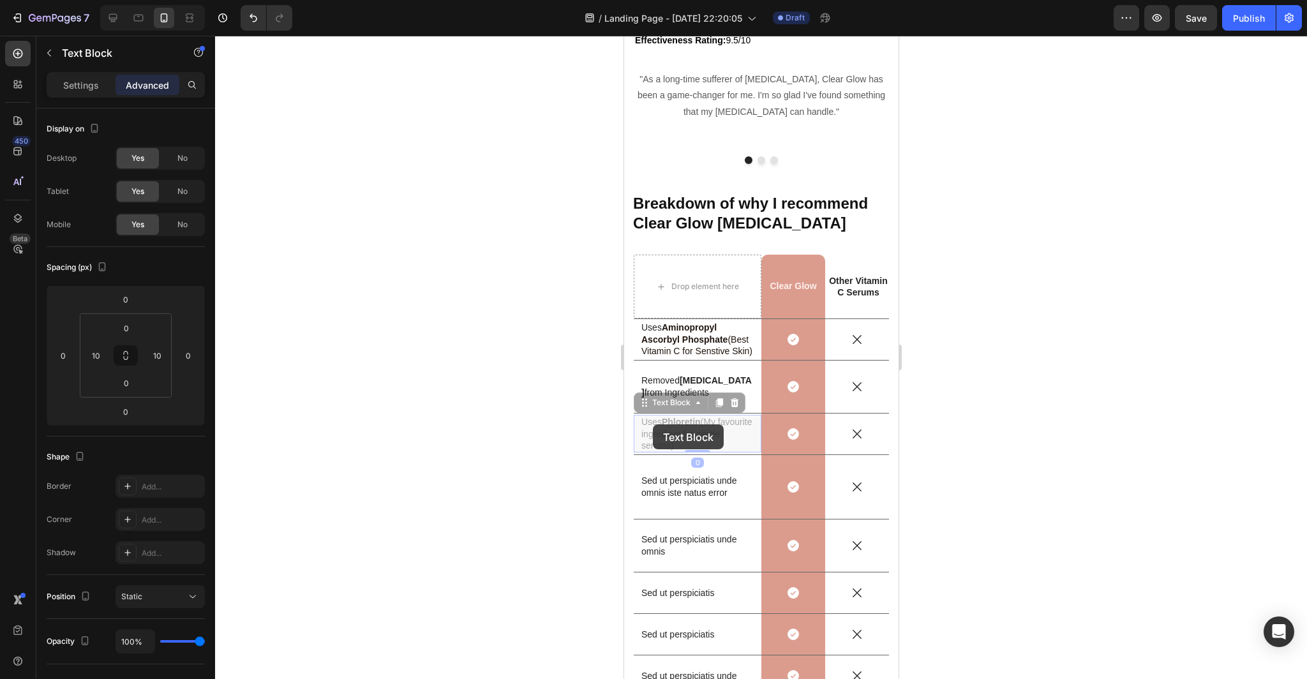
scroll to position [3941, 0]
drag, startPoint x: 700, startPoint y: 446, endPoint x: 693, endPoint y: 440, distance: 10.0
drag, startPoint x: 699, startPoint y: 448, endPoint x: 665, endPoint y: 425, distance: 40.9
click at [665, 424] on p "Uses Phloretin (My favourite ingredient for gentle serums)" at bounding box center [697, 435] width 112 height 35
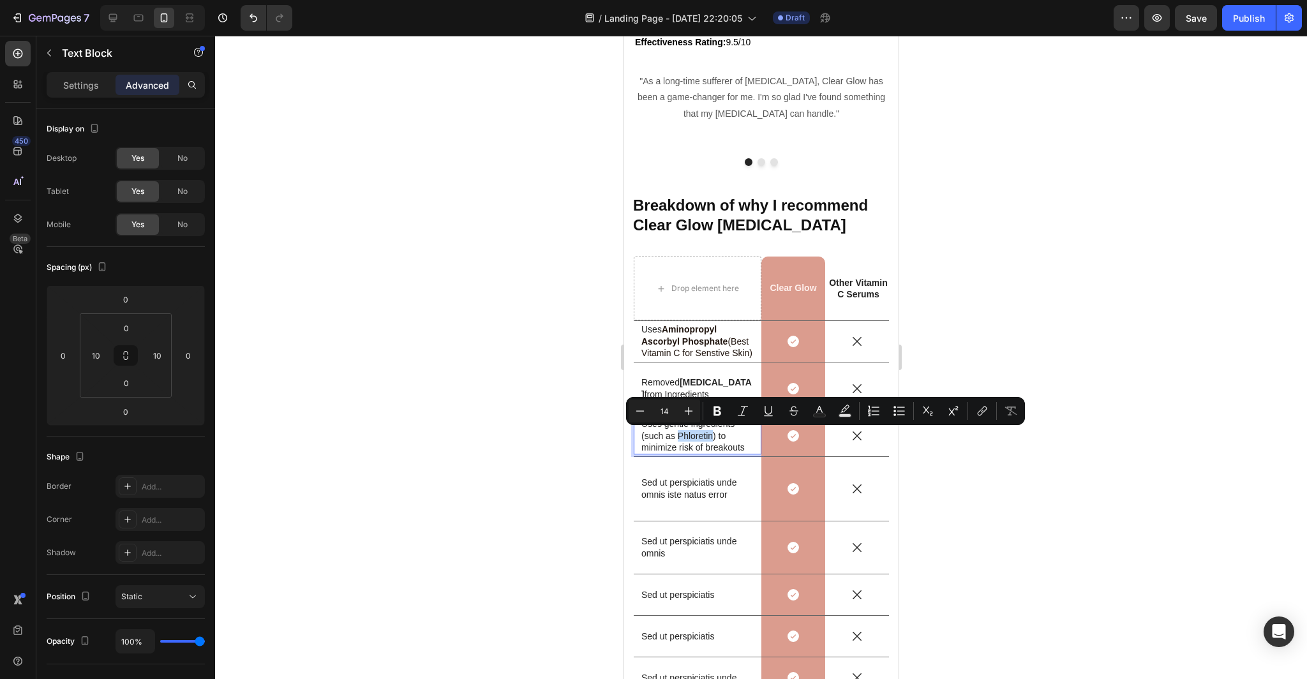
drag, startPoint x: 710, startPoint y: 436, endPoint x: 676, endPoint y: 438, distance: 33.9
click at [676, 438] on p "Uses gentle ingredients (such as Phloretin) to minimize risk of breakouts" at bounding box center [697, 435] width 112 height 35
click at [555, 431] on div at bounding box center [761, 357] width 1092 height 643
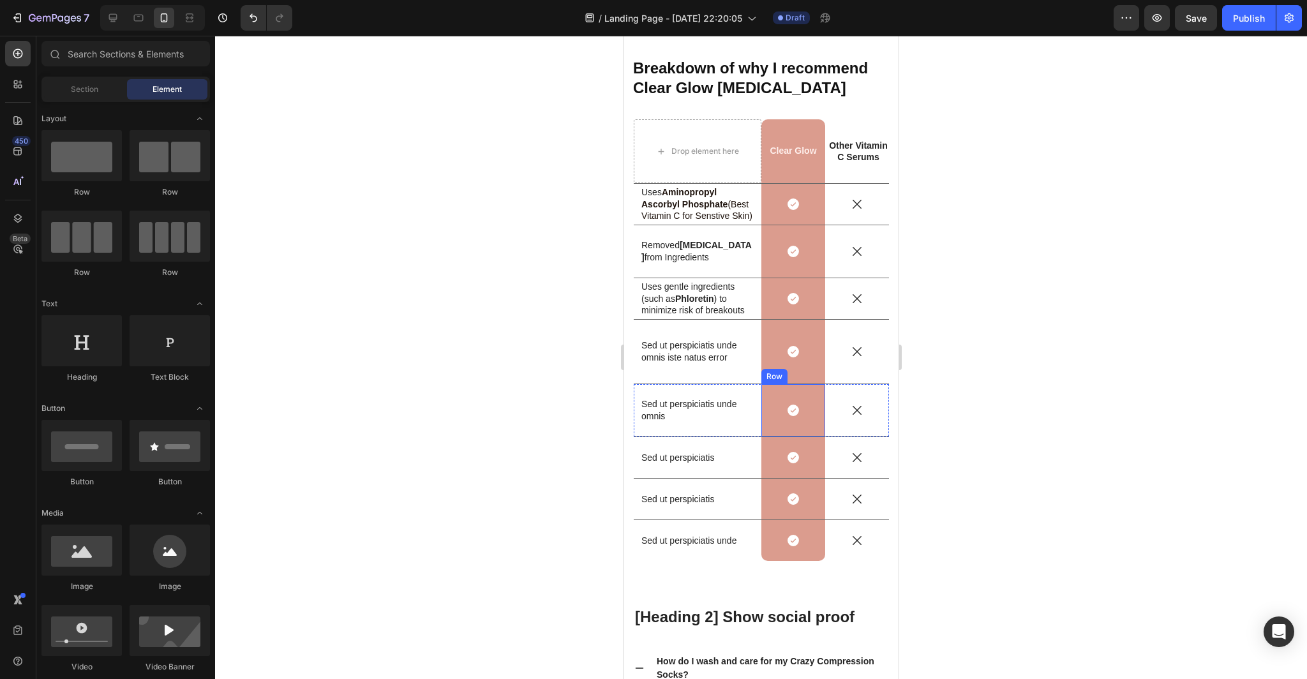
scroll to position [4173, 0]
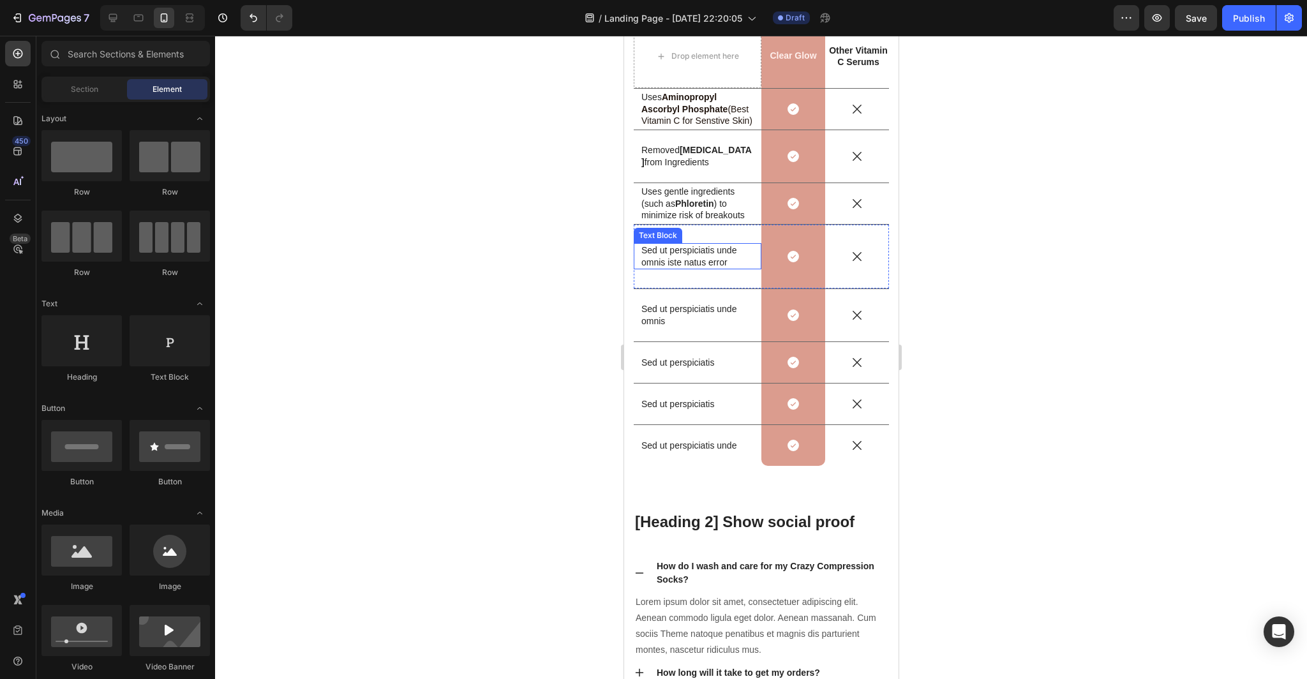
click at [726, 256] on p "Sed ut perspiciatis unde omnis iste natus error" at bounding box center [697, 255] width 112 height 23
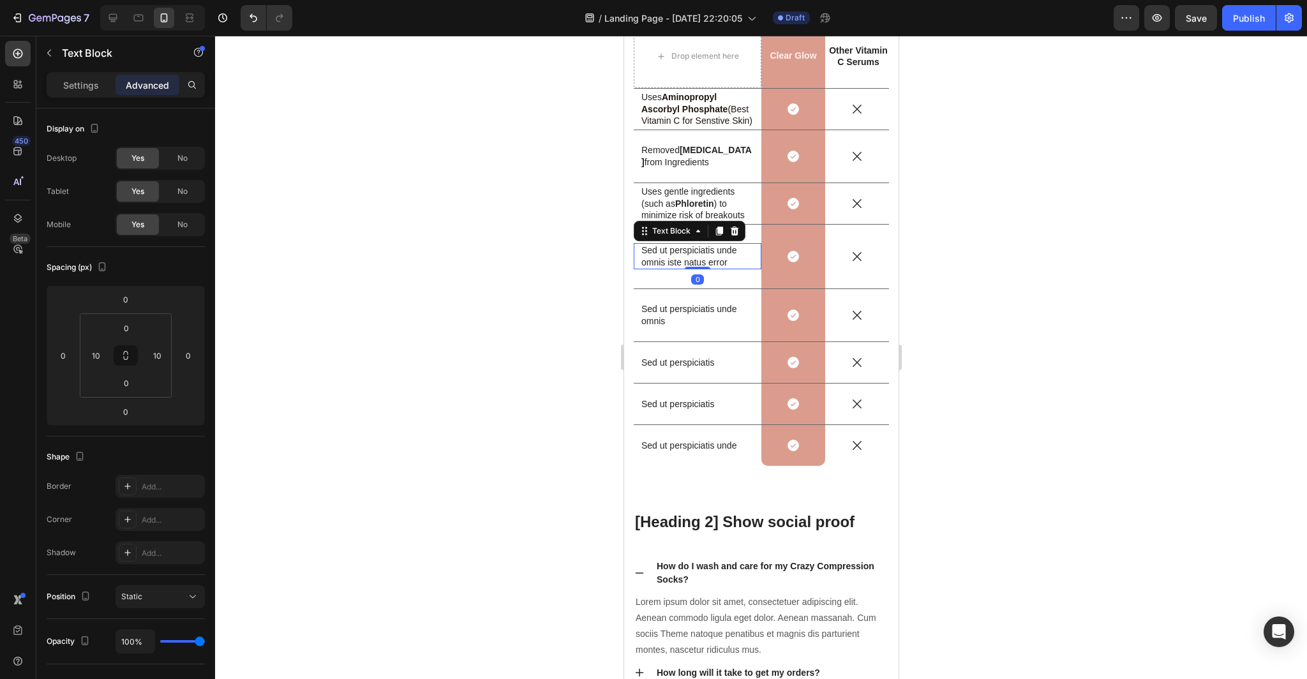
click at [730, 262] on p "Sed ut perspiciatis unde omnis iste natus error" at bounding box center [697, 255] width 112 height 23
click at [1028, 281] on div at bounding box center [761, 357] width 1092 height 643
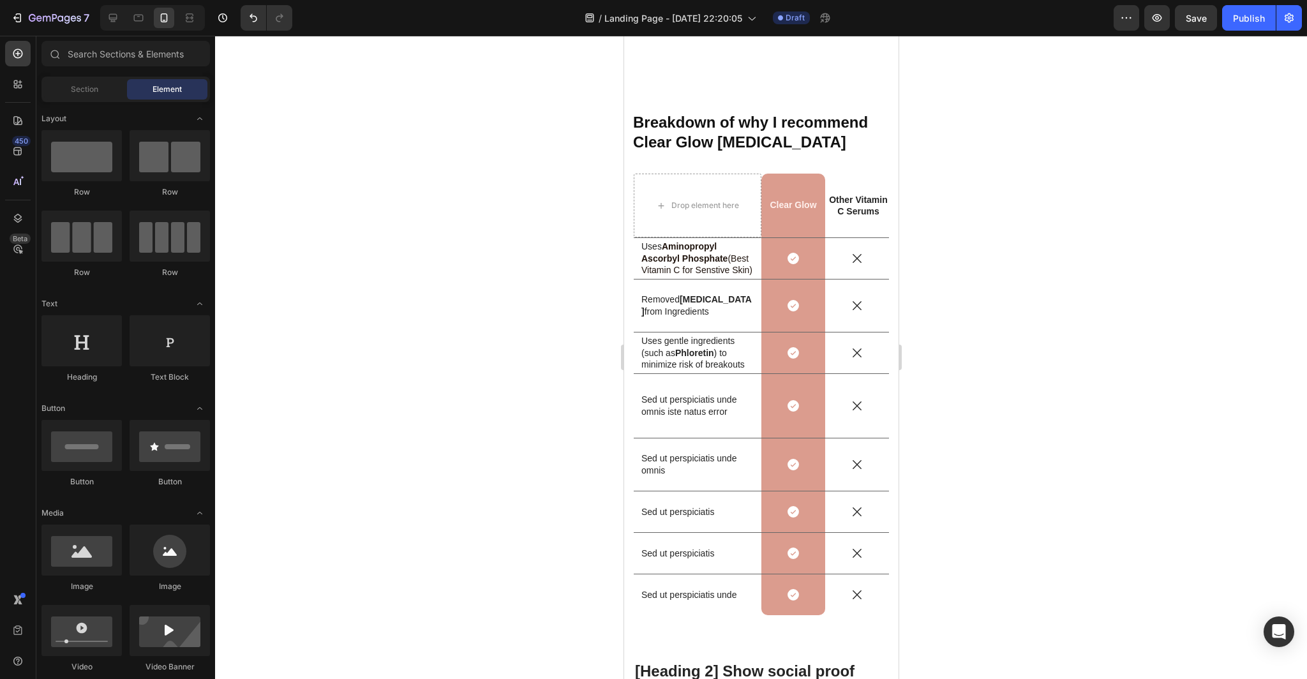
scroll to position [4084, 0]
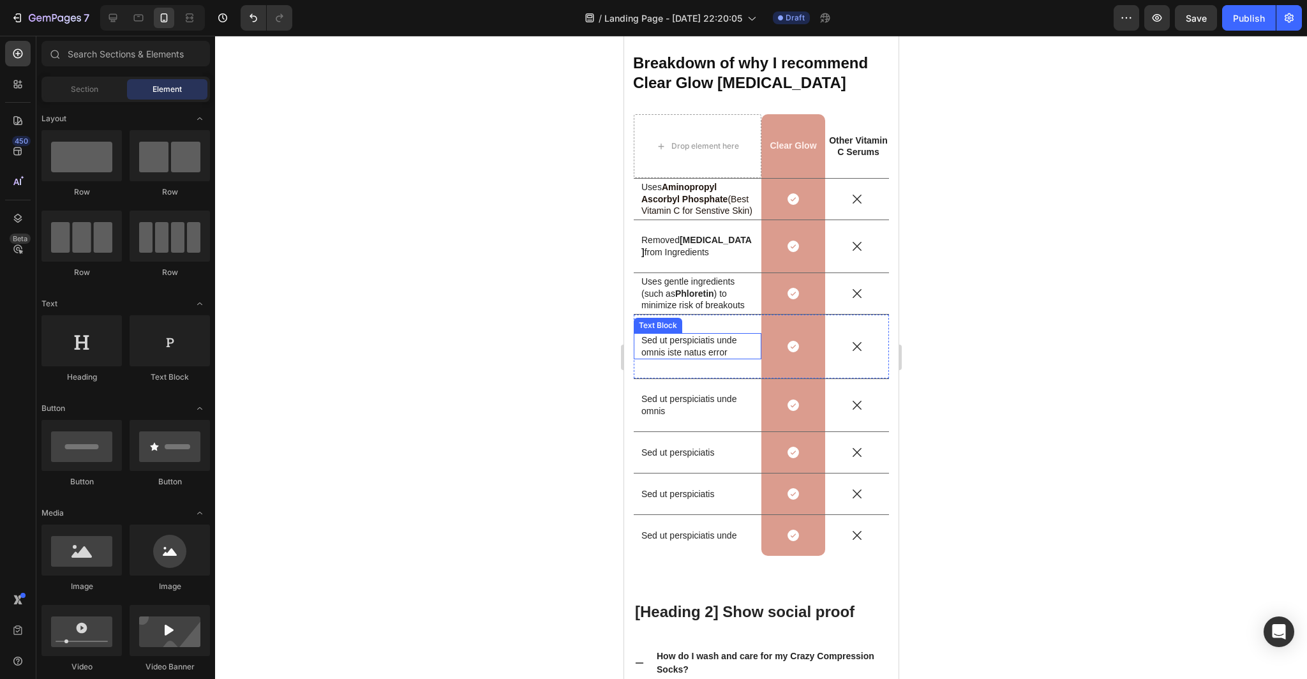
click at [723, 353] on p "Sed ut perspiciatis unde omnis iste natus error" at bounding box center [697, 345] width 112 height 23
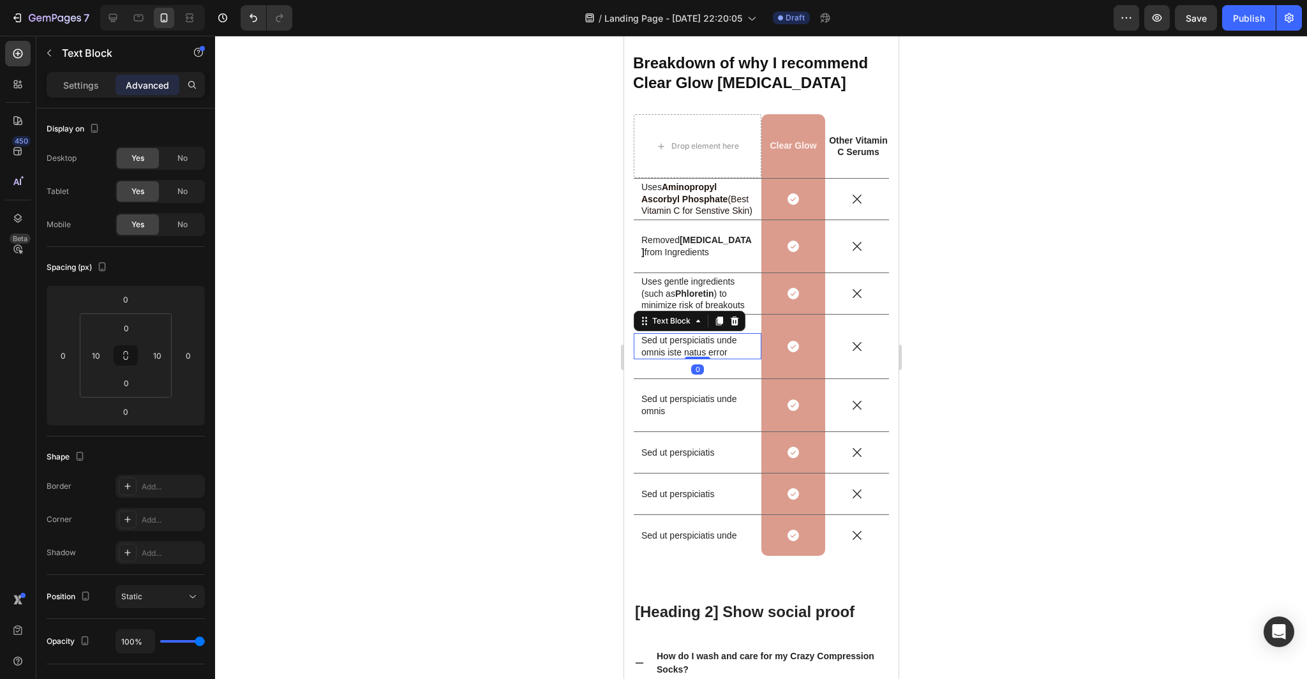
click at [732, 353] on p "Sed ut perspiciatis unde omnis iste natus error" at bounding box center [697, 345] width 112 height 23
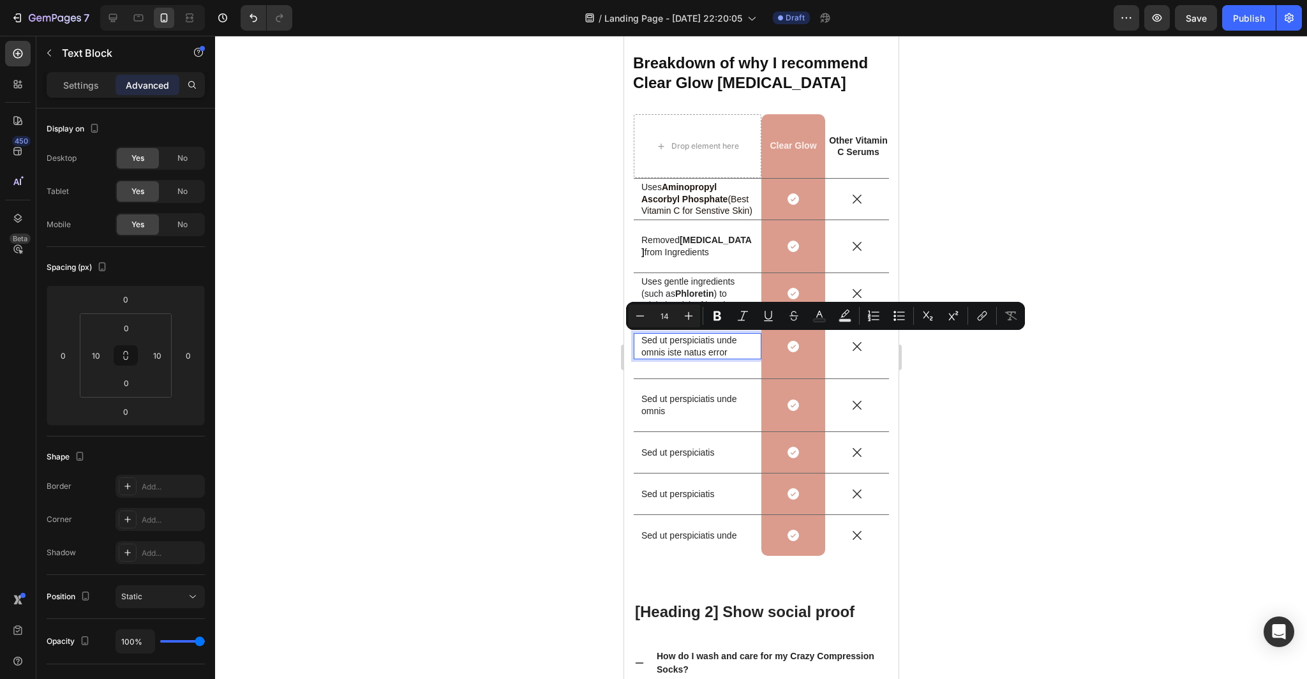
drag, startPoint x: 732, startPoint y: 353, endPoint x: 639, endPoint y: 341, distance: 93.9
click at [639, 341] on div "Sed ut perspiciatis unde omnis iste natus error" at bounding box center [696, 346] width 115 height 26
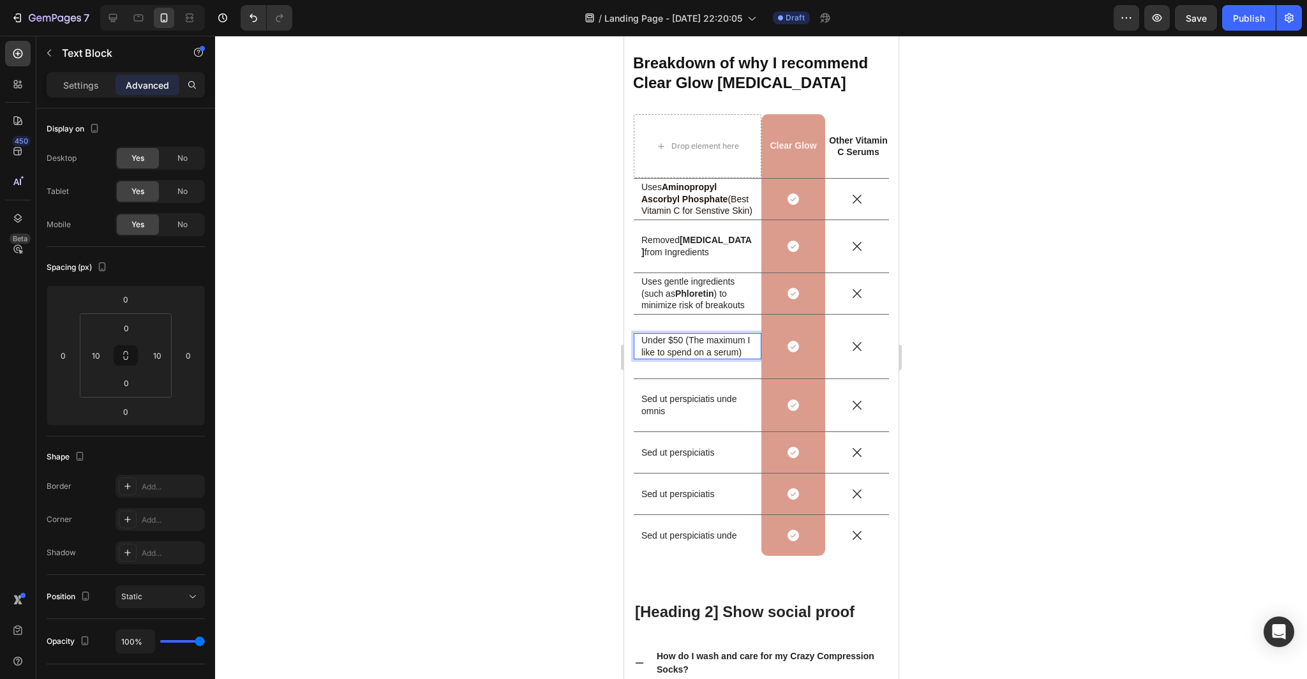
click at [554, 356] on div at bounding box center [761, 357] width 1092 height 643
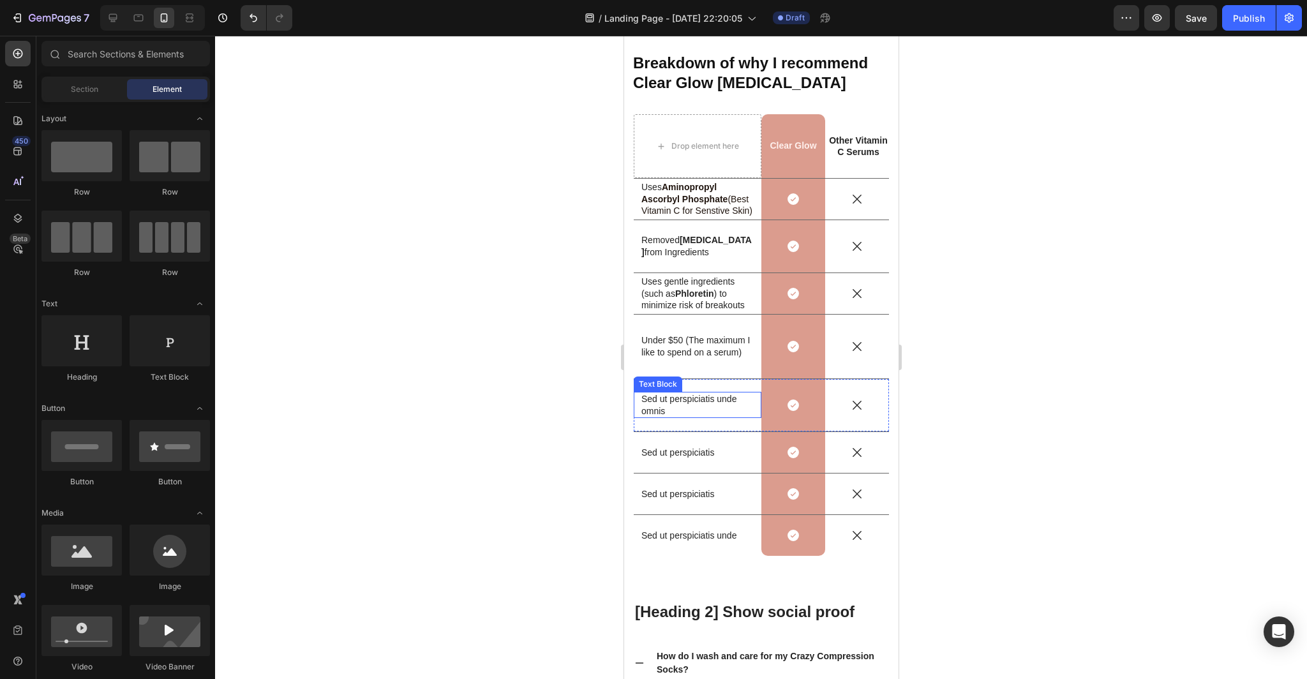
click at [715, 402] on p "Sed ut perspiciatis unde omnis" at bounding box center [697, 404] width 112 height 23
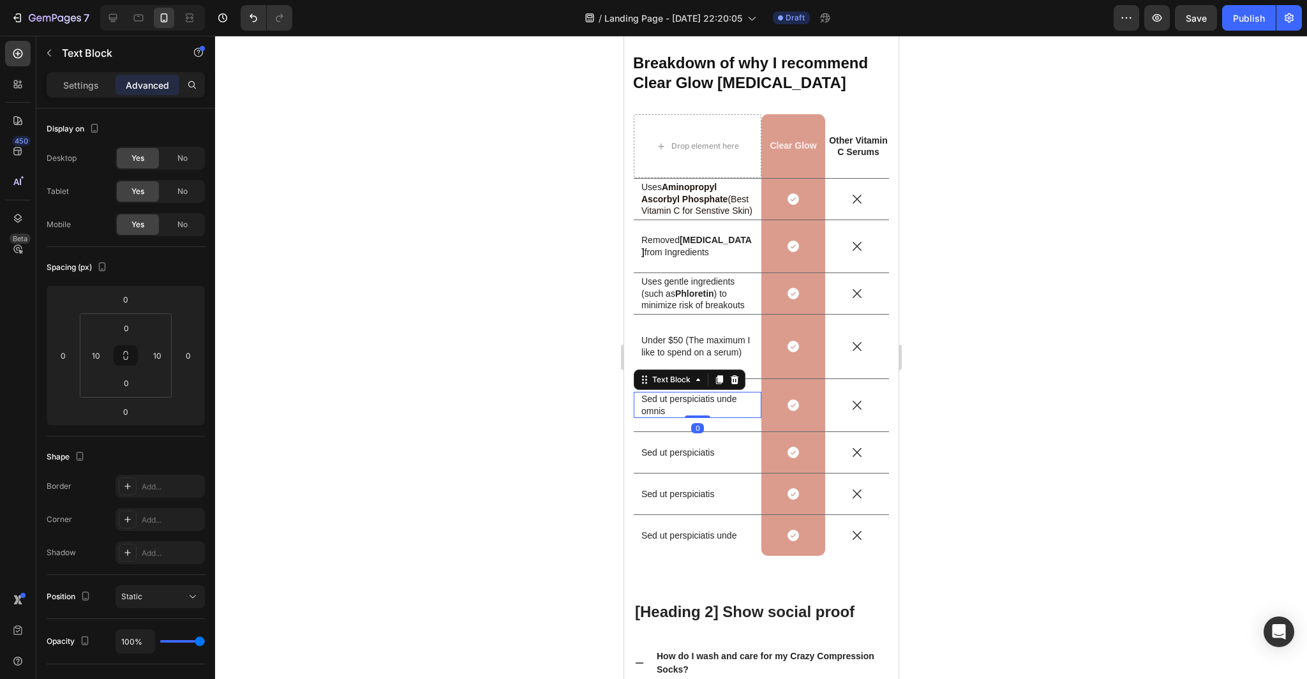
click at [676, 404] on p "Sed ut perspiciatis unde omnis" at bounding box center [697, 404] width 112 height 23
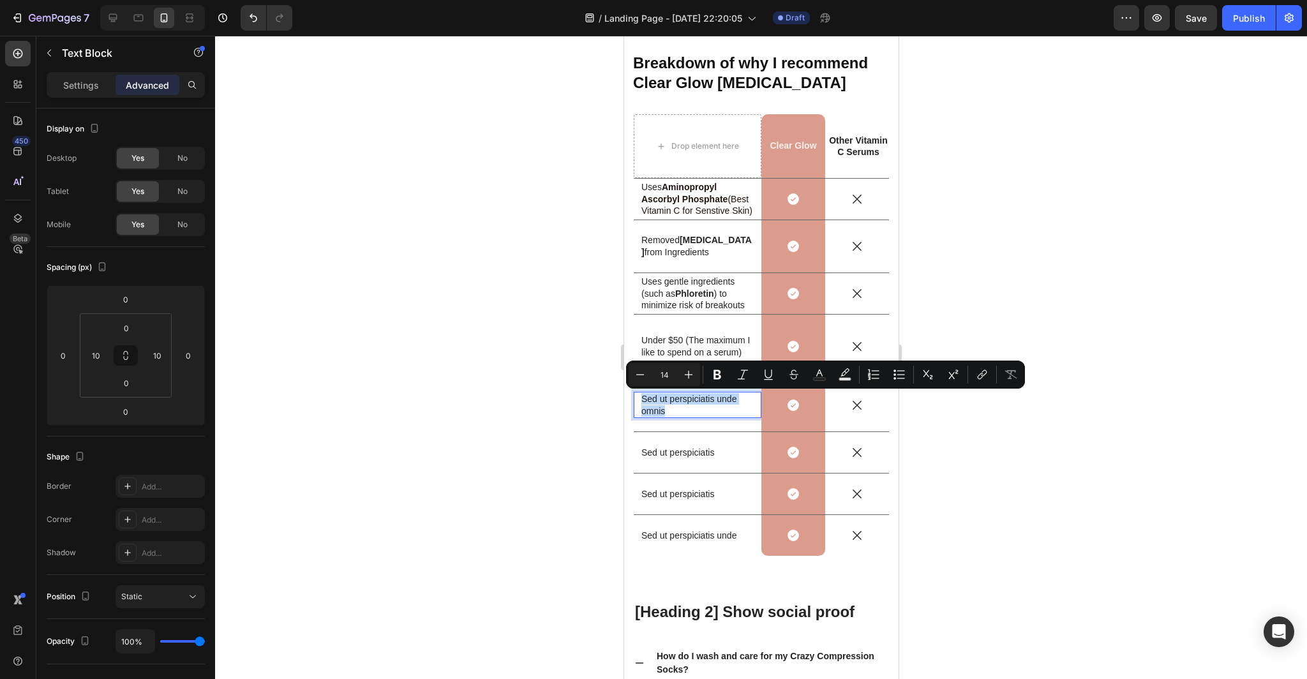
drag, startPoint x: 663, startPoint y: 408, endPoint x: 642, endPoint y: 401, distance: 21.8
click at [642, 401] on p "Sed ut perspiciatis unde omnis" at bounding box center [697, 404] width 112 height 23
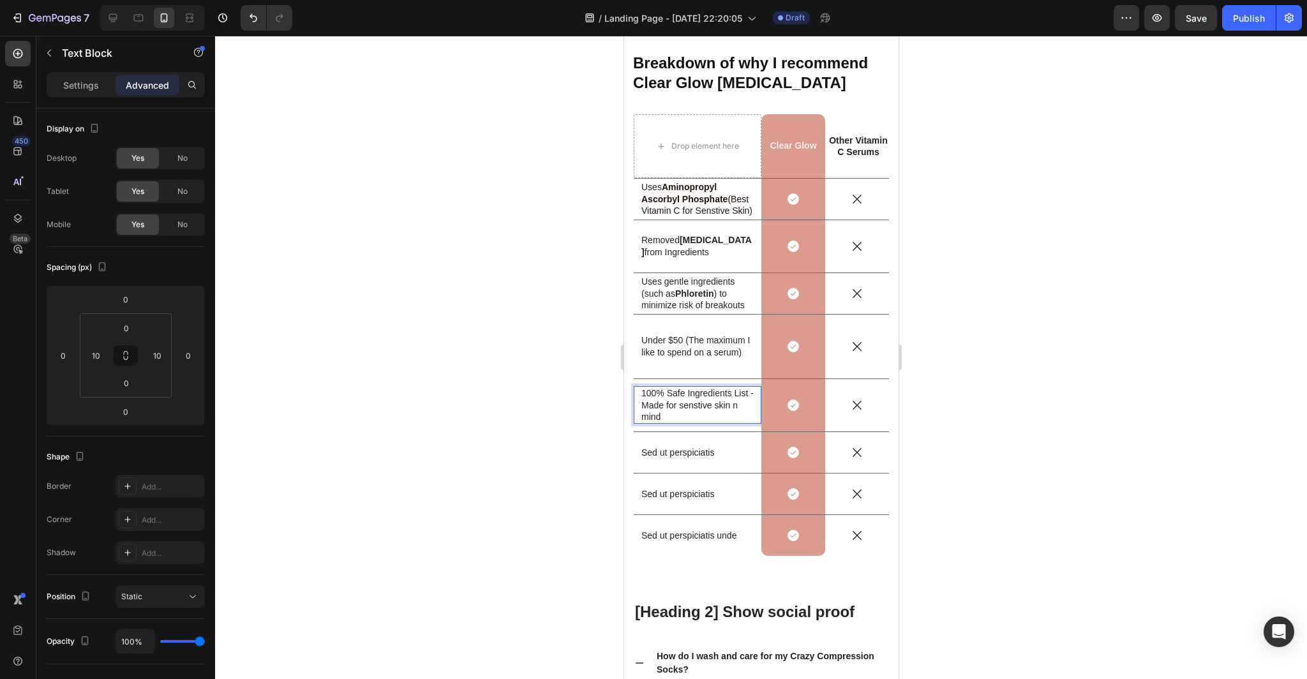
scroll to position [4078, 0]
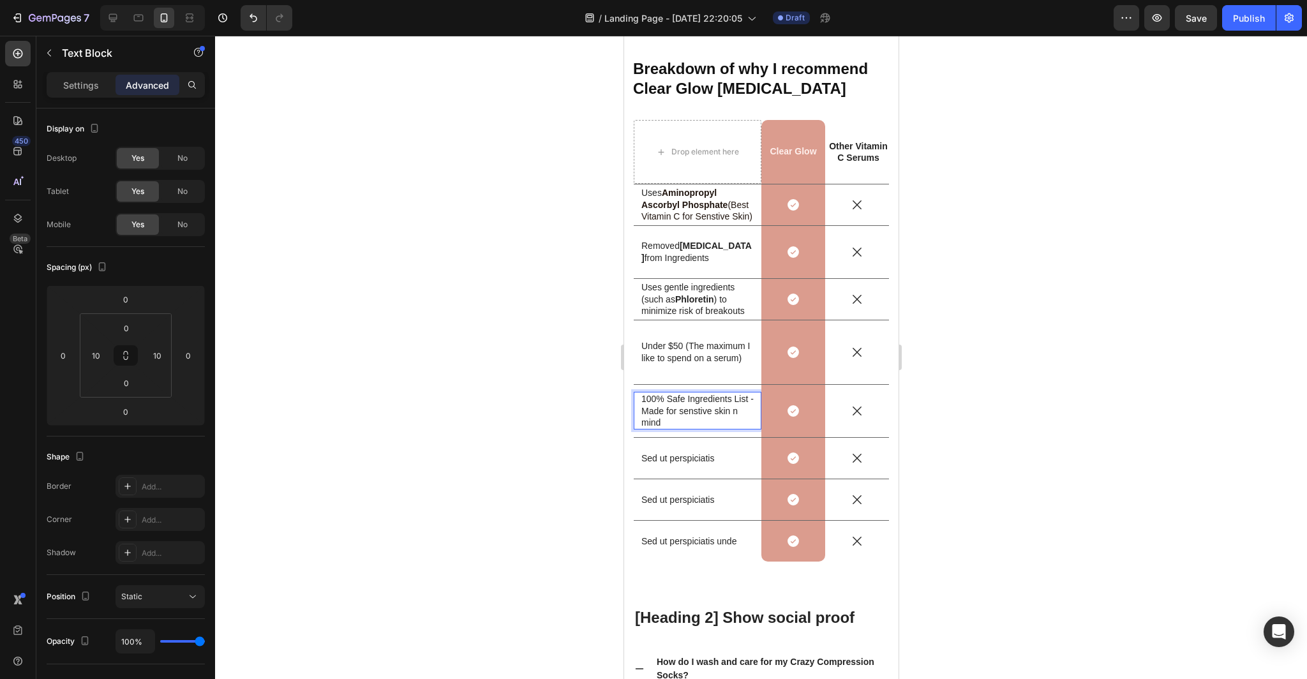
click at [732, 410] on p "100% Safe Ingredients List - Made for senstive skin n mind" at bounding box center [697, 410] width 112 height 35
drag, startPoint x: 731, startPoint y: 411, endPoint x: 679, endPoint y: 411, distance: 51.7
click at [679, 411] on p "100% Safe Ingredients List - Made for sensitive skin in mind" at bounding box center [697, 410] width 112 height 35
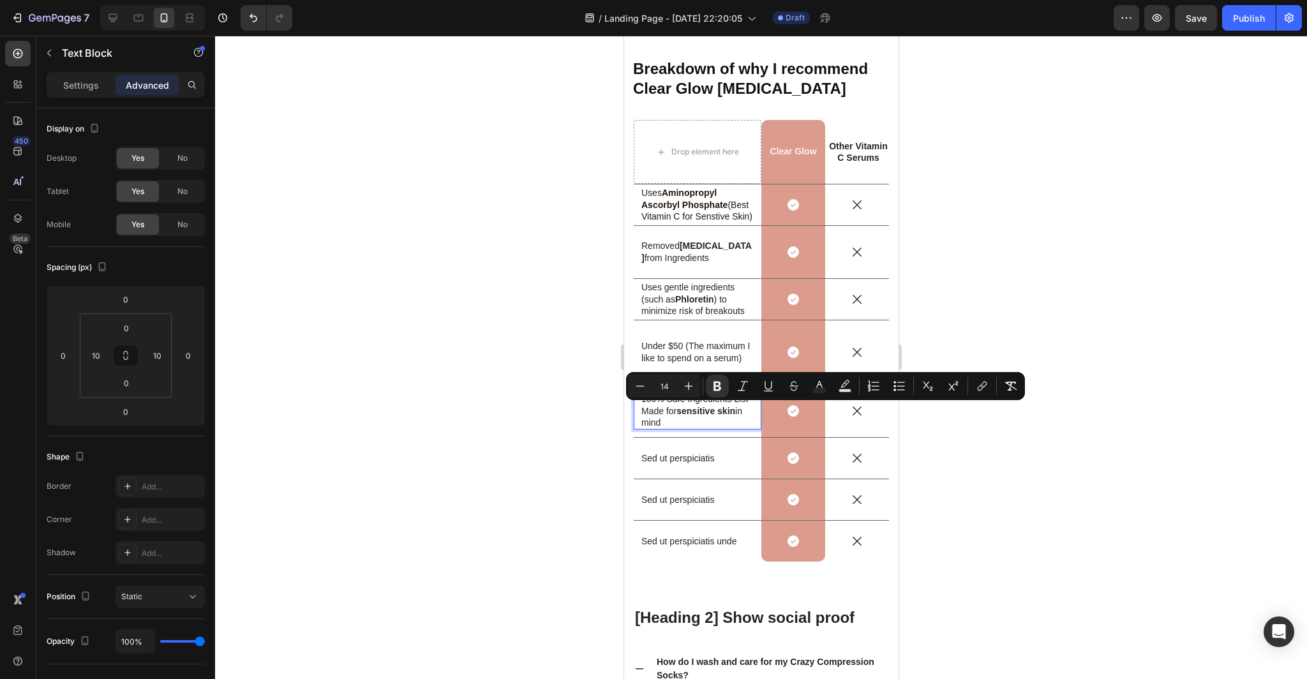
click at [563, 452] on div at bounding box center [761, 357] width 1092 height 643
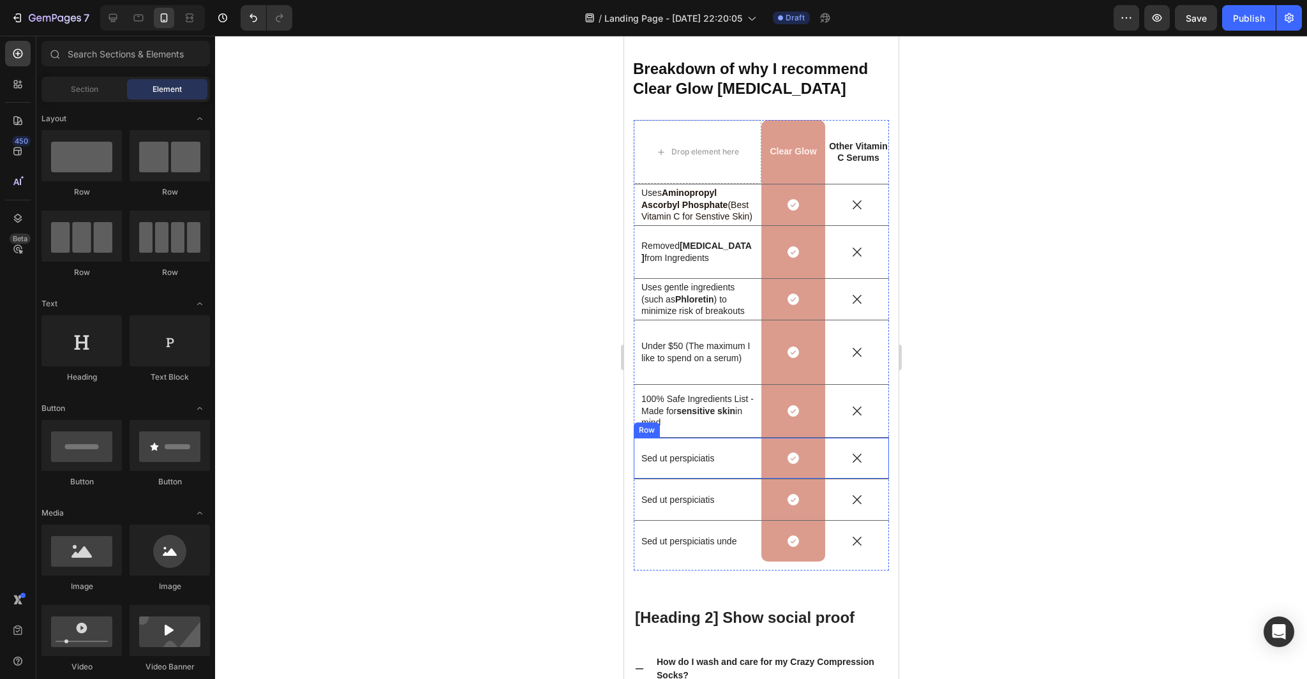
click at [751, 445] on div "Sed ut perspiciatis Text Block" at bounding box center [697, 458] width 128 height 41
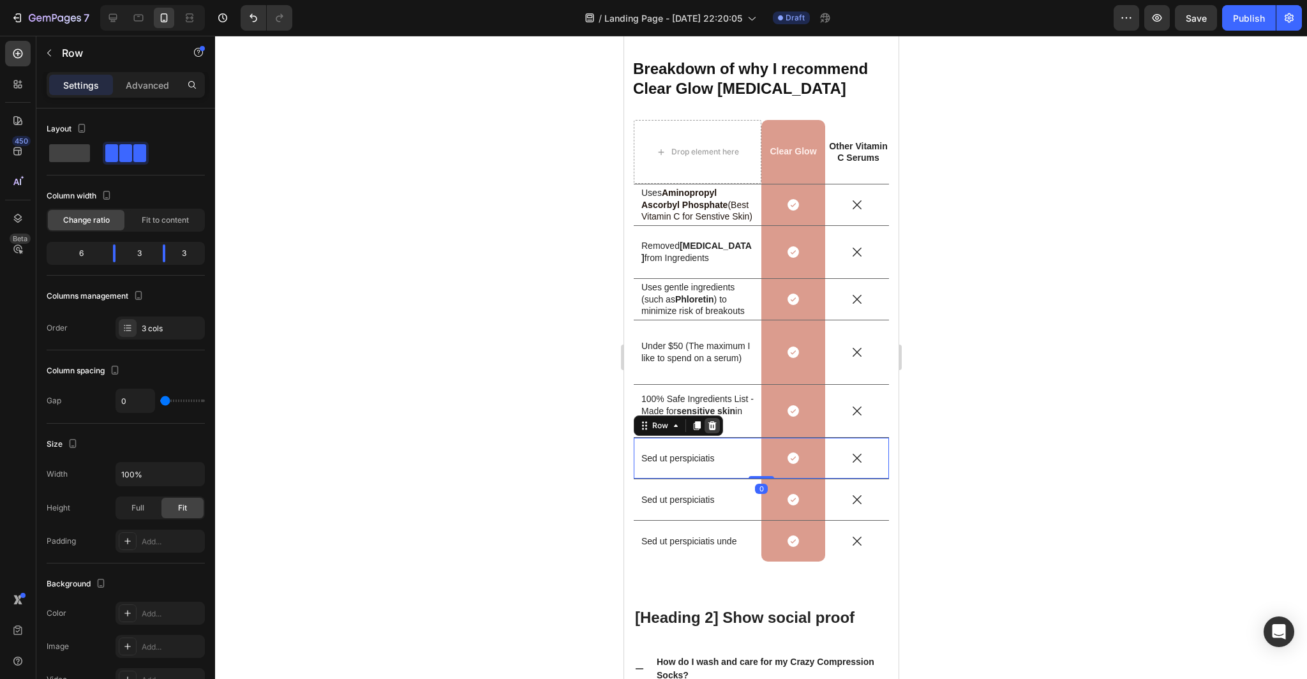
click at [714, 423] on icon at bounding box center [711, 425] width 8 height 9
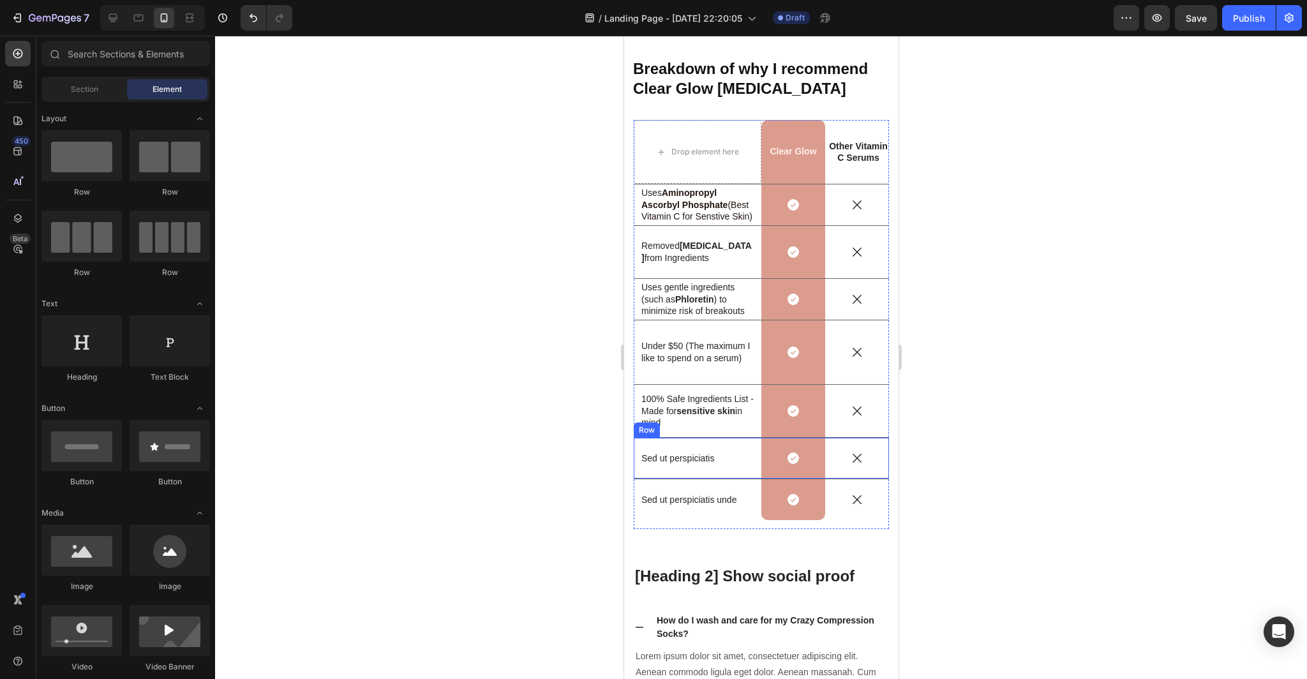
click at [732, 449] on div "Sed ut perspiciatis Text Block" at bounding box center [697, 458] width 128 height 41
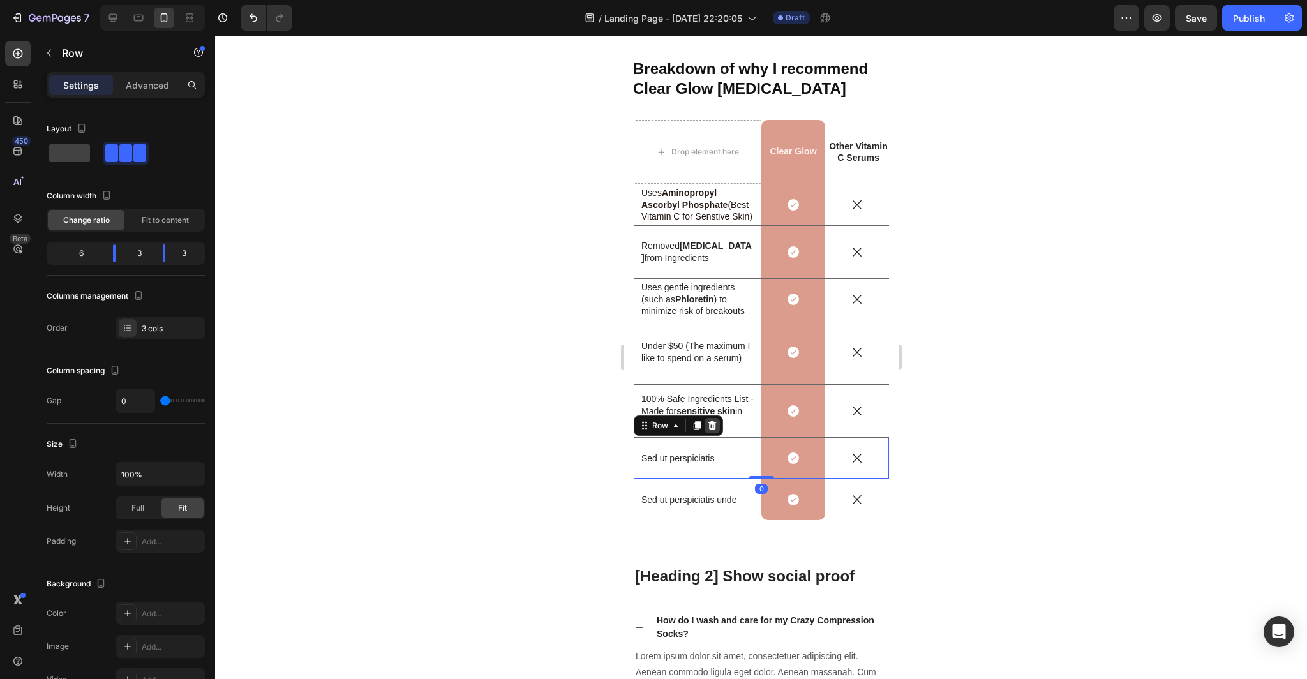
click at [714, 427] on icon at bounding box center [711, 425] width 8 height 9
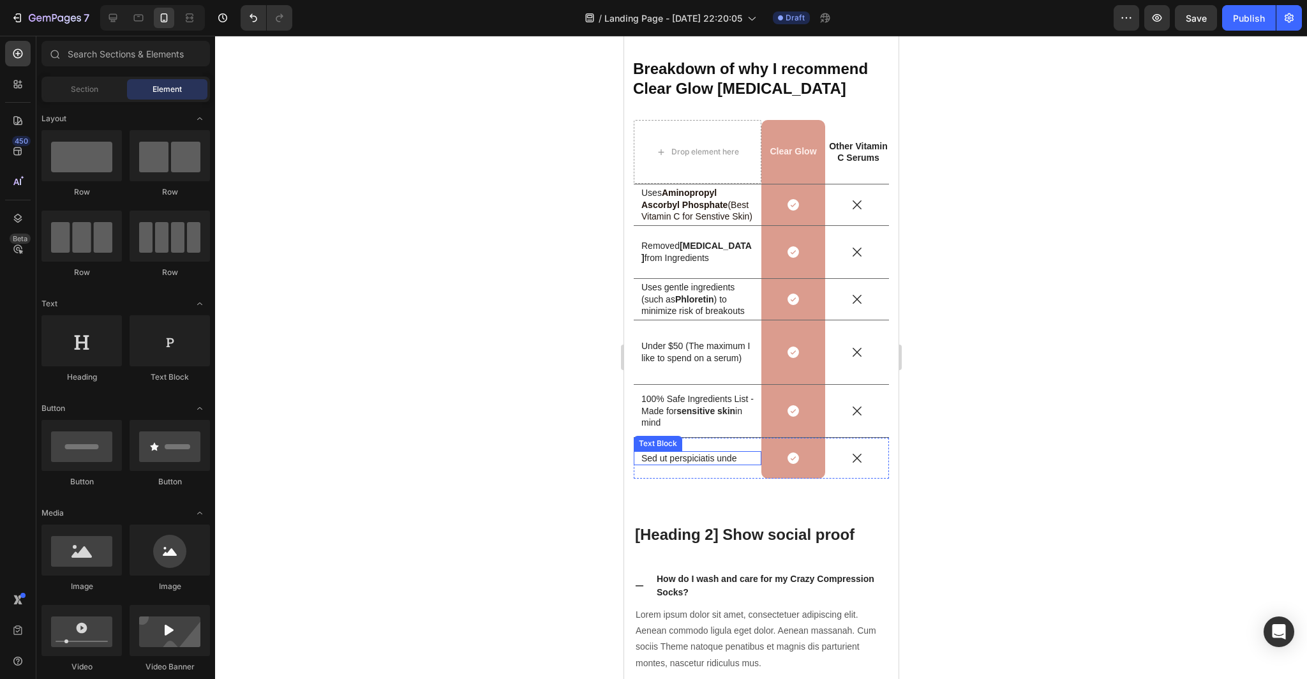
click at [744, 452] on p "Sed ut perspiciatis unde" at bounding box center [697, 457] width 112 height 11
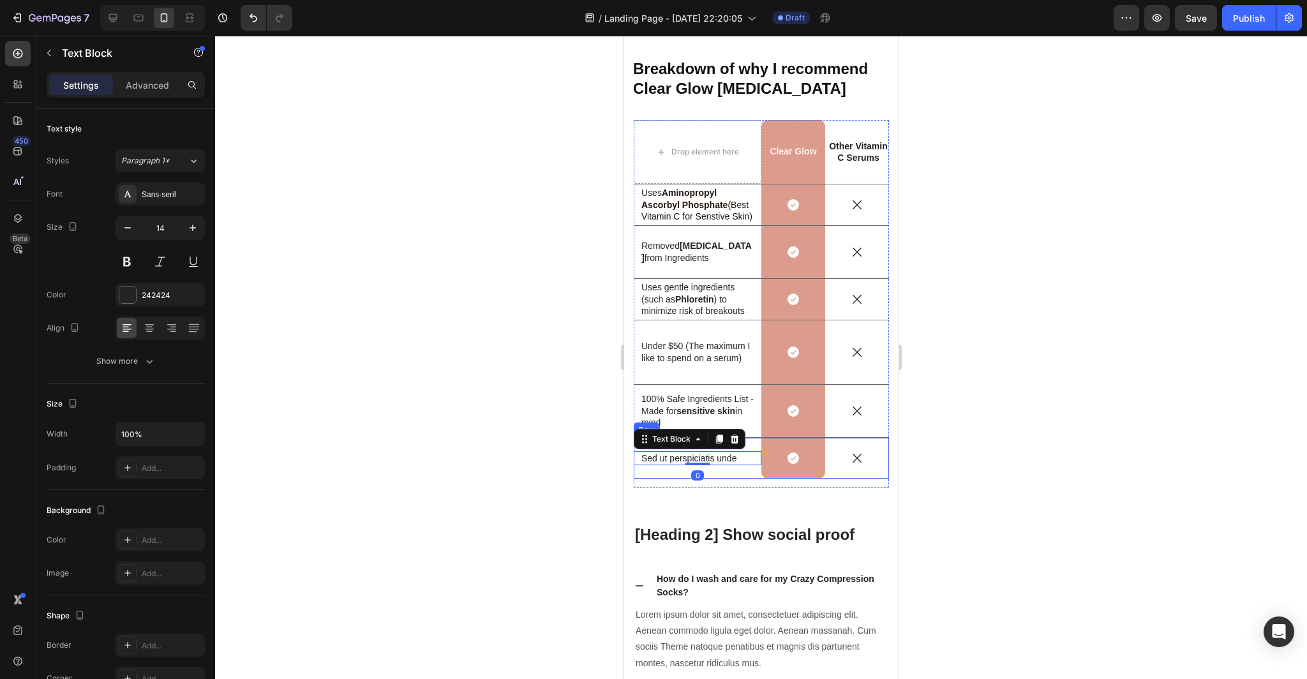
click at [752, 443] on div "Sed ut perspiciatis unde Text Block 0" at bounding box center [697, 458] width 128 height 41
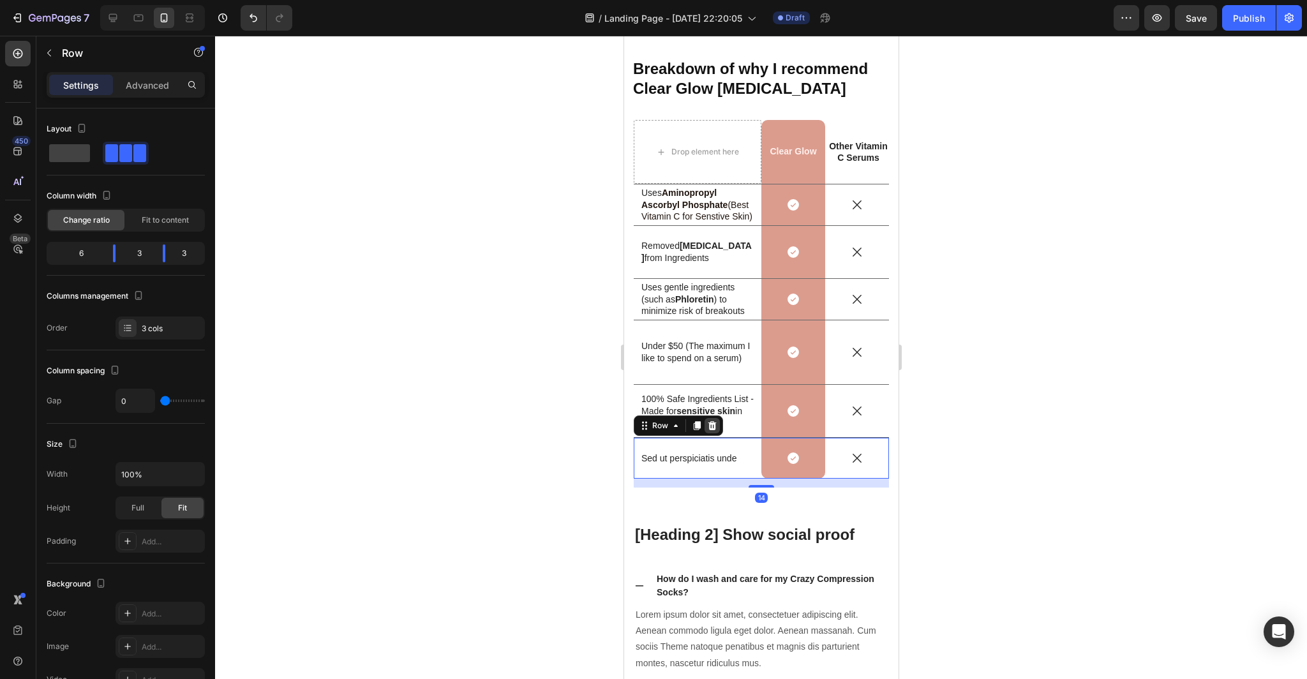
click at [711, 425] on icon at bounding box center [711, 425] width 8 height 9
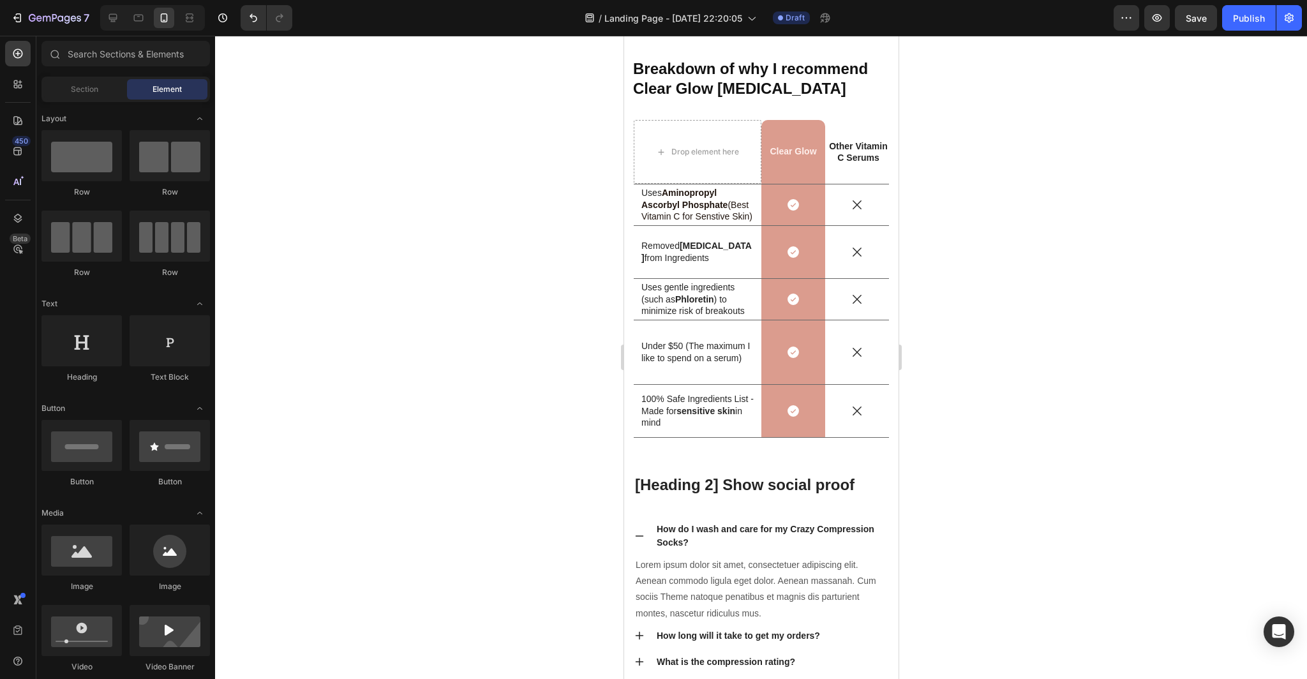
click at [1019, 439] on div at bounding box center [761, 357] width 1092 height 643
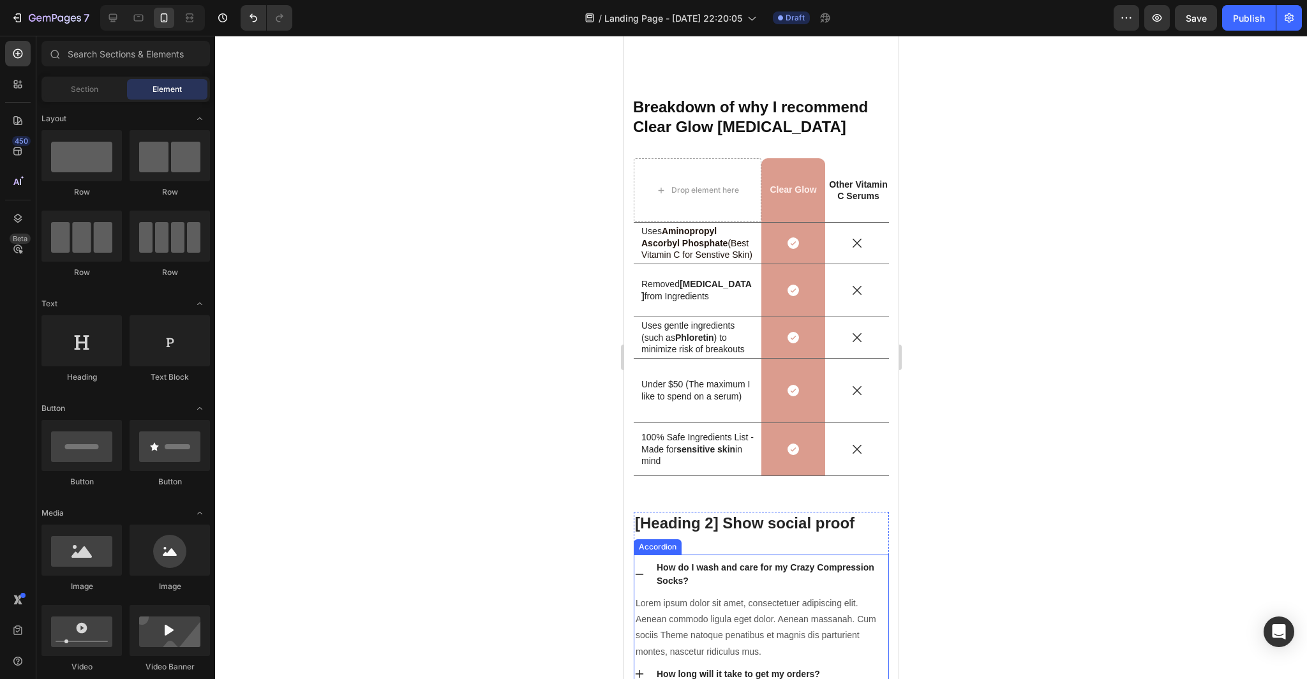
scroll to position [4145, 0]
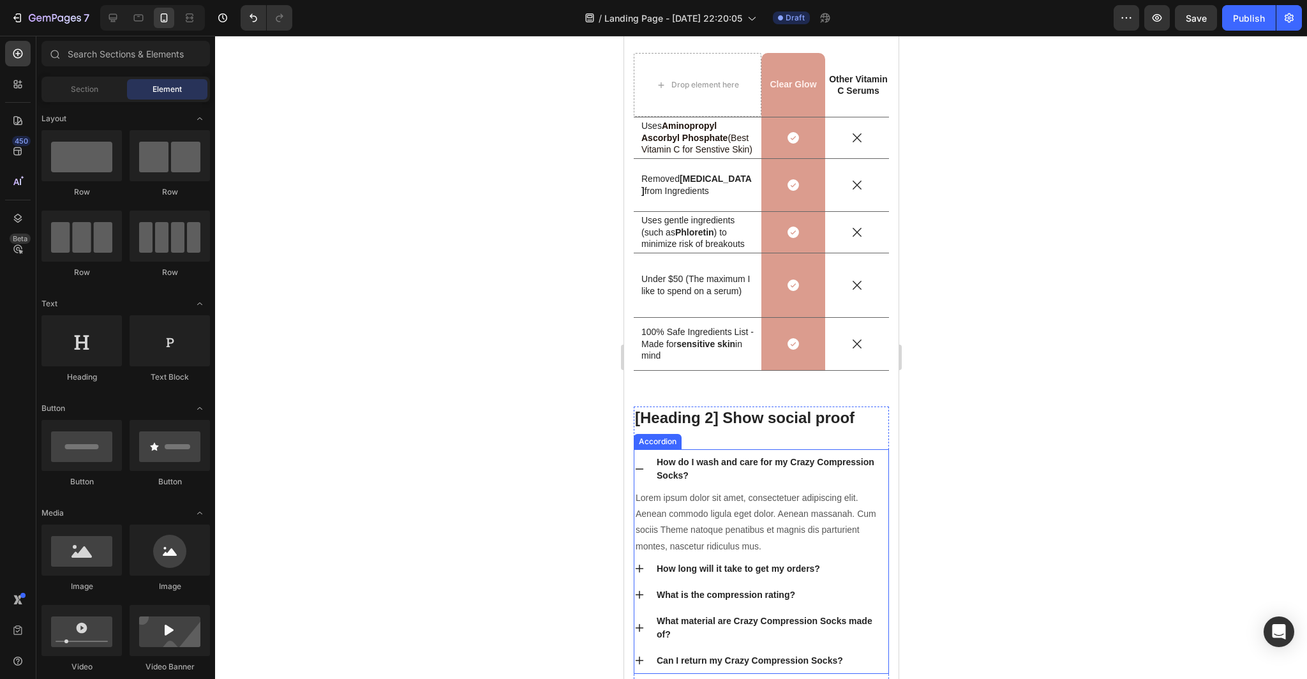
click at [863, 472] on div "How do I wash and care for my Crazy Compression Socks?" at bounding box center [770, 469] width 233 height 31
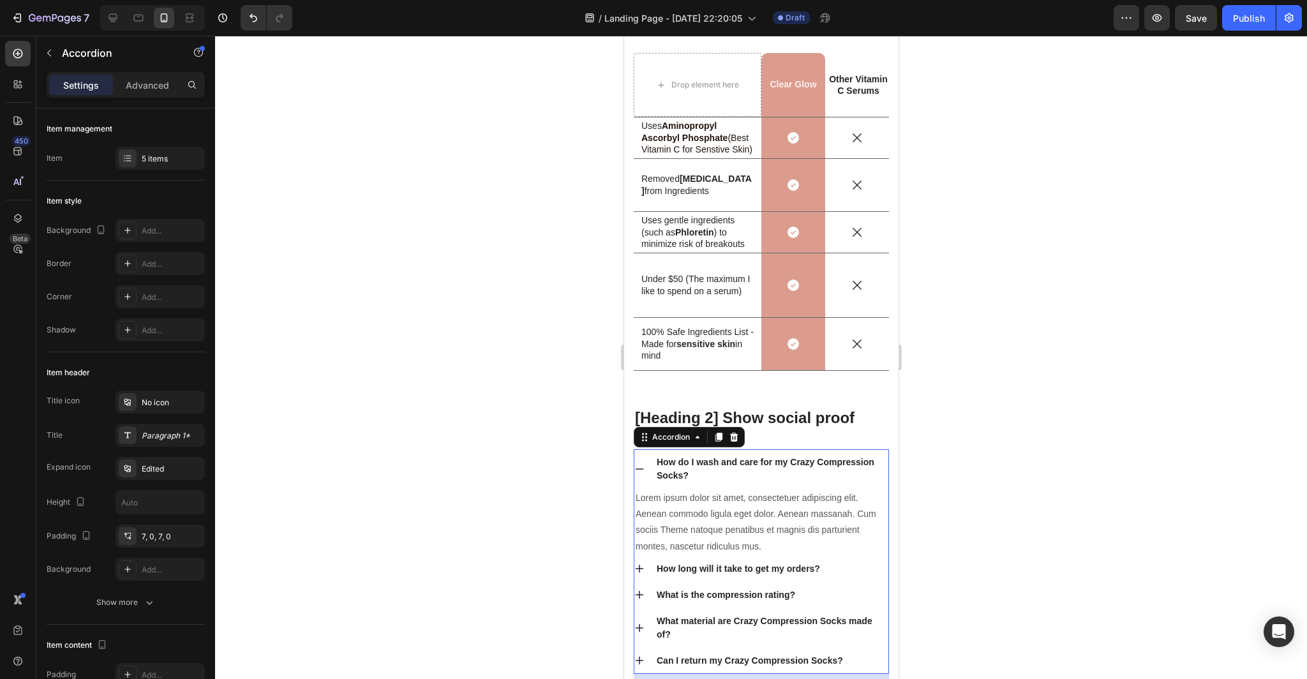
click at [641, 468] on icon at bounding box center [638, 469] width 10 height 10
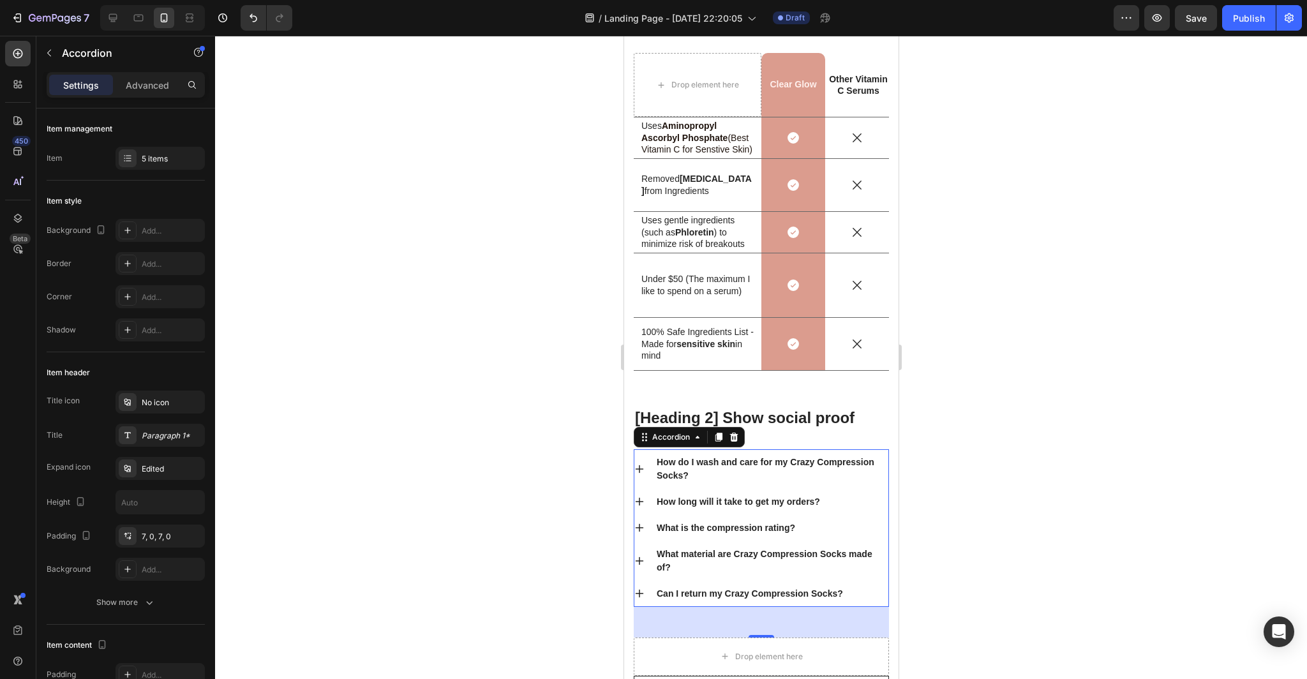
click at [1057, 519] on div at bounding box center [761, 357] width 1092 height 643
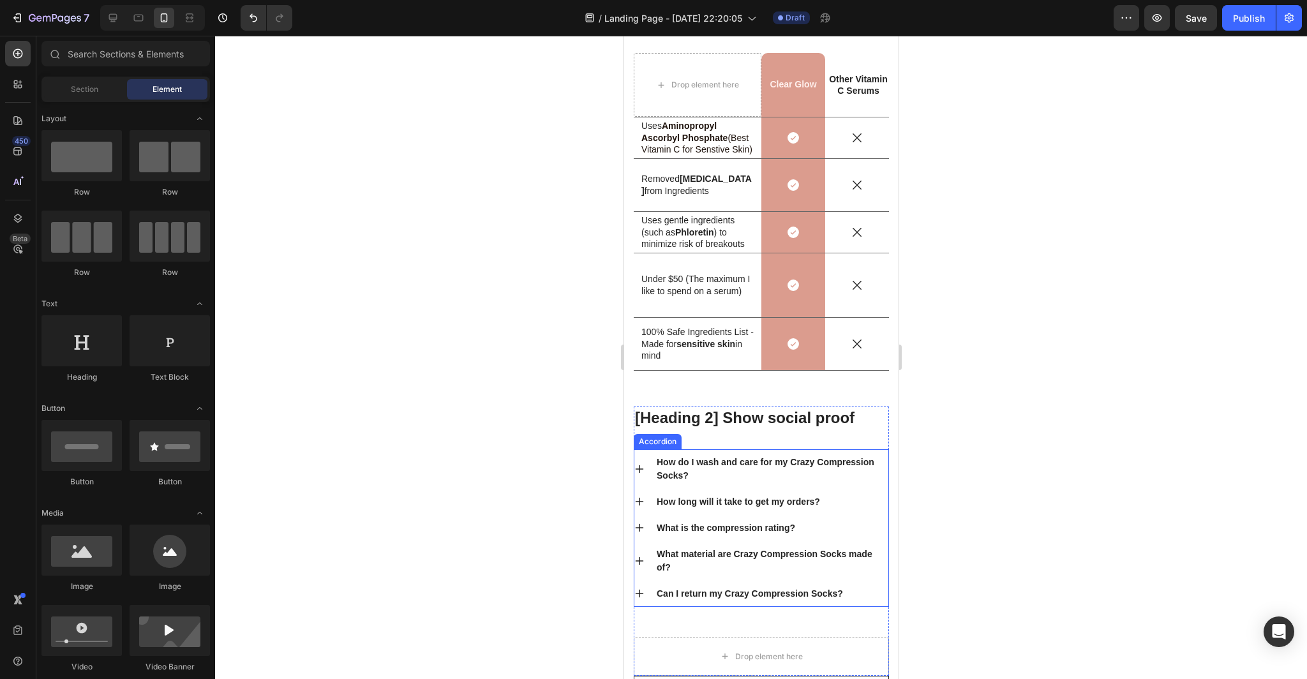
scroll to position [4111, 0]
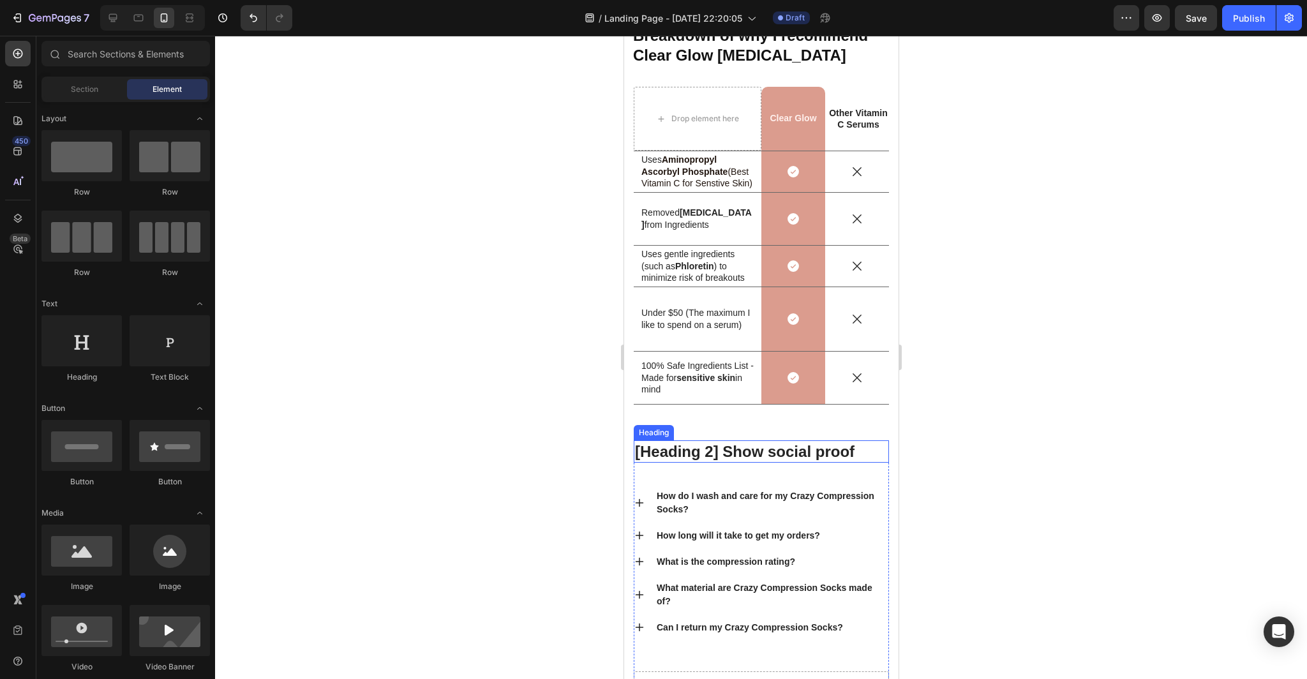
click at [863, 453] on p "[Heading 2] Show social proof" at bounding box center [760, 451] width 253 height 20
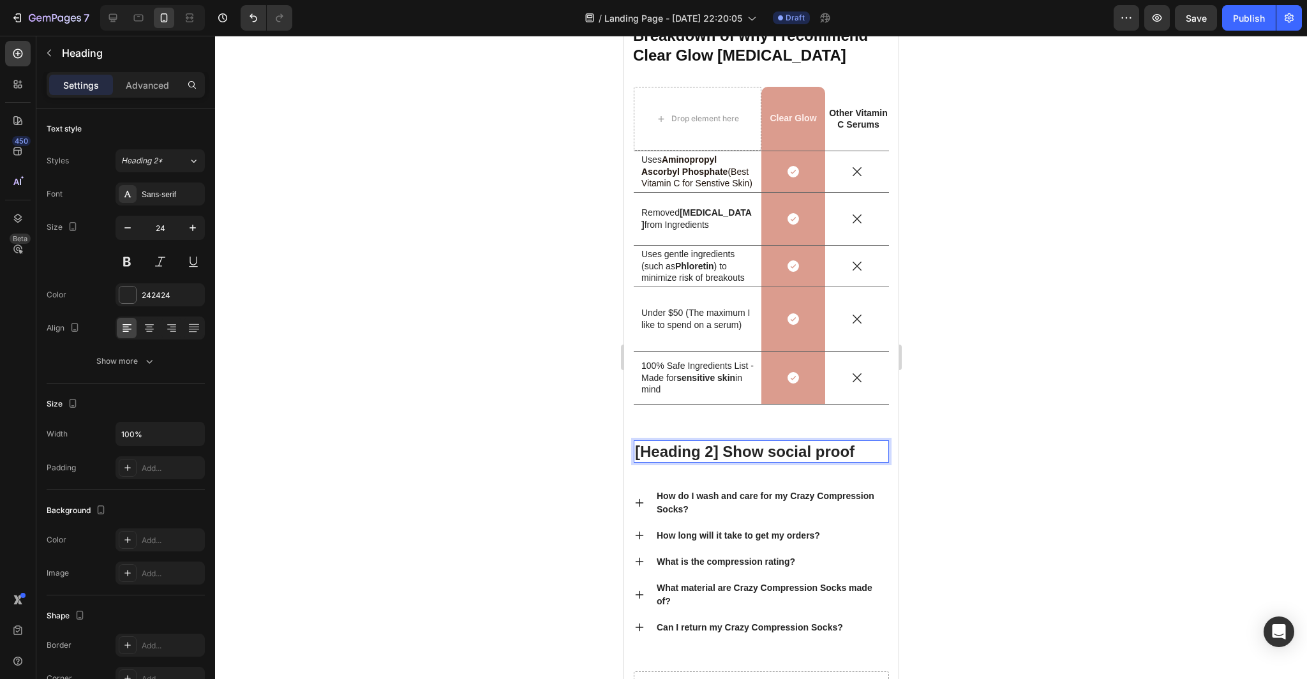
click at [855, 449] on p "[Heading 2] Show social proof" at bounding box center [760, 451] width 253 height 20
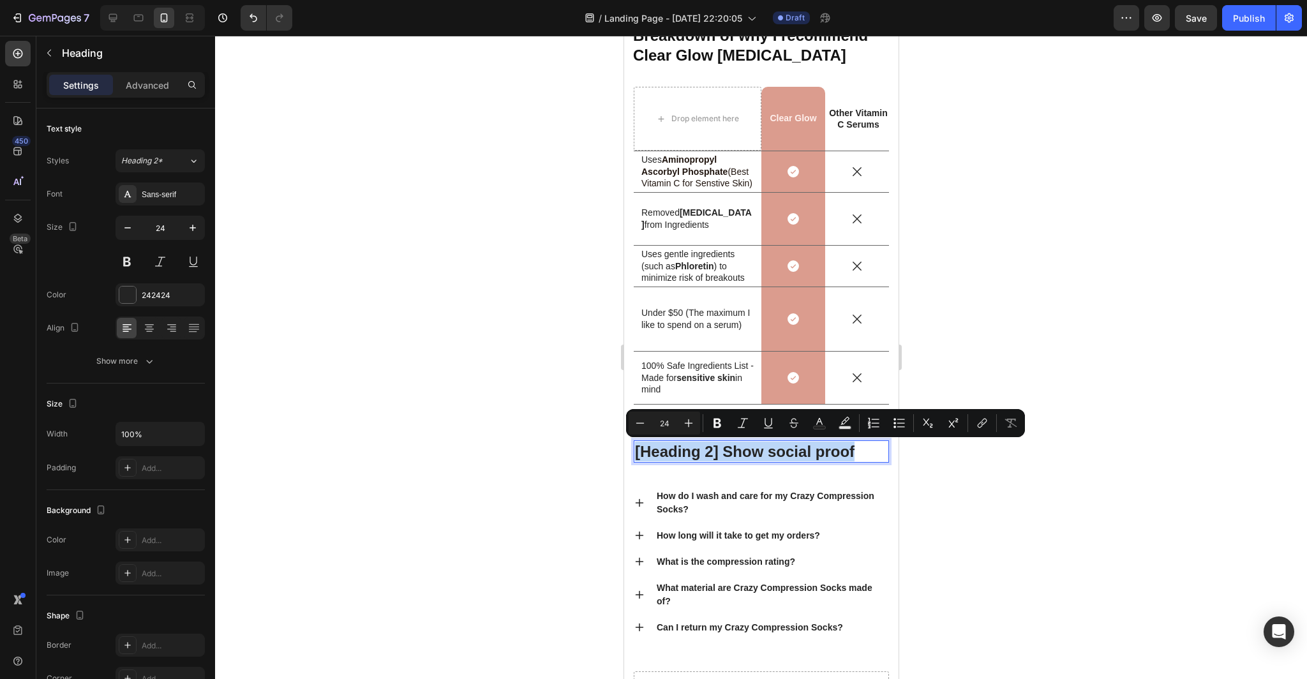
drag, startPoint x: 859, startPoint y: 450, endPoint x: 637, endPoint y: 452, distance: 222.7
click at [637, 452] on p "[Heading 2] Show social proof" at bounding box center [760, 451] width 253 height 20
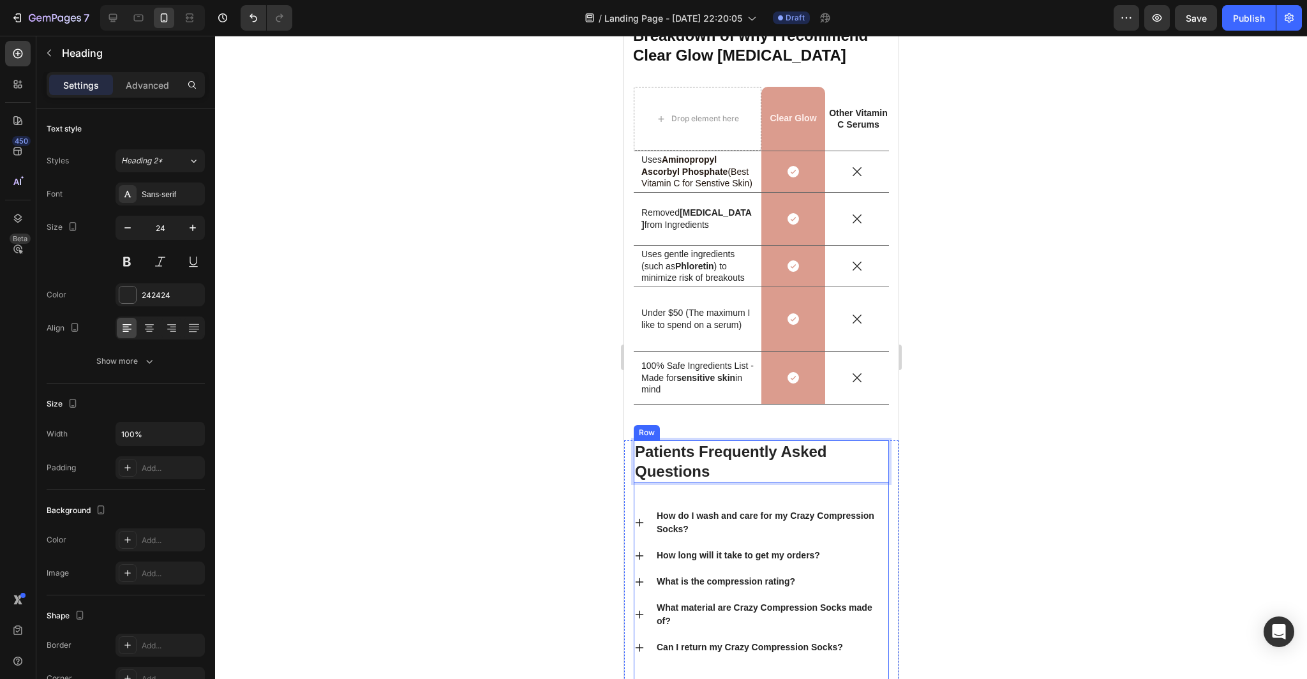
click at [1015, 498] on div at bounding box center [761, 357] width 1092 height 643
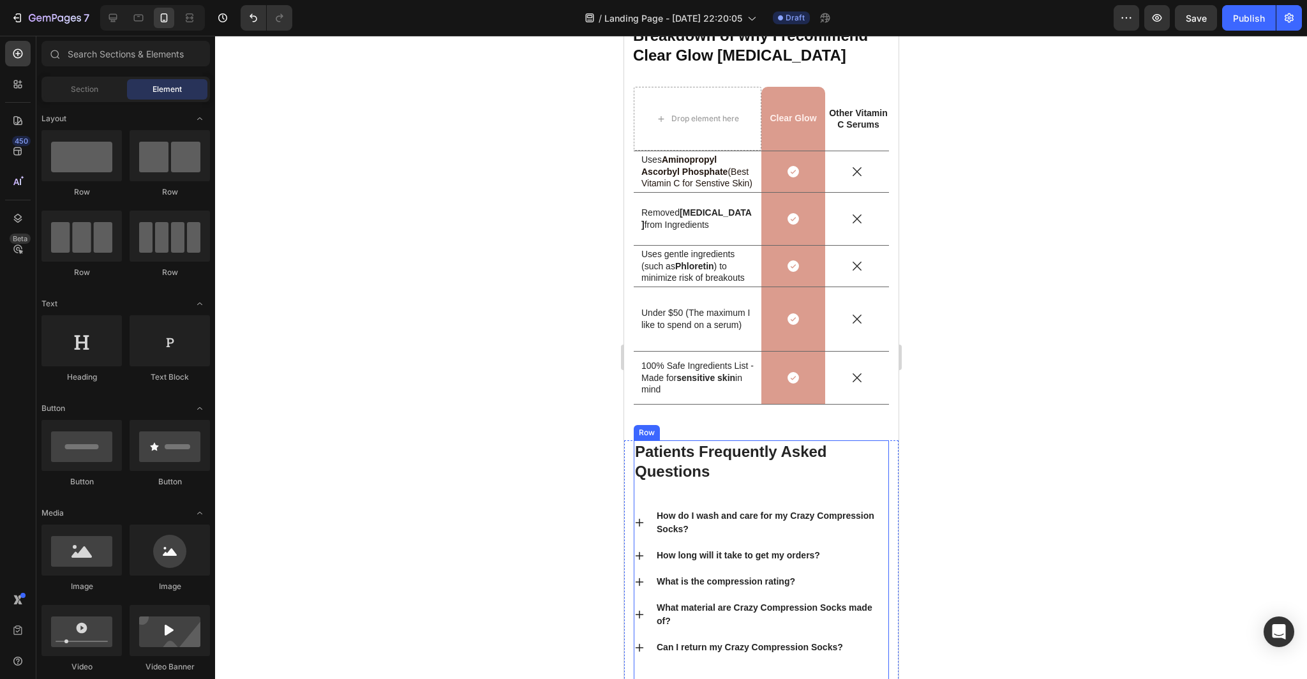
click at [1017, 501] on div at bounding box center [761, 357] width 1092 height 643
click at [1024, 429] on div at bounding box center [761, 357] width 1092 height 643
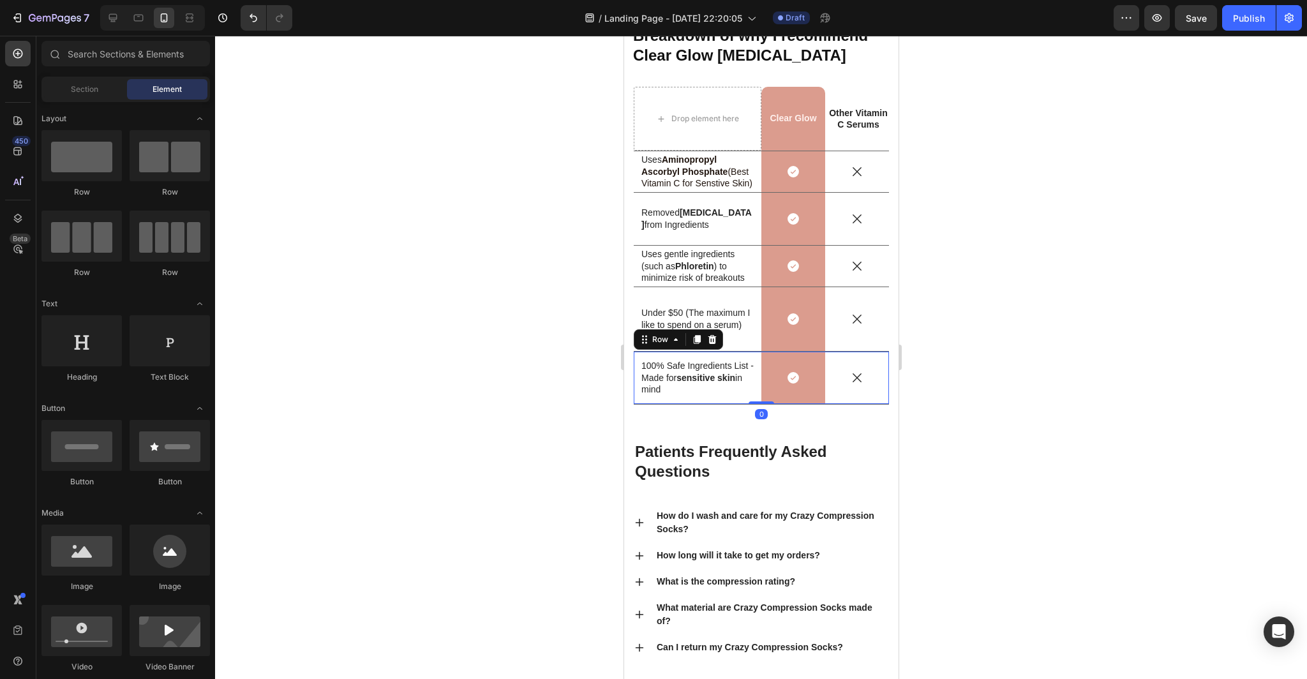
click at [871, 390] on div "Icon" at bounding box center [856, 378] width 64 height 52
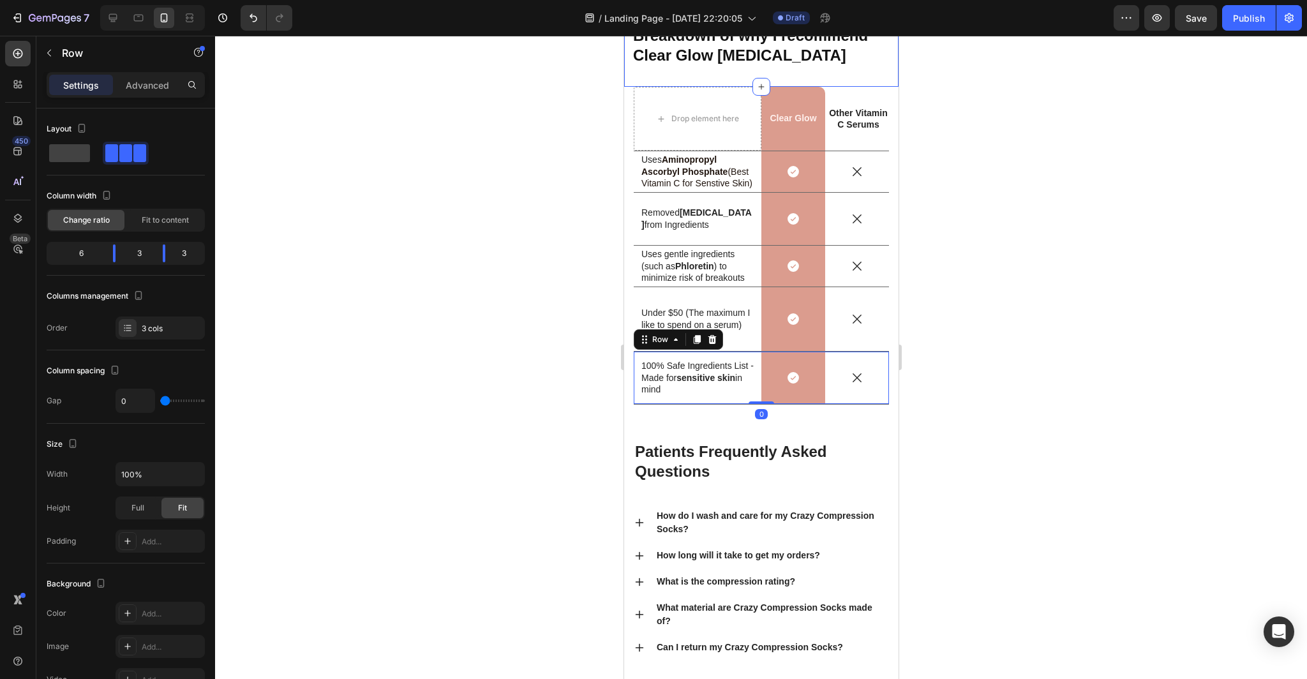
click at [876, 49] on h2 "Breakdown of why I recommend Clear Glow [MEDICAL_DATA]" at bounding box center [764, 45] width 267 height 42
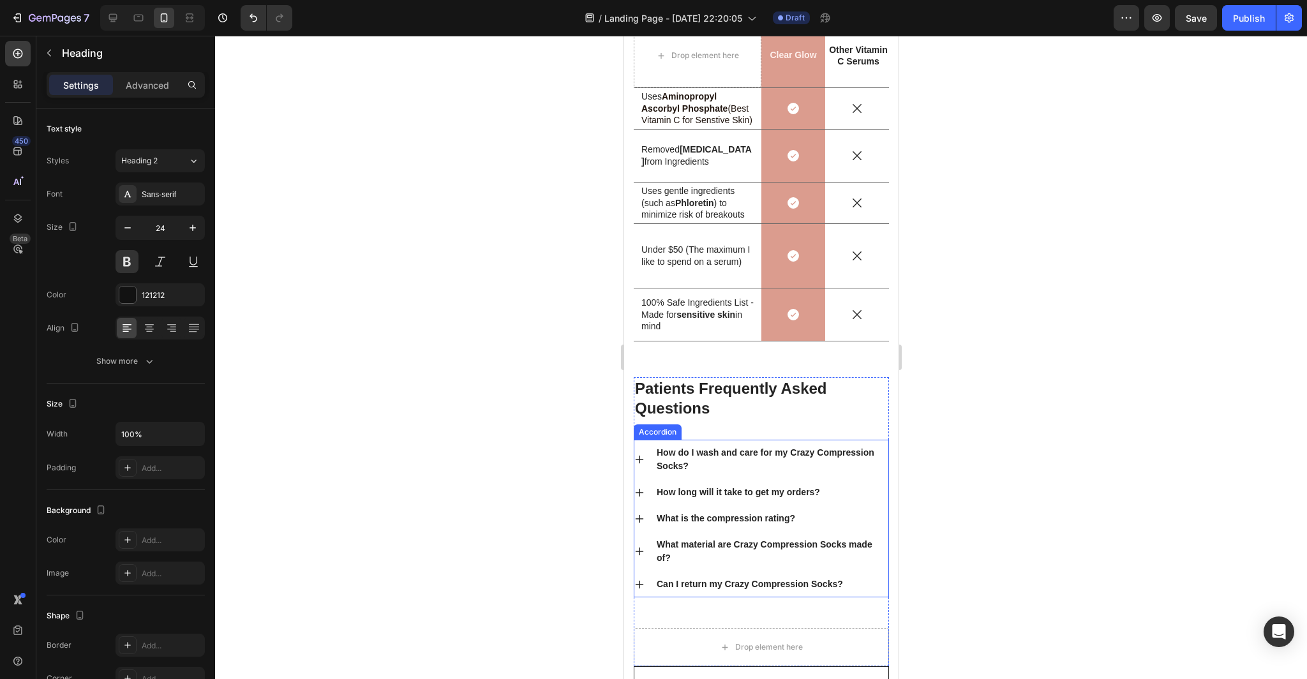
scroll to position [4230, 0]
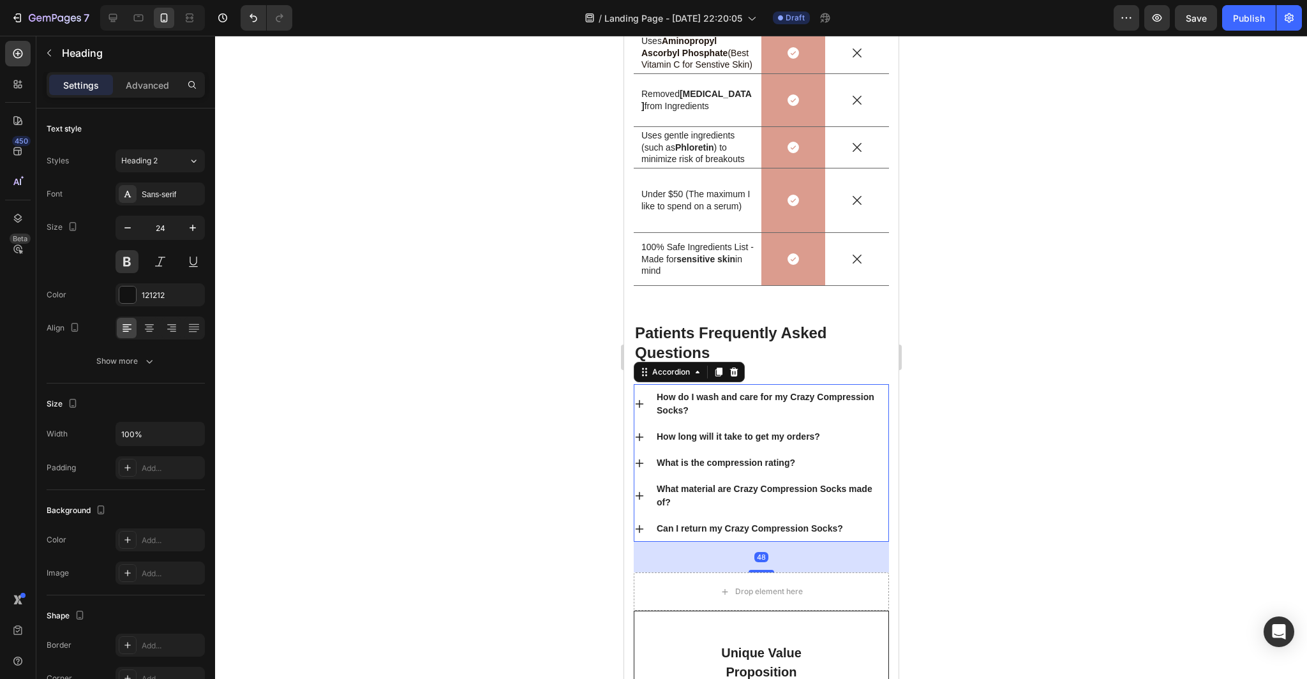
click at [707, 410] on div "How do I wash and care for my Crazy Compression Socks?" at bounding box center [770, 404] width 233 height 31
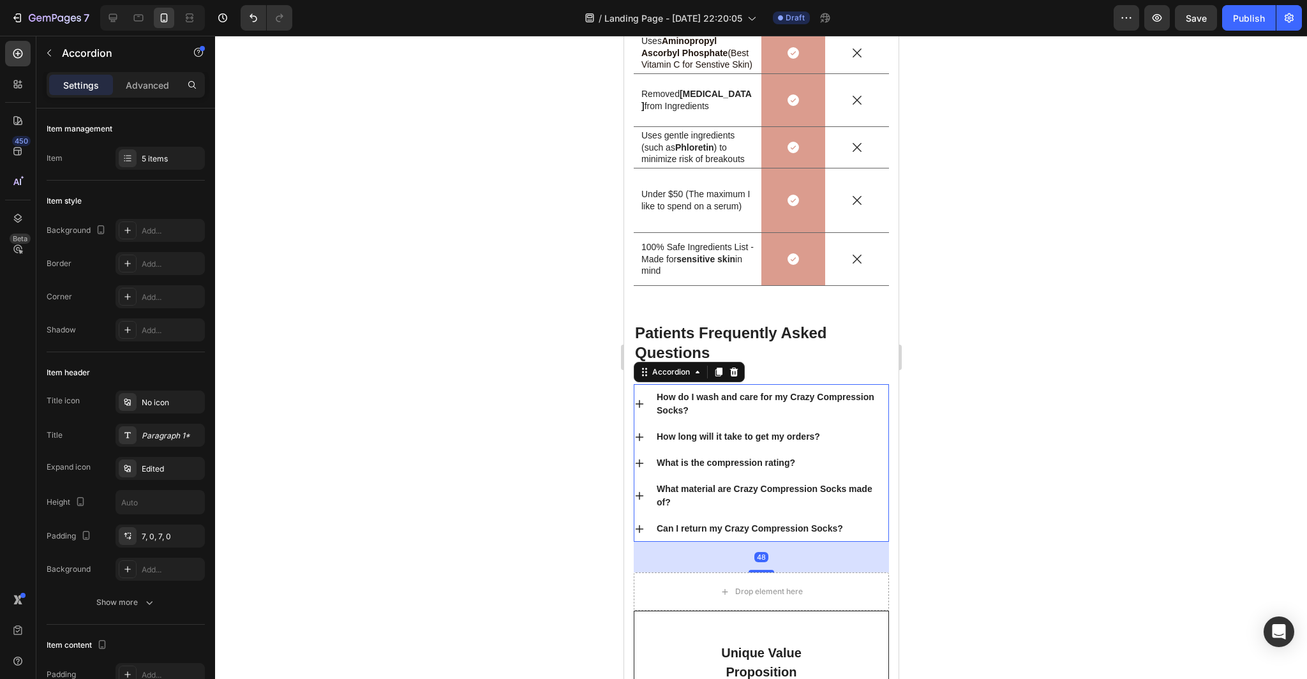
click at [697, 407] on div "How do I wash and care for my Crazy Compression Socks?" at bounding box center [770, 404] width 233 height 31
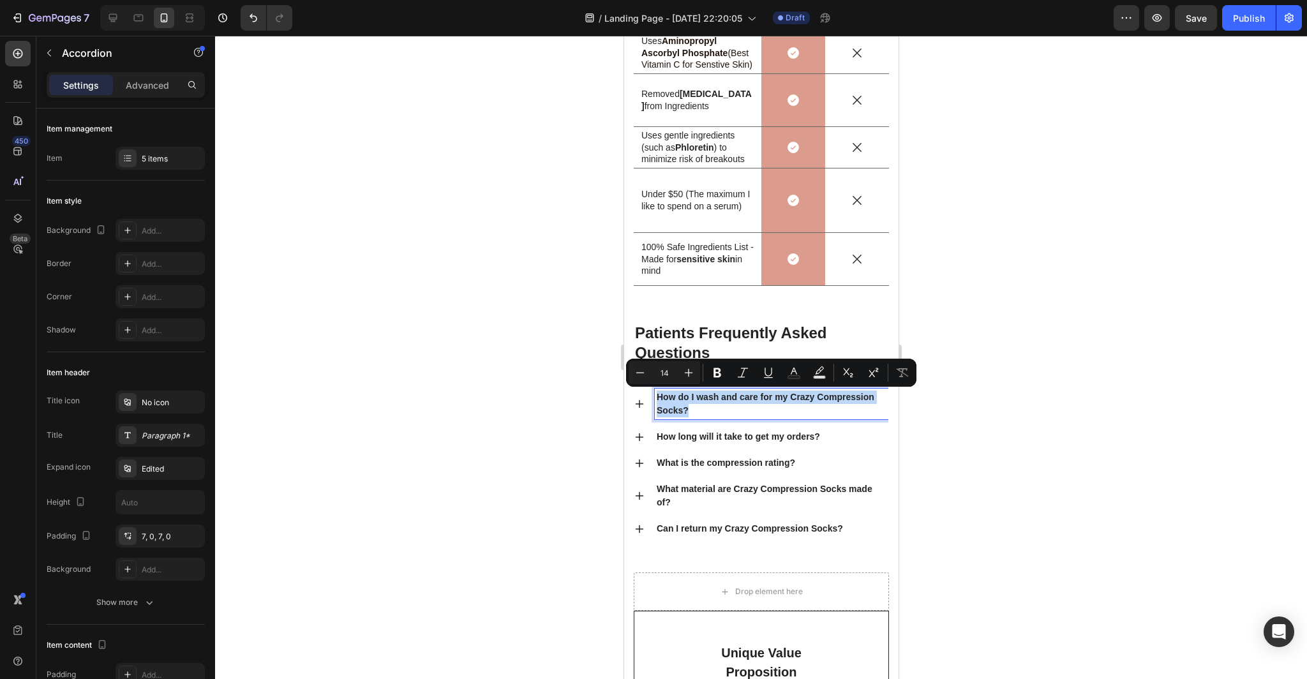
drag, startPoint x: 689, startPoint y: 410, endPoint x: 658, endPoint y: 397, distance: 33.8
click at [658, 397] on p "How do I wash and care for my Crazy Compression Socks?" at bounding box center [771, 403] width 230 height 27
click at [1001, 514] on div at bounding box center [761, 357] width 1092 height 643
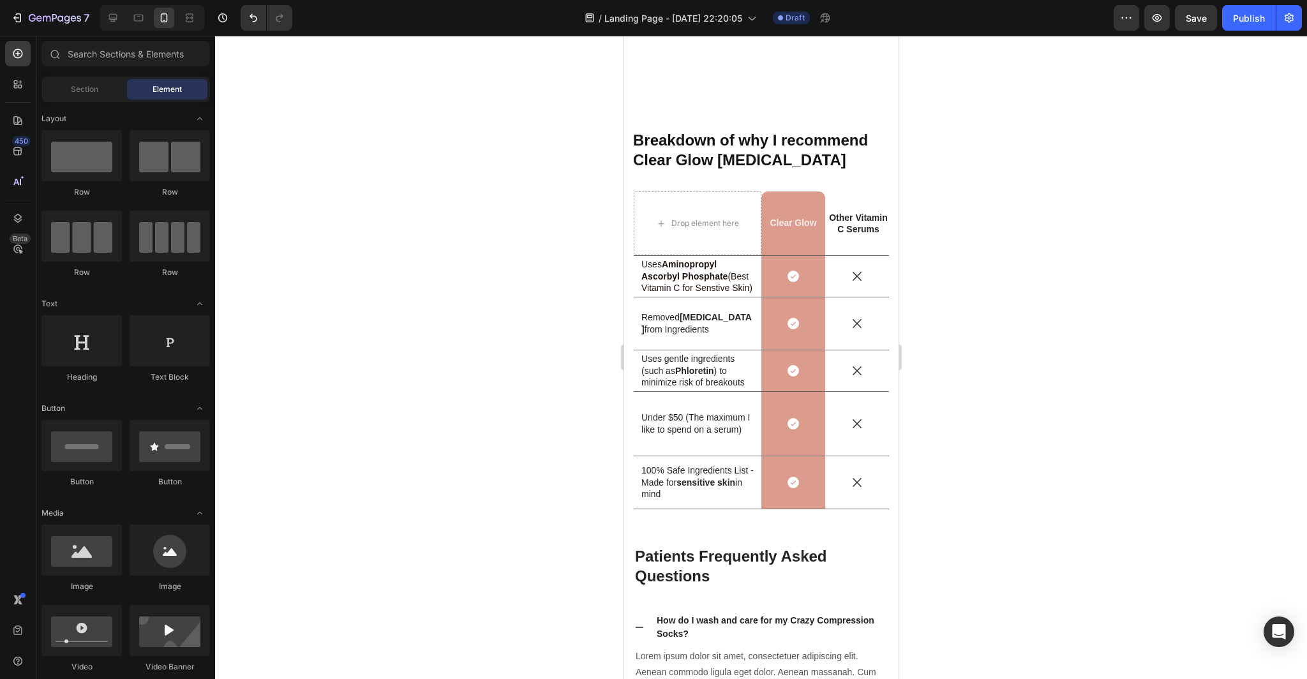
scroll to position [4263, 0]
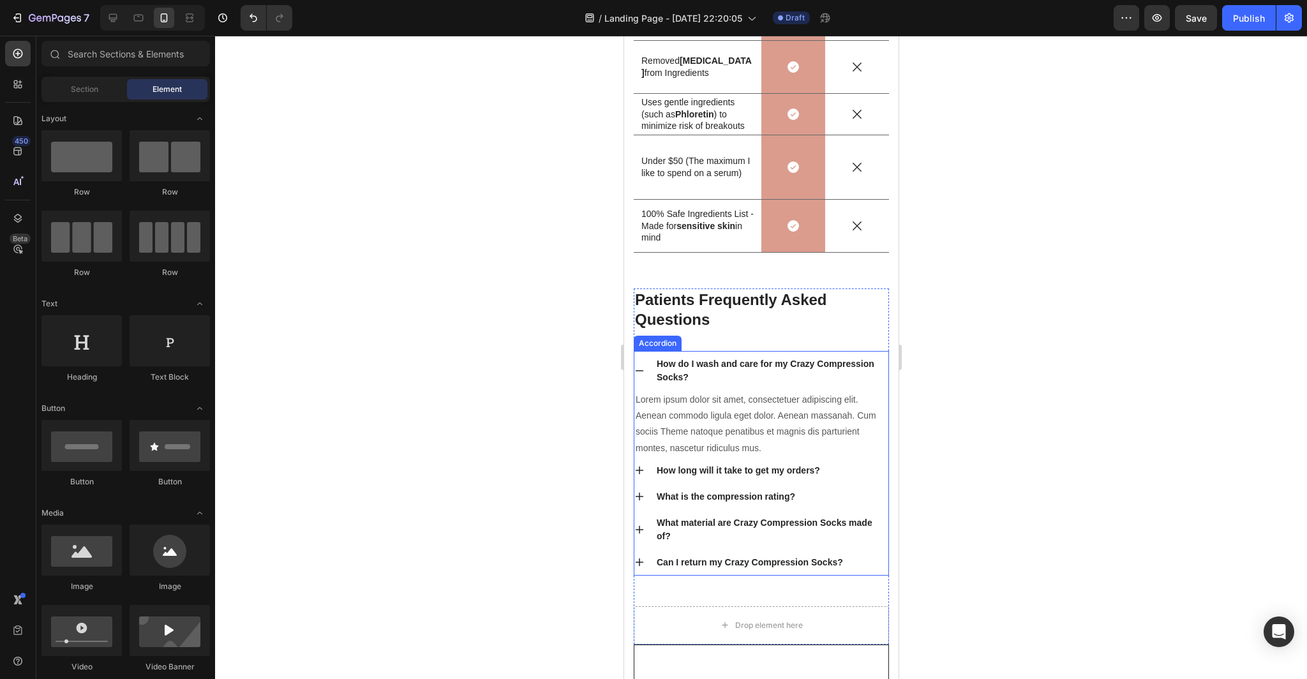
click at [690, 366] on div "How do I wash and care for my Crazy Compression Socks?" at bounding box center [770, 370] width 233 height 31
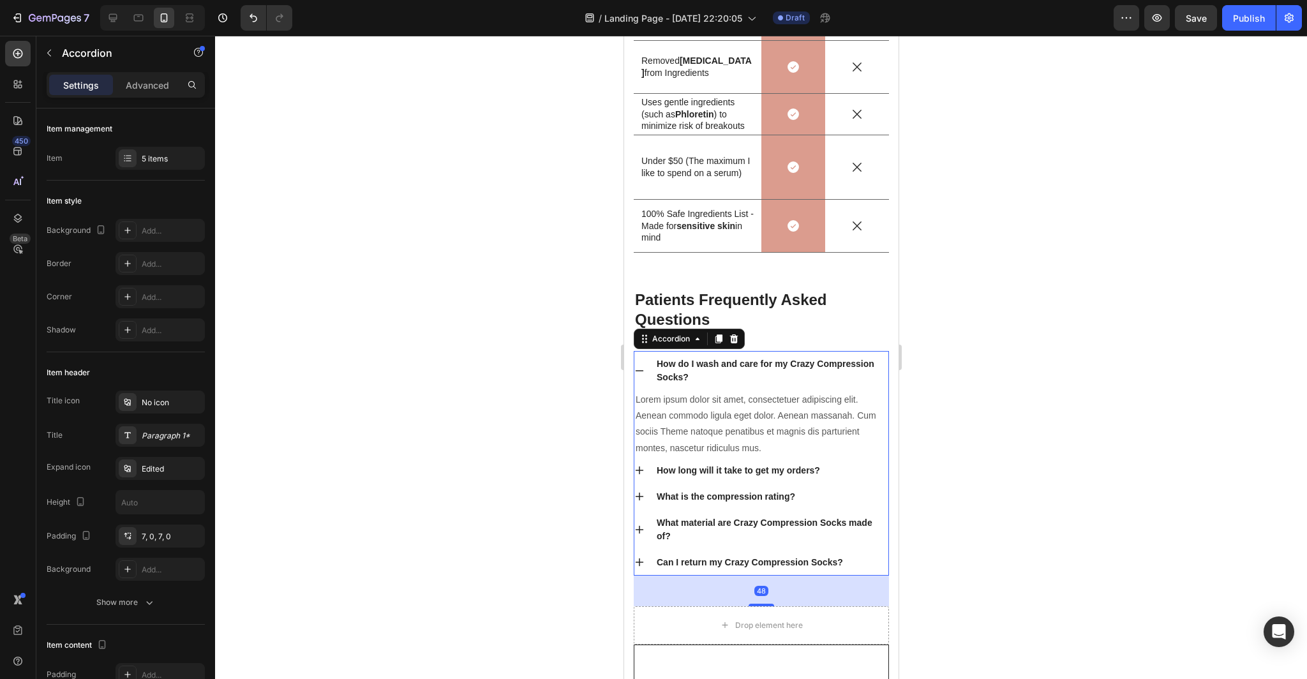
click at [644, 371] on div "How do I wash and care for my Crazy Compression Socks?" at bounding box center [760, 371] width 254 height 40
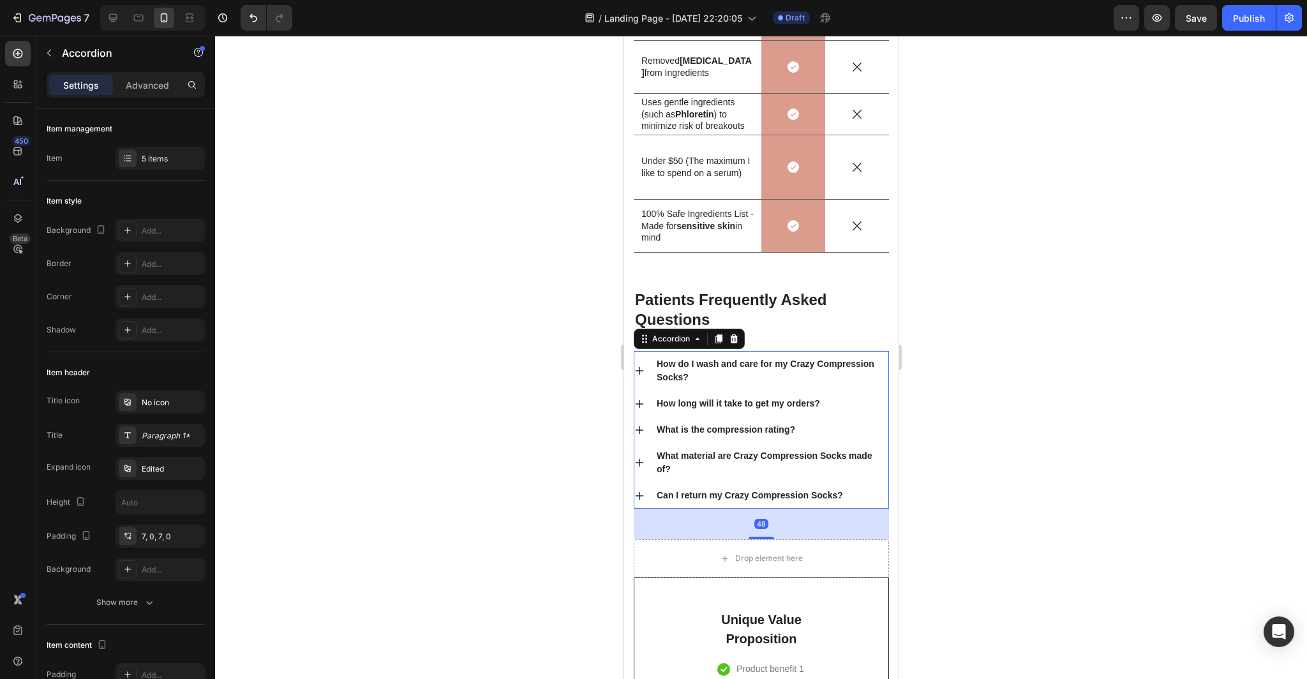
click at [1012, 426] on div at bounding box center [761, 357] width 1092 height 643
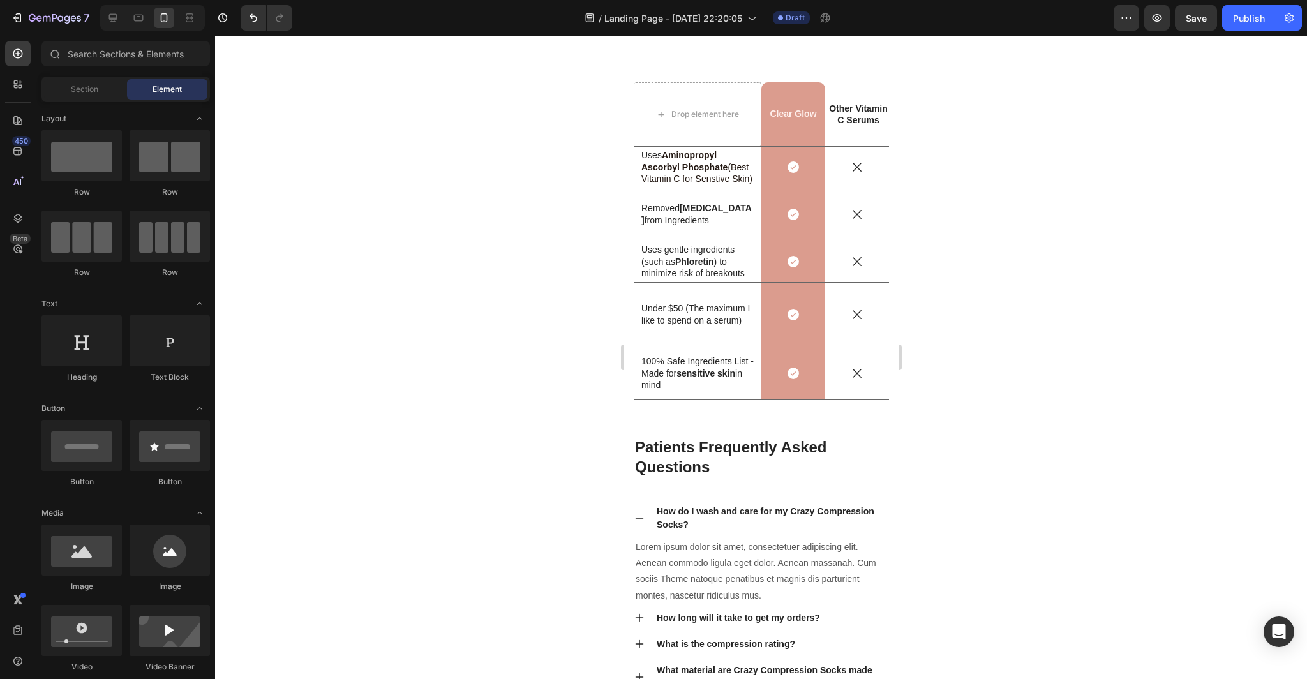
scroll to position [3958, 0]
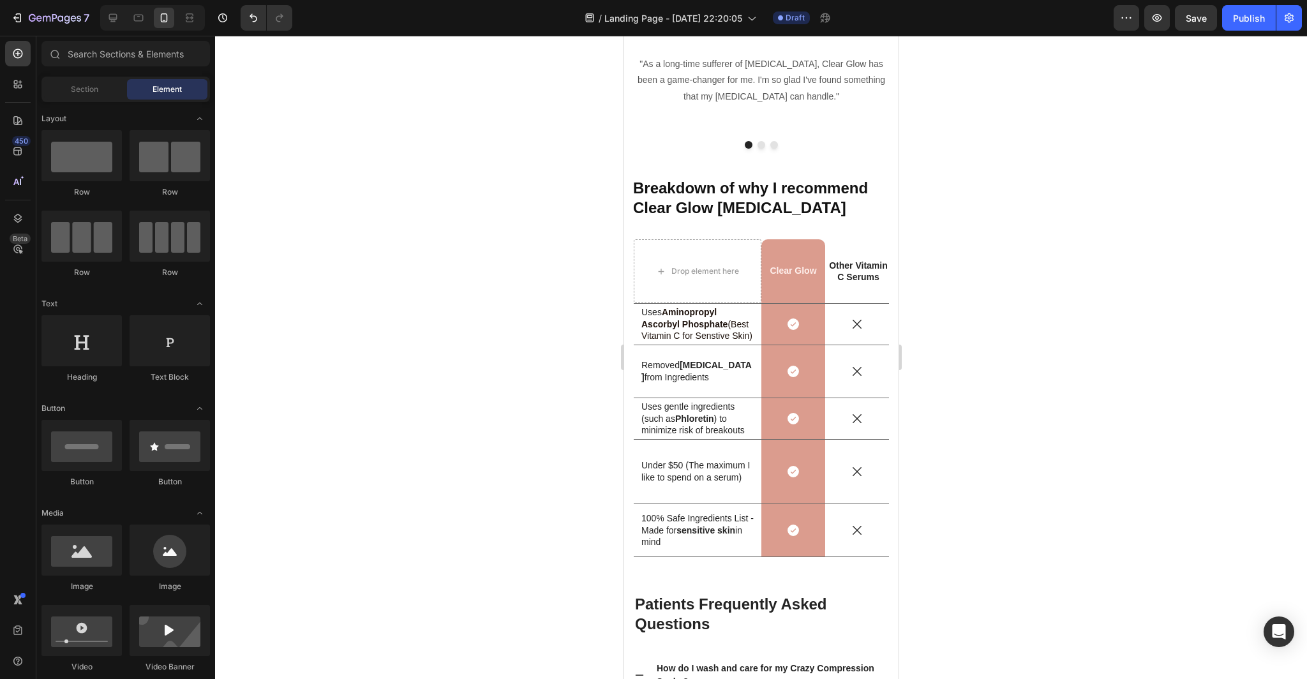
click at [1126, 364] on div at bounding box center [761, 357] width 1092 height 643
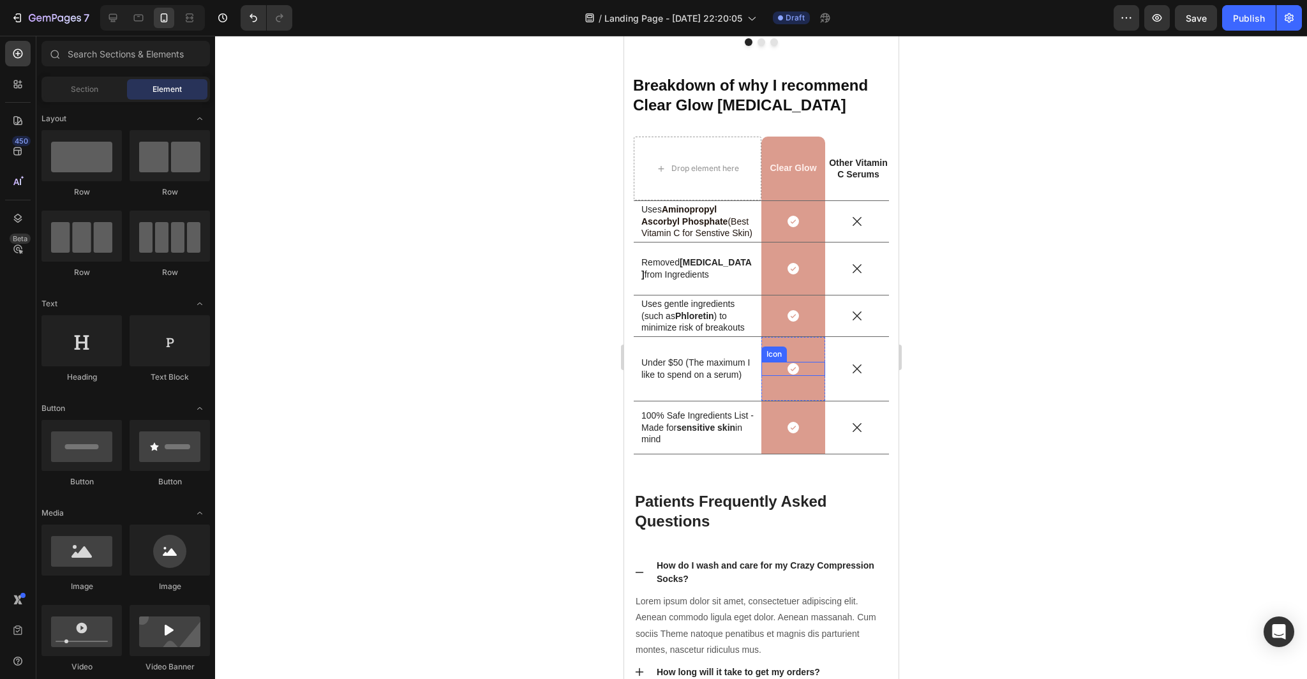
scroll to position [4155, 0]
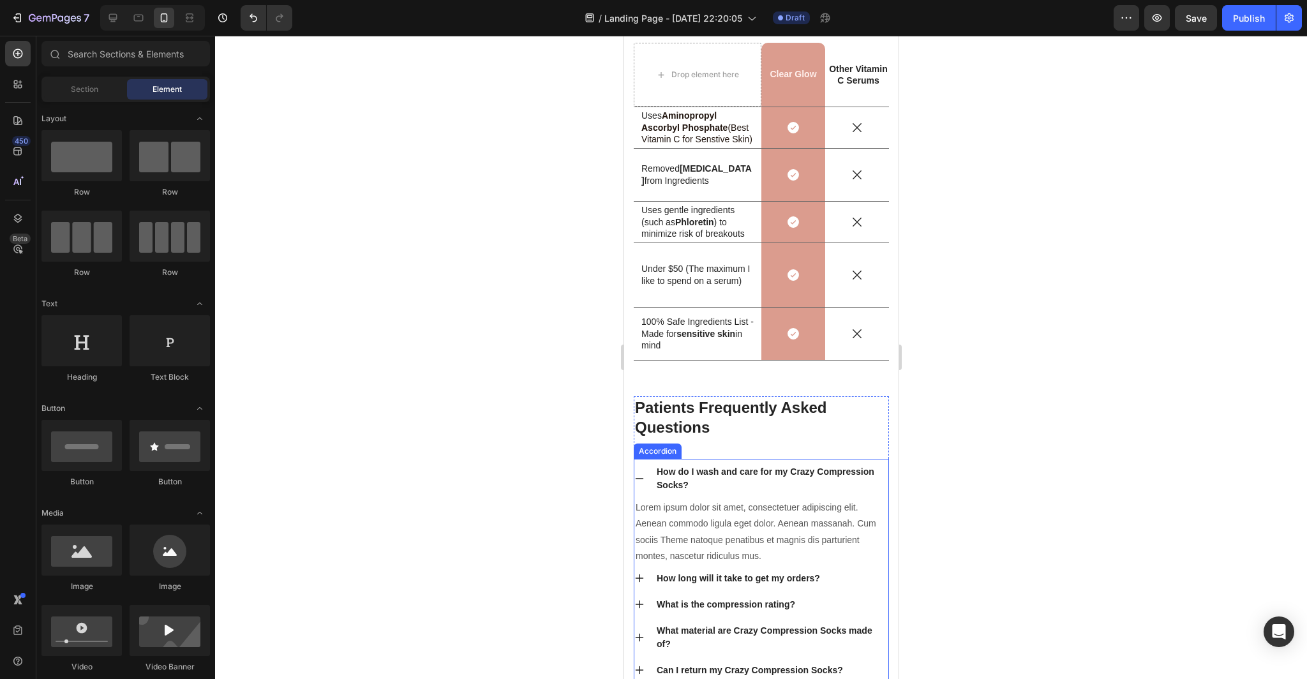
click at [642, 479] on icon at bounding box center [638, 478] width 10 height 10
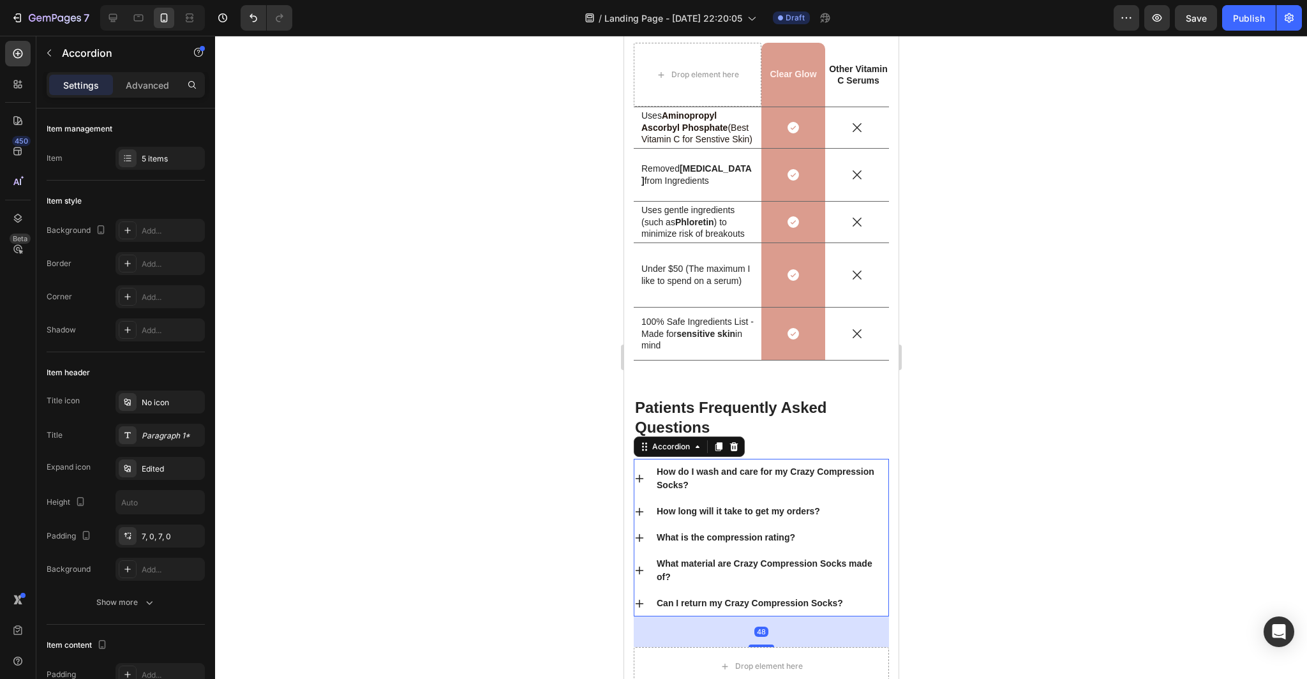
click at [1100, 474] on div at bounding box center [761, 357] width 1092 height 643
